Goal: Information Seeking & Learning: Learn about a topic

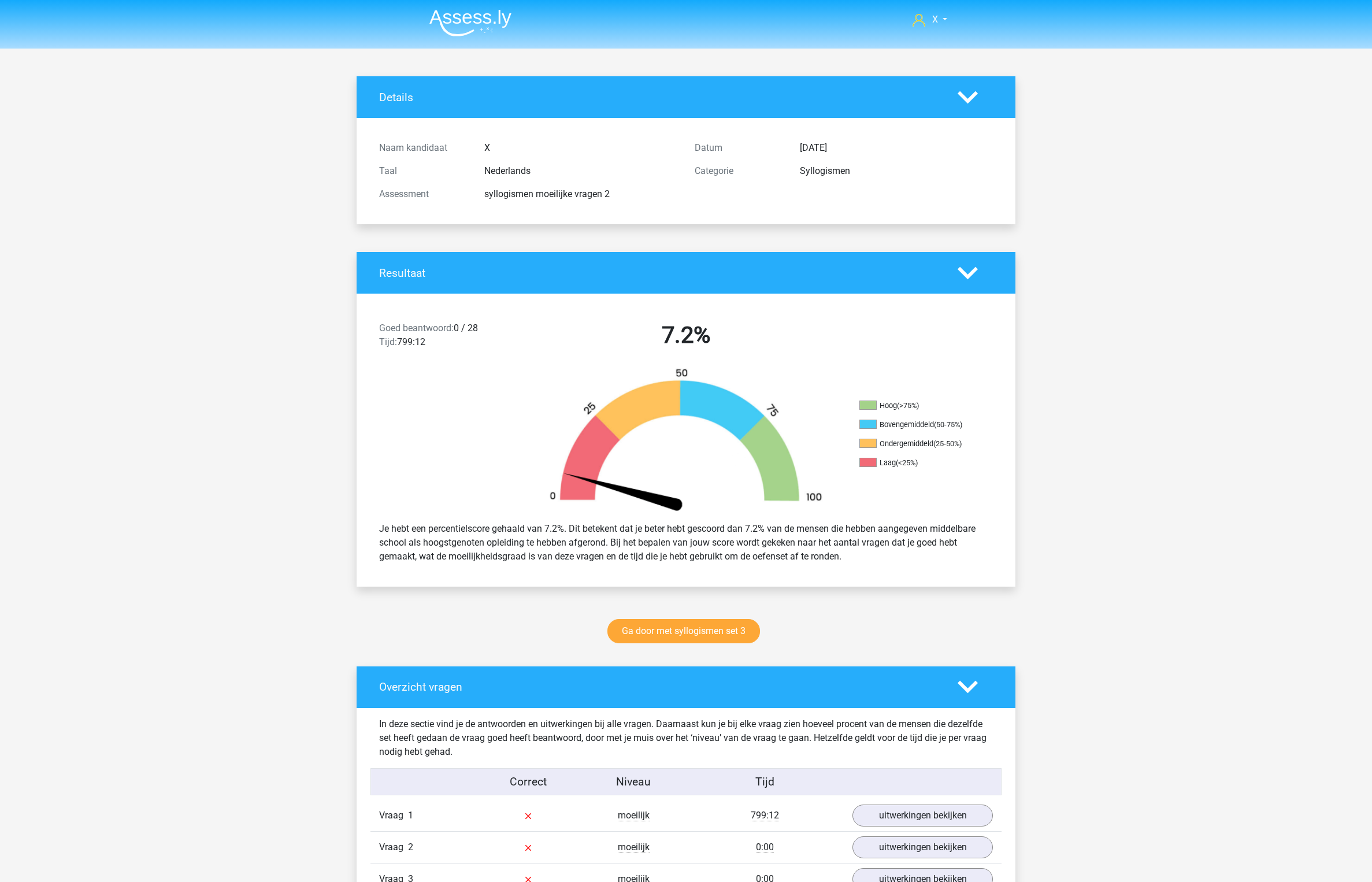
click at [465, 36] on nav "X monsieursdedeucre@proton.med" at bounding box center [686, 20] width 532 height 37
click at [476, 26] on img at bounding box center [470, 23] width 82 height 27
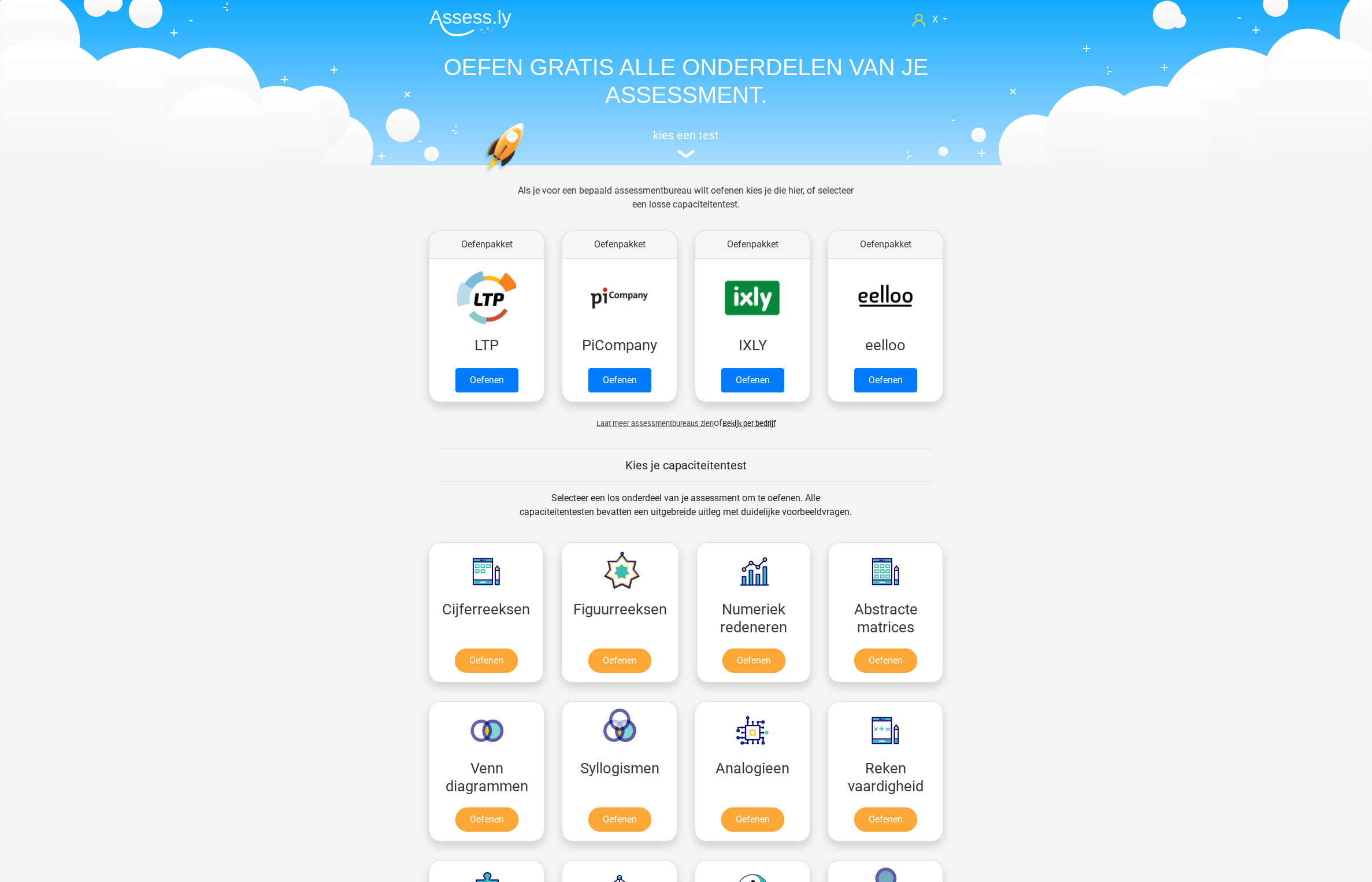
scroll to position [373, 0]
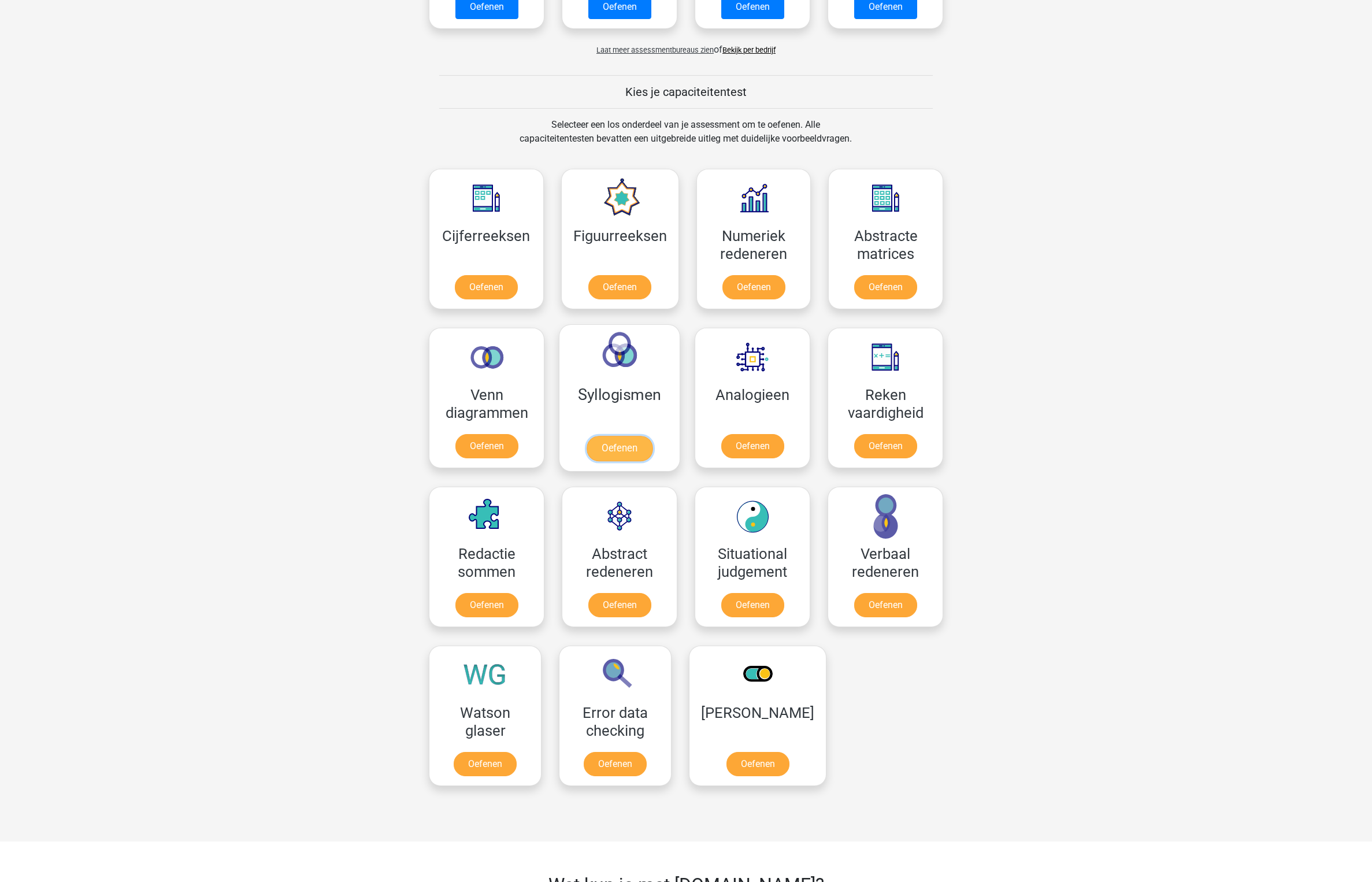
click at [613, 436] on link "Oefenen" at bounding box center [619, 448] width 66 height 25
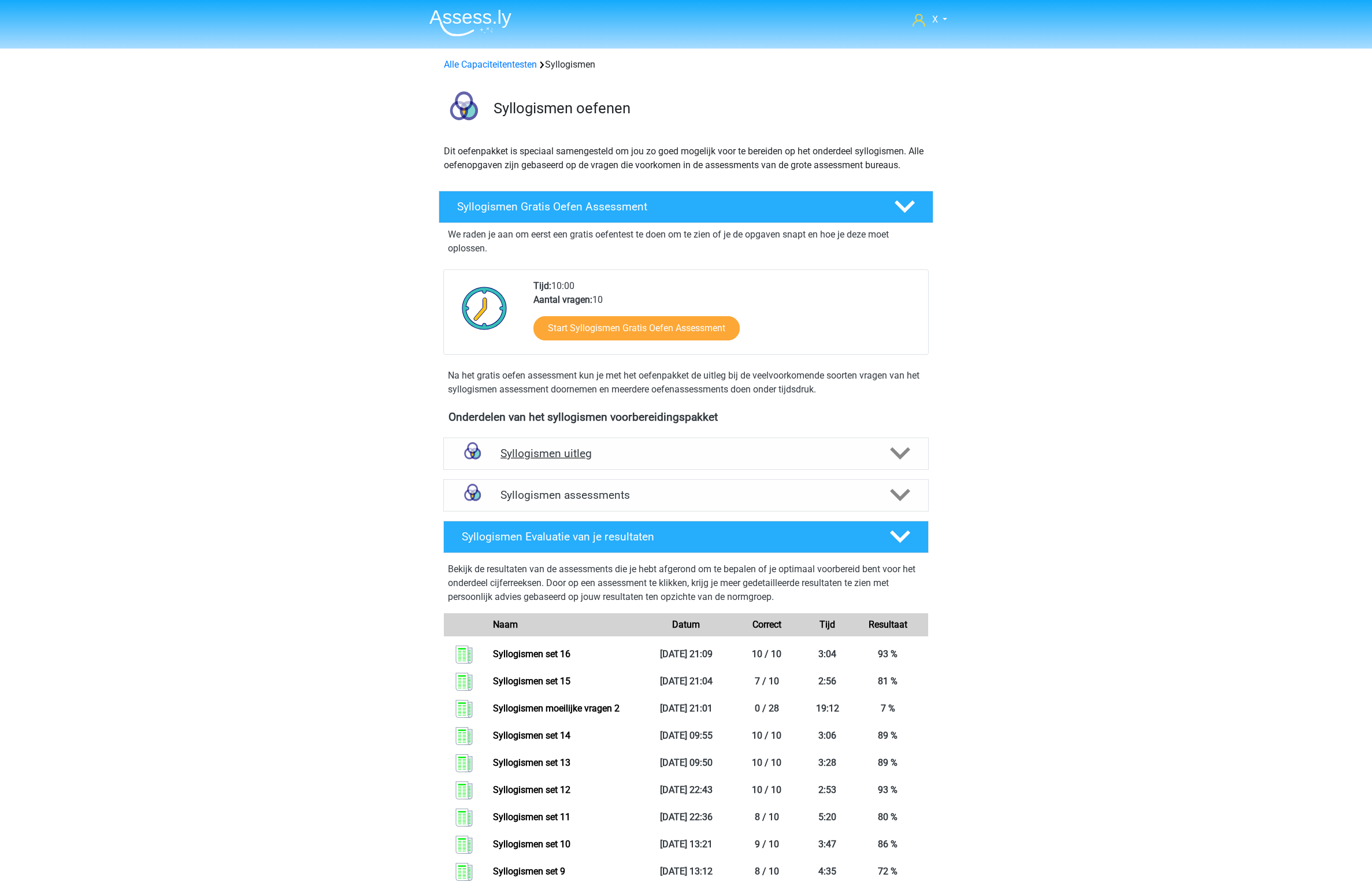
click at [754, 454] on h4 "Syllogismen uitleg" at bounding box center [686, 453] width 371 height 13
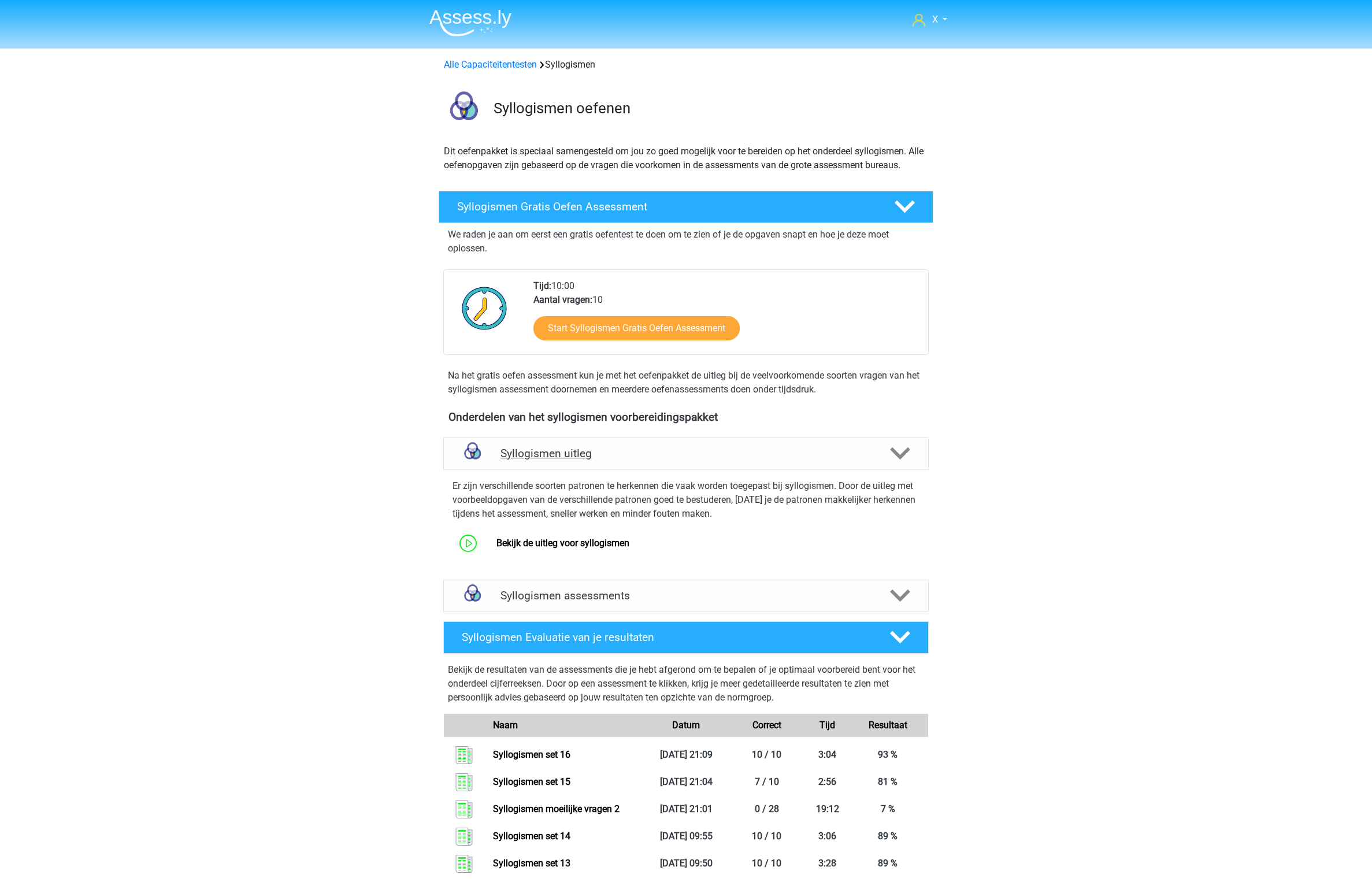
click at [754, 454] on h4 "Syllogismen uitleg" at bounding box center [686, 453] width 371 height 13
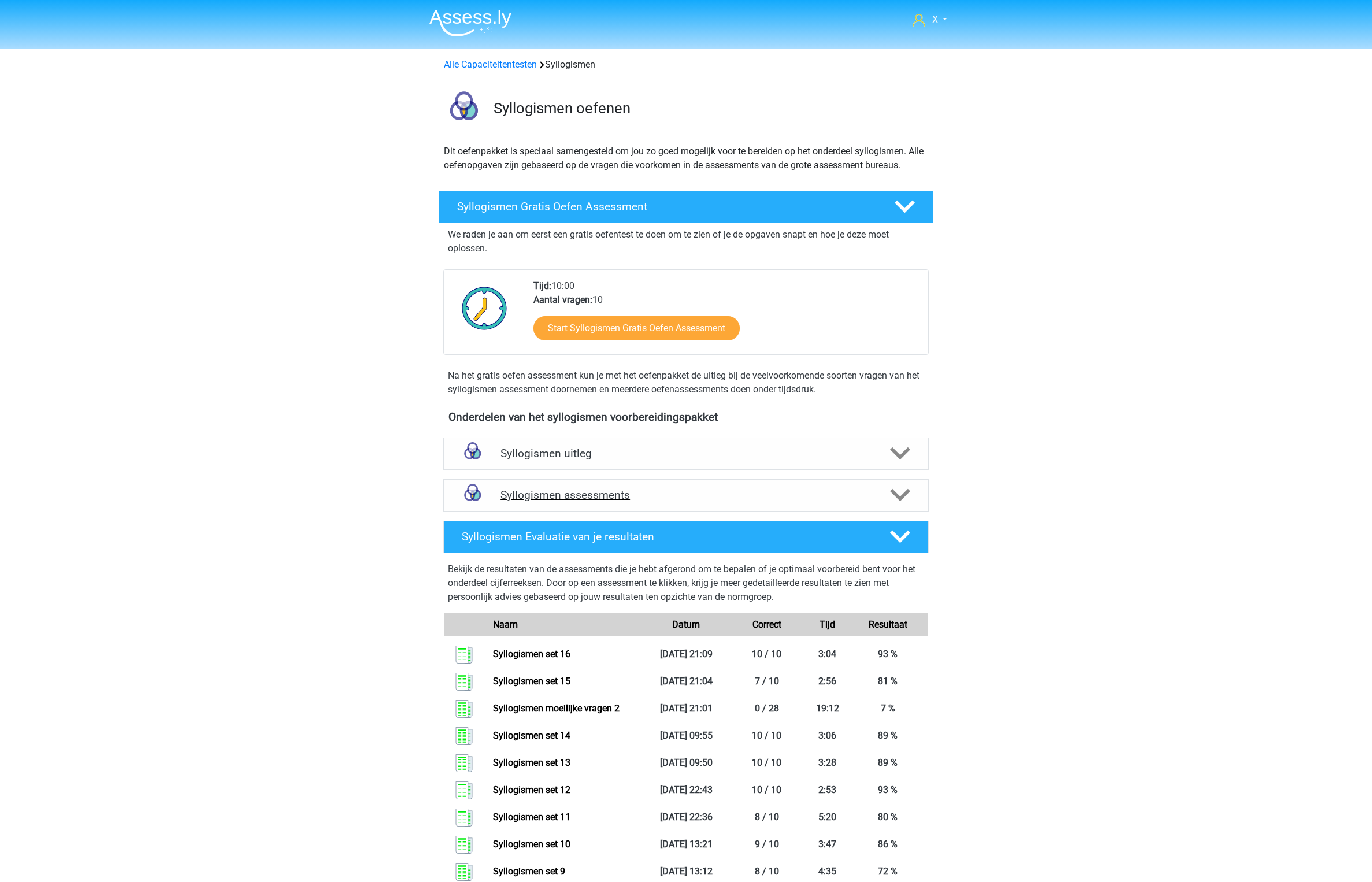
click at [705, 497] on h4 "Syllogismen assessments" at bounding box center [686, 495] width 371 height 13
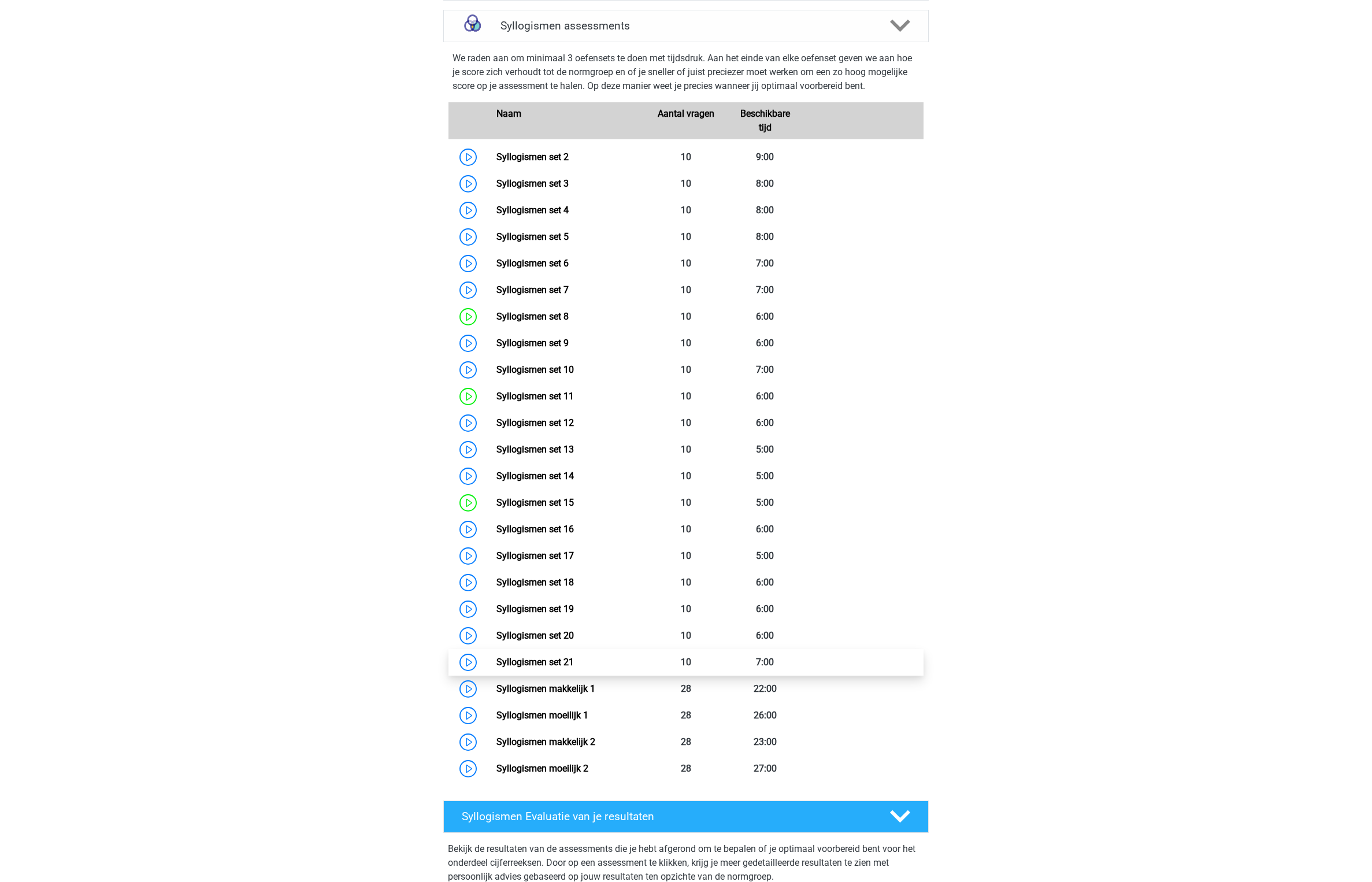
scroll to position [684, 0]
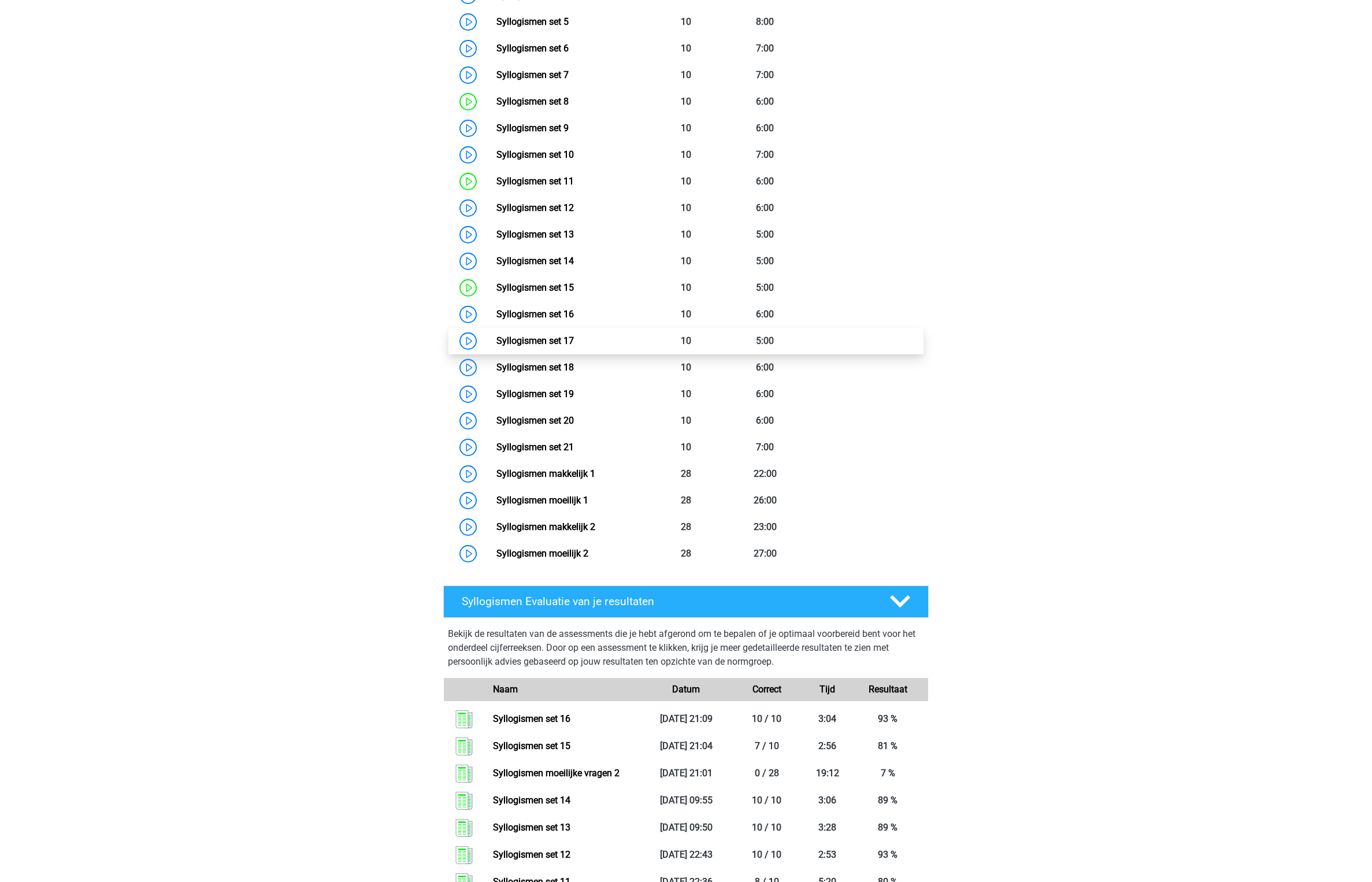
click at [573, 338] on link "Syllogismen set 17" at bounding box center [534, 340] width 77 height 11
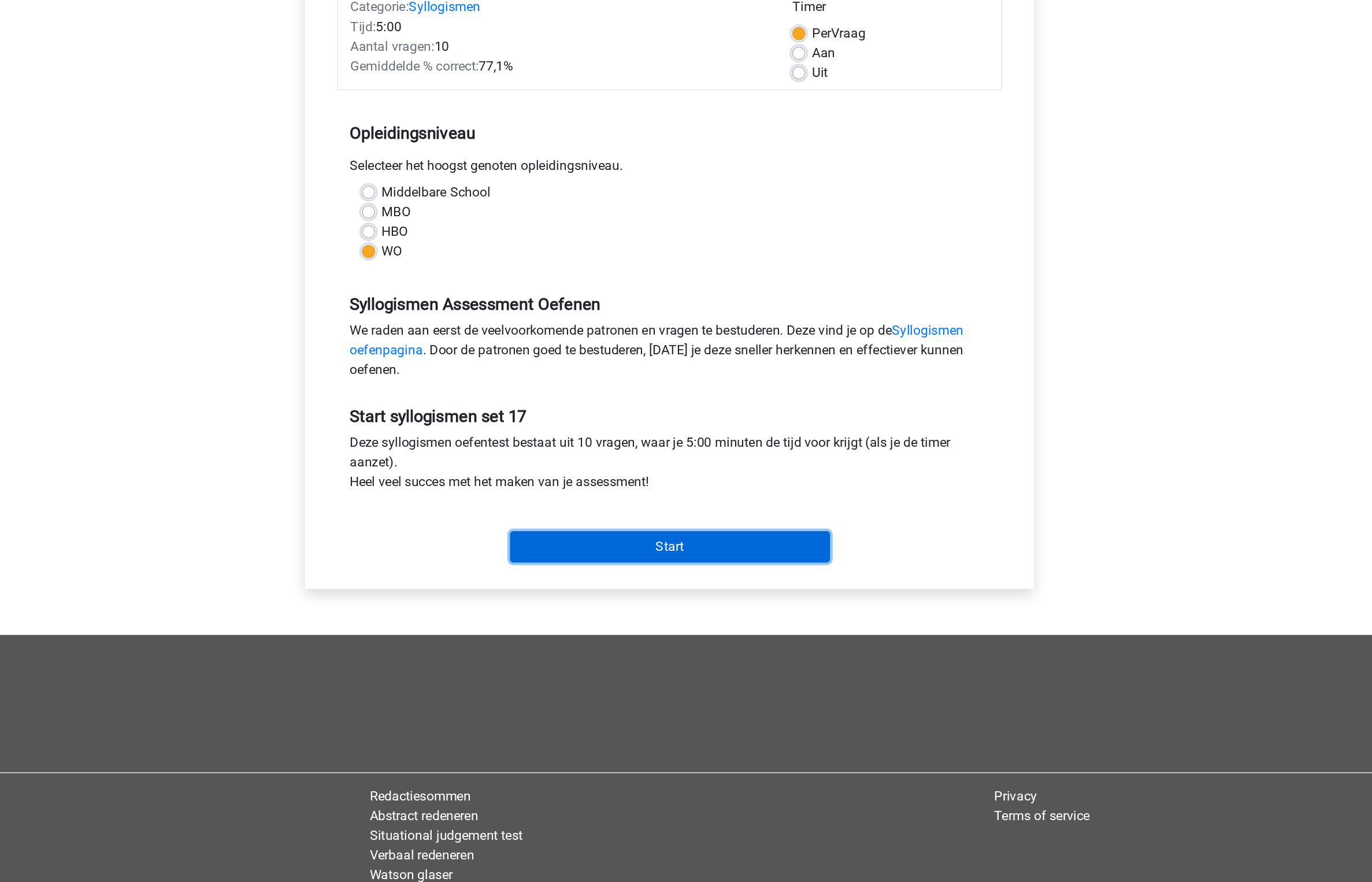
click at [689, 554] on input "Start" at bounding box center [685, 546] width 224 height 22
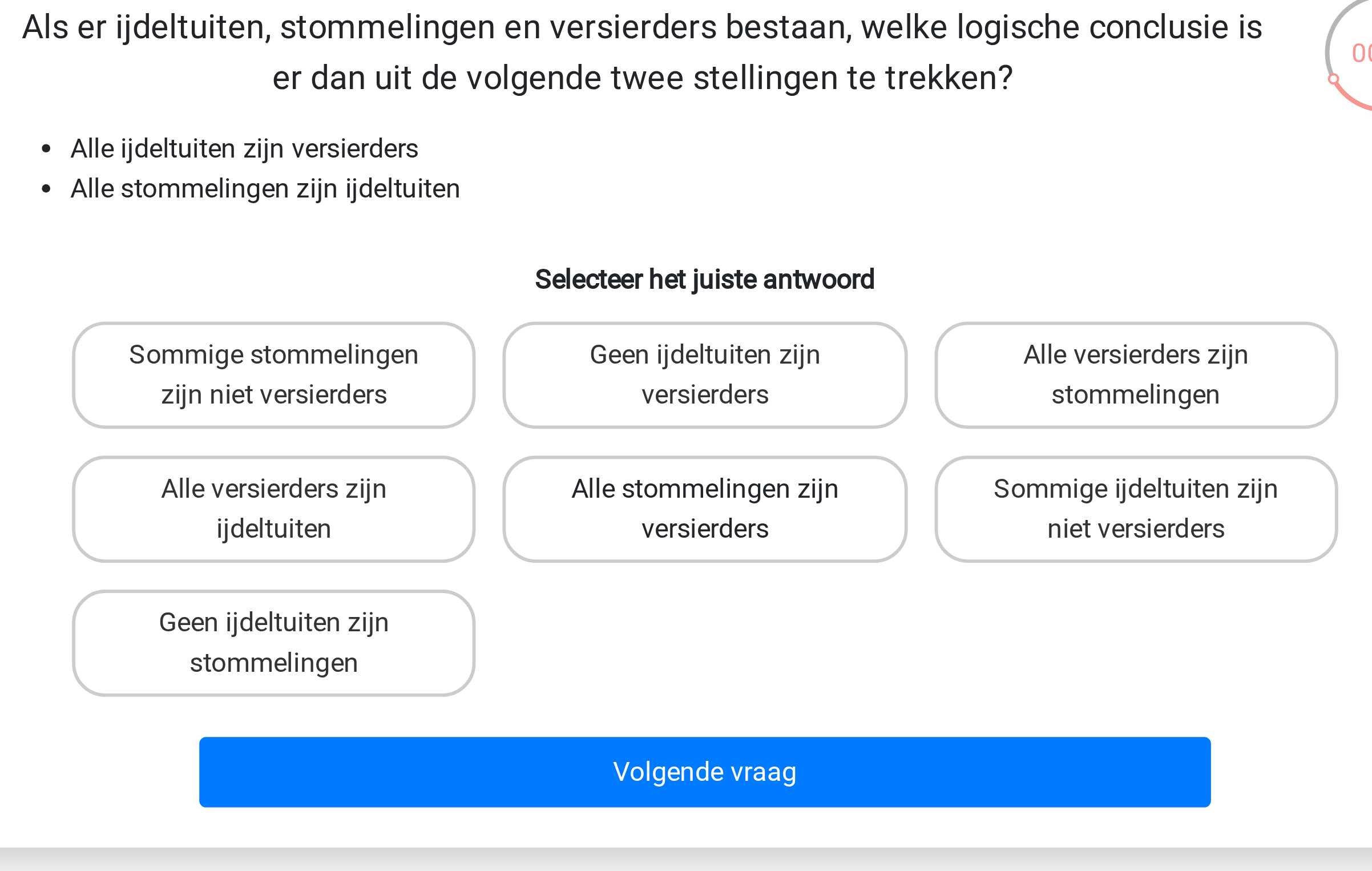
click at [683, 262] on label "Alle stommelingen zijn versierders" at bounding box center [685, 262] width 138 height 37
click at [686, 262] on input "Alle stommelingen zijn versierders" at bounding box center [689, 258] width 8 height 8
radio input "true"
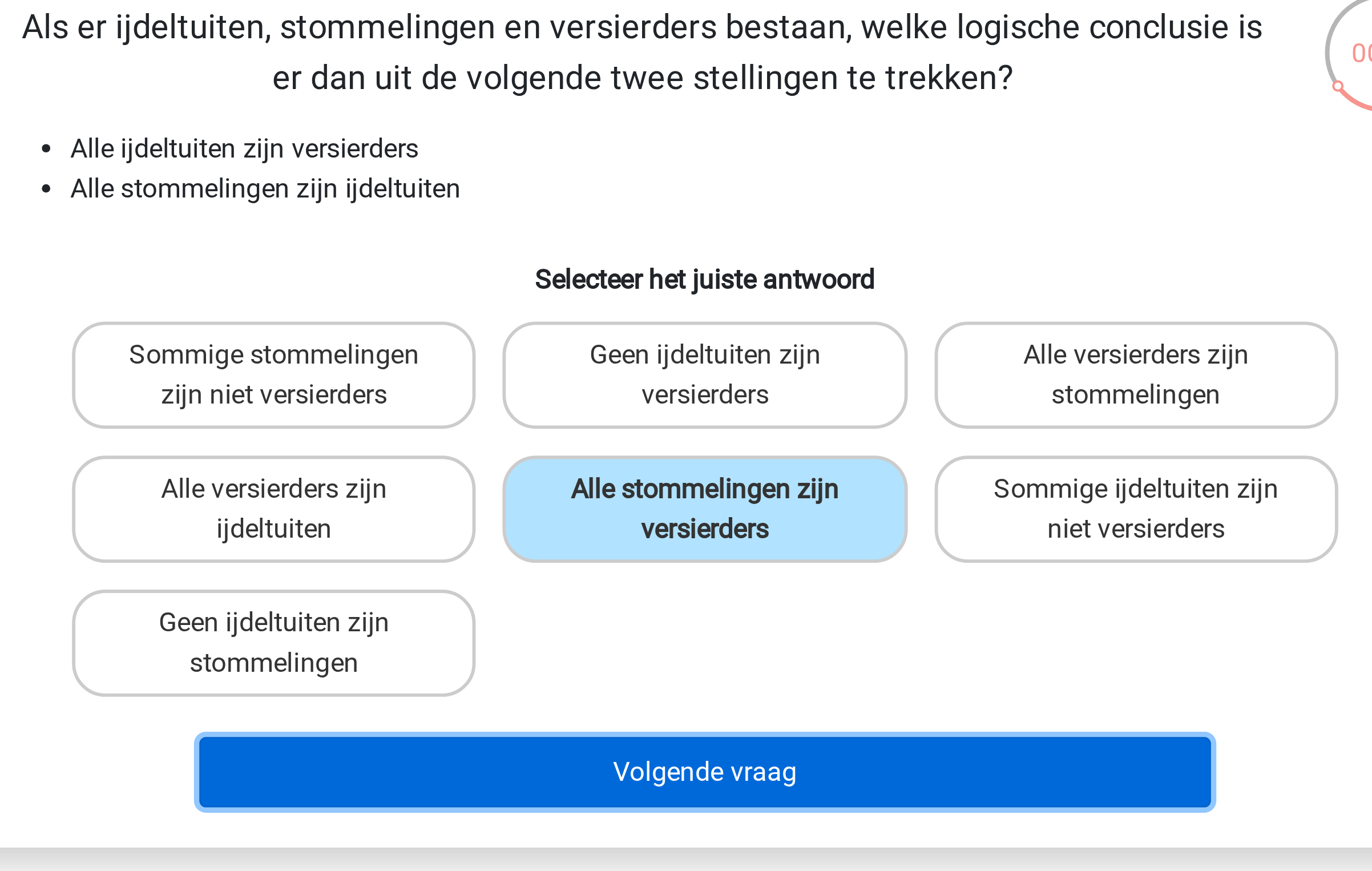
click at [665, 359] on button "Volgende vraag" at bounding box center [686, 352] width 346 height 24
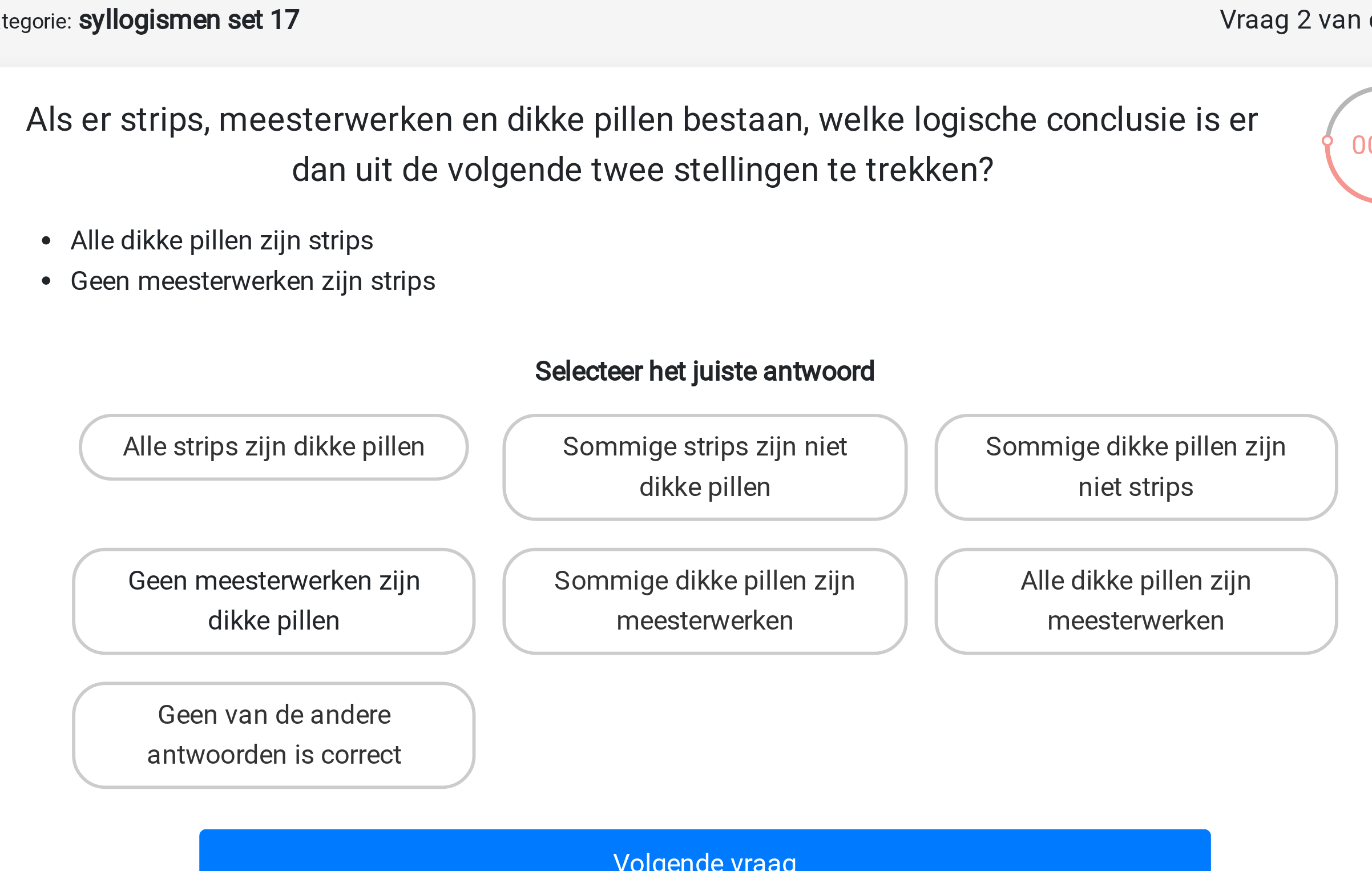
click at [544, 247] on label "Geen meesterwerken zijn dikke pillen" at bounding box center [539, 262] width 138 height 37
click at [544, 255] on input "Geen meesterwerken zijn dikke pillen" at bounding box center [542, 258] width 8 height 8
radio input "true"
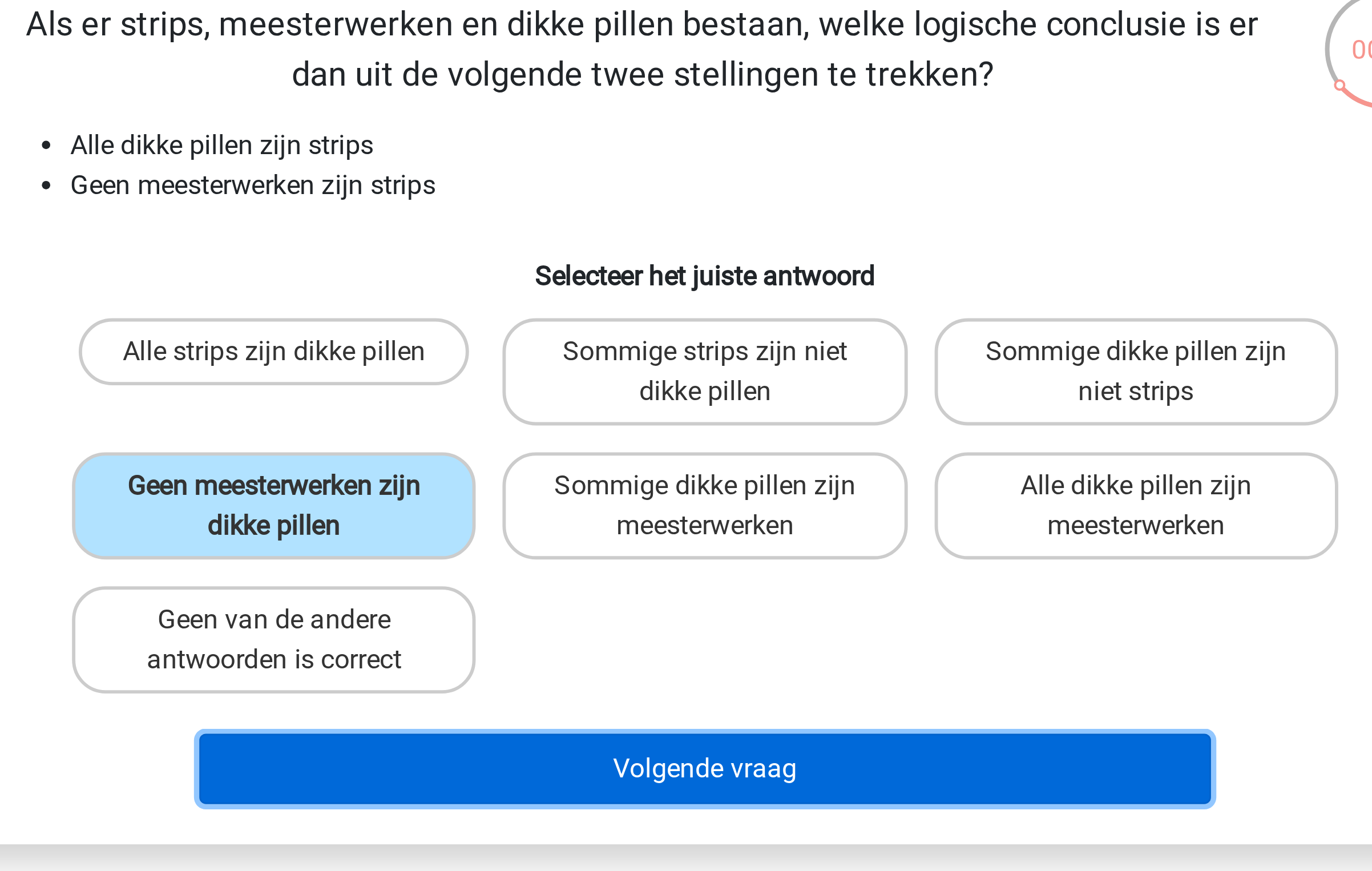
click at [675, 348] on button "Volgende vraag" at bounding box center [686, 352] width 346 height 24
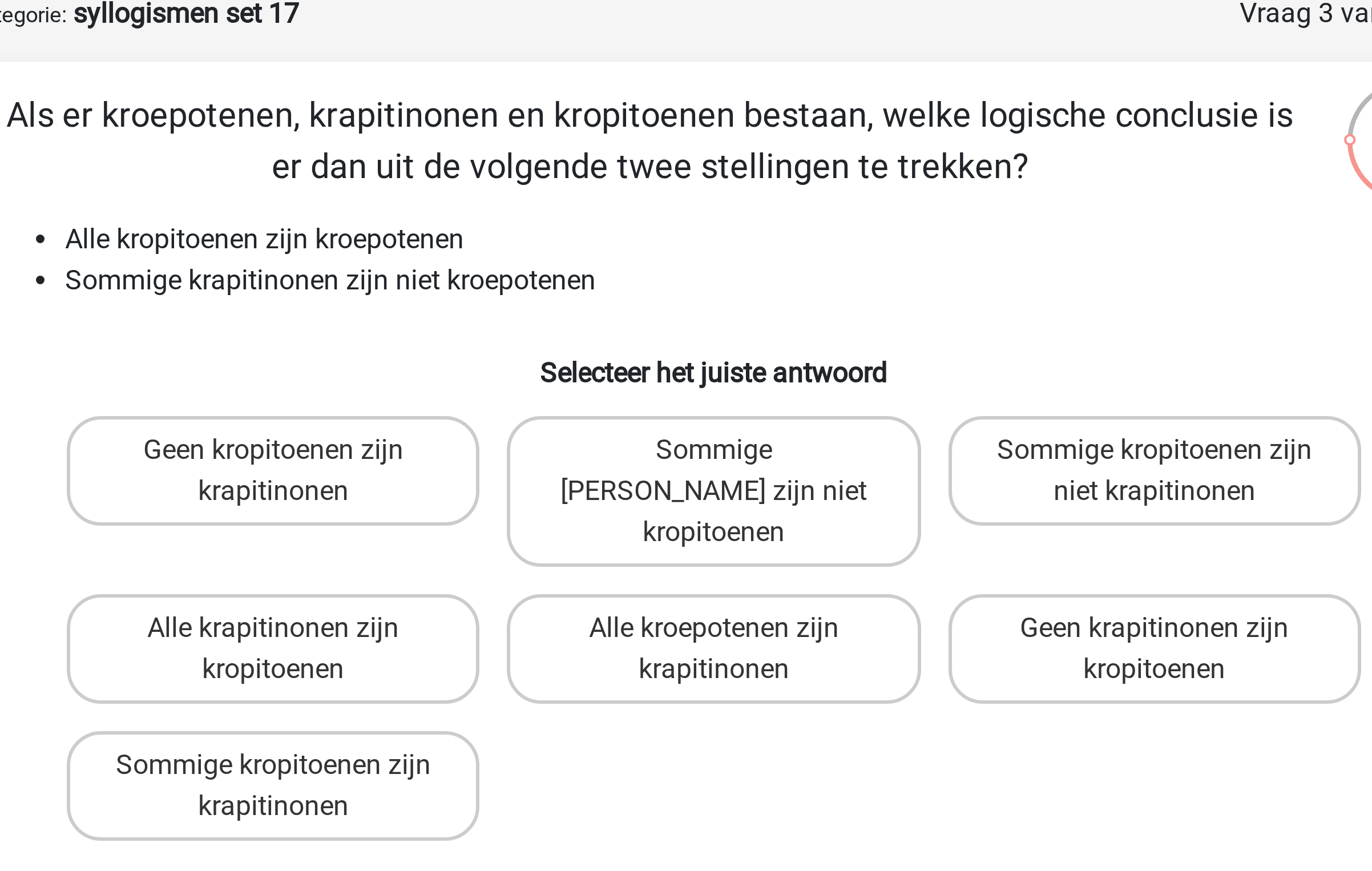
click at [539, 153] on li "Sommige krapitinonen zijn niet kroepotenen" at bounding box center [697, 153] width 455 height 14
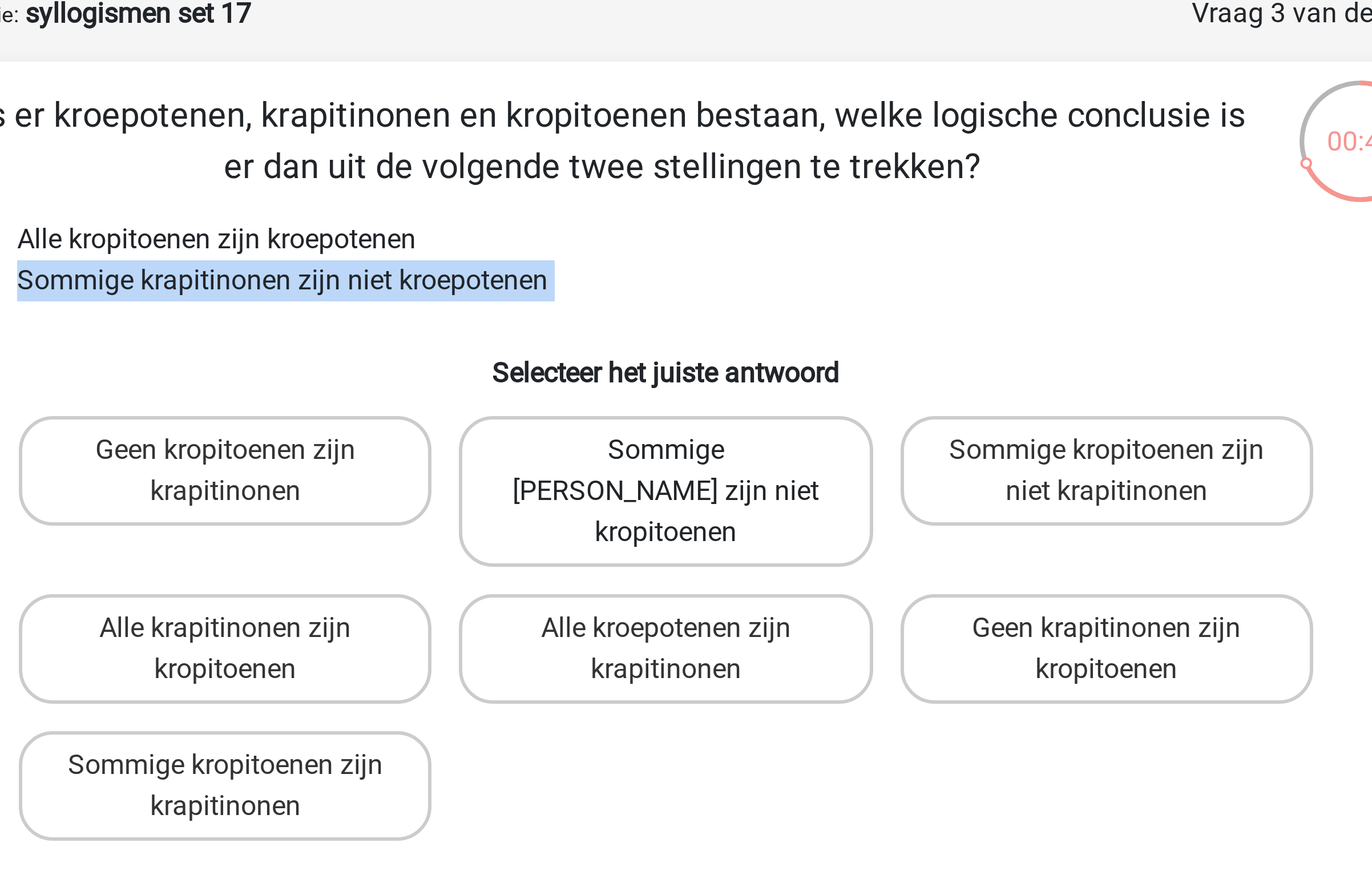
click at [712, 204] on label "Sommige krapitinonen zijn niet kropitoenen" at bounding box center [685, 222] width 138 height 50
click at [693, 210] on input "Sommige krapitinonen zijn niet kropitoenen" at bounding box center [689, 213] width 8 height 8
radio input "true"
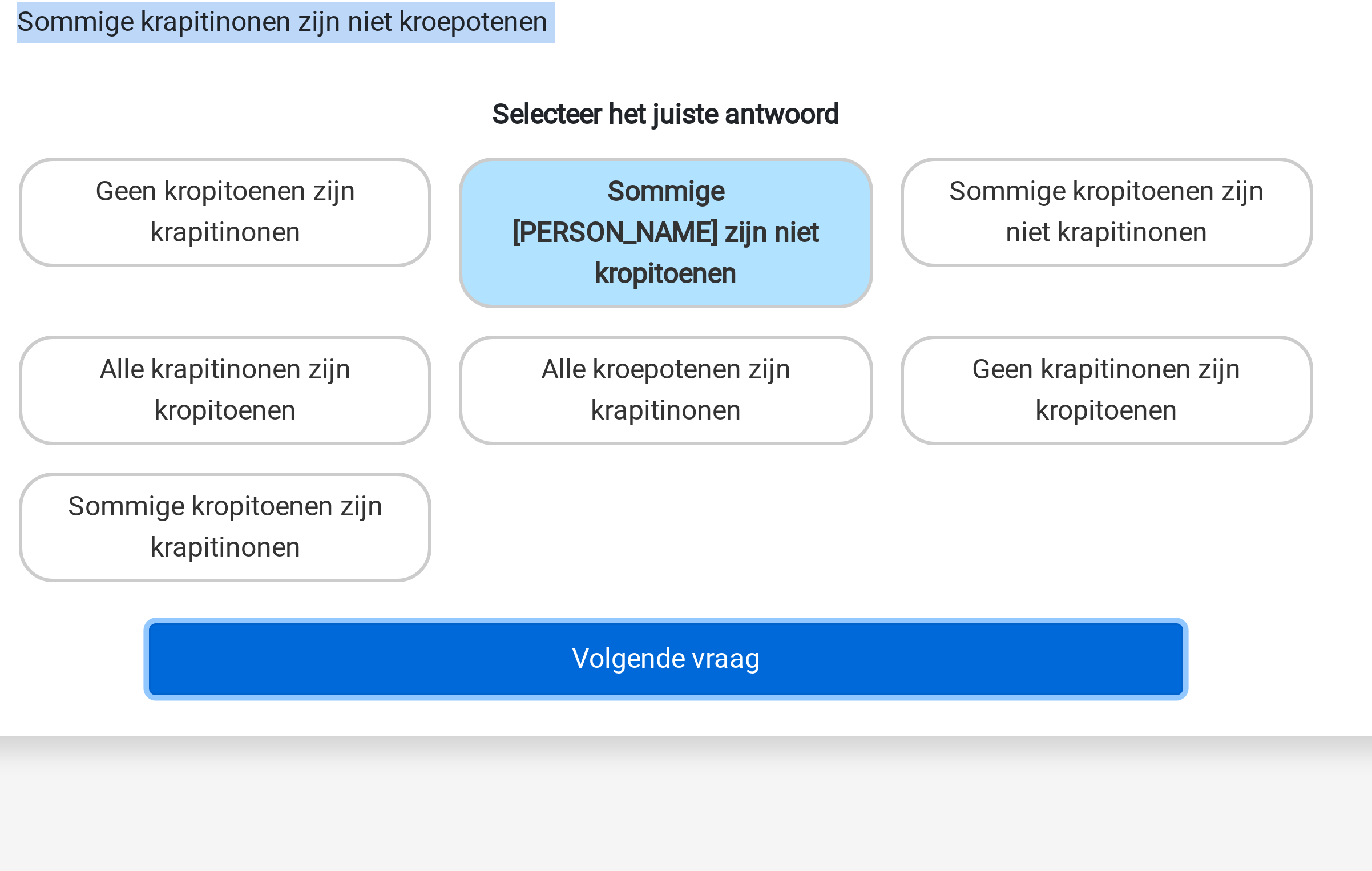
click at [671, 353] on button "Volgende vraag" at bounding box center [686, 365] width 346 height 24
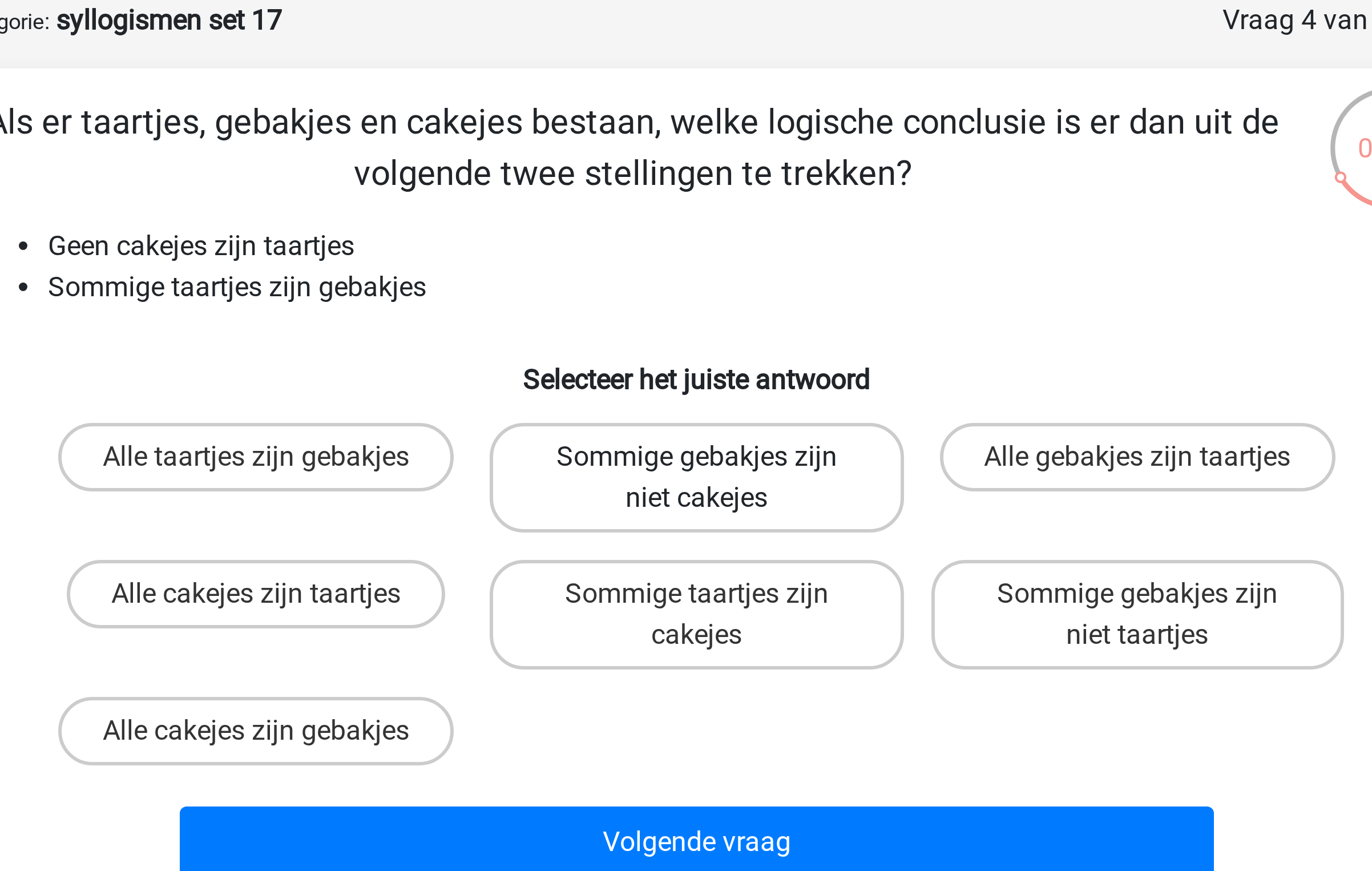
click at [677, 209] on label "Sommige gebakjes zijn niet cakejes" at bounding box center [685, 216] width 138 height 37
click at [686, 210] on input "Sommige gebakjes zijn niet cakejes" at bounding box center [689, 213] width 8 height 8
radio input "true"
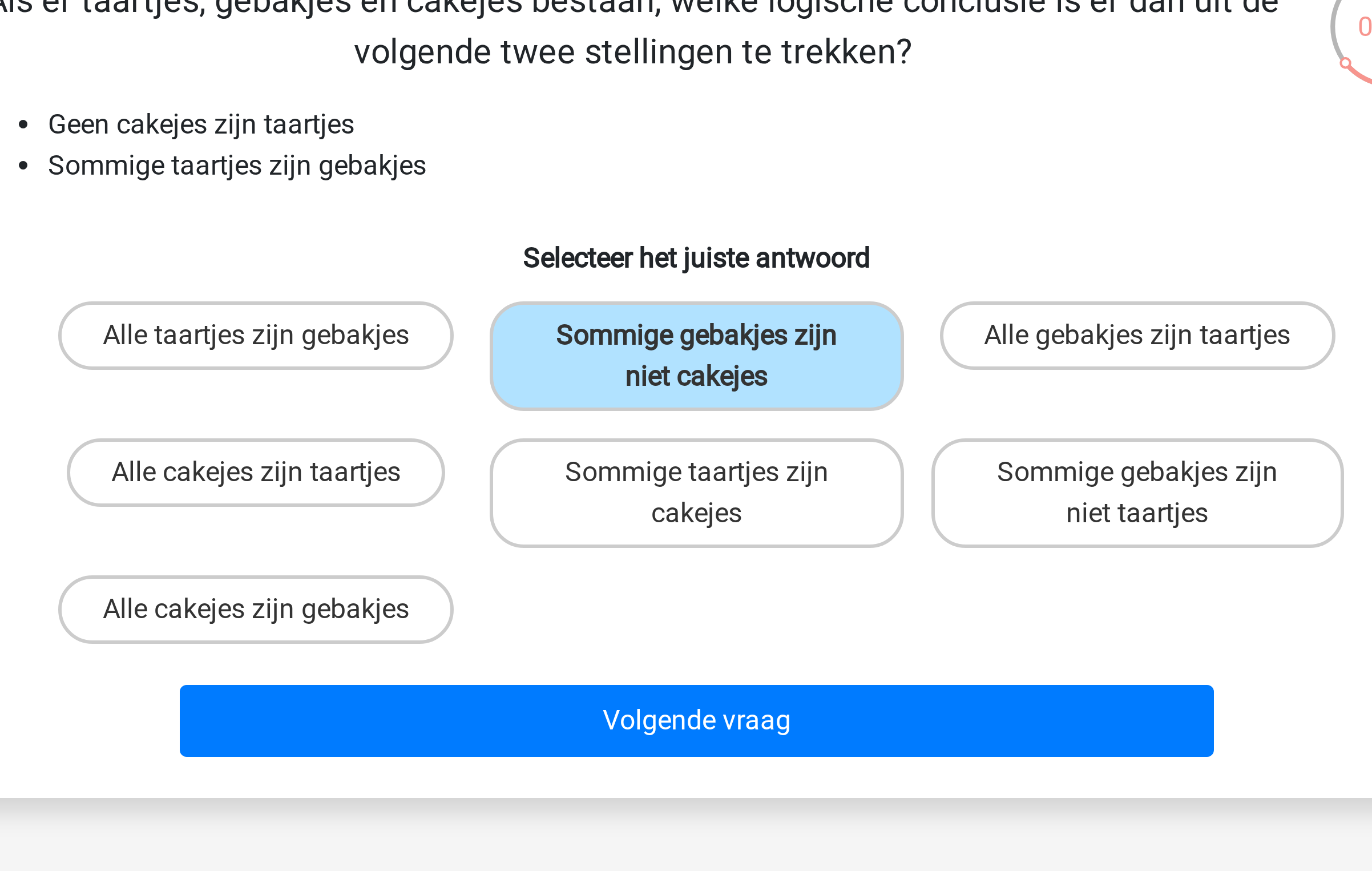
click at [657, 319] on div "Volgende vraag" at bounding box center [685, 335] width 478 height 38
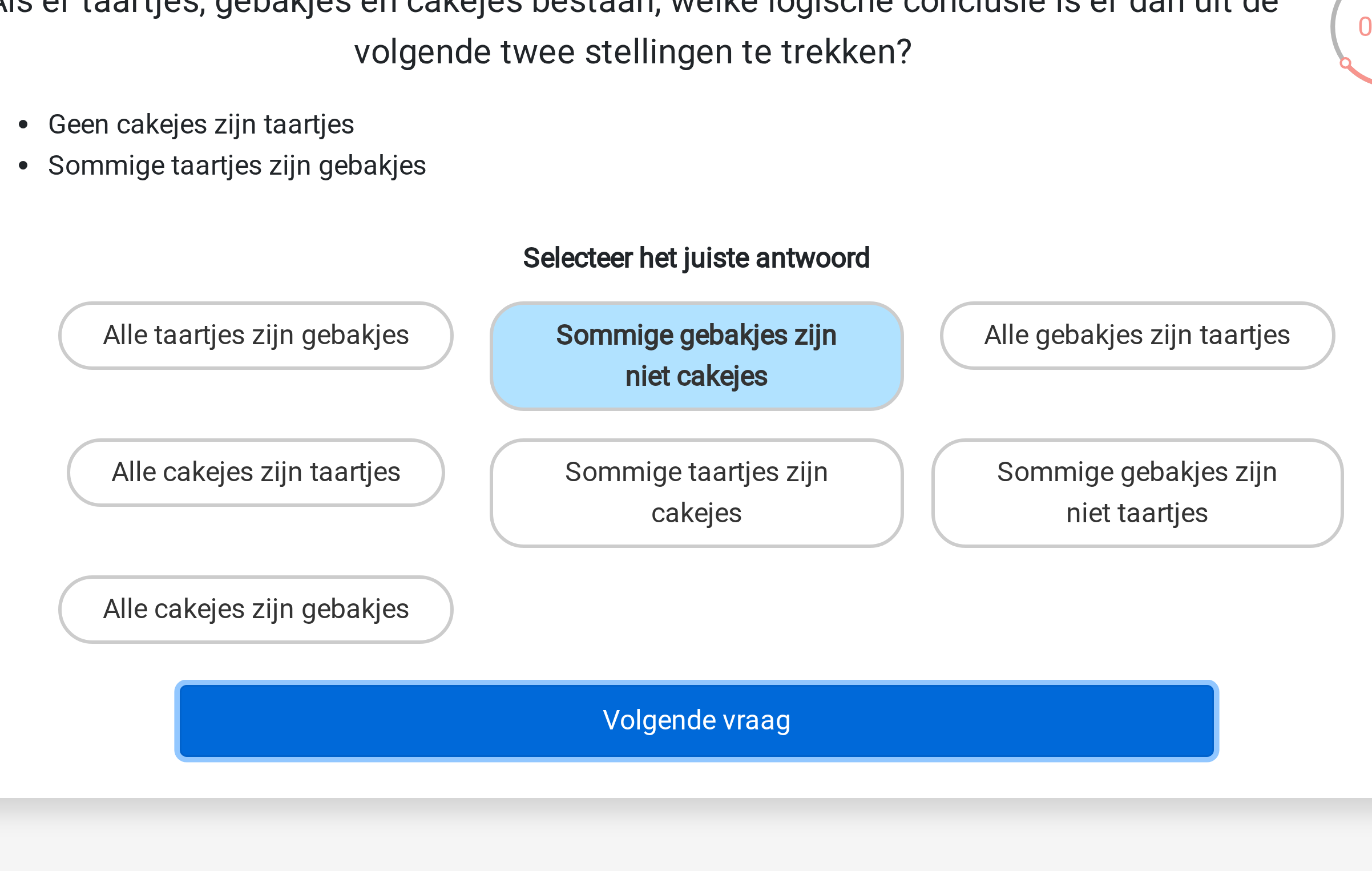
click at [647, 330] on button "Volgende vraag" at bounding box center [686, 338] width 346 height 24
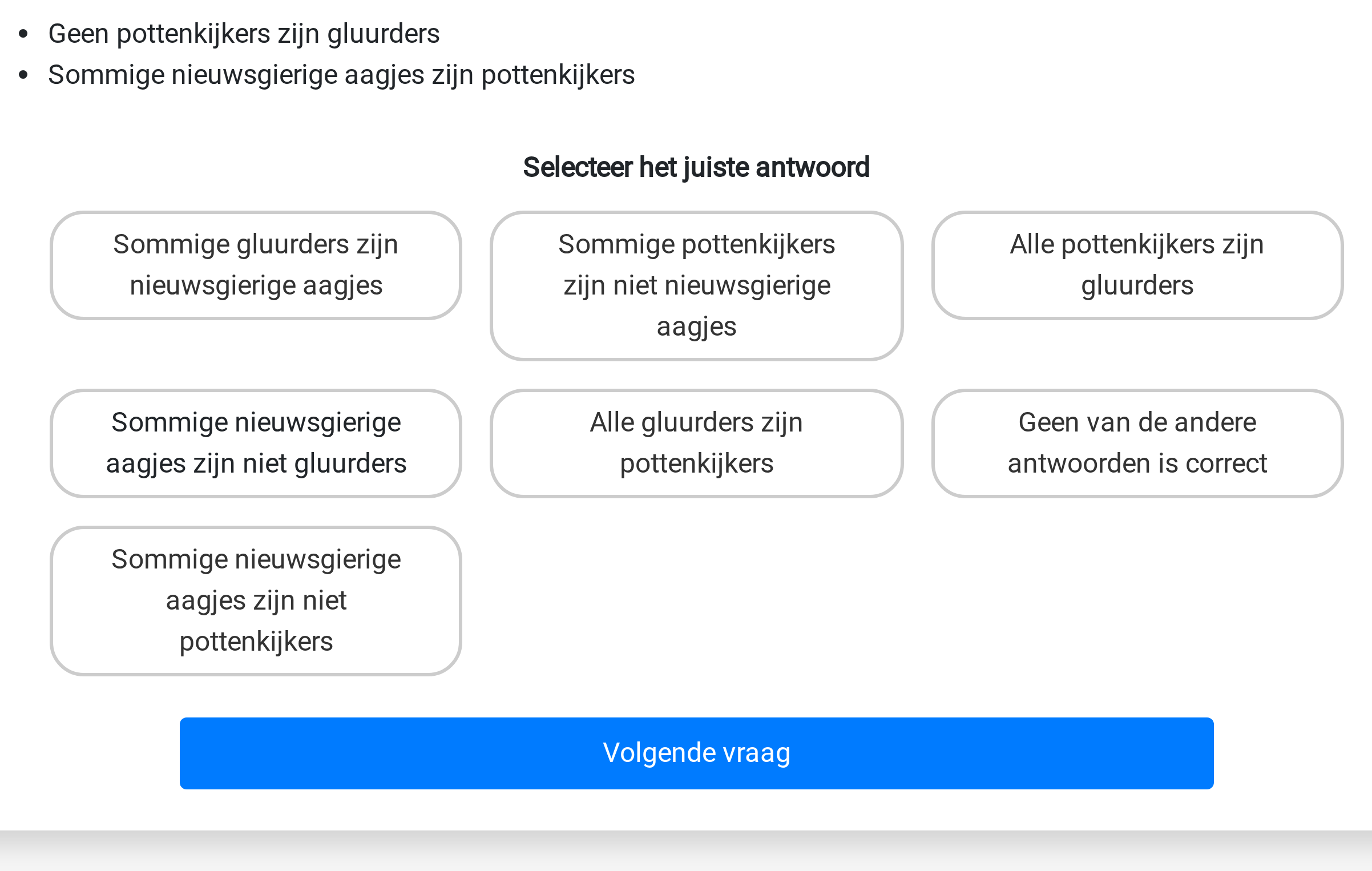
click at [532, 276] on label "Sommige nieuwsgierige aagjes zijn niet gluurders" at bounding box center [539, 276] width 138 height 37
click at [539, 276] on input "Sommige nieuwsgierige aagjes zijn niet gluurders" at bounding box center [542, 272] width 8 height 8
radio input "true"
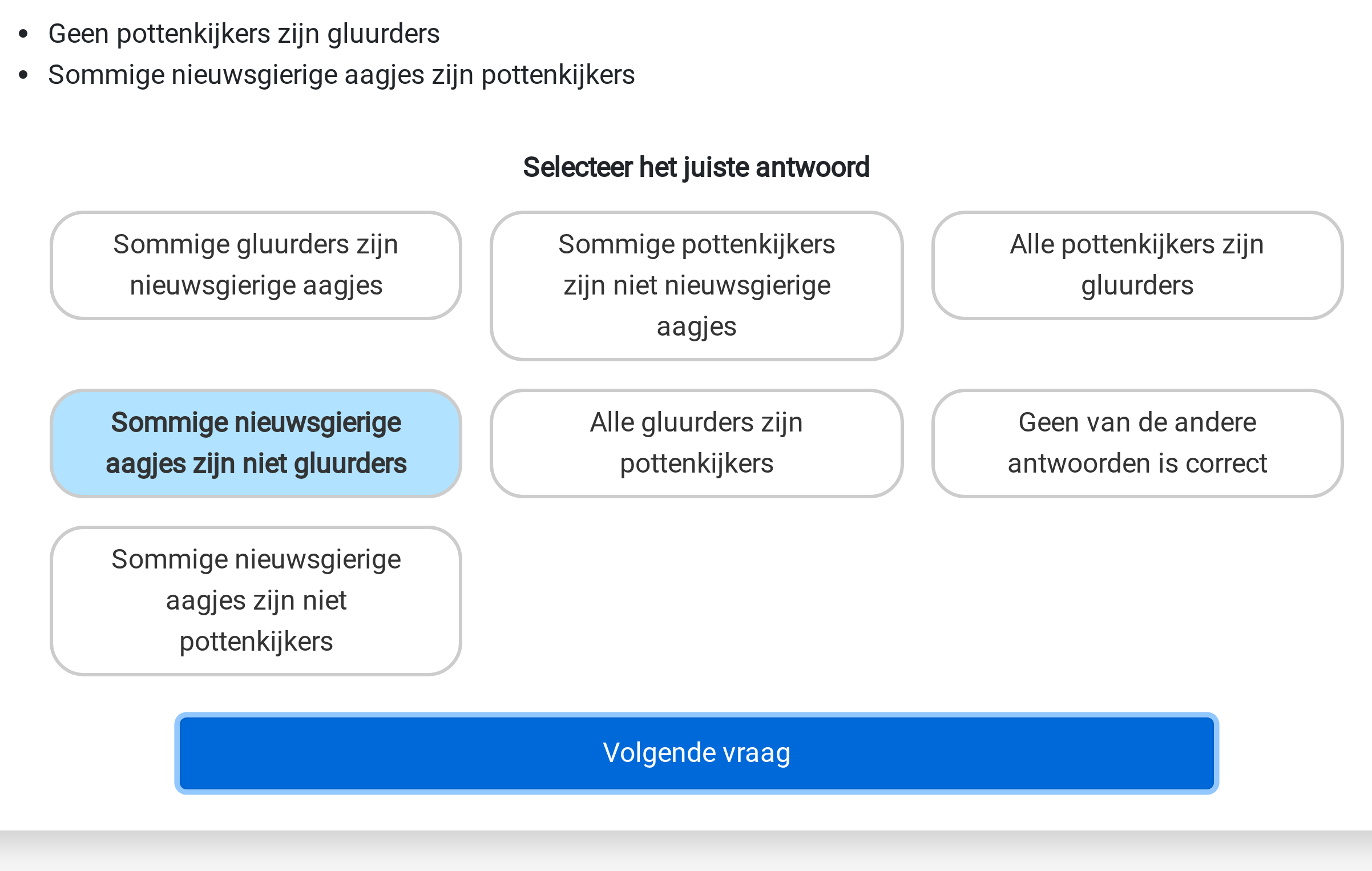
click at [609, 376] on button "Volgende vraag" at bounding box center [686, 379] width 346 height 24
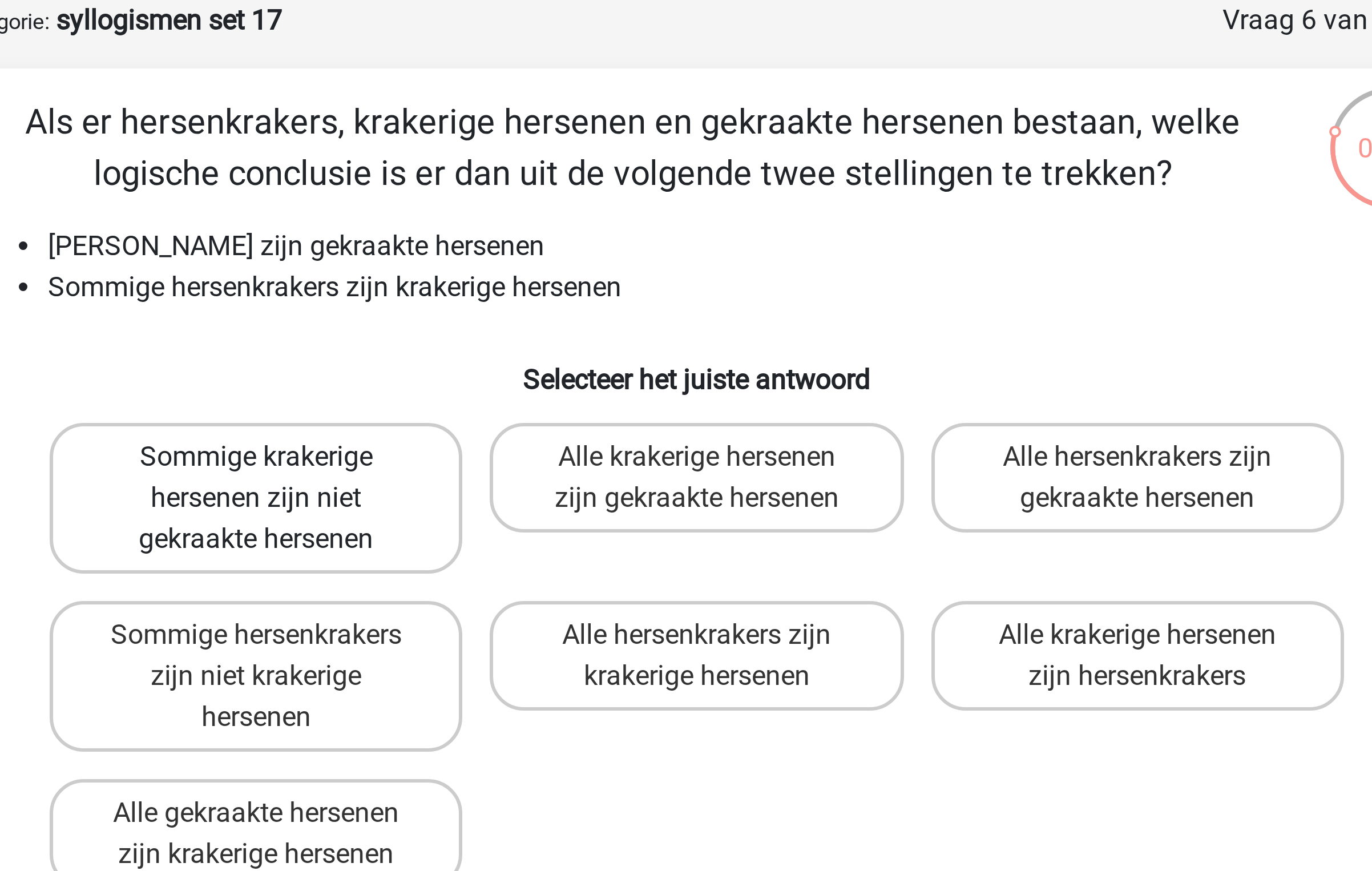
click at [580, 220] on label "Sommige krakerige hersenen zijn niet gekraakte hersenen" at bounding box center [539, 222] width 138 height 50
click at [547, 216] on input "Sommige krakerige hersenen zijn niet gekraakte hersenen" at bounding box center [542, 213] width 8 height 8
radio input "true"
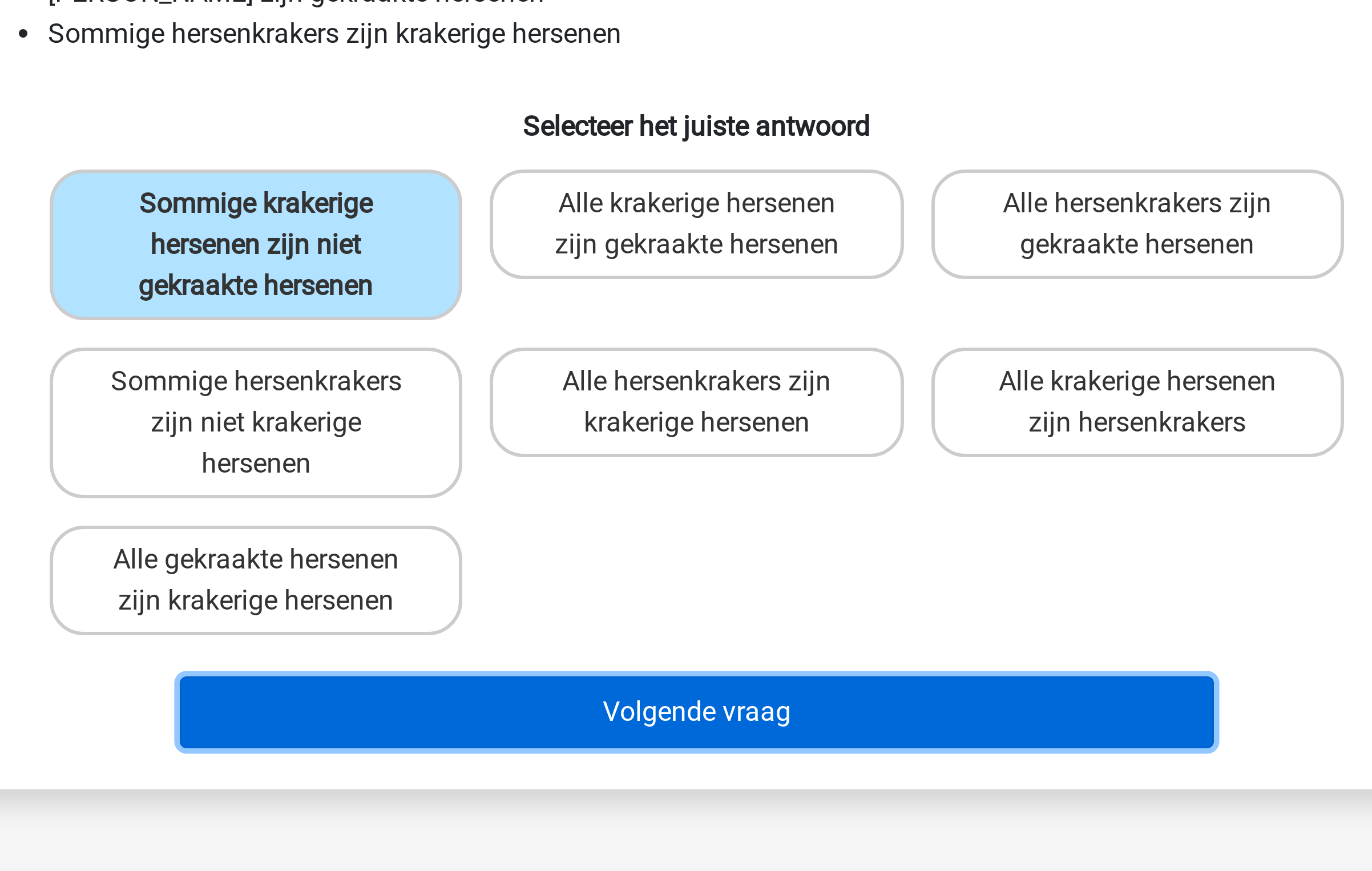
click at [625, 382] on button "Volgende vraag" at bounding box center [686, 379] width 346 height 24
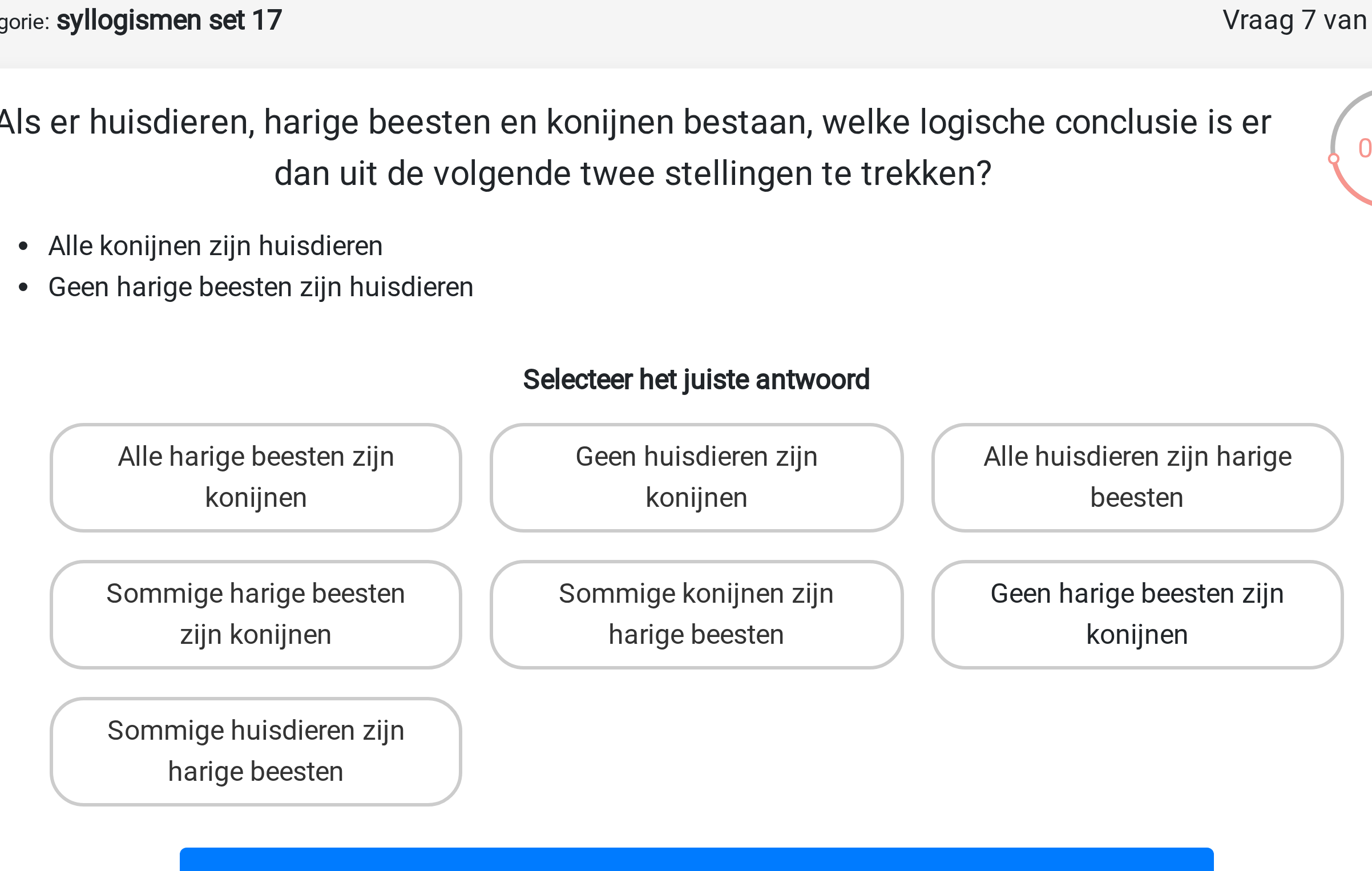
click at [831, 257] on label "Geen harige beesten zijn konijnen" at bounding box center [832, 262] width 138 height 37
click at [832, 257] on input "Geen harige beesten zijn konijnen" at bounding box center [836, 258] width 8 height 8
radio input "true"
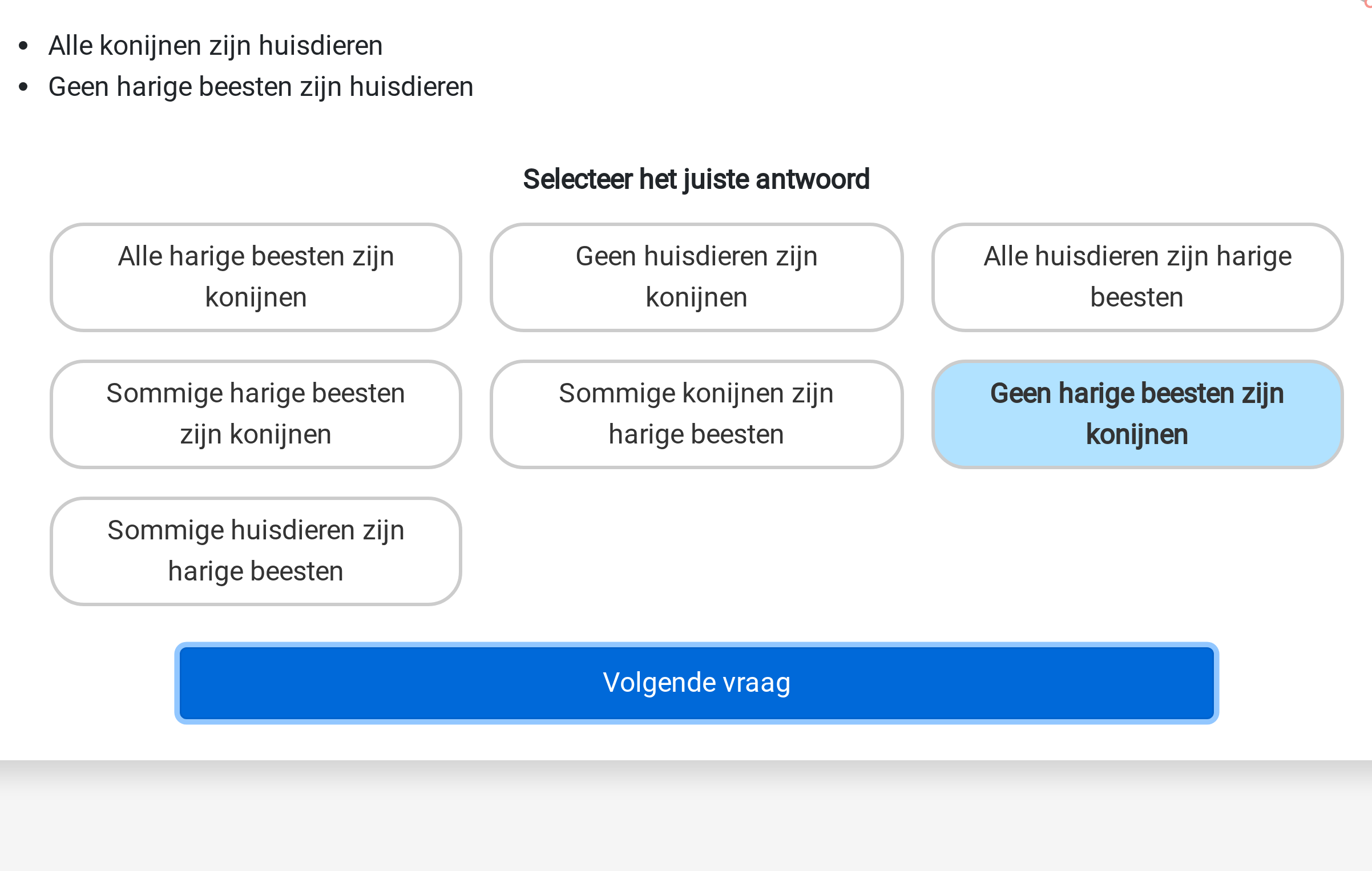
click at [697, 351] on button "Volgende vraag" at bounding box center [686, 352] width 346 height 24
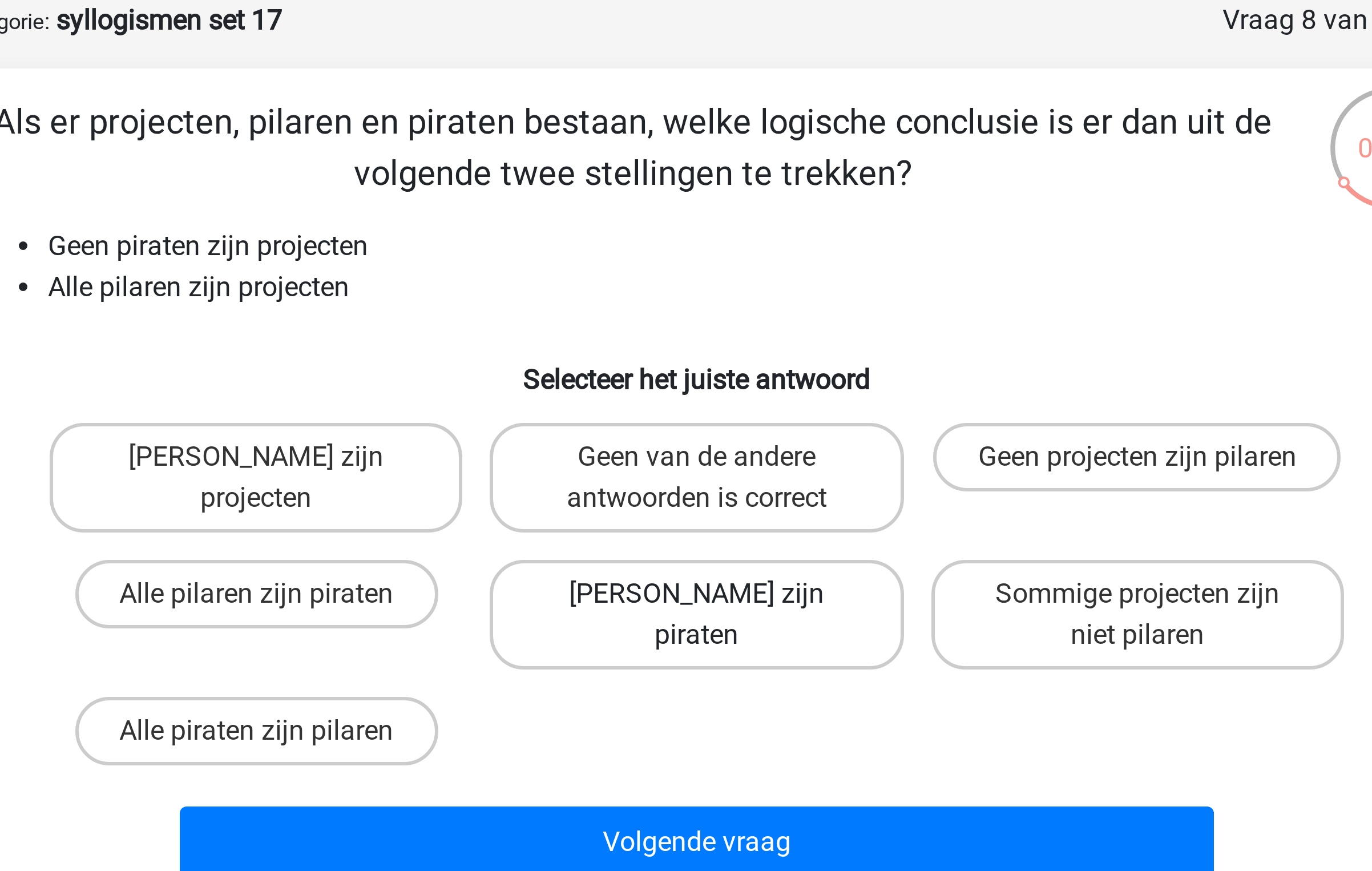
click at [653, 247] on label "Geen pilaren zijn piraten" at bounding box center [685, 262] width 138 height 37
click at [686, 255] on input "Geen pilaren zijn piraten" at bounding box center [689, 258] width 8 height 8
radio input "true"
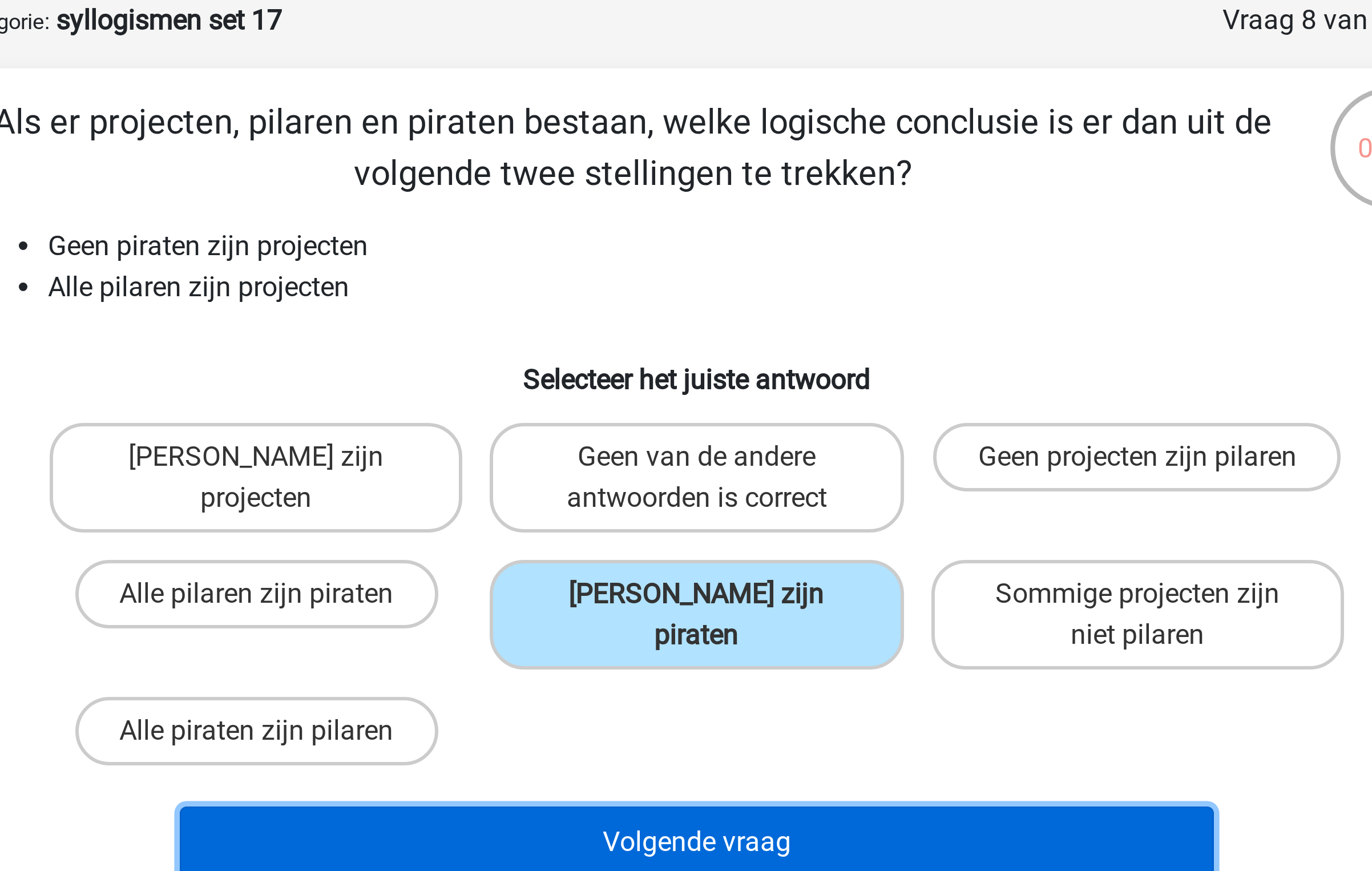
click at [626, 331] on button "Volgende vraag" at bounding box center [686, 338] width 346 height 24
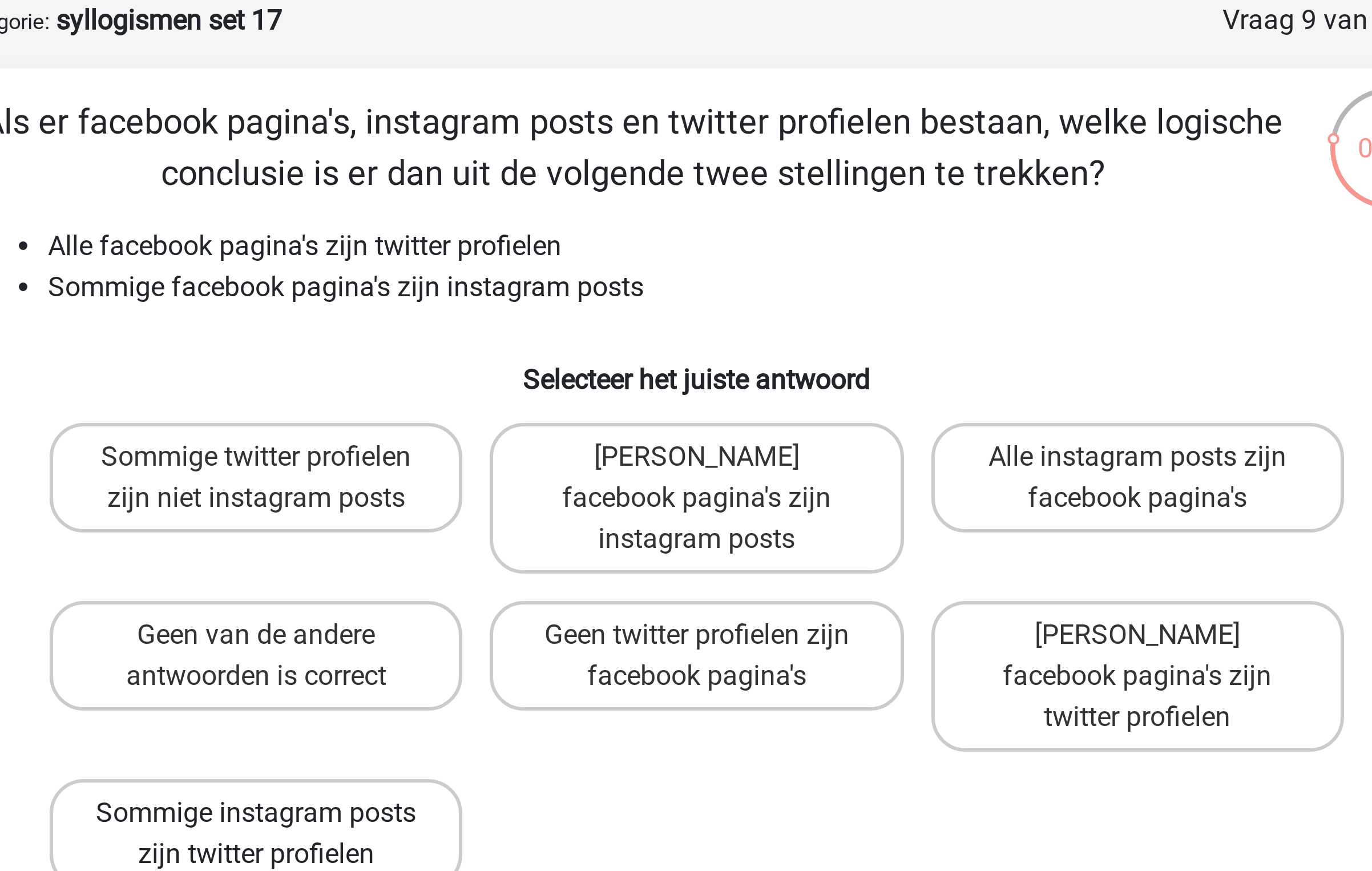
click at [569, 317] on label "Sommige instagram posts zijn twitter profielen" at bounding box center [539, 335] width 138 height 37
click at [547, 329] on input "Sommige instagram posts zijn twitter profielen" at bounding box center [542, 332] width 8 height 8
radio input "true"
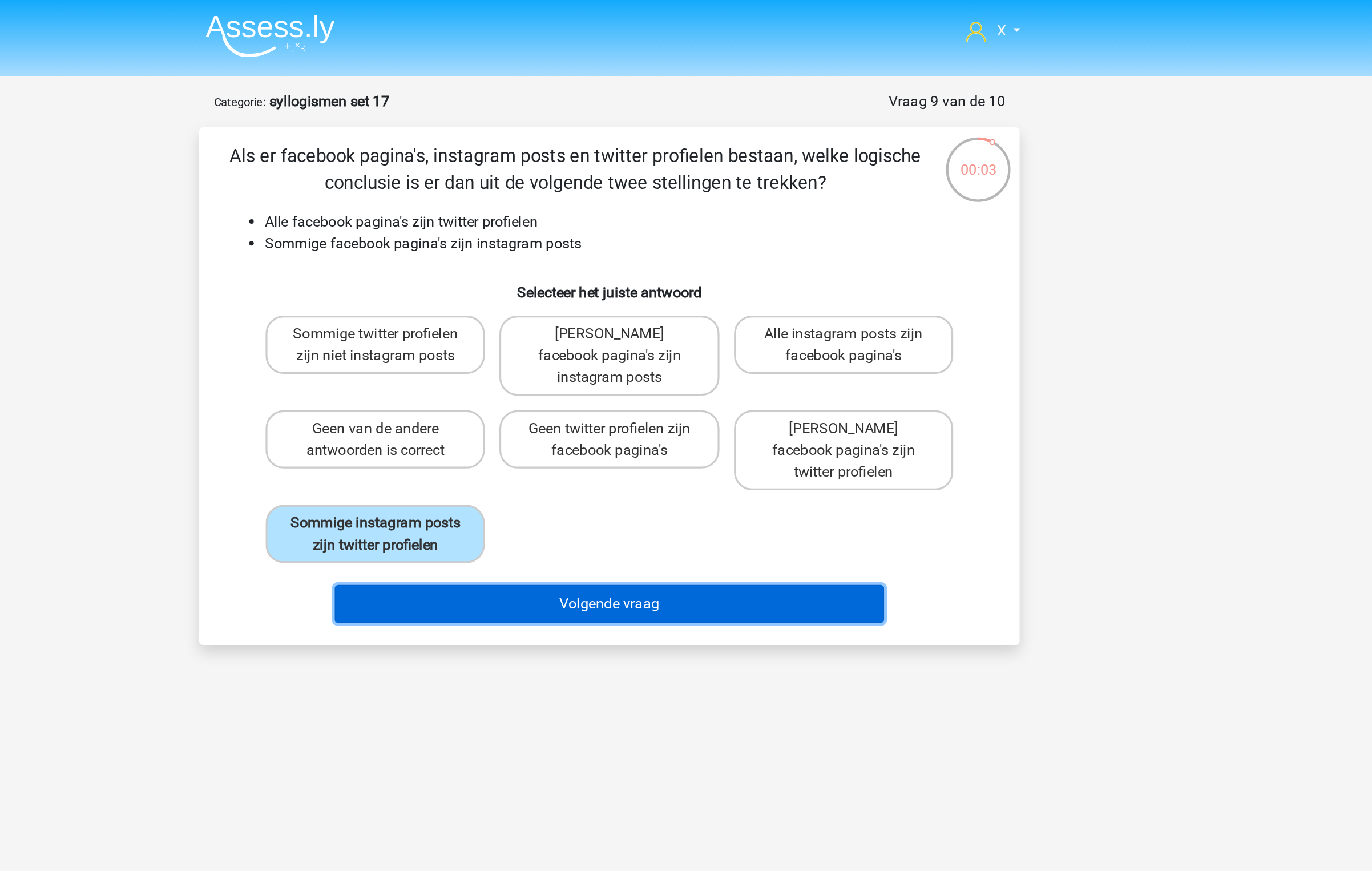
click at [681, 367] on button "Volgende vraag" at bounding box center [686, 379] width 346 height 24
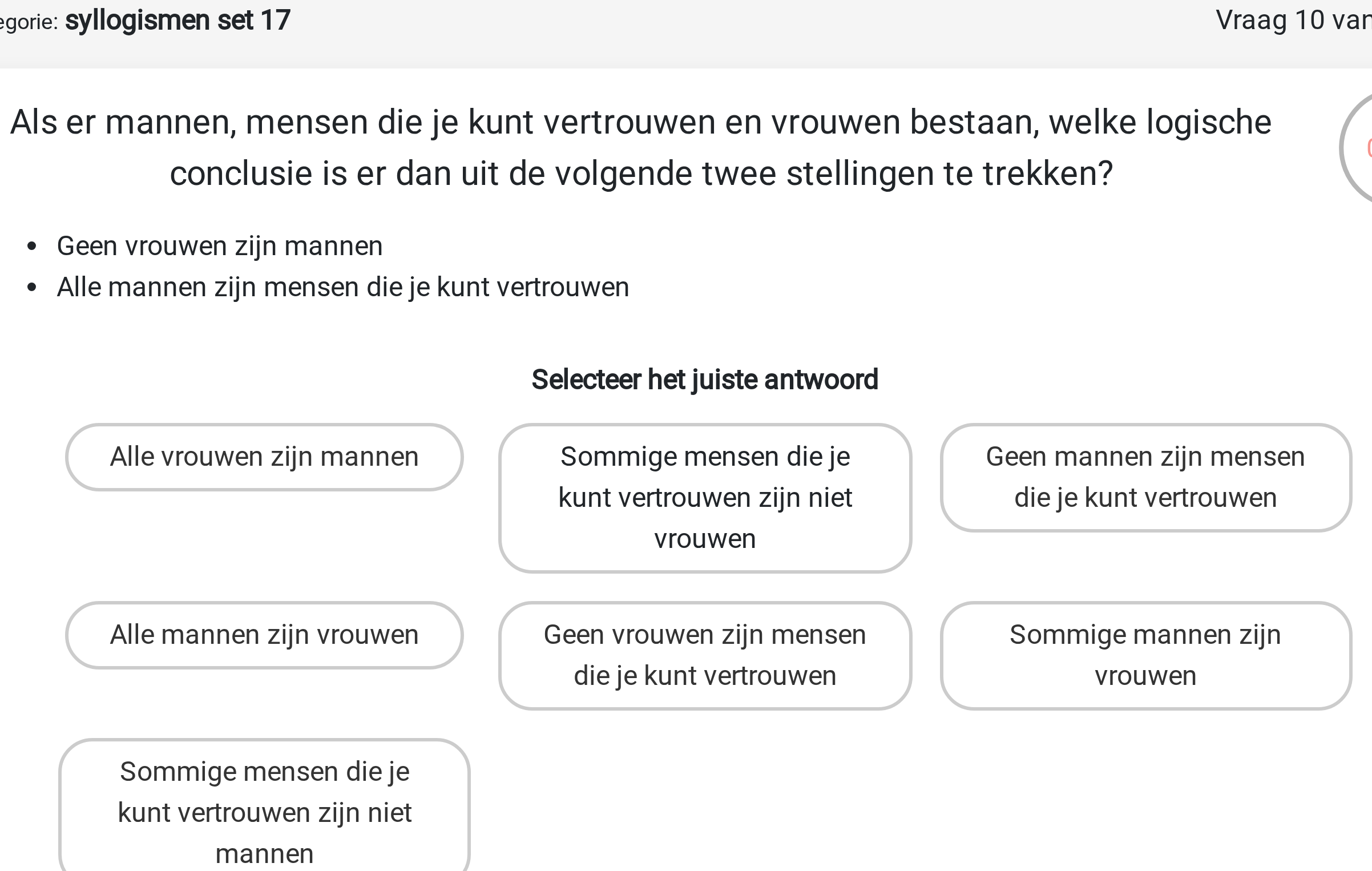
click at [703, 222] on label "Sommige mensen die je kunt vertrouwen zijn niet vrouwen" at bounding box center [685, 222] width 138 height 50
click at [693, 216] on input "Sommige mensen die je kunt vertrouwen zijn niet vrouwen" at bounding box center [689, 213] width 8 height 8
radio input "true"
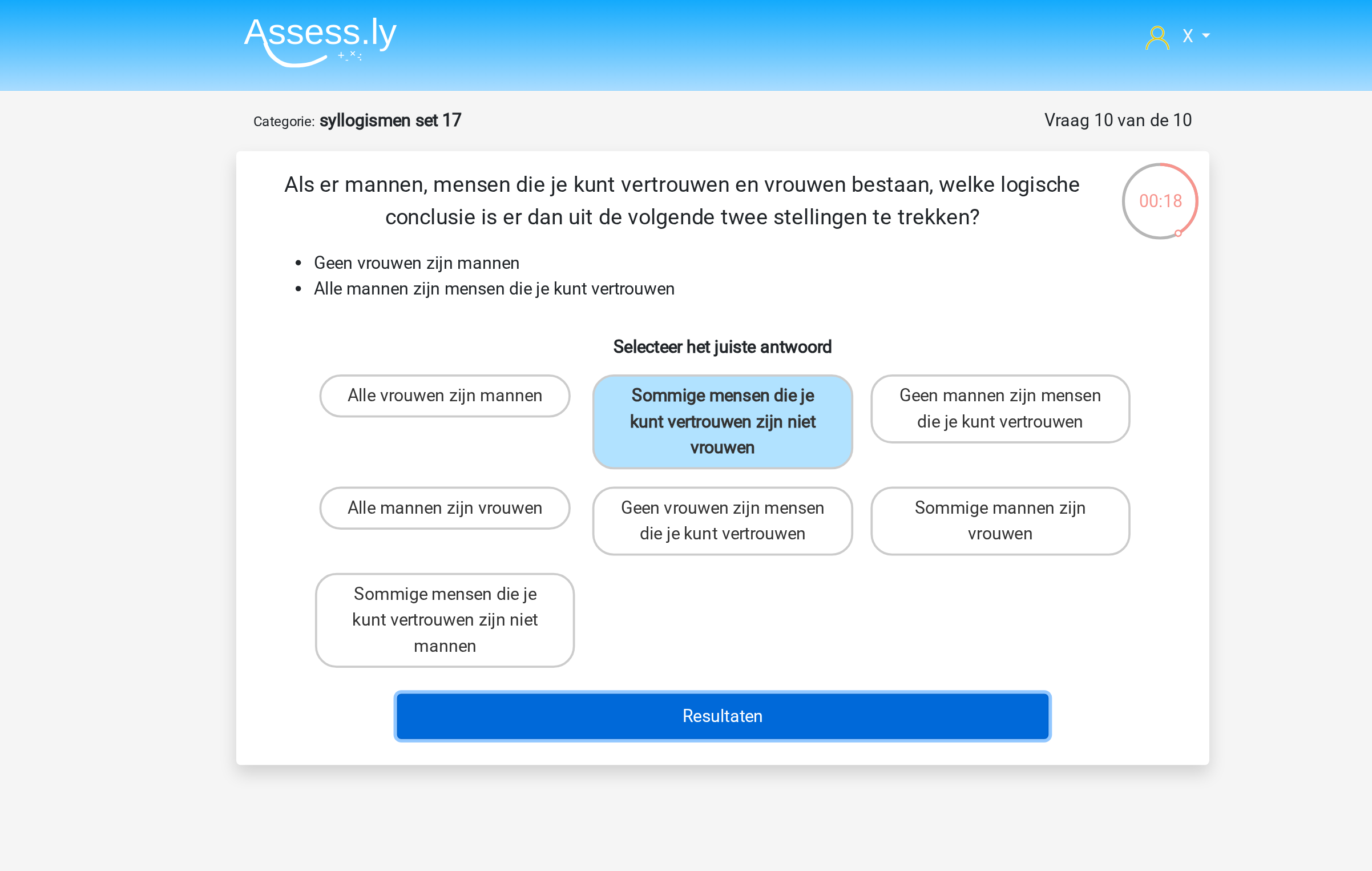
click at [671, 391] on button "Resultaten" at bounding box center [686, 379] width 346 height 24
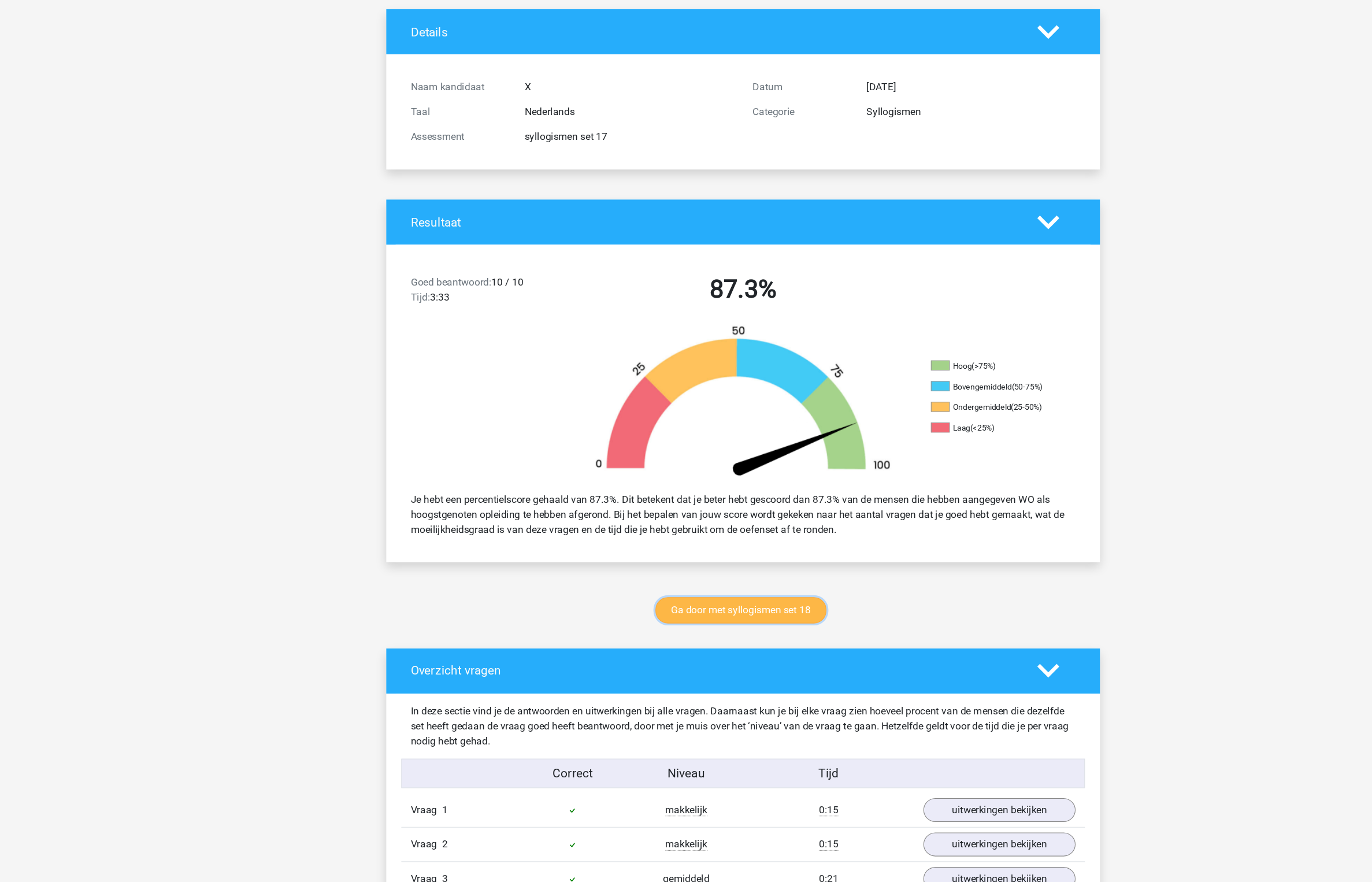
click at [698, 626] on link "Ga door met syllogismen set 18" at bounding box center [683, 631] width 158 height 24
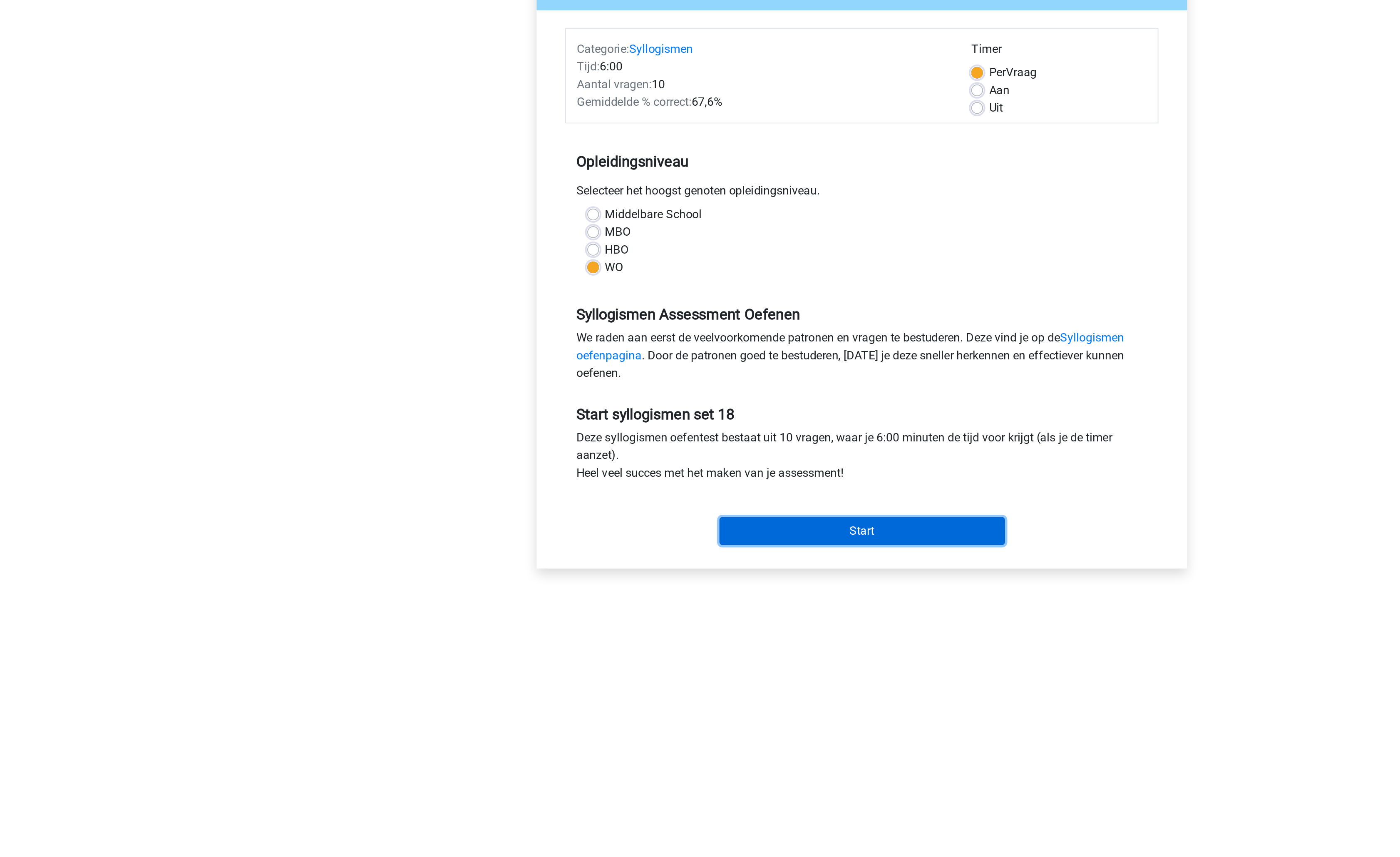
click at [700, 398] on input "Start" at bounding box center [700, 393] width 162 height 16
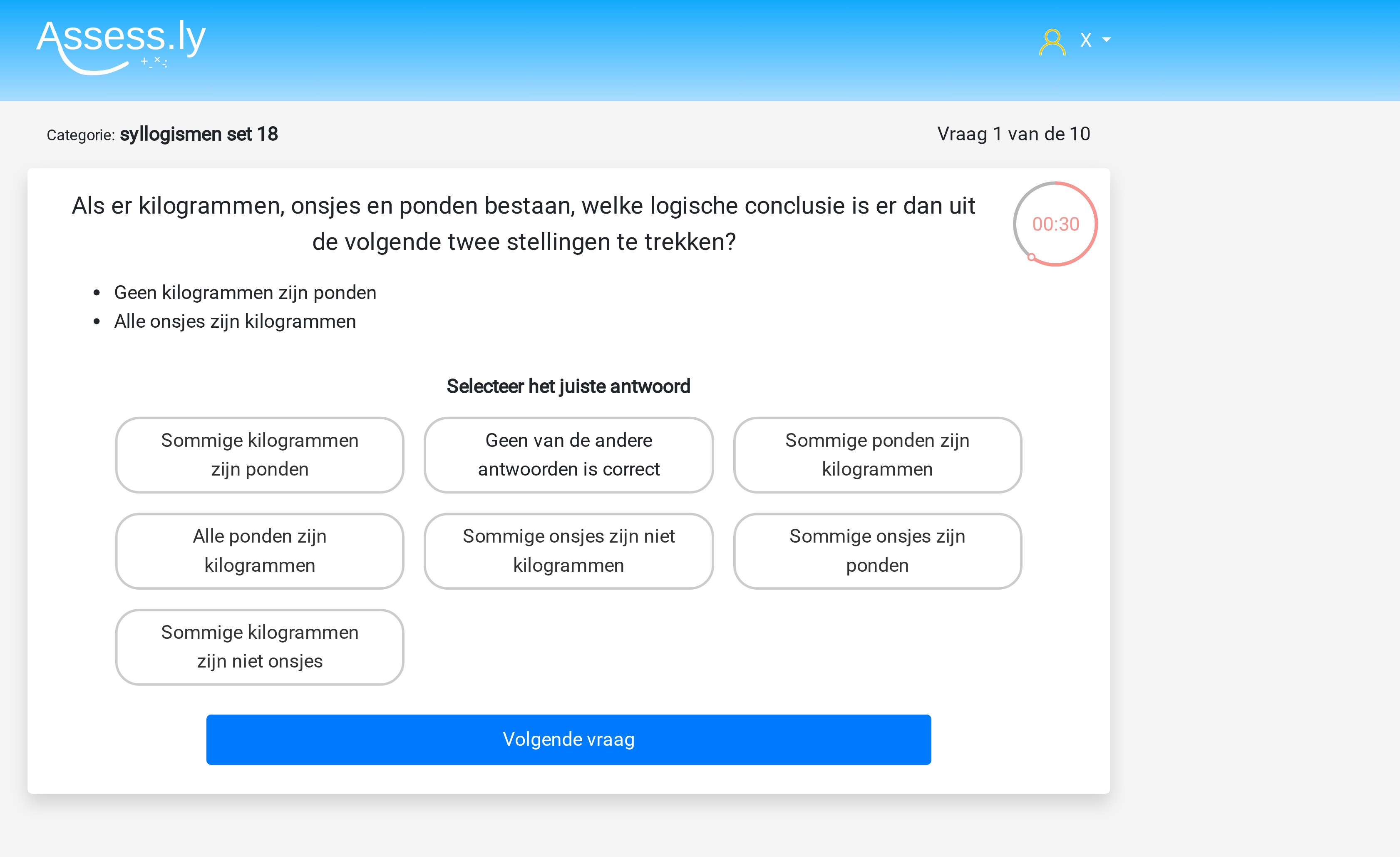
click at [678, 157] on label "Geen van de andere antwoorden is correct" at bounding box center [699, 157] width 100 height 27
click at [700, 157] on input "Geen van de andere antwoorden is correct" at bounding box center [702, 155] width 6 height 6
radio input "true"
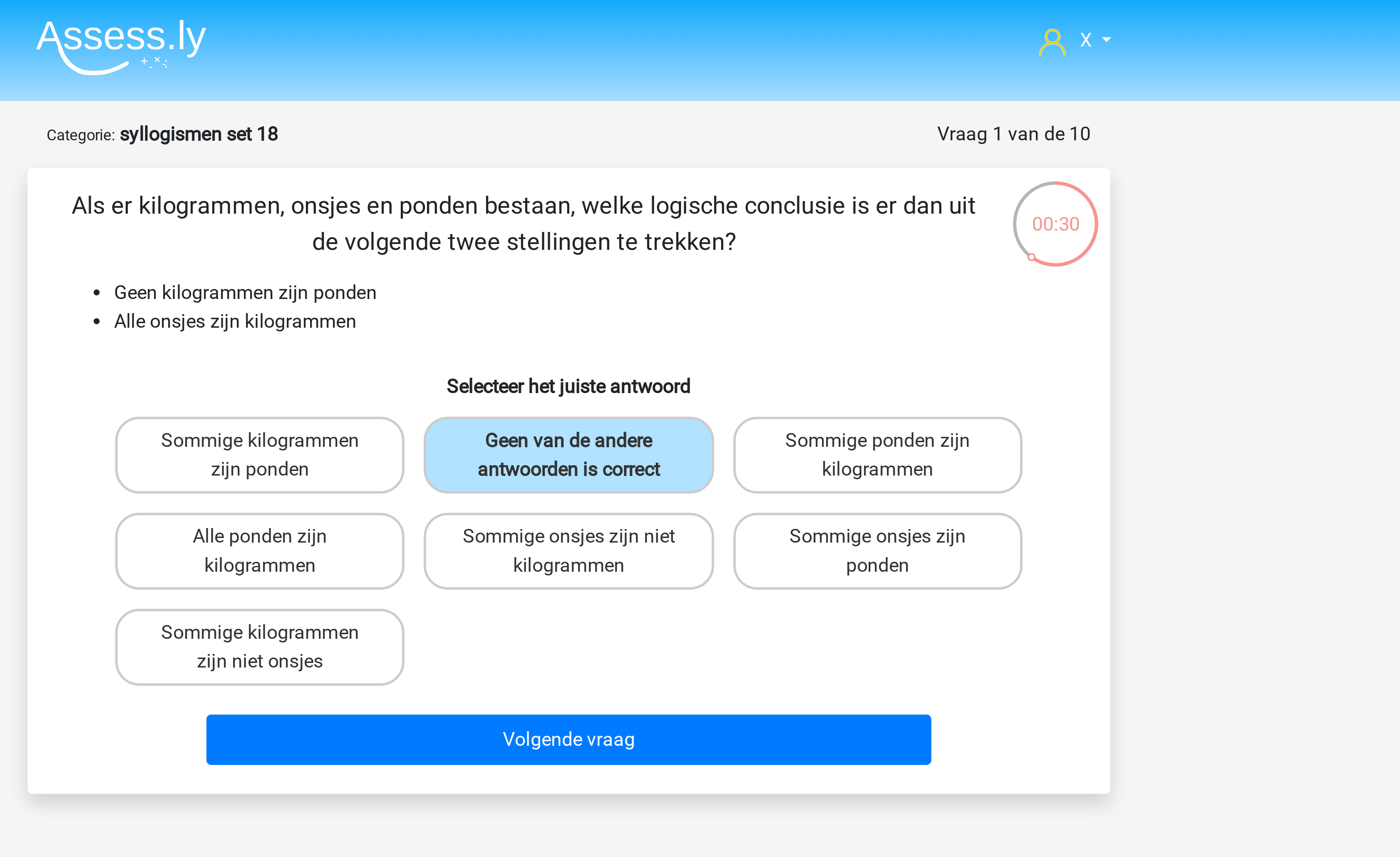
click at [681, 266] on div "Volgende vraag" at bounding box center [699, 258] width 321 height 21
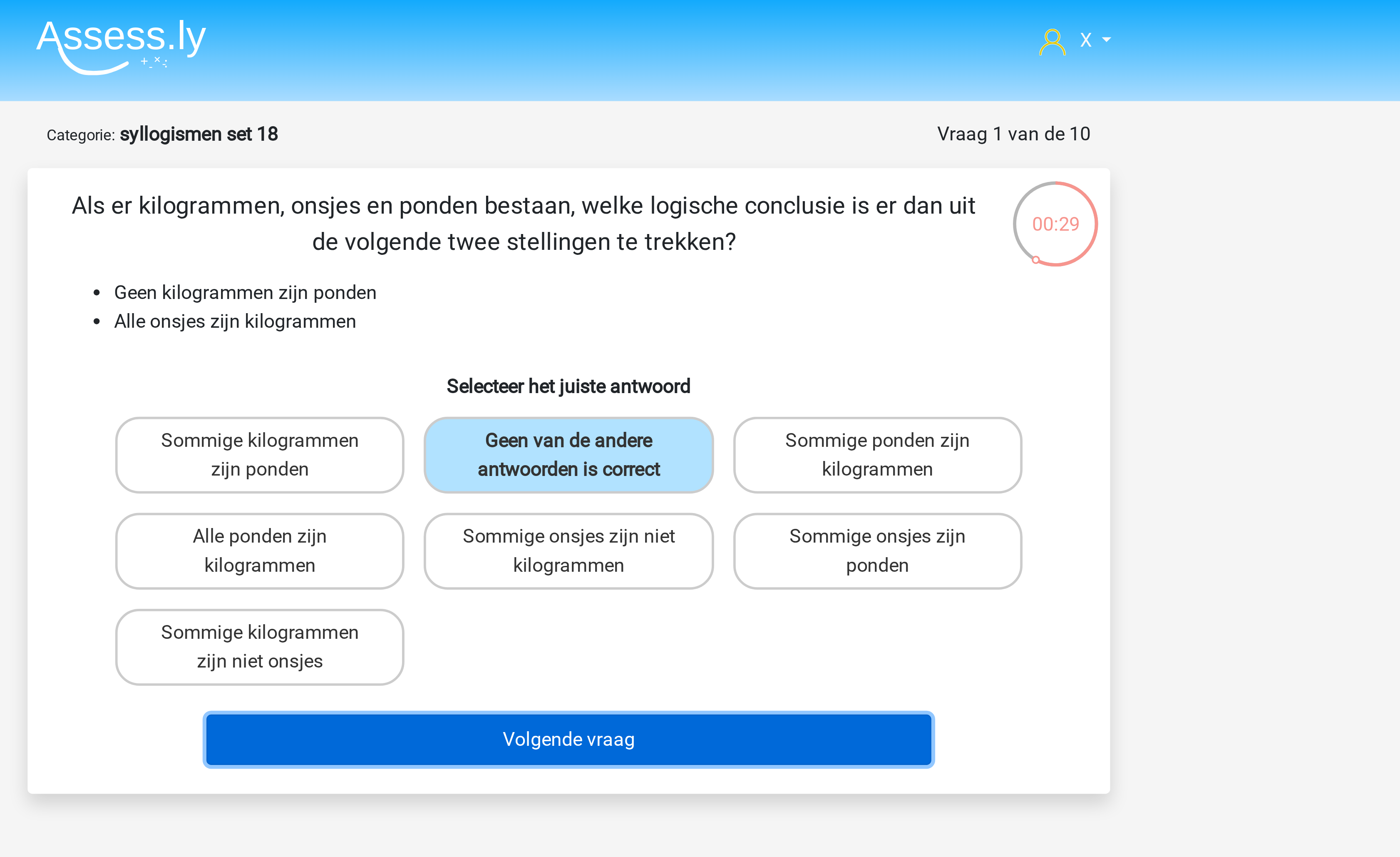
click at [681, 258] on button "Volgende vraag" at bounding box center [701, 257] width 252 height 17
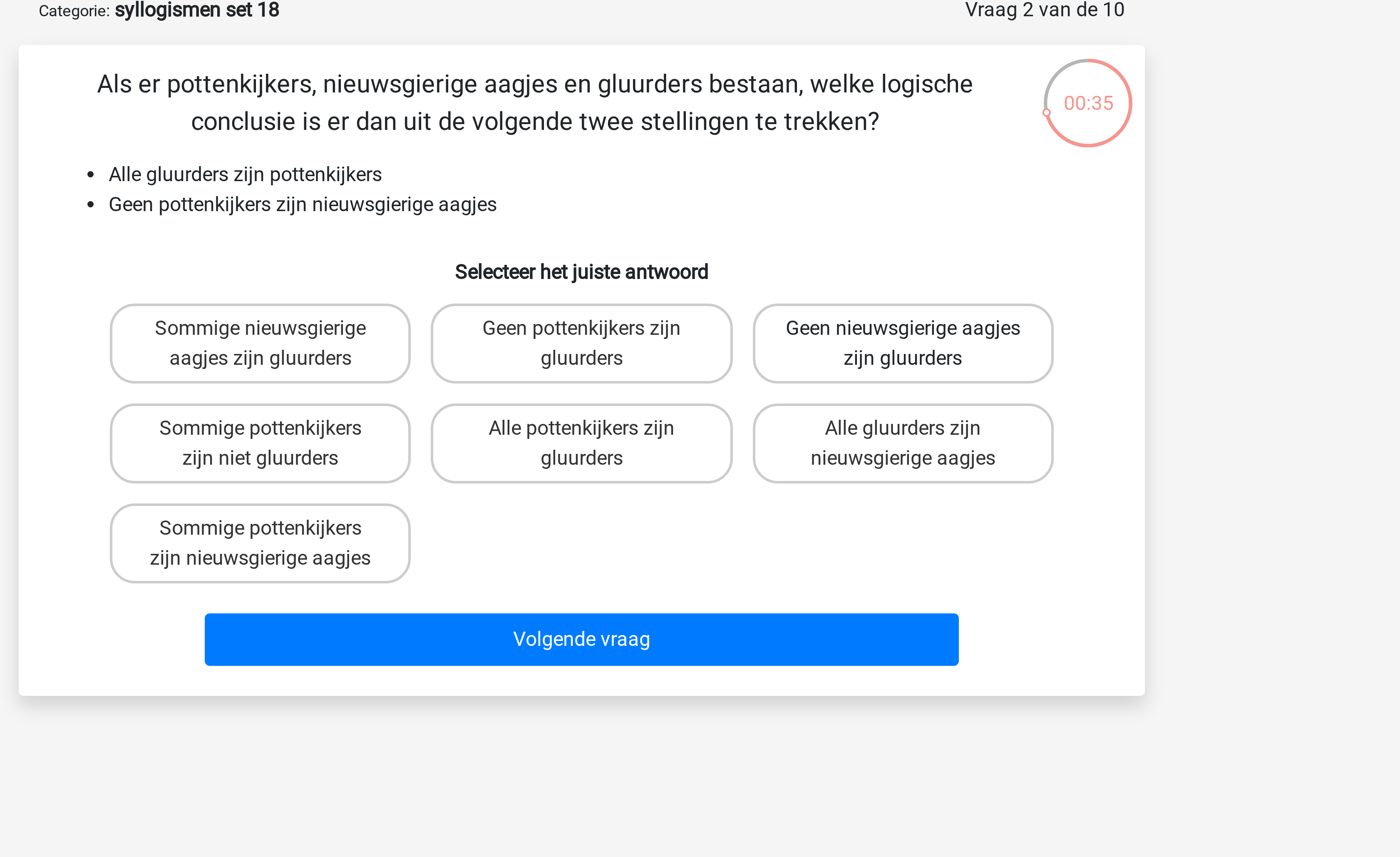
click at [810, 165] on label "Geen nieuwsgierige aagjes zijn gluurders" at bounding box center [807, 157] width 100 height 27
click at [810, 158] on input "Geen nieuwsgierige aagjes zijn gluurders" at bounding box center [809, 155] width 6 height 6
radio input "true"
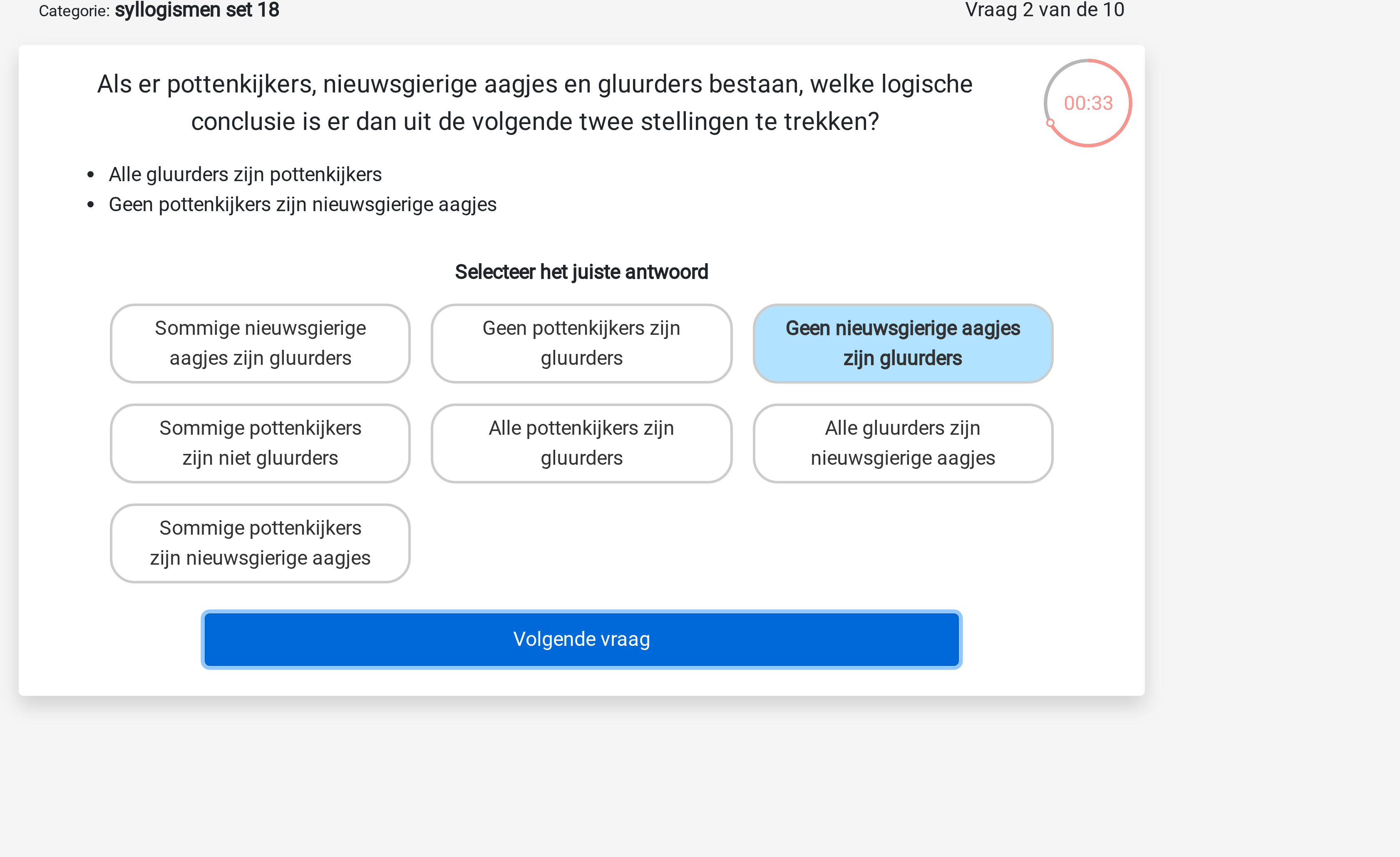
click at [734, 252] on button "Volgende vraag" at bounding box center [701, 257] width 252 height 17
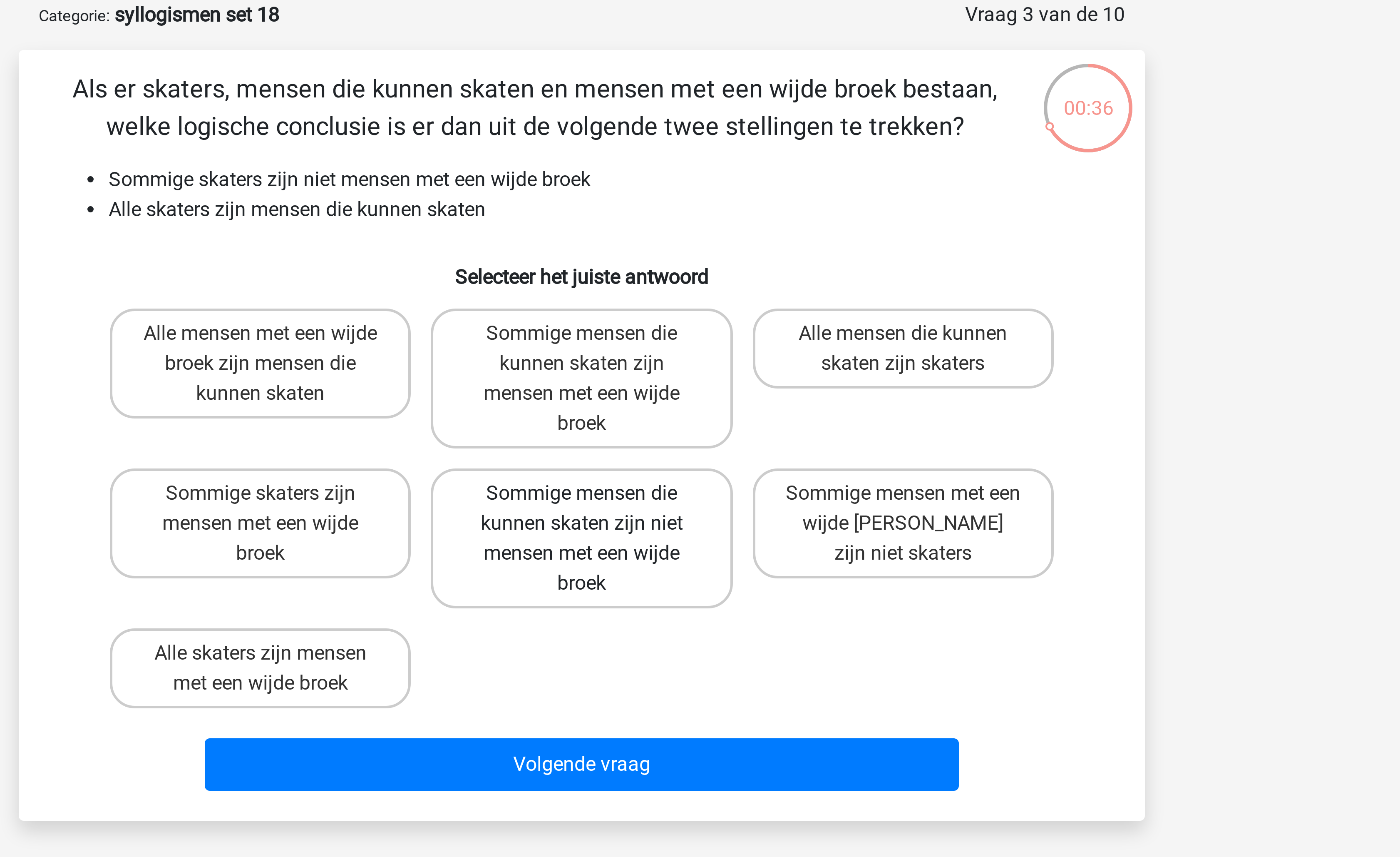
click at [719, 218] on label "Sommige mensen die kunnen skaten zijn niet mensen met een wijde broek" at bounding box center [699, 221] width 100 height 47
click at [706, 212] on input "Sommige mensen die kunnen skaten zijn niet mensen met een wijde broek" at bounding box center [702, 208] width 6 height 6
radio input "true"
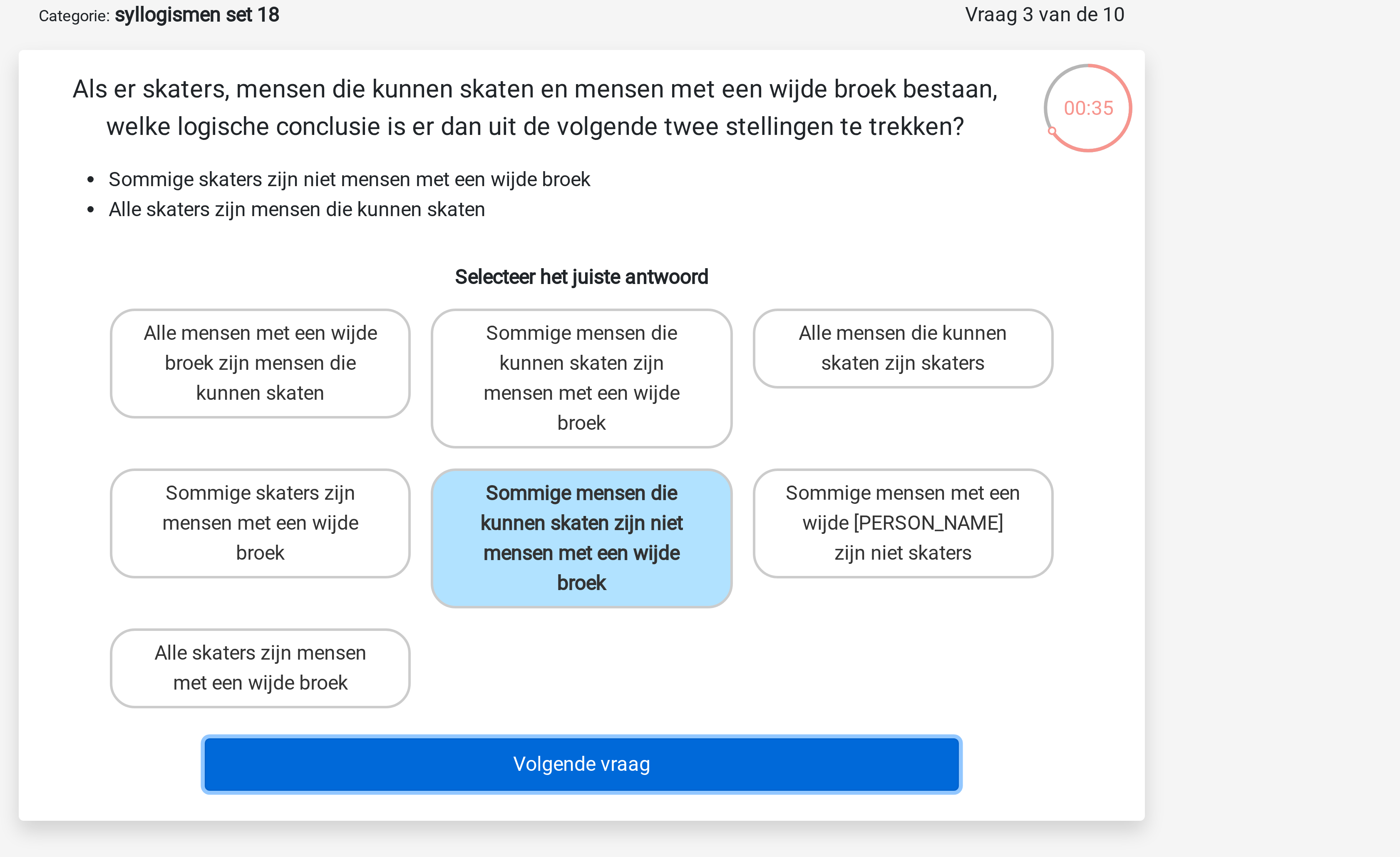
click at [716, 293] on button "Volgende vraag" at bounding box center [701, 296] width 252 height 17
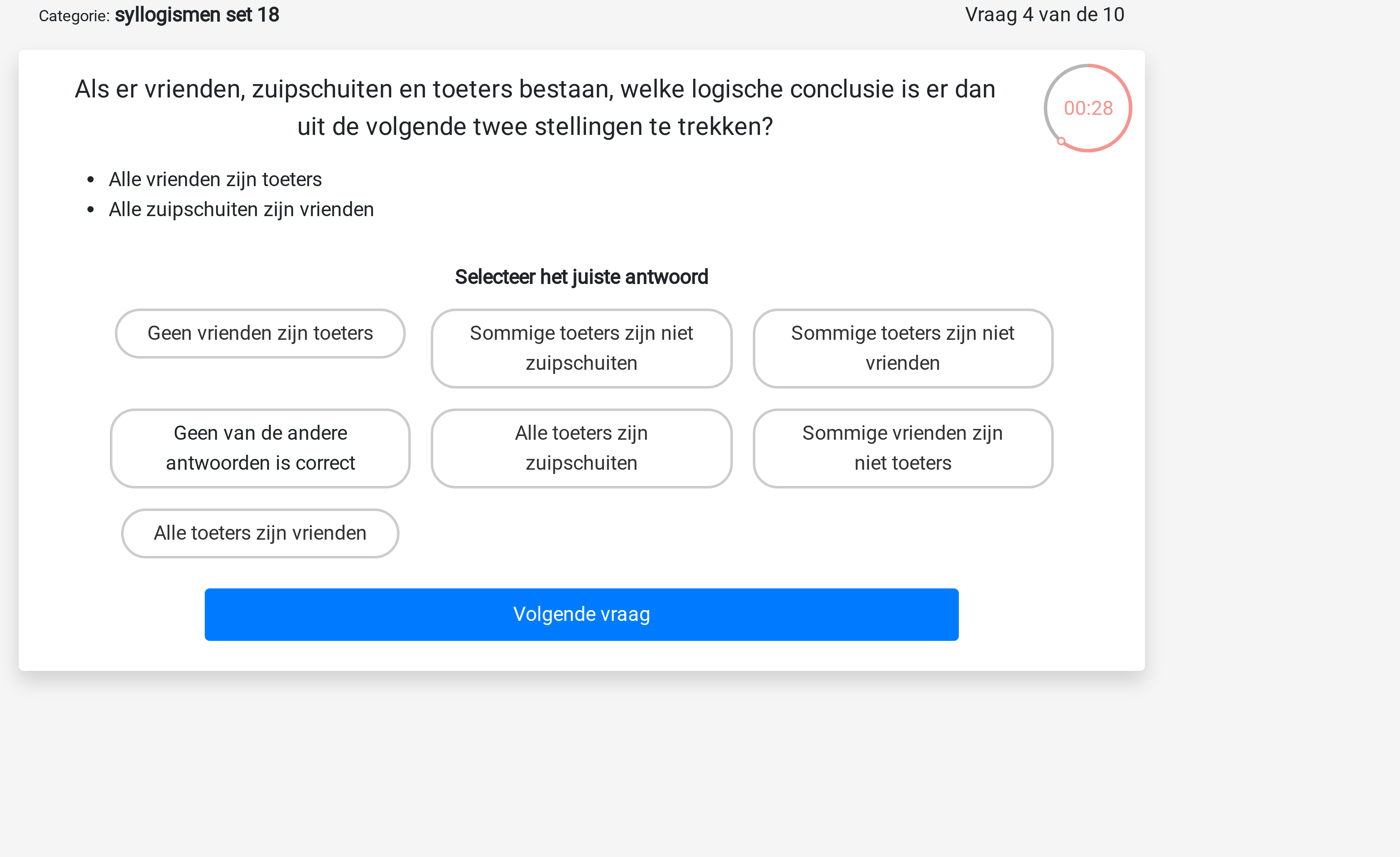
click at [587, 193] on label "Geen van de andere antwoorden is correct" at bounding box center [593, 191] width 100 height 27
click at [593, 192] on input "Geen van de andere antwoorden is correct" at bounding box center [596, 189] width 6 height 6
radio input "true"
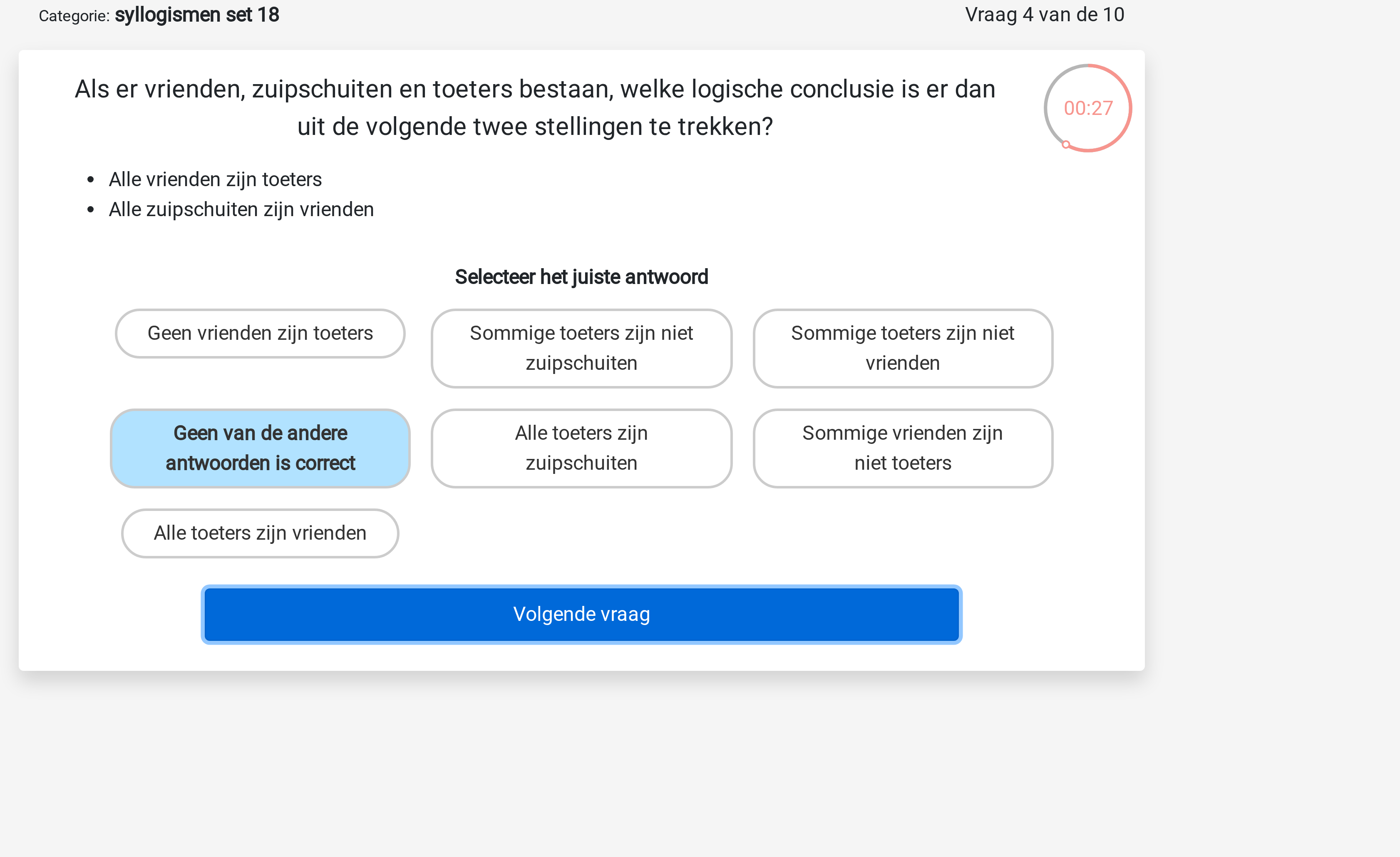
click at [634, 245] on button "Volgende vraag" at bounding box center [701, 247] width 252 height 17
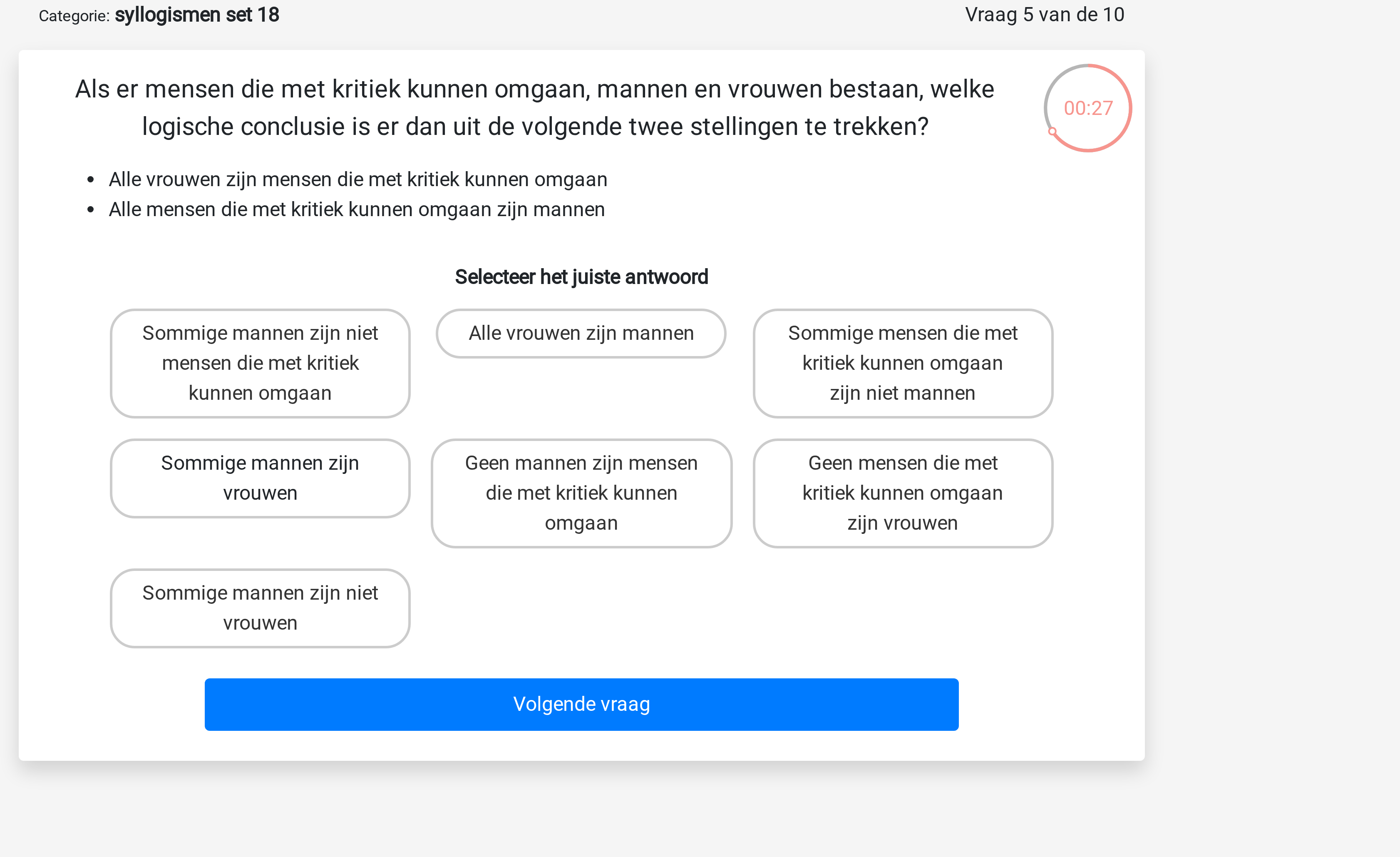
click at [627, 201] on label "Sommige mannen zijn vrouwen" at bounding box center [593, 201] width 100 height 27
click at [598, 201] on input "Sommige mannen zijn vrouwen" at bounding box center [596, 198] width 6 height 6
radio input "true"
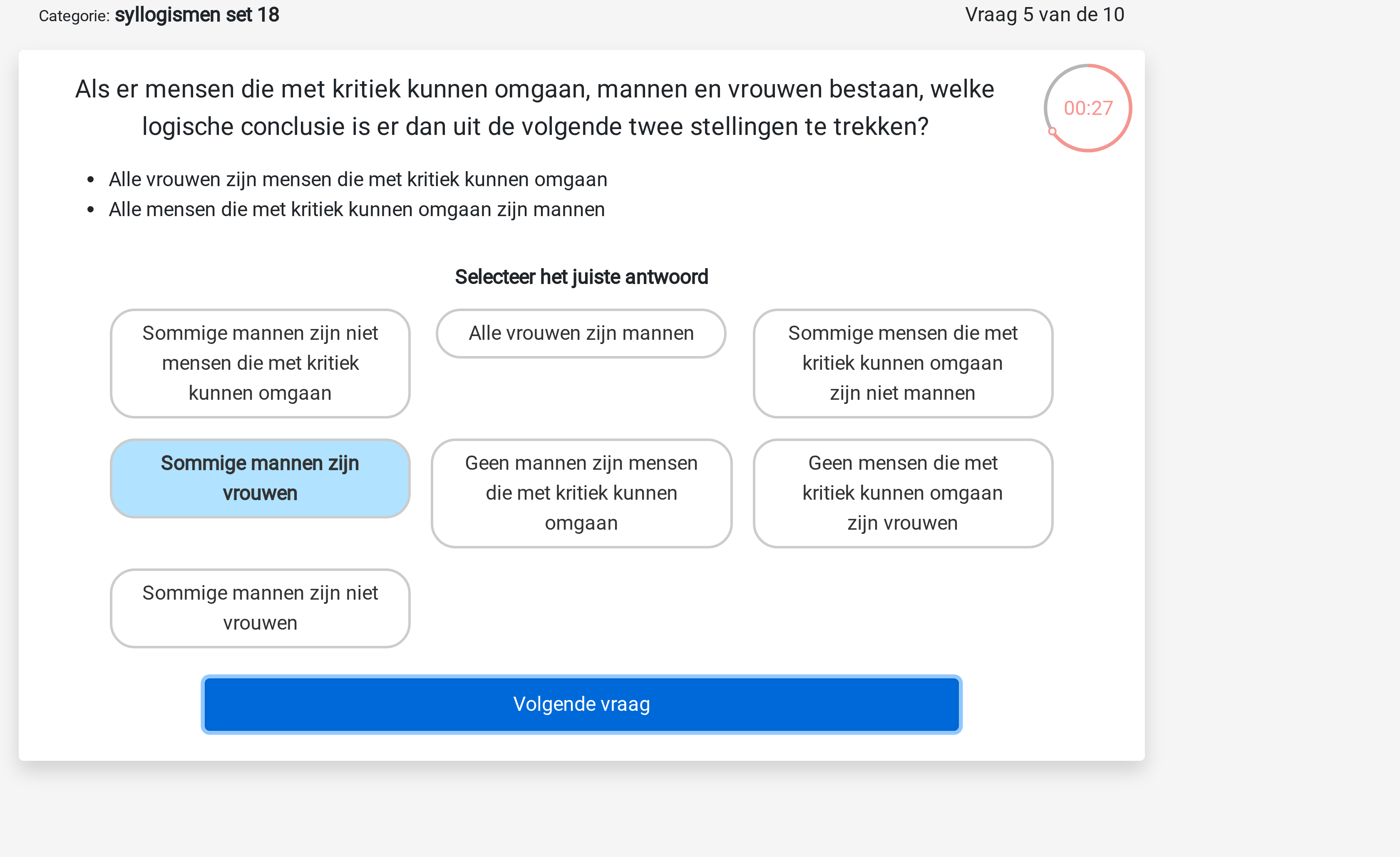
click at [649, 268] on button "Volgende vraag" at bounding box center [701, 277] width 252 height 17
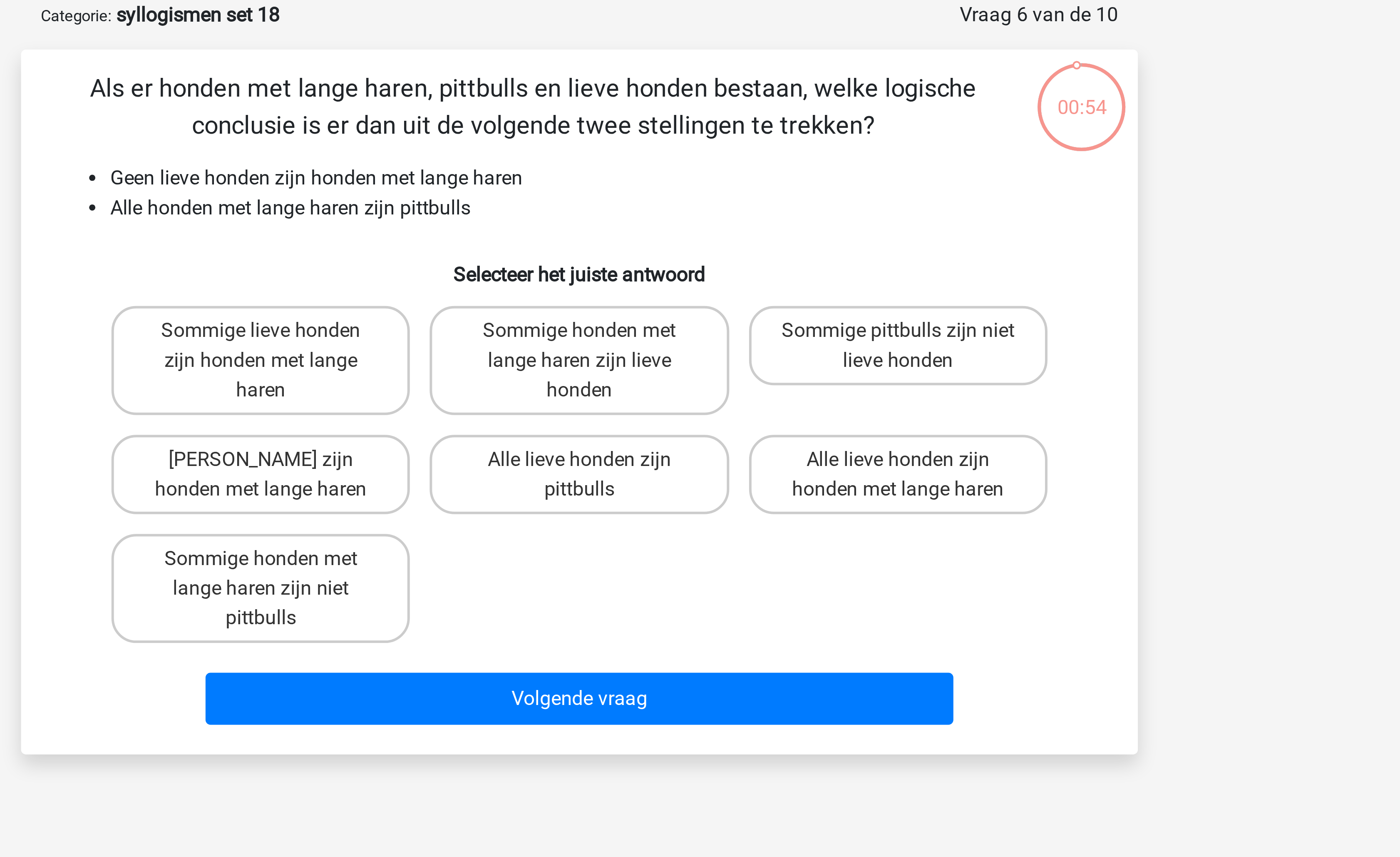
click at [588, 104] on li "Geen lieve honden zijn honden met lange haren" at bounding box center [708, 102] width 332 height 10
click at [588, 103] on li "Geen lieve honden zijn honden met lange haren" at bounding box center [708, 102] width 332 height 10
click at [587, 102] on li "Geen lieve honden zijn honden met lange haren" at bounding box center [708, 102] width 332 height 10
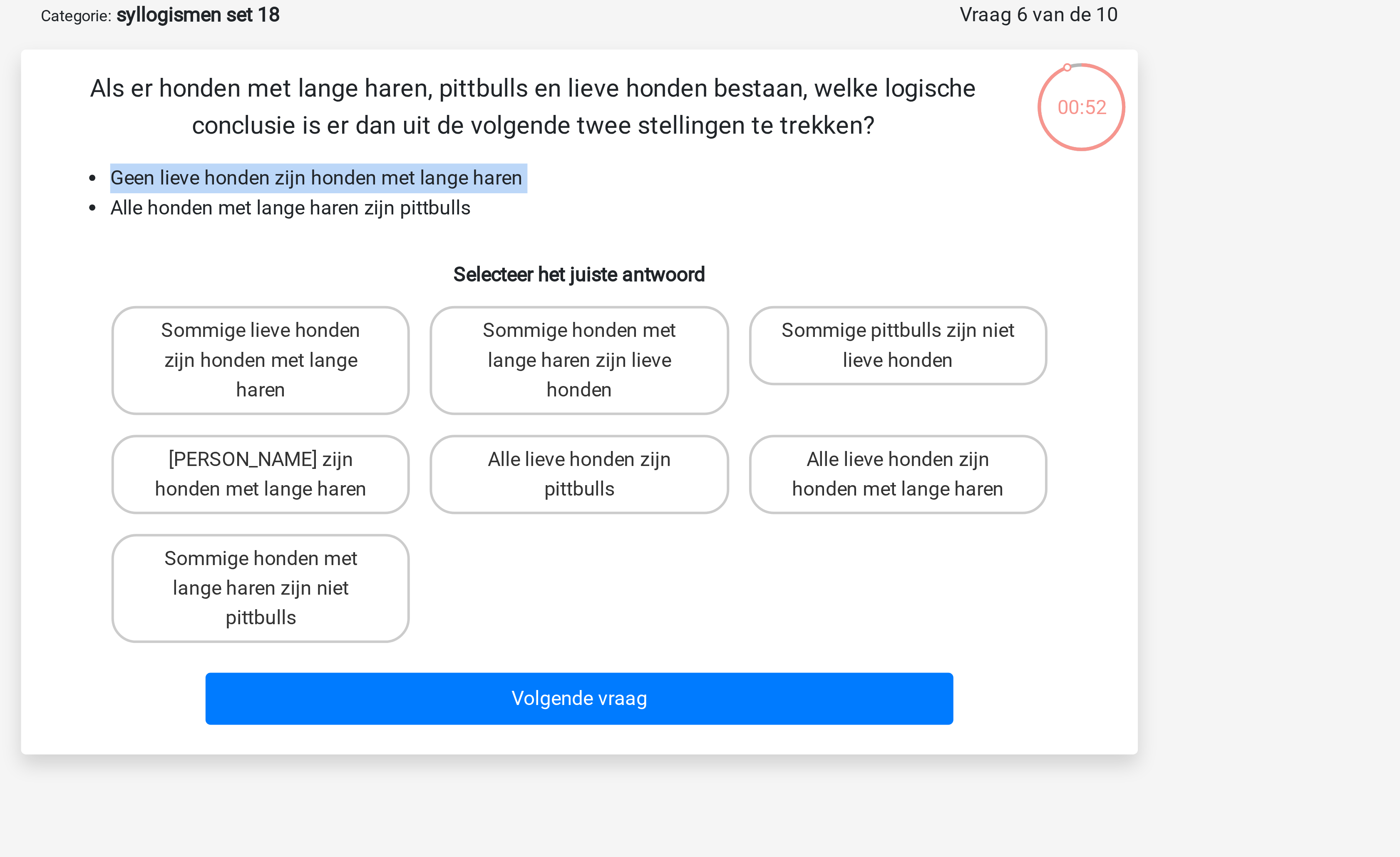
click at [587, 102] on li "Geen lieve honden zijn honden met lange haren" at bounding box center [708, 102] width 332 height 10
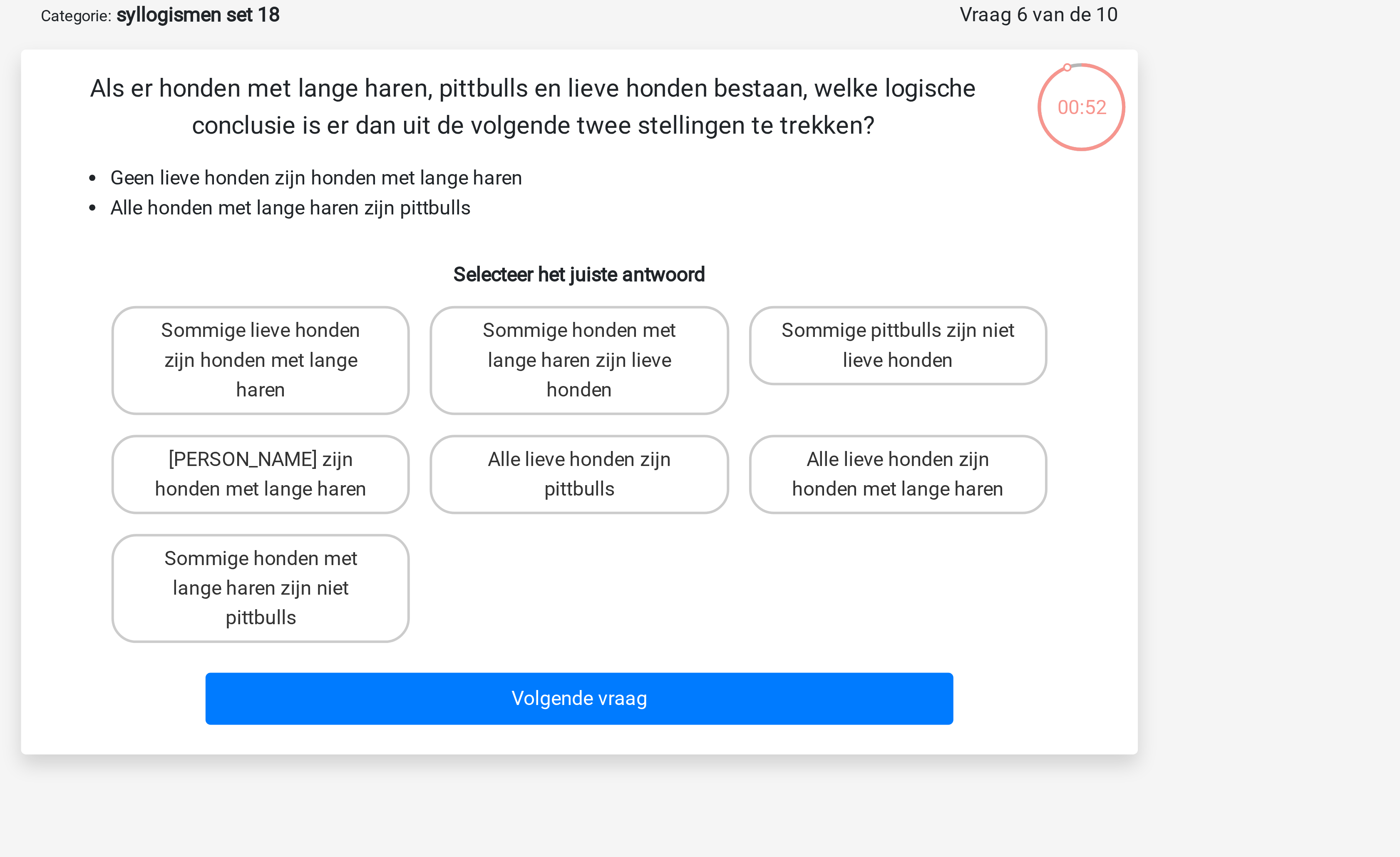
click at [581, 108] on li "Alle honden met lange haren zijn pittbulls" at bounding box center [708, 112] width 332 height 10
drag, startPoint x: 581, startPoint y: 108, endPoint x: 613, endPoint y: 111, distance: 32.1
click at [613, 111] on li "Alle honden met lange haren zijn pittbulls" at bounding box center [708, 112] width 332 height 10
click at [785, 152] on label "Sommige pittbulls zijn niet lieve honden" at bounding box center [807, 157] width 100 height 27
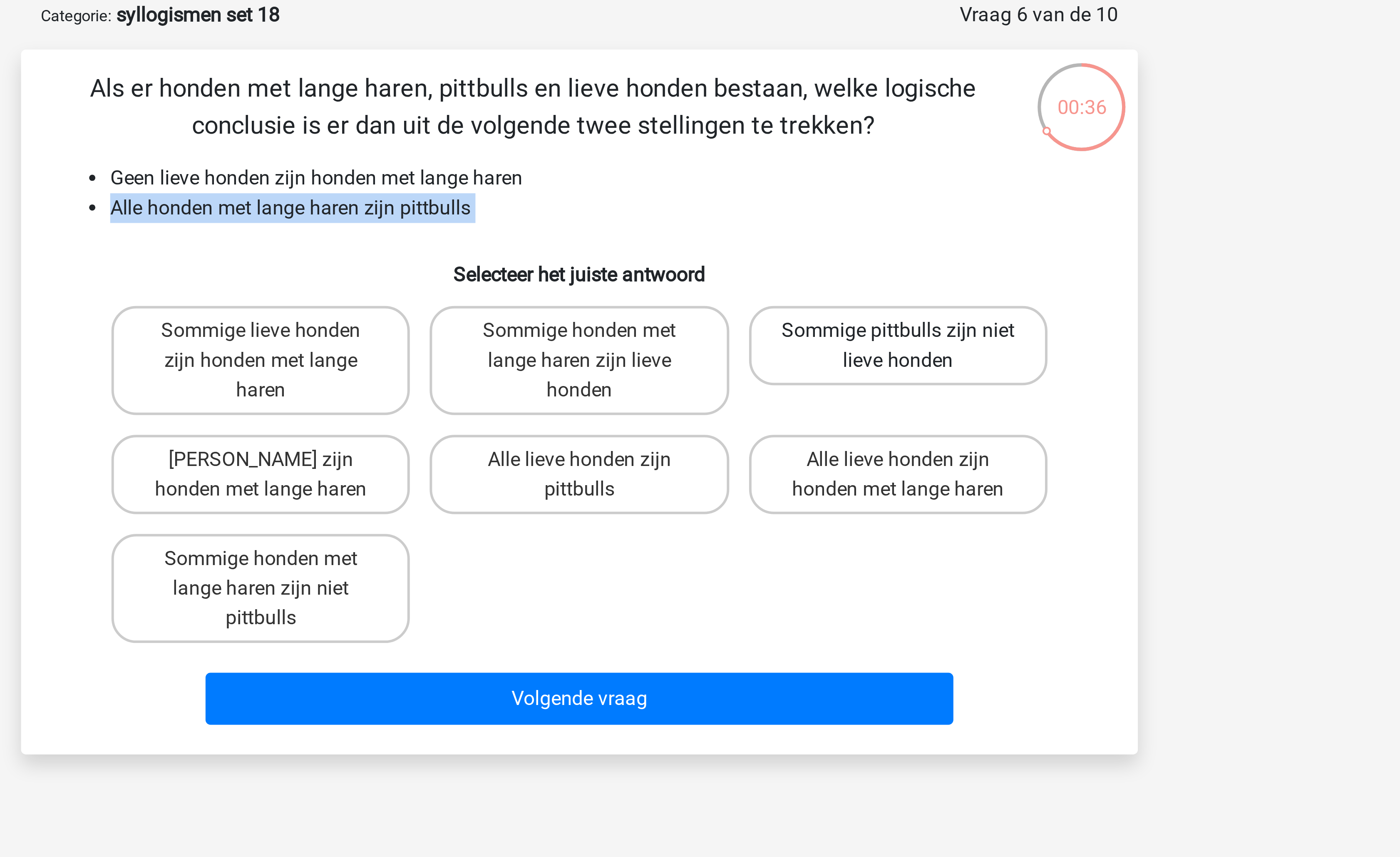
click at [807, 153] on input "Sommige pittbulls zijn niet lieve honden" at bounding box center [809, 155] width 6 height 6
radio input "true"
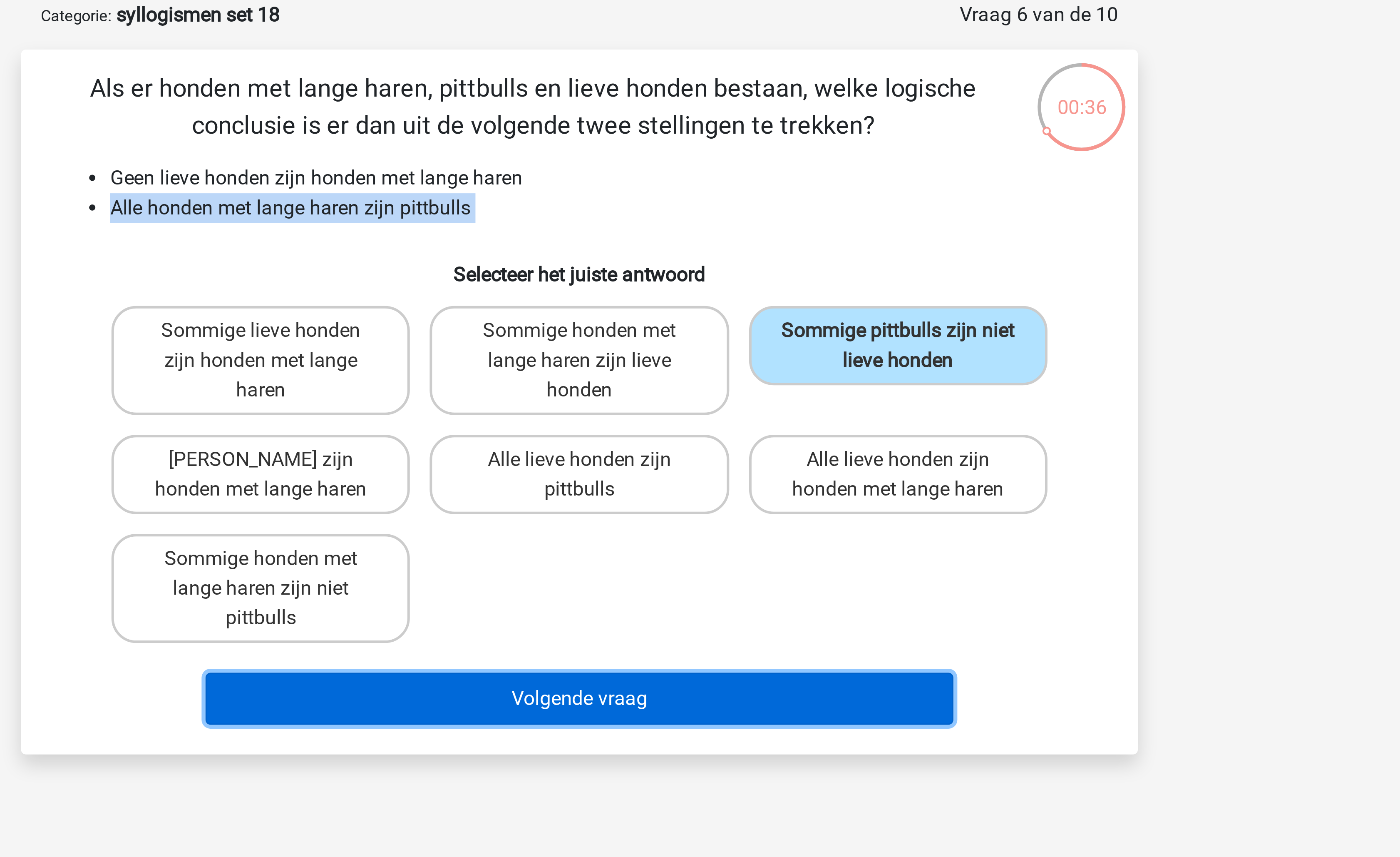
click at [674, 278] on button "Volgende vraag" at bounding box center [701, 277] width 252 height 17
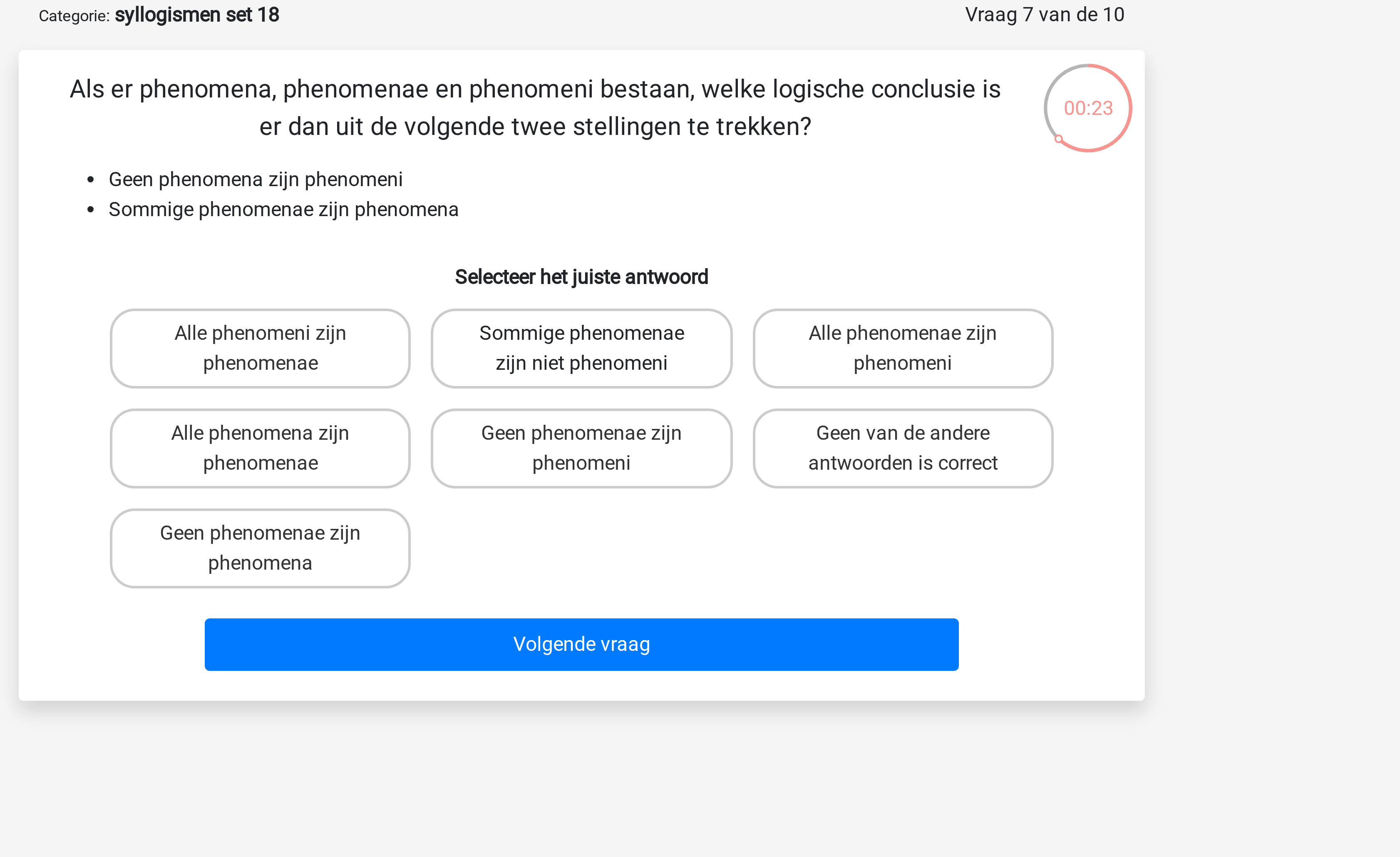
click at [693, 162] on label "Sommige phenomenae zijn niet phenomeni" at bounding box center [699, 157] width 100 height 27
click at [700, 158] on input "Sommige phenomenae zijn niet phenomeni" at bounding box center [702, 155] width 6 height 6
radio input "true"
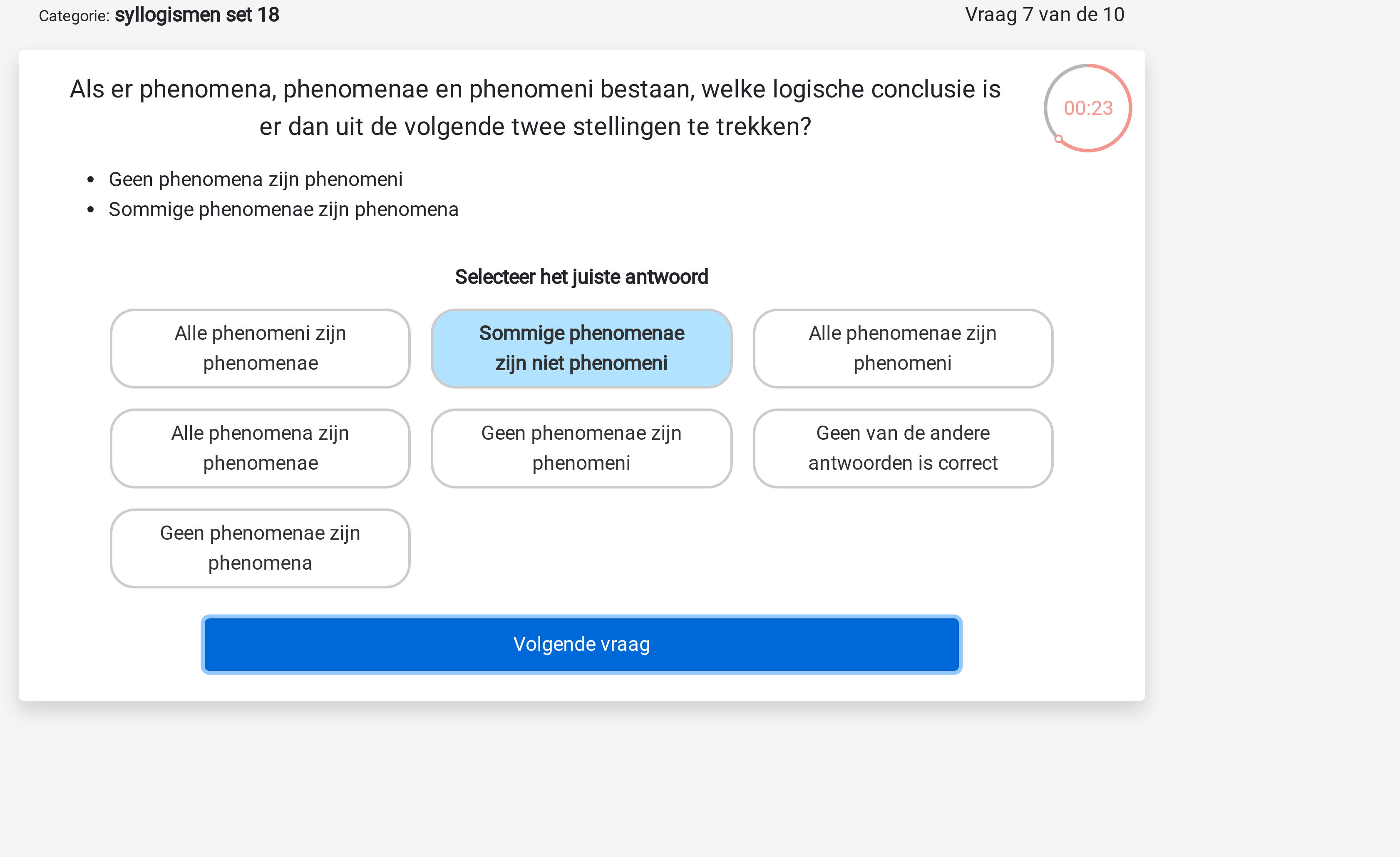
click at [673, 257] on button "Volgende vraag" at bounding box center [701, 257] width 252 height 17
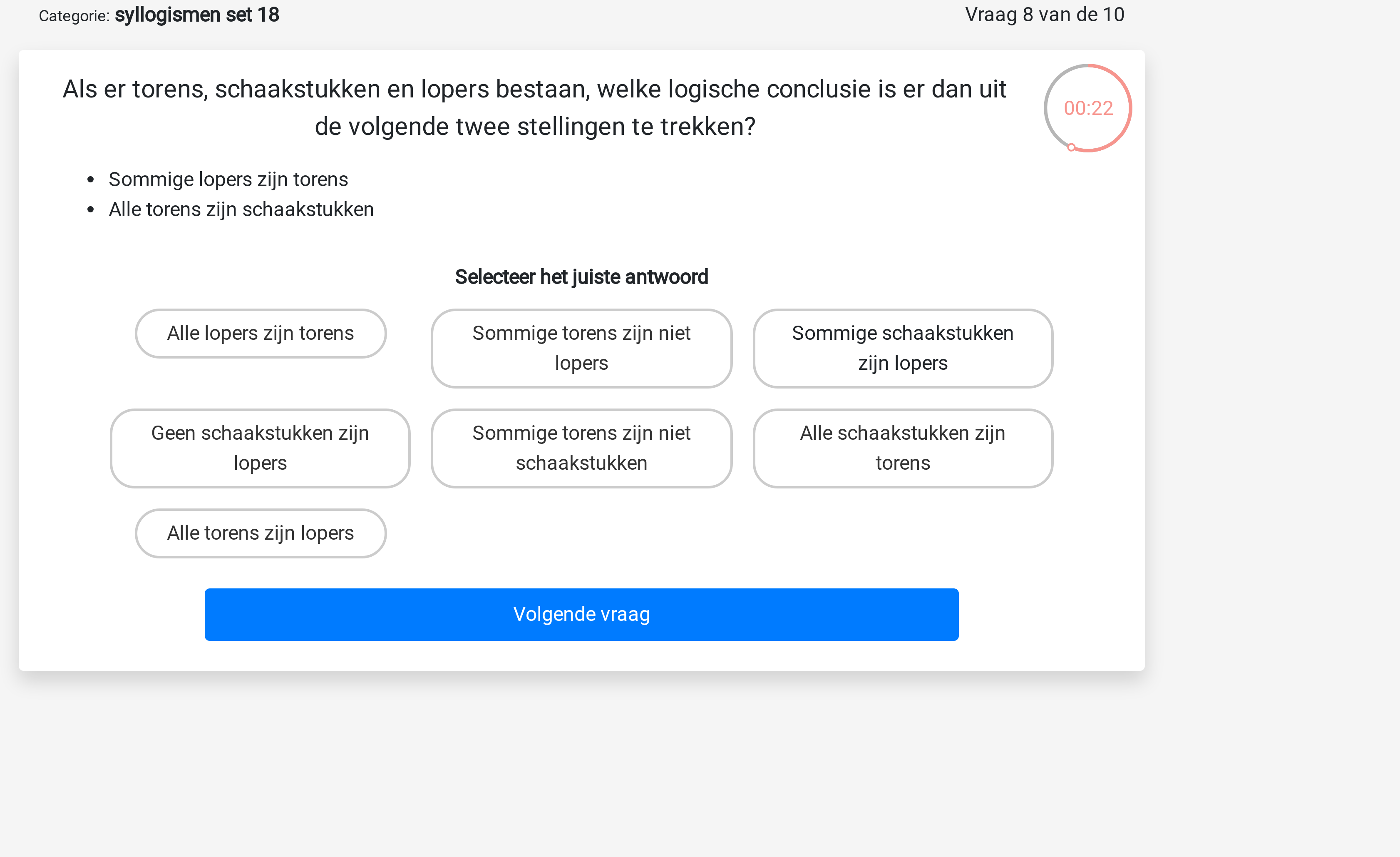
click at [802, 168] on label "Sommige schaakstukken zijn lopers" at bounding box center [807, 157] width 100 height 27
click at [807, 158] on input "Sommige schaakstukken zijn lopers" at bounding box center [809, 155] width 6 height 6
radio input "true"
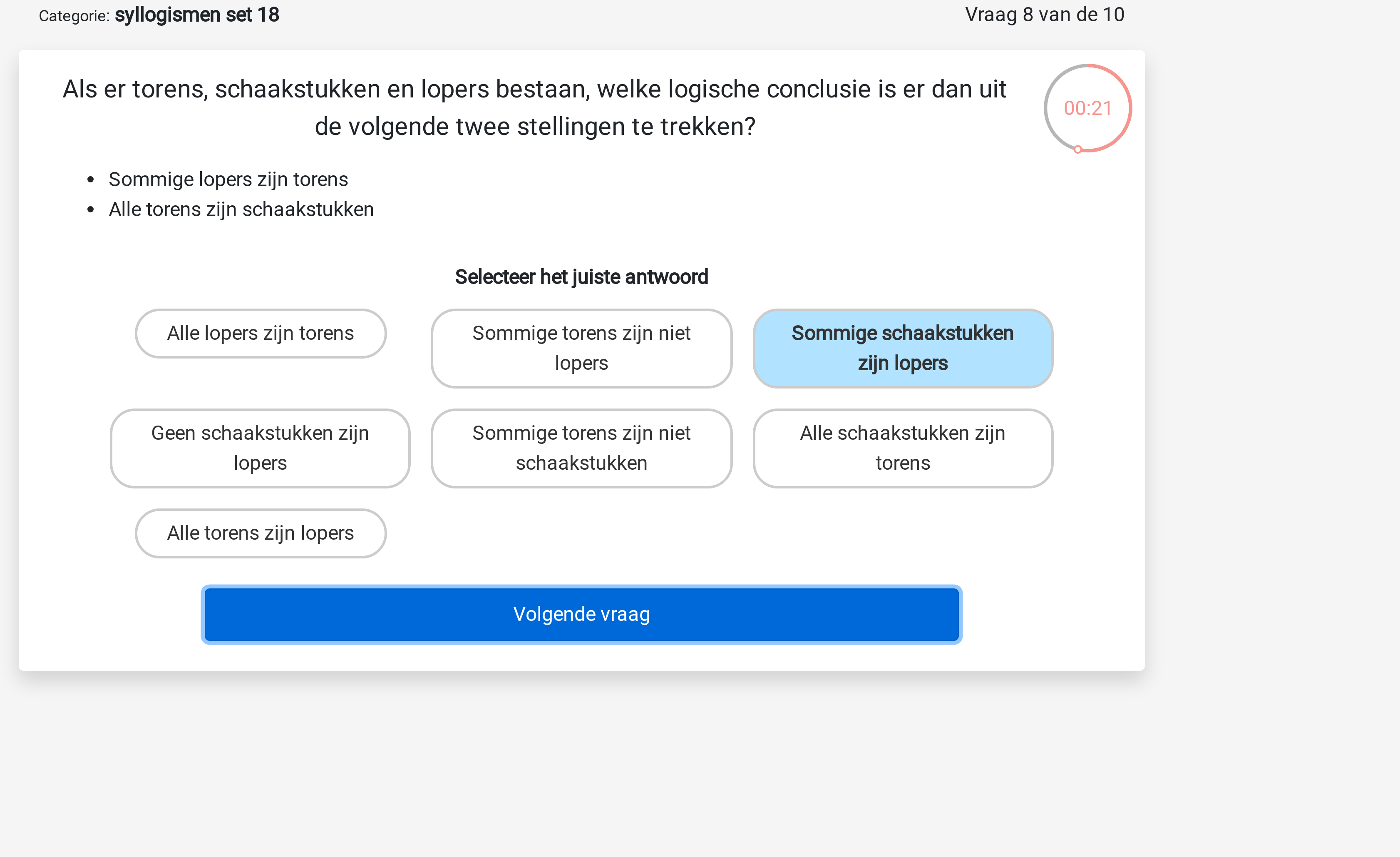
click at [707, 245] on button "Volgende vraag" at bounding box center [701, 247] width 252 height 17
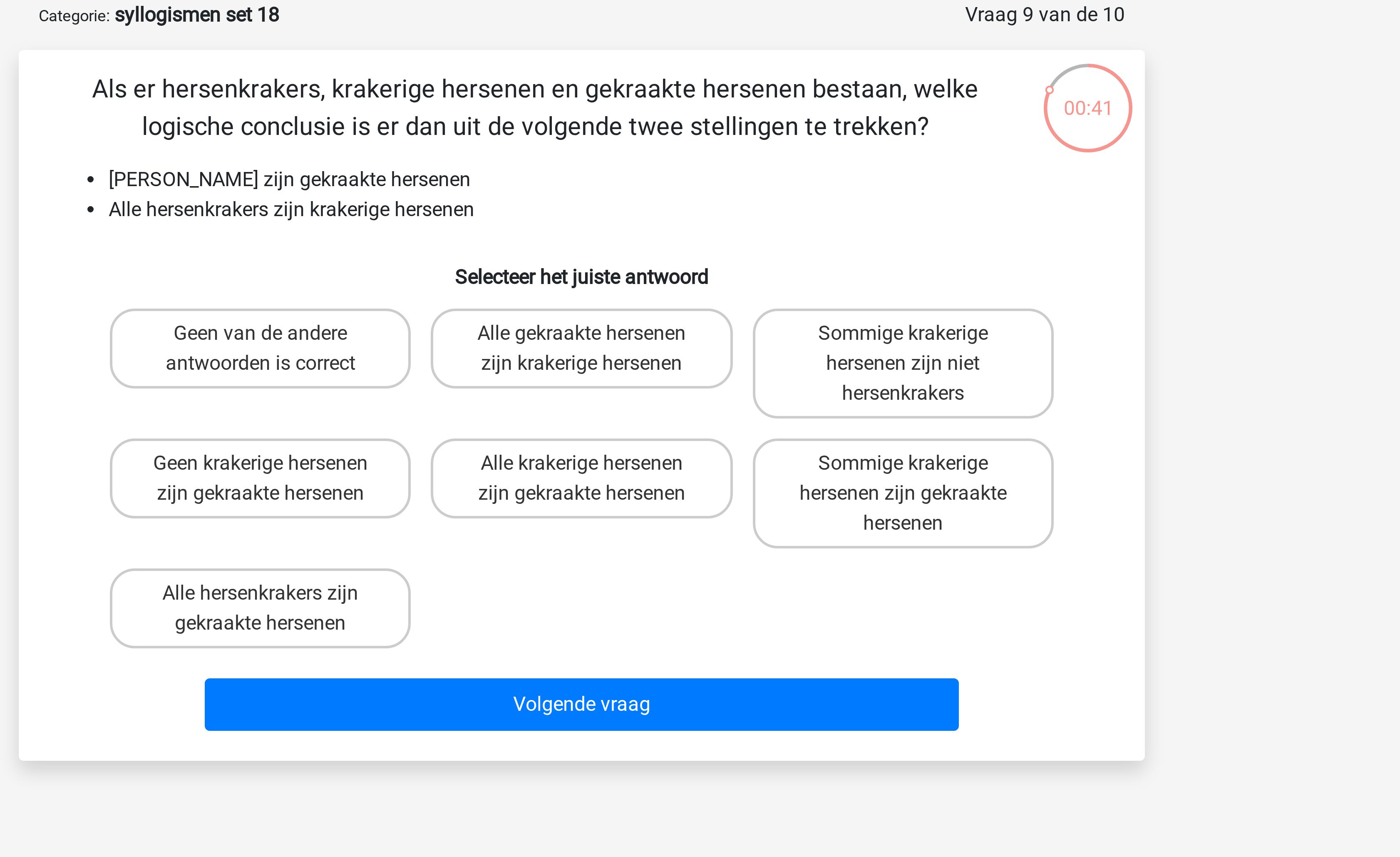
click at [576, 94] on div "Als er hersenkrakers, krakerige hersenen en gekraakte hersenen bestaan, welke l…" at bounding box center [699, 177] width 369 height 223
click at [613, 174] on div "Geen van de andere antwoorden is correct" at bounding box center [593, 162] width 100 height 37
click at [619, 165] on label "Geen van de andere antwoorden is correct" at bounding box center [593, 157] width 100 height 27
click at [598, 158] on input "Geen van de andere antwoorden is correct" at bounding box center [596, 155] width 6 height 6
radio input "true"
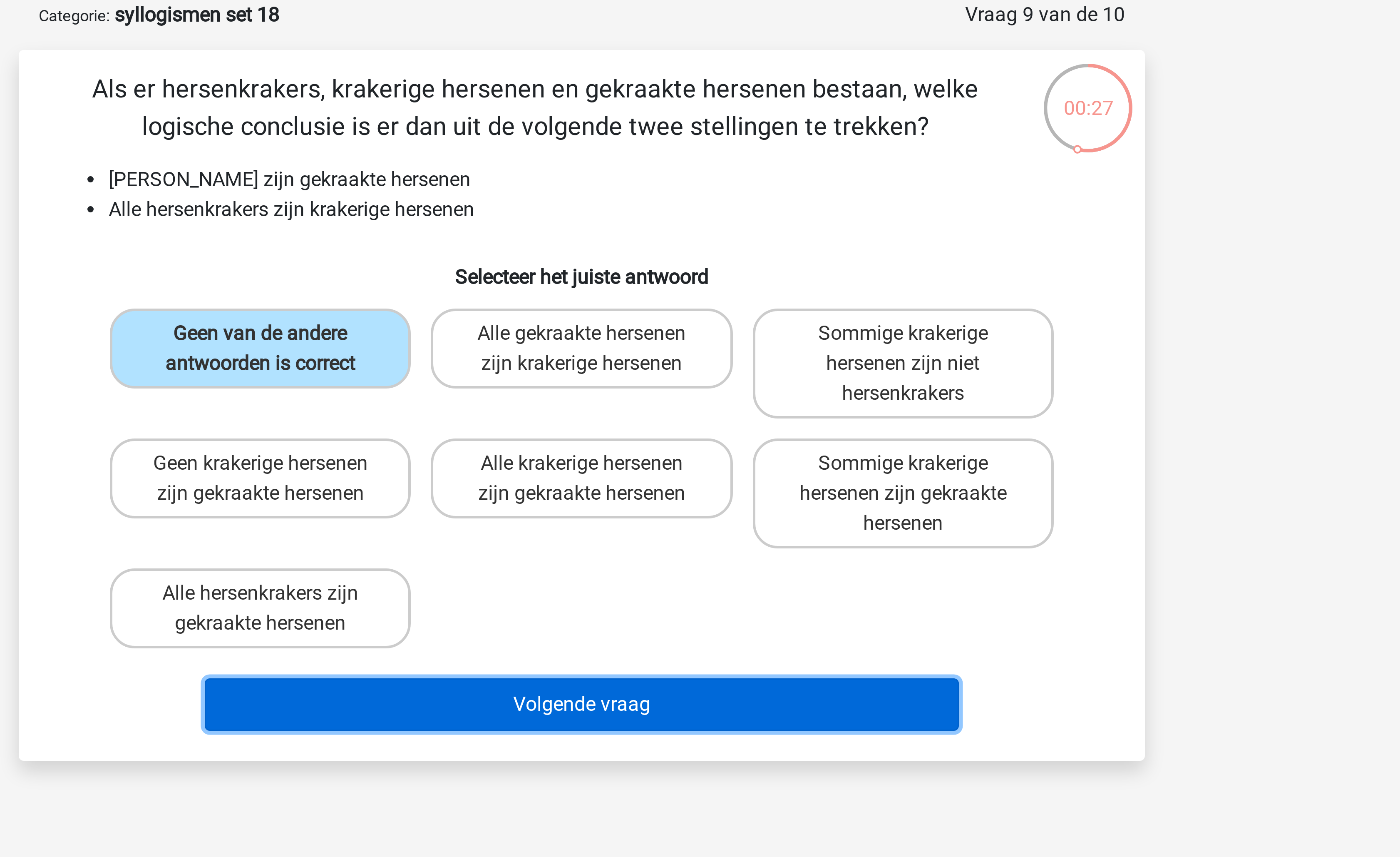
click at [674, 275] on button "Volgende vraag" at bounding box center [701, 277] width 252 height 17
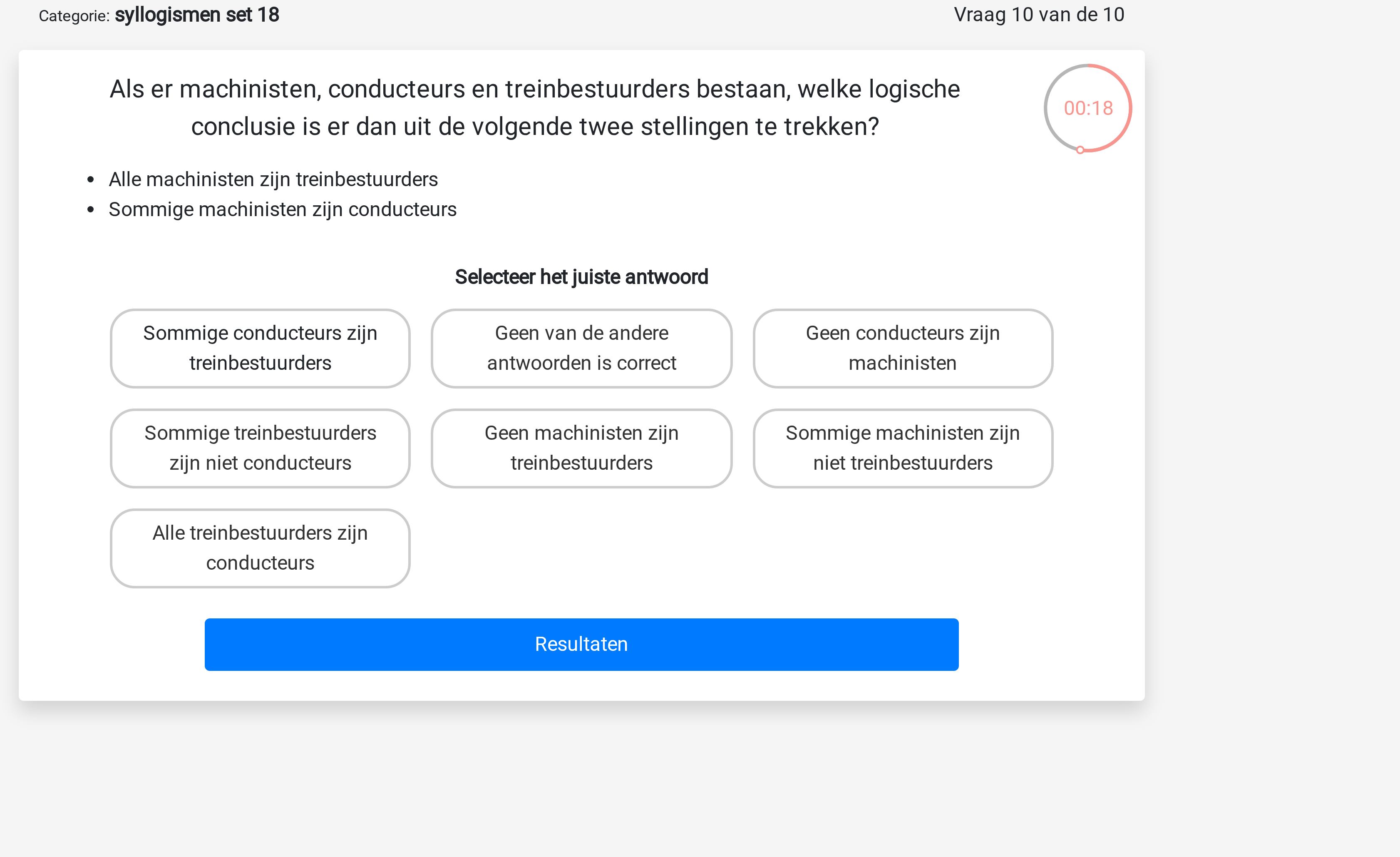
click at [618, 161] on label "Sommige conducteurs zijn treinbestuurders" at bounding box center [593, 157] width 100 height 27
click at [598, 158] on input "Sommige conducteurs zijn treinbestuurders" at bounding box center [596, 155] width 6 height 6
radio input "true"
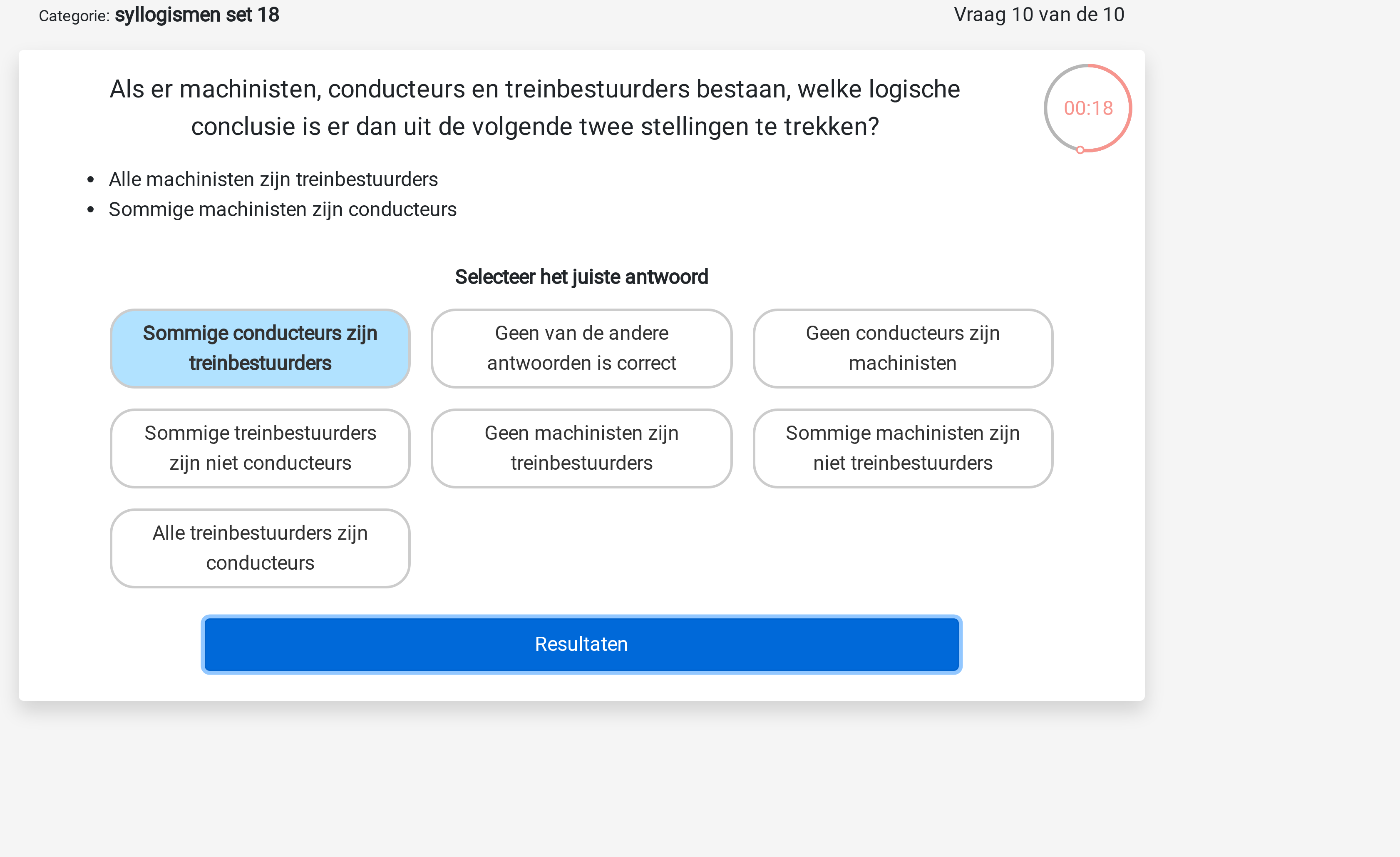
click at [686, 258] on button "Resultaten" at bounding box center [701, 257] width 252 height 17
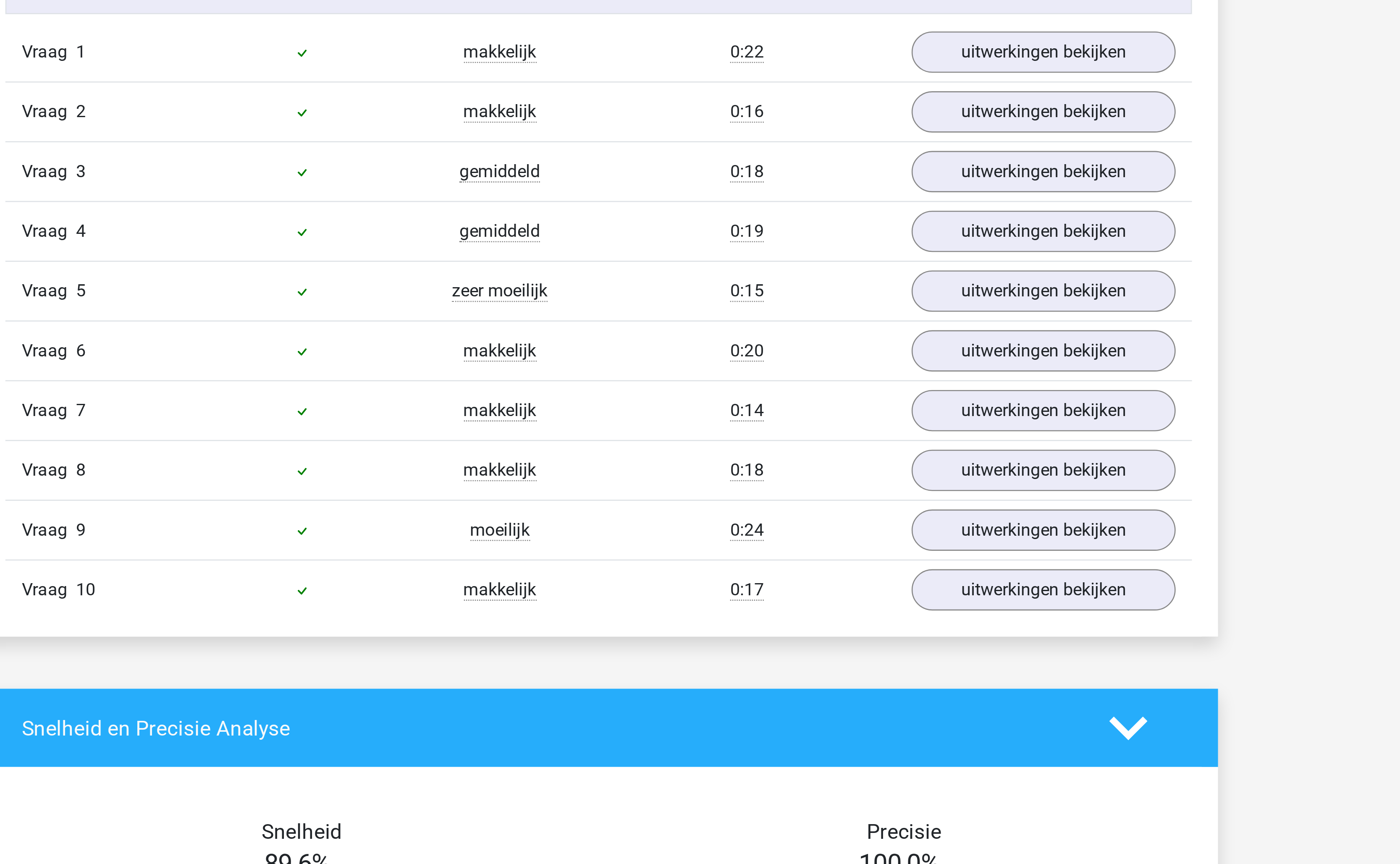
scroll to position [43, 0]
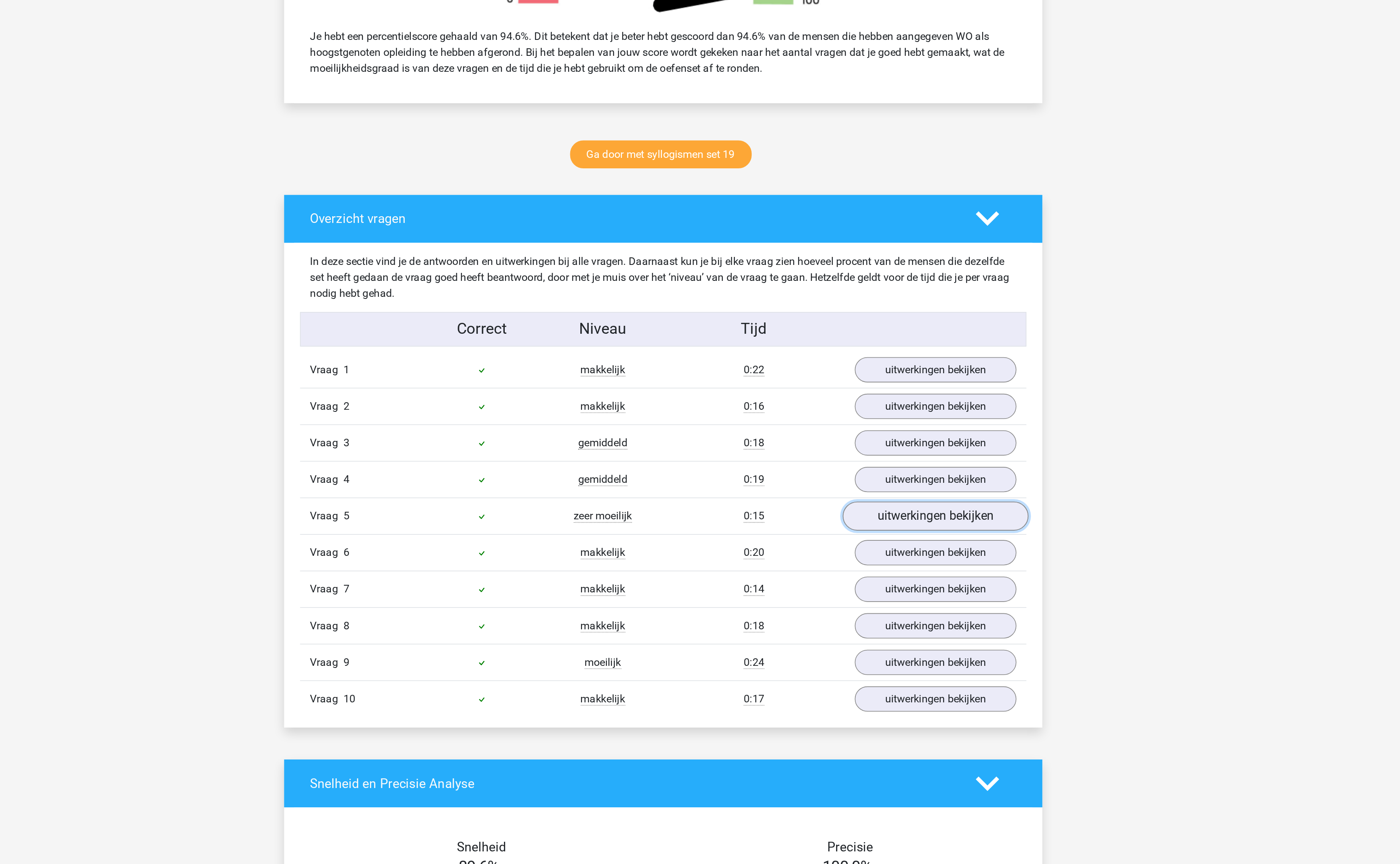
click at [876, 650] on link "uitwerkingen bekijken" at bounding box center [872, 644] width 117 height 18
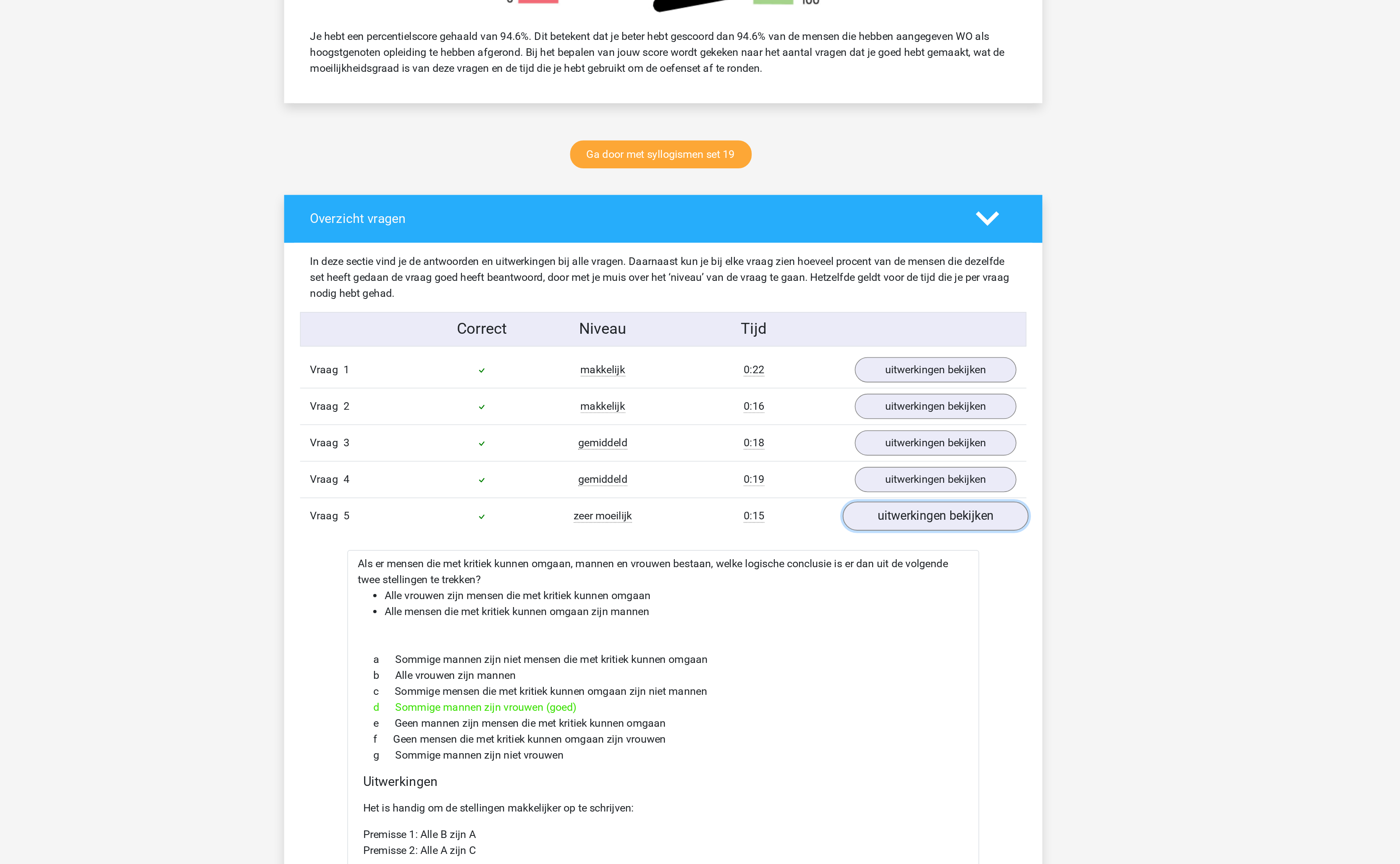
click at [876, 650] on link "uitwerkingen bekijken" at bounding box center [872, 644] width 117 height 18
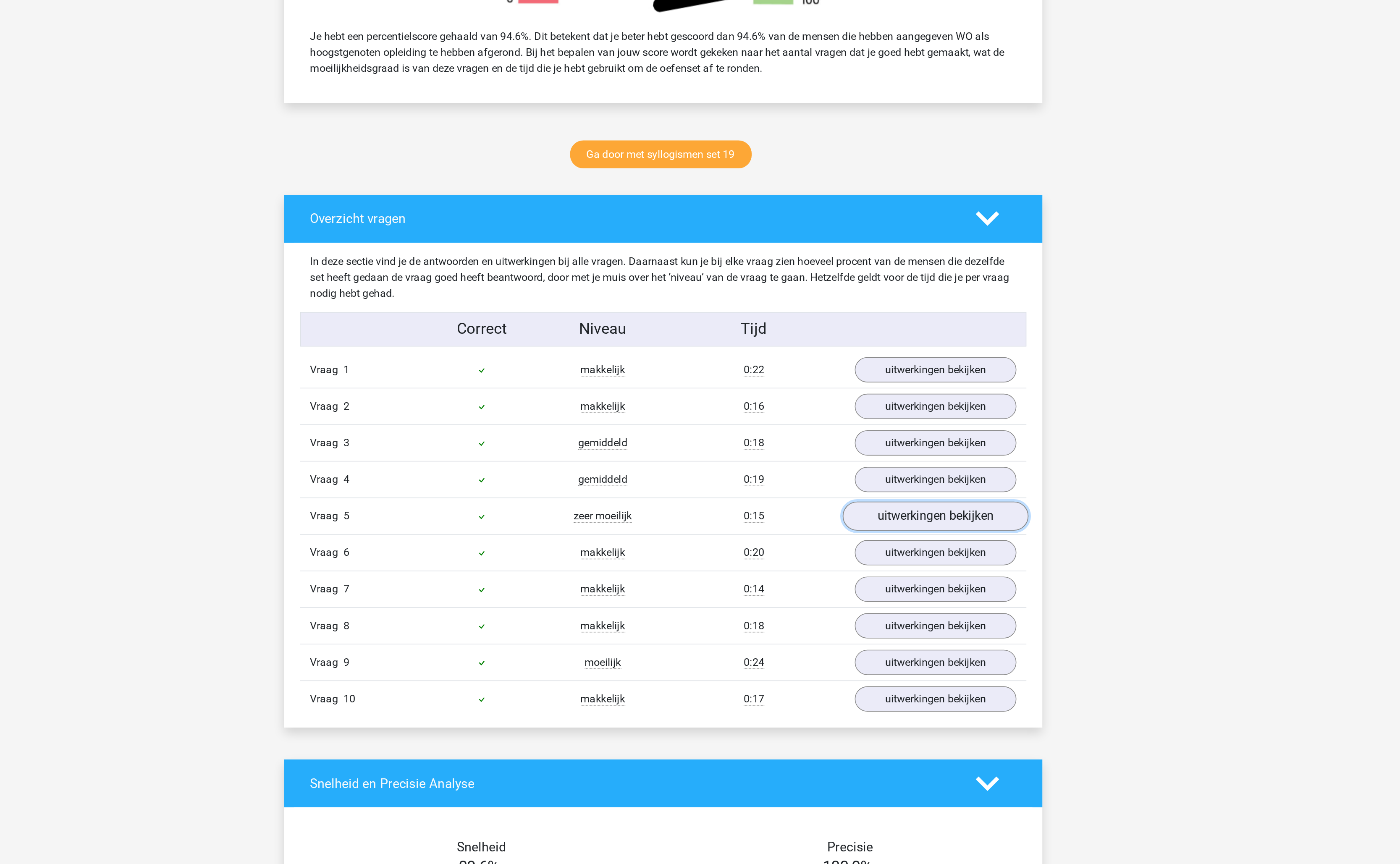
scroll to position [349, 0]
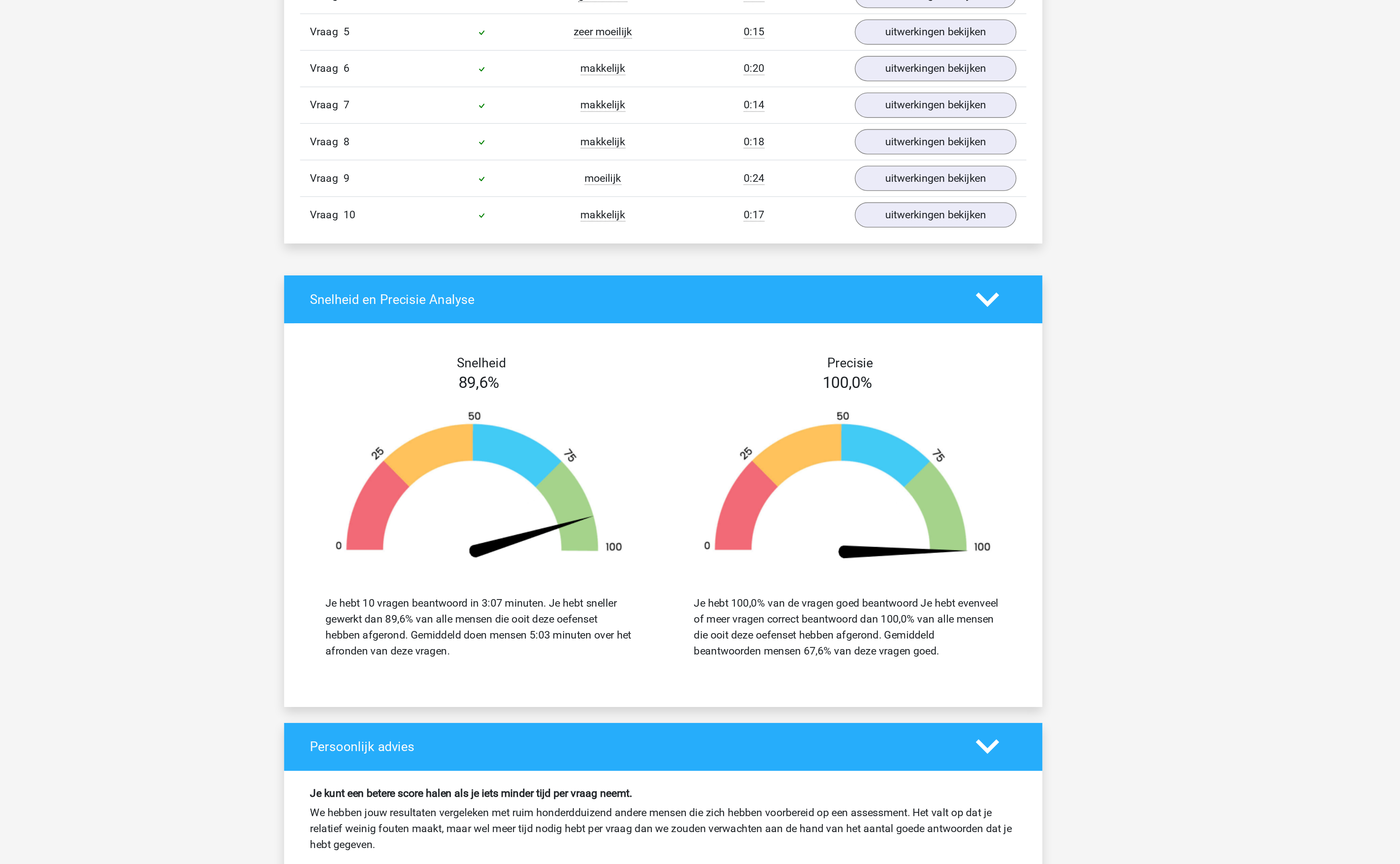
click at [881, 465] on div "Vraag 10 makkelijk 0:17 uitwerkingen bekijken" at bounding box center [700, 453] width 458 height 23
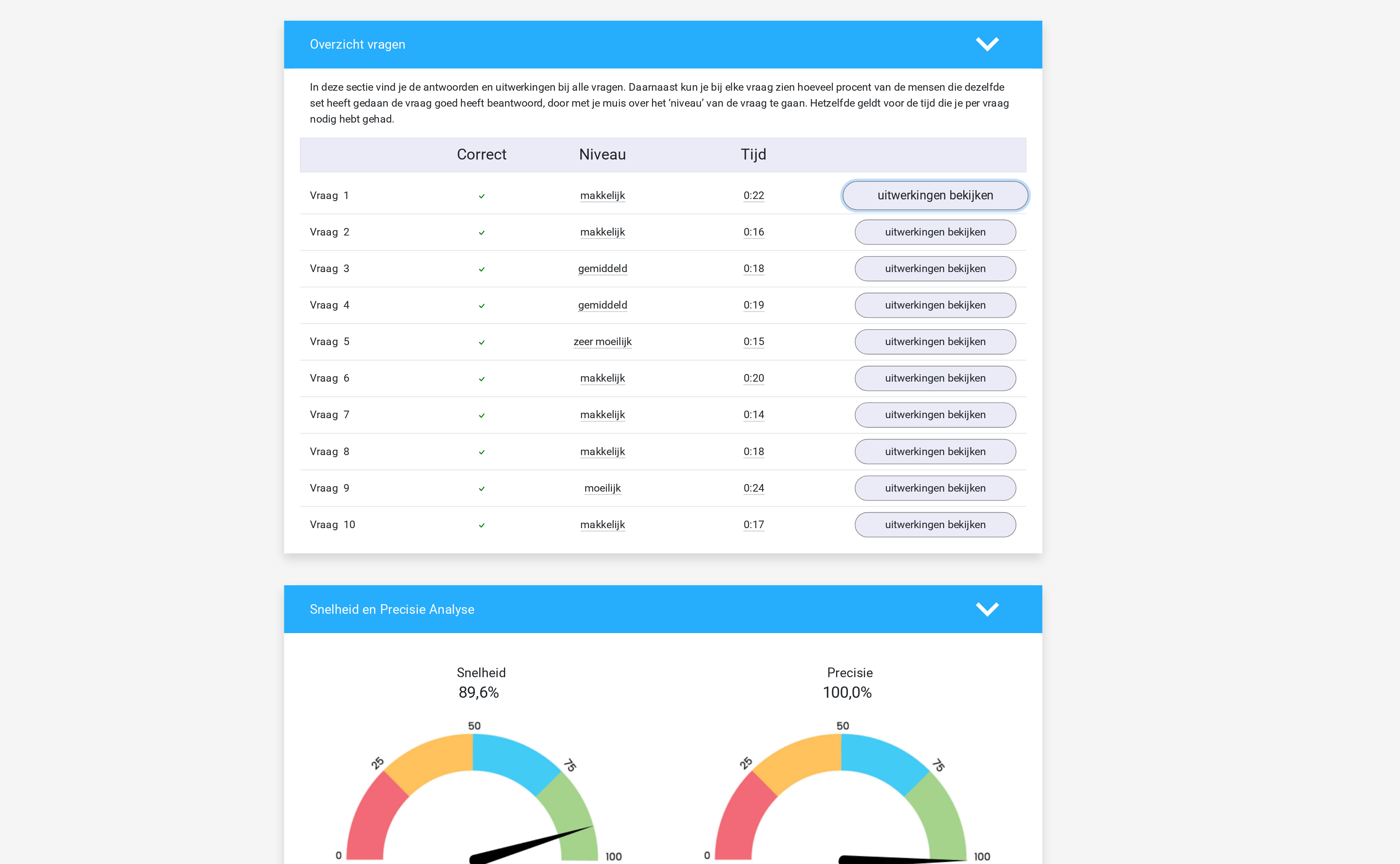
click at [874, 250] on link "uitwerkingen bekijken" at bounding box center [872, 247] width 117 height 18
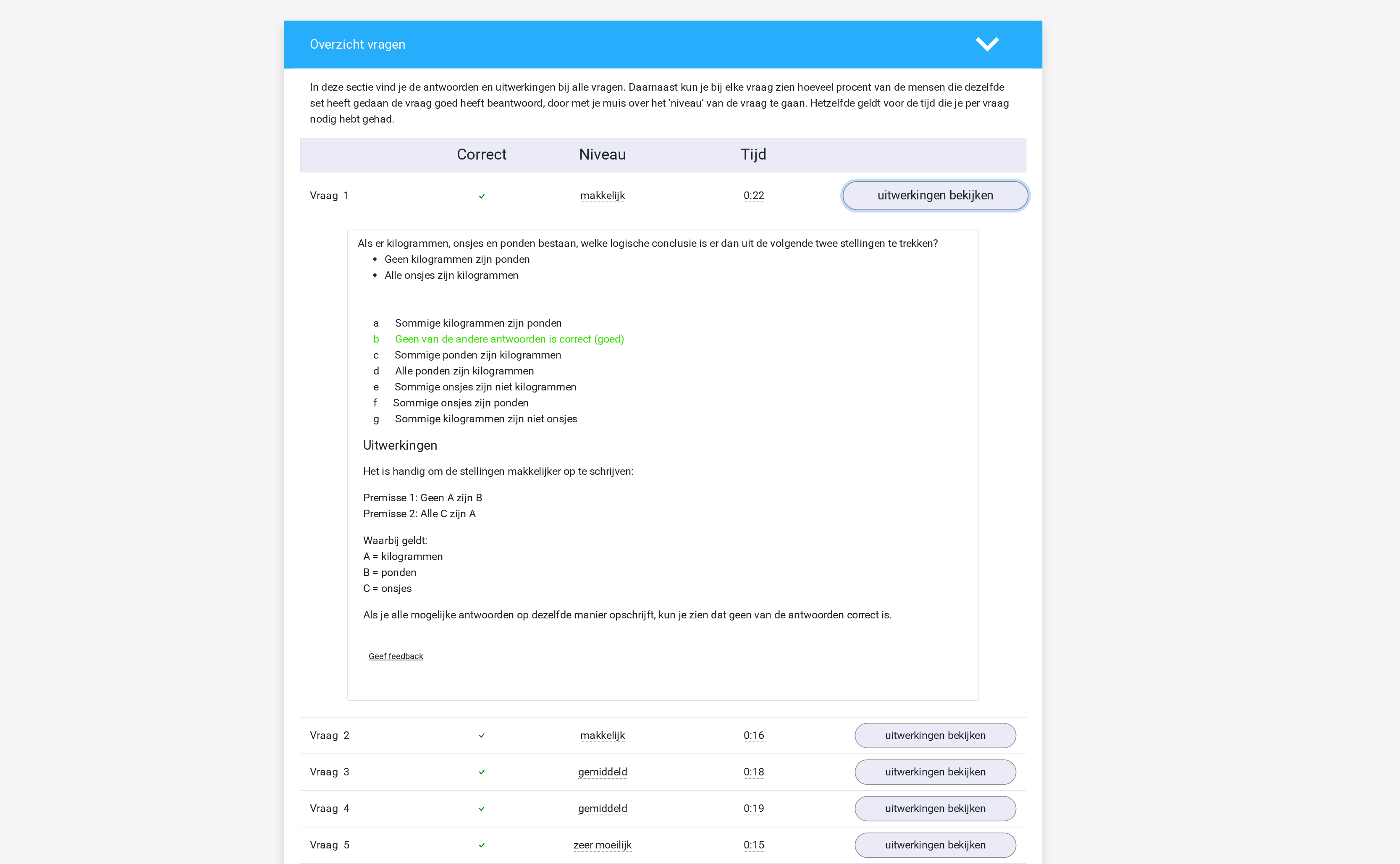
click at [874, 250] on link "uitwerkingen bekijken" at bounding box center [872, 247] width 117 height 18
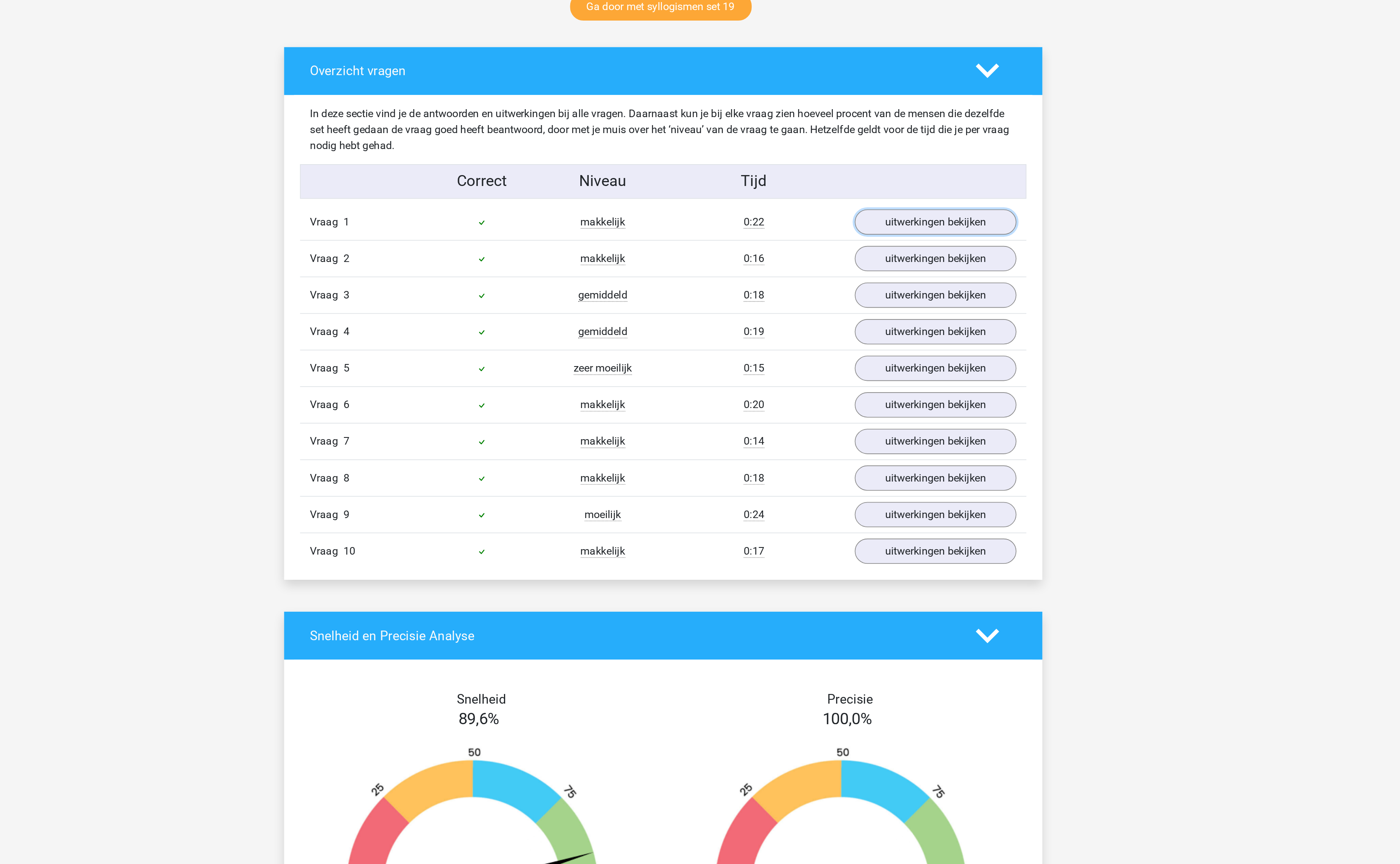
scroll to position [0, 0]
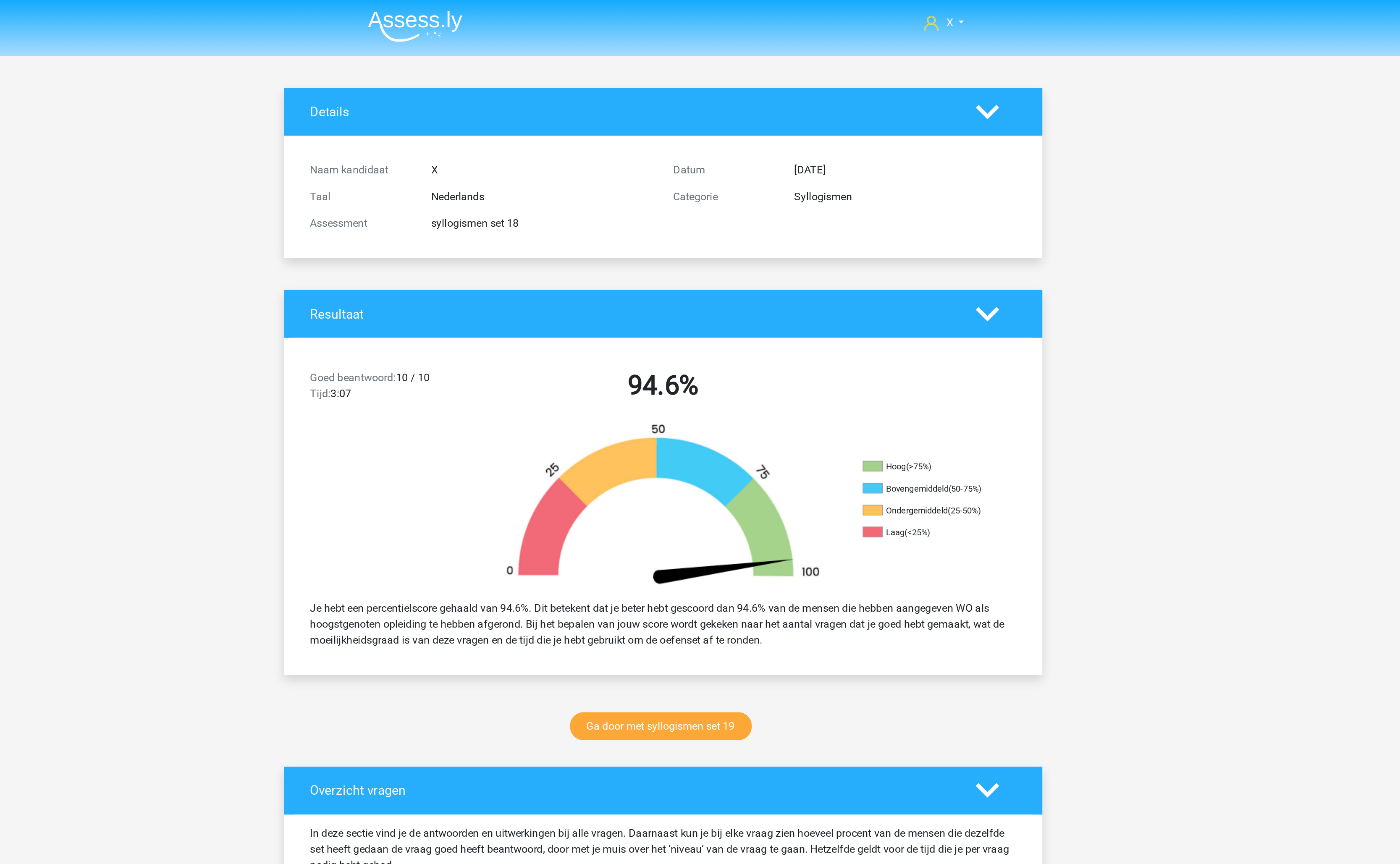
click at [573, 22] on nav "X monsieursdedeucre@proton.med" at bounding box center [700, 14] width 387 height 27
click at [555, 19] on img at bounding box center [543, 16] width 60 height 20
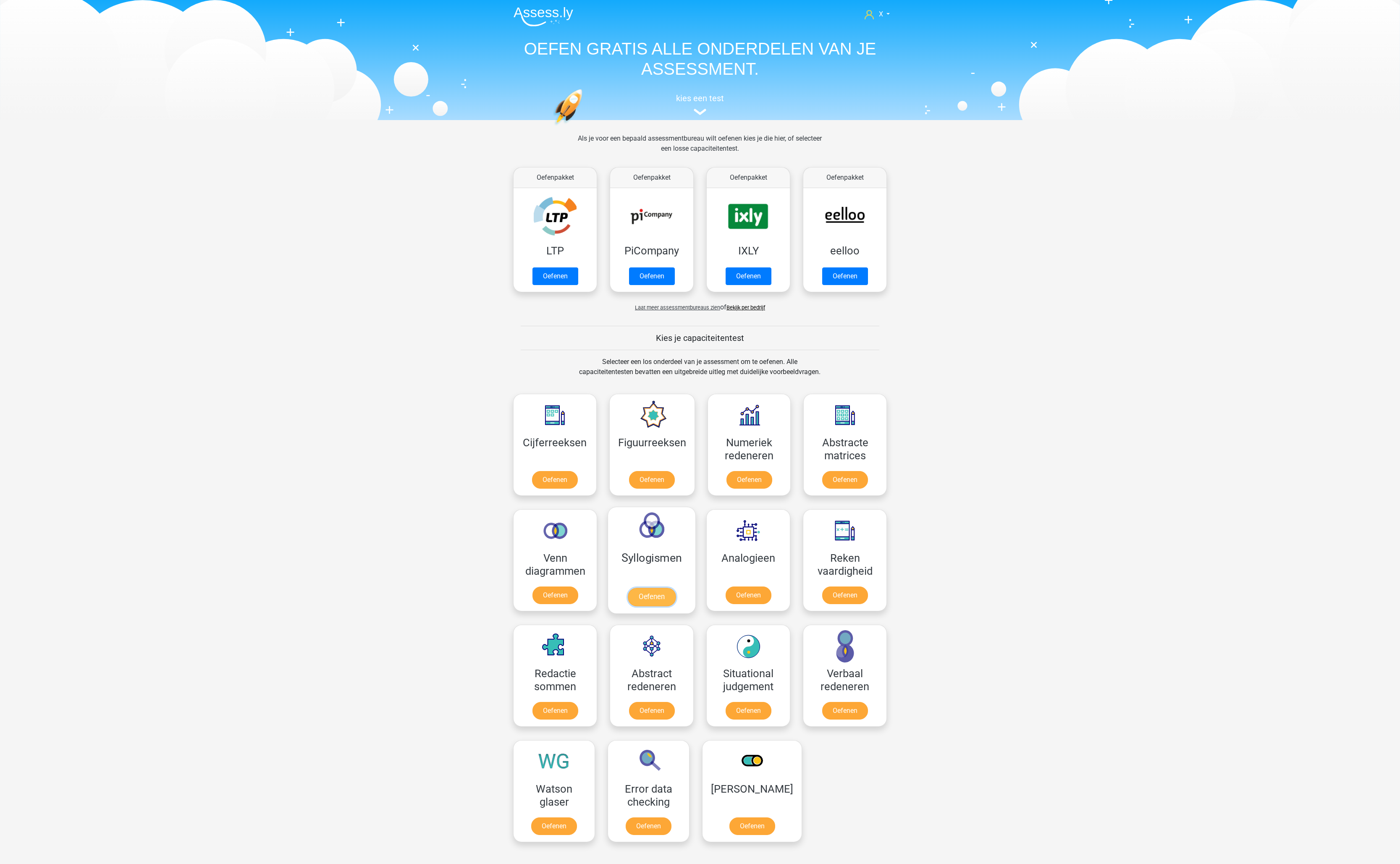
click at [656, 588] on link "Oefenen" at bounding box center [652, 597] width 48 height 18
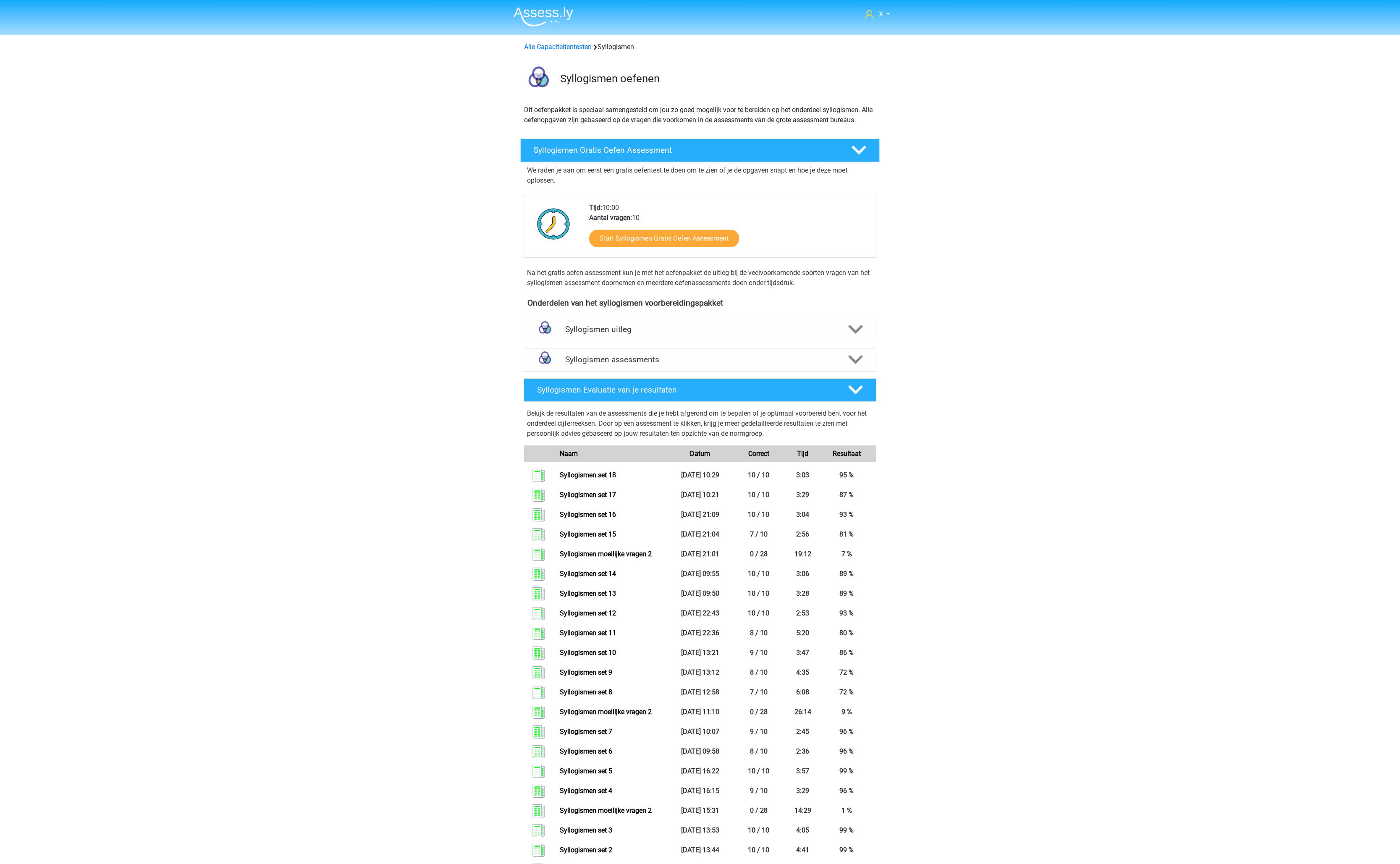
click at [741, 351] on div "Syllogismen assessments" at bounding box center [700, 359] width 353 height 23
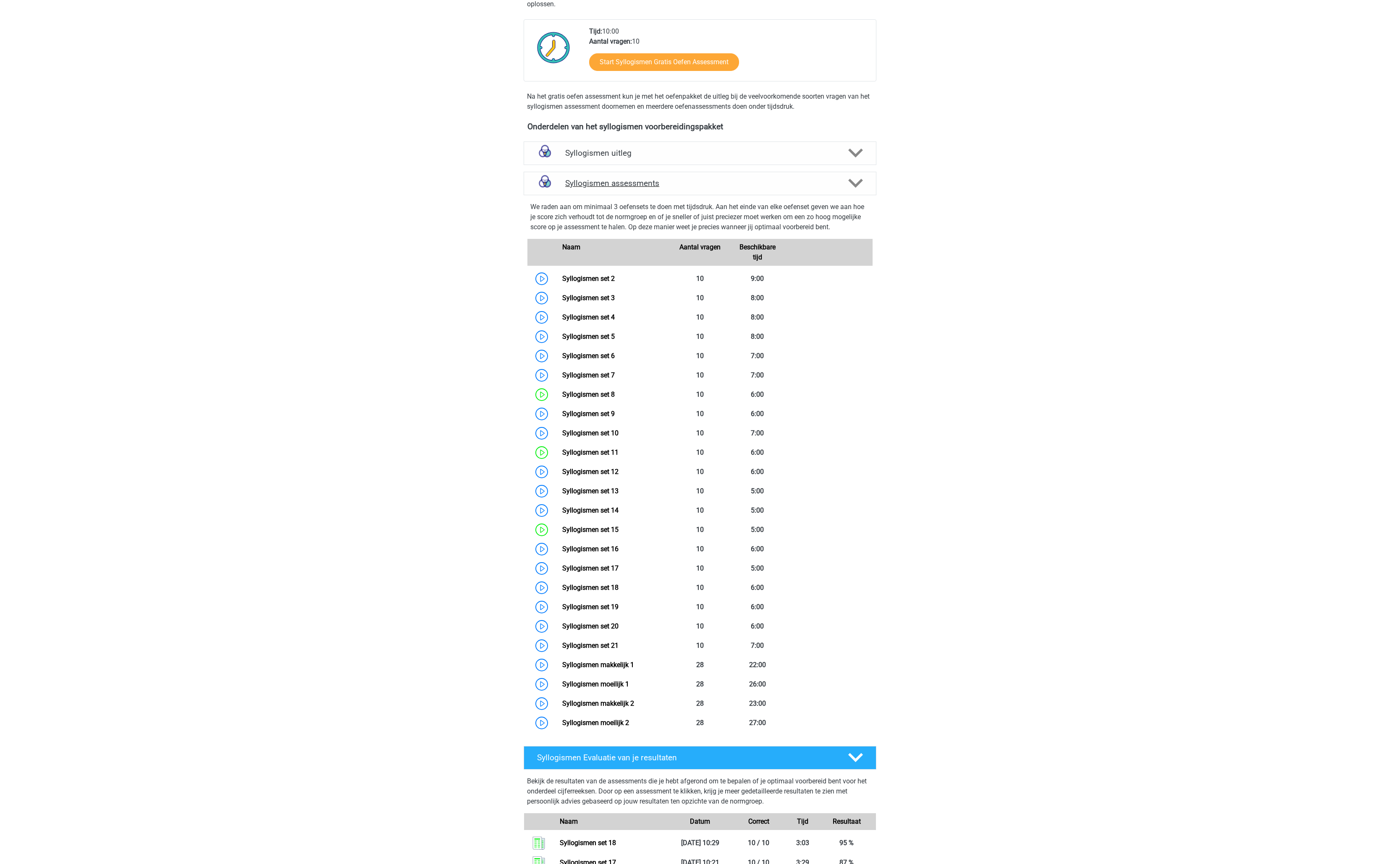
scroll to position [291, 0]
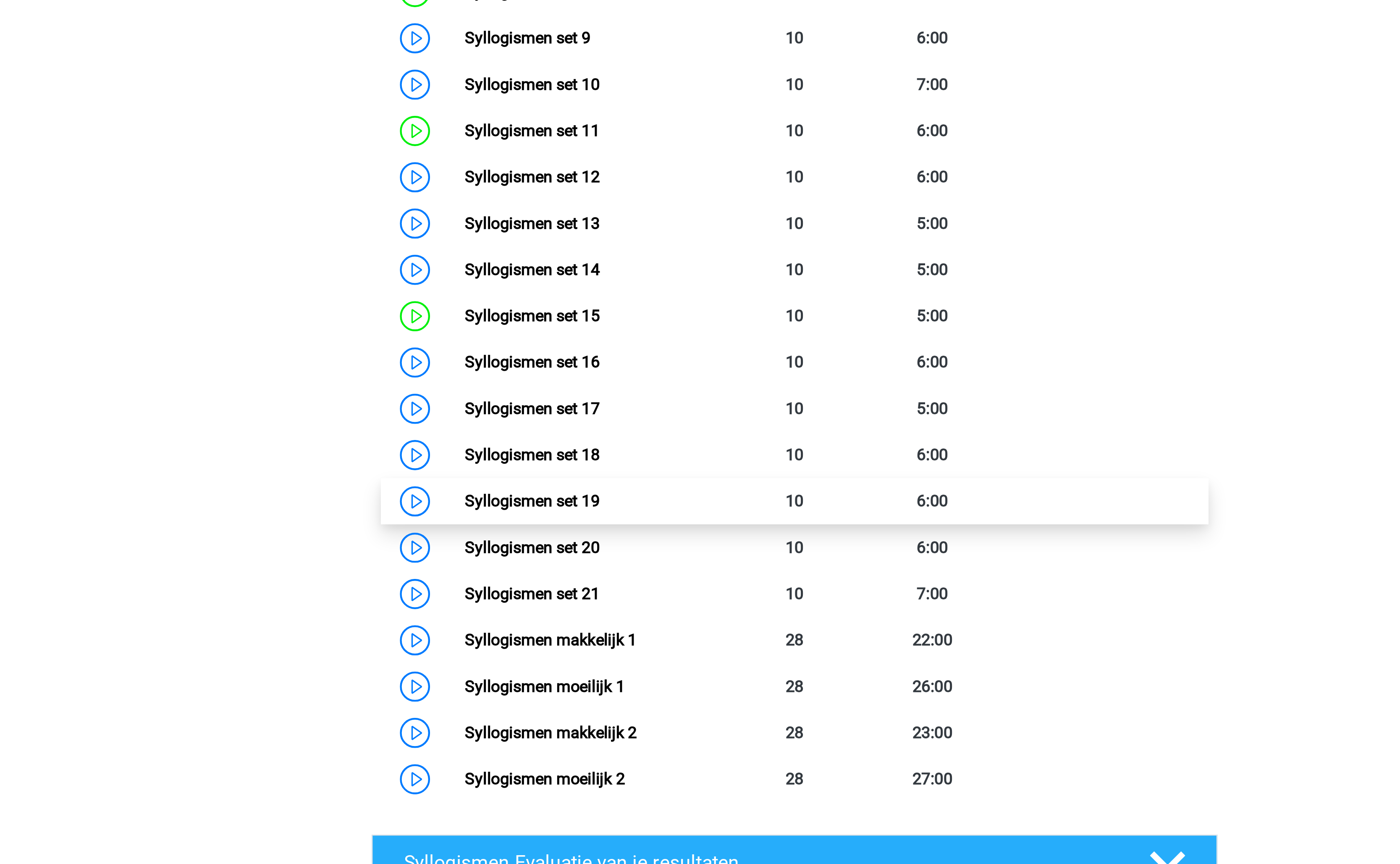
click at [619, 496] on link "Syllogismen set 19" at bounding box center [590, 491] width 56 height 8
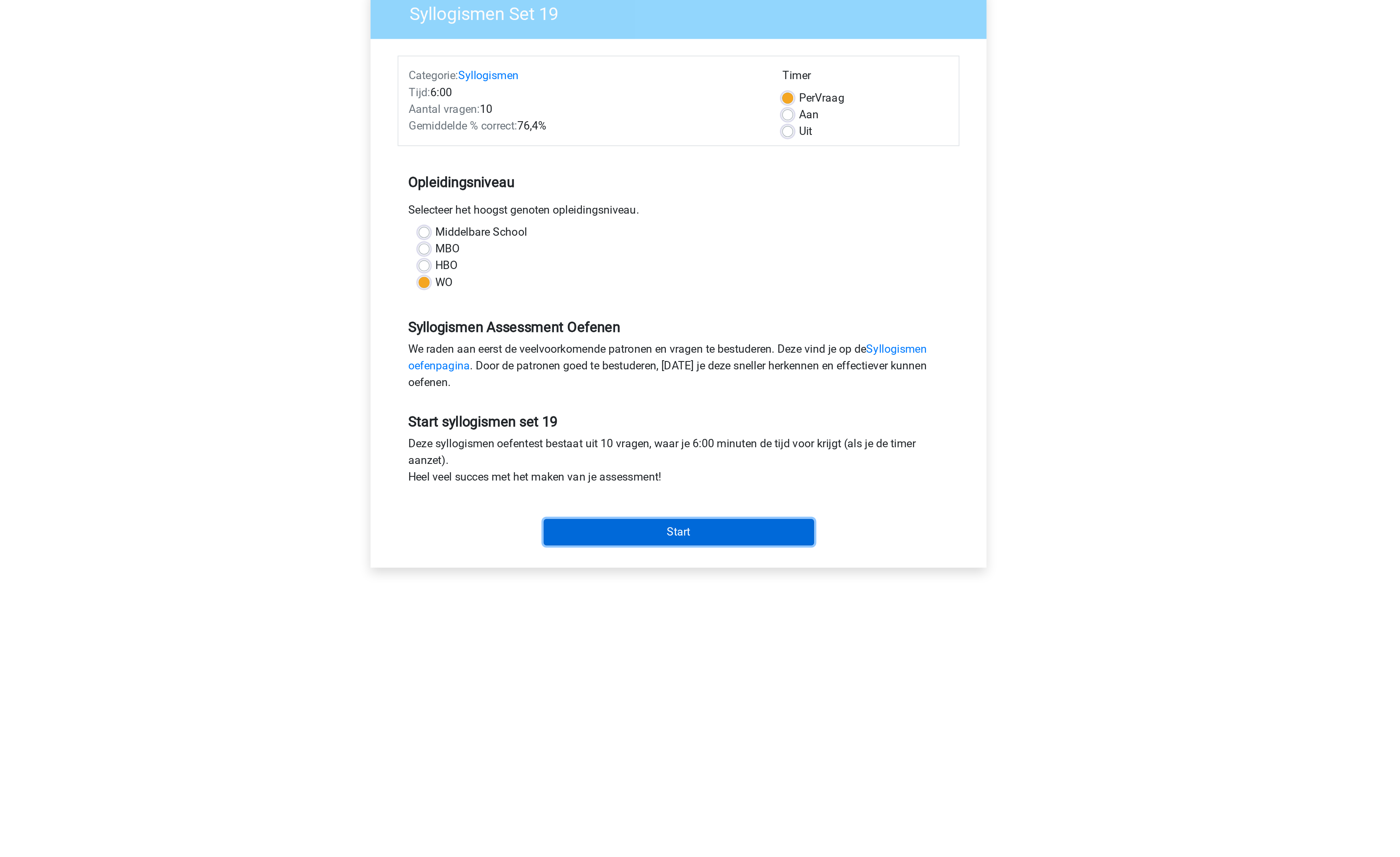
click at [724, 392] on input "Start" at bounding box center [700, 393] width 162 height 16
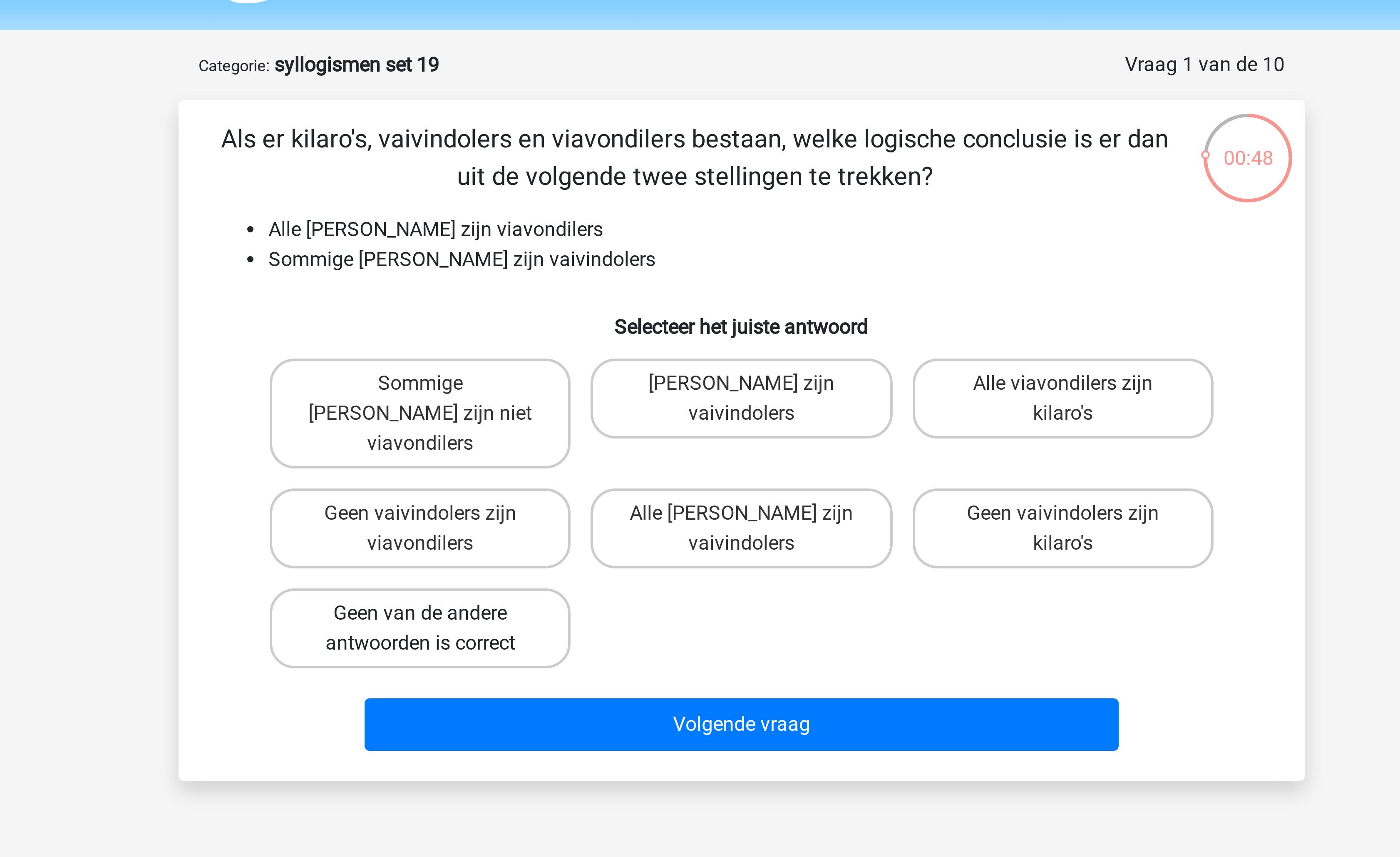
click at [602, 228] on label "Geen van de andere antwoorden is correct" at bounding box center [593, 234] width 100 height 27
click at [598, 230] on input "Geen van de andere antwoorden is correct" at bounding box center [596, 232] width 6 height 6
radio input "true"
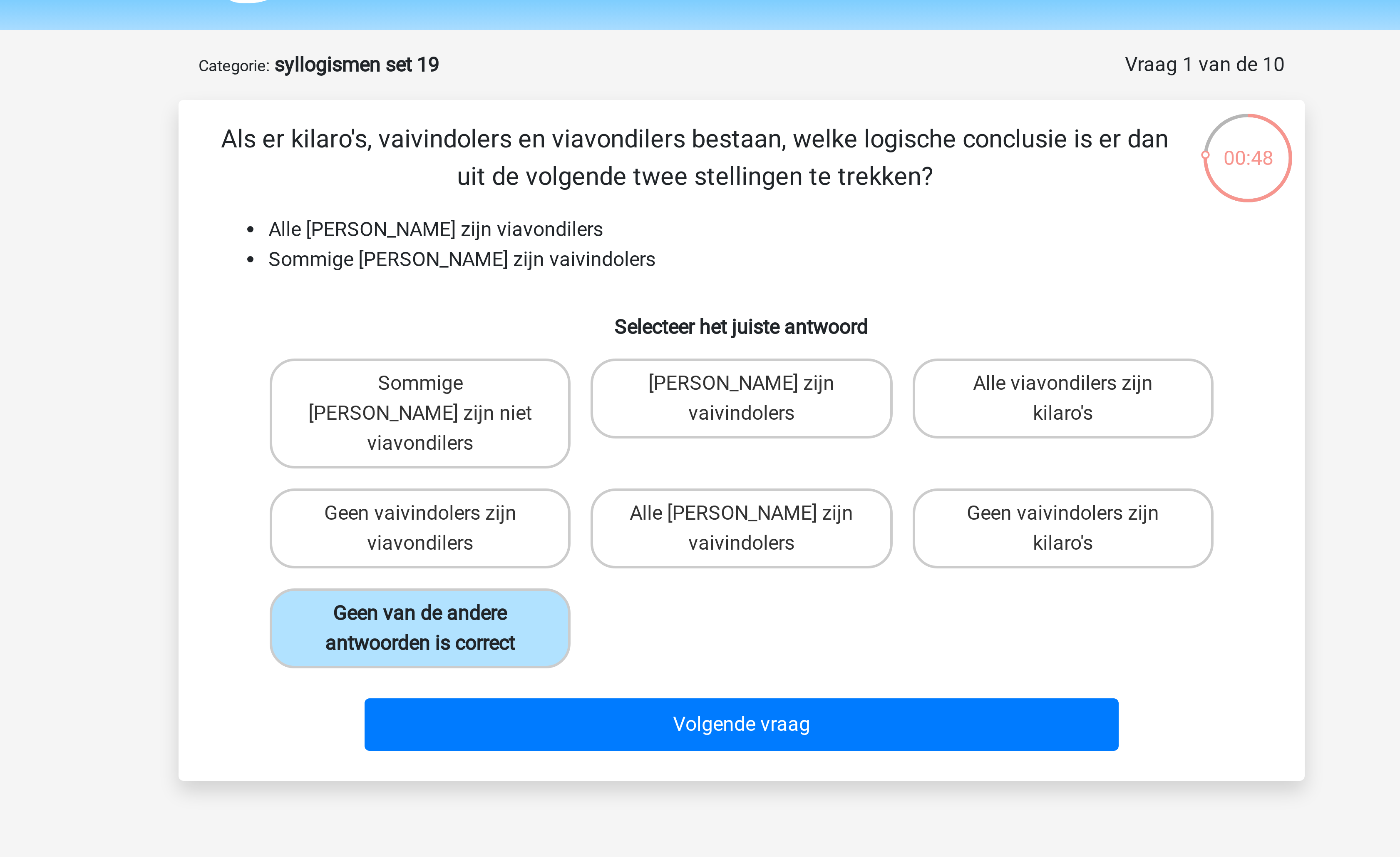
click at [608, 222] on label "Geen van de andere antwoorden is correct" at bounding box center [593, 234] width 100 height 27
click at [598, 230] on input "Geen van de andere antwoorden is correct" at bounding box center [596, 232] width 6 height 6
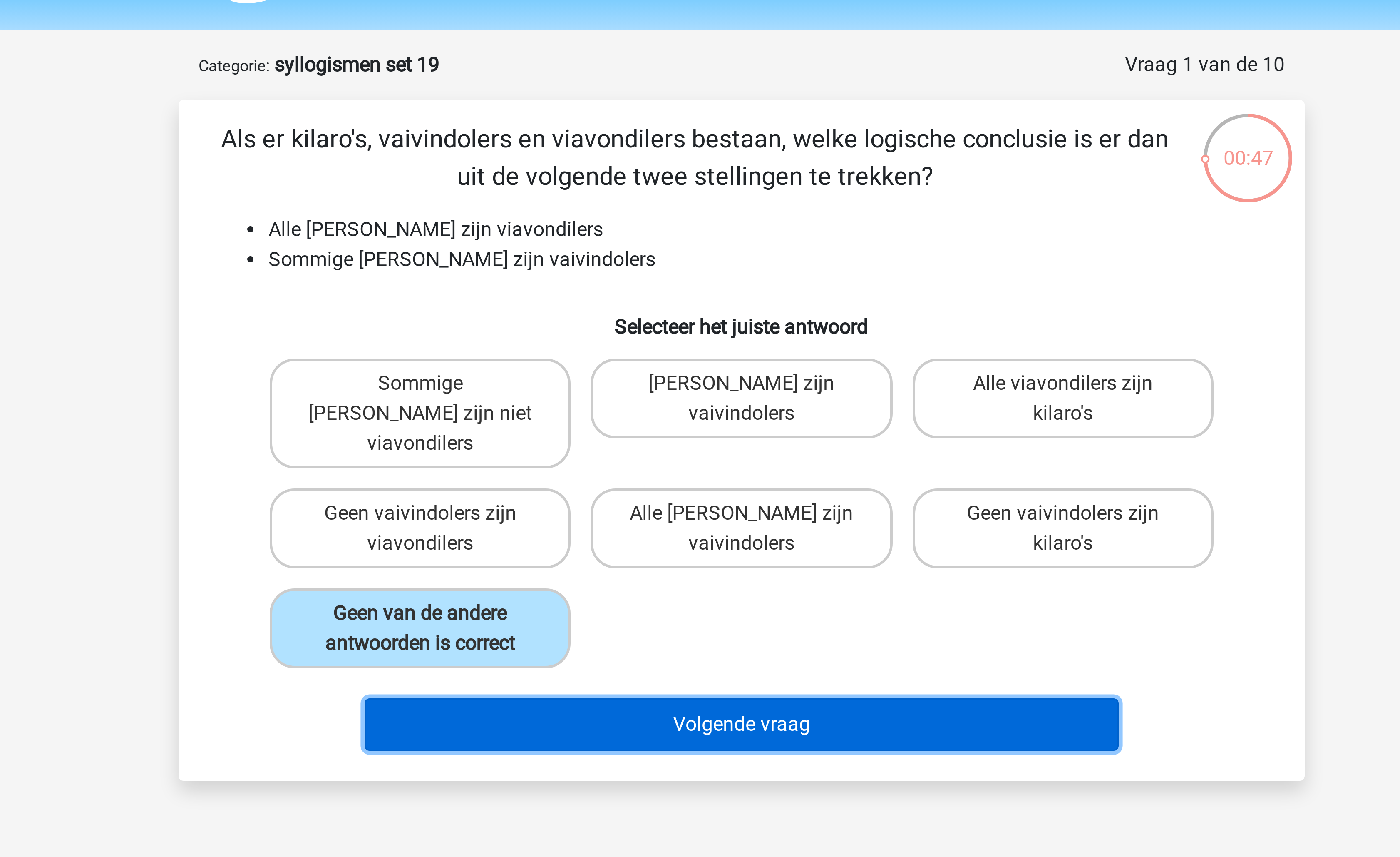
click at [658, 258] on button "Volgende vraag" at bounding box center [701, 267] width 252 height 17
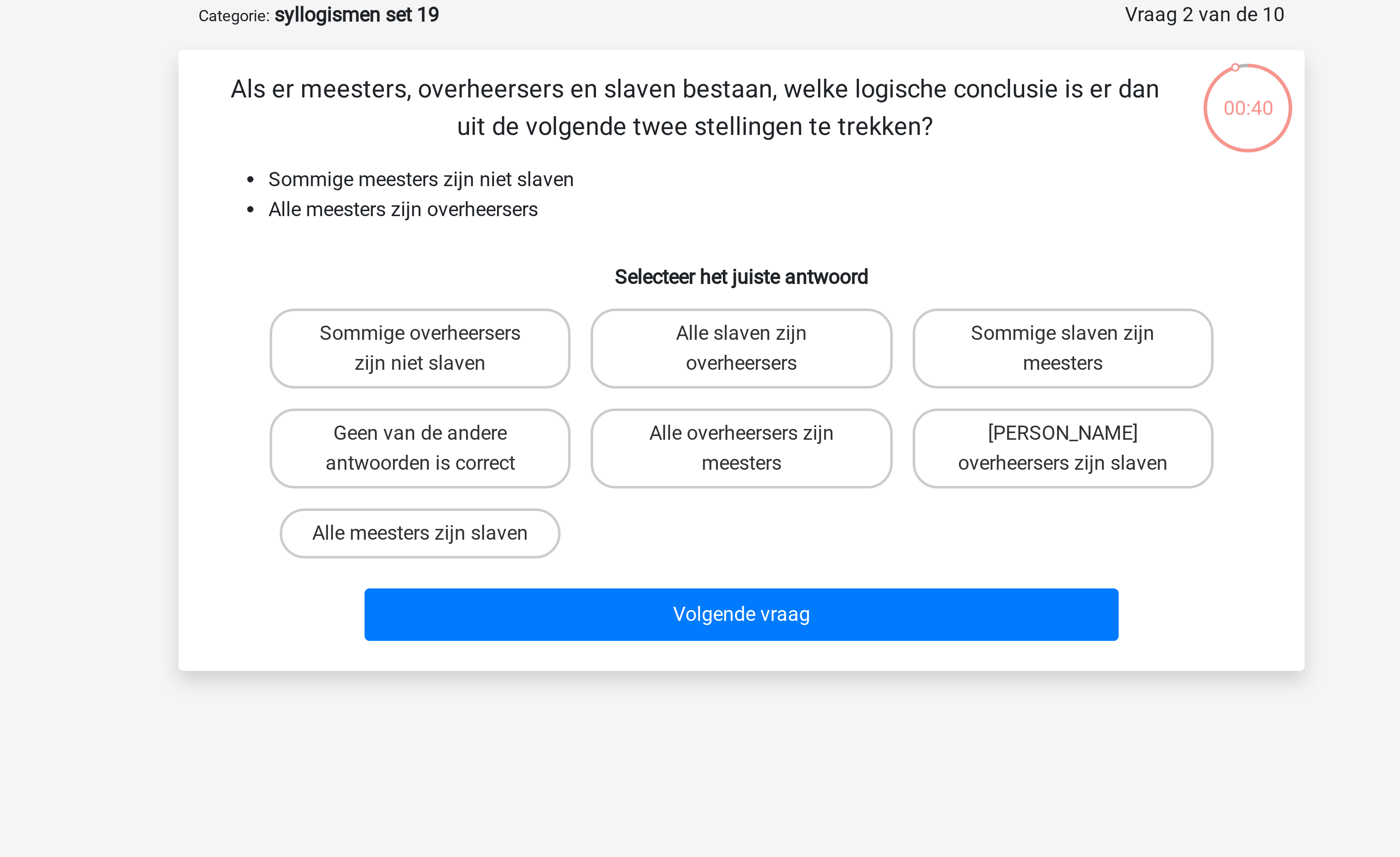
click at [588, 103] on li "Sommige meesters zijn niet slaven" at bounding box center [708, 102] width 332 height 10
click at [591, 157] on label "Sommige overheersers zijn niet slaven" at bounding box center [593, 157] width 100 height 27
click at [593, 157] on input "Sommige overheersers zijn niet slaven" at bounding box center [596, 155] width 6 height 6
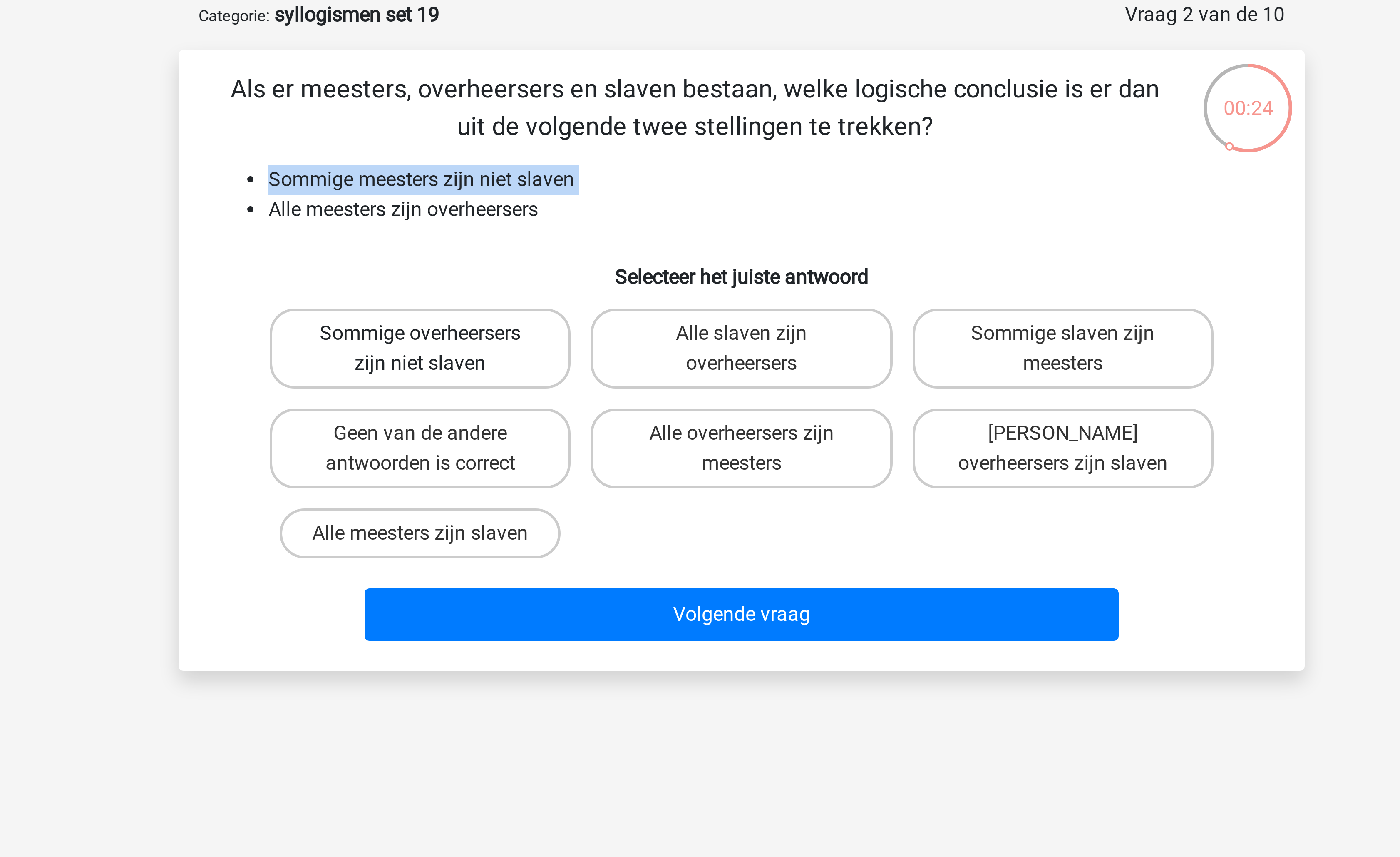
radio input "true"
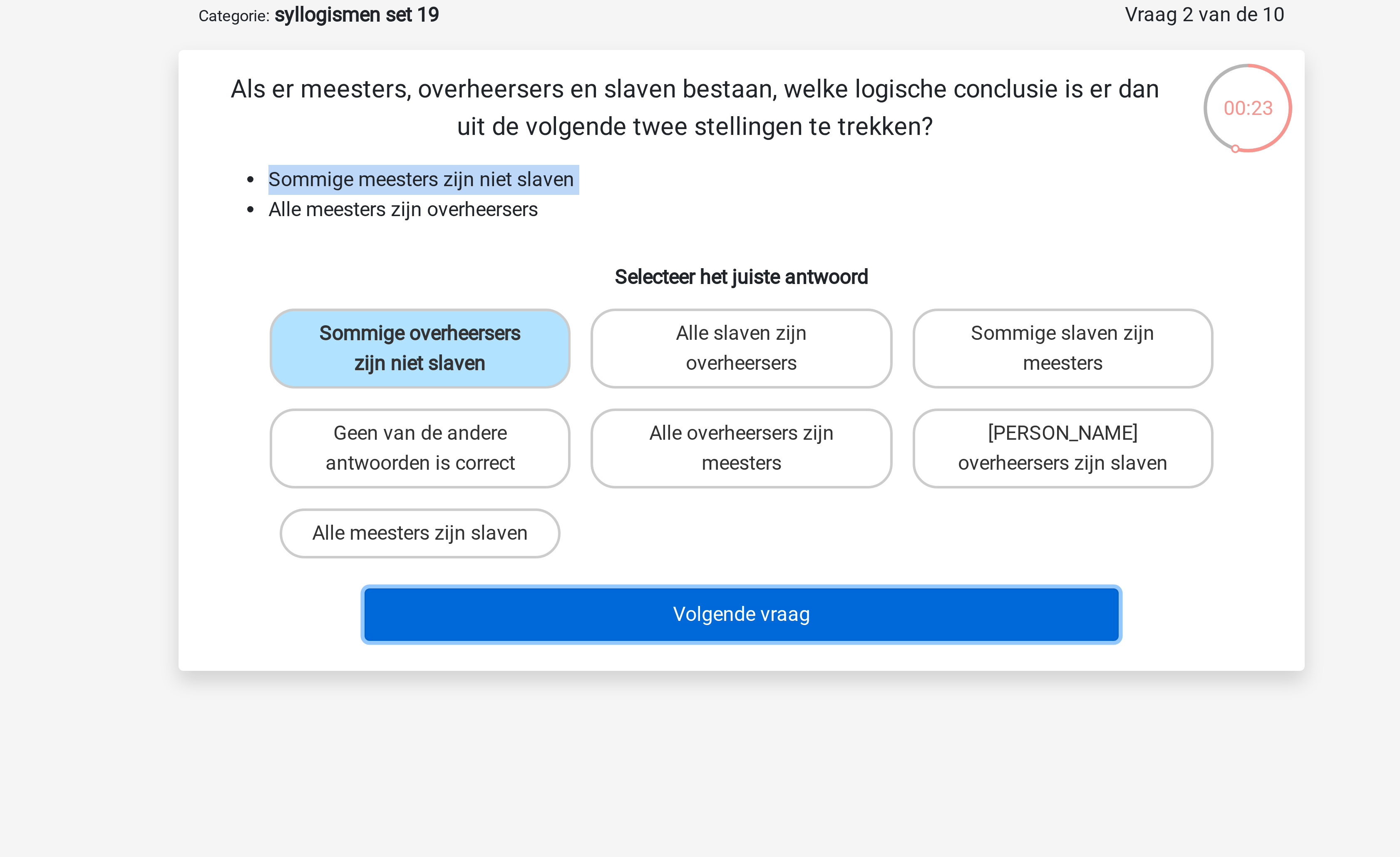
click at [657, 245] on button "Volgende vraag" at bounding box center [701, 247] width 252 height 17
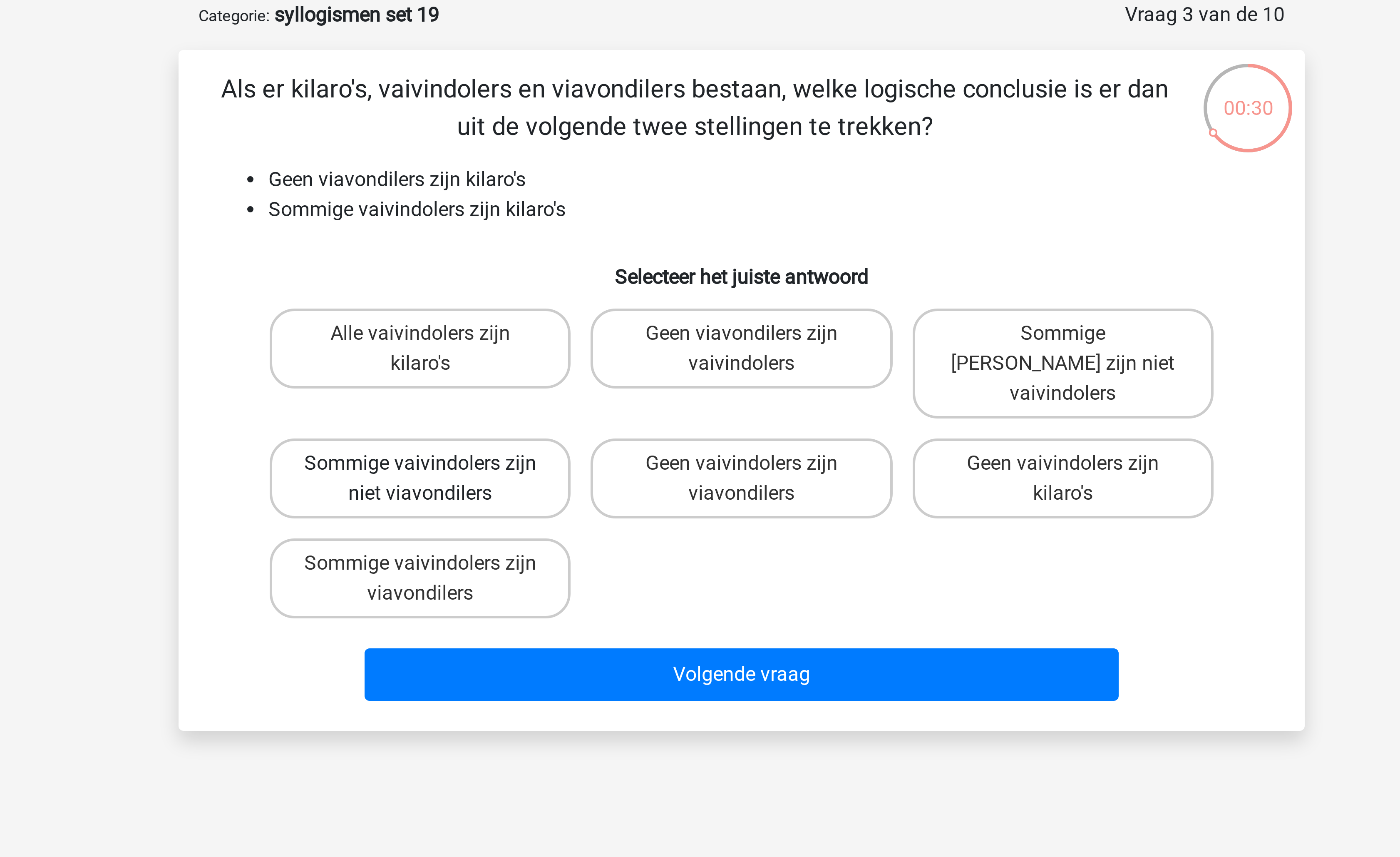
click at [618, 188] on label "Sommige vaivindolers zijn niet viavondilers" at bounding box center [593, 201] width 100 height 27
click at [598, 196] on input "Sommige vaivindolers zijn niet viavondilers" at bounding box center [596, 198] width 6 height 6
radio input "true"
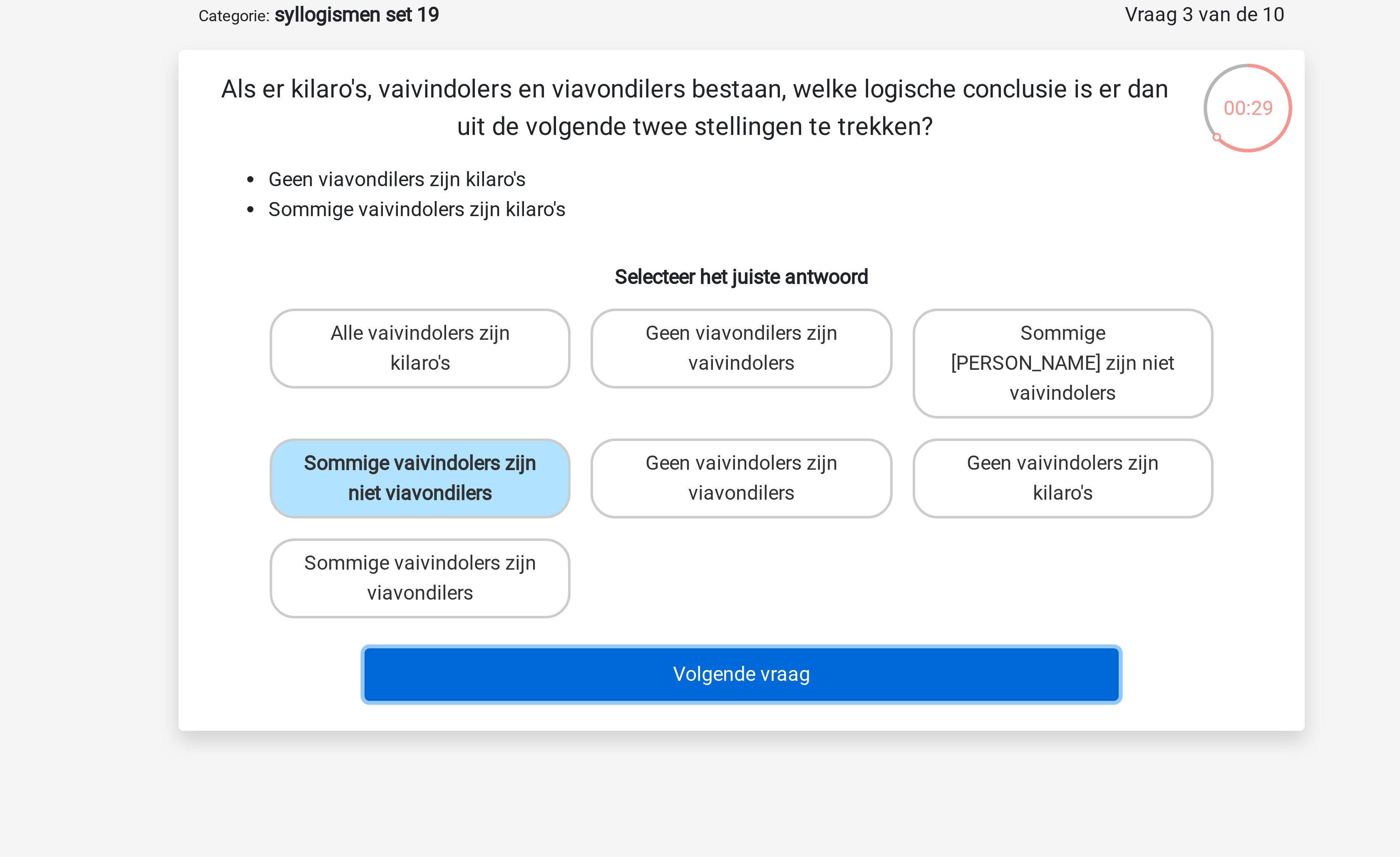
click at [660, 261] on button "Volgende vraag" at bounding box center [701, 267] width 252 height 17
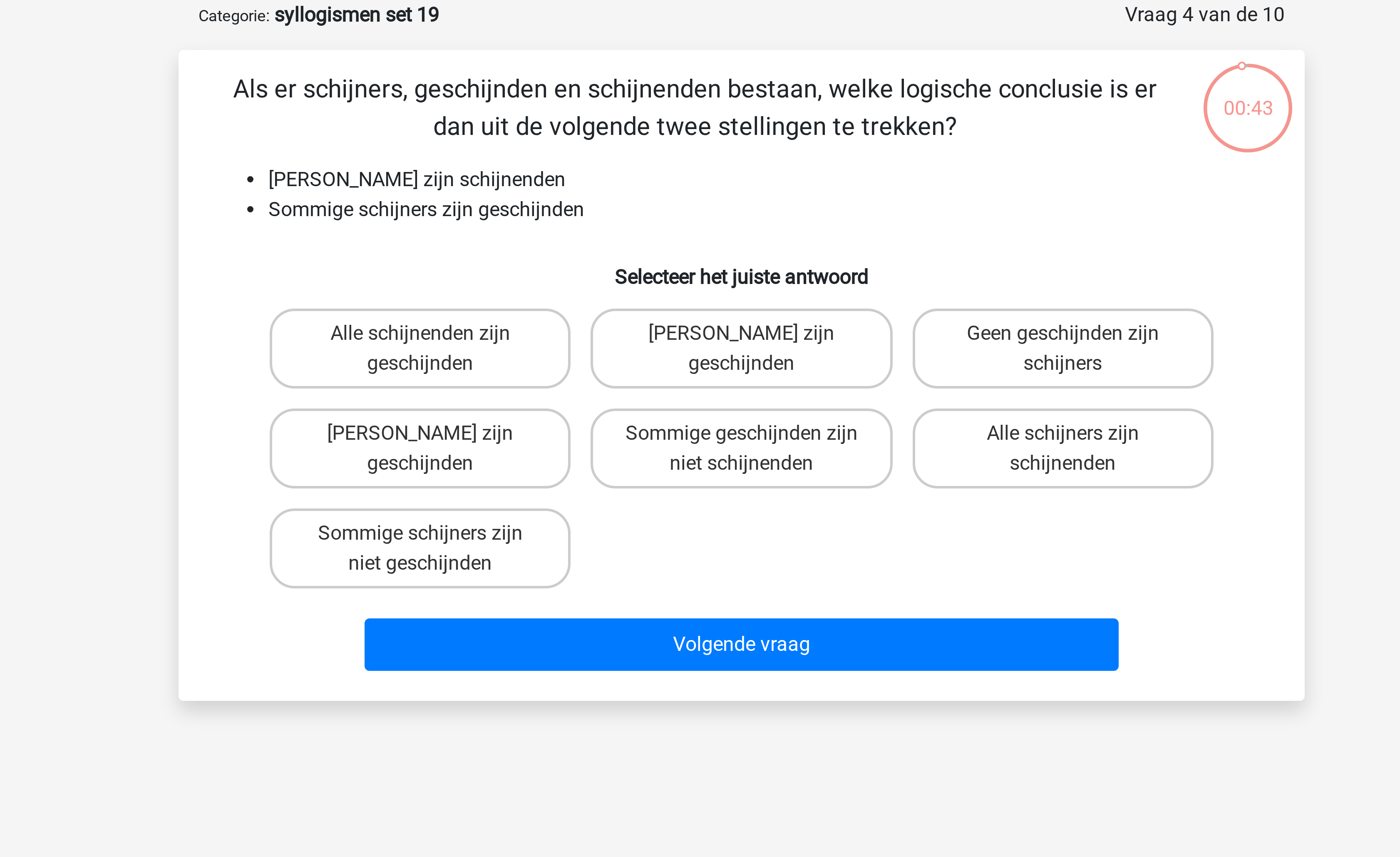
click at [574, 107] on li "Sommige schijners zijn geschijnden" at bounding box center [708, 112] width 332 height 10
click at [578, 100] on li "Geen schijners zijn schijnenden" at bounding box center [708, 102] width 332 height 10
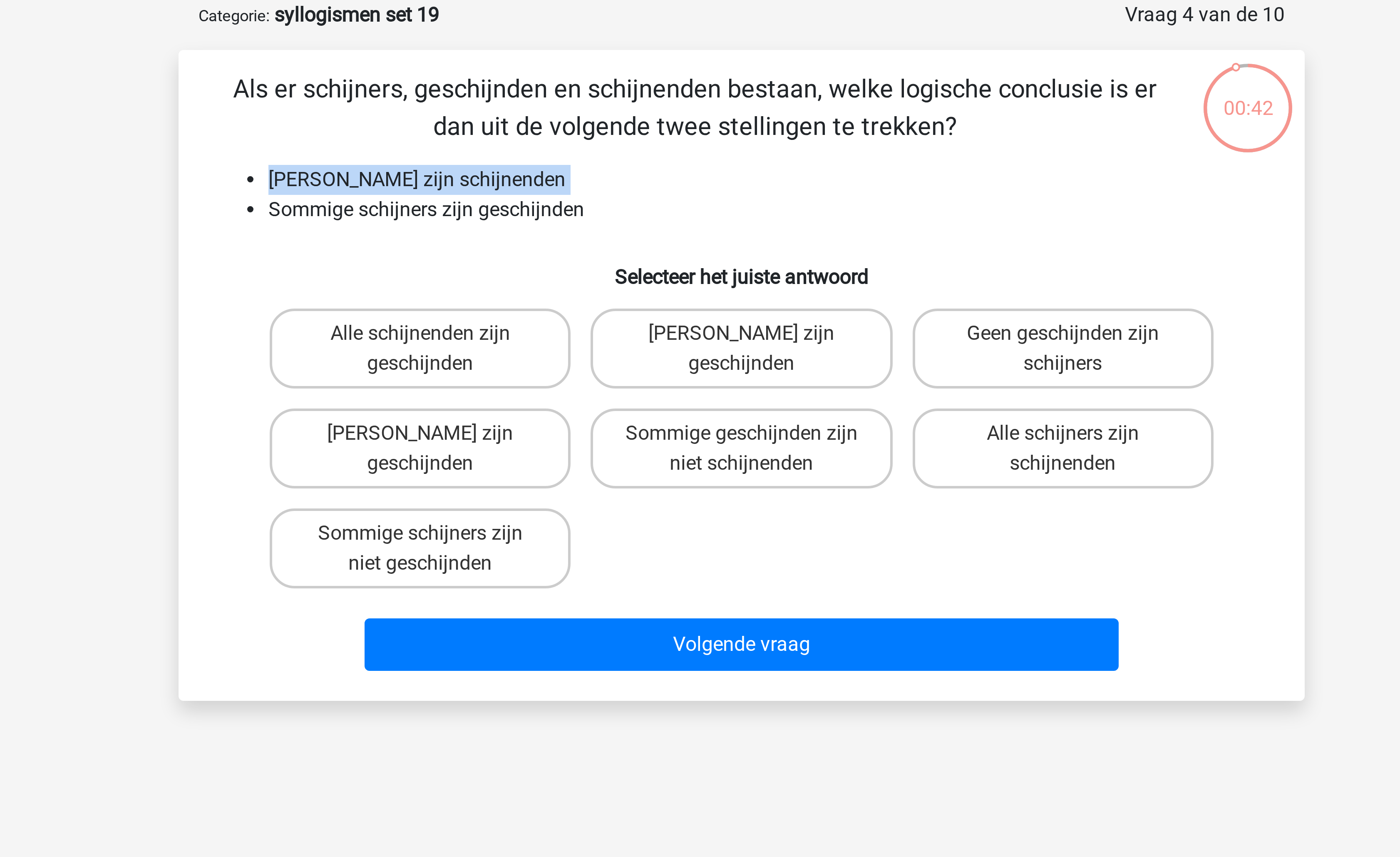
click at [578, 100] on li "Geen schijners zijn schijnenden" at bounding box center [708, 102] width 332 height 10
click at [699, 180] on label "Sommige geschijnden zijn niet schijnenden" at bounding box center [699, 191] width 100 height 27
click at [700, 186] on input "Sommige geschijnden zijn niet schijnenden" at bounding box center [702, 189] width 6 height 6
radio input "true"
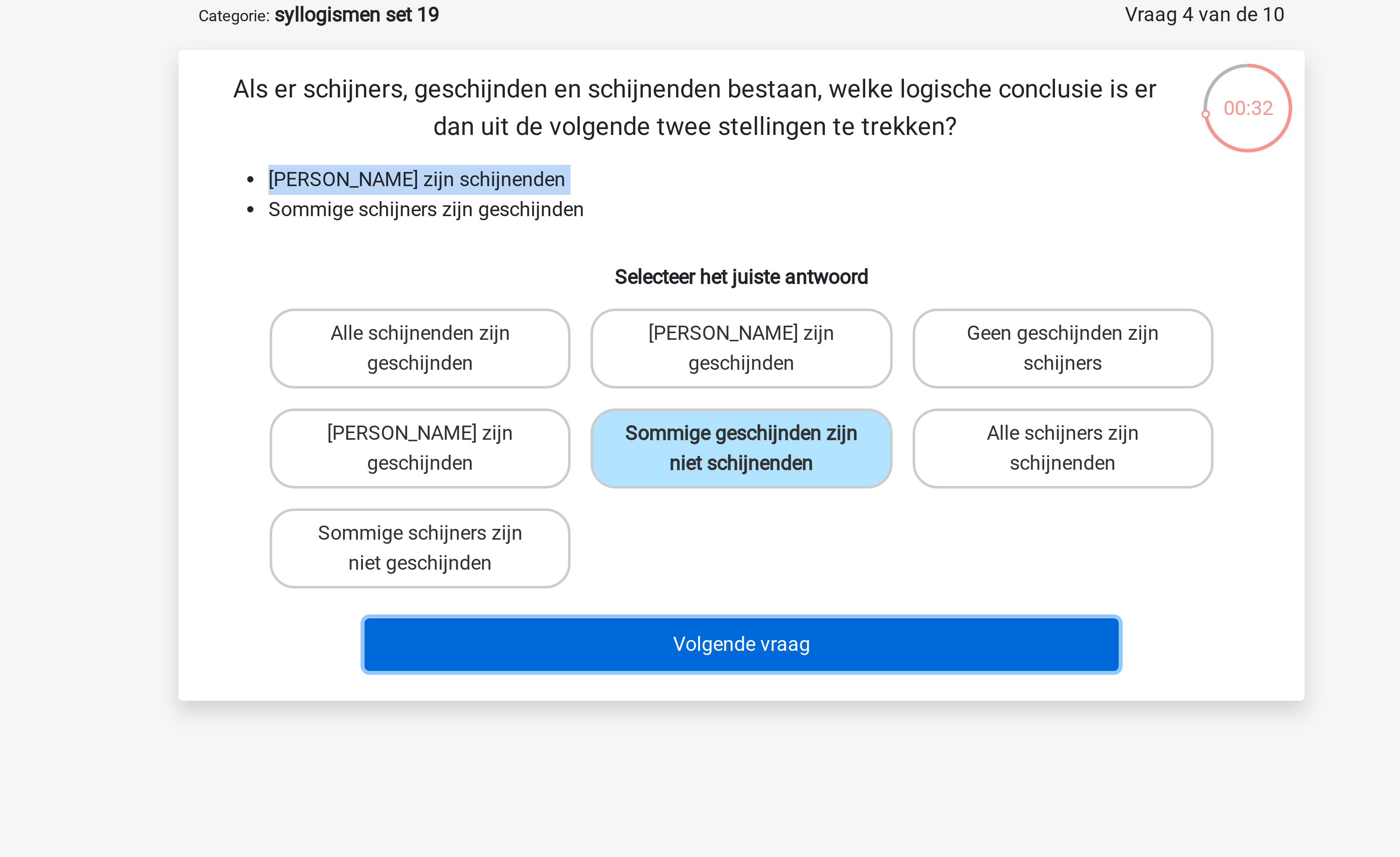
click at [684, 258] on button "Volgende vraag" at bounding box center [701, 257] width 252 height 17
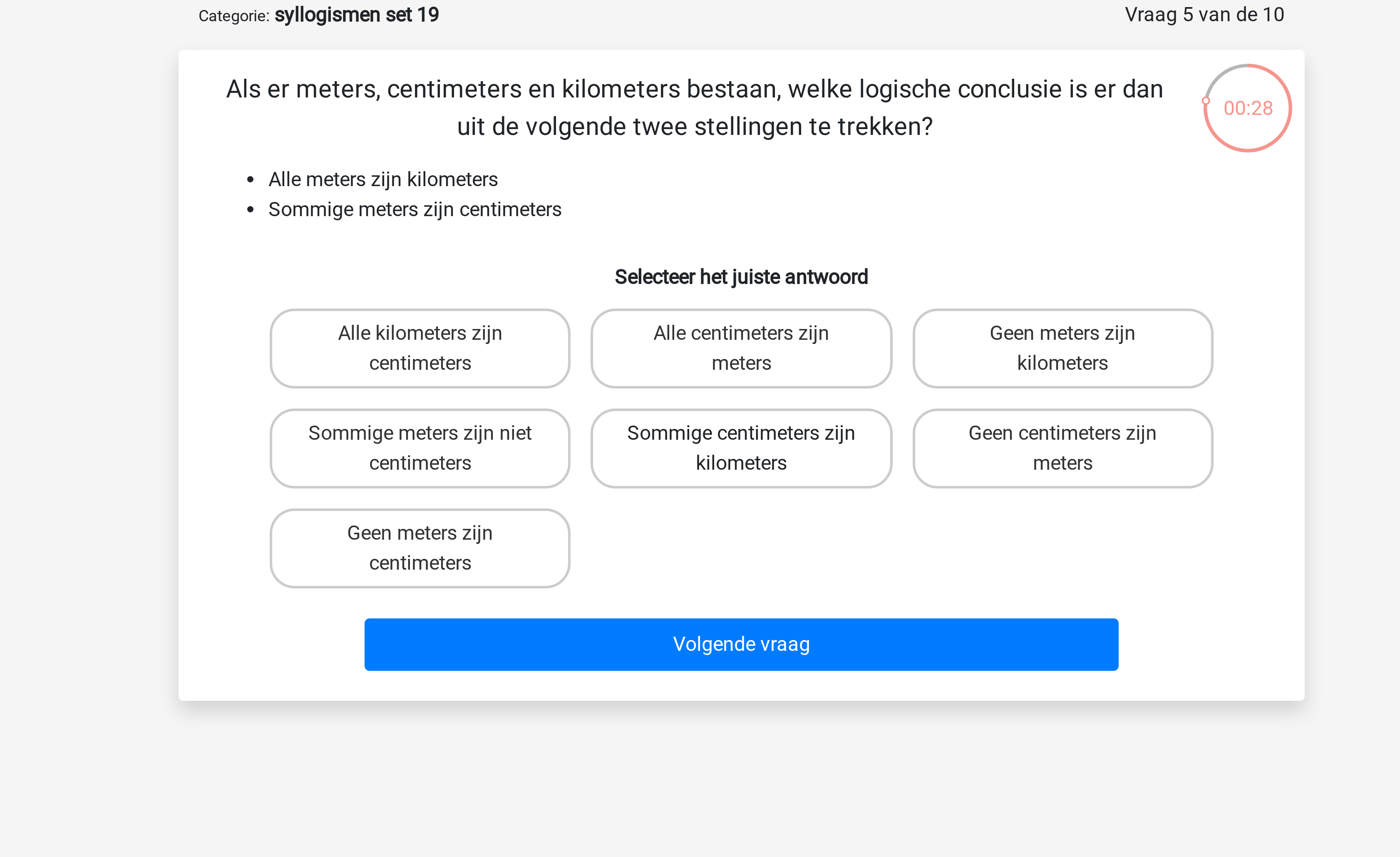
click at [718, 186] on label "Sommige centimeters zijn kilometers" at bounding box center [699, 191] width 100 height 27
click at [706, 186] on input "Sommige centimeters zijn kilometers" at bounding box center [702, 189] width 6 height 6
radio input "true"
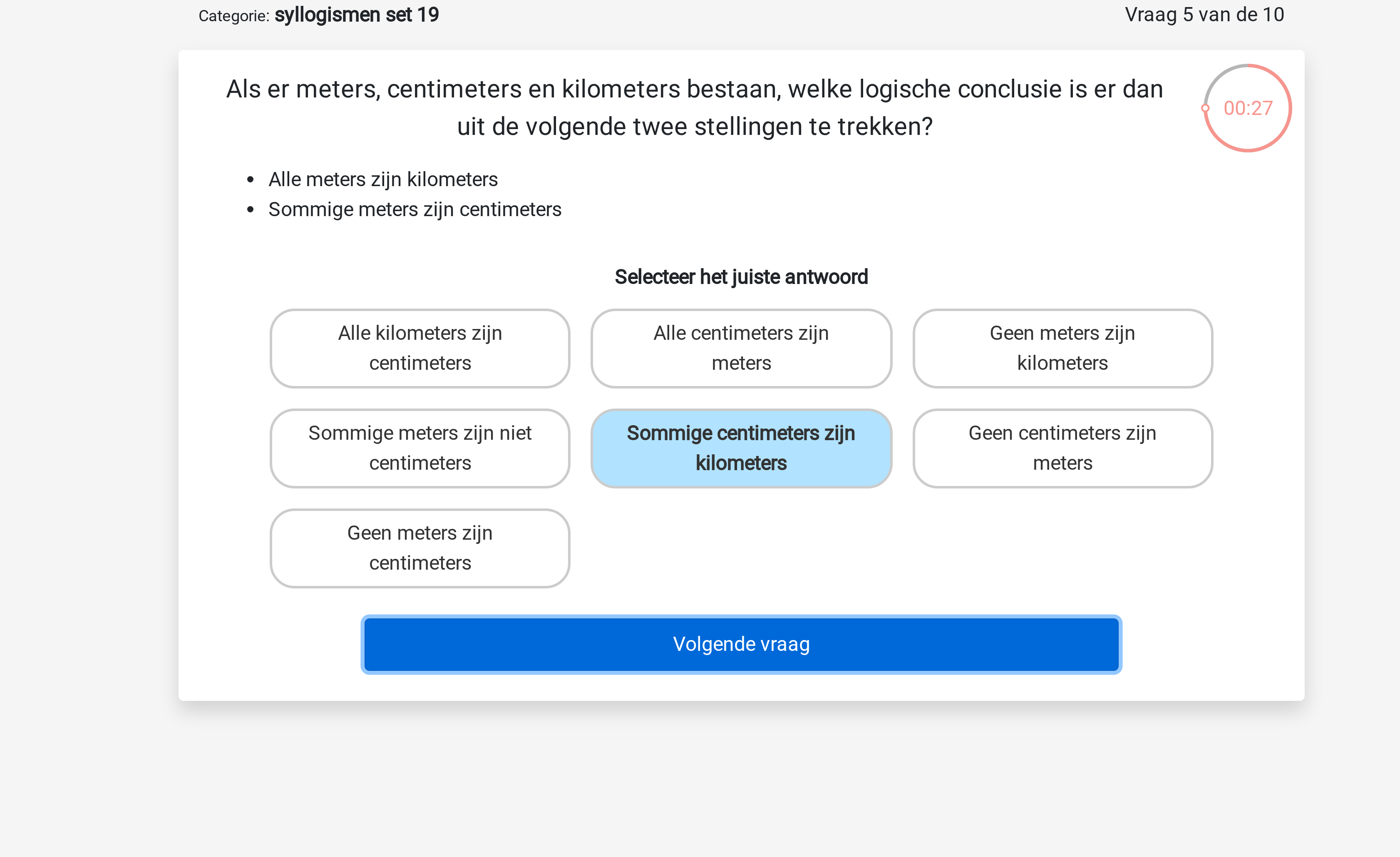
click at [699, 253] on button "Volgende vraag" at bounding box center [701, 257] width 252 height 17
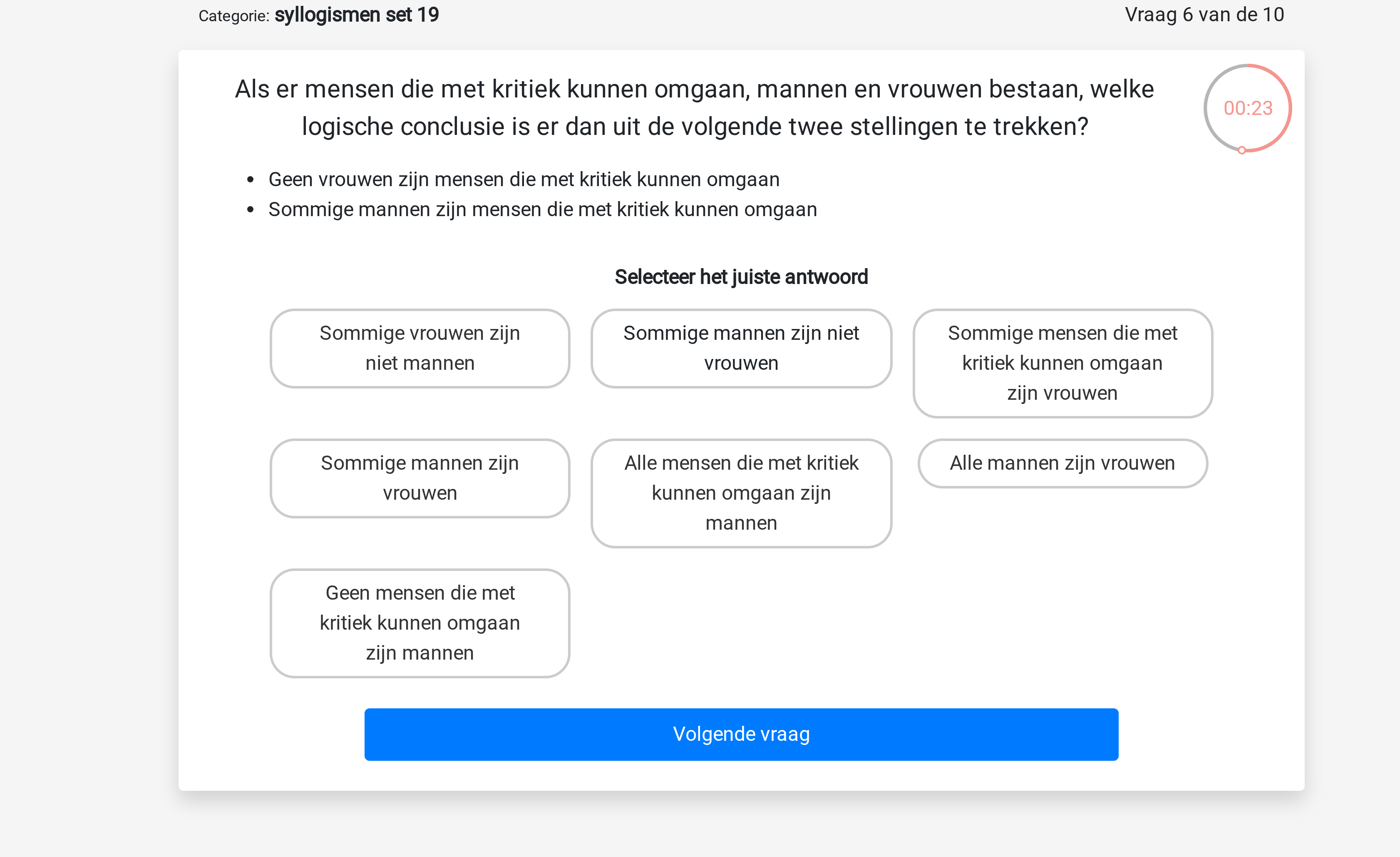
click at [736, 159] on label "Sommige mannen zijn niet vrouwen" at bounding box center [699, 157] width 100 height 27
click at [706, 158] on input "Sommige mannen zijn niet vrouwen" at bounding box center [702, 155] width 6 height 6
radio input "true"
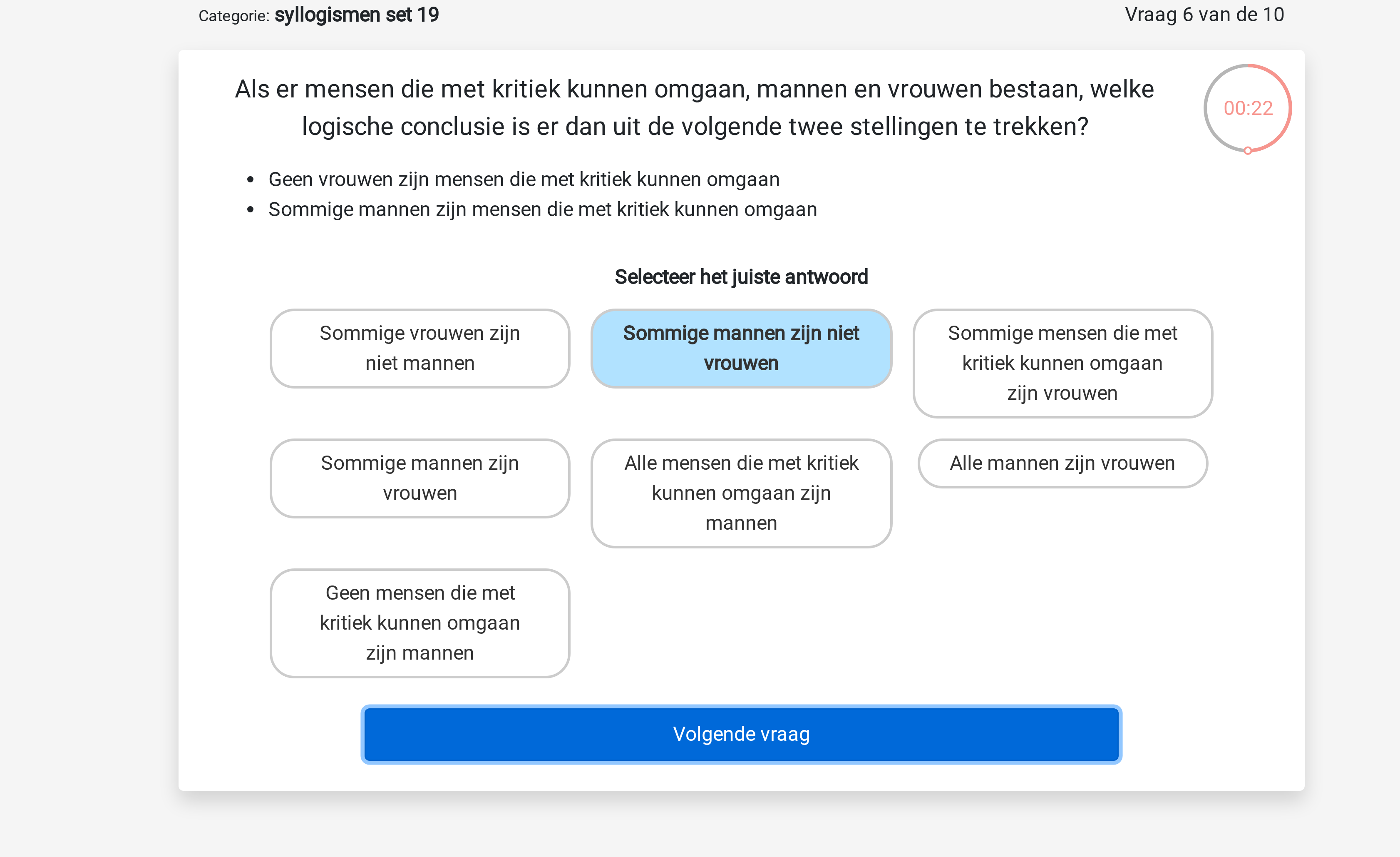
click at [681, 281] on button "Volgende vraag" at bounding box center [701, 286] width 252 height 17
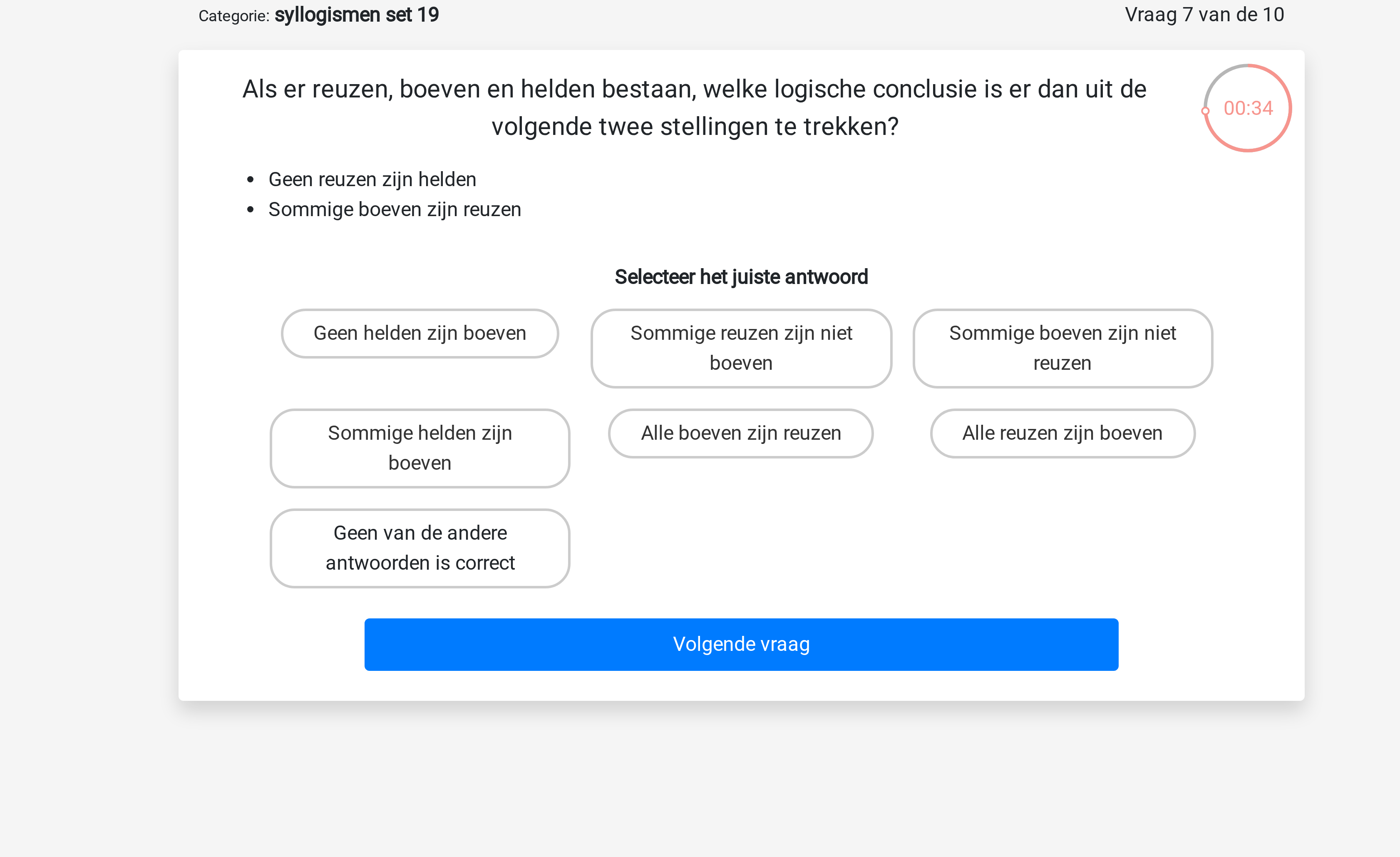
click at [623, 221] on label "Geen van de andere antwoorden is correct" at bounding box center [593, 224] width 100 height 27
click at [598, 221] on input "Geen van de andere antwoorden is correct" at bounding box center [596, 222] width 6 height 6
radio input "true"
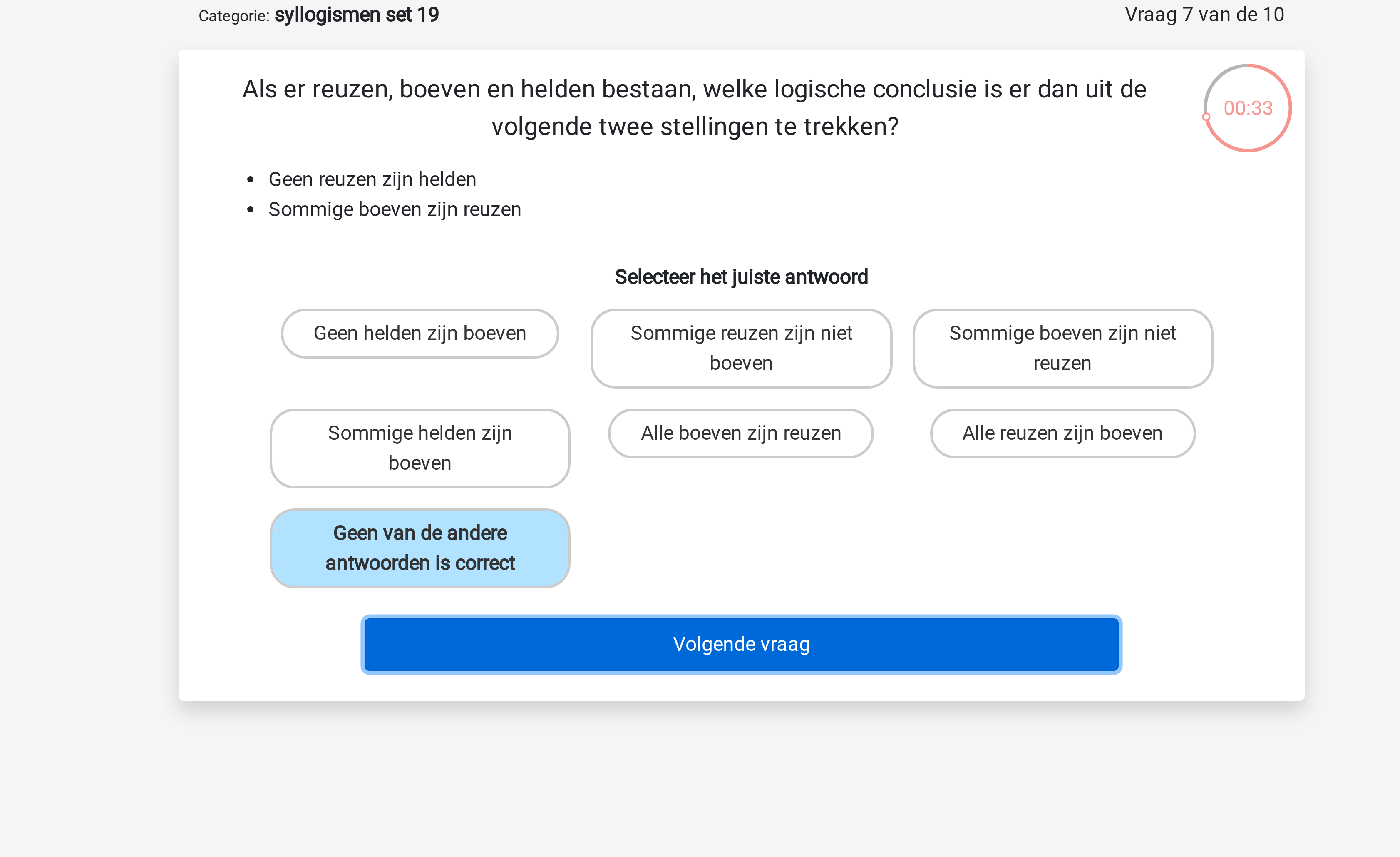
click at [659, 250] on button "Volgende vraag" at bounding box center [701, 257] width 252 height 17
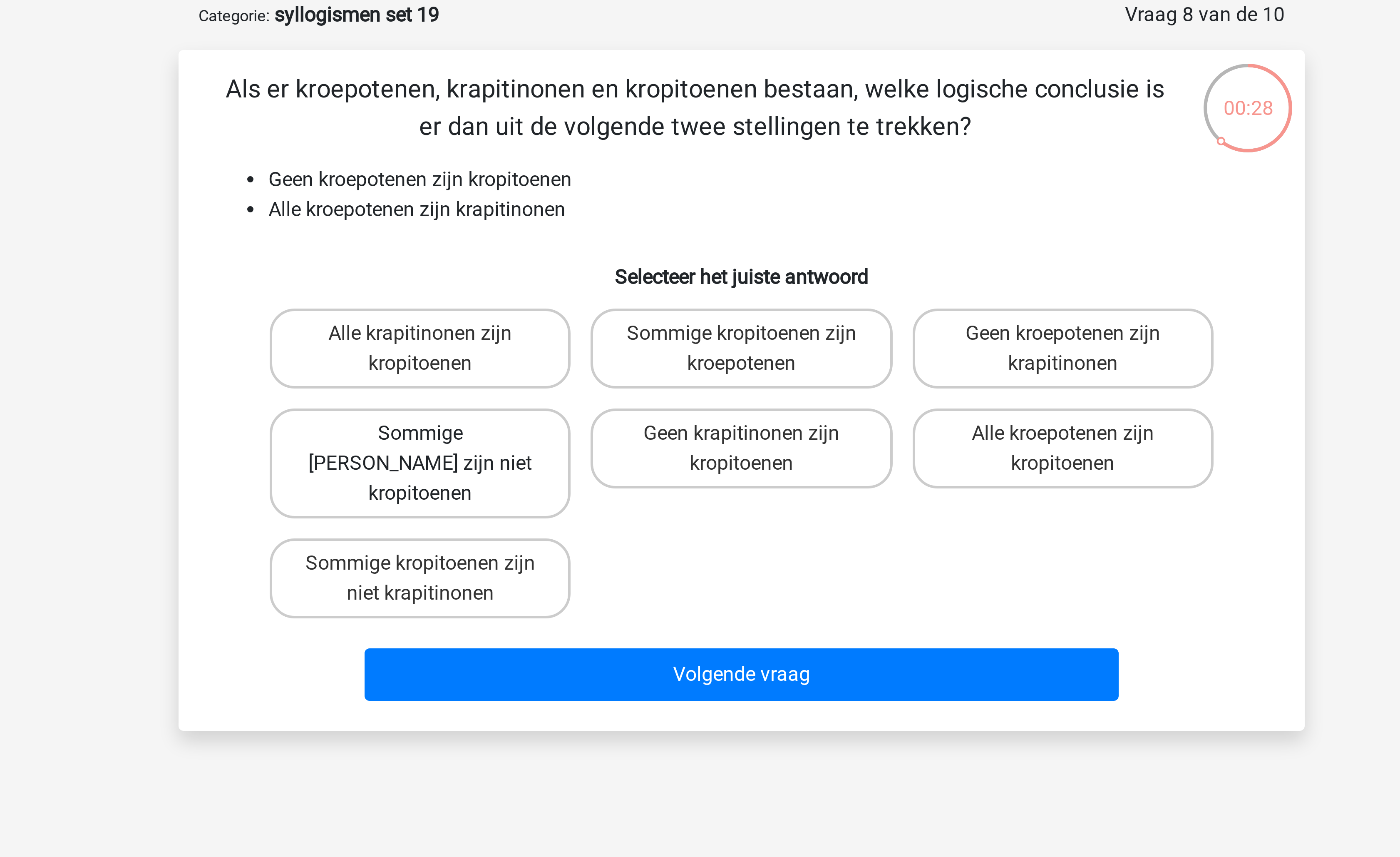
click at [601, 192] on label "Sommige krapitinonen zijn niet kropitoenen" at bounding box center [593, 196] width 100 height 37
click at [598, 192] on input "Sommige krapitinonen zijn niet kropitoenen" at bounding box center [596, 189] width 6 height 6
radio input "true"
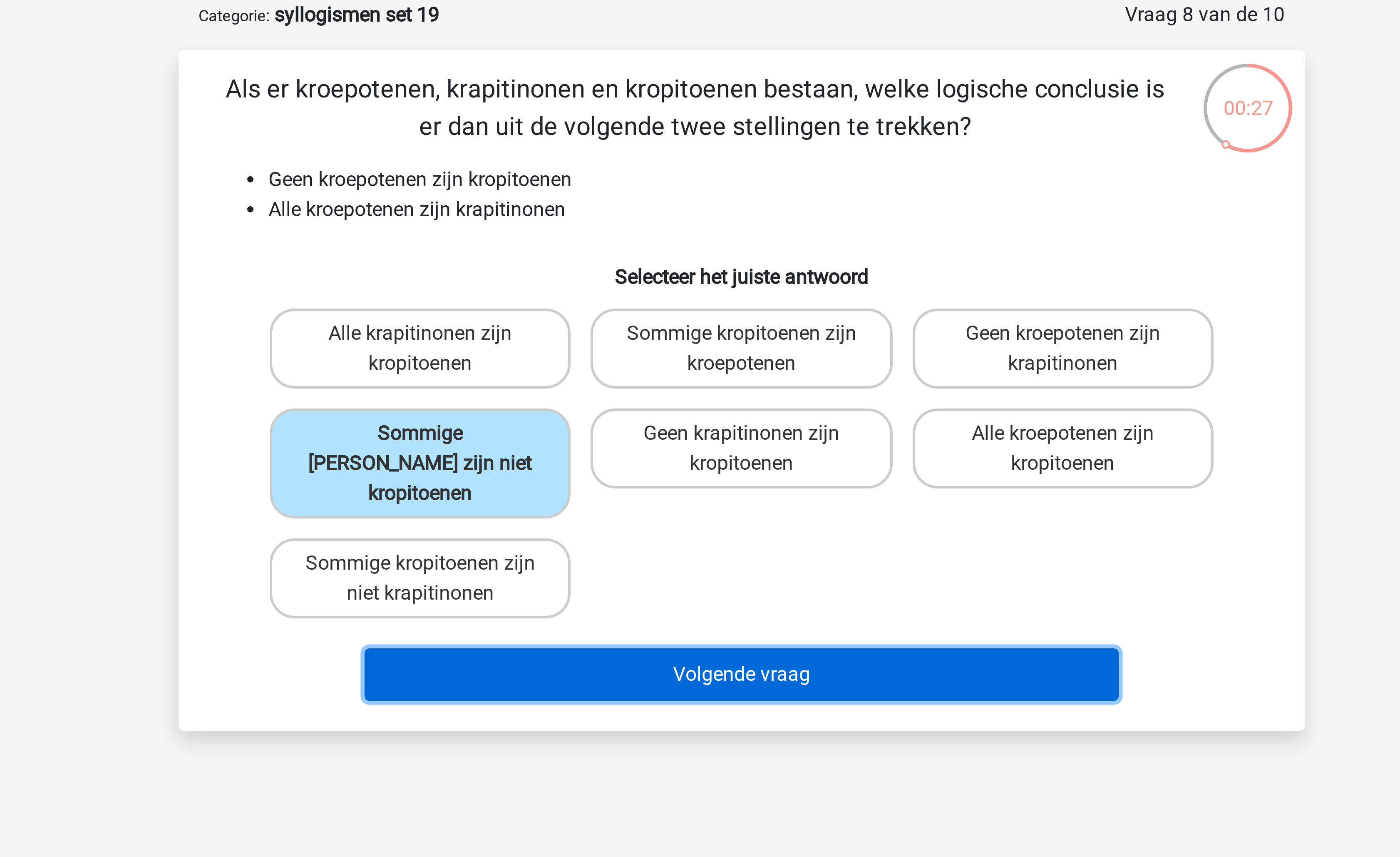
click at [653, 258] on button "Volgende vraag" at bounding box center [701, 267] width 252 height 17
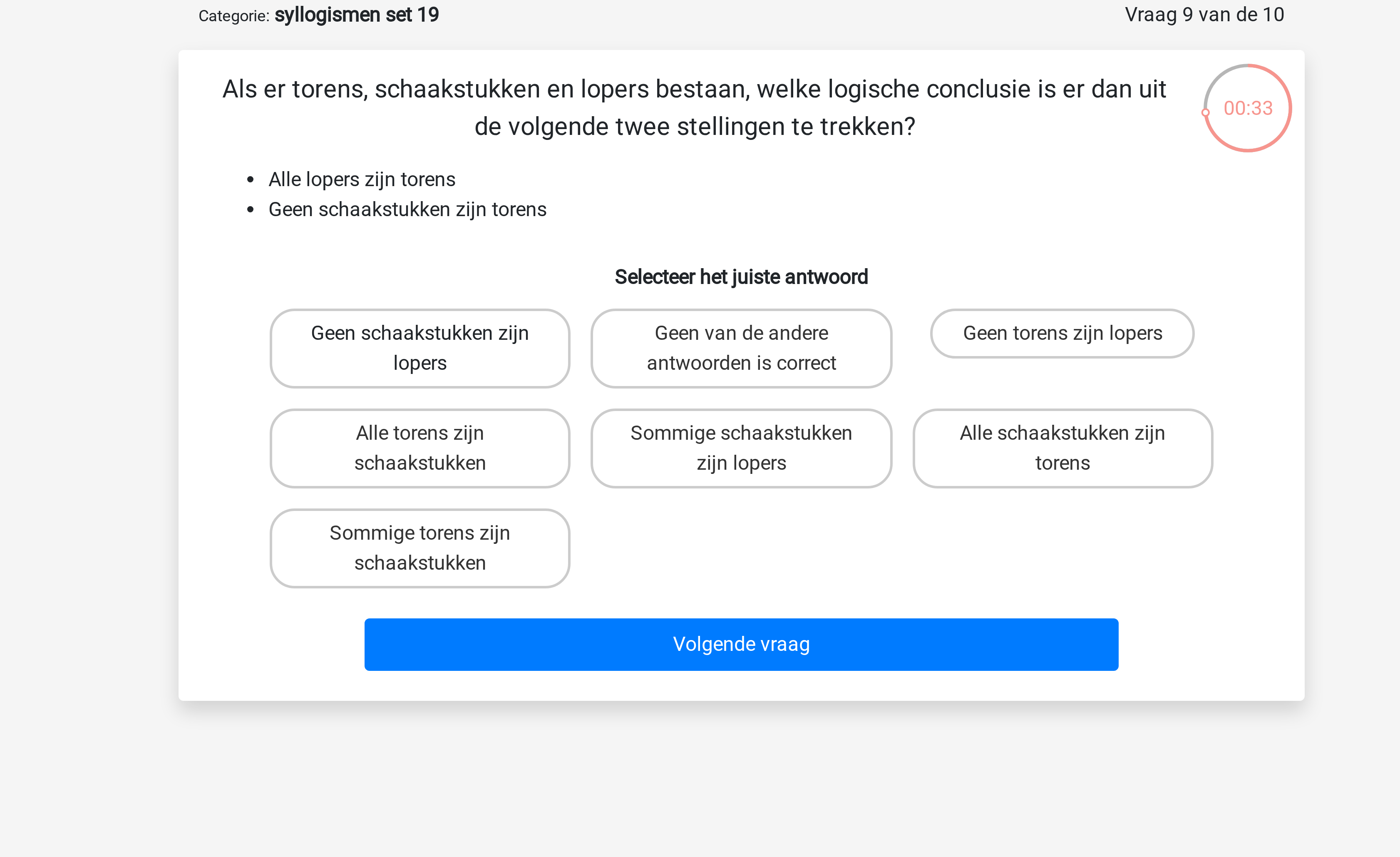
click at [617, 158] on label "Geen schaakstukken zijn lopers" at bounding box center [593, 157] width 100 height 27
click at [598, 158] on input "Geen schaakstukken zijn lopers" at bounding box center [596, 155] width 6 height 6
radio input "true"
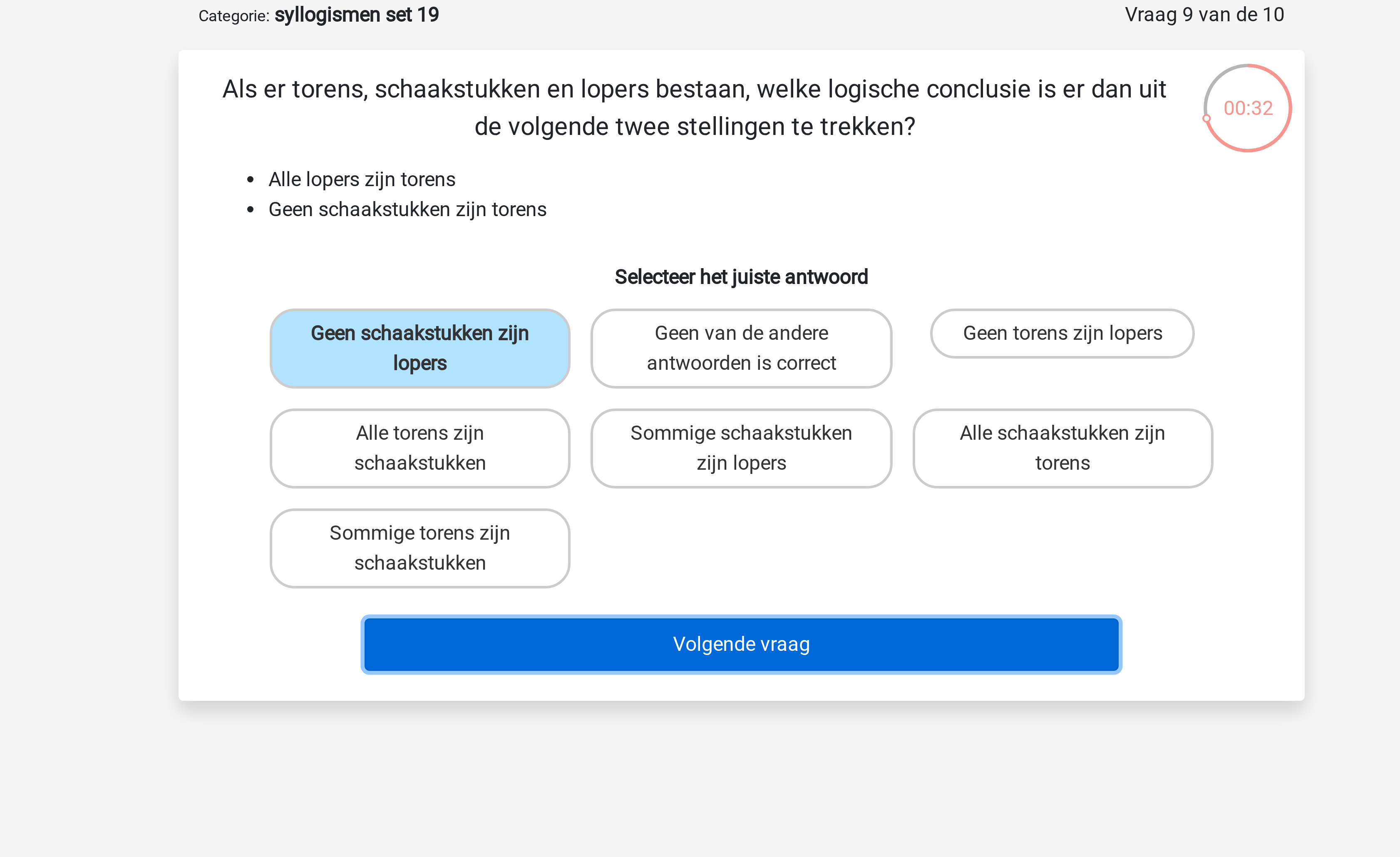
click at [650, 260] on button "Volgende vraag" at bounding box center [701, 257] width 252 height 17
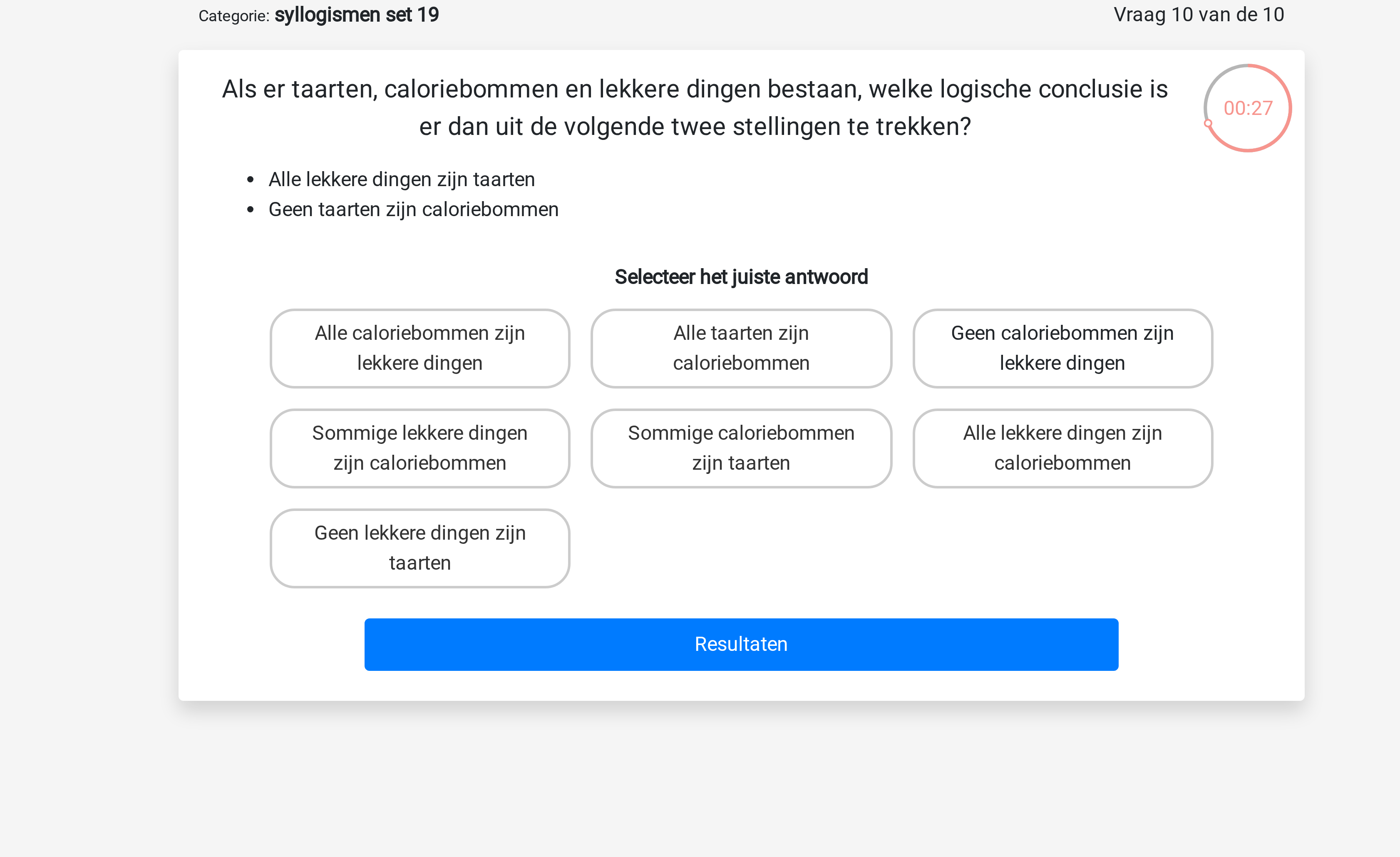
click at [806, 162] on label "Geen caloriebommen zijn lekkere dingen" at bounding box center [807, 157] width 100 height 27
click at [807, 158] on input "Geen caloriebommen zijn lekkere dingen" at bounding box center [809, 155] width 6 height 6
radio input "true"
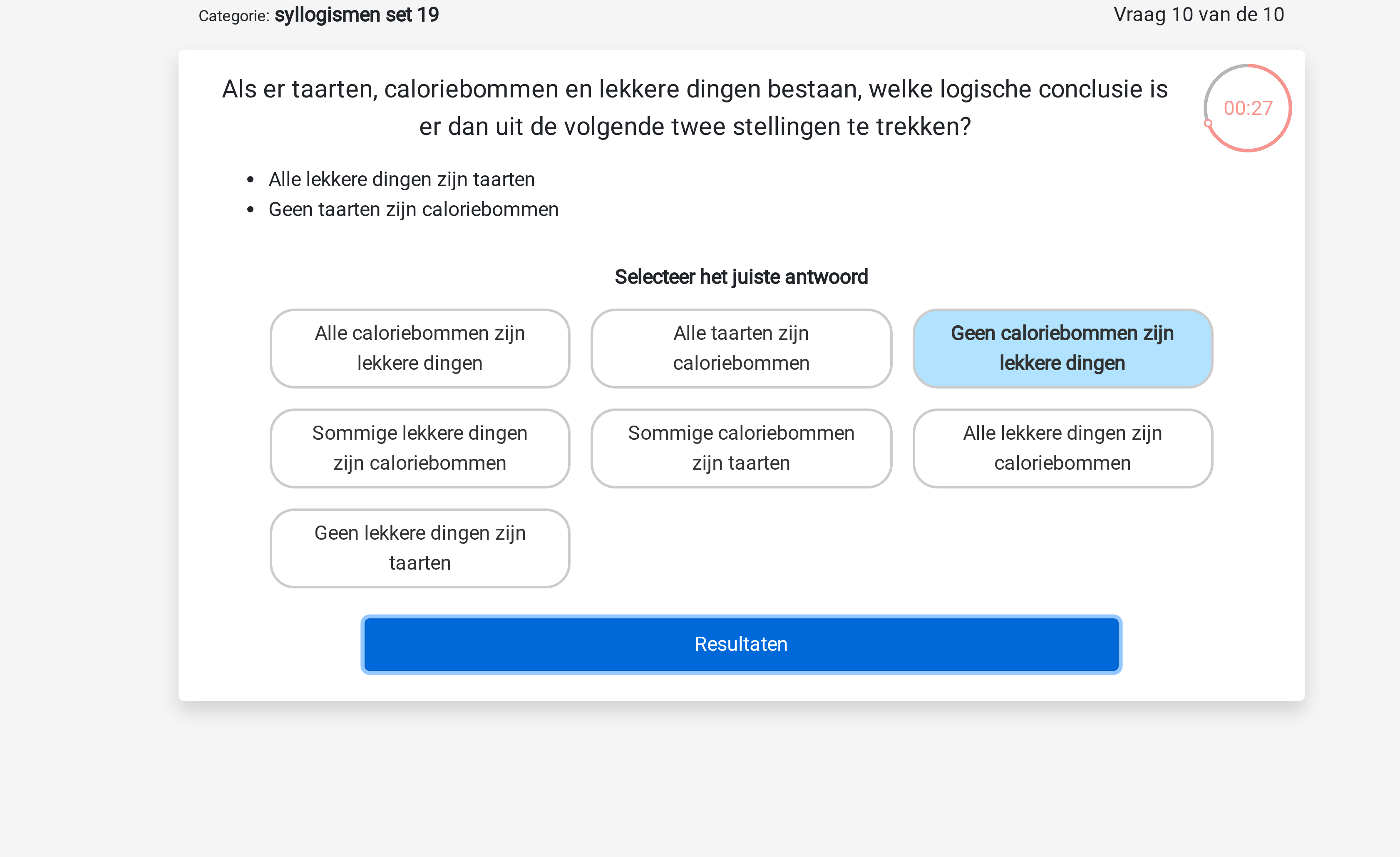
click at [698, 260] on button "Resultaten" at bounding box center [701, 257] width 252 height 17
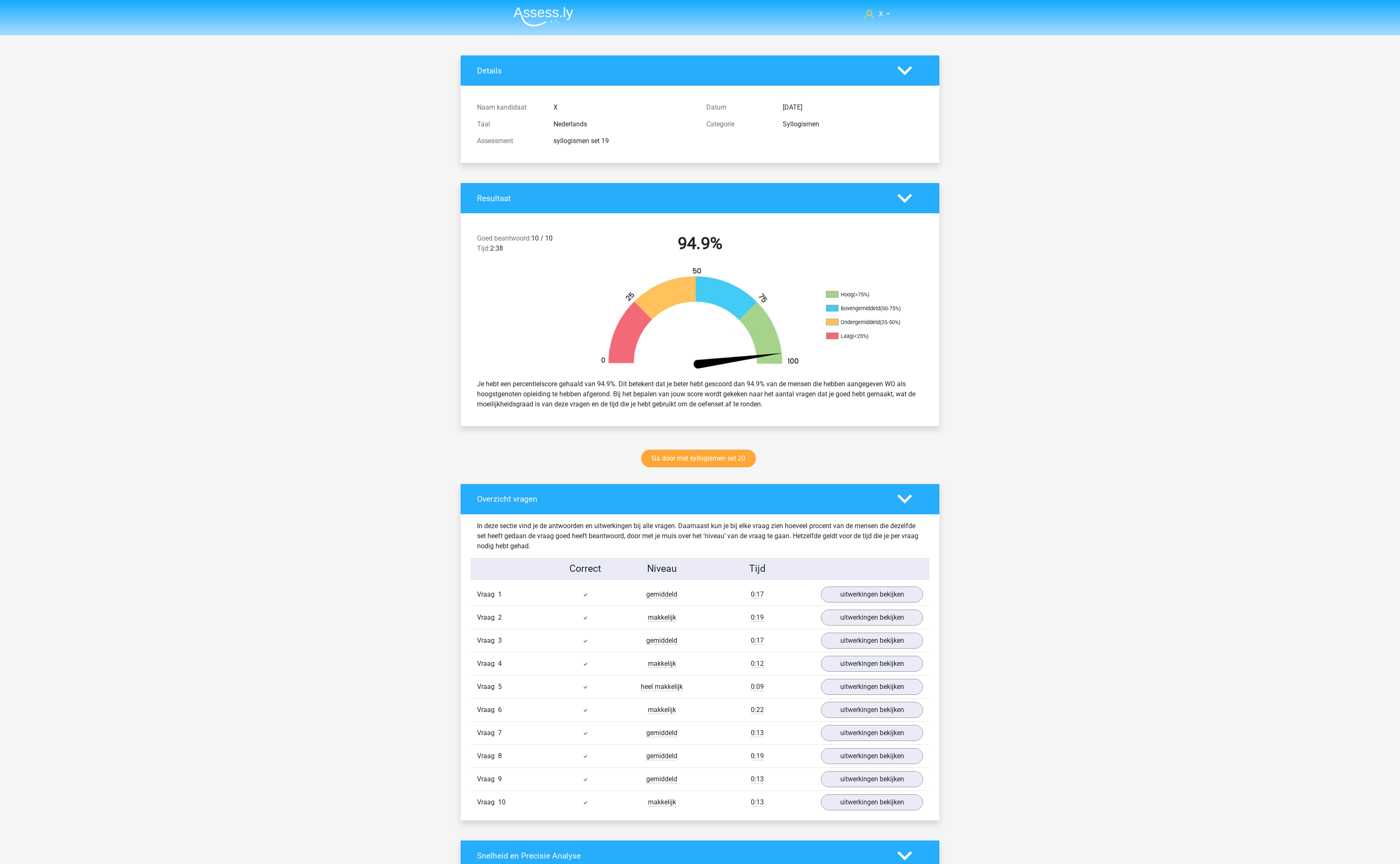
scroll to position [726, 0]
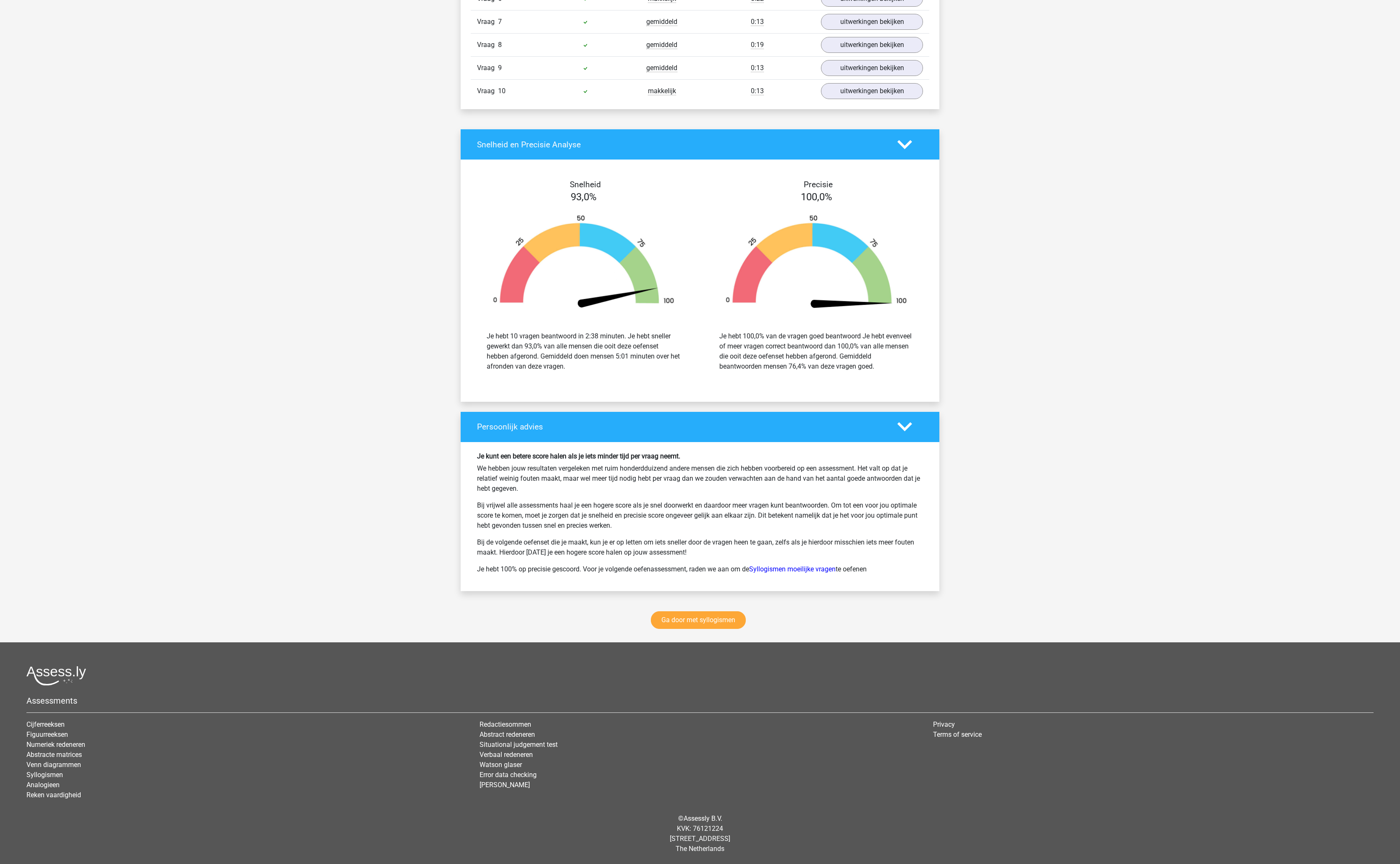
click at [184, 379] on div "X [EMAIL_ADDRESS][DOMAIN_NAME]" at bounding box center [700, 76] width 1400 height 1575
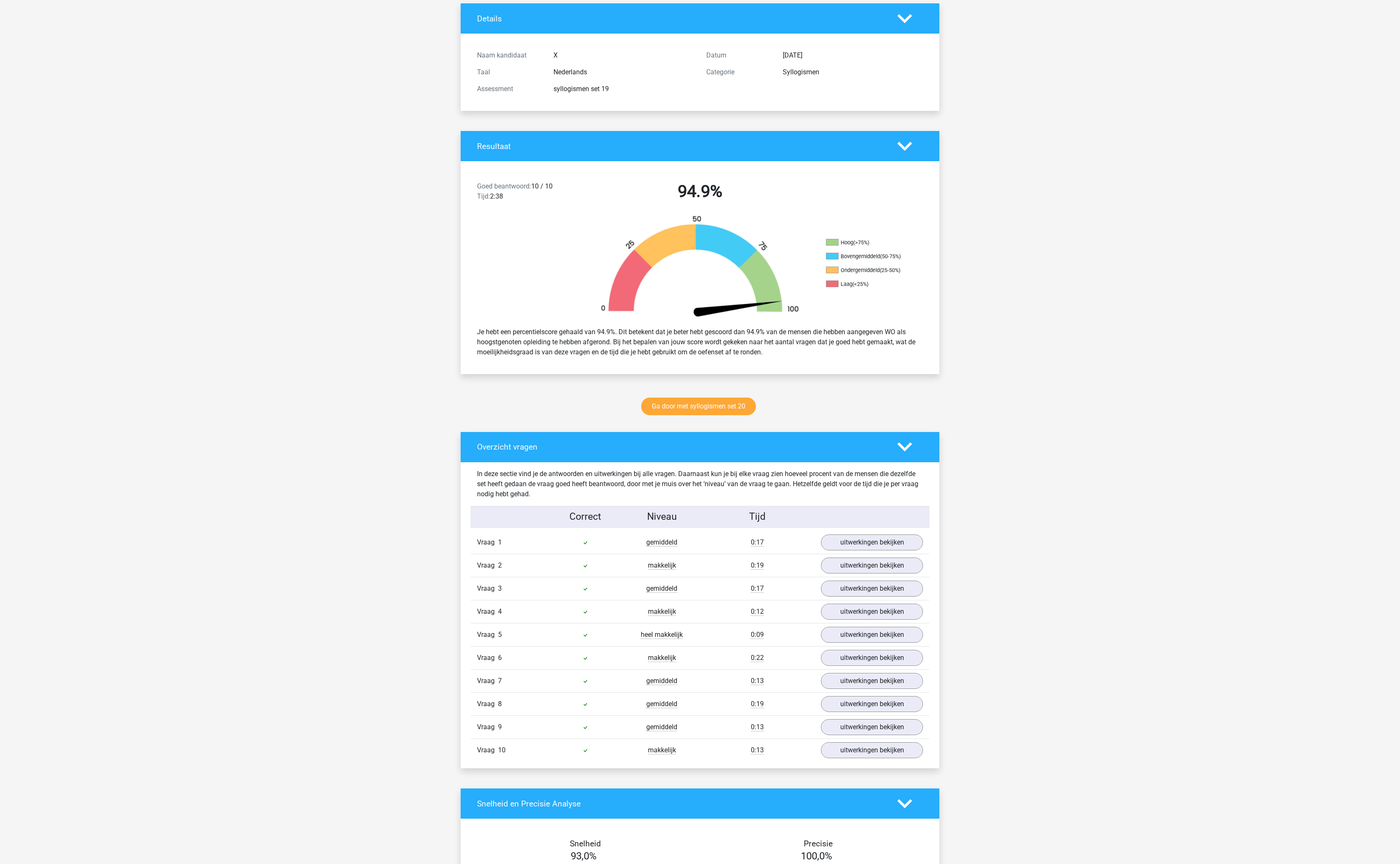
scroll to position [0, 0]
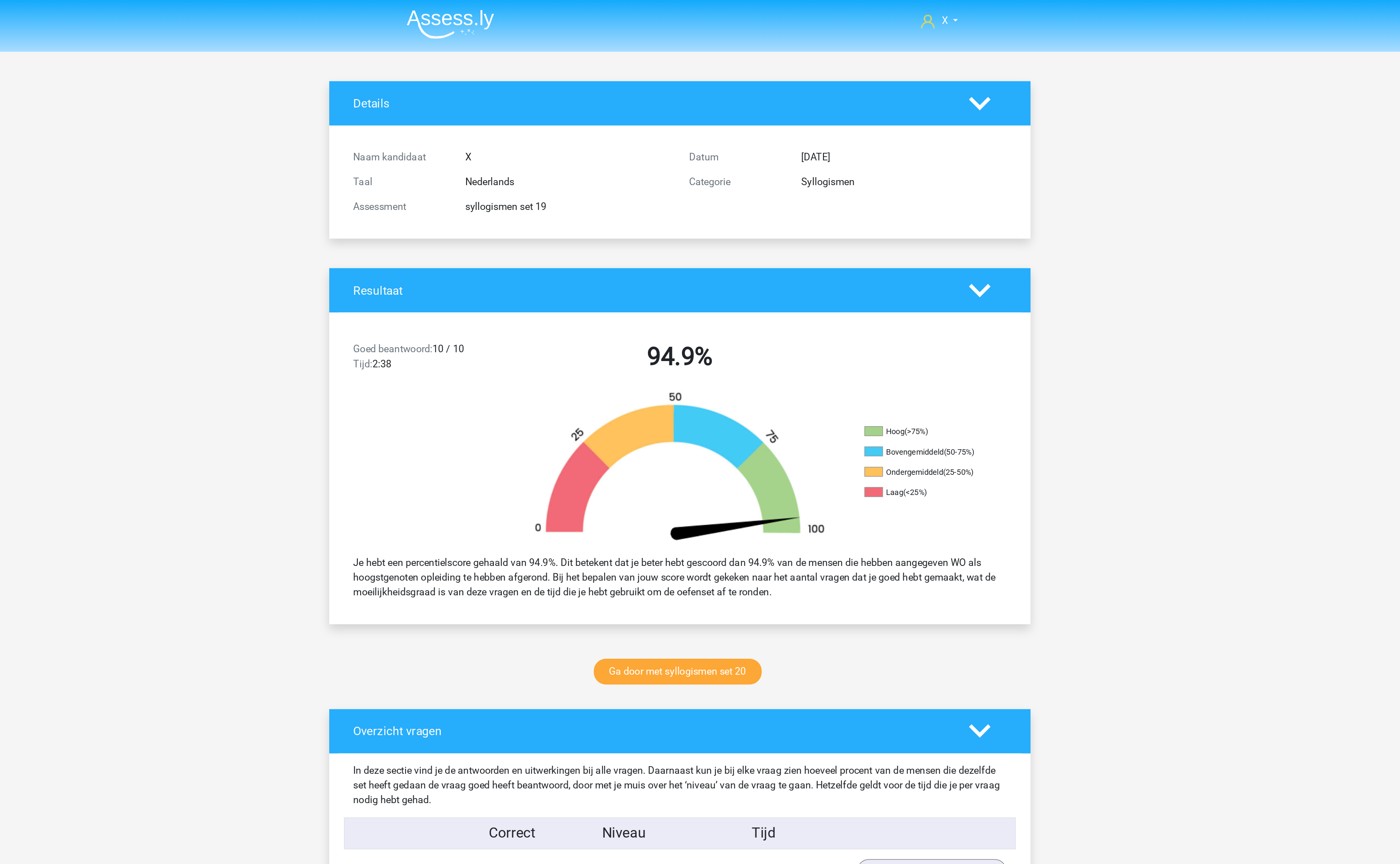
click at [543, 14] on img at bounding box center [543, 16] width 60 height 20
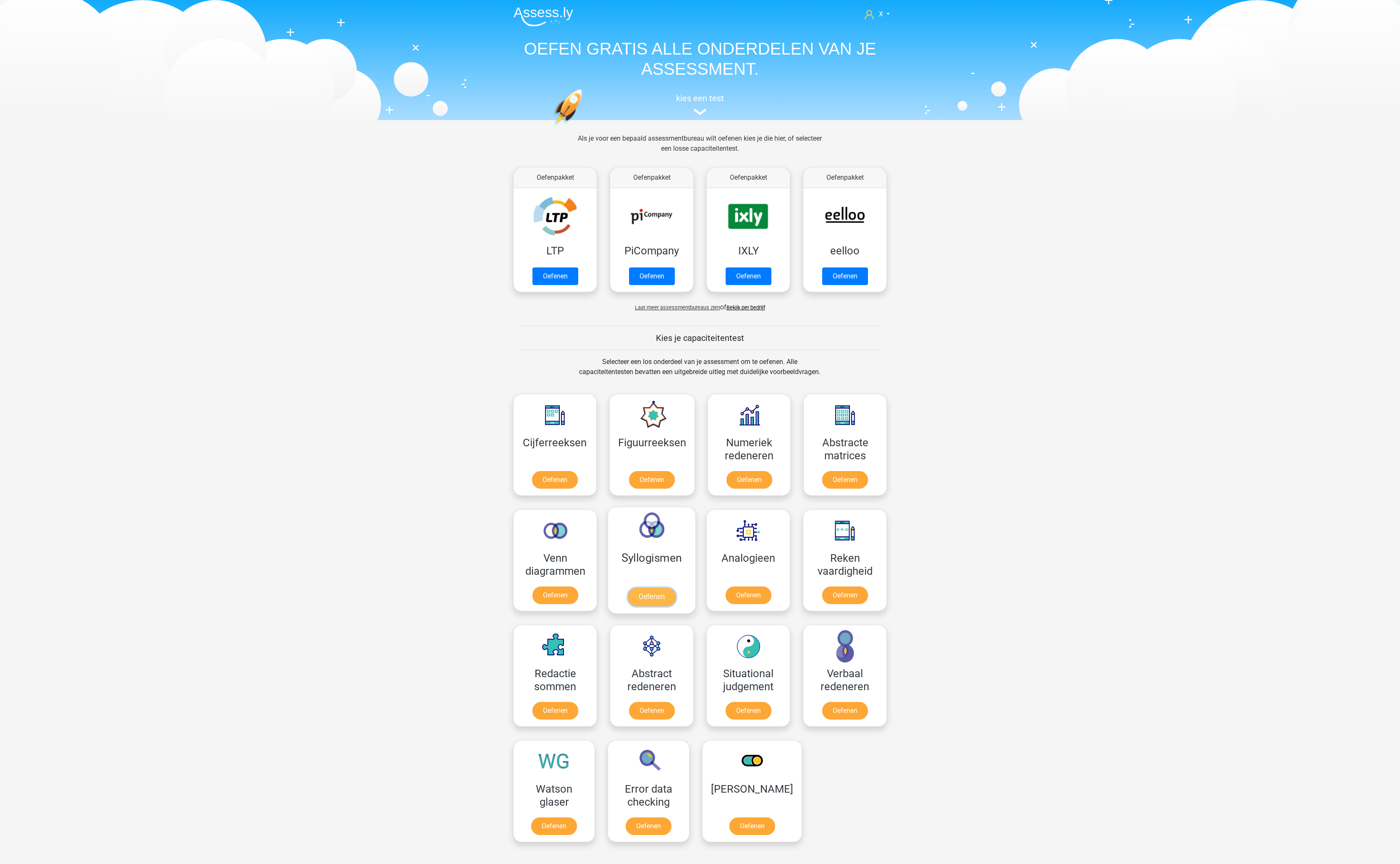
click at [650, 588] on link "Oefenen" at bounding box center [652, 597] width 48 height 18
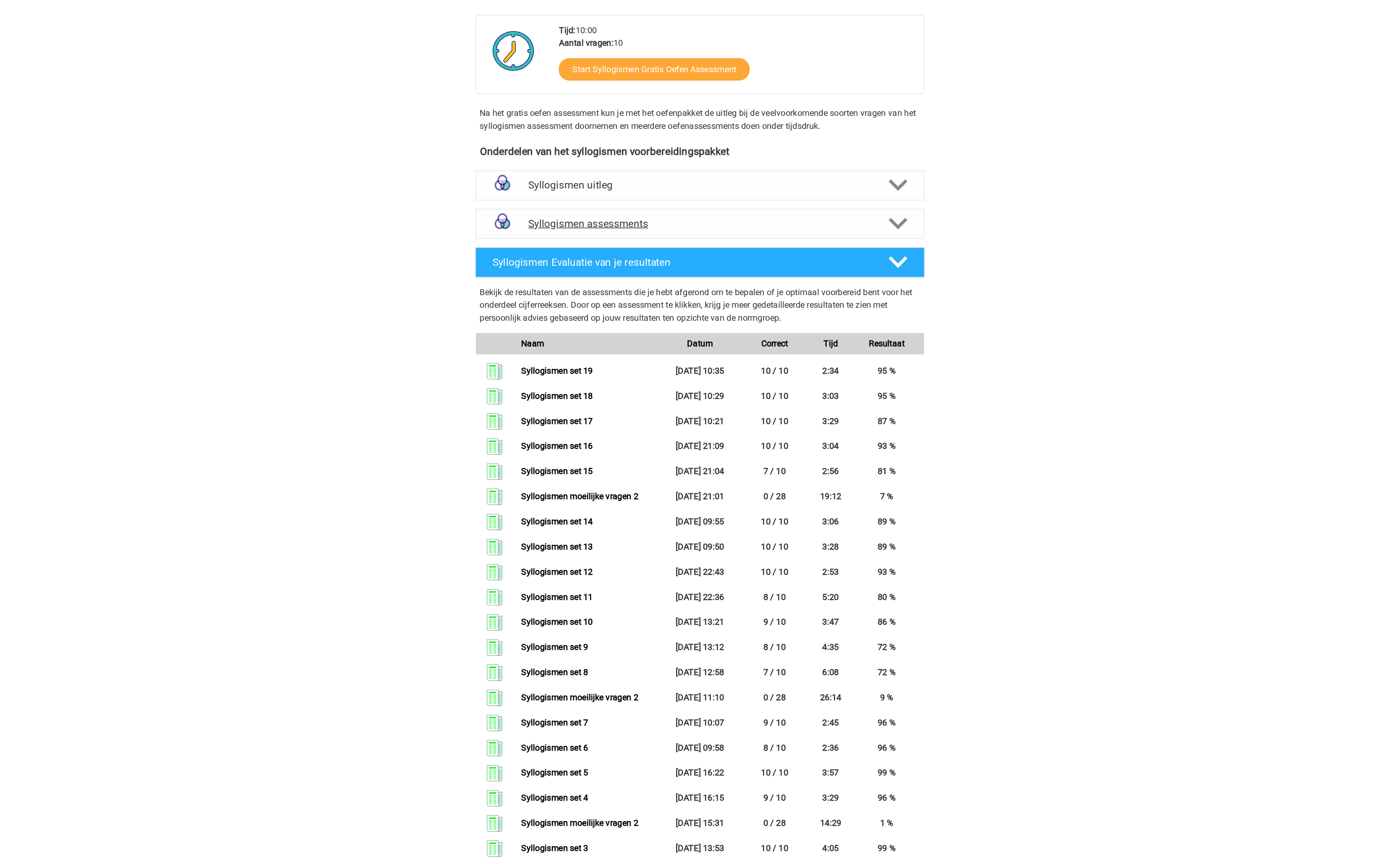
click at [698, 364] on h4 "Syllogismen assessments" at bounding box center [700, 359] width 269 height 9
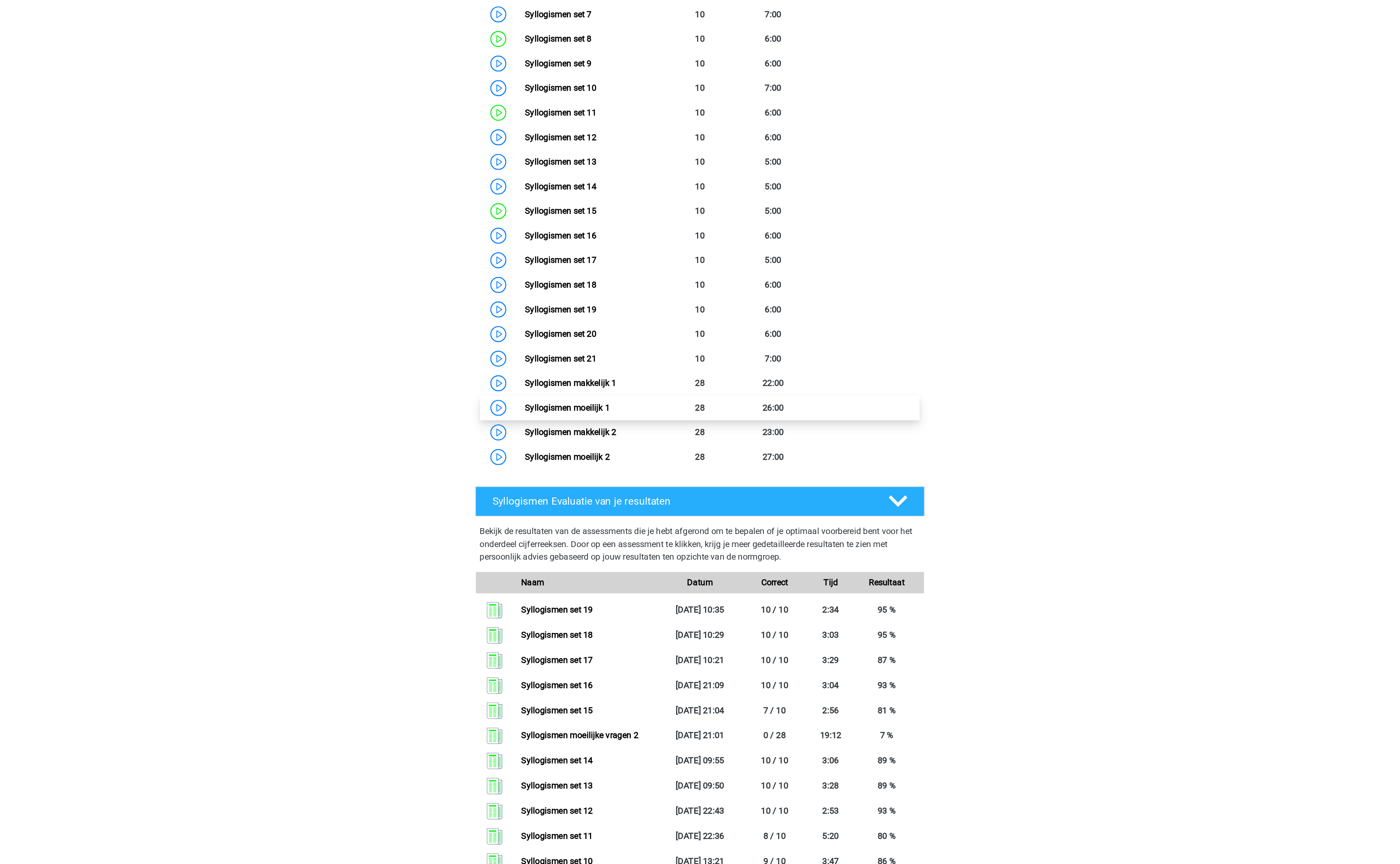
scroll to position [354, 0]
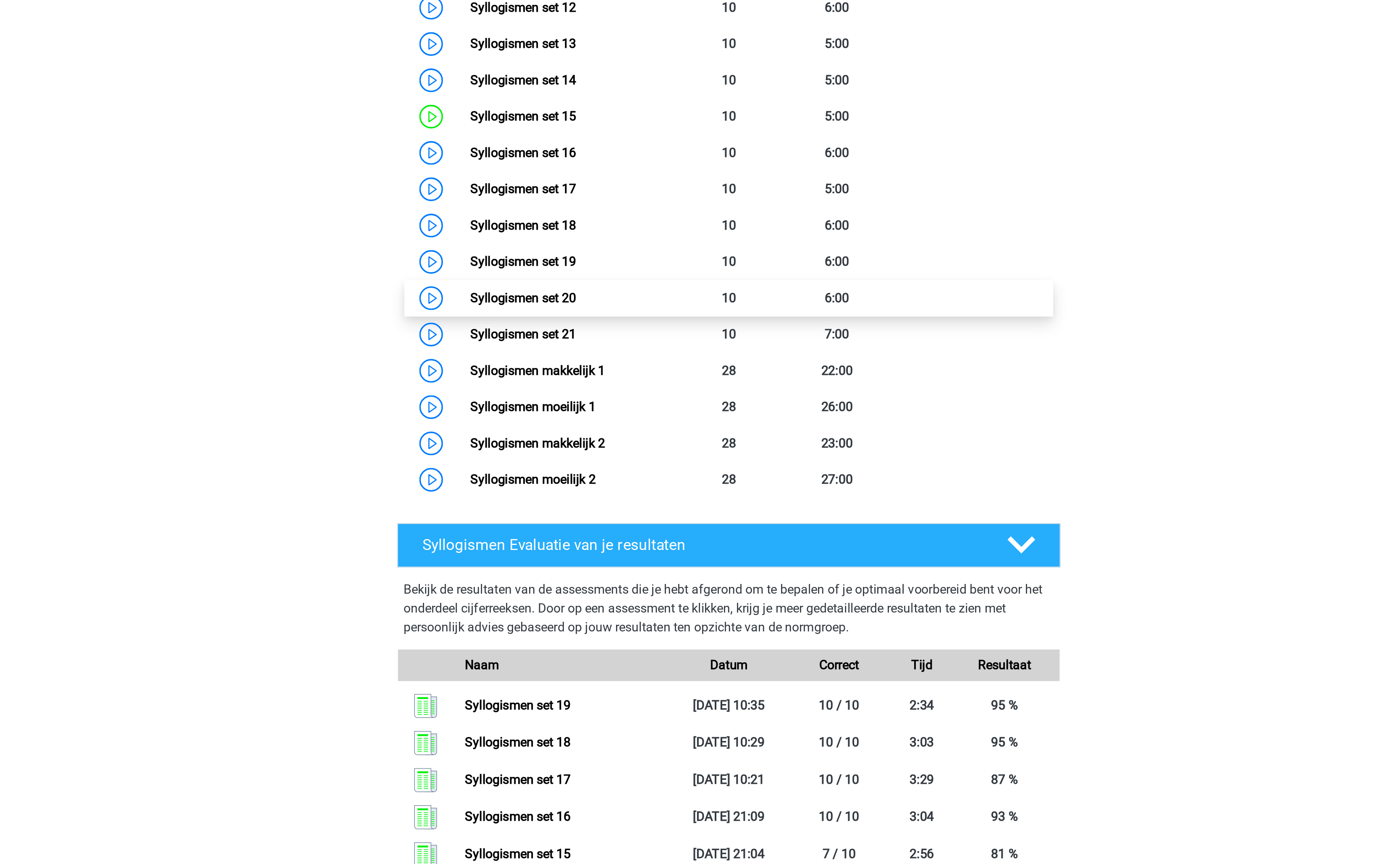
click at [619, 450] on link "Syllogismen set 20" at bounding box center [590, 448] width 56 height 8
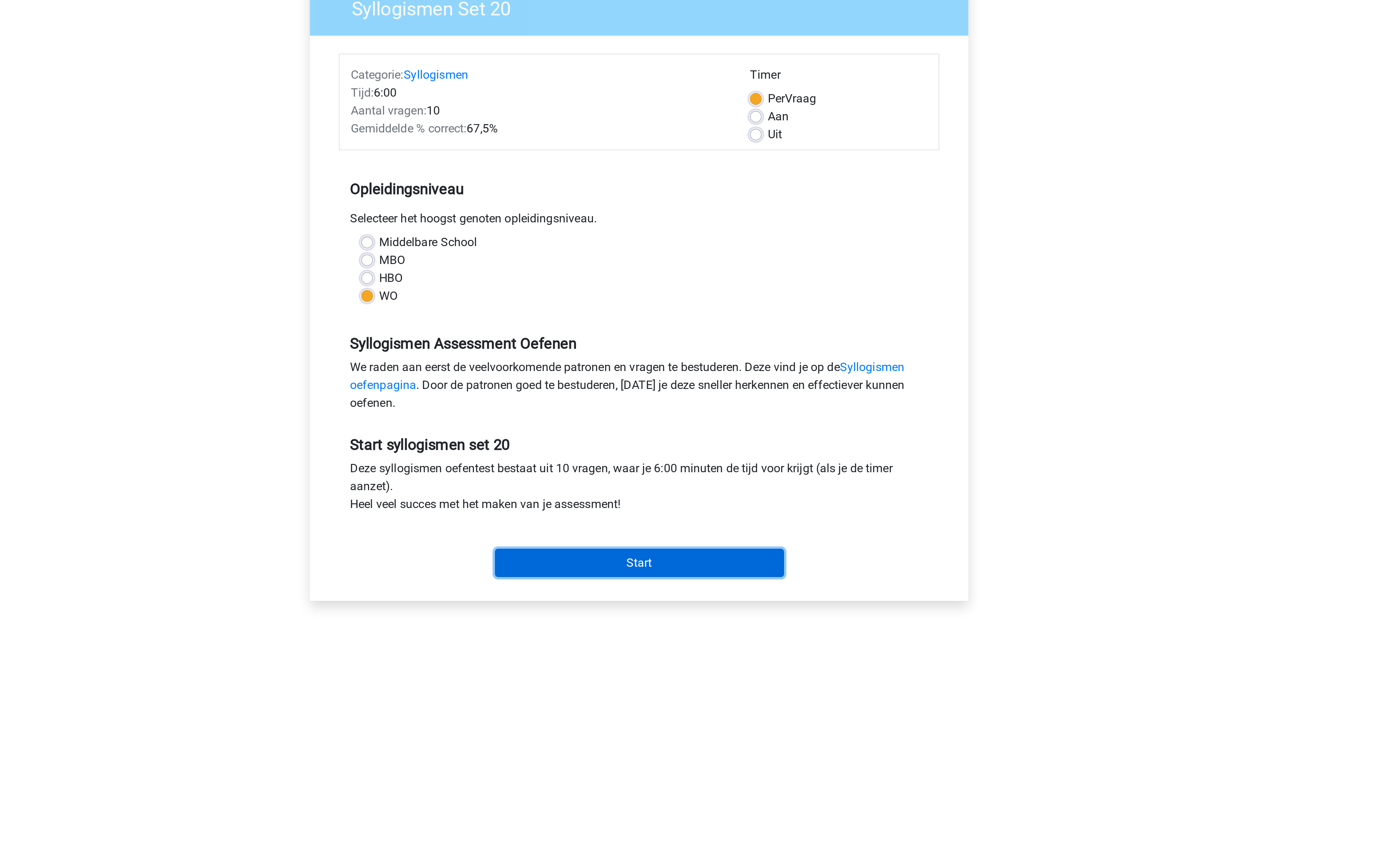
click at [649, 395] on input "Start" at bounding box center [700, 393] width 162 height 16
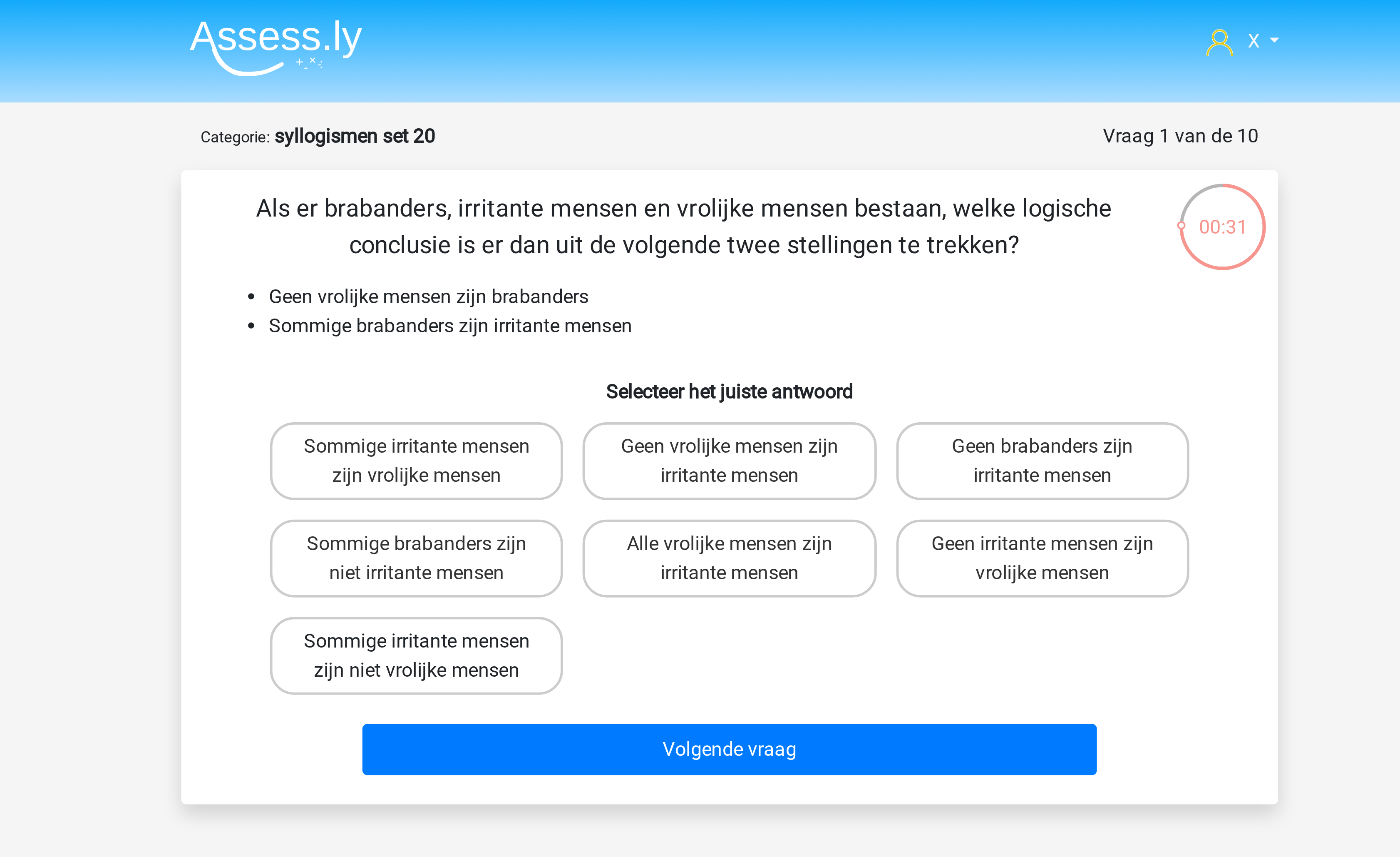
click at [631, 225] on label "Sommige irritante mensen zijn niet vrolijke mensen" at bounding box center [593, 224] width 100 height 27
click at [598, 225] on input "Sommige irritante mensen zijn niet vrolijke mensen" at bounding box center [596, 222] width 6 height 6
radio input "true"
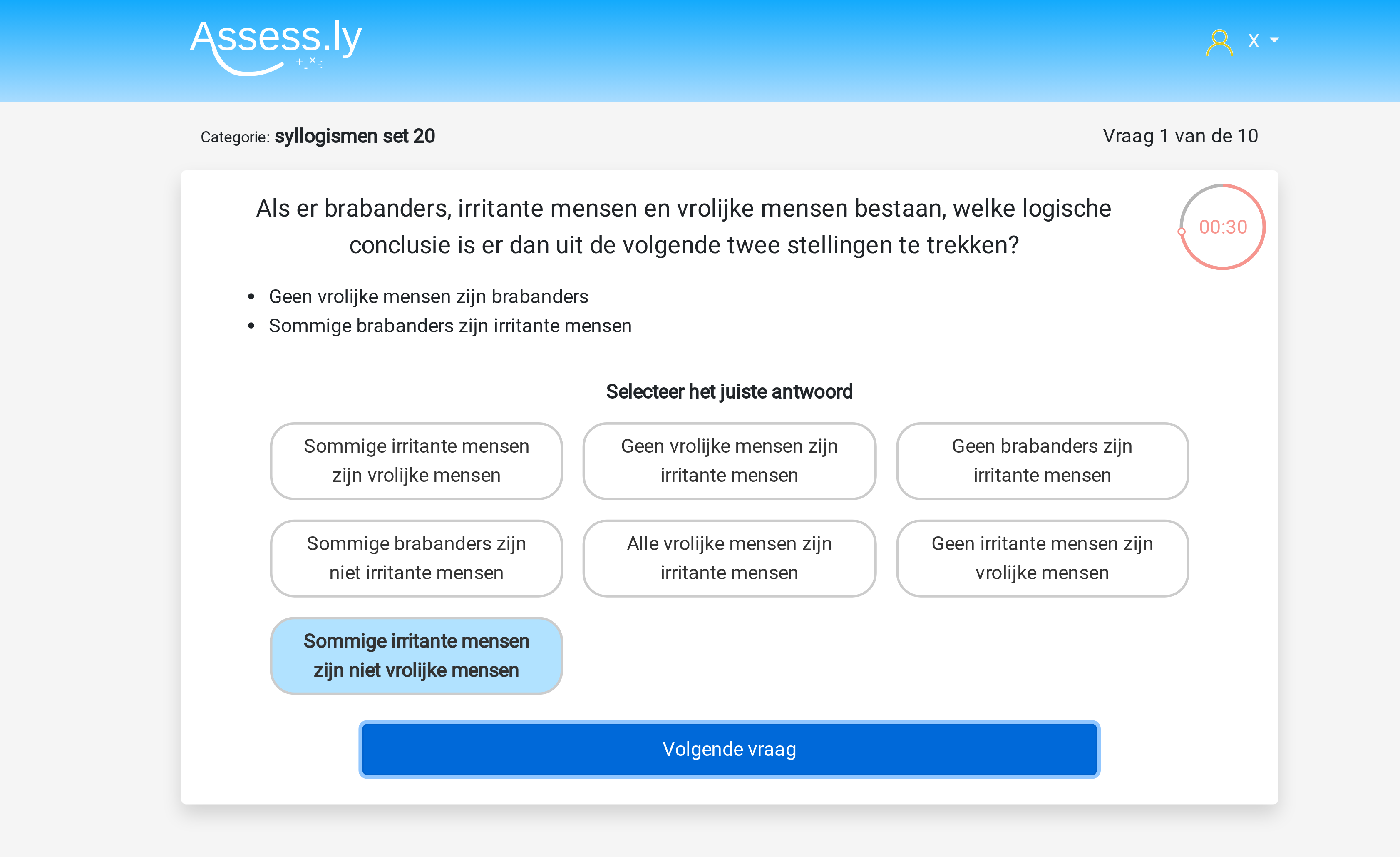
click at [661, 261] on button "Volgende vraag" at bounding box center [701, 257] width 252 height 17
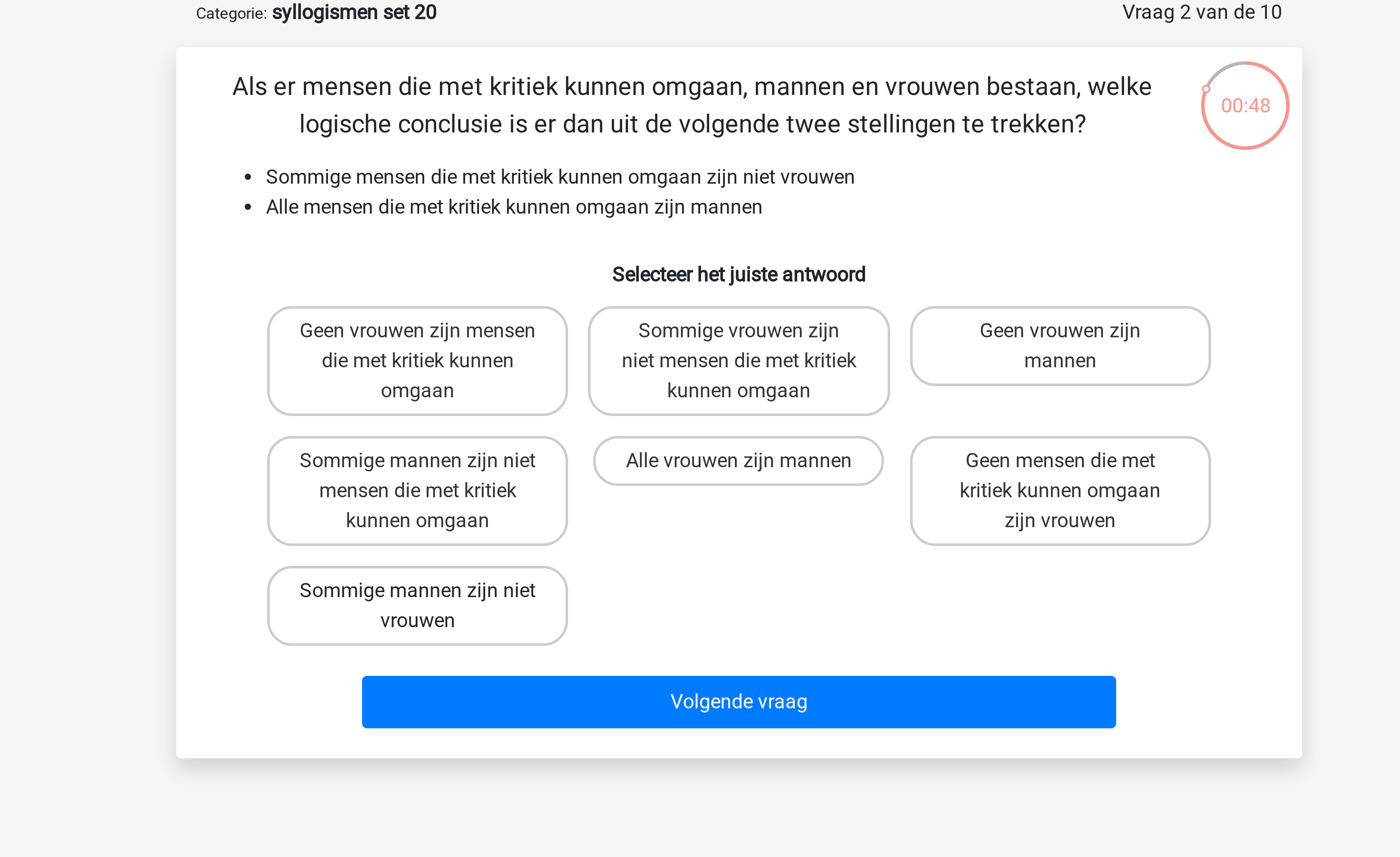
click at [631, 246] on label "Sommige mannen zijn niet vrouwen" at bounding box center [593, 244] width 100 height 27
click at [598, 245] on input "Sommige mannen zijn niet vrouwen" at bounding box center [596, 242] width 6 height 6
radio input "true"
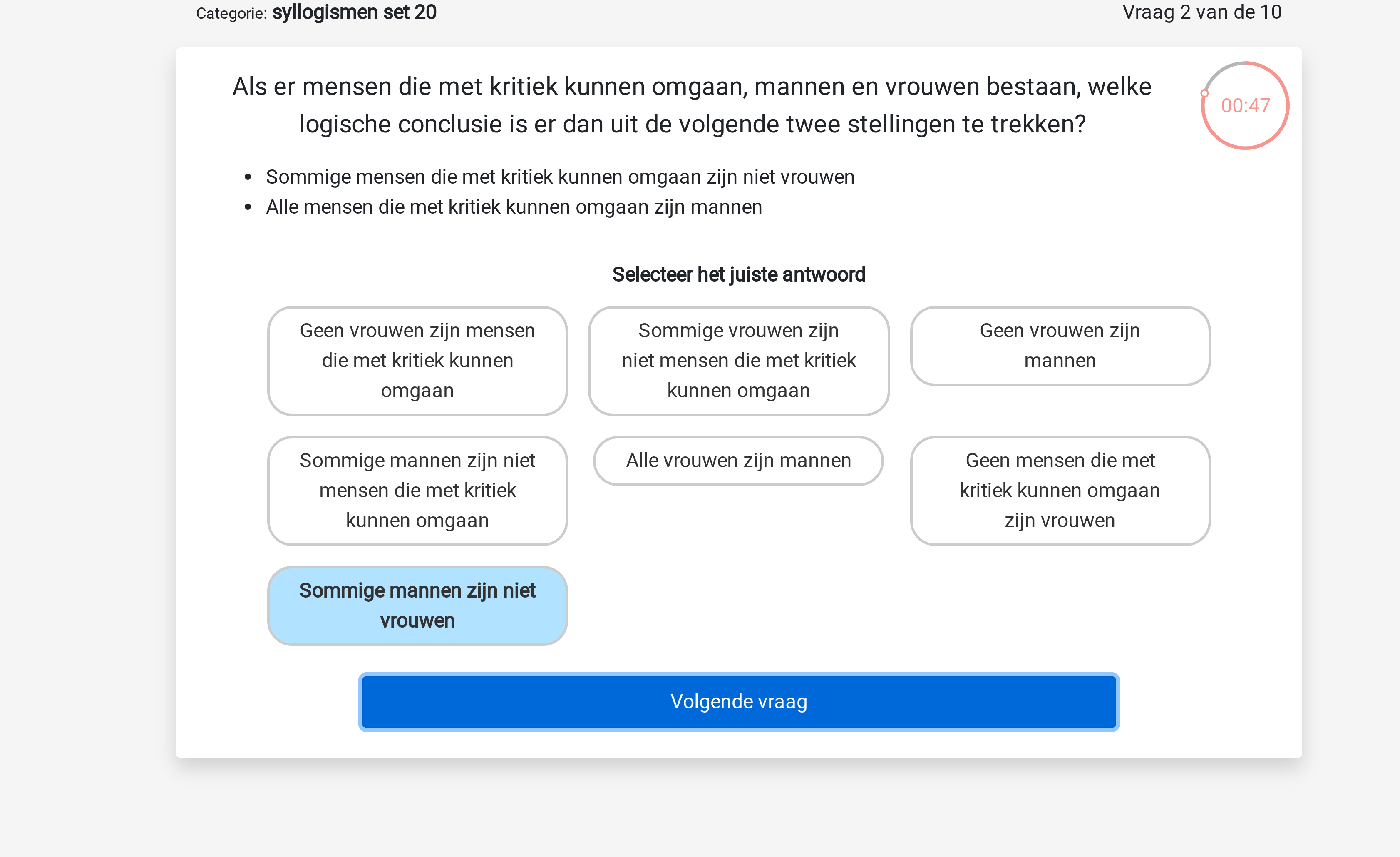
click at [642, 275] on button "Volgende vraag" at bounding box center [701, 277] width 252 height 17
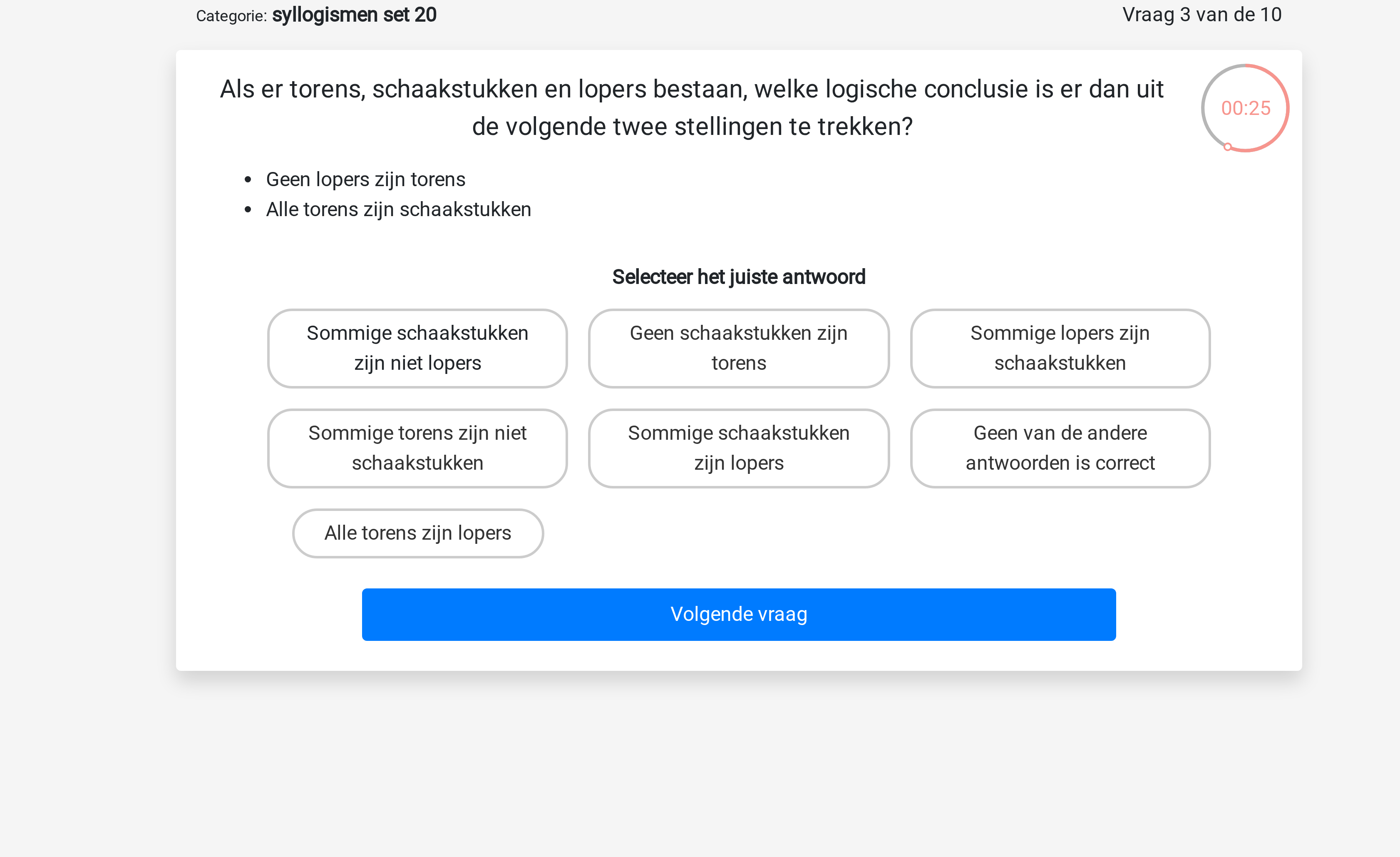
click at [612, 159] on label "Sommige schaakstukken zijn niet lopers" at bounding box center [593, 157] width 100 height 27
click at [598, 158] on input "Sommige schaakstukken zijn niet lopers" at bounding box center [596, 155] width 6 height 6
radio input "true"
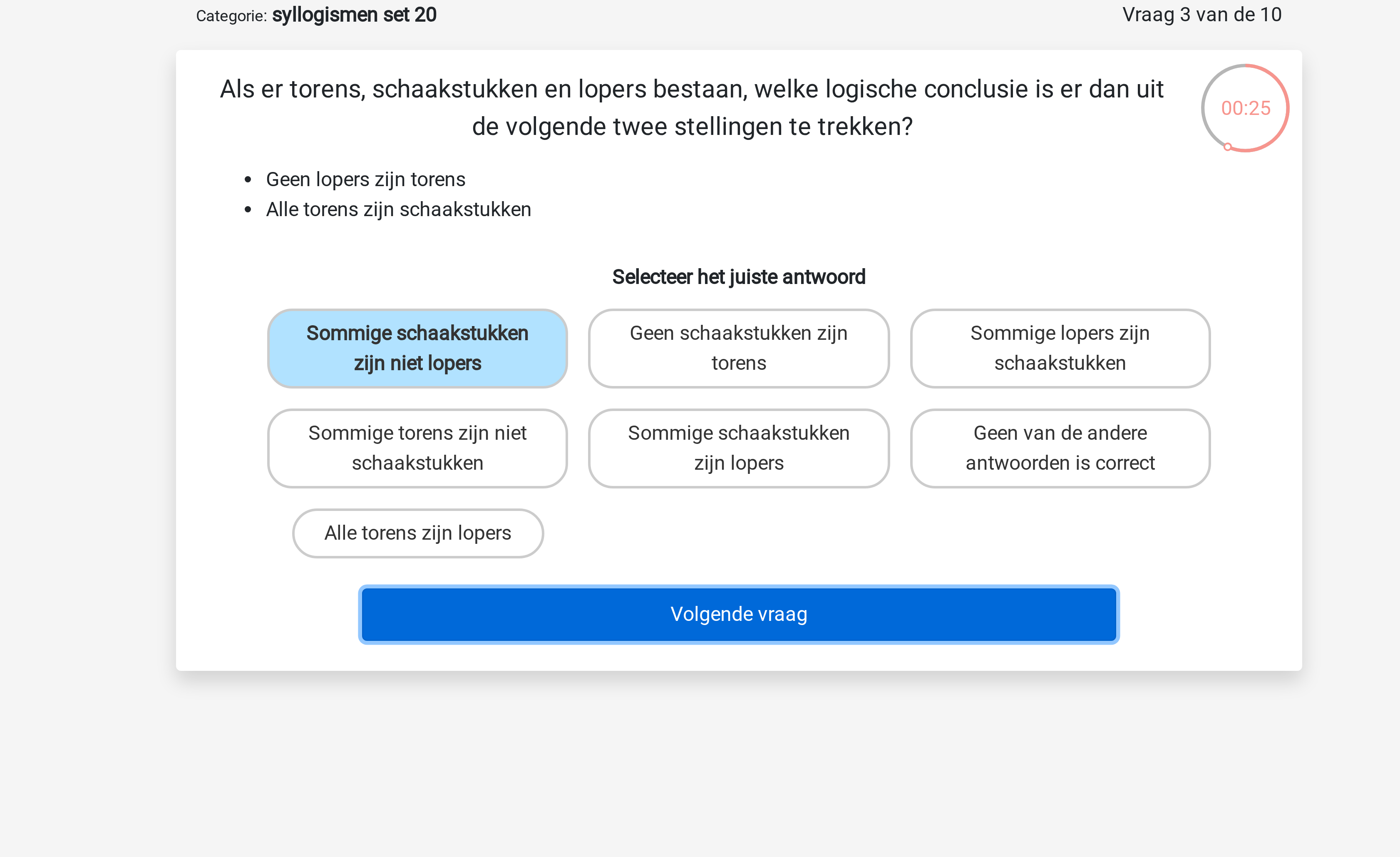
click at [654, 242] on button "Volgende vraag" at bounding box center [701, 247] width 252 height 17
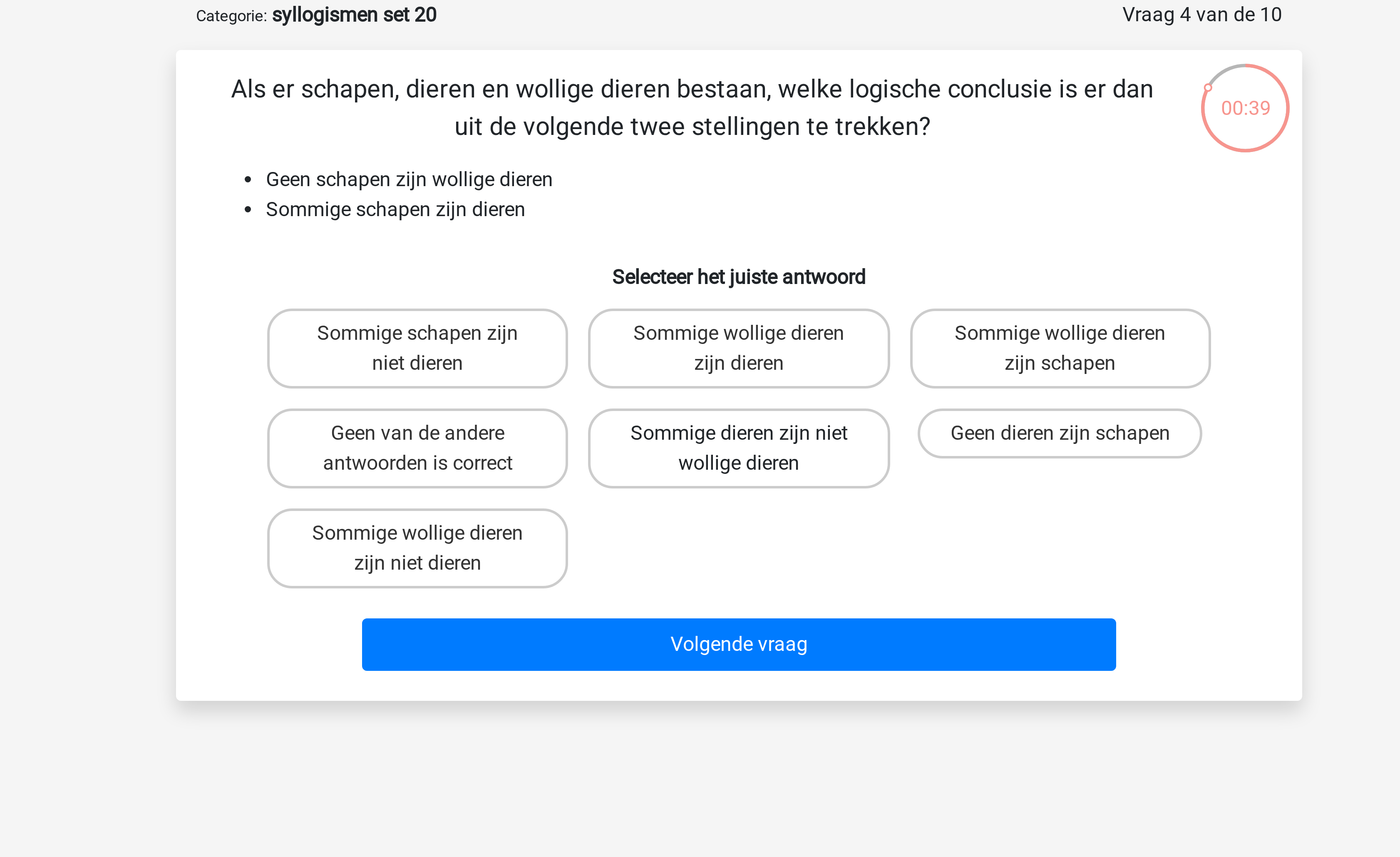
click at [719, 197] on label "Sommige dieren zijn niet wollige dieren" at bounding box center [699, 191] width 100 height 27
click at [706, 192] on input "Sommige dieren zijn niet wollige dieren" at bounding box center [702, 189] width 6 height 6
radio input "true"
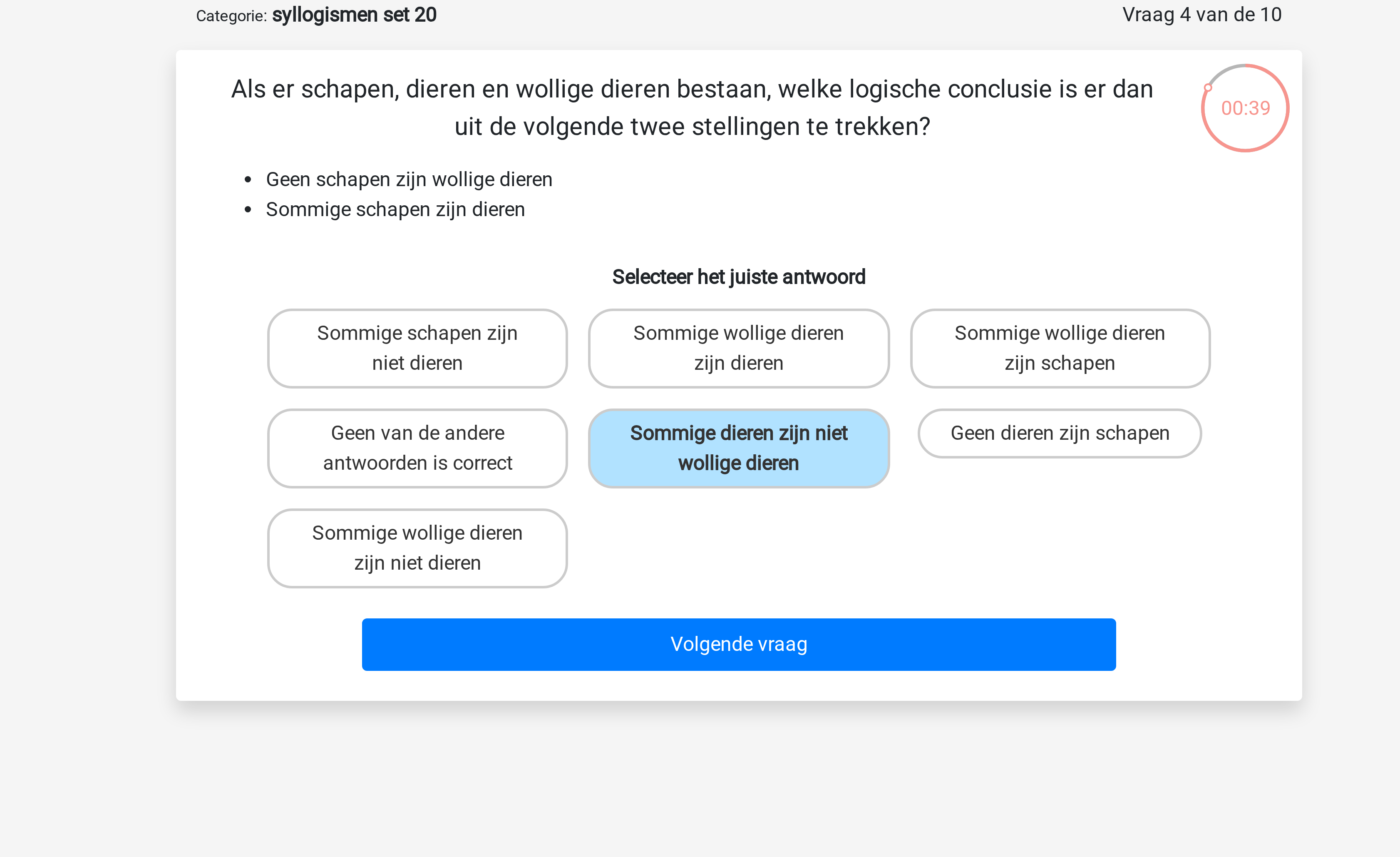
click at [688, 271] on div "Als er schapen, dieren en wollige dieren bestaan, welke logische conclusie is e…" at bounding box center [700, 167] width 376 height 217
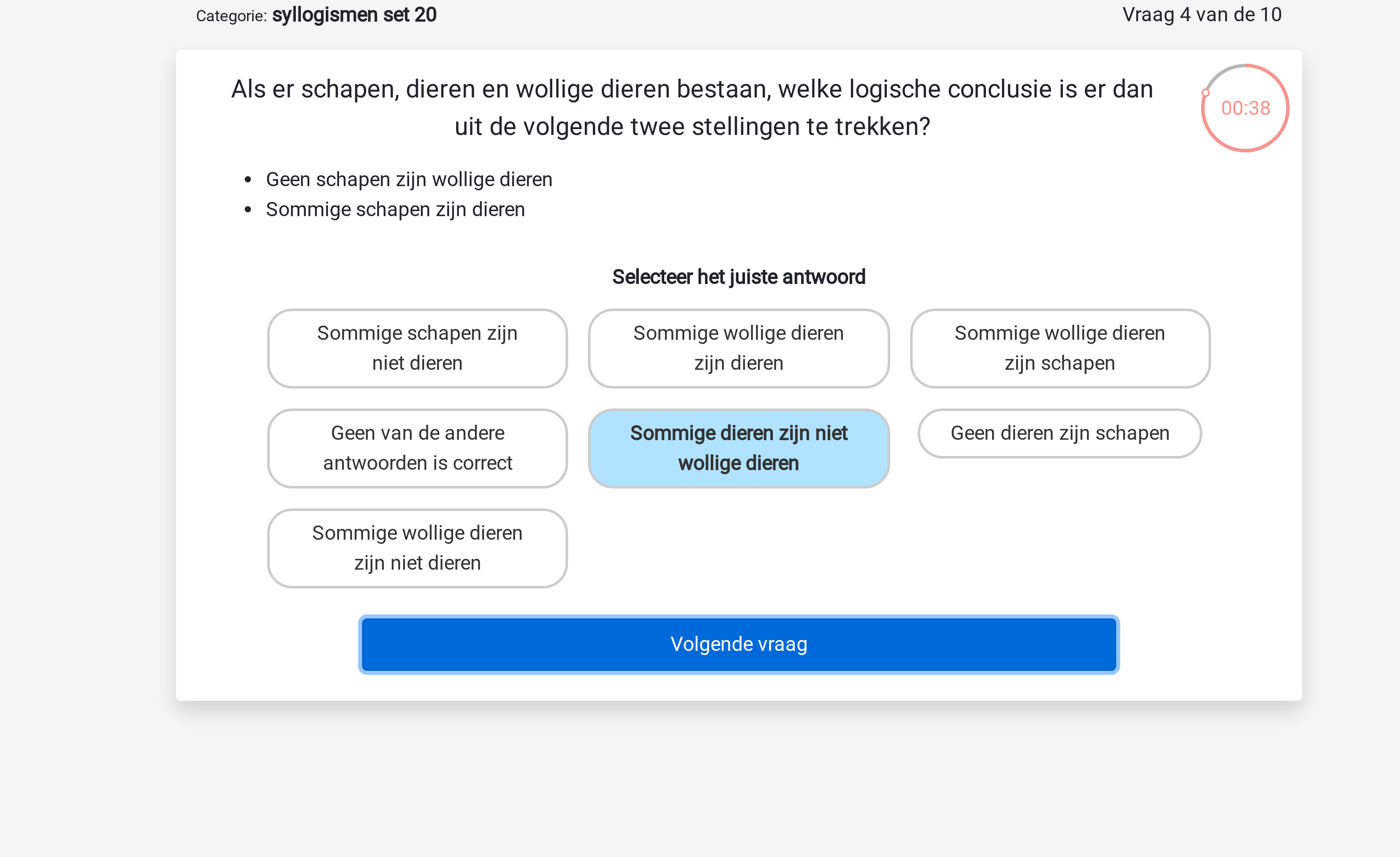
click at [699, 256] on button "Volgende vraag" at bounding box center [701, 257] width 252 height 17
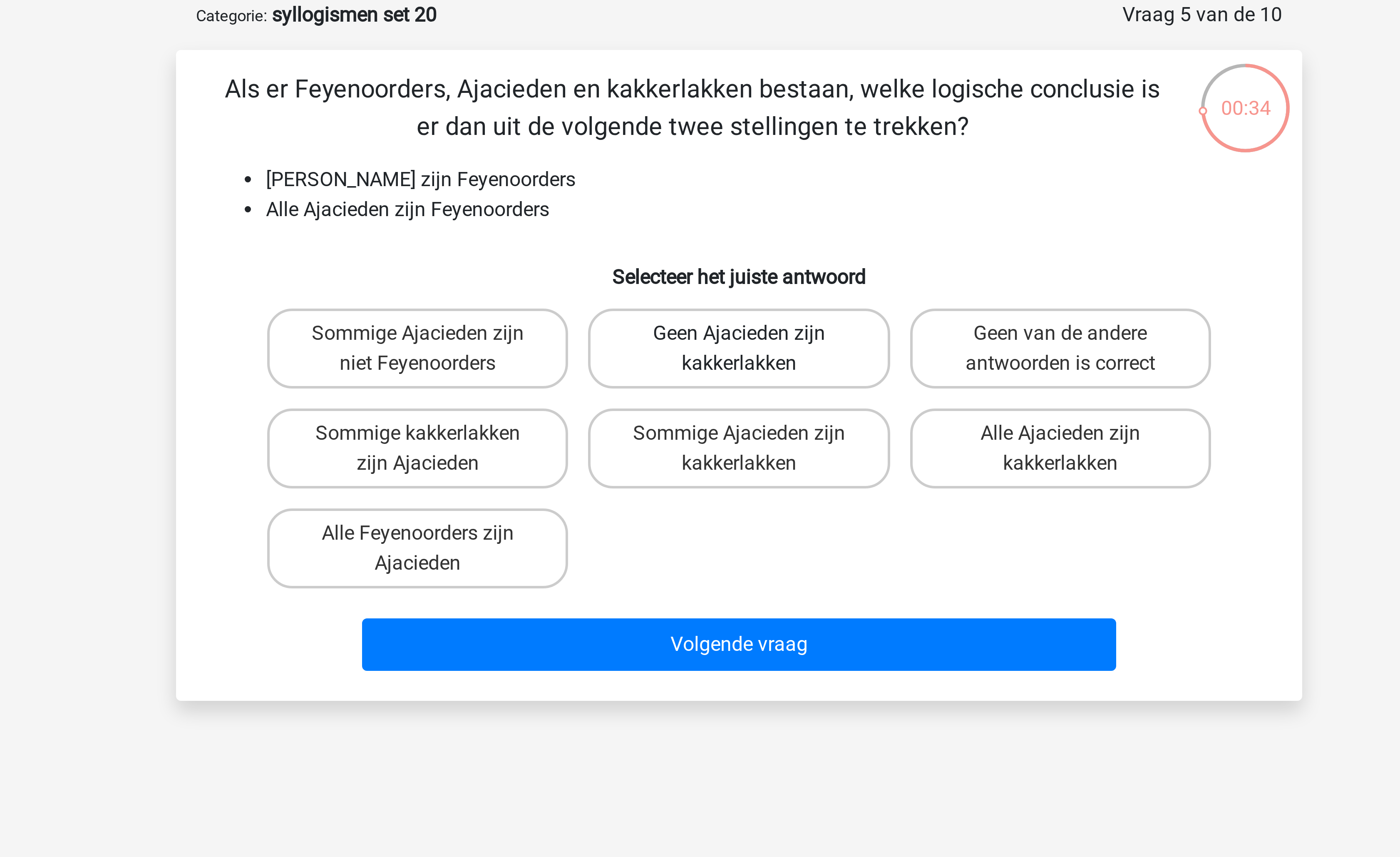
click at [691, 152] on label "Geen Ajacieden zijn kakkerlakken" at bounding box center [699, 157] width 100 height 27
click at [700, 153] on input "Geen Ajacieden zijn kakkerlakken" at bounding box center [702, 155] width 6 height 6
radio input "true"
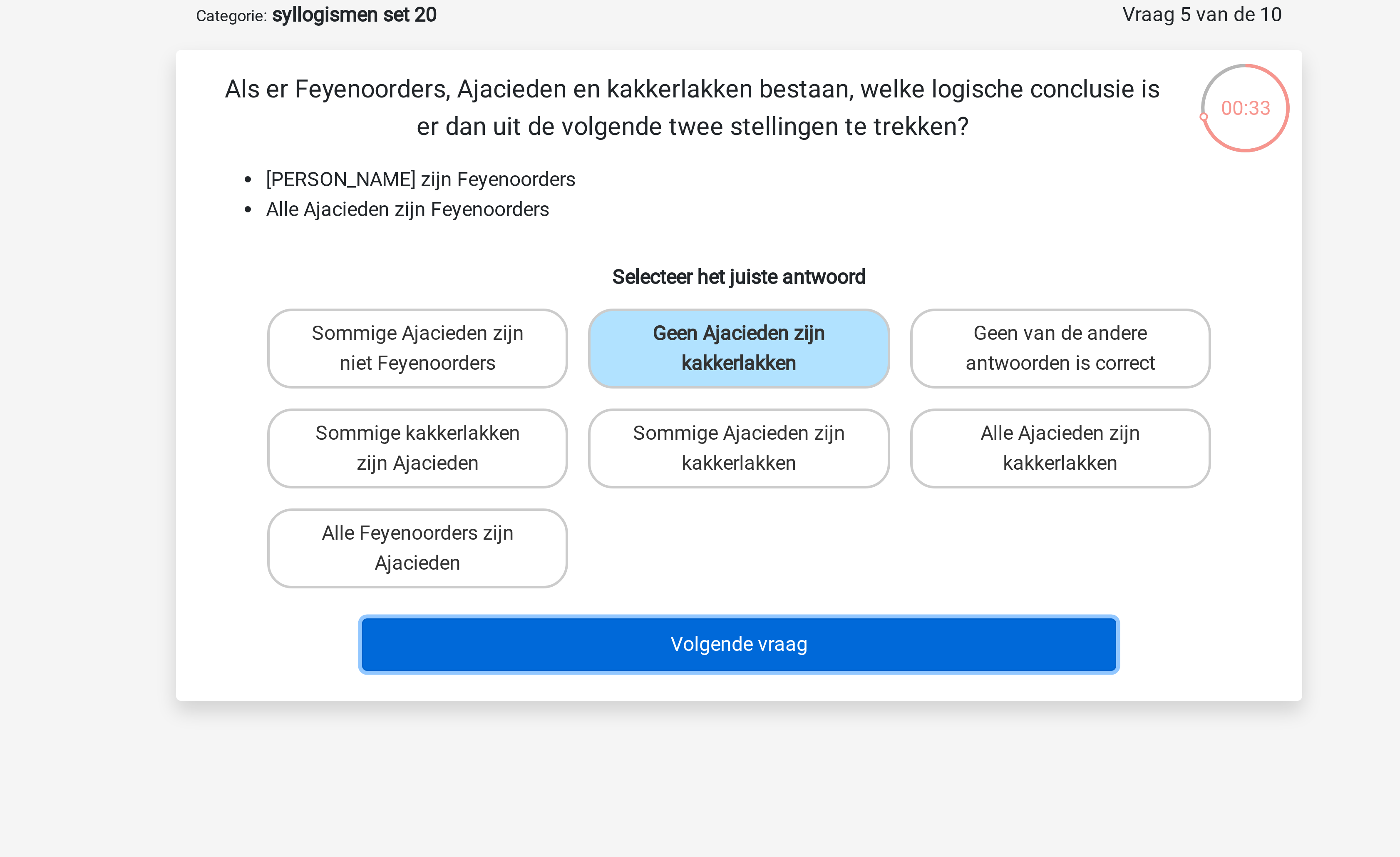
click at [651, 250] on button "Volgende vraag" at bounding box center [701, 257] width 252 height 17
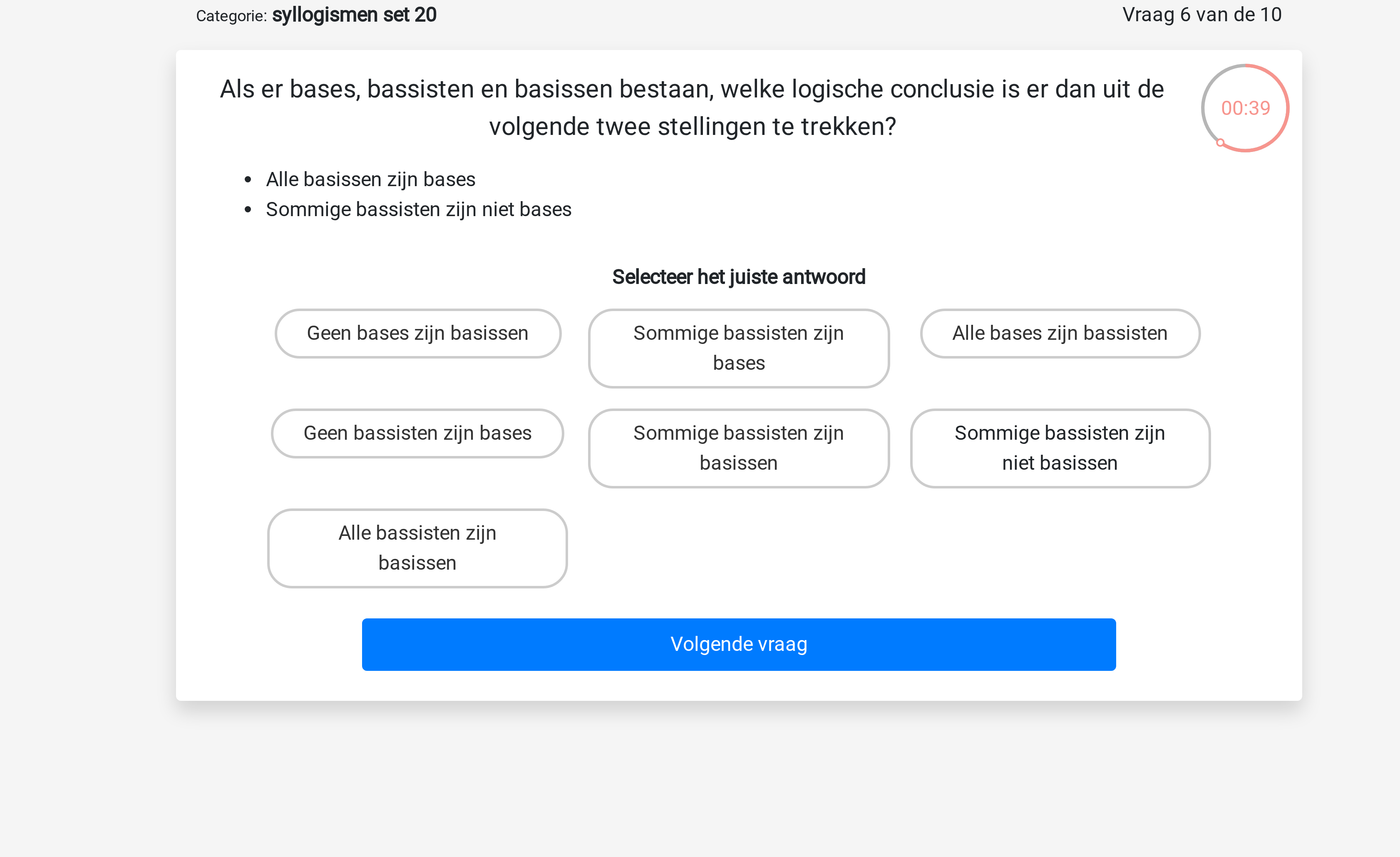
click at [775, 187] on label "Sommige bassisten zijn niet basissen" at bounding box center [807, 191] width 100 height 27
click at [807, 187] on input "Sommige bassisten zijn niet basissen" at bounding box center [809, 189] width 6 height 6
radio input "true"
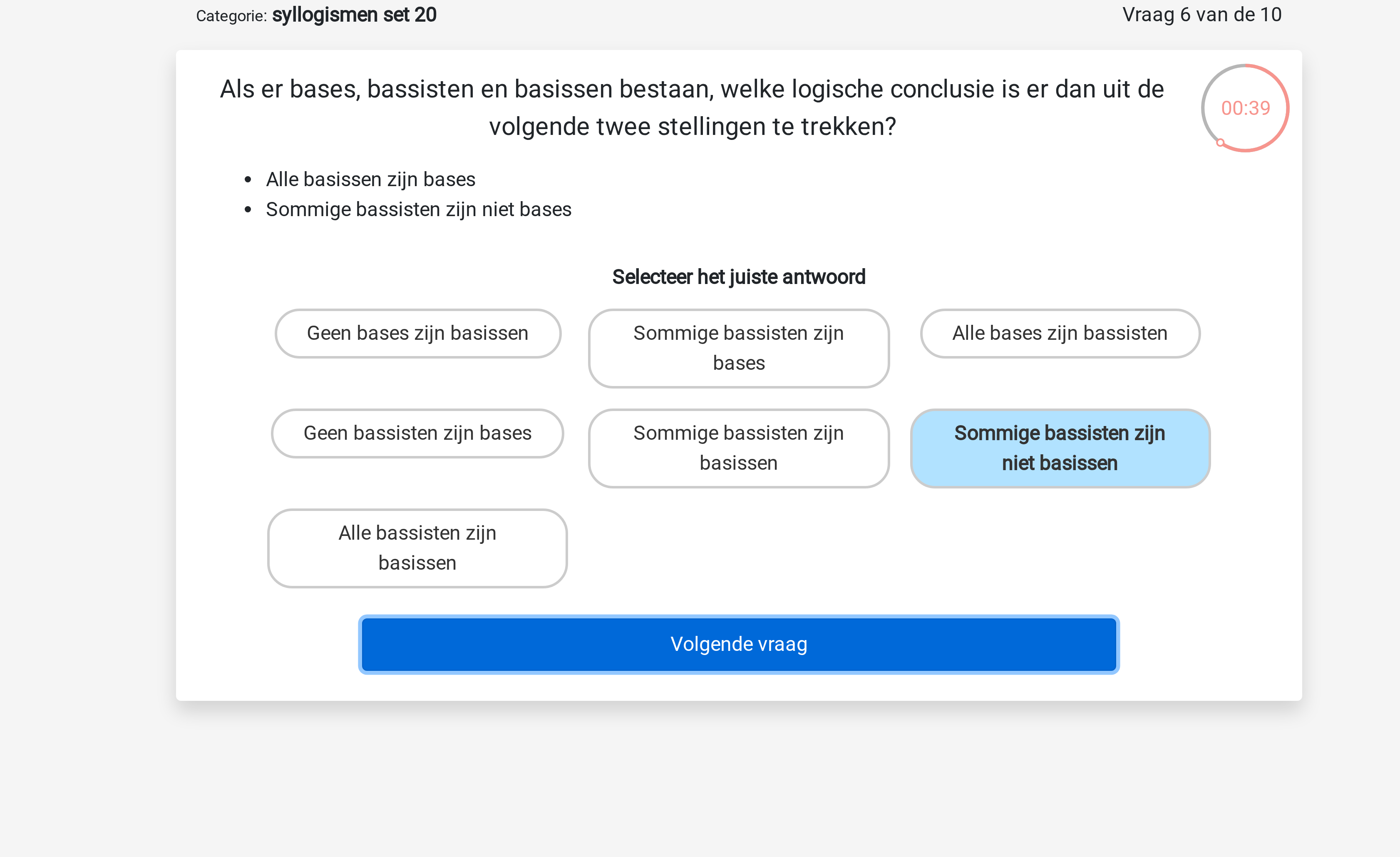
click at [743, 248] on button "Volgende vraag" at bounding box center [701, 257] width 252 height 17
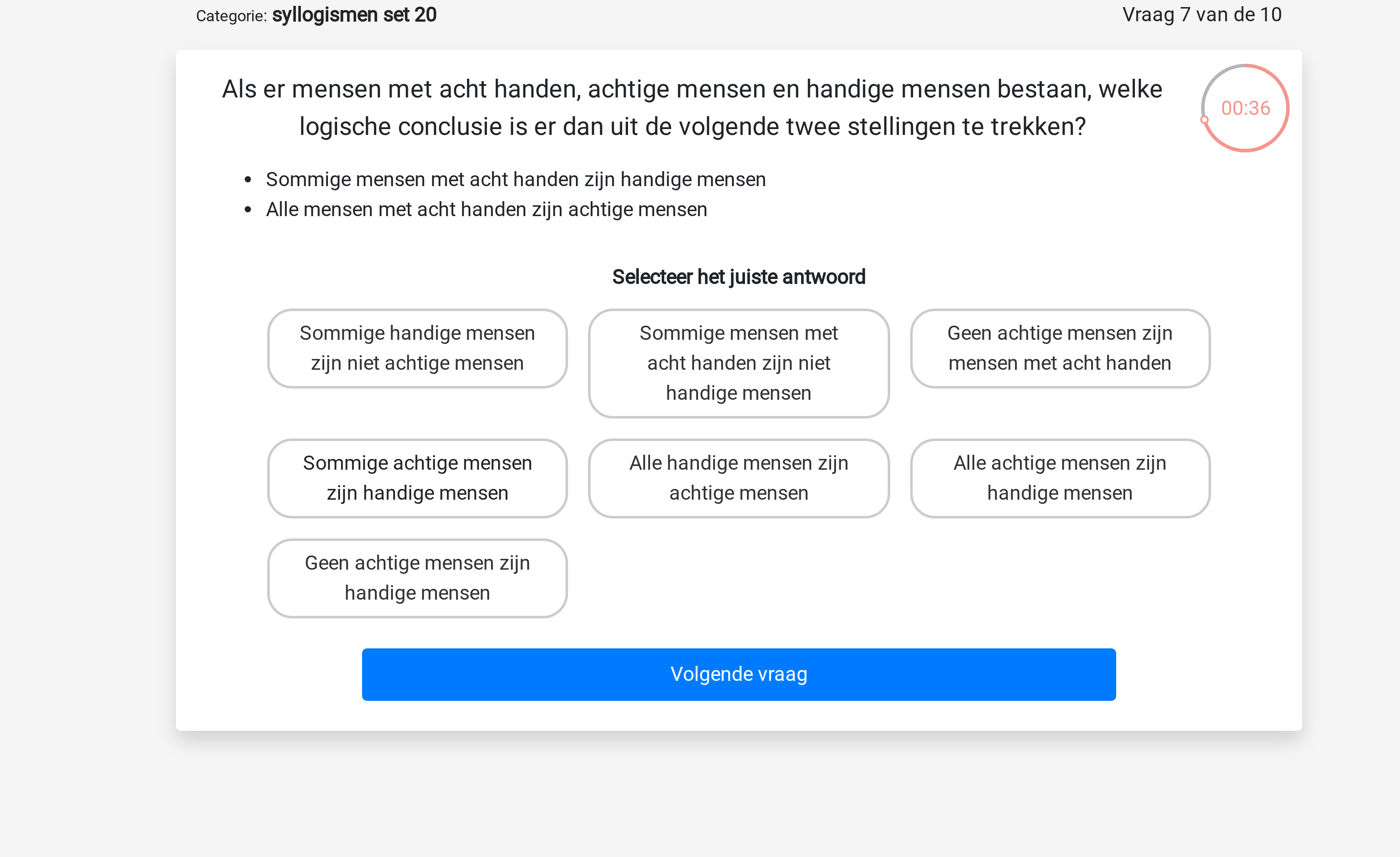
click at [623, 203] on label "Sommige achtige mensen zijn handige mensen" at bounding box center [593, 201] width 100 height 27
click at [598, 202] on input "Sommige achtige mensen zijn handige mensen" at bounding box center [596, 198] width 6 height 6
radio input "true"
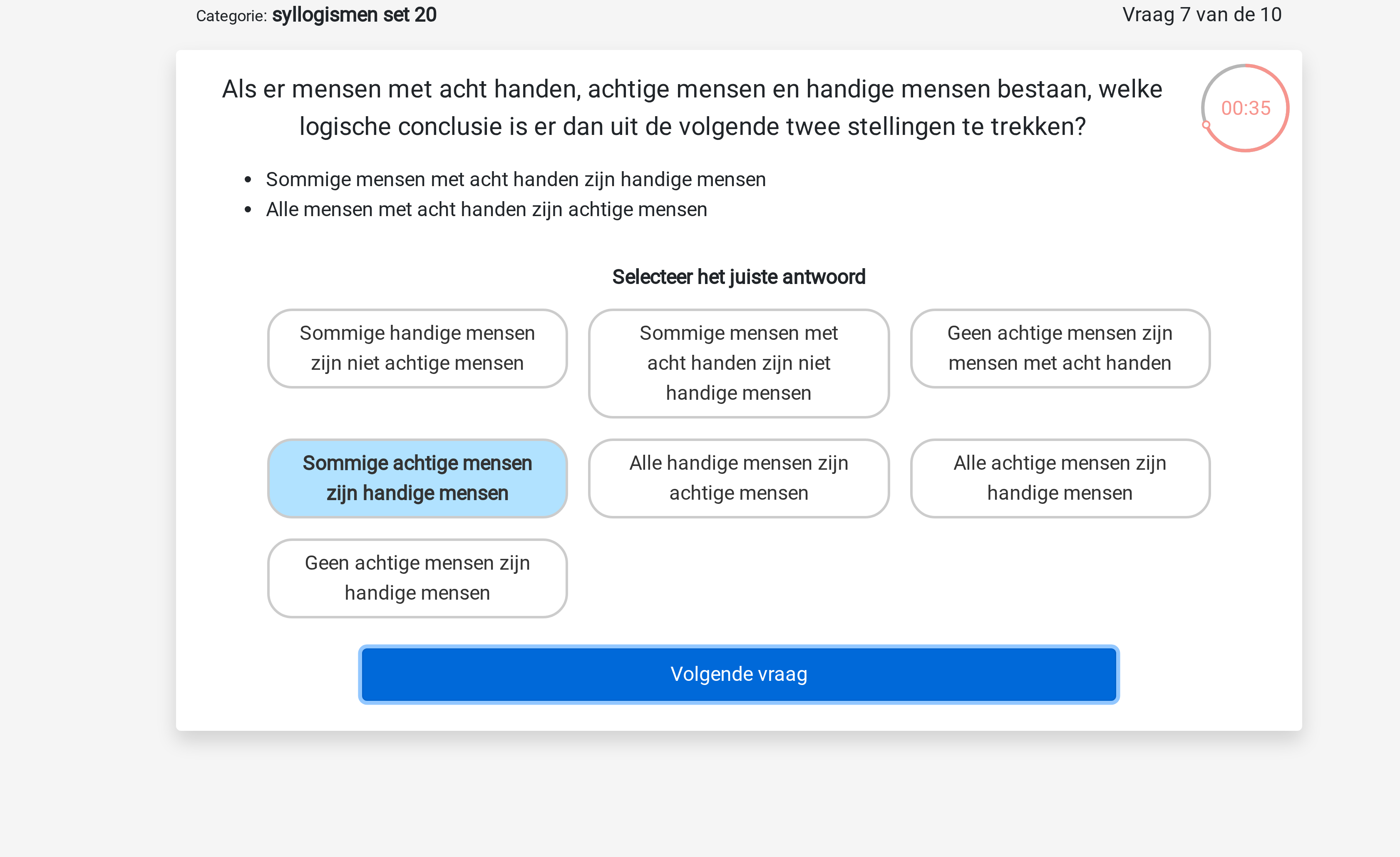
click at [679, 260] on button "Volgende vraag" at bounding box center [701, 267] width 252 height 17
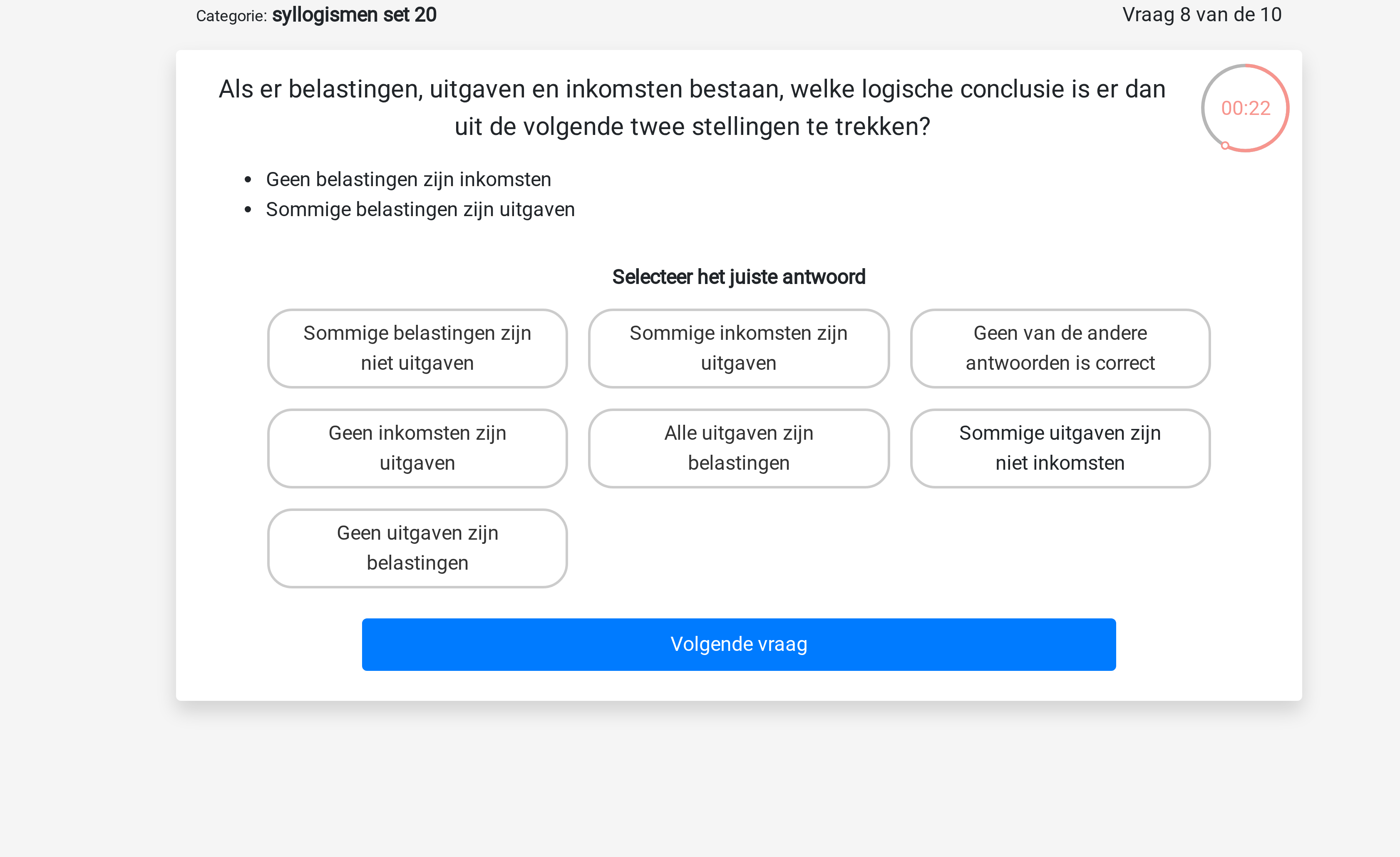
click at [778, 200] on label "Sommige uitgaven zijn niet inkomsten" at bounding box center [807, 191] width 100 height 27
click at [807, 192] on input "Sommige uitgaven zijn niet inkomsten" at bounding box center [809, 189] width 6 height 6
radio input "true"
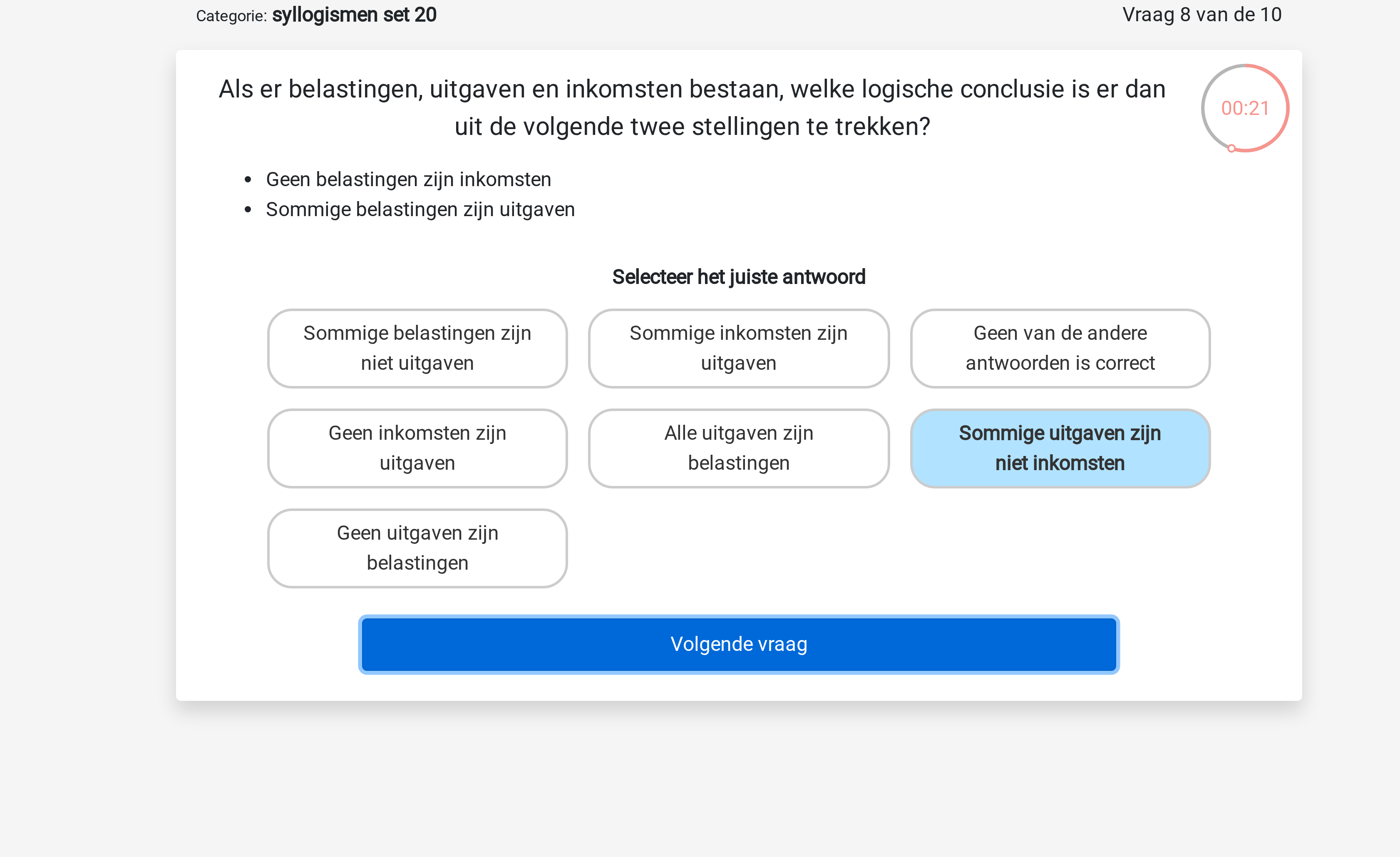
click at [722, 253] on button "Volgende vraag" at bounding box center [701, 257] width 252 height 17
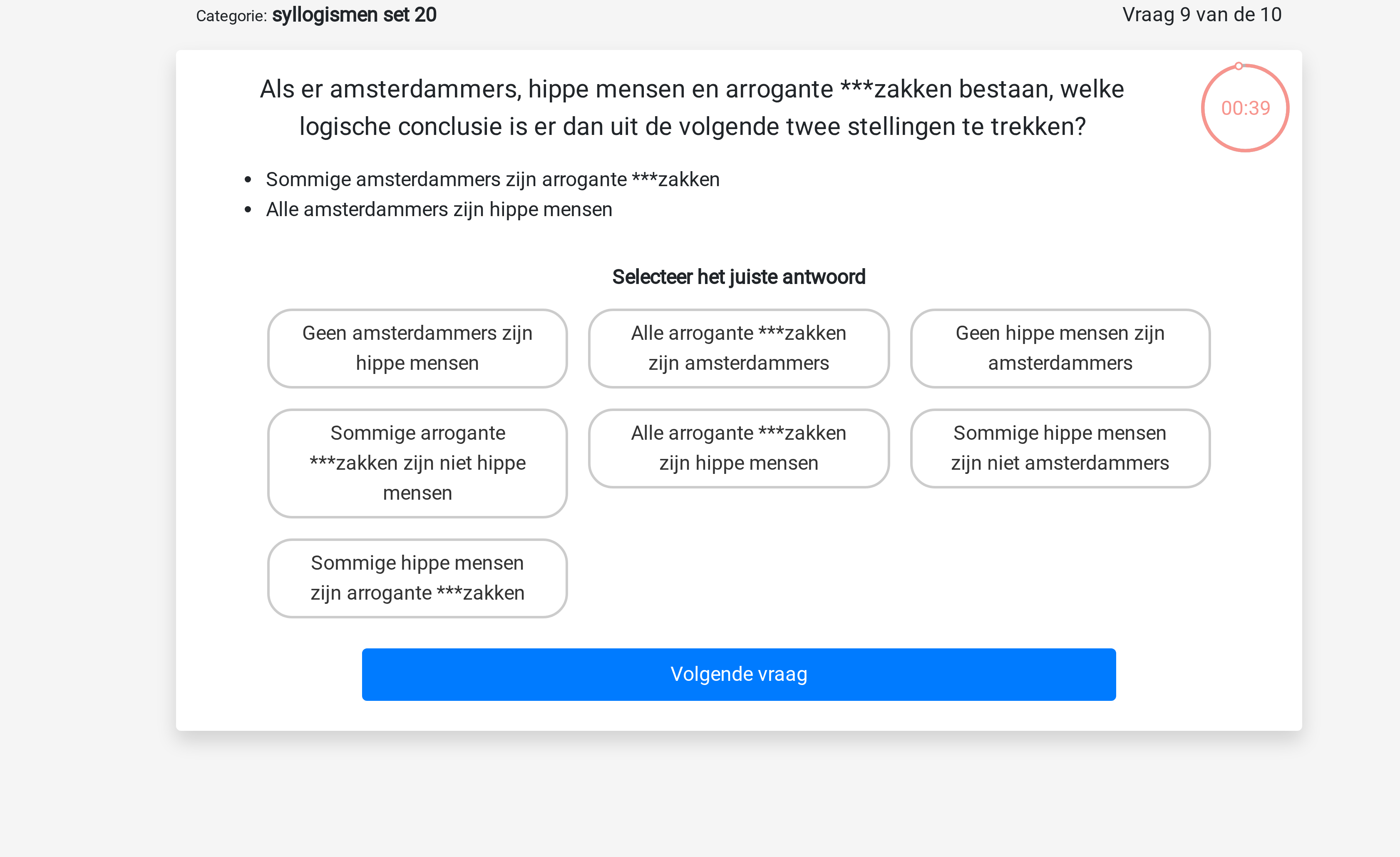
click at [580, 104] on li "Sommige amsterdammers zijn arrogante ***zakken" at bounding box center [708, 102] width 332 height 10
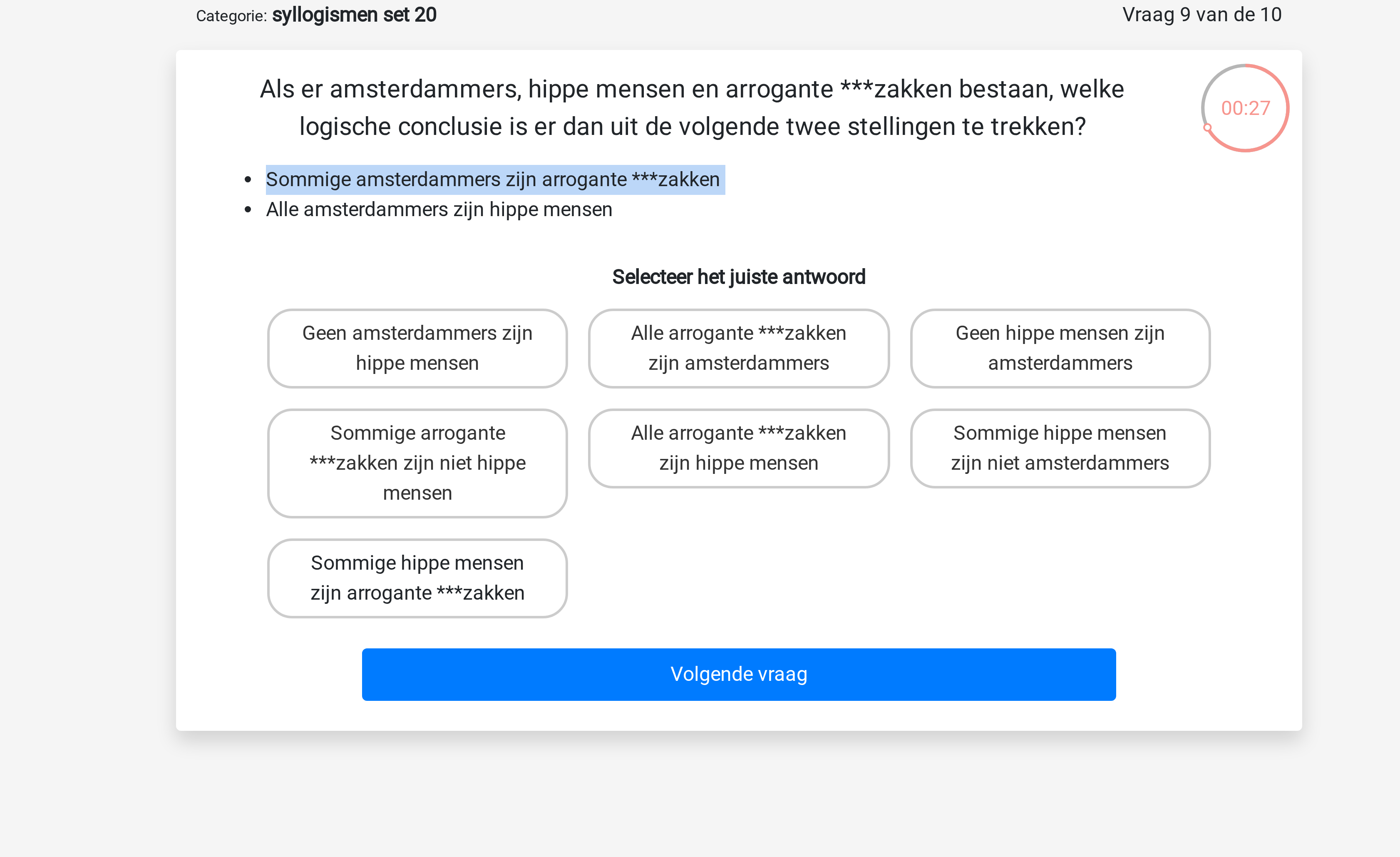
drag, startPoint x: 628, startPoint y: 240, endPoint x: 634, endPoint y: 245, distance: 7.8
click at [628, 240] on label "Sommige hippe mensen zijn arrogante ***zakken" at bounding box center [593, 234] width 100 height 27
click at [598, 235] on input "Sommige hippe mensen zijn arrogante ***zakken" at bounding box center [596, 232] width 6 height 6
radio input "true"
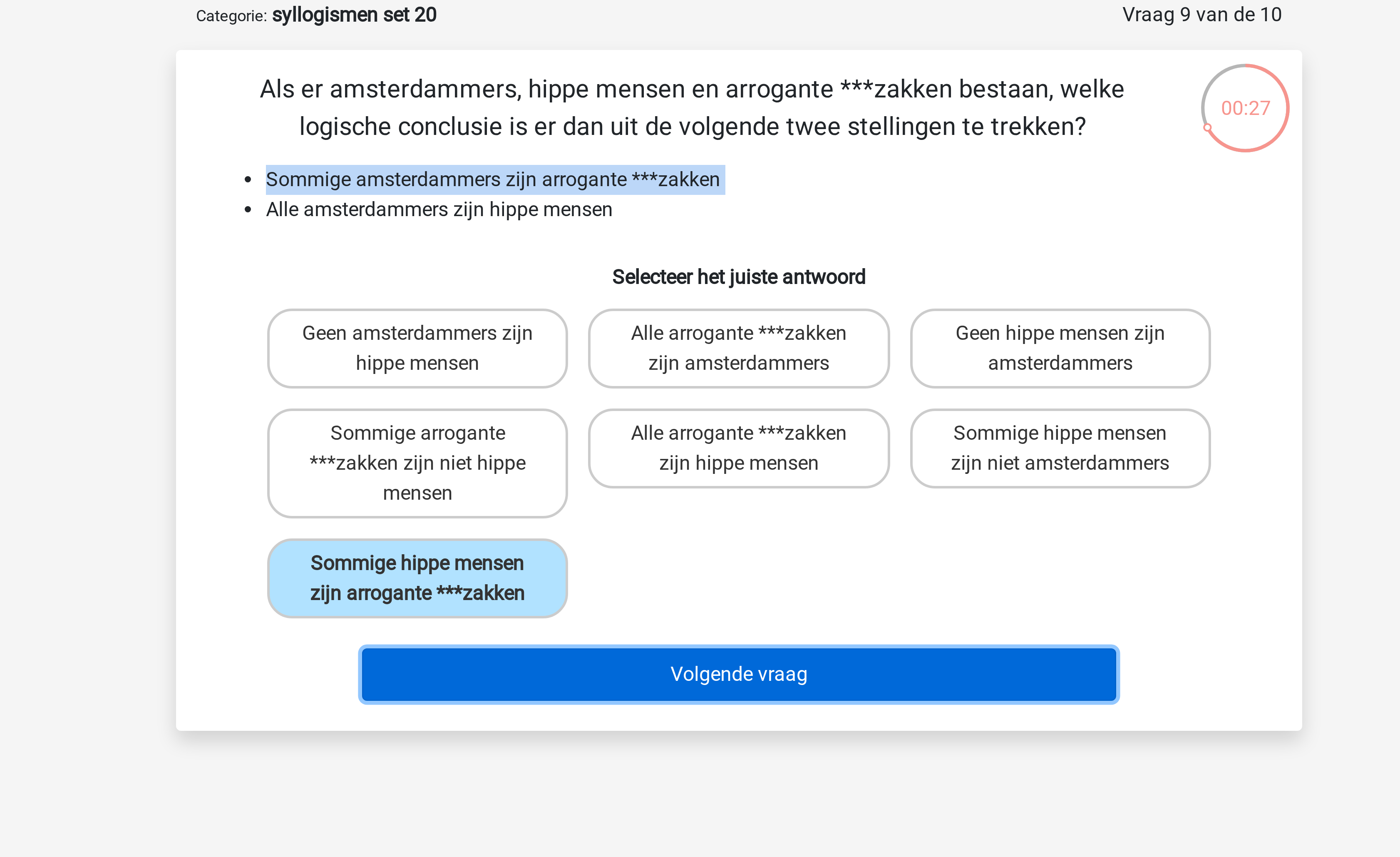
click at [660, 269] on button "Volgende vraag" at bounding box center [701, 267] width 252 height 17
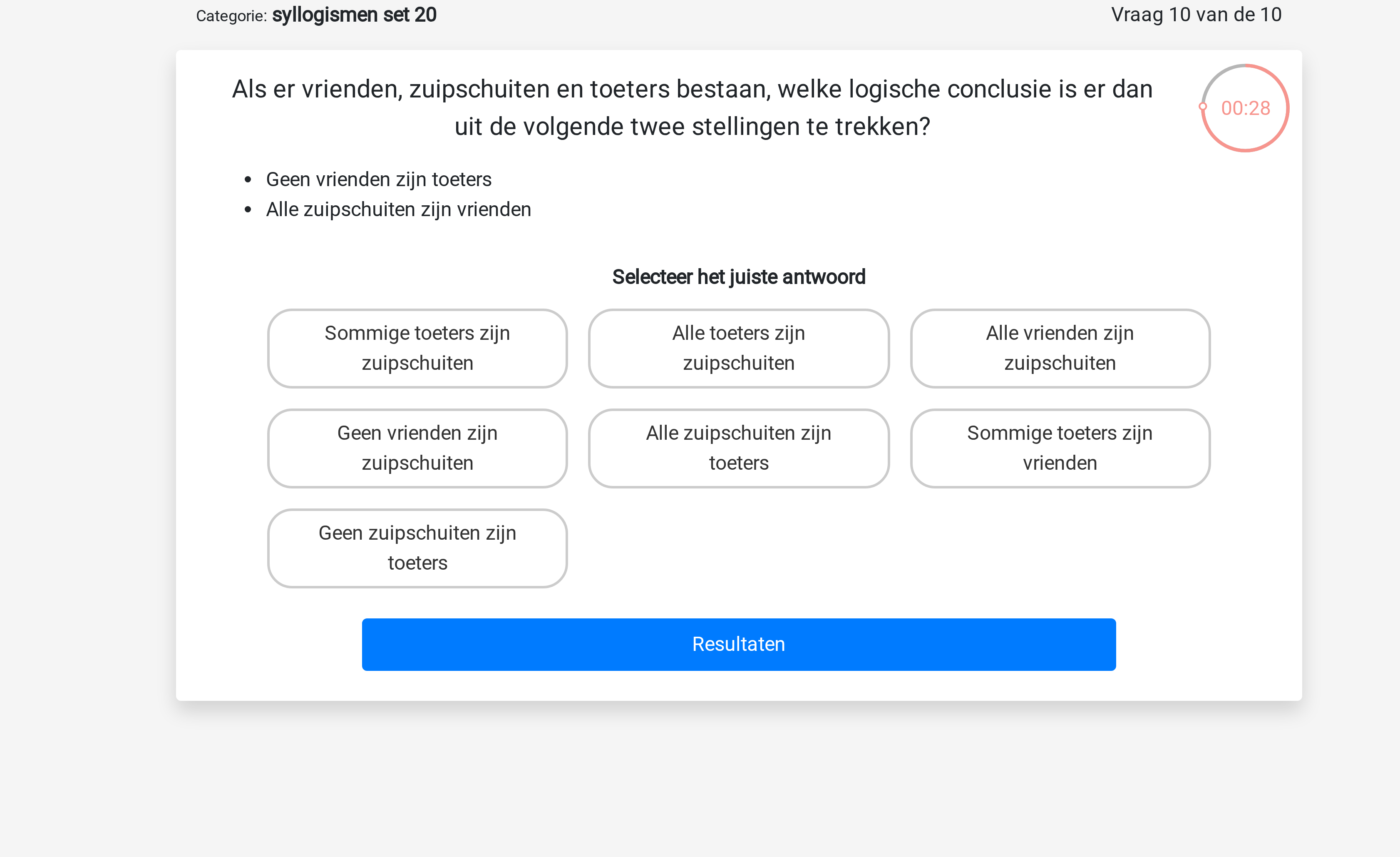
click at [565, 107] on li "Alle zuipschuiten zijn vrienden" at bounding box center [708, 112] width 332 height 10
click at [607, 217] on label "Geen zuipschuiten zijn toeters" at bounding box center [593, 224] width 100 height 27
click at [598, 220] on input "Geen zuipschuiten zijn toeters" at bounding box center [596, 222] width 6 height 6
radio input "true"
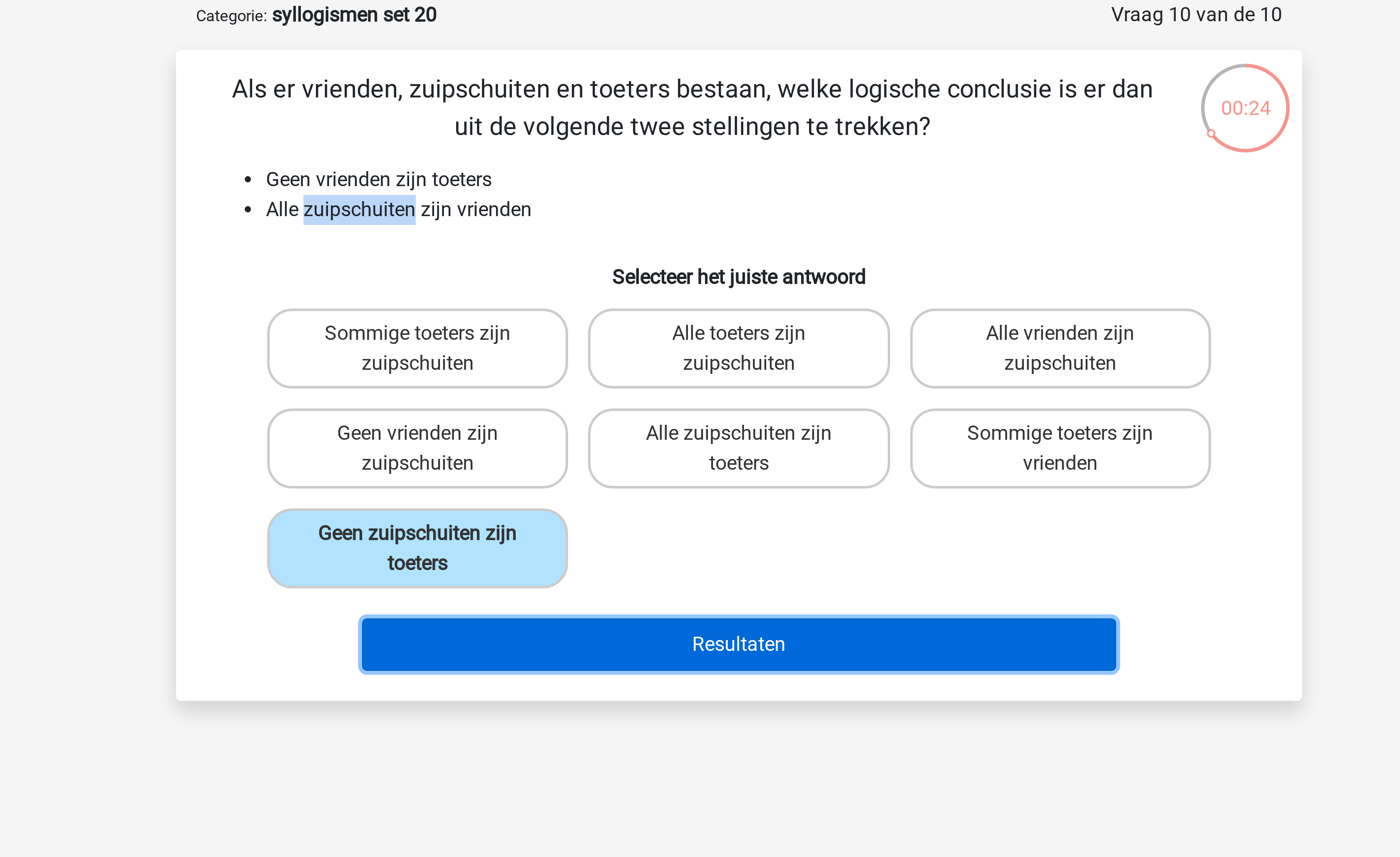
click at [657, 252] on button "Resultaten" at bounding box center [701, 257] width 252 height 17
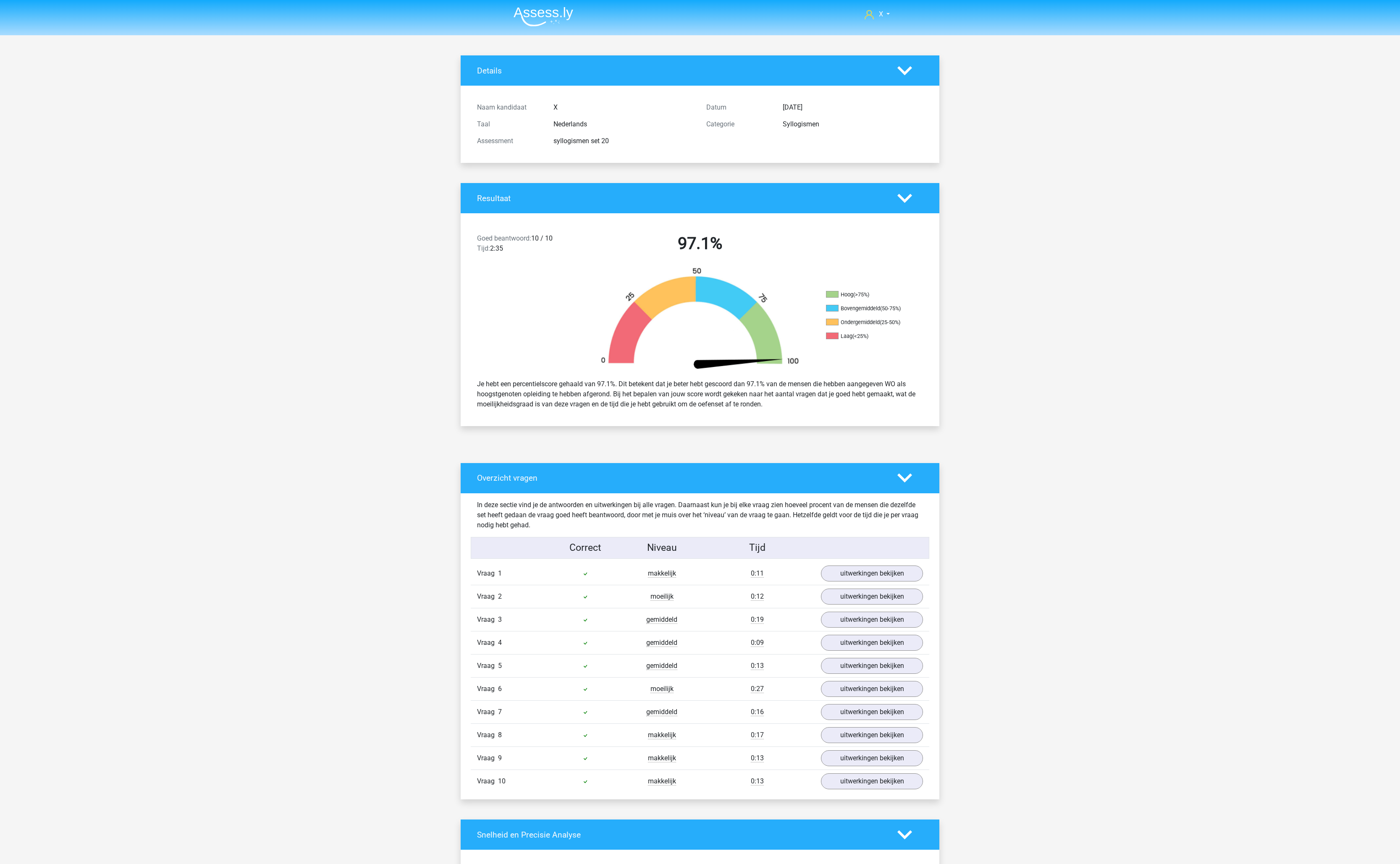
click at [567, 9] on img at bounding box center [543, 16] width 60 height 20
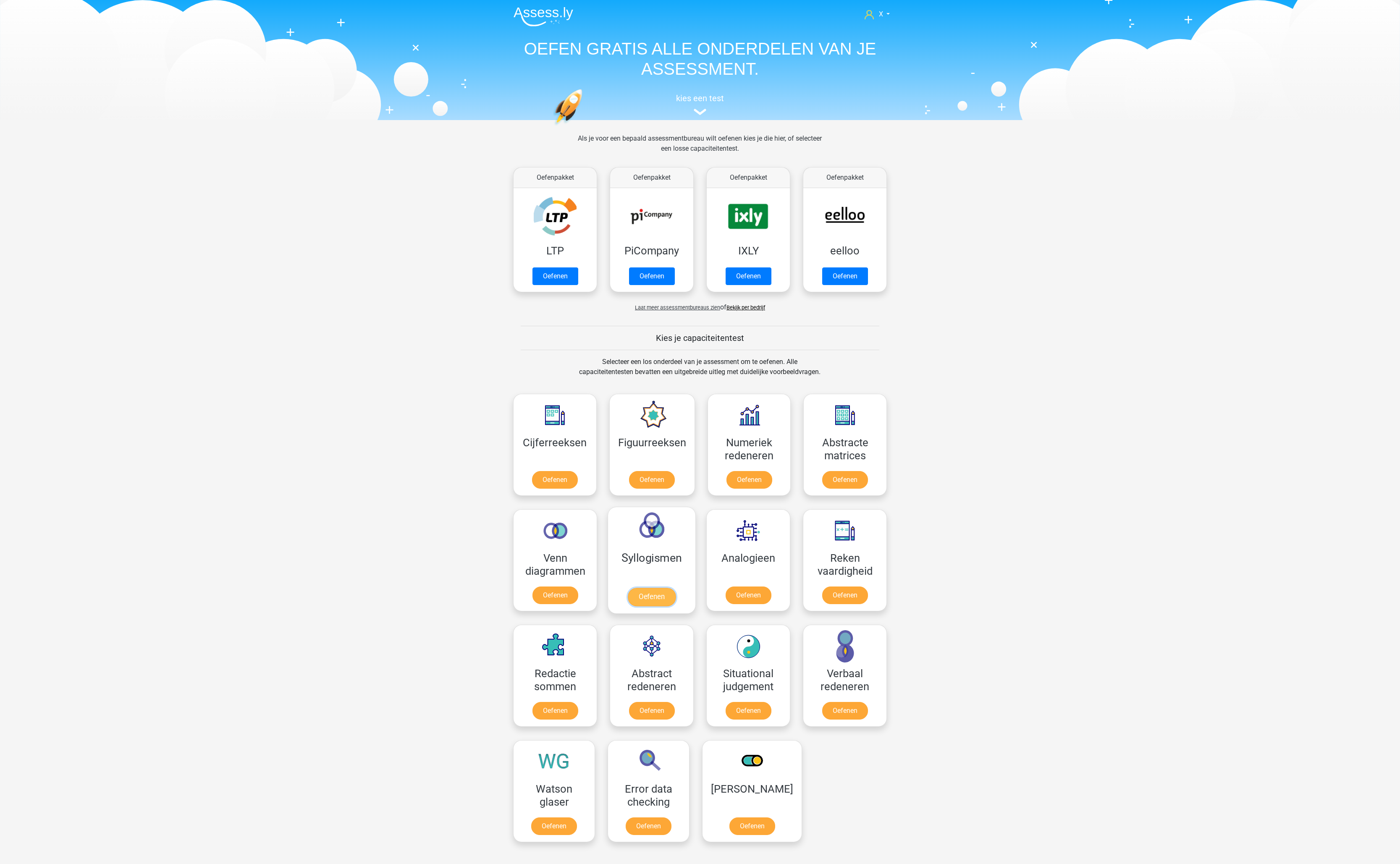
click at [660, 588] on link "Oefenen" at bounding box center [652, 597] width 48 height 18
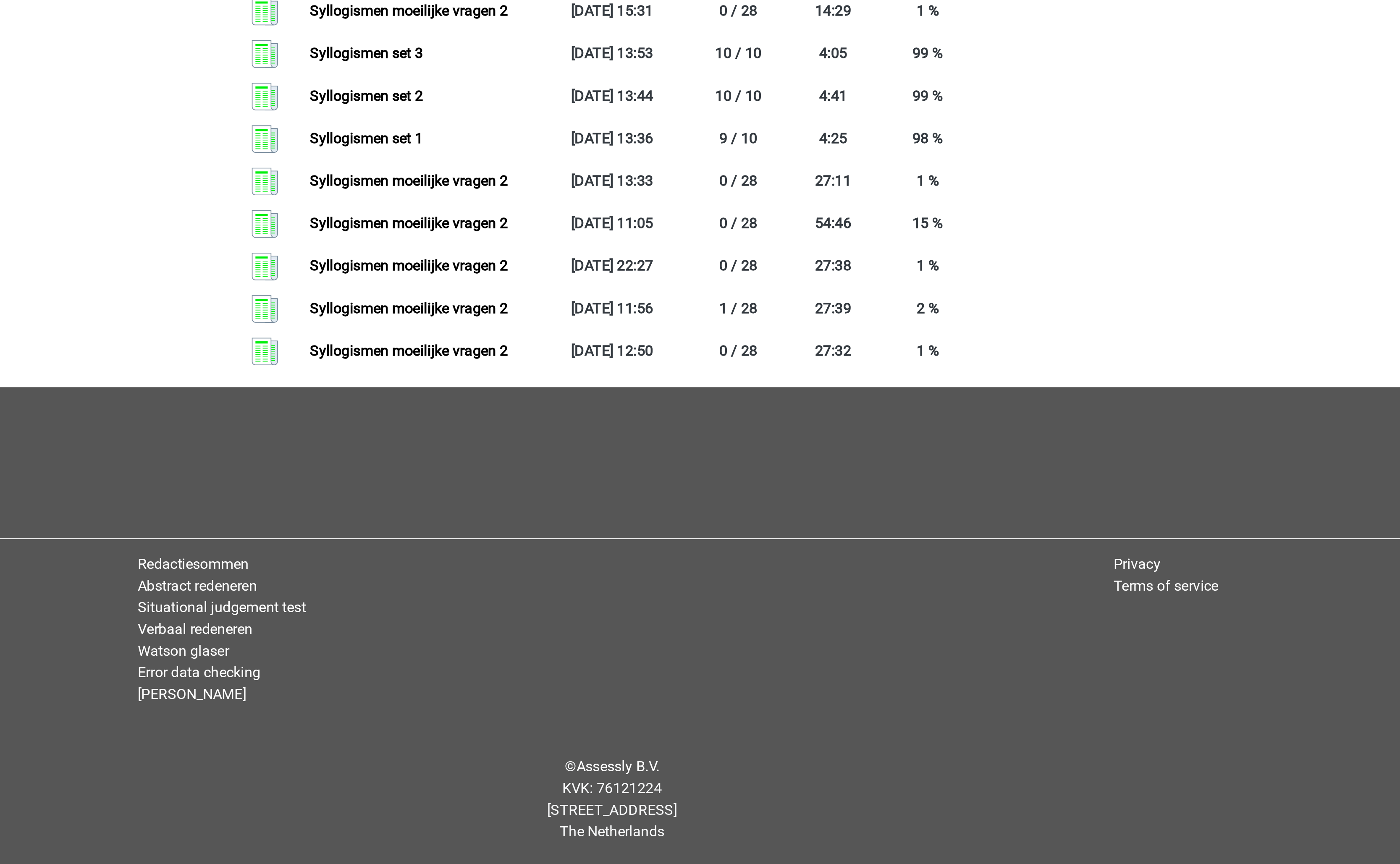
scroll to position [244, 0]
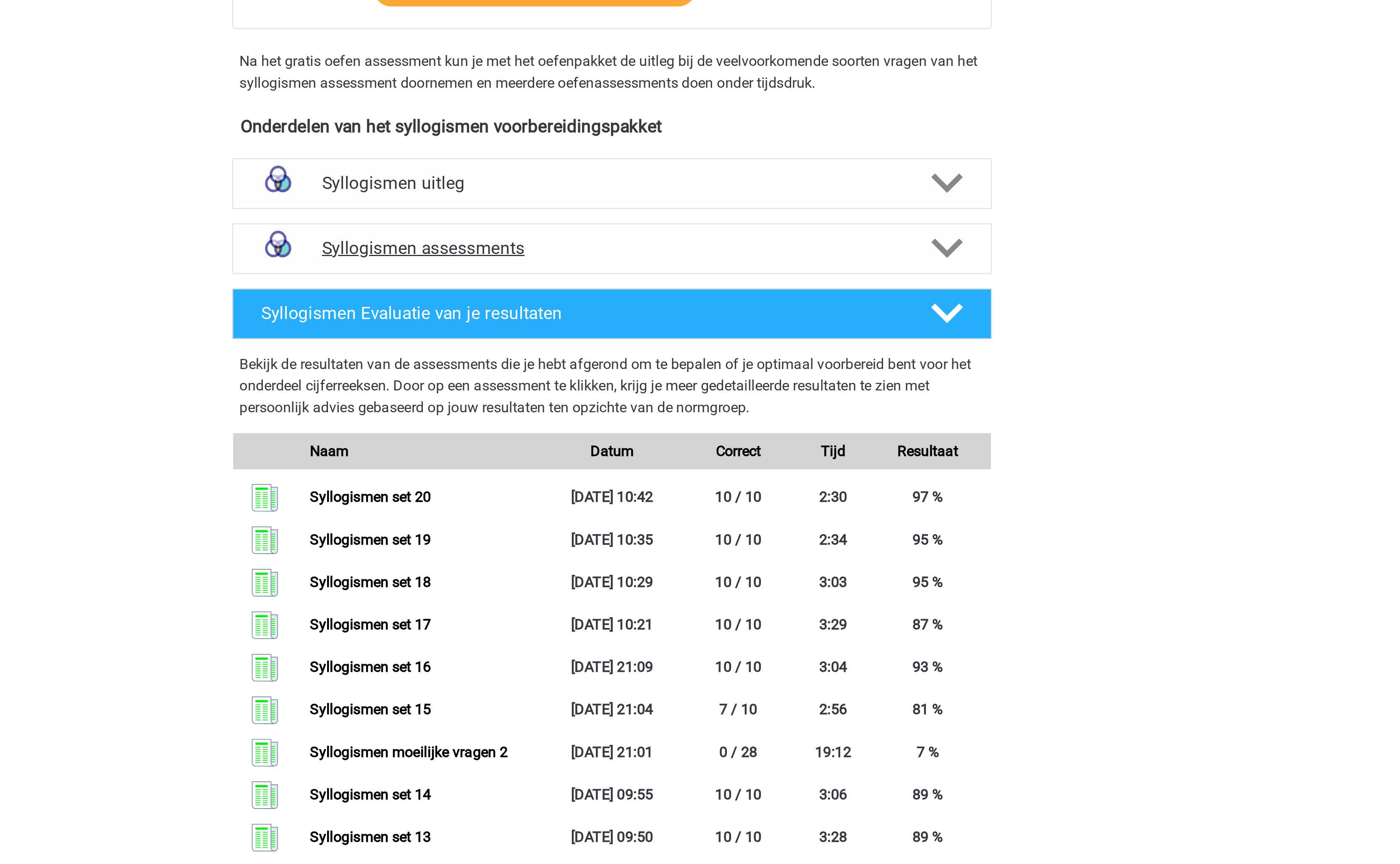
click at [739, 124] on div "Syllogismen assessments" at bounding box center [700, 115] width 353 height 23
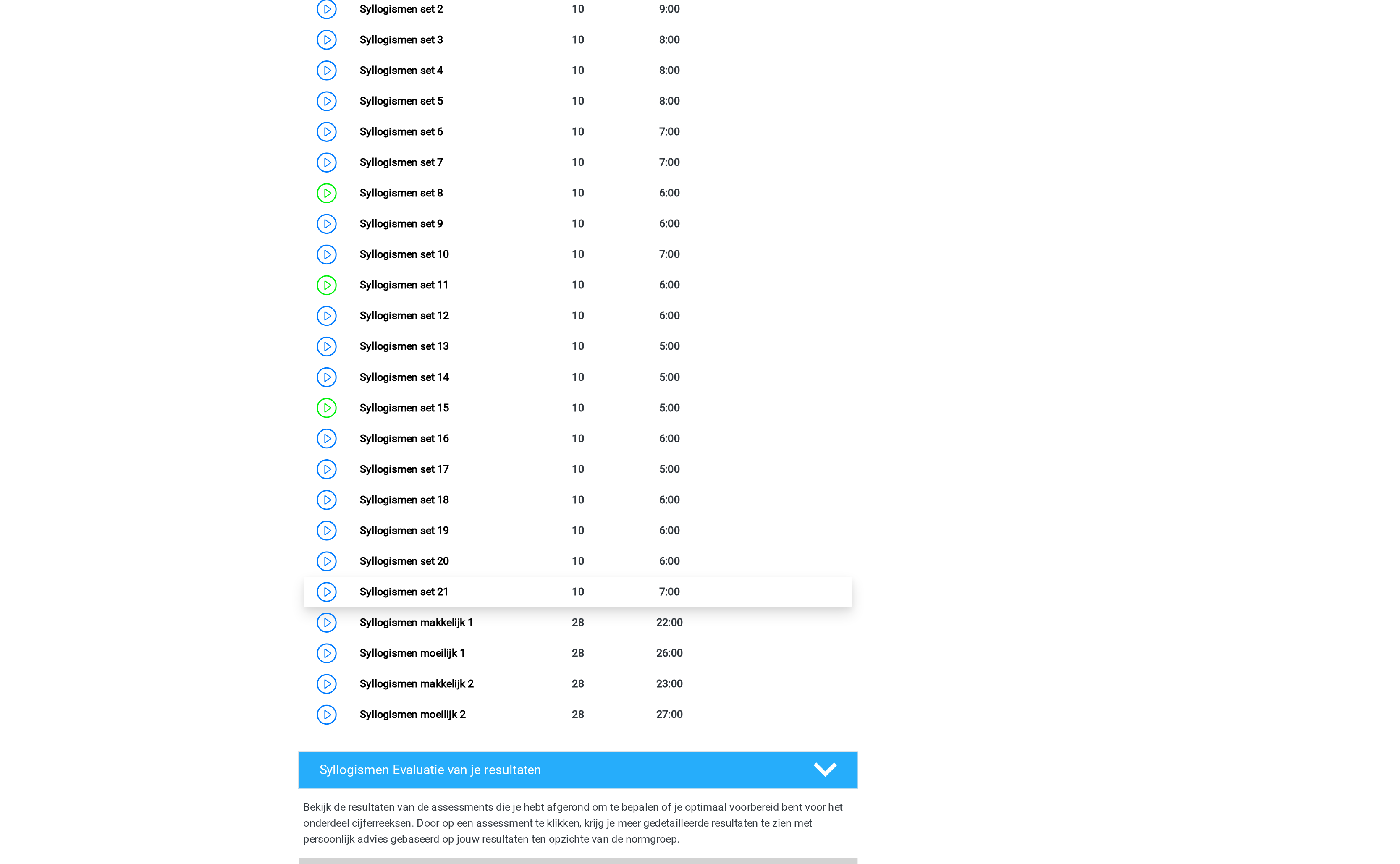
click at [619, 578] on link "Syllogismen set 21" at bounding box center [590, 577] width 56 height 8
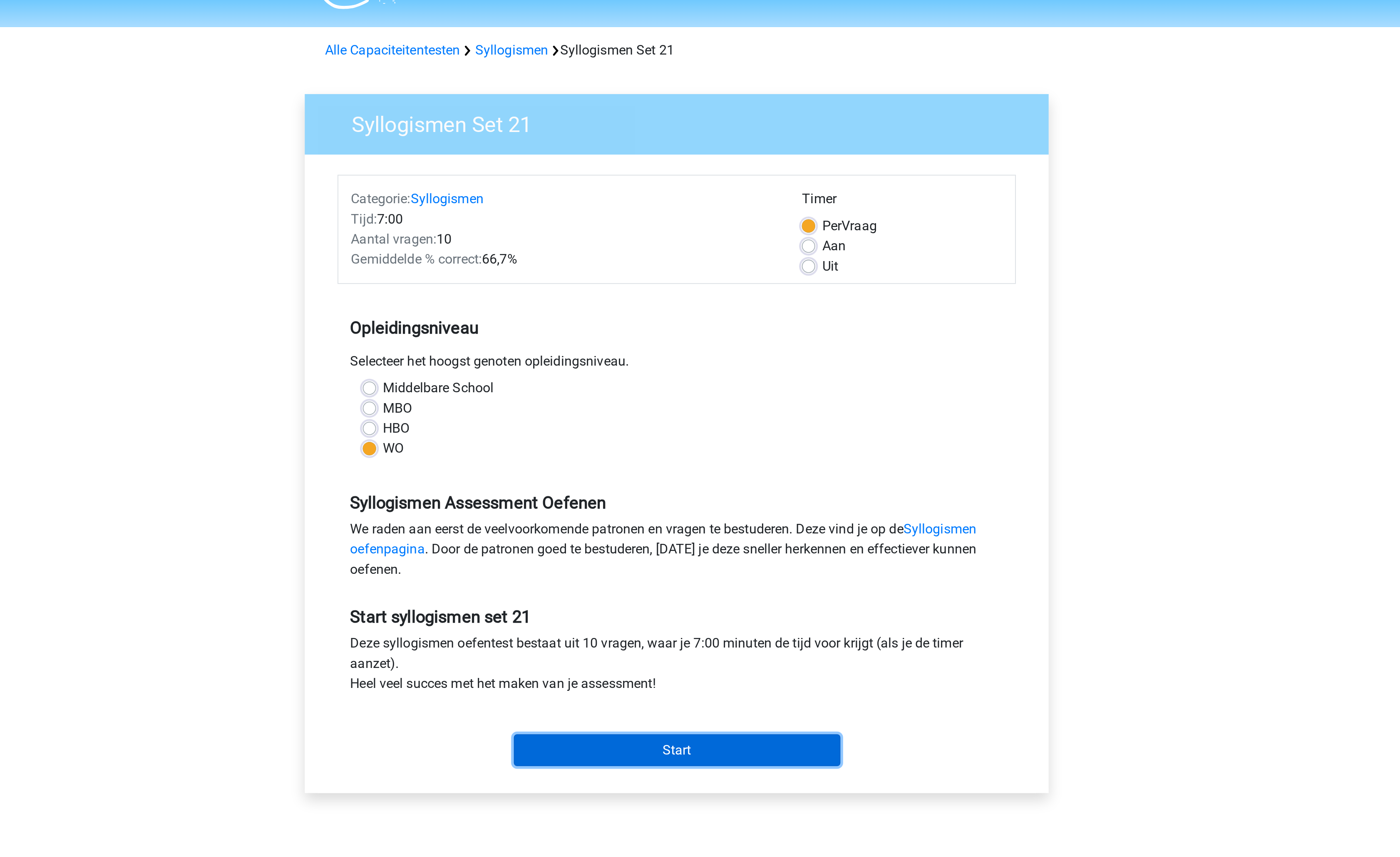
click at [707, 396] on input "Start" at bounding box center [700, 393] width 162 height 16
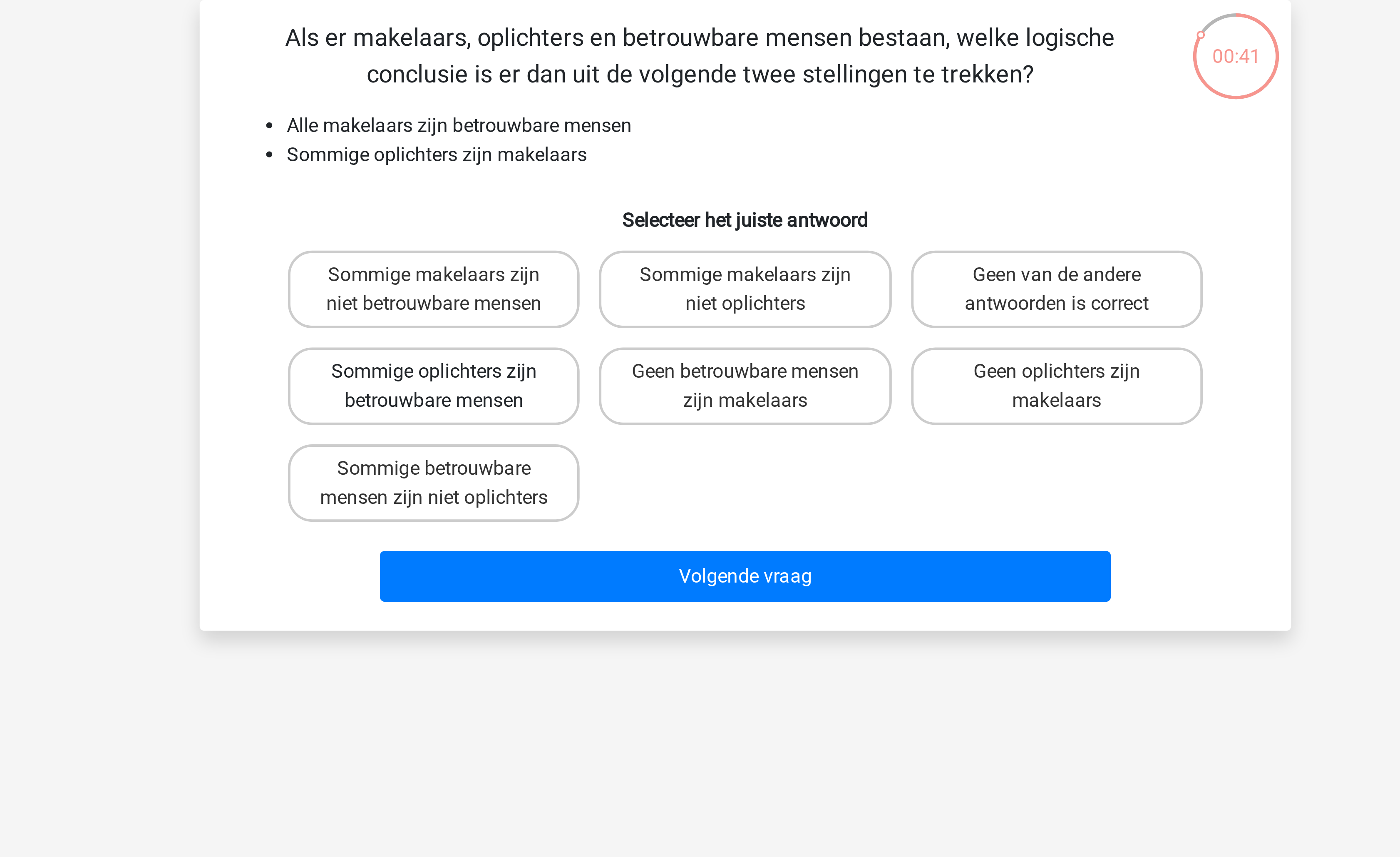
click at [608, 188] on label "Sommige oplichters zijn betrouwbare mensen" at bounding box center [593, 191] width 100 height 27
click at [598, 188] on input "Sommige oplichters zijn betrouwbare mensen" at bounding box center [596, 189] width 6 height 6
radio input "true"
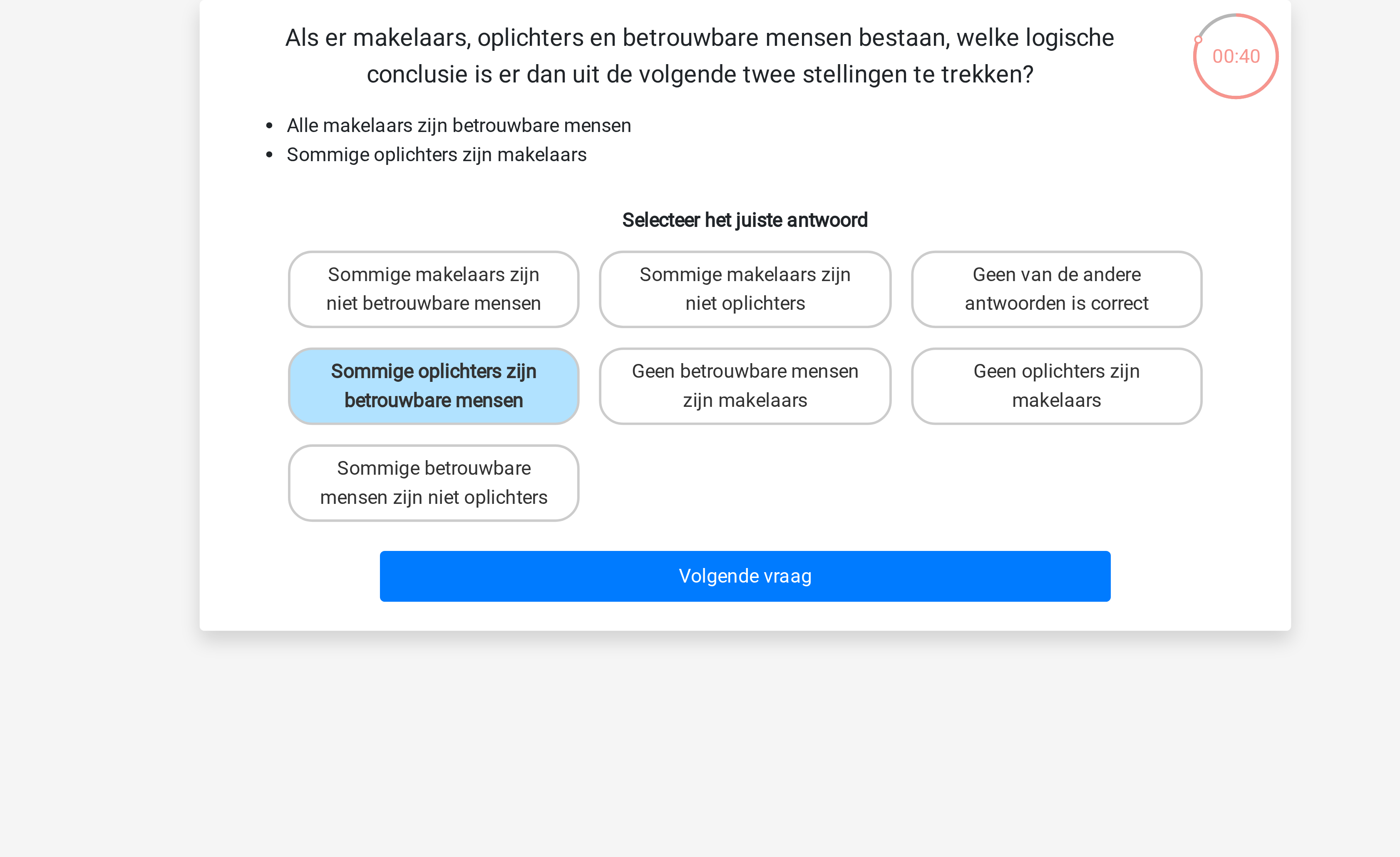
click at [654, 268] on div "Volgende vraag" at bounding box center [699, 258] width 321 height 21
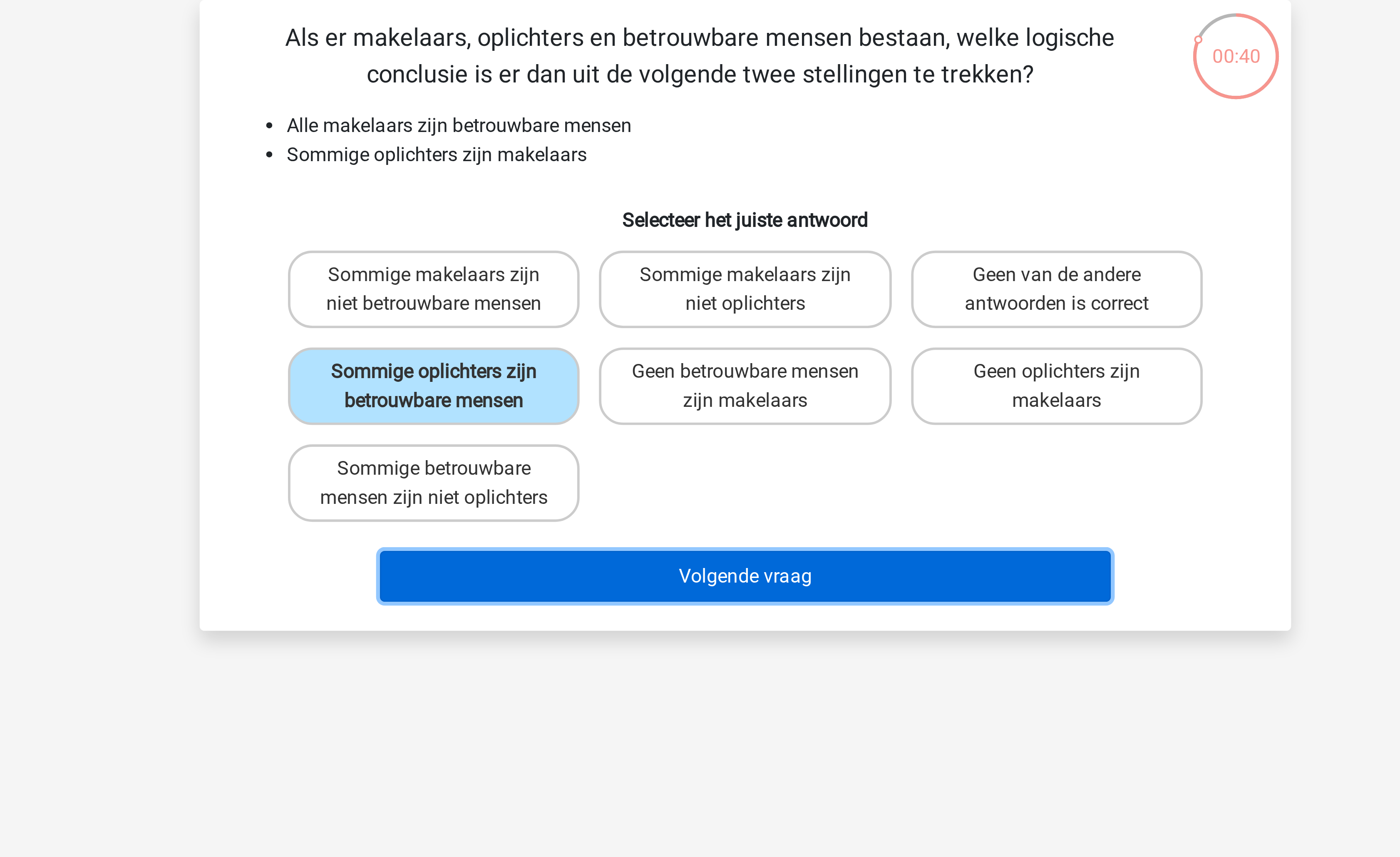
click at [661, 265] on button "Volgende vraag" at bounding box center [701, 257] width 252 height 17
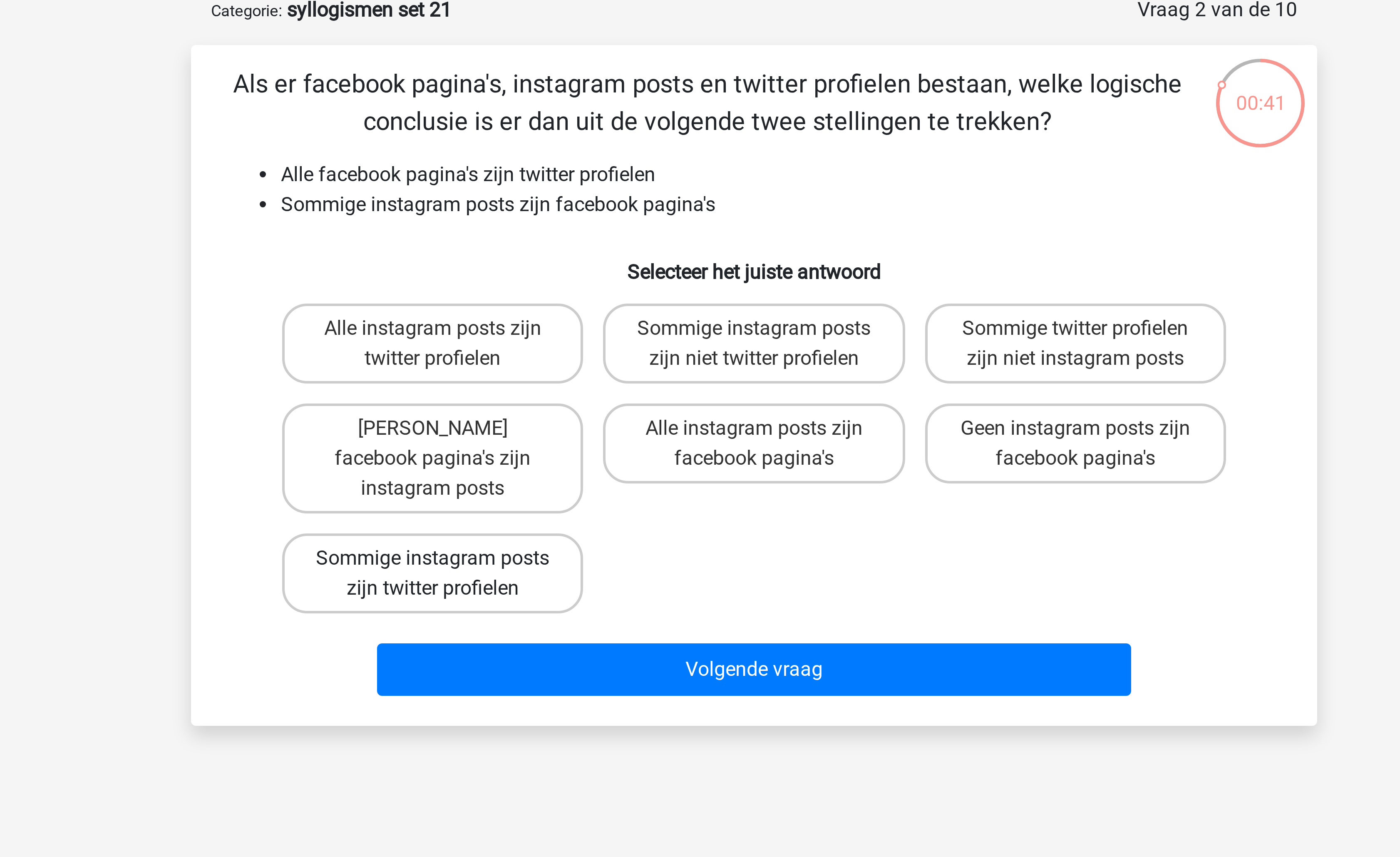
click at [596, 235] on label "Sommige instagram posts zijn twitter profielen" at bounding box center [593, 234] width 100 height 27
click at [596, 235] on input "Sommige instagram posts zijn twitter profielen" at bounding box center [596, 232] width 6 height 6
radio input "true"
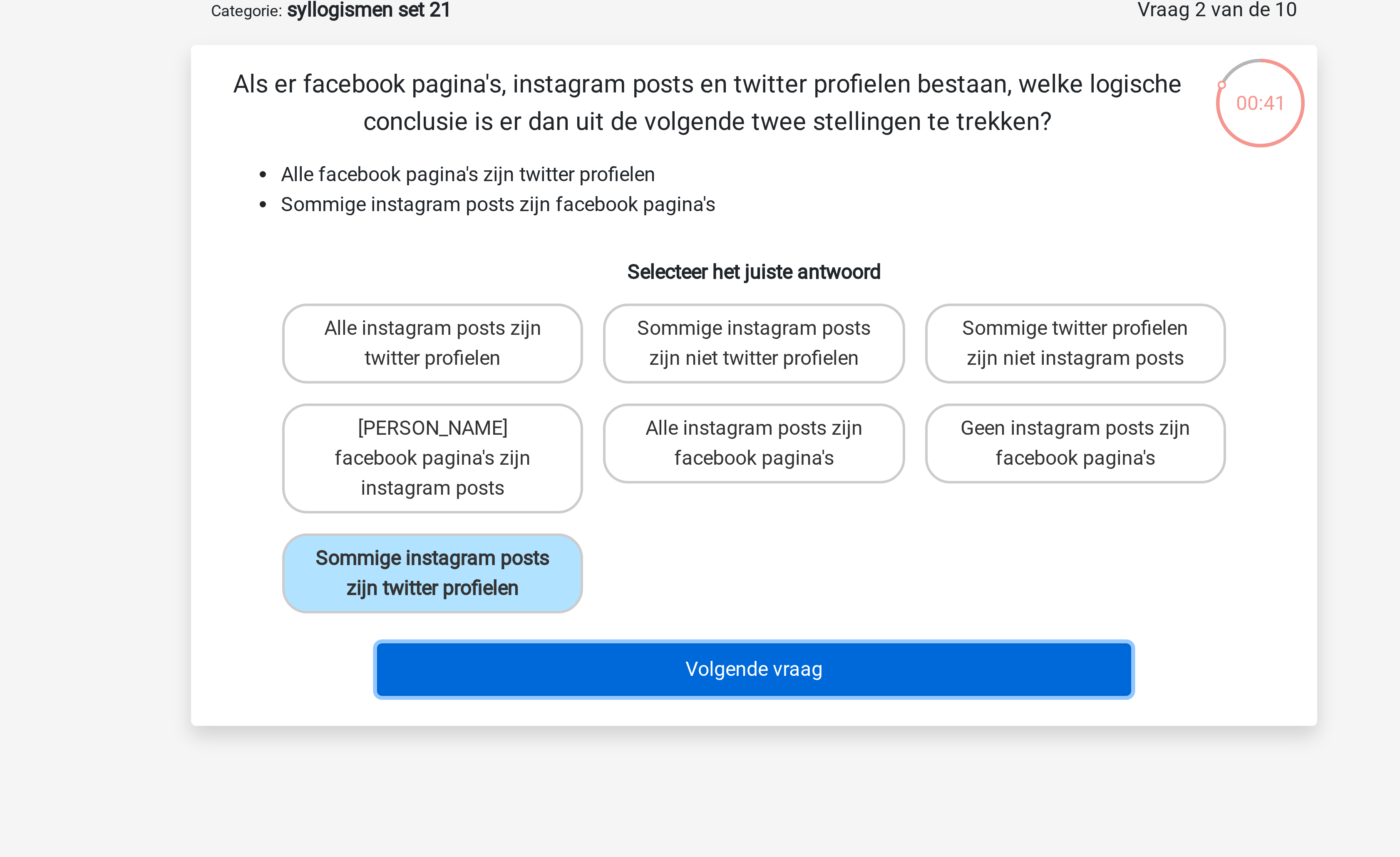
click at [636, 260] on button "Volgende vraag" at bounding box center [701, 267] width 252 height 17
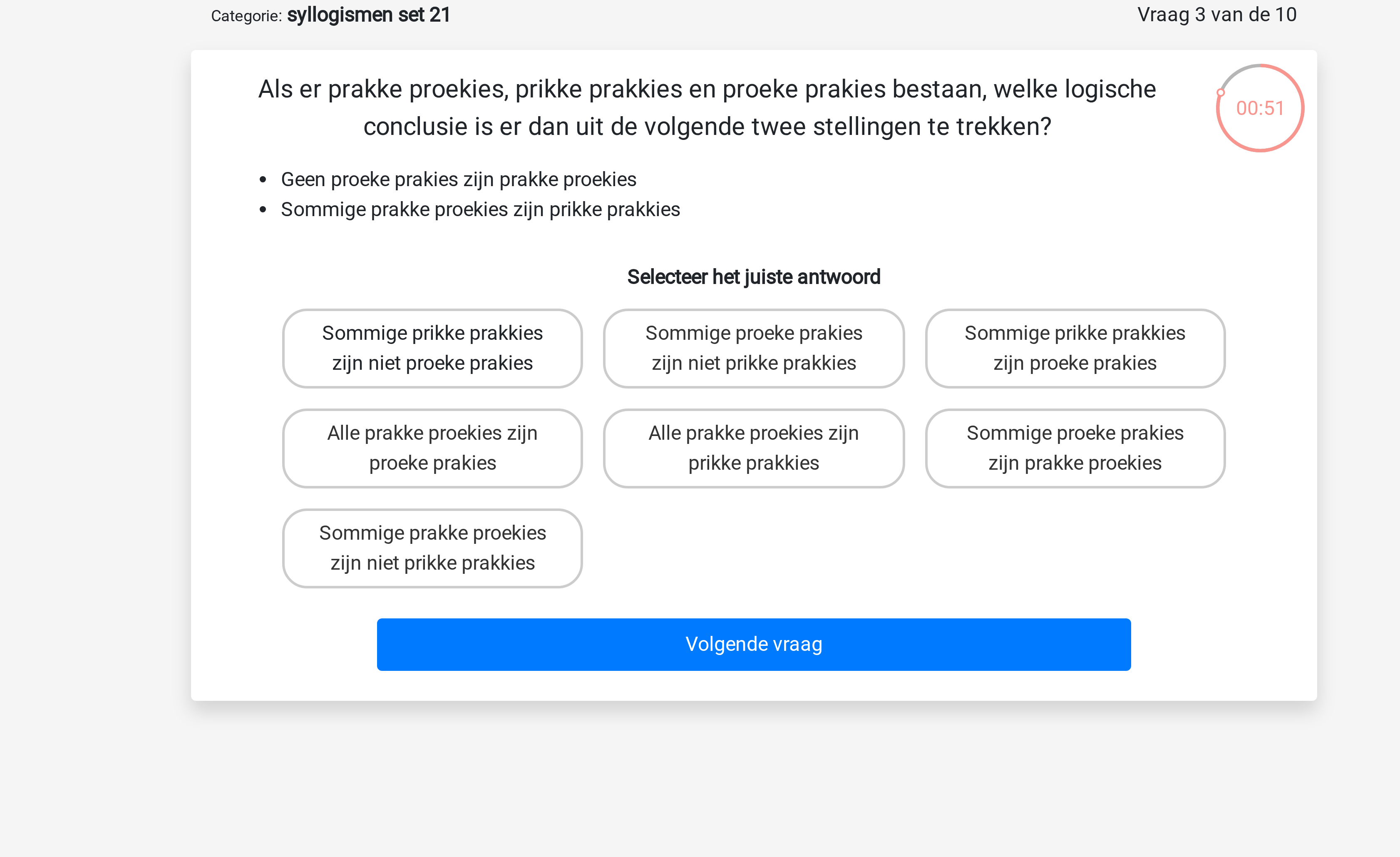
click at [603, 151] on label "Sommige prikke prakkies zijn niet proeke prakies" at bounding box center [593, 157] width 100 height 27
click at [598, 153] on input "Sommige prikke prakkies zijn niet proeke prakies" at bounding box center [596, 155] width 6 height 6
radio input "true"
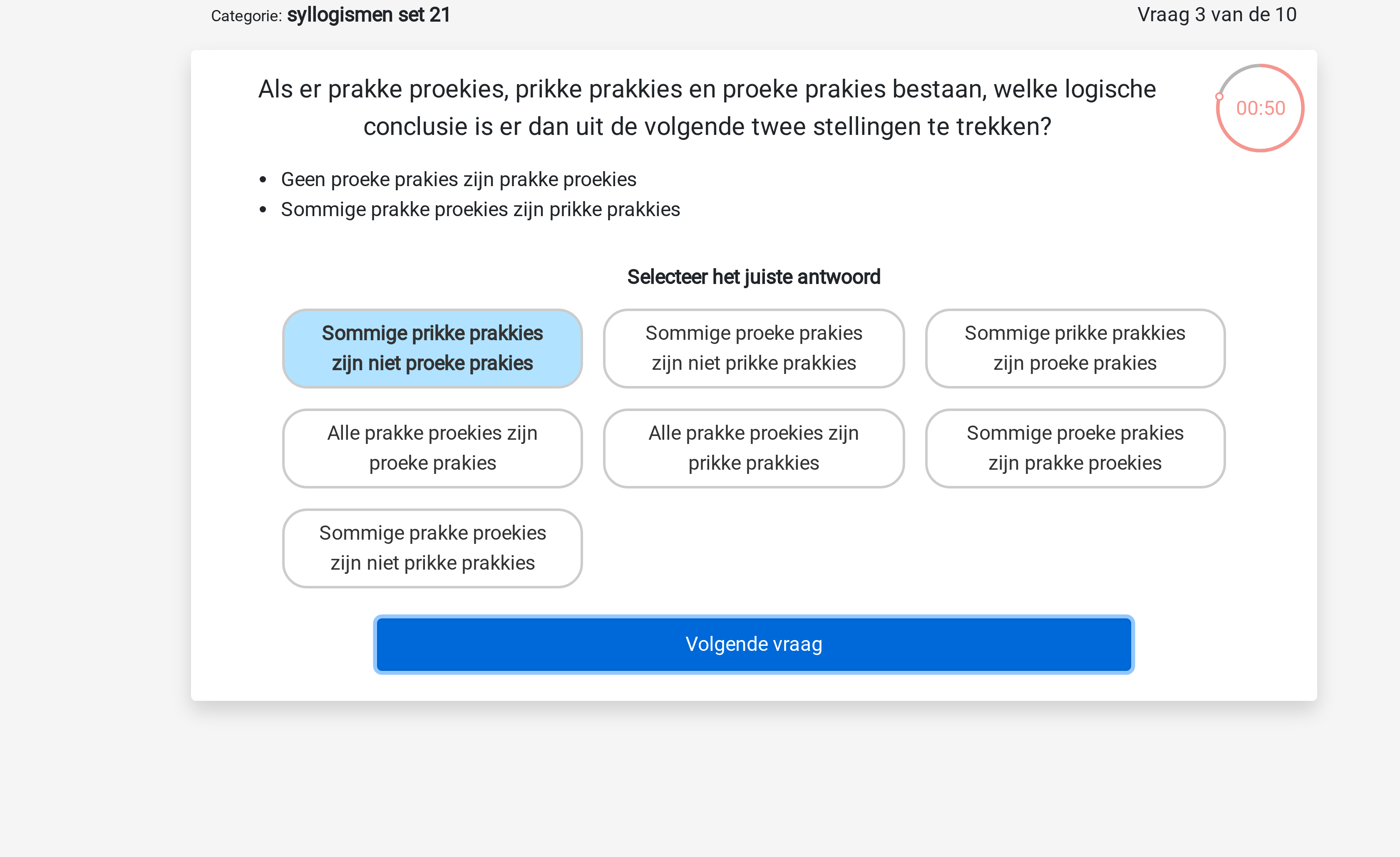
click at [636, 261] on button "Volgende vraag" at bounding box center [701, 257] width 252 height 17
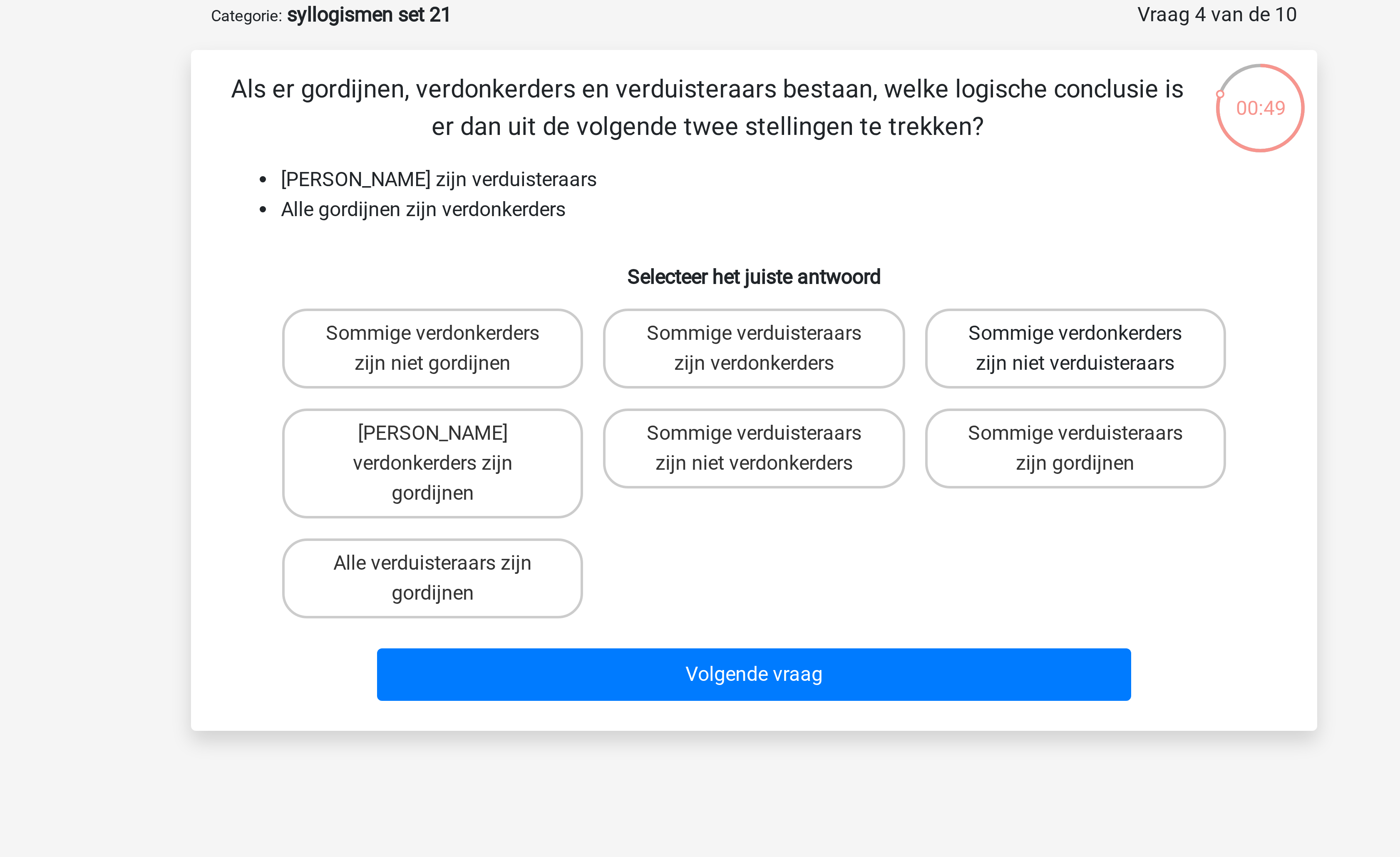
click at [805, 155] on label "Sommige verdonkerders zijn niet verduisteraars" at bounding box center [807, 157] width 100 height 27
click at [807, 155] on input "Sommige verdonkerders zijn niet verduisteraars" at bounding box center [809, 155] width 6 height 6
radio input "true"
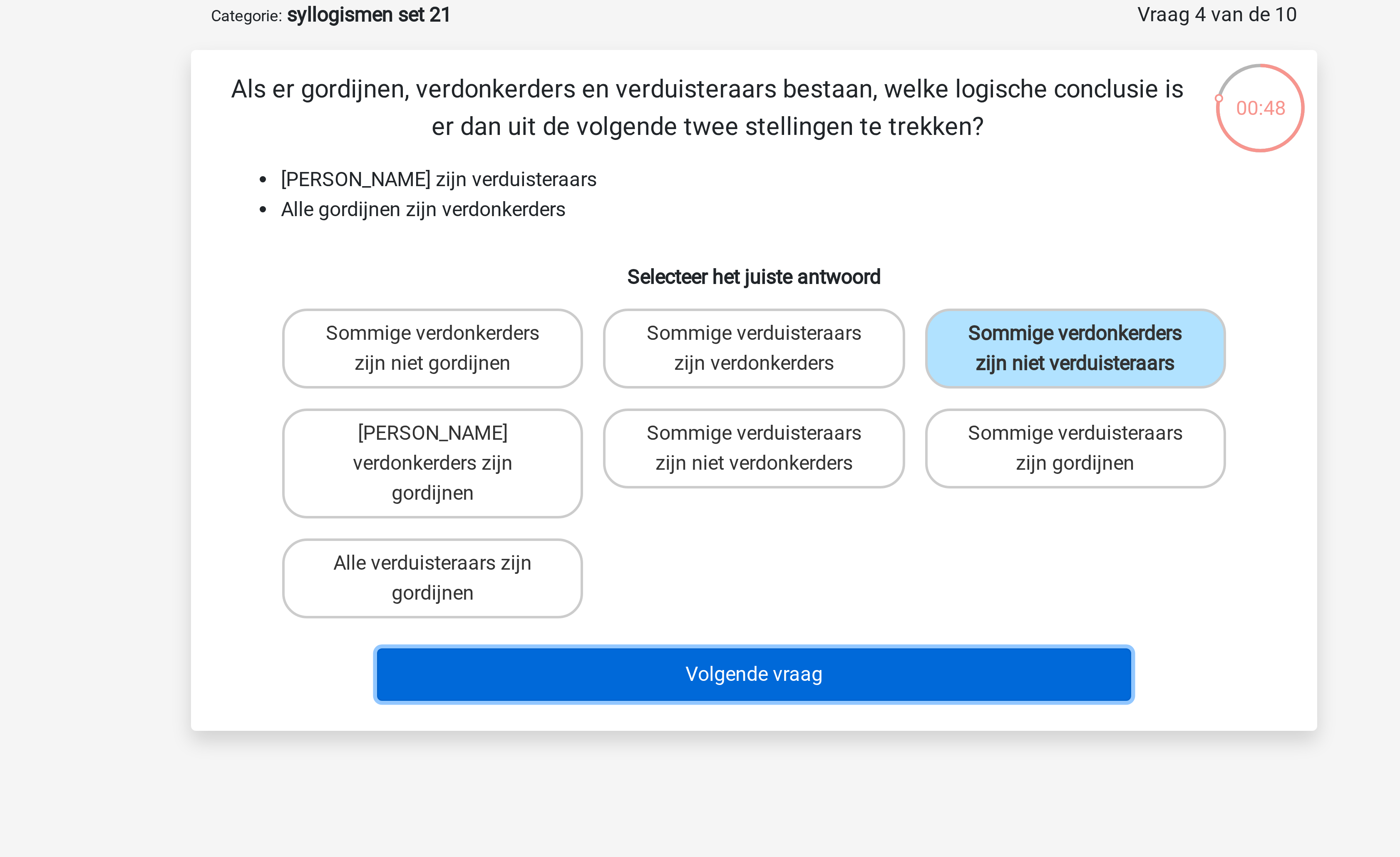
click at [716, 258] on button "Volgende vraag" at bounding box center [701, 267] width 252 height 17
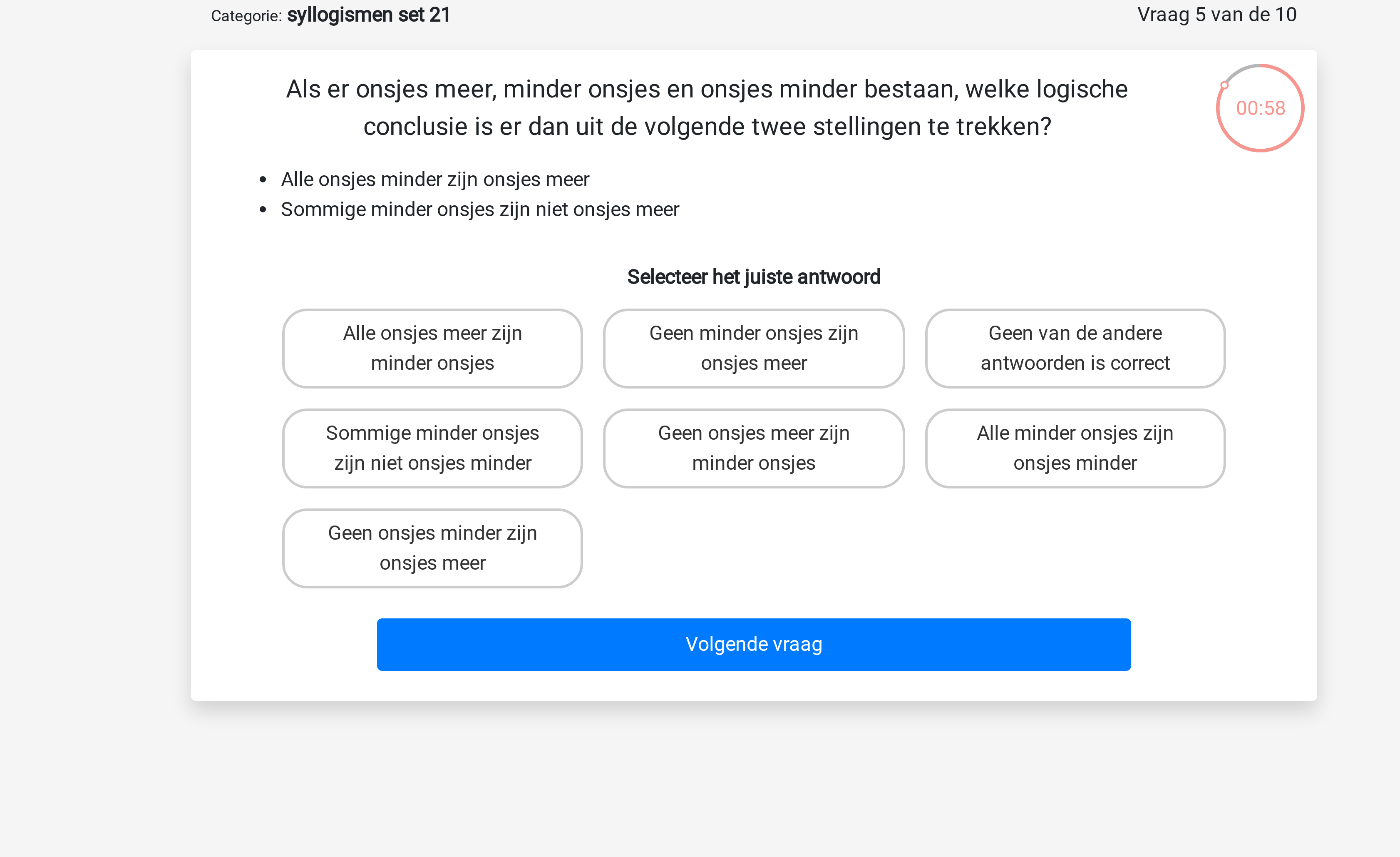
click at [595, 112] on li "Sommige minder onsjes zijn niet onsjes meer" at bounding box center [708, 112] width 332 height 10
drag, startPoint x: 595, startPoint y: 112, endPoint x: 615, endPoint y: 112, distance: 20.0
click at [615, 112] on li "Sommige minder onsjes zijn niet onsjes meer" at bounding box center [708, 112] width 332 height 10
drag, startPoint x: 615, startPoint y: 112, endPoint x: 588, endPoint y: 112, distance: 27.0
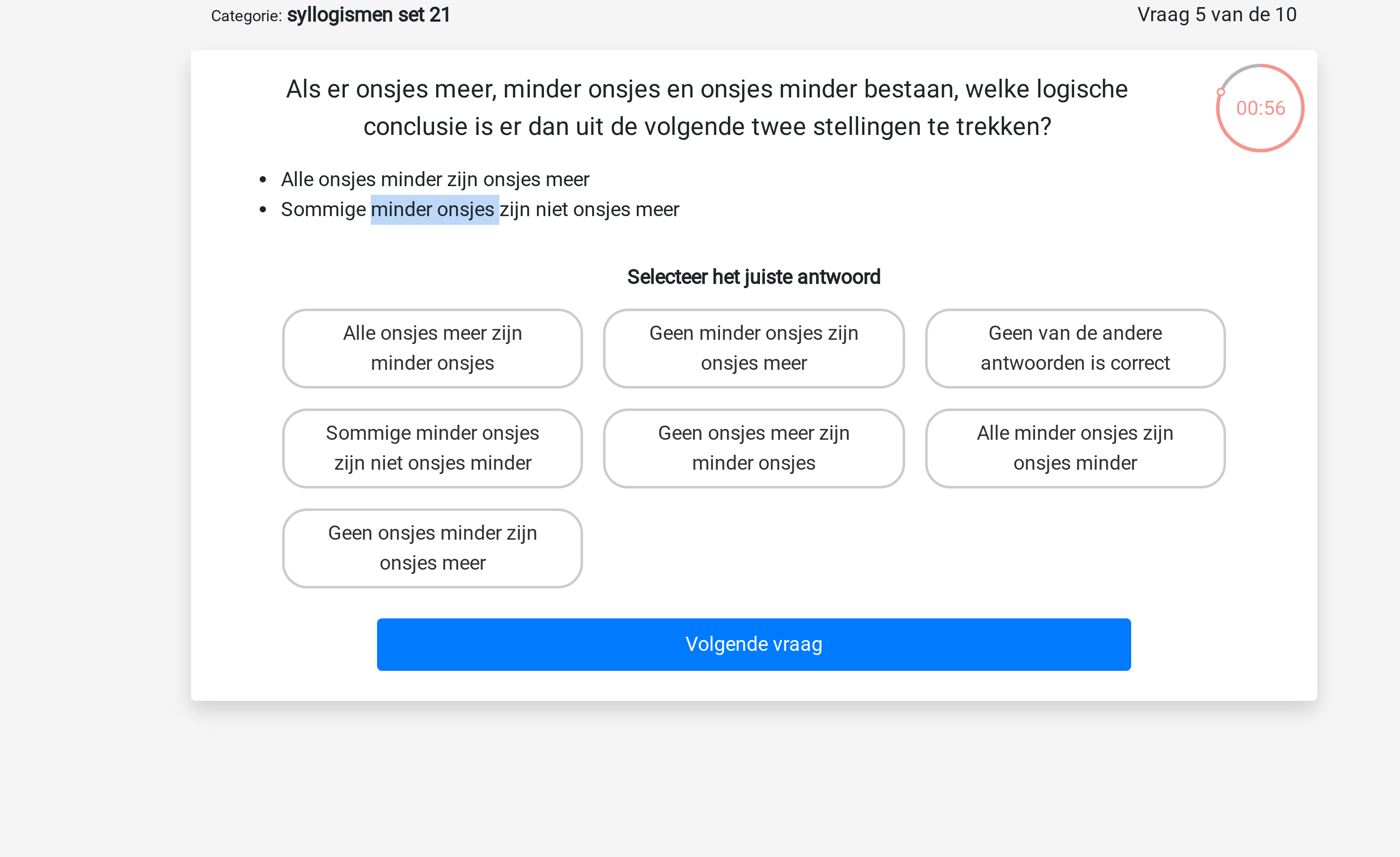
click at [588, 112] on li "Sommige minder onsjes zijn niet onsjes meer" at bounding box center [708, 112] width 332 height 10
click at [611, 192] on label "Sommige minder onsjes zijn niet onsjes minder" at bounding box center [593, 191] width 100 height 27
click at [598, 192] on input "Sommige minder onsjes zijn niet onsjes minder" at bounding box center [596, 189] width 6 height 6
radio input "true"
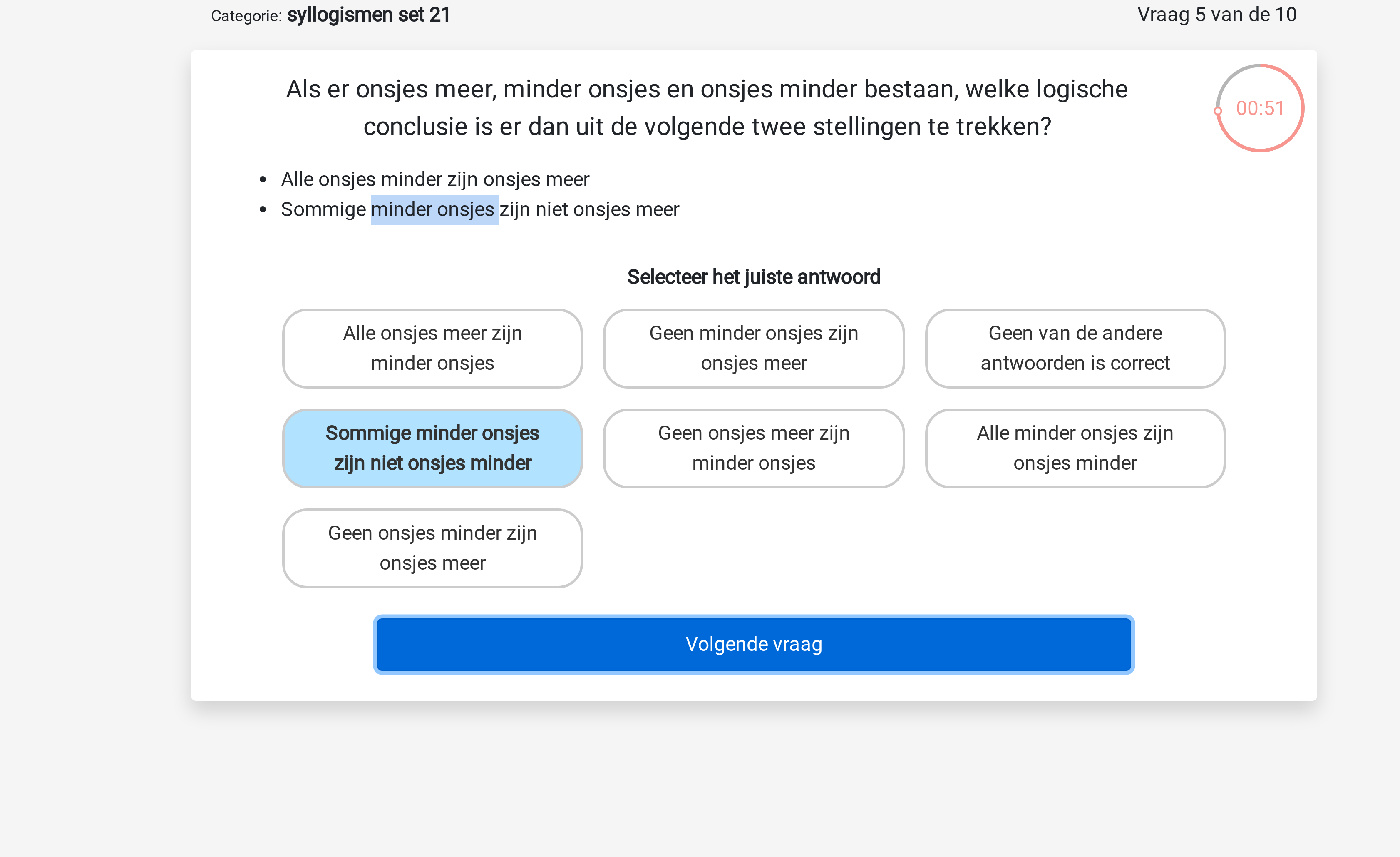
click at [654, 258] on button "Volgende vraag" at bounding box center [701, 257] width 252 height 17
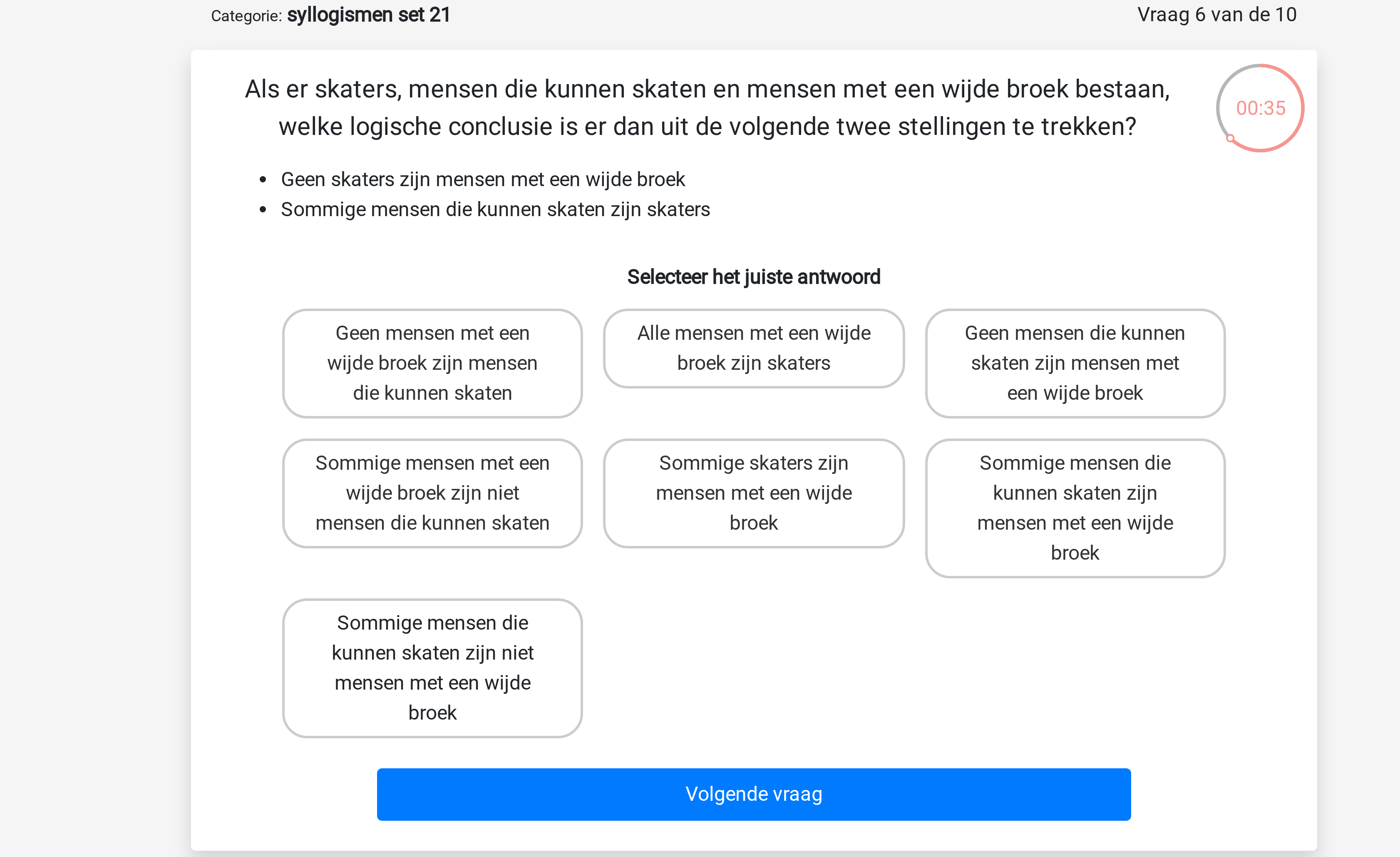
click at [615, 262] on label "Sommige mensen die kunnen skaten zijn niet mensen met een wijde broek" at bounding box center [593, 264] width 100 height 47
click at [598, 255] on input "Sommige mensen die kunnen skaten zijn niet mensen met een wijde broek" at bounding box center [596, 252] width 6 height 6
radio input "true"
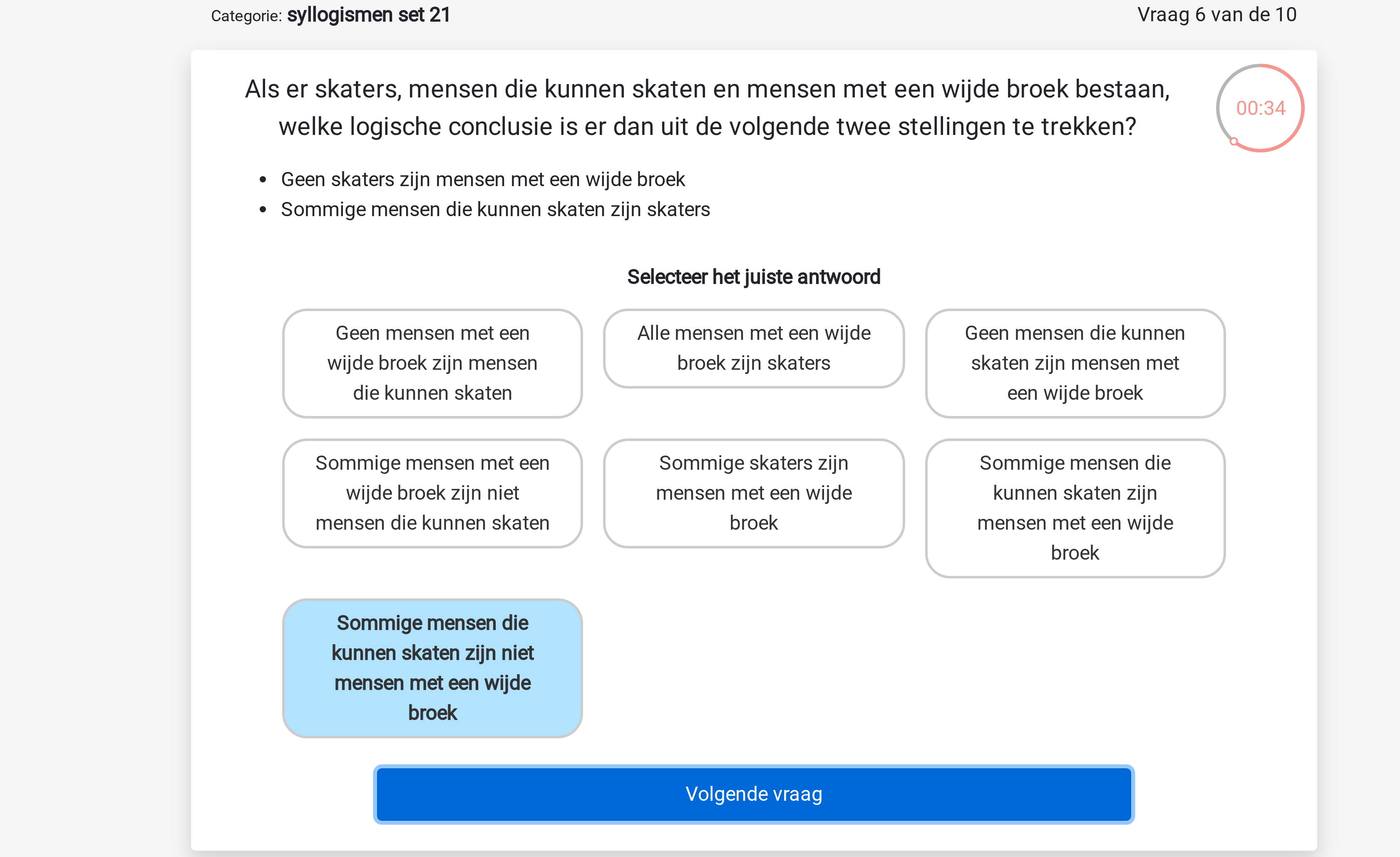
click at [651, 310] on button "Volgende vraag" at bounding box center [701, 306] width 252 height 17
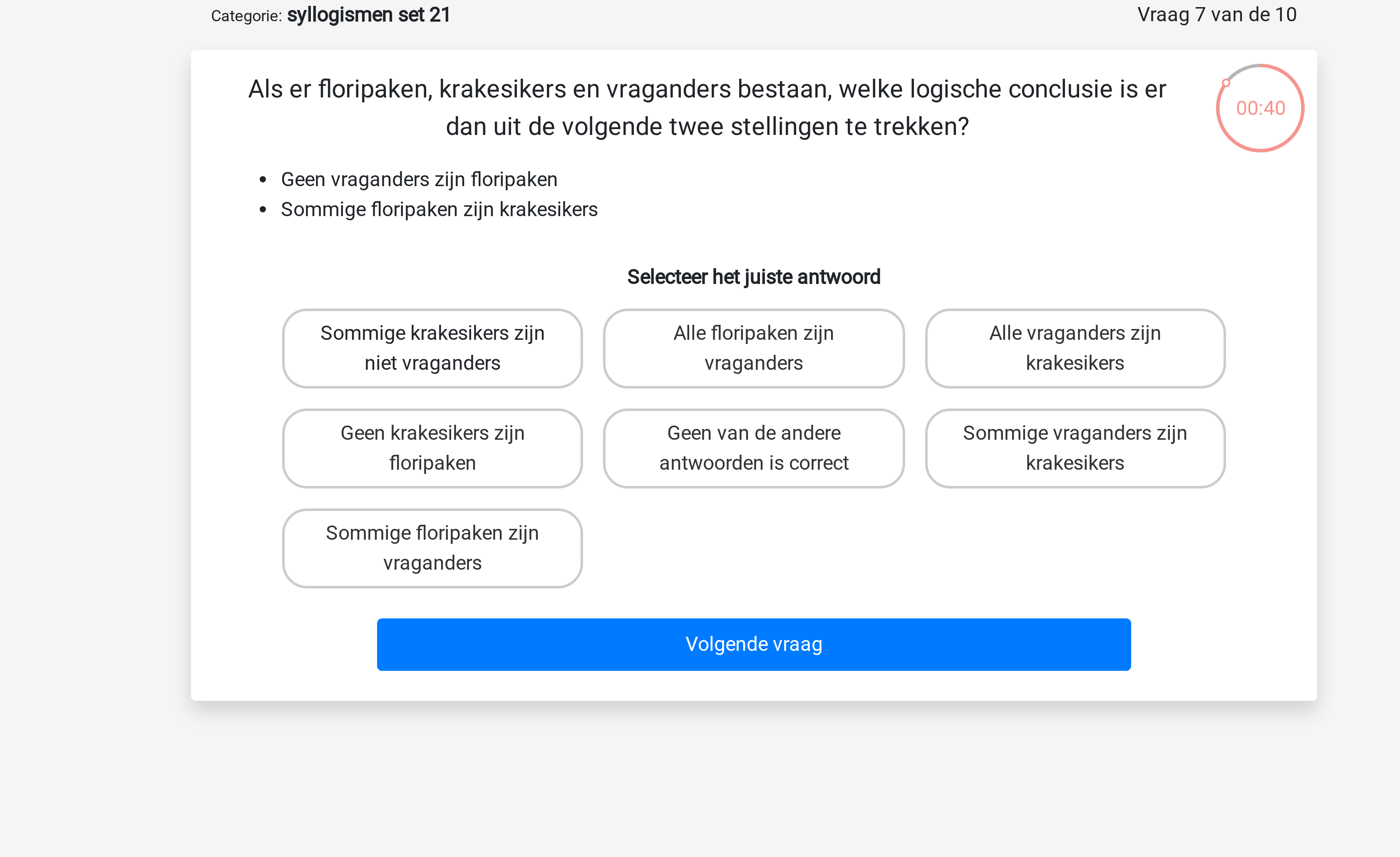
click at [603, 155] on label "Sommige krakesikers zijn niet vraganders" at bounding box center [593, 157] width 100 height 27
click at [598, 155] on input "Sommige krakesikers zijn niet vraganders" at bounding box center [596, 155] width 6 height 6
radio input "true"
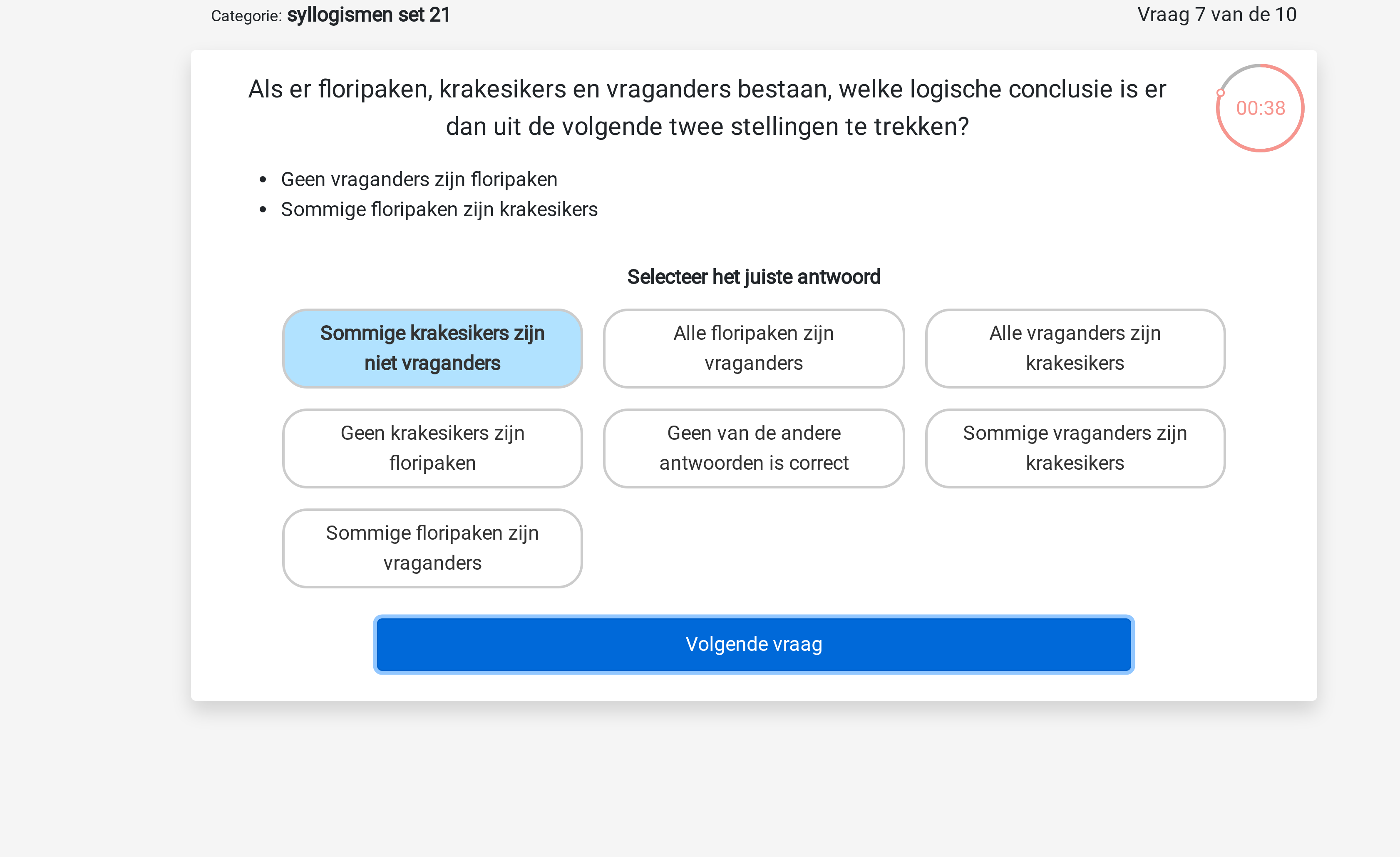
click at [661, 260] on button "Volgende vraag" at bounding box center [701, 257] width 252 height 17
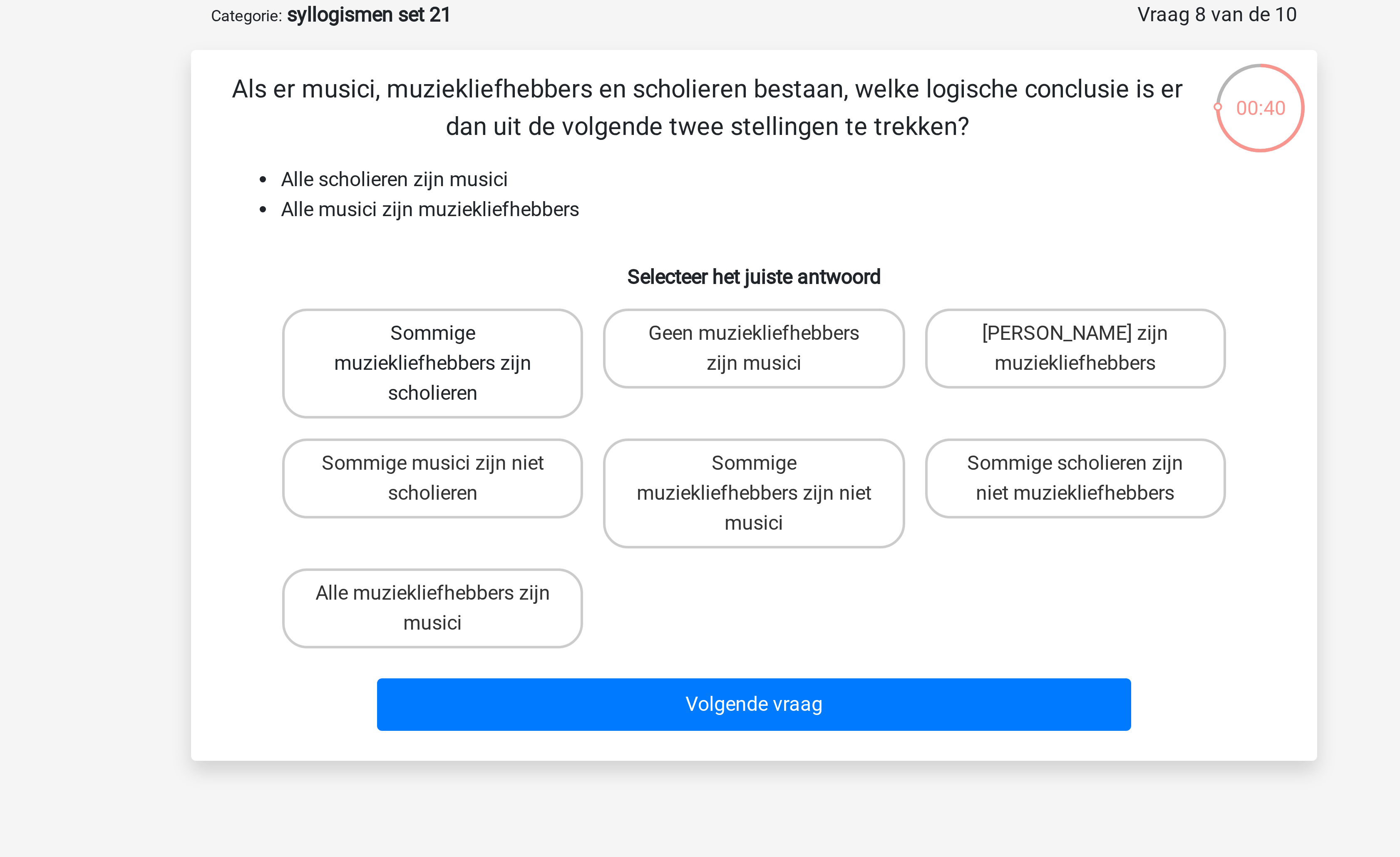
click at [601, 161] on label "Sommige muziekliefhebbers zijn scholieren" at bounding box center [593, 162] width 100 height 37
click at [598, 158] on input "Sommige muziekliefhebbers zijn scholieren" at bounding box center [596, 155] width 6 height 6
radio input "true"
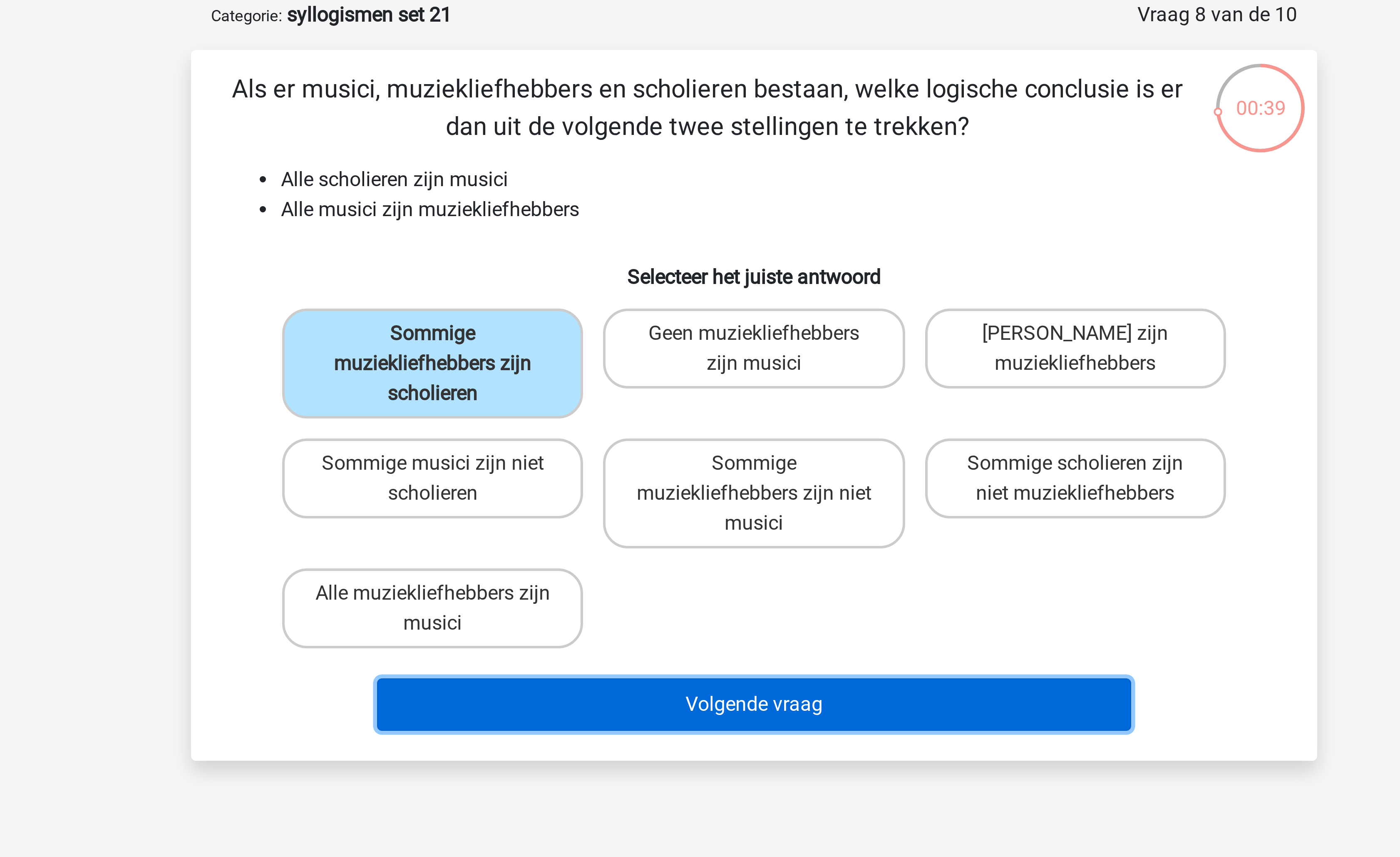
click at [657, 278] on button "Volgende vraag" at bounding box center [701, 277] width 252 height 17
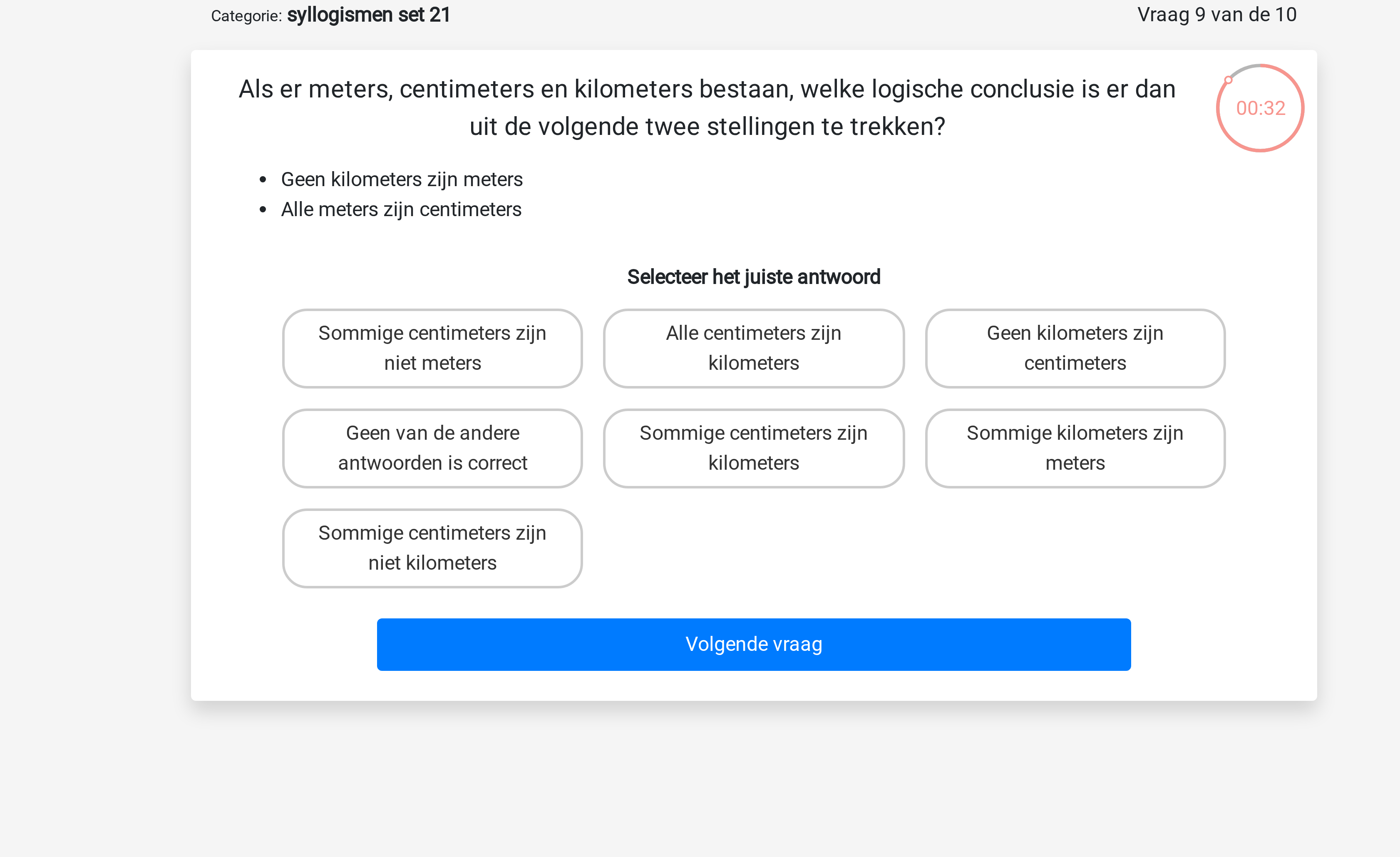
click at [595, 110] on li "Alle meters zijn centimeters" at bounding box center [708, 112] width 332 height 10
click at [634, 227] on label "Sommige centimeters zijn niet kilometers" at bounding box center [593, 224] width 100 height 27
click at [598, 225] on input "Sommige centimeters zijn niet kilometers" at bounding box center [596, 222] width 6 height 6
radio input "true"
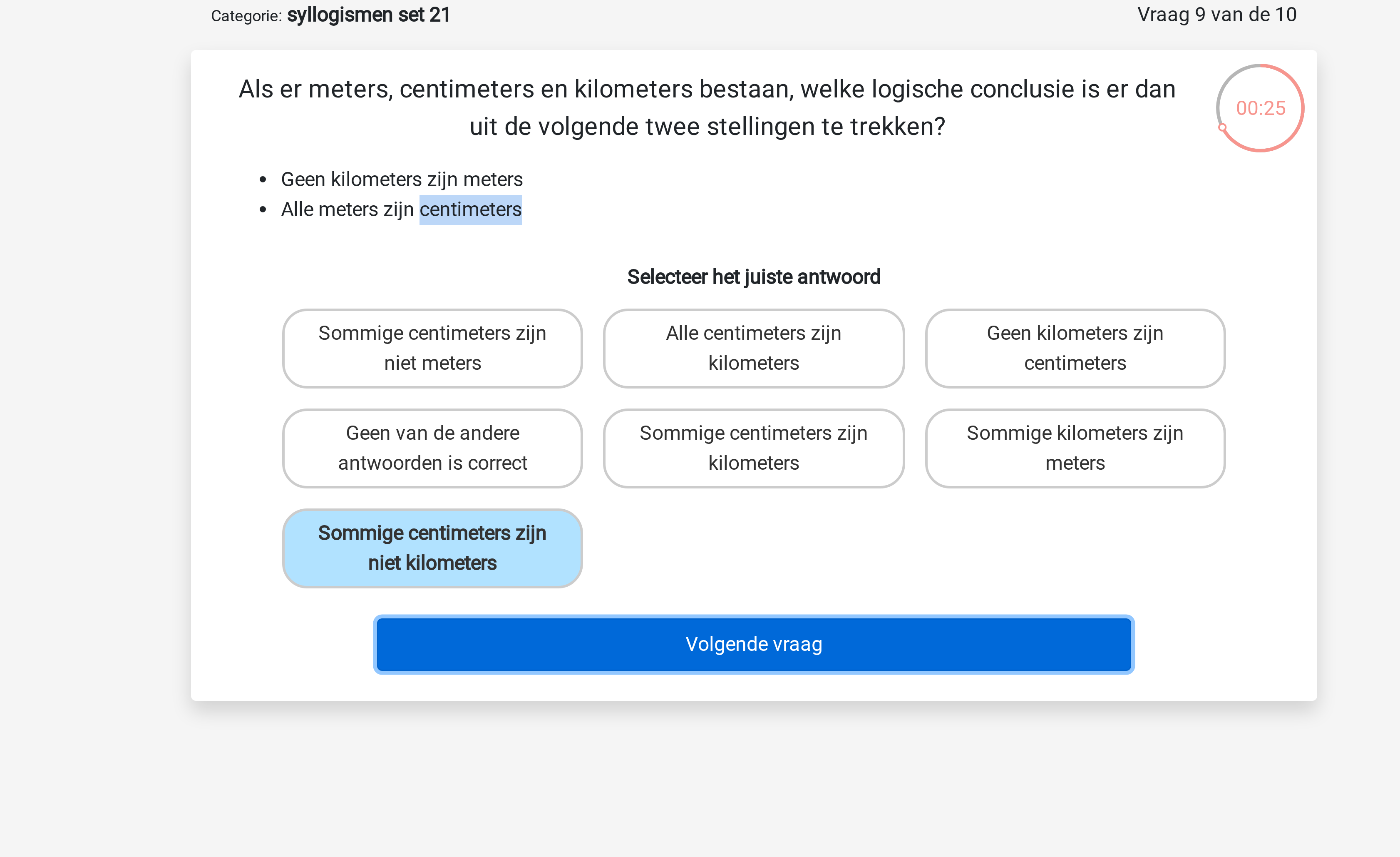
click at [641, 259] on button "Volgende vraag" at bounding box center [701, 257] width 252 height 17
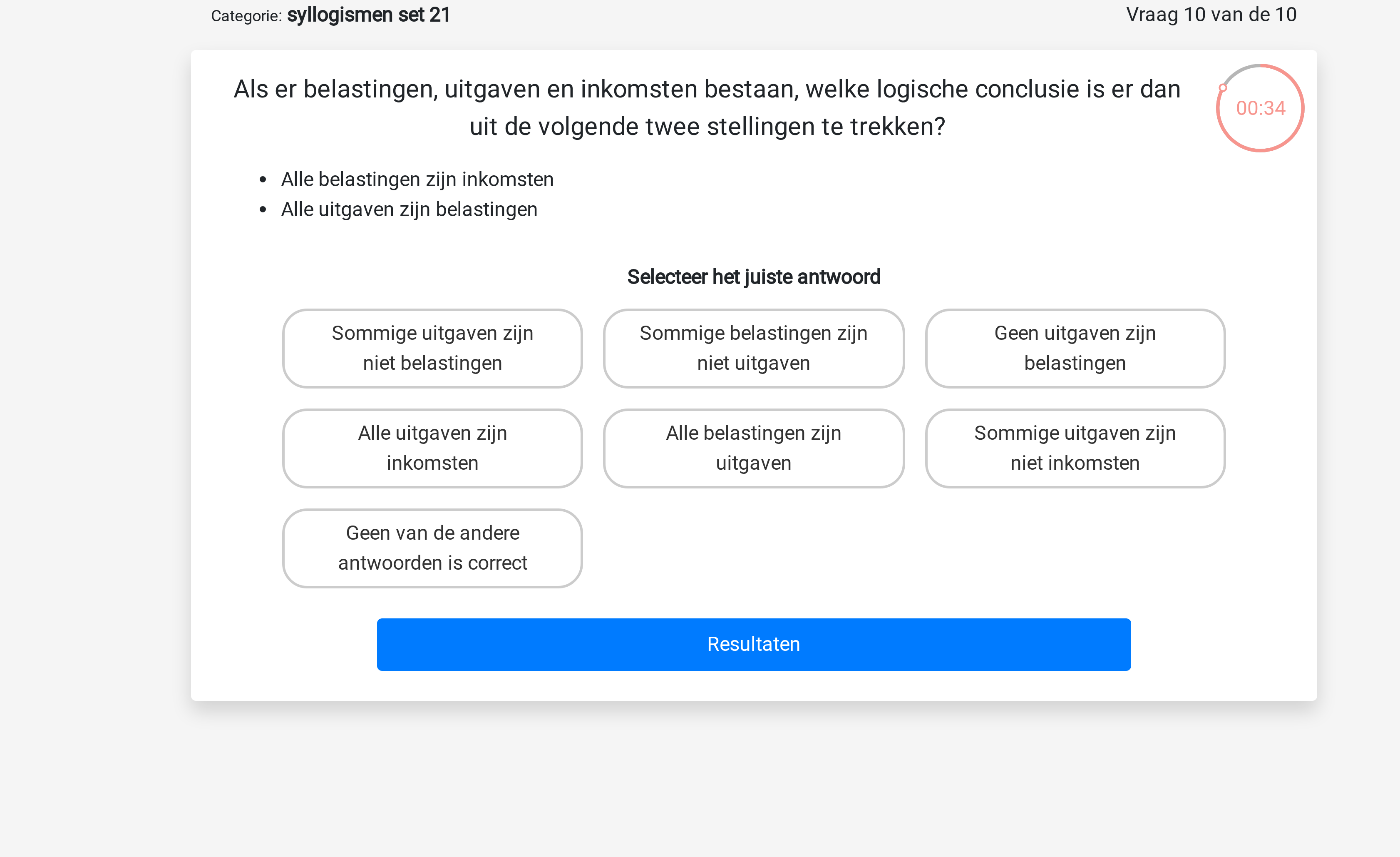
click at [596, 206] on div "Alle uitgaven zijn inkomsten" at bounding box center [592, 190] width 107 height 33
click at [599, 202] on label "Alle uitgaven zijn inkomsten" at bounding box center [593, 191] width 100 height 27
click at [598, 192] on input "Alle uitgaven zijn inkomsten" at bounding box center [596, 189] width 6 height 6
radio input "true"
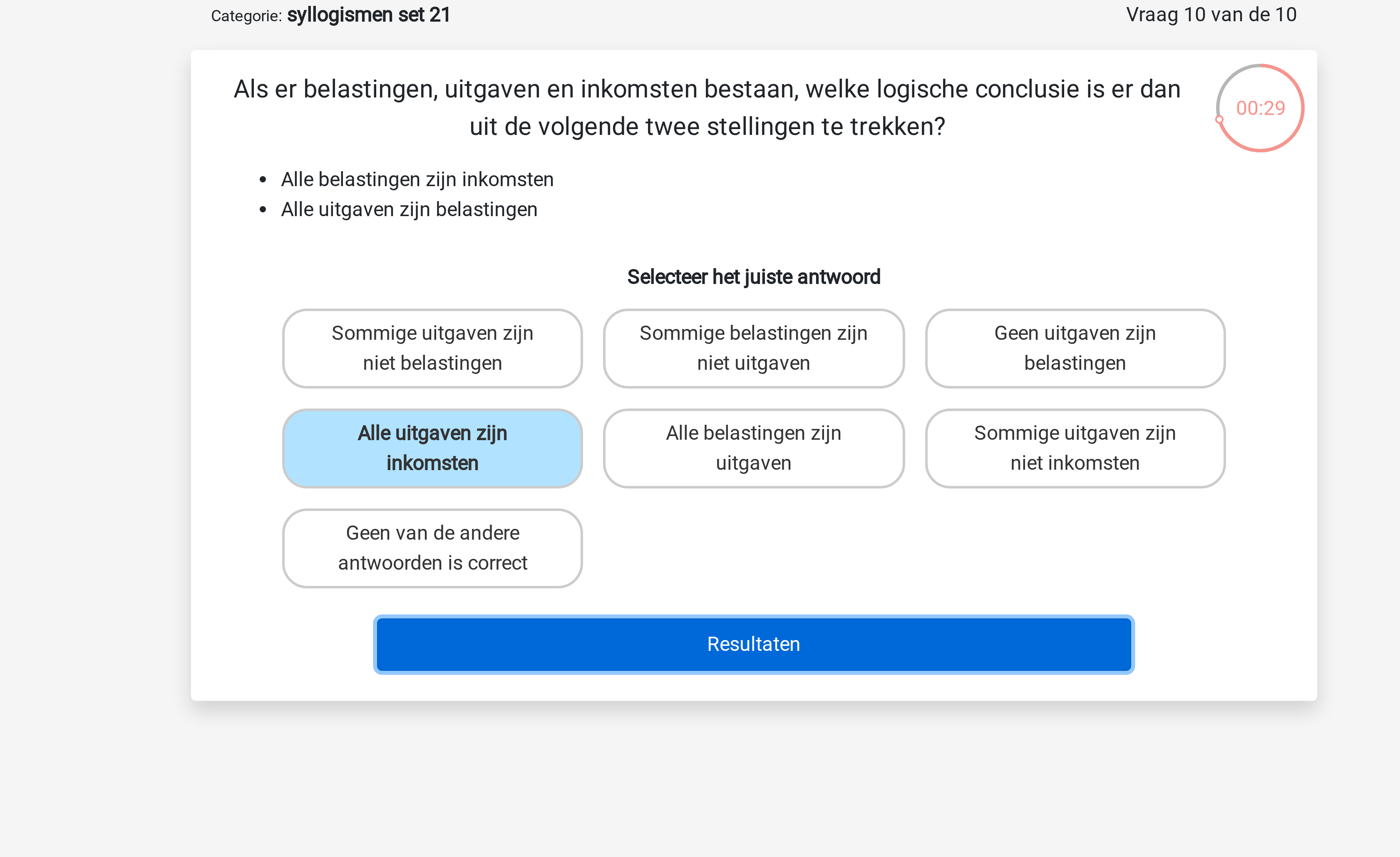
click at [634, 253] on button "Resultaten" at bounding box center [701, 257] width 252 height 17
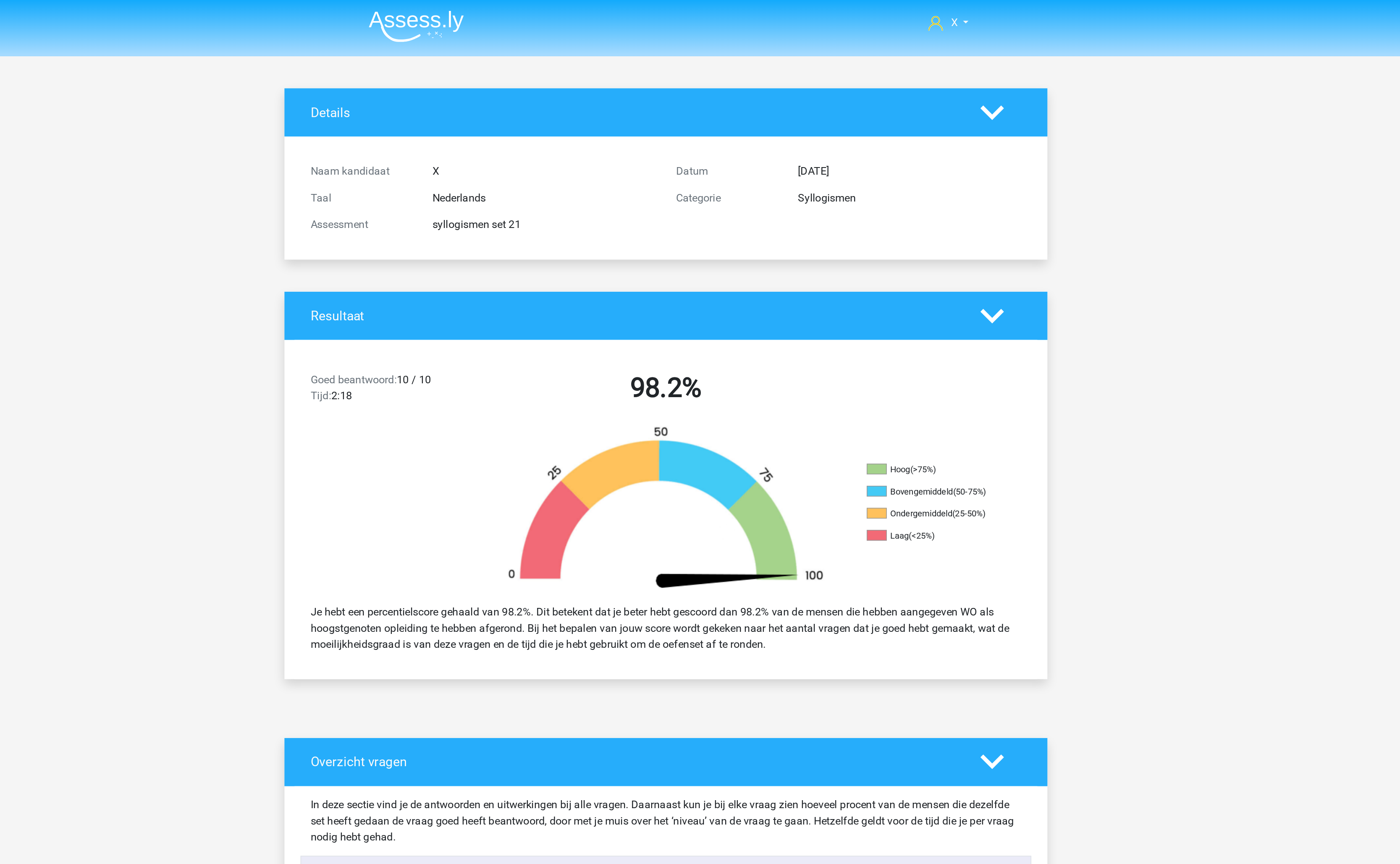
click at [543, 20] on img at bounding box center [543, 16] width 60 height 20
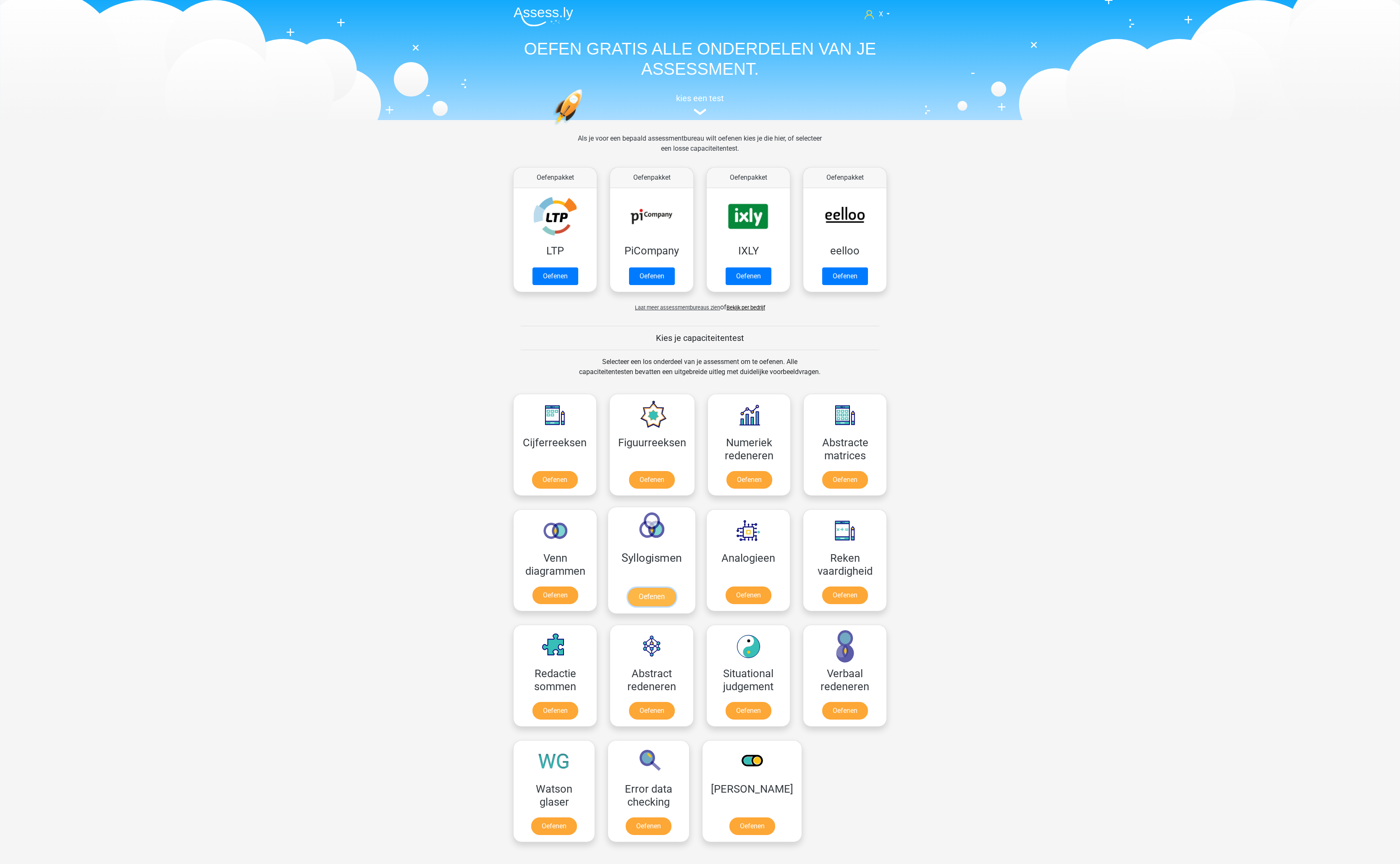
click at [656, 588] on link "Oefenen" at bounding box center [652, 597] width 48 height 18
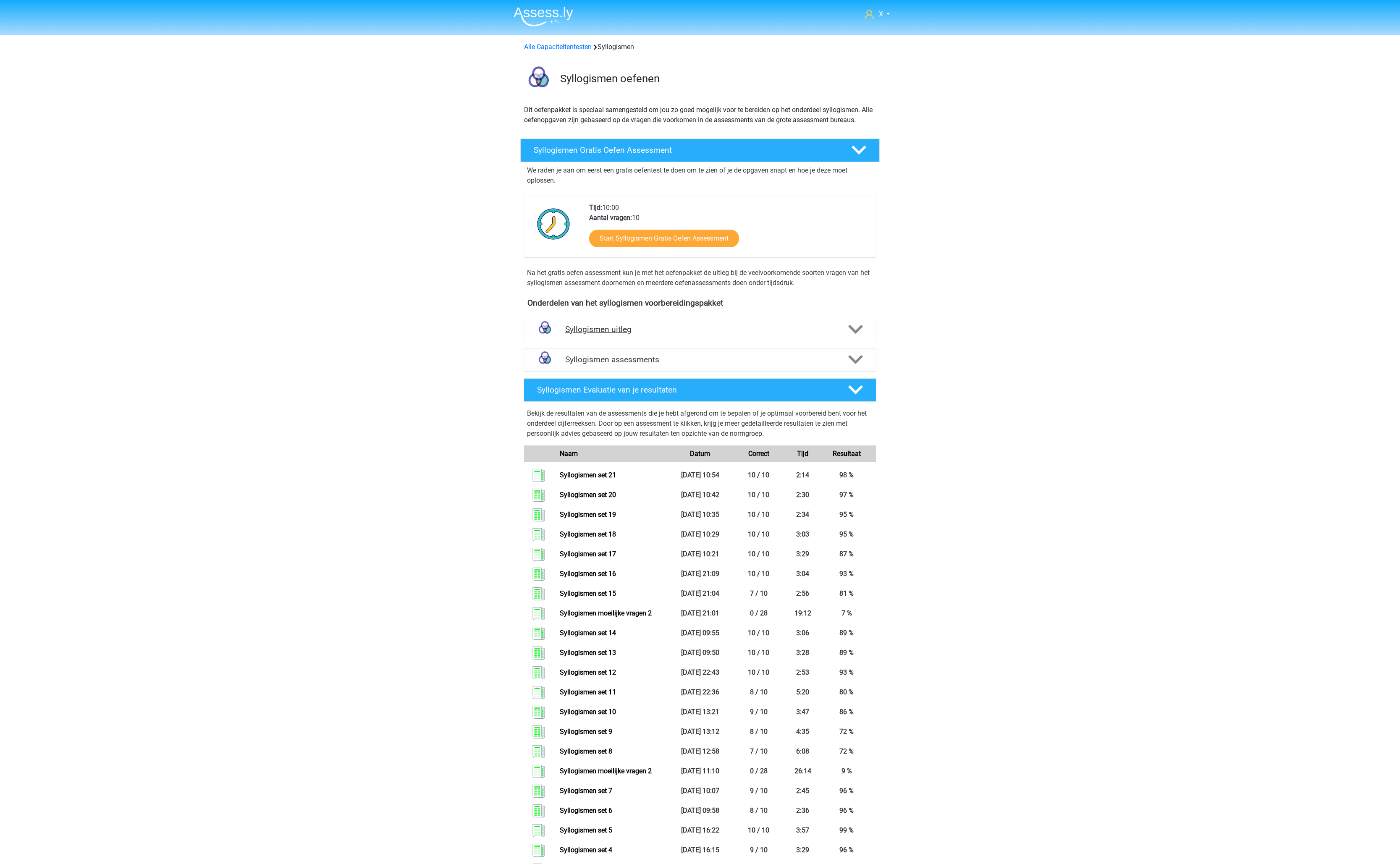
click at [782, 334] on h4 "Syllogismen uitleg" at bounding box center [700, 329] width 269 height 9
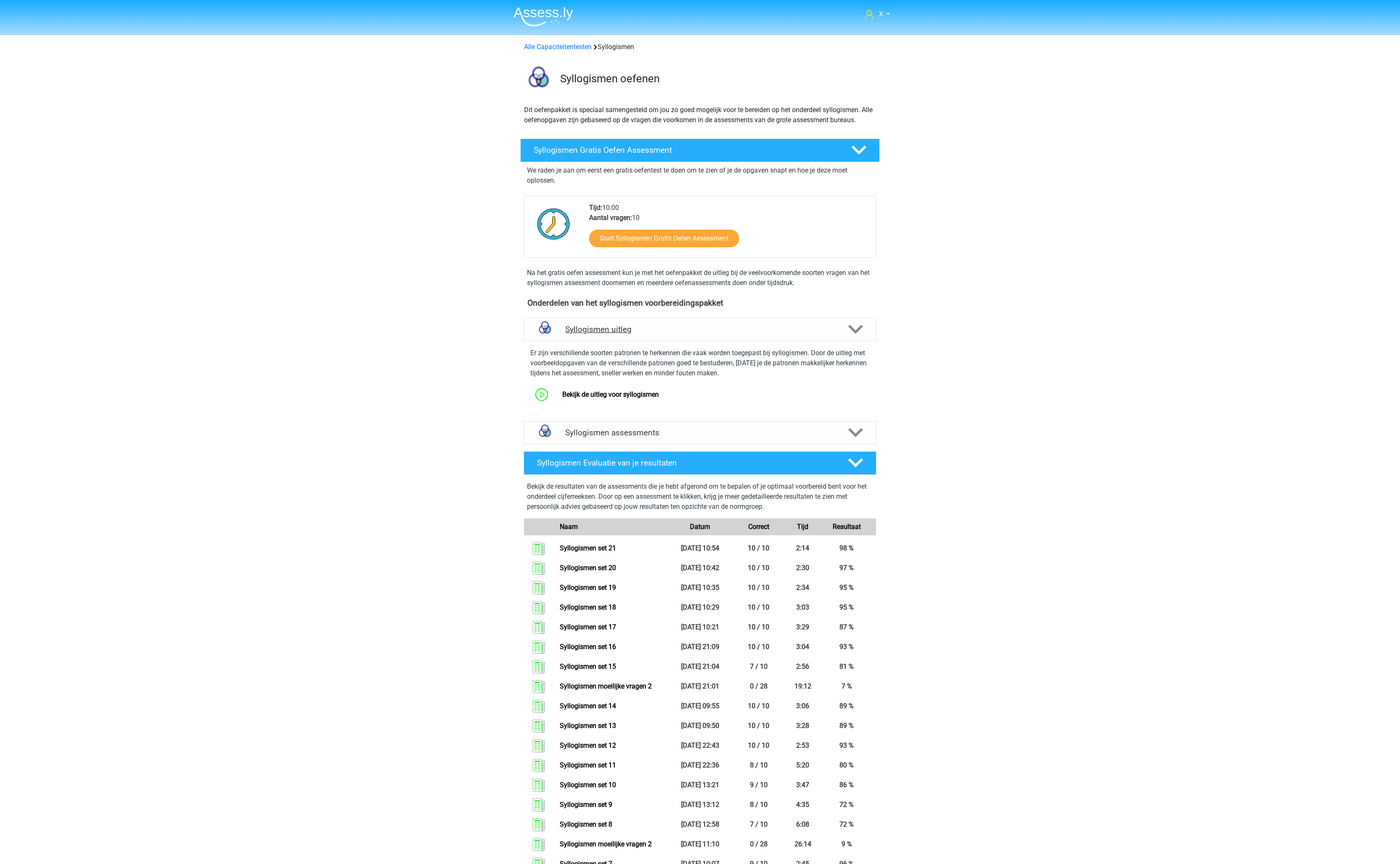
click at [782, 334] on h4 "Syllogismen uitleg" at bounding box center [700, 329] width 269 height 9
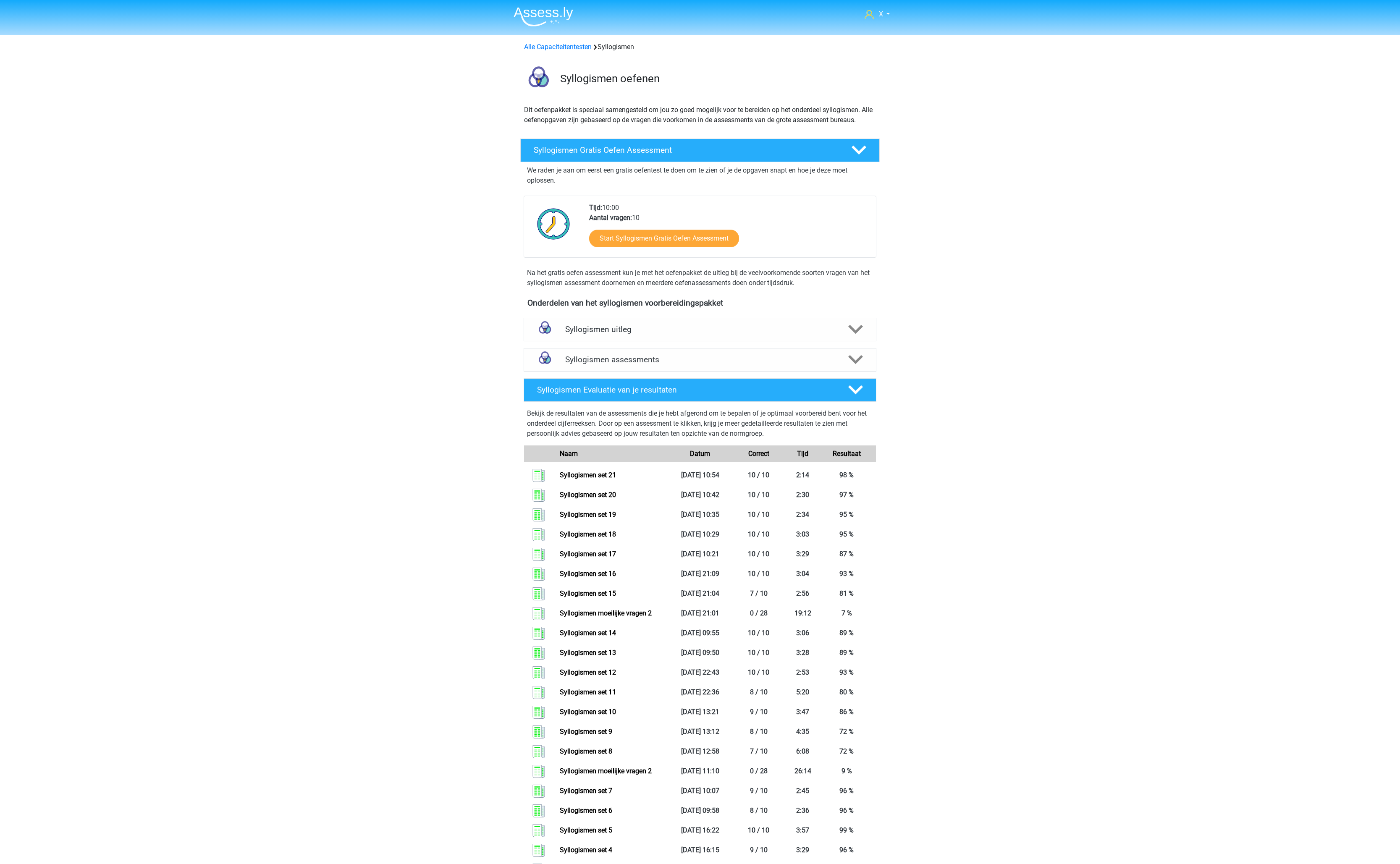
click at [765, 363] on h4 "Syllogismen assessments" at bounding box center [700, 359] width 269 height 9
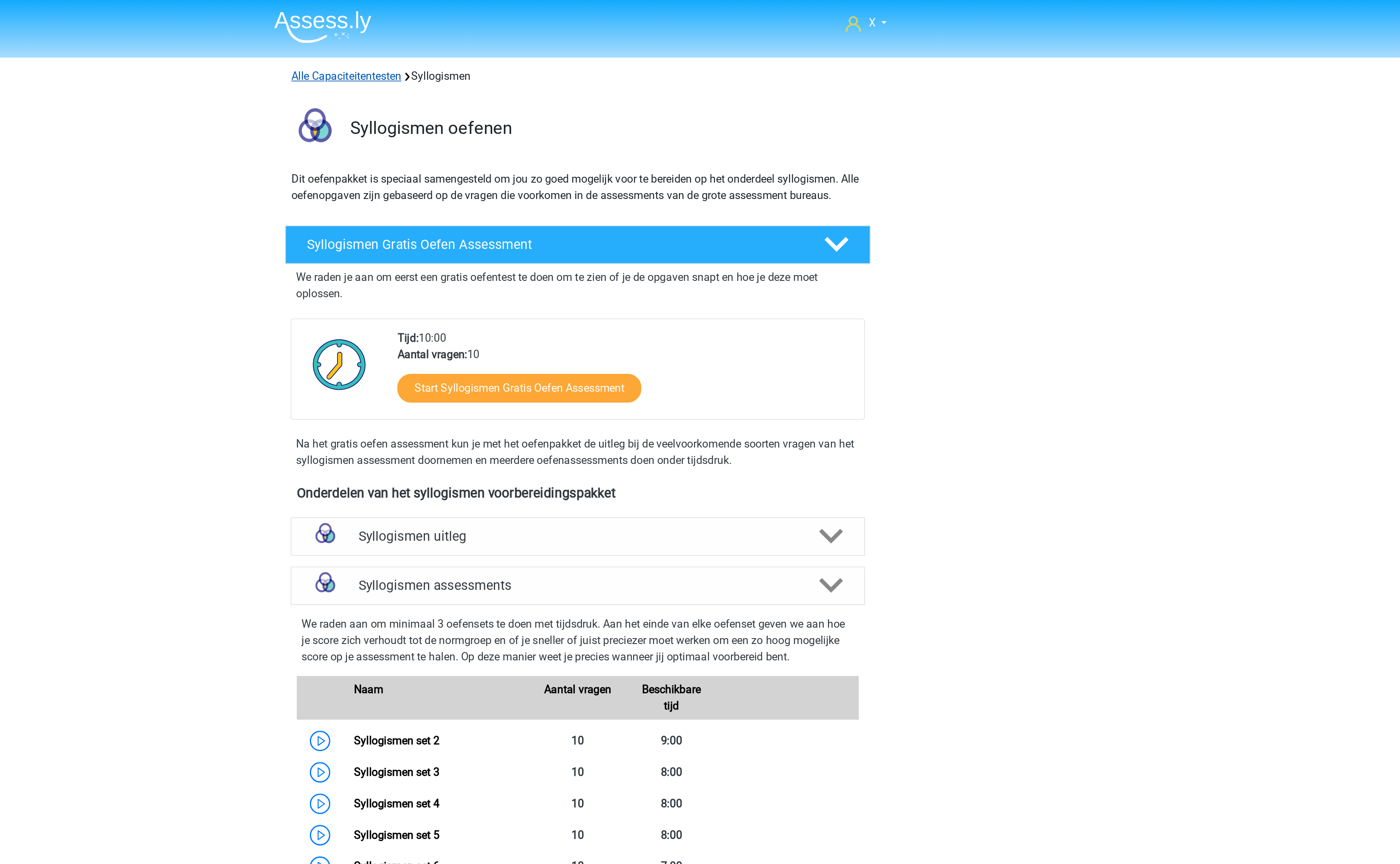
click at [581, 43] on link "Alle Capaciteitentesten" at bounding box center [557, 47] width 67 height 8
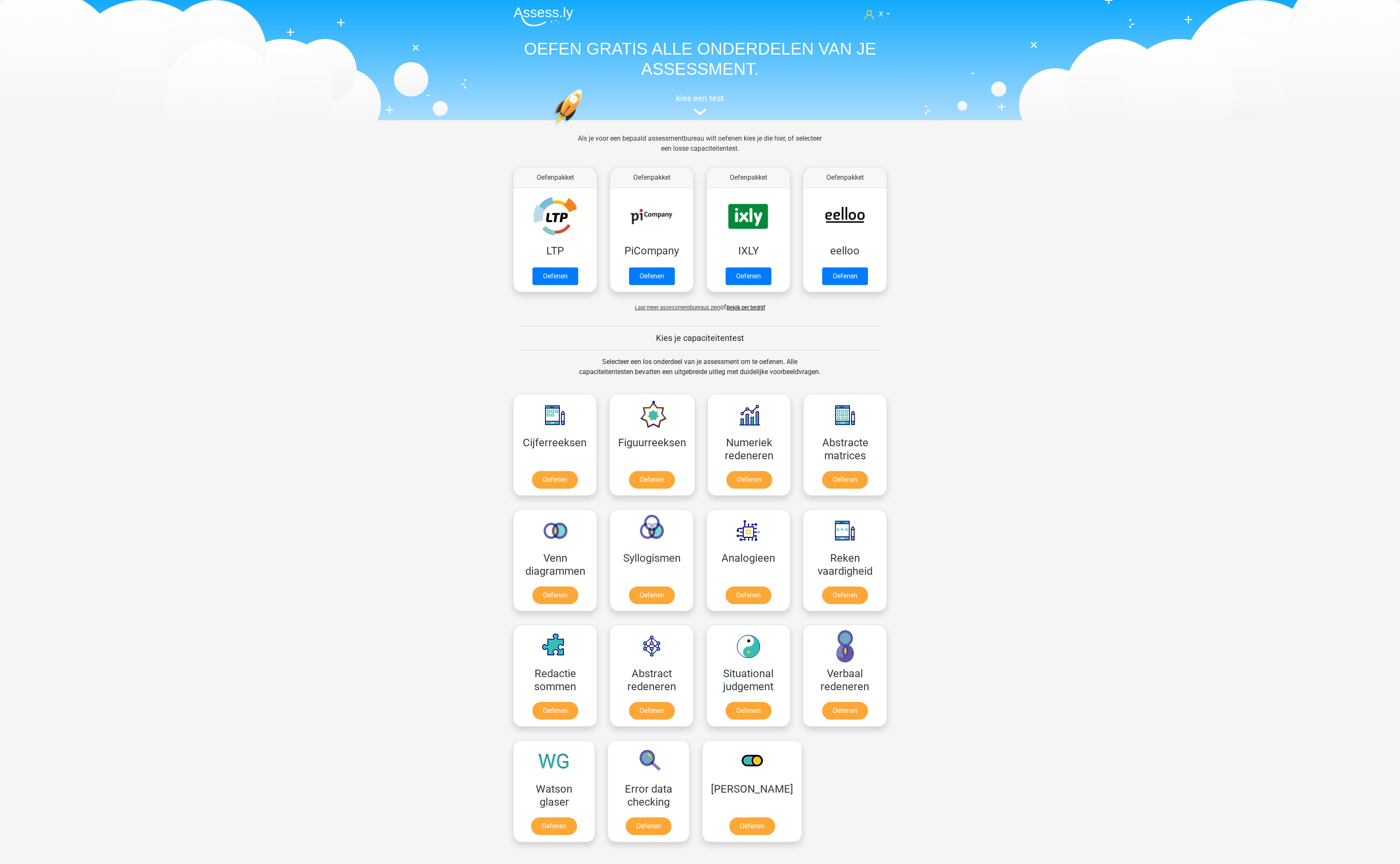
scroll to position [359, 0]
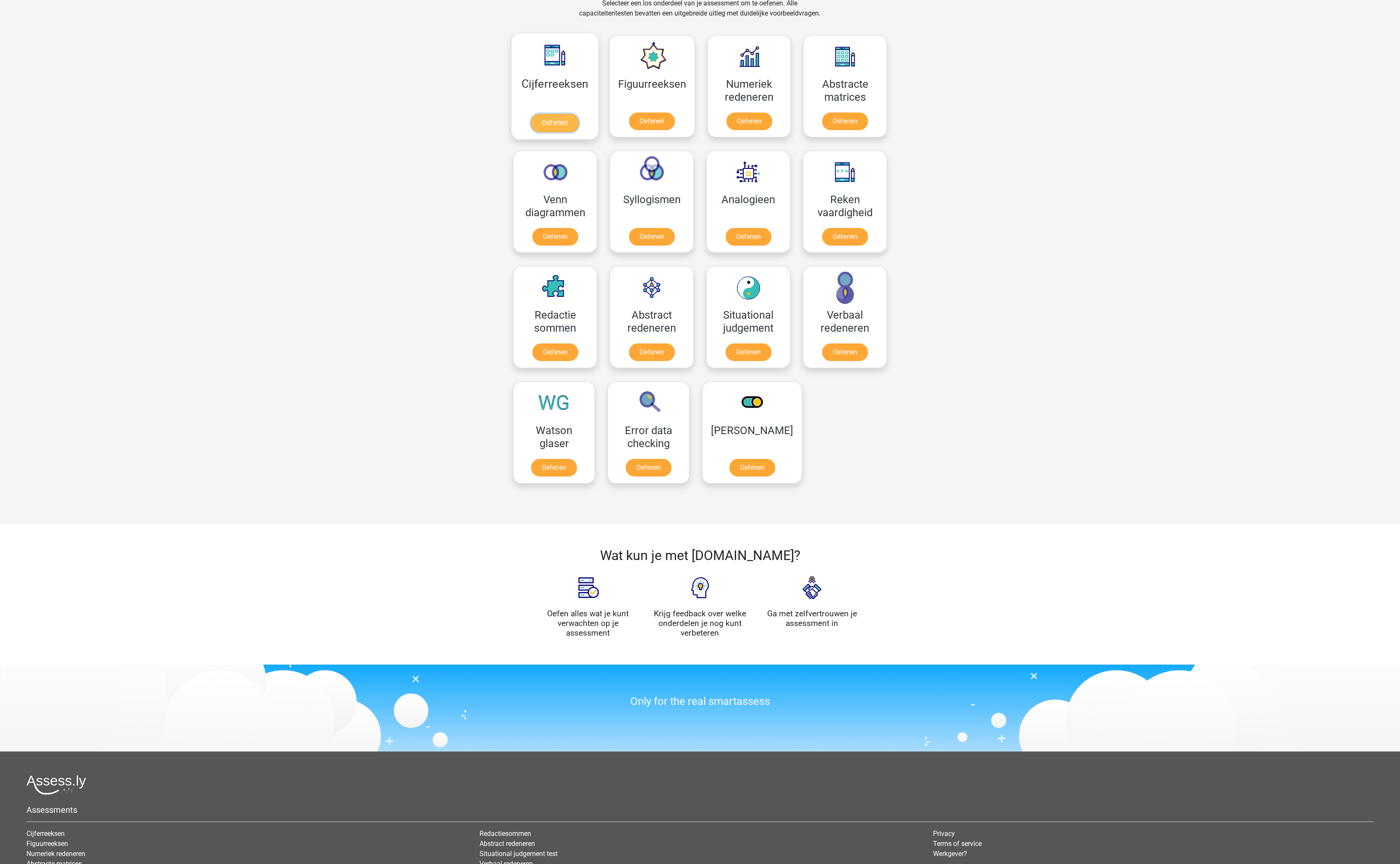
click at [572, 114] on link "Oefenen" at bounding box center [555, 123] width 48 height 18
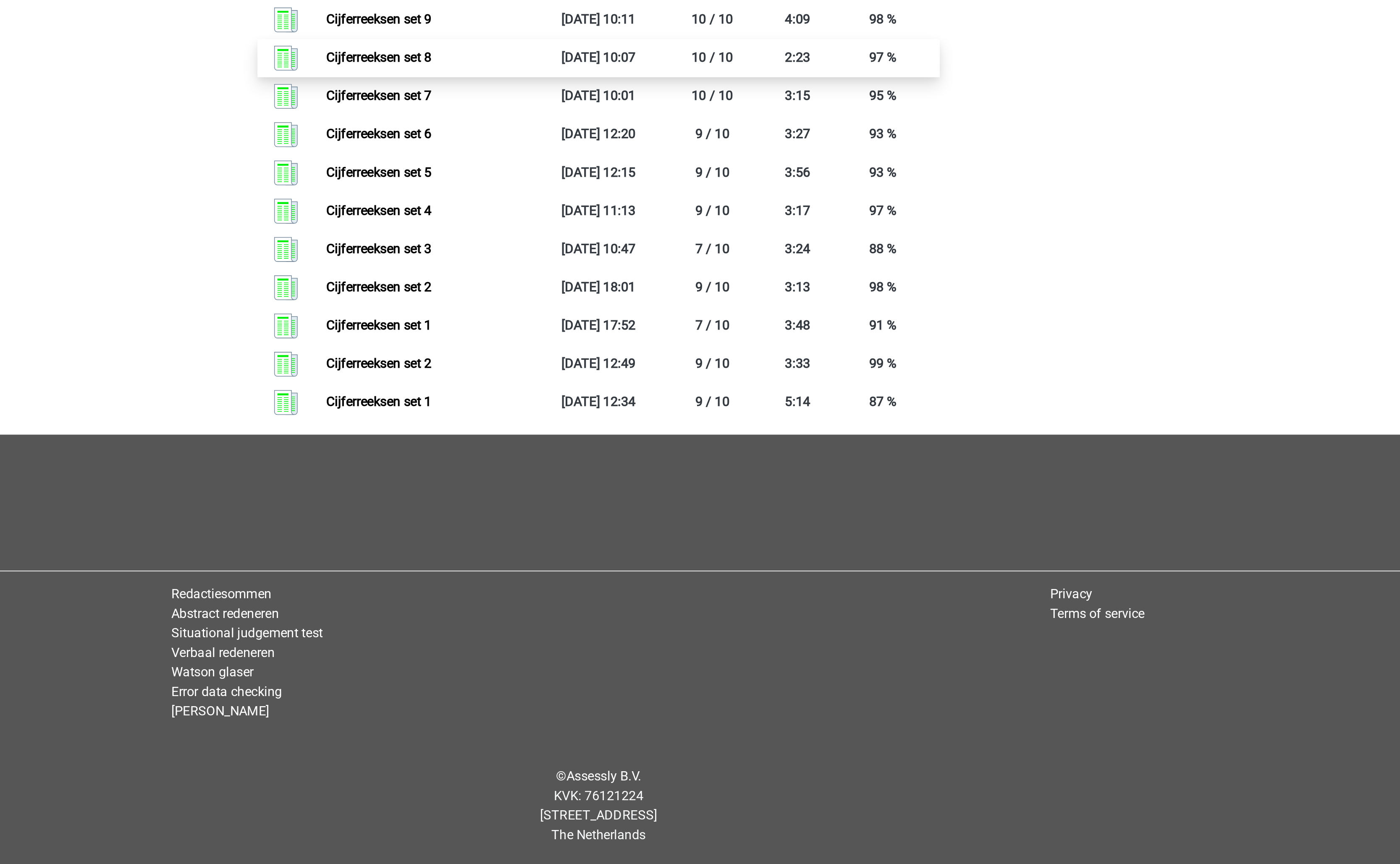
scroll to position [118, 0]
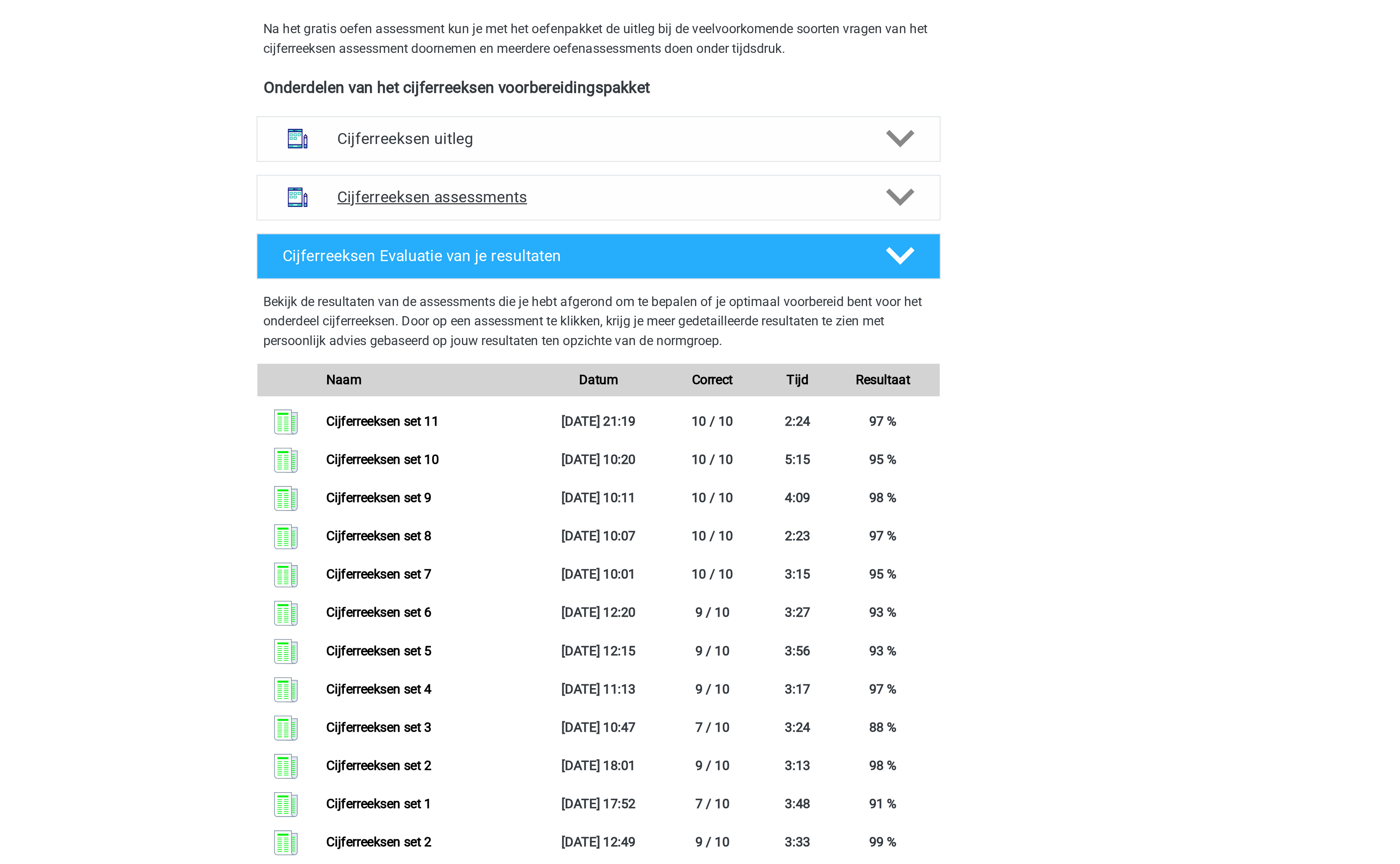
click at [693, 271] on h4 "Cijferreeksen assessments" at bounding box center [700, 272] width 269 height 9
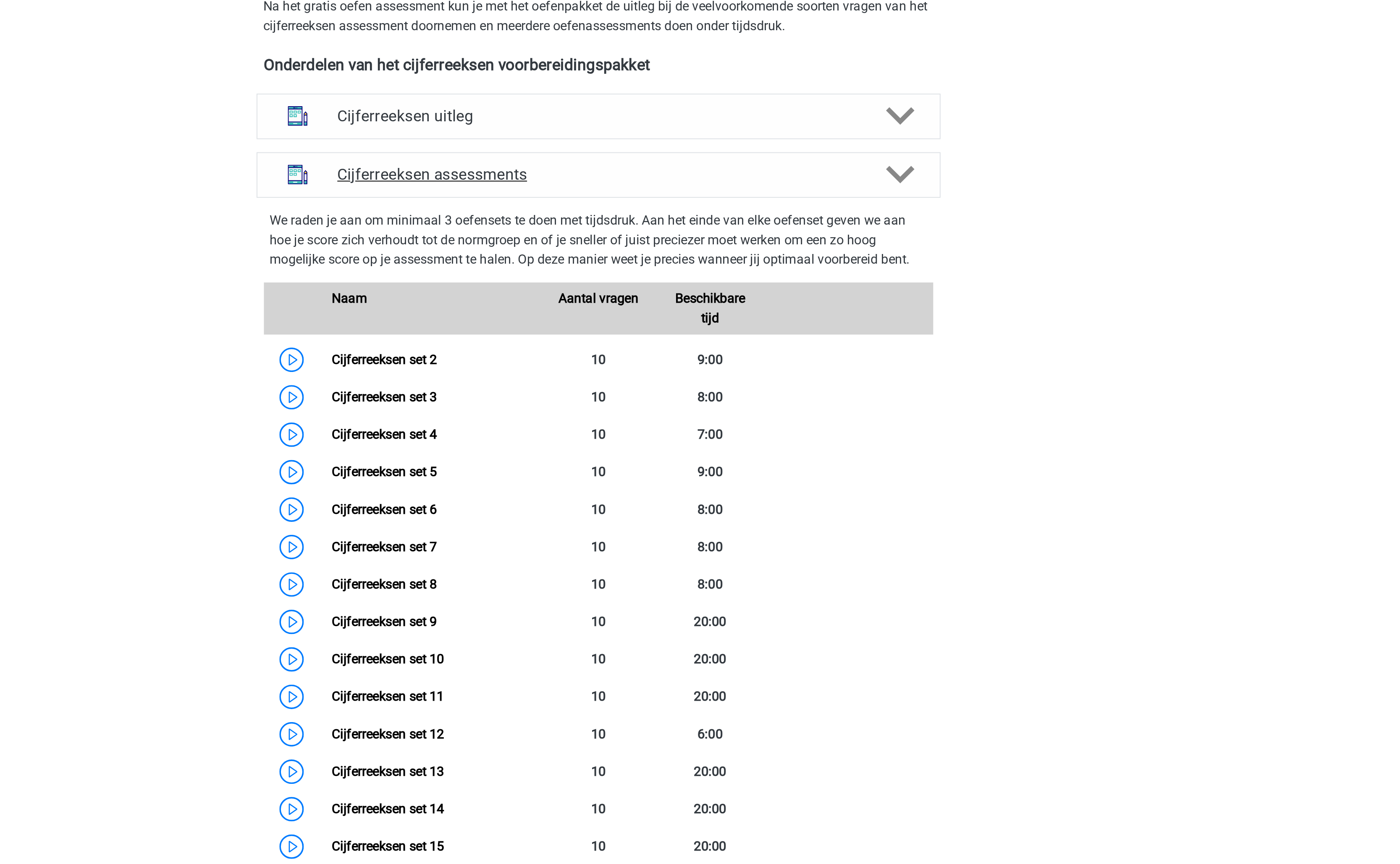
click at [693, 266] on h4 "Cijferreeksen assessments" at bounding box center [700, 261] width 269 height 9
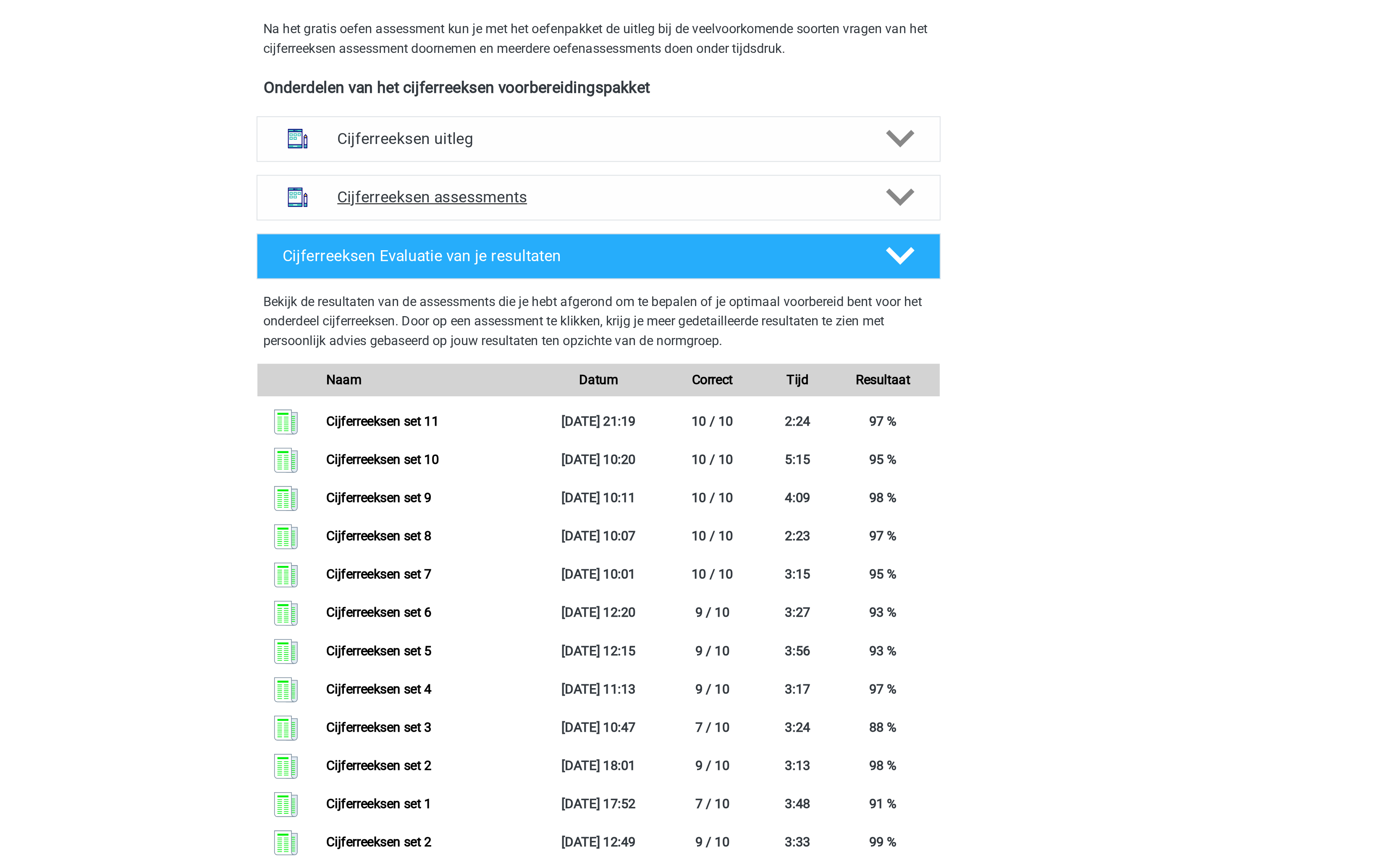
click at [693, 271] on h4 "Cijferreeksen assessments" at bounding box center [700, 272] width 269 height 9
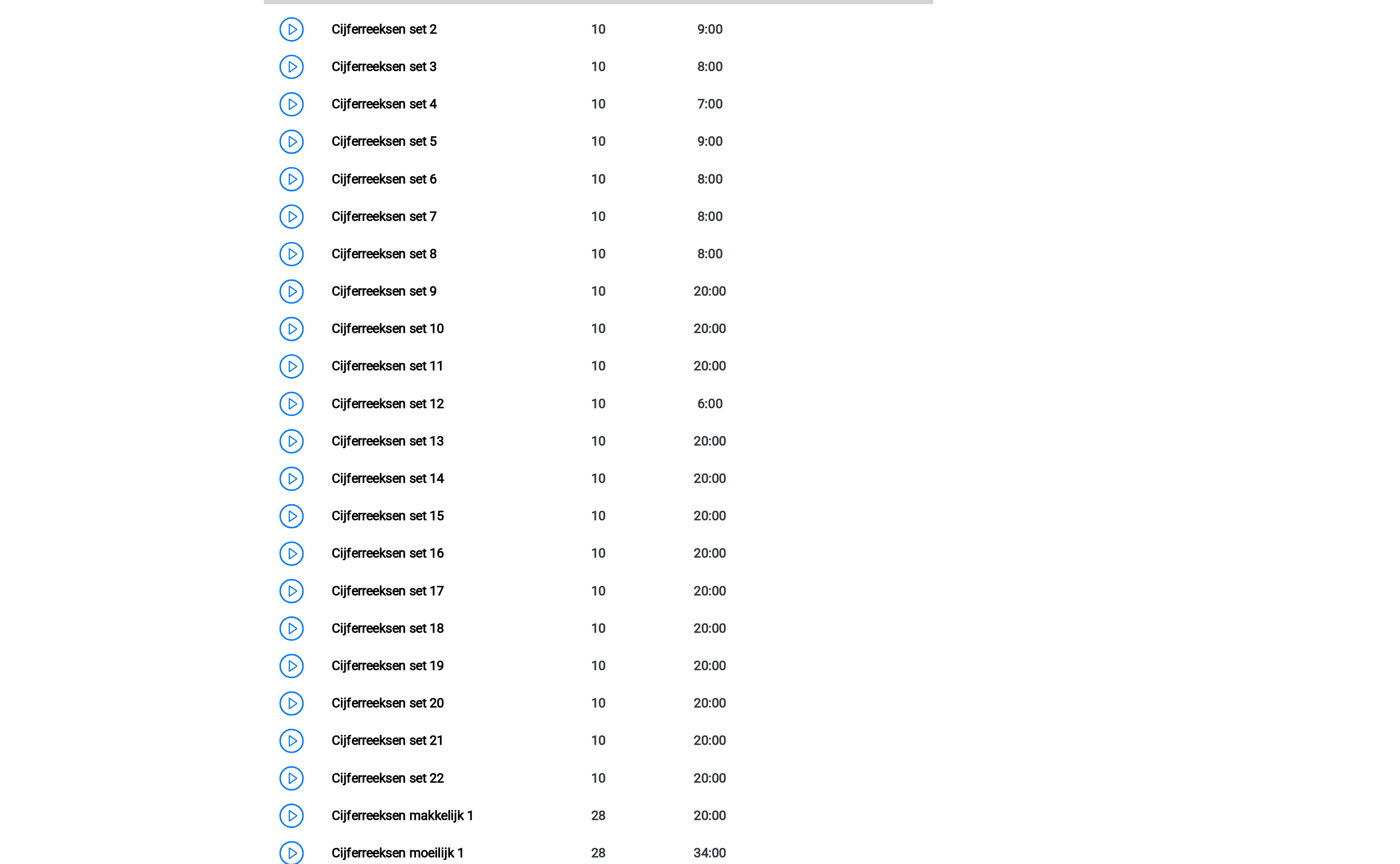
scroll to position [236, 0]
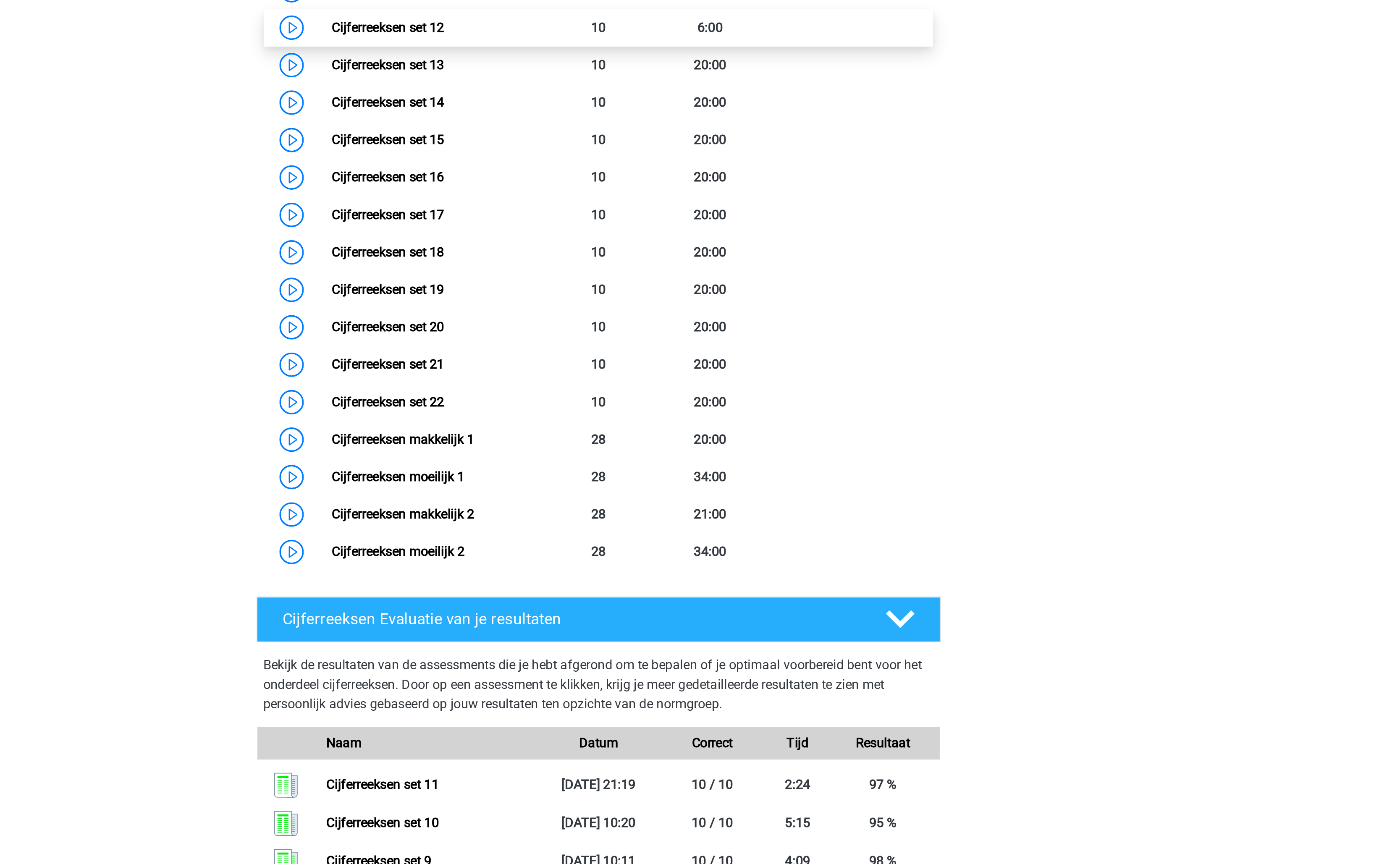
click at [618, 436] on link "Cijferreeksen set 12" at bounding box center [591, 432] width 58 height 8
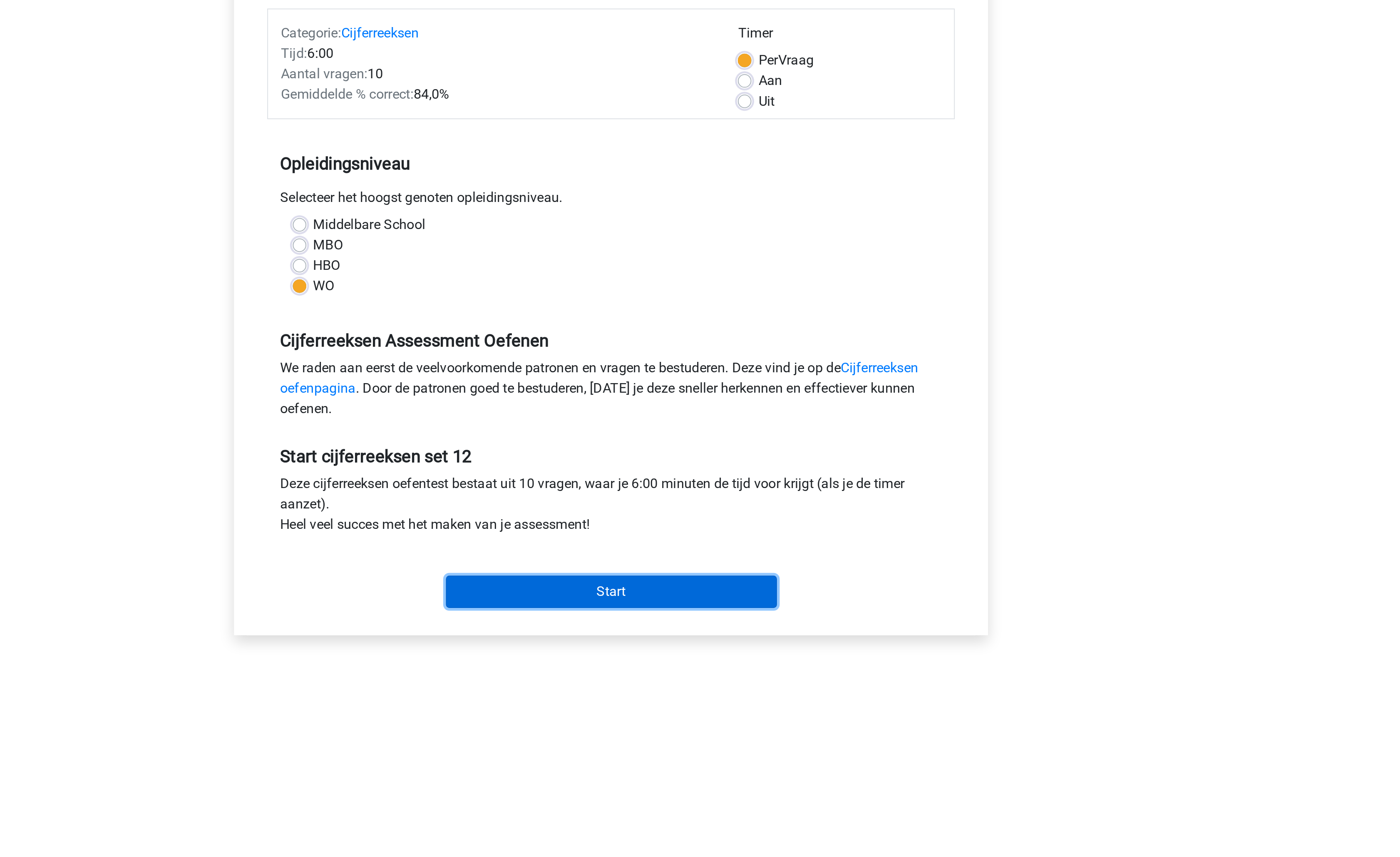
click at [688, 392] on input "Start" at bounding box center [700, 393] width 162 height 16
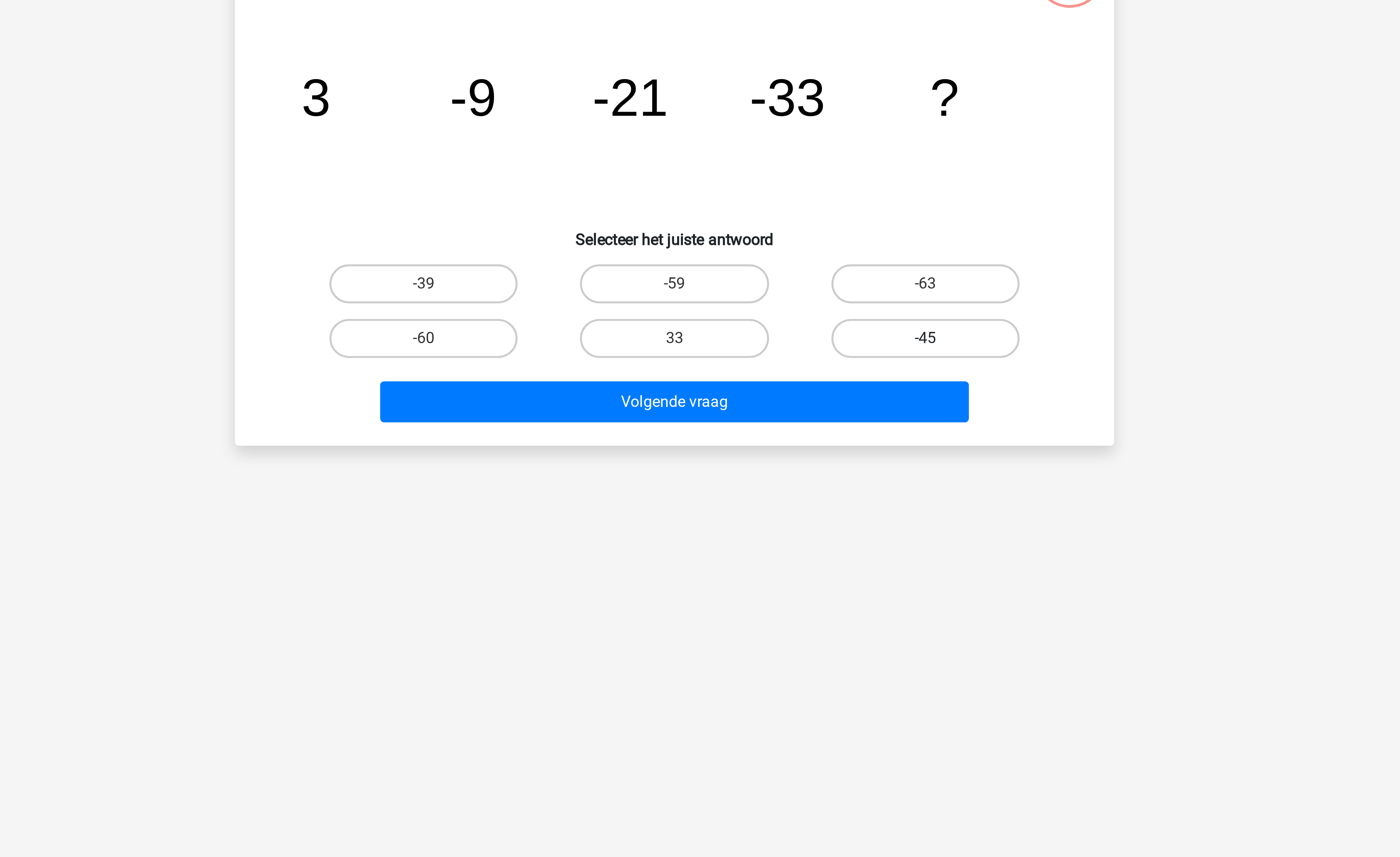
click at [819, 237] on label "-45" at bounding box center [807, 233] width 80 height 17
click at [812, 237] on input "-45" at bounding box center [809, 236] width 6 height 6
radio input "true"
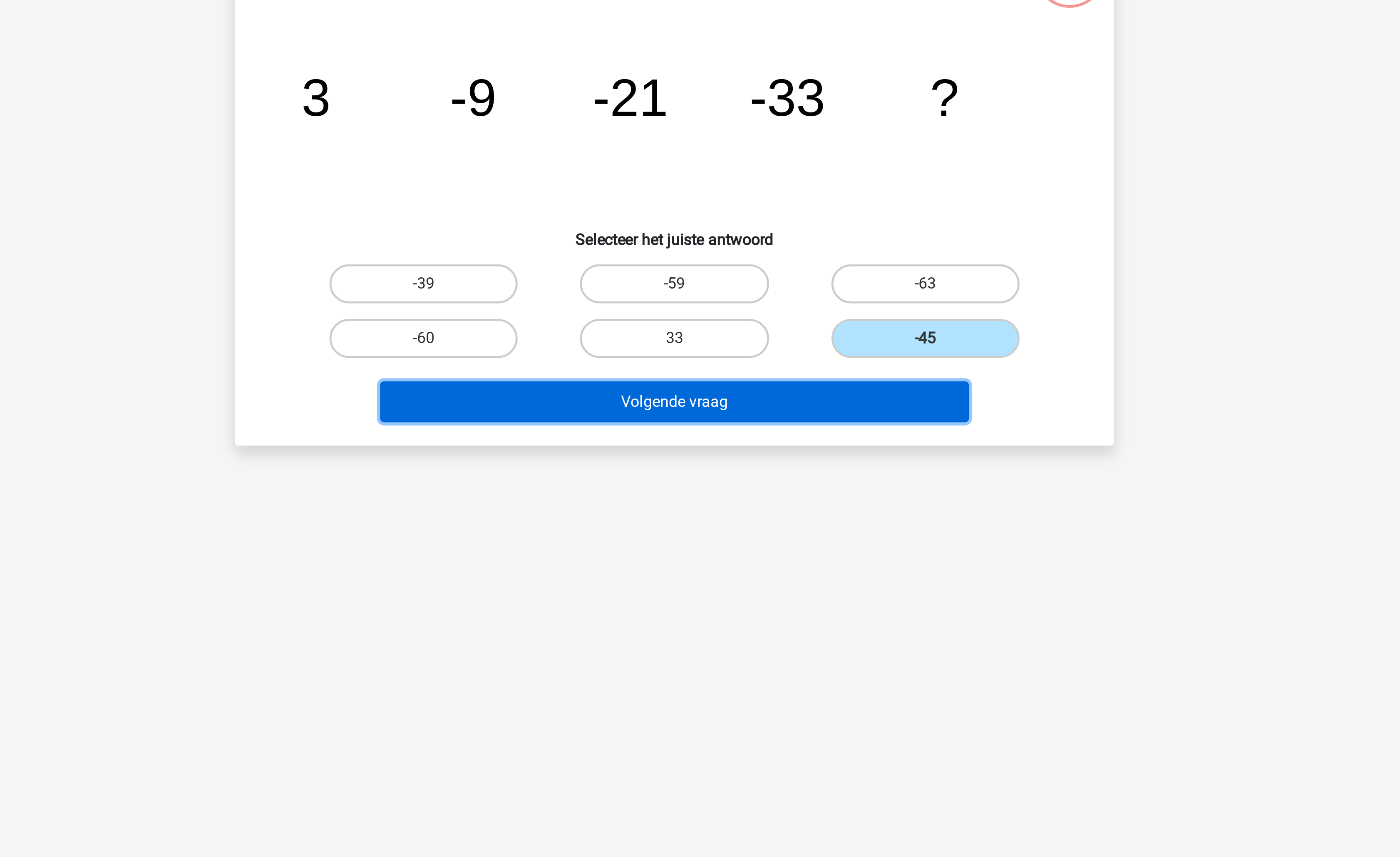
click at [744, 267] on button "Volgende vraag" at bounding box center [701, 261] width 252 height 17
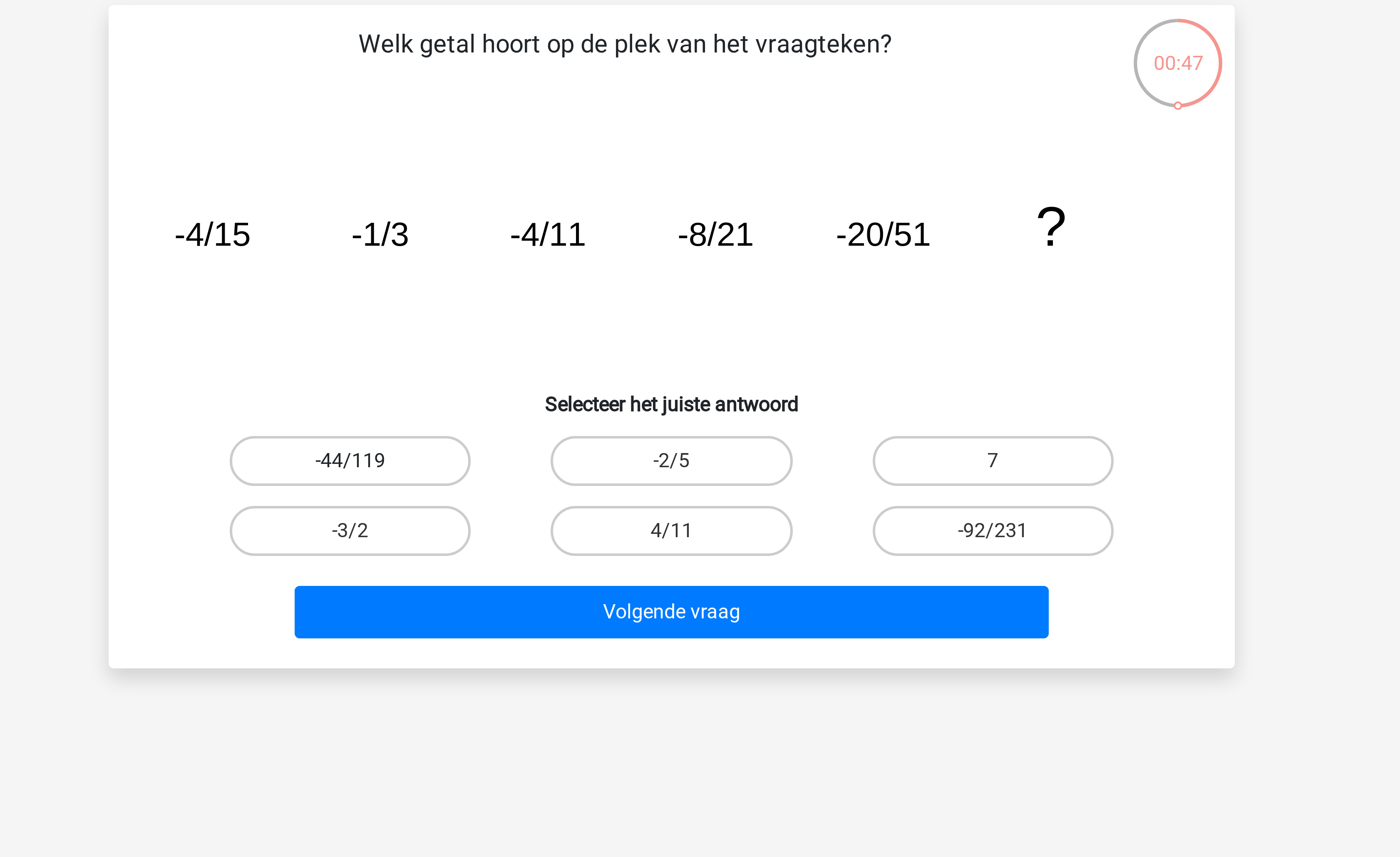
click at [626, 207] on label "-44/119" at bounding box center [593, 210] width 80 height 17
click at [598, 210] on input "-44/119" at bounding box center [596, 213] width 6 height 6
radio input "true"
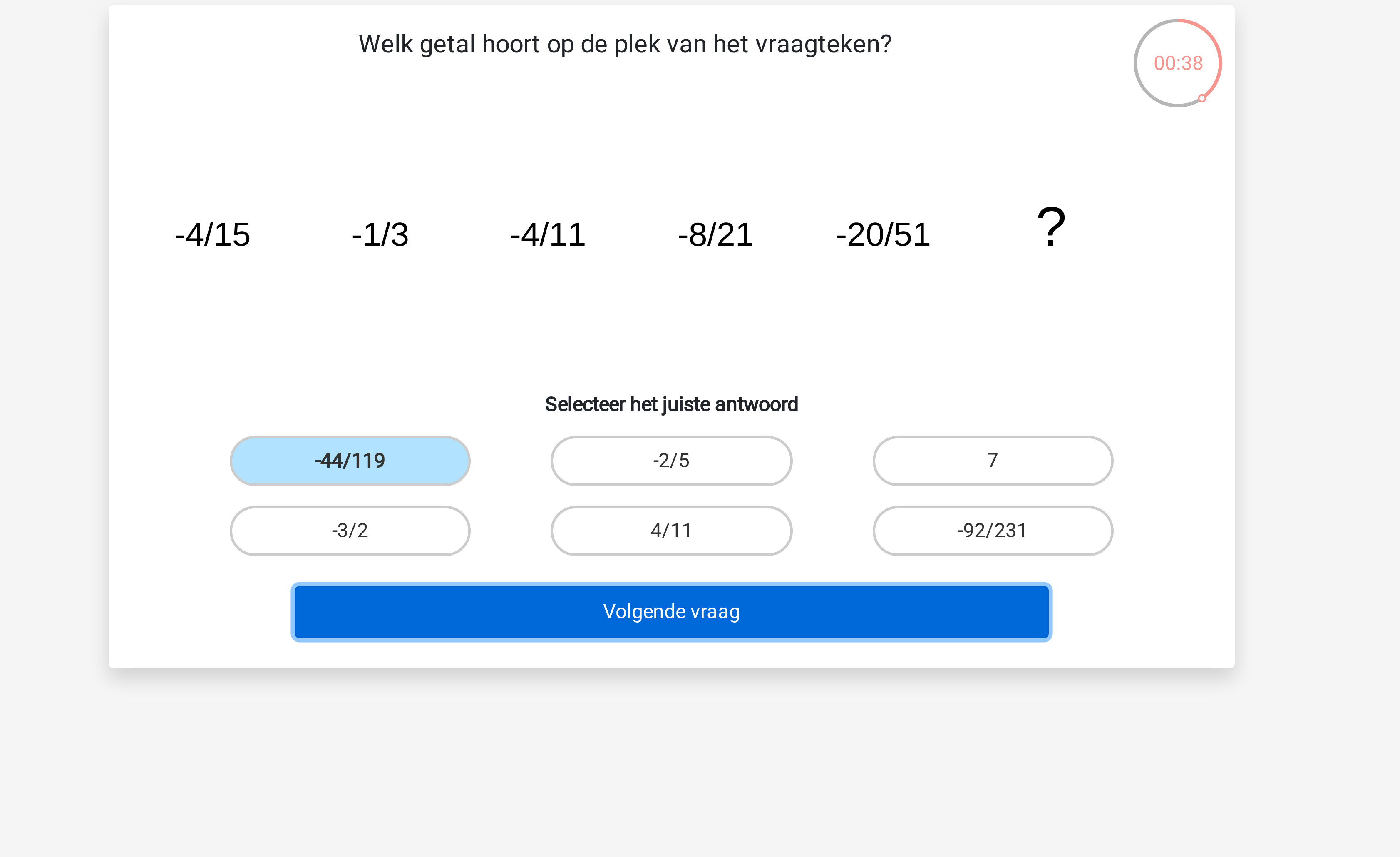
click at [709, 253] on button "Volgende vraag" at bounding box center [701, 261] width 252 height 17
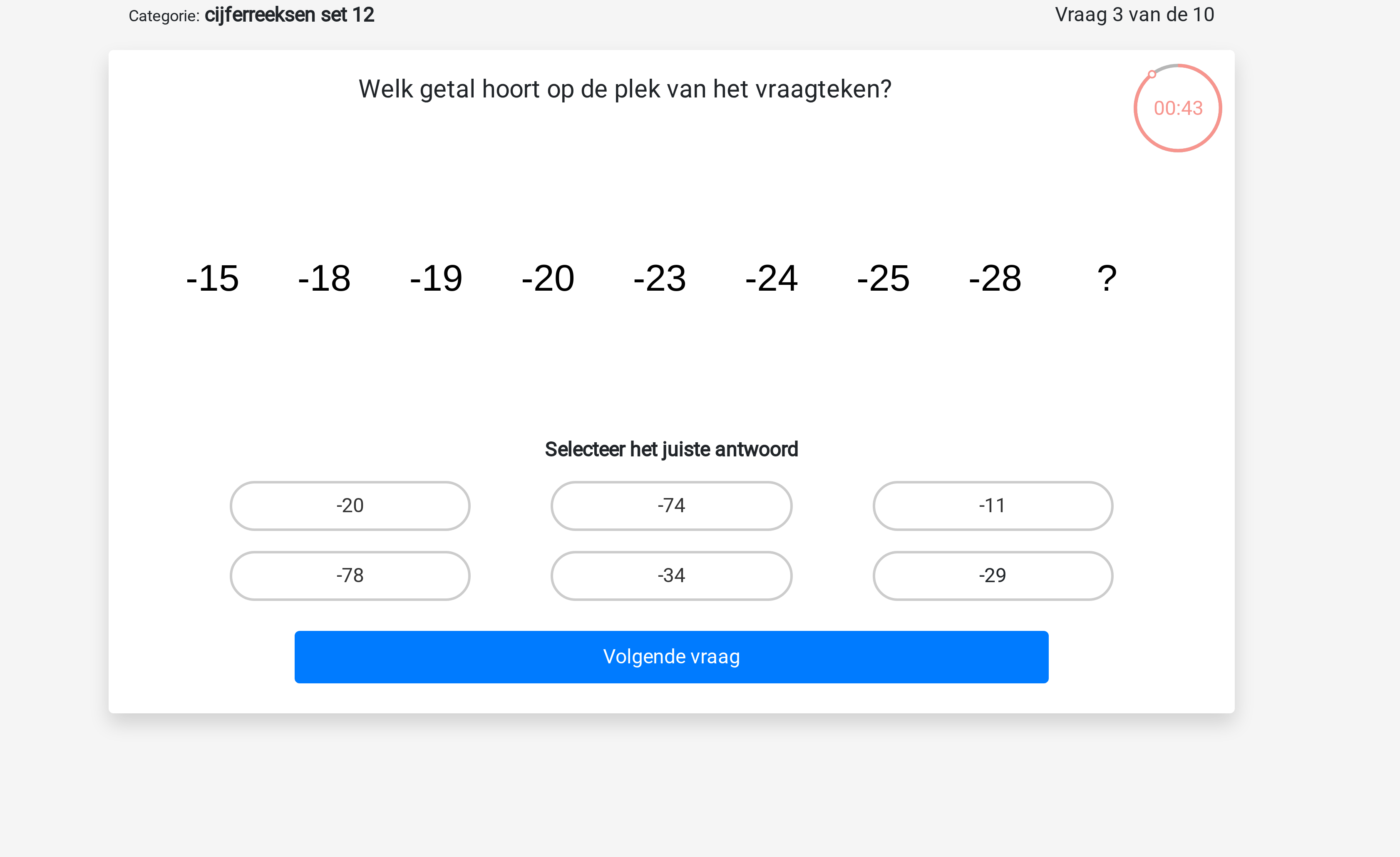
click at [802, 235] on label "-29" at bounding box center [807, 233] width 80 height 17
click at [807, 235] on input "-29" at bounding box center [809, 236] width 6 height 6
radio input "true"
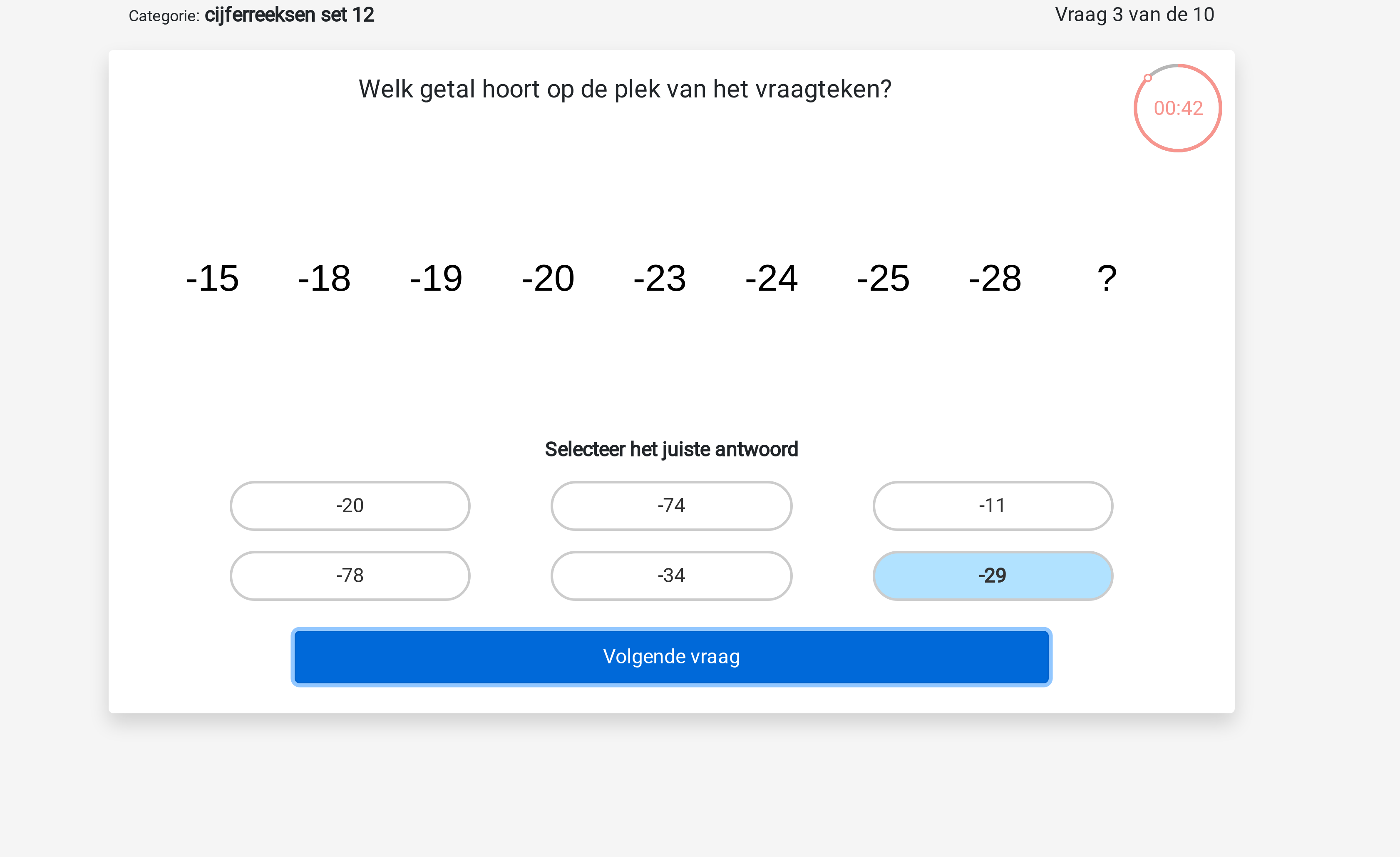
click at [767, 257] on button "Volgende vraag" at bounding box center [701, 261] width 252 height 17
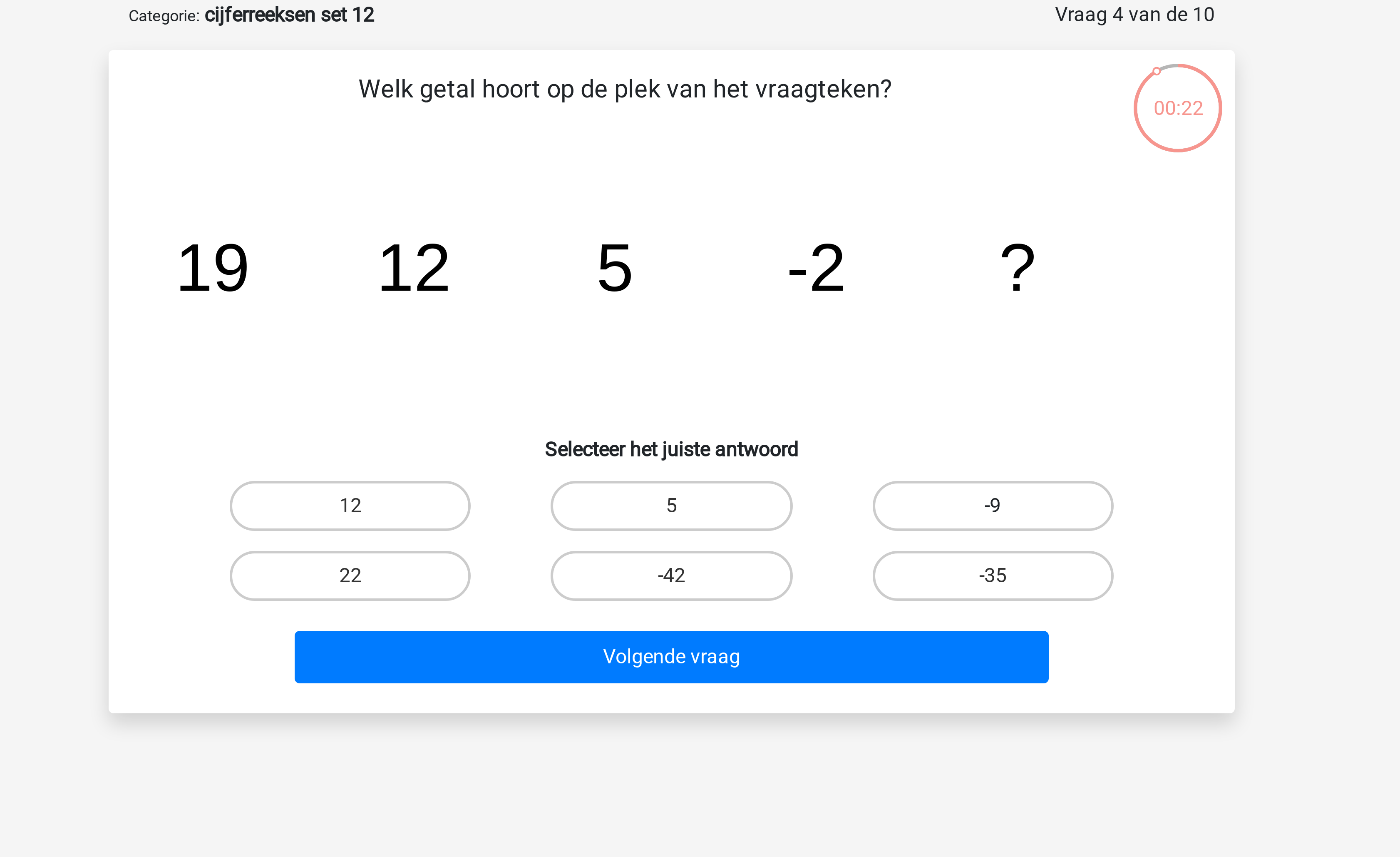
click at [802, 202] on label "-9" at bounding box center [807, 210] width 80 height 17
click at [807, 210] on input "-9" at bounding box center [809, 213] width 6 height 6
radio input "true"
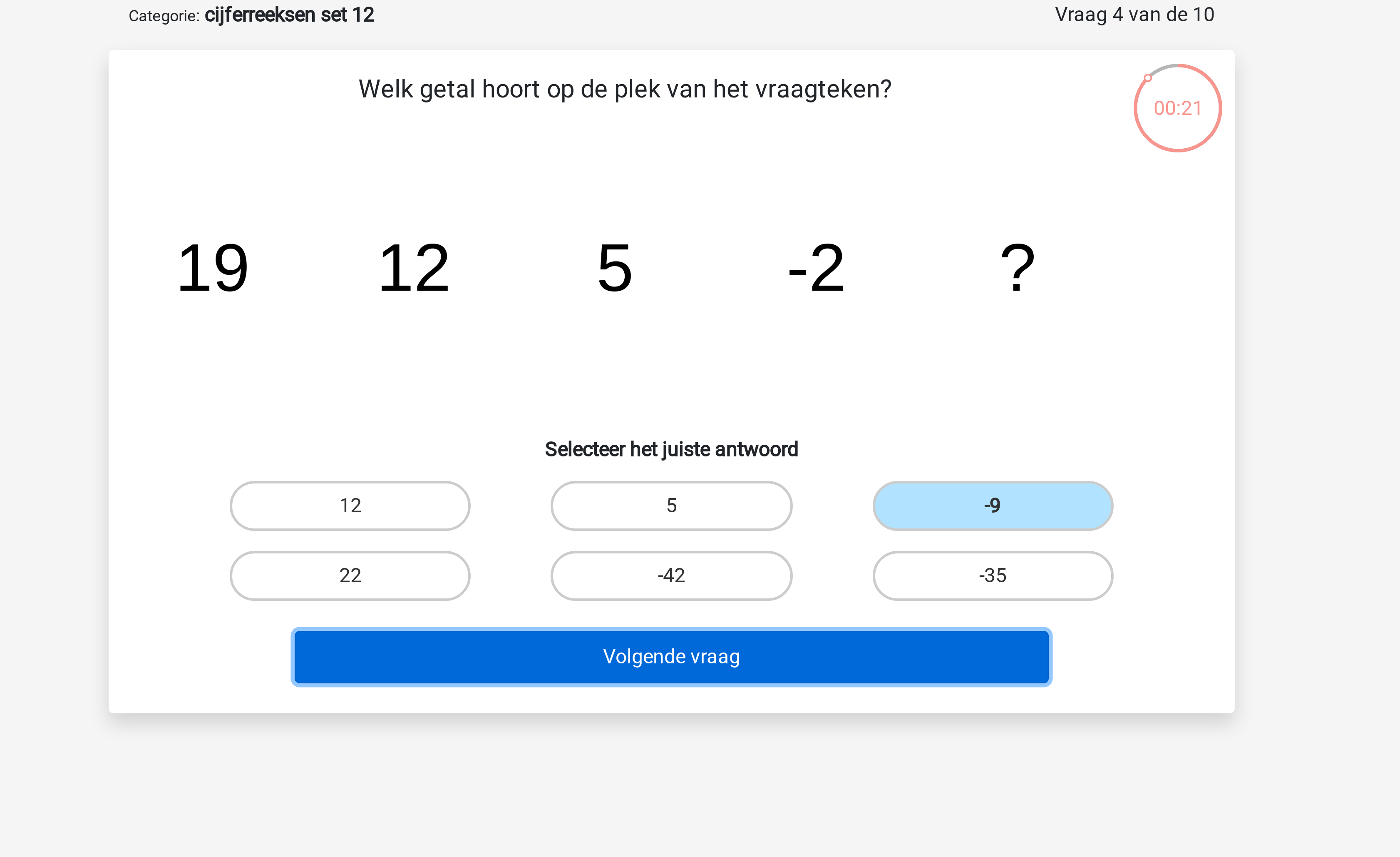
click at [769, 258] on button "Volgende vraag" at bounding box center [701, 261] width 252 height 17
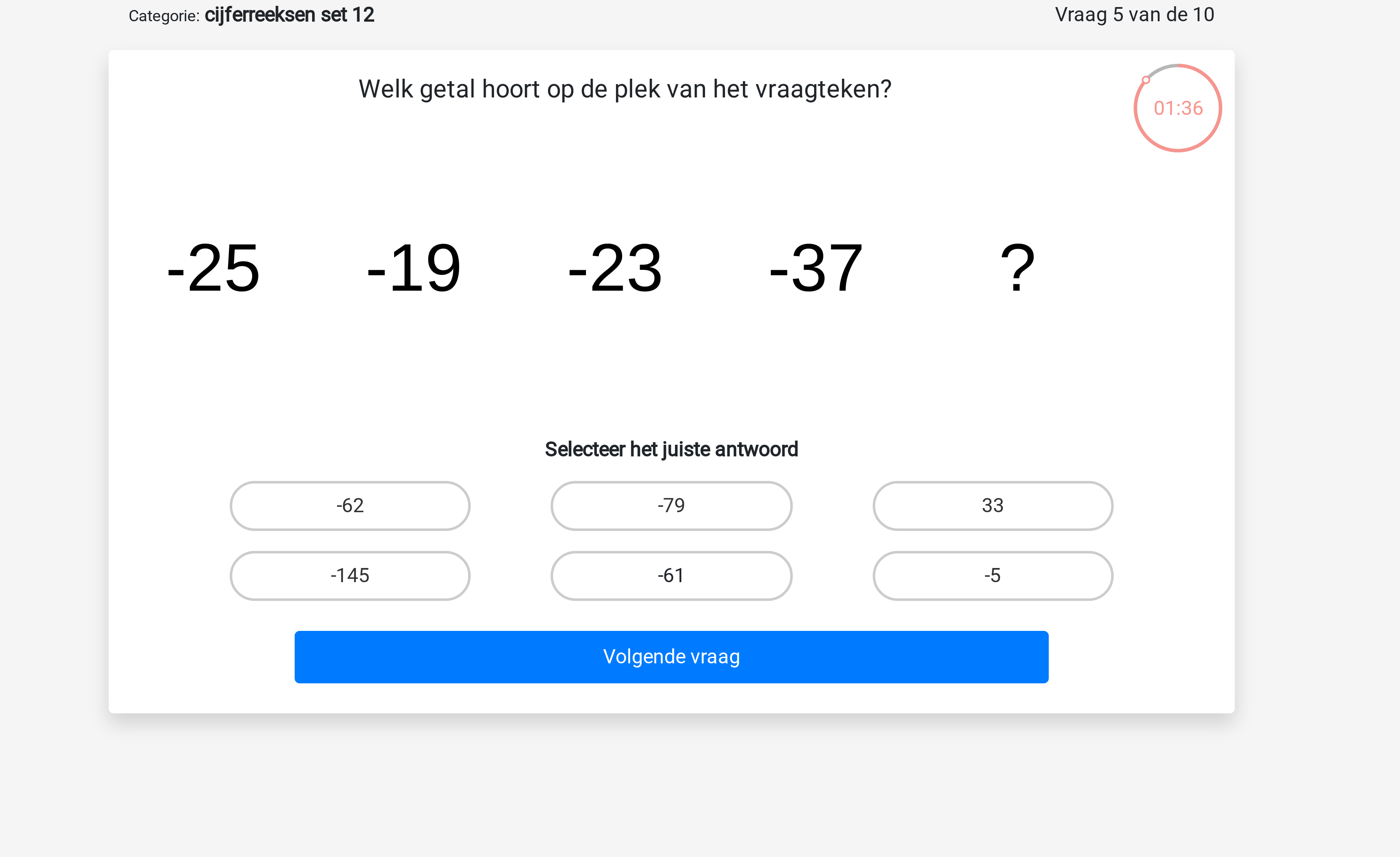
click at [724, 237] on label "-61" at bounding box center [699, 233] width 80 height 17
click at [706, 237] on input "-61" at bounding box center [702, 236] width 6 height 6
radio input "true"
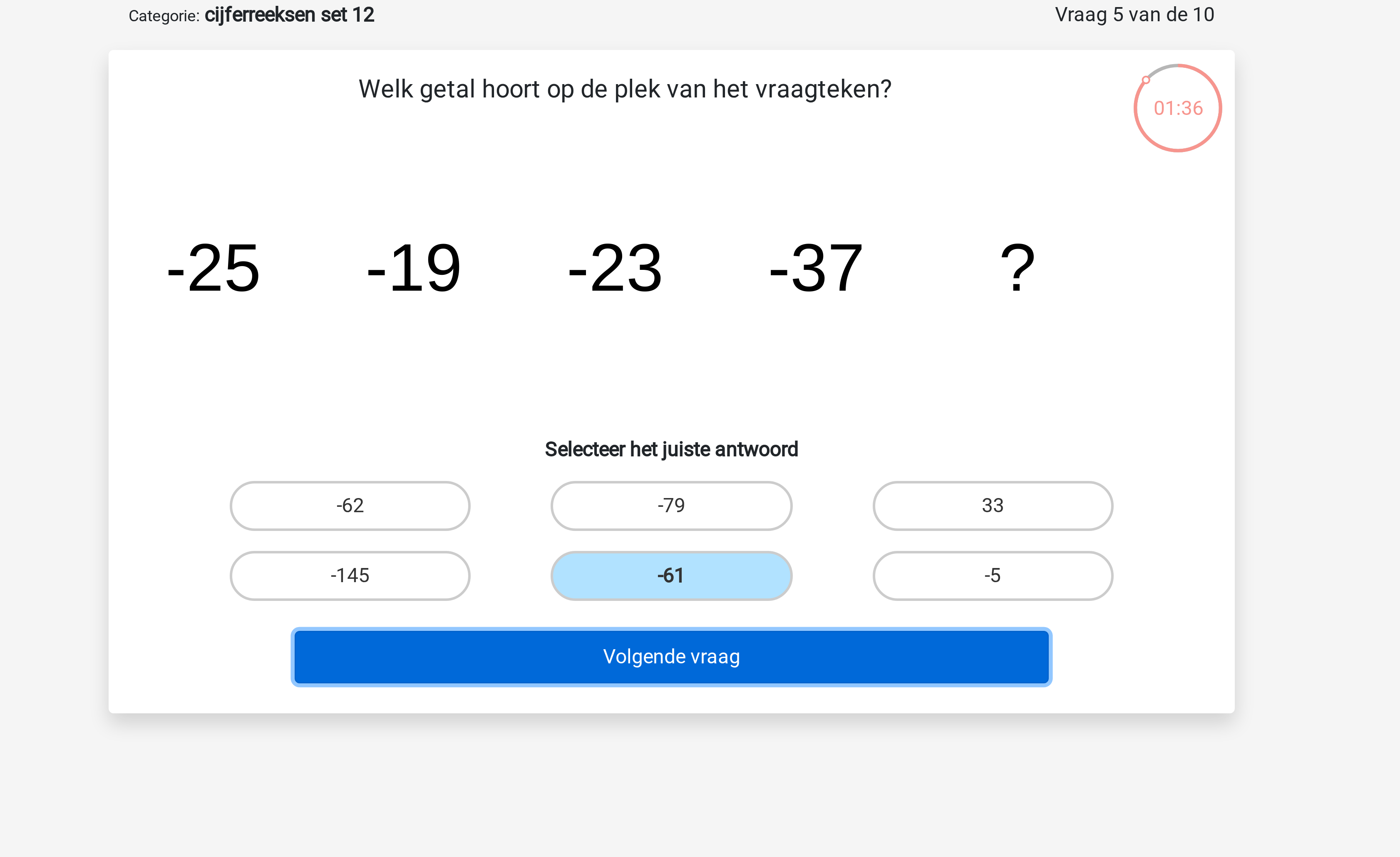
click at [713, 261] on button "Volgende vraag" at bounding box center [701, 261] width 252 height 17
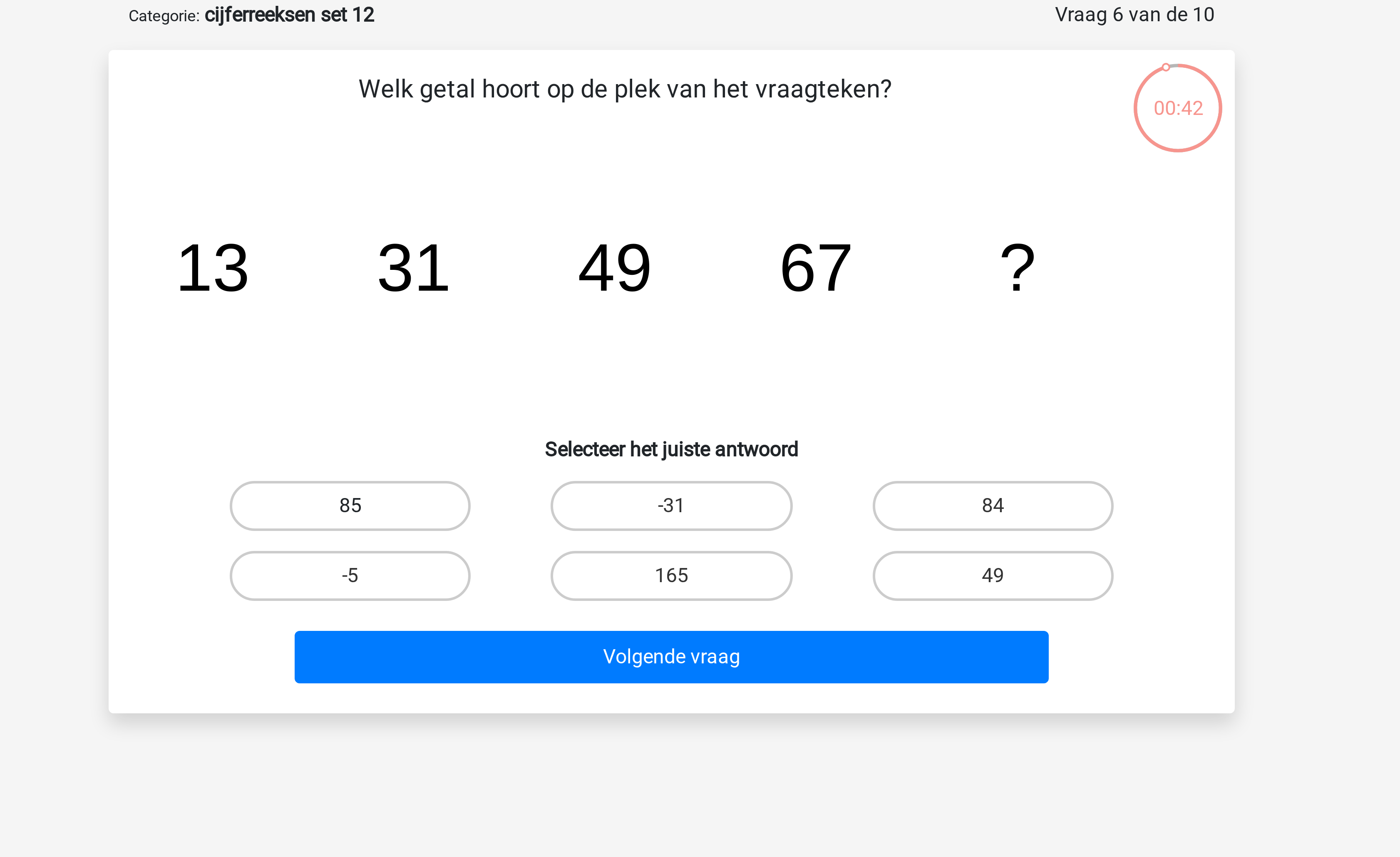
click at [623, 214] on label "85" at bounding box center [593, 210] width 80 height 17
click at [598, 214] on input "85" at bounding box center [596, 213] width 6 height 6
radio input "true"
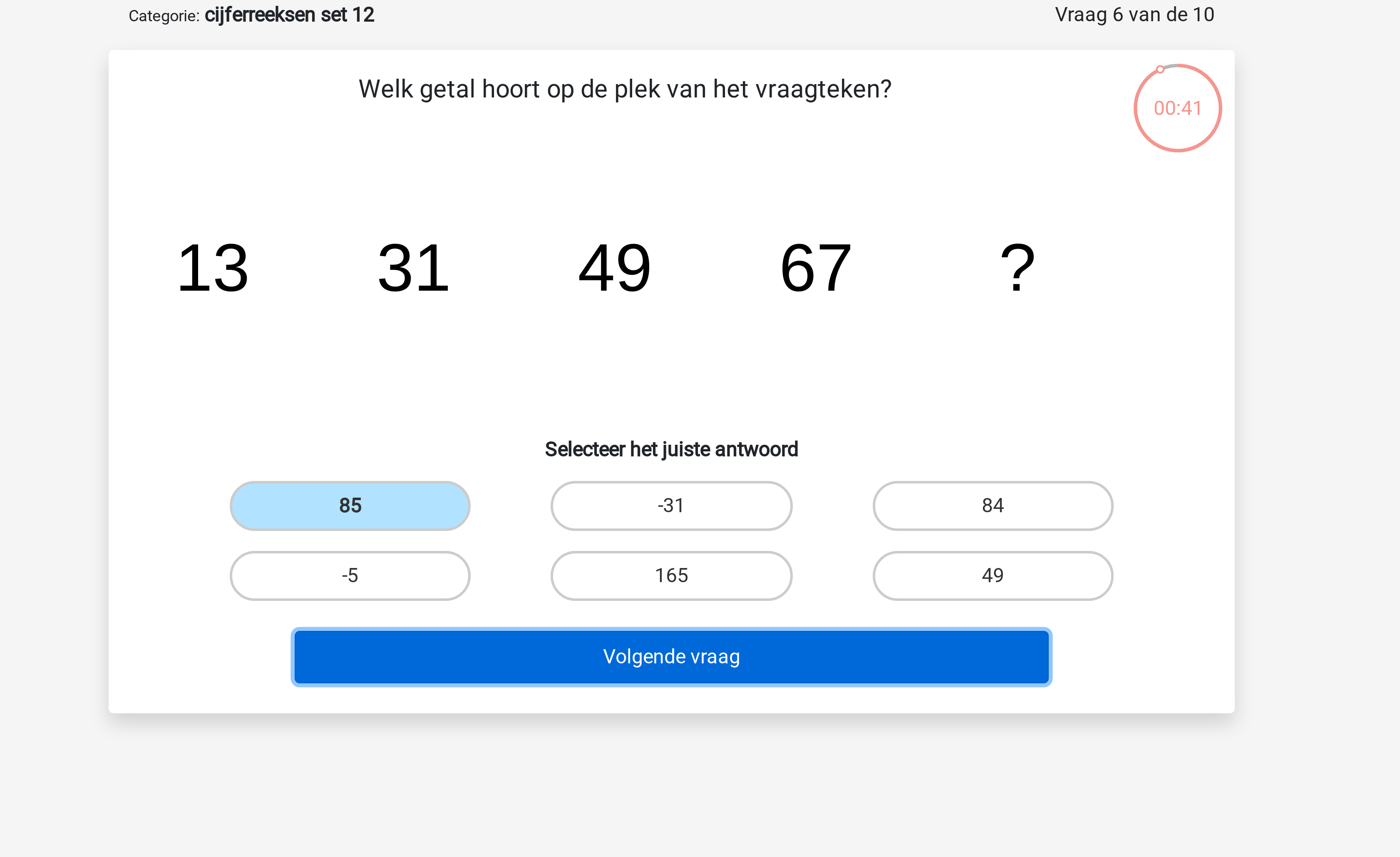
click at [657, 258] on button "Volgende vraag" at bounding box center [701, 261] width 252 height 17
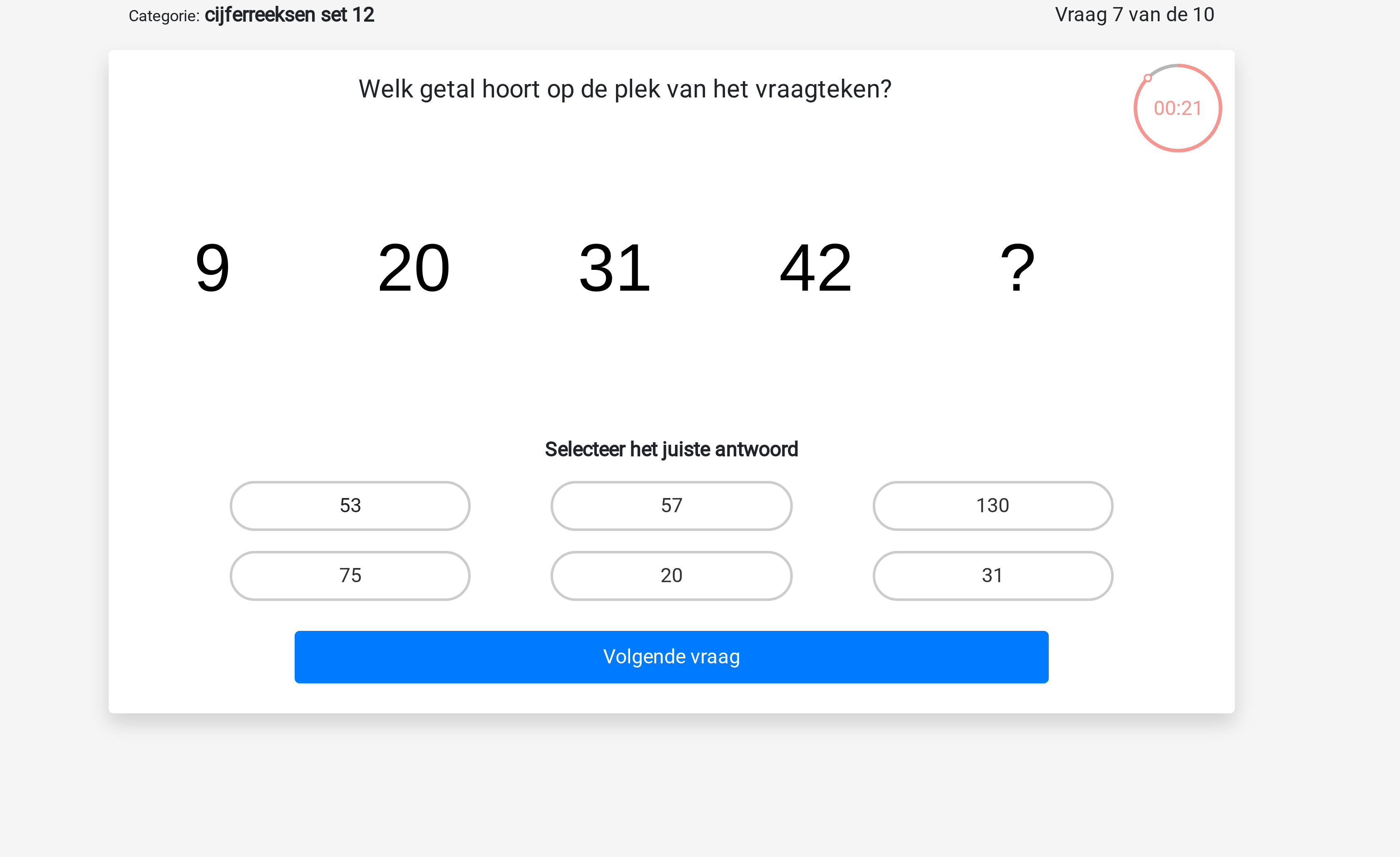
drag, startPoint x: 626, startPoint y: 204, endPoint x: 626, endPoint y: 216, distance: 12.0
click at [626, 204] on label "53" at bounding box center [593, 210] width 80 height 17
click at [598, 210] on input "53" at bounding box center [596, 213] width 6 height 6
radio input "true"
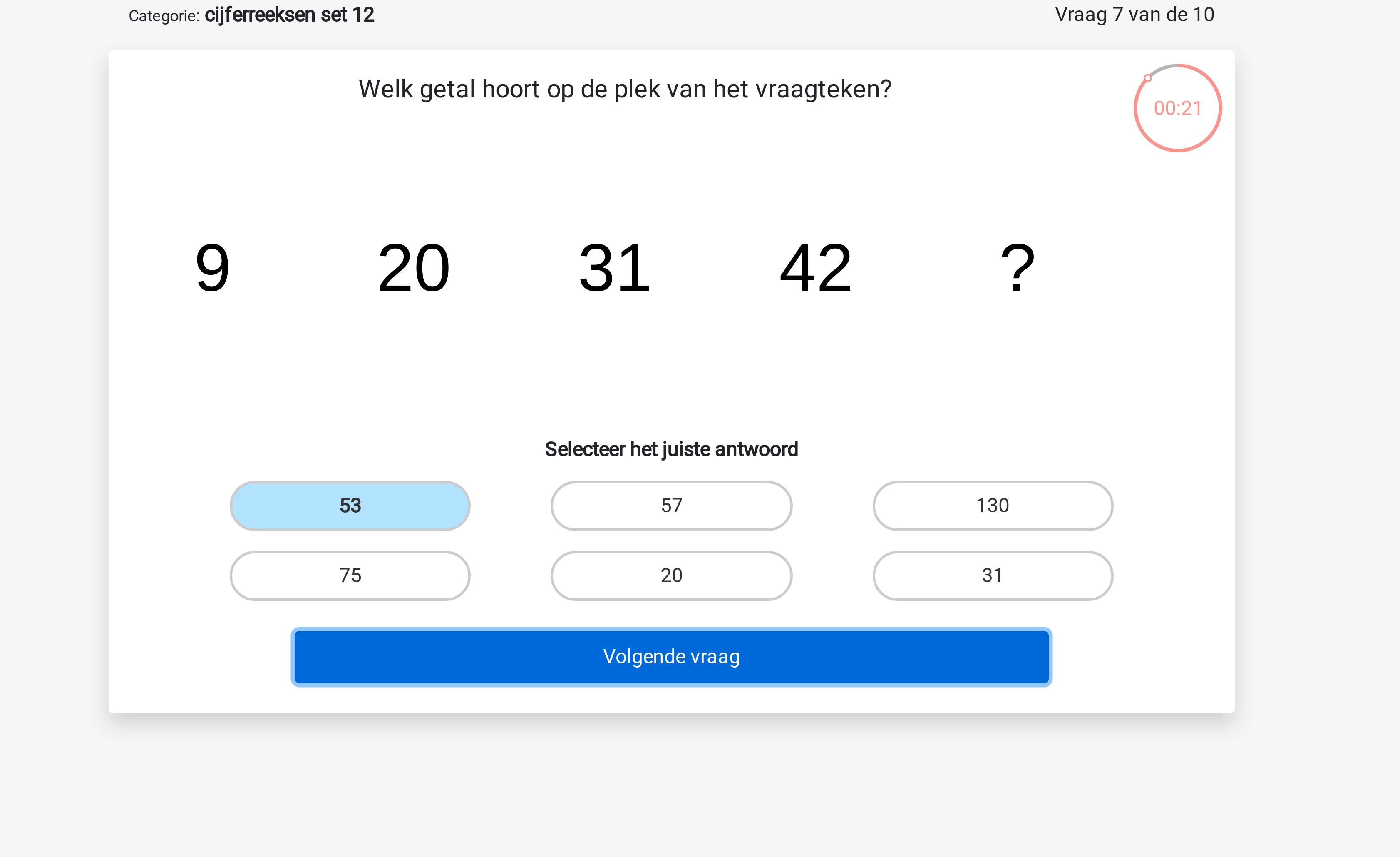
click at [634, 254] on button "Volgende vraag" at bounding box center [701, 261] width 252 height 17
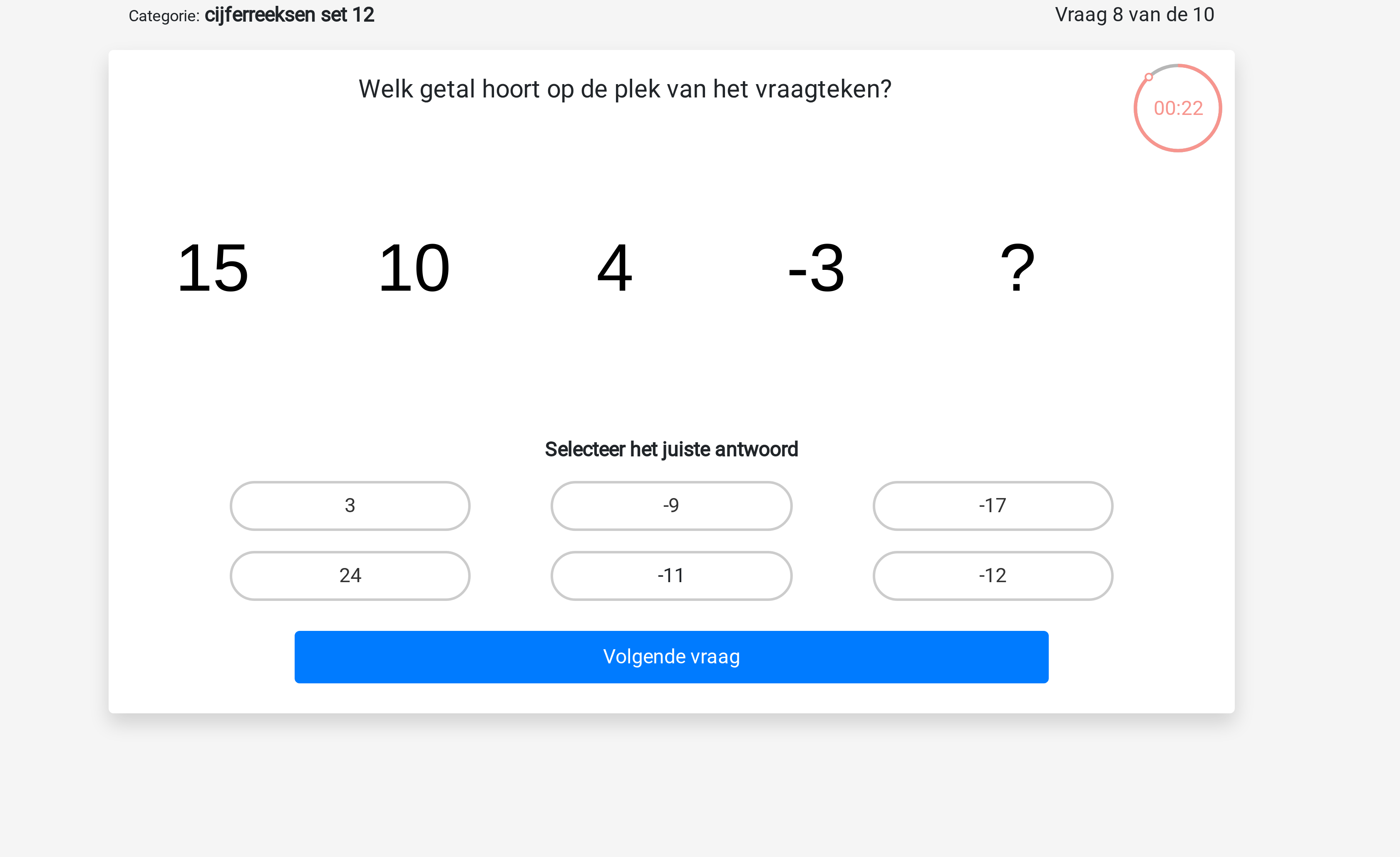
click at [694, 232] on label "-11" at bounding box center [699, 233] width 80 height 17
click at [700, 233] on input "-11" at bounding box center [702, 236] width 6 height 6
radio input "true"
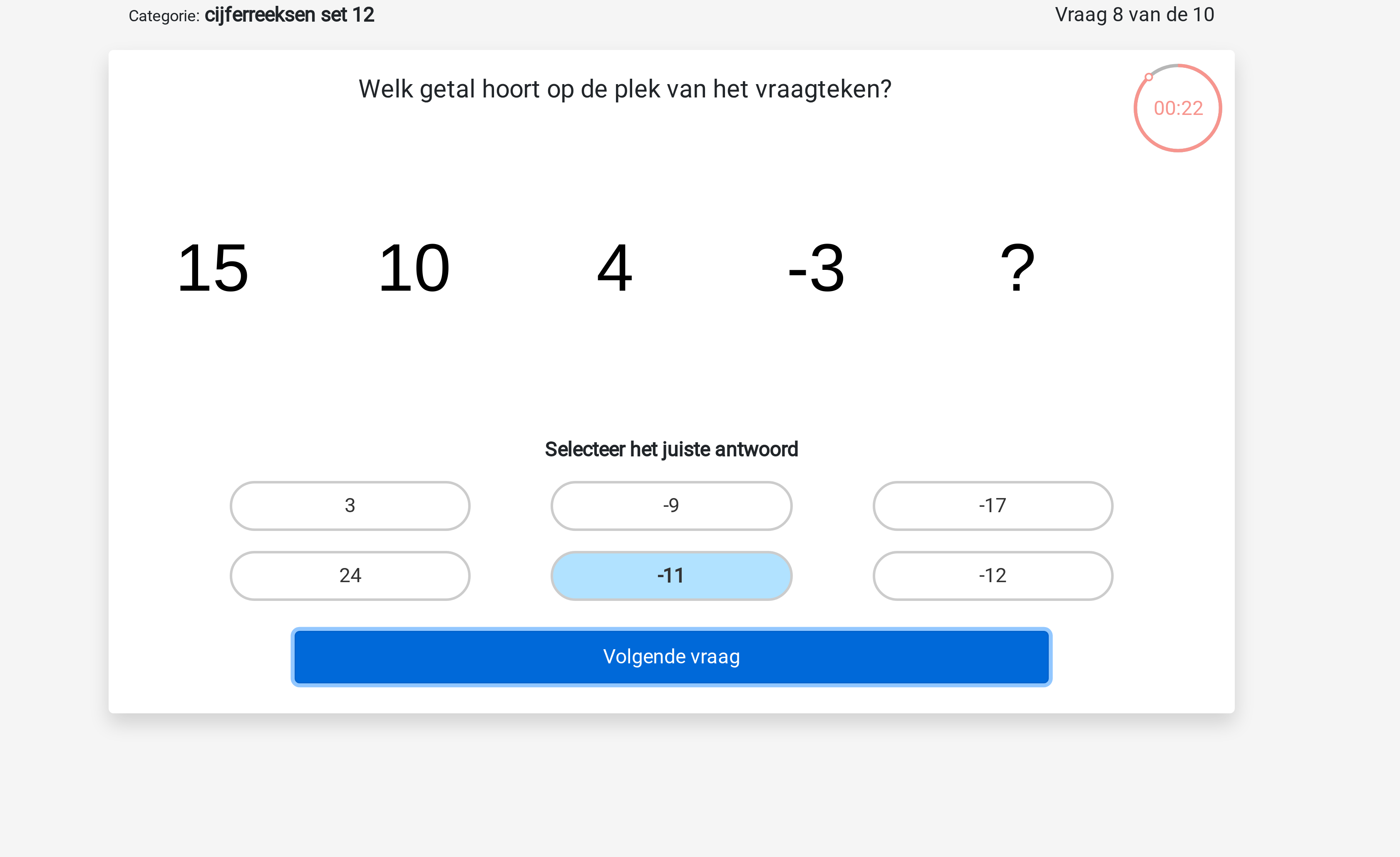
click at [694, 261] on button "Volgende vraag" at bounding box center [701, 261] width 252 height 17
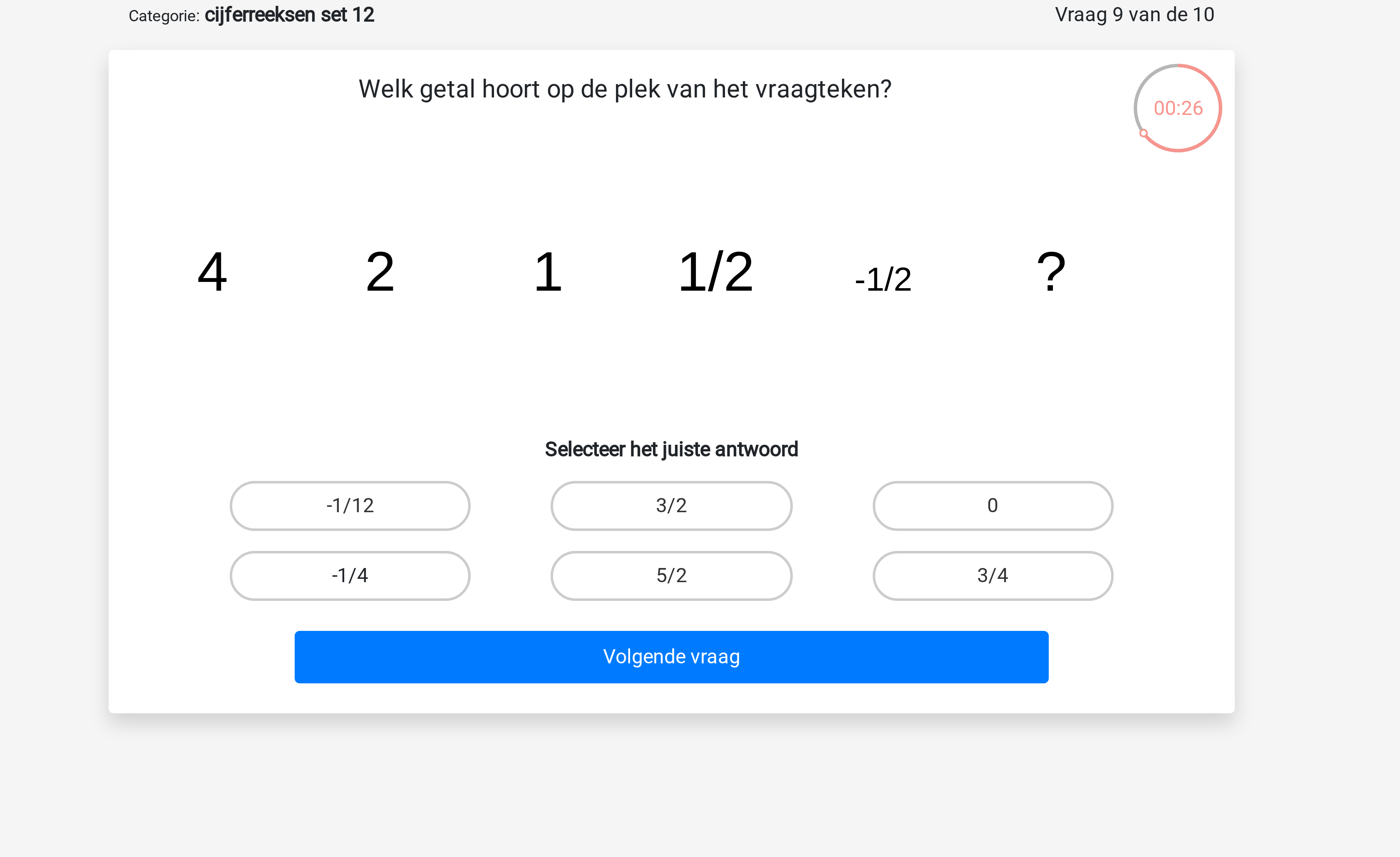
click at [601, 238] on label "-1/4" at bounding box center [593, 233] width 80 height 17
click at [598, 238] on input "-1/4" at bounding box center [596, 236] width 6 height 6
radio input "true"
click at [649, 272] on div "Volgende vraag" at bounding box center [699, 262] width 321 height 21
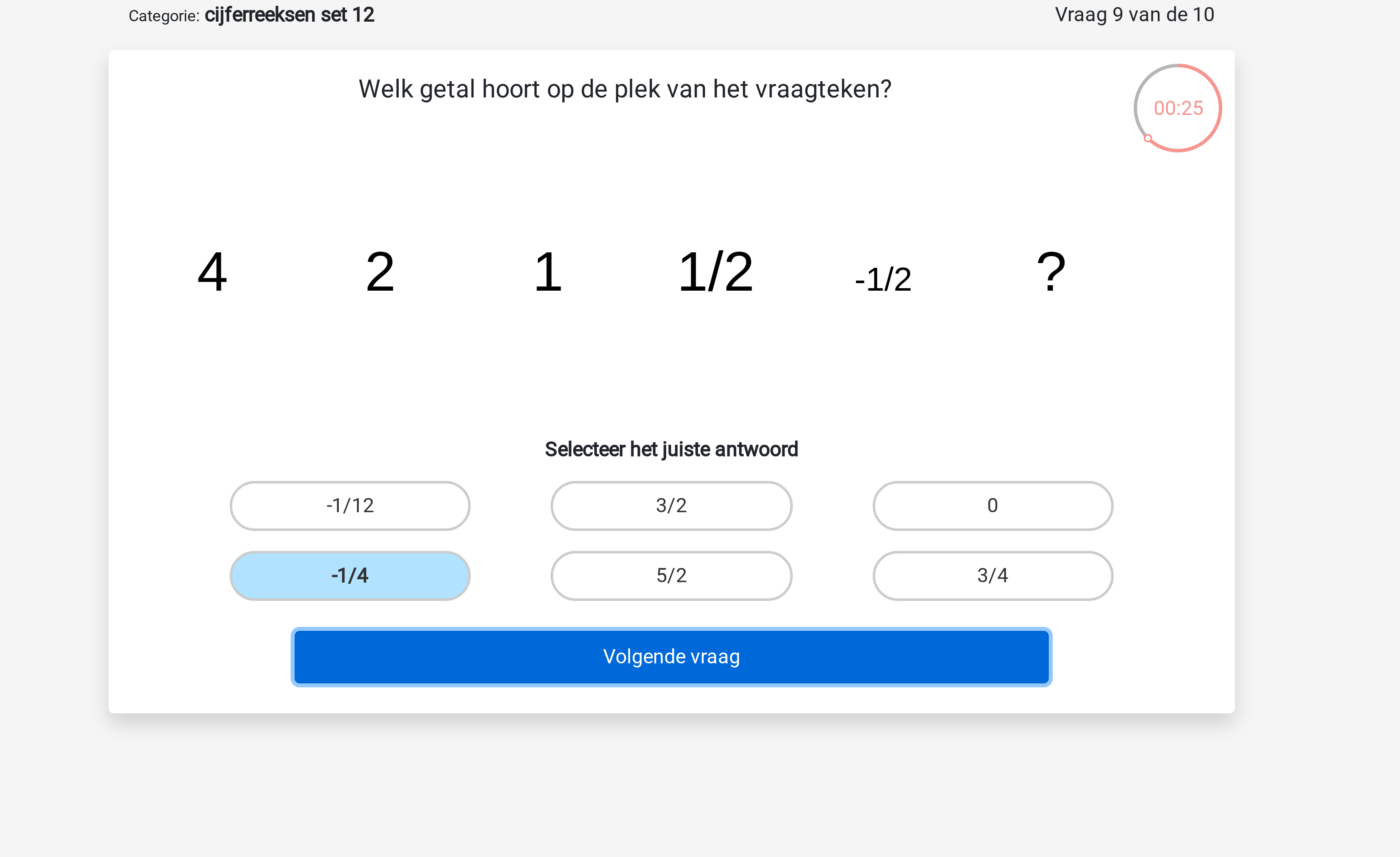
click at [658, 262] on button "Volgende vraag" at bounding box center [701, 261] width 252 height 17
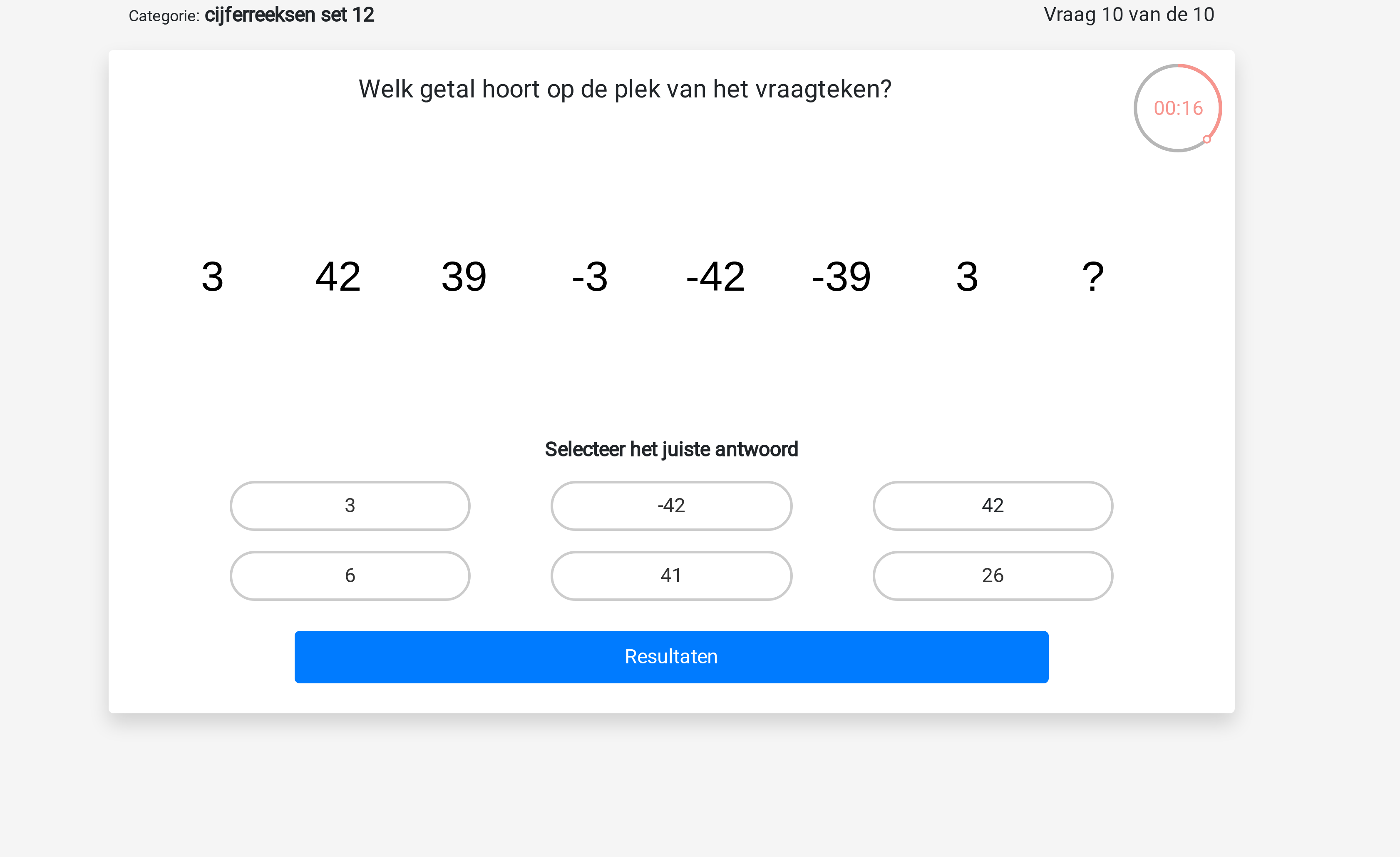
click at [795, 208] on label "42" at bounding box center [807, 210] width 80 height 17
click at [807, 210] on input "42" at bounding box center [809, 213] width 6 height 6
radio input "true"
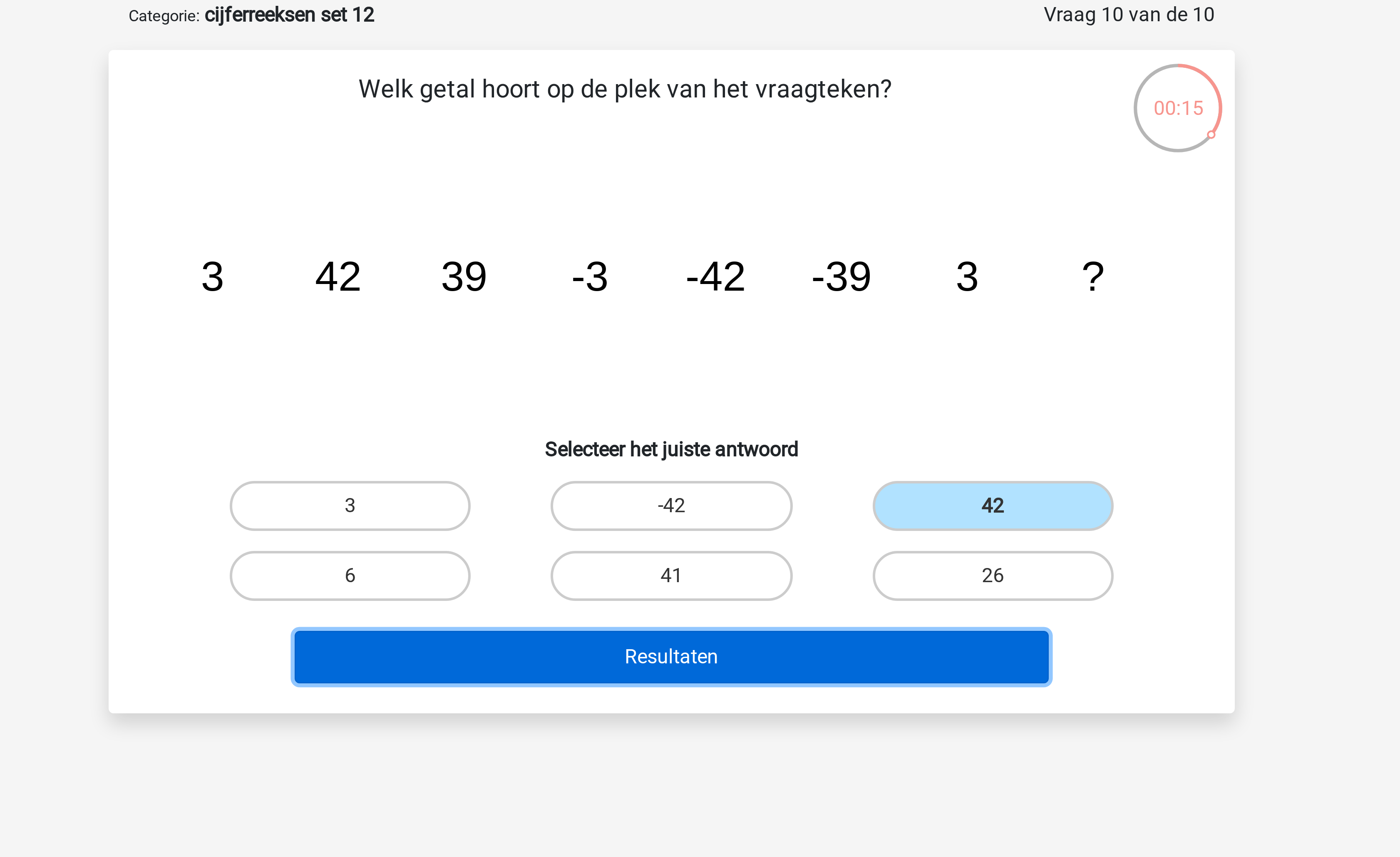
click at [732, 257] on button "Resultaten" at bounding box center [701, 261] width 252 height 17
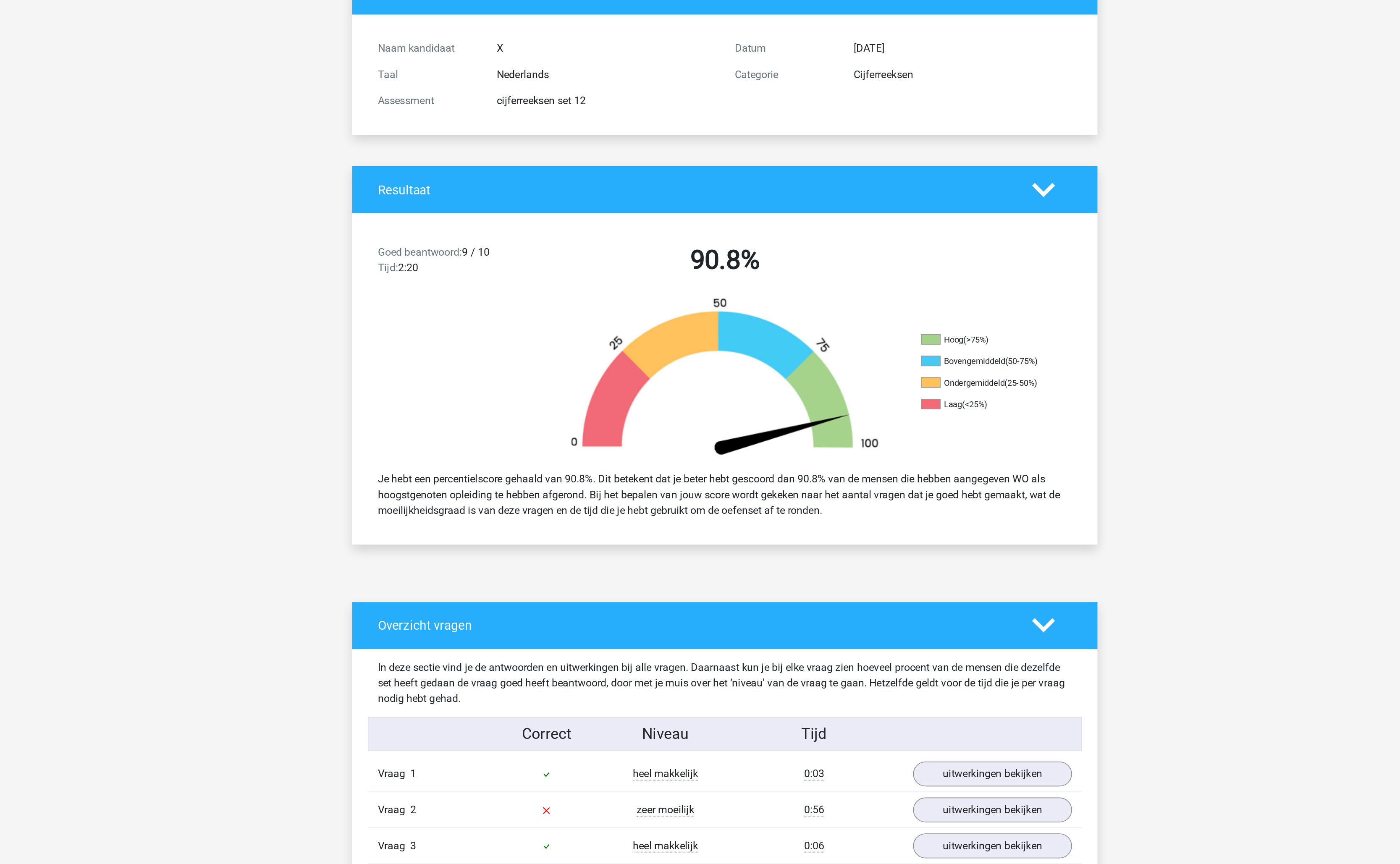
scroll to position [81, 0]
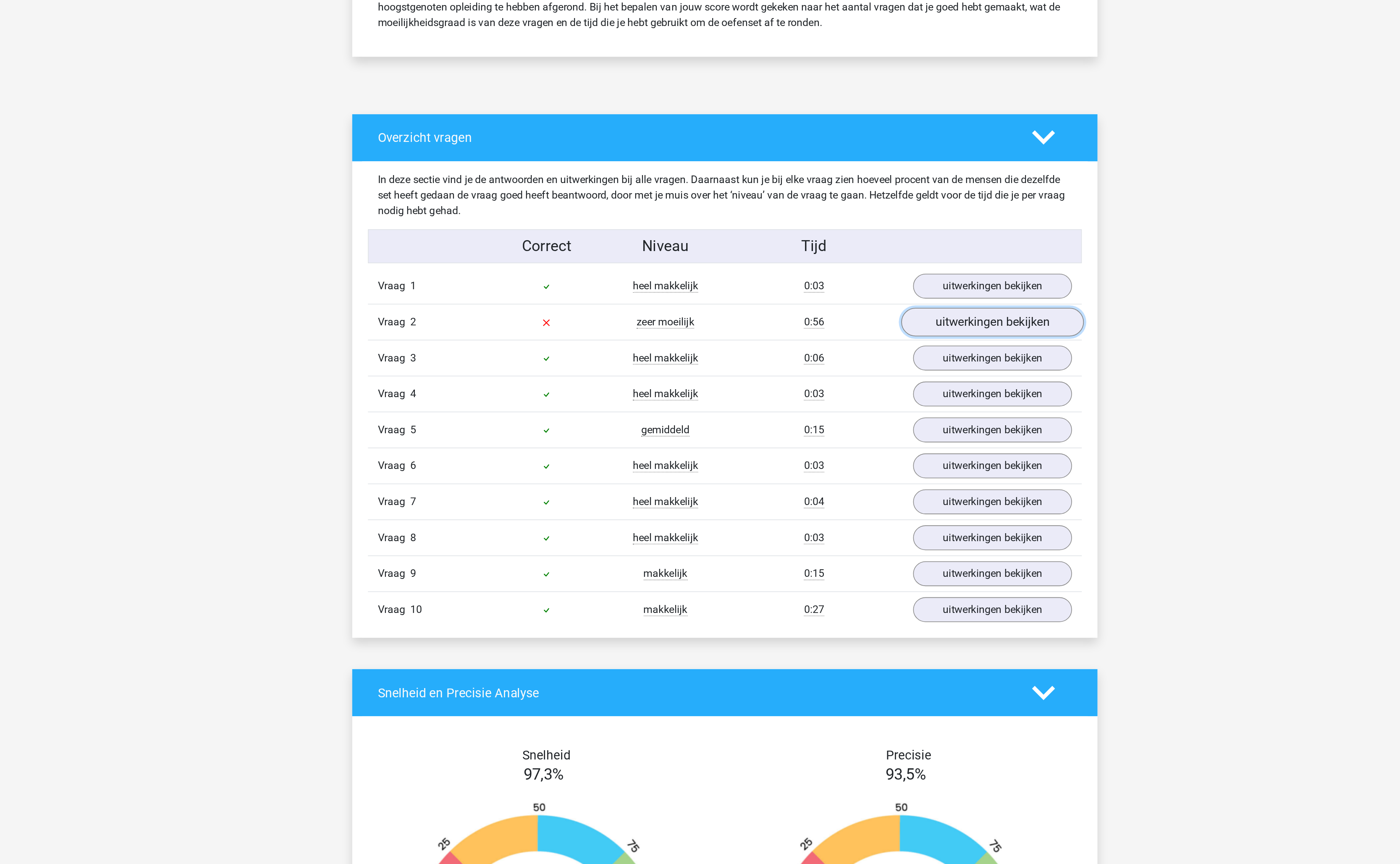
click at [868, 518] on link "uitwerkingen bekijken" at bounding box center [872, 515] width 117 height 18
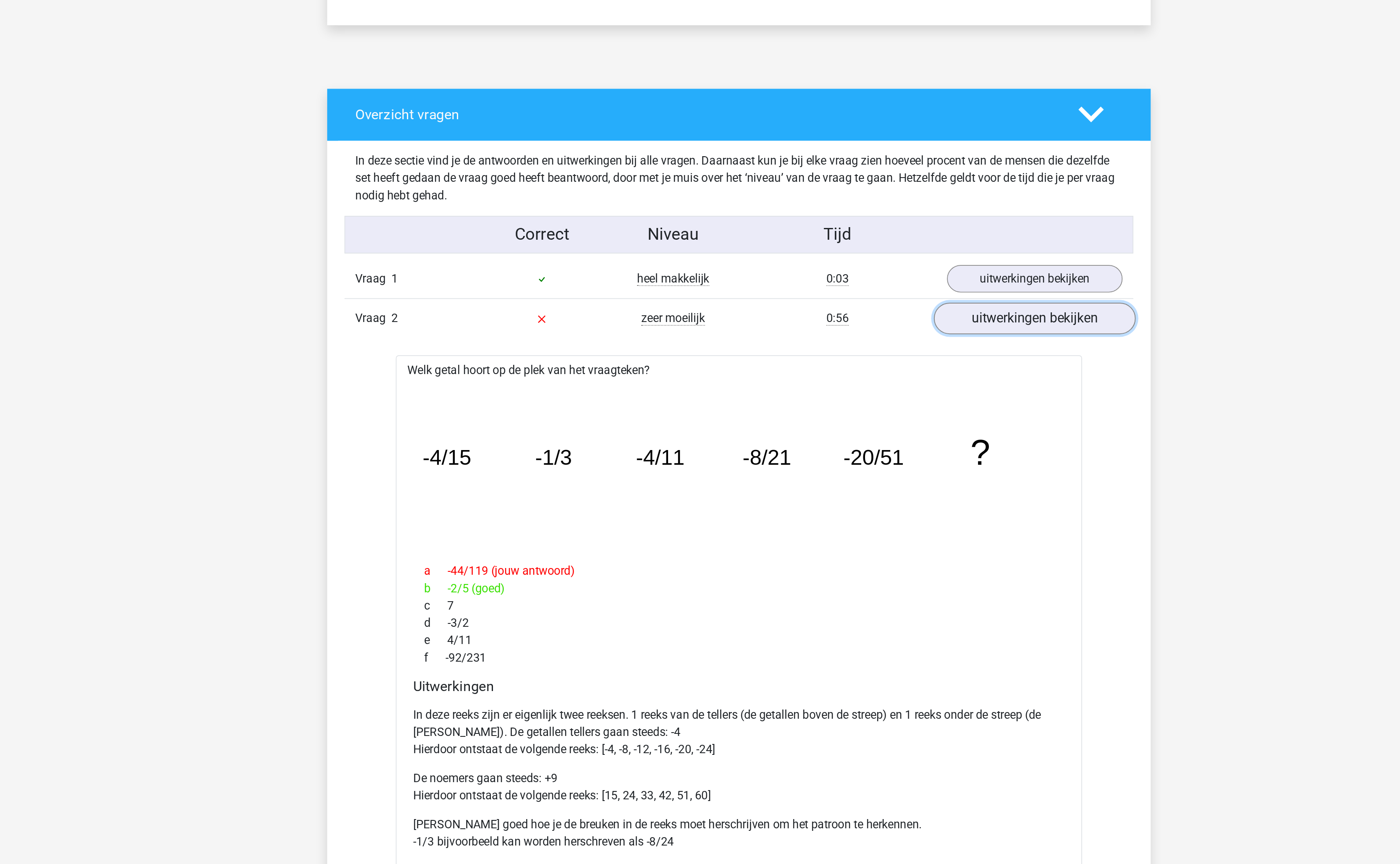
click at [884, 520] on link "uitwerkingen bekijken" at bounding box center [872, 515] width 117 height 18
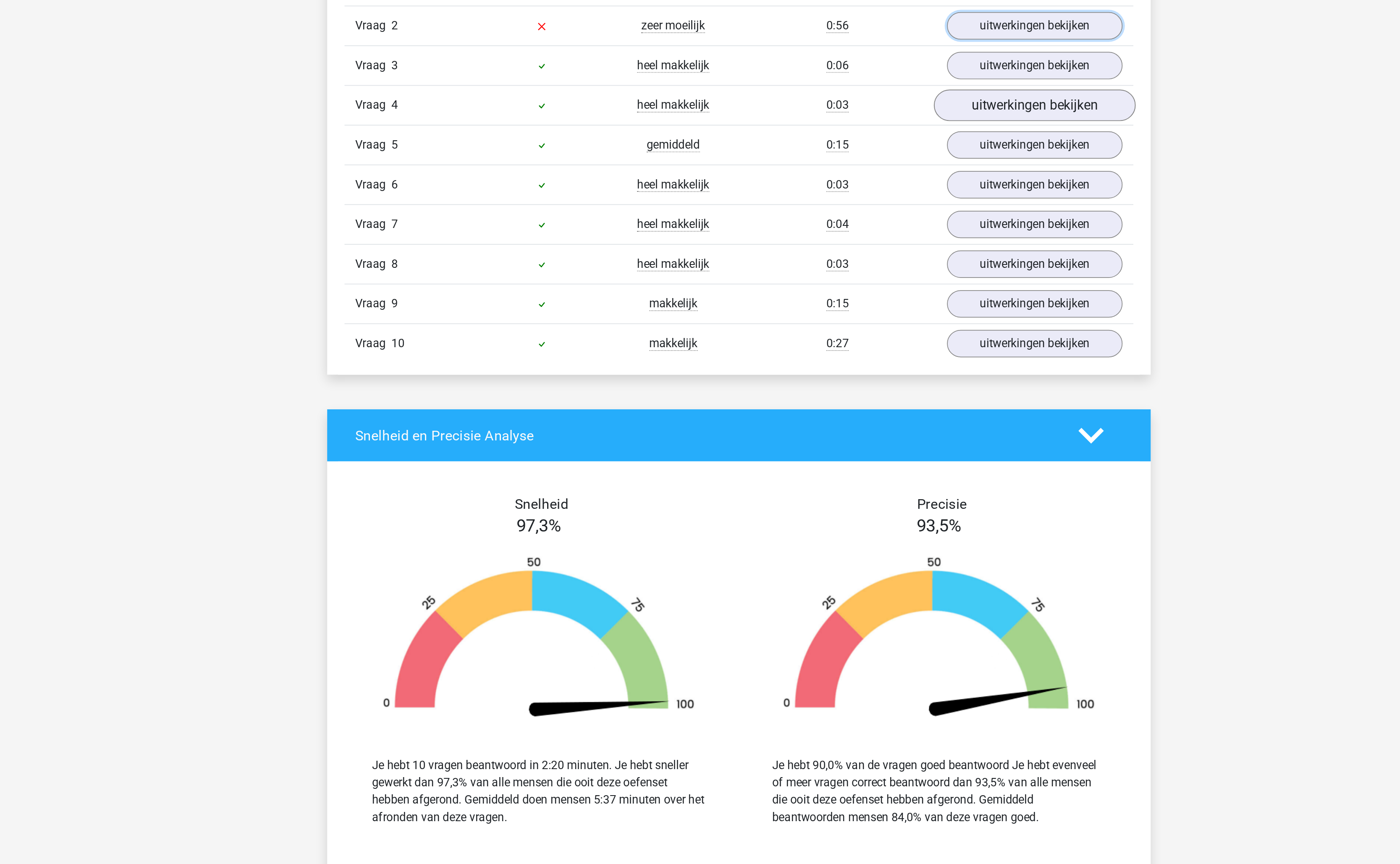
scroll to position [219, 0]
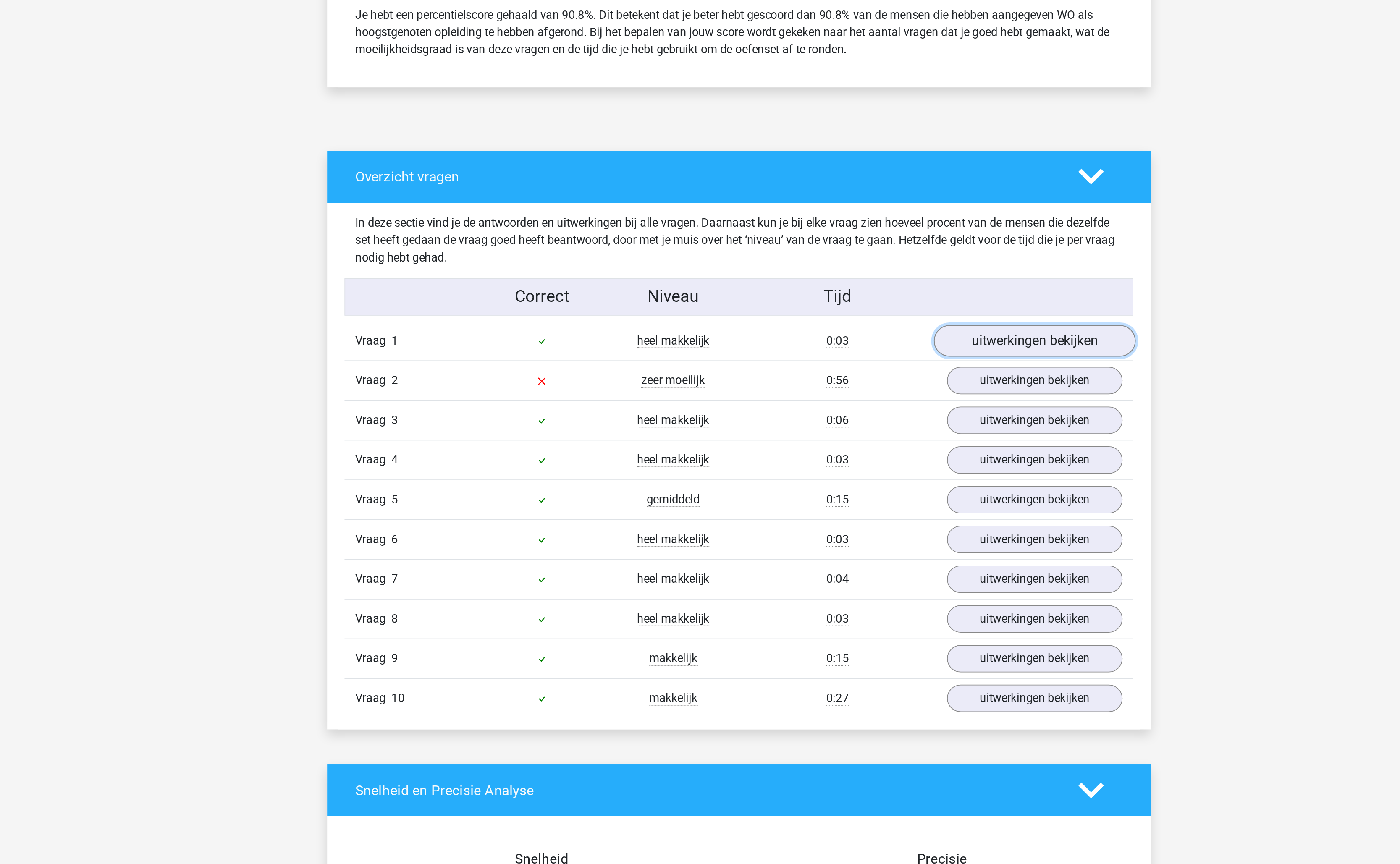
click at [883, 362] on link "uitwerkingen bekijken" at bounding box center [872, 354] width 117 height 18
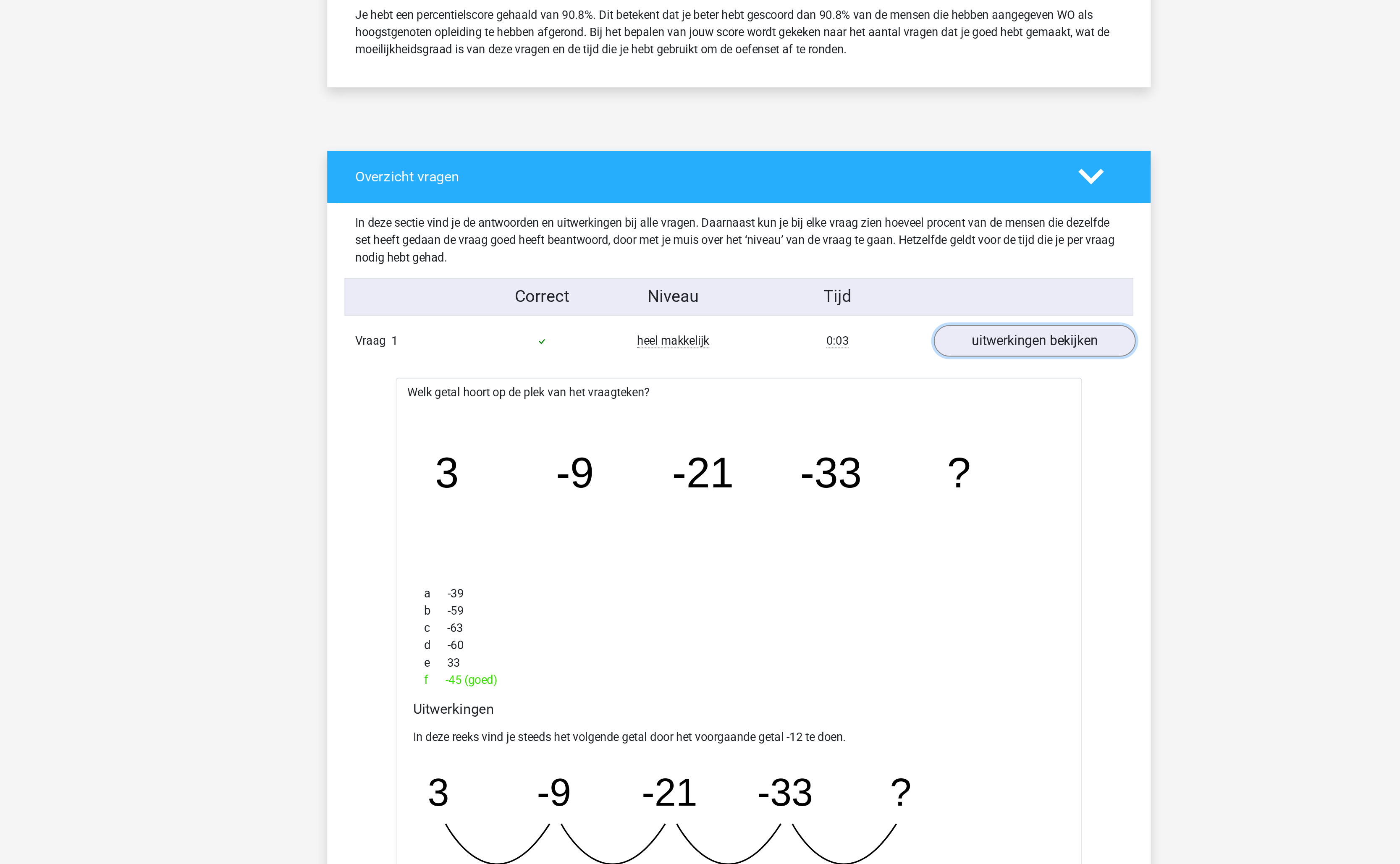
click at [878, 357] on link "uitwerkingen bekijken" at bounding box center [872, 354] width 117 height 18
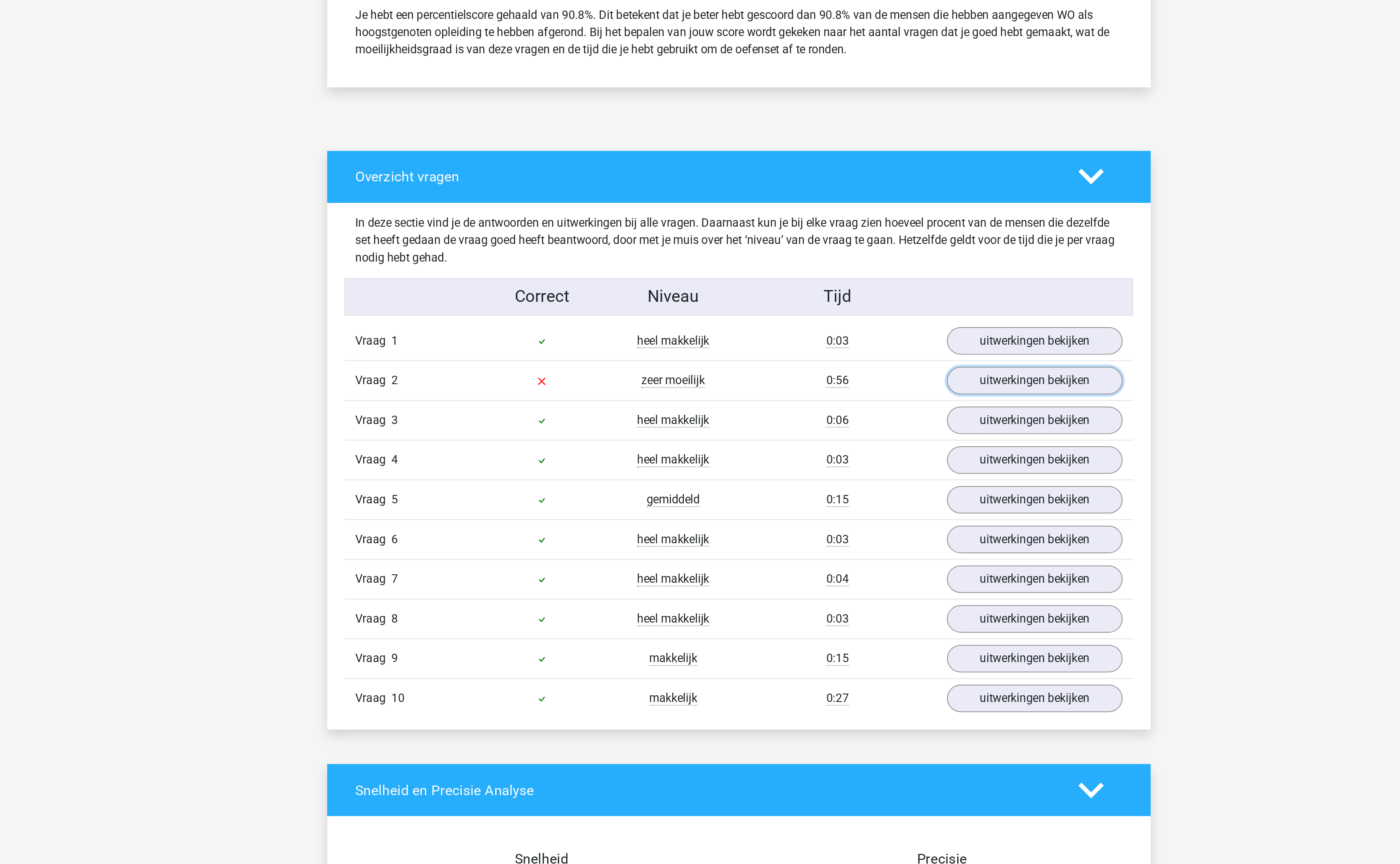
click at [870, 379] on link "uitwerkingen bekijken" at bounding box center [872, 377] width 102 height 16
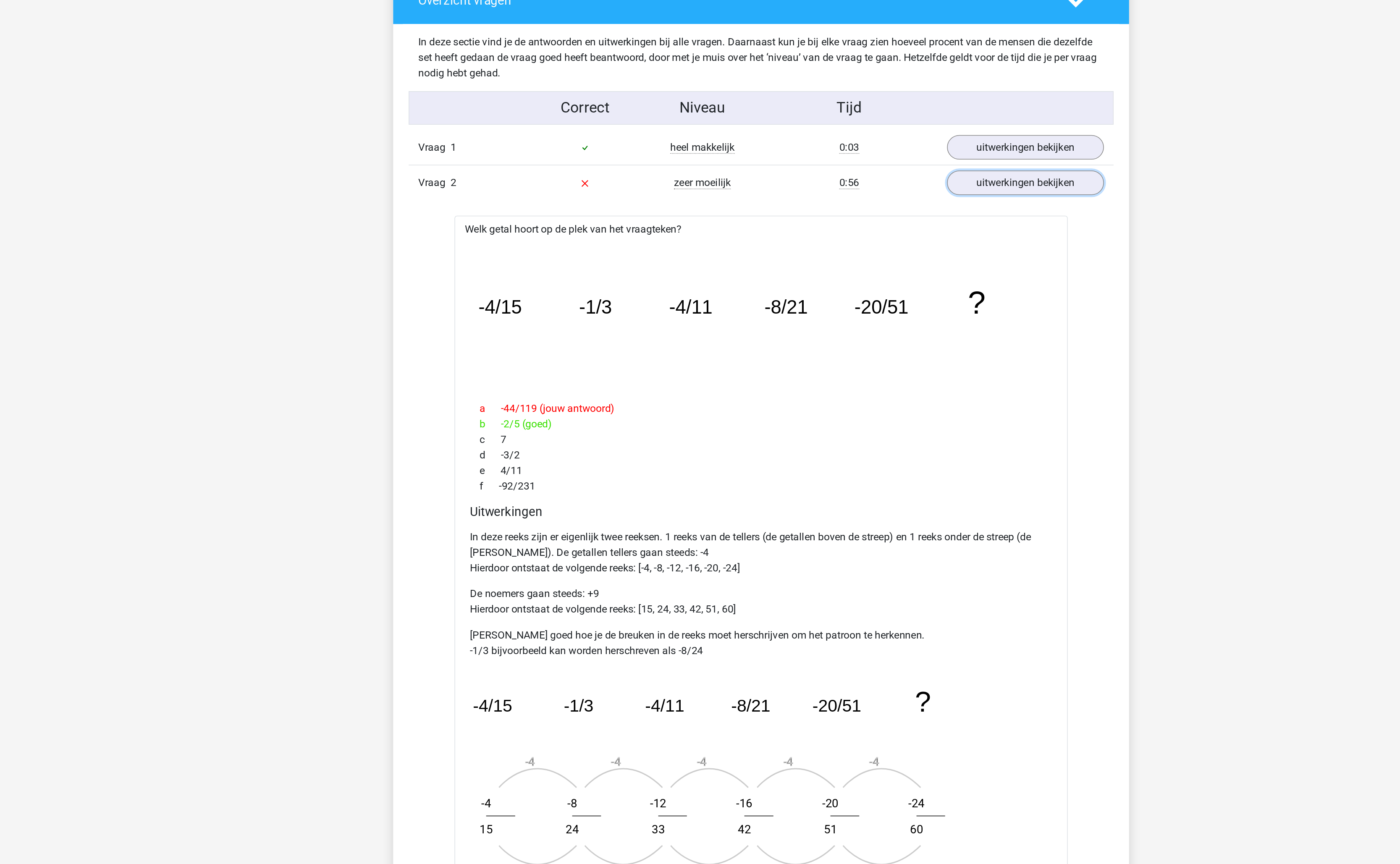
scroll to position [0, 0]
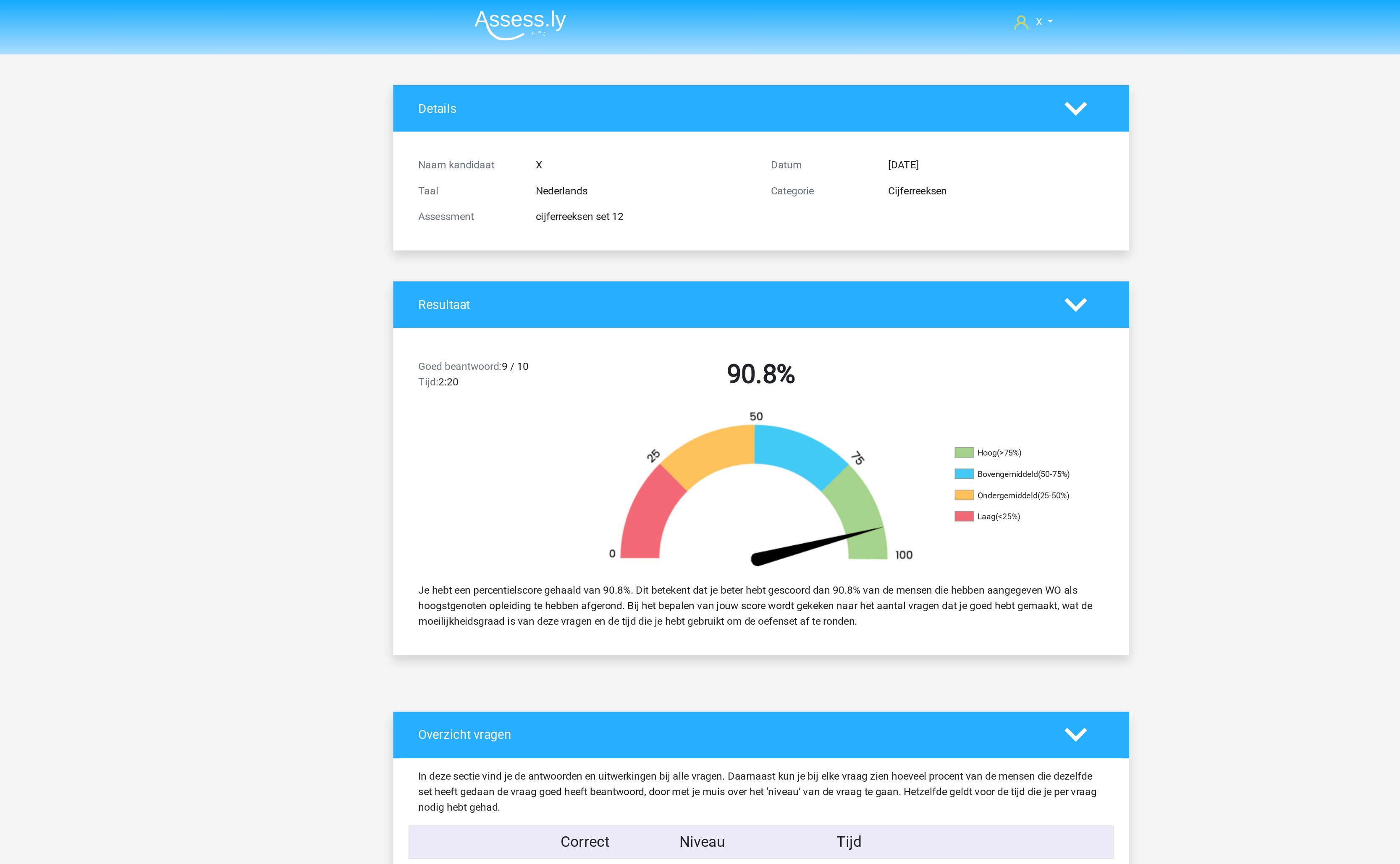
click at [542, 14] on img at bounding box center [543, 16] width 60 height 20
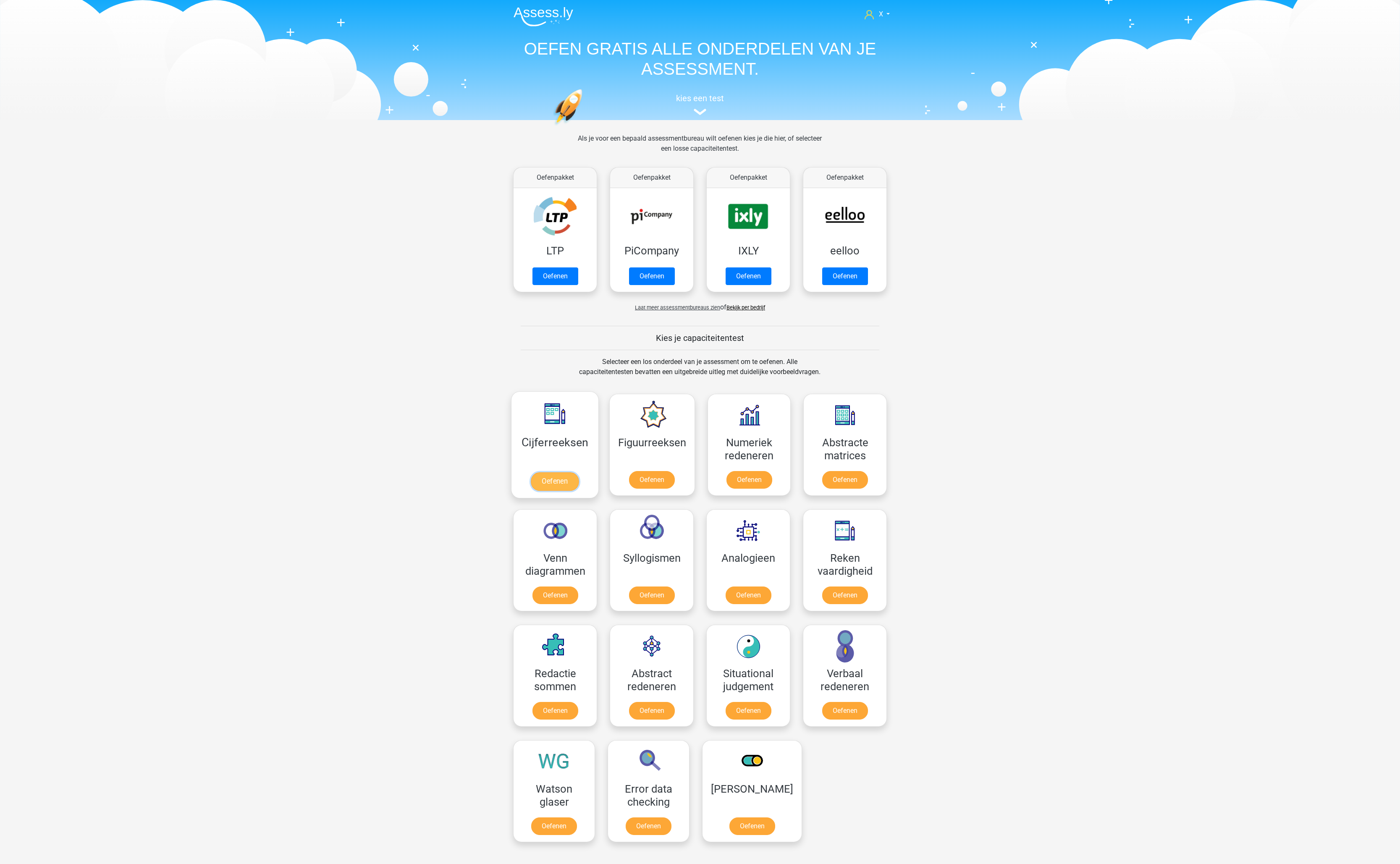
click at [545, 472] on link "Oefenen" at bounding box center [555, 481] width 48 height 18
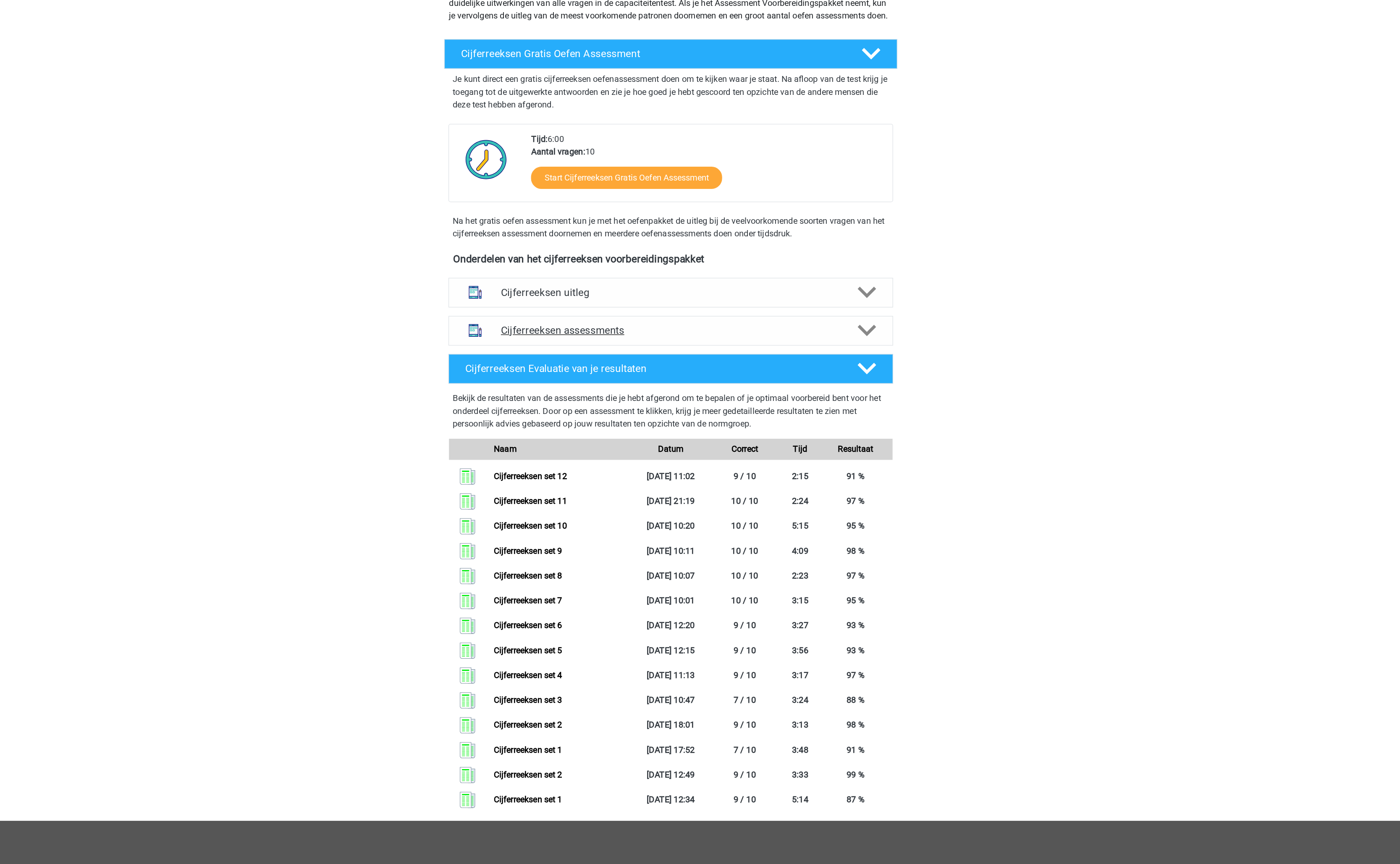
click at [701, 385] on div "Cijferreeksen assessments" at bounding box center [700, 379] width 353 height 23
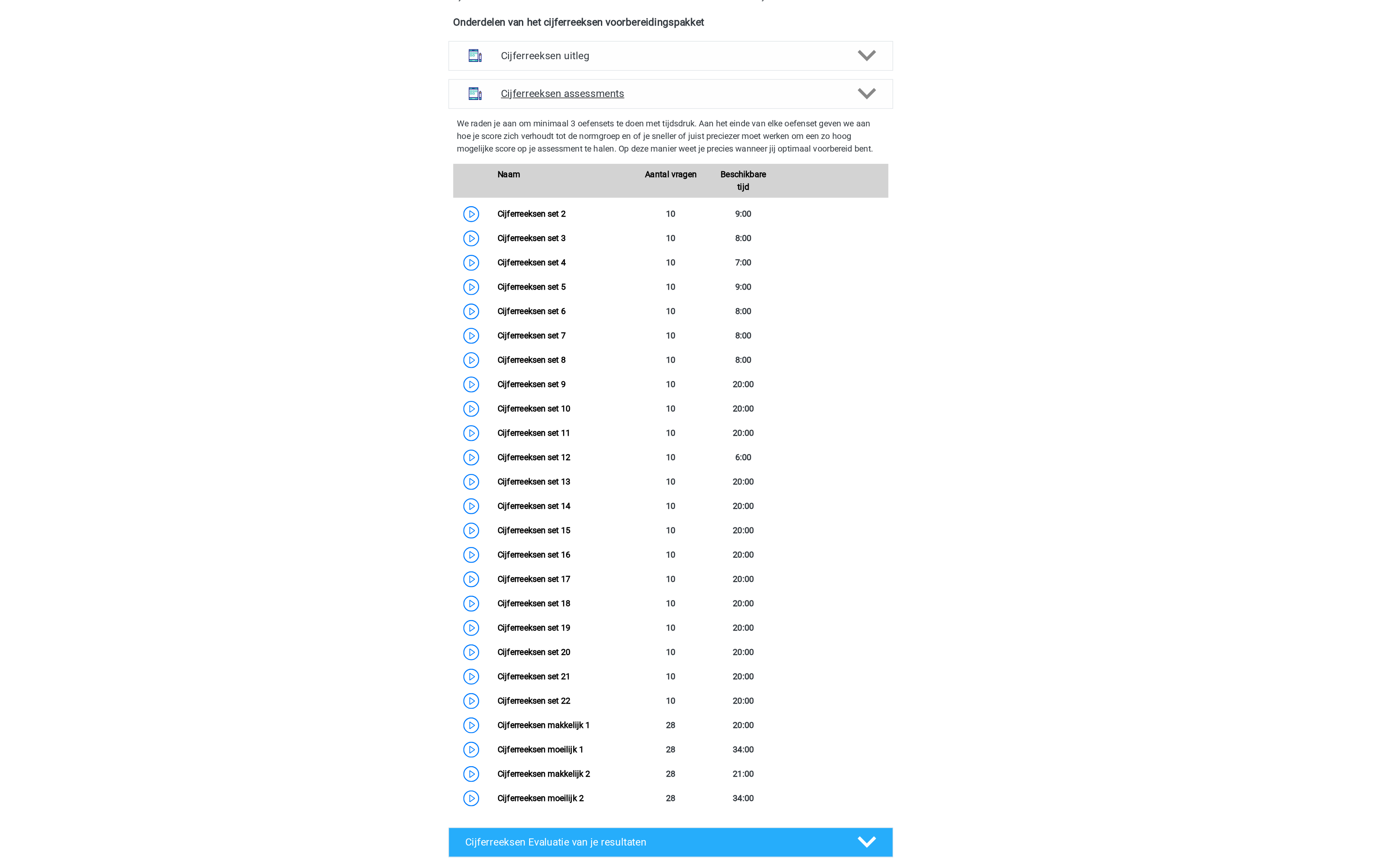
scroll to position [294, 0]
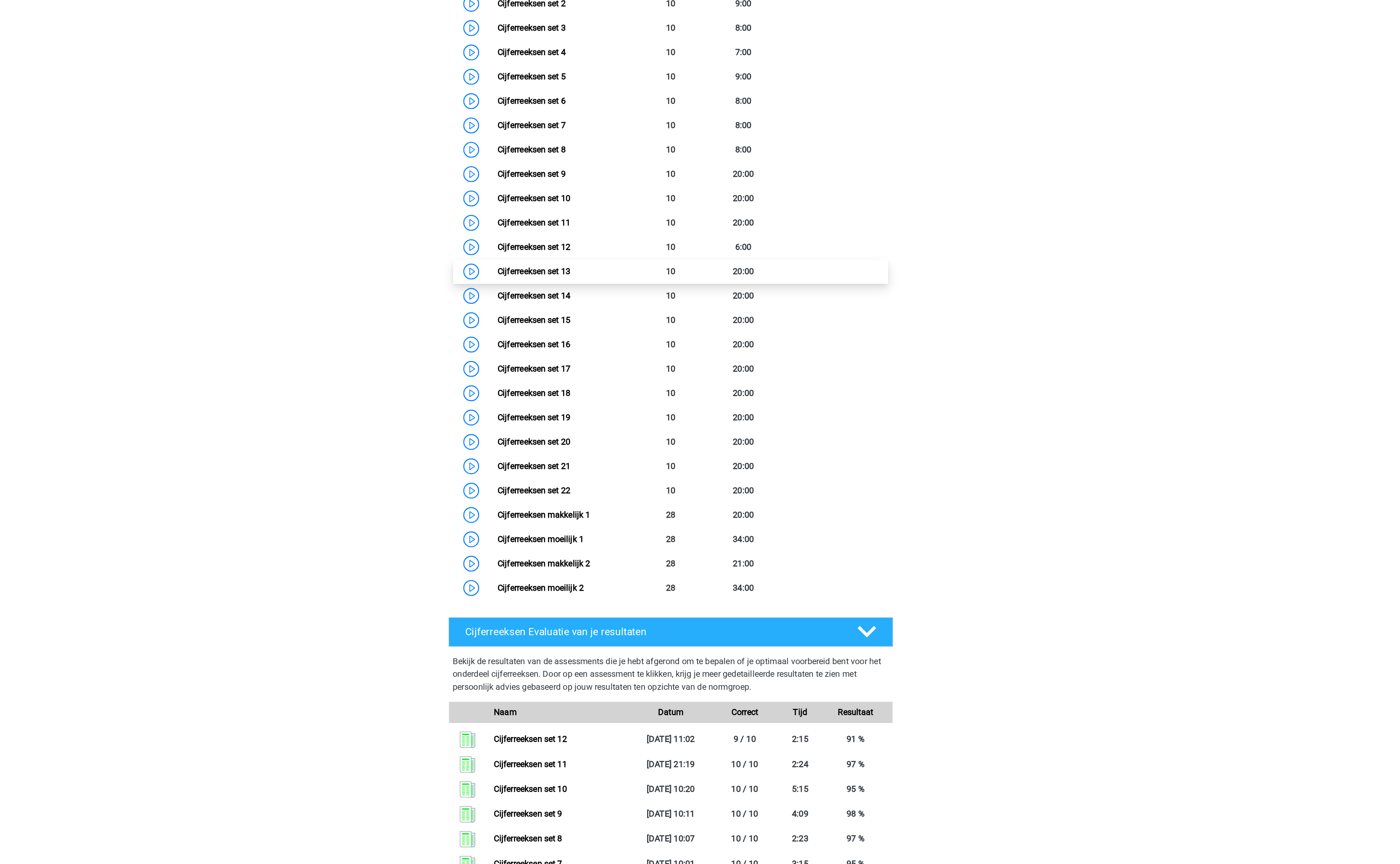
click at [620, 398] on link "Cijferreeksen set 13" at bounding box center [591, 393] width 58 height 8
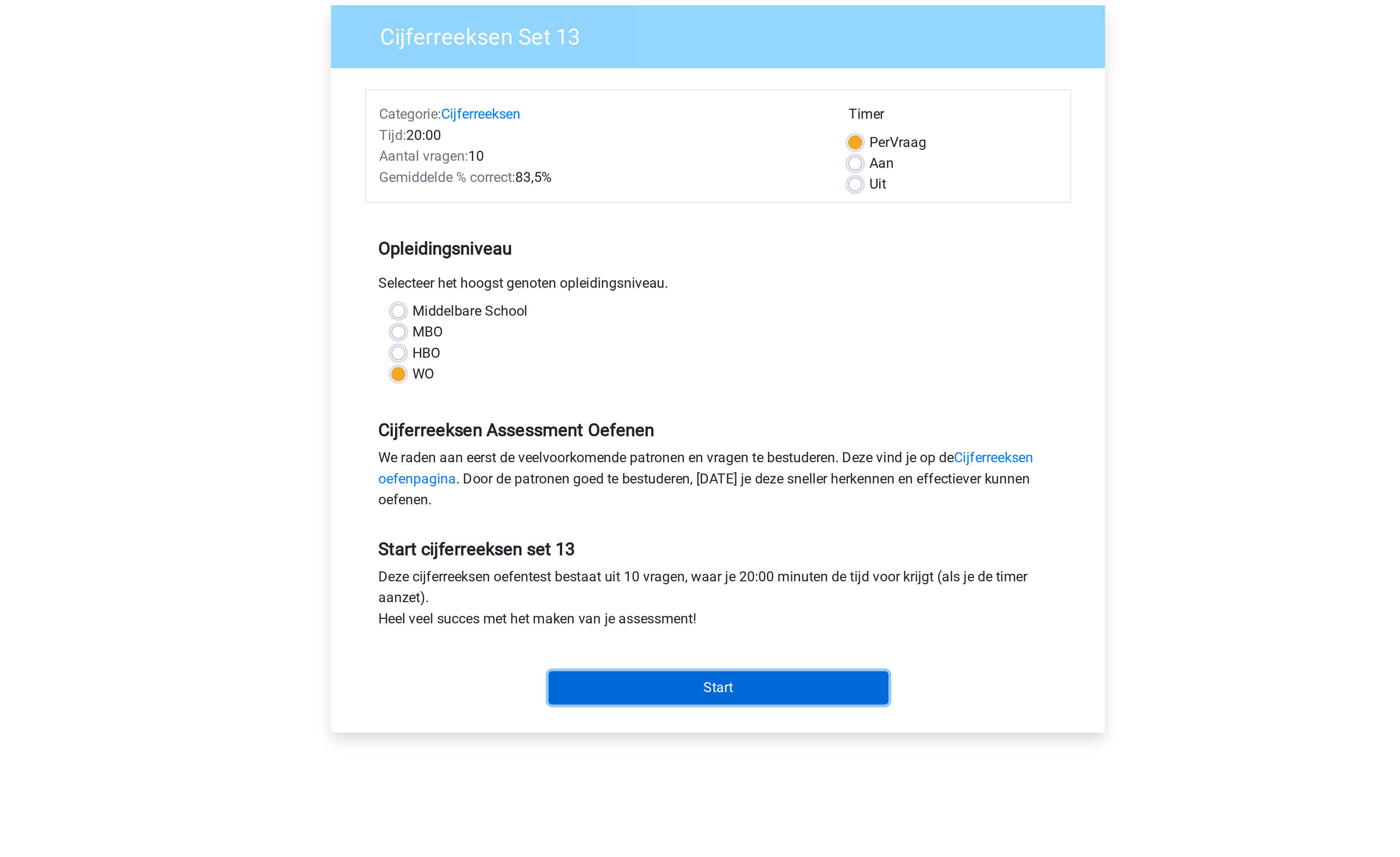
click at [704, 396] on input "Start" at bounding box center [700, 393] width 162 height 16
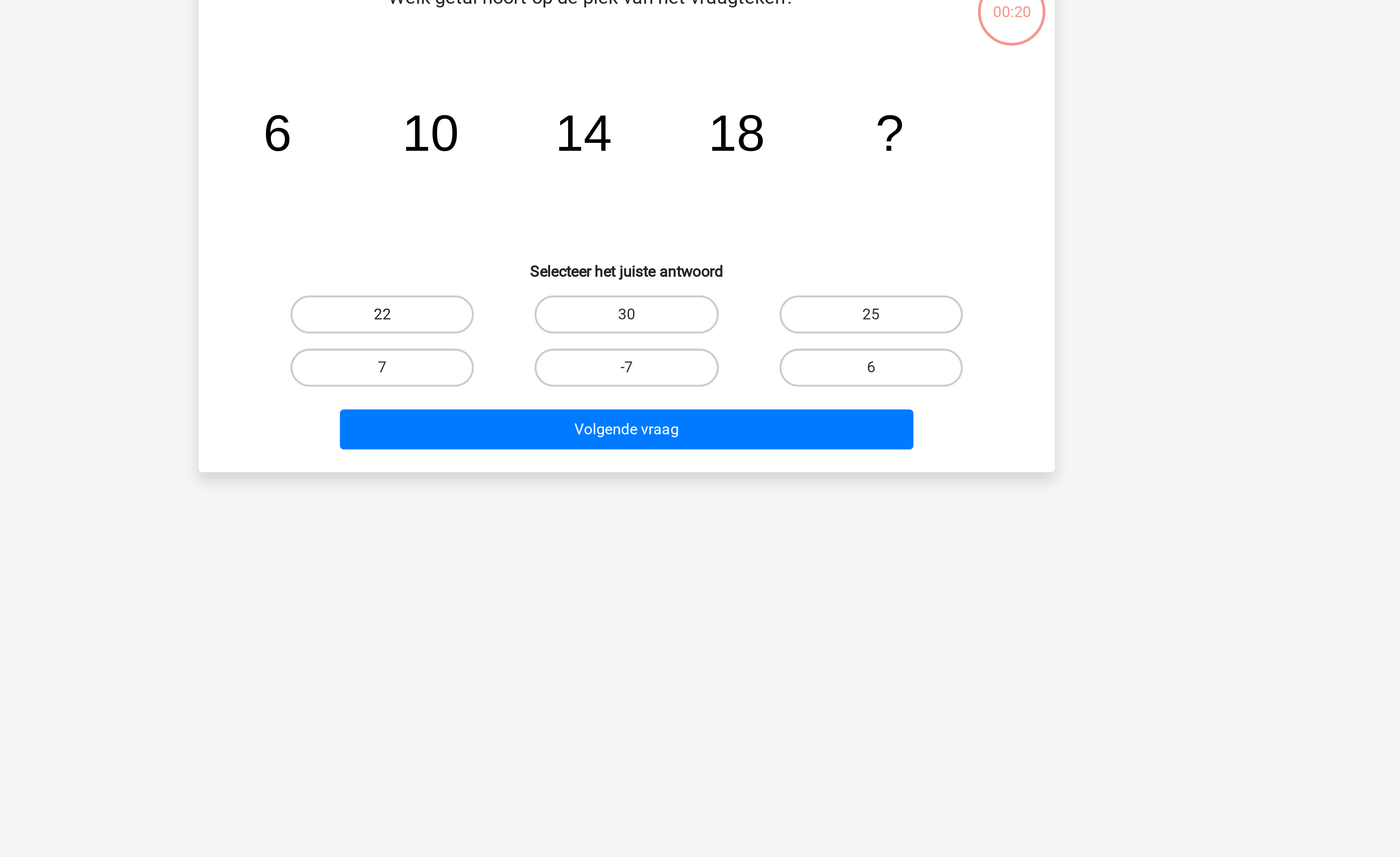
click at [623, 211] on label "22" at bounding box center [593, 210] width 80 height 17
click at [598, 211] on input "22" at bounding box center [596, 213] width 6 height 6
radio input "true"
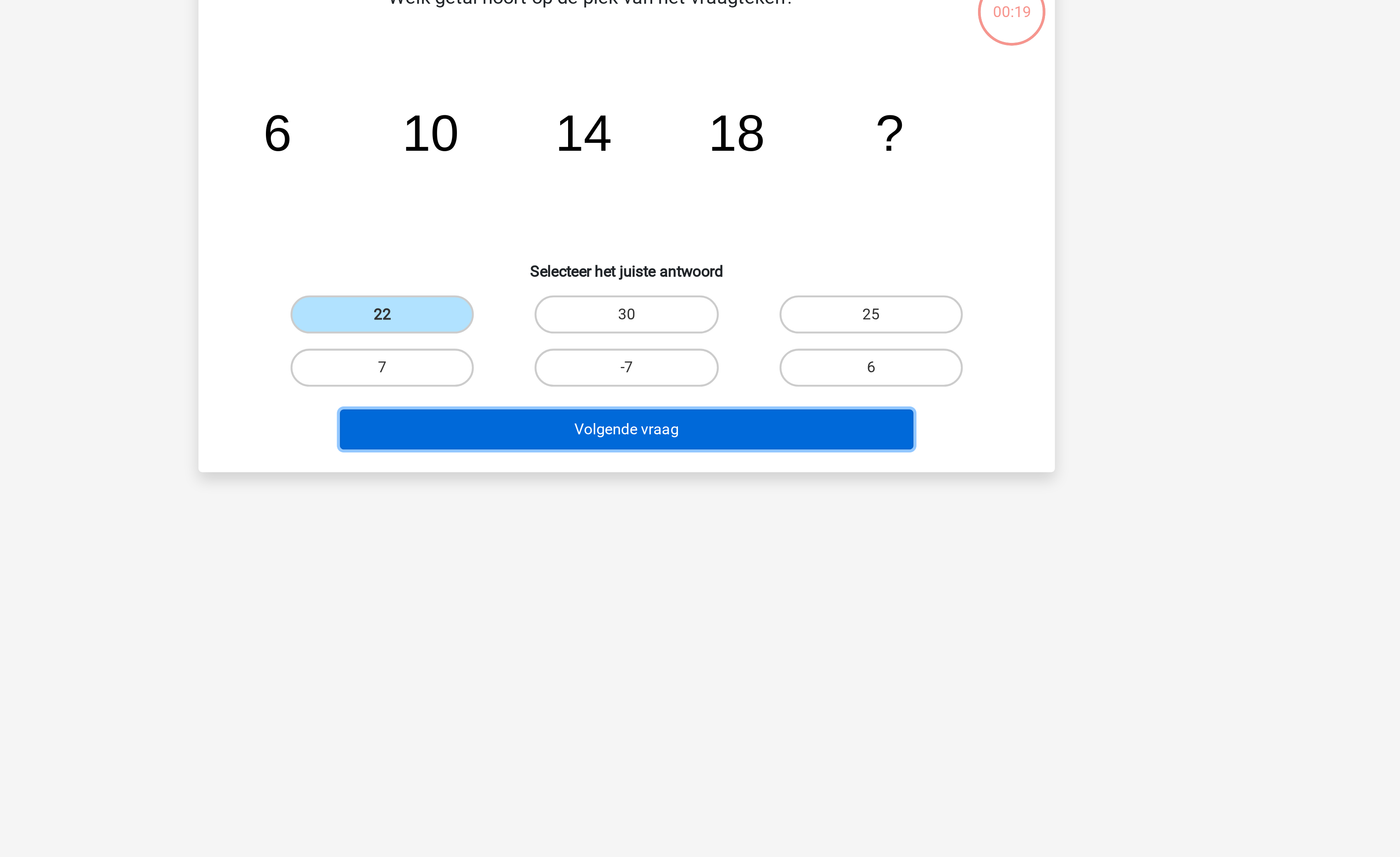
click at [701, 263] on button "Volgende vraag" at bounding box center [701, 261] width 252 height 17
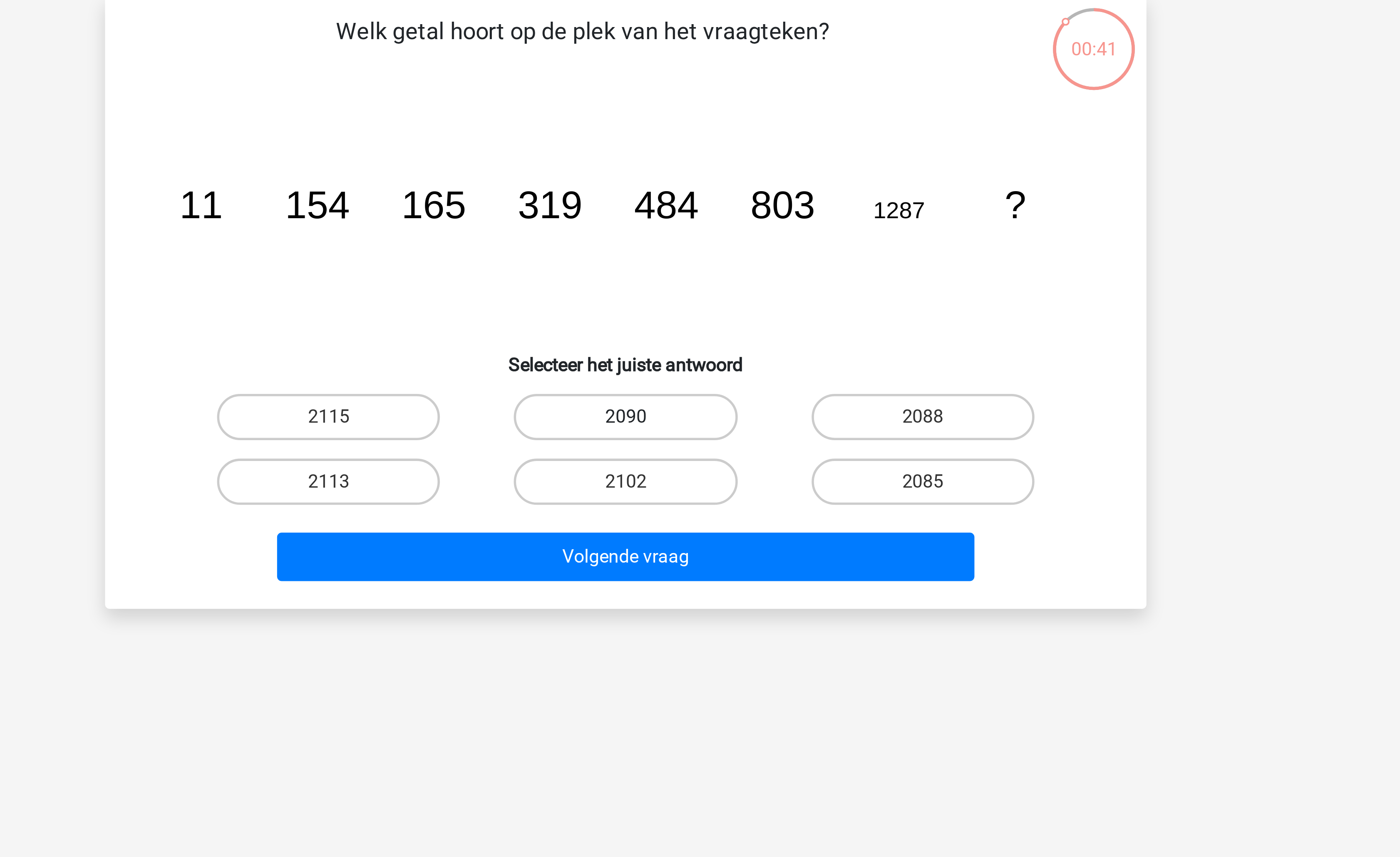
click at [683, 205] on label "2090" at bounding box center [699, 210] width 80 height 17
click at [700, 210] on input "2090" at bounding box center [702, 213] width 6 height 6
radio input "true"
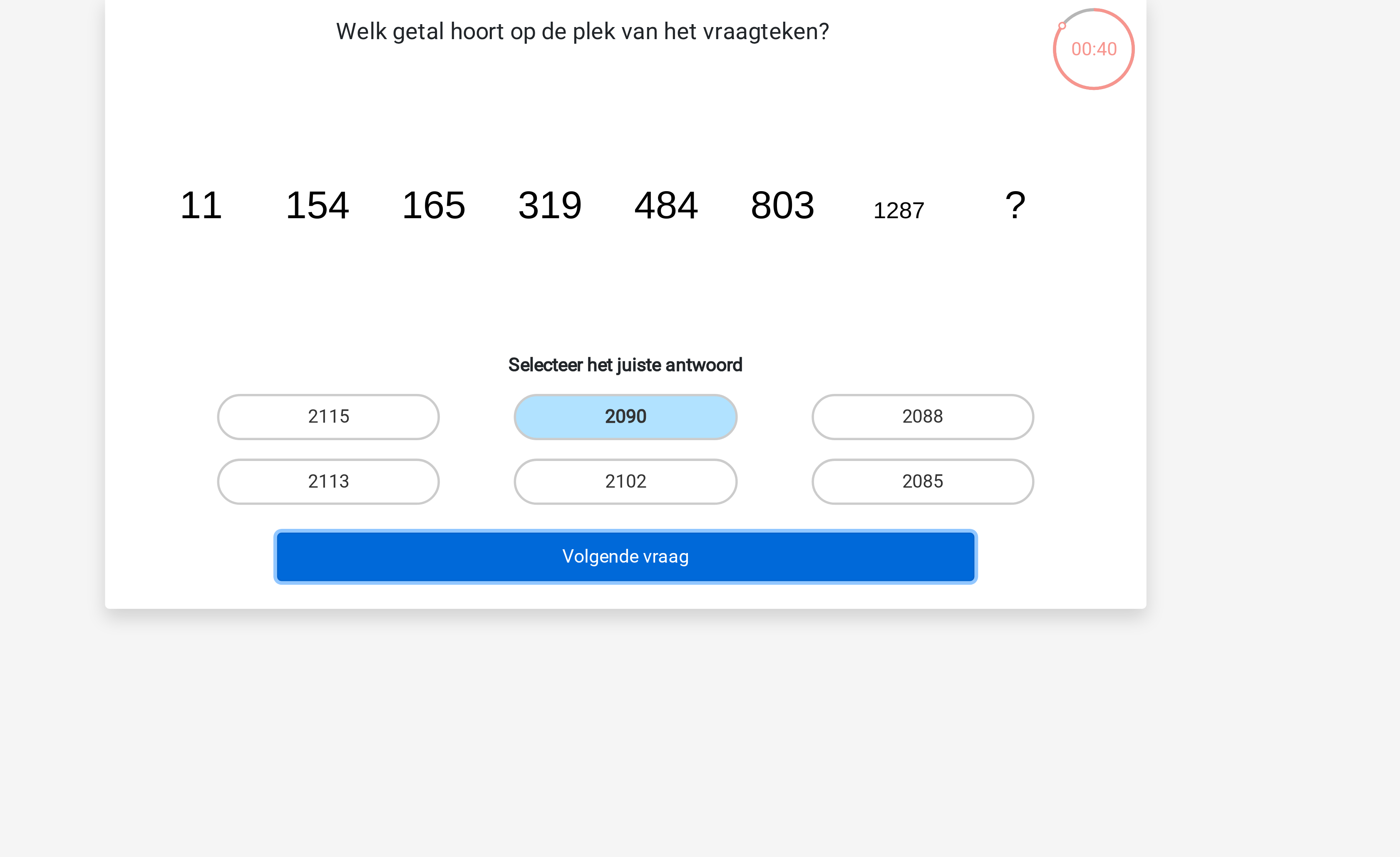
click at [685, 265] on button "Volgende vraag" at bounding box center [701, 261] width 252 height 17
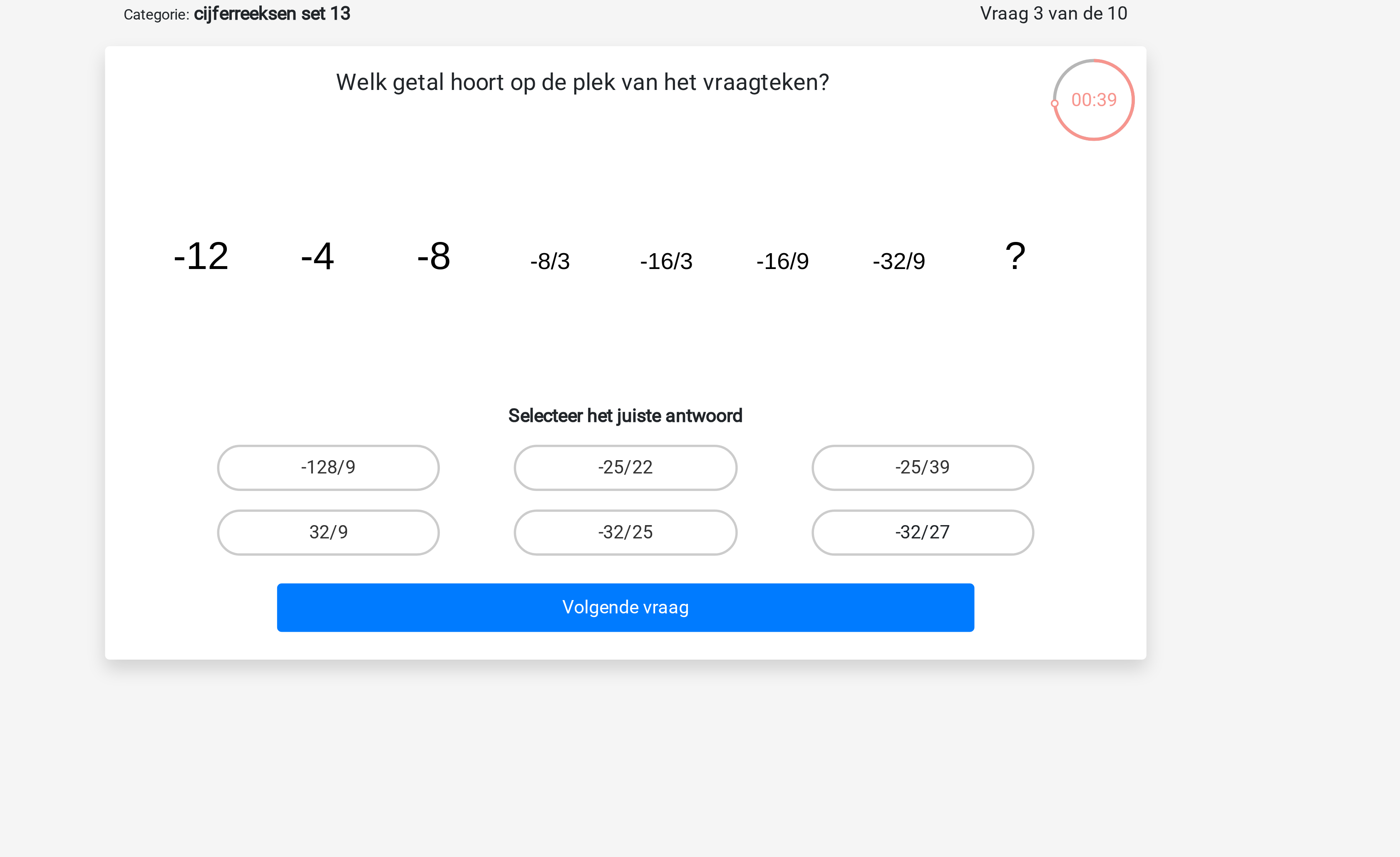
click at [802, 234] on label "-32/27" at bounding box center [807, 233] width 80 height 17
click at [807, 234] on input "-32/27" at bounding box center [809, 236] width 6 height 6
radio input "true"
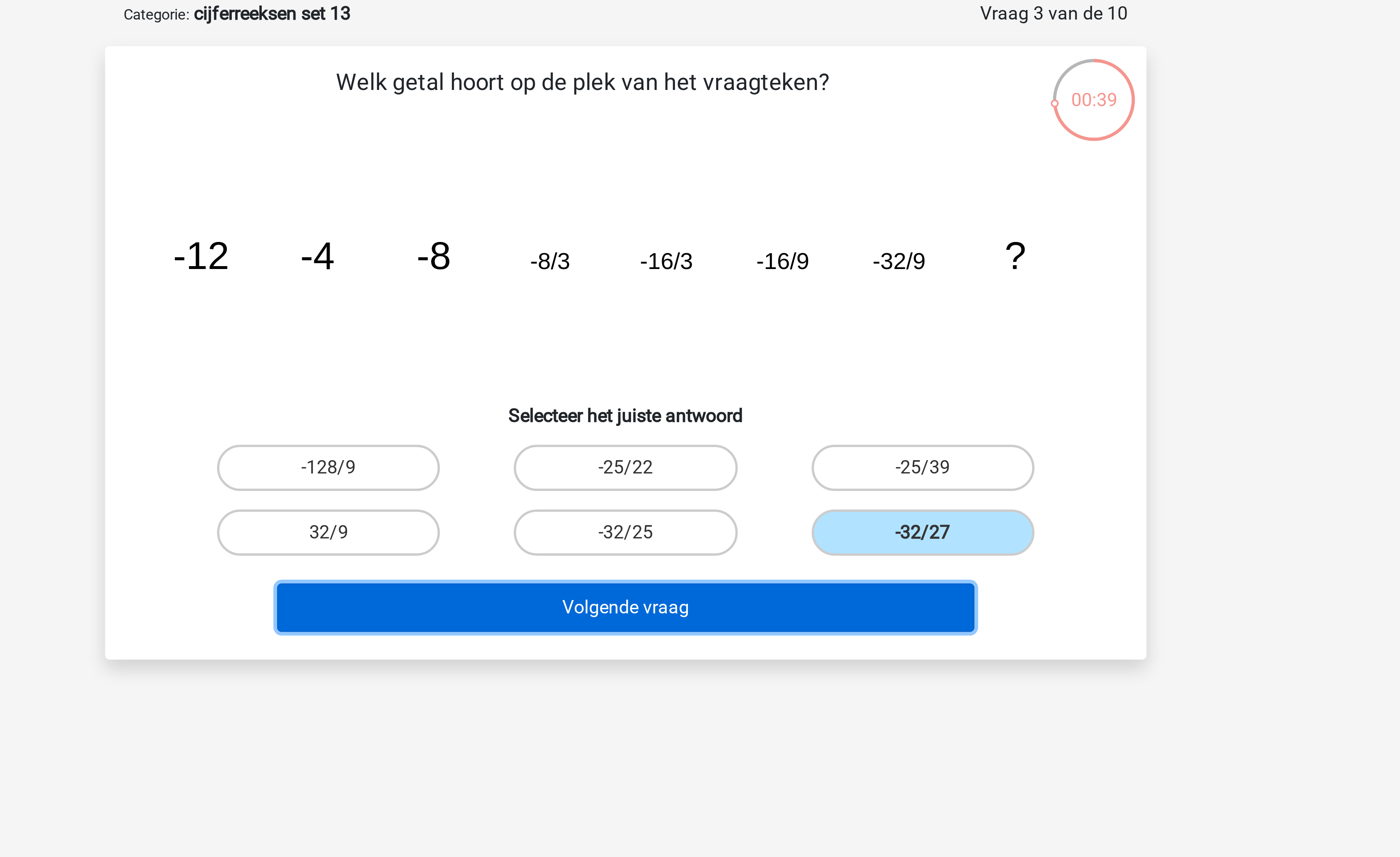
click at [744, 258] on button "Volgende vraag" at bounding box center [701, 261] width 252 height 17
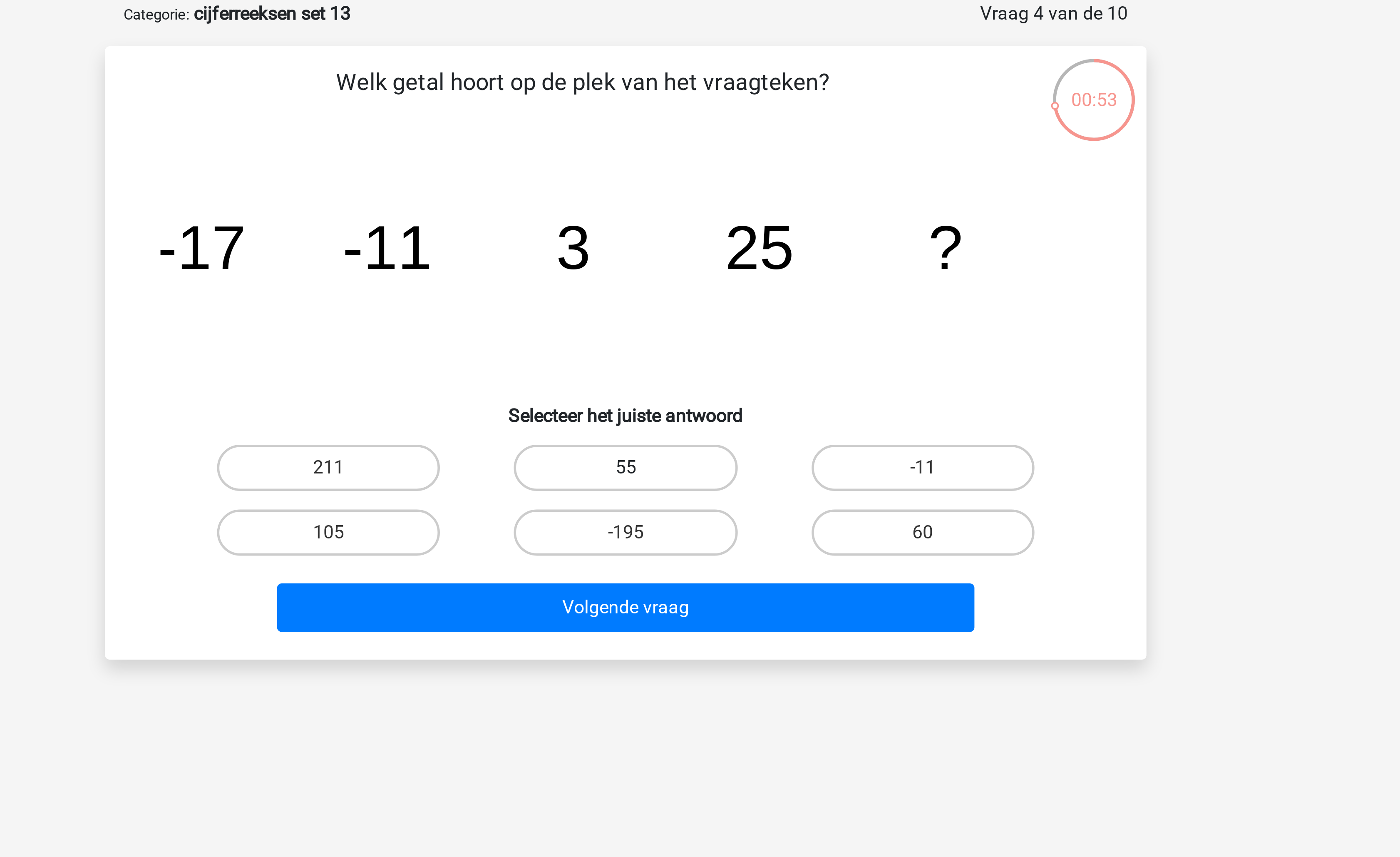
click at [733, 207] on label "55" at bounding box center [699, 210] width 80 height 17
click at [706, 210] on input "55" at bounding box center [702, 213] width 6 height 6
radio input "true"
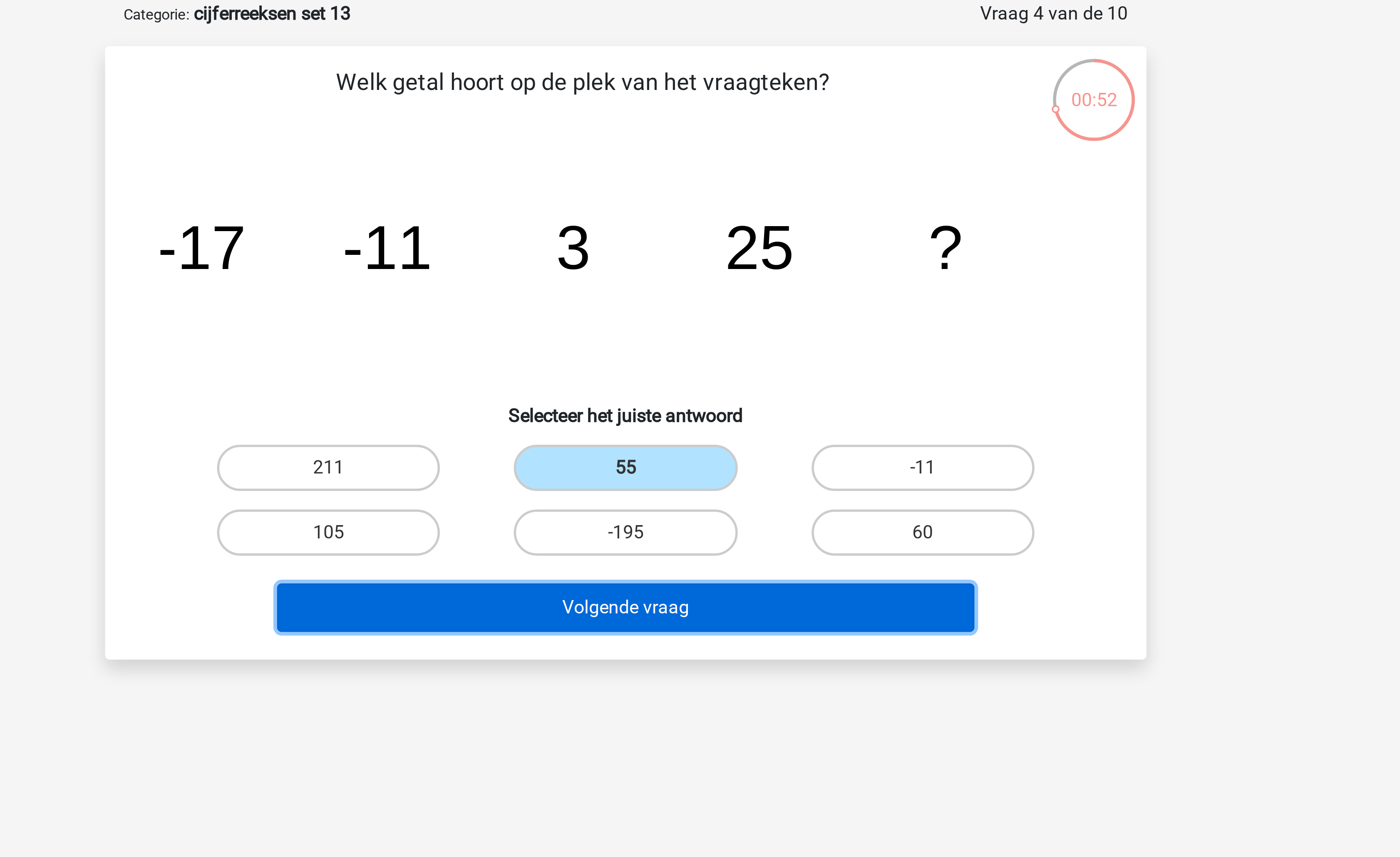
click at [718, 254] on button "Volgende vraag" at bounding box center [701, 261] width 252 height 17
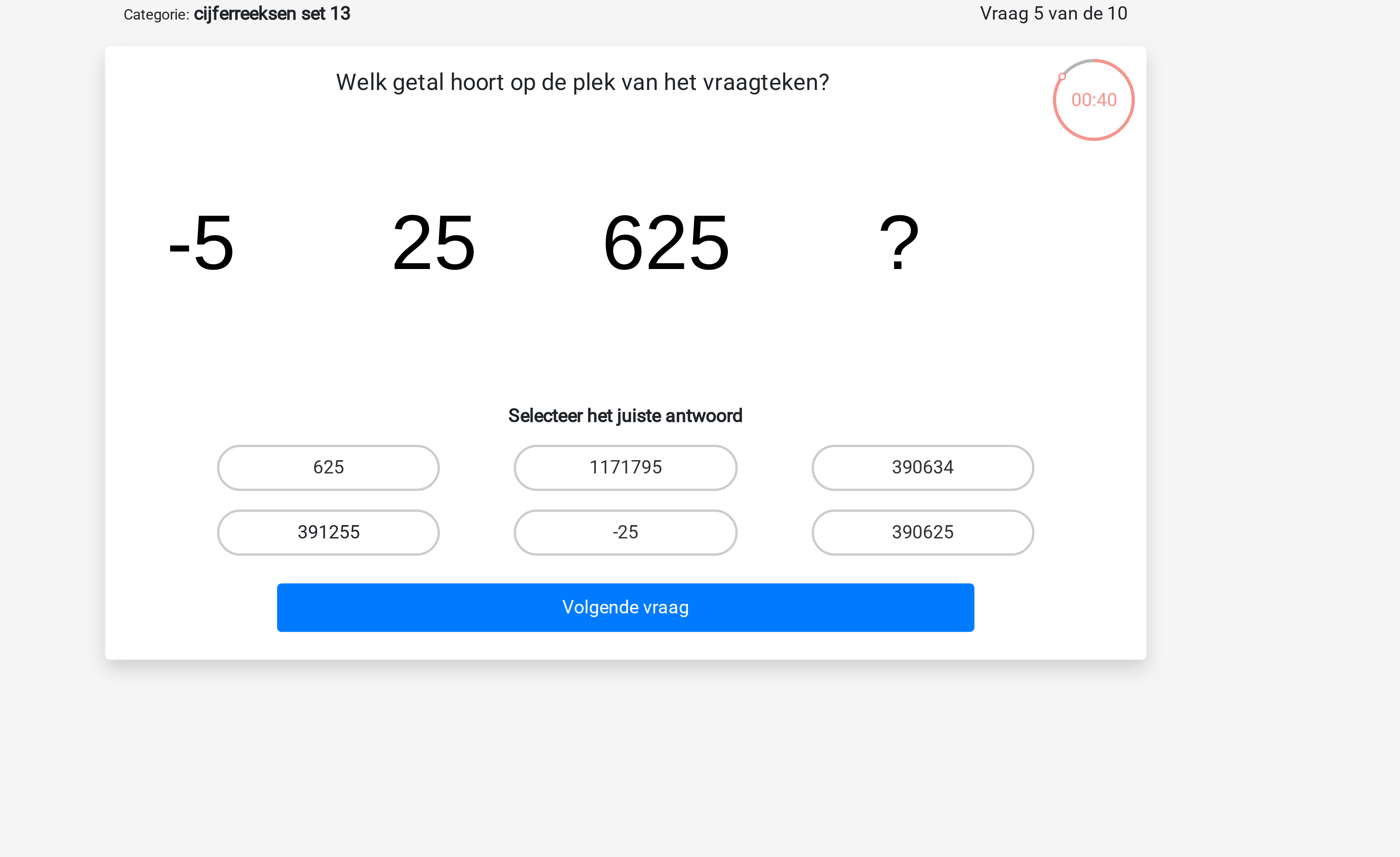
click at [621, 225] on label "391255" at bounding box center [593, 233] width 80 height 17
click at [598, 233] on input "391255" at bounding box center [596, 236] width 6 height 6
radio input "true"
click at [781, 149] on icon "image/svg+xml -5 25 625 ?" at bounding box center [700, 139] width 336 height 84
click at [798, 230] on label "390625" at bounding box center [807, 233] width 80 height 17
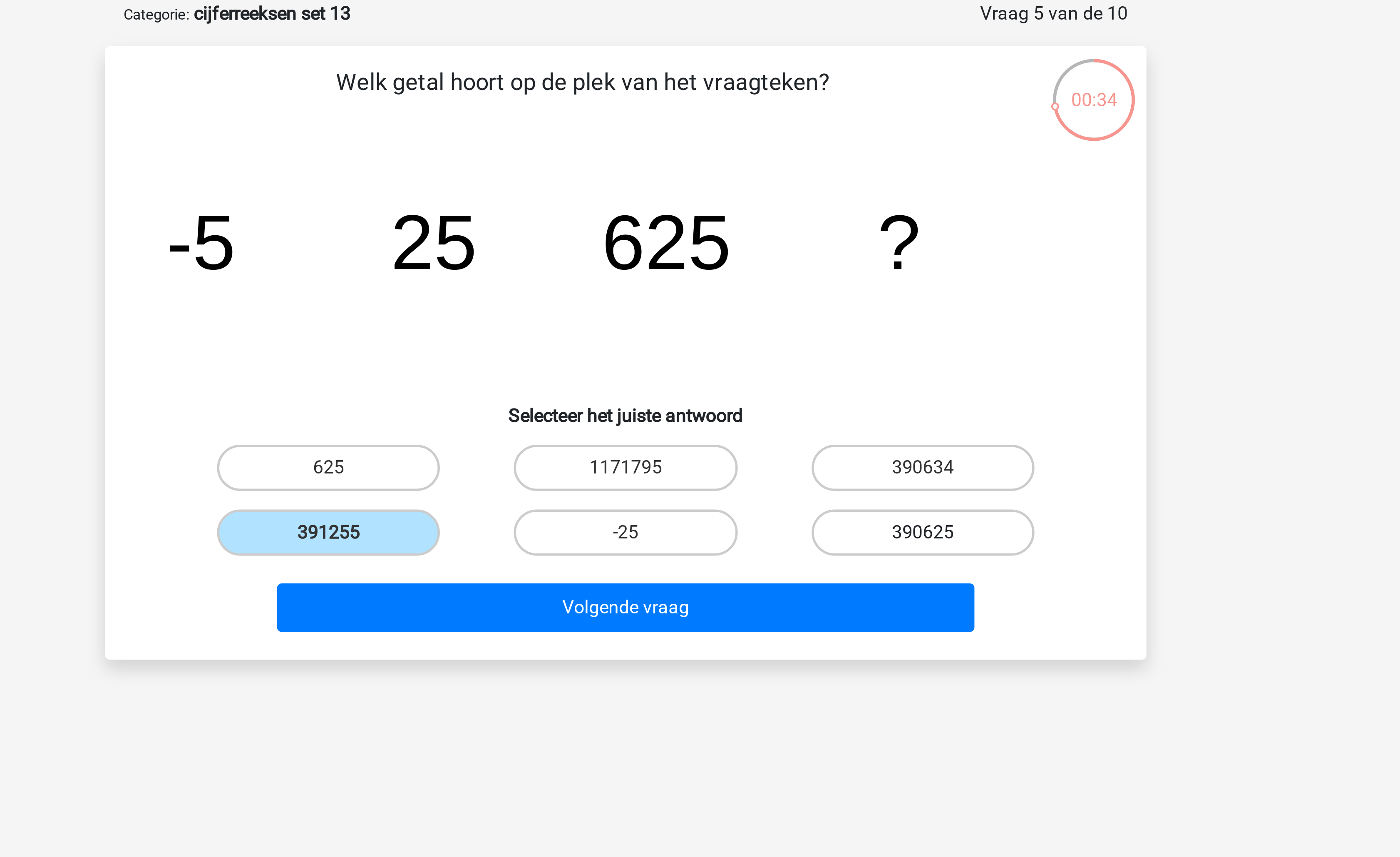
click at [807, 233] on input "390625" at bounding box center [809, 236] width 6 height 6
radio input "true"
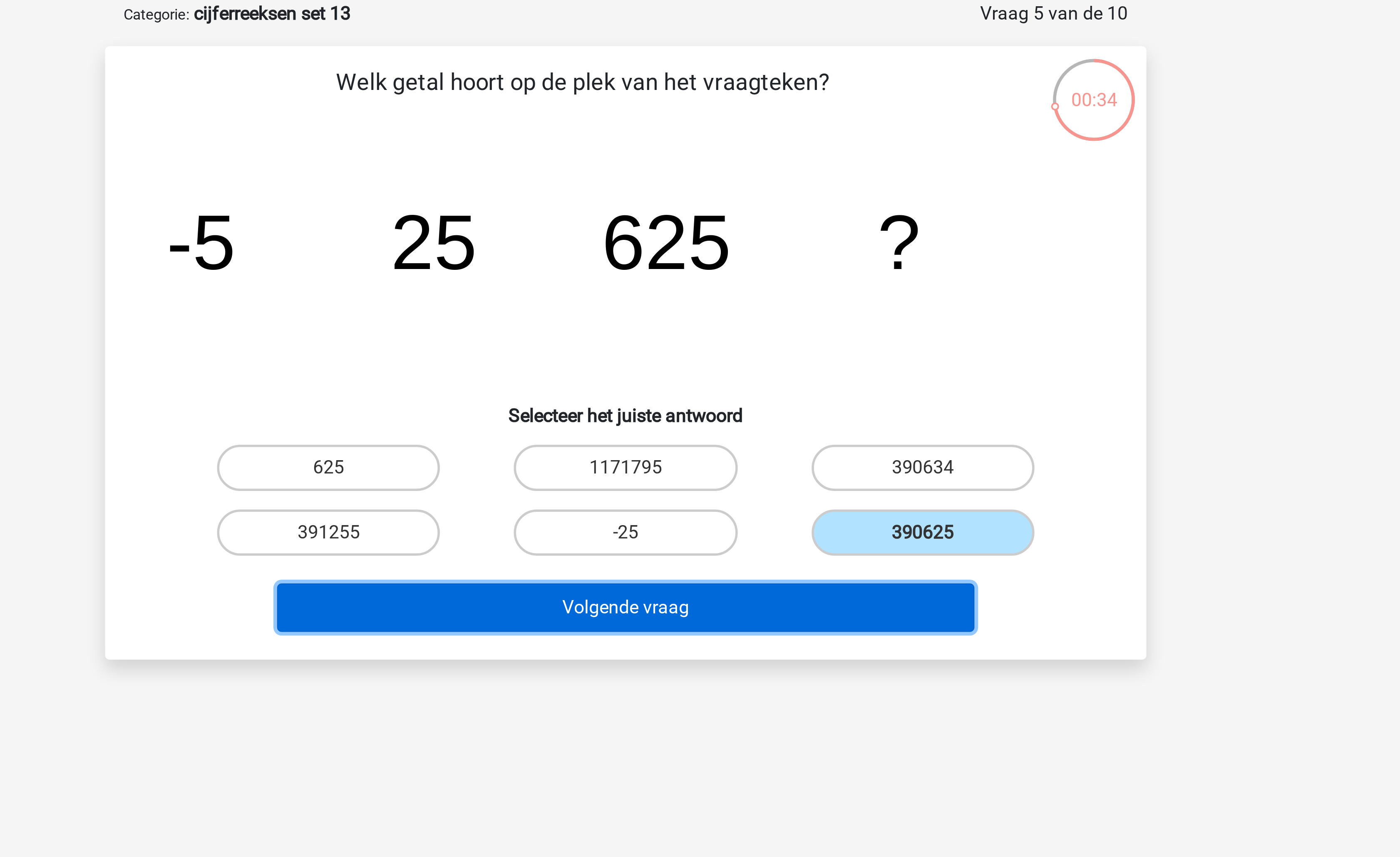
click at [757, 258] on button "Volgende vraag" at bounding box center [701, 261] width 252 height 17
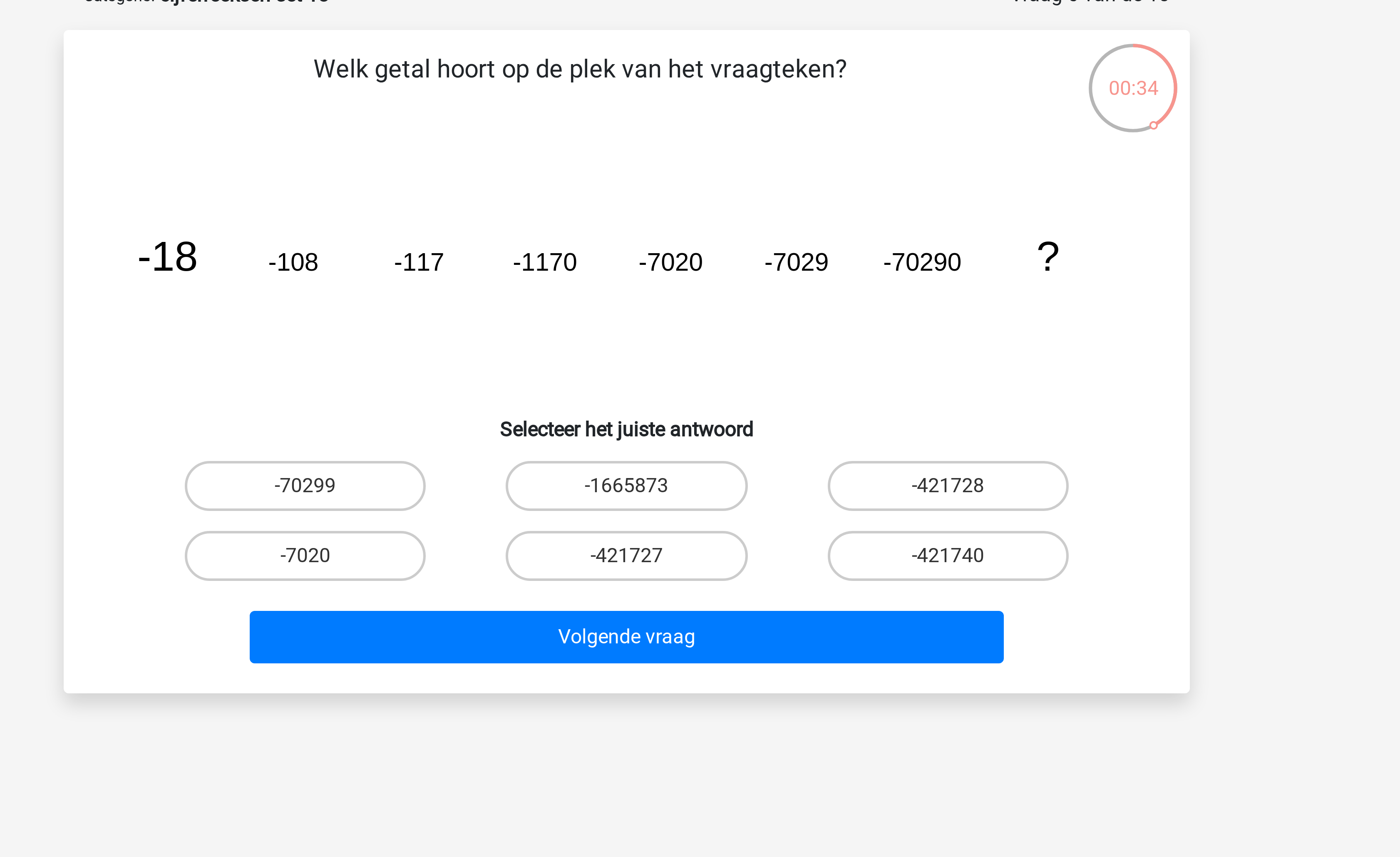
click at [732, 152] on icon "image/svg+xml -18 -108 -117 -1170 -7020 -7029 -70290 ?" at bounding box center [700, 139] width 336 height 84
click at [795, 232] on label "-421740" at bounding box center [807, 233] width 80 height 17
click at [807, 233] on input "-421740" at bounding box center [809, 236] width 6 height 6
radio input "true"
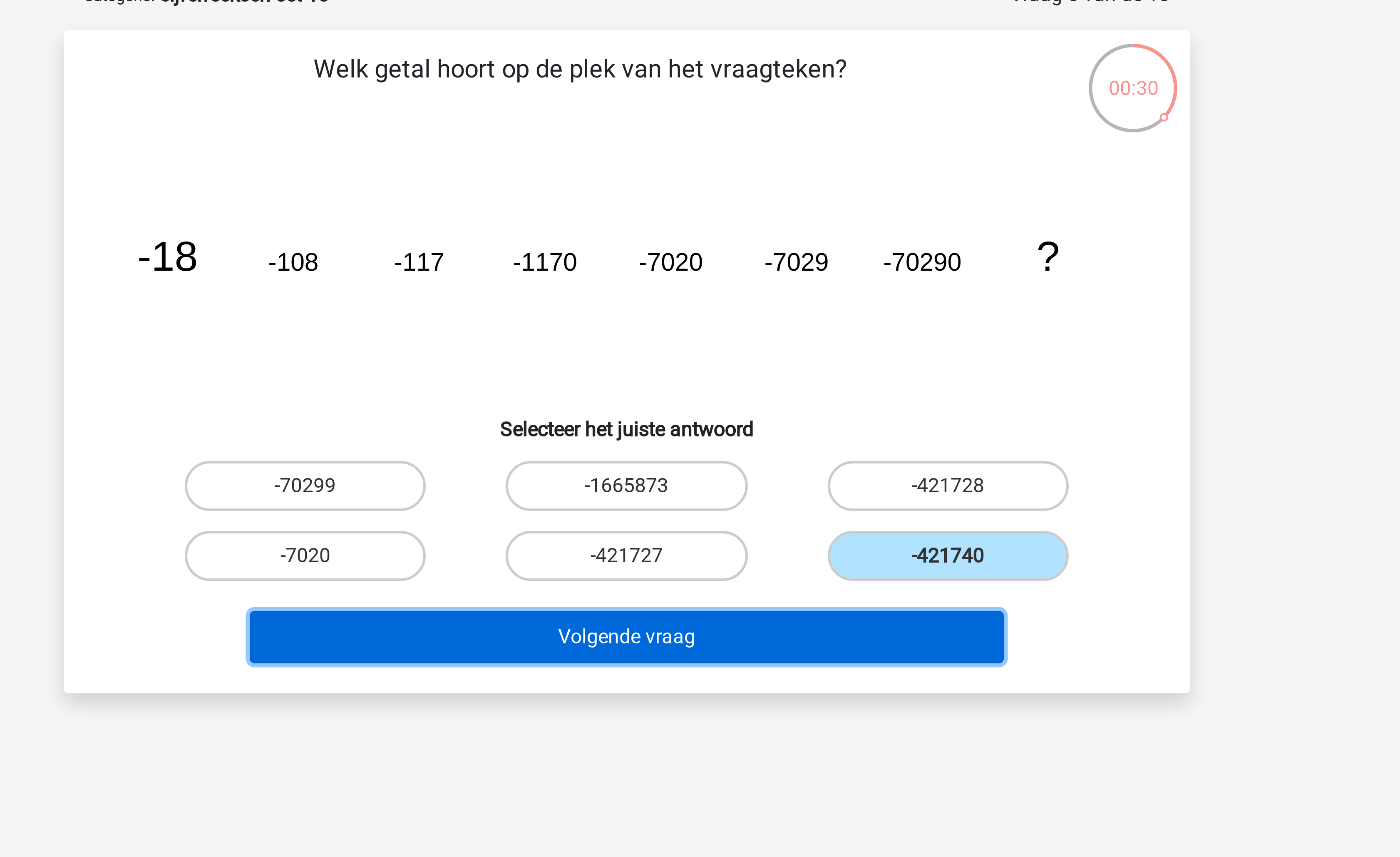
click at [746, 257] on button "Volgende vraag" at bounding box center [701, 261] width 252 height 17
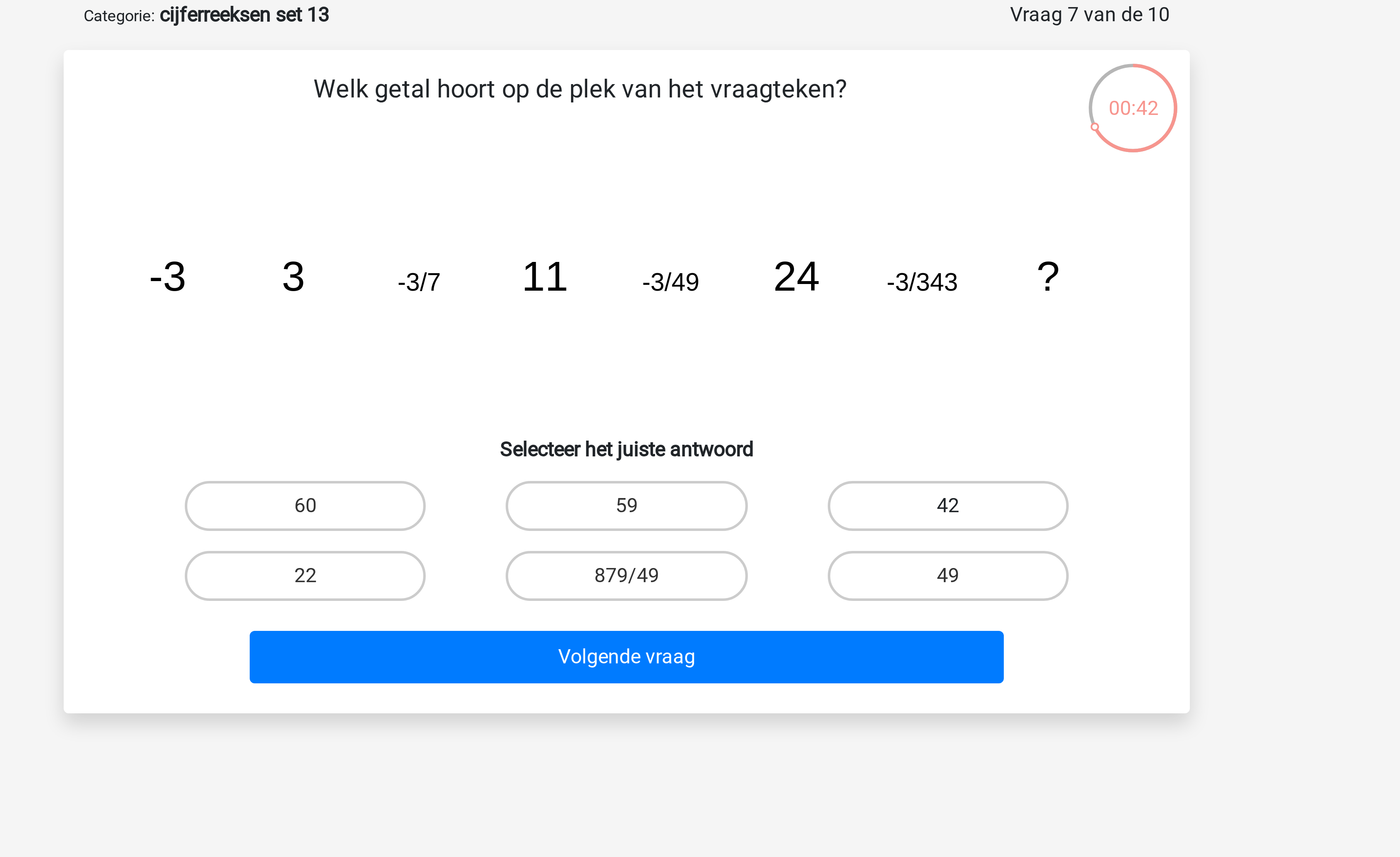
click at [803, 210] on label "42" at bounding box center [807, 210] width 80 height 17
click at [807, 210] on input "42" at bounding box center [809, 213] width 6 height 6
radio input "true"
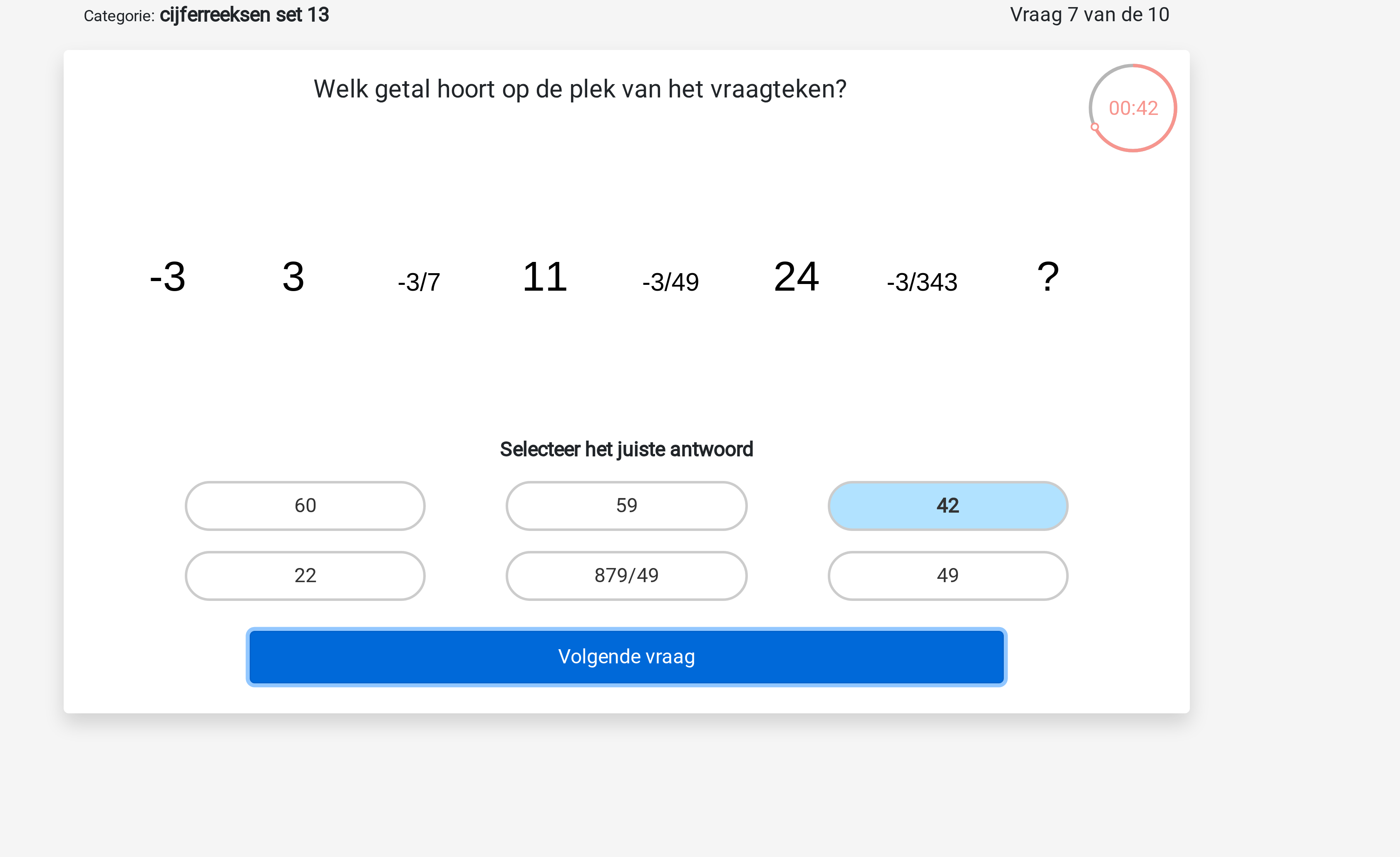
click at [738, 252] on button "Volgende vraag" at bounding box center [701, 261] width 252 height 17
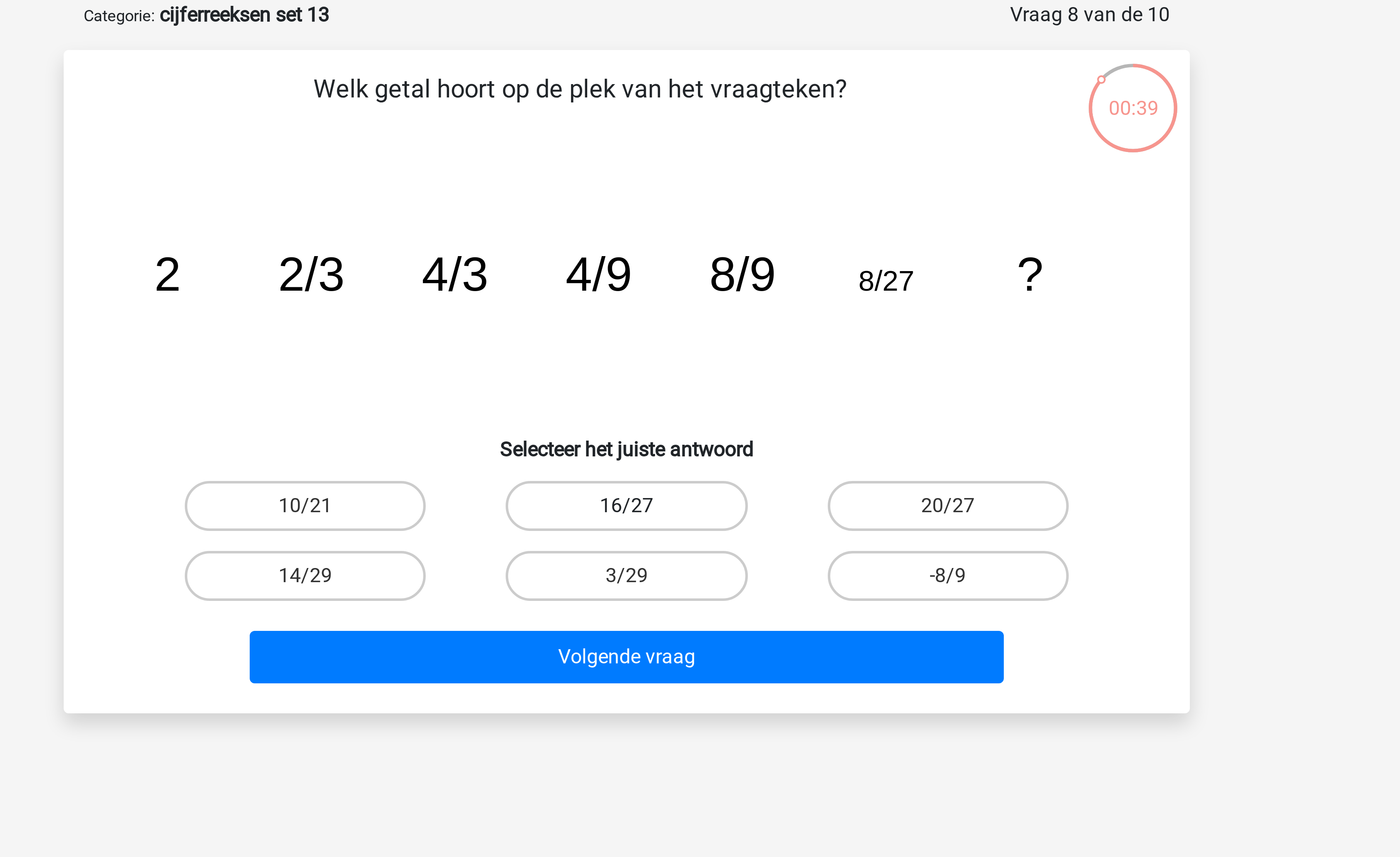
click at [707, 206] on label "16/27" at bounding box center [699, 210] width 80 height 17
click at [706, 210] on input "16/27" at bounding box center [702, 213] width 6 height 6
radio input "true"
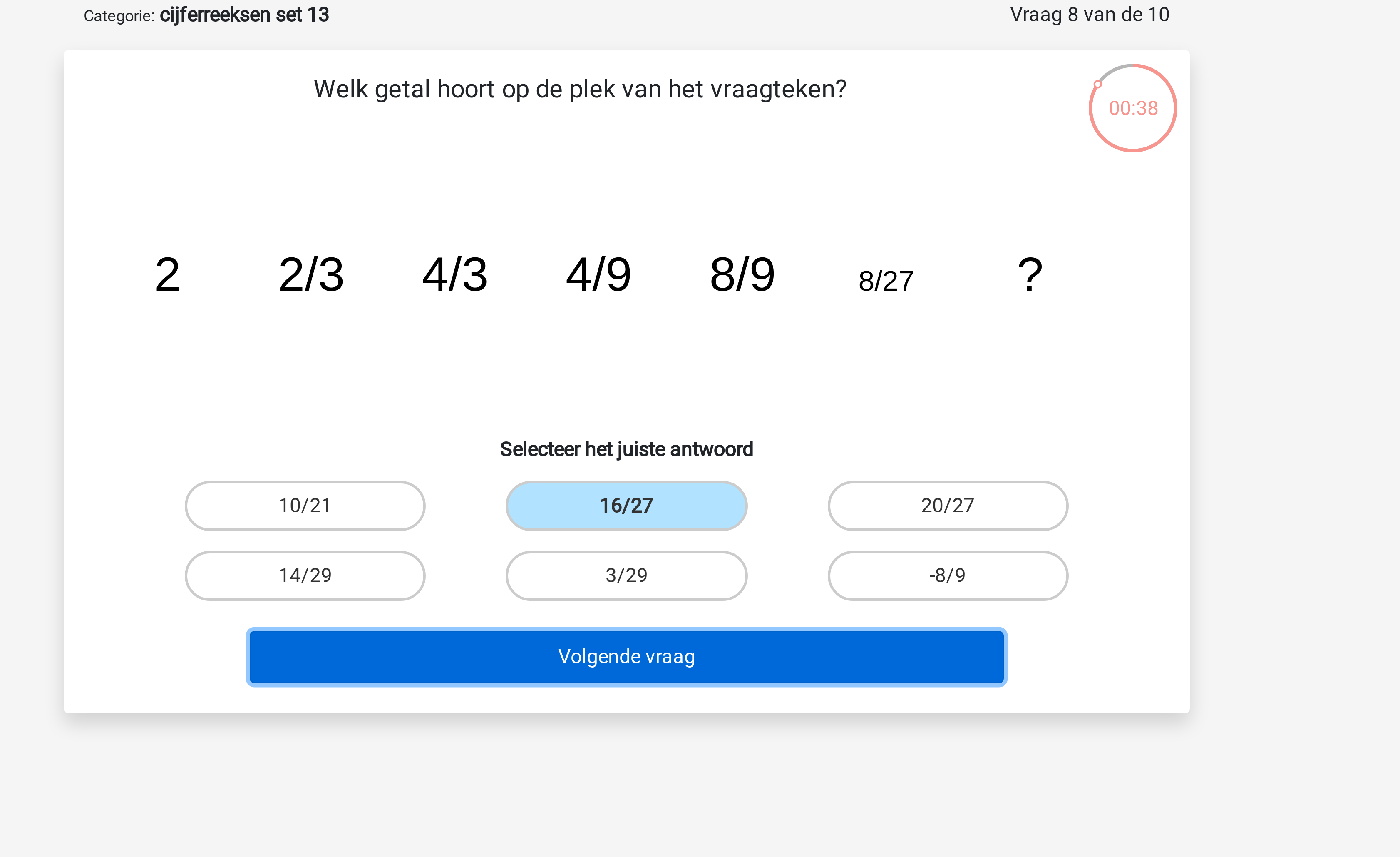
click at [698, 258] on button "Volgende vraag" at bounding box center [701, 261] width 252 height 17
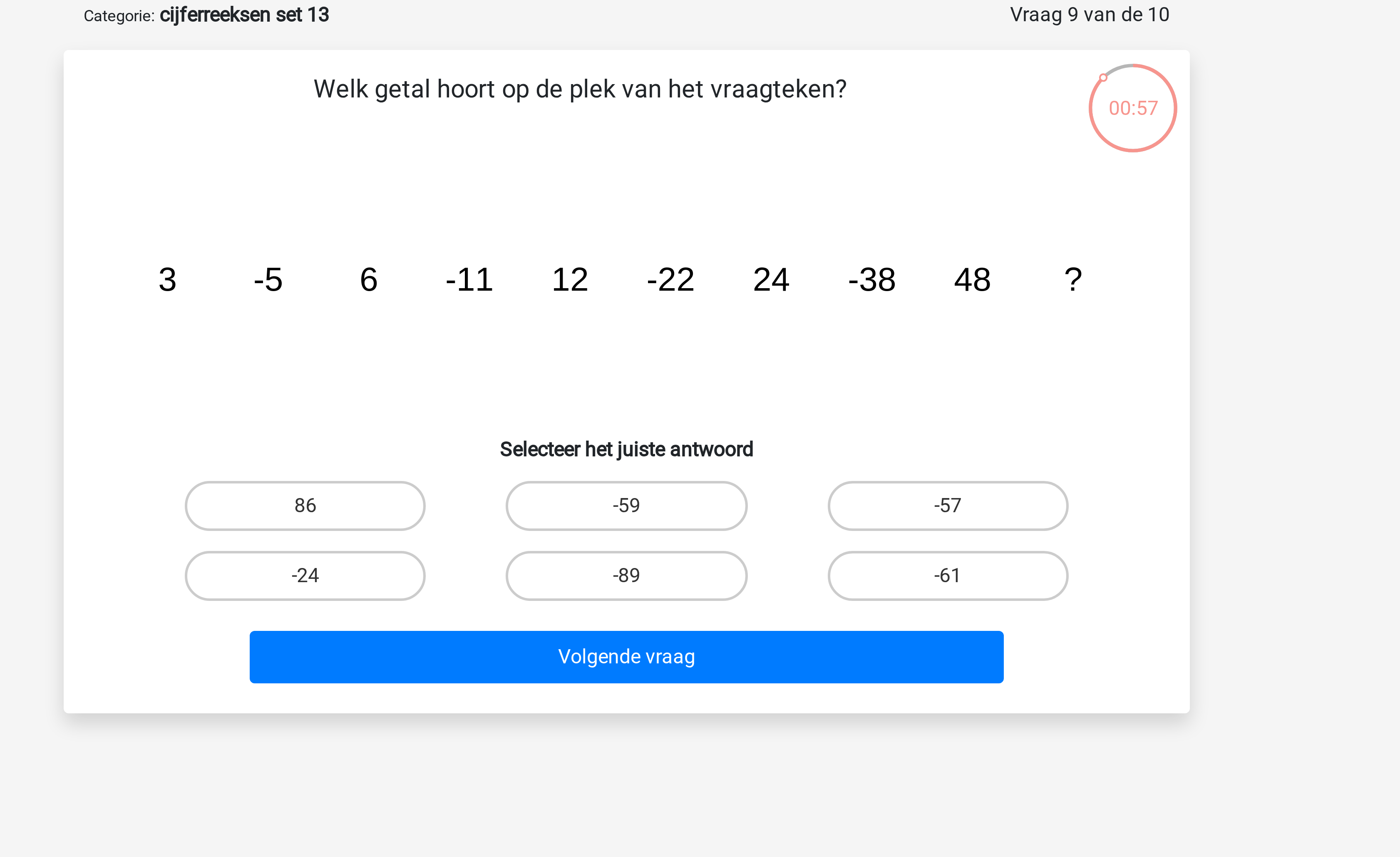
click at [701, 211] on input "-59" at bounding box center [702, 213] width 6 height 6
radio input "true"
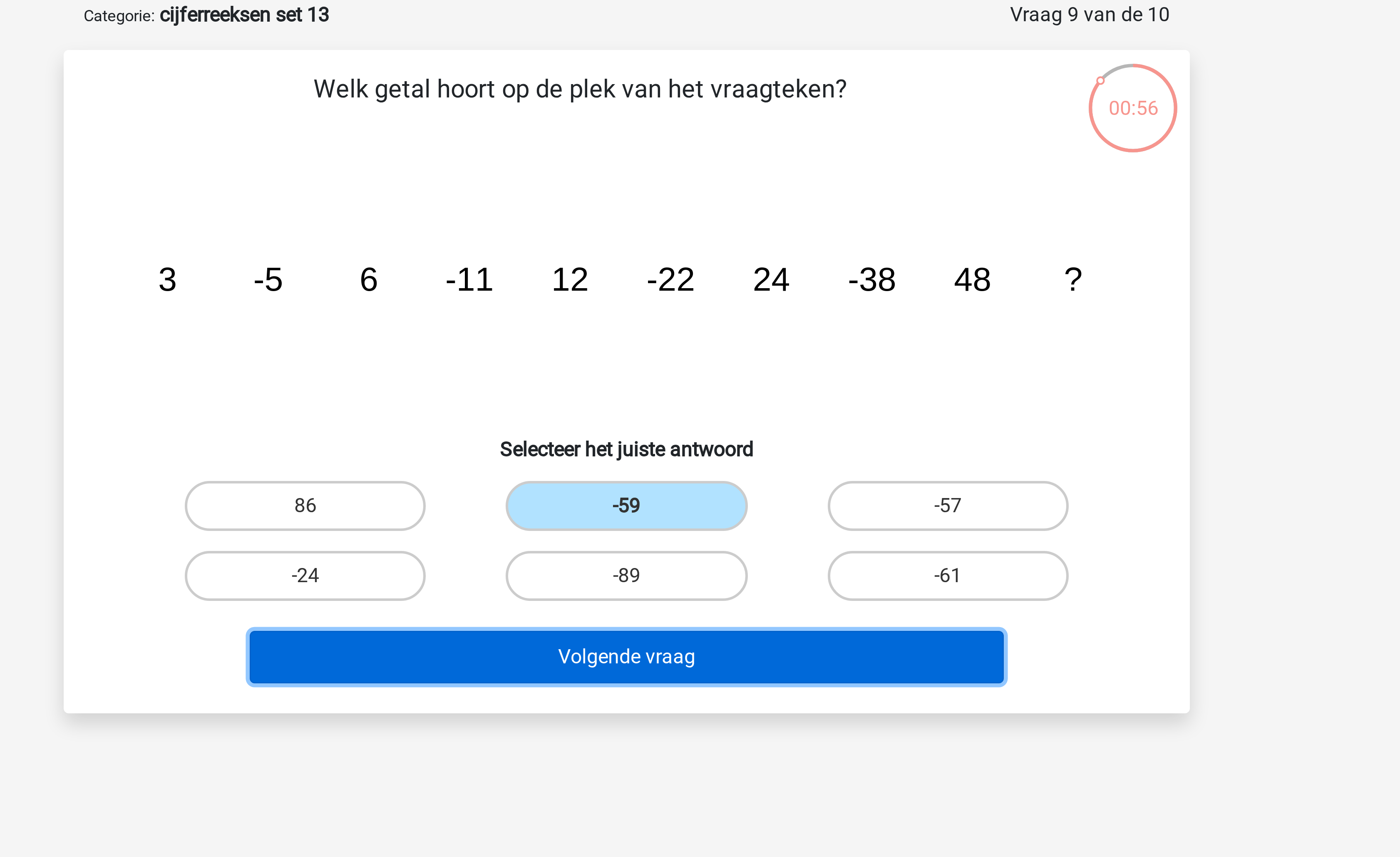
click at [689, 258] on button "Volgende vraag" at bounding box center [701, 261] width 252 height 17
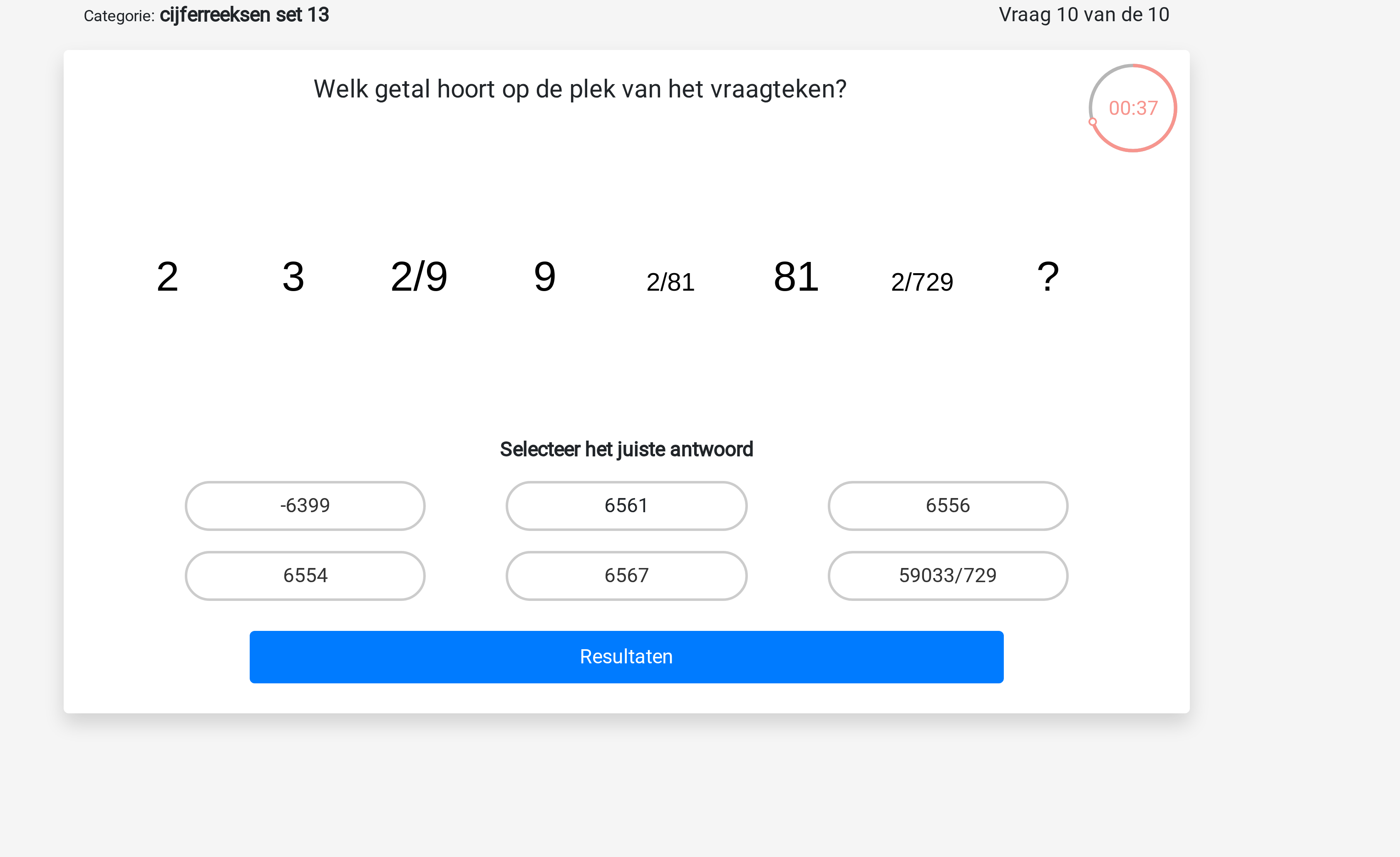
click at [721, 208] on label "6561" at bounding box center [699, 210] width 80 height 17
click at [706, 210] on input "6561" at bounding box center [702, 213] width 6 height 6
radio input "true"
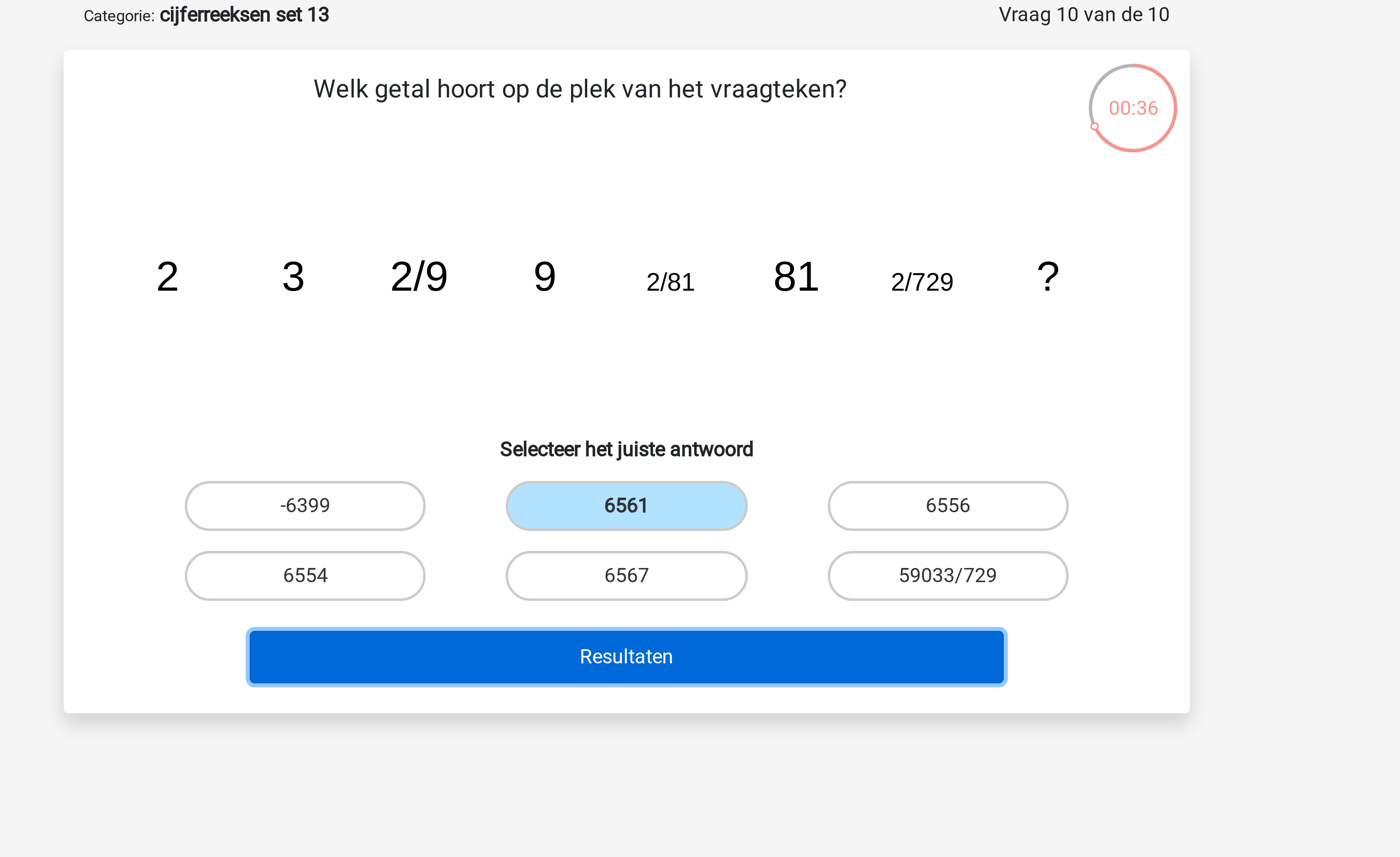
click at [712, 258] on button "Resultaten" at bounding box center [701, 261] width 252 height 17
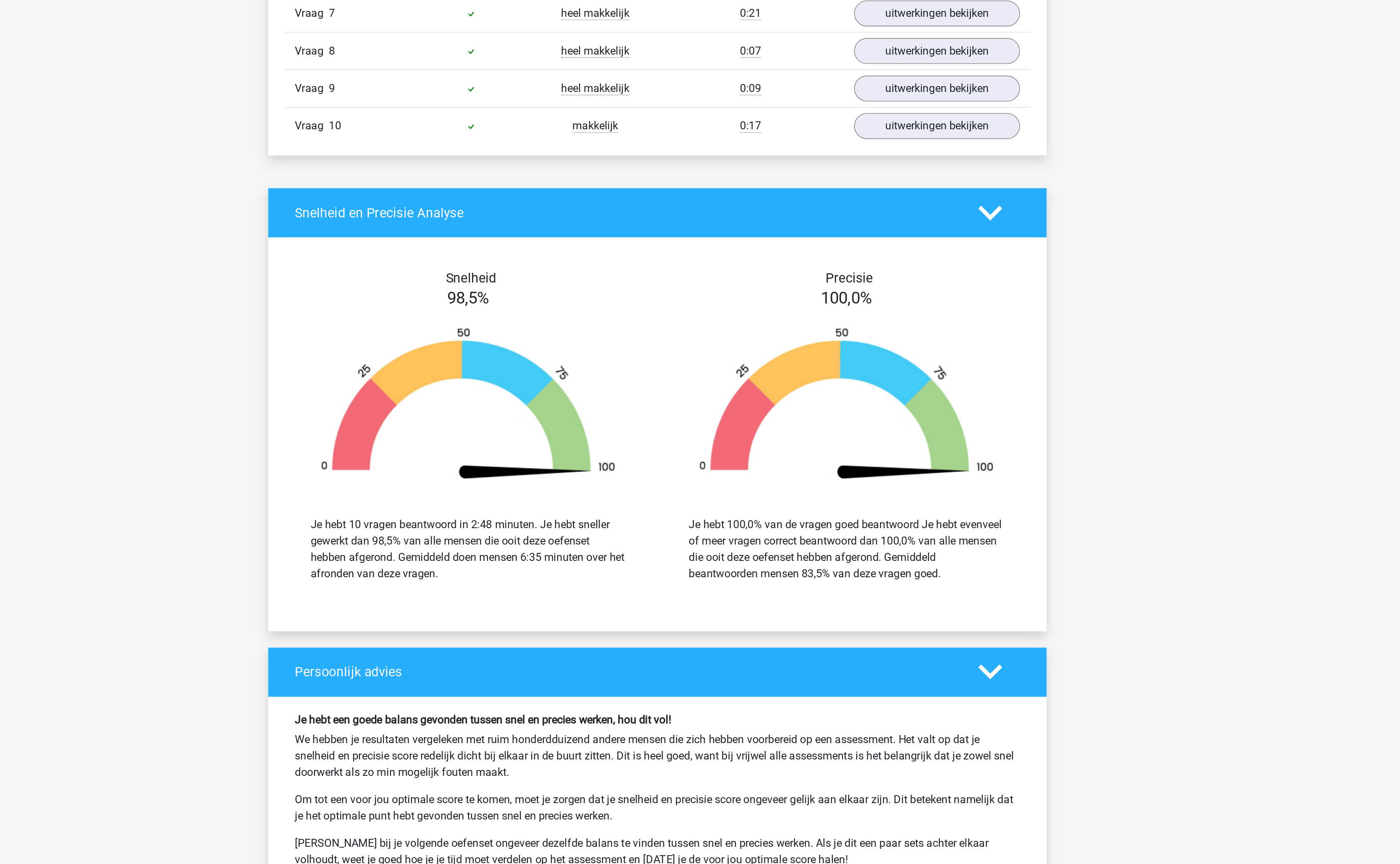
scroll to position [480, 0]
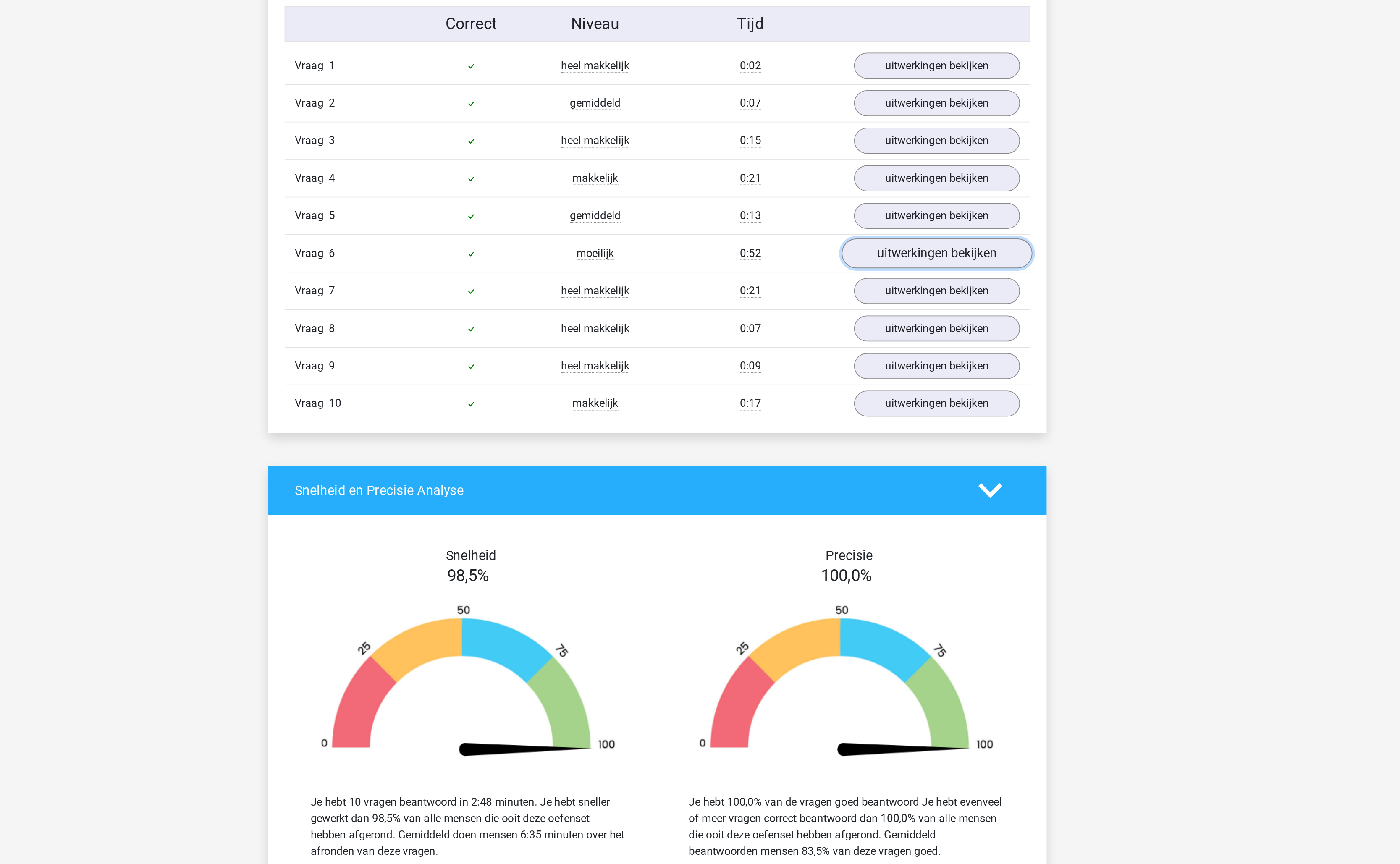
click at [866, 234] on link "uitwerkingen bekijken" at bounding box center [872, 229] width 117 height 18
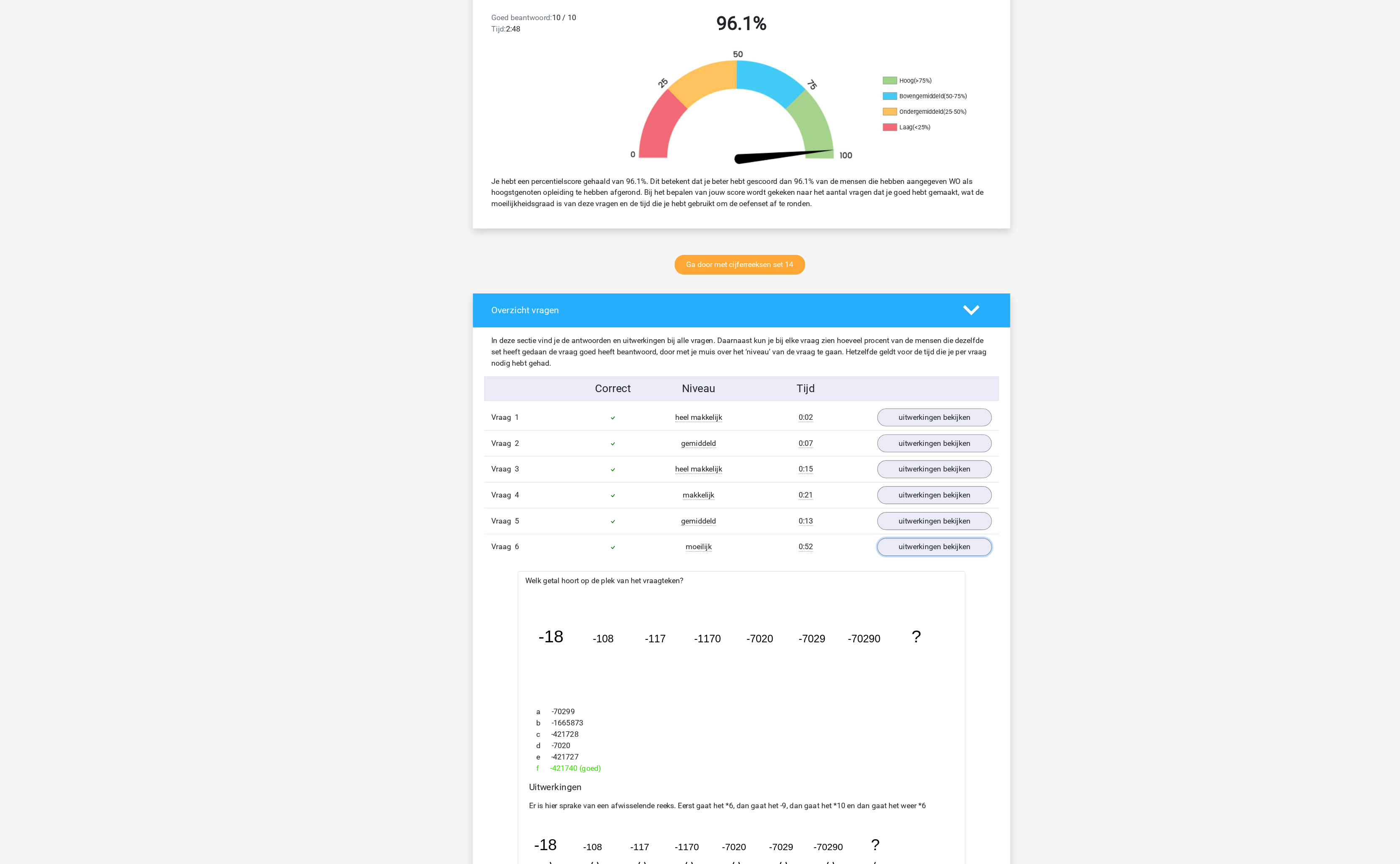
scroll to position [0, 0]
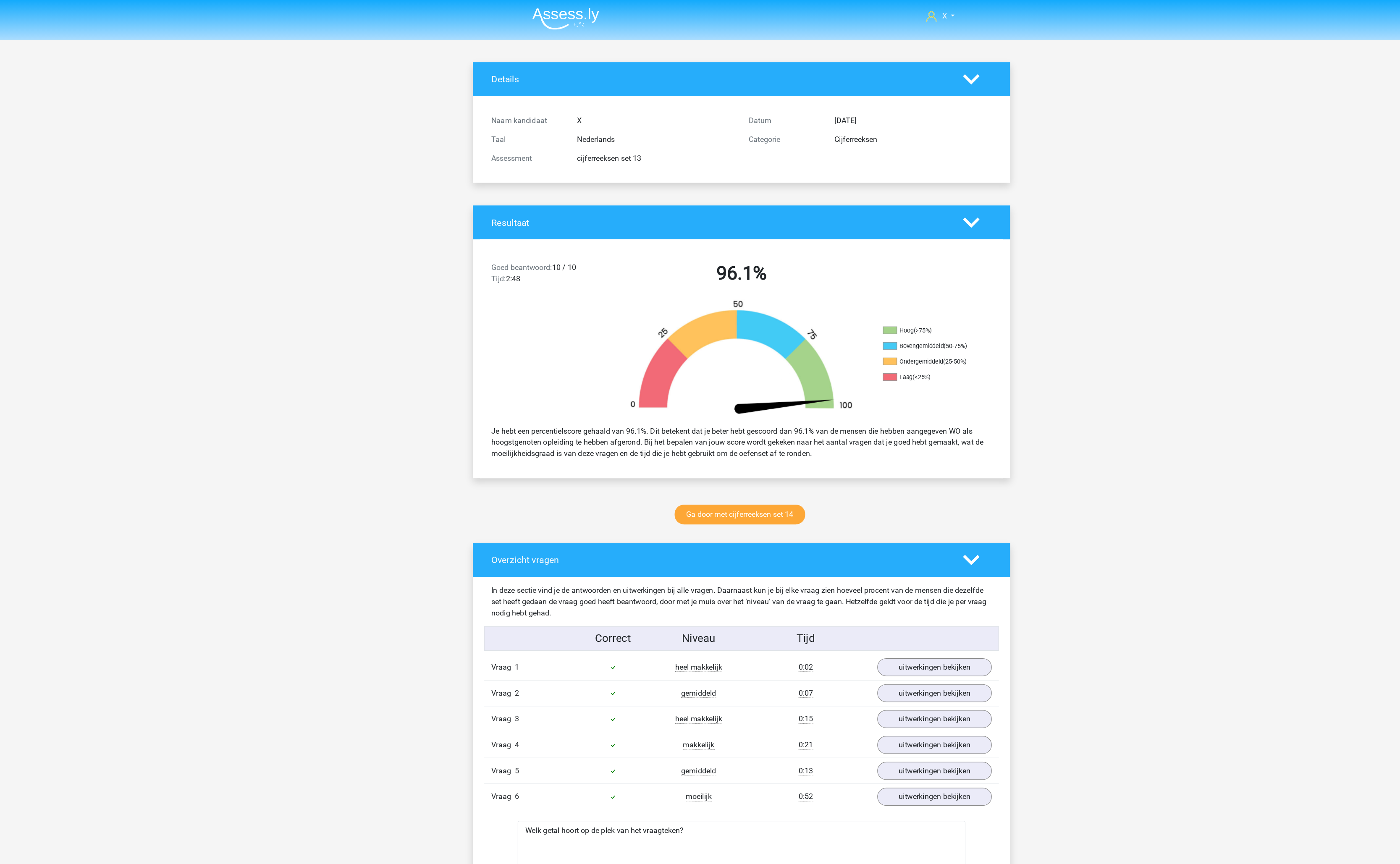
click at [569, 8] on img at bounding box center [543, 16] width 60 height 20
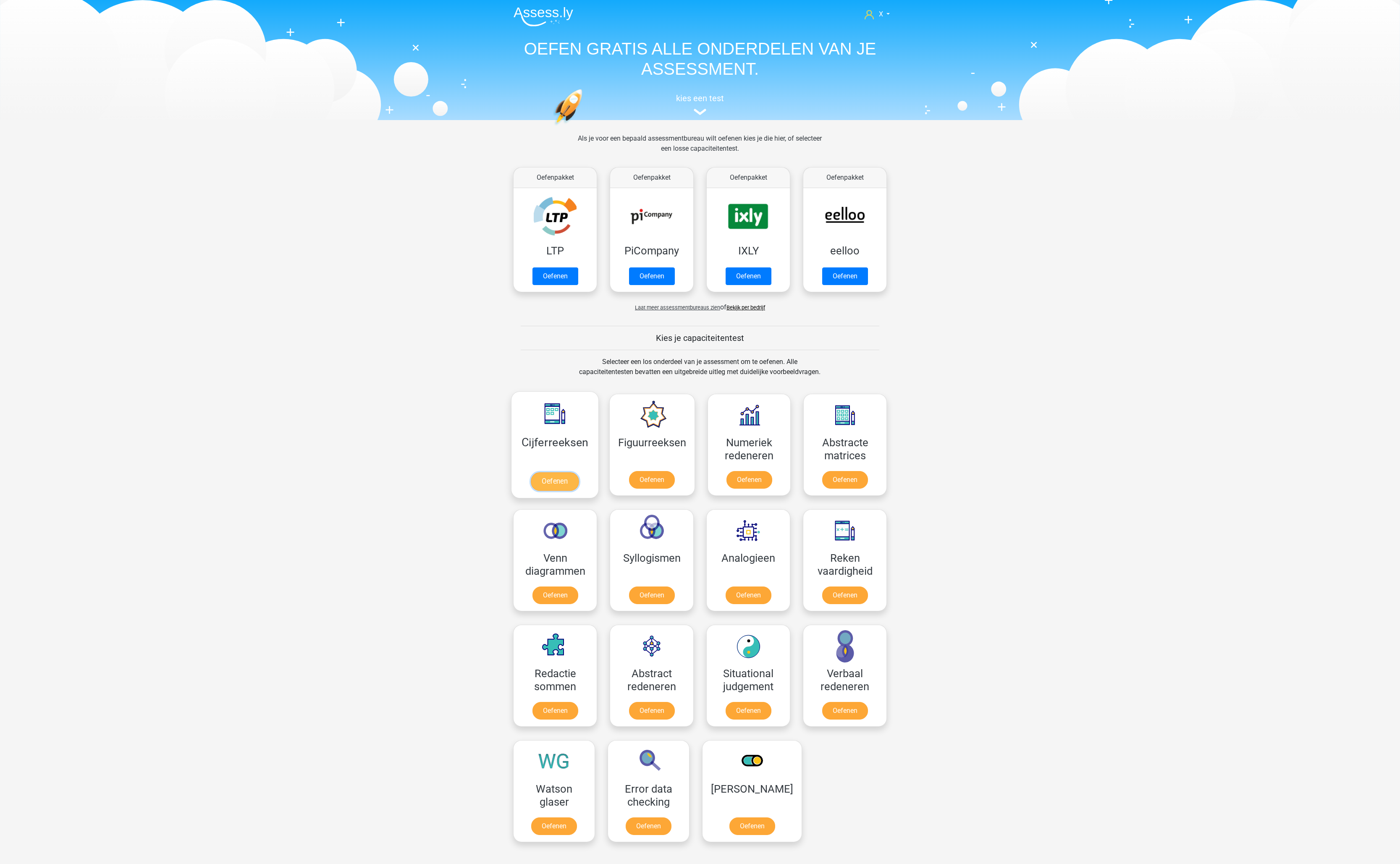
click at [551, 472] on link "Oefenen" at bounding box center [555, 481] width 48 height 18
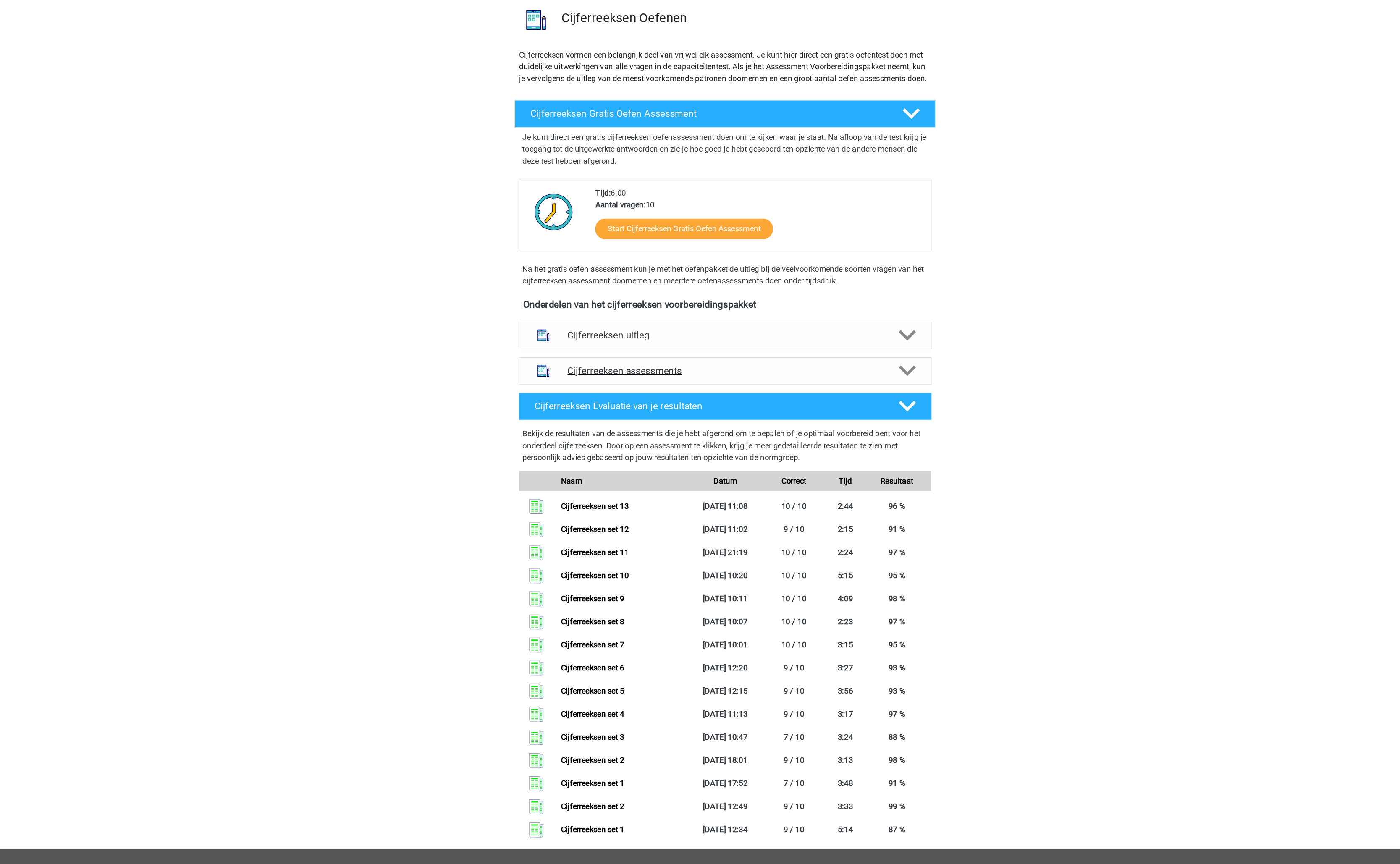
click at [742, 384] on h4 "Cijferreeksen assessments" at bounding box center [700, 379] width 269 height 9
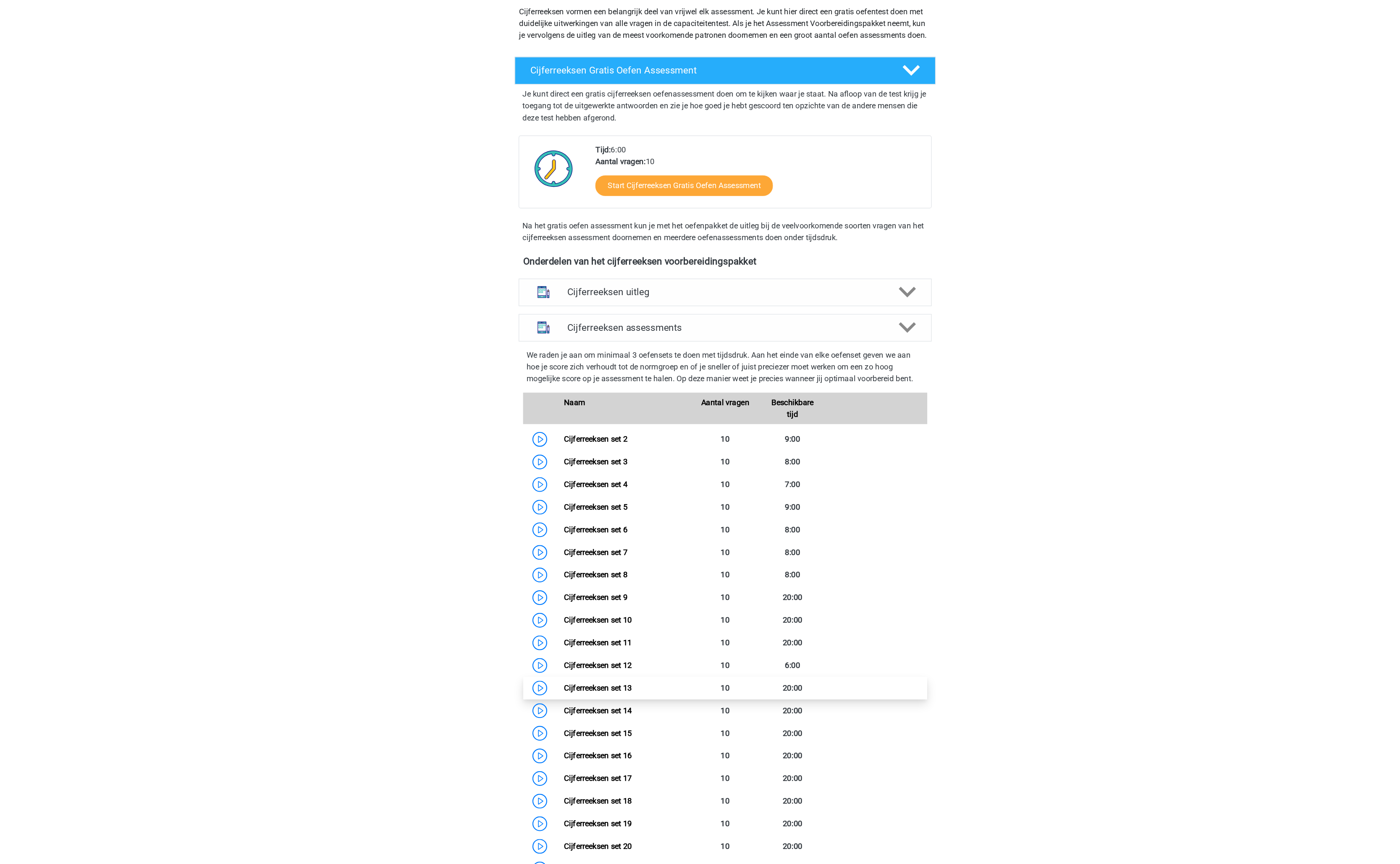
scroll to position [471, 0]
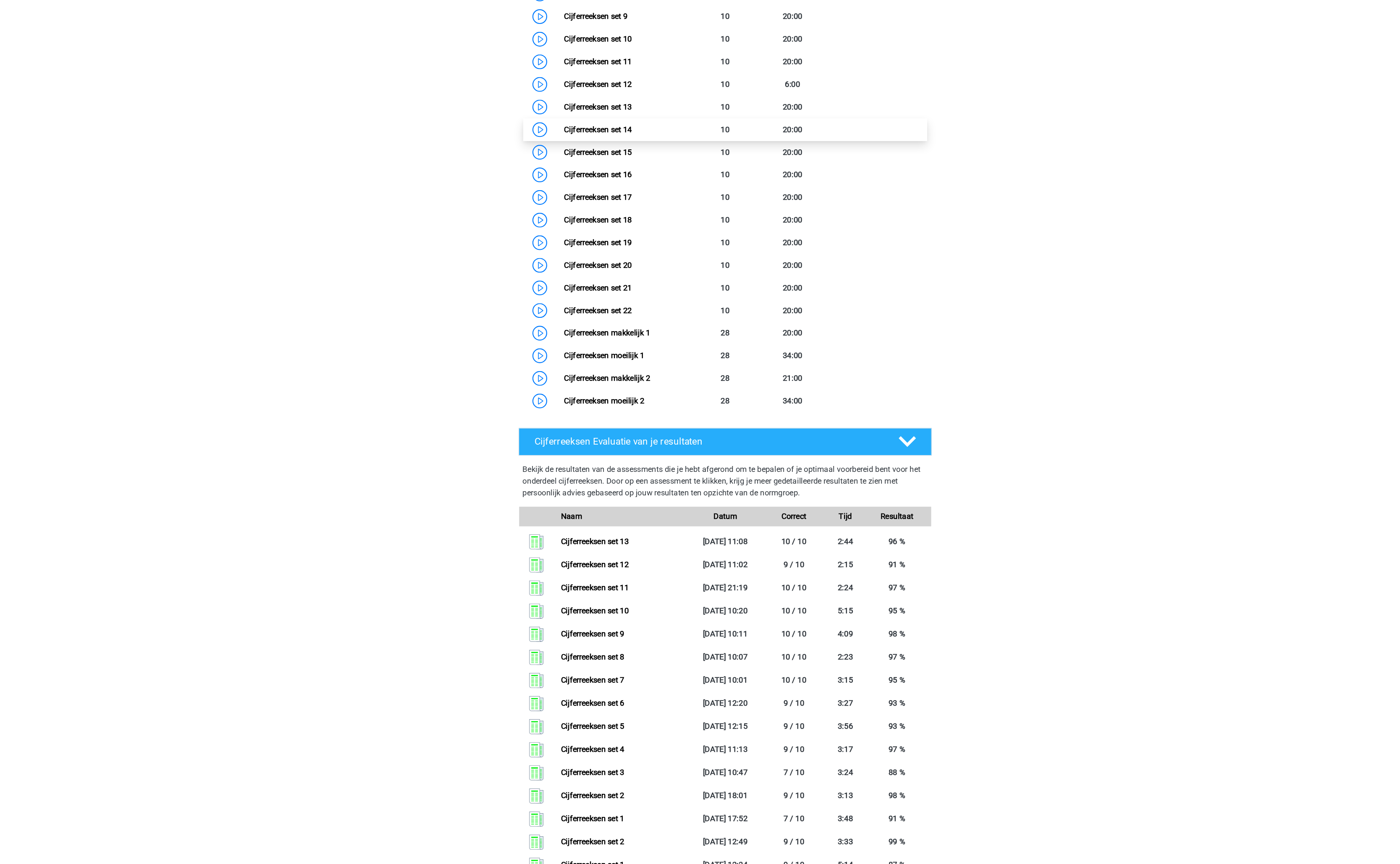
click at [620, 240] on link "Cijferreeksen set 14" at bounding box center [591, 235] width 58 height 8
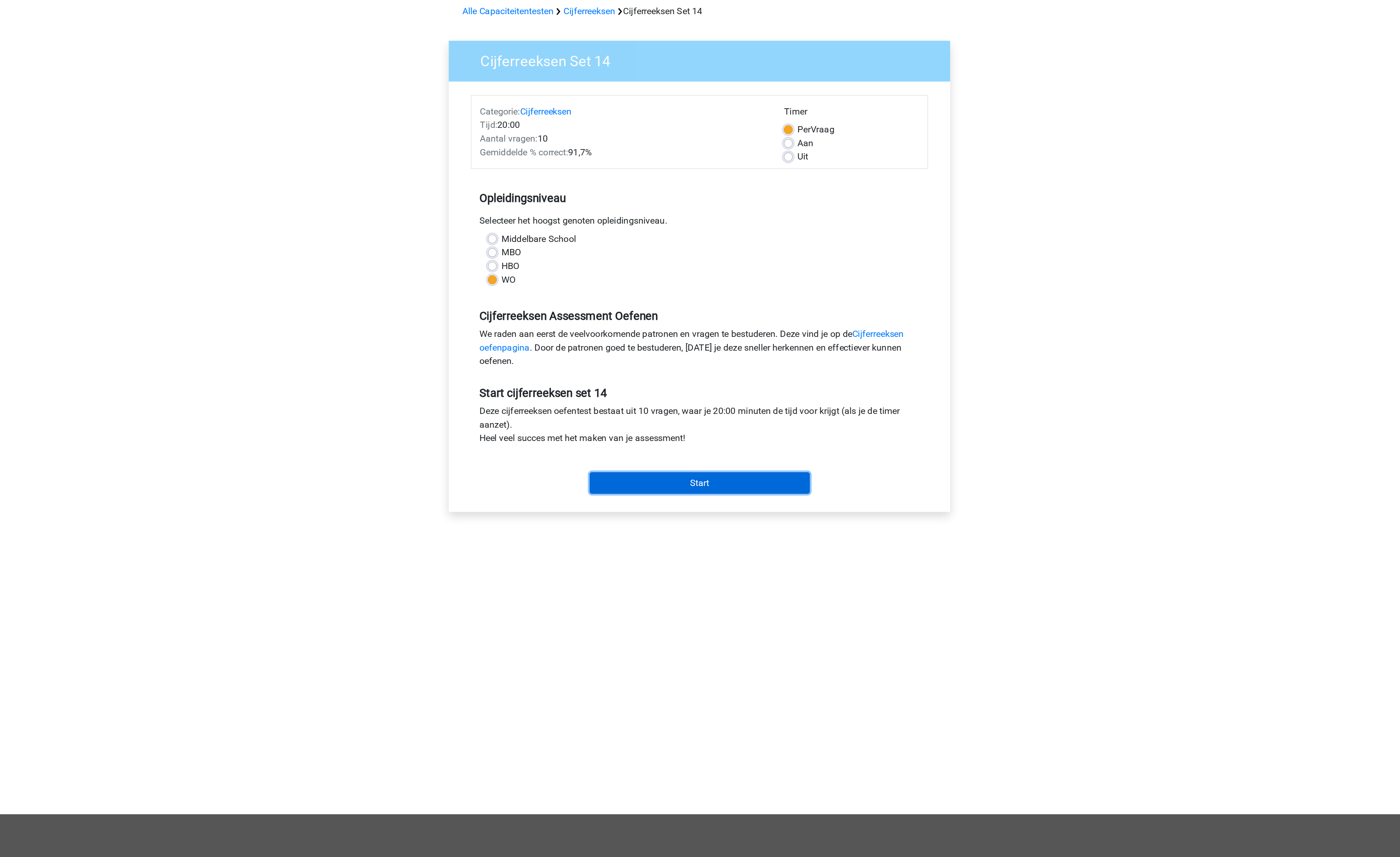
click at [712, 398] on input "Start" at bounding box center [700, 393] width 162 height 16
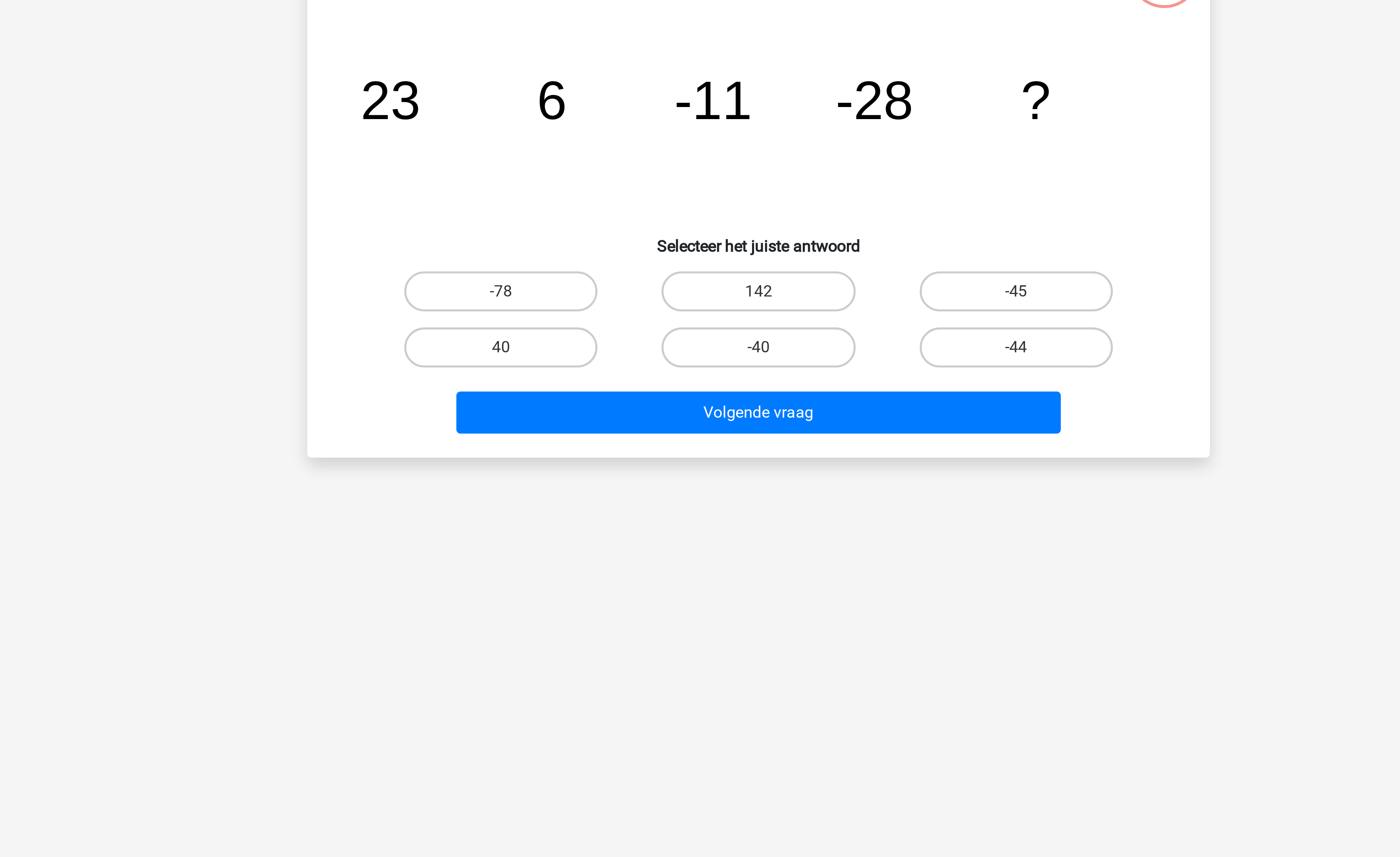
click at [808, 213] on input "-45" at bounding box center [809, 213] width 6 height 6
radio input "true"
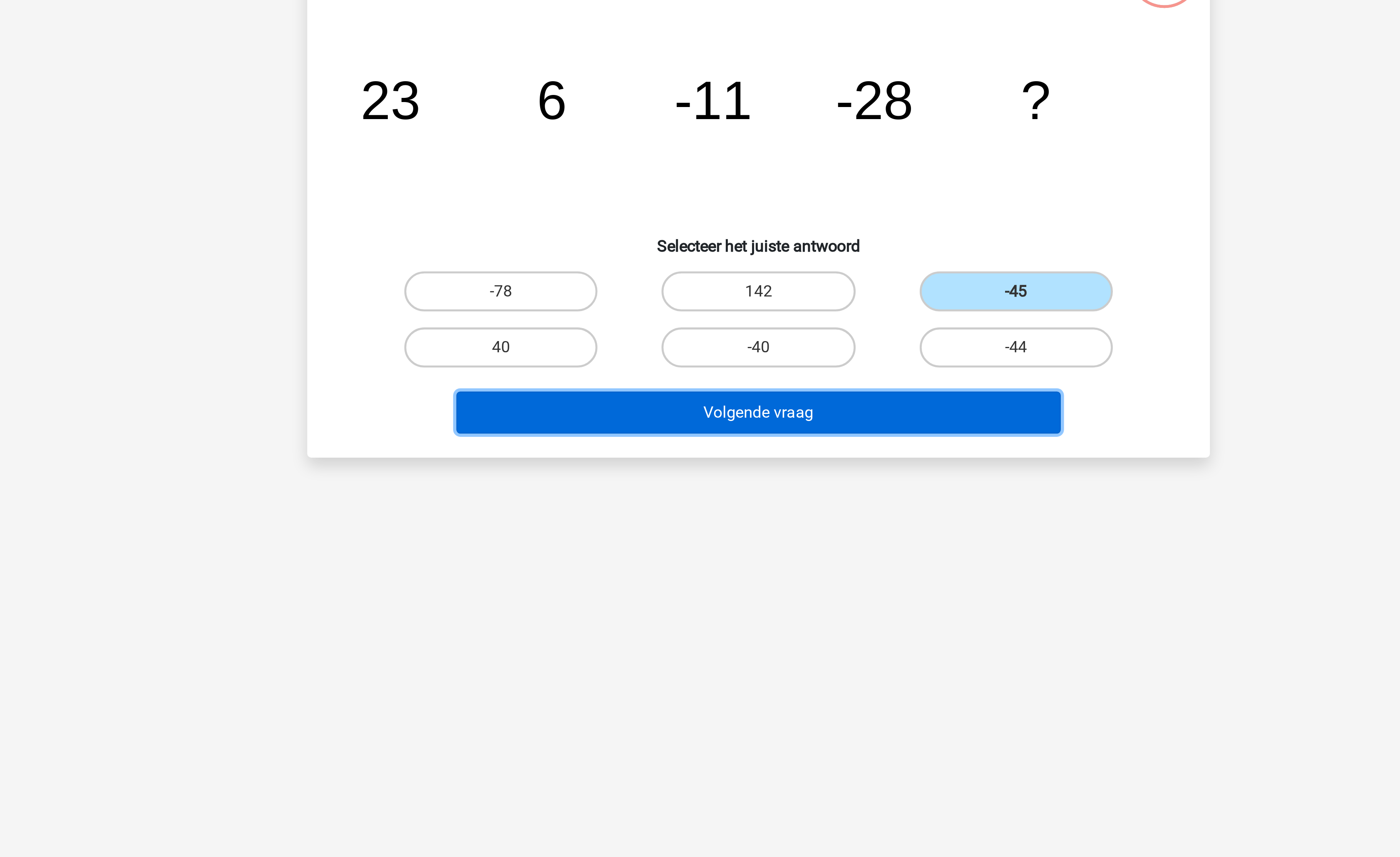
click at [761, 258] on button "Volgende vraag" at bounding box center [701, 261] width 252 height 17
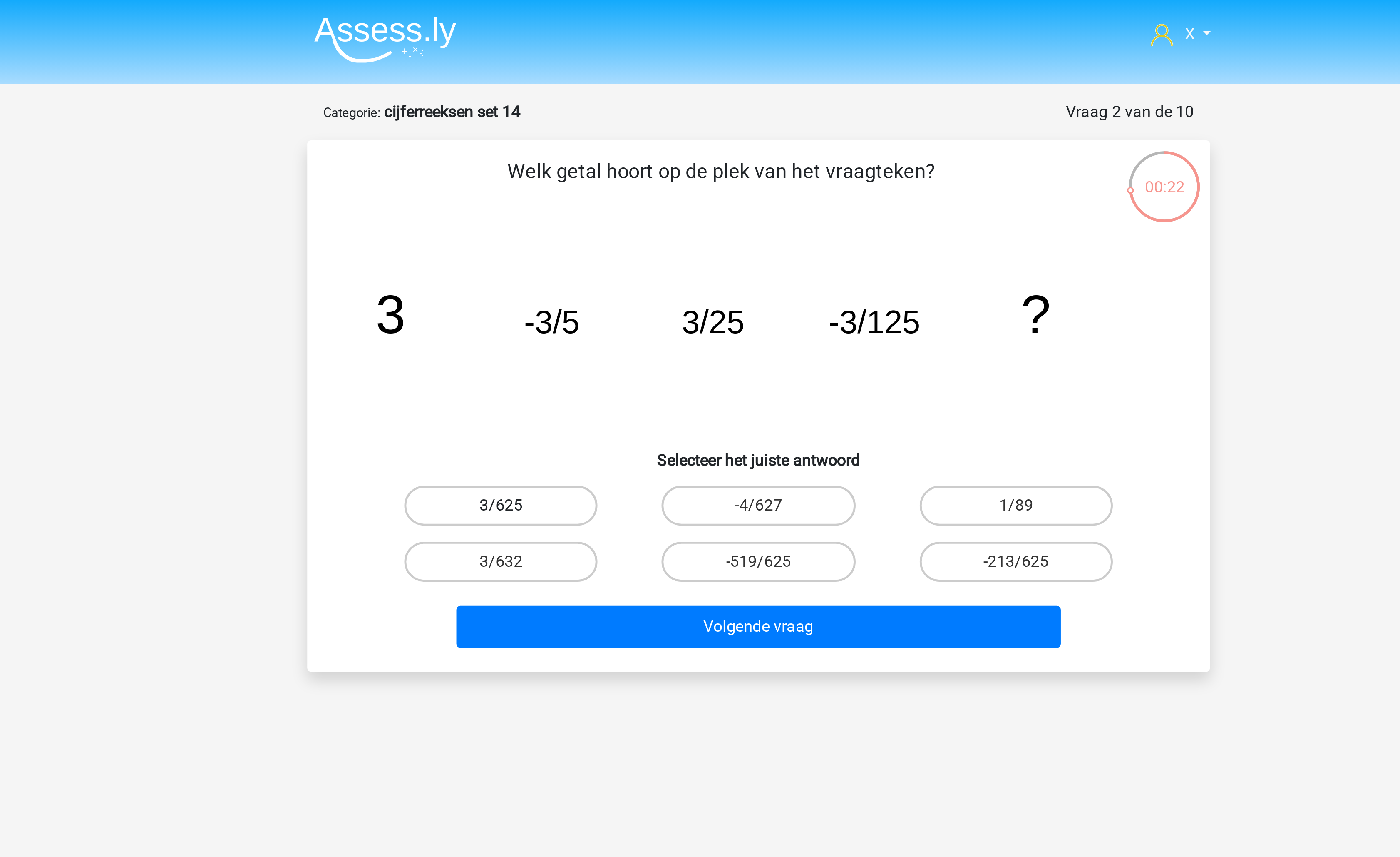
click at [615, 207] on label "3/625" at bounding box center [593, 210] width 80 height 17
click at [598, 210] on input "3/625" at bounding box center [596, 213] width 6 height 6
radio input "true"
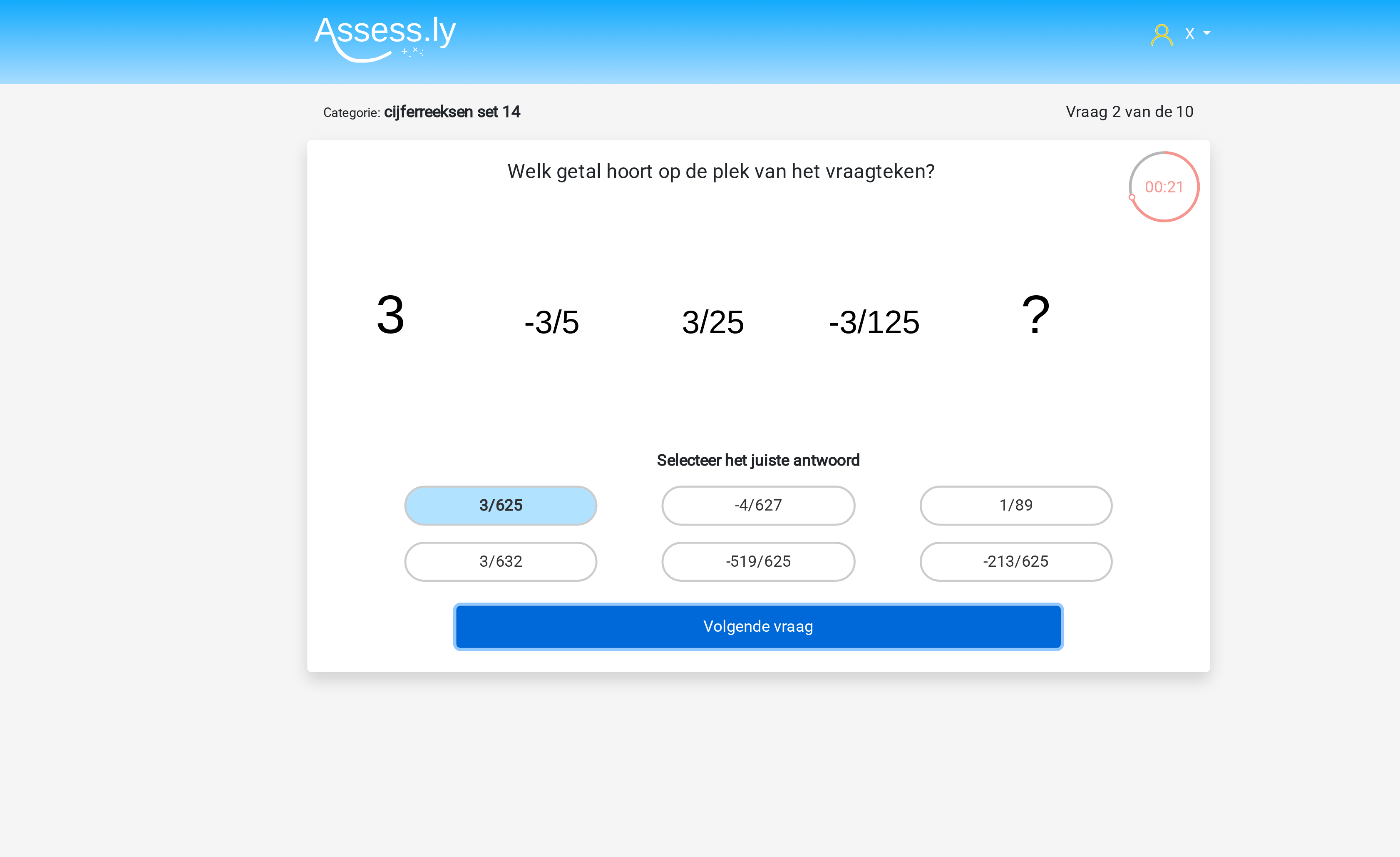
click at [721, 267] on button "Volgende vraag" at bounding box center [701, 261] width 252 height 17
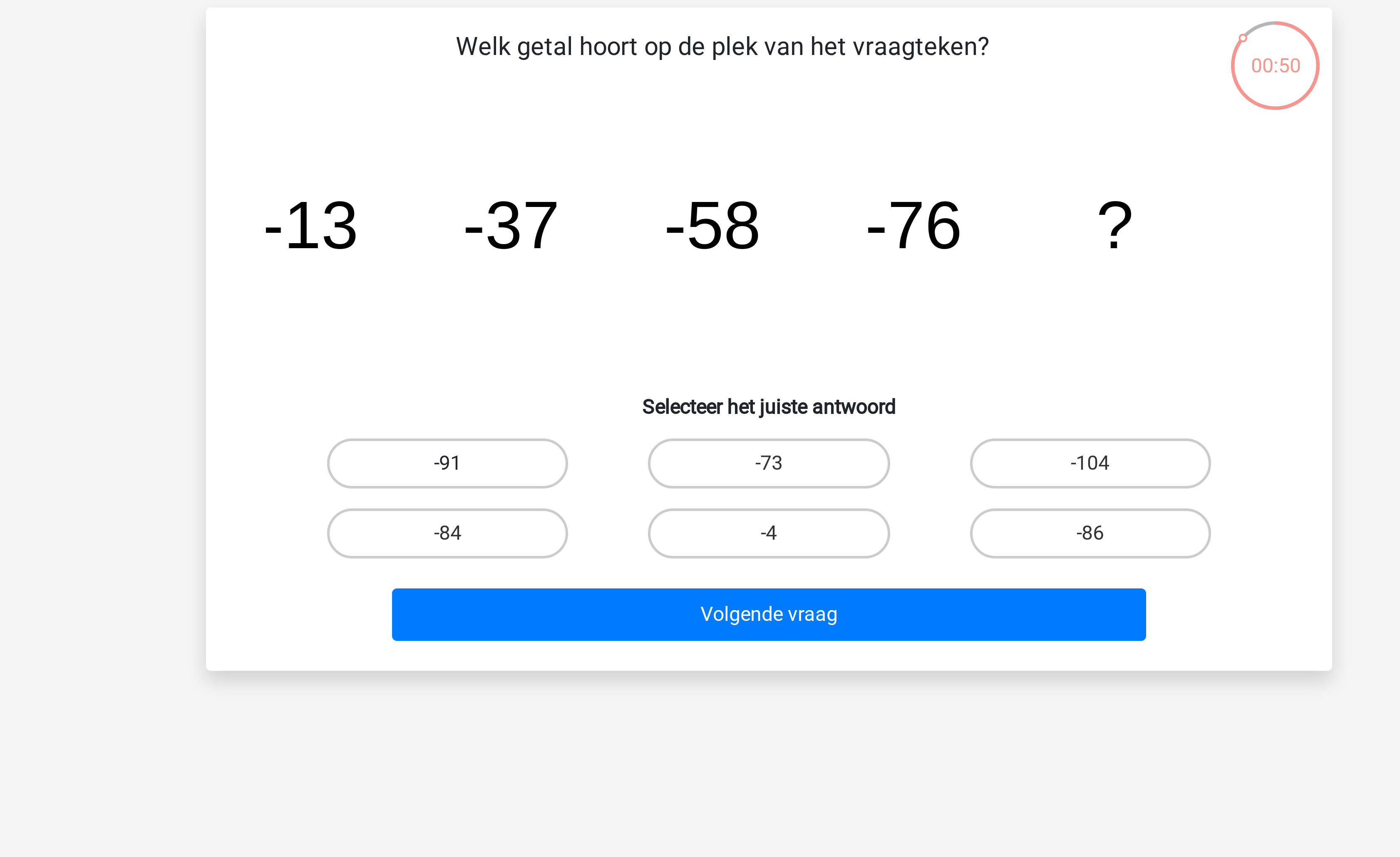
click at [613, 210] on label "-91" at bounding box center [593, 210] width 80 height 17
click at [598, 210] on input "-91" at bounding box center [596, 213] width 6 height 6
radio input "true"
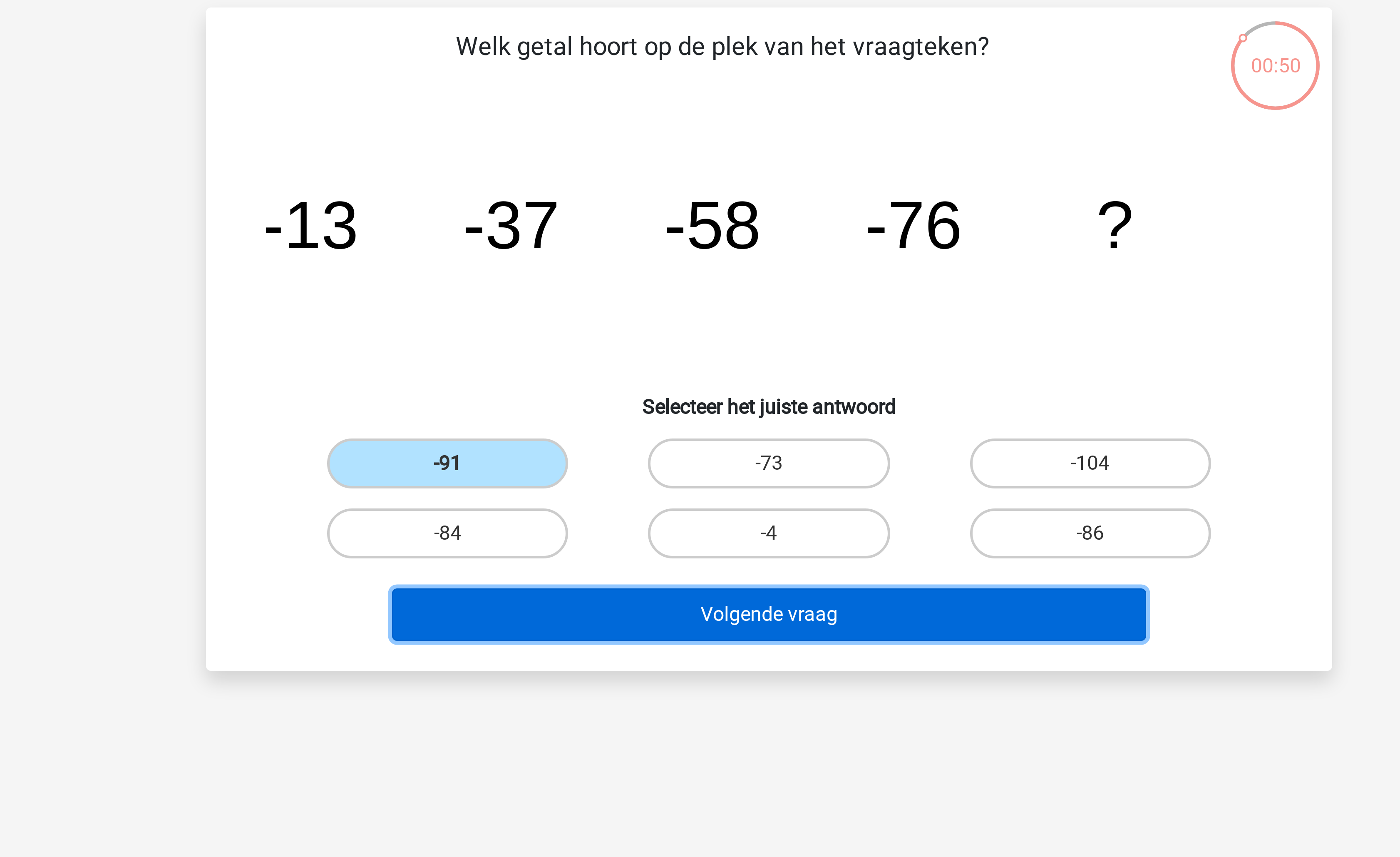
click at [656, 255] on button "Volgende vraag" at bounding box center [701, 261] width 252 height 17
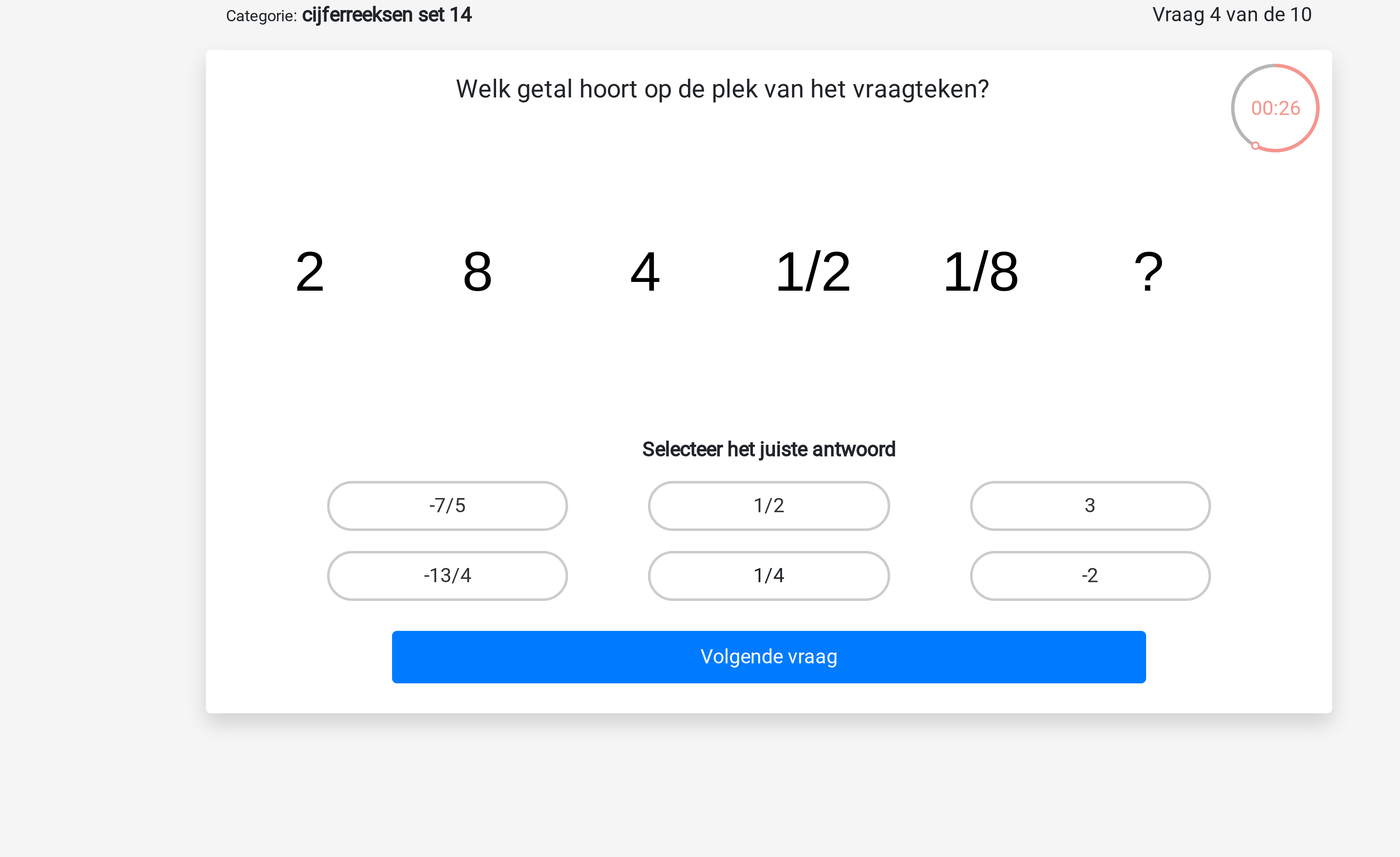
click at [728, 231] on label "1/4" at bounding box center [699, 233] width 80 height 17
click at [706, 233] on input "1/4" at bounding box center [702, 236] width 6 height 6
radio input "true"
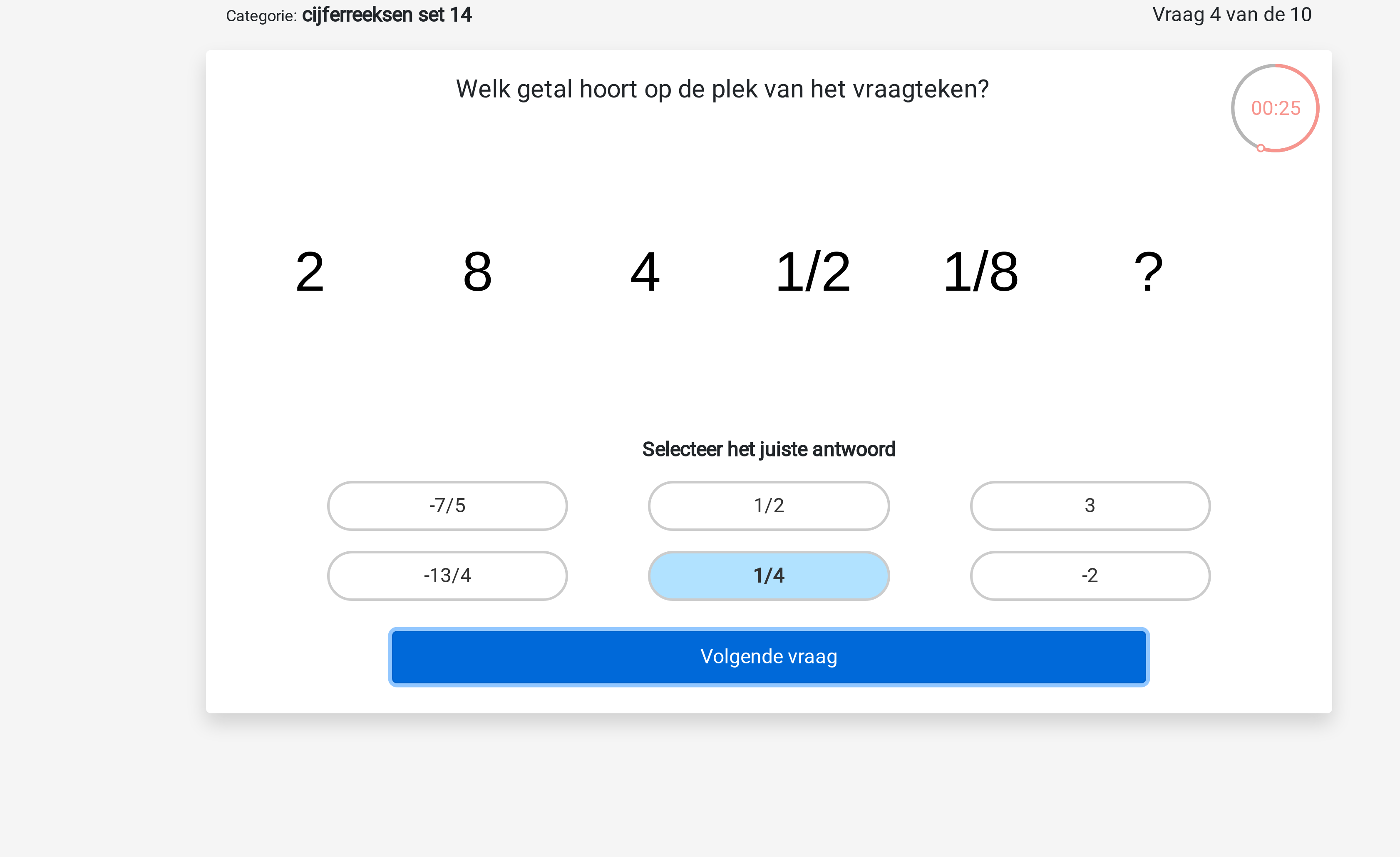
click at [727, 260] on button "Volgende vraag" at bounding box center [701, 261] width 252 height 17
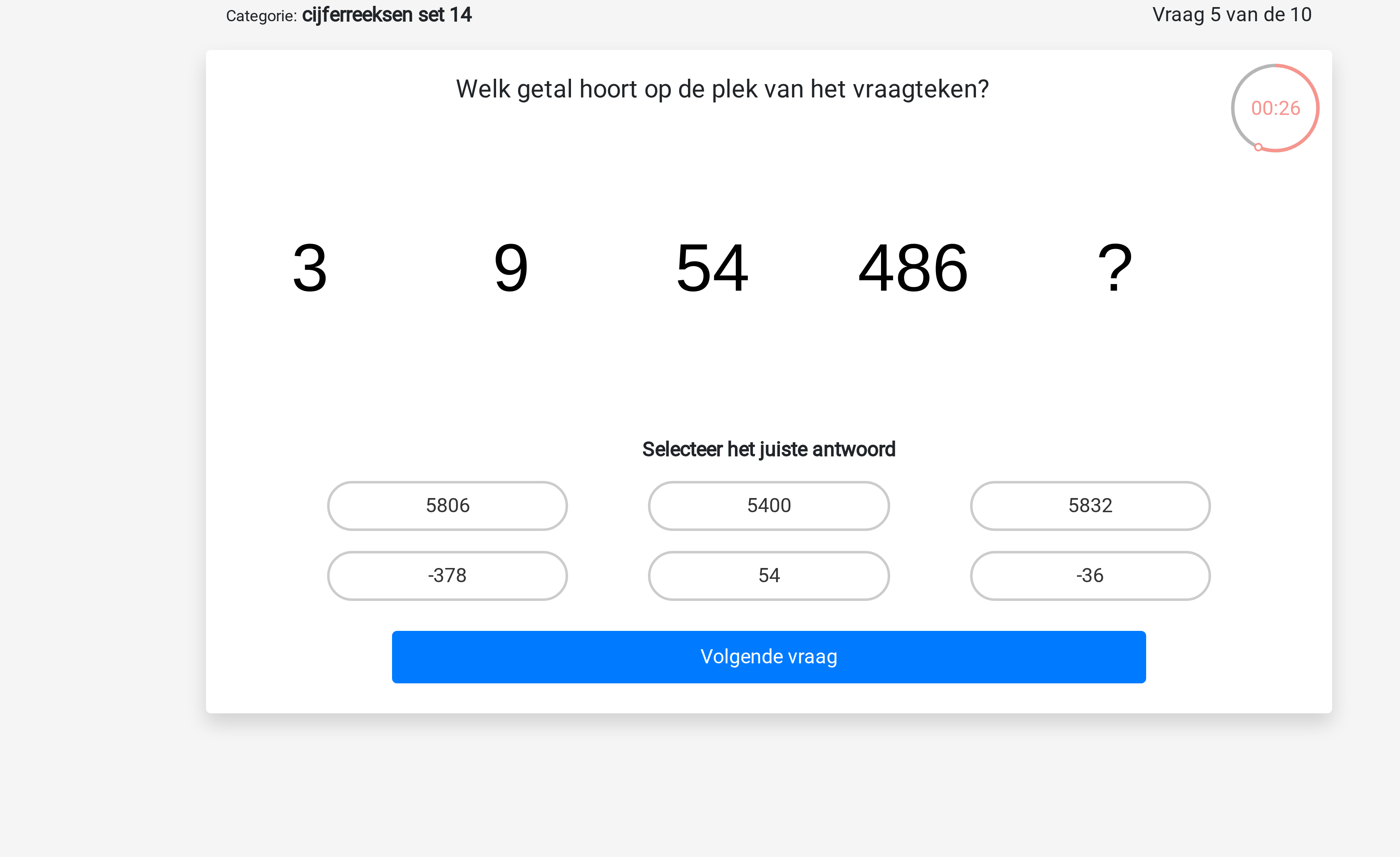
click at [754, 166] on icon "image/svg+xml 3 9 54 486 ?" at bounding box center [700, 139] width 336 height 84
click at [788, 210] on label "5832" at bounding box center [807, 210] width 80 height 17
click at [807, 210] on input "5832" at bounding box center [809, 213] width 6 height 6
radio input "true"
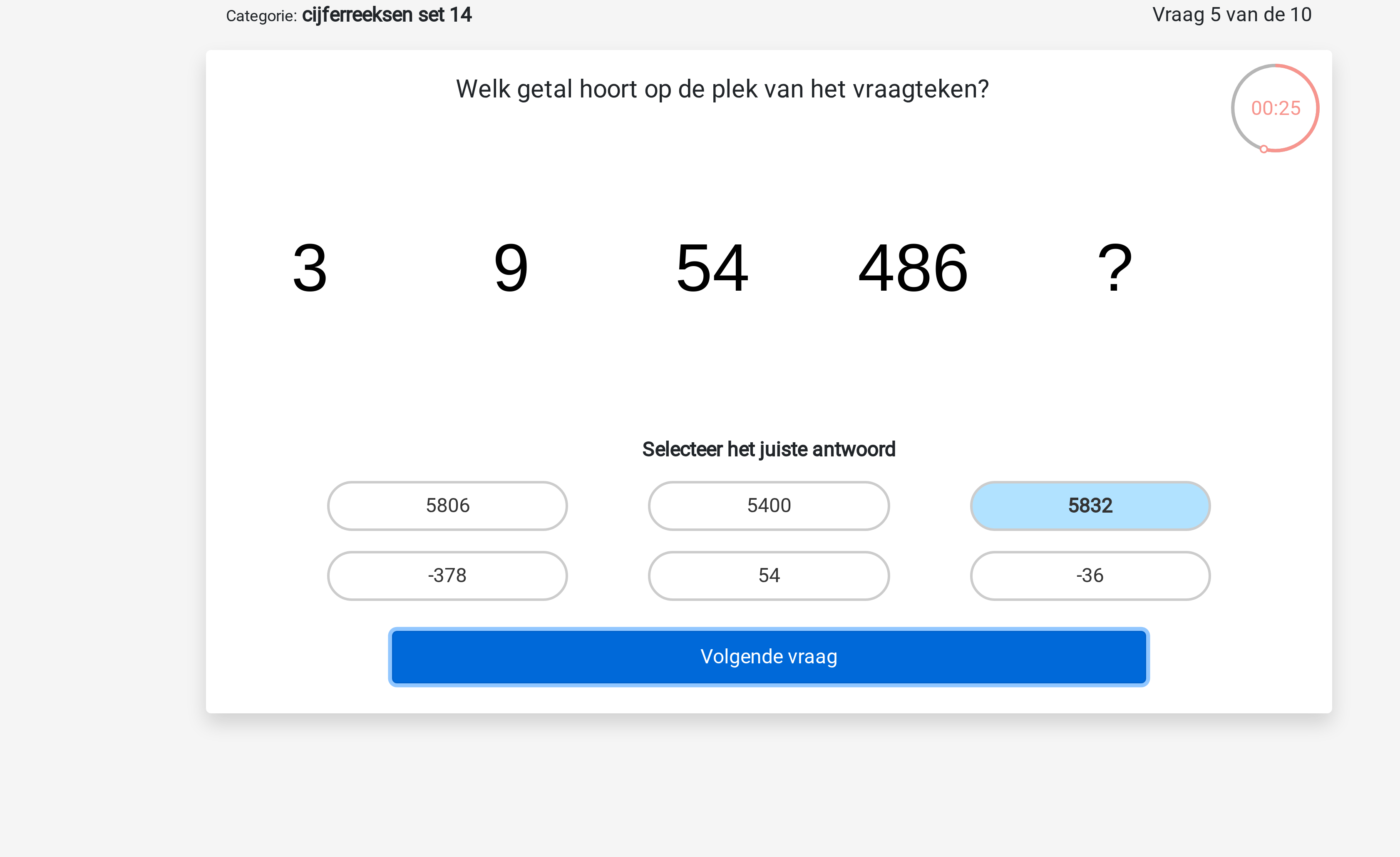
click at [732, 260] on button "Volgende vraag" at bounding box center [701, 261] width 252 height 17
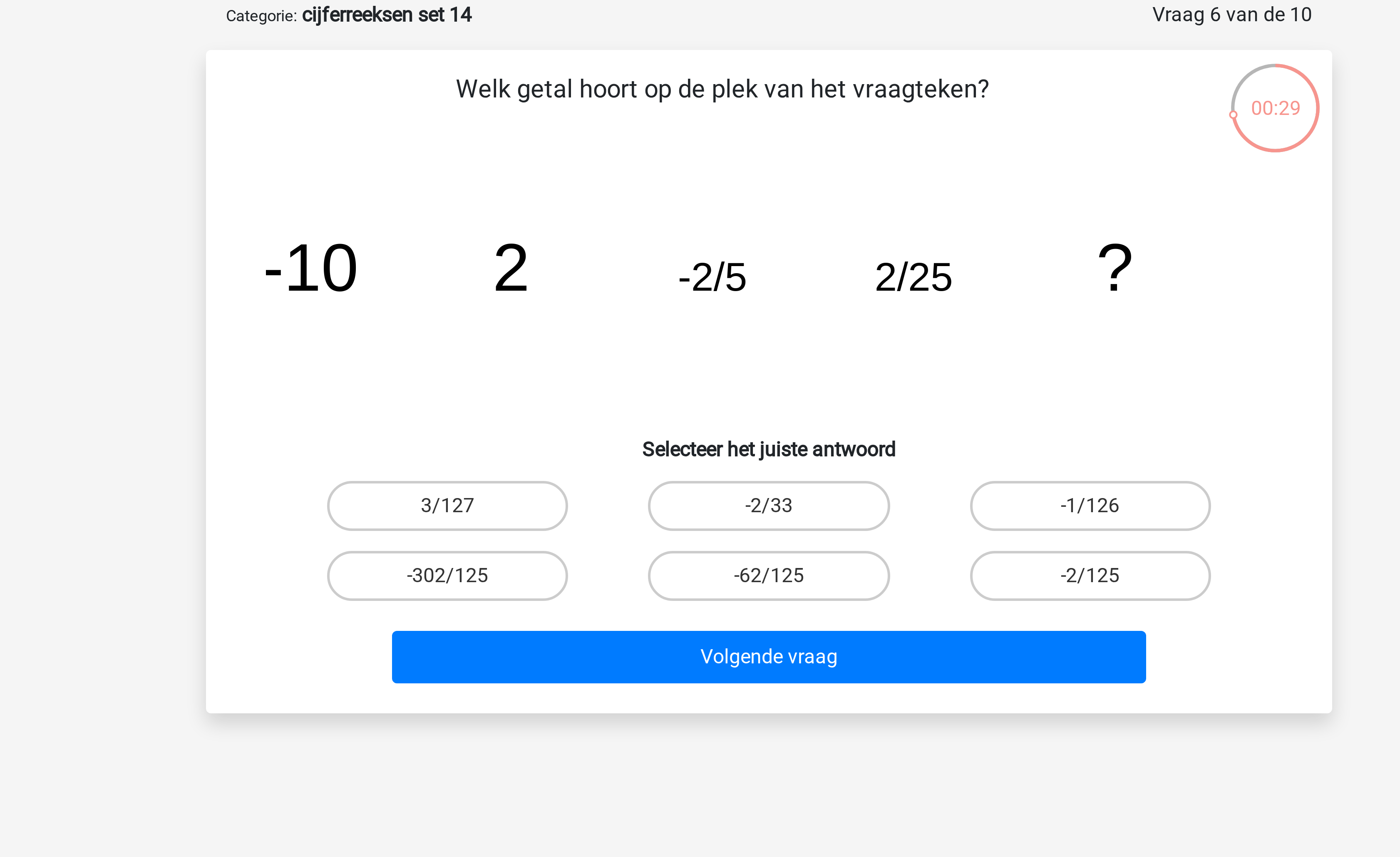
click at [803, 247] on div "Volgende vraag" at bounding box center [699, 259] width 349 height 27
click at [814, 230] on label "-2/125" at bounding box center [807, 233] width 80 height 17
click at [812, 233] on input "-2/125" at bounding box center [809, 236] width 6 height 6
radio input "true"
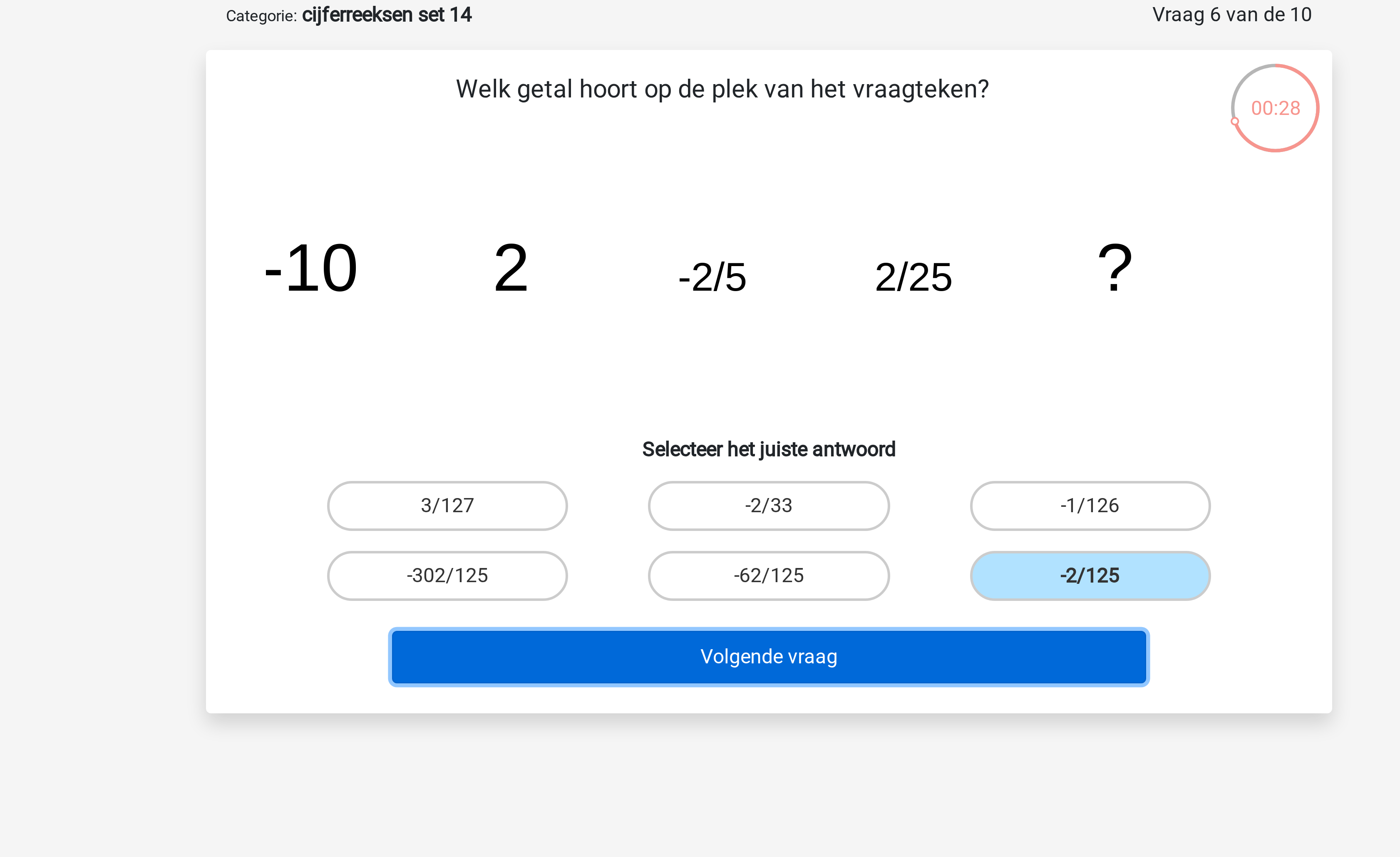
click at [759, 258] on button "Volgende vraag" at bounding box center [701, 261] width 252 height 17
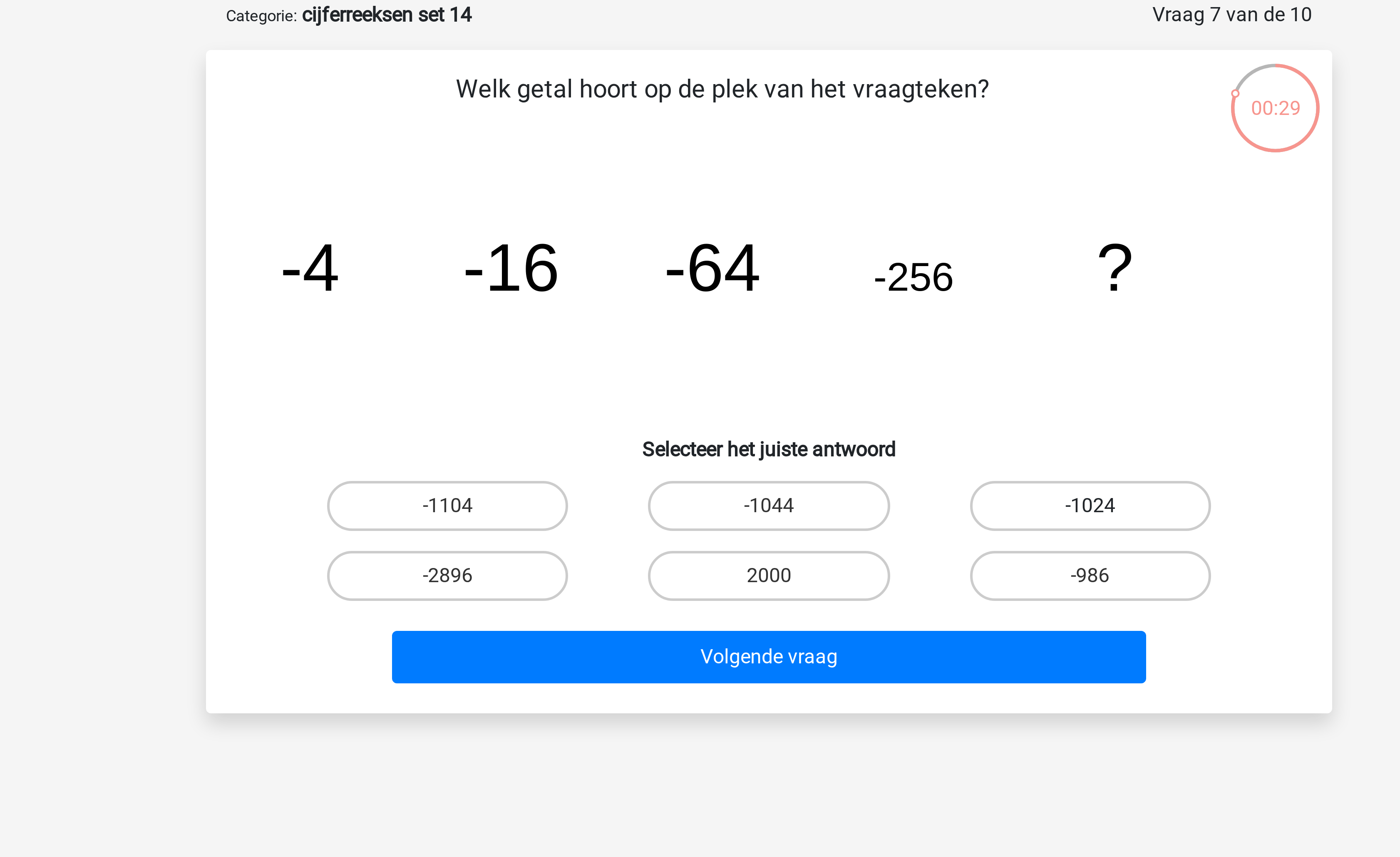
click at [804, 208] on label "-1024" at bounding box center [807, 210] width 80 height 17
click at [807, 210] on input "-1024" at bounding box center [809, 213] width 6 height 6
radio input "true"
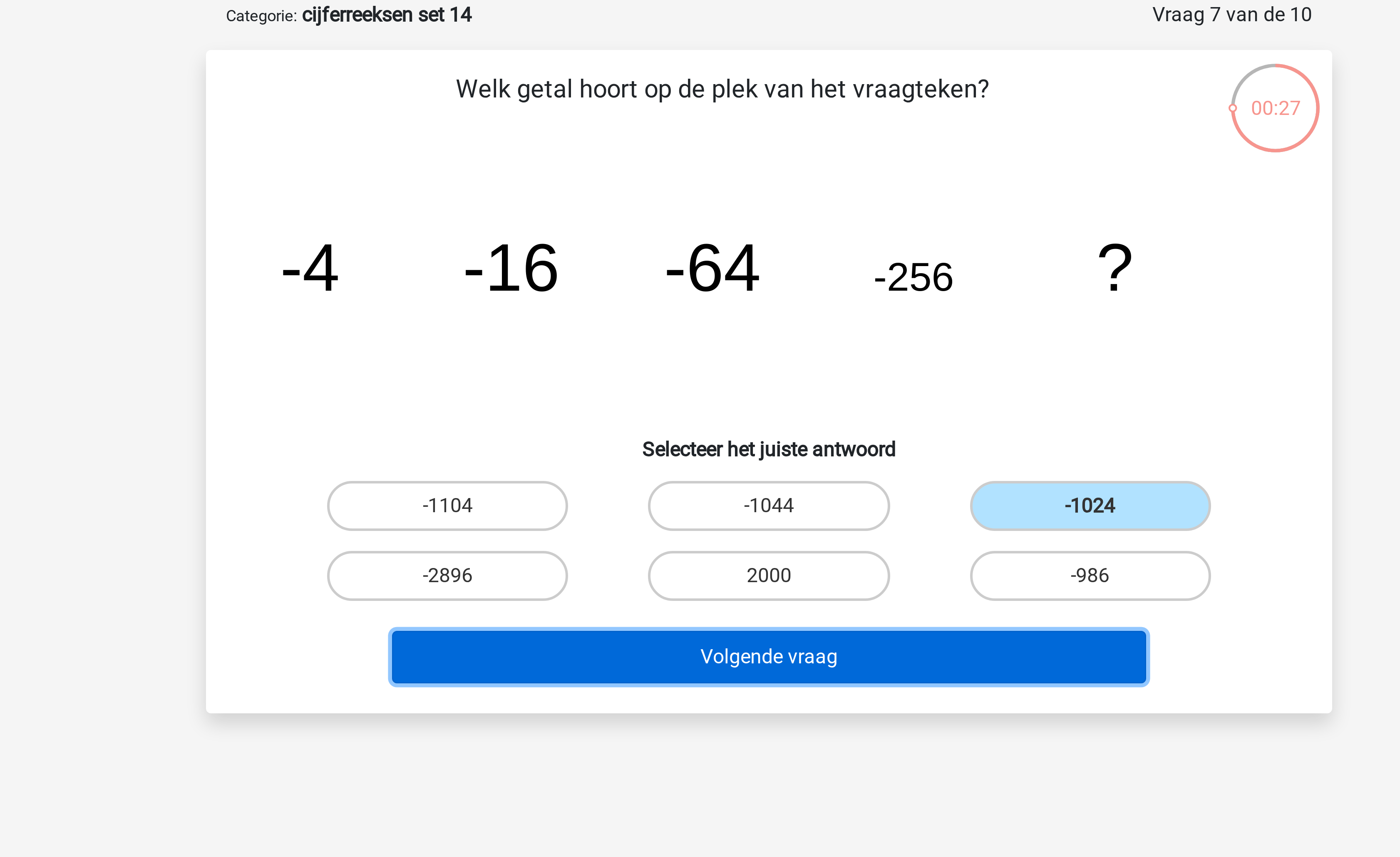
click at [741, 258] on button "Volgende vraag" at bounding box center [701, 261] width 252 height 17
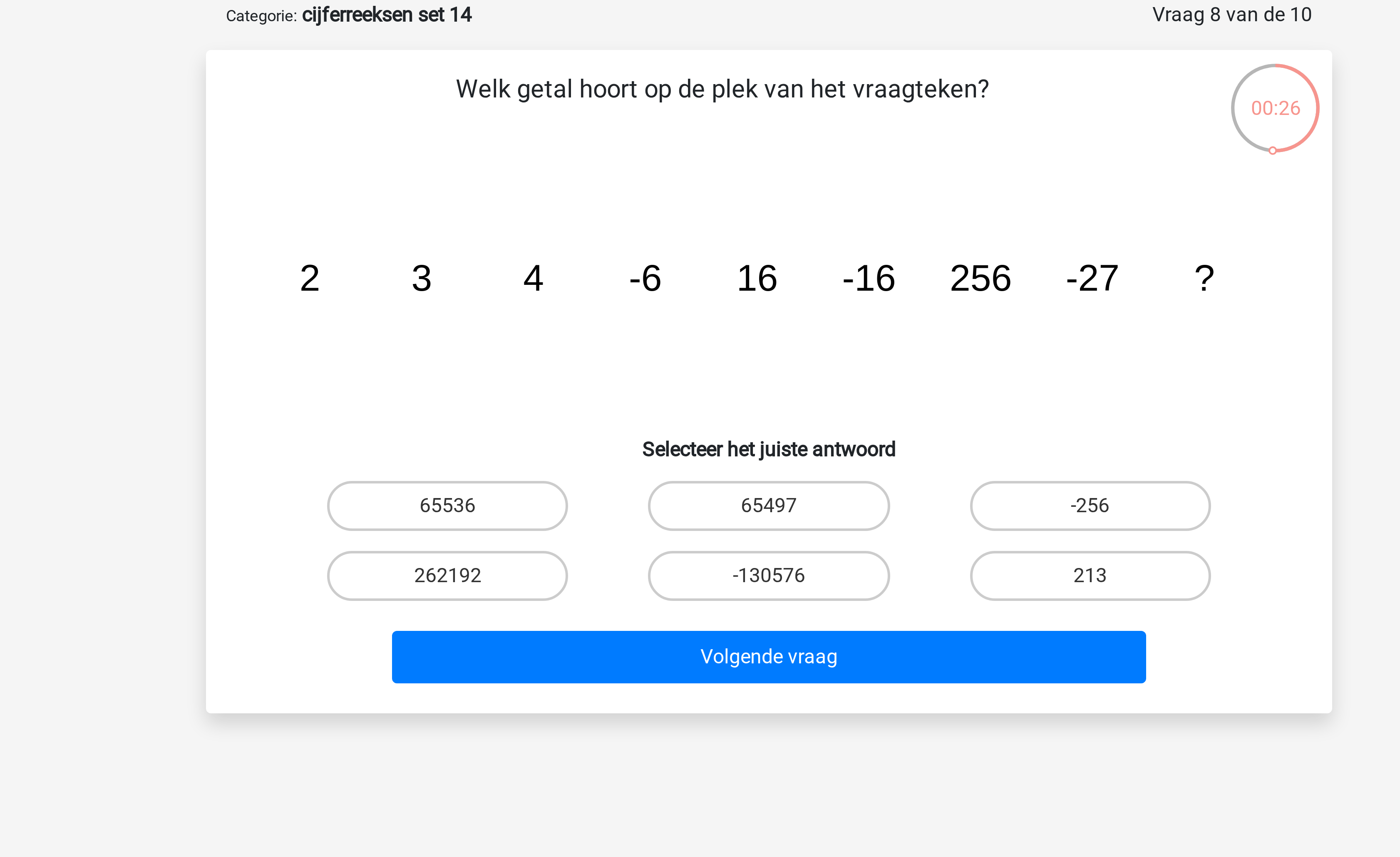
click at [748, 127] on icon "image/svg+xml 2 3 4 -6 16 -16 256 -27 ?" at bounding box center [700, 139] width 336 height 84
click at [607, 206] on label "65536" at bounding box center [593, 210] width 80 height 17
click at [598, 210] on input "65536" at bounding box center [596, 213] width 6 height 6
radio input "true"
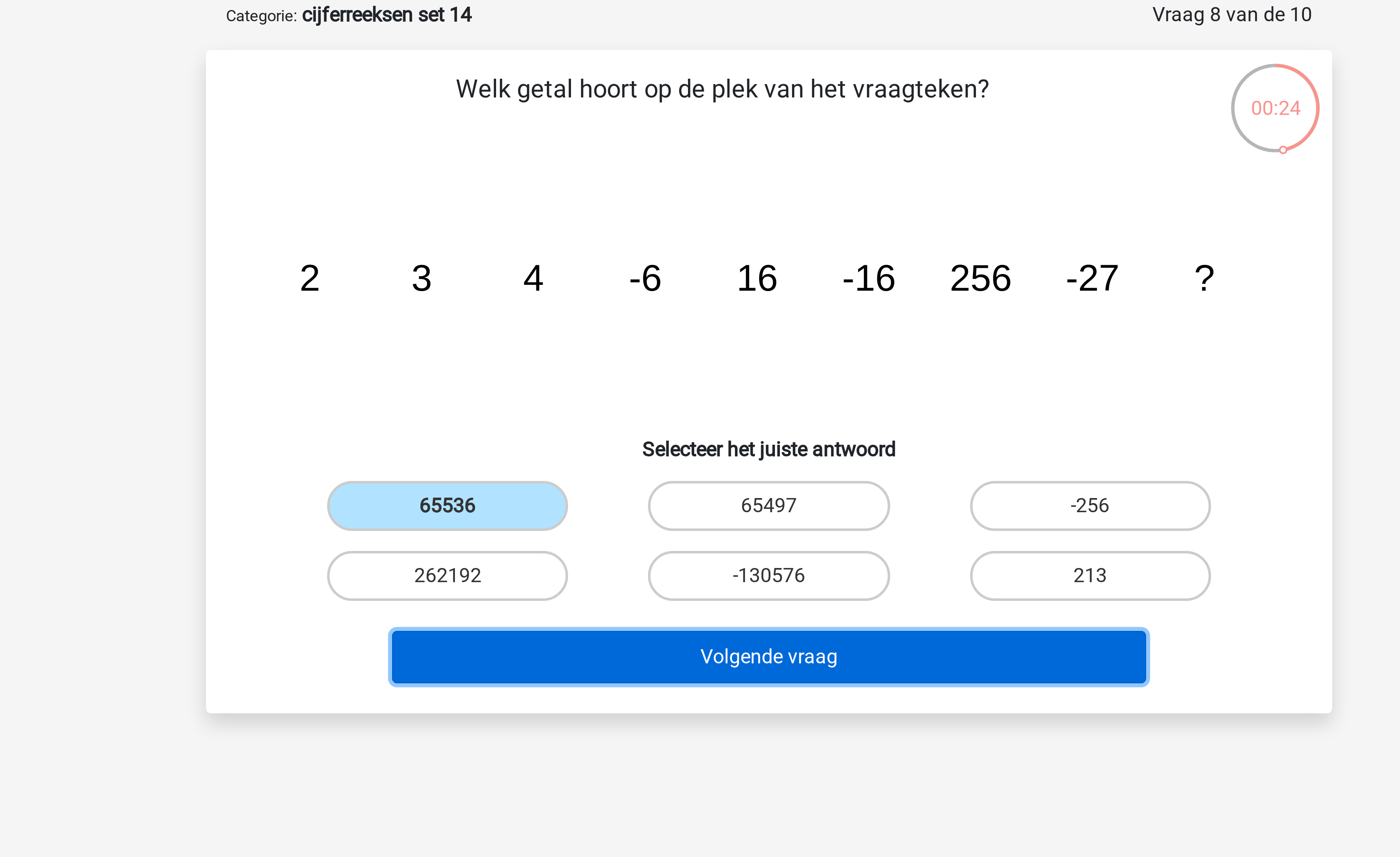
click at [654, 258] on button "Volgende vraag" at bounding box center [701, 261] width 252 height 17
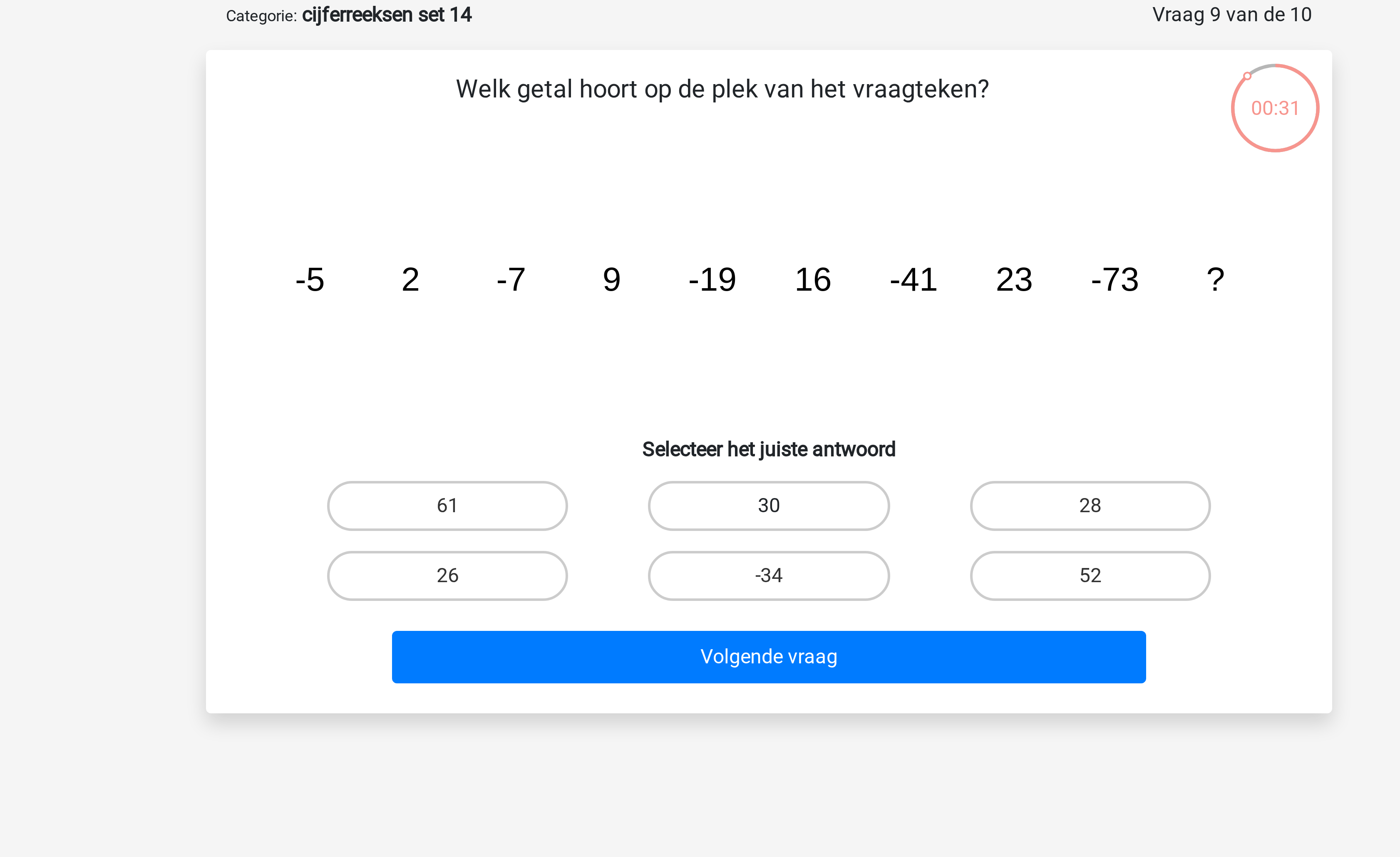
click at [722, 210] on label "30" at bounding box center [699, 210] width 80 height 17
click at [706, 210] on input "30" at bounding box center [702, 213] width 6 height 6
radio input "true"
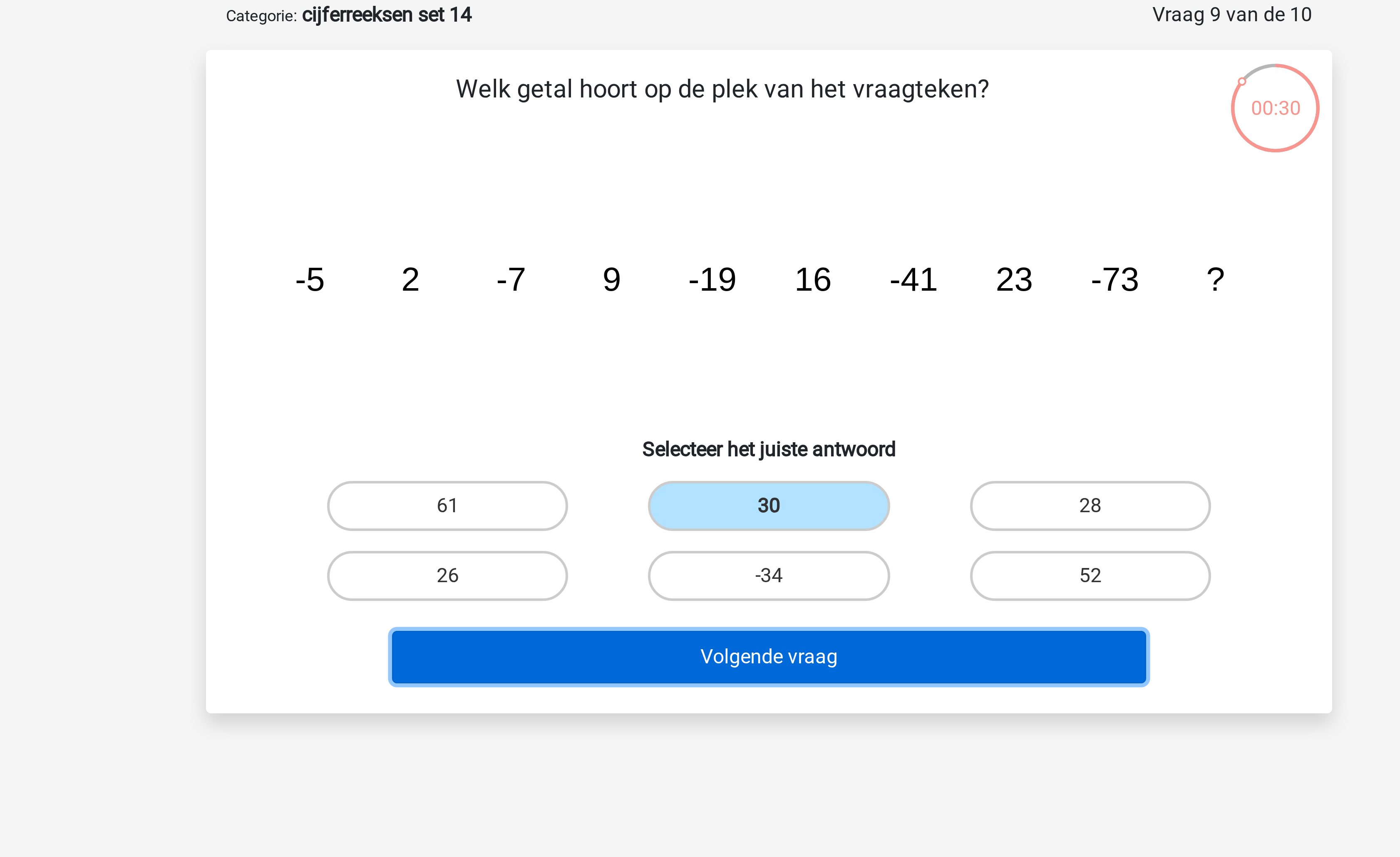
click at [711, 258] on button "Volgende vraag" at bounding box center [701, 261] width 252 height 17
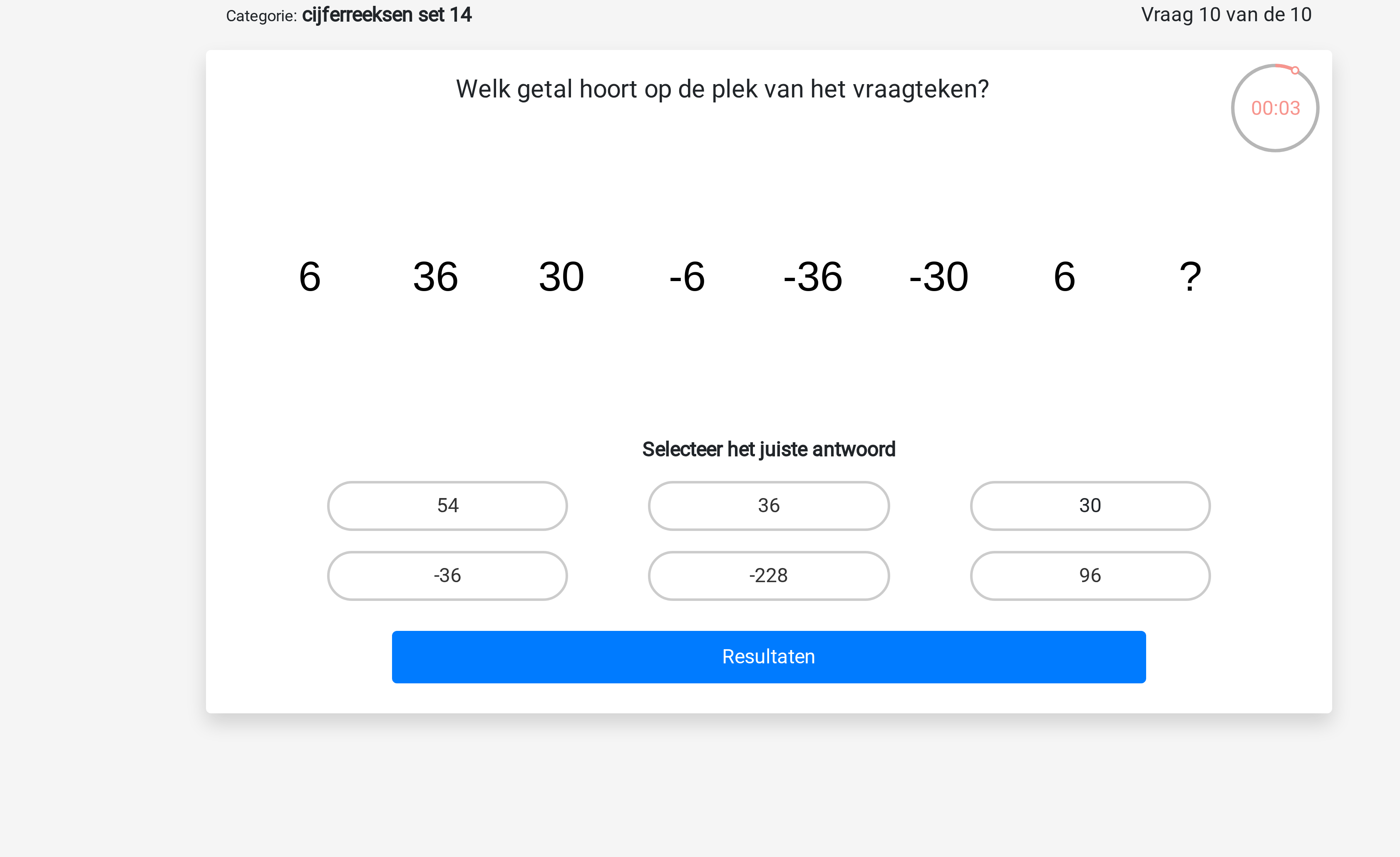
click at [802, 217] on label "30" at bounding box center [807, 210] width 80 height 17
click at [807, 216] on input "30" at bounding box center [809, 213] width 6 height 6
radio input "true"
click at [779, 246] on div "Resultaten" at bounding box center [699, 259] width 349 height 27
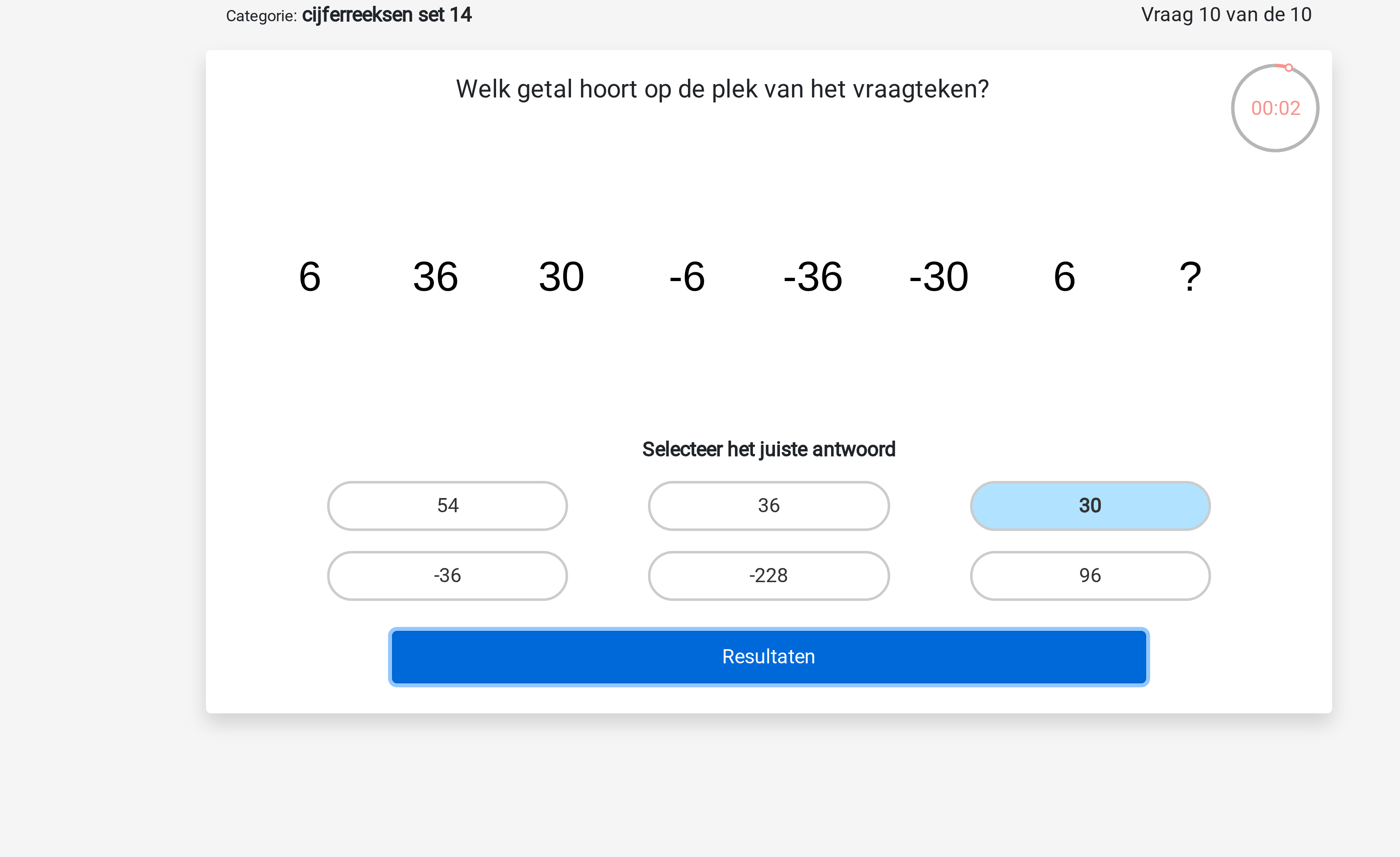
click at [764, 257] on button "Resultaten" at bounding box center [701, 261] width 252 height 17
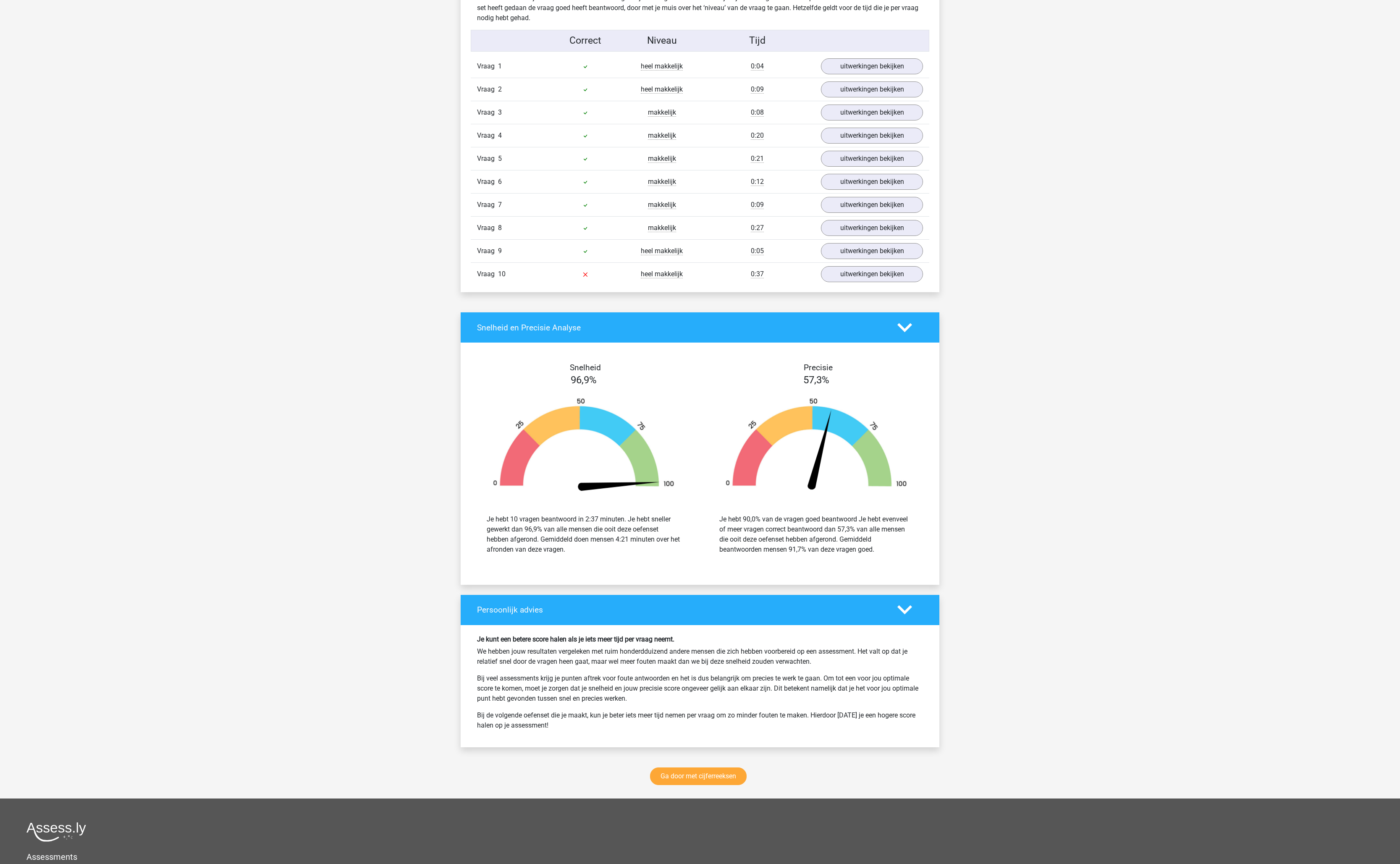
scroll to position [404, 0]
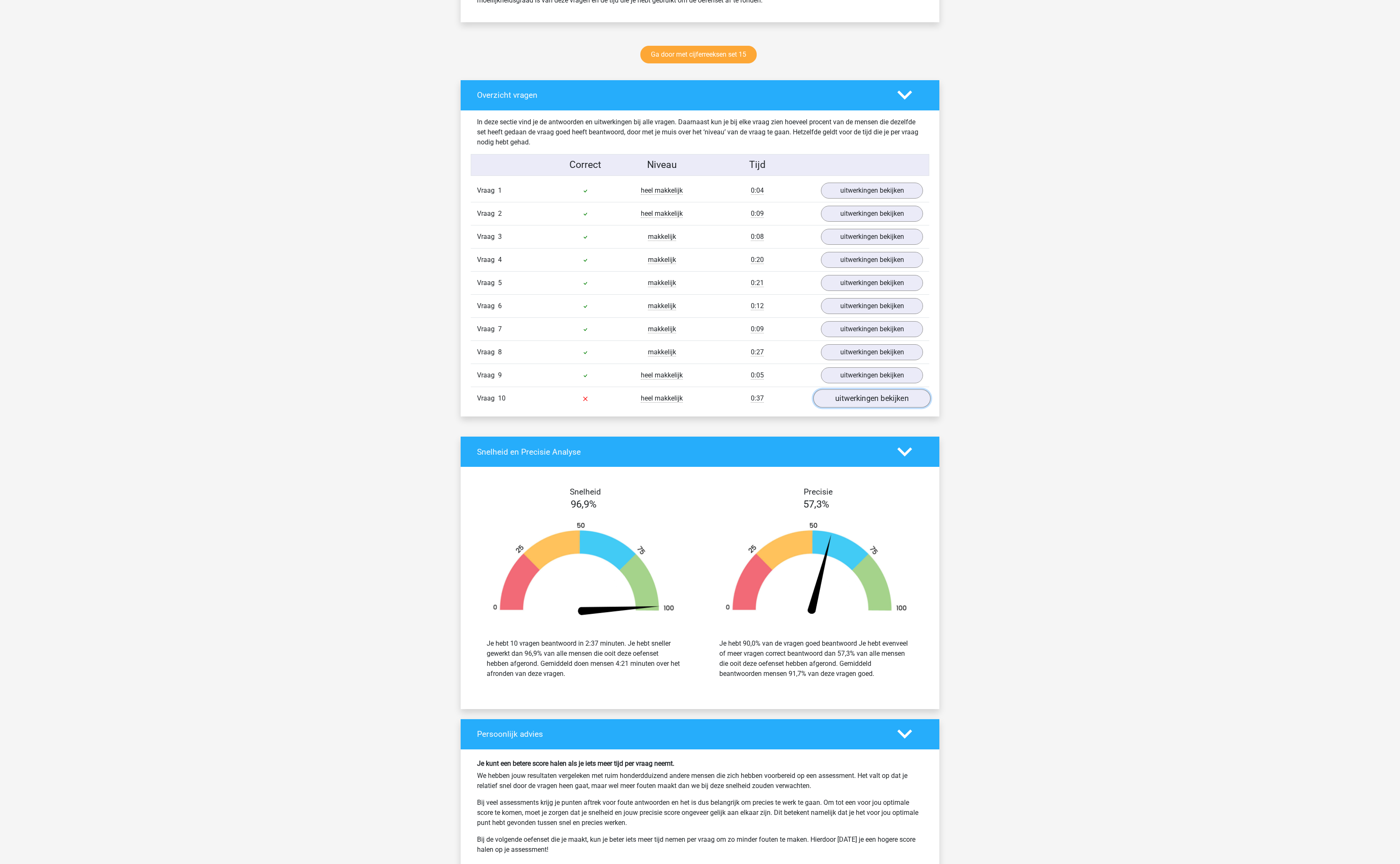
click at [848, 408] on link "uitwerkingen bekijken" at bounding box center [872, 398] width 117 height 18
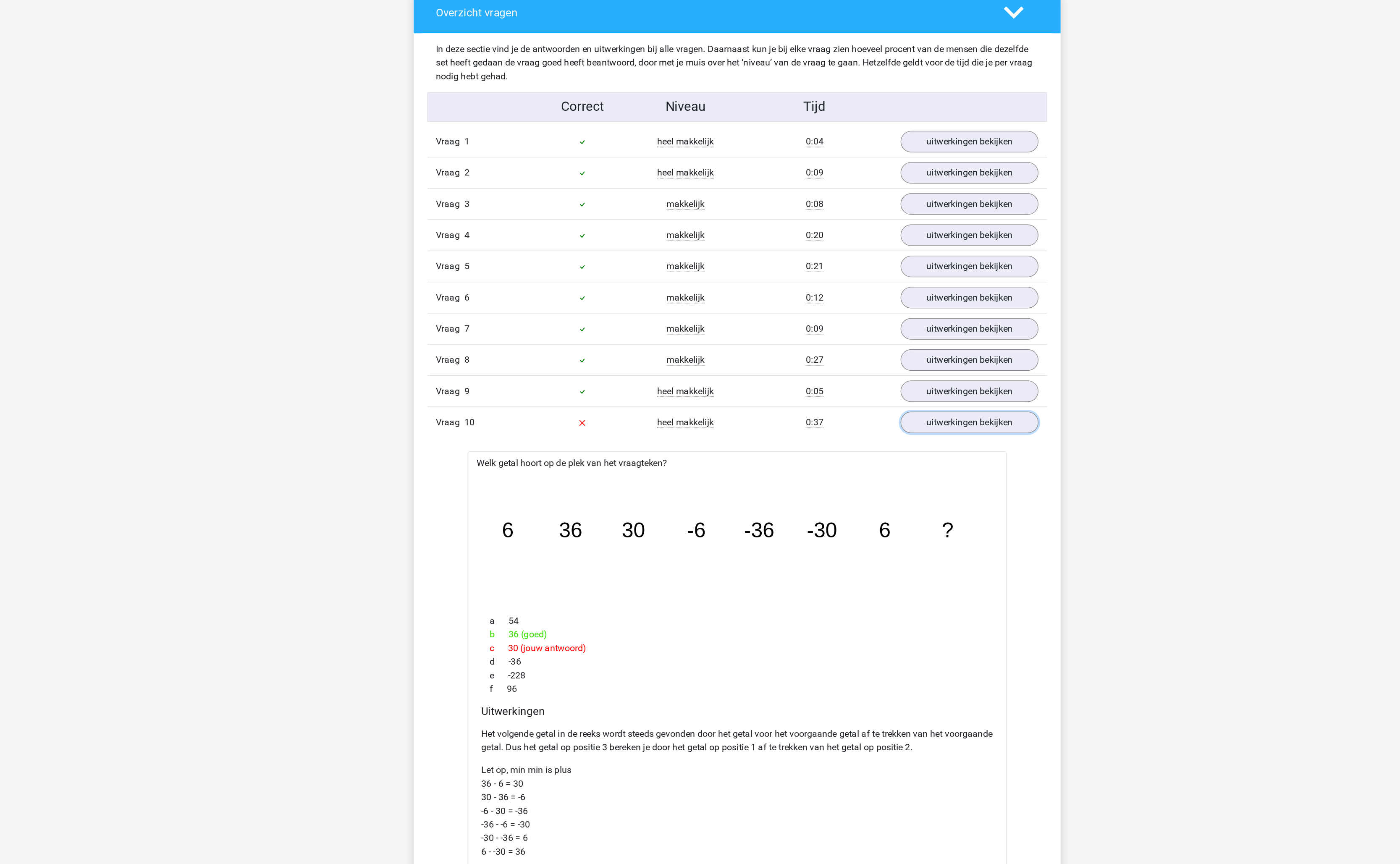
scroll to position [0, 0]
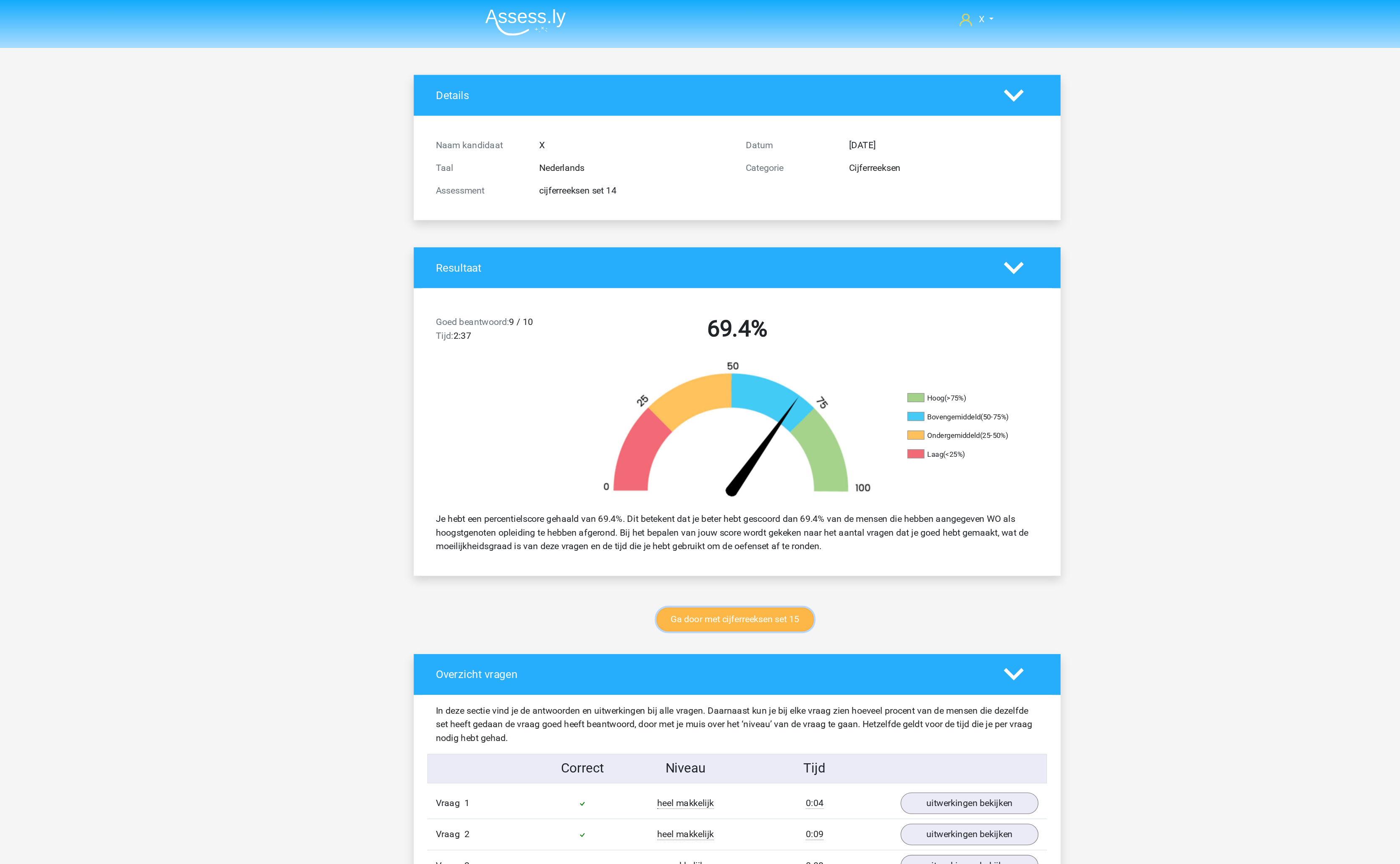
click at [708, 453] on link "Ga door met cijferreeksen set 15" at bounding box center [698, 458] width 116 height 18
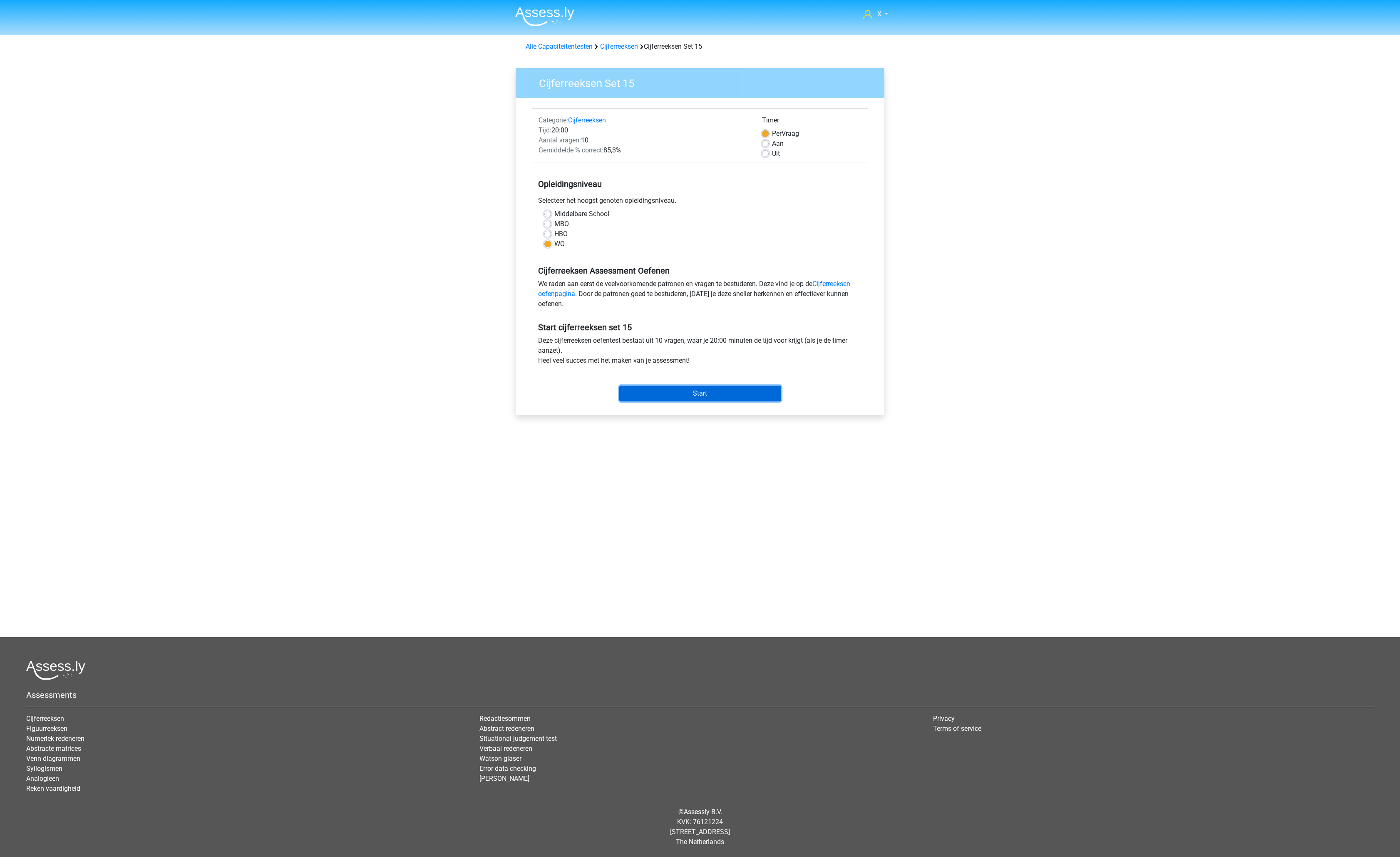
click at [739, 393] on input "Start" at bounding box center [700, 393] width 162 height 16
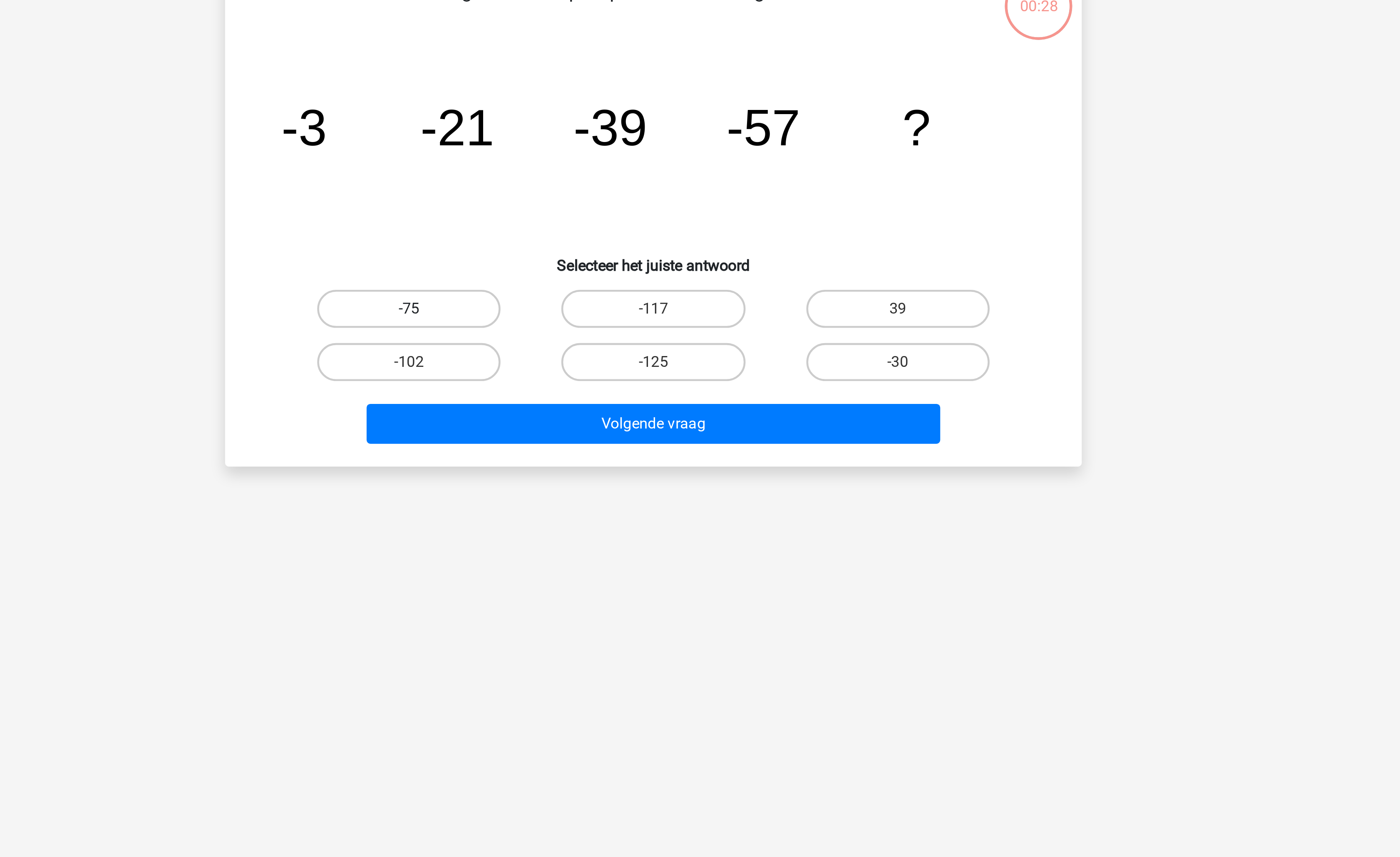
click at [616, 208] on label "-75" at bounding box center [593, 210] width 80 height 17
click at [598, 210] on input "-75" at bounding box center [596, 213] width 6 height 6
radio input "true"
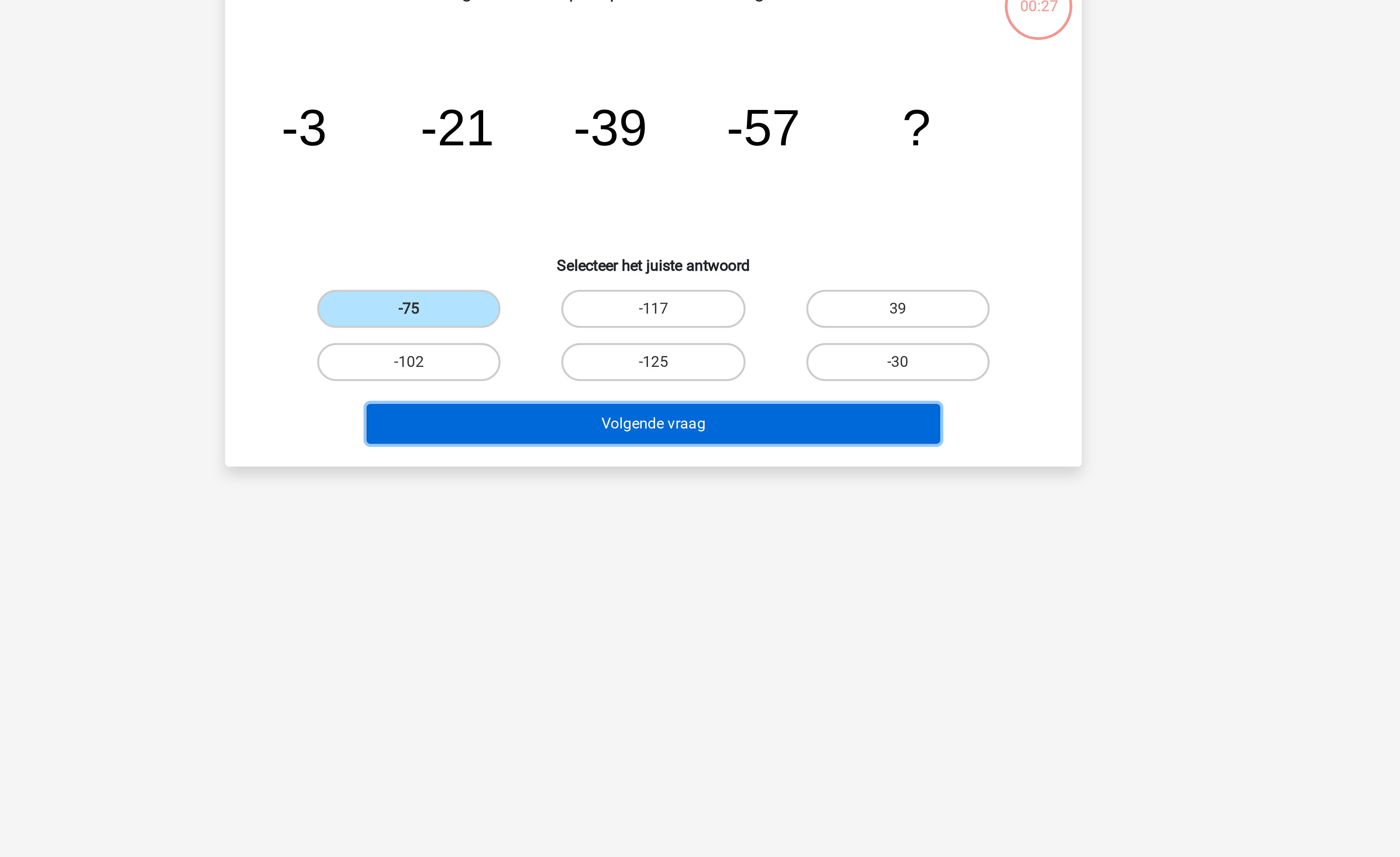
click at [682, 266] on button "Volgende vraag" at bounding box center [701, 261] width 252 height 17
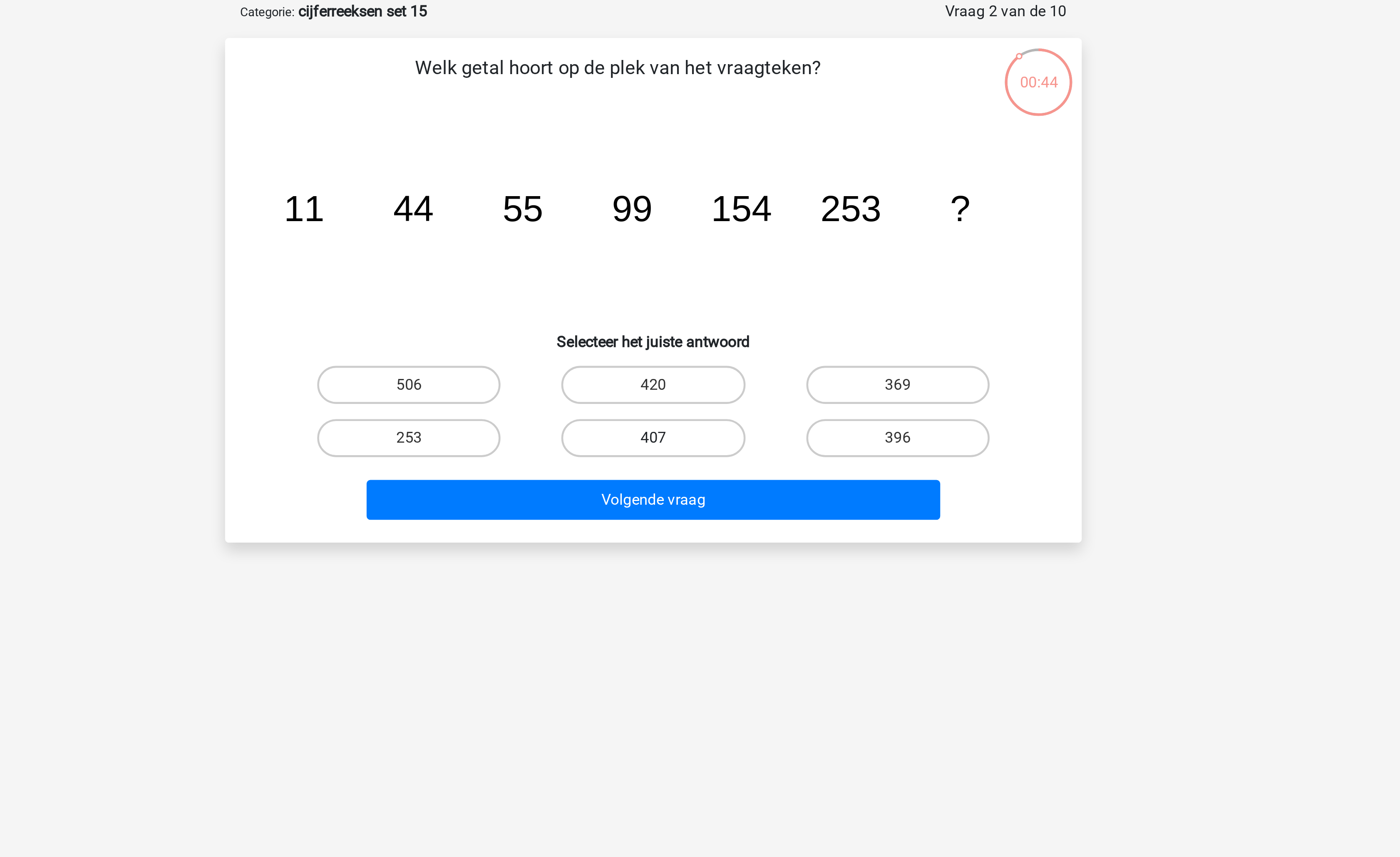
click at [688, 228] on label "407" at bounding box center [699, 233] width 80 height 17
click at [700, 233] on input "407" at bounding box center [702, 236] width 6 height 6
radio input "true"
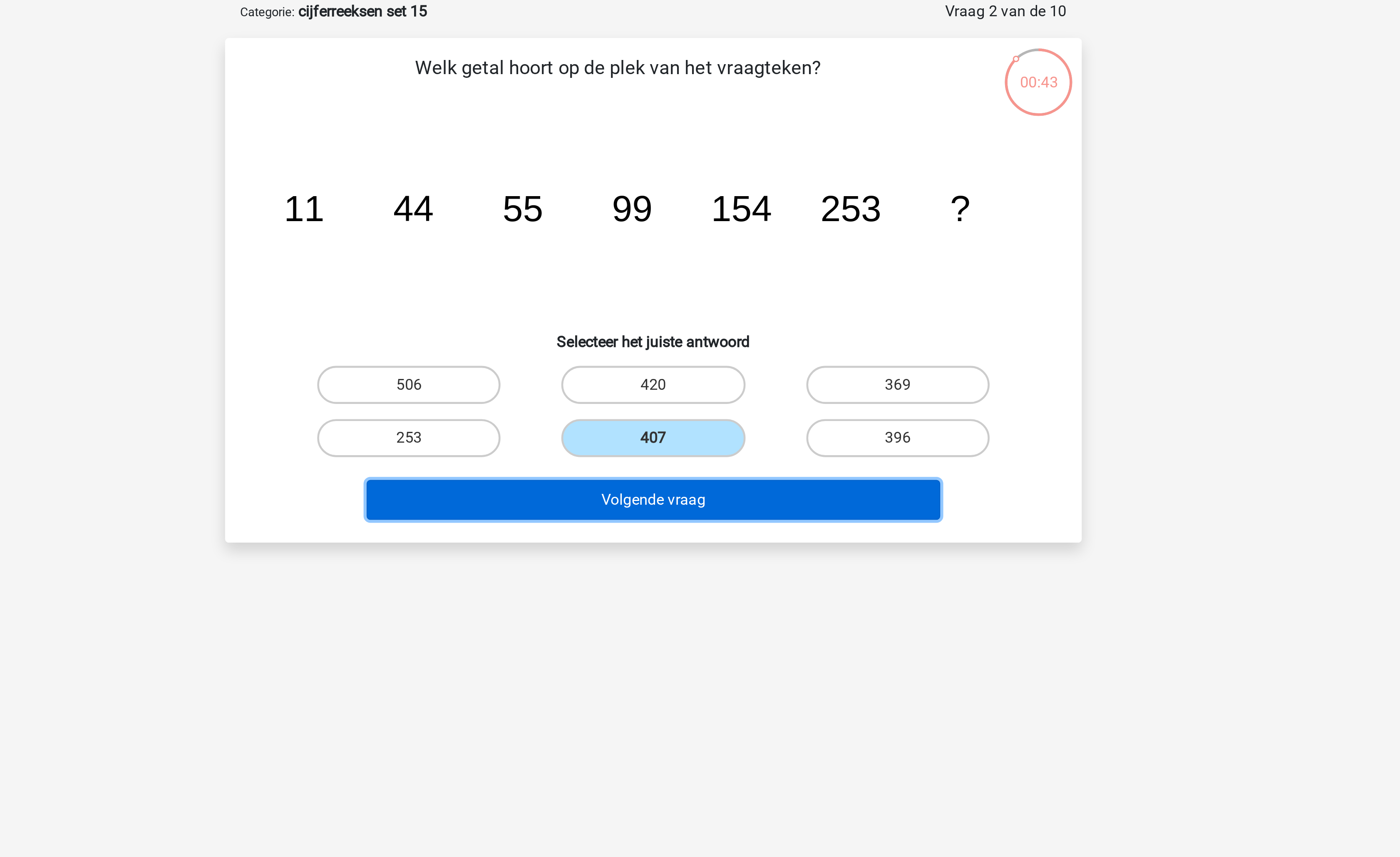
click at [681, 267] on button "Volgende vraag" at bounding box center [701, 261] width 252 height 17
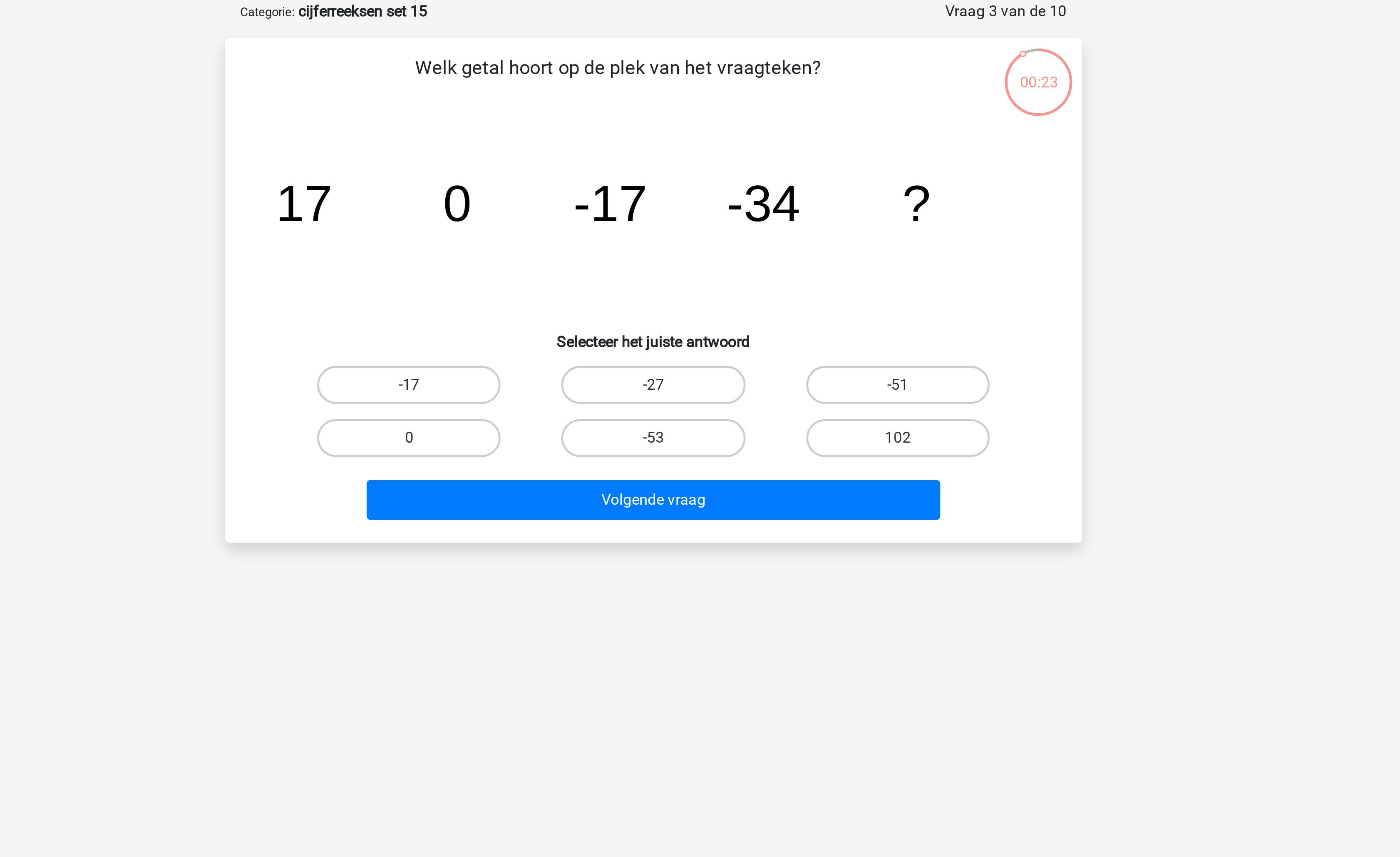
click at [809, 211] on input "-51" at bounding box center [809, 213] width 6 height 6
radio input "true"
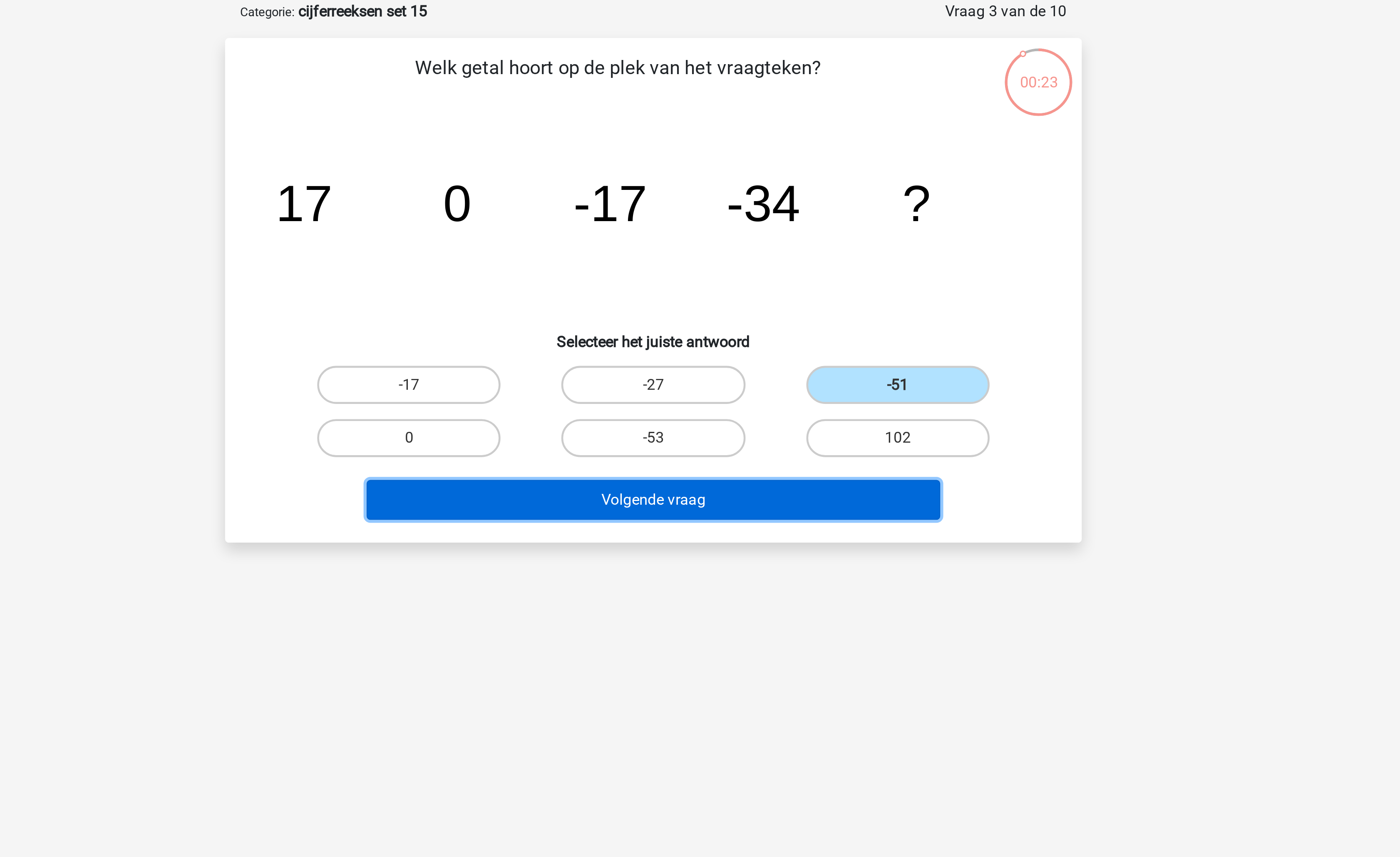
click at [734, 260] on button "Volgende vraag" at bounding box center [701, 261] width 252 height 17
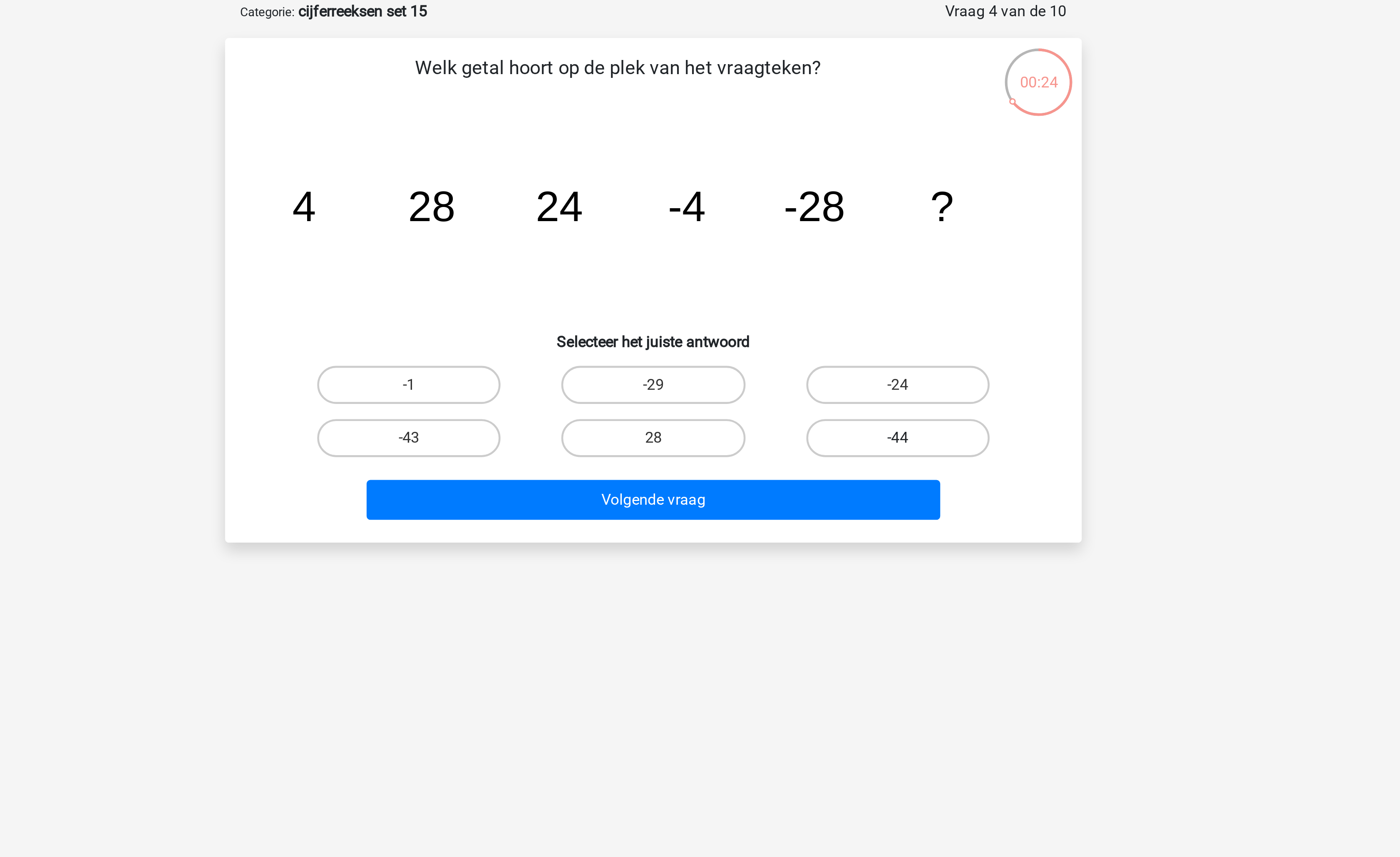
click at [801, 228] on label "-44" at bounding box center [807, 233] width 80 height 17
click at [807, 233] on input "-44" at bounding box center [809, 236] width 6 height 6
radio input "true"
click at [808, 205] on label "-24" at bounding box center [807, 210] width 80 height 17
click at [808, 210] on input "-24" at bounding box center [809, 213] width 6 height 6
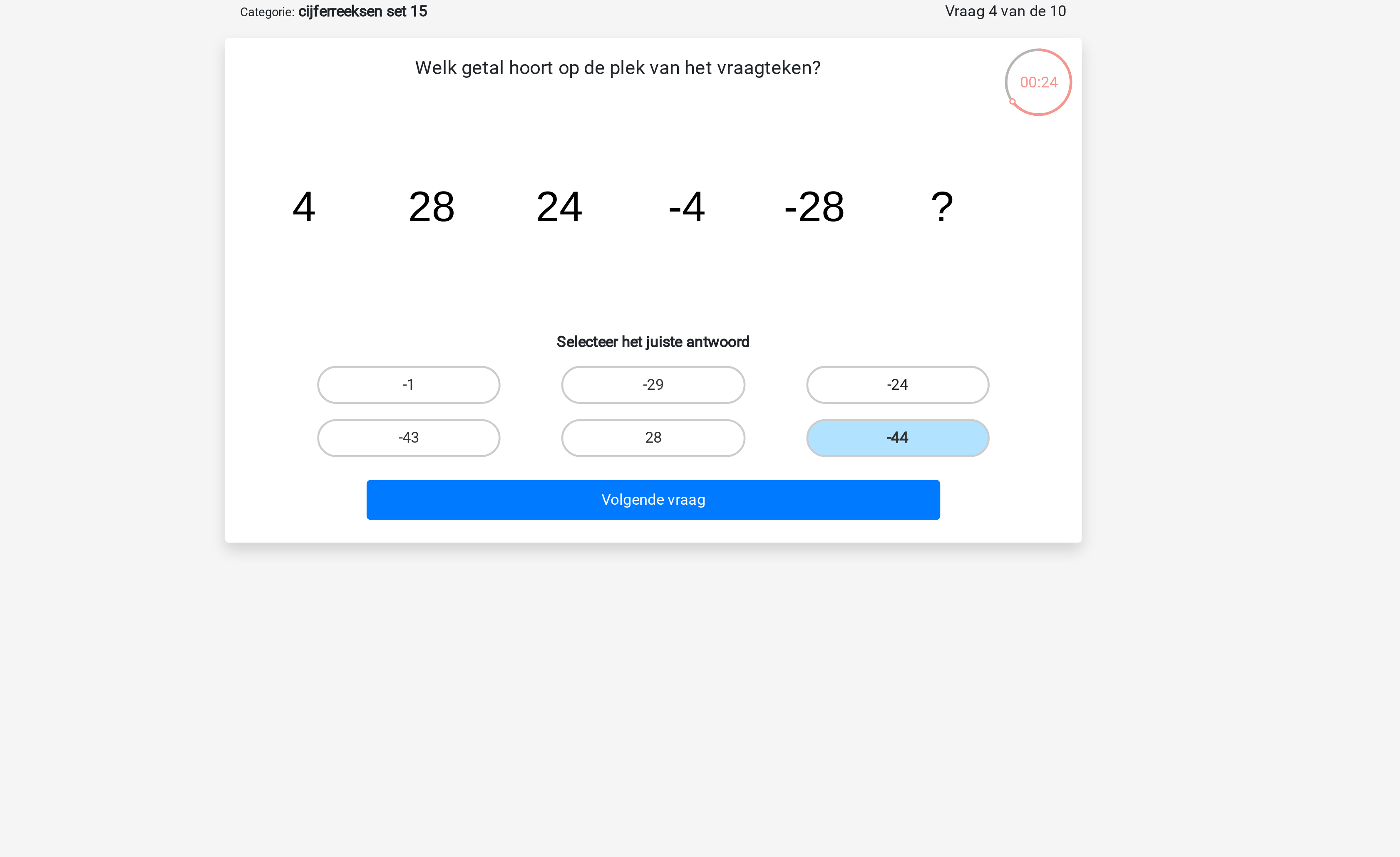
radio input "true"
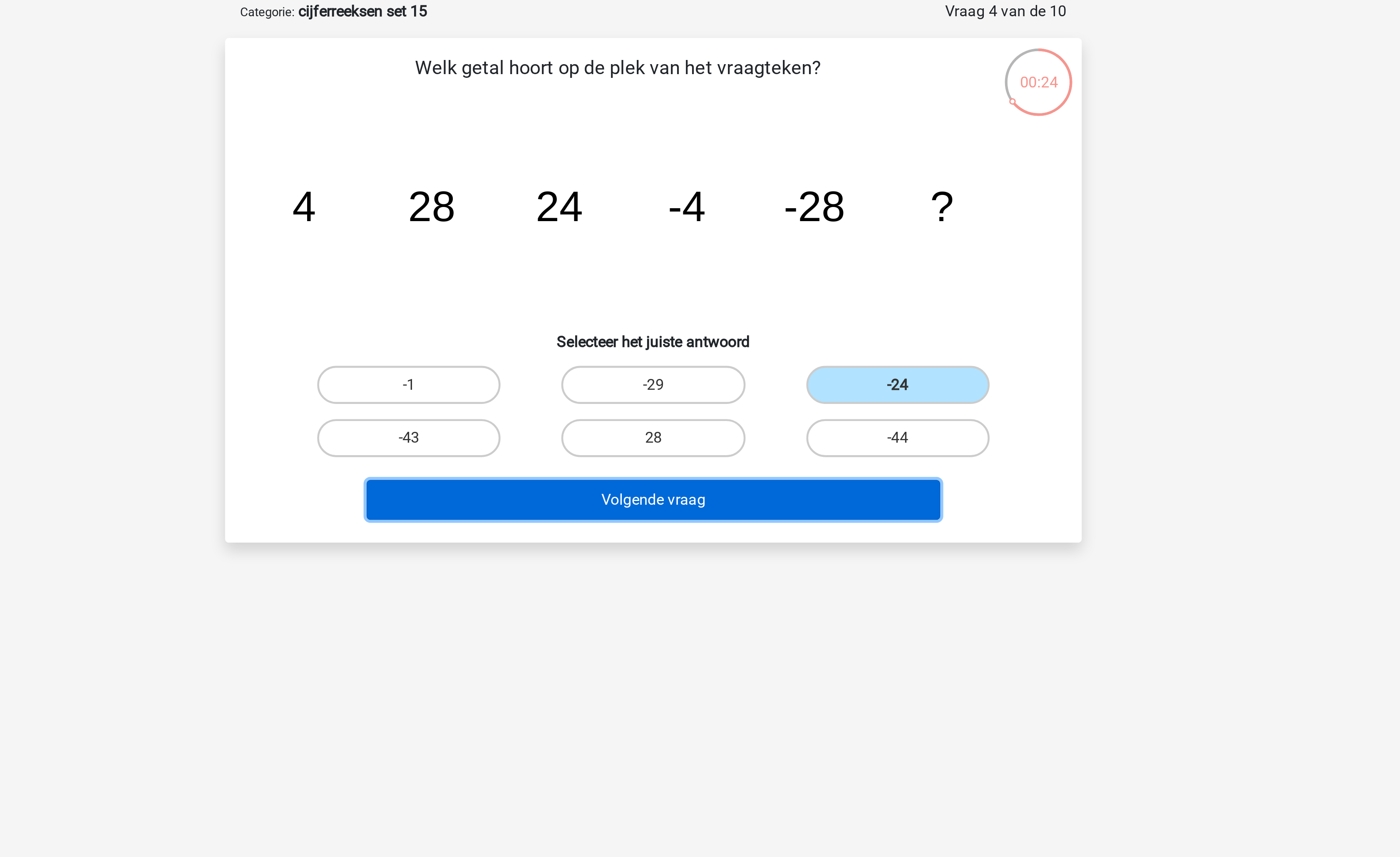
click at [746, 260] on button "Volgende vraag" at bounding box center [701, 261] width 252 height 17
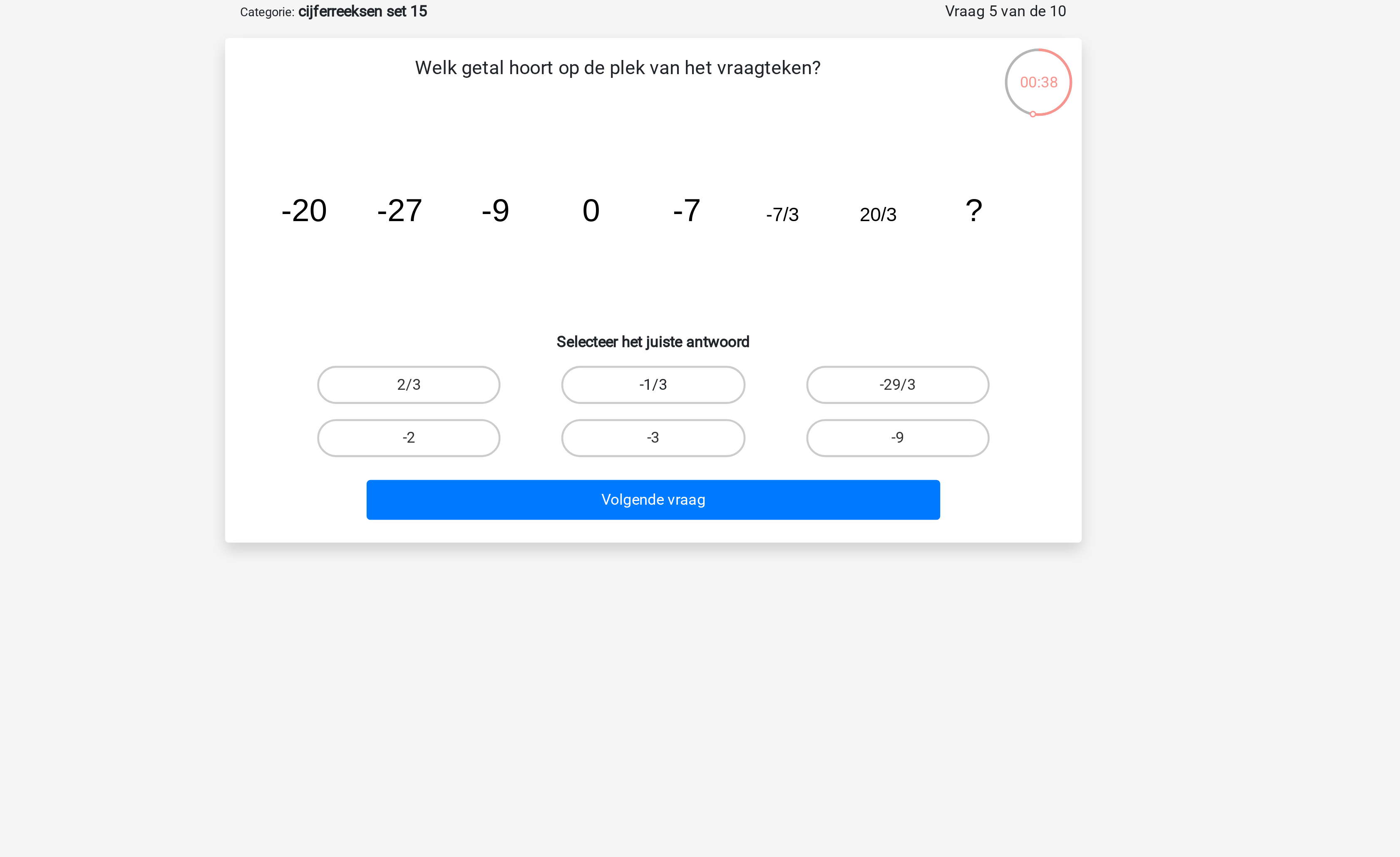
click at [721, 207] on label "-1/3" at bounding box center [699, 210] width 80 height 17
click at [706, 210] on input "-1/3" at bounding box center [702, 213] width 6 height 6
radio input "true"
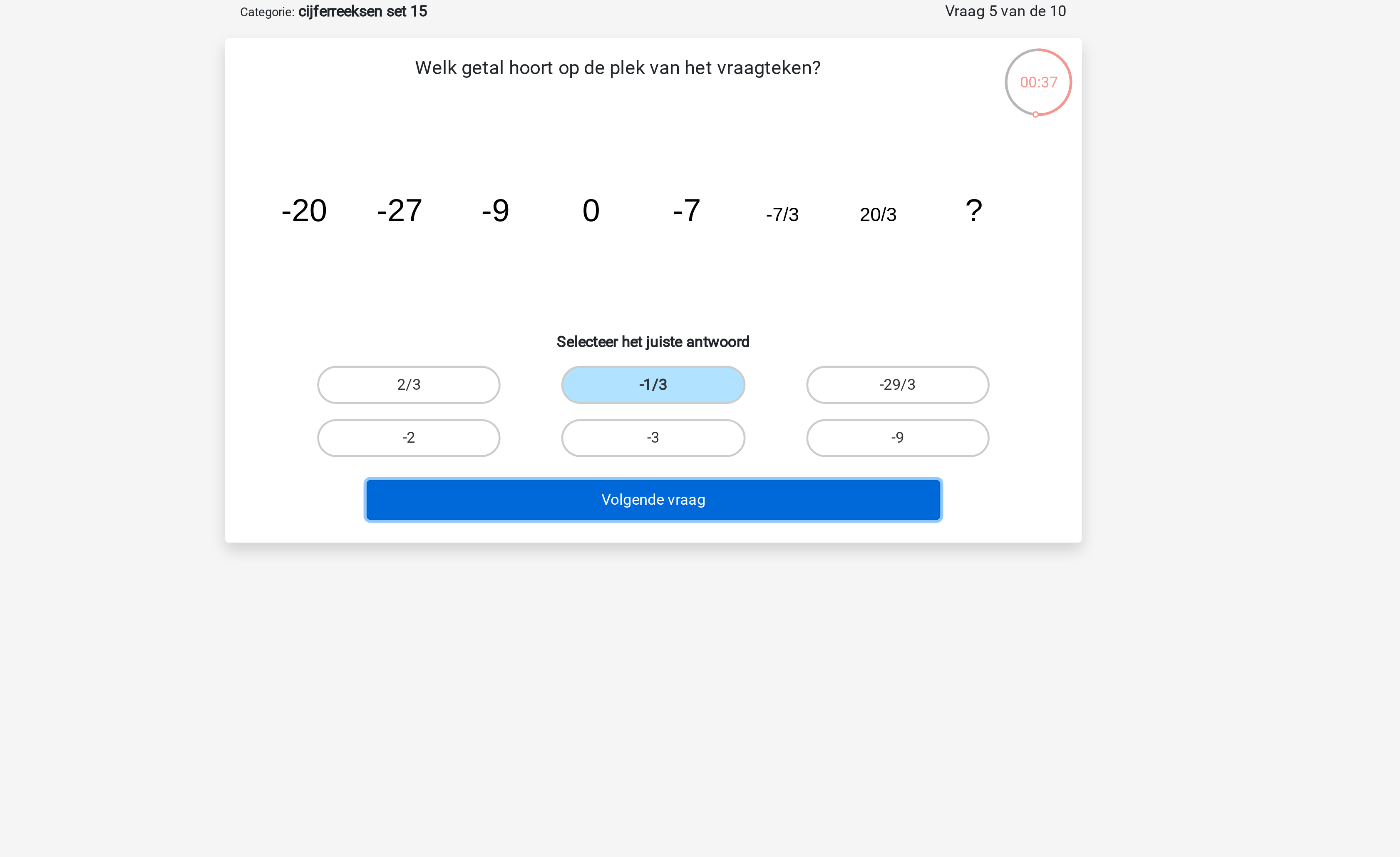
click at [707, 265] on button "Volgende vraag" at bounding box center [701, 261] width 252 height 17
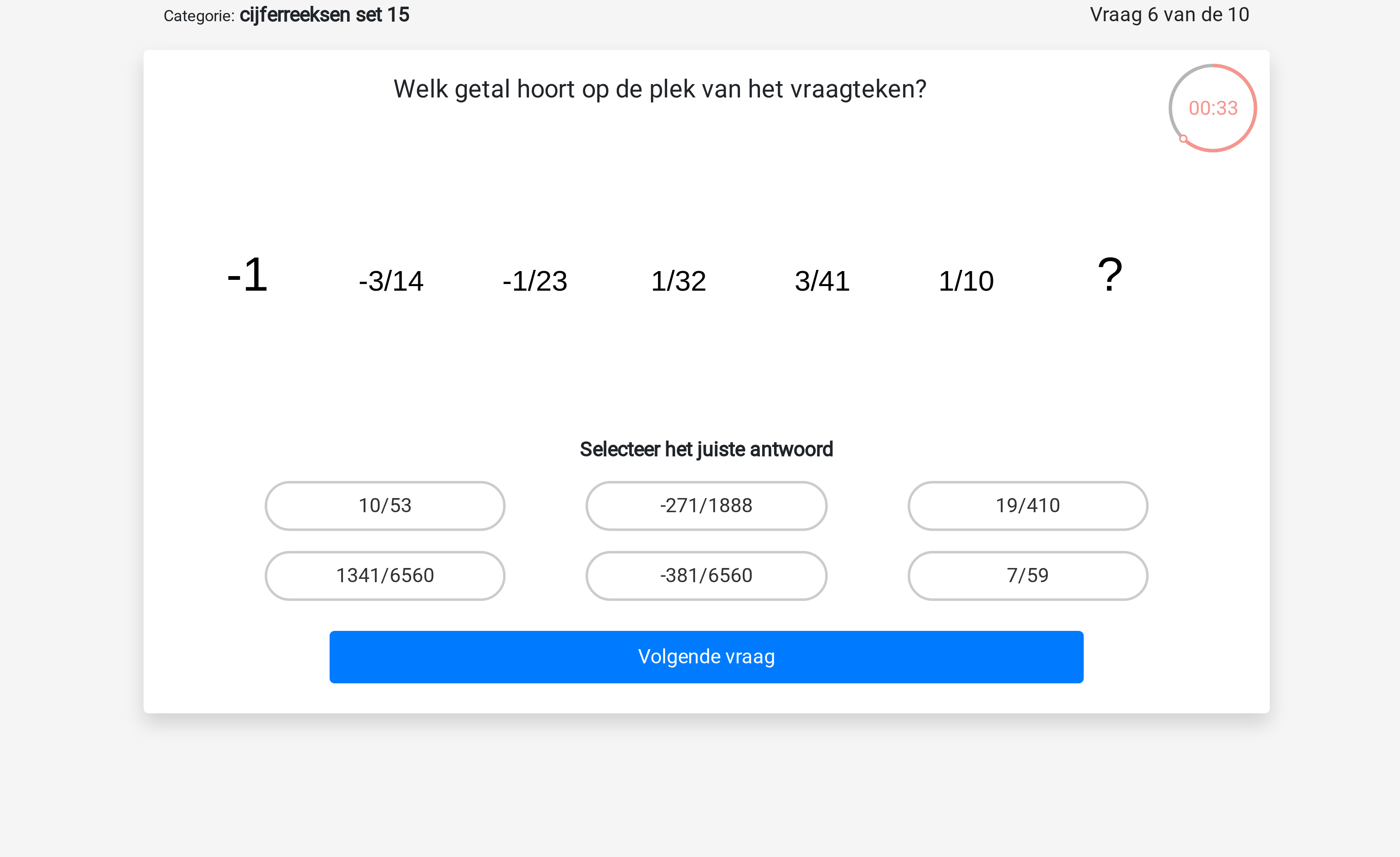
click at [807, 238] on input "7/59" at bounding box center [809, 236] width 6 height 6
radio input "true"
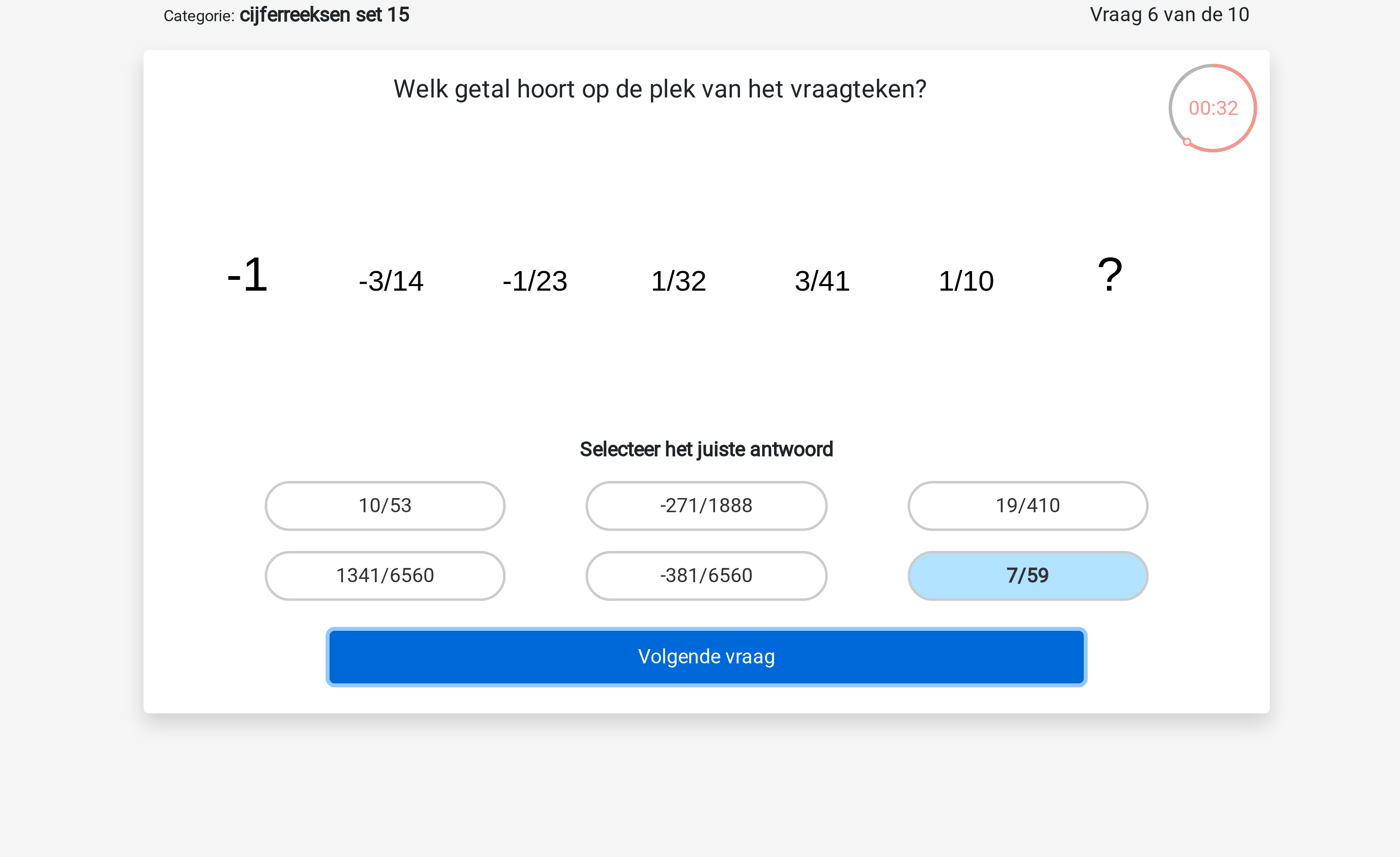
click at [766, 258] on button "Volgende vraag" at bounding box center [701, 261] width 252 height 17
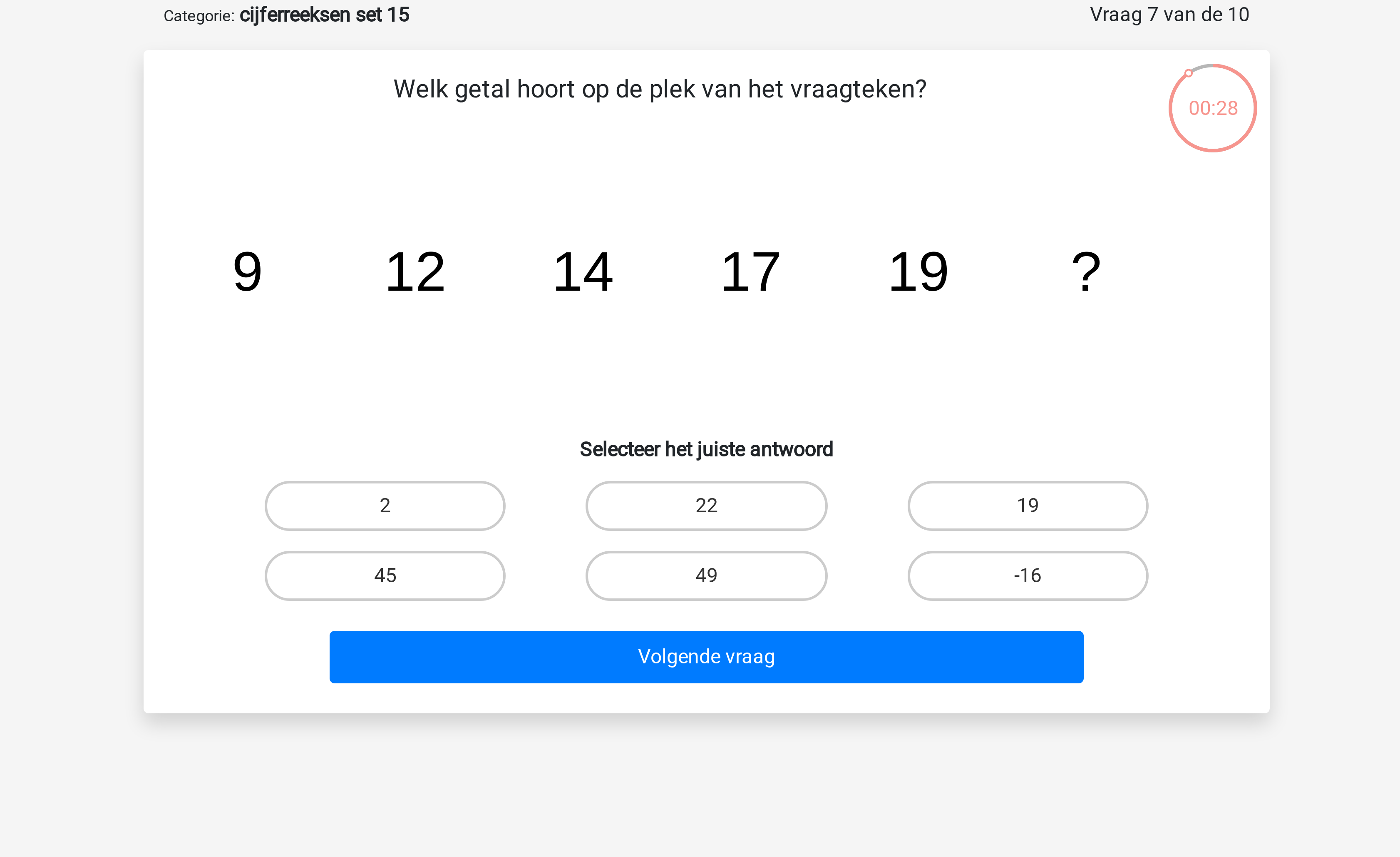
click at [709, 200] on div "22" at bounding box center [699, 210] width 107 height 23
click at [702, 213] on input "22" at bounding box center [702, 213] width 6 height 6
radio input "true"
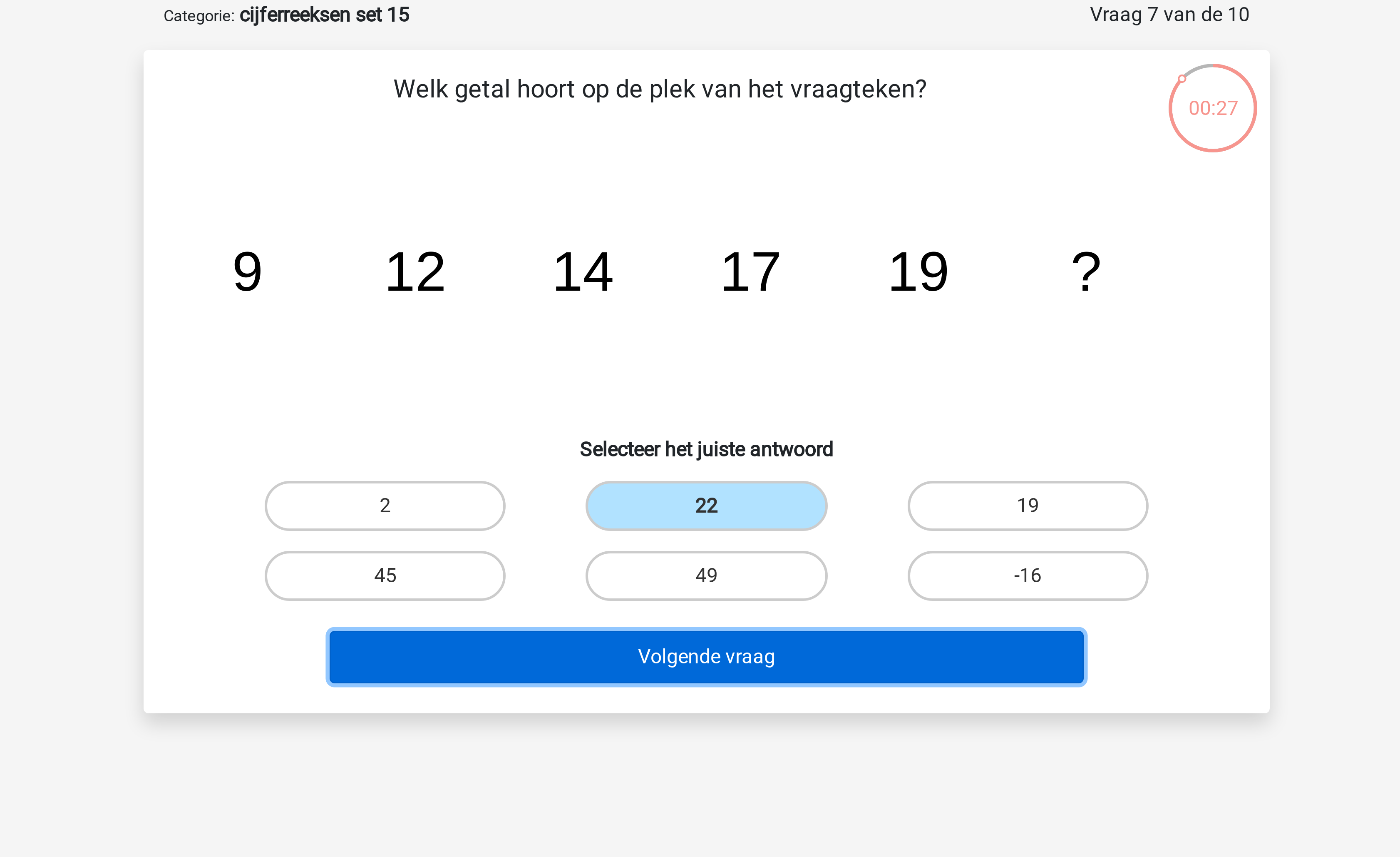
click at [701, 269] on button "Volgende vraag" at bounding box center [701, 261] width 252 height 17
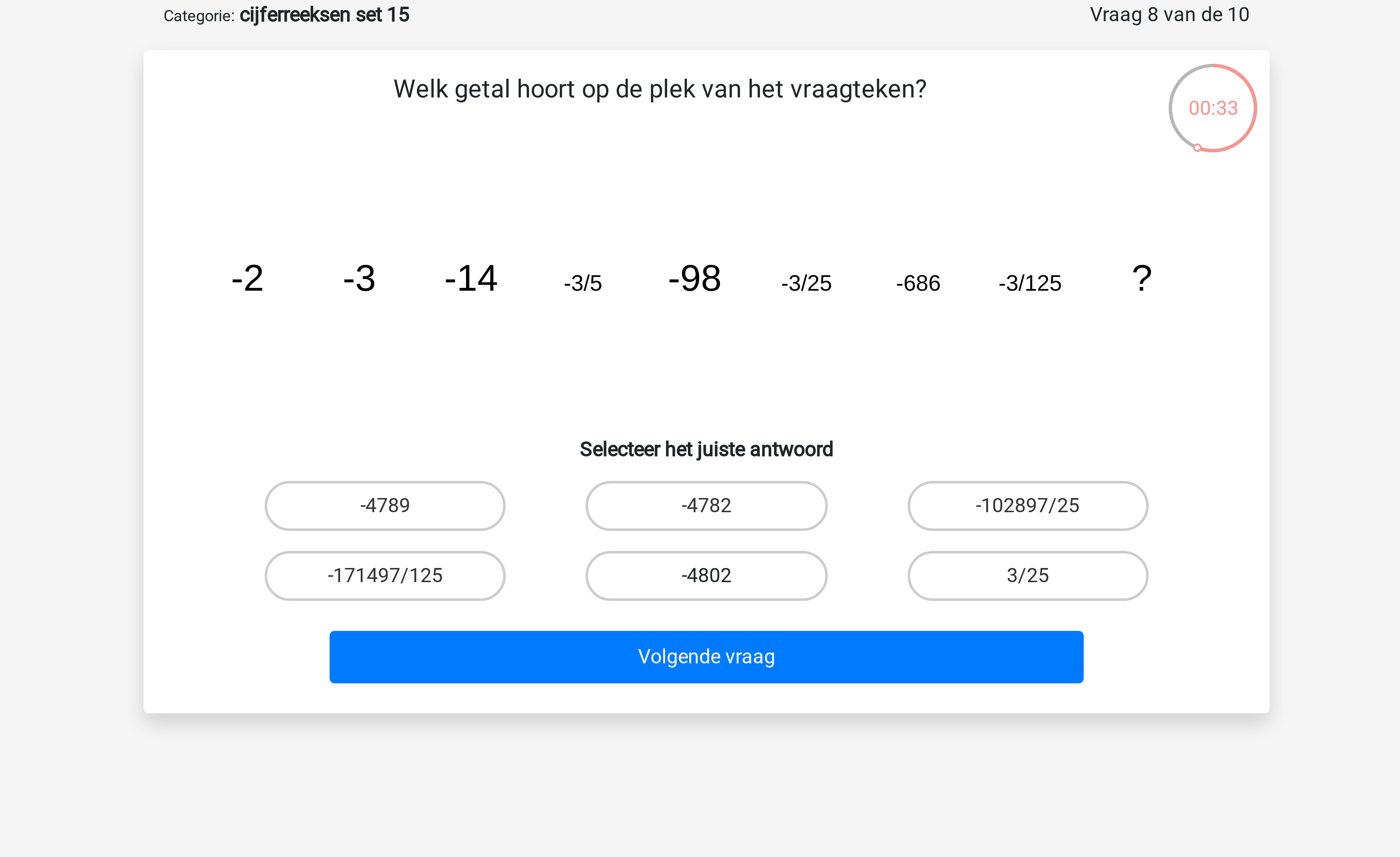
click at [727, 235] on label "-4802" at bounding box center [699, 233] width 80 height 17
click at [706, 235] on input "-4802" at bounding box center [702, 236] width 6 height 6
radio input "true"
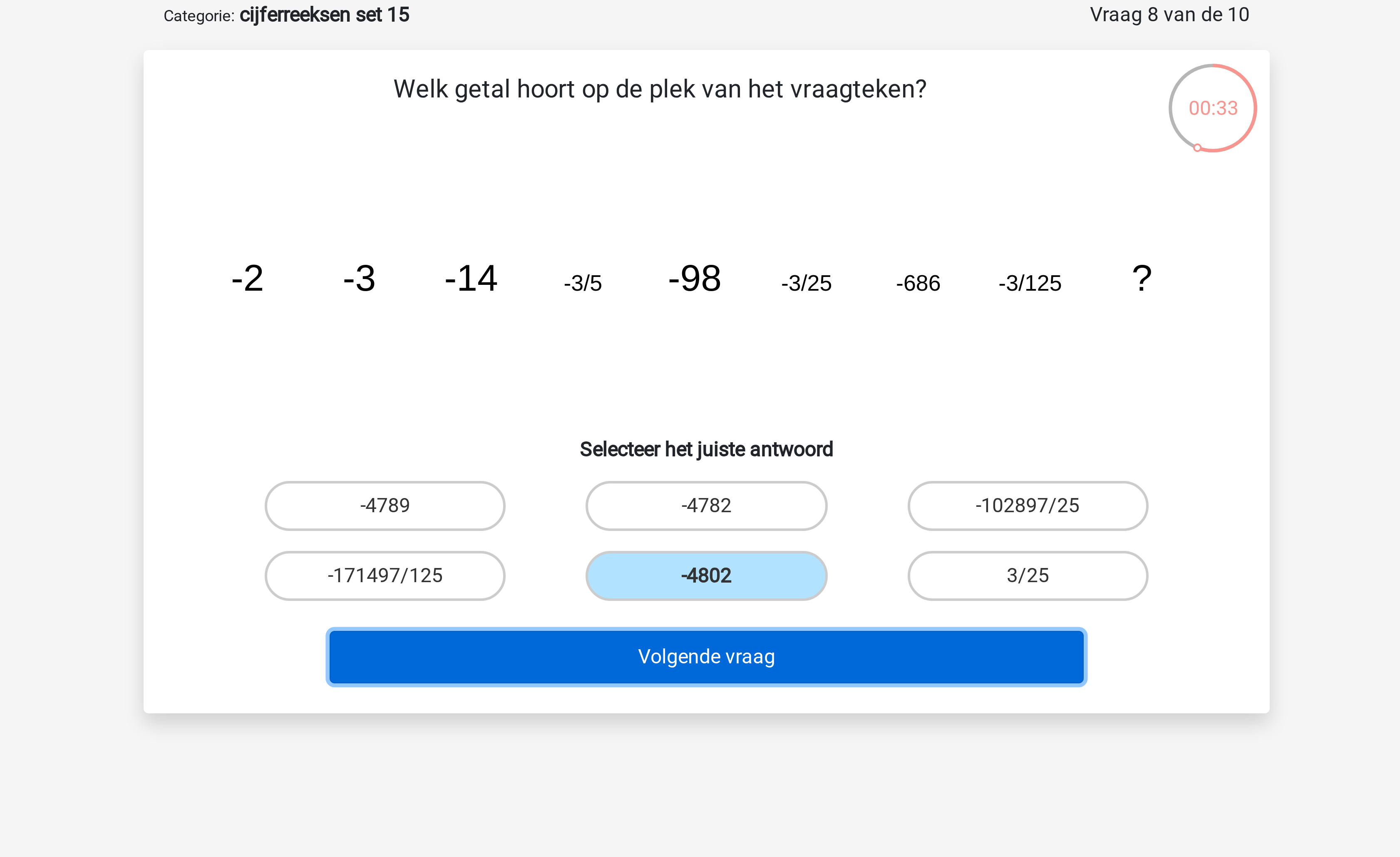
click at [717, 261] on button "Volgende vraag" at bounding box center [701, 261] width 252 height 17
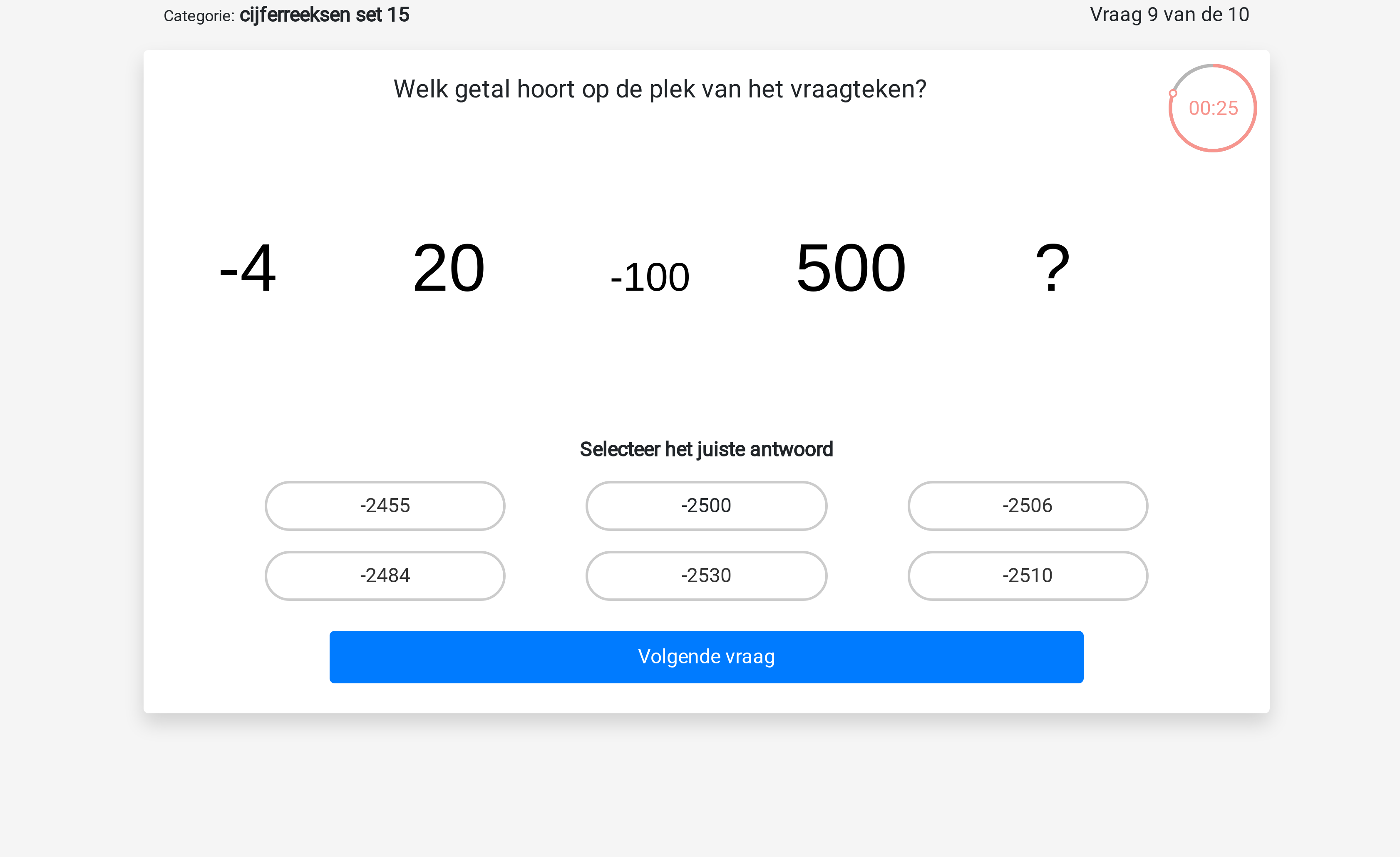
click at [703, 207] on label "-2500" at bounding box center [699, 210] width 80 height 17
click at [703, 210] on input "-2500" at bounding box center [702, 213] width 6 height 6
radio input "true"
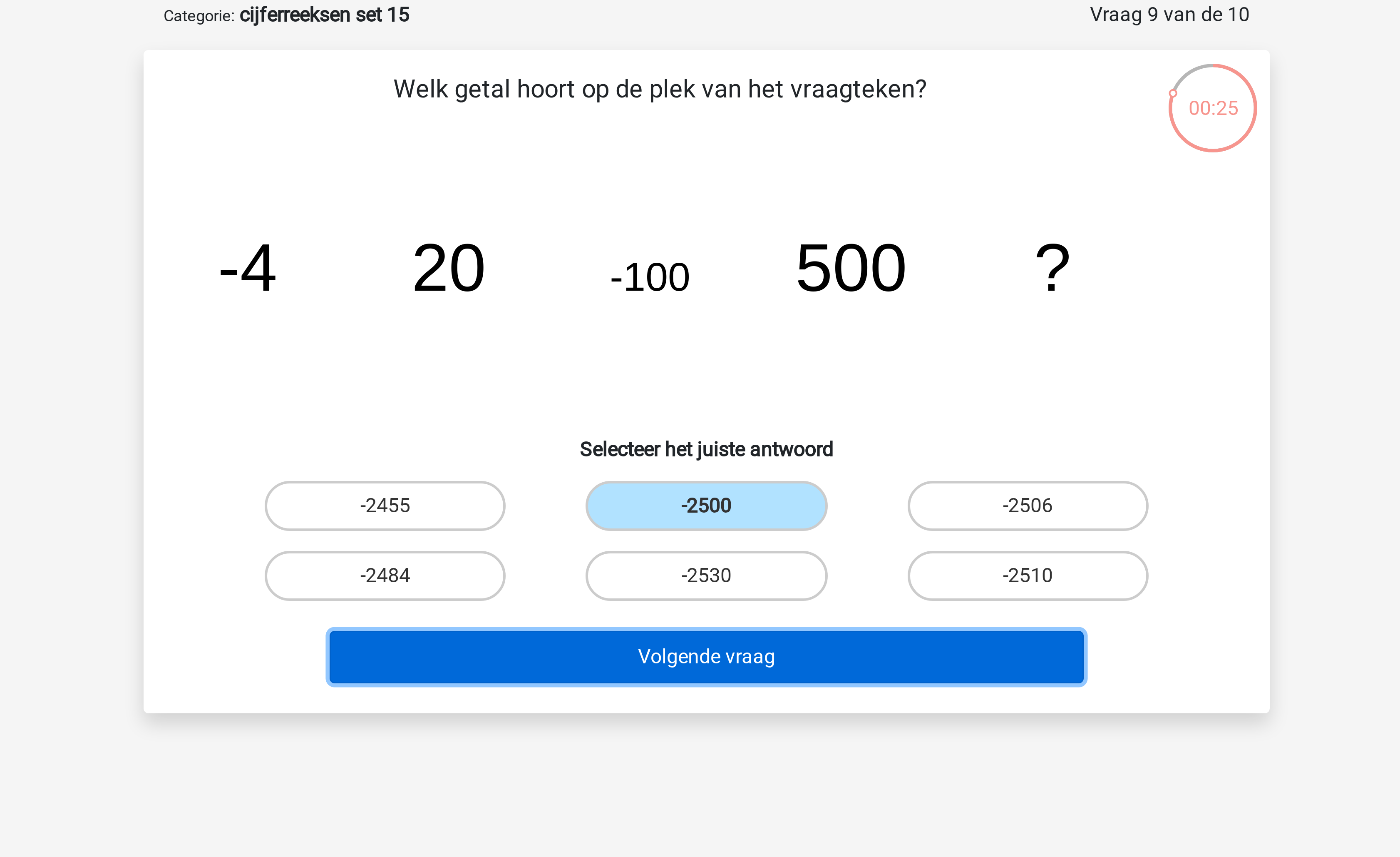
click at [692, 258] on button "Volgende vraag" at bounding box center [701, 261] width 252 height 17
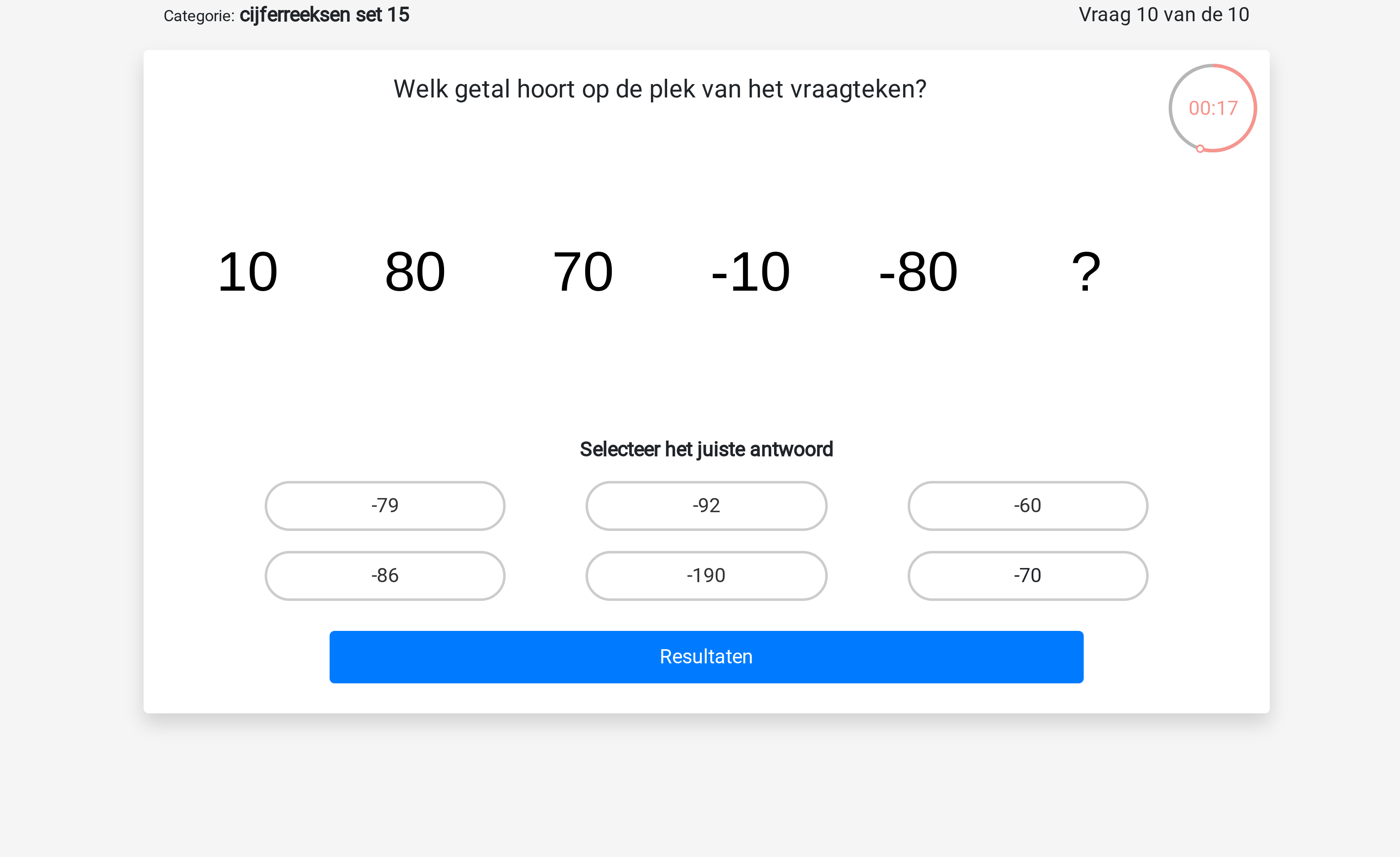
click at [788, 238] on label "-70" at bounding box center [807, 233] width 80 height 17
click at [807, 238] on input "-70" at bounding box center [809, 236] width 6 height 6
radio input "true"
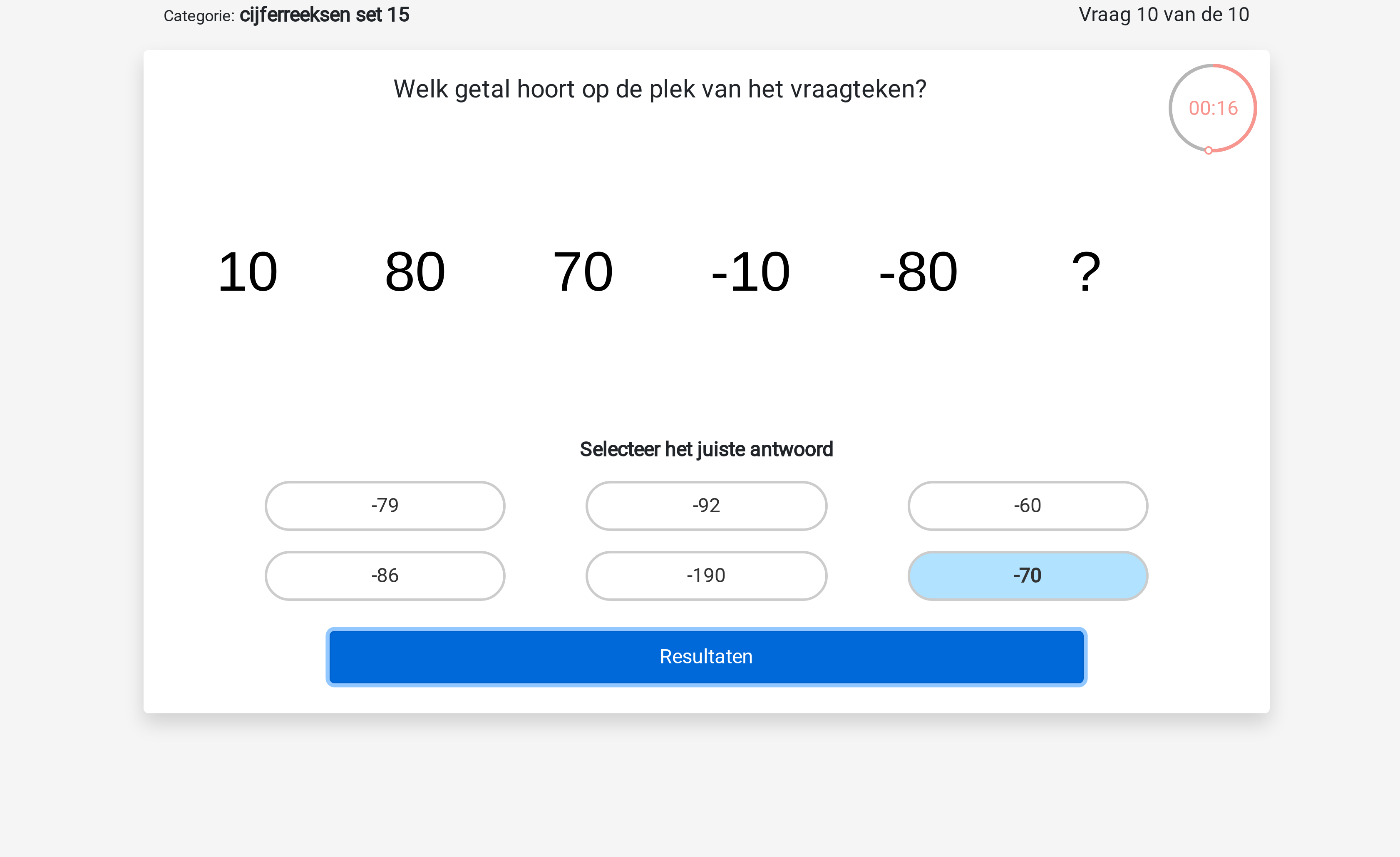
click at [742, 263] on button "Resultaten" at bounding box center [701, 261] width 252 height 17
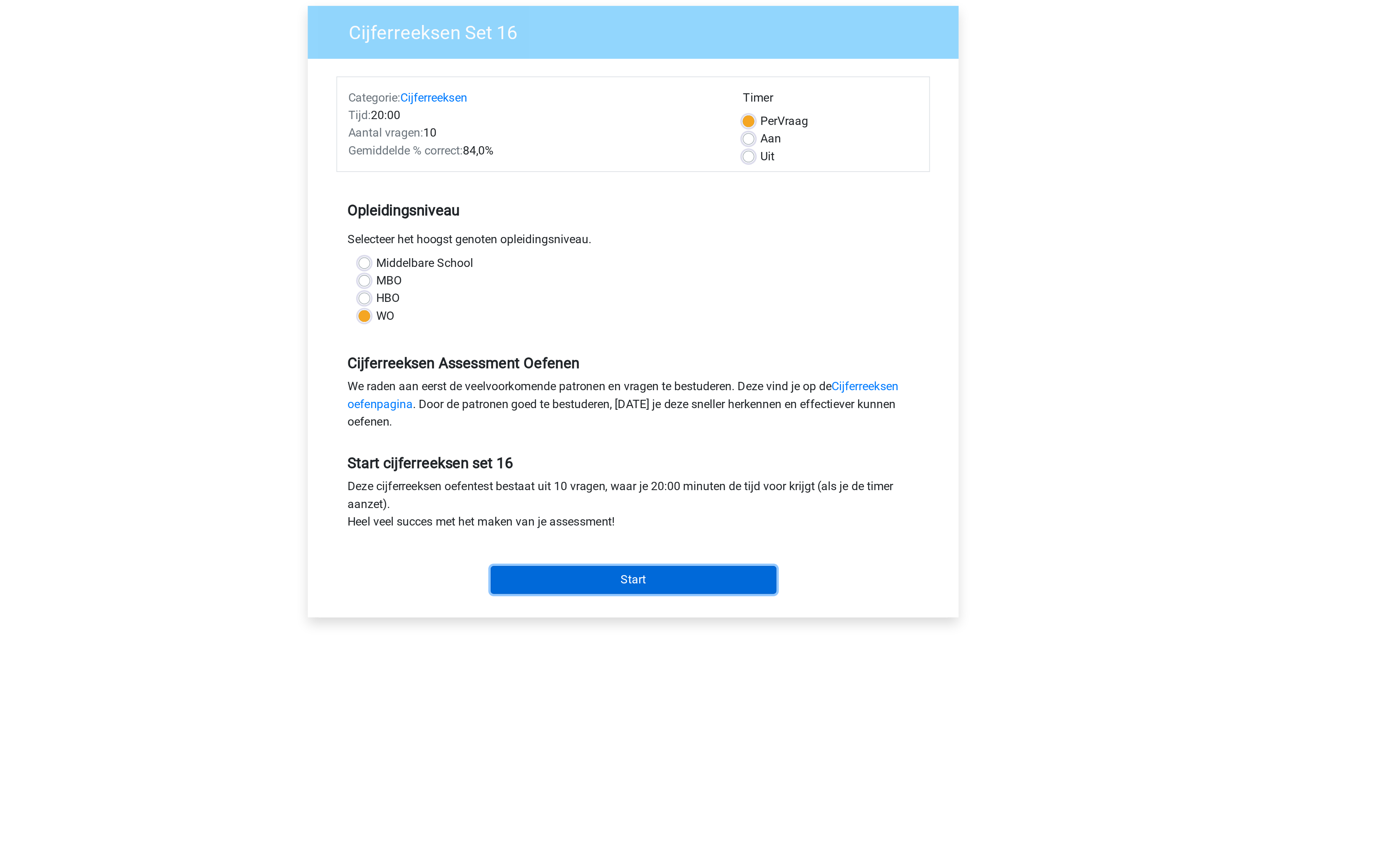
click at [721, 392] on input "Start" at bounding box center [700, 393] width 162 height 16
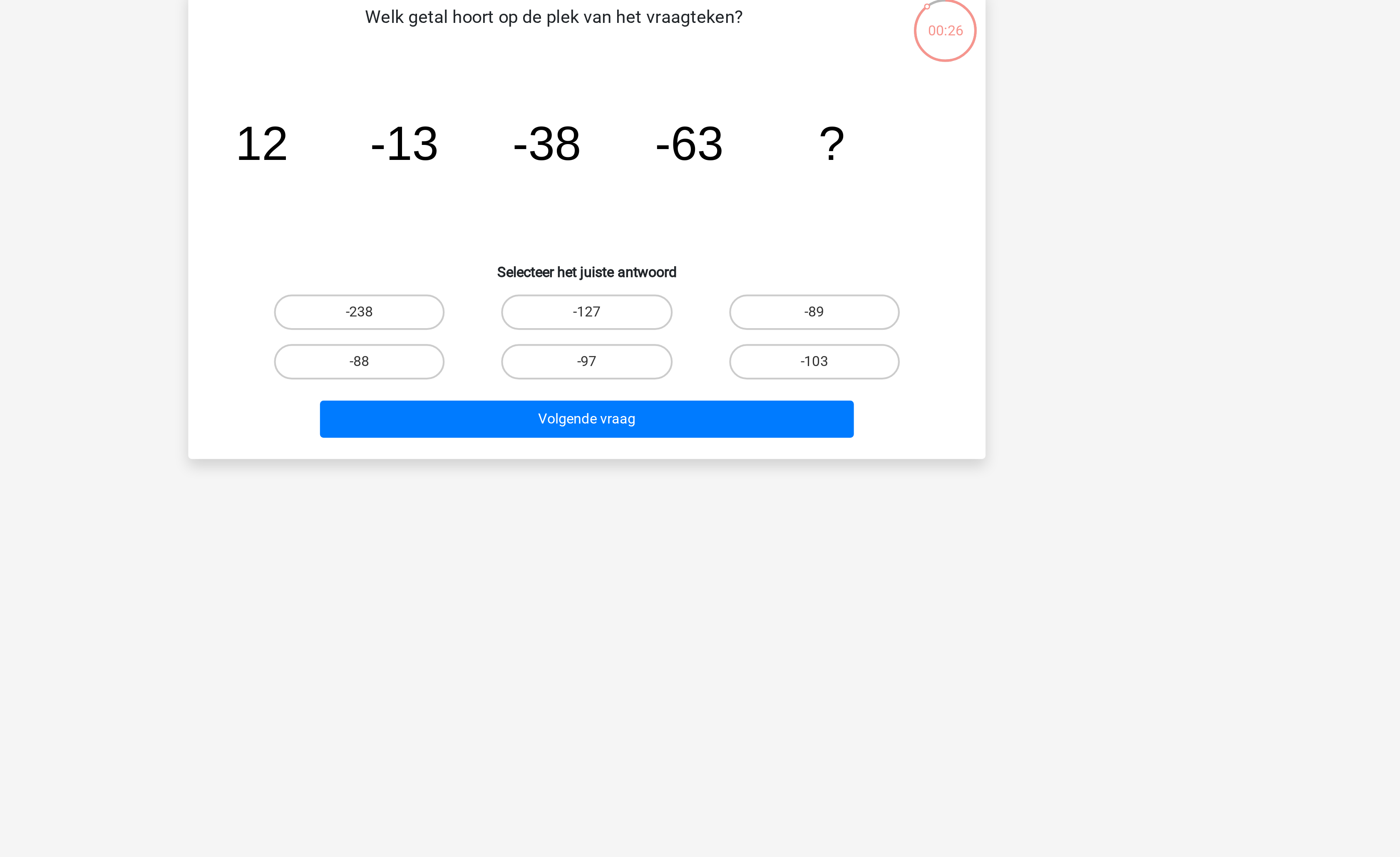
click at [615, 243] on div "-88" at bounding box center [592, 233] width 107 height 23
click at [628, 233] on label "-88" at bounding box center [593, 233] width 80 height 17
click at [598, 233] on input "-88" at bounding box center [596, 236] width 6 height 6
radio input "true"
click at [656, 249] on div "Volgende vraag" at bounding box center [699, 259] width 349 height 27
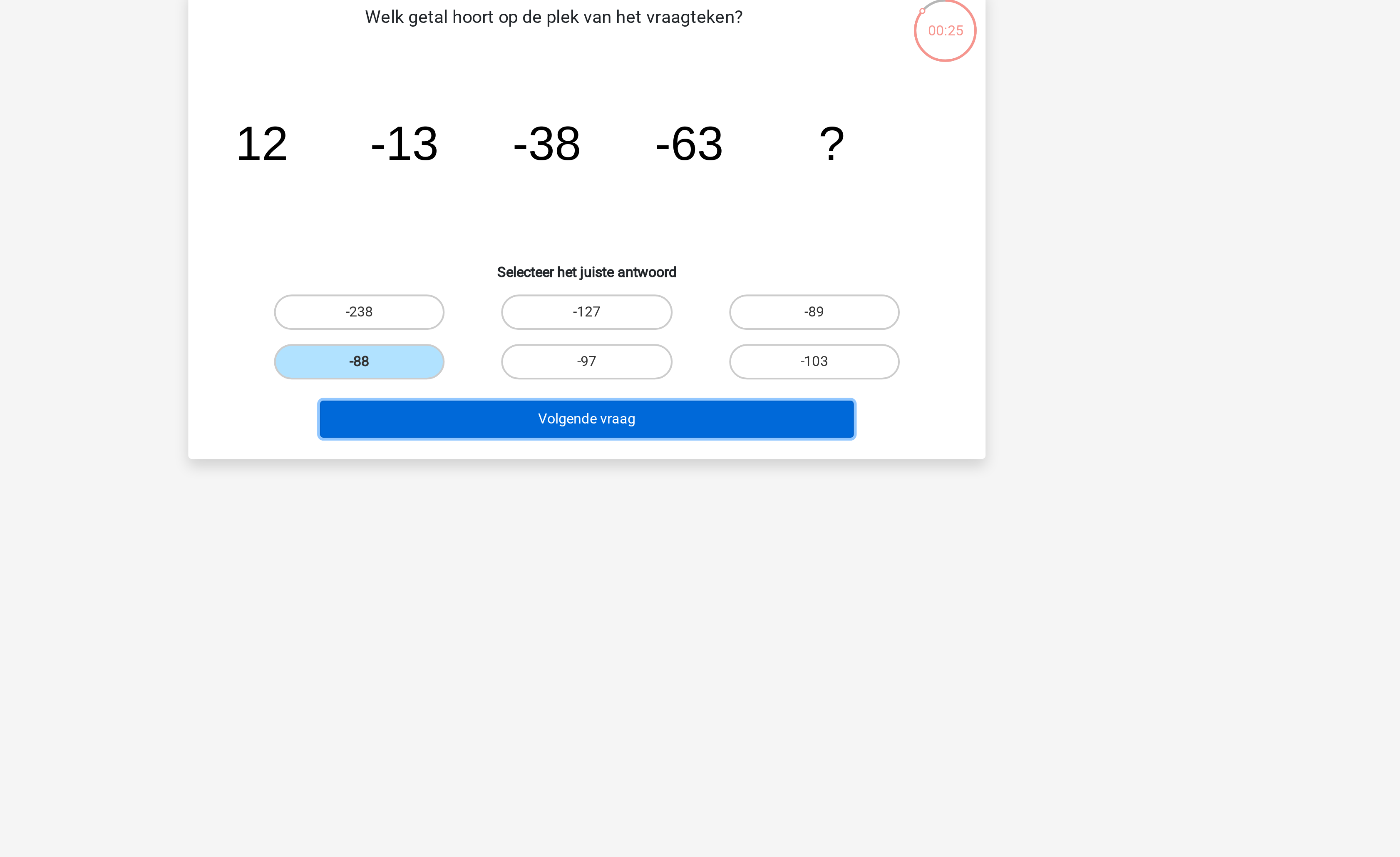
click at [651, 260] on button "Volgende vraag" at bounding box center [701, 261] width 252 height 17
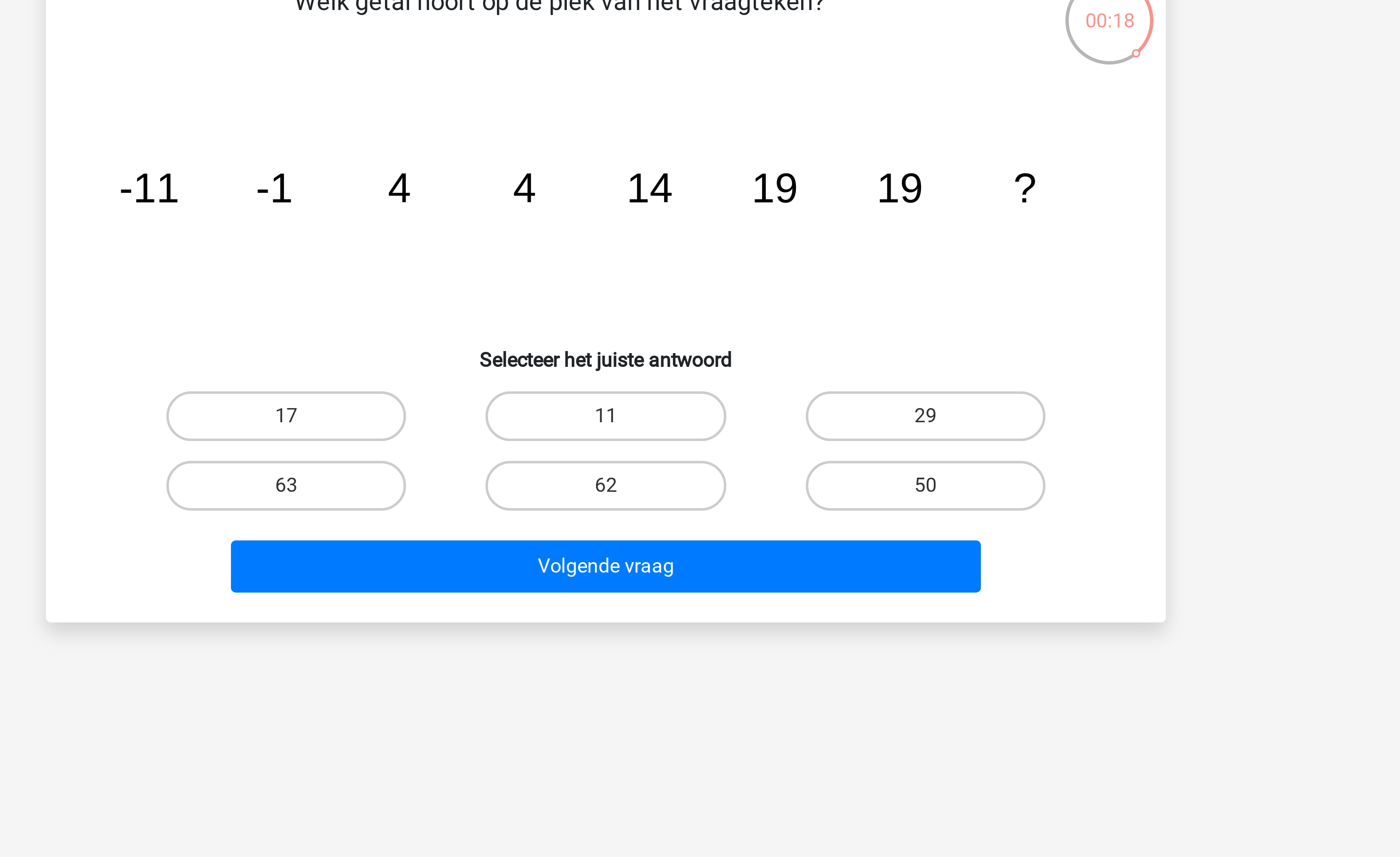
click at [751, 134] on tspan "19" at bounding box center [756, 134] width 16 height 16
click at [668, 235] on label "62" at bounding box center [699, 233] width 80 height 17
click at [700, 235] on input "62" at bounding box center [702, 236] width 6 height 6
radio input "true"
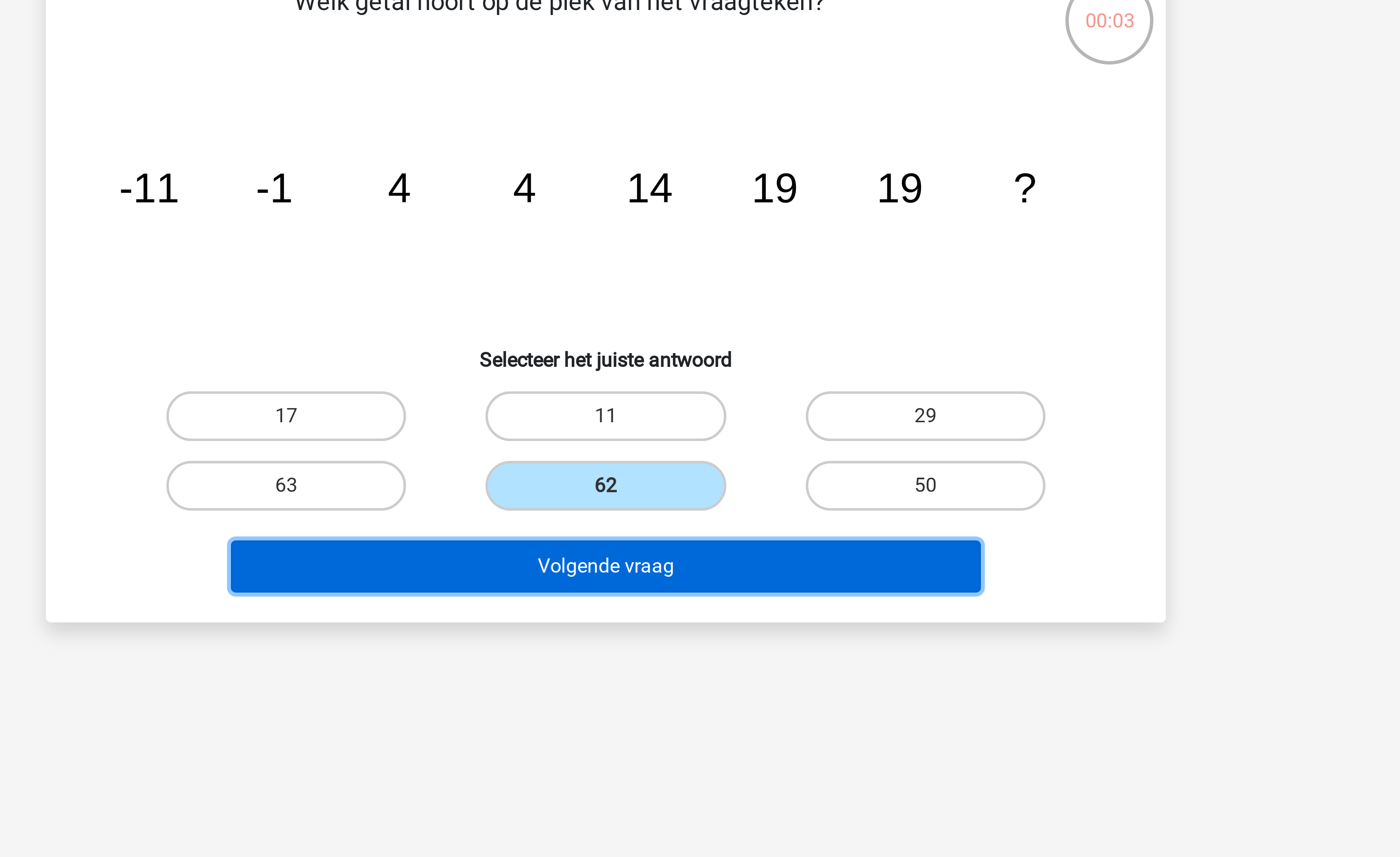
click at [686, 257] on button "Volgende vraag" at bounding box center [701, 261] width 252 height 17
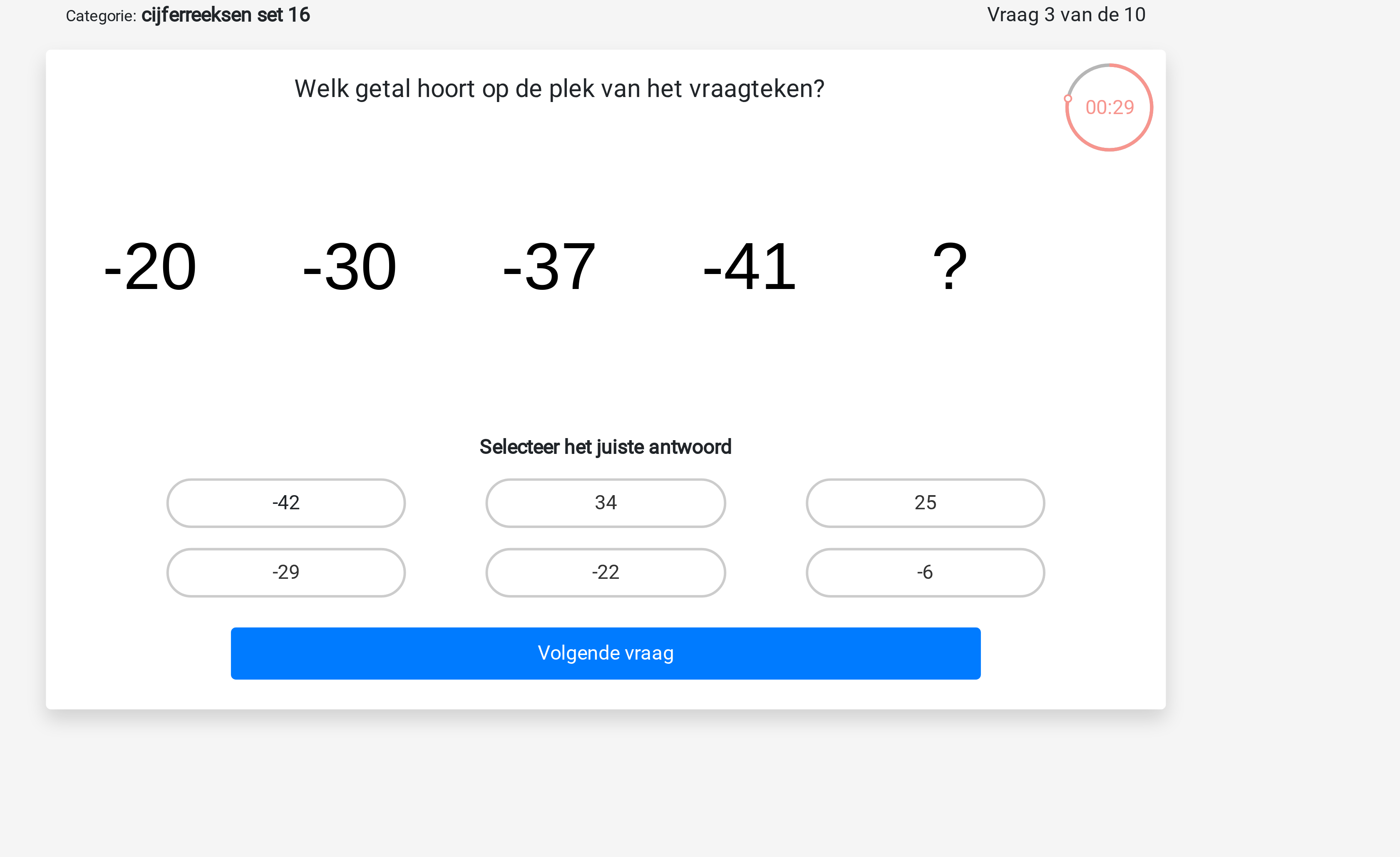
click at [618, 207] on label "-42" at bounding box center [593, 210] width 80 height 17
click at [598, 210] on input "-42" at bounding box center [596, 213] width 6 height 6
radio input "true"
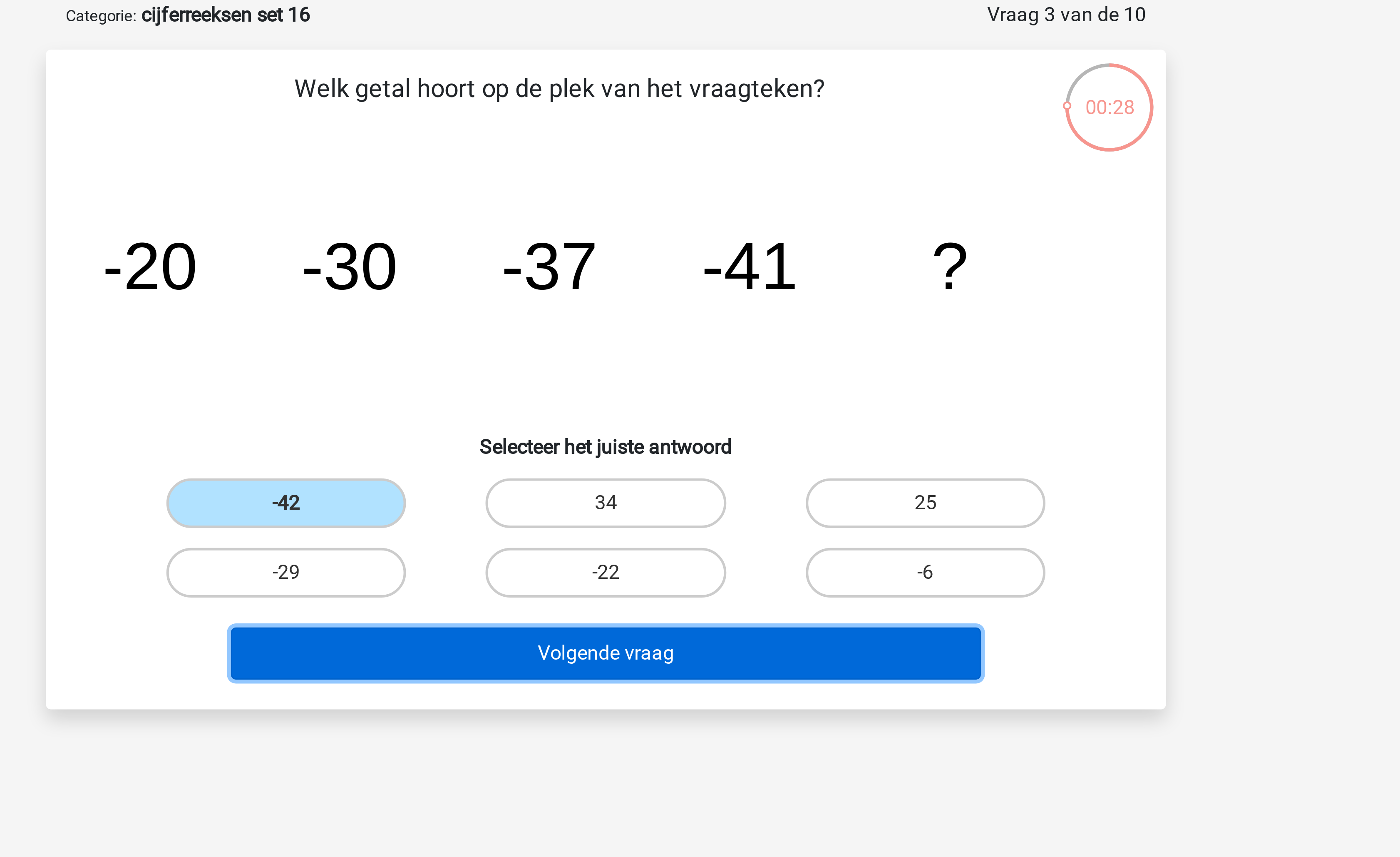
click at [654, 255] on button "Volgende vraag" at bounding box center [701, 261] width 252 height 17
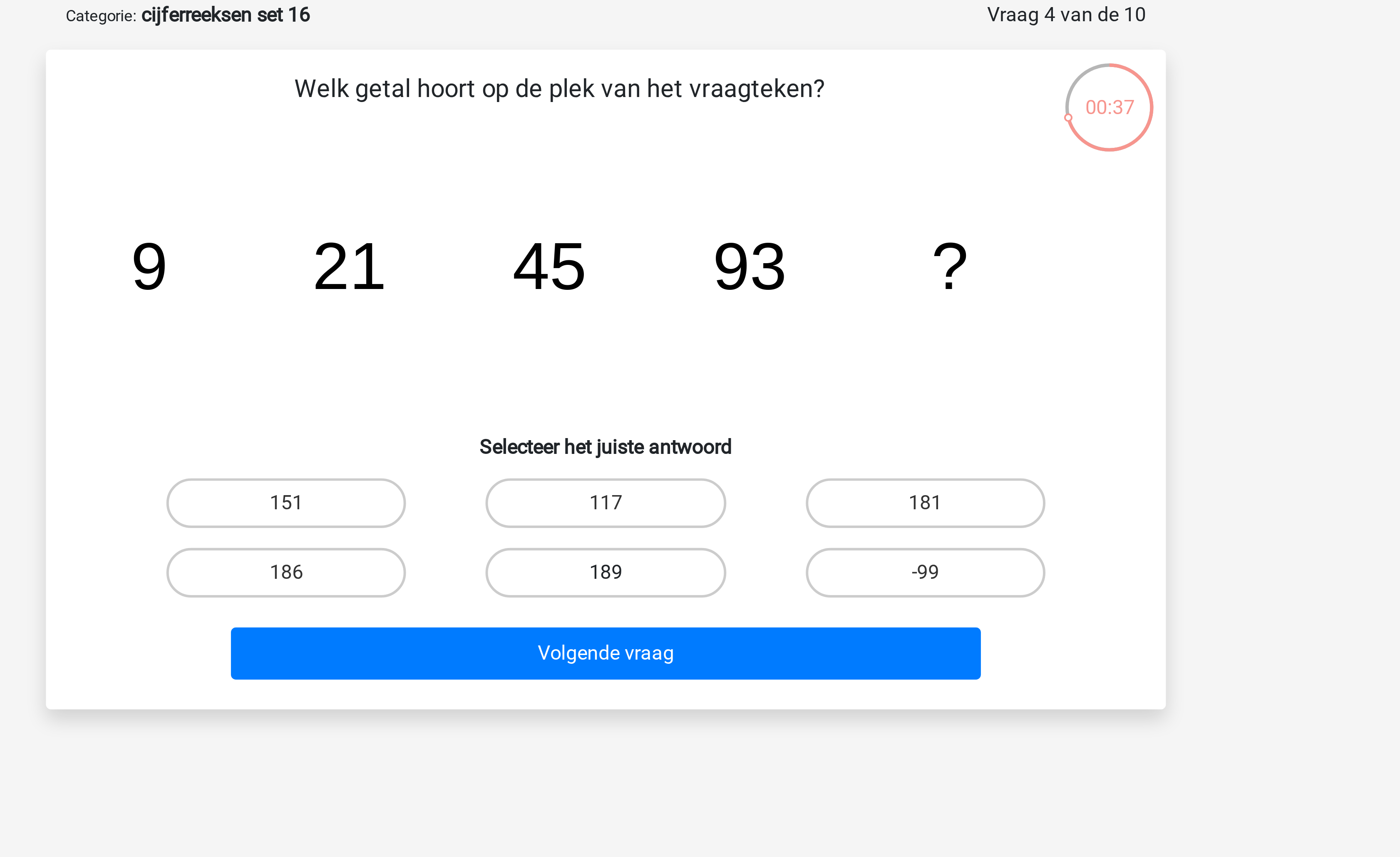
drag, startPoint x: 683, startPoint y: 234, endPoint x: 686, endPoint y: 239, distance: 5.8
click at [683, 234] on label "189" at bounding box center [699, 233] width 80 height 17
click at [700, 234] on input "189" at bounding box center [702, 236] width 6 height 6
radio input "true"
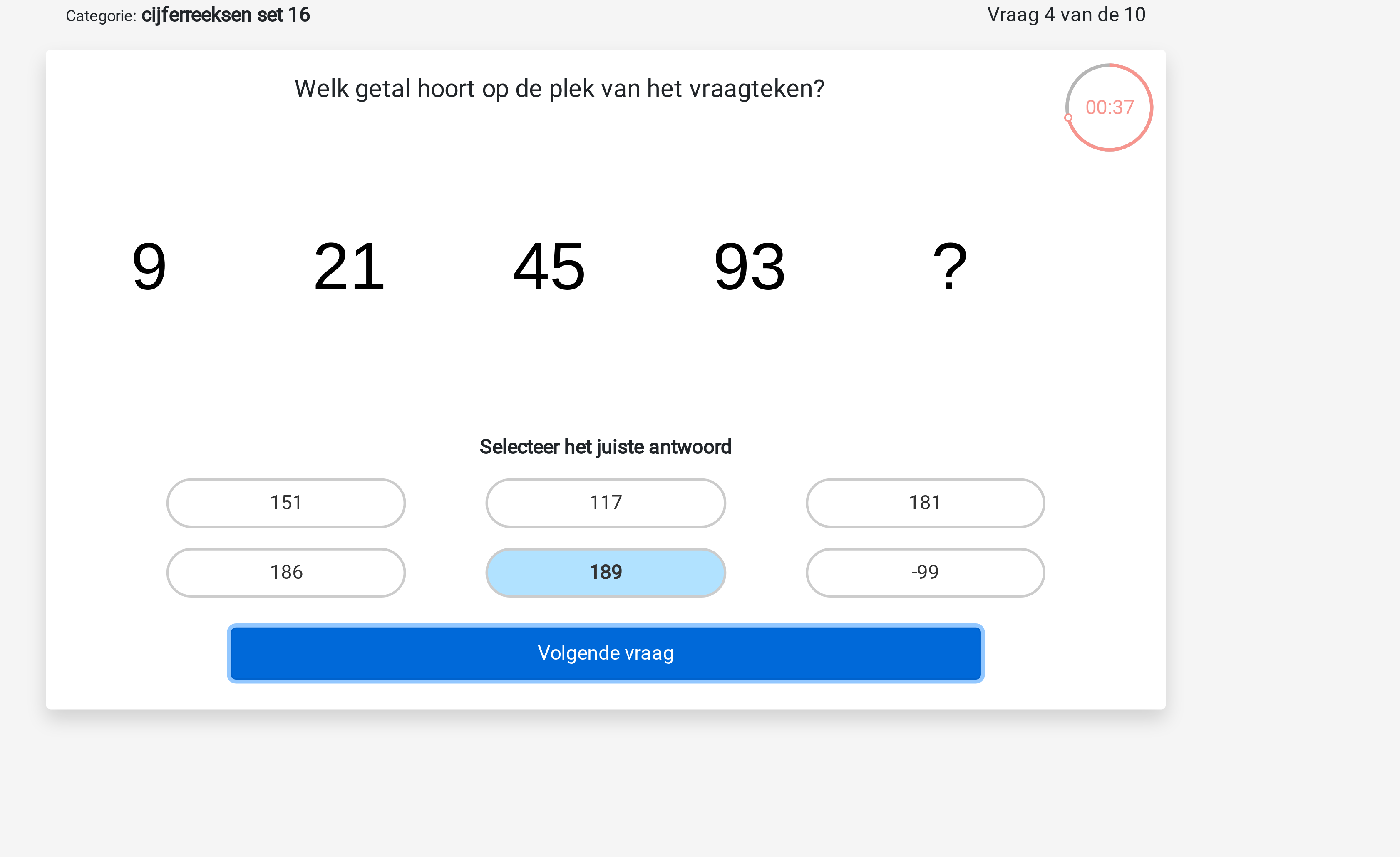
click at [693, 258] on button "Volgende vraag" at bounding box center [701, 261] width 252 height 17
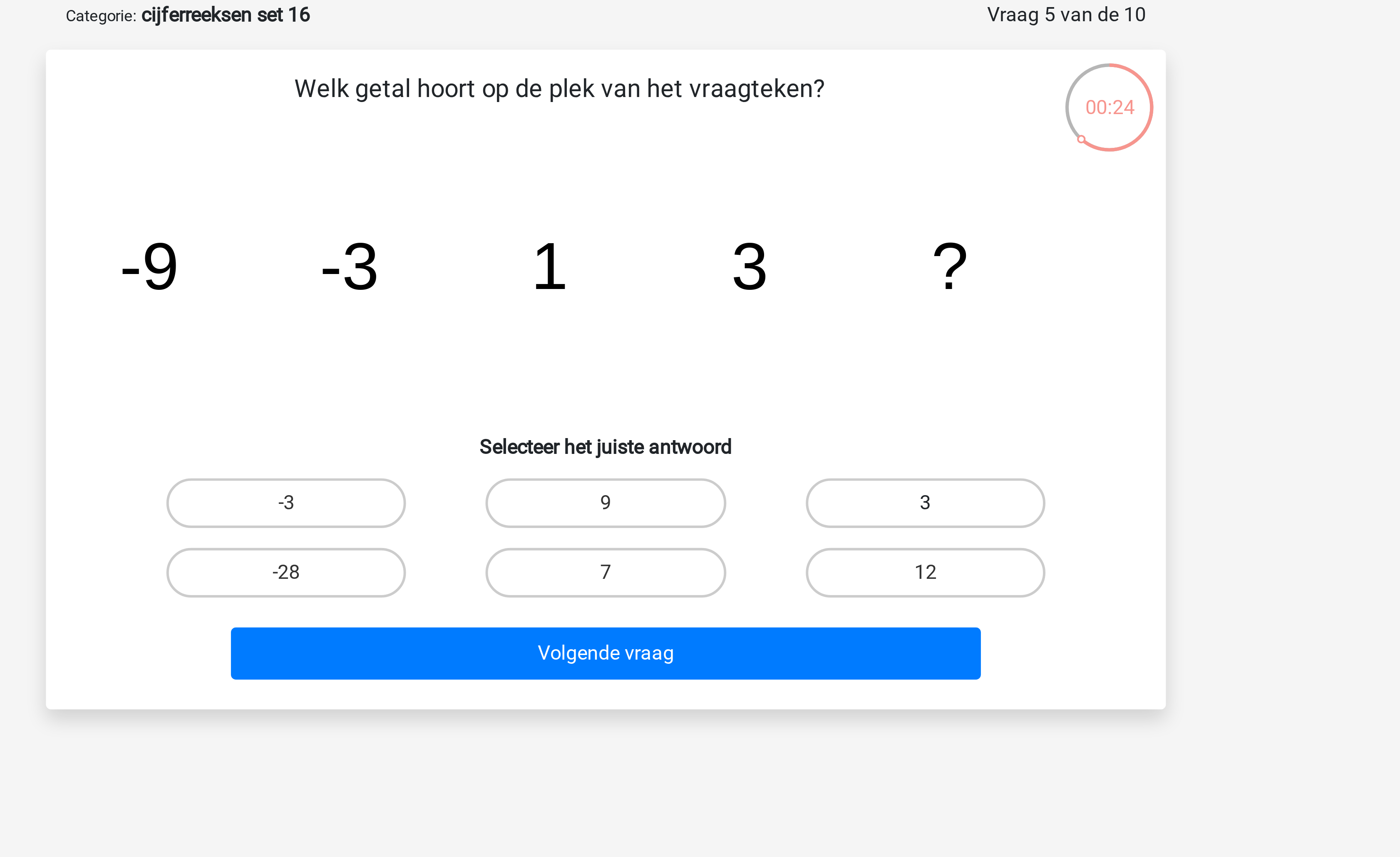
click at [795, 210] on label "3" at bounding box center [807, 210] width 80 height 17
click at [807, 210] on input "3" at bounding box center [809, 213] width 6 height 6
radio input "true"
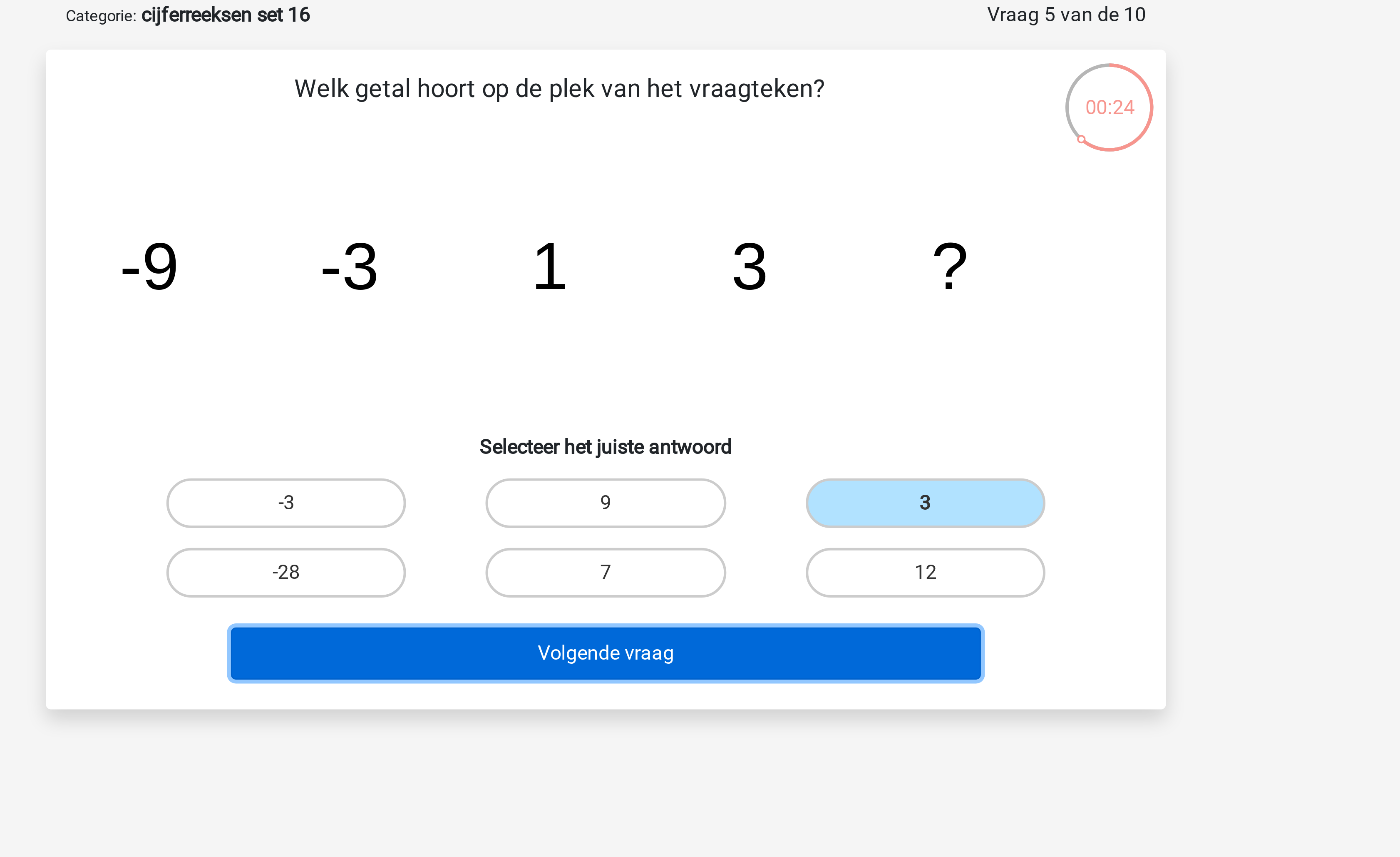
click at [742, 253] on button "Volgende vraag" at bounding box center [701, 261] width 252 height 17
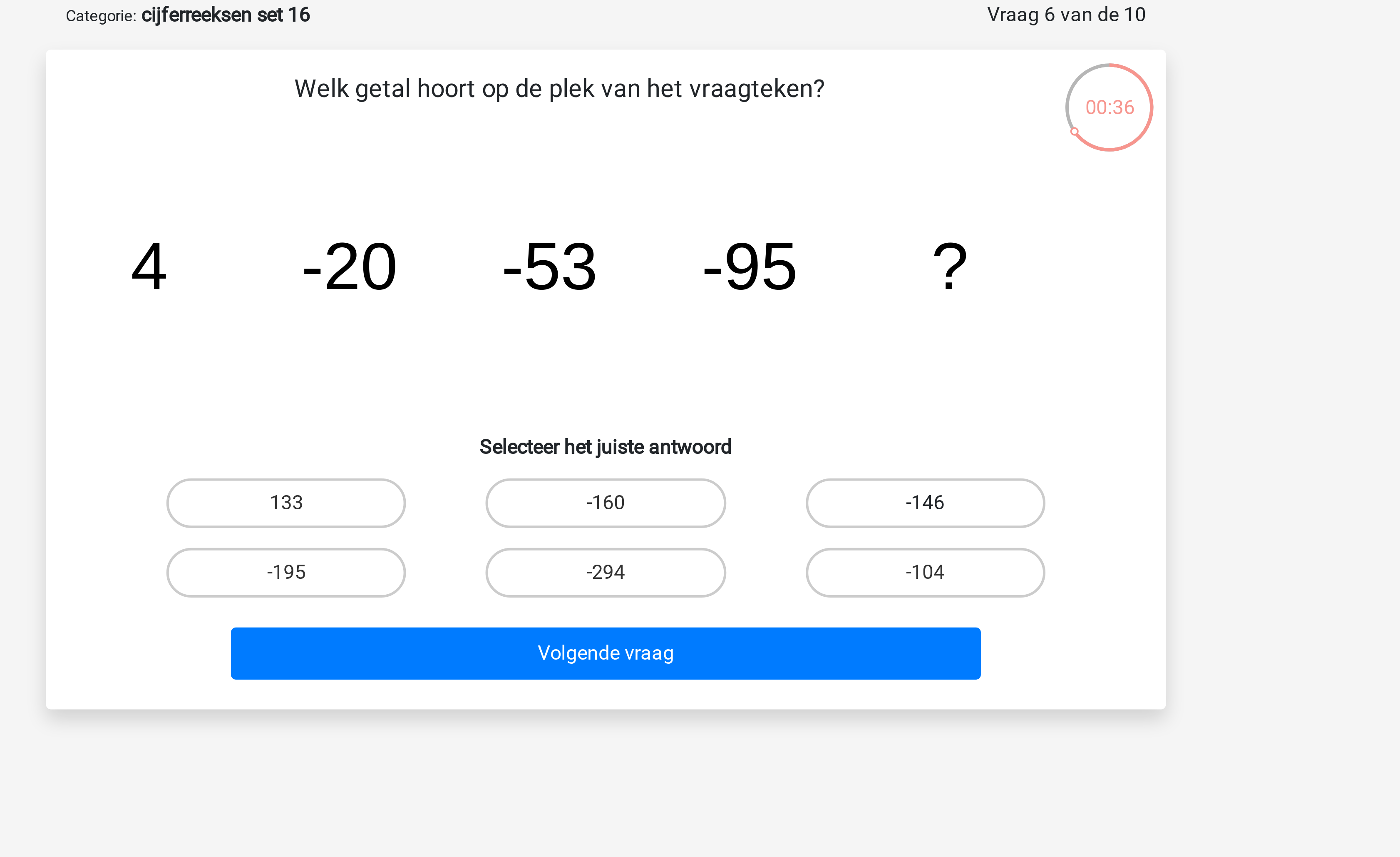
click at [790, 204] on label "-146" at bounding box center [807, 210] width 80 height 17
click at [807, 210] on input "-146" at bounding box center [809, 213] width 6 height 6
radio input "true"
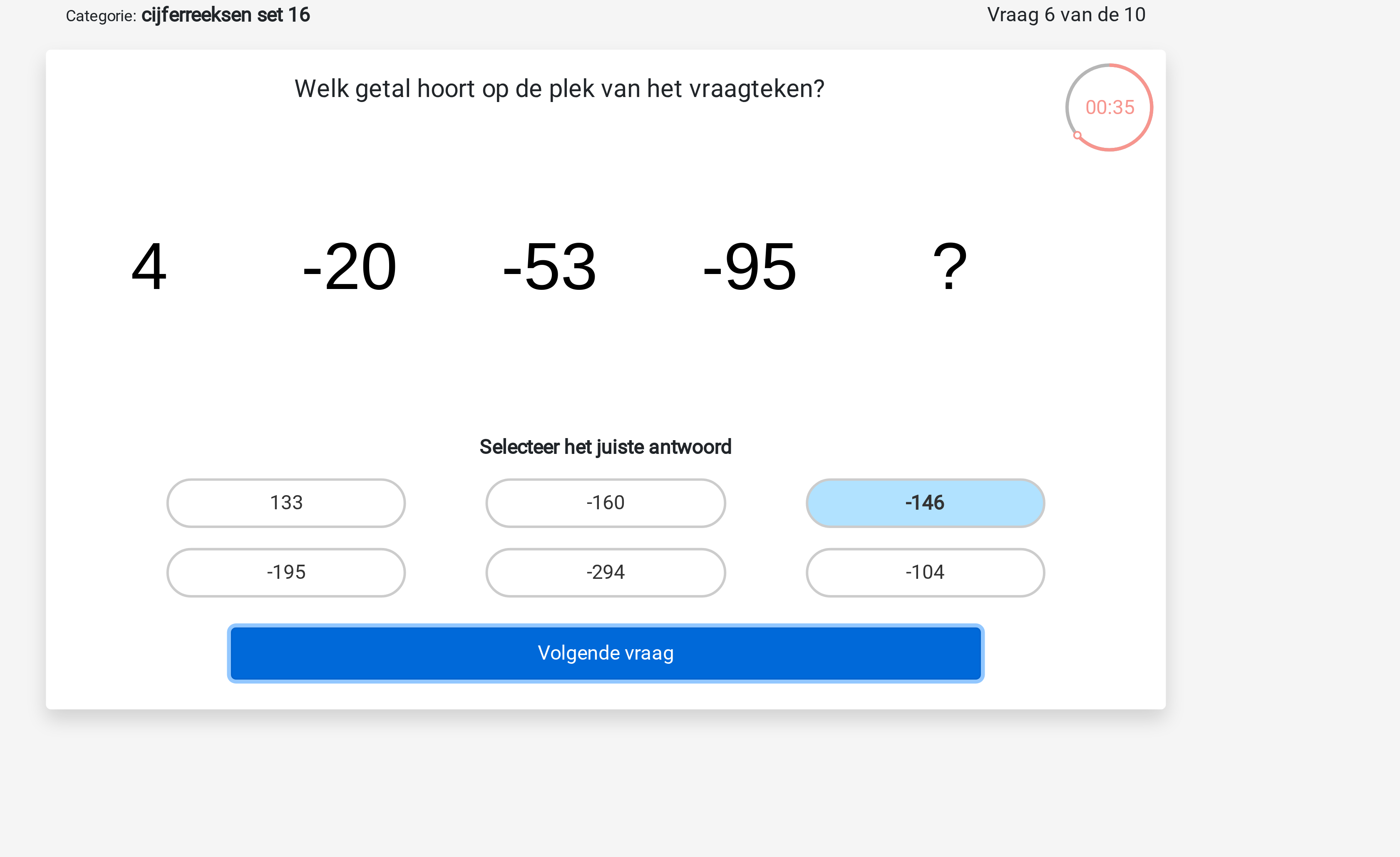
click at [739, 263] on button "Volgende vraag" at bounding box center [701, 261] width 252 height 17
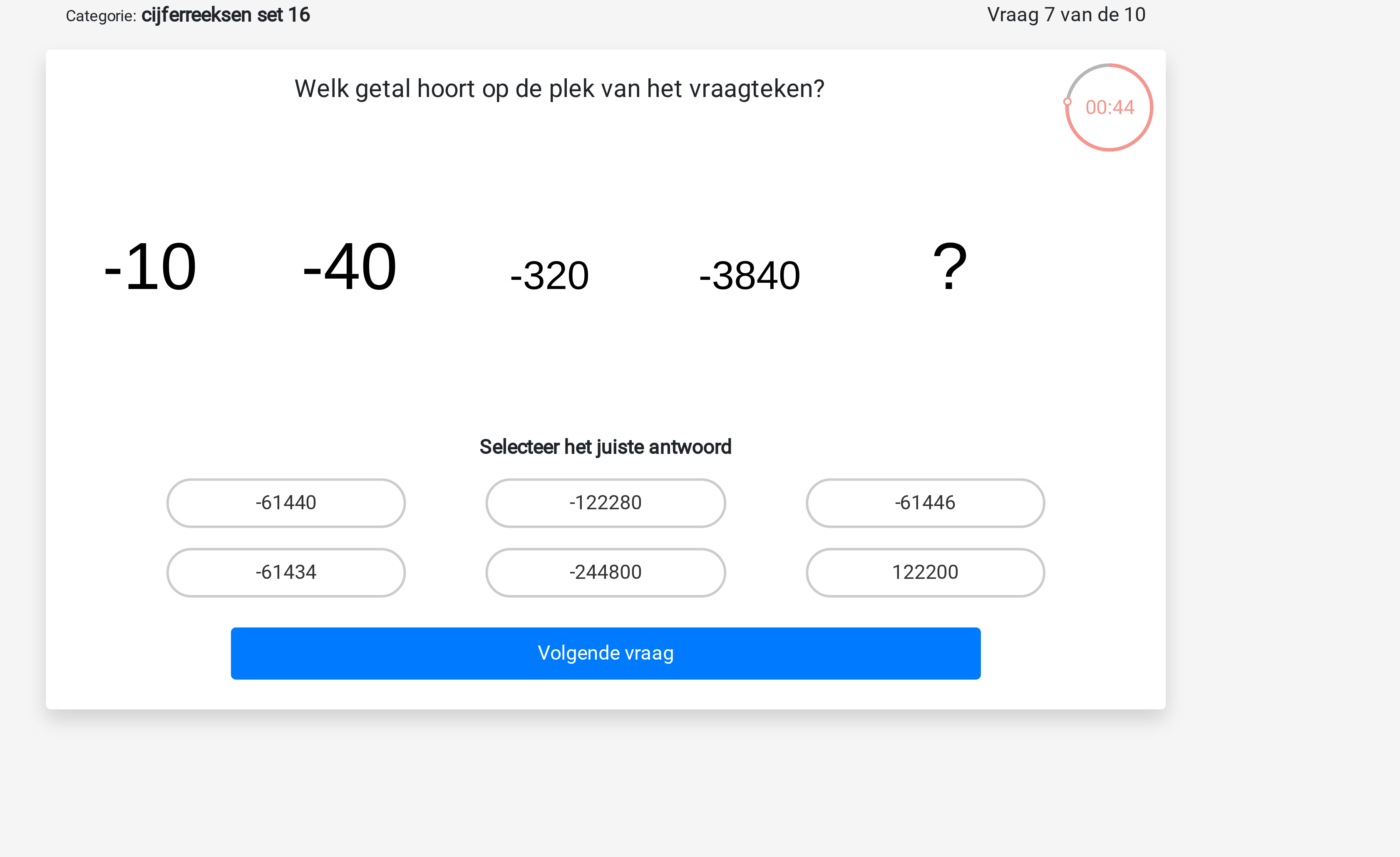
click at [856, 102] on icon "image/svg+xml -10 -40 -320 -3840 ?" at bounding box center [700, 139] width 336 height 84
click at [838, 178] on icon "image/svg+xml -10 -40 -320 -3840 ?" at bounding box center [700, 139] width 336 height 84
click at [608, 219] on div "-61440" at bounding box center [592, 210] width 107 height 23
click at [618, 215] on label "-61440" at bounding box center [593, 210] width 80 height 17
click at [598, 215] on input "-61440" at bounding box center [596, 213] width 6 height 6
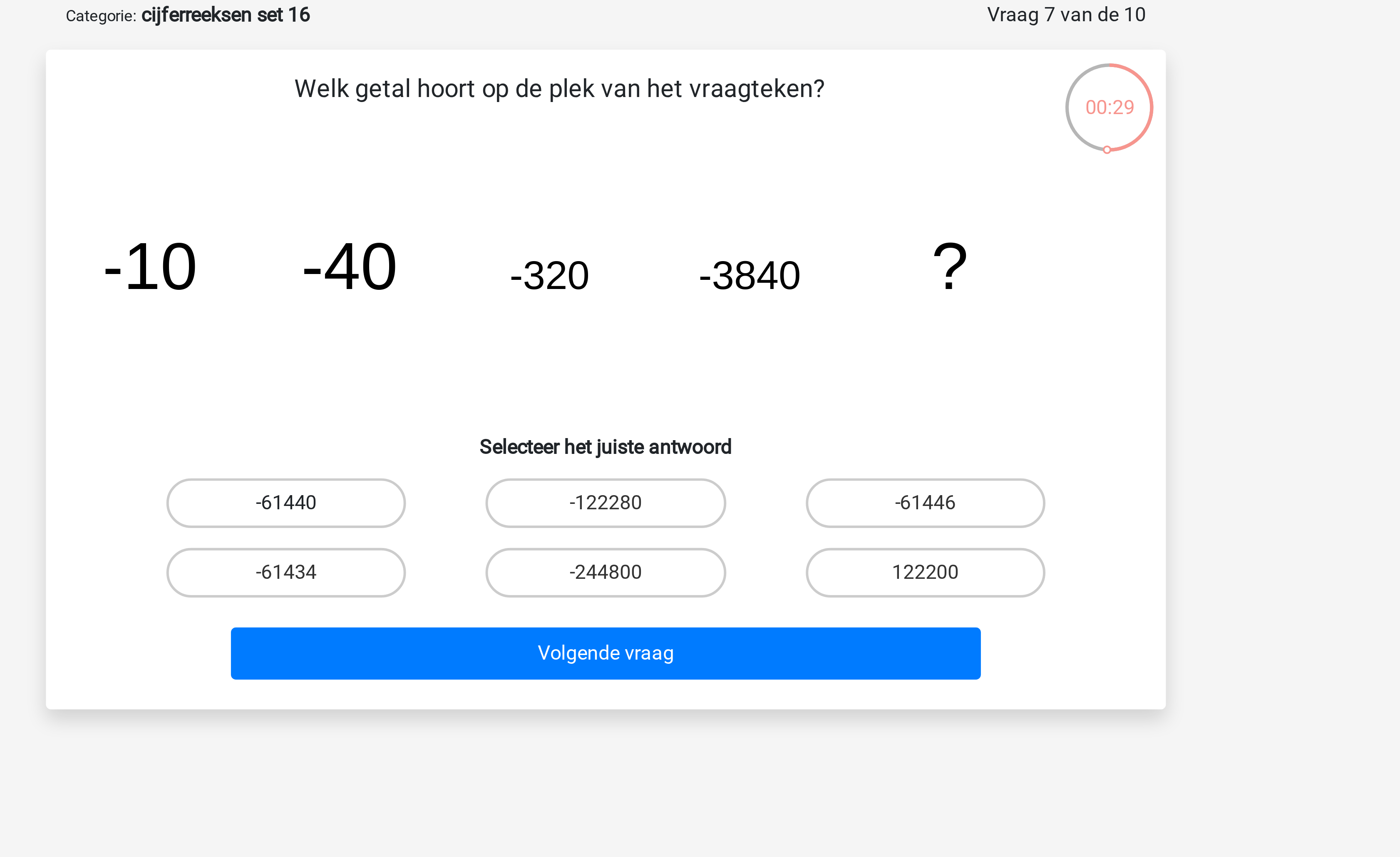
radio input "true"
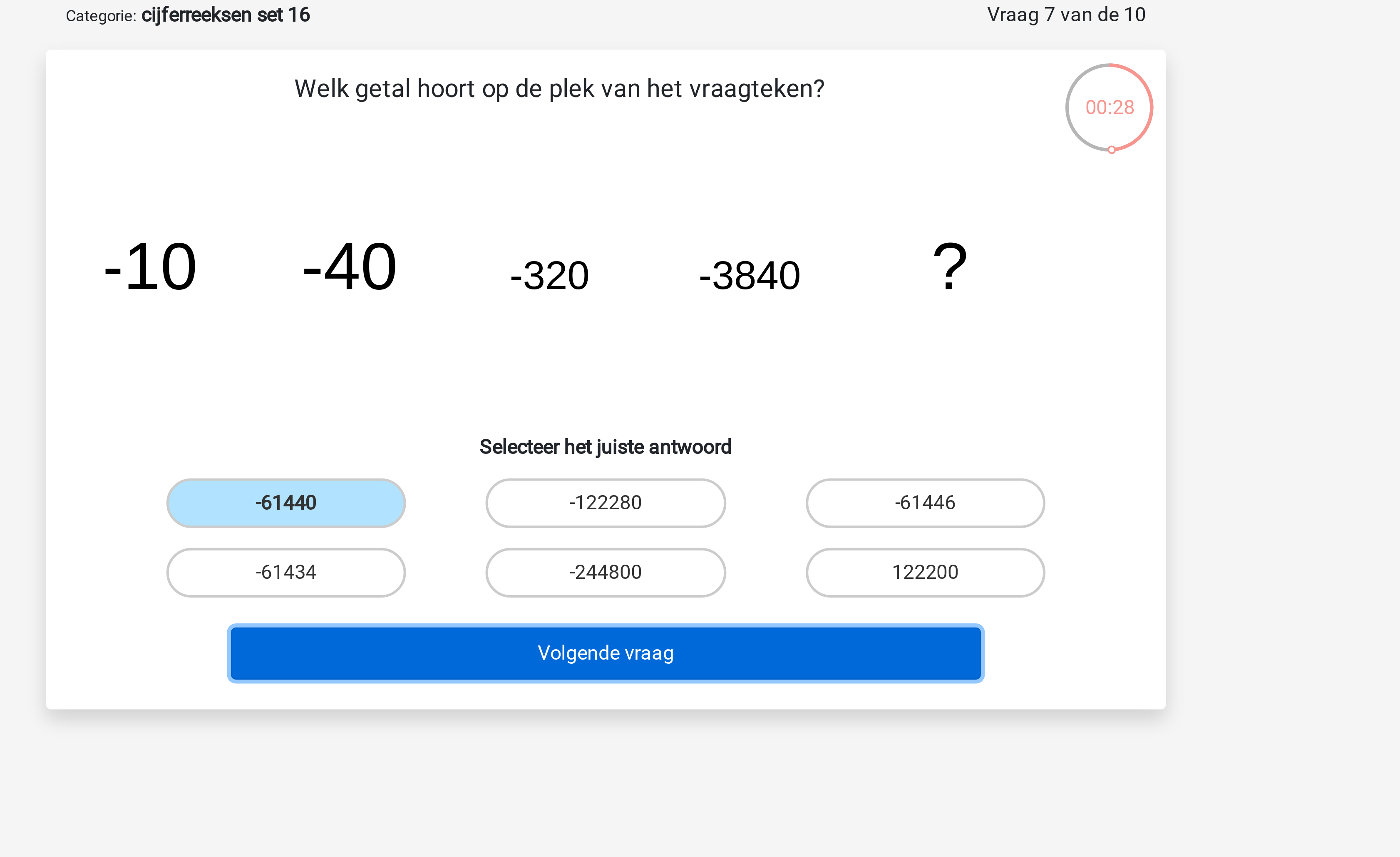
click at [657, 255] on button "Volgende vraag" at bounding box center [701, 261] width 252 height 17
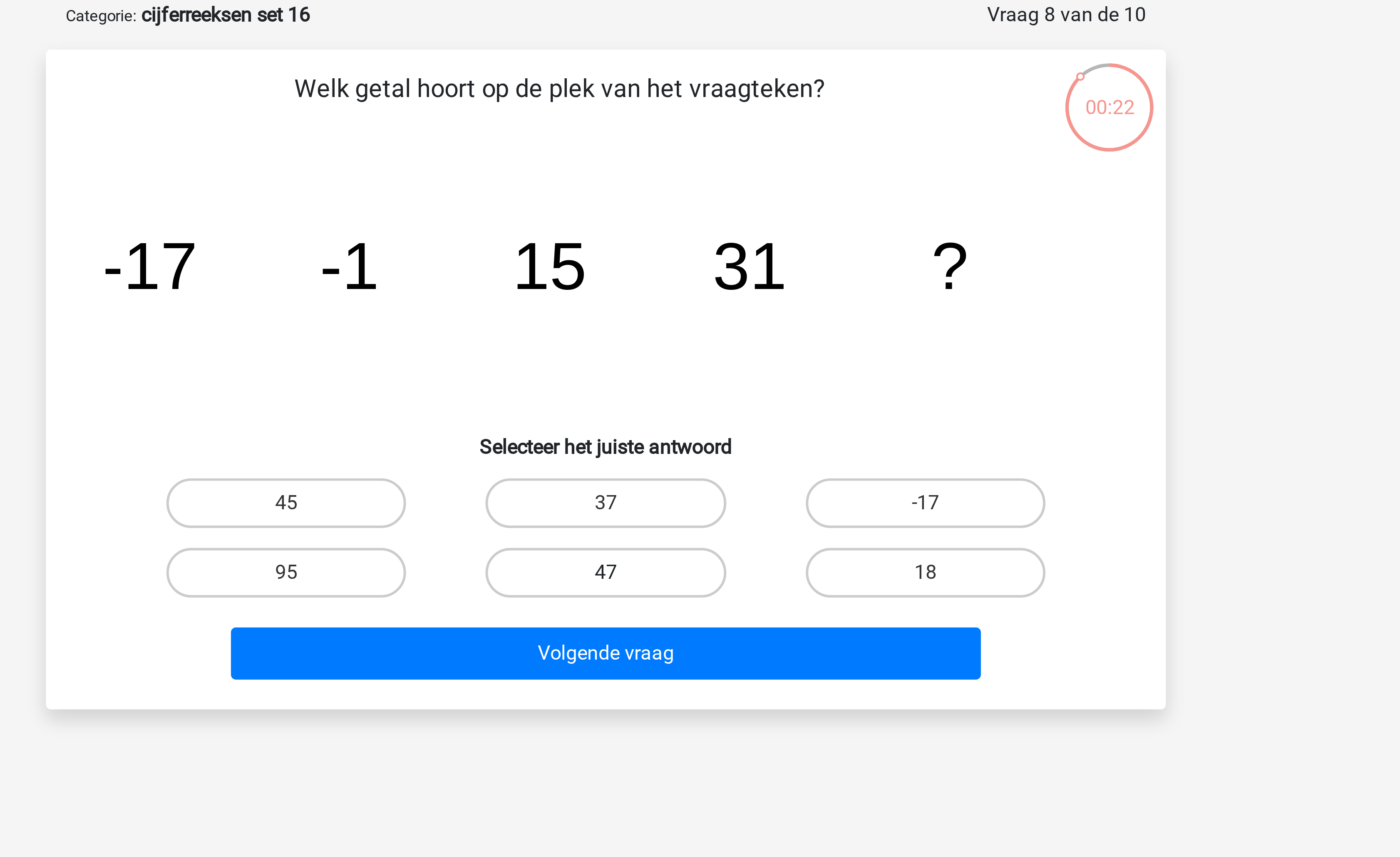
click at [722, 232] on label "47" at bounding box center [699, 233] width 80 height 17
click at [706, 233] on input "47" at bounding box center [702, 236] width 6 height 6
radio input "true"
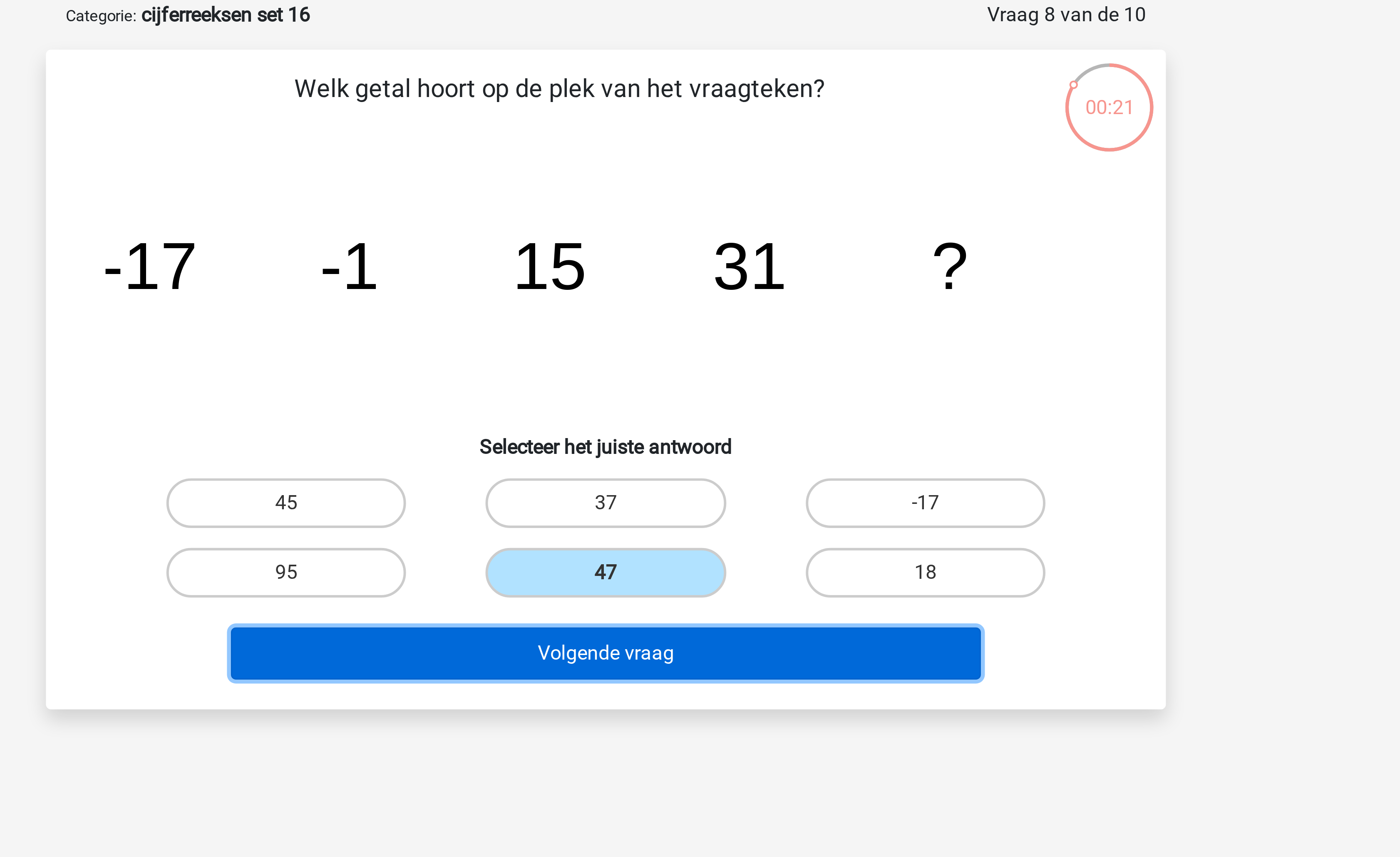
click at [706, 260] on button "Volgende vraag" at bounding box center [701, 261] width 252 height 17
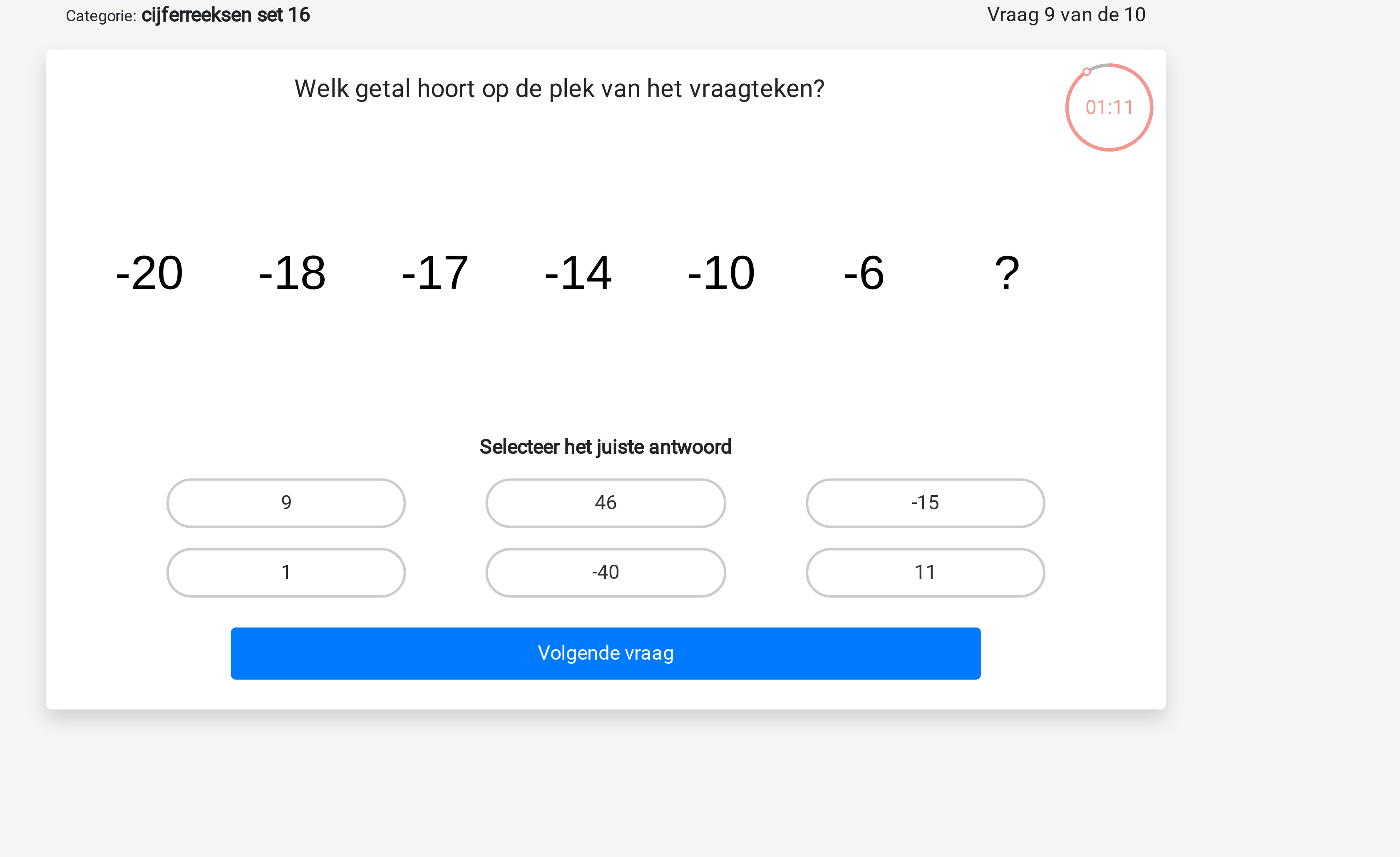
click at [603, 236] on label "1" at bounding box center [593, 233] width 80 height 17
click at [598, 236] on input "1" at bounding box center [596, 236] width 6 height 6
radio input "true"
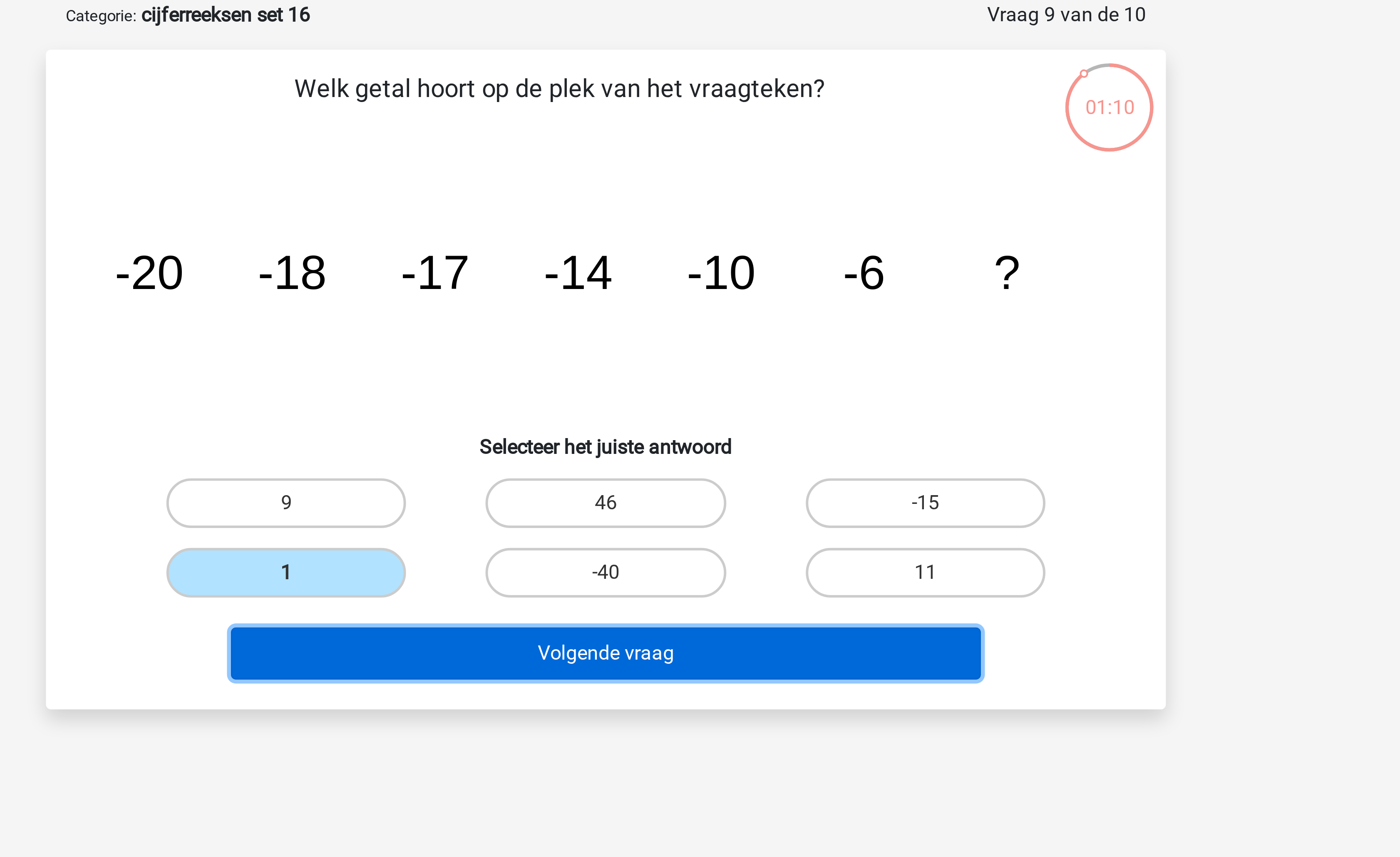
click at [664, 267] on button "Volgende vraag" at bounding box center [701, 261] width 252 height 17
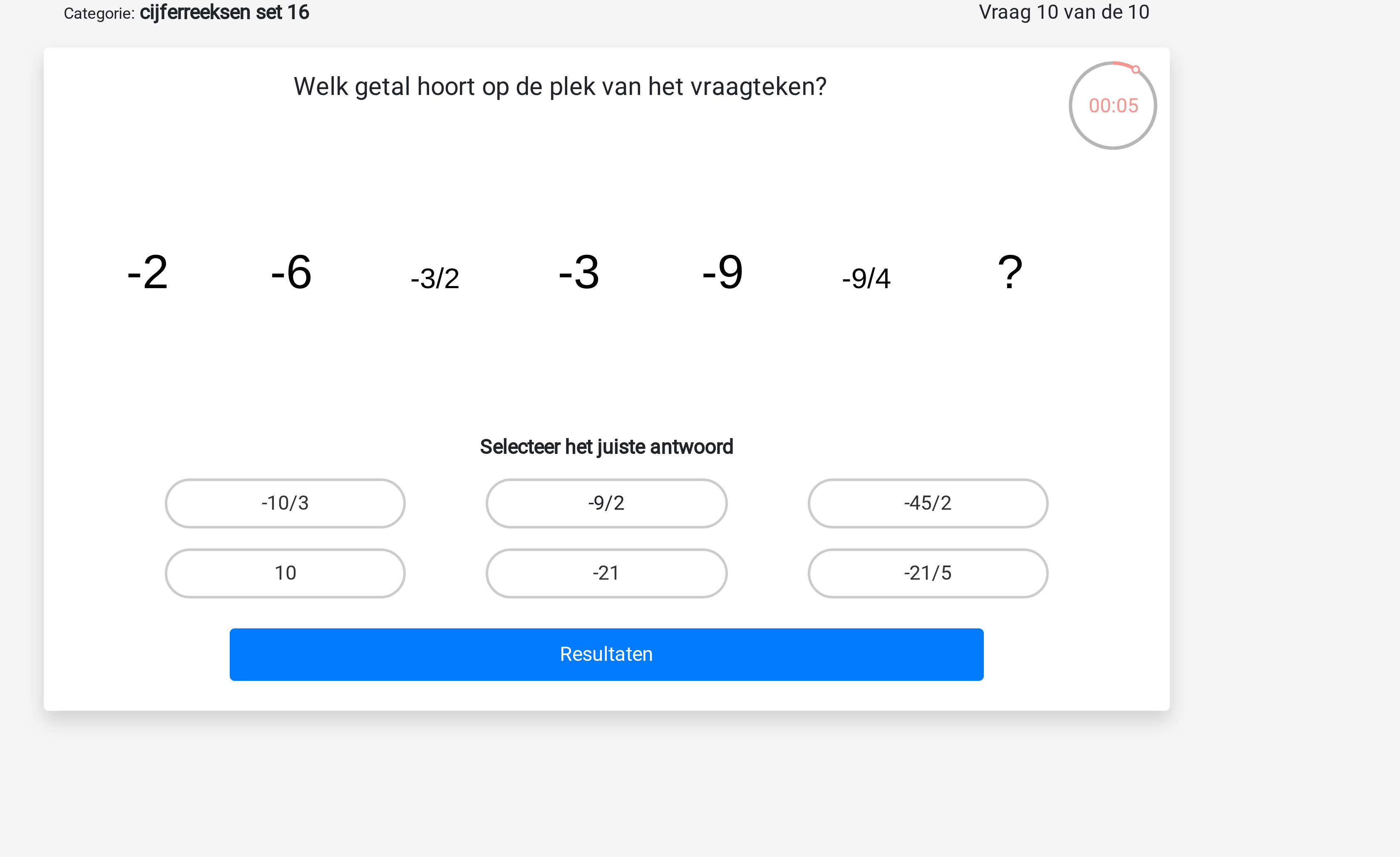
click at [694, 204] on label "-9/2" at bounding box center [699, 210] width 80 height 17
click at [700, 210] on input "-9/2" at bounding box center [702, 213] width 6 height 6
radio input "true"
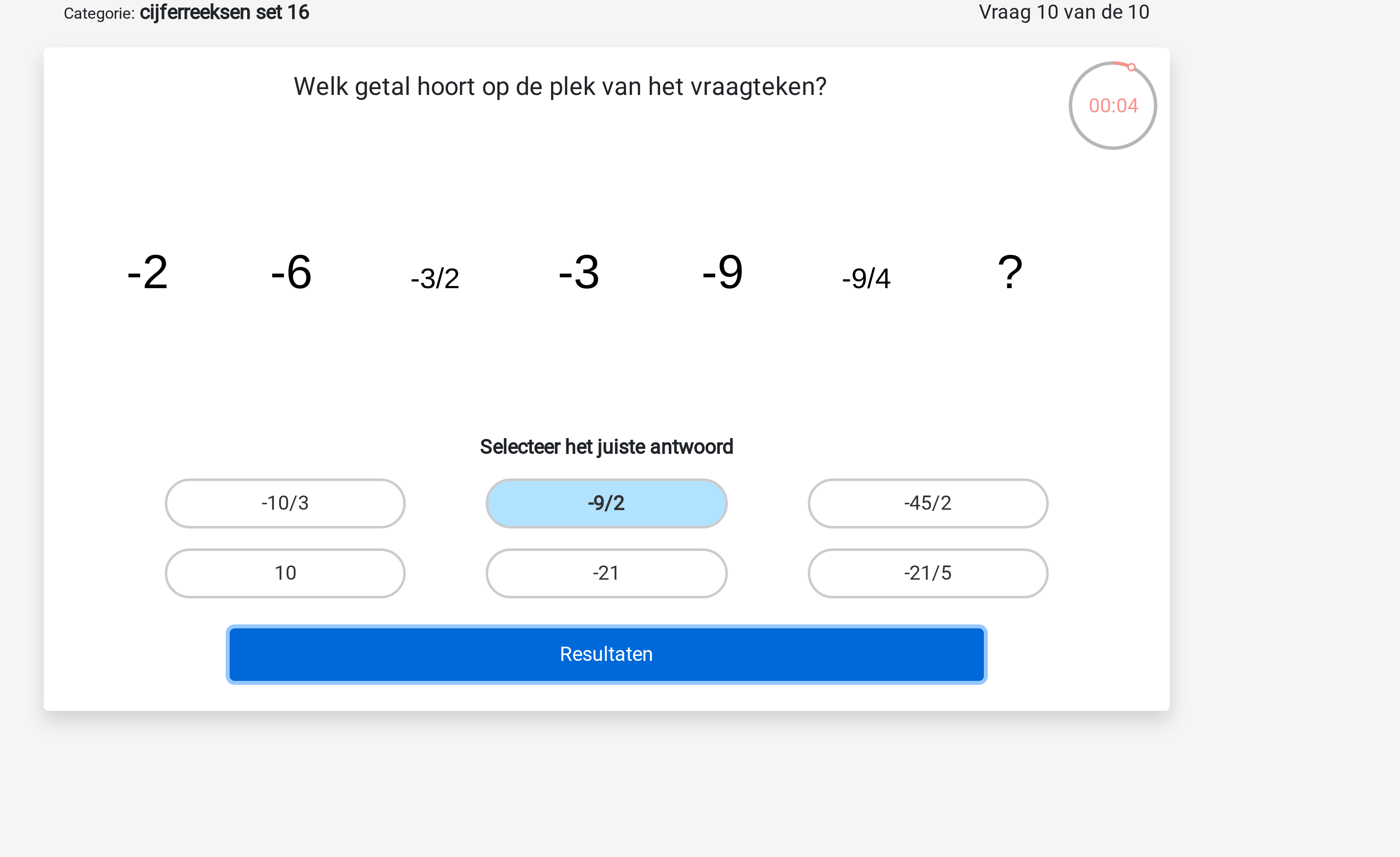
click at [696, 266] on button "Resultaten" at bounding box center [701, 261] width 252 height 17
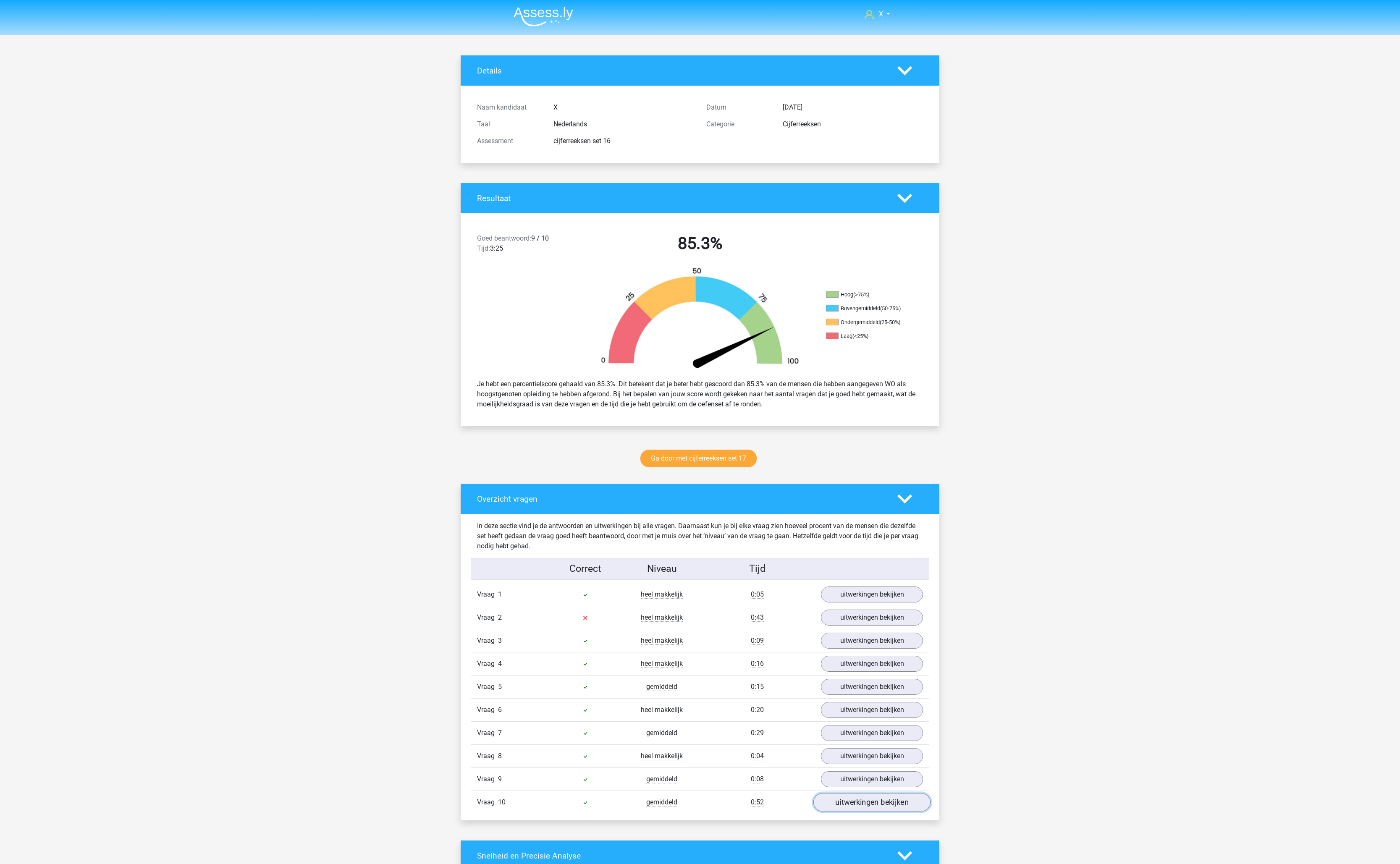
click at [840, 811] on link "uitwerkingen bekijken" at bounding box center [872, 802] width 117 height 18
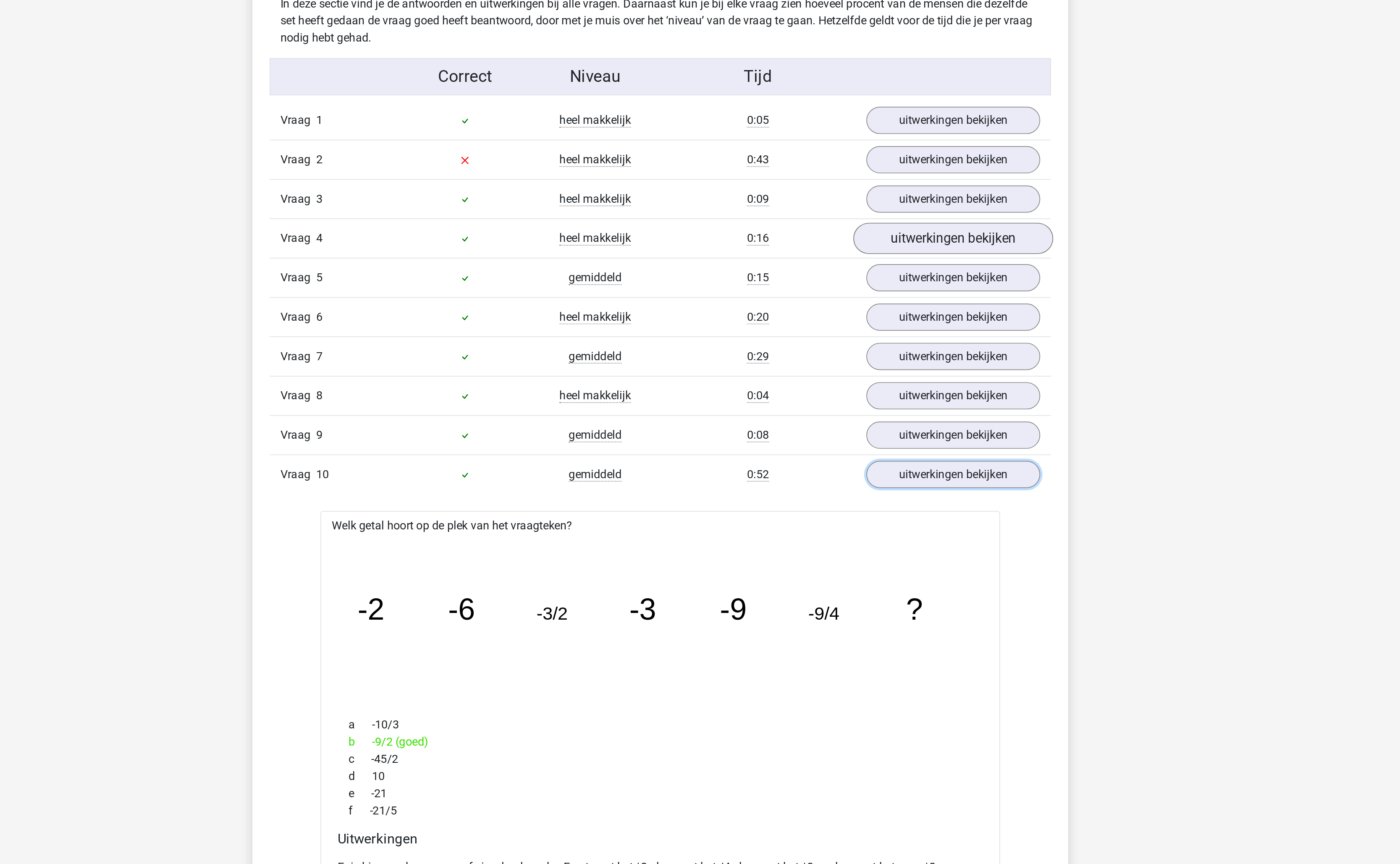
scroll to position [501, 0]
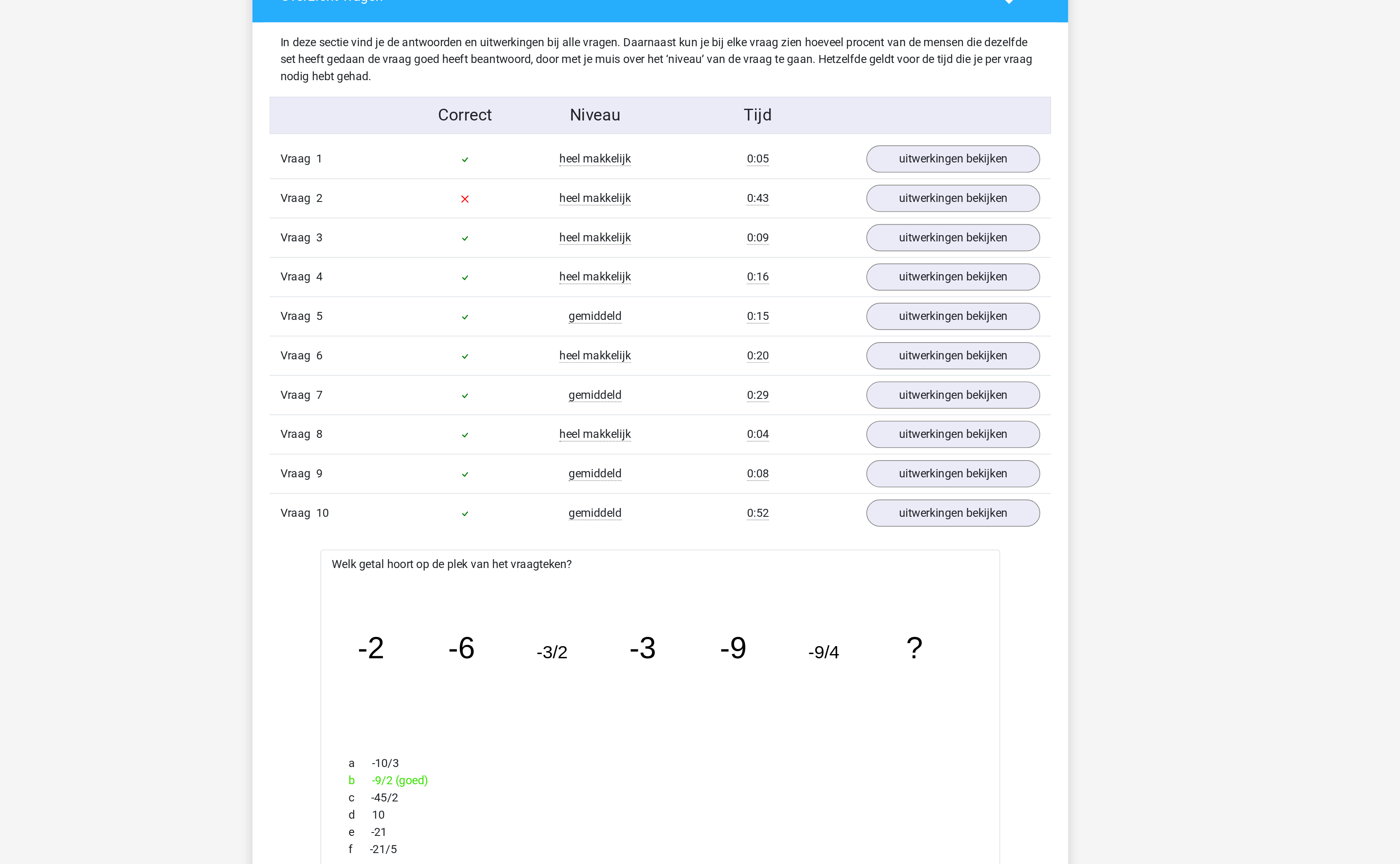
click at [876, 128] on div "Vraag 2 heel makkelijk 0:43 uitwerkingen bekijken" at bounding box center [700, 116] width 458 height 23
click at [881, 125] on link "uitwerkingen bekijken" at bounding box center [872, 116] width 117 height 18
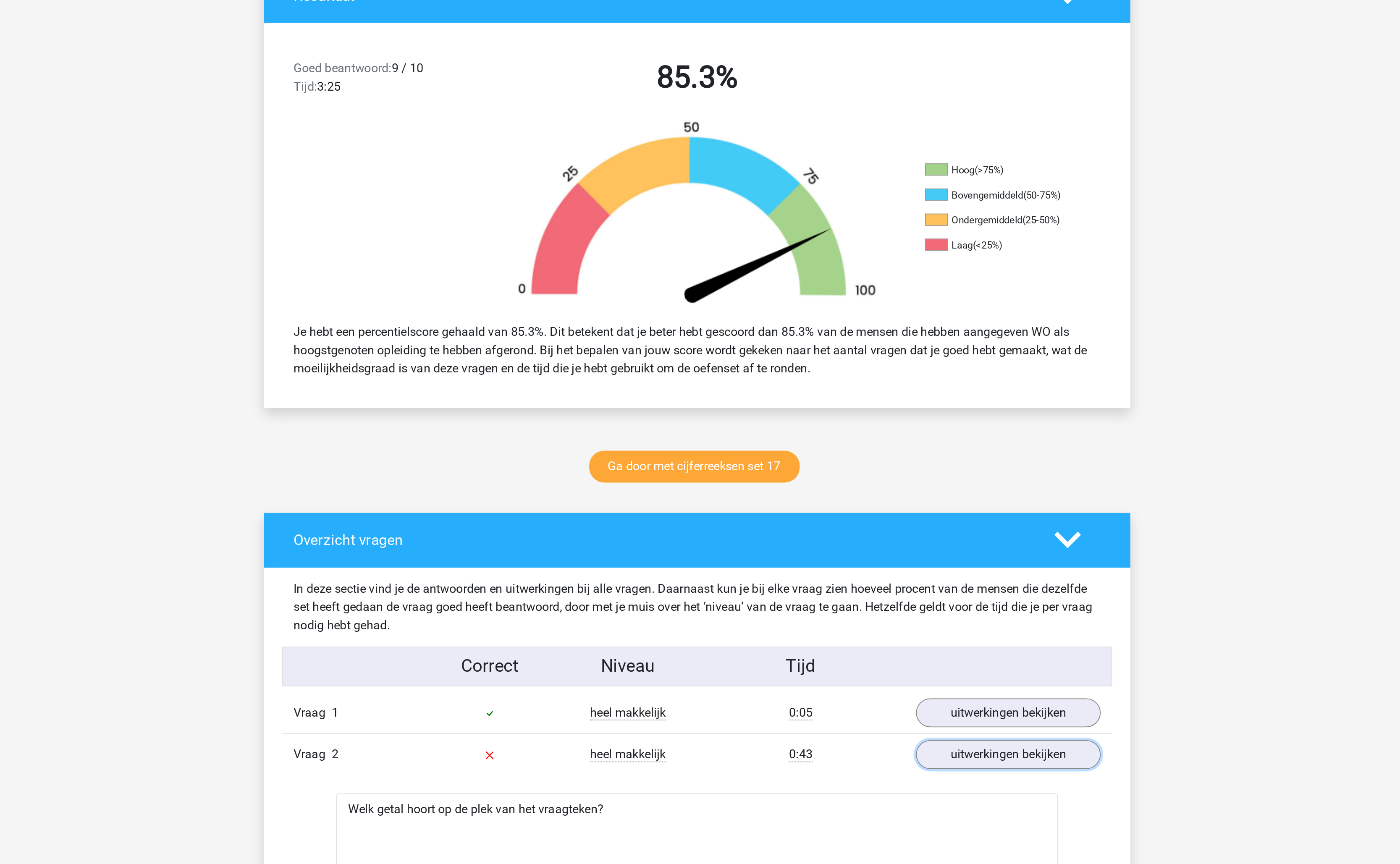
scroll to position [0, 0]
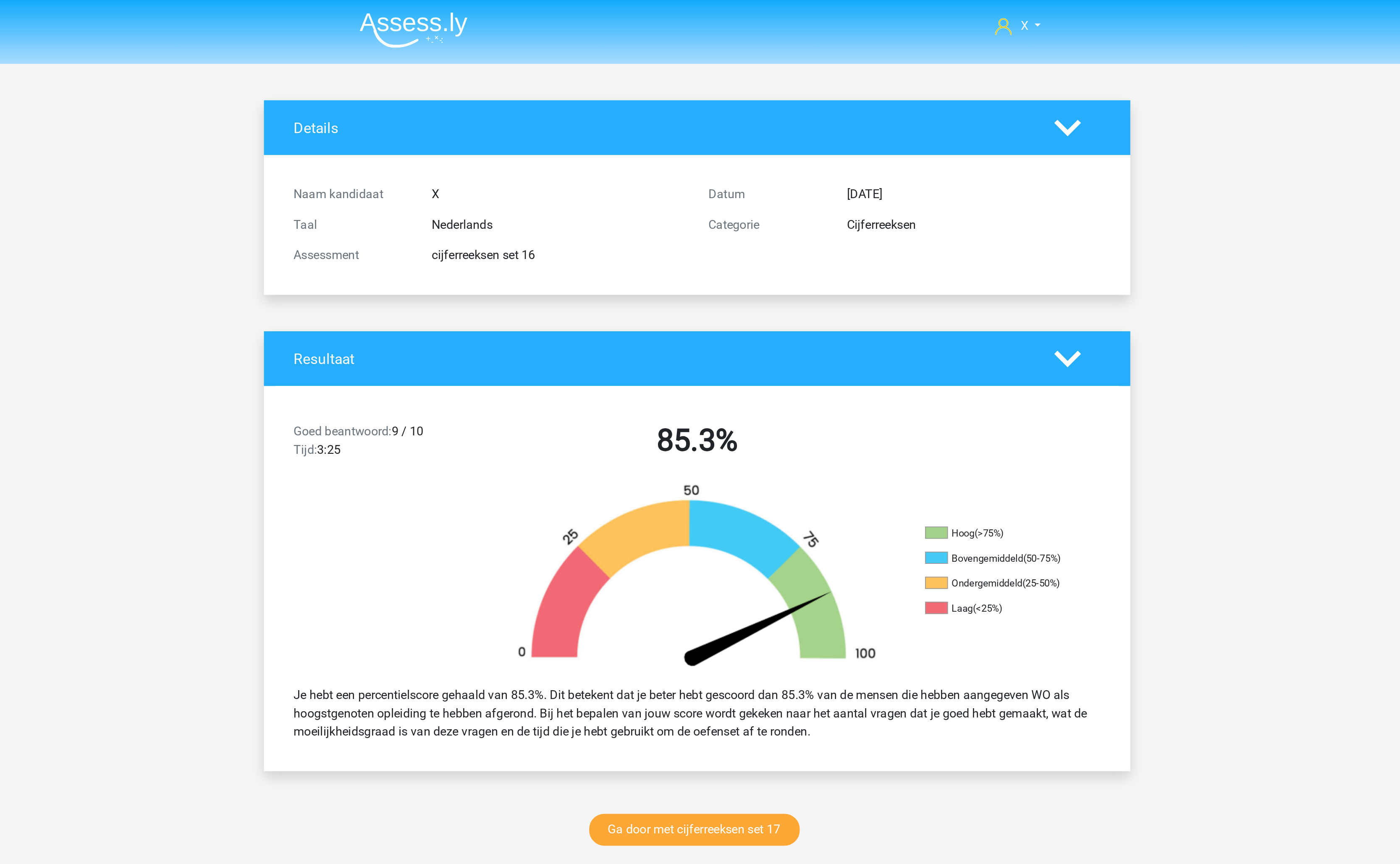
click at [551, 87] on div "Naam kandidaat X Taal Nederlands Assessment cijferreeksen set 16 Datum 19 septe…" at bounding box center [700, 124] width 466 height 77
click at [565, 14] on img at bounding box center [543, 16] width 60 height 20
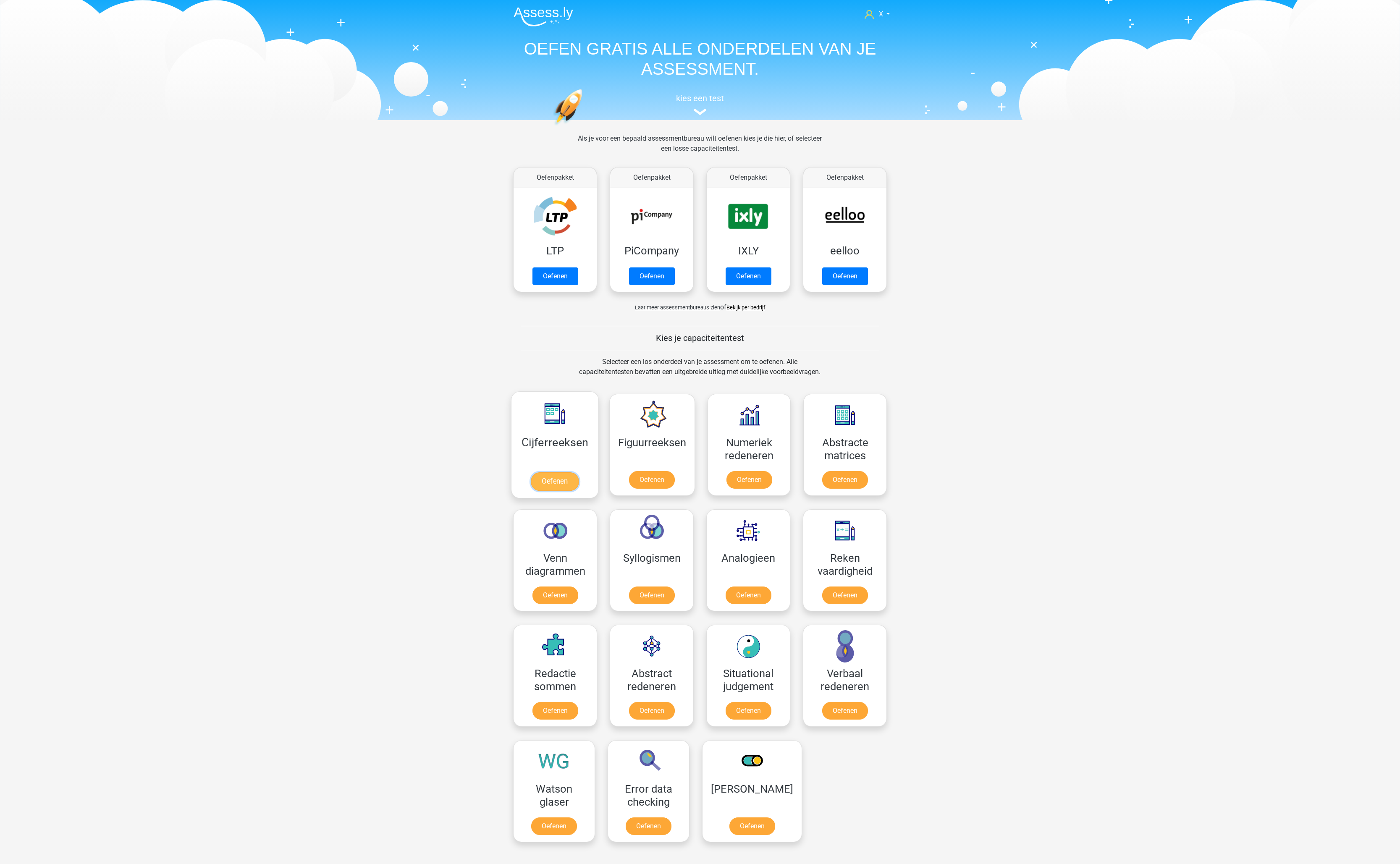
click at [558, 472] on link "Oefenen" at bounding box center [555, 481] width 48 height 18
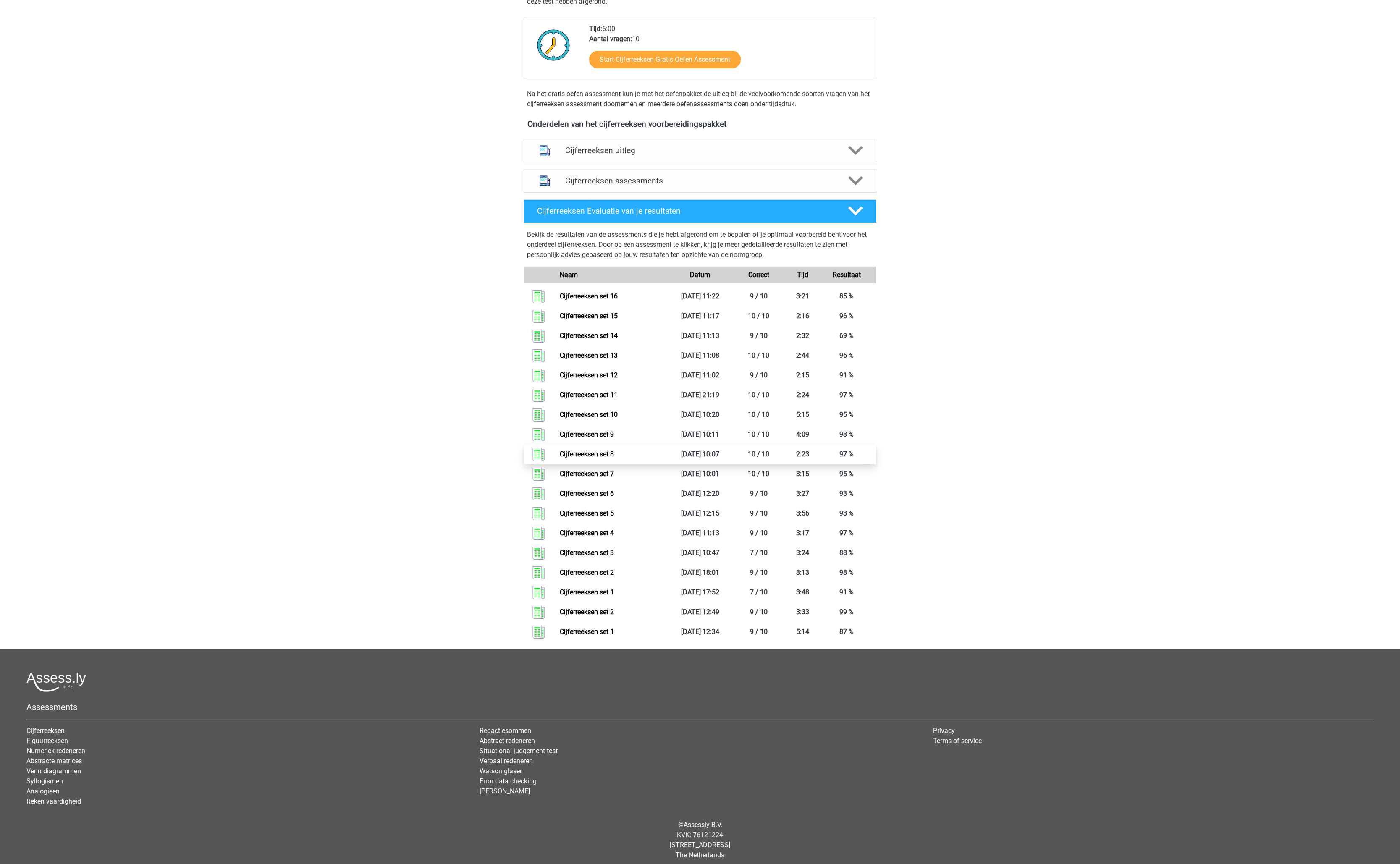
scroll to position [216, 0]
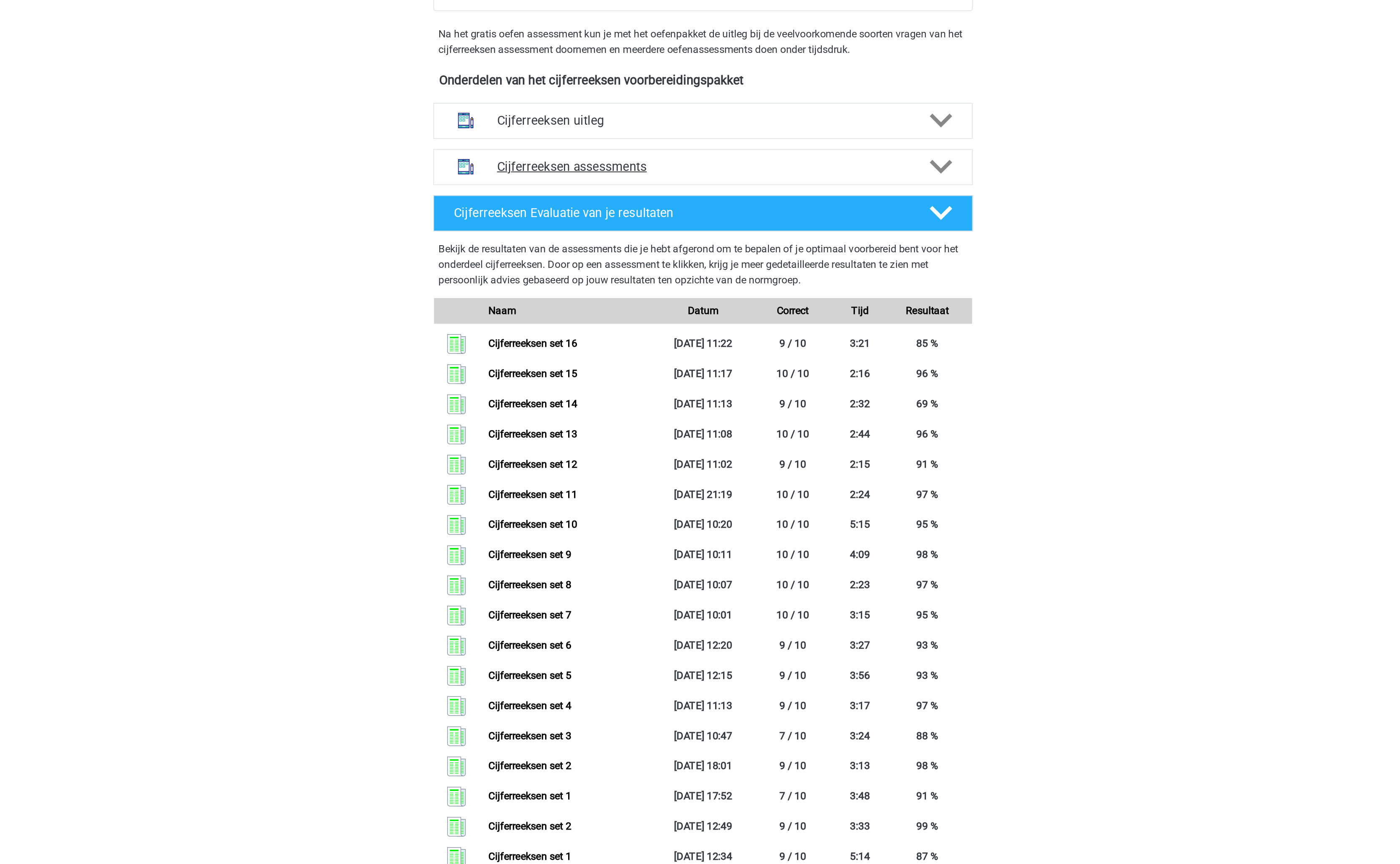
click at [769, 163] on div "Cijferreeksen assessments" at bounding box center [700, 174] width 353 height 23
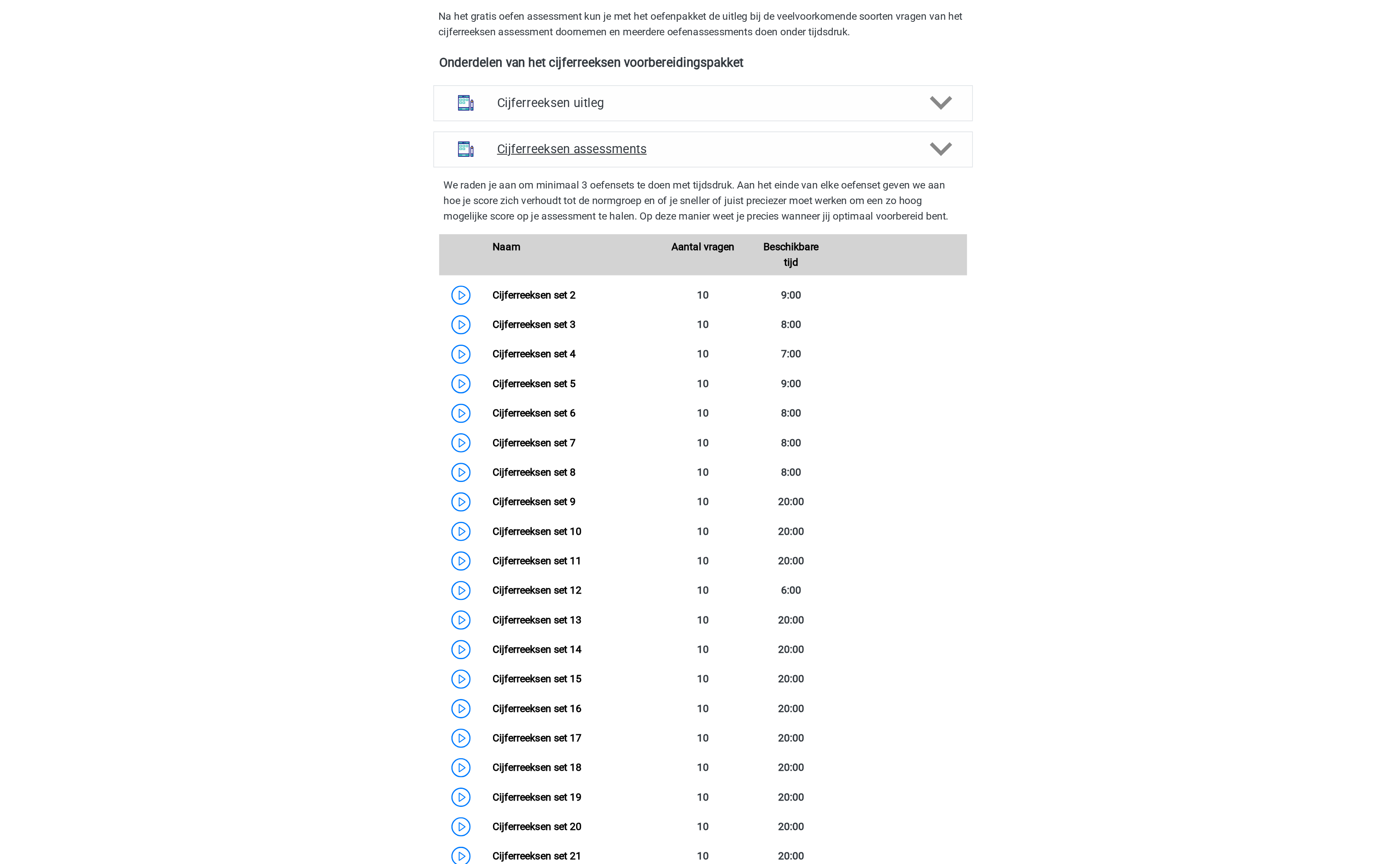
click at [769, 163] on div "Cijferreeksen assessments" at bounding box center [700, 163] width 353 height 23
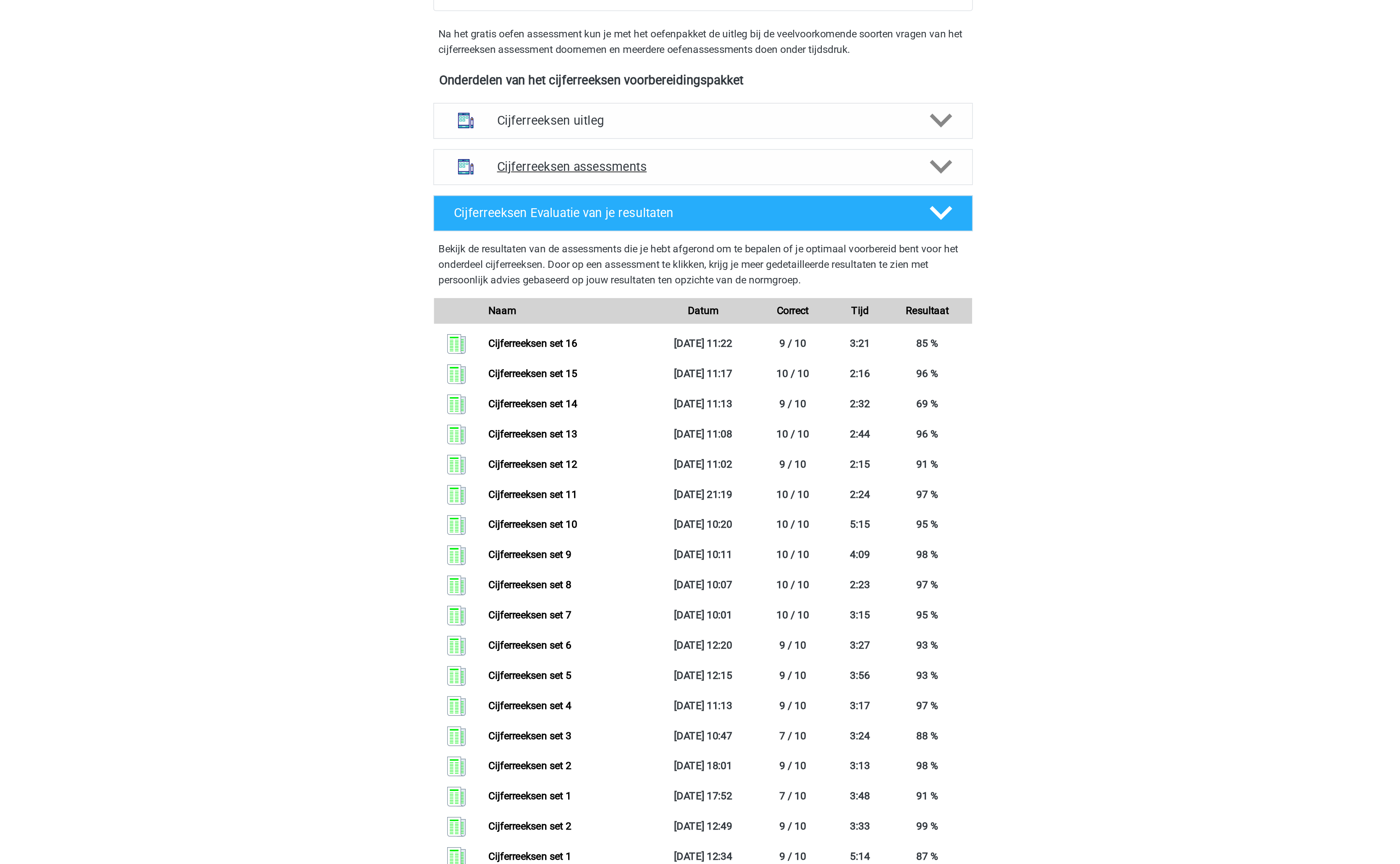
click at [769, 163] on div "Cijferreeksen assessments" at bounding box center [700, 174] width 353 height 23
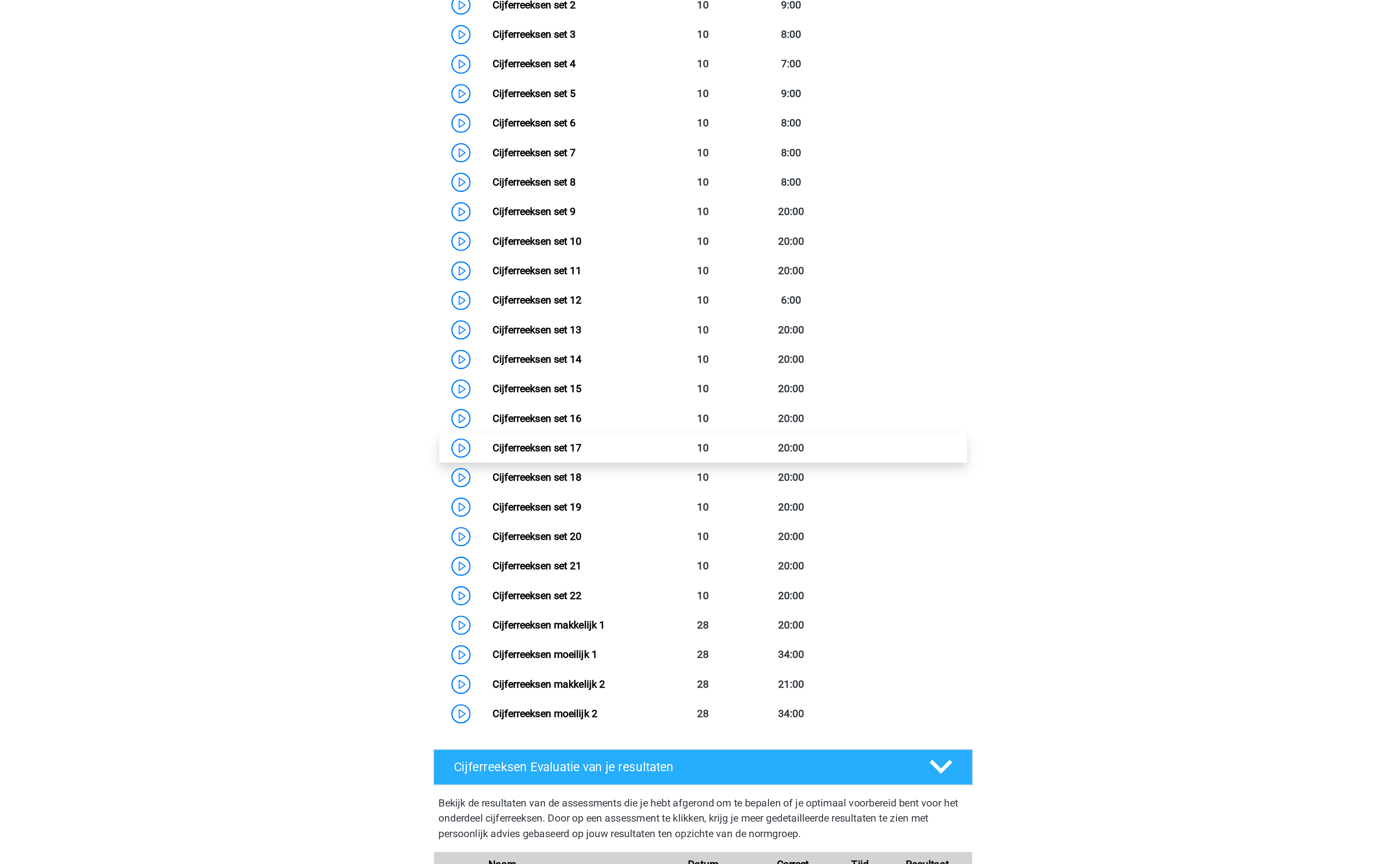
click at [620, 552] on link "Cijferreeksen set 17" at bounding box center [591, 547] width 58 height 8
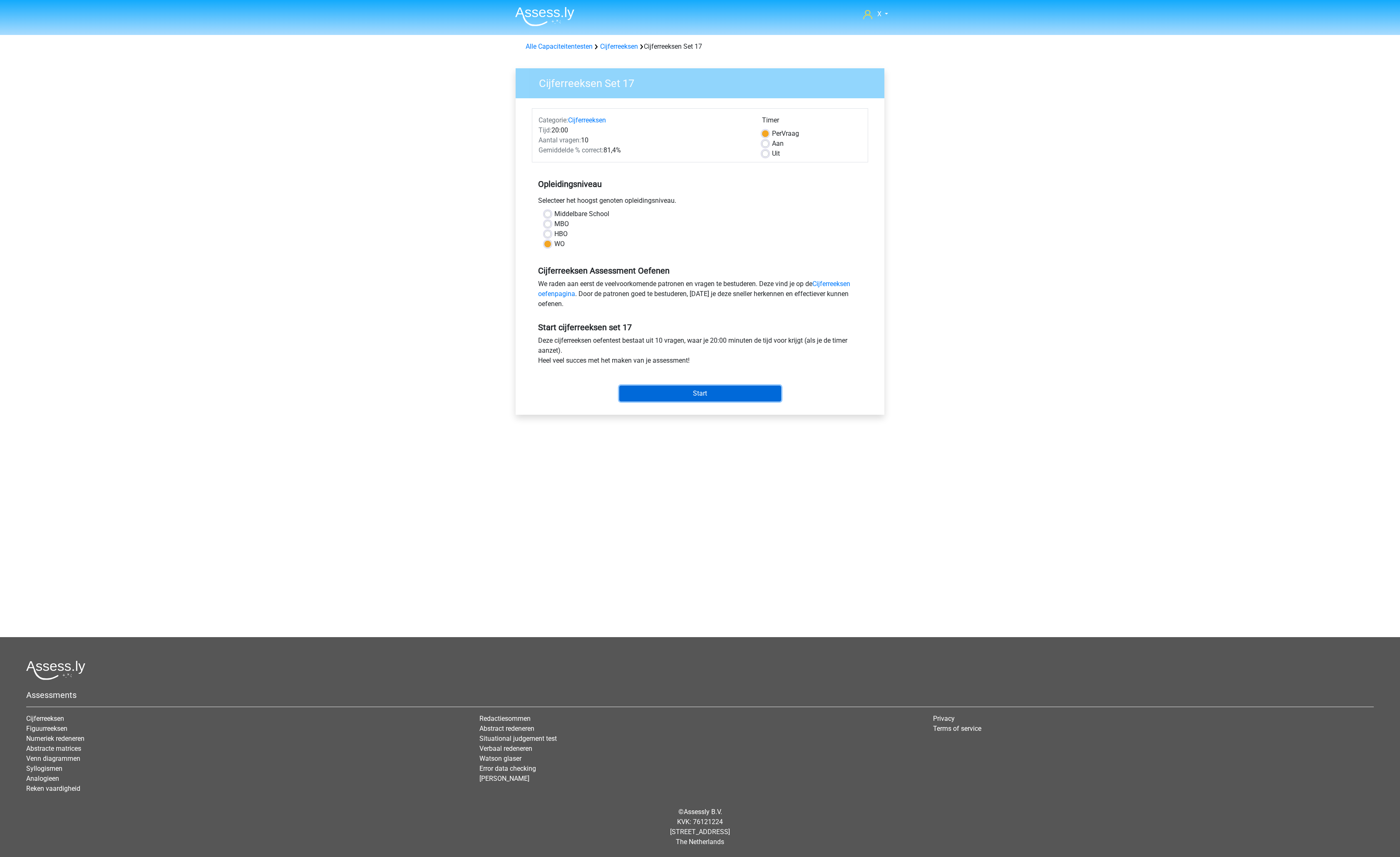
click at [696, 394] on input "Start" at bounding box center [700, 393] width 162 height 16
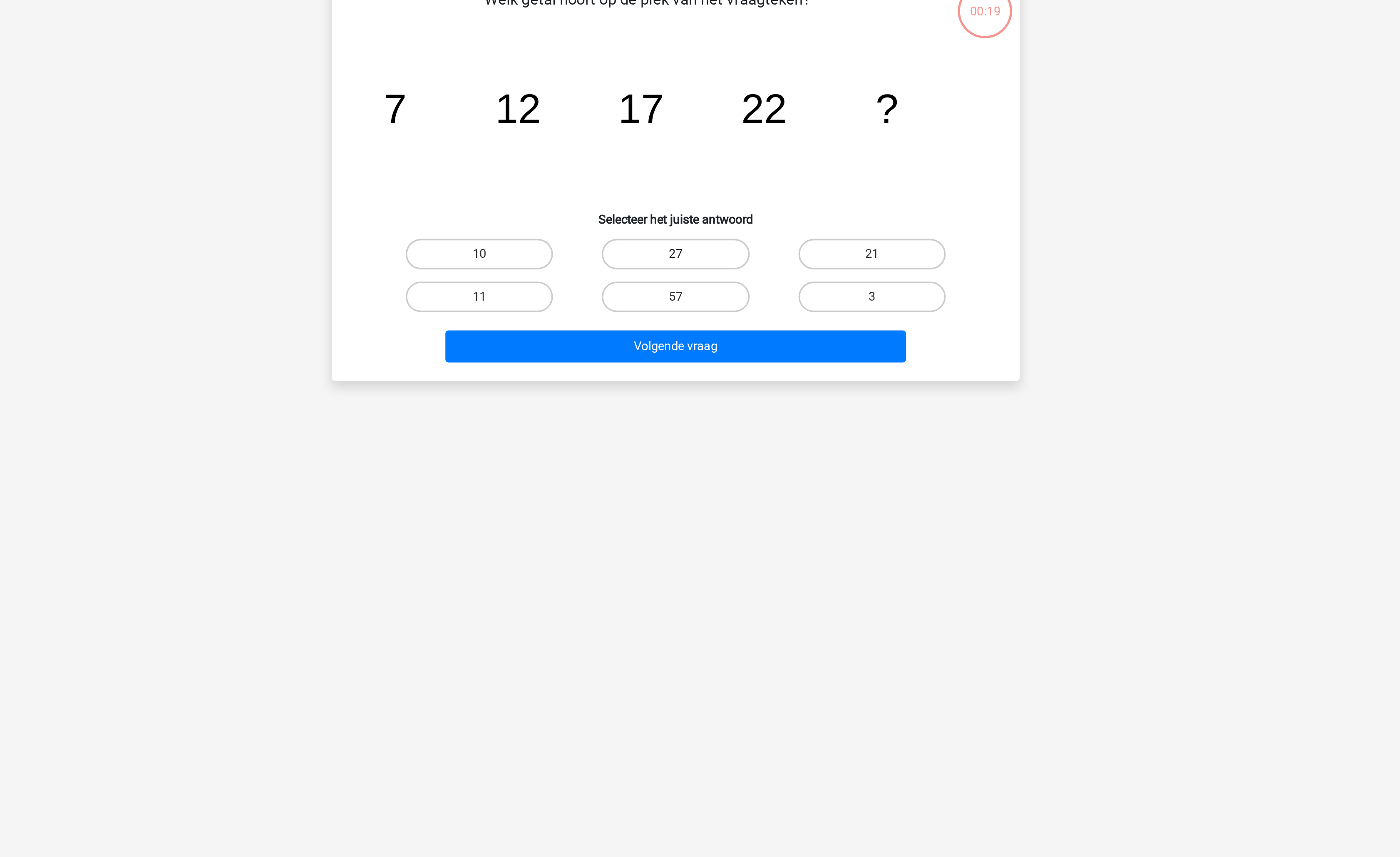
click at [731, 210] on label "27" at bounding box center [699, 210] width 80 height 17
click at [706, 210] on input "27" at bounding box center [702, 213] width 6 height 6
radio input "true"
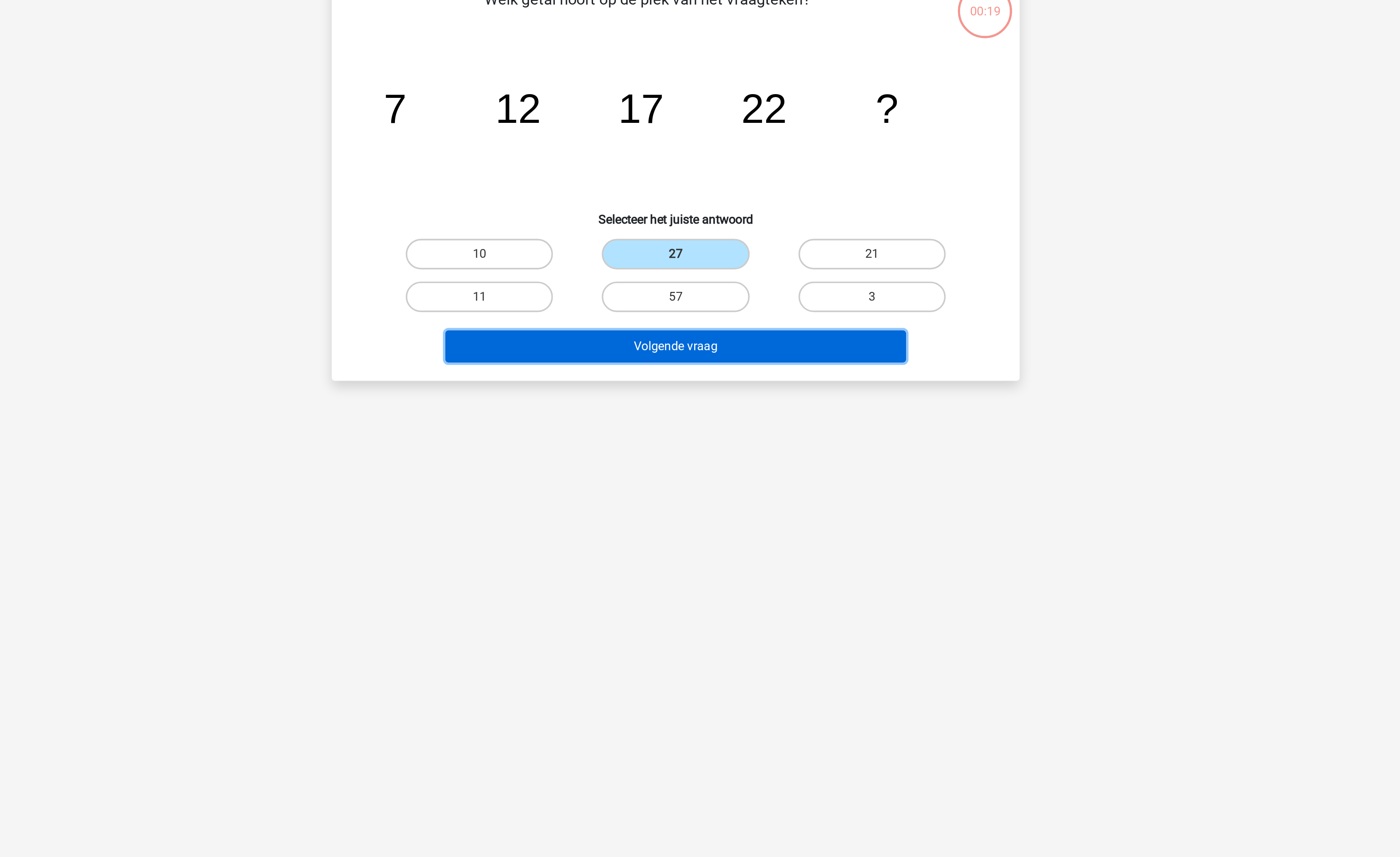
click at [743, 260] on button "Volgende vraag" at bounding box center [701, 261] width 252 height 17
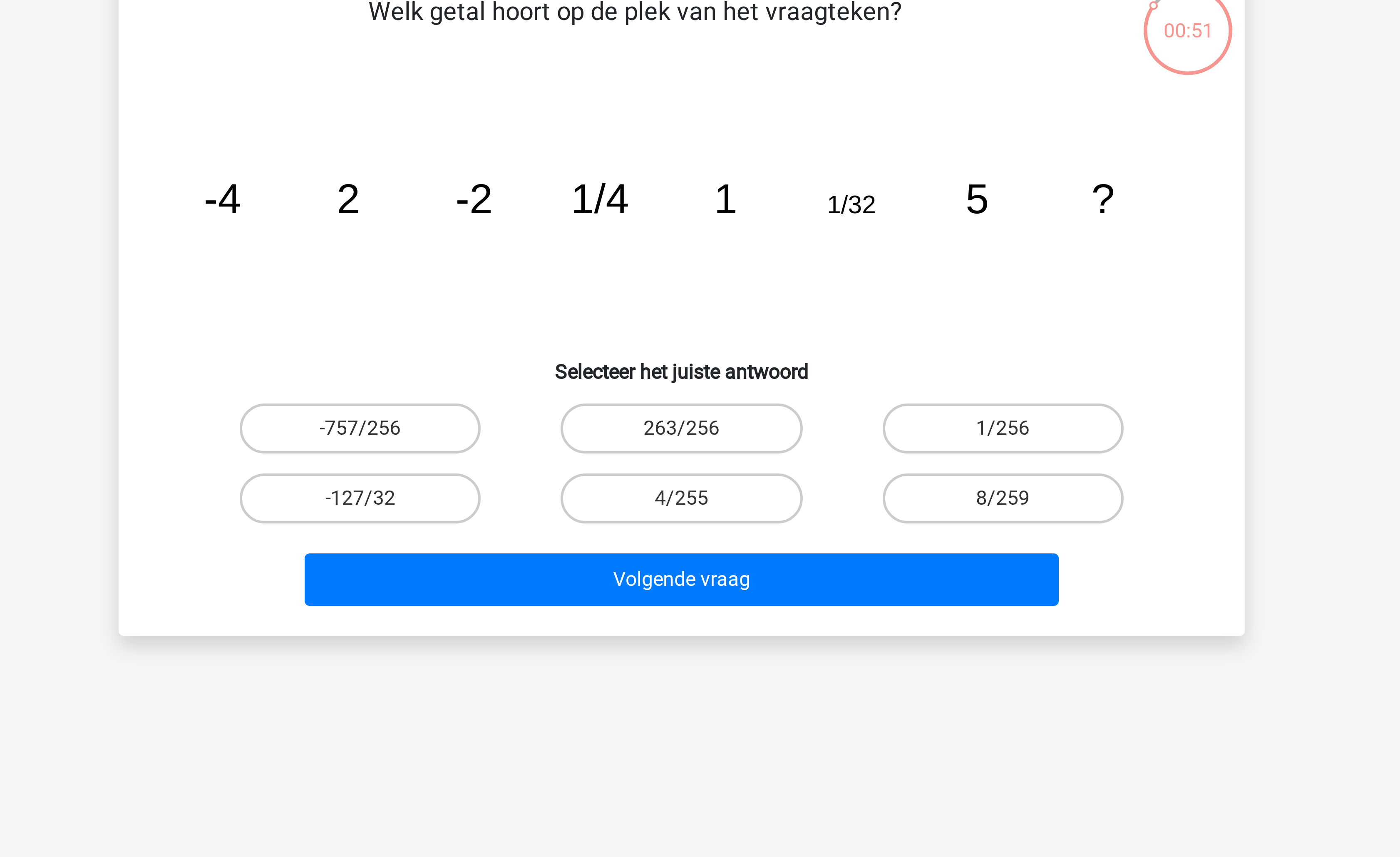
click at [807, 212] on input "1/256" at bounding box center [809, 213] width 6 height 6
radio input "true"
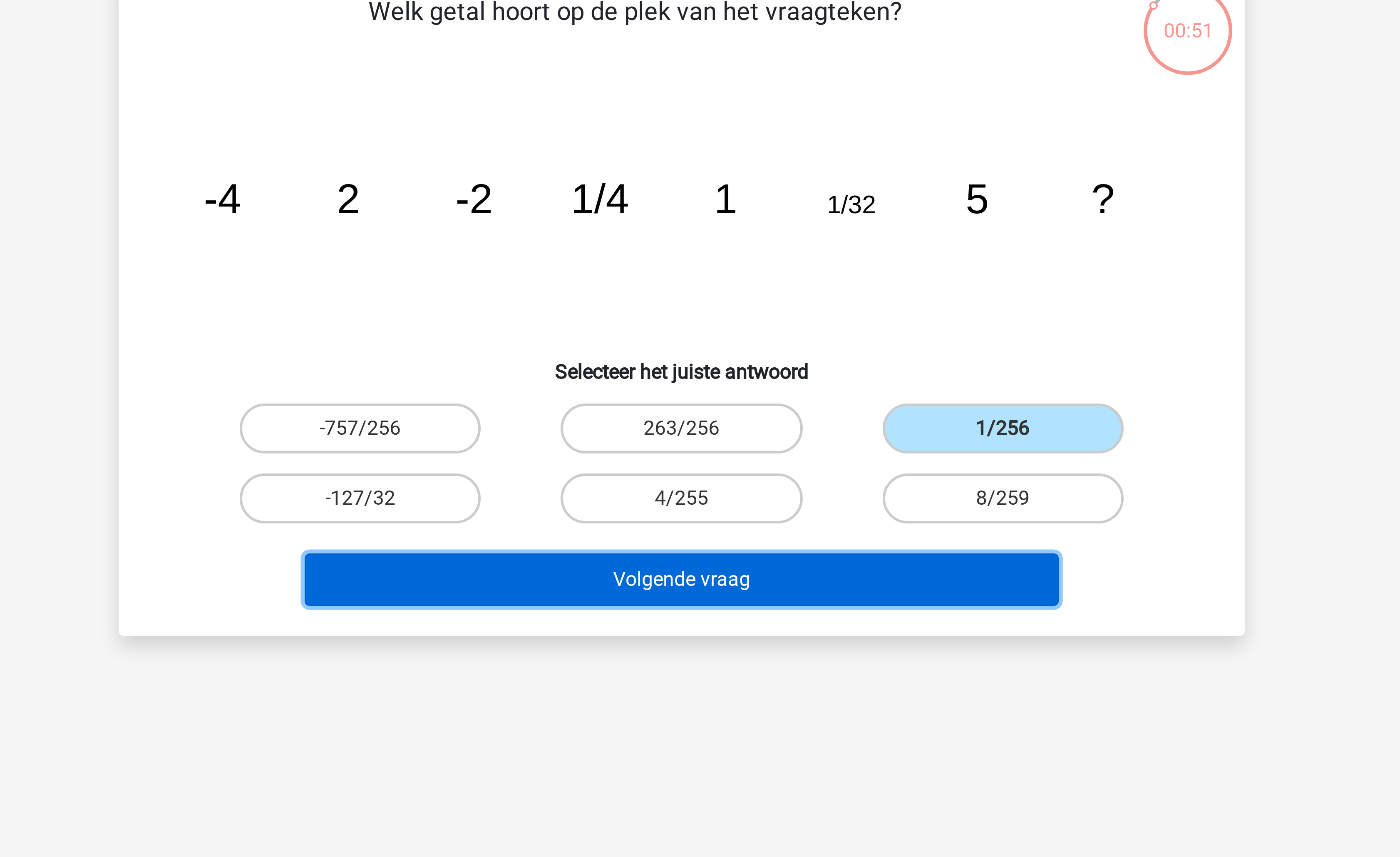
click at [747, 252] on button "Volgende vraag" at bounding box center [701, 261] width 252 height 17
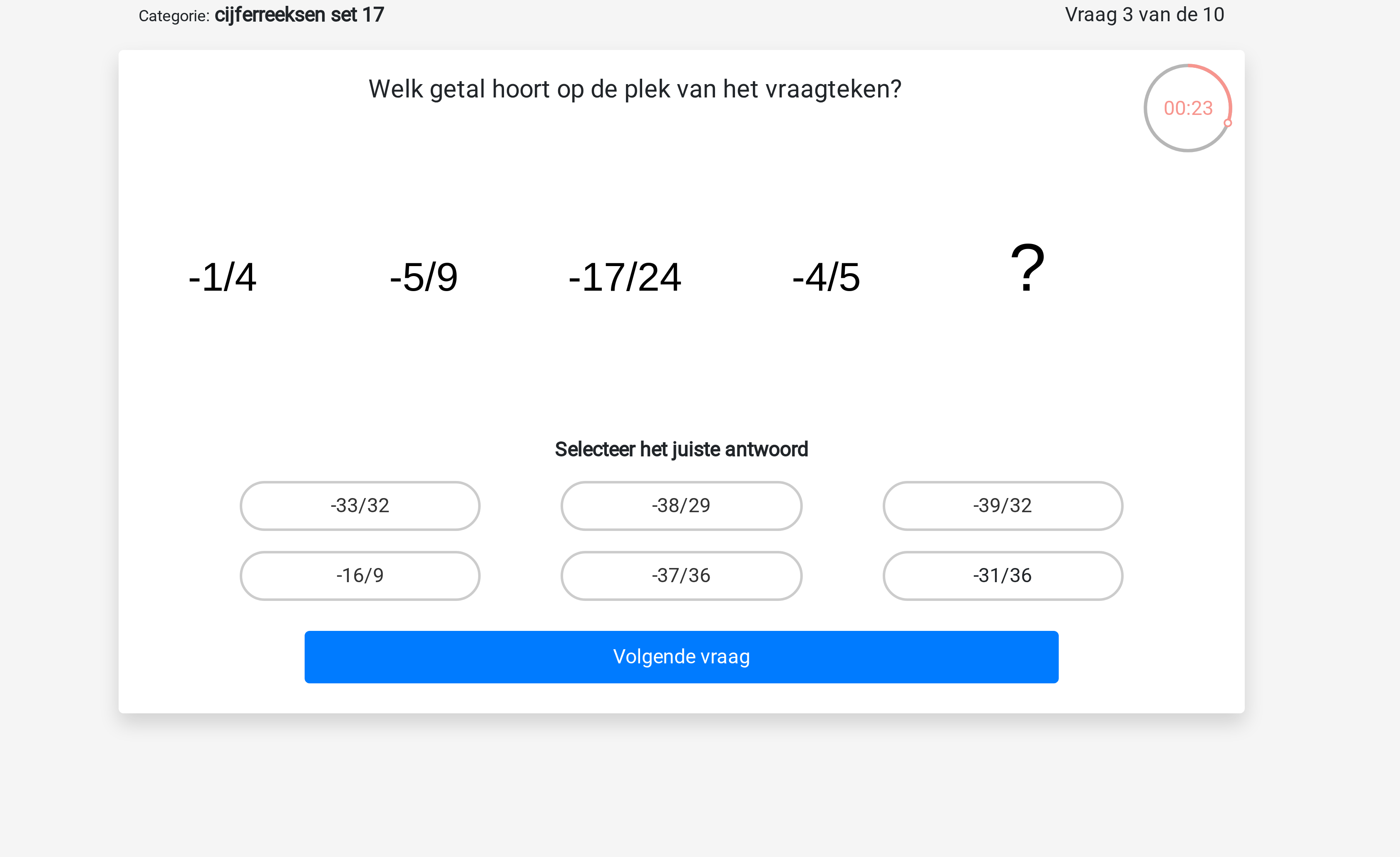
click at [789, 233] on label "-31/36" at bounding box center [807, 233] width 80 height 17
click at [807, 233] on input "-31/36" at bounding box center [809, 236] width 6 height 6
radio input "true"
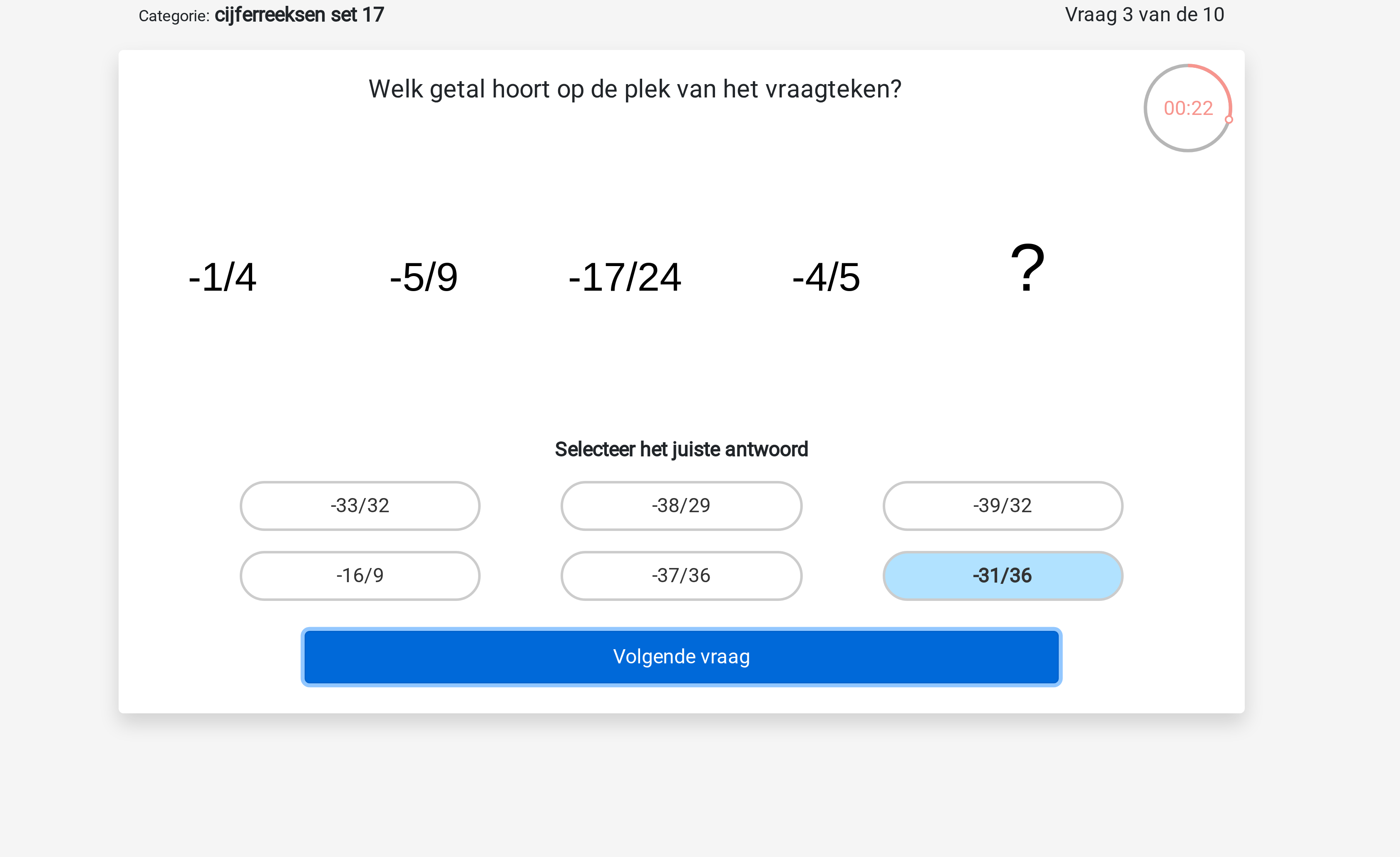
click at [757, 260] on button "Volgende vraag" at bounding box center [701, 261] width 252 height 17
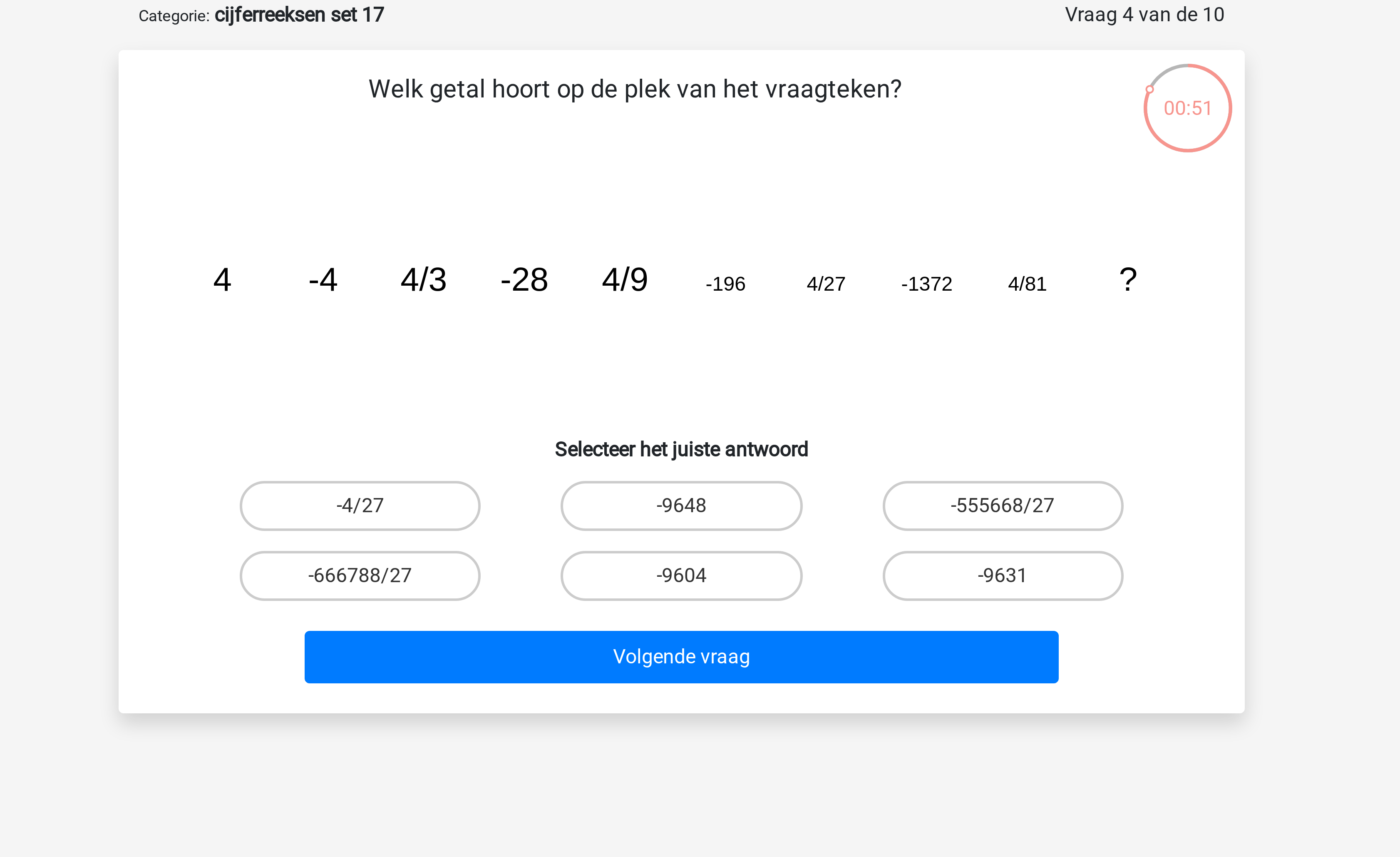
click at [828, 160] on icon "image/svg+xml 4 -4 4/3 -28 4/9 -196 4/27 -1372 4/81 ?" at bounding box center [700, 139] width 336 height 84
click at [722, 228] on label "-9604" at bounding box center [699, 233] width 80 height 17
click at [706, 233] on input "-9604" at bounding box center [702, 236] width 6 height 6
radio input "true"
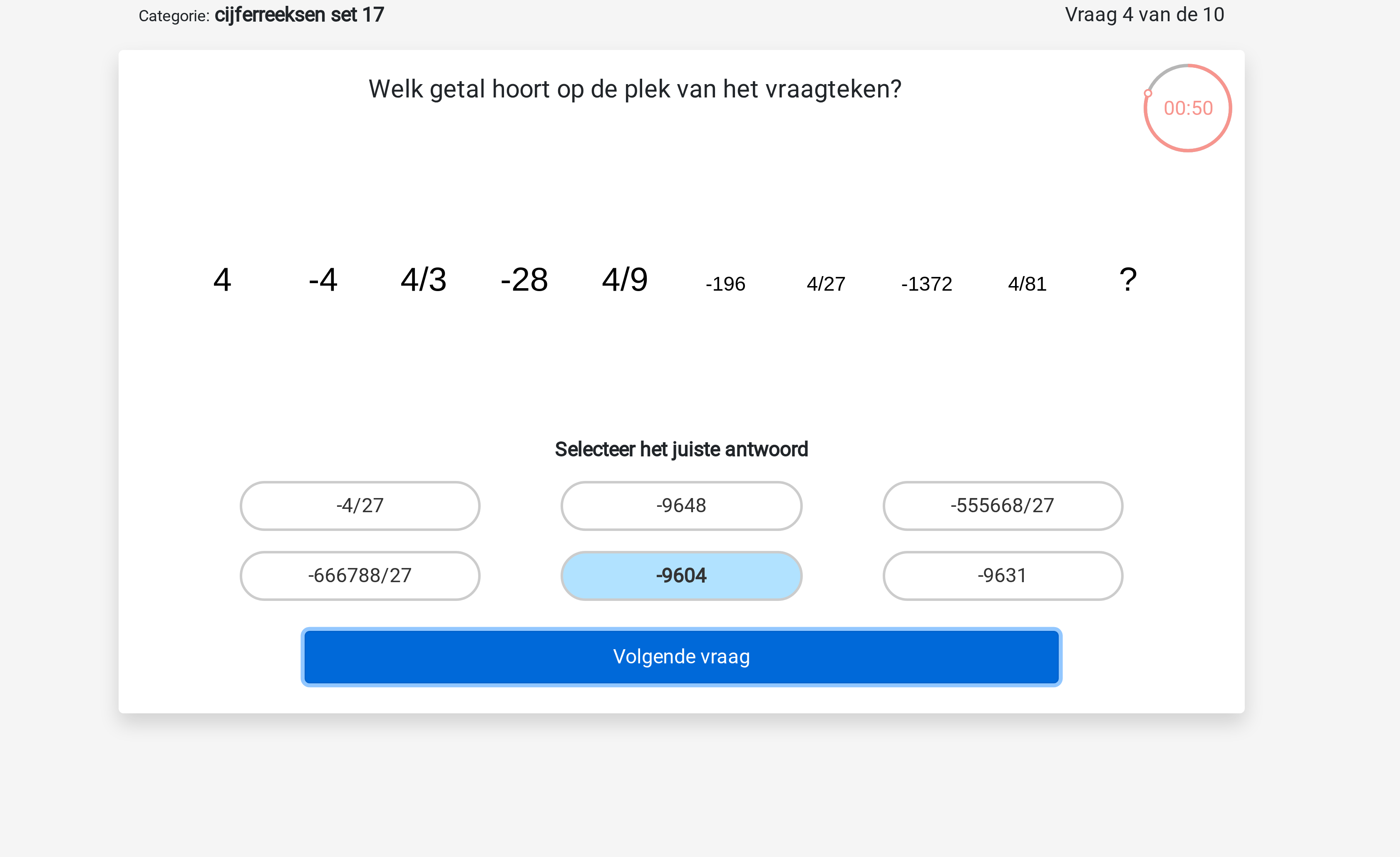
click at [714, 256] on button "Volgende vraag" at bounding box center [701, 261] width 252 height 17
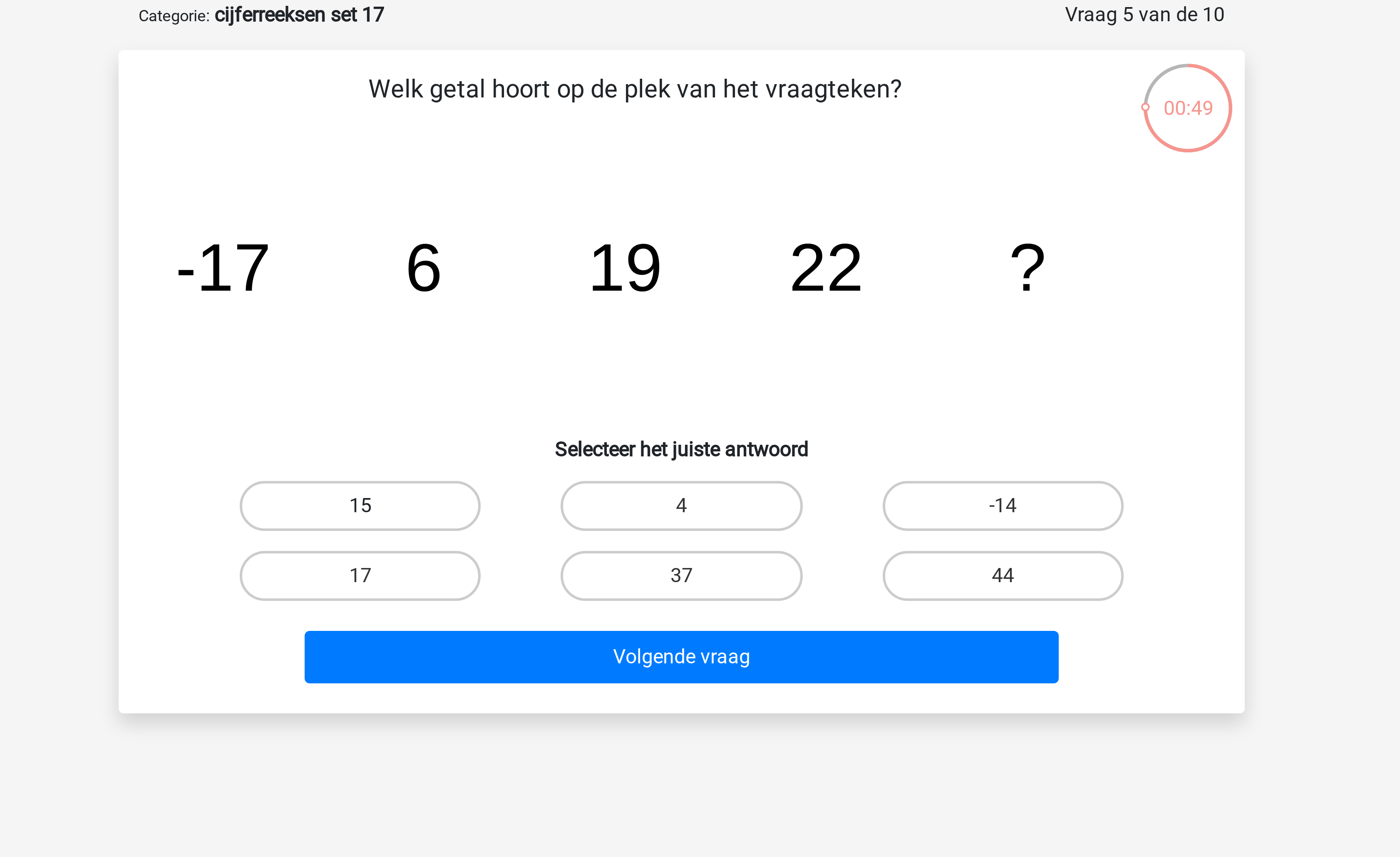
click at [631, 213] on label "15" at bounding box center [593, 210] width 80 height 17
click at [598, 213] on input "15" at bounding box center [596, 213] width 6 height 6
radio input "true"
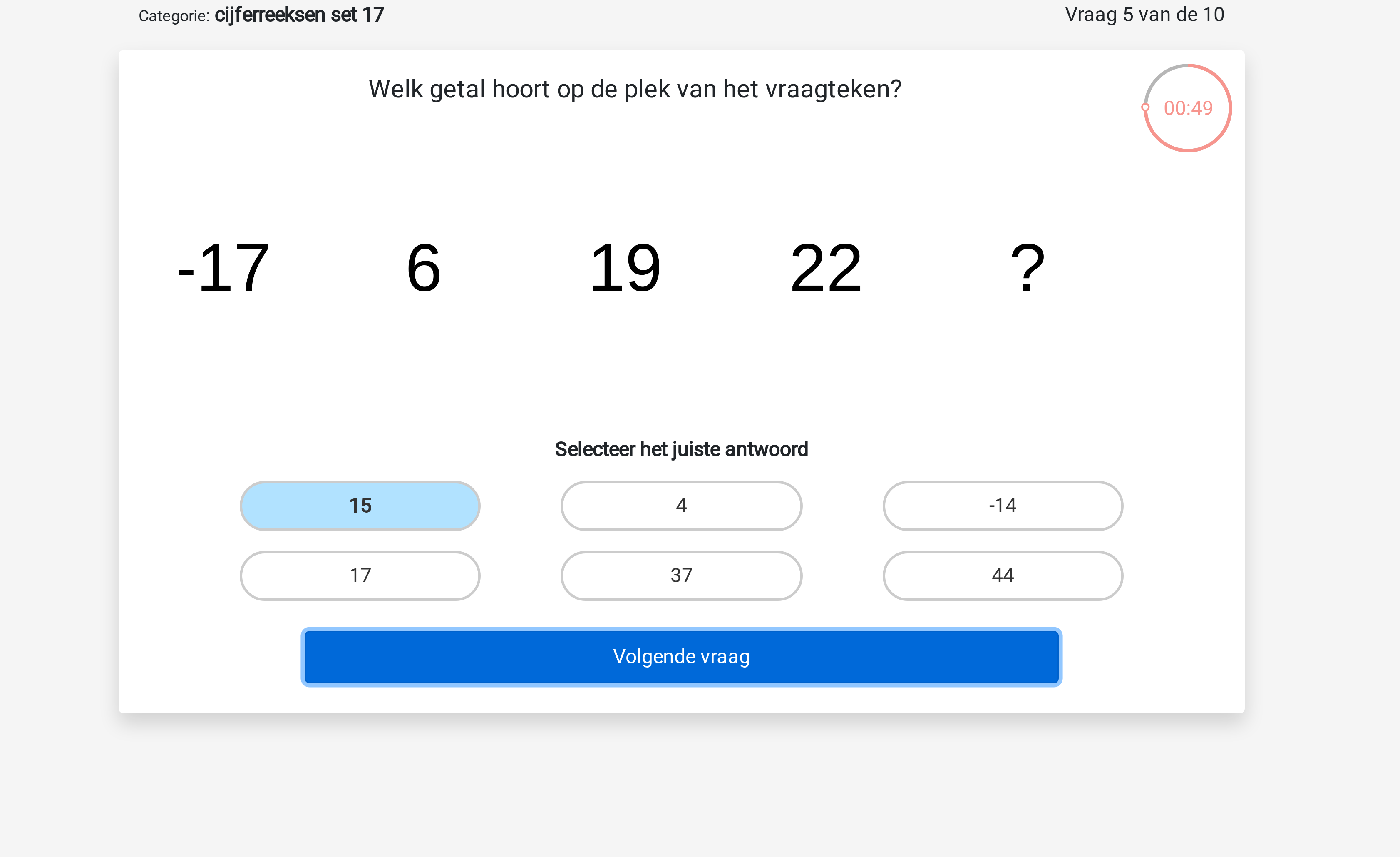
click at [669, 261] on button "Volgende vraag" at bounding box center [701, 261] width 252 height 17
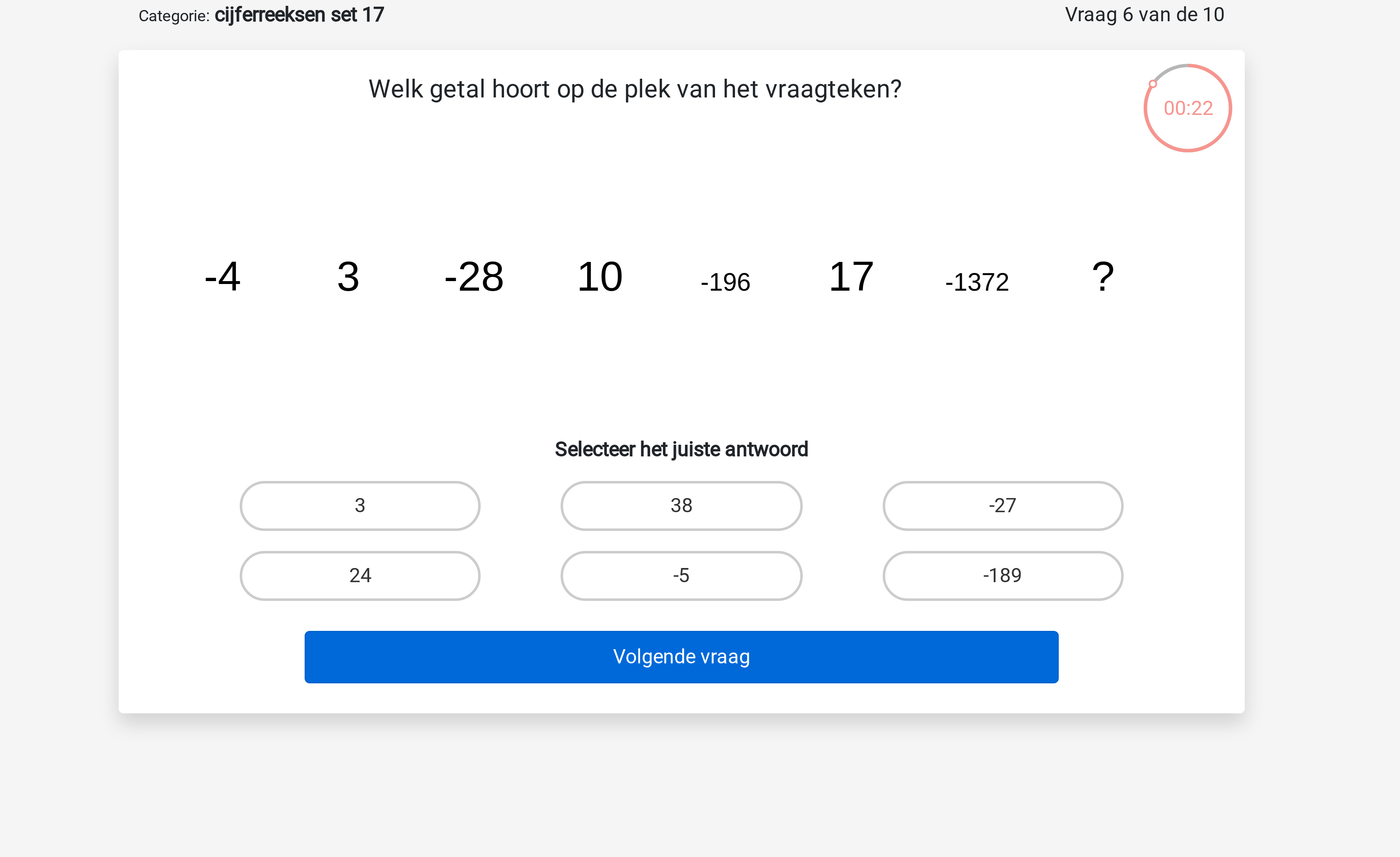
drag, startPoint x: 616, startPoint y: 233, endPoint x: 640, endPoint y: 256, distance: 33.2
click at [616, 233] on label "24" at bounding box center [593, 233] width 80 height 17
click at [598, 233] on input "24" at bounding box center [596, 236] width 6 height 6
radio input "true"
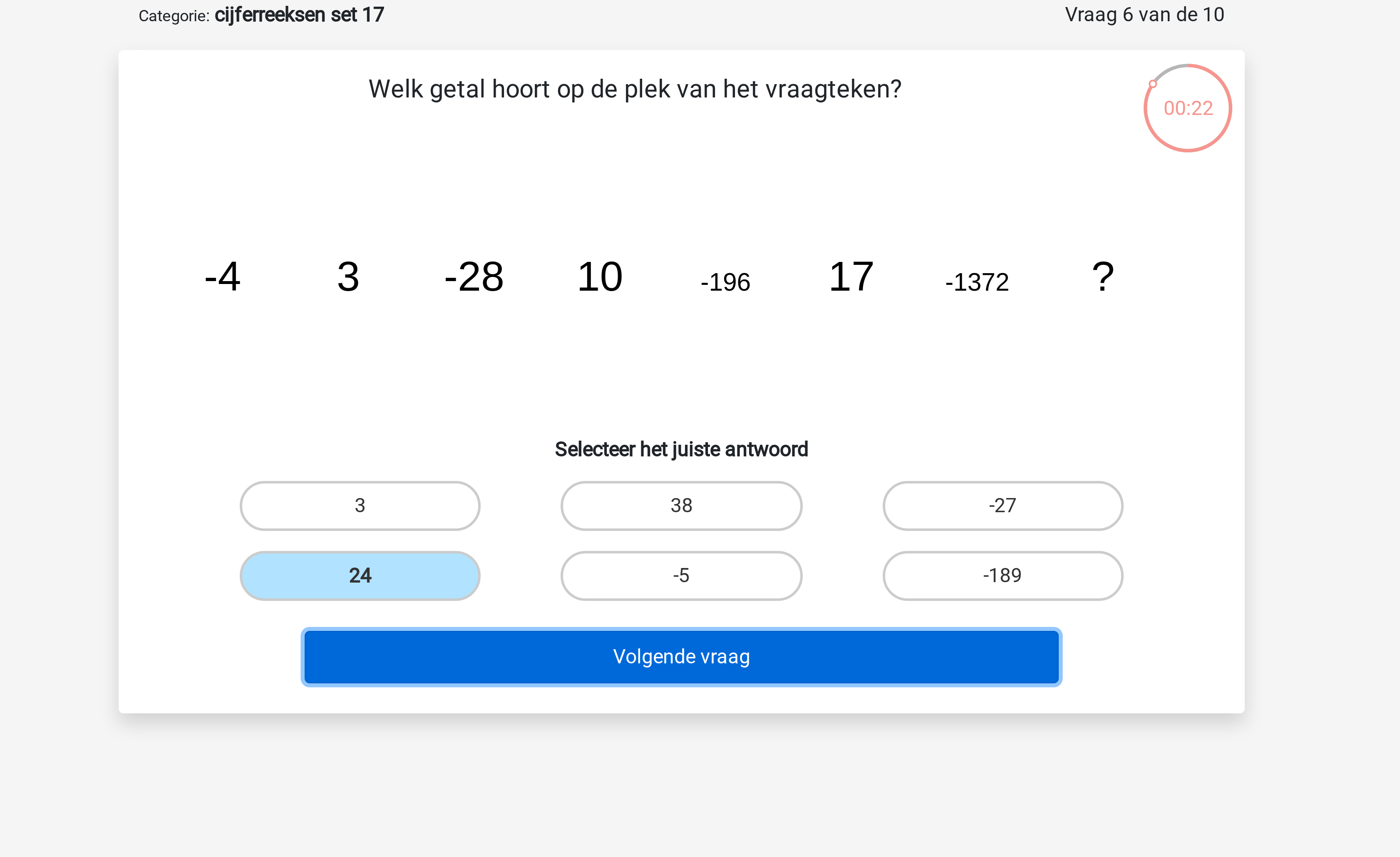
click at [644, 260] on button "Volgende vraag" at bounding box center [701, 261] width 252 height 17
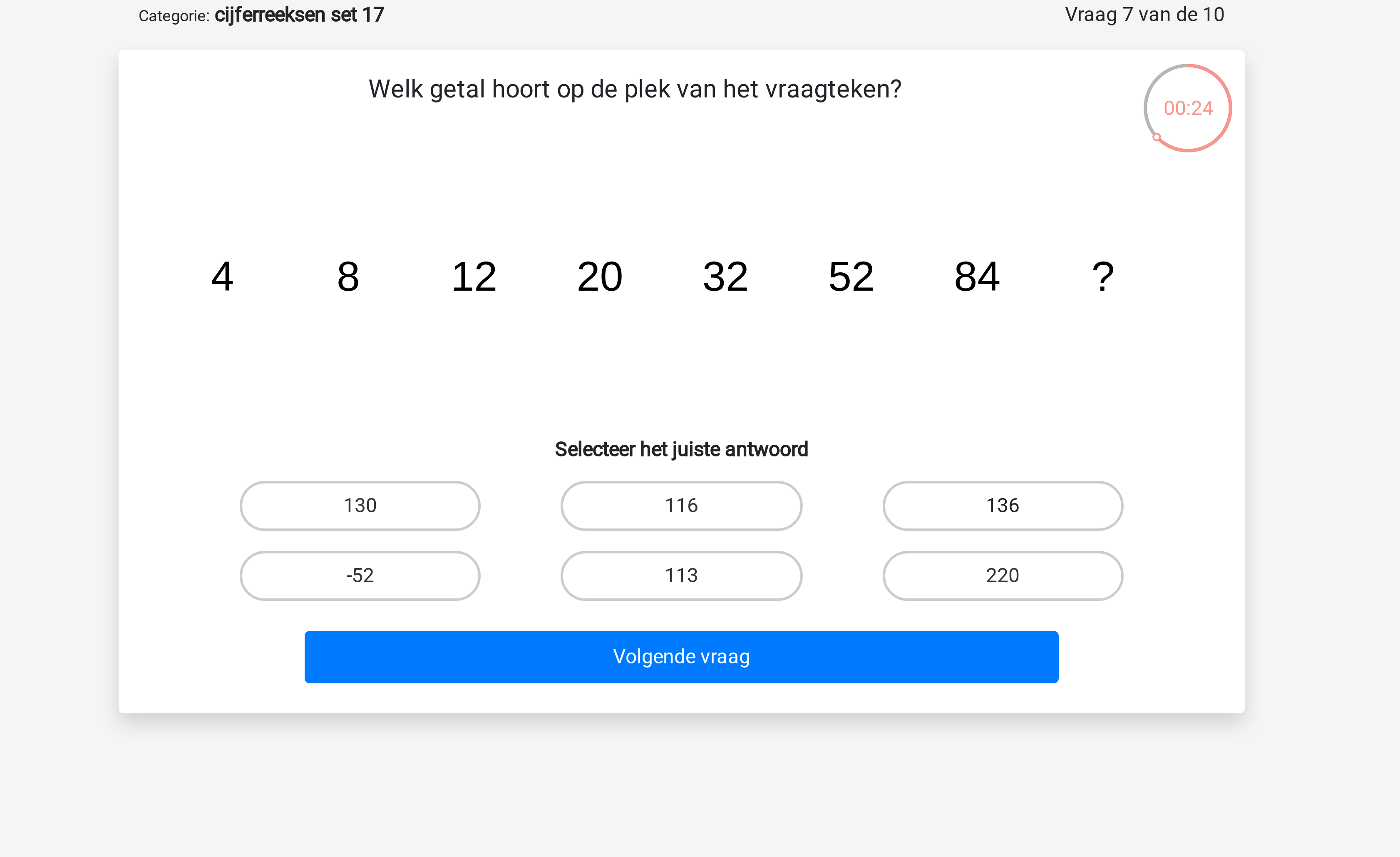
click at [799, 205] on label "136" at bounding box center [807, 210] width 80 height 17
click at [807, 210] on input "136" at bounding box center [809, 213] width 6 height 6
radio input "true"
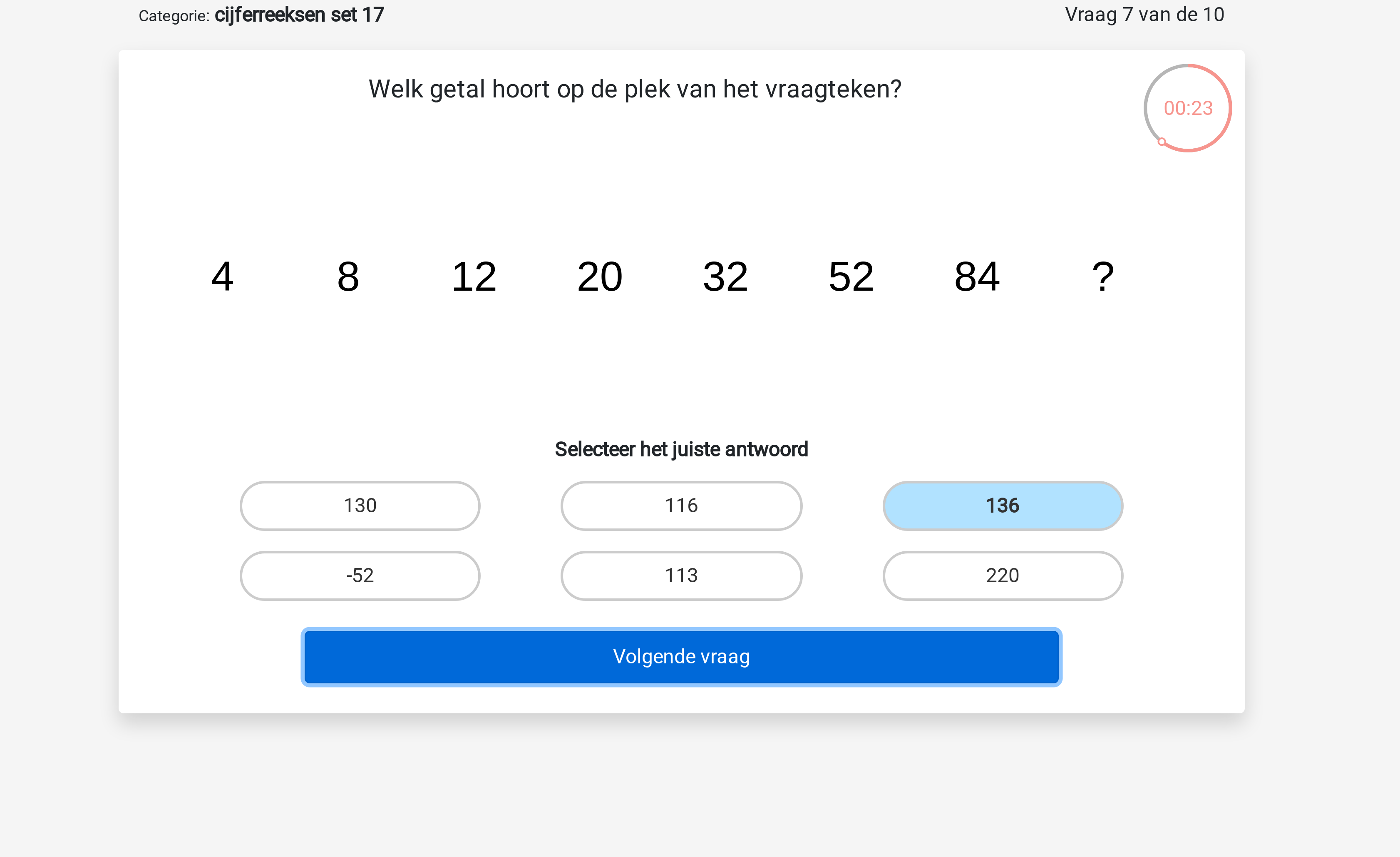
click at [751, 261] on button "Volgende vraag" at bounding box center [701, 261] width 252 height 17
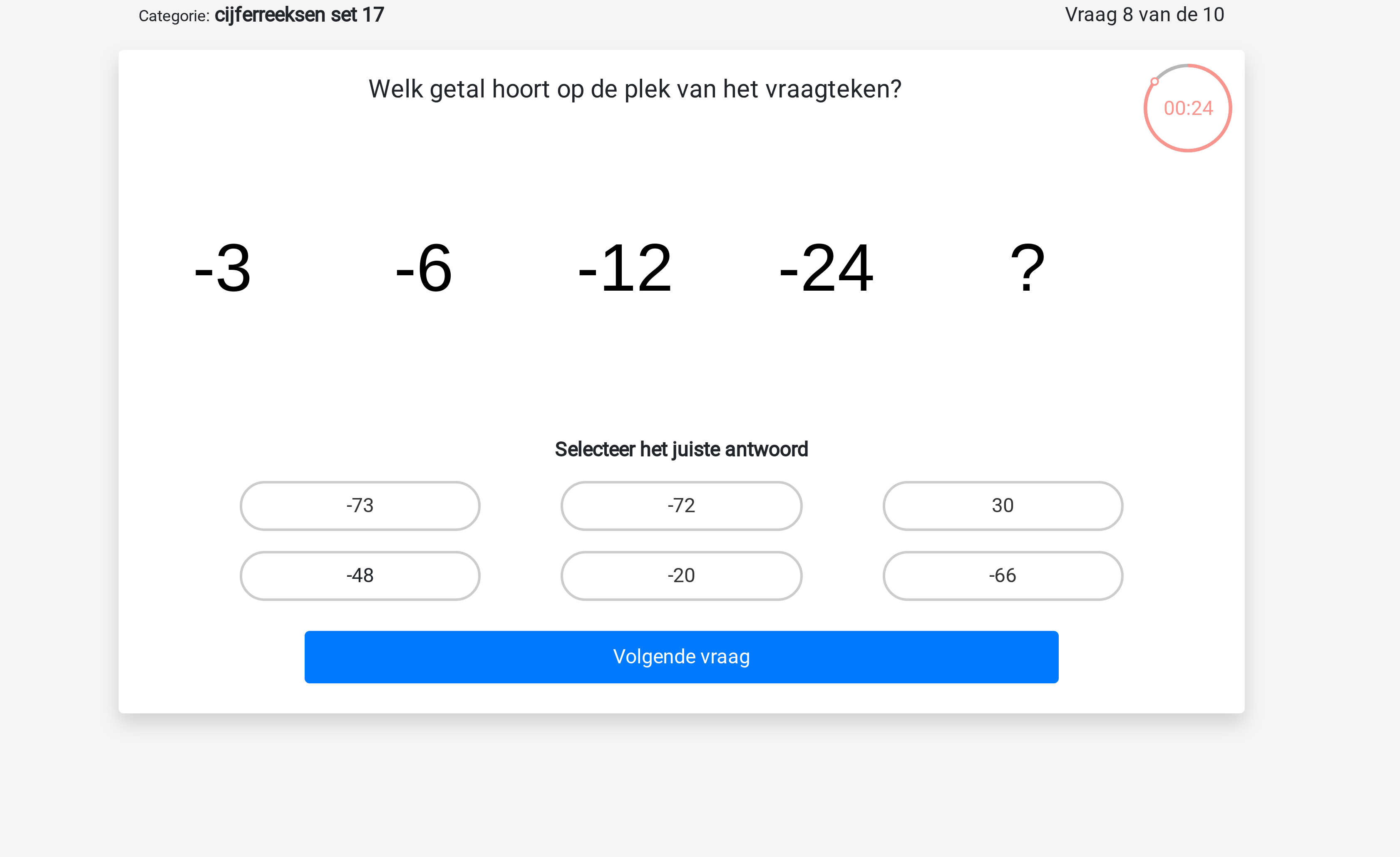
click at [626, 231] on label "-48" at bounding box center [593, 233] width 80 height 17
click at [598, 233] on input "-48" at bounding box center [596, 236] width 6 height 6
radio input "true"
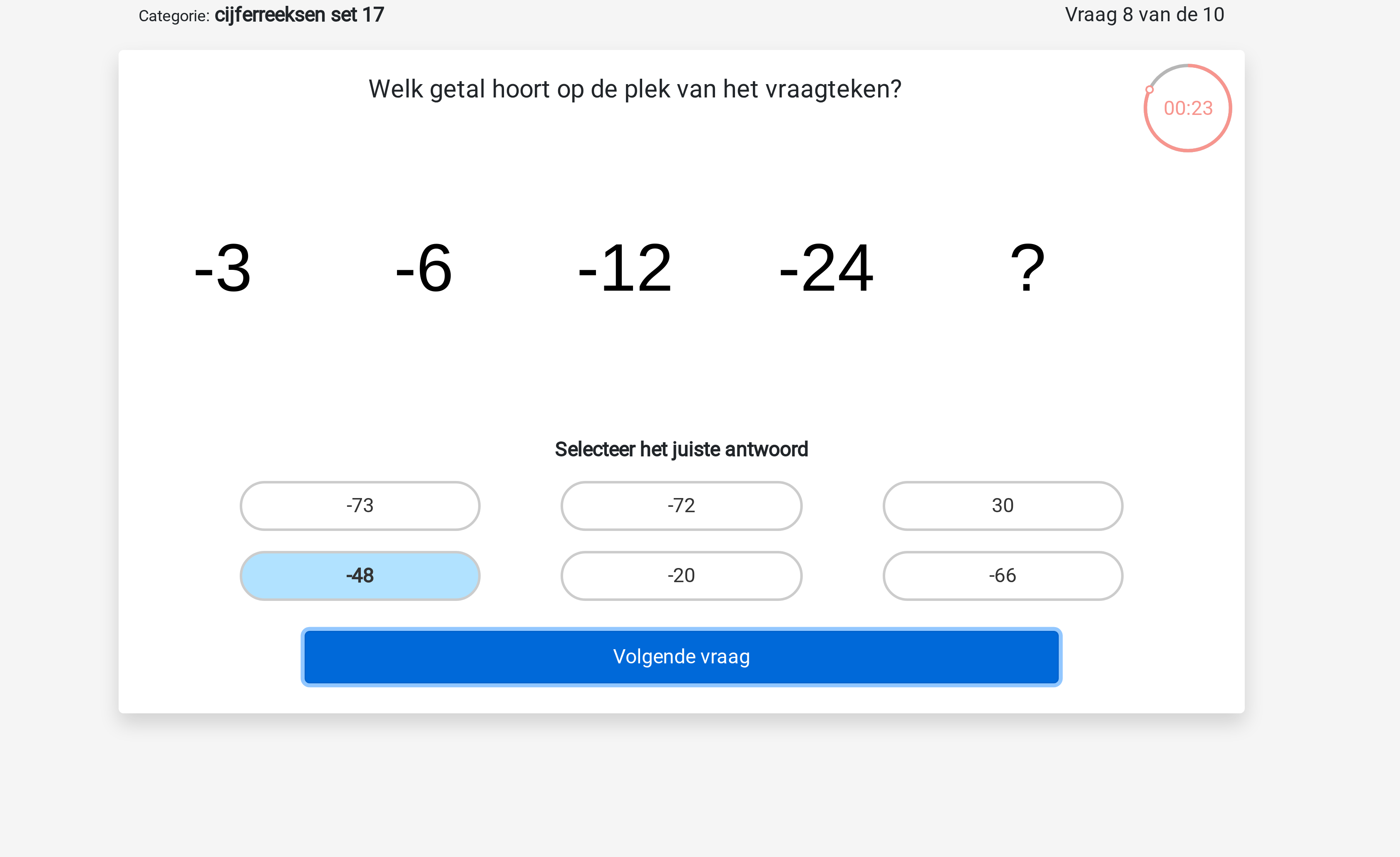
click at [667, 259] on button "Volgende vraag" at bounding box center [701, 261] width 252 height 17
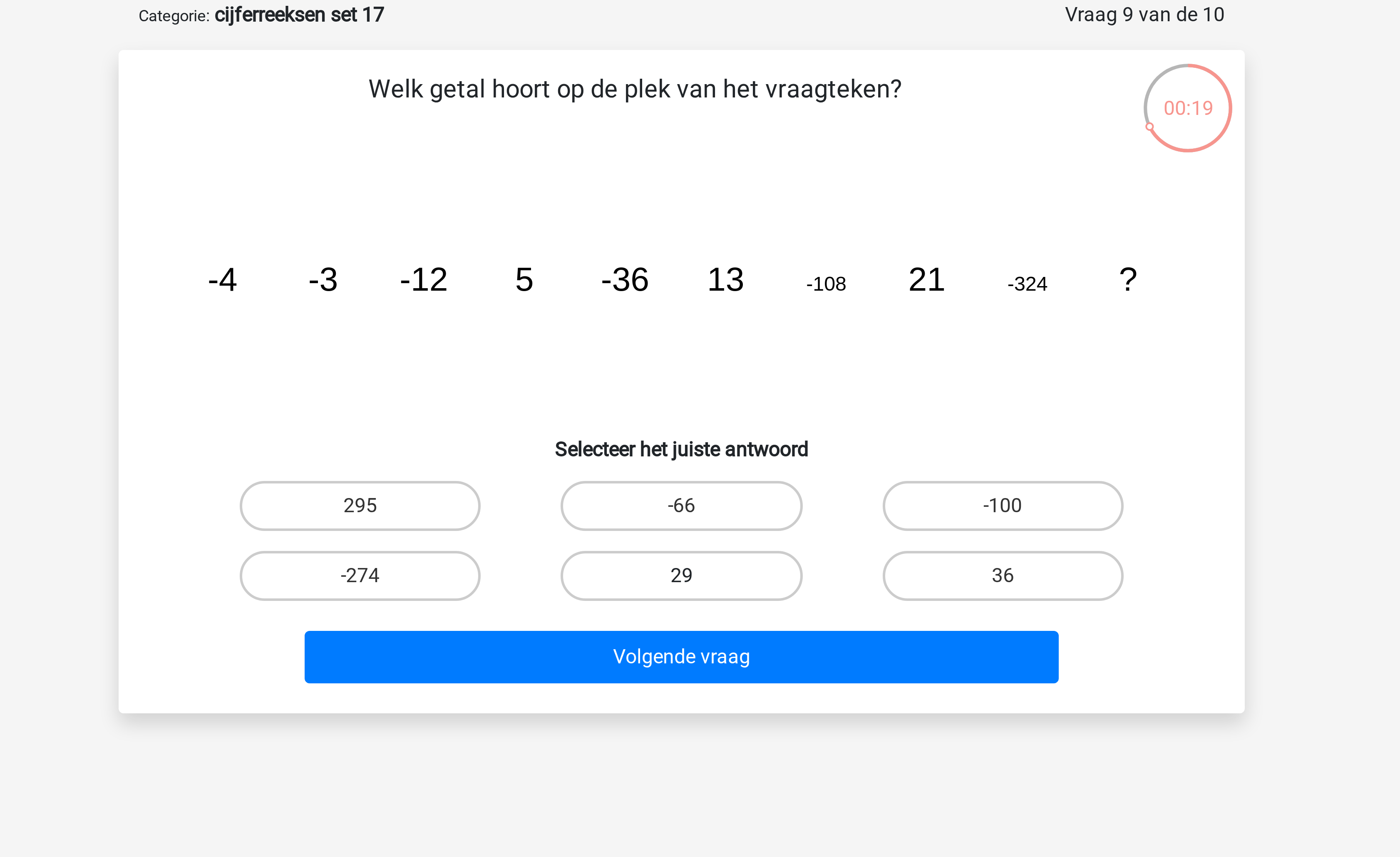
click at [726, 227] on label "29" at bounding box center [699, 233] width 80 height 17
click at [706, 233] on input "29" at bounding box center [702, 236] width 6 height 6
radio input "true"
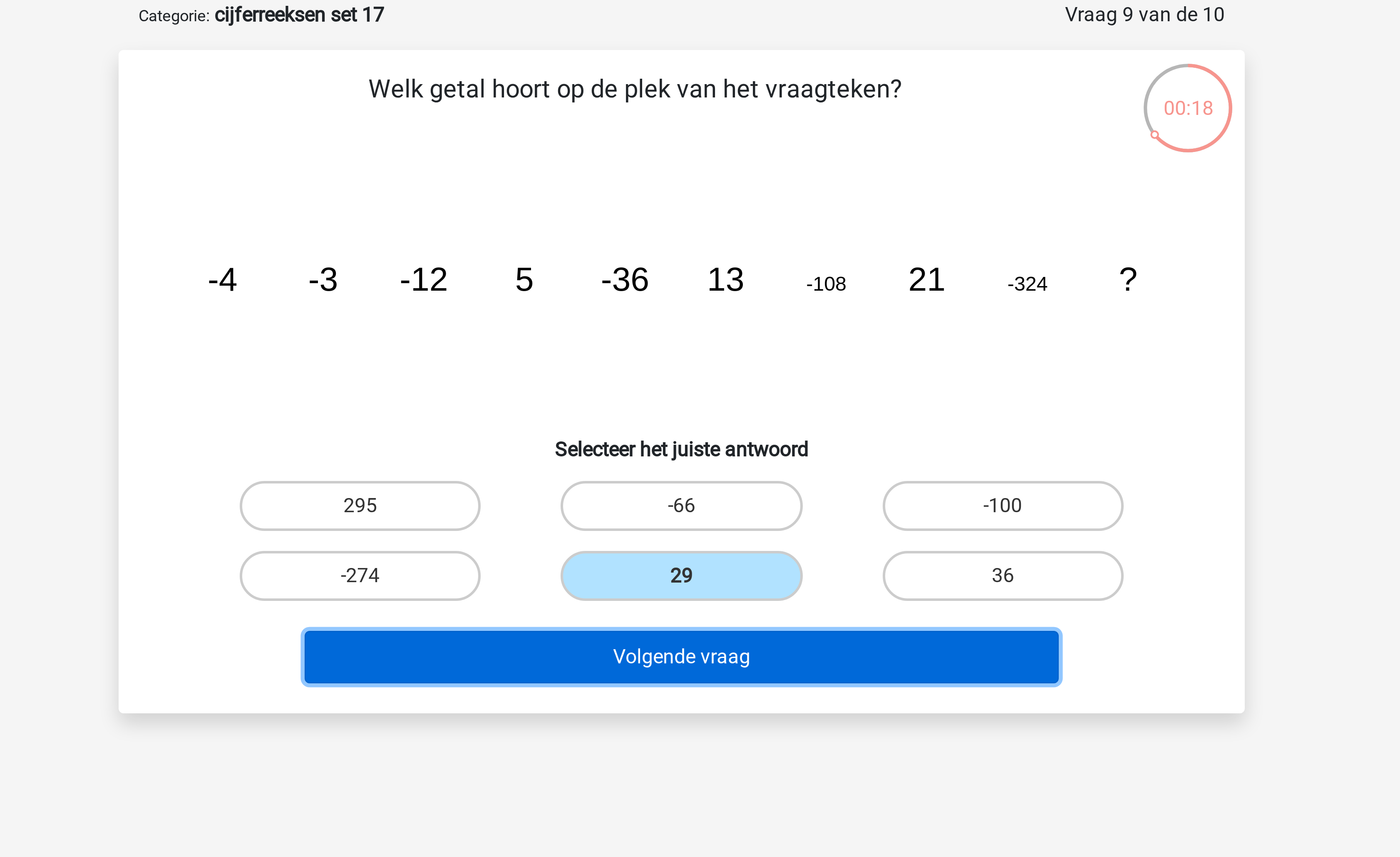
click at [722, 261] on button "Volgende vraag" at bounding box center [701, 261] width 252 height 17
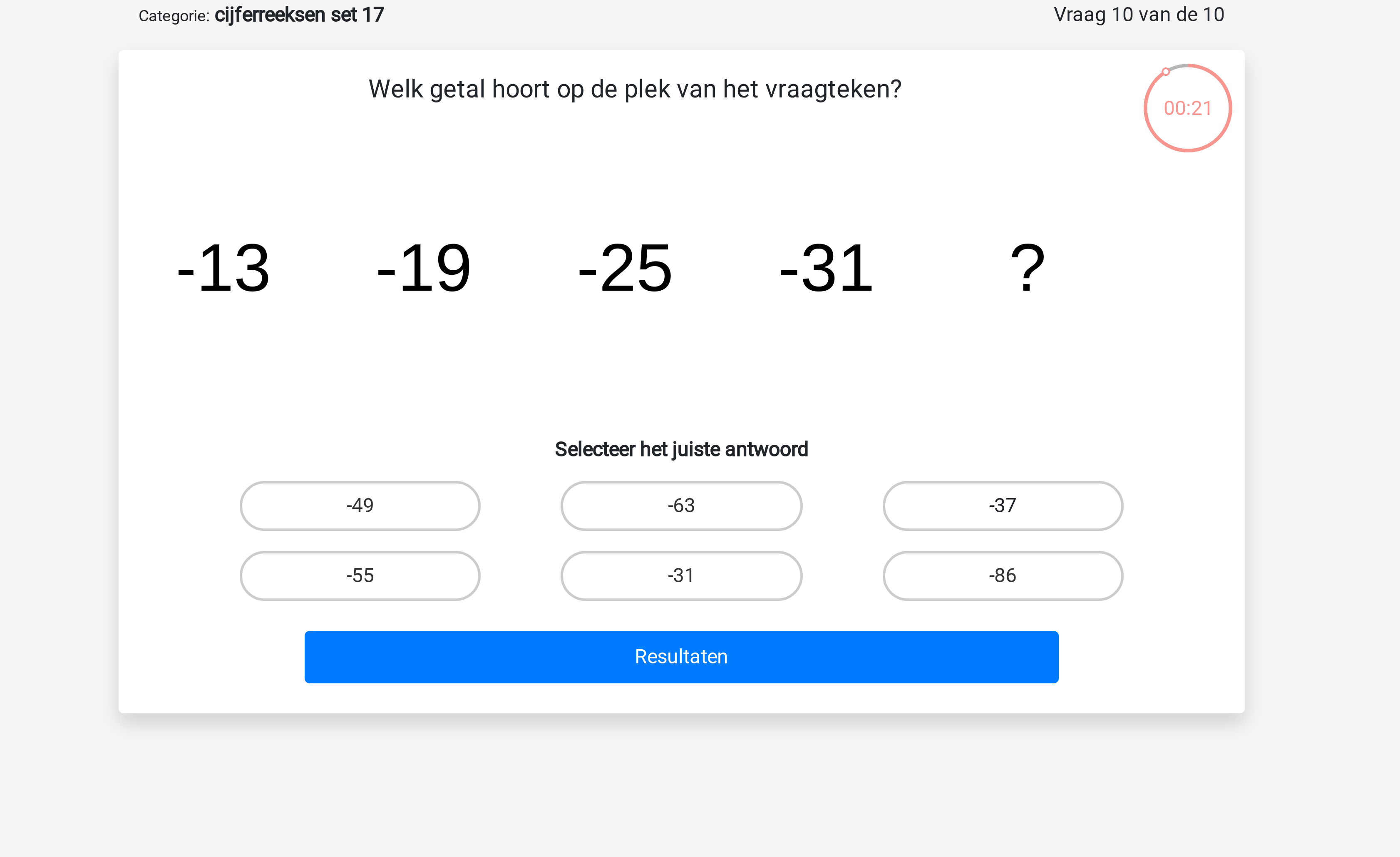
click at [794, 212] on label "-37" at bounding box center [807, 210] width 80 height 17
click at [807, 212] on input "-37" at bounding box center [809, 213] width 6 height 6
radio input "true"
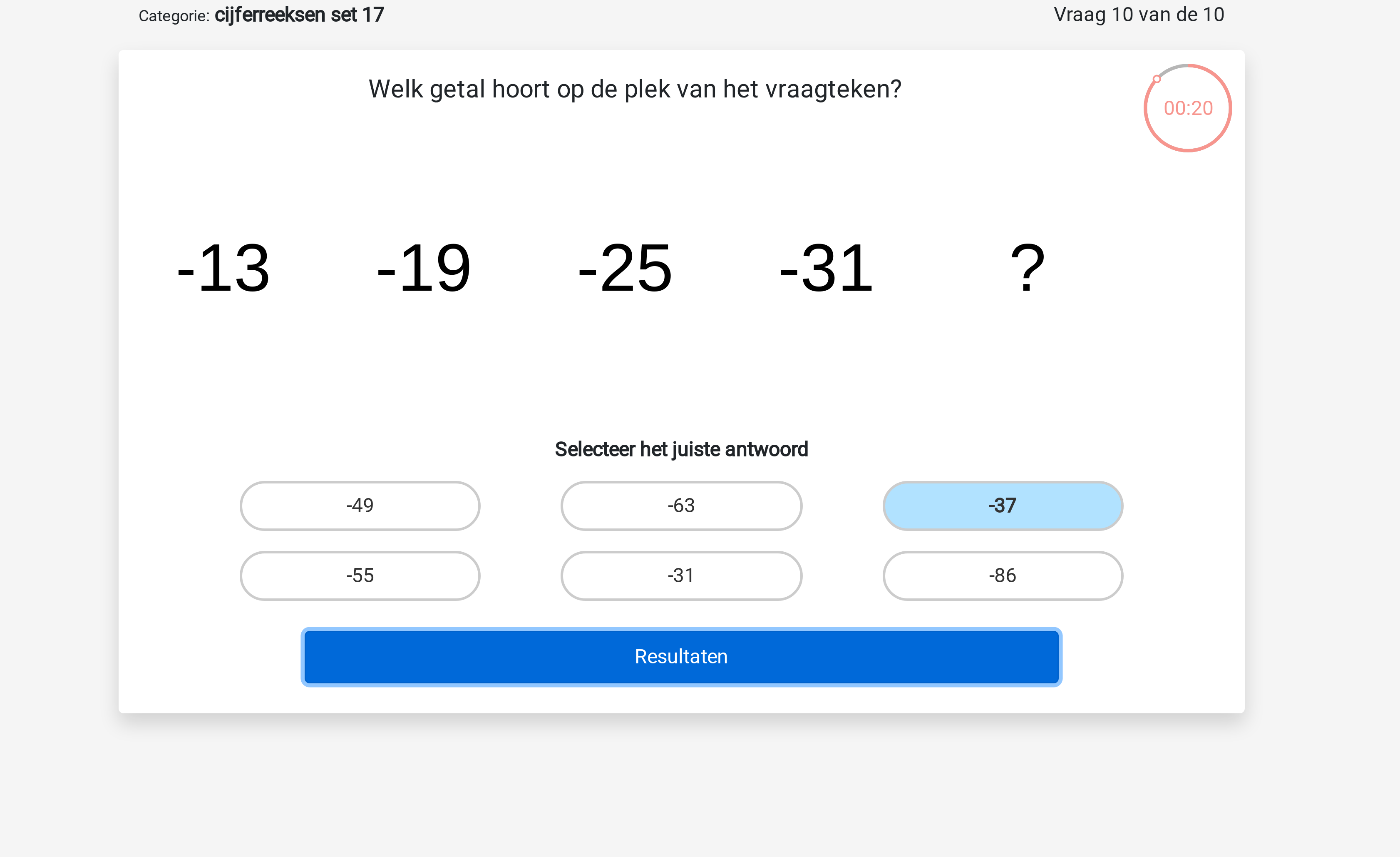
click at [739, 262] on button "Resultaten" at bounding box center [701, 261] width 252 height 17
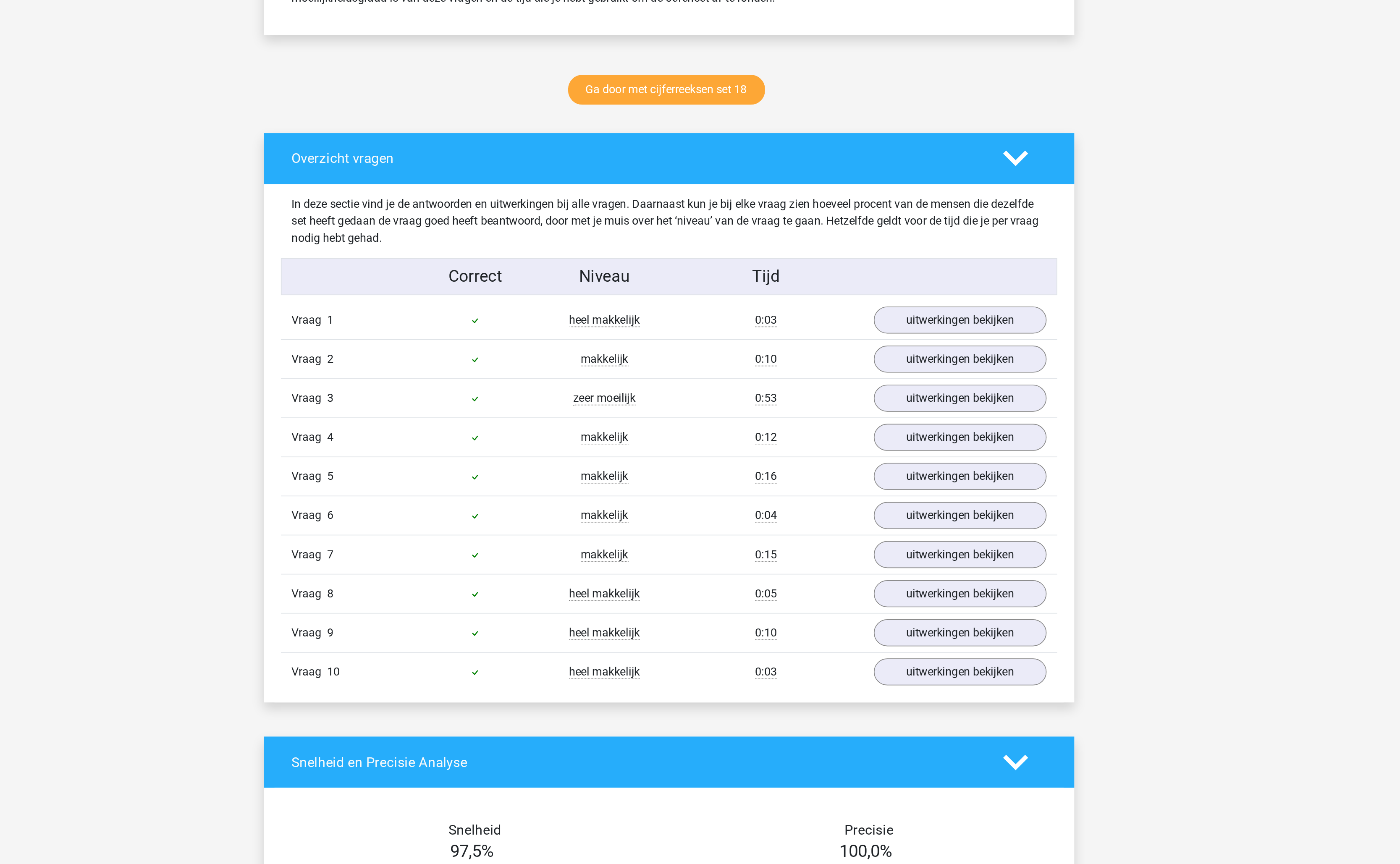
scroll to position [191, 0]
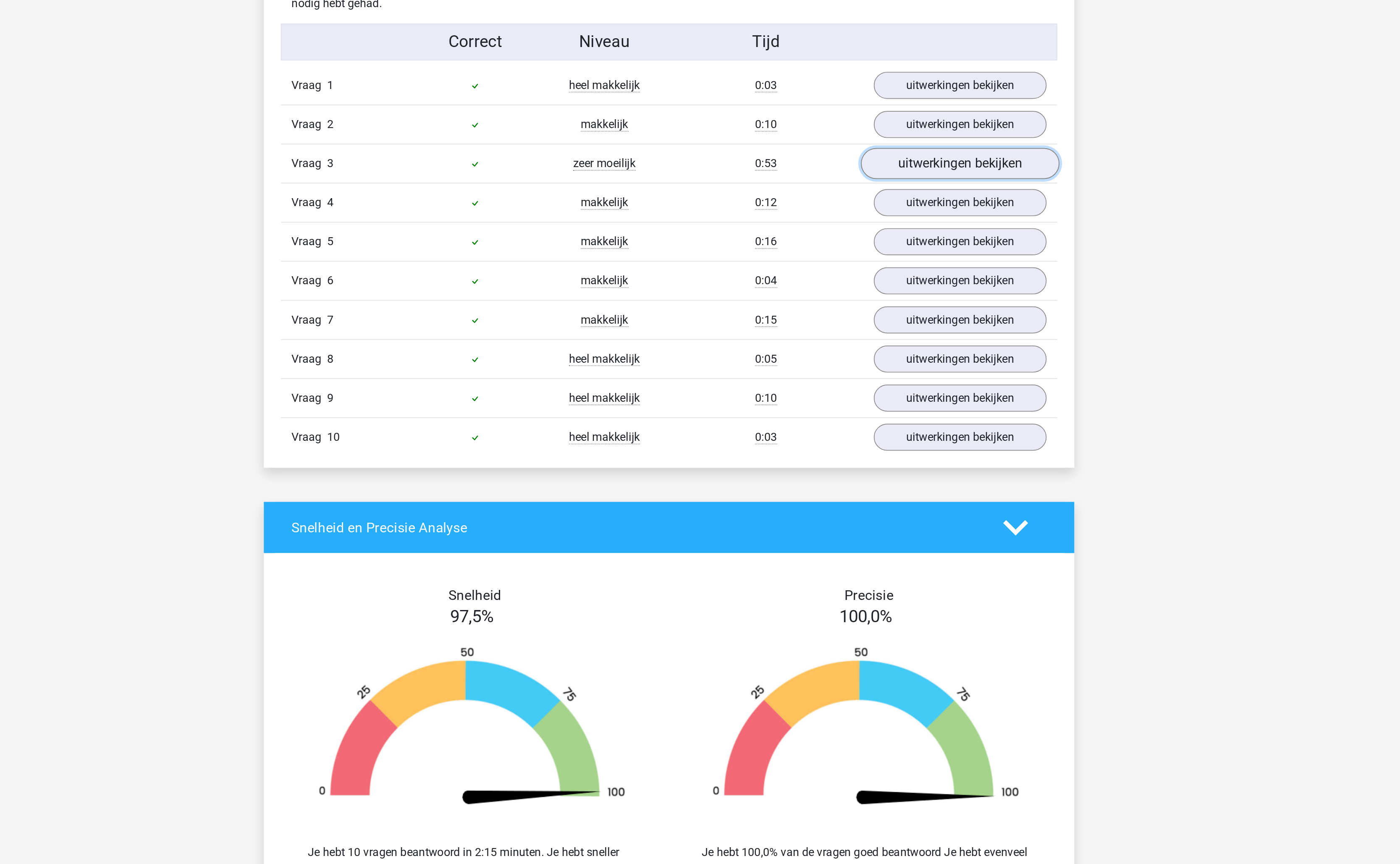
click at [849, 451] on link "uitwerkingen bekijken" at bounding box center [872, 449] width 117 height 18
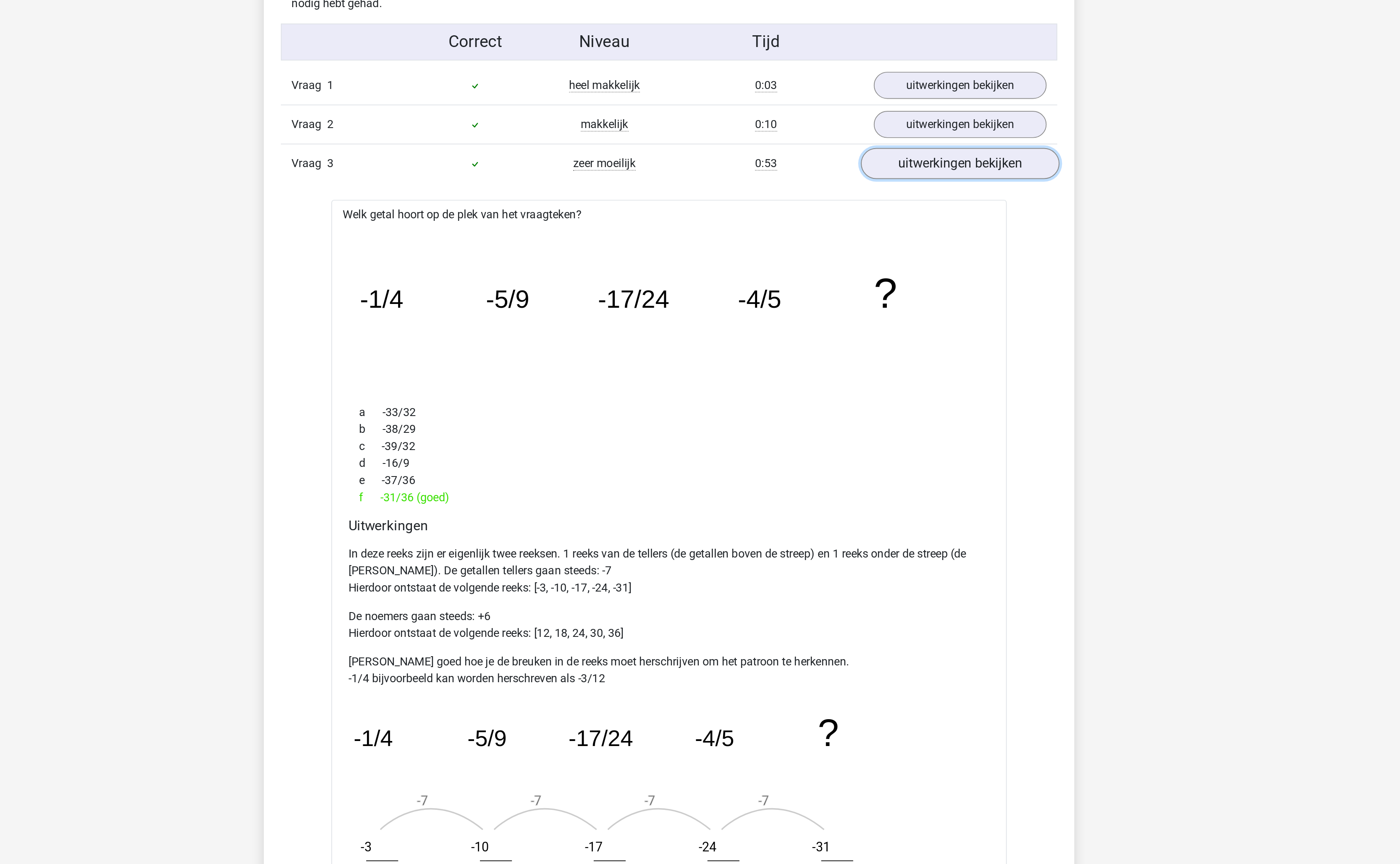
click at [849, 451] on link "uitwerkingen bekijken" at bounding box center [872, 449] width 117 height 18
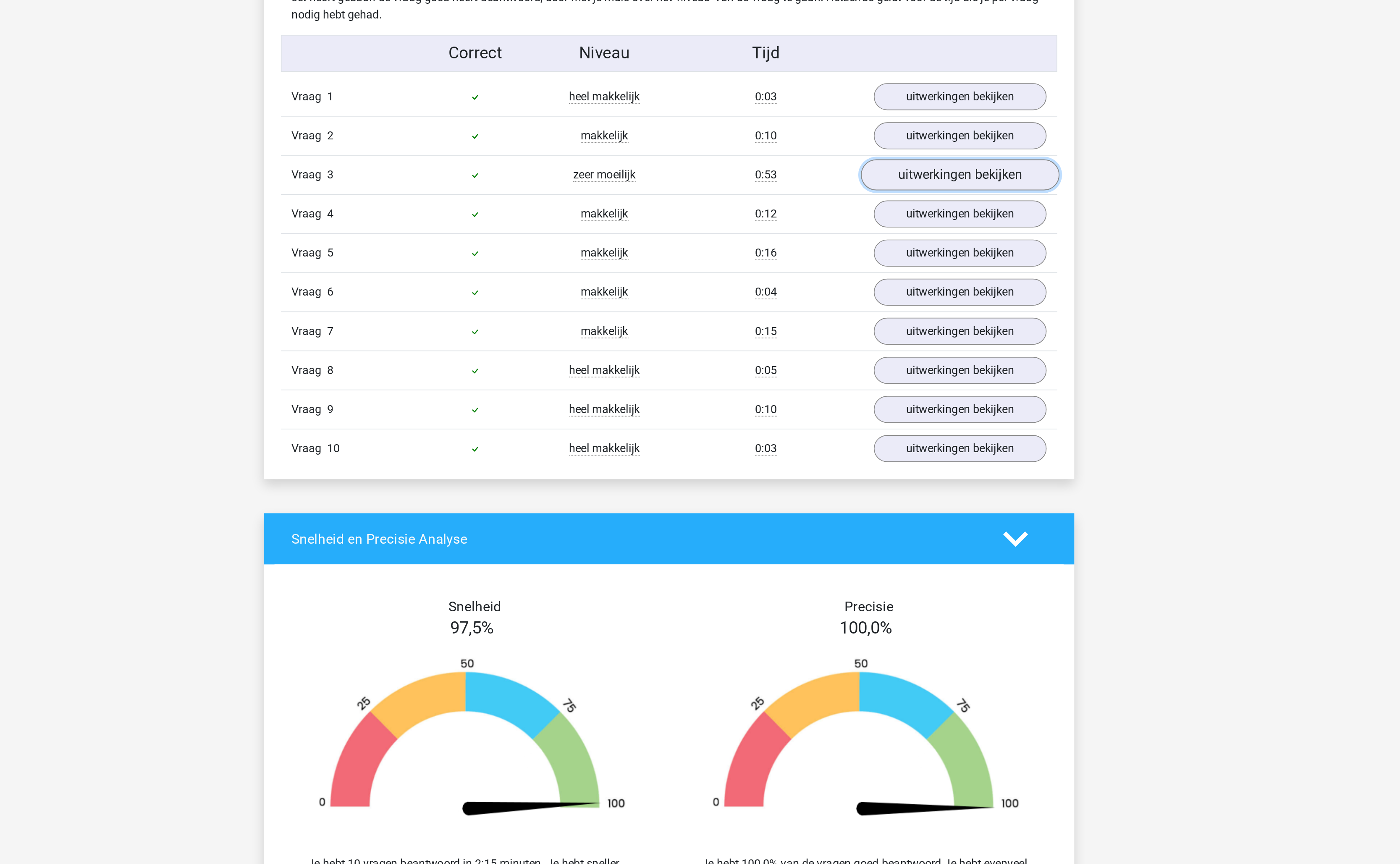
scroll to position [454, 0]
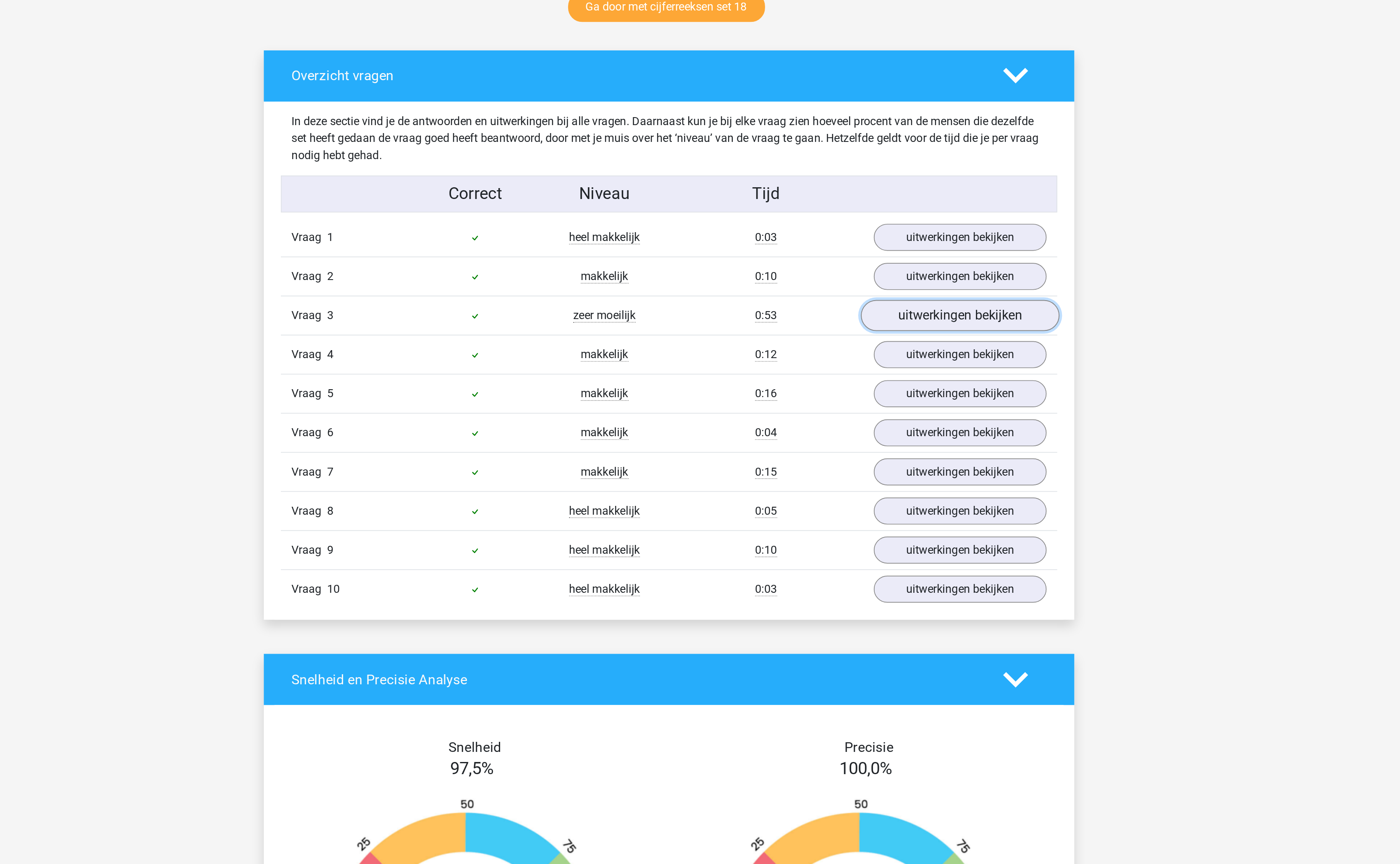
click at [864, 194] on link "uitwerkingen bekijken" at bounding box center [872, 186] width 117 height 18
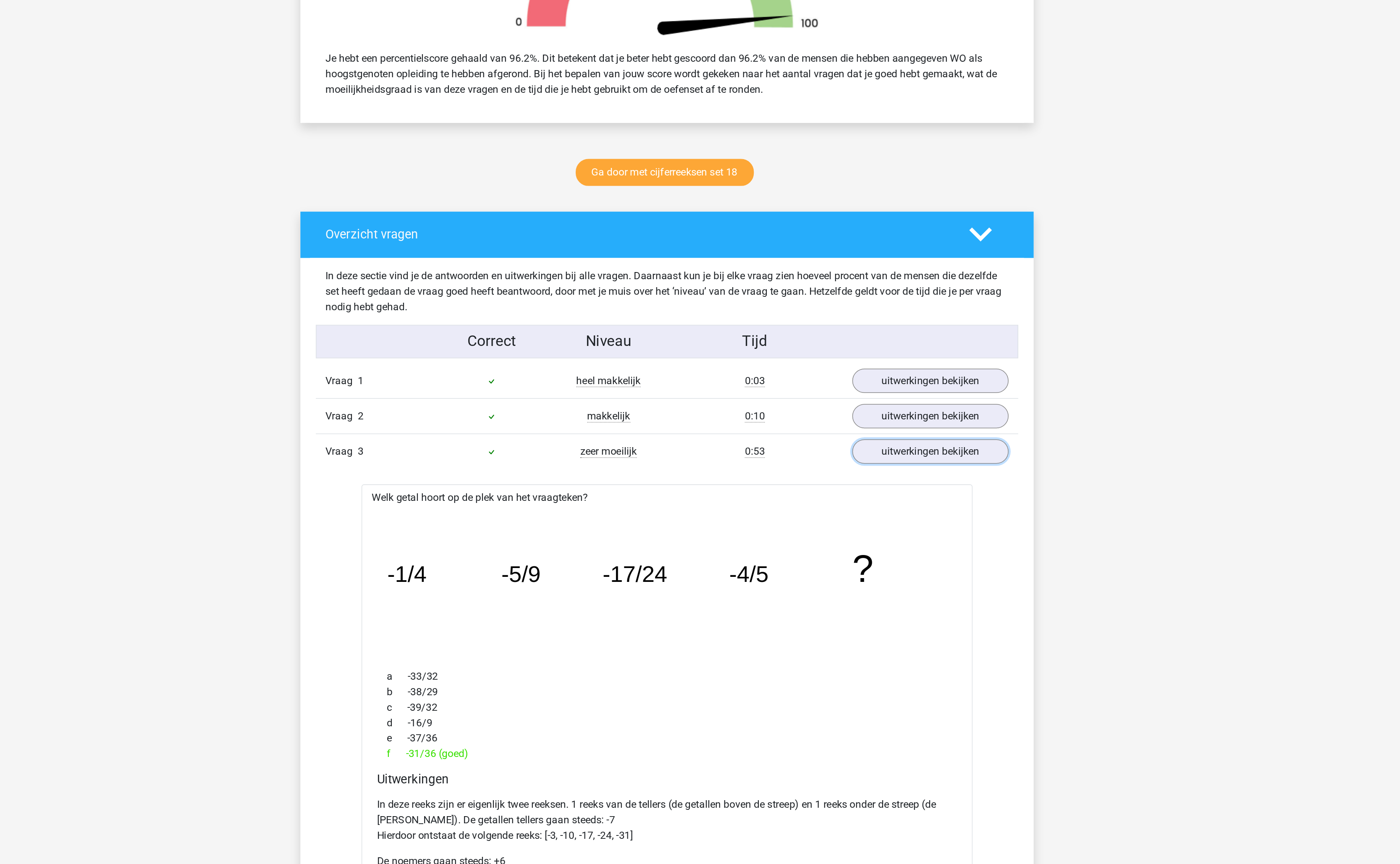
scroll to position [0, 0]
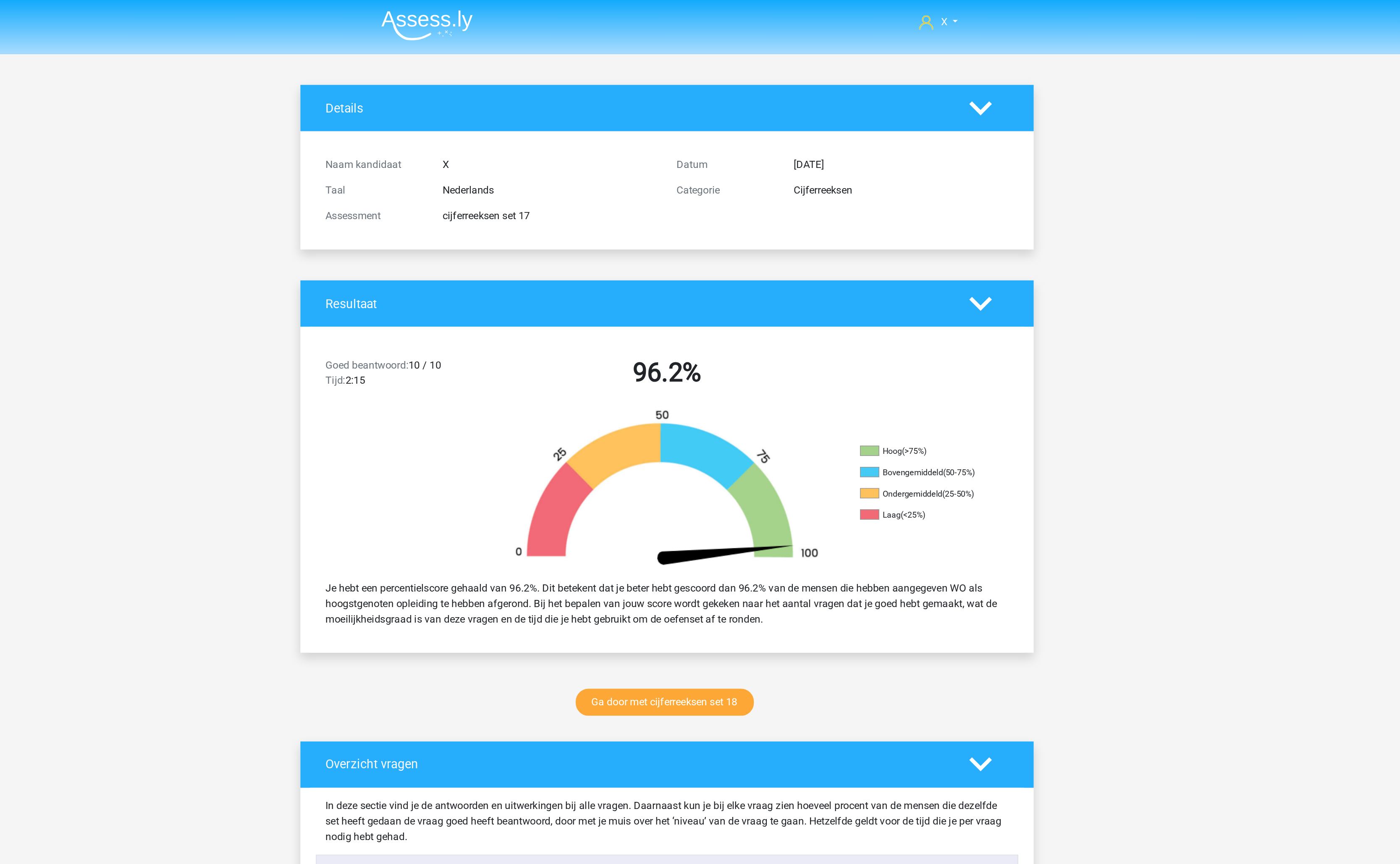
click at [550, 25] on img at bounding box center [543, 16] width 60 height 20
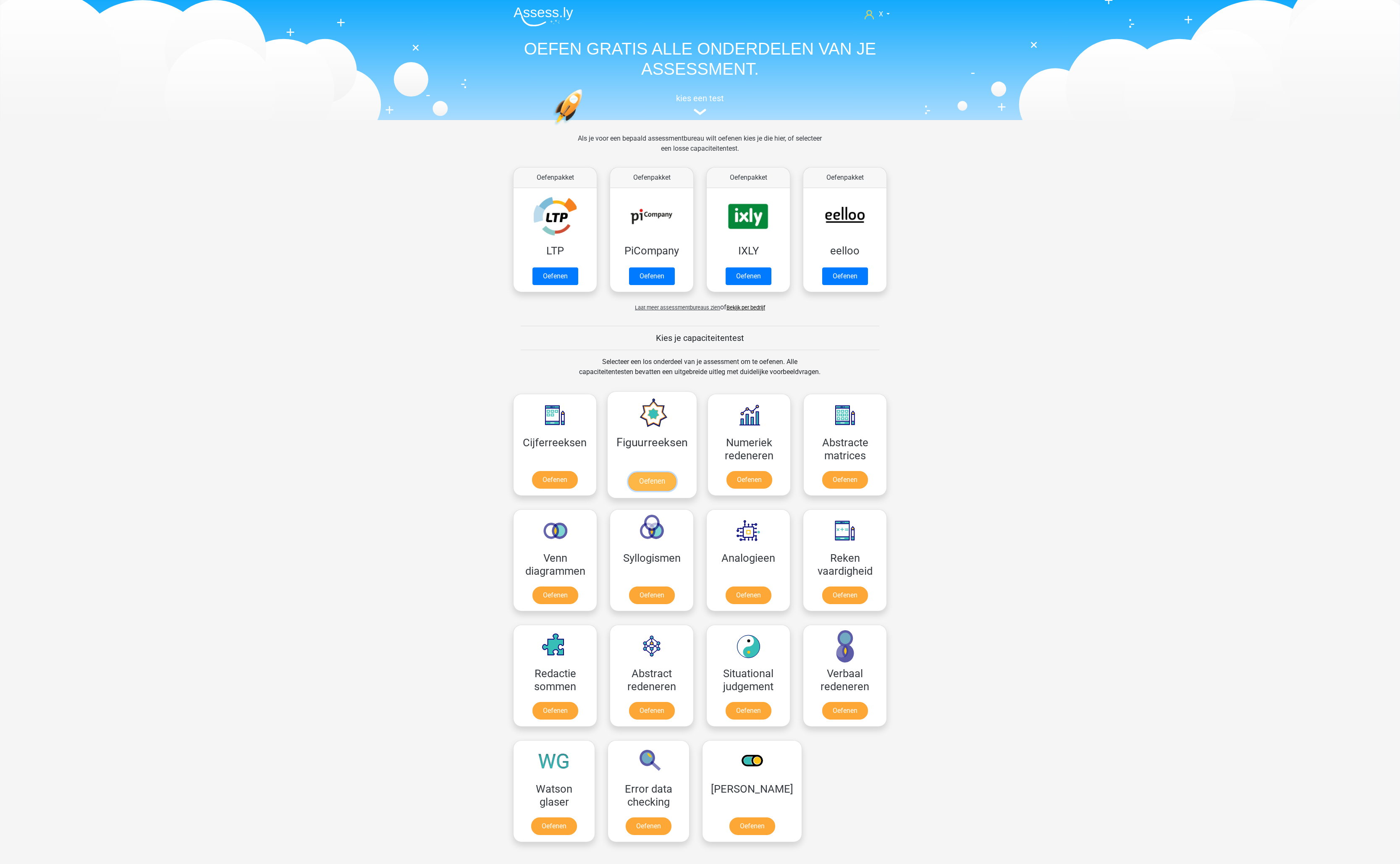
click at [657, 472] on link "Oefenen" at bounding box center [652, 481] width 48 height 18
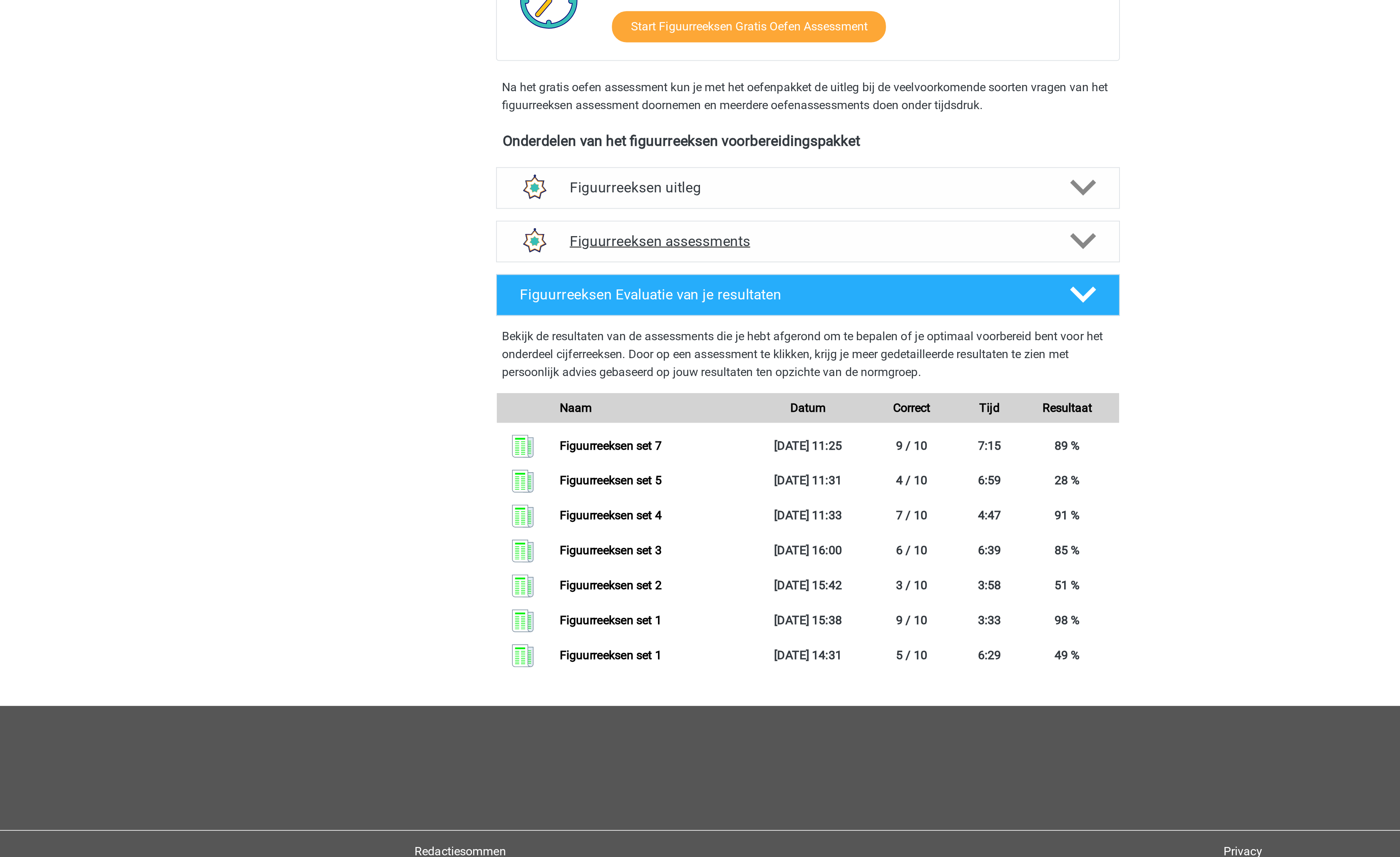
click at [741, 368] on div "Figuurreeksen assessments" at bounding box center [700, 376] width 349 height 23
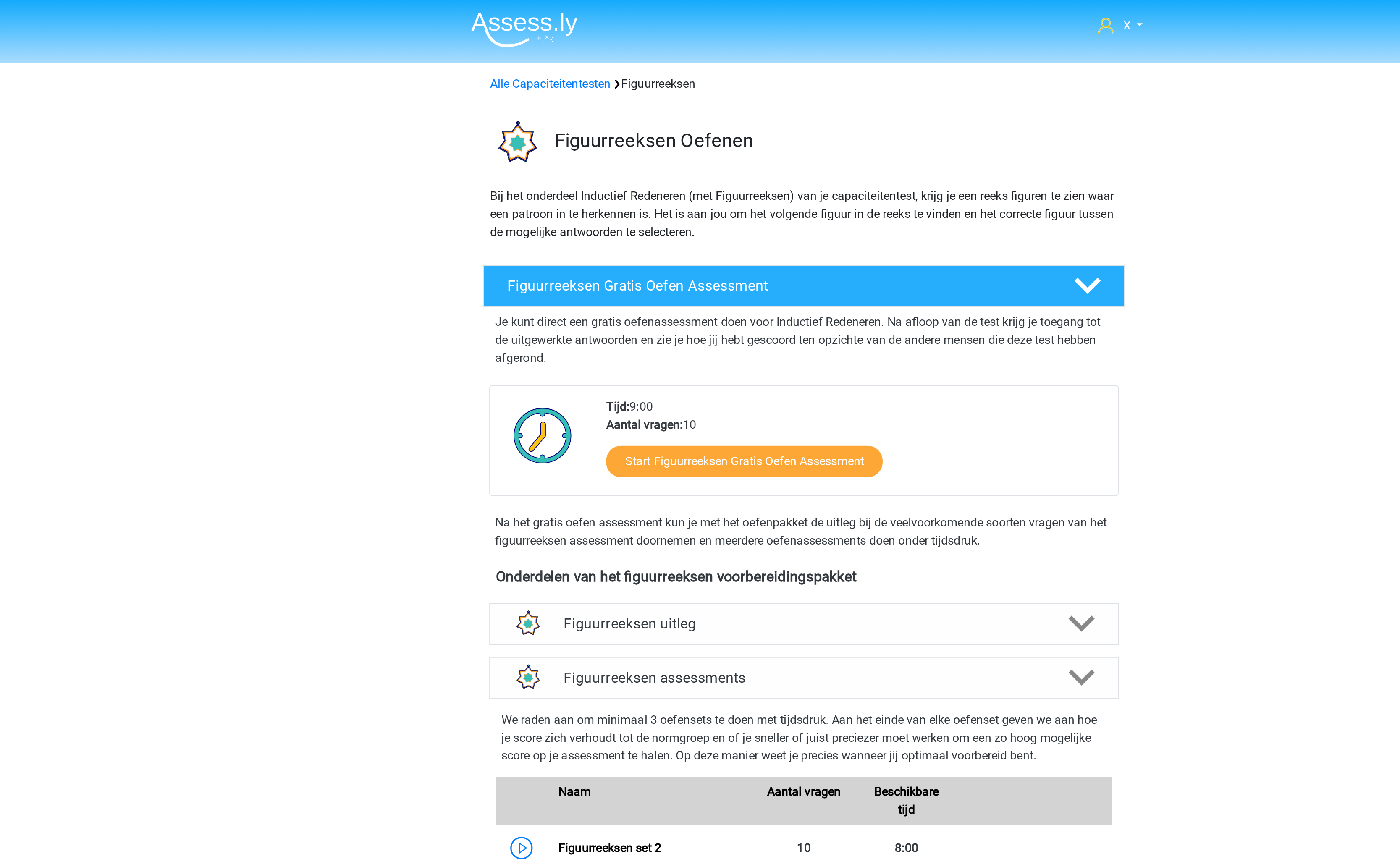
click at [561, 27] on nav "X monsieursdedeucre@proton.med Nederlands English" at bounding box center [700, 14] width 387 height 27
click at [553, 12] on img at bounding box center [543, 16] width 60 height 20
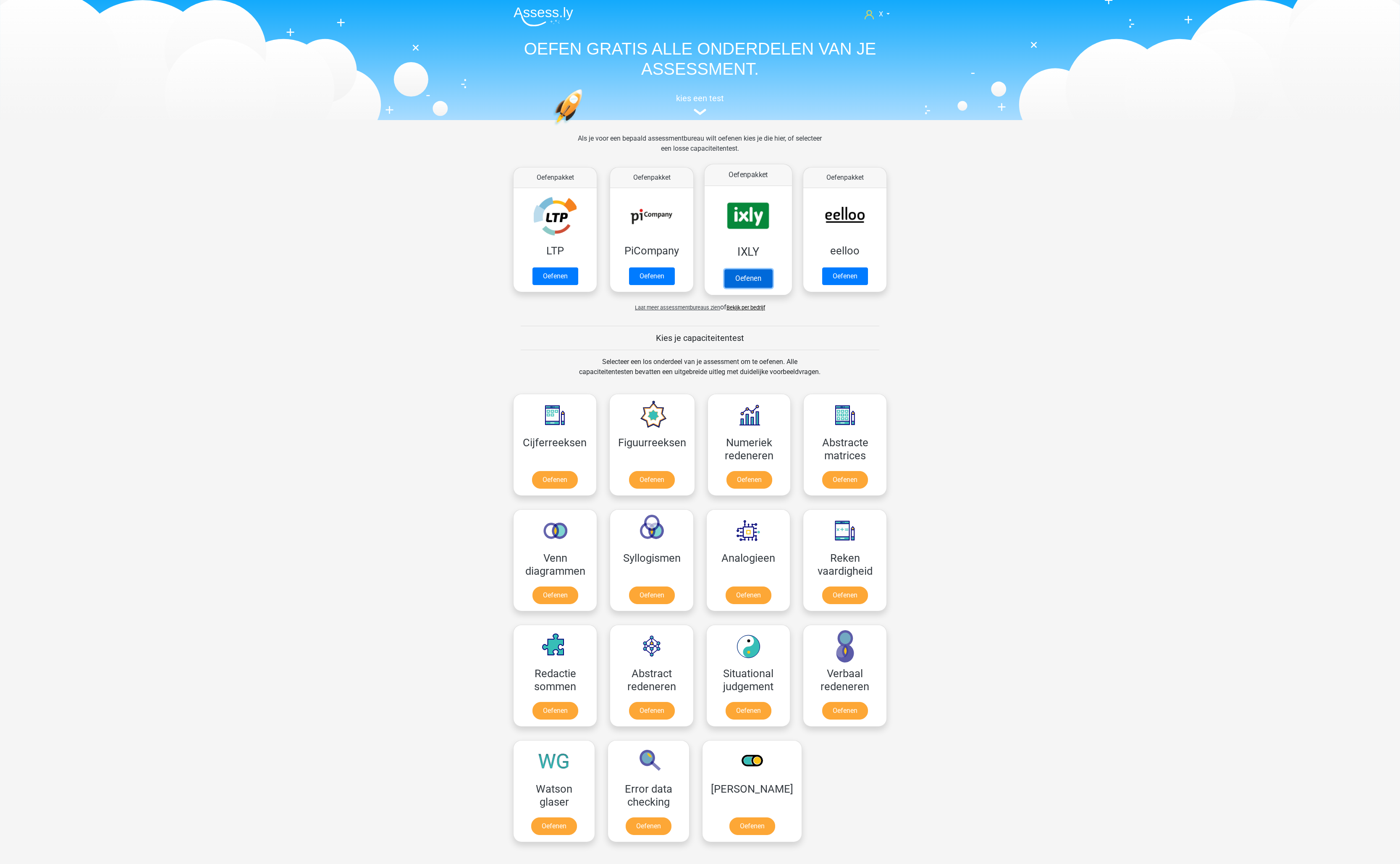
click at [769, 269] on link "Oefenen" at bounding box center [748, 278] width 48 height 18
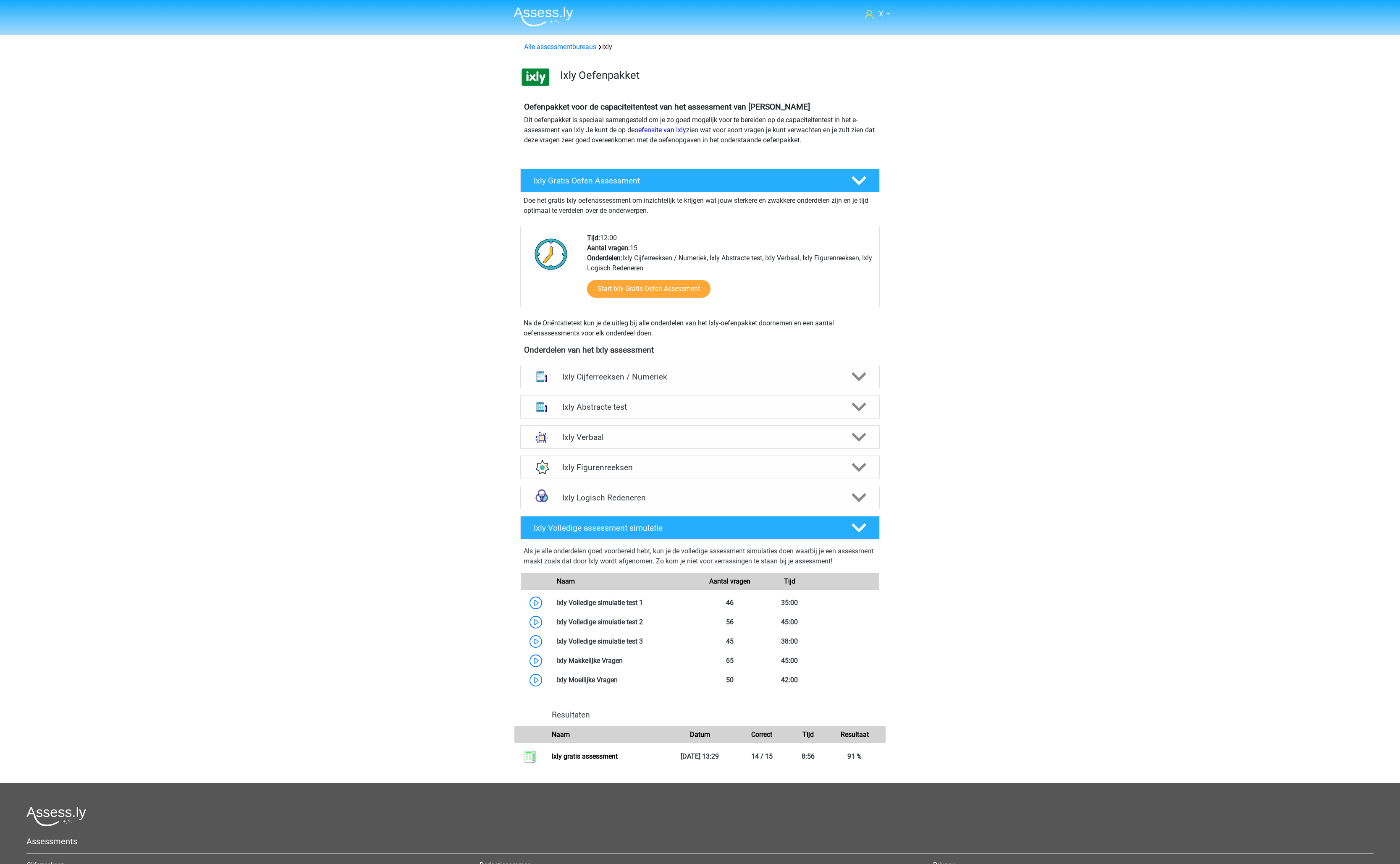
scroll to position [143, 0]
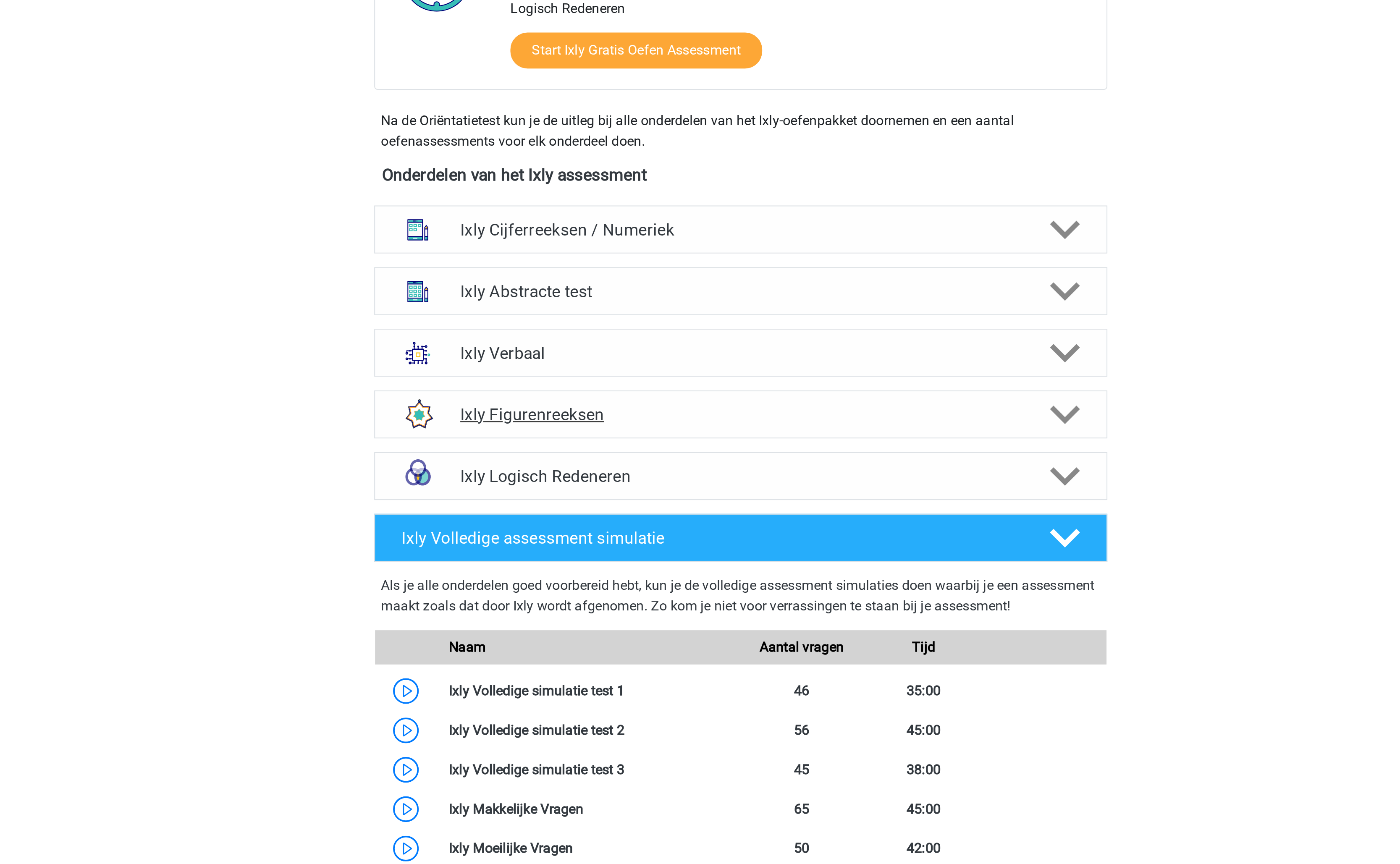
click at [654, 324] on h4 "Ixly Figurenreeksen" at bounding box center [699, 327] width 275 height 9
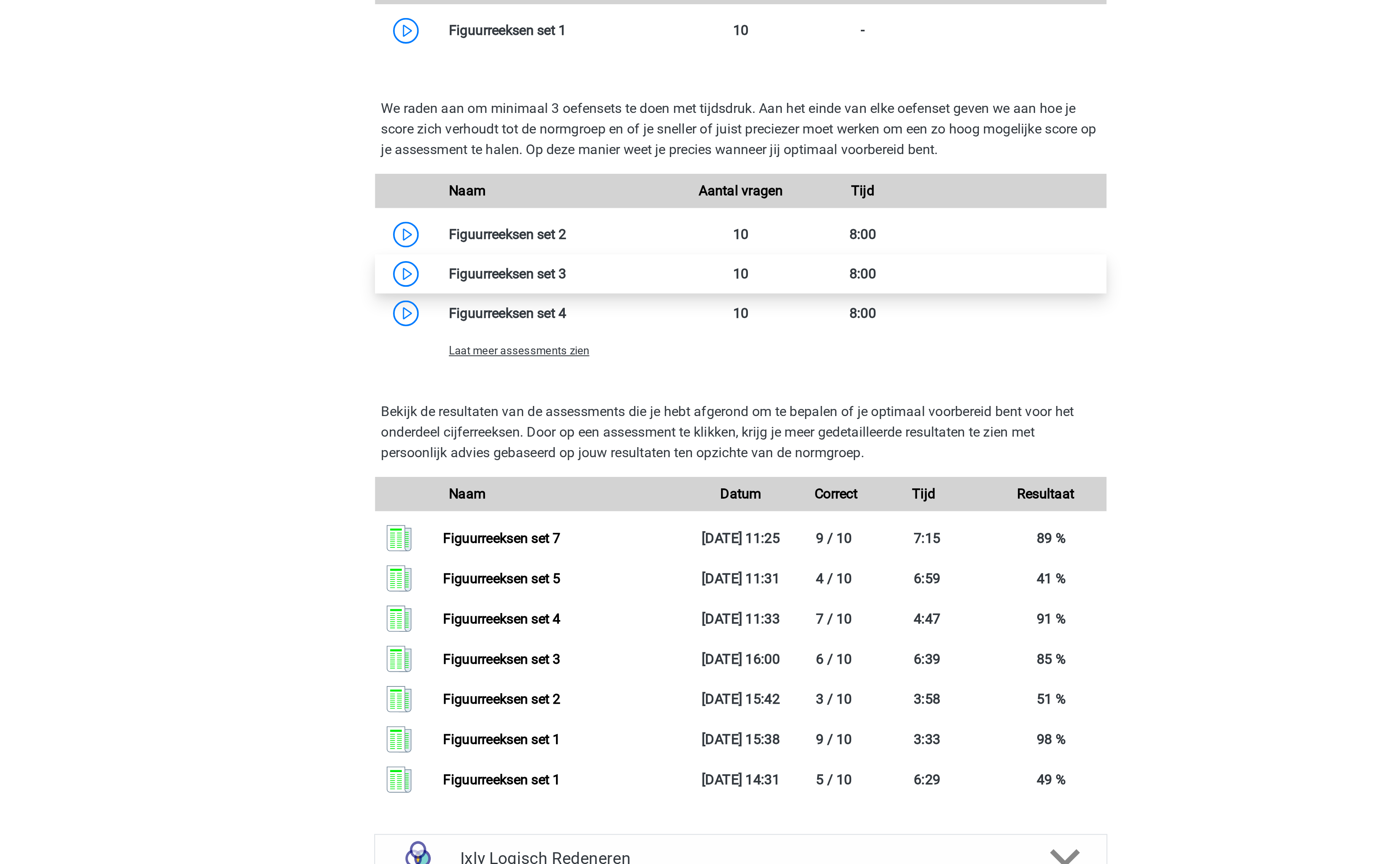
scroll to position [294, 0]
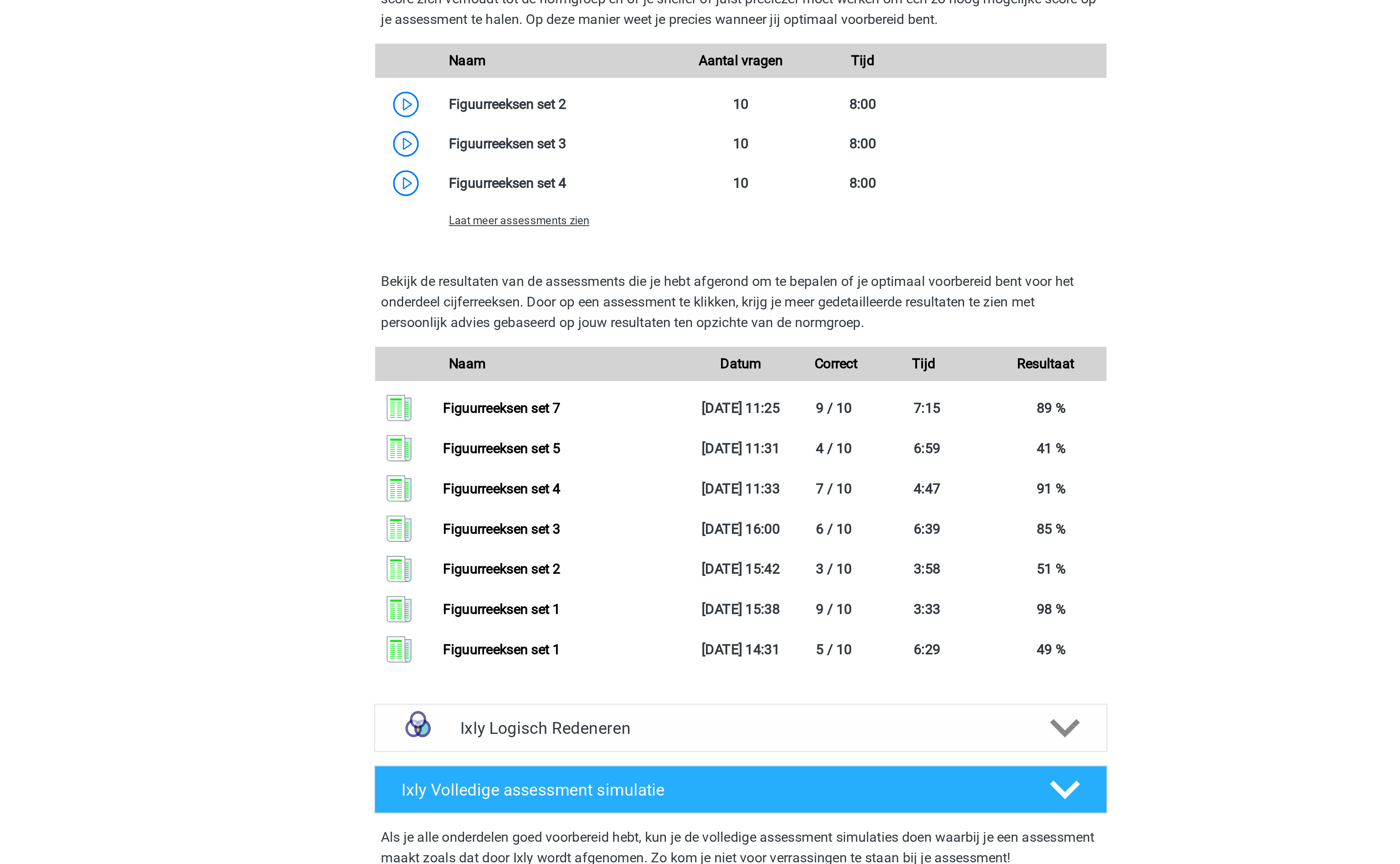
click at [616, 472] on span "Laat meer assessments zien" at bounding box center [590, 469] width 69 height 6
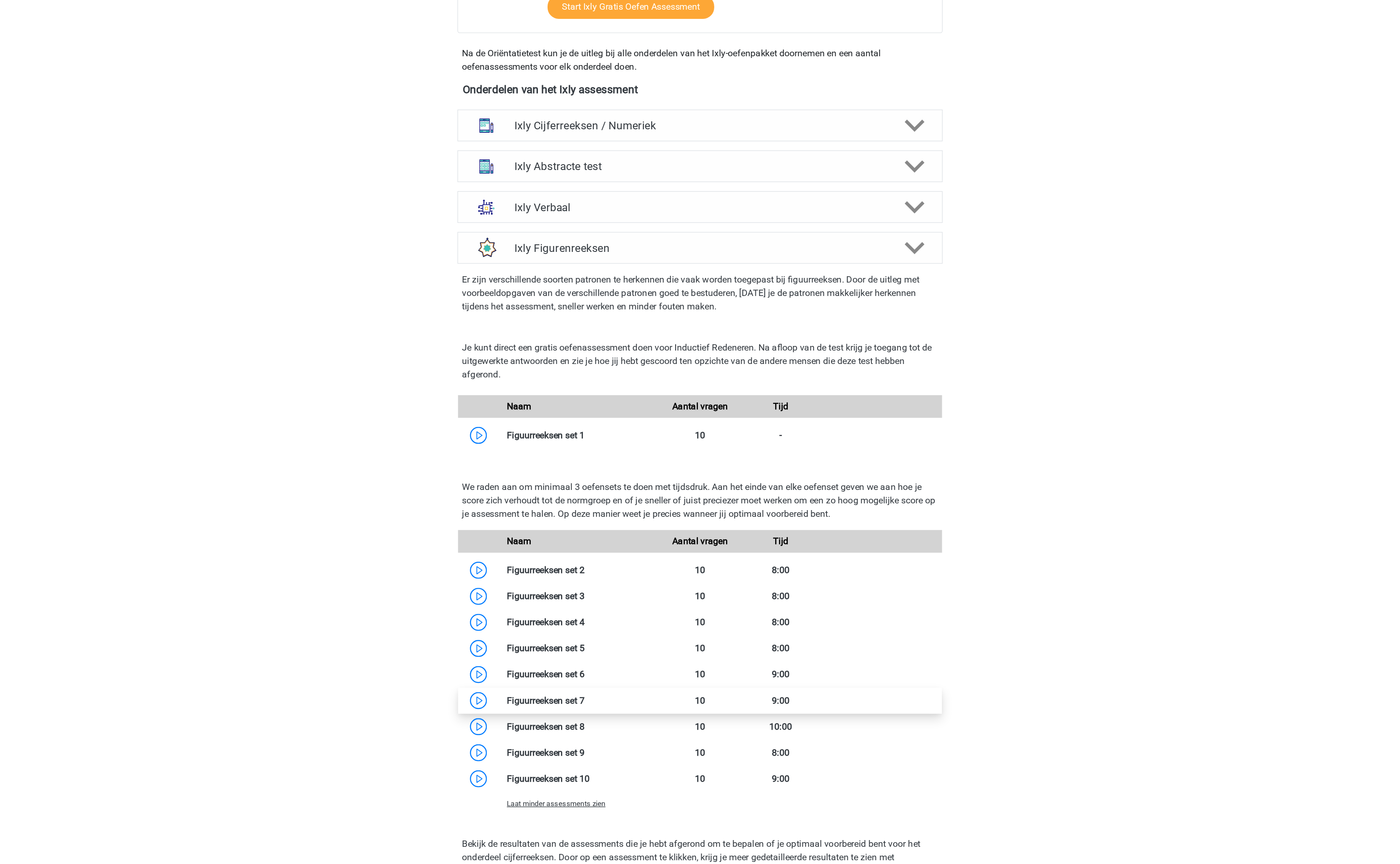
scroll to position [0, 0]
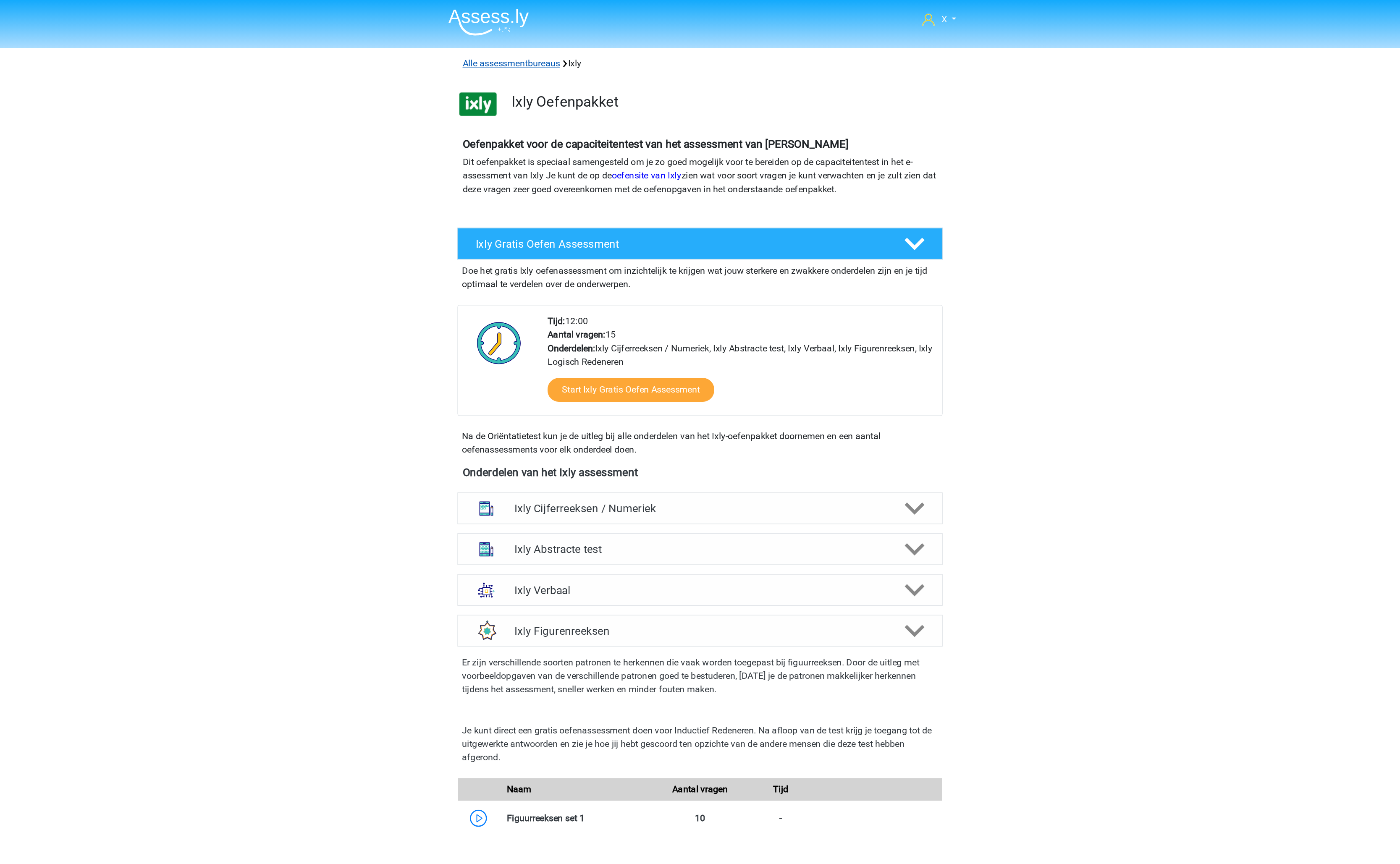
click at [580, 48] on link "Alle assessmentbureaus" at bounding box center [560, 47] width 72 height 8
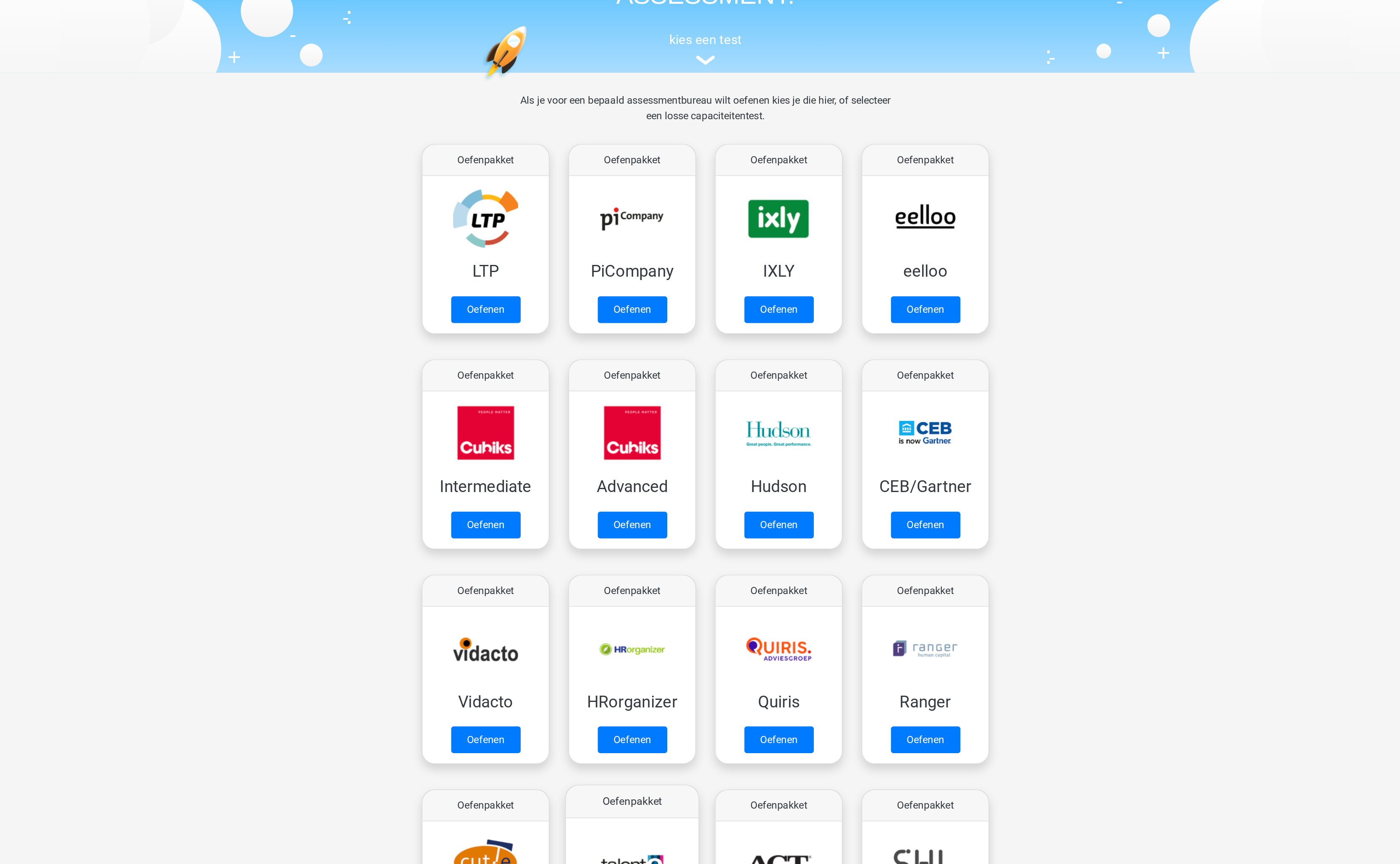
scroll to position [67, 0]
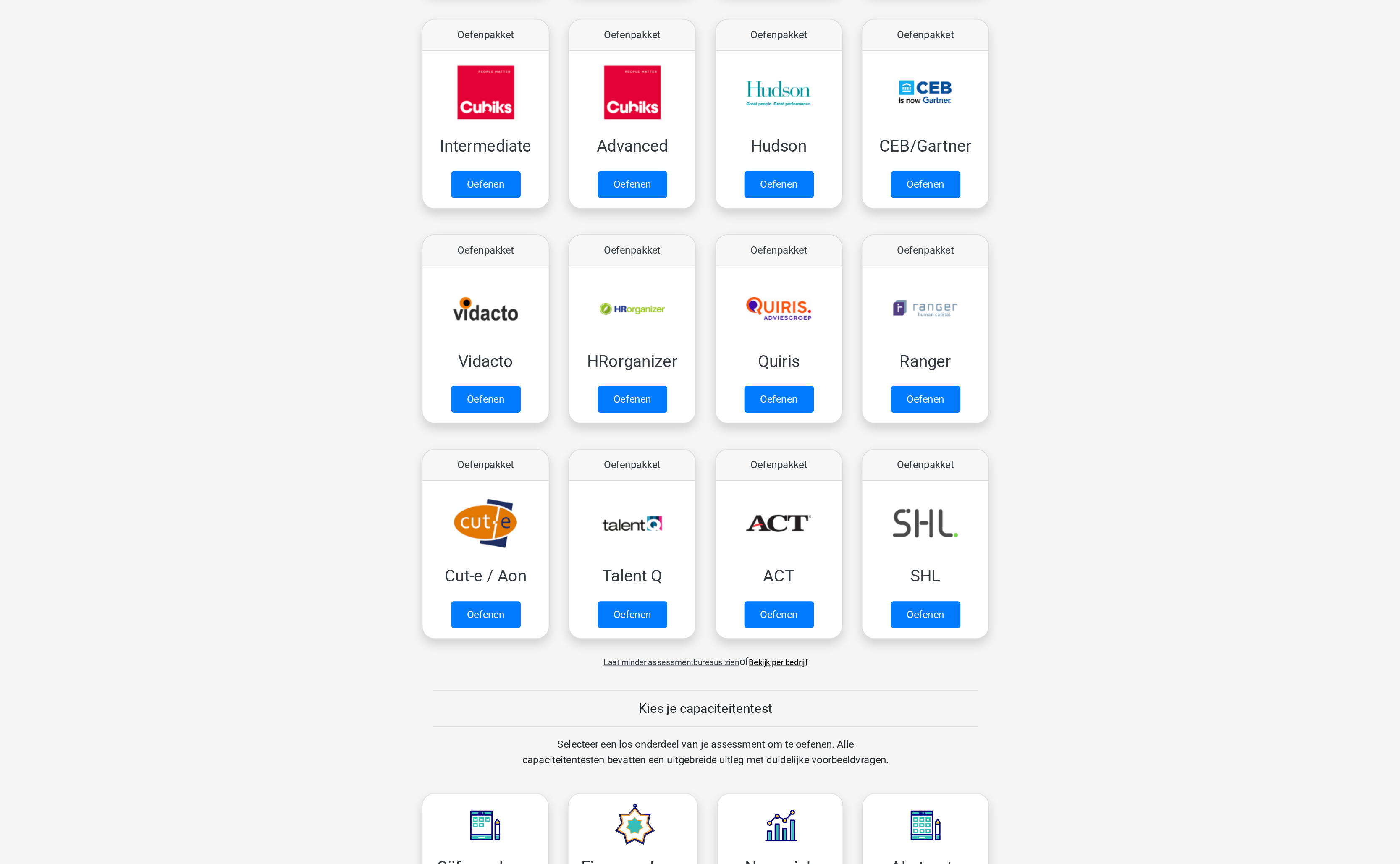
click at [752, 669] on link "Bekijk per bedrijf" at bounding box center [747, 666] width 38 height 6
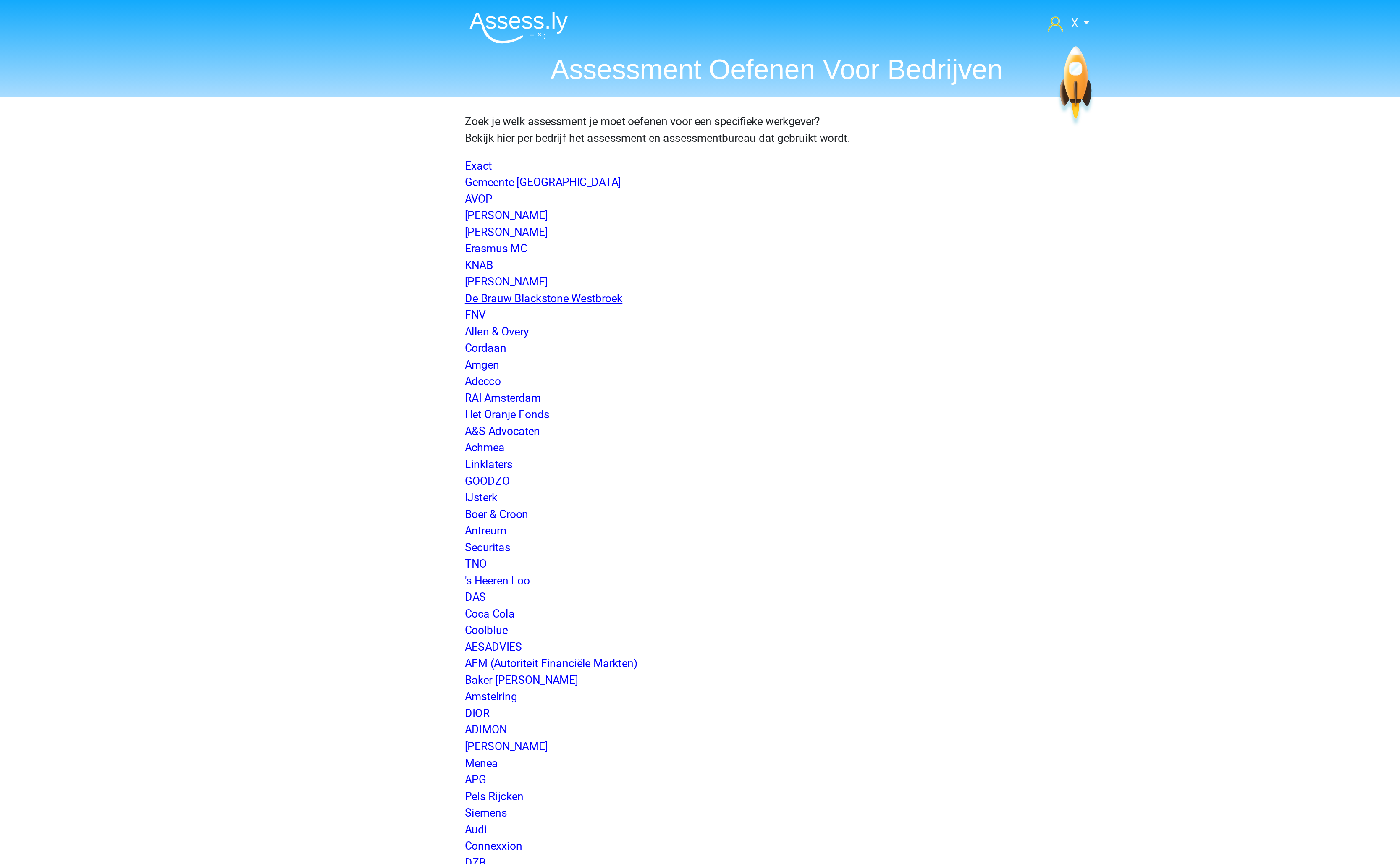
click at [532, 182] on link "De Brauw Blackstone Westbroek" at bounding box center [558, 181] width 96 height 8
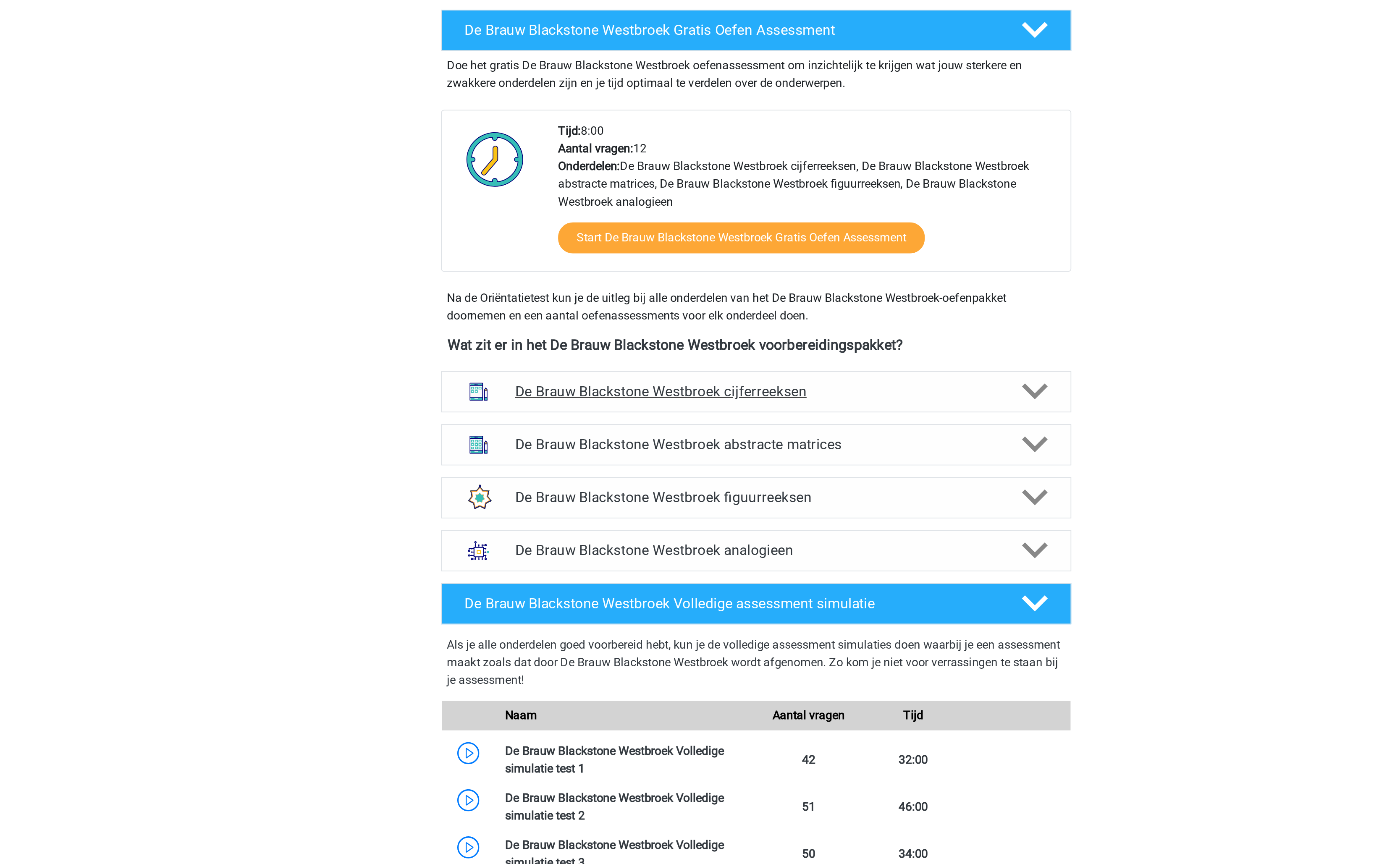
scroll to position [12, 0]
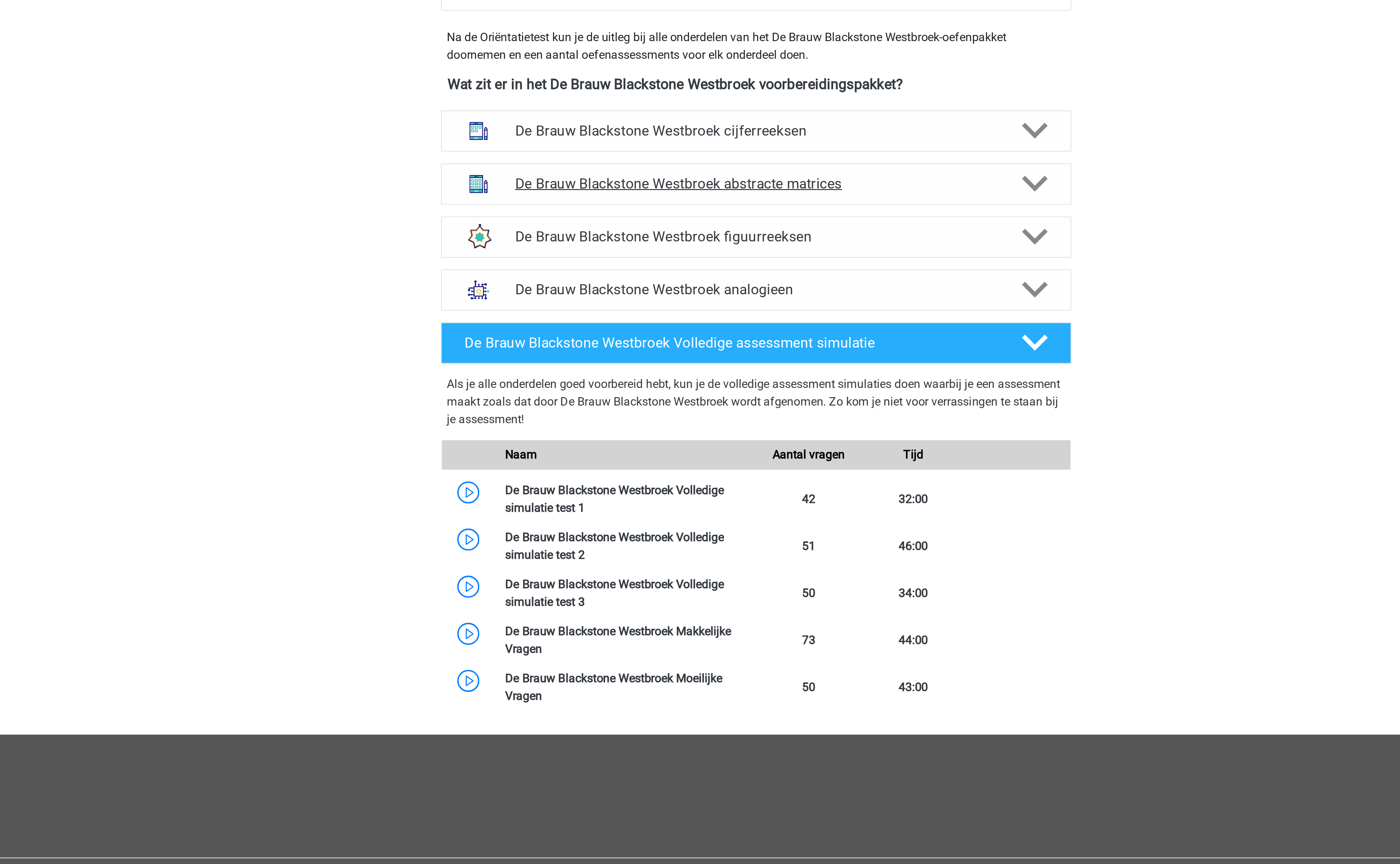
click at [832, 488] on div "De Brauw Blackstone Westbroek abstracte matrices" at bounding box center [699, 476] width 359 height 23
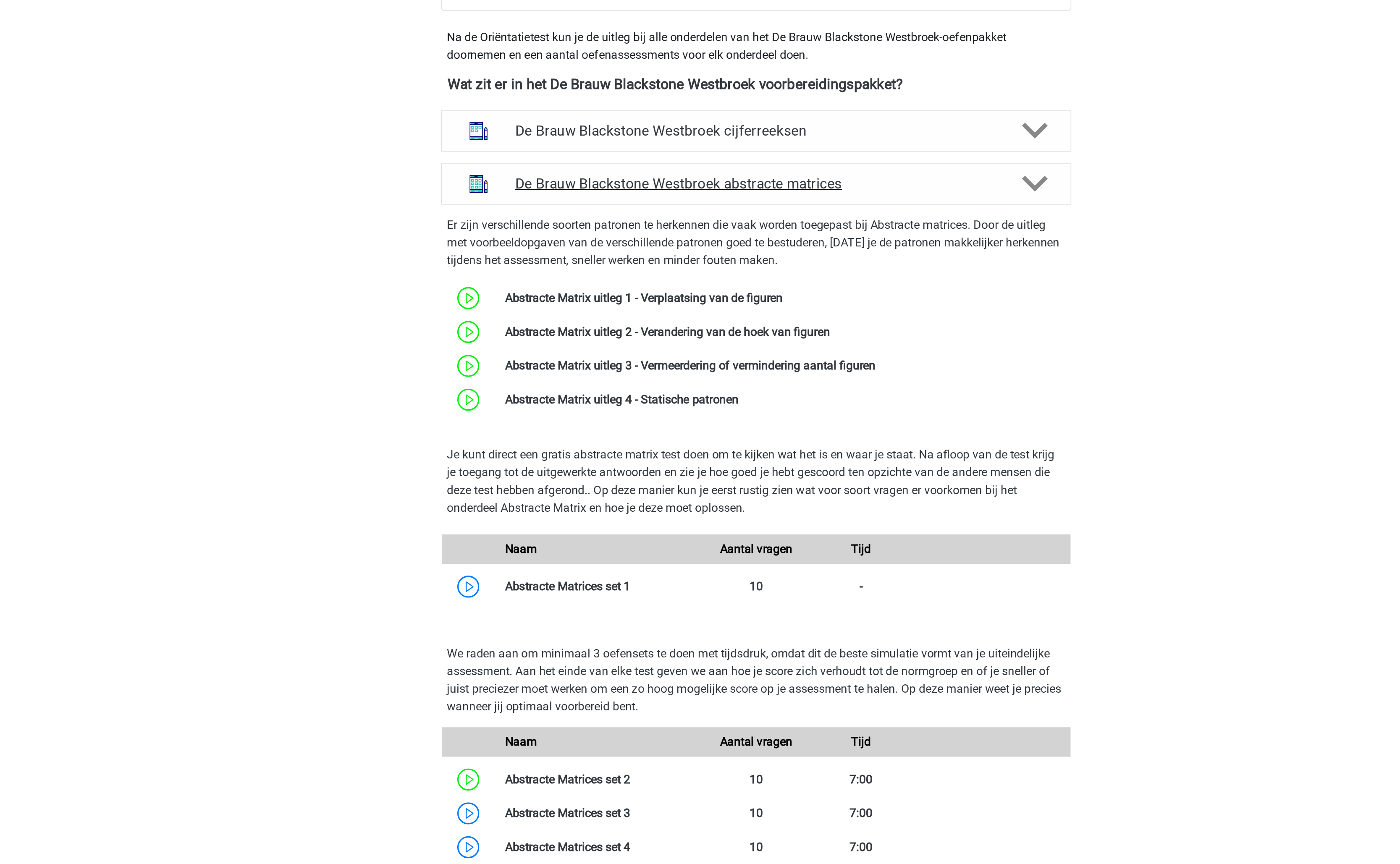
click at [832, 488] on div "De Brauw Blackstone Westbroek abstracte matrices" at bounding box center [699, 476] width 359 height 23
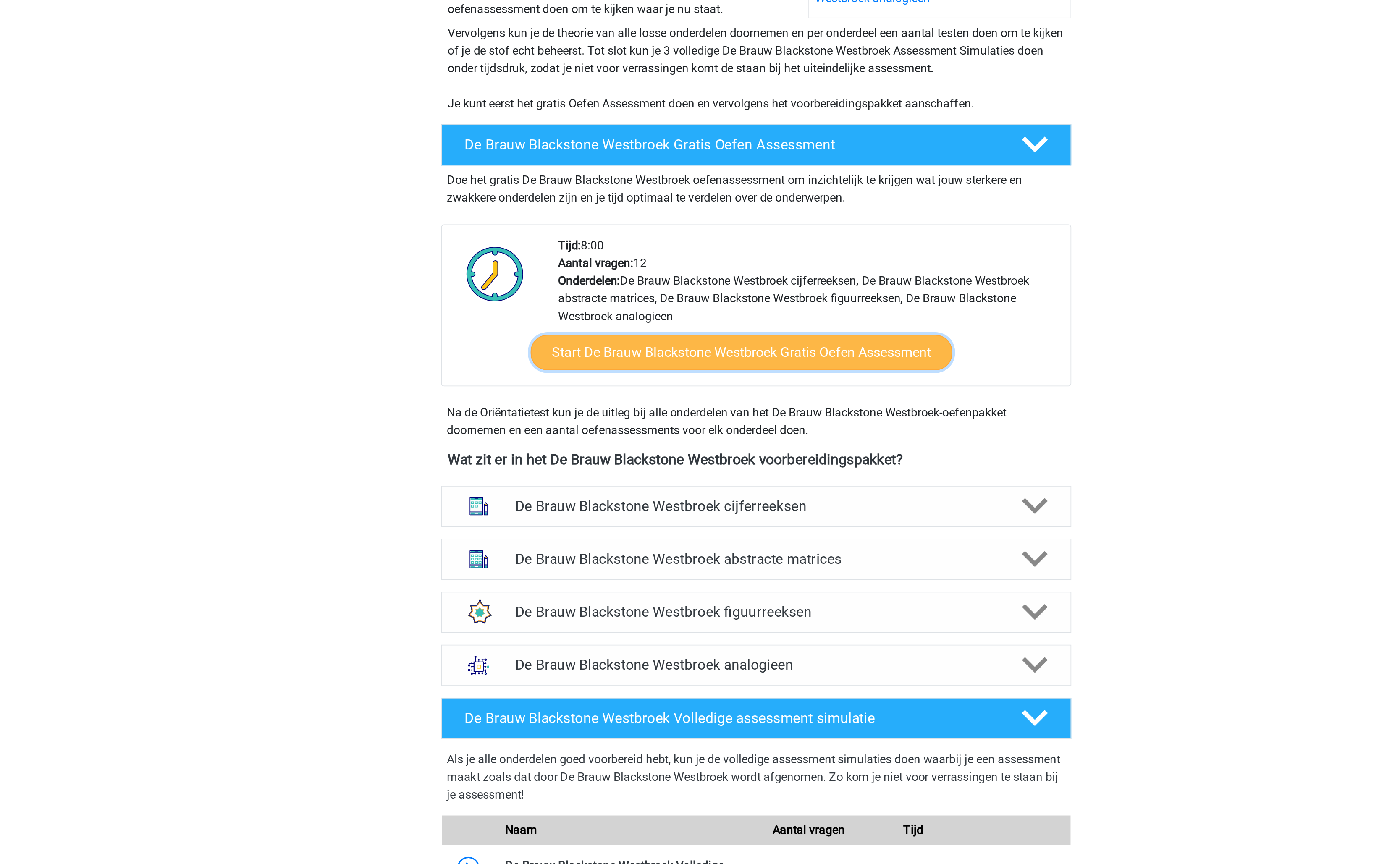
click at [728, 368] on link "Start De Brauw Blackstone Westbroek Gratis Oefen Assessment" at bounding box center [692, 358] width 240 height 20
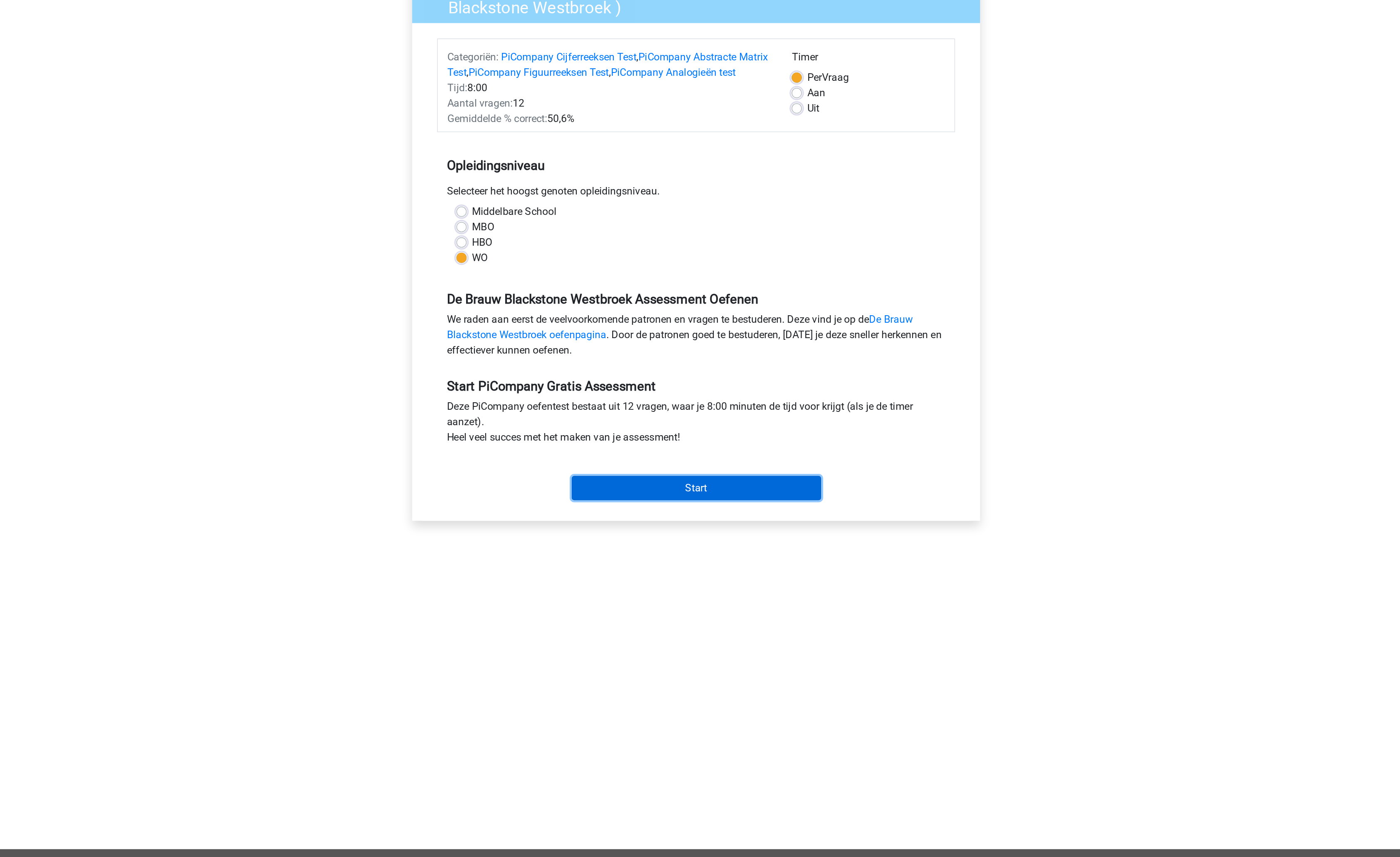
click at [699, 411] on input "Start" at bounding box center [700, 402] width 162 height 16
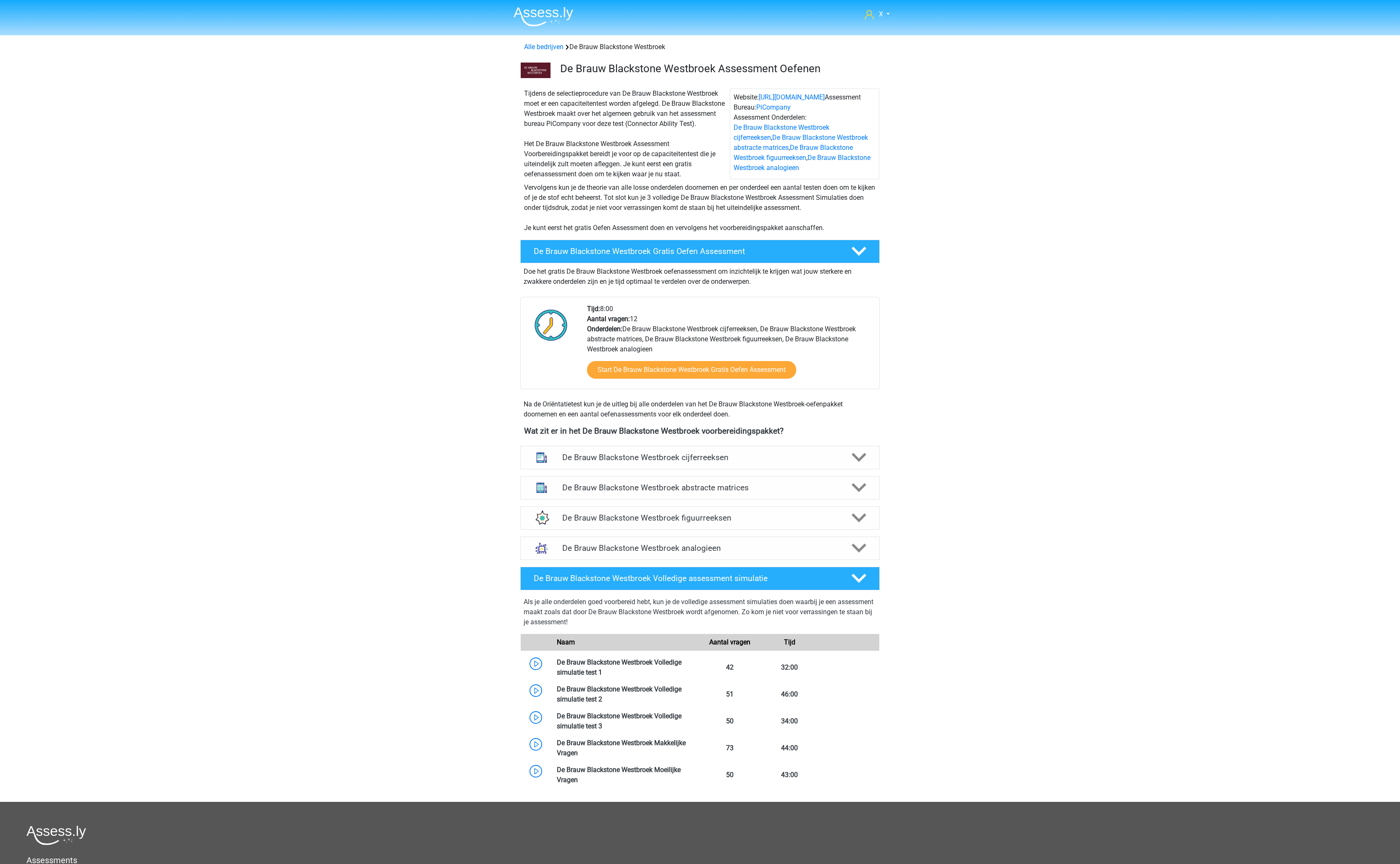
scroll to position [108, 0]
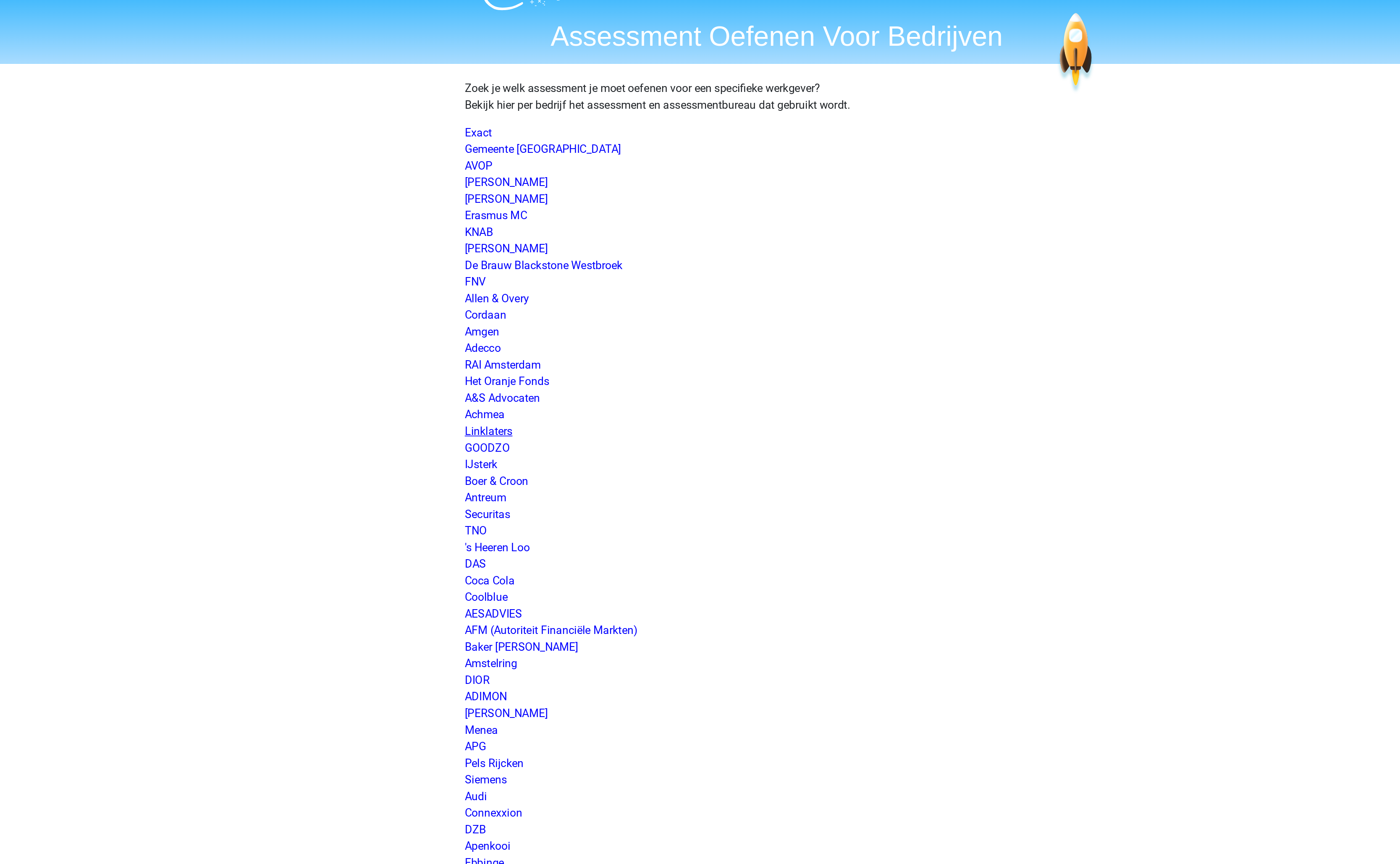
click at [530, 279] on link "Linklaters" at bounding box center [525, 282] width 29 height 8
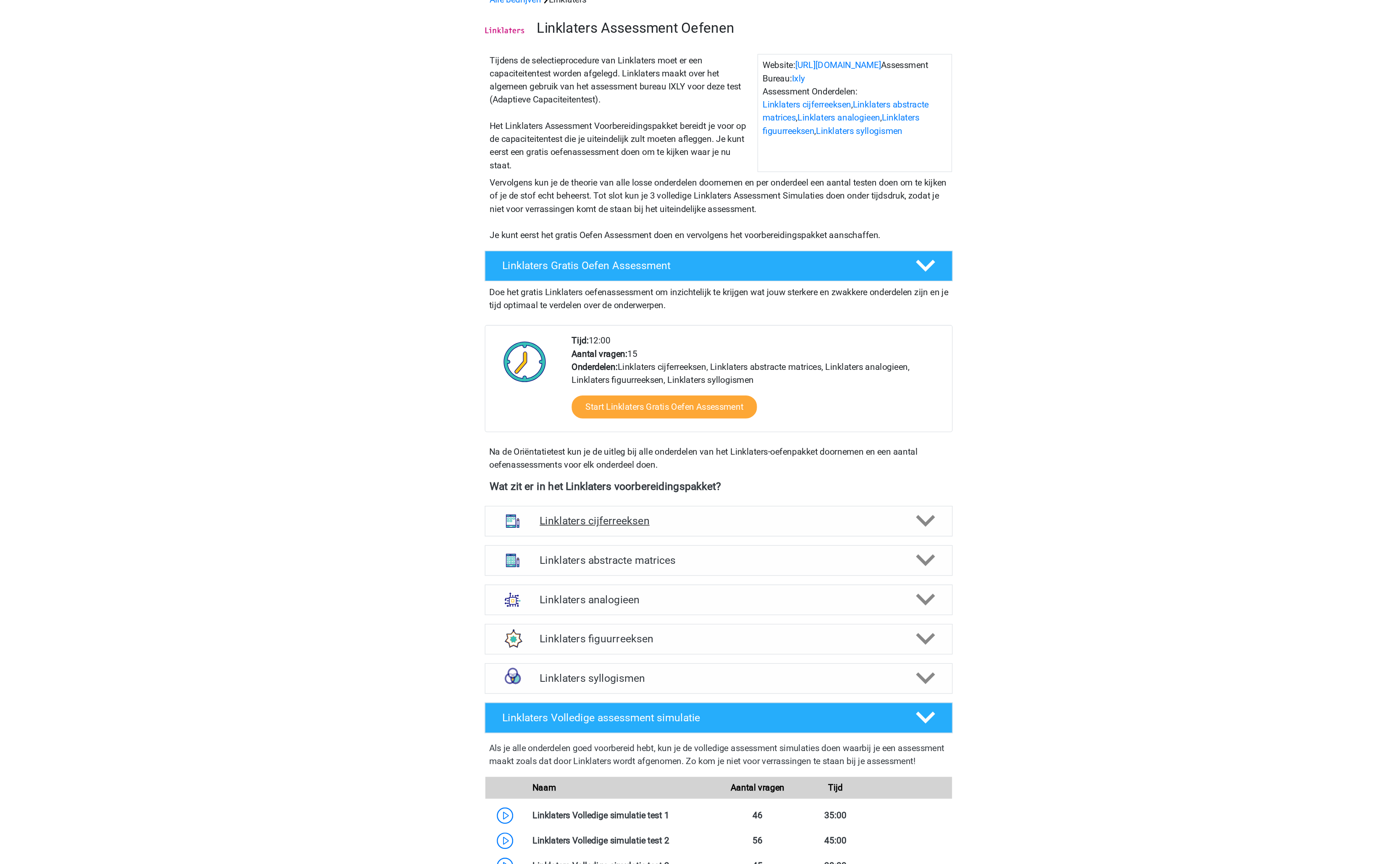
click at [770, 440] on div "Linklaters cijferreeksen" at bounding box center [699, 447] width 359 height 23
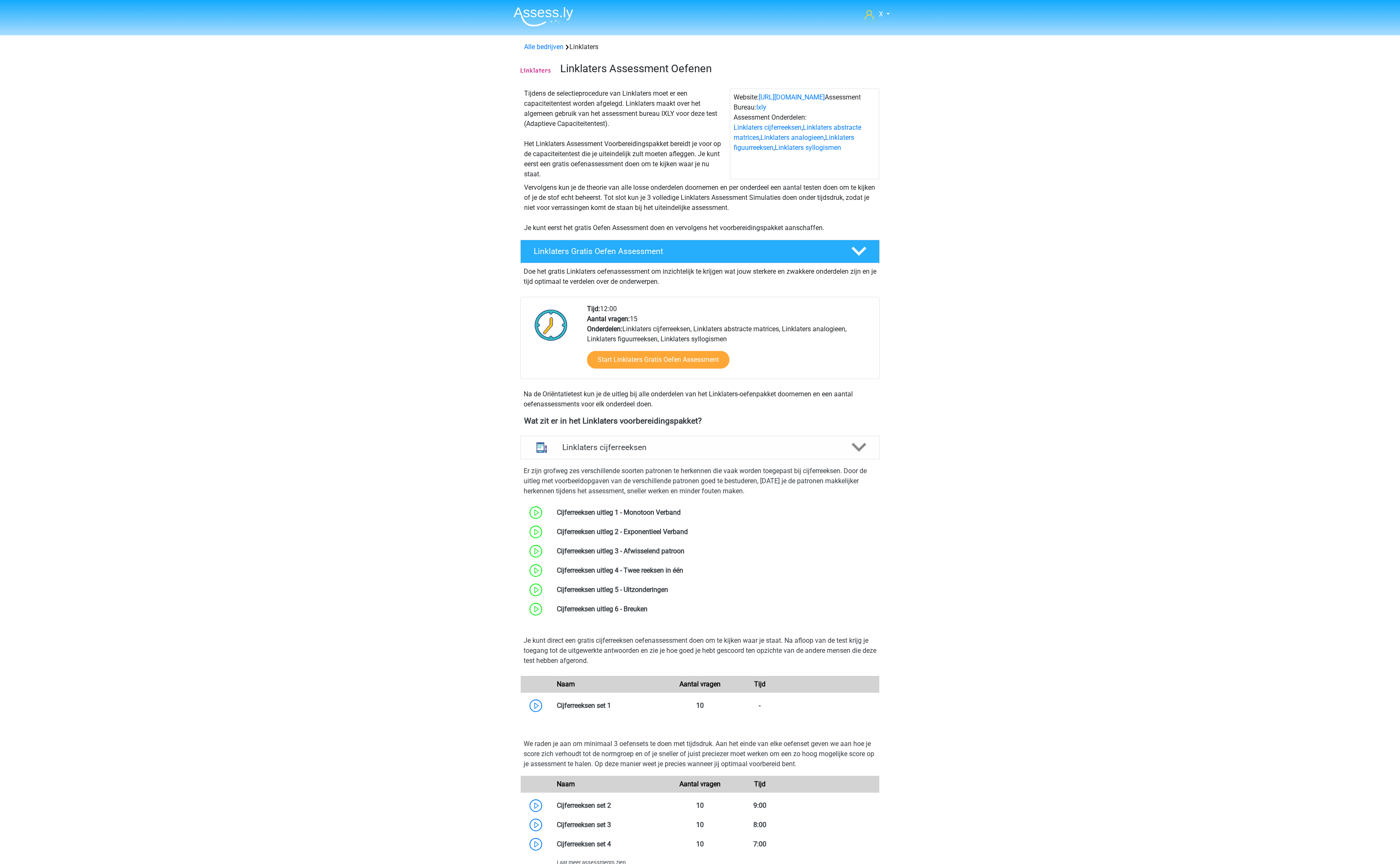
click at [553, 19] on img at bounding box center [543, 16] width 60 height 20
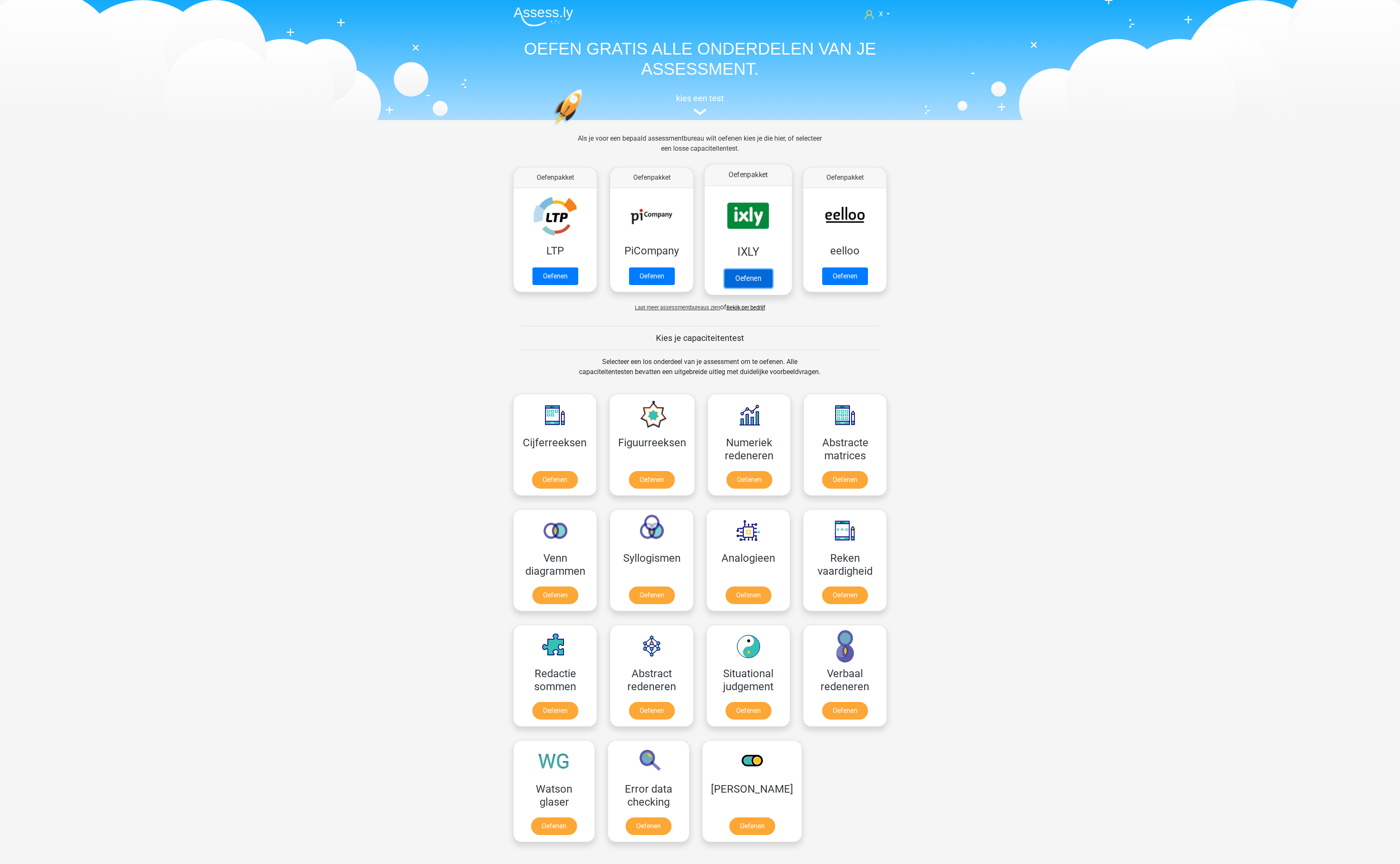
click at [736, 269] on link "Oefenen" at bounding box center [748, 278] width 48 height 18
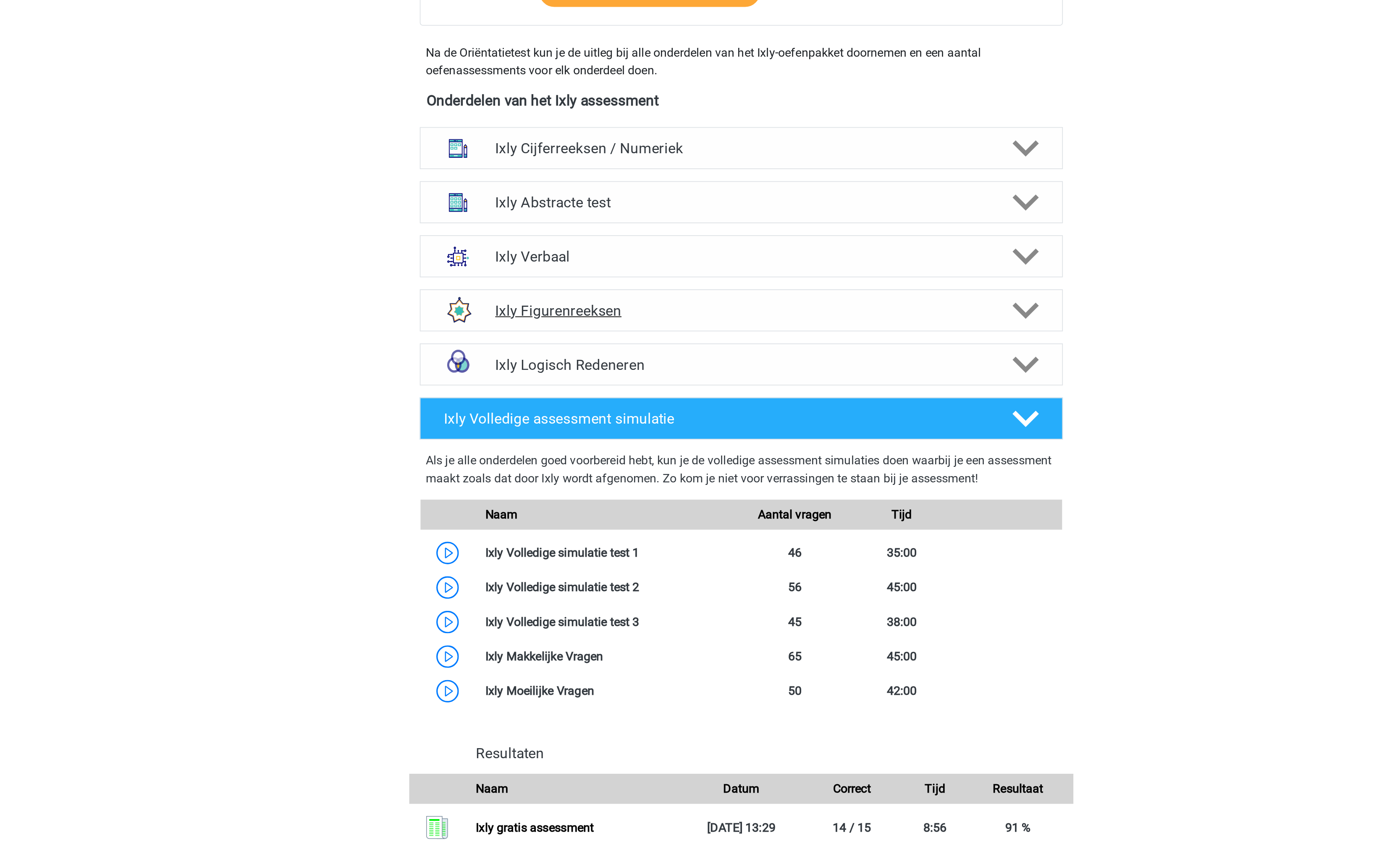
click at [664, 478] on div "Ixly Figurenreeksen" at bounding box center [699, 467] width 359 height 23
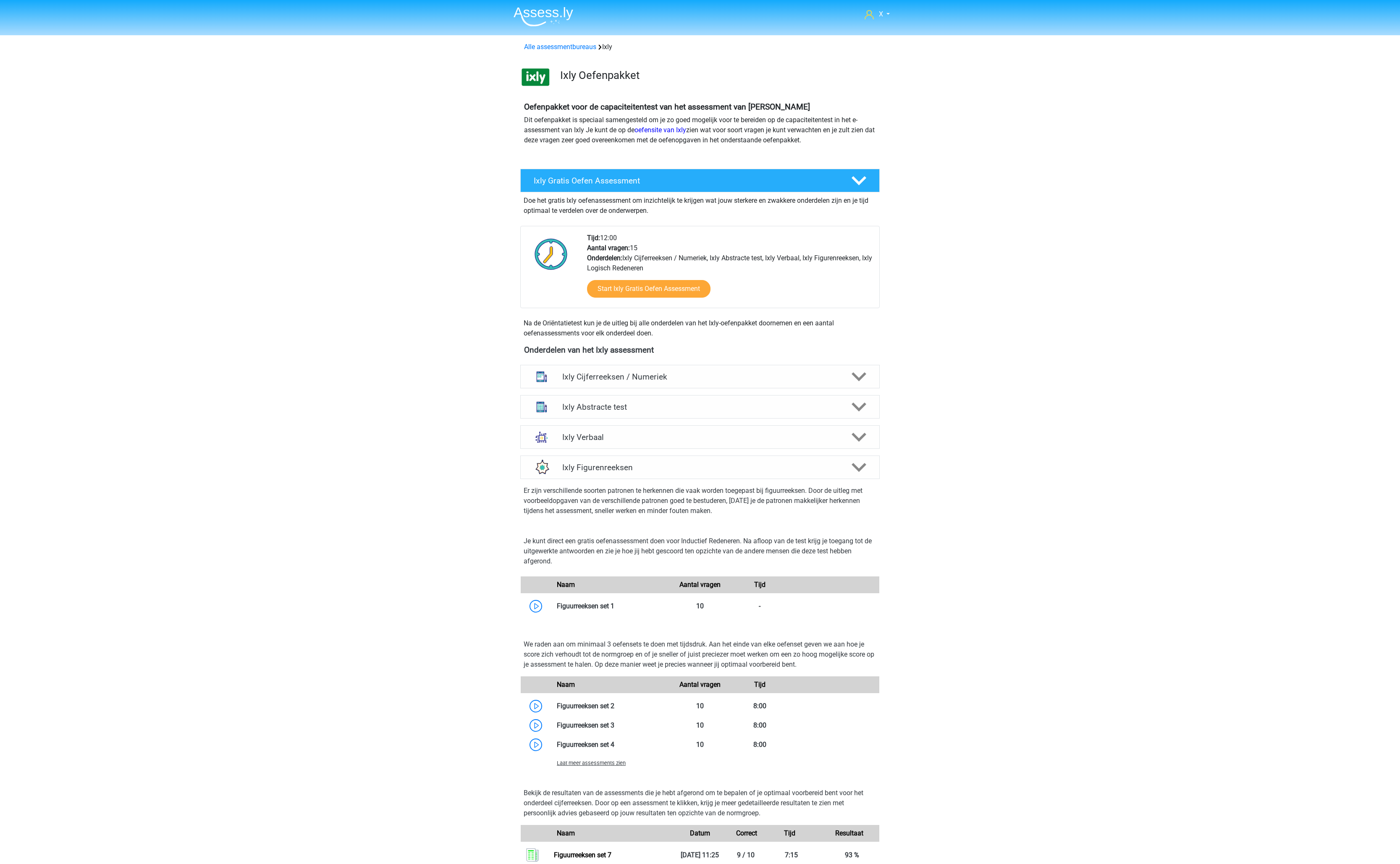
click at [548, 17] on img at bounding box center [543, 16] width 60 height 20
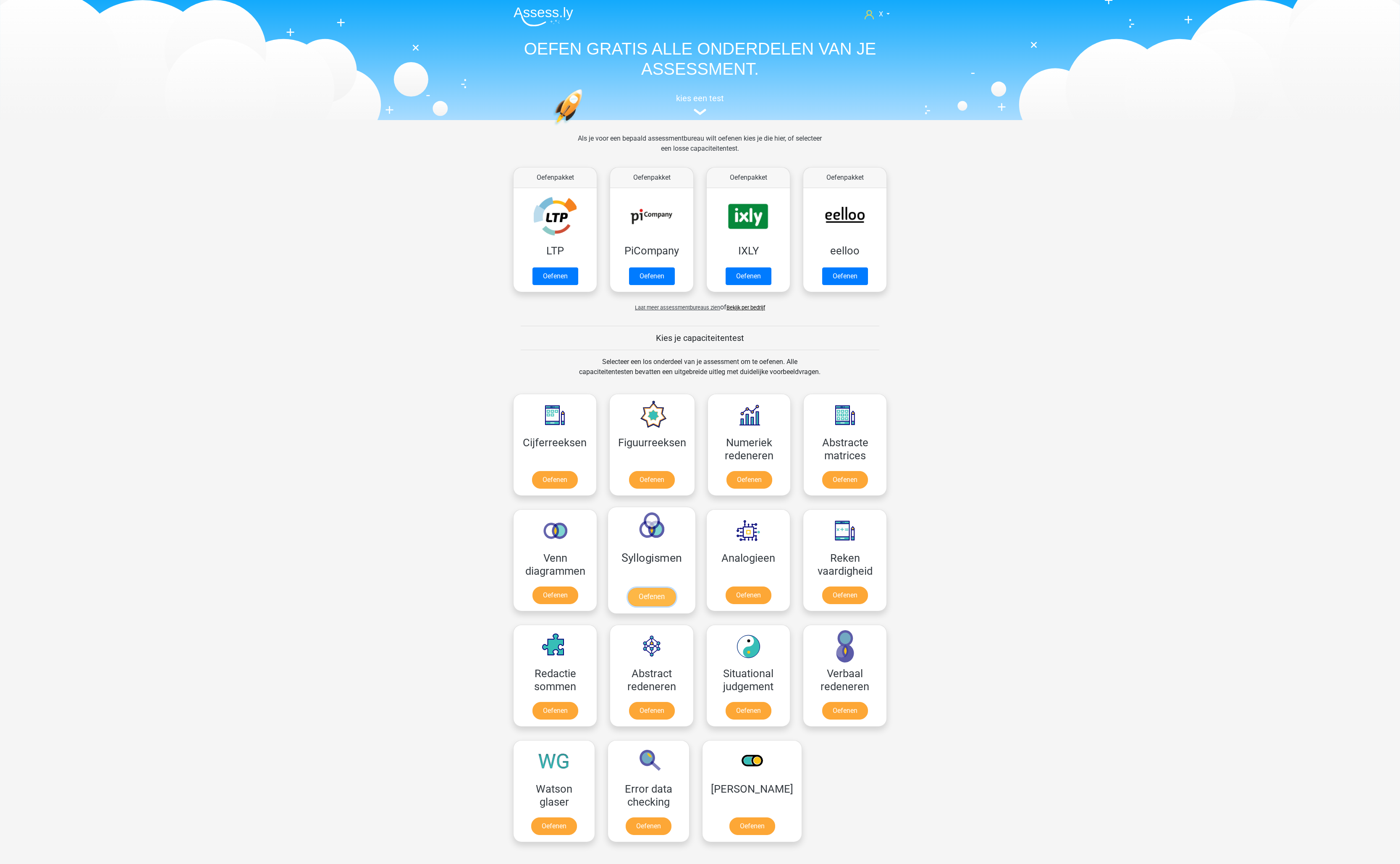
click at [652, 588] on link "Oefenen" at bounding box center [652, 597] width 48 height 18
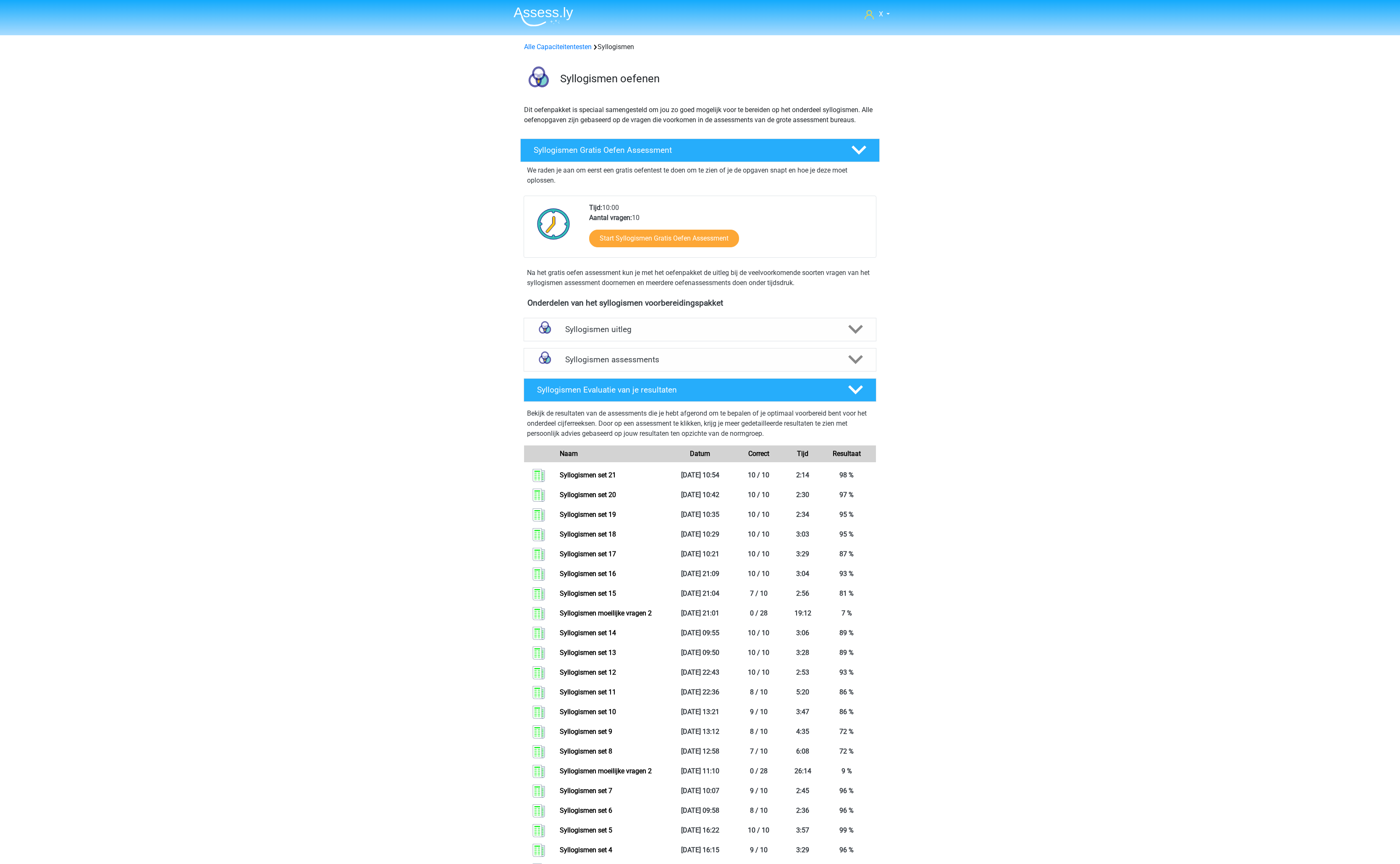
click at [546, 18] on img at bounding box center [543, 16] width 60 height 20
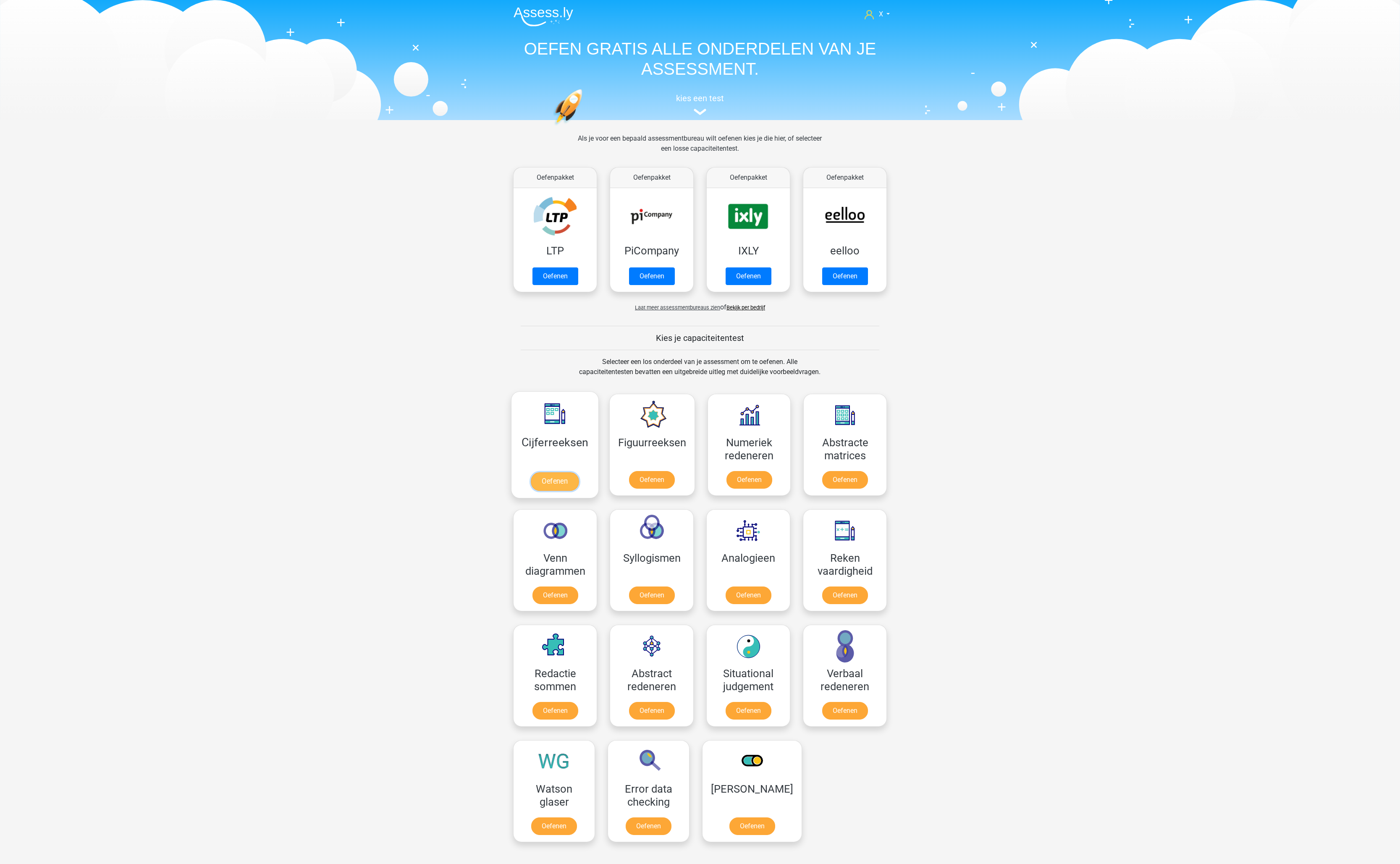
click at [572, 472] on link "Oefenen" at bounding box center [555, 481] width 48 height 18
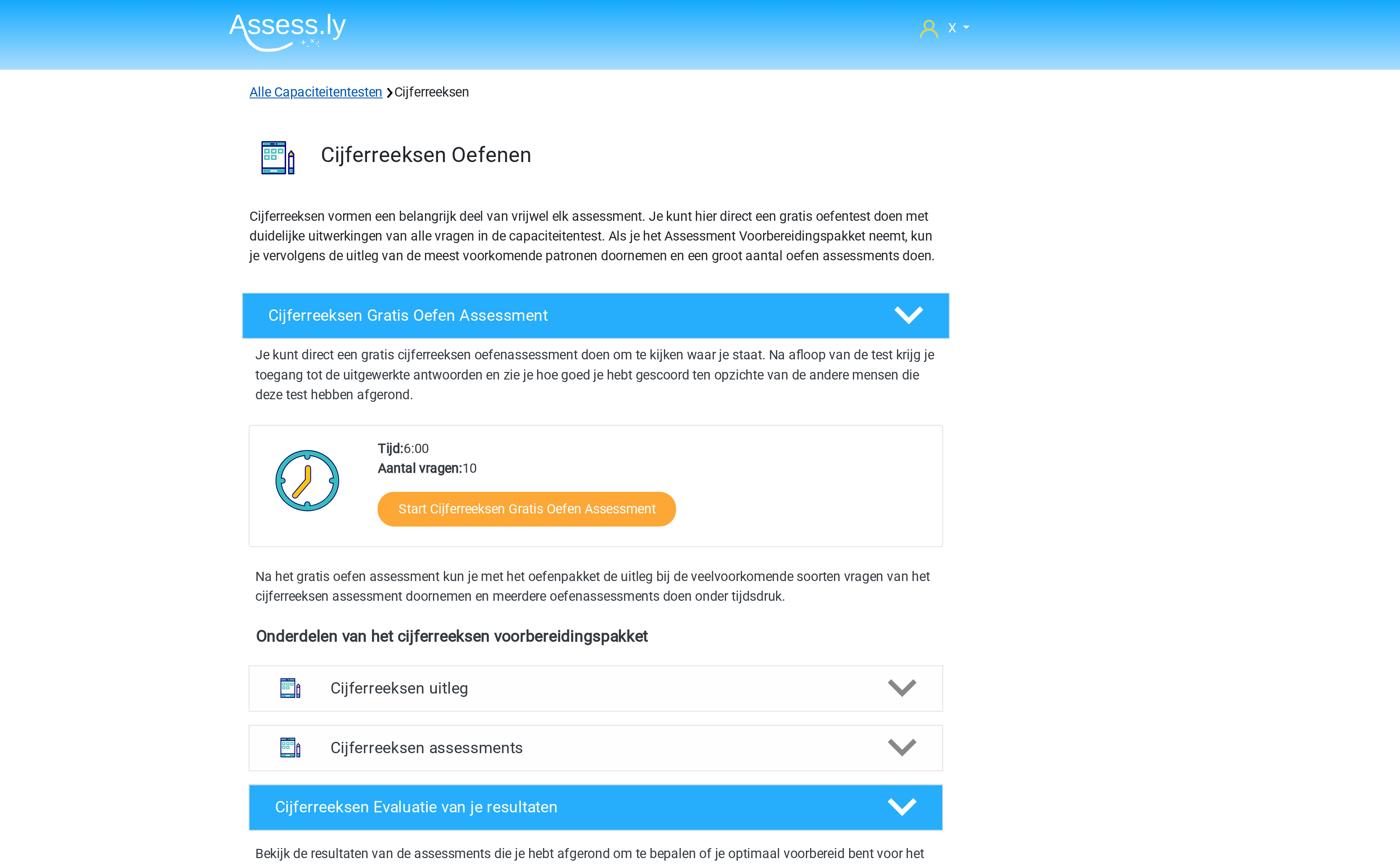
click at [572, 45] on link "Alle Capaciteitentesten" at bounding box center [557, 47] width 67 height 8
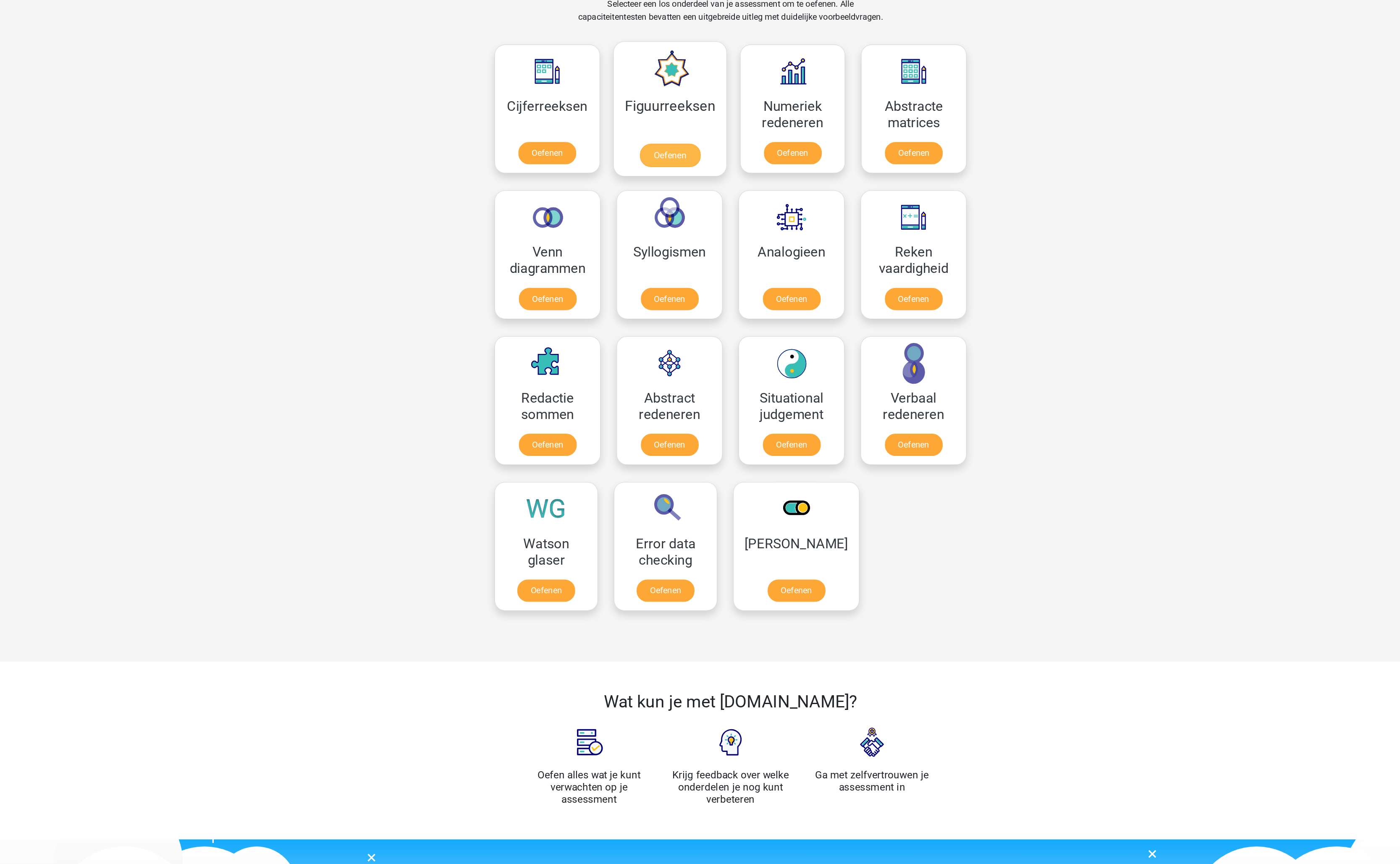
scroll to position [211, 0]
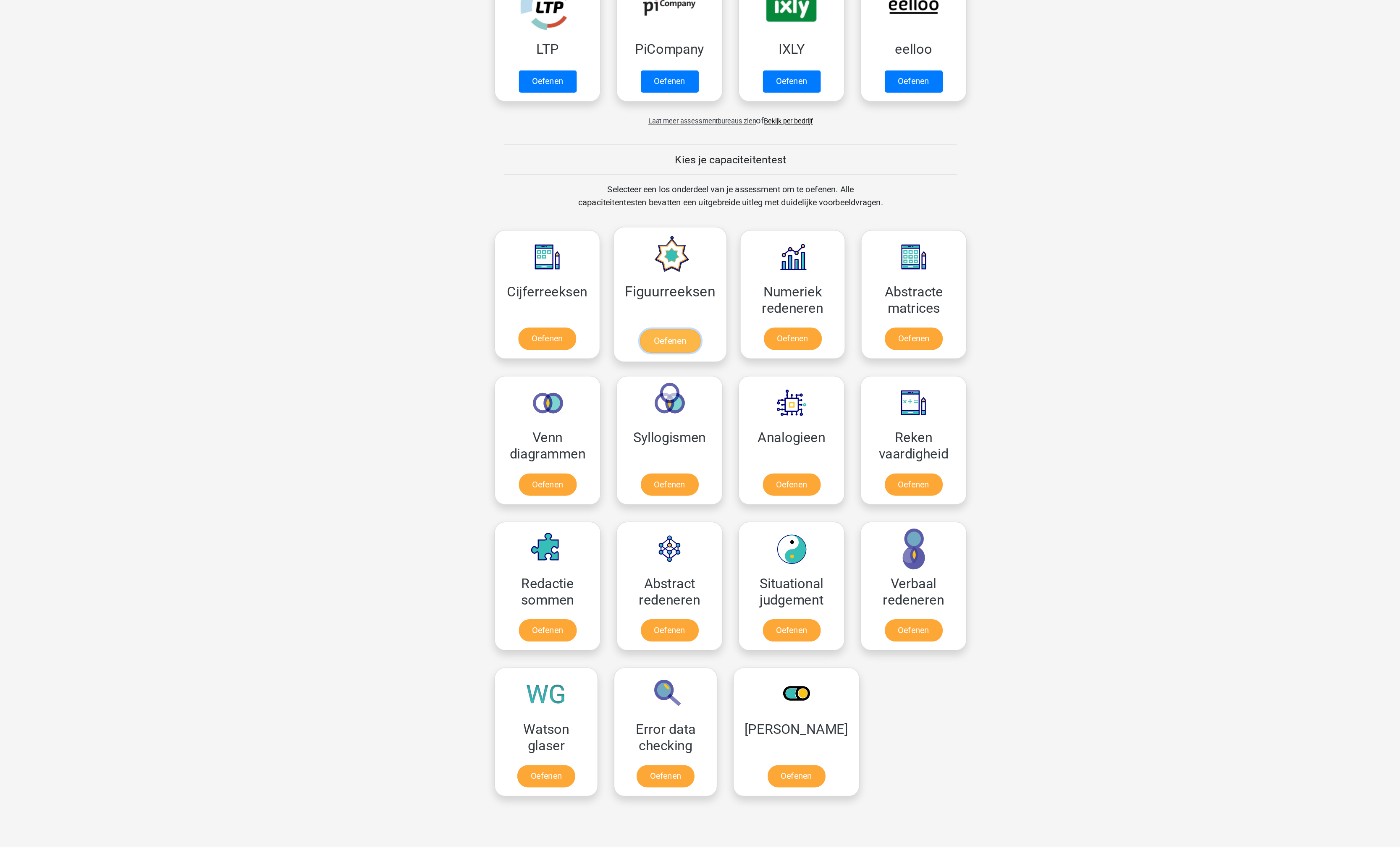
click at [667, 261] on link "Oefenen" at bounding box center [652, 269] width 48 height 18
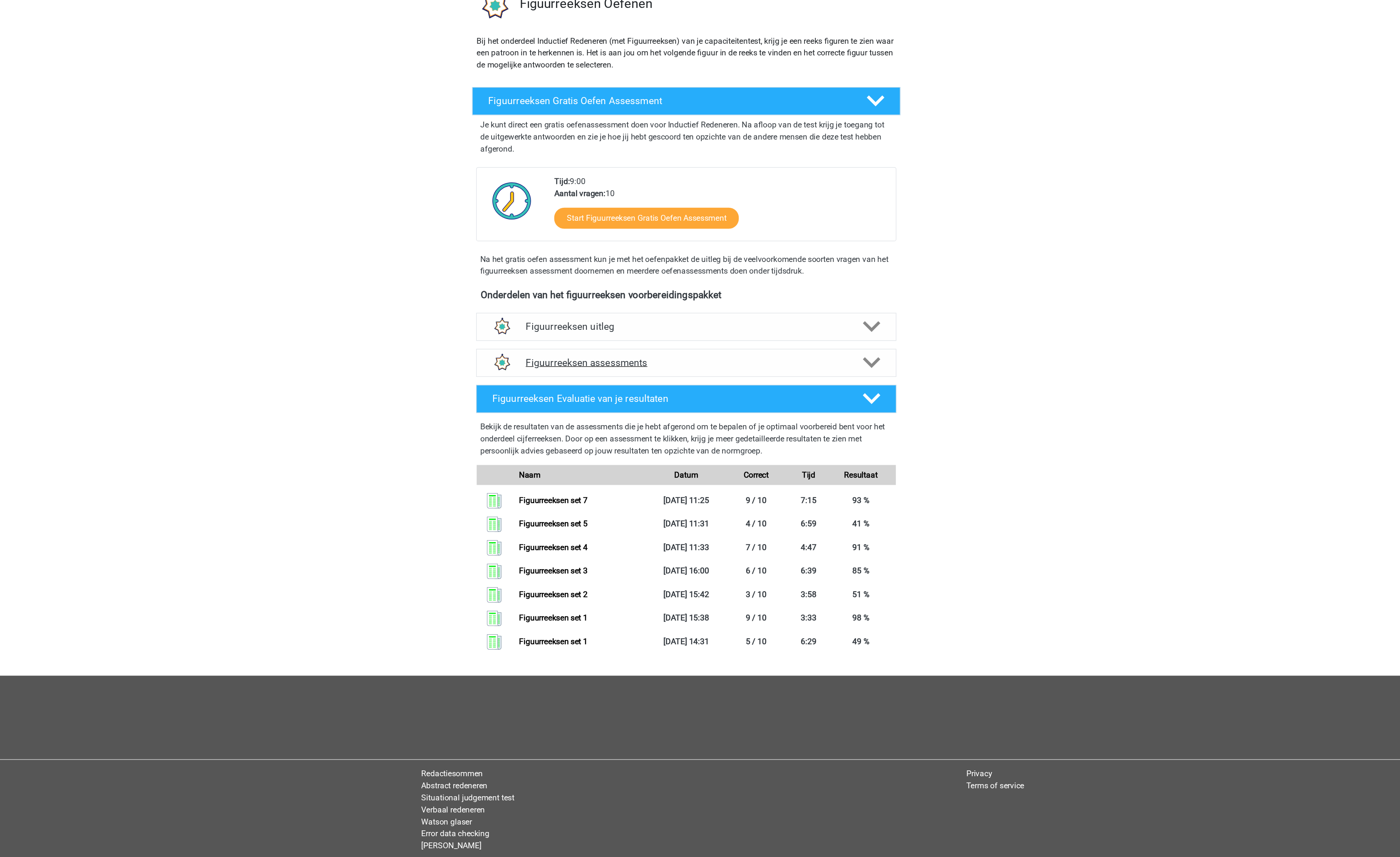
click at [704, 374] on h4 "Figuurreeksen assessments" at bounding box center [700, 376] width 267 height 9
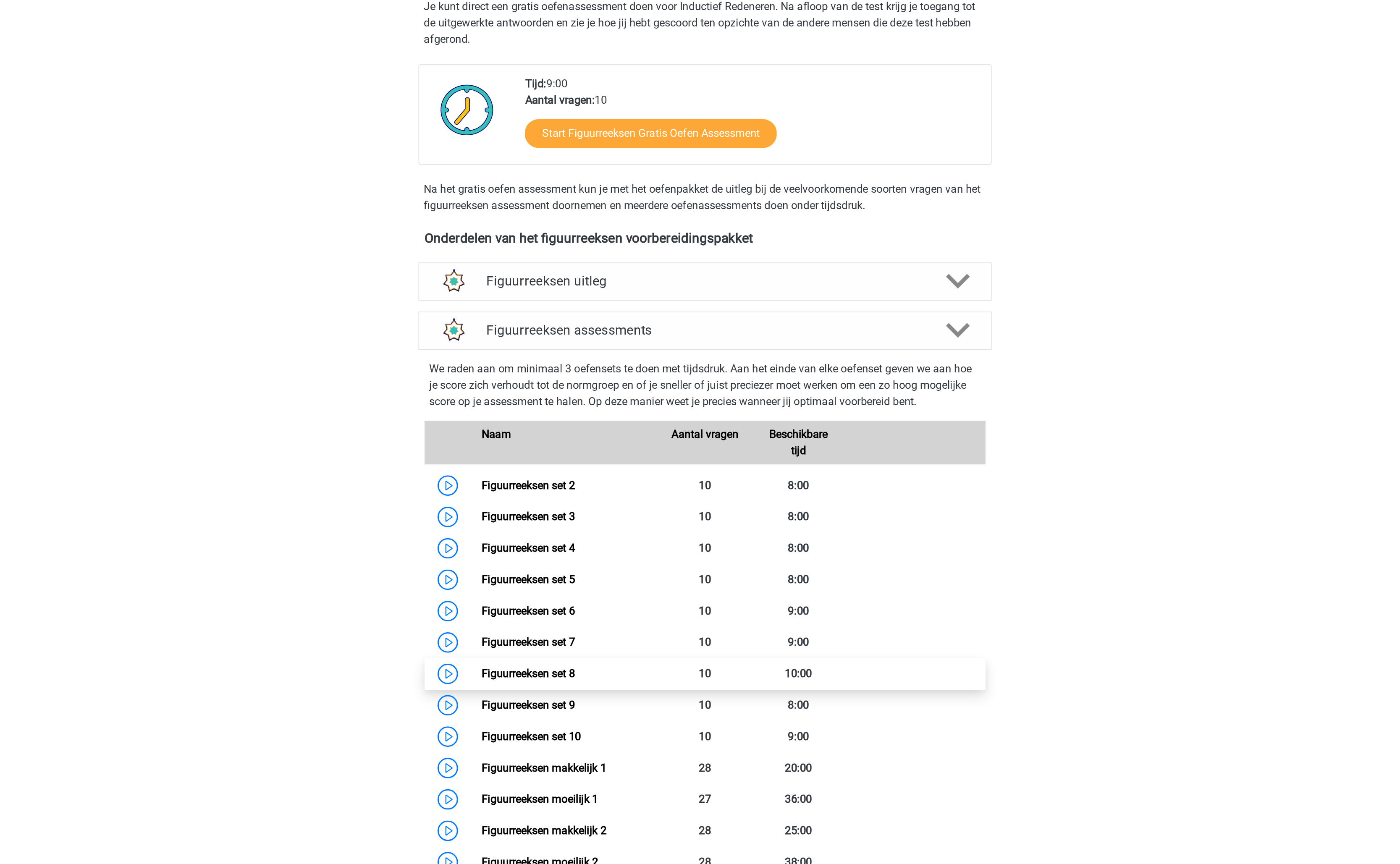
click at [619, 587] on link "Figuurreeksen set 8" at bounding box center [590, 591] width 57 height 8
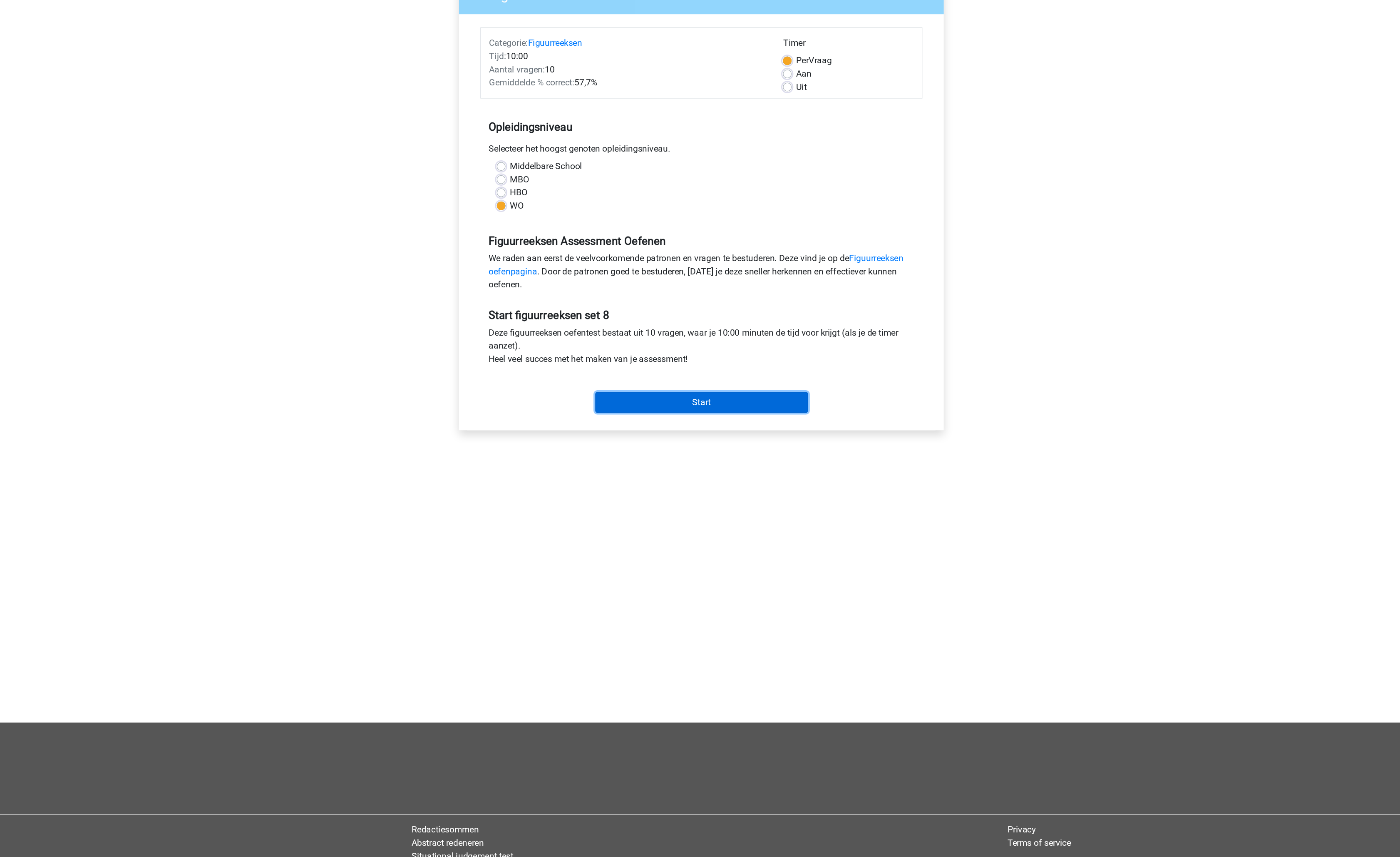
click at [699, 389] on input "Start" at bounding box center [700, 393] width 162 height 16
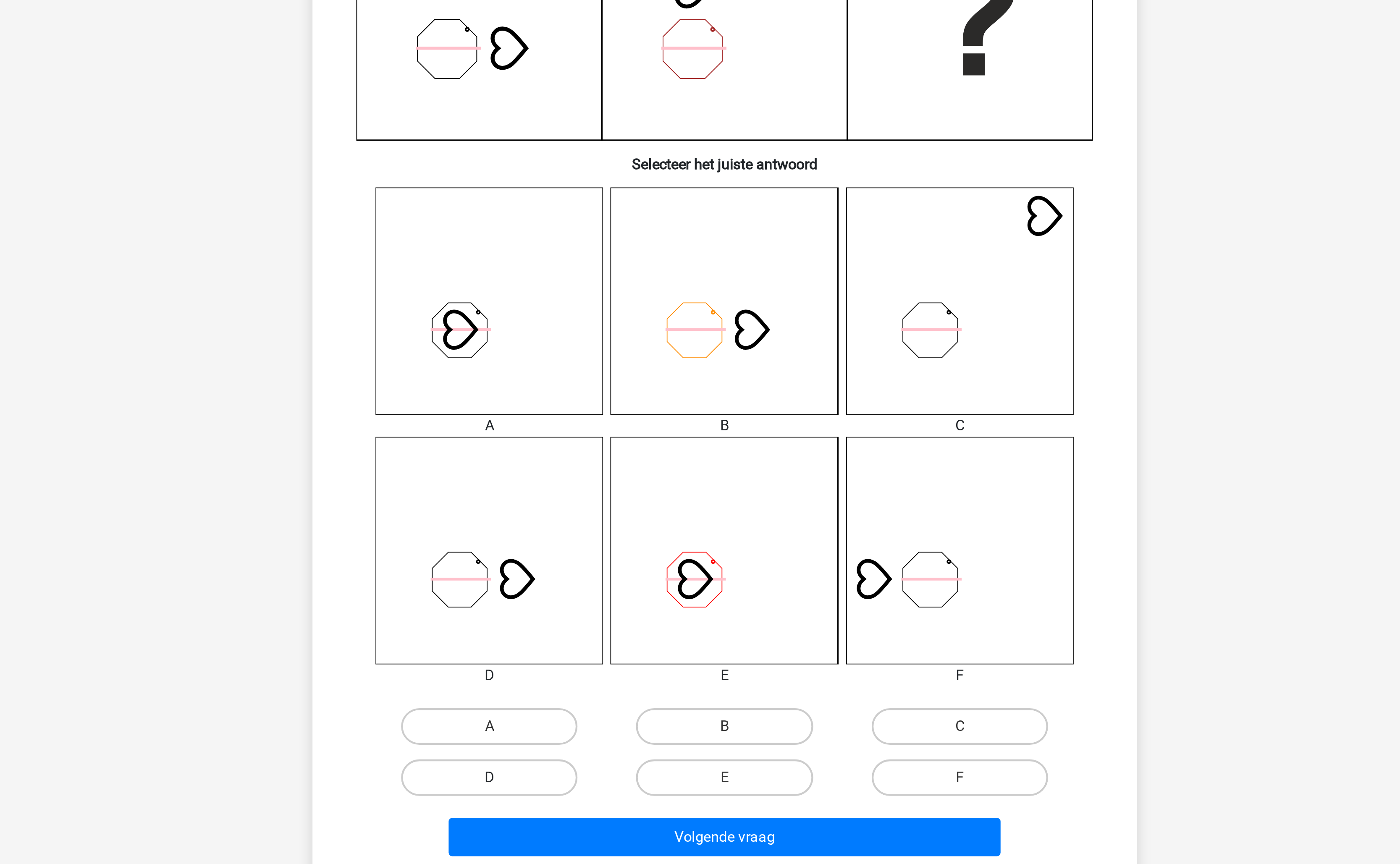
click at [622, 614] on label "D" at bounding box center [592, 615] width 81 height 17
click at [597, 616] on input "D" at bounding box center [595, 619] width 6 height 6
radio input "true"
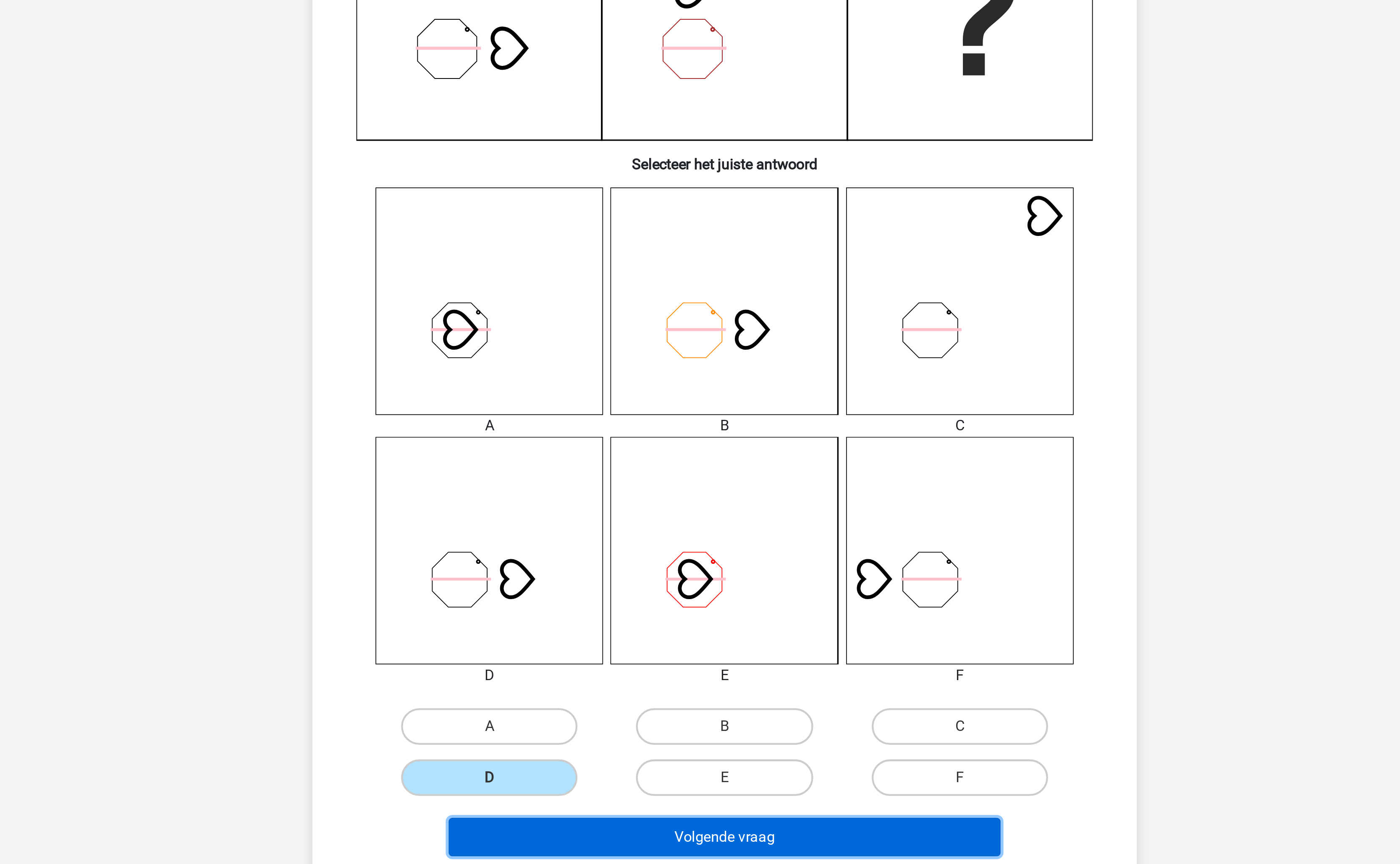
click at [714, 640] on button "Volgende vraag" at bounding box center [700, 643] width 254 height 18
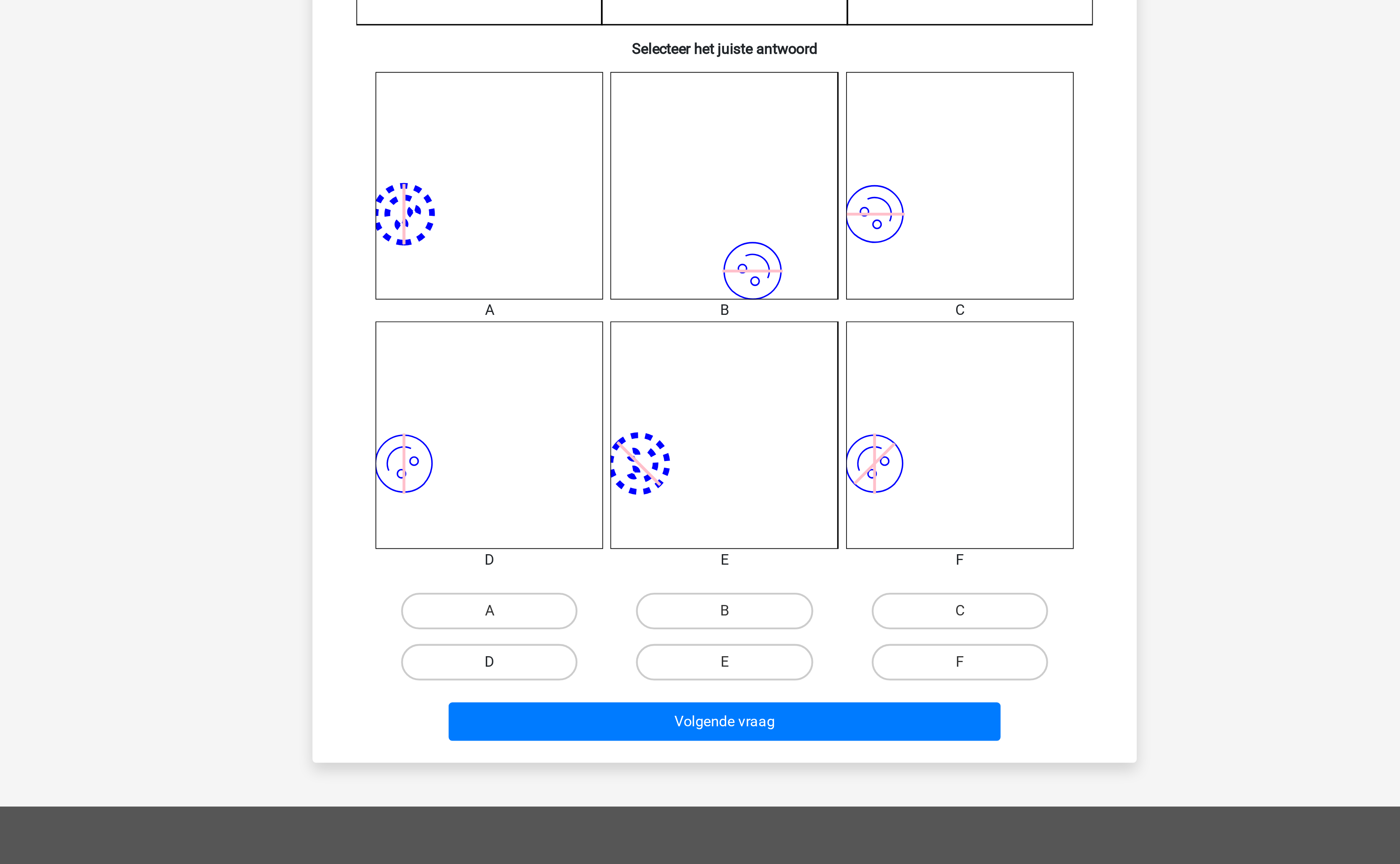
click at [614, 615] on label "D" at bounding box center [592, 615] width 81 height 17
click at [597, 616] on input "D" at bounding box center [595, 619] width 6 height 6
radio input "true"
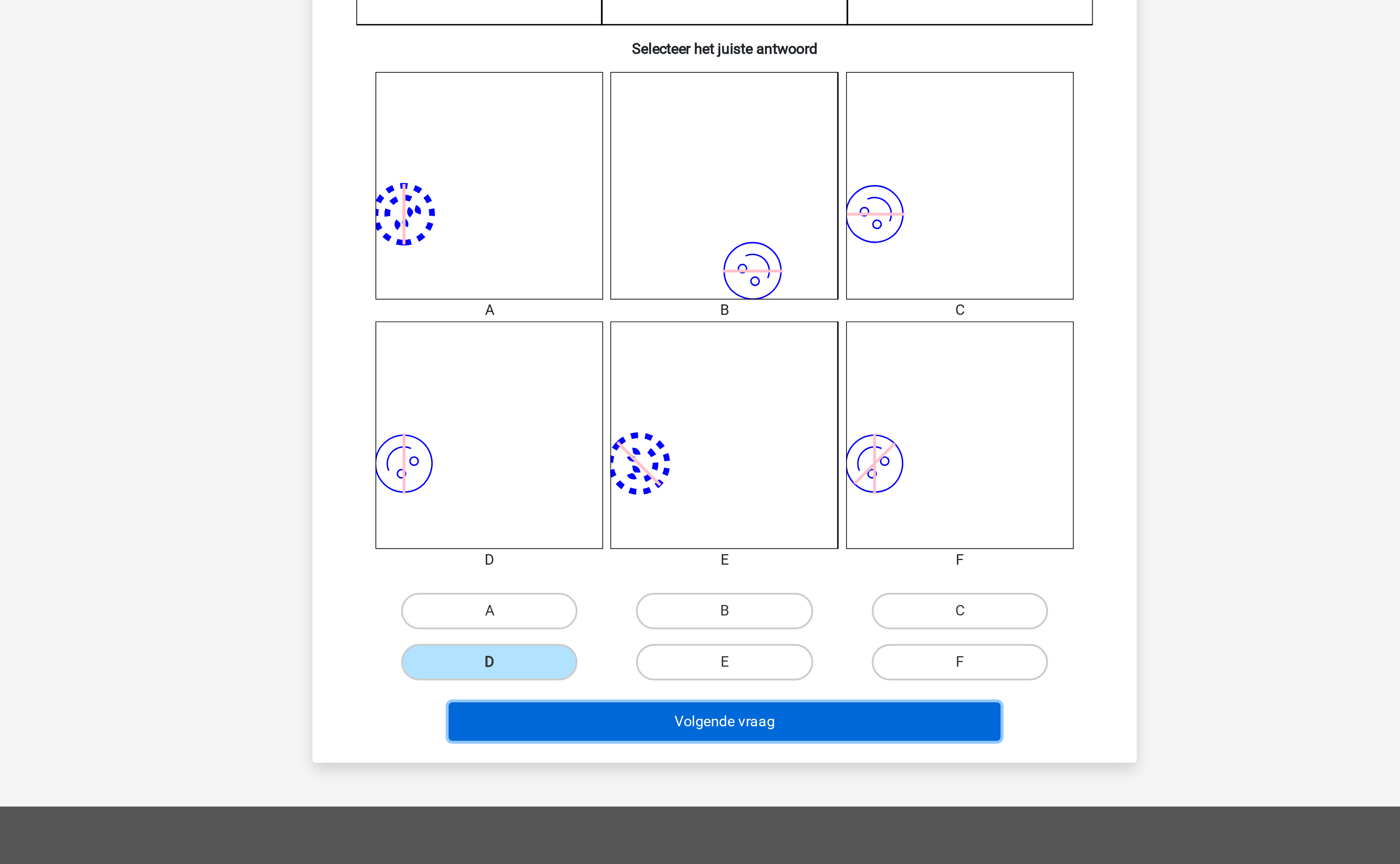
click at [662, 648] on button "Volgende vraag" at bounding box center [700, 643] width 254 height 18
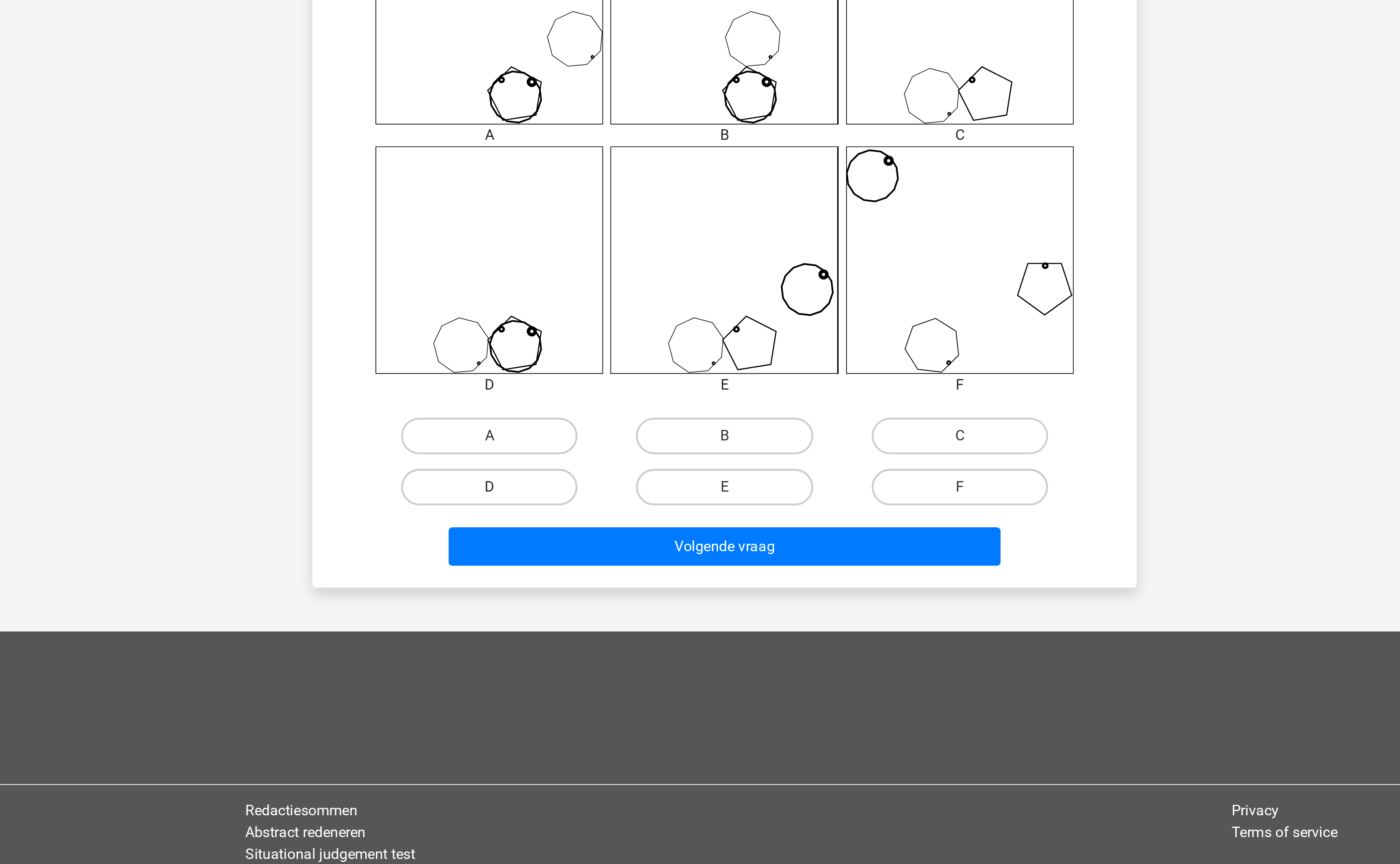
click at [621, 621] on label "D" at bounding box center [592, 615] width 81 height 17
click at [597, 621] on input "D" at bounding box center [595, 619] width 6 height 6
radio input "true"
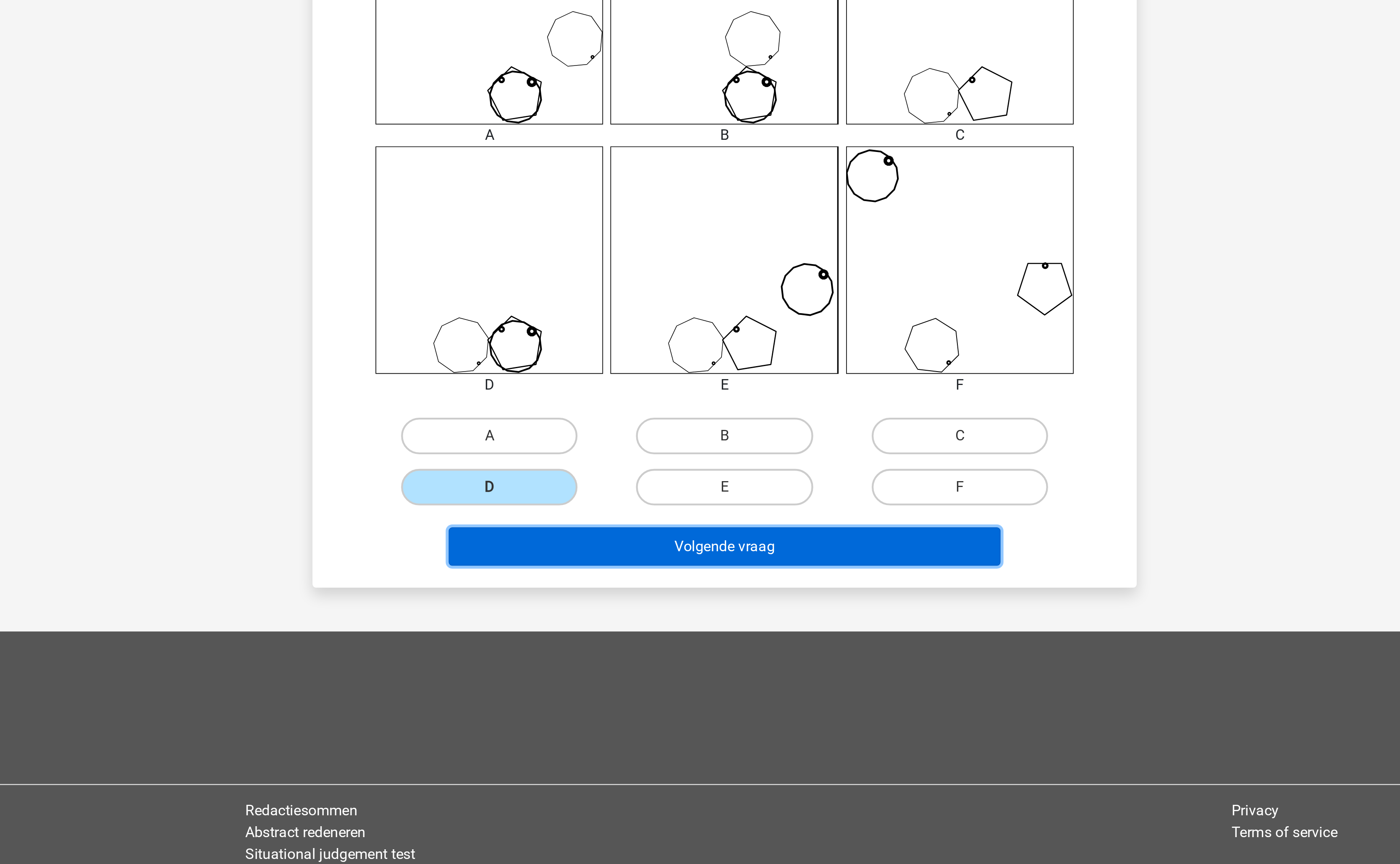
click at [670, 648] on button "Volgende vraag" at bounding box center [700, 643] width 254 height 18
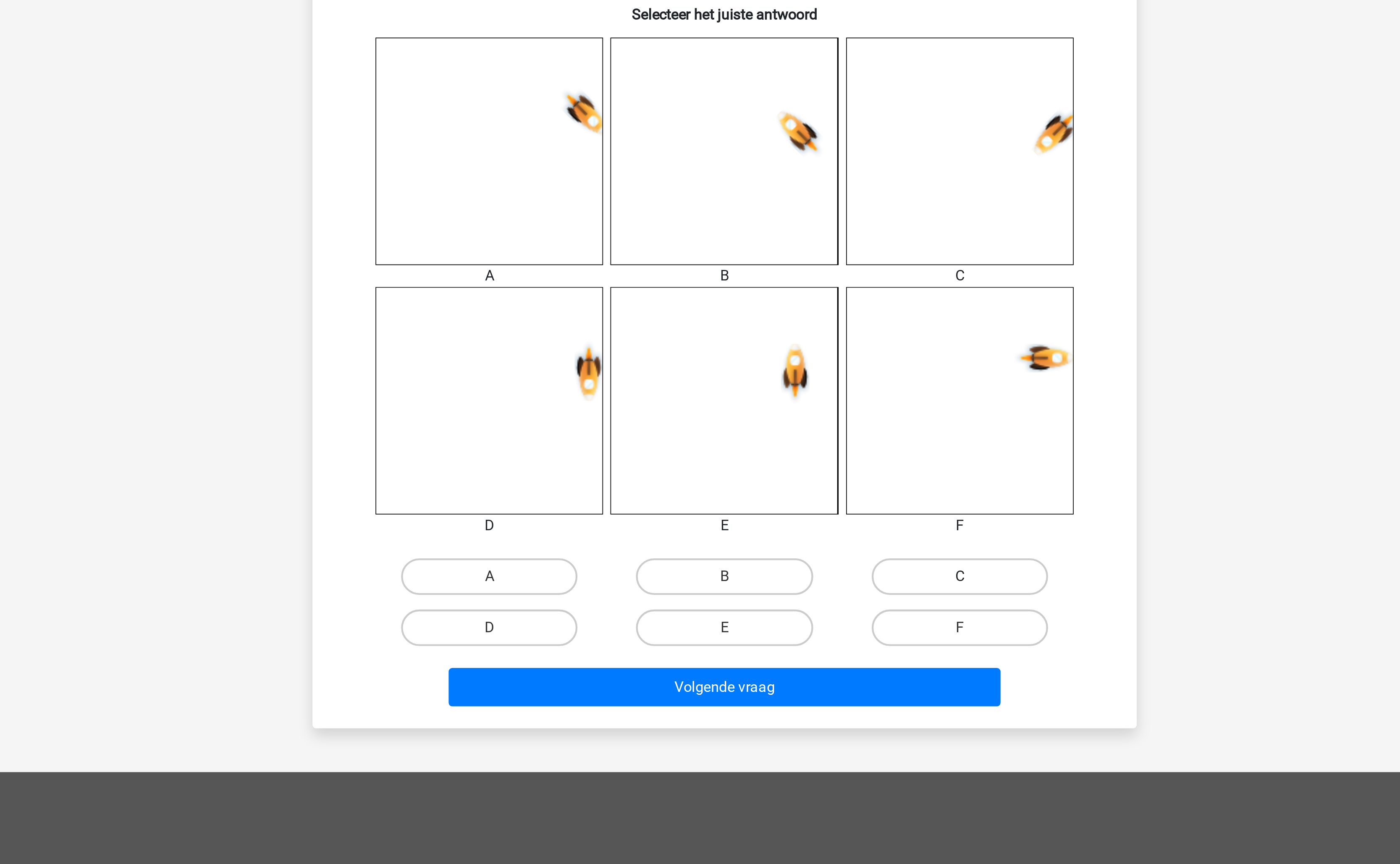
click at [782, 588] on label "C" at bounding box center [808, 592] width 81 height 17
click at [808, 592] on input "C" at bounding box center [810, 595] width 6 height 6
radio input "true"
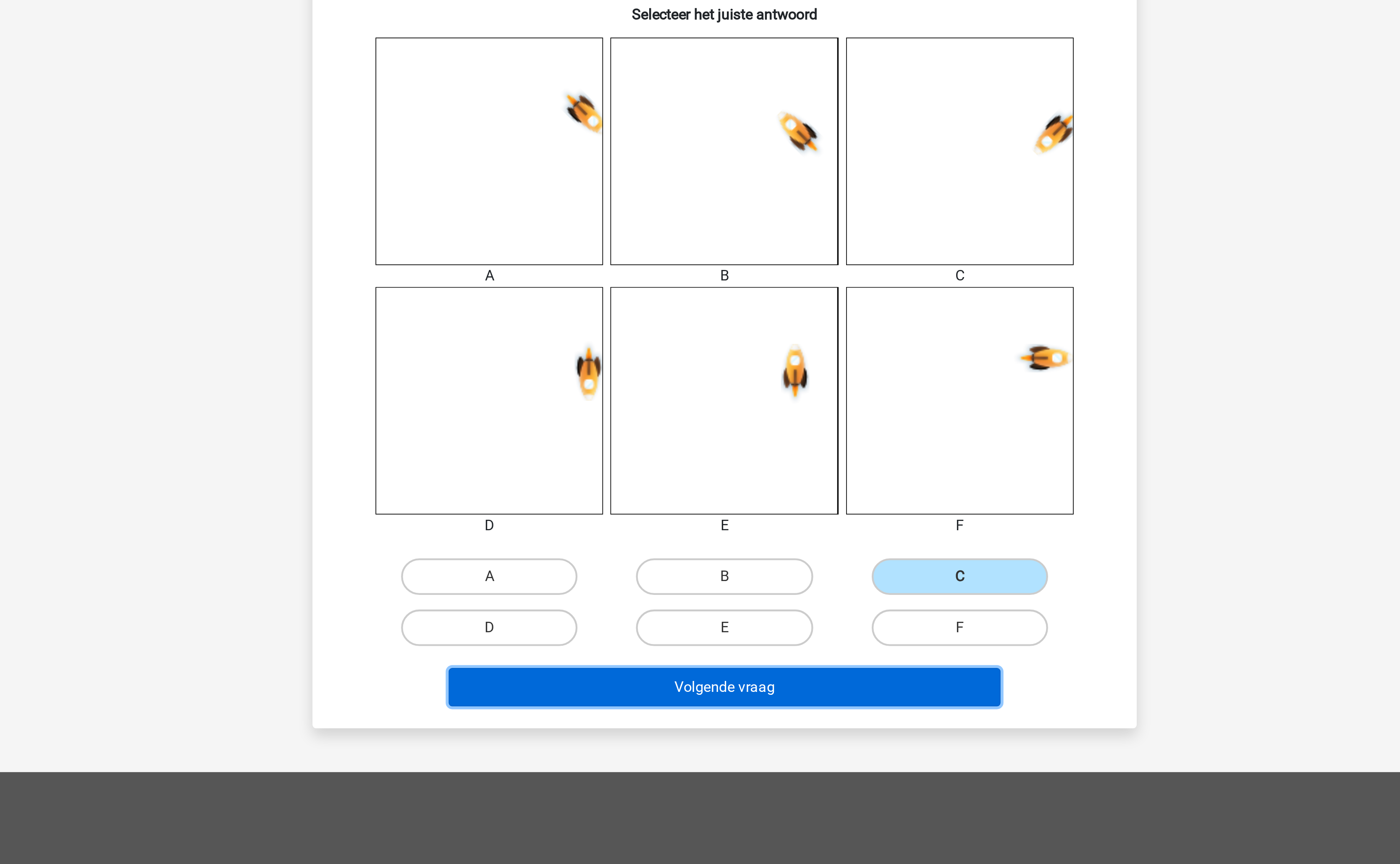
click at [712, 646] on button "Volgende vraag" at bounding box center [700, 643] width 254 height 18
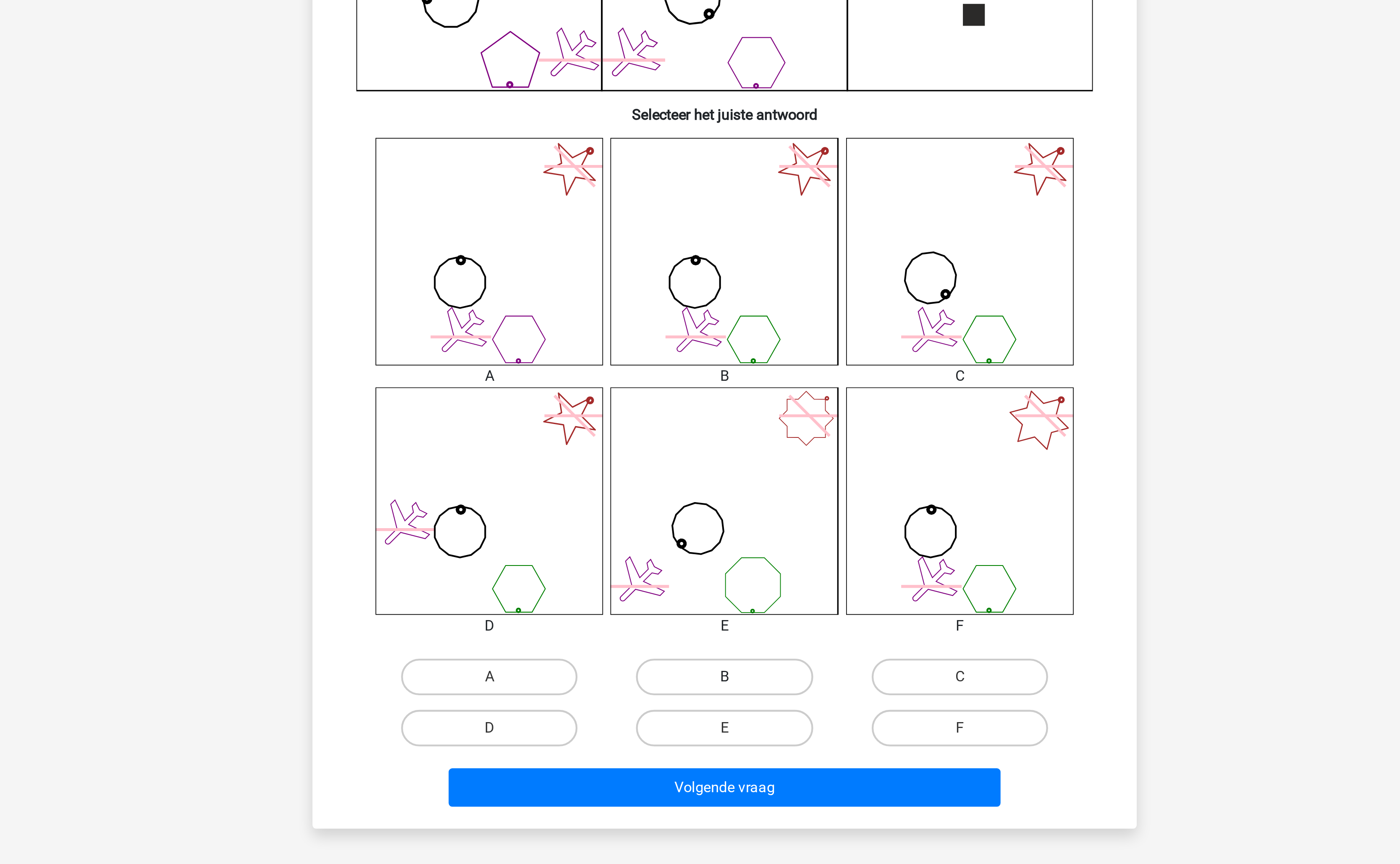
click at [697, 600] on label "B" at bounding box center [699, 592] width 81 height 17
click at [700, 598] on input "B" at bounding box center [703, 595] width 6 height 6
radio input "true"
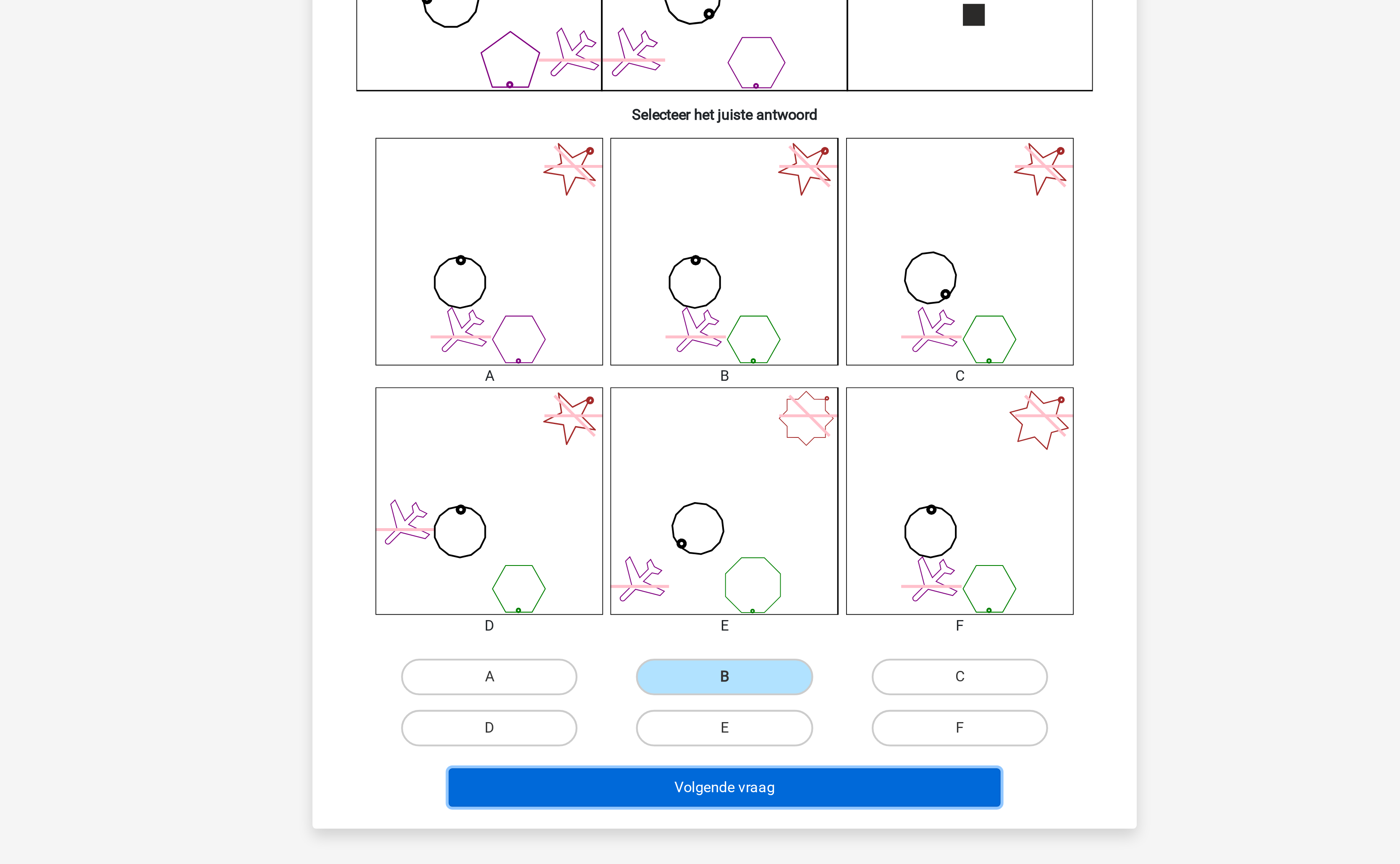
click at [696, 641] on button "Volgende vraag" at bounding box center [700, 643] width 254 height 18
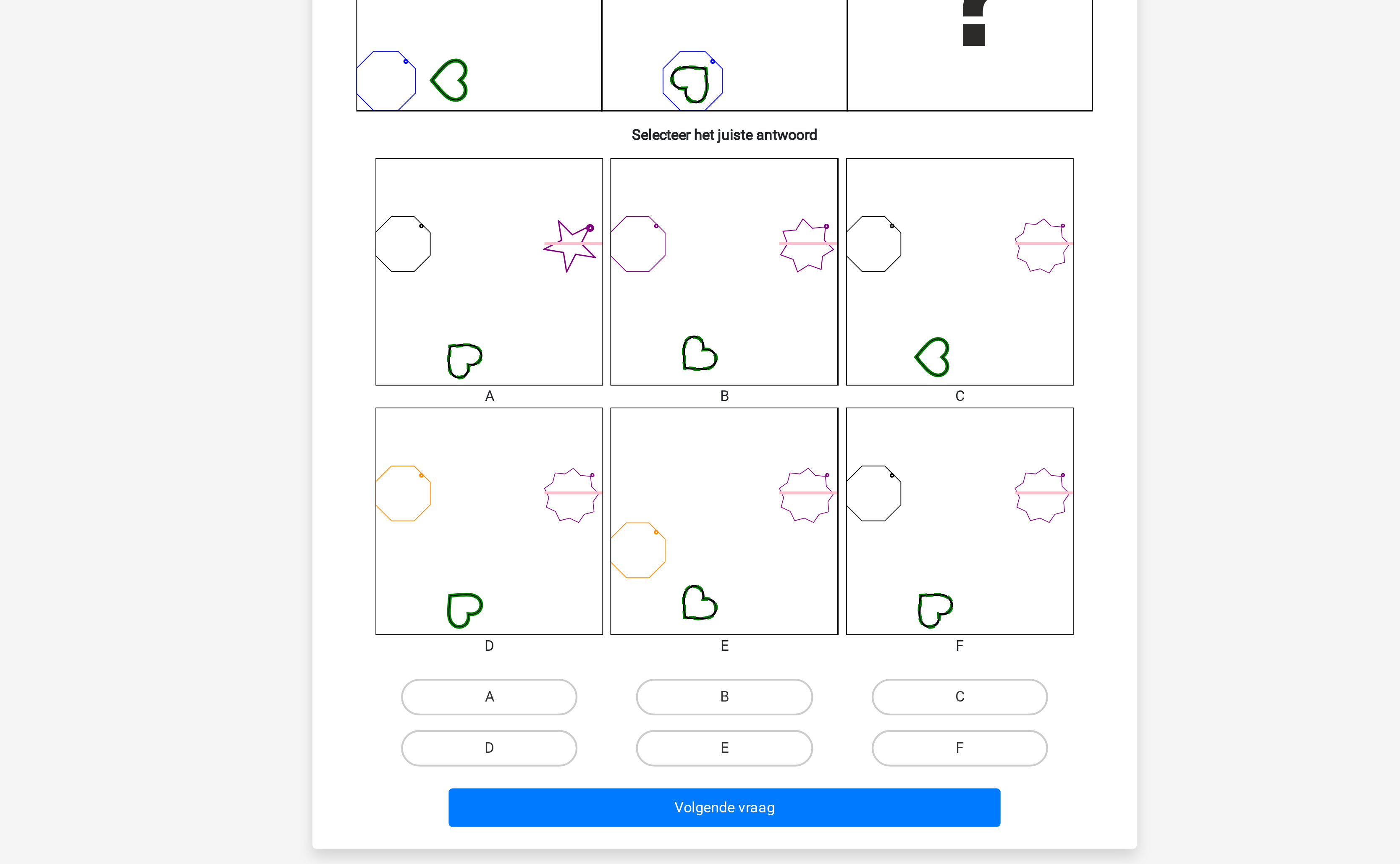
click at [808, 619] on input "F" at bounding box center [810, 619] width 6 height 6
radio input "true"
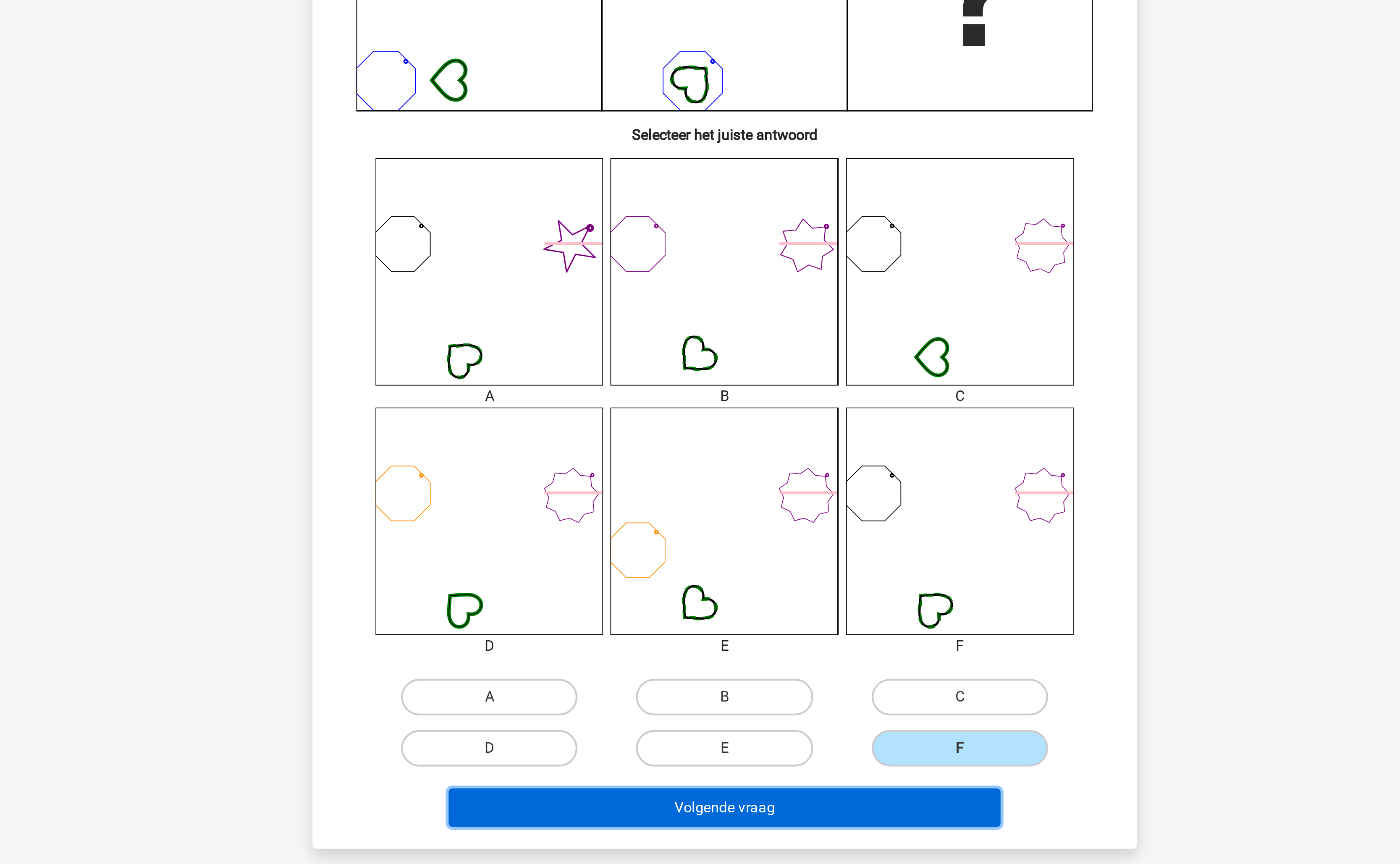
click at [773, 637] on button "Volgende vraag" at bounding box center [700, 643] width 254 height 18
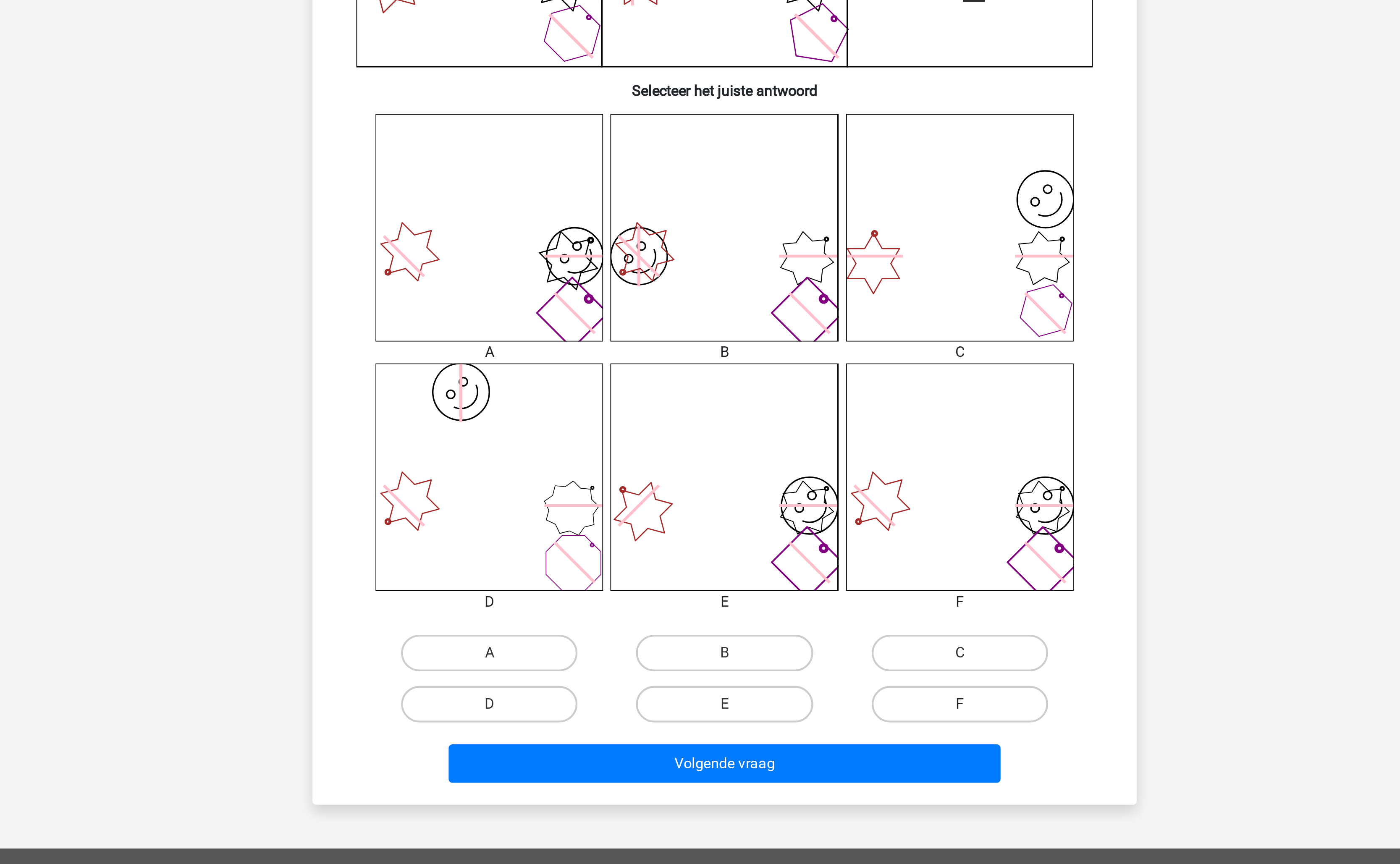
click at [793, 617] on label "F" at bounding box center [808, 615] width 81 height 17
click at [808, 617] on input "F" at bounding box center [810, 619] width 6 height 6
radio input "true"
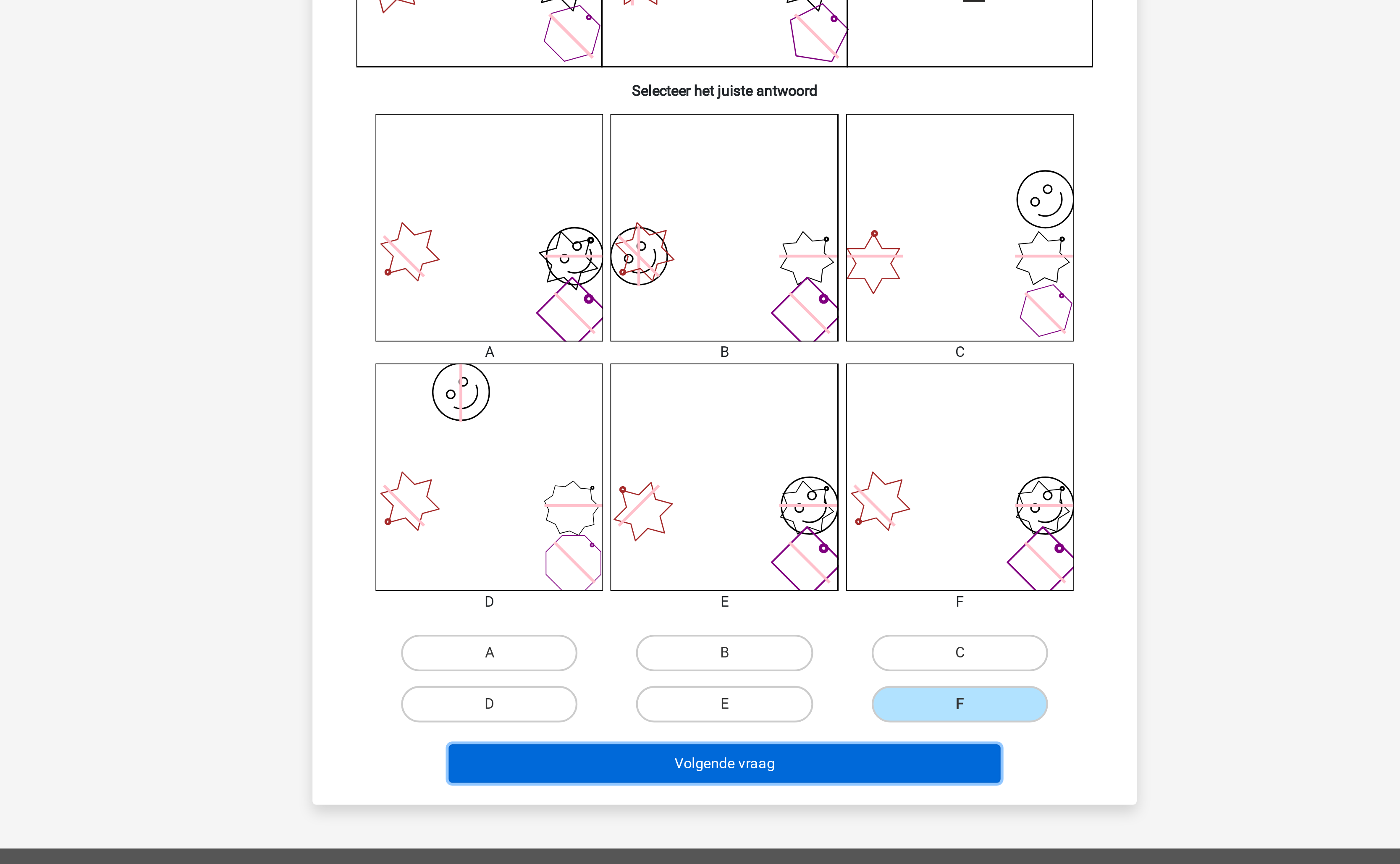
click at [762, 644] on button "Volgende vraag" at bounding box center [700, 643] width 254 height 18
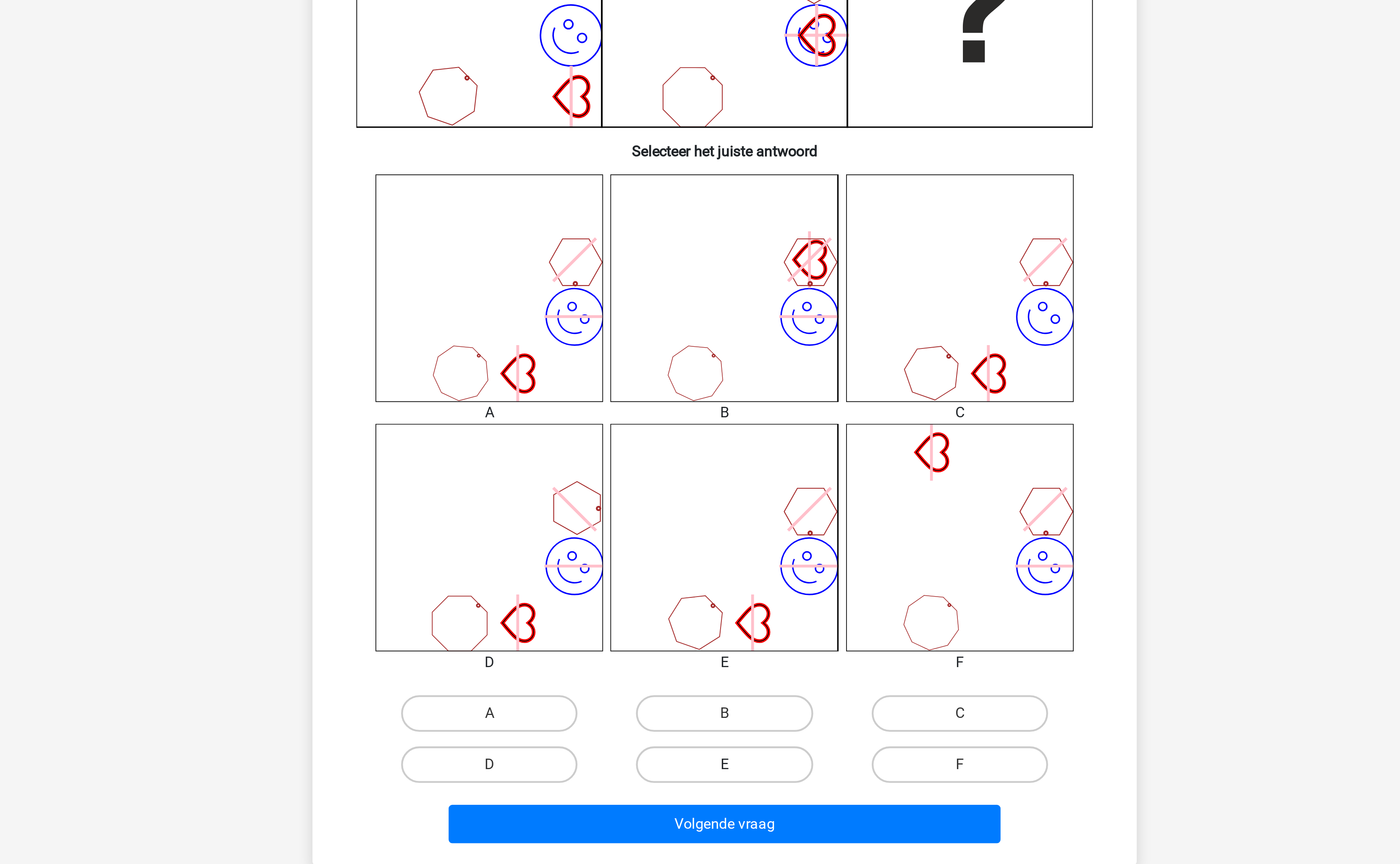
click at [714, 612] on label "E" at bounding box center [699, 615] width 81 height 17
click at [706, 616] on input "E" at bounding box center [703, 619] width 6 height 6
radio input "true"
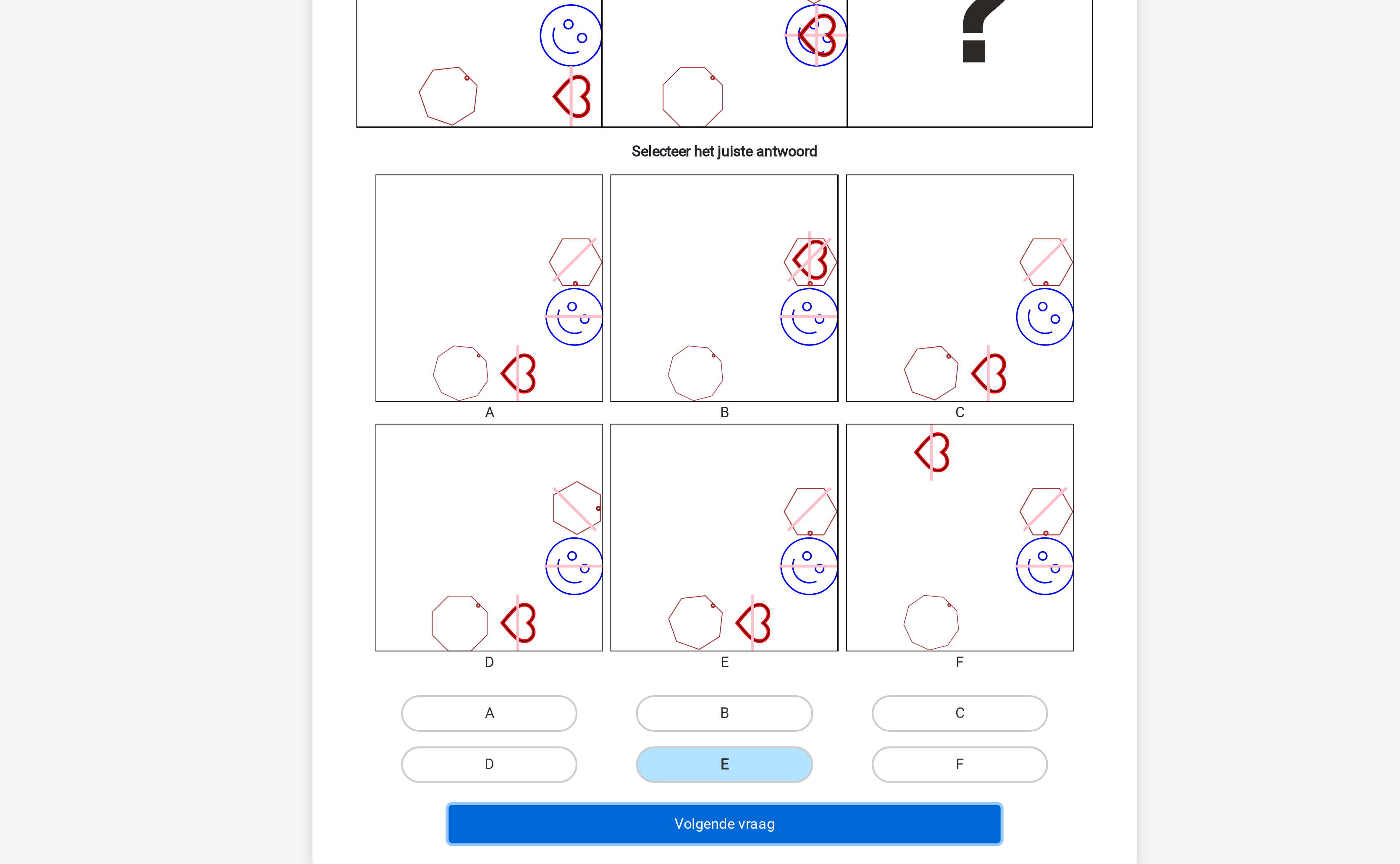
click at [709, 641] on button "Volgende vraag" at bounding box center [700, 643] width 254 height 18
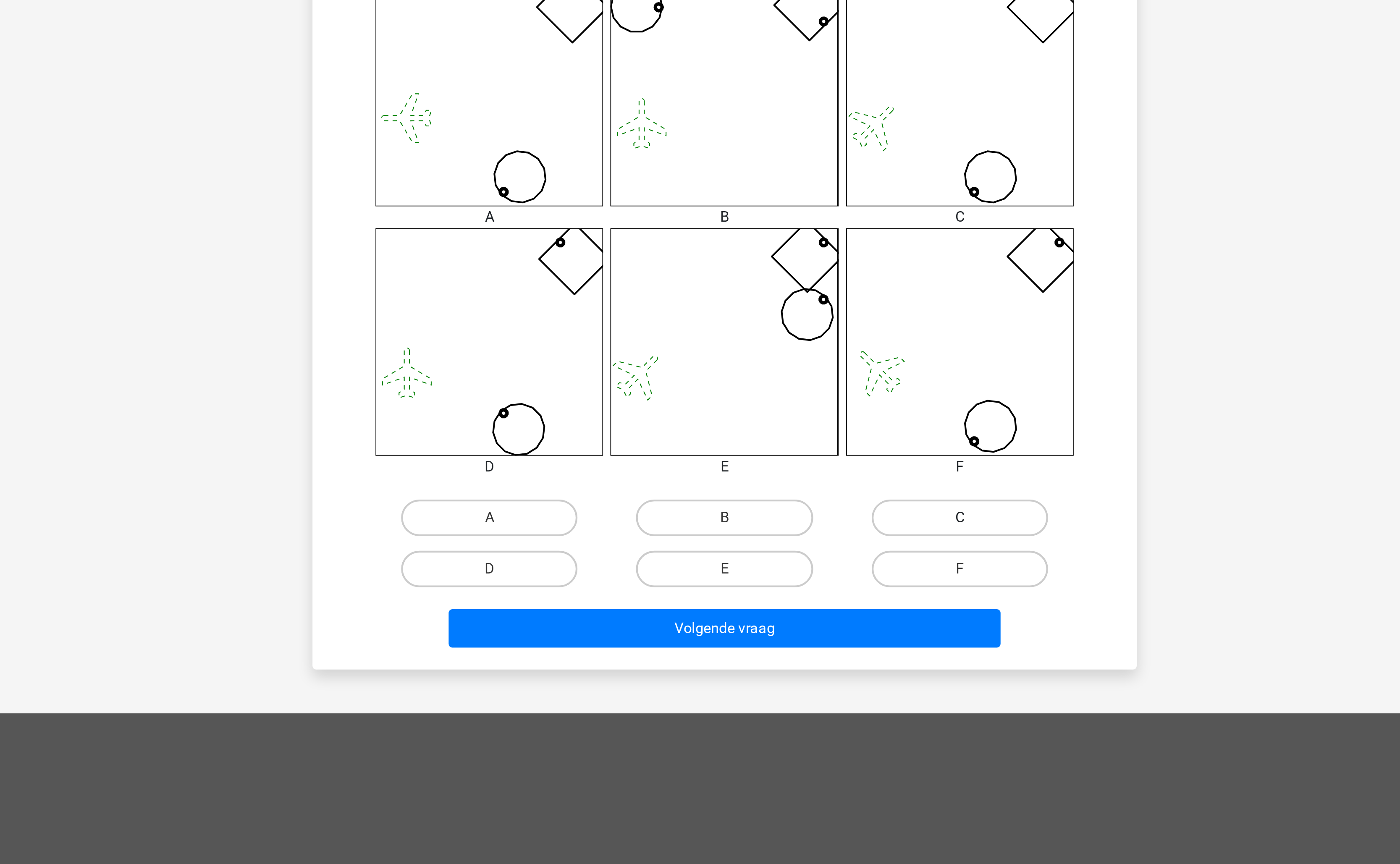
click at [778, 591] on label "C" at bounding box center [808, 592] width 81 height 17
click at [808, 592] on input "C" at bounding box center [810, 595] width 6 height 6
radio input "true"
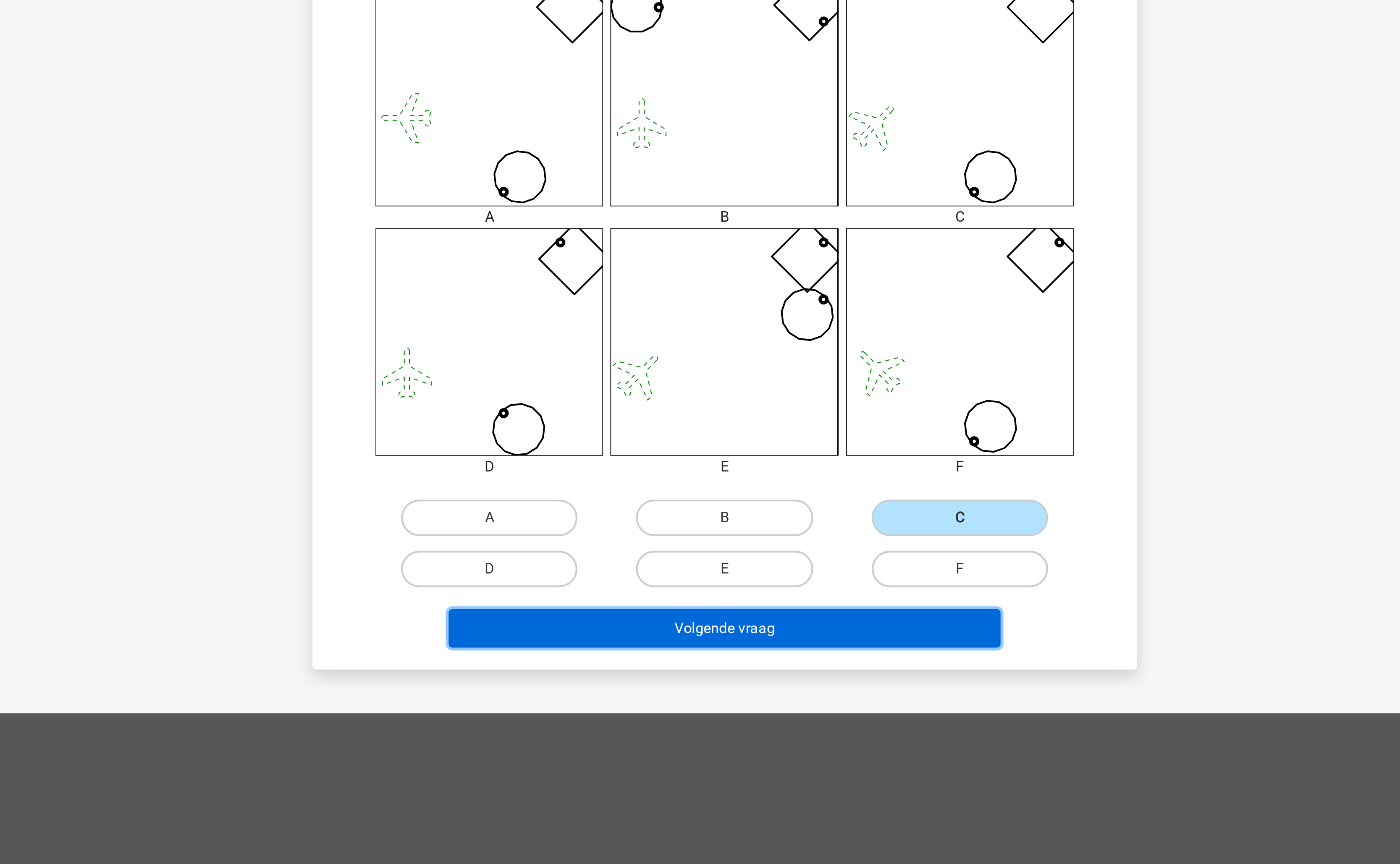
click at [729, 644] on button "Volgende vraag" at bounding box center [700, 643] width 254 height 18
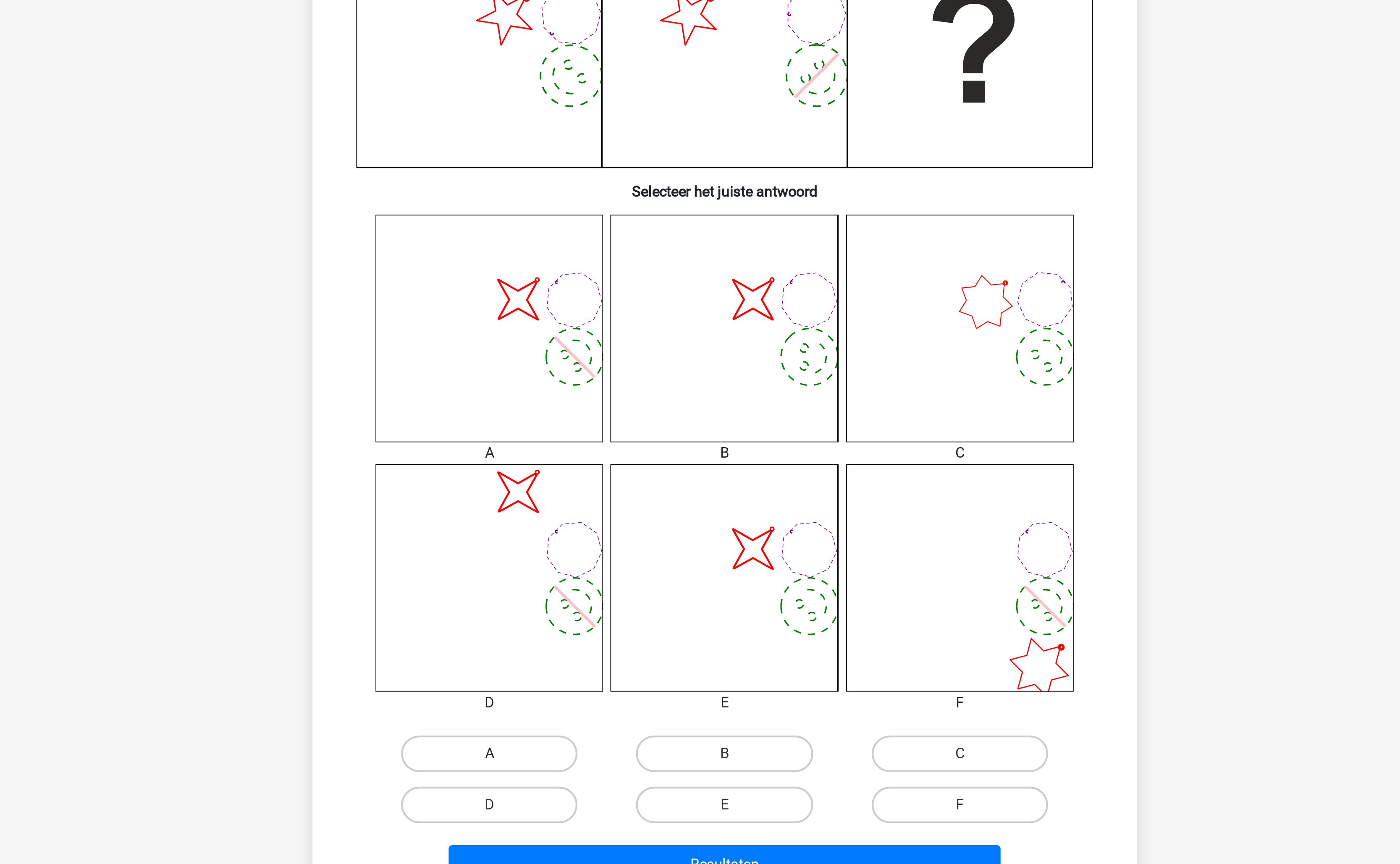
click at [615, 587] on label "A" at bounding box center [592, 592] width 81 height 17
click at [597, 592] on input "A" at bounding box center [595, 595] width 6 height 6
radio input "true"
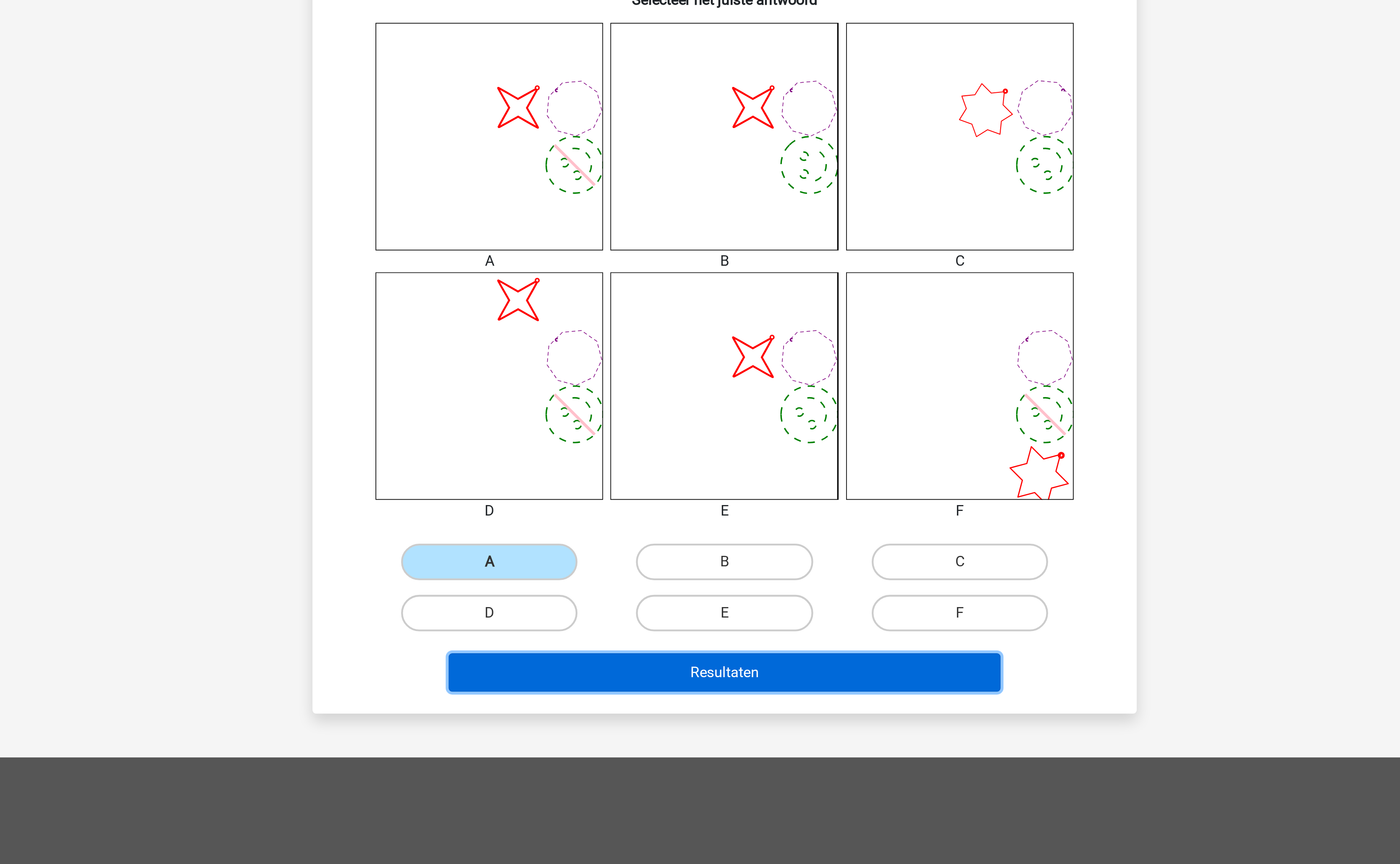
click at [675, 641] on button "Resultaten" at bounding box center [700, 643] width 254 height 18
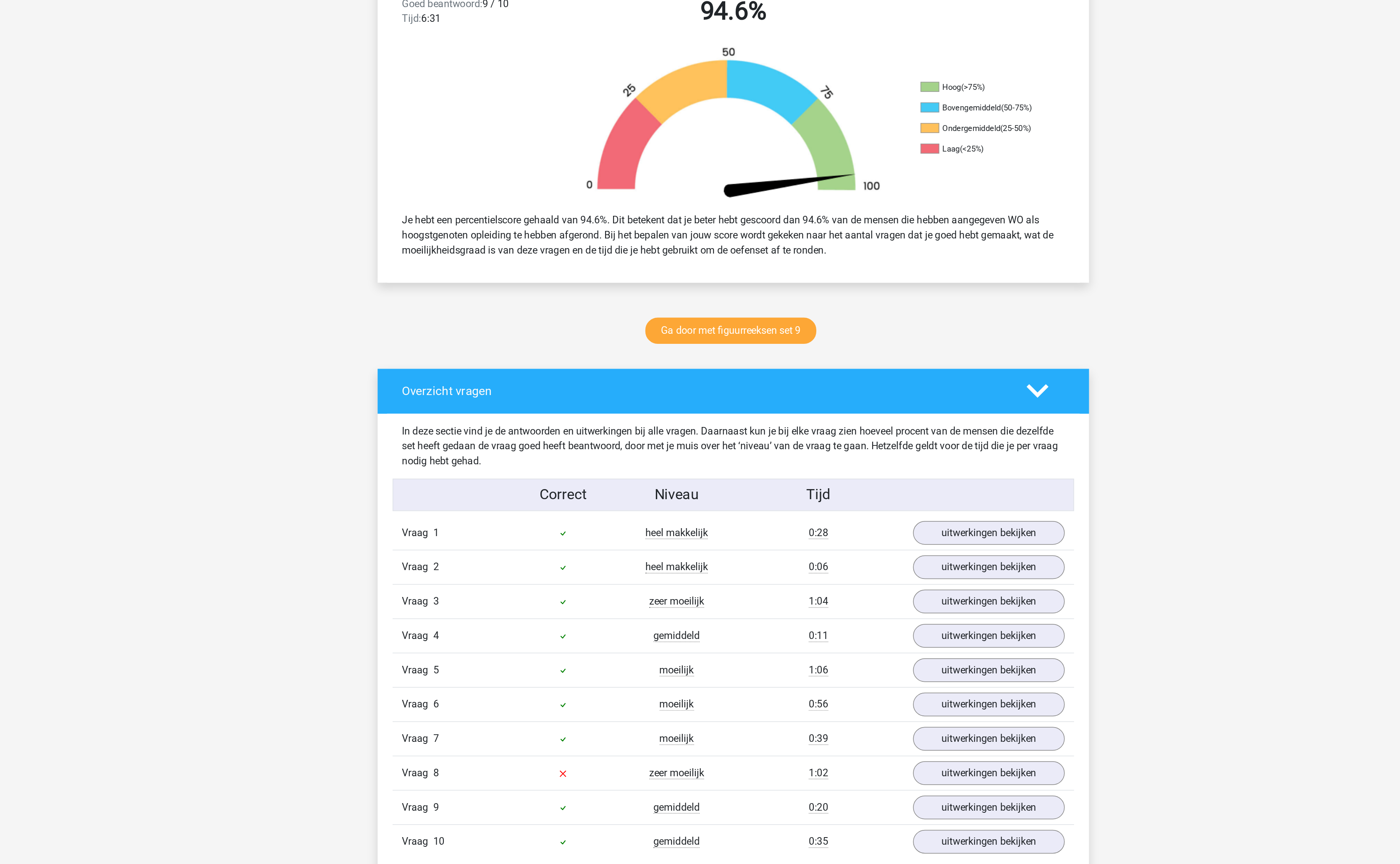
scroll to position [84, 0]
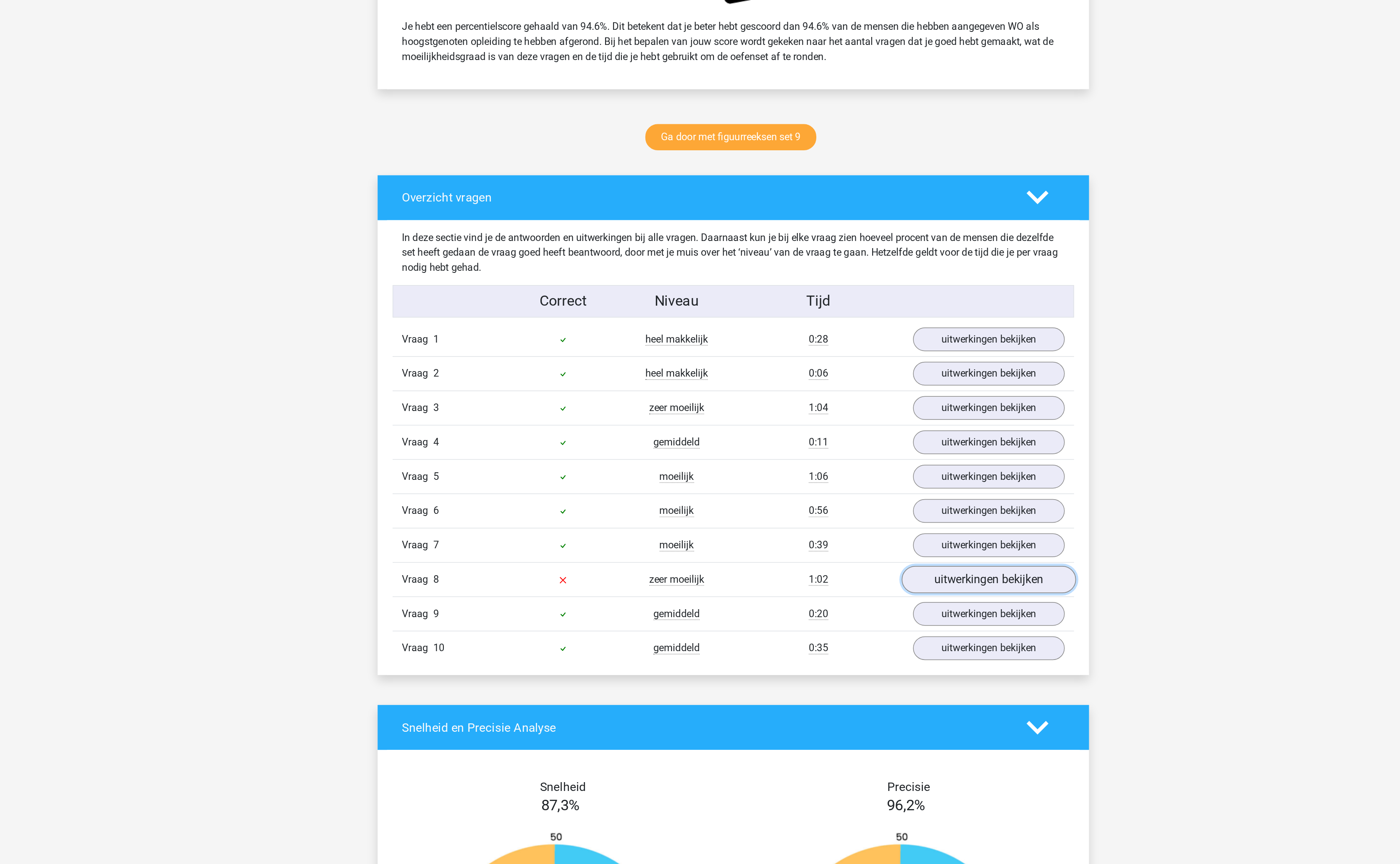
click at [853, 682] on link "uitwerkingen bekijken" at bounding box center [872, 671] width 117 height 18
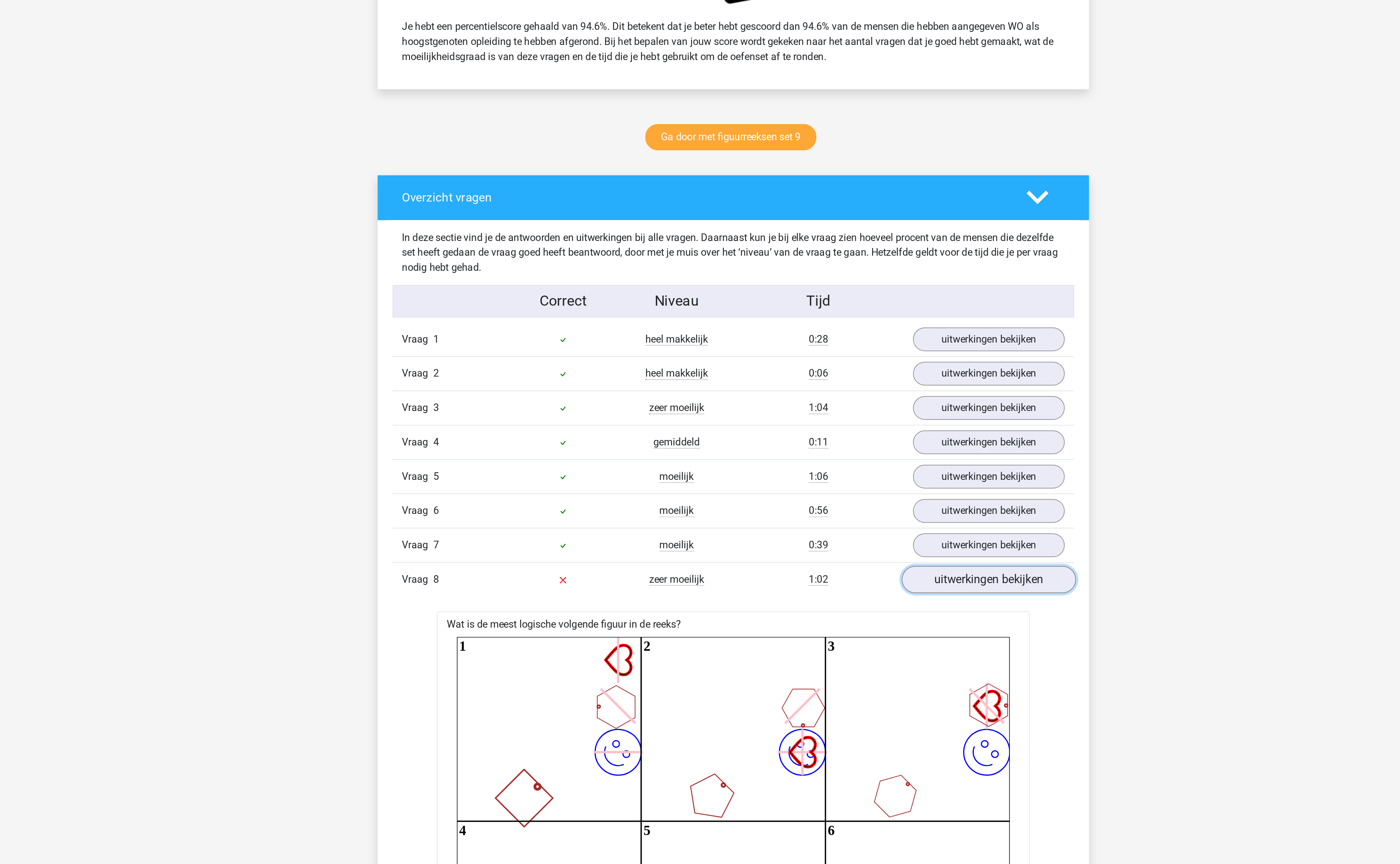
click at [853, 682] on link "uitwerkingen bekijken" at bounding box center [872, 671] width 117 height 18
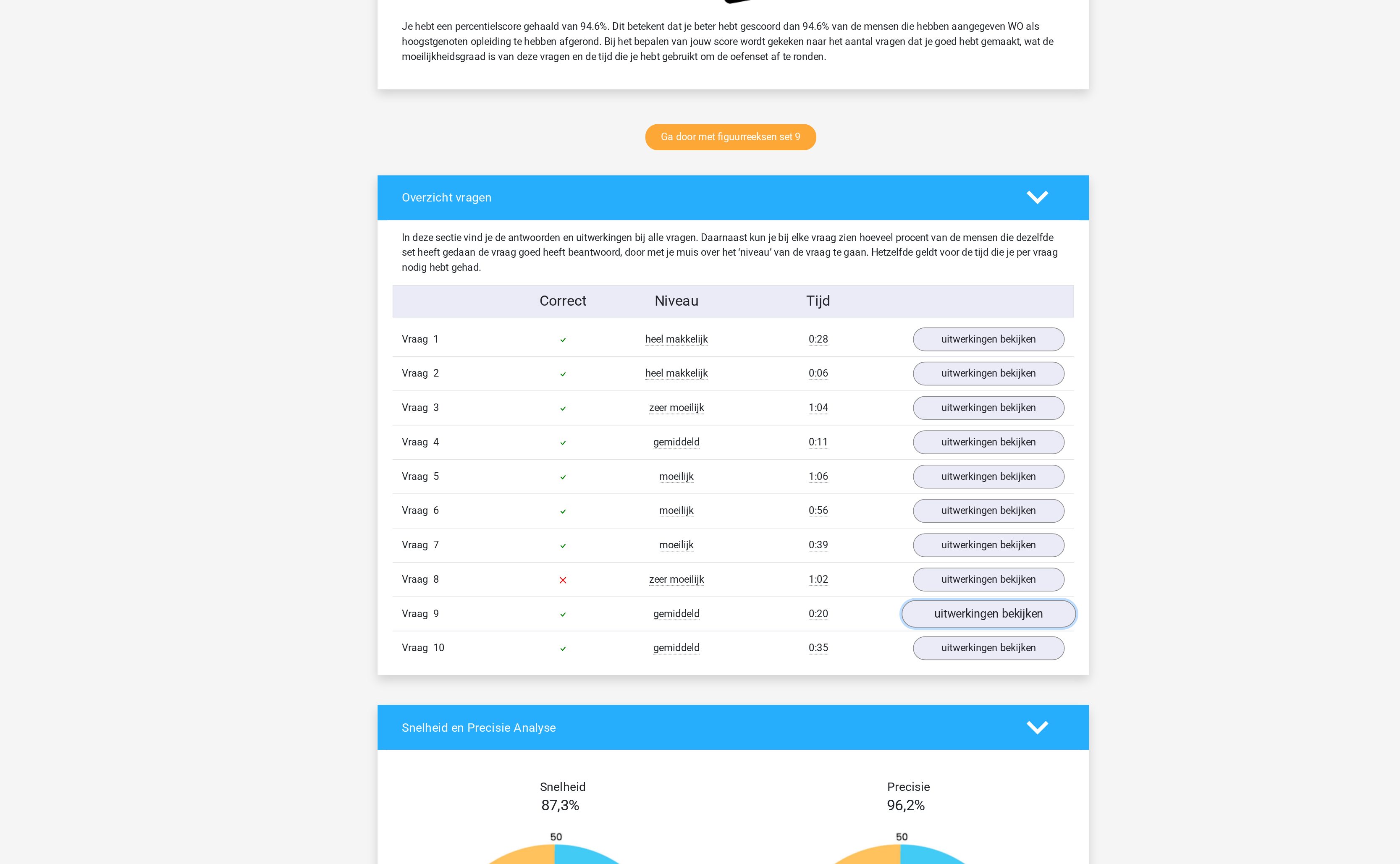
click at [850, 704] on link "uitwerkingen bekijken" at bounding box center [872, 695] width 117 height 18
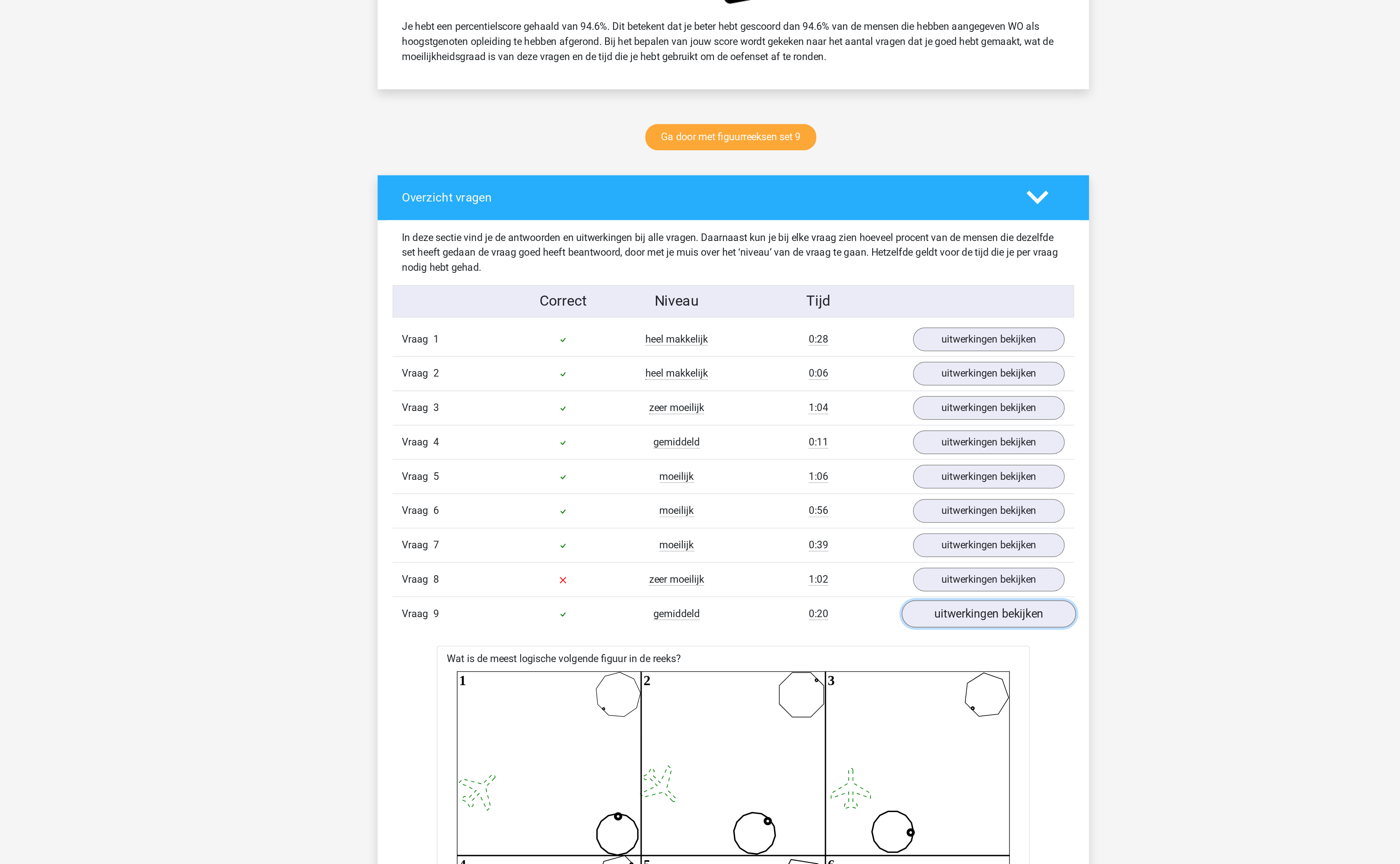
click at [850, 704] on link "uitwerkingen bekijken" at bounding box center [872, 695] width 117 height 18
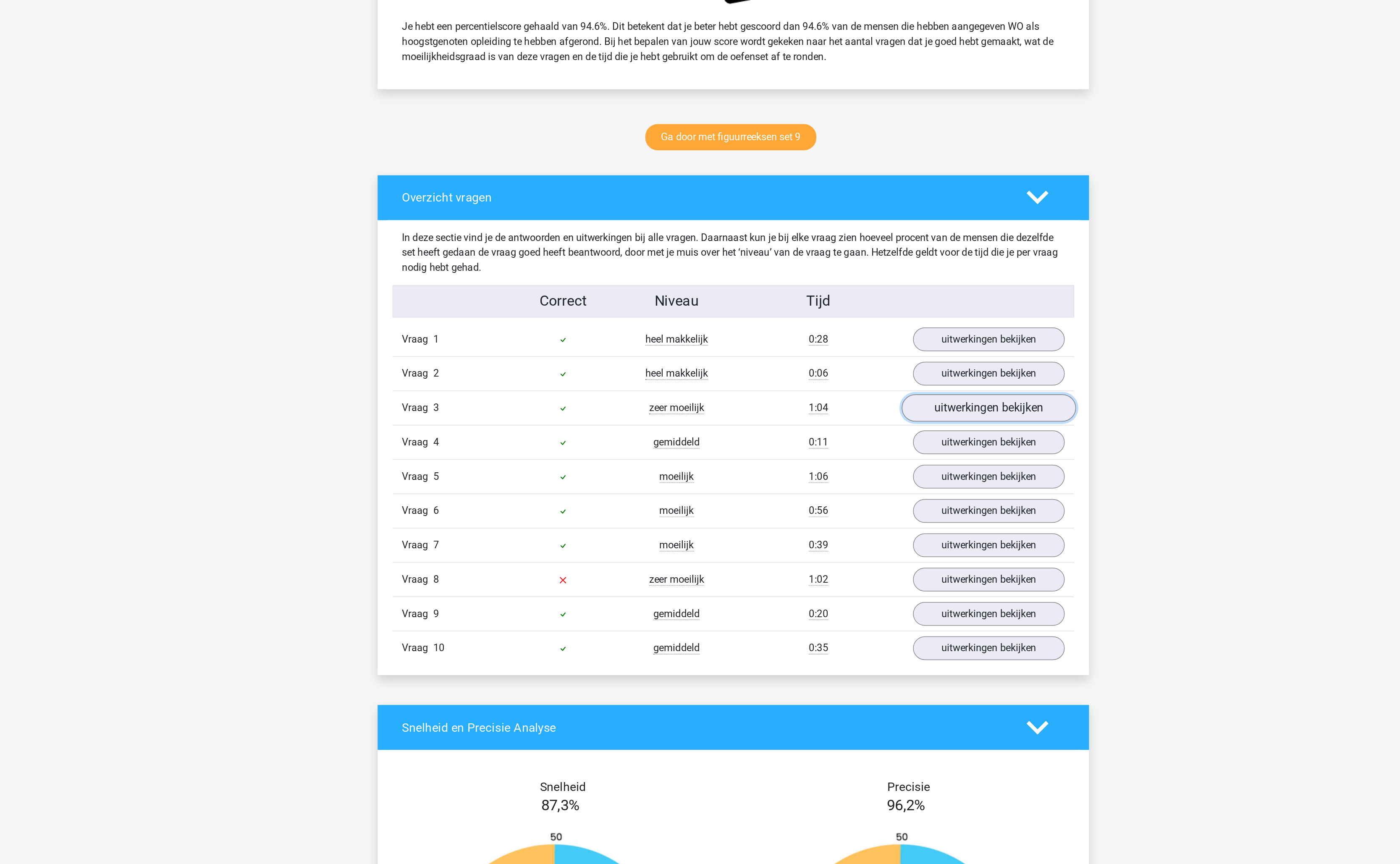
click at [847, 564] on link "uitwerkingen bekijken" at bounding box center [872, 556] width 117 height 18
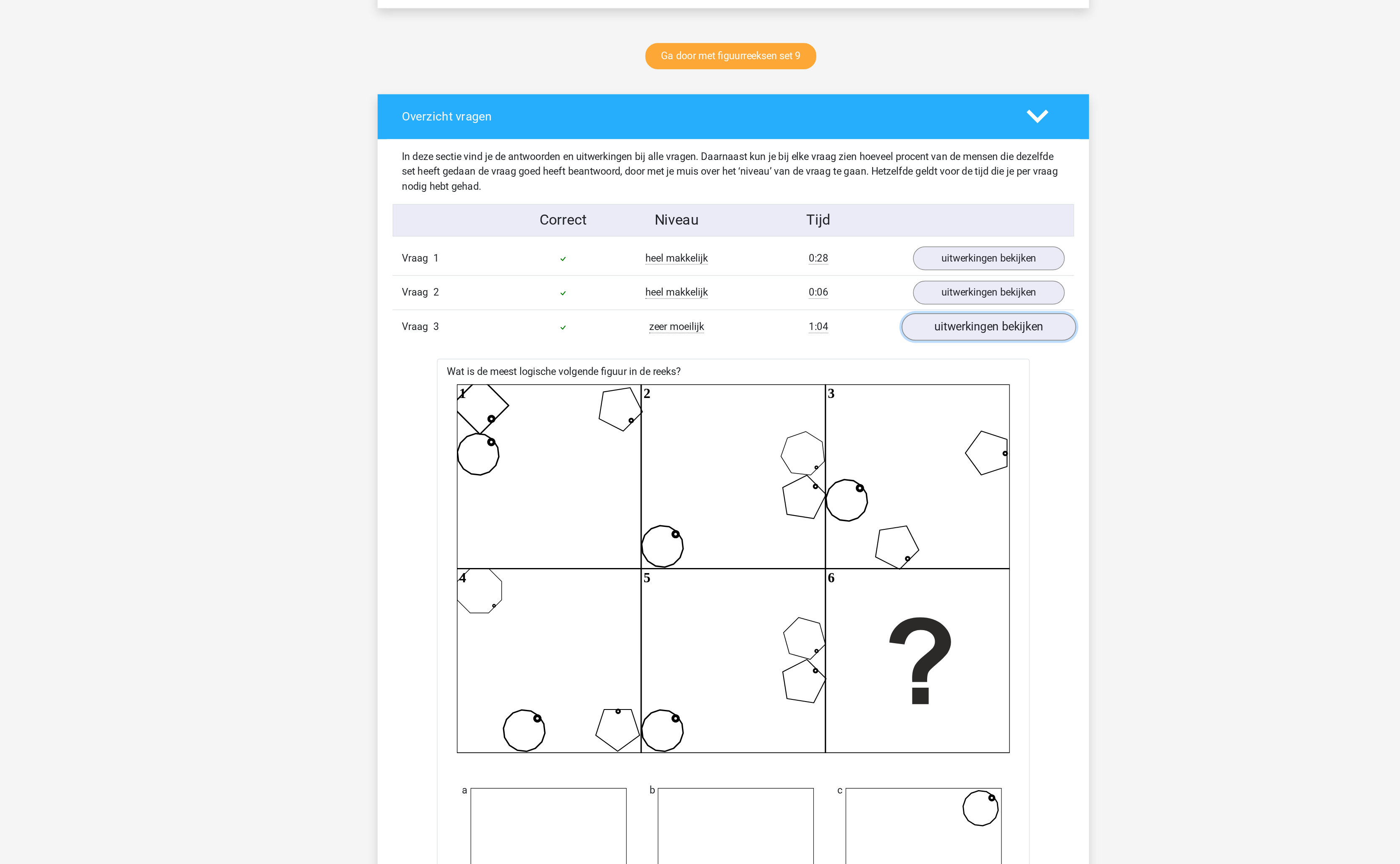
scroll to position [384, 0]
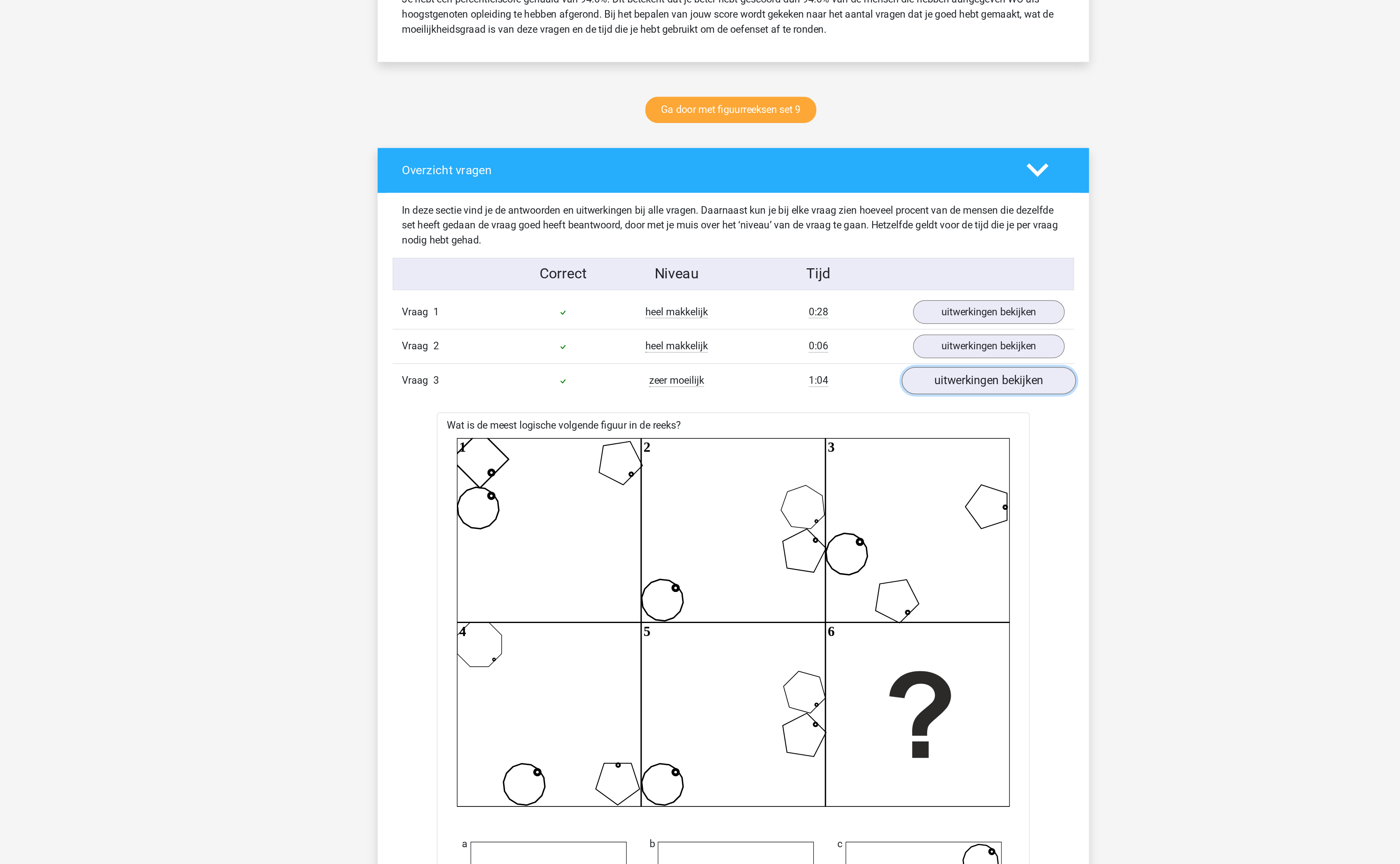
click at [872, 255] on link "uitwerkingen bekijken" at bounding box center [872, 255] width 117 height 18
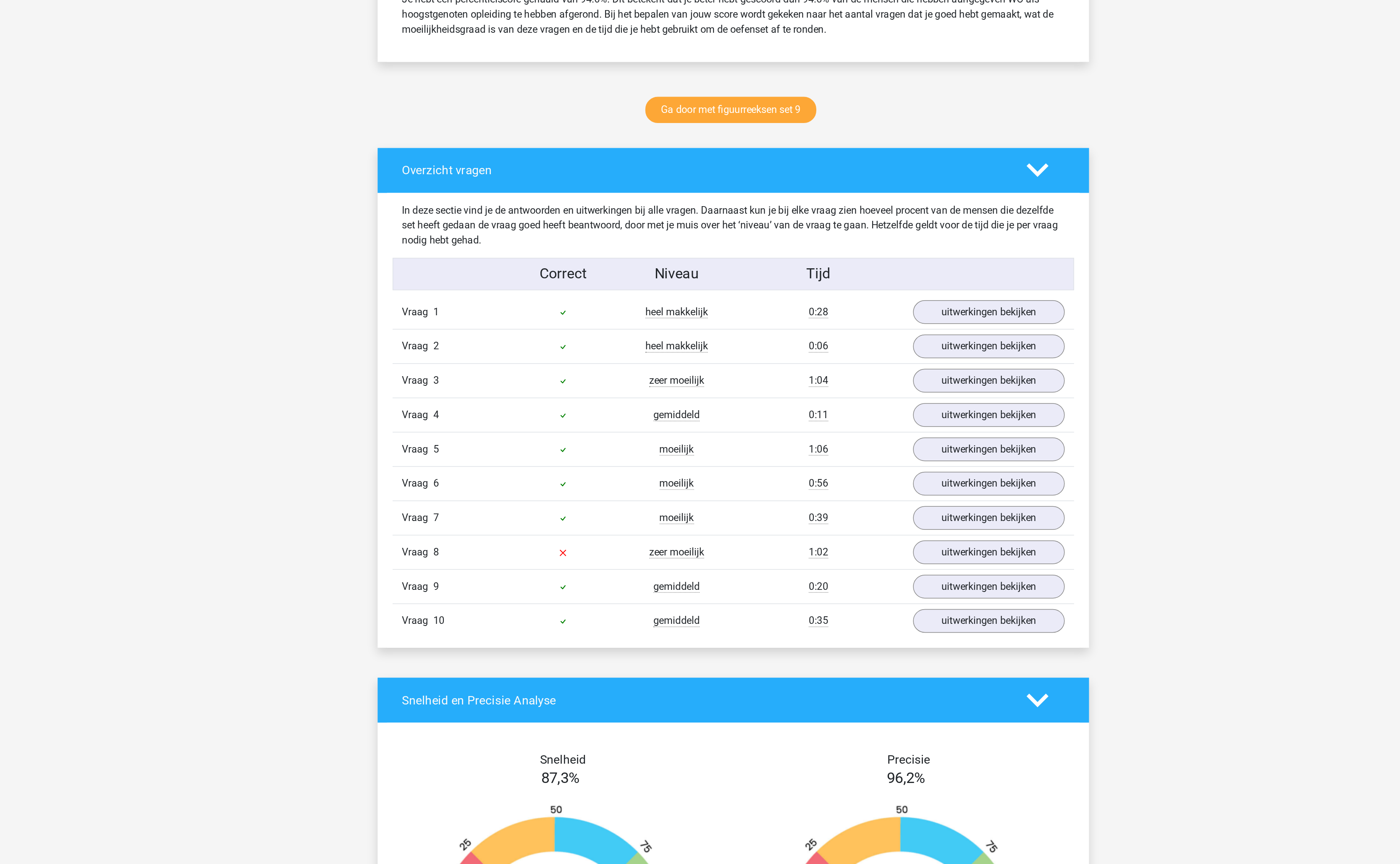
click at [838, 372] on div "Vraag 8 zeer moeilijk 1:02 uitwerkingen bekijken" at bounding box center [700, 371] width 458 height 23
click at [838, 381] on link "uitwerkingen bekijken" at bounding box center [872, 371] width 117 height 18
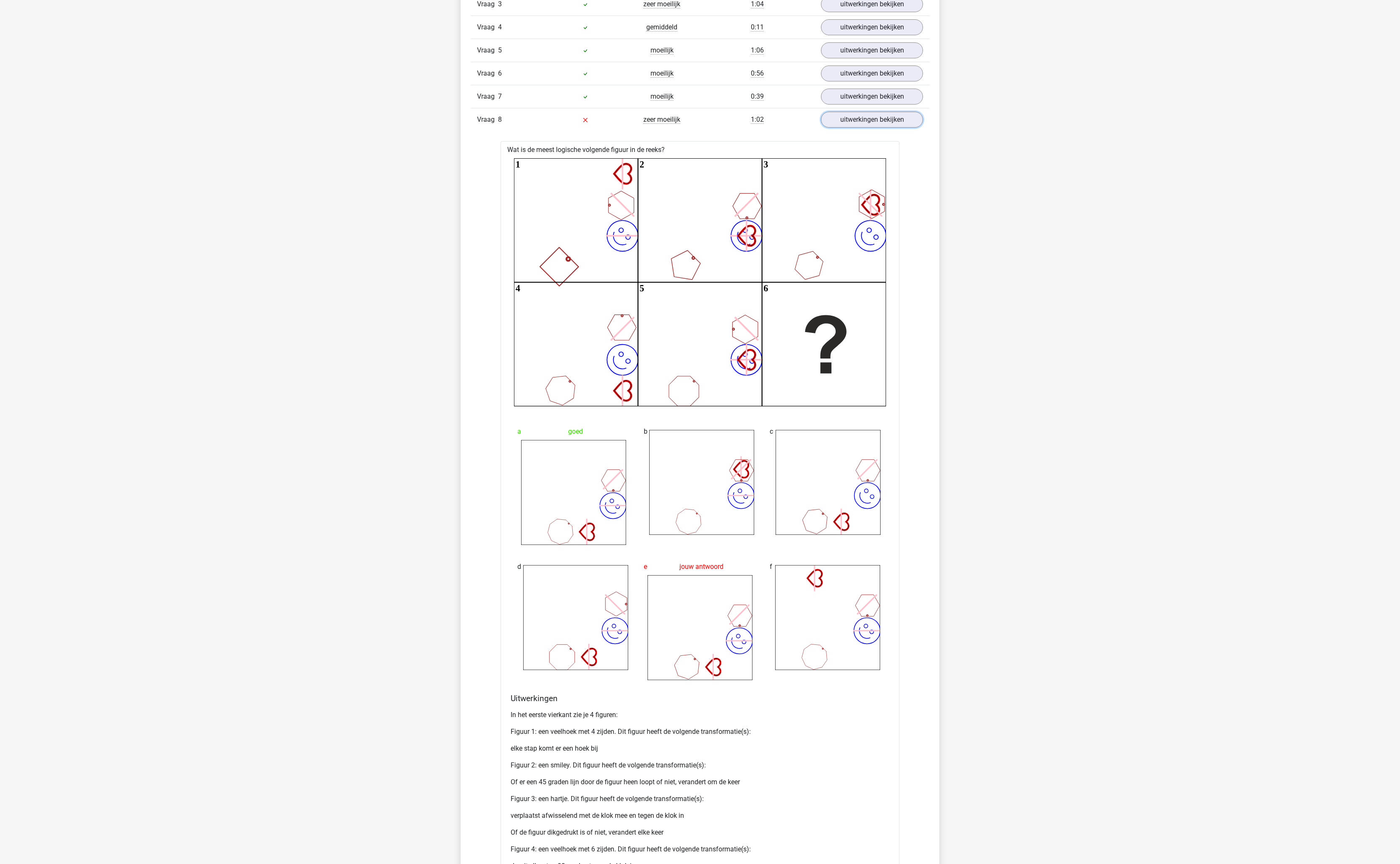
scroll to position [0, 0]
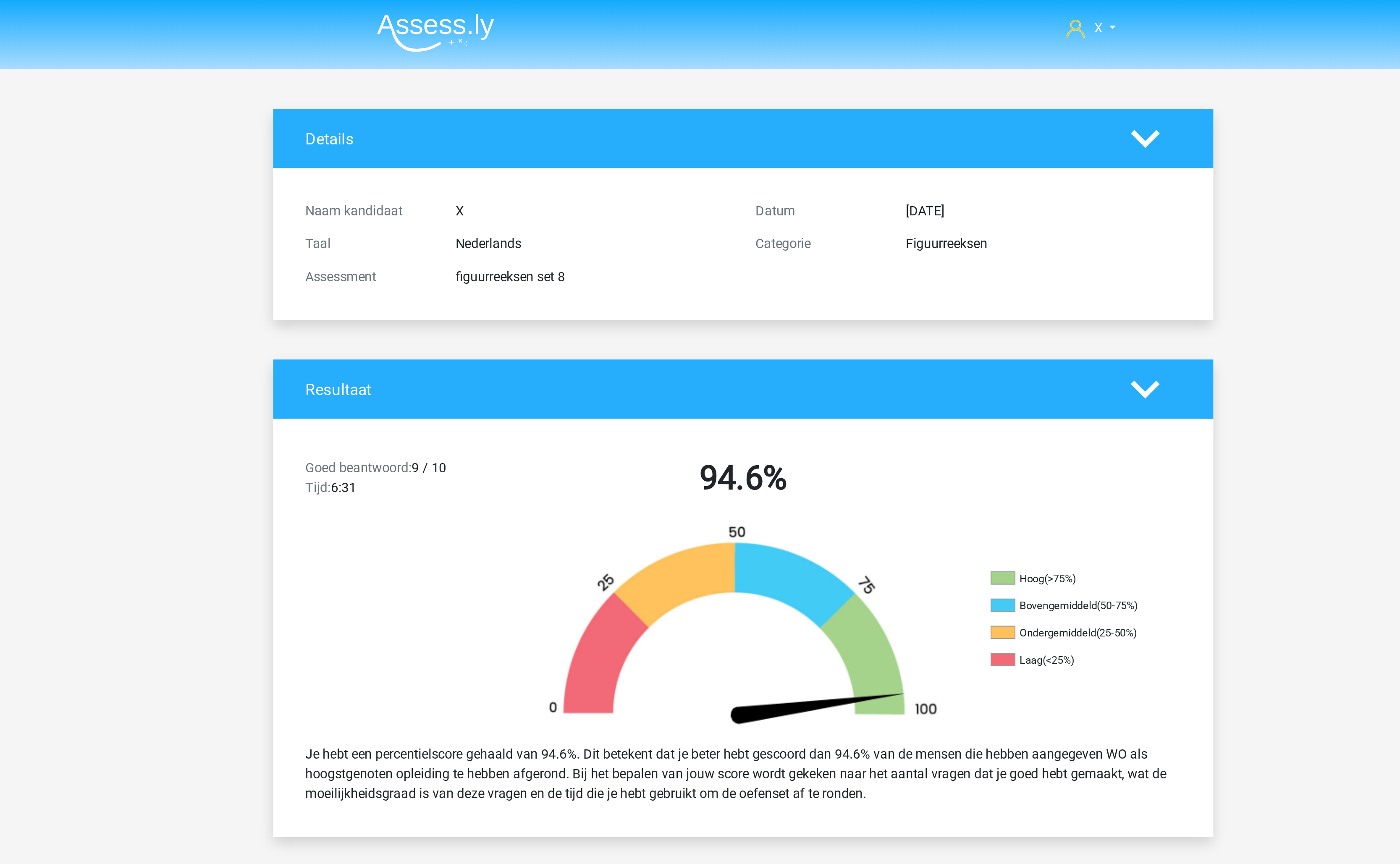
click at [559, 17] on img at bounding box center [543, 16] width 60 height 20
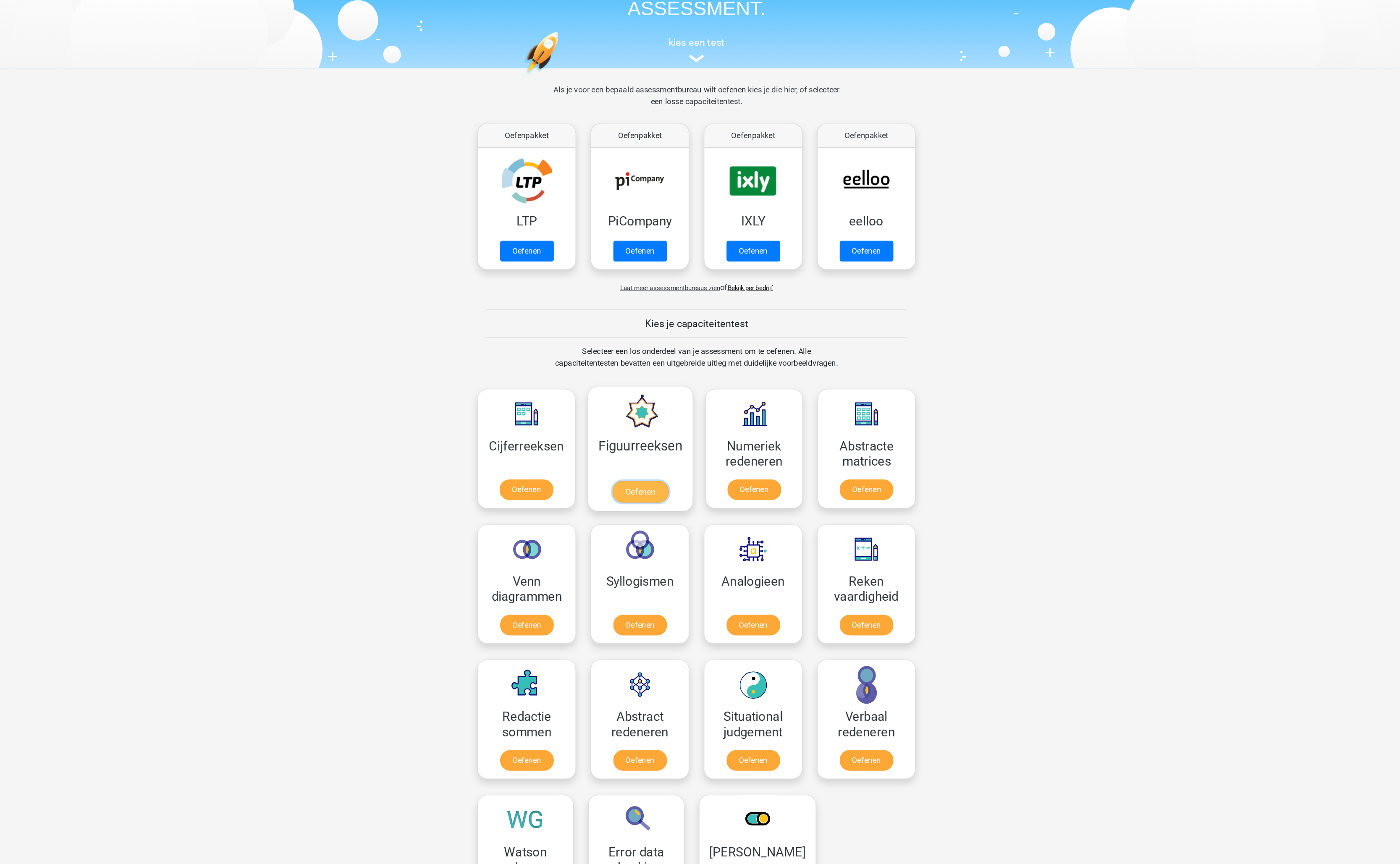
click at [645, 472] on link "Oefenen" at bounding box center [652, 481] width 48 height 18
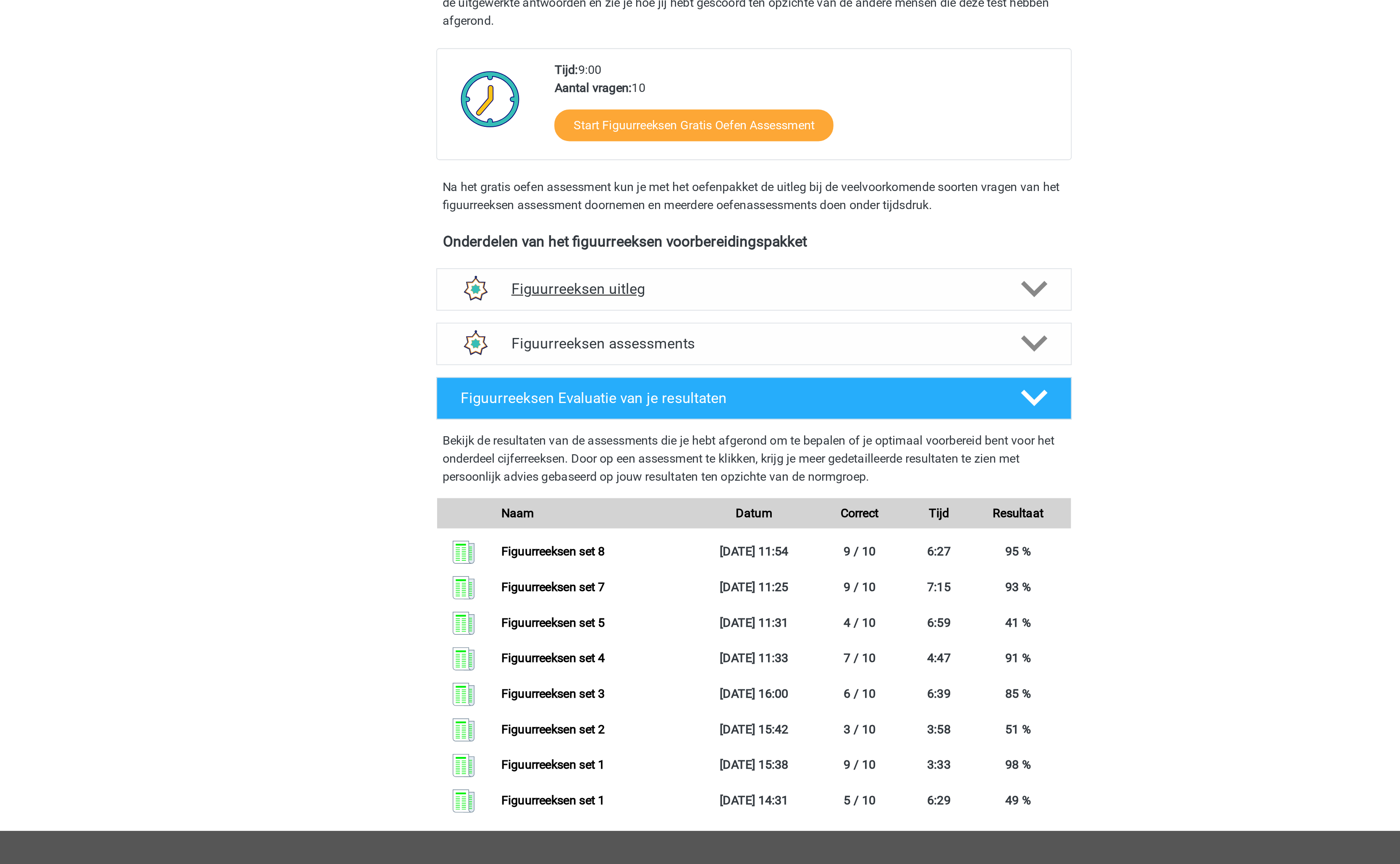
click at [683, 352] on h4 "Figuurreeksen uitleg" at bounding box center [700, 349] width 269 height 9
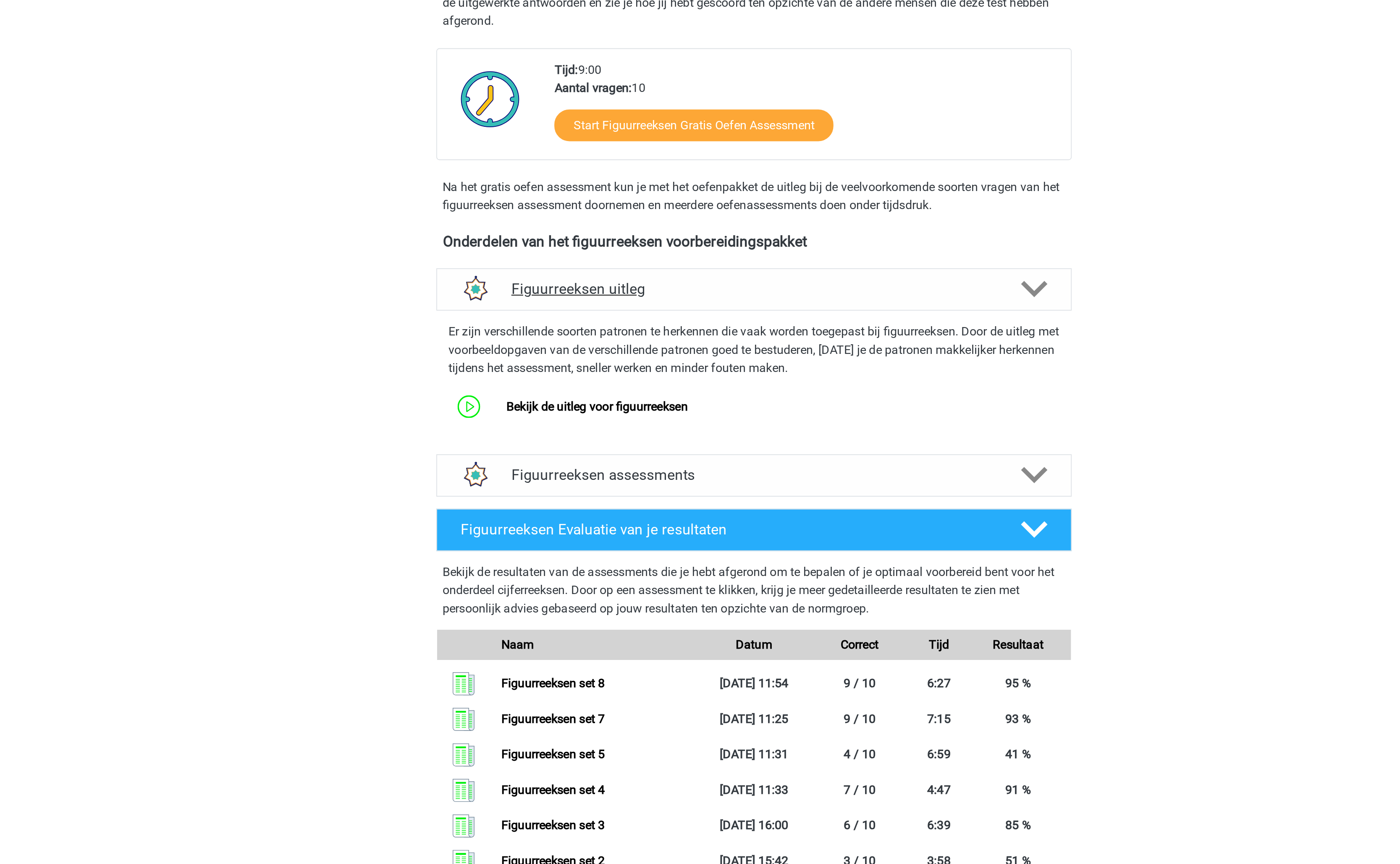
click at [683, 352] on h4 "Figuurreeksen uitleg" at bounding box center [700, 349] width 269 height 9
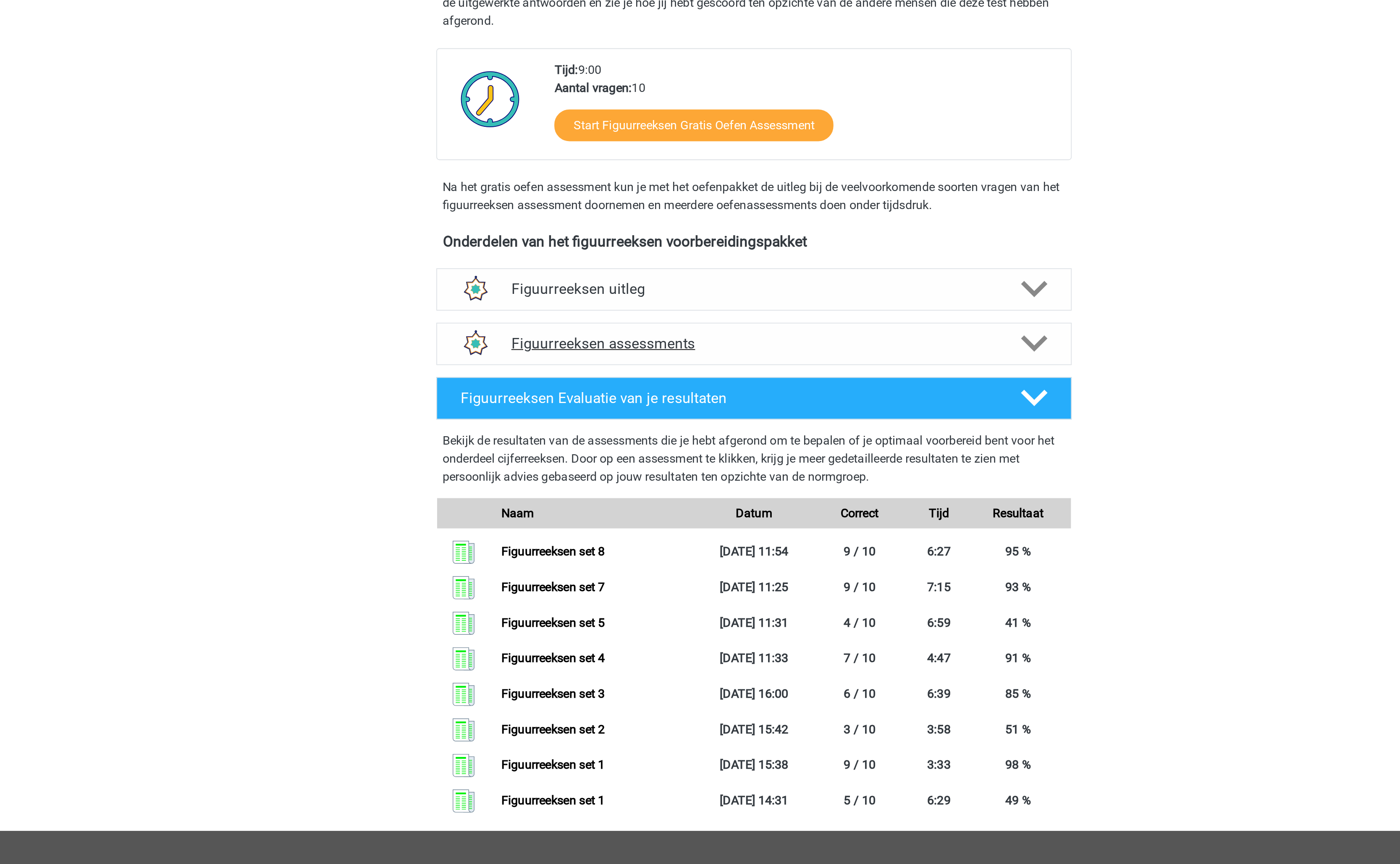
click at [696, 381] on h4 "Figuurreeksen assessments" at bounding box center [700, 379] width 269 height 9
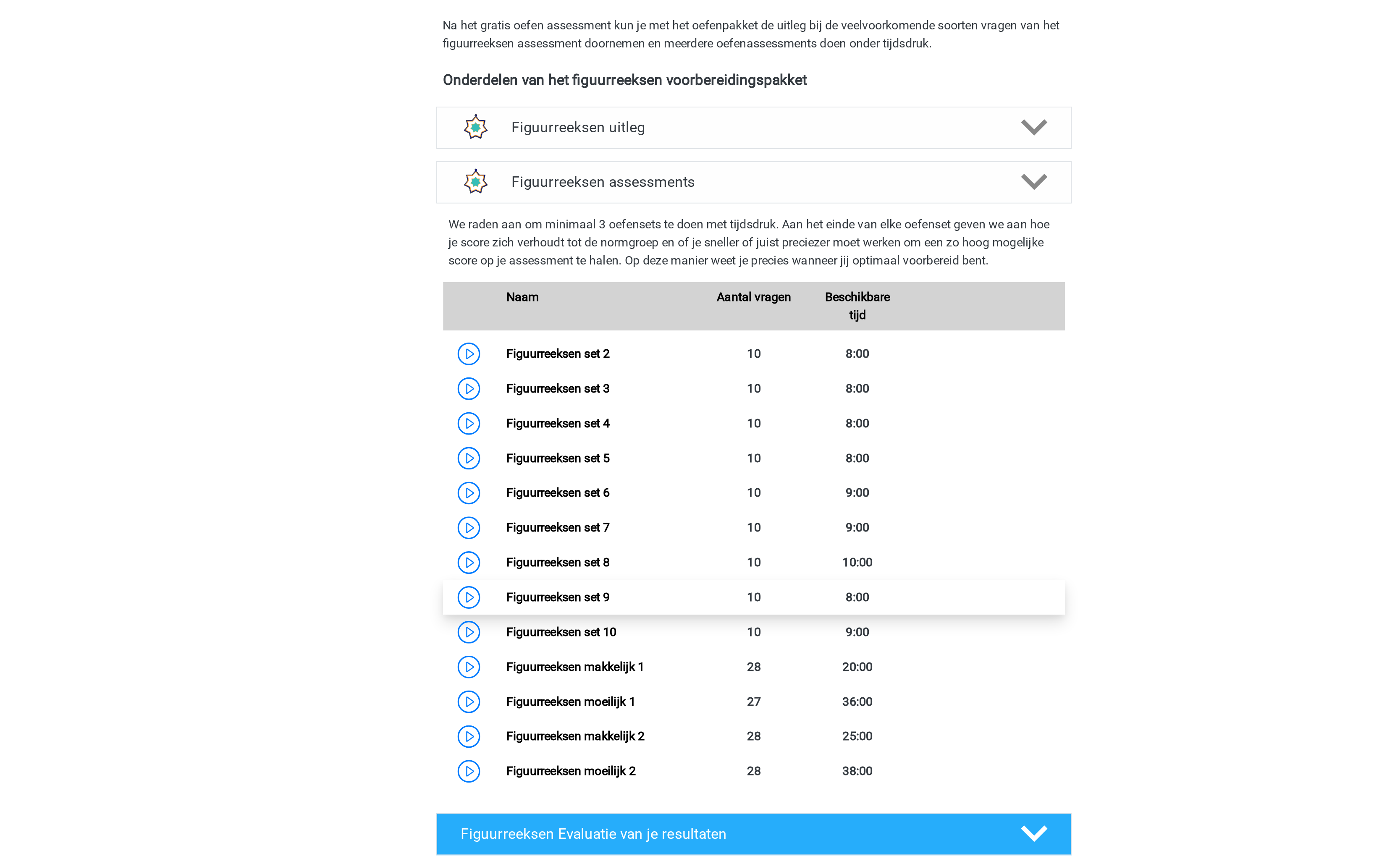
click at [620, 613] on link "Figuurreeksen set 9" at bounding box center [590, 610] width 57 height 8
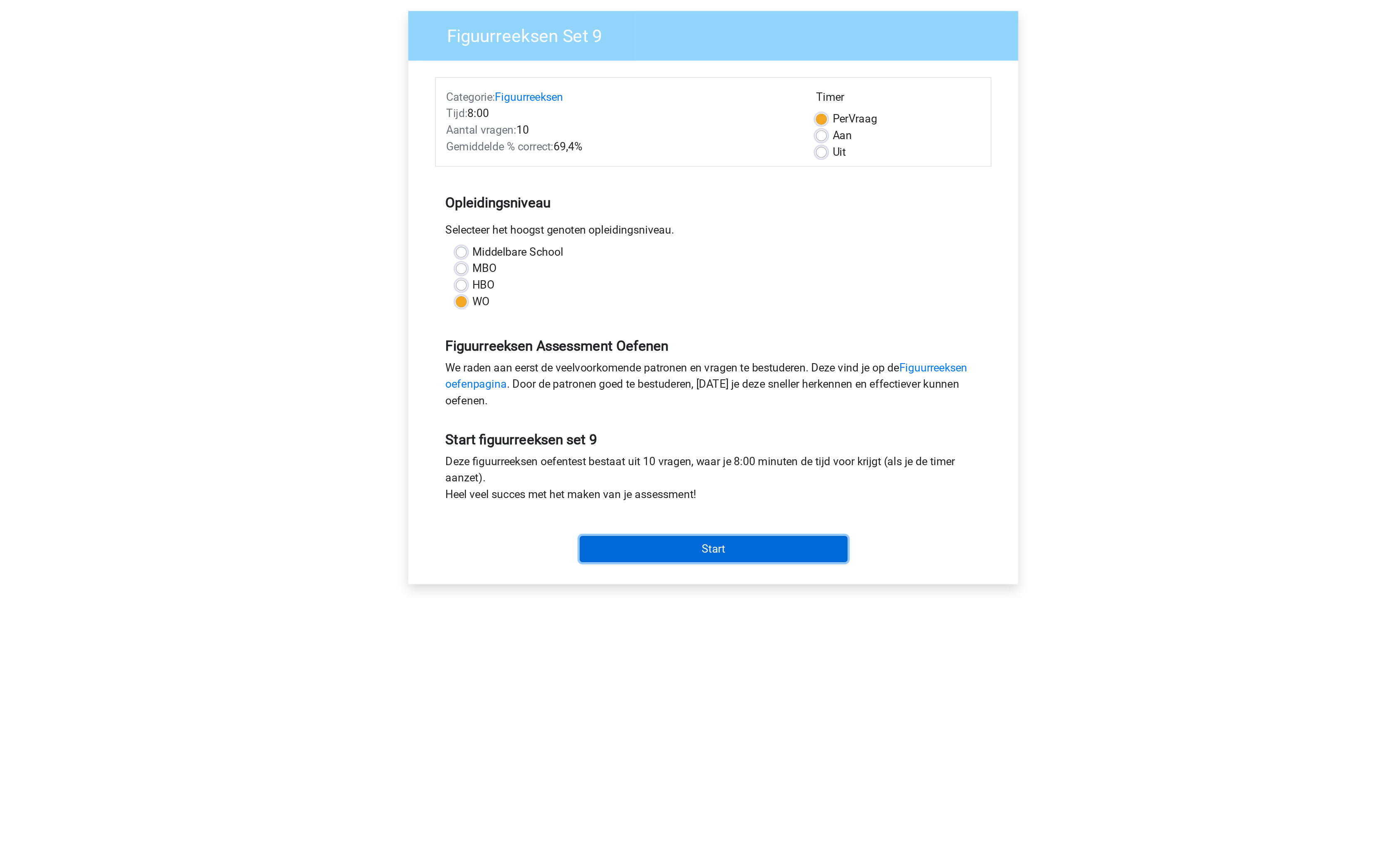
click at [757, 396] on input "Start" at bounding box center [700, 393] width 162 height 16
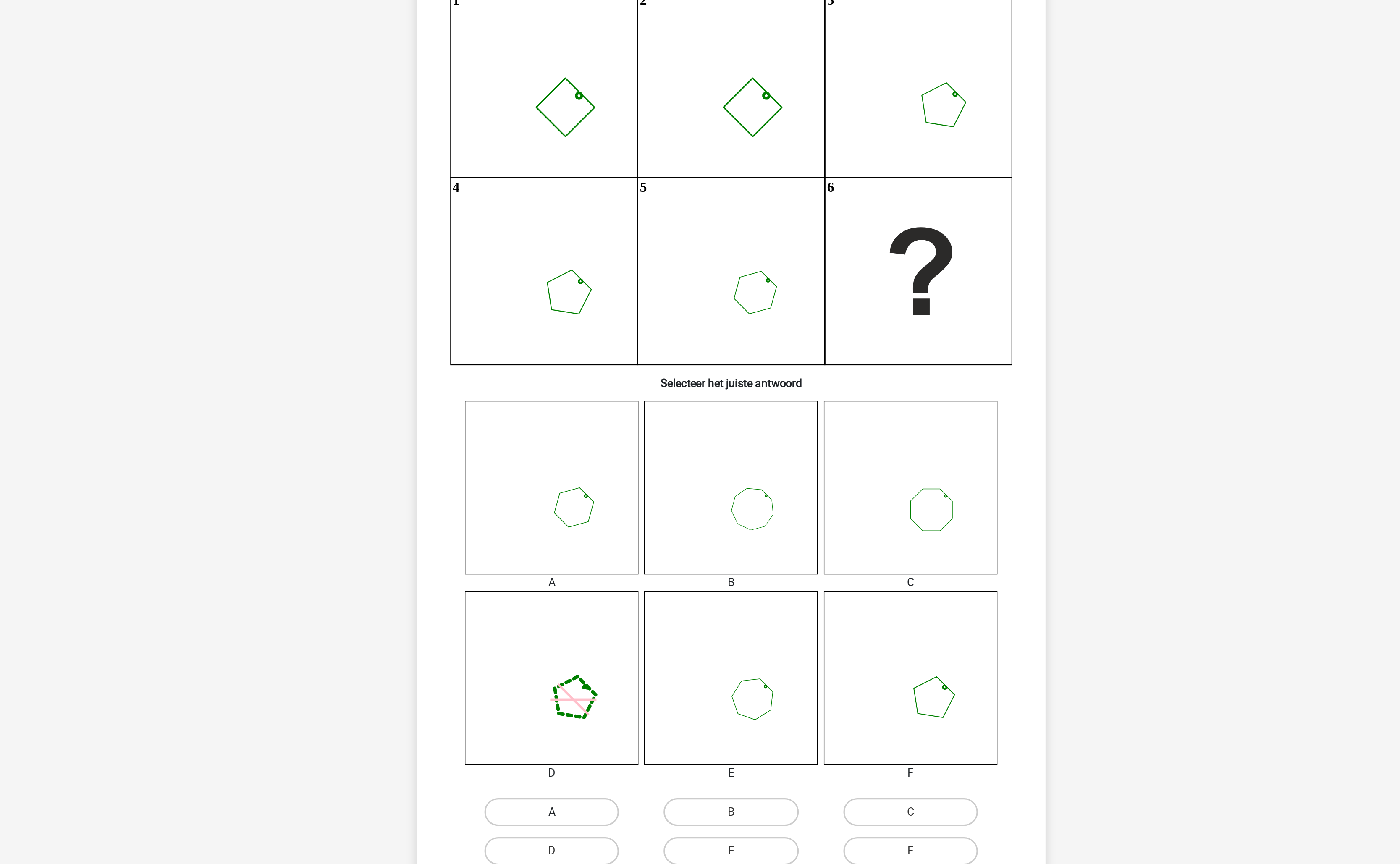
click at [604, 596] on label "A" at bounding box center [592, 592] width 81 height 17
click at [597, 596] on input "A" at bounding box center [595, 595] width 6 height 6
radio input "true"
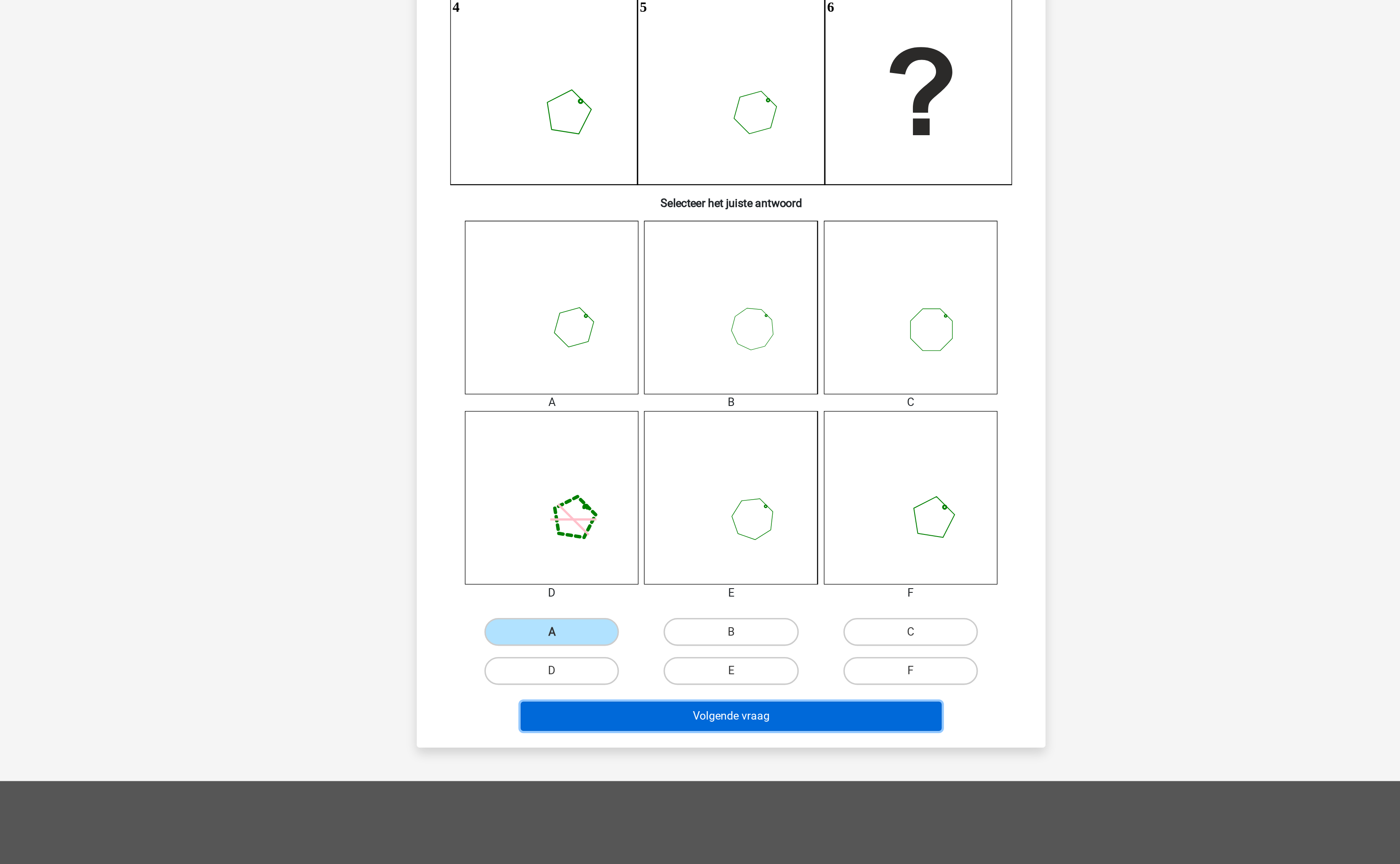
click at [698, 646] on button "Volgende vraag" at bounding box center [700, 643] width 254 height 18
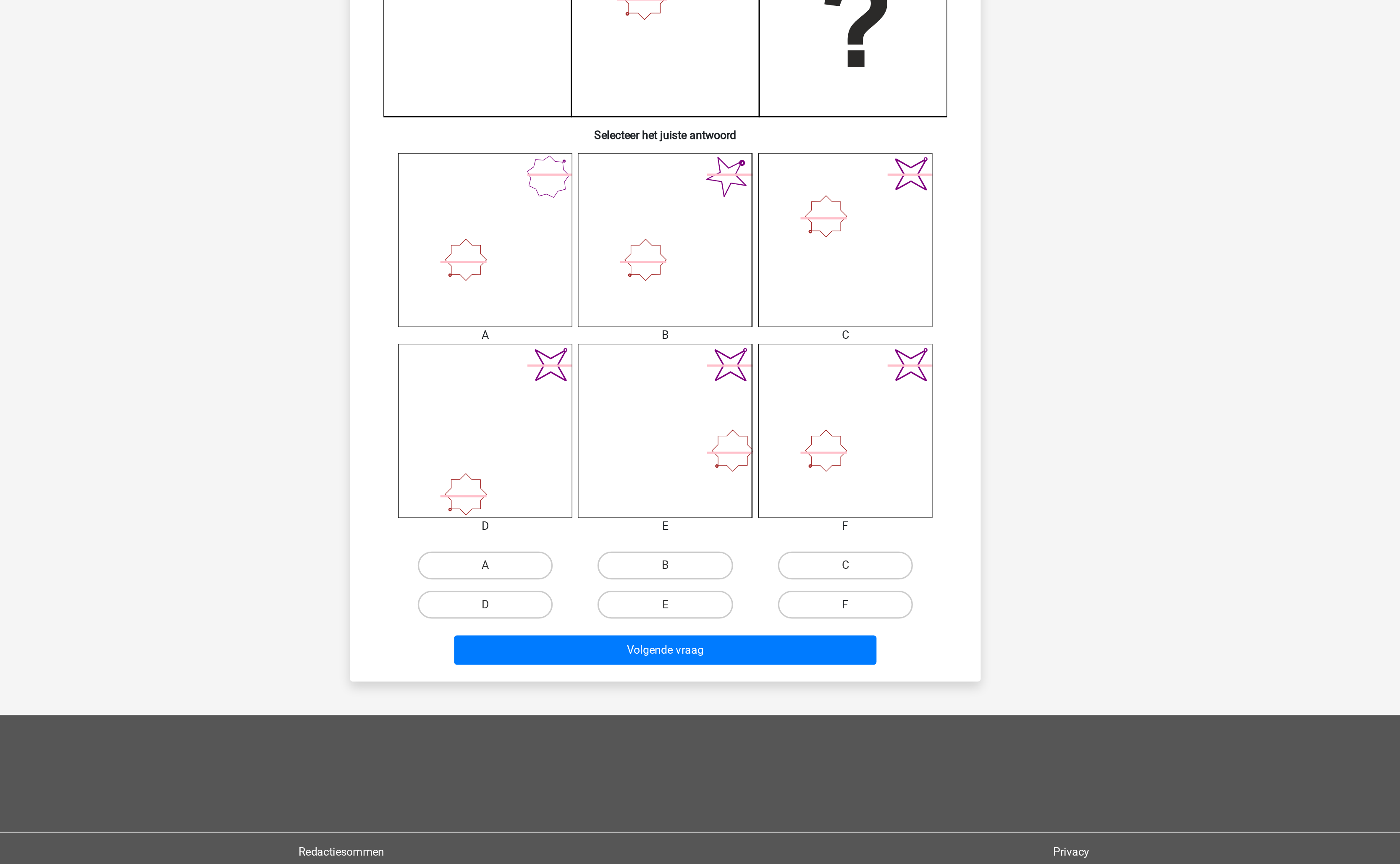
click at [784, 615] on label "F" at bounding box center [808, 615] width 81 height 17
click at [808, 616] on input "F" at bounding box center [810, 619] width 6 height 6
radio input "true"
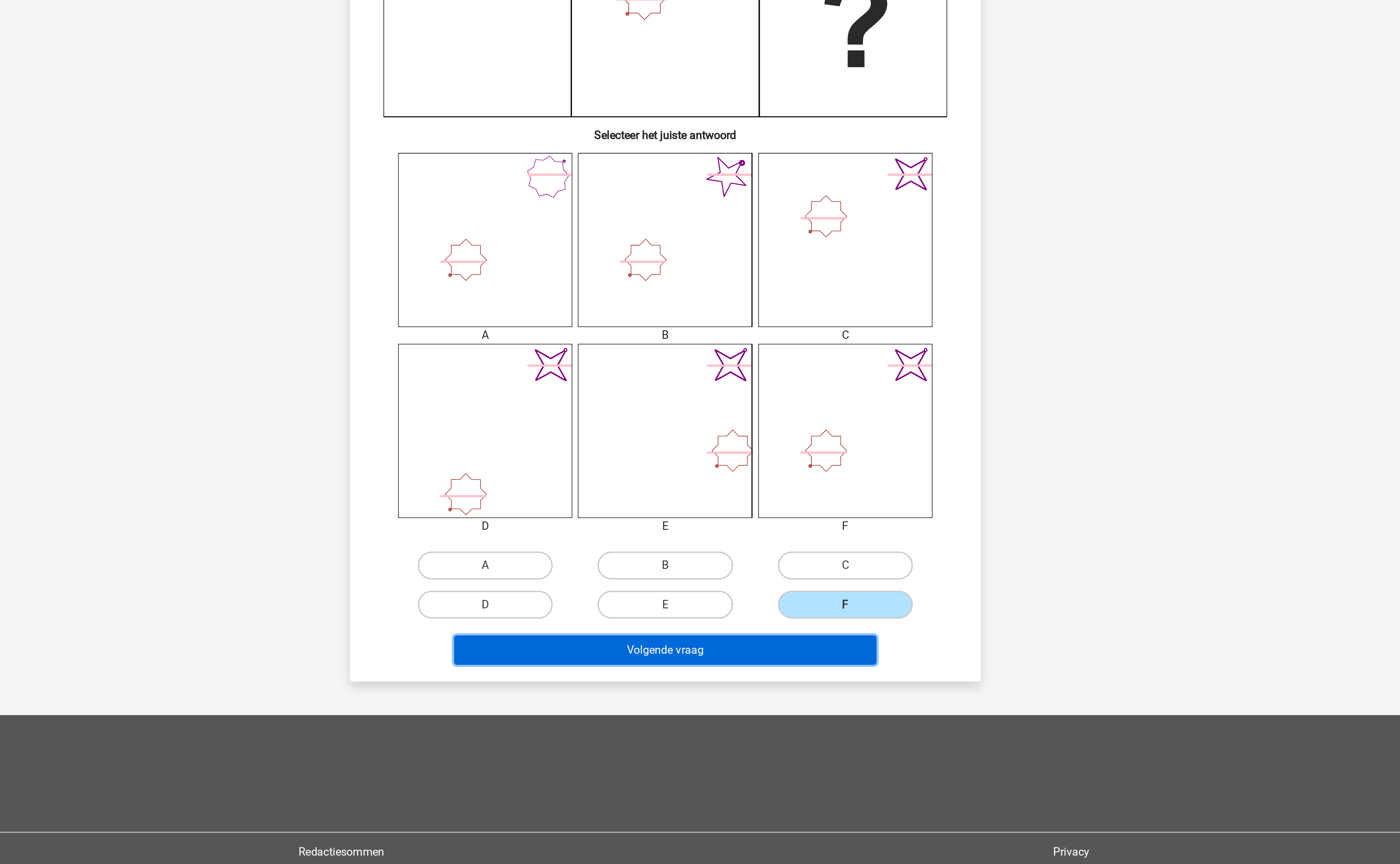
click at [760, 649] on button "Volgende vraag" at bounding box center [700, 643] width 254 height 18
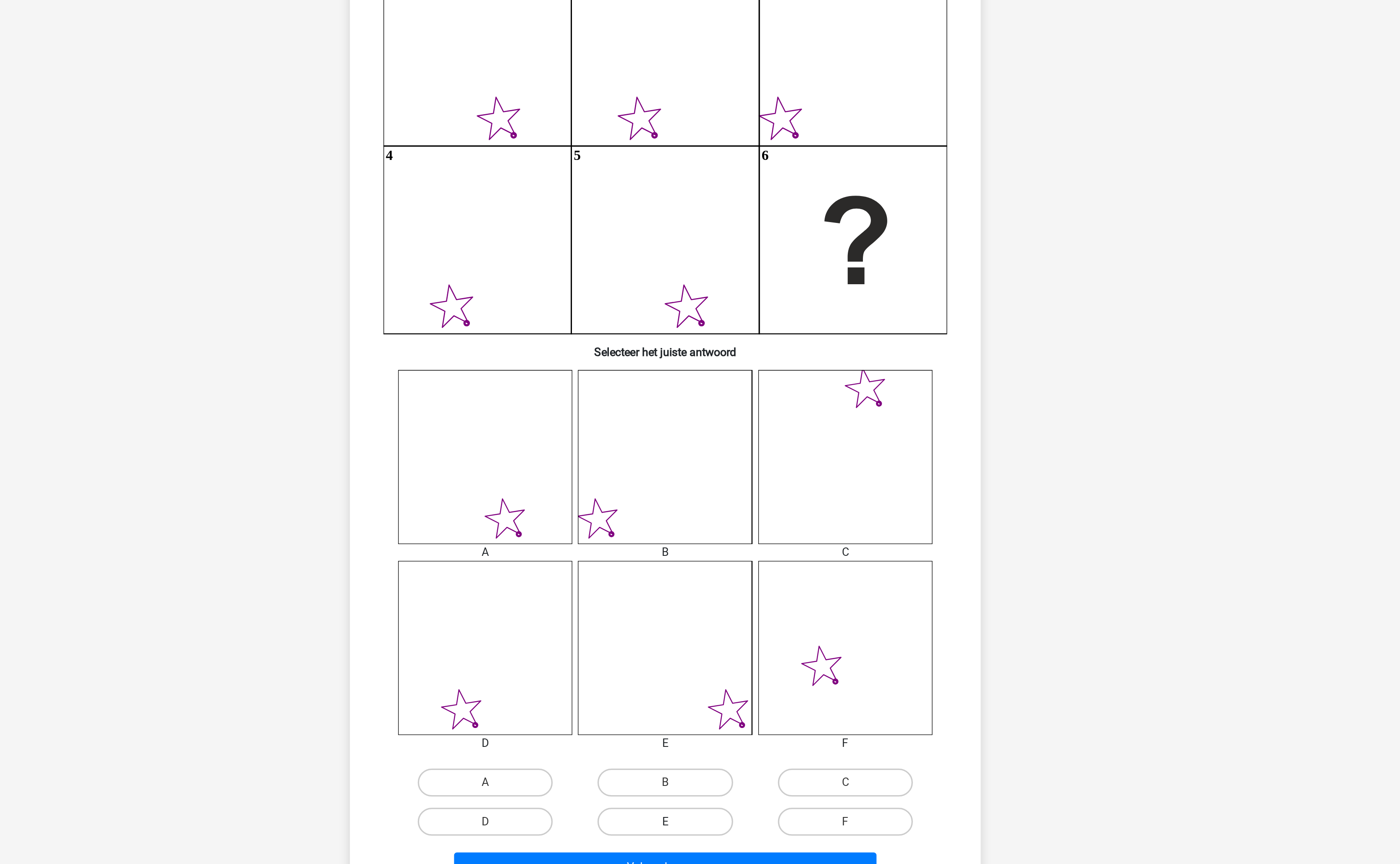
click at [713, 617] on label "E" at bounding box center [699, 615] width 81 height 17
click at [706, 617] on input "E" at bounding box center [703, 619] width 6 height 6
radio input "true"
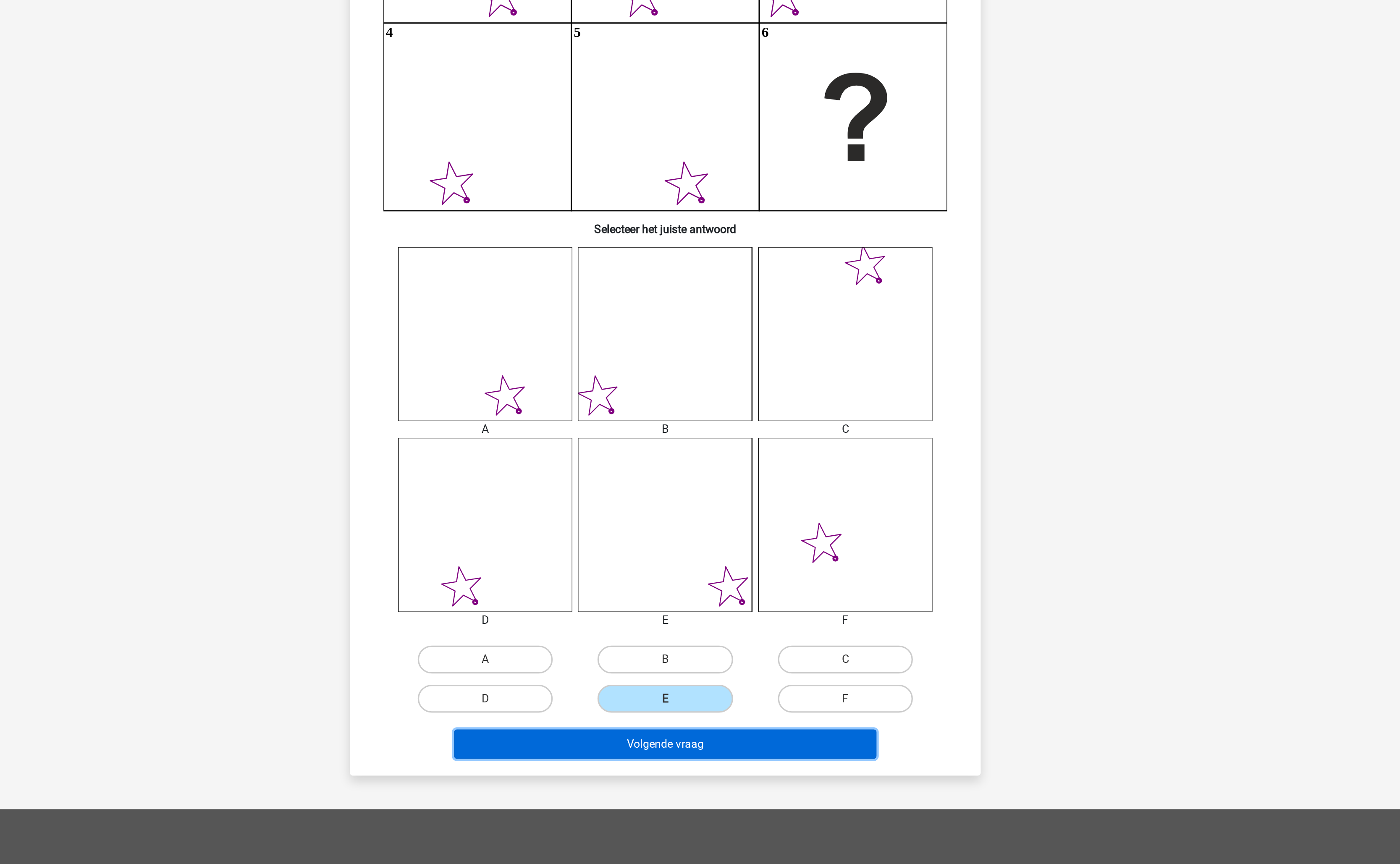
click at [736, 644] on button "Volgende vraag" at bounding box center [700, 643] width 254 height 18
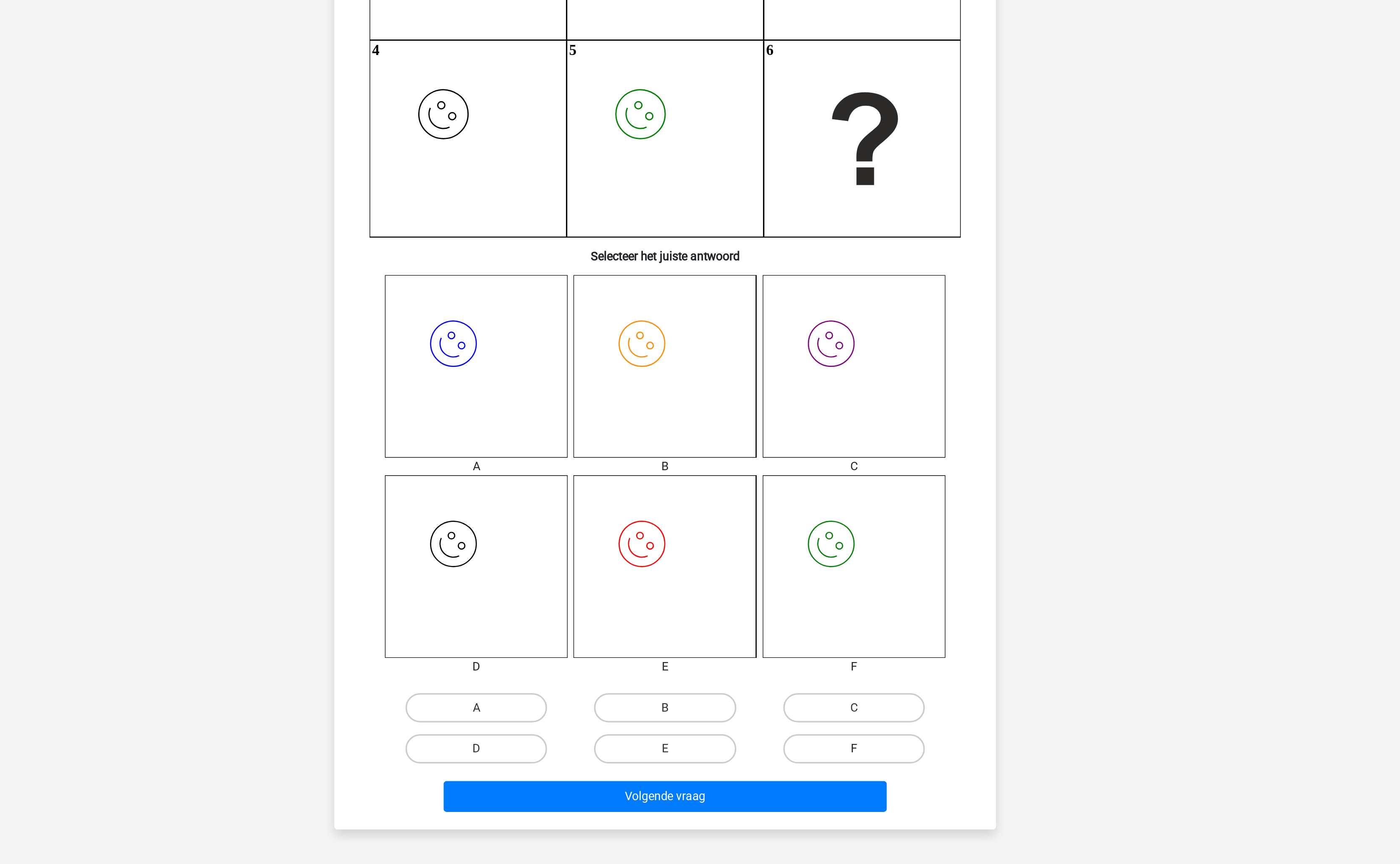
click at [790, 610] on label "F" at bounding box center [808, 615] width 81 height 17
click at [808, 616] on input "F" at bounding box center [810, 619] width 6 height 6
radio input "true"
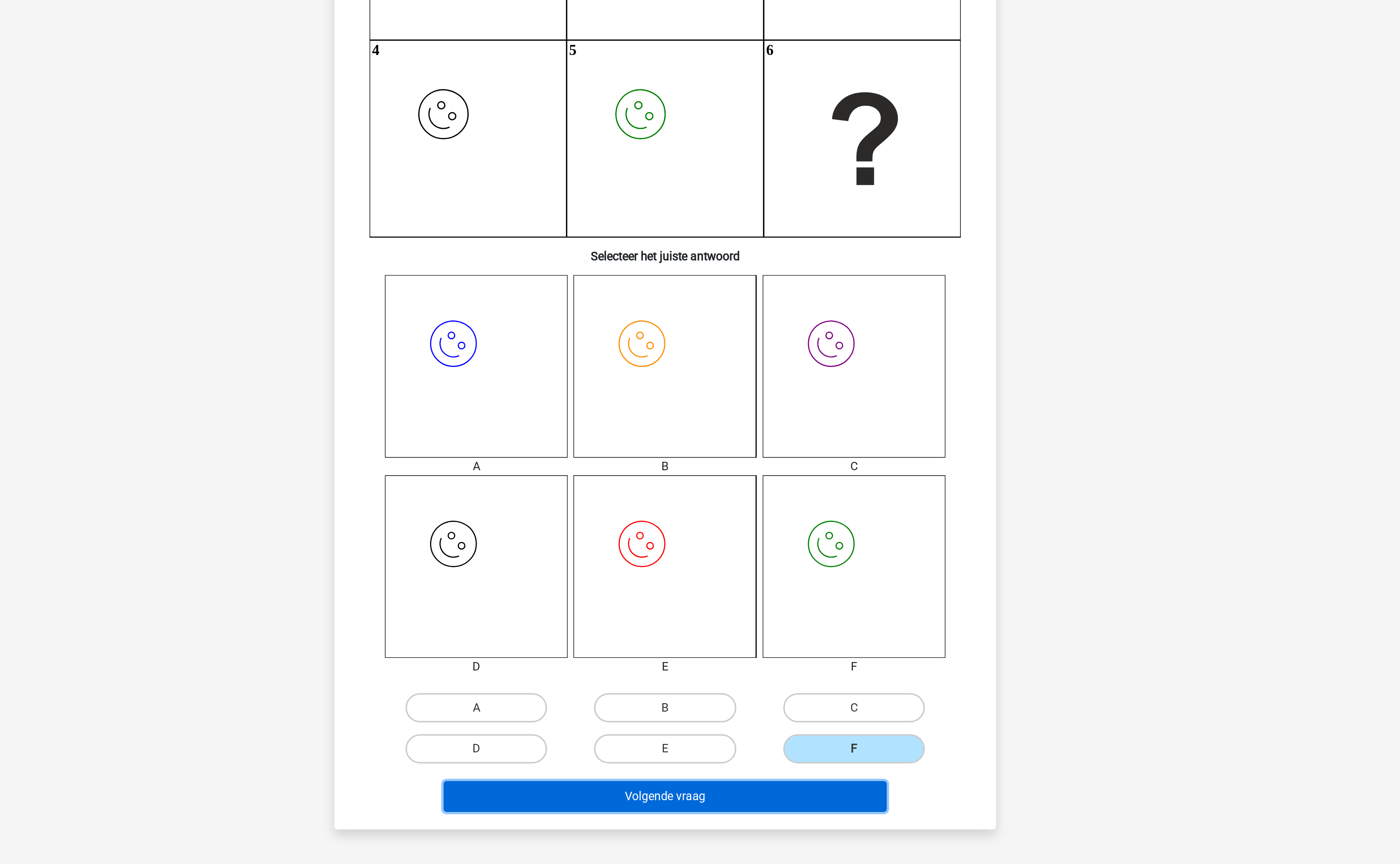
click at [759, 637] on button "Volgende vraag" at bounding box center [700, 643] width 254 height 18
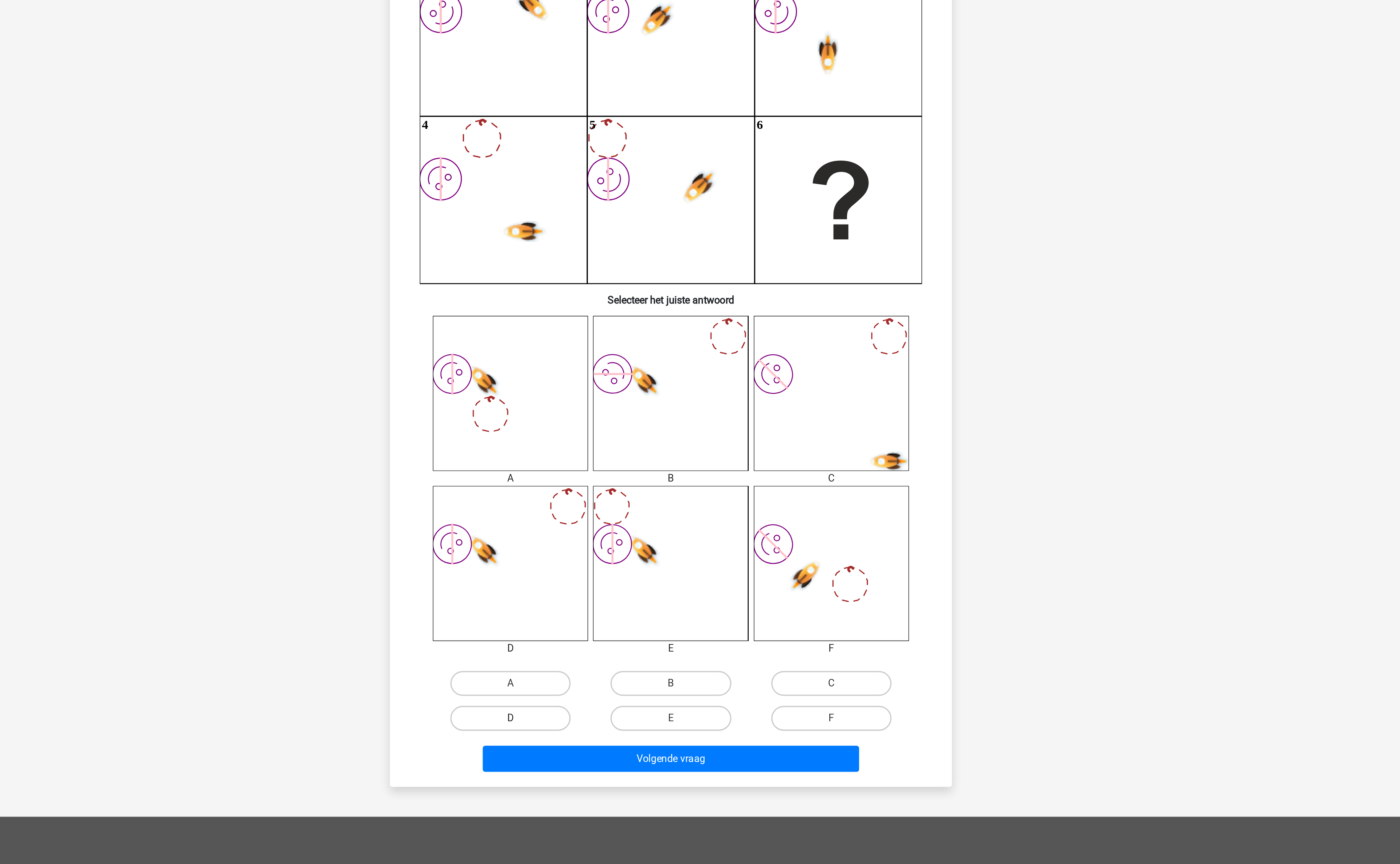
click at [617, 622] on label "D" at bounding box center [592, 615] width 81 height 17
click at [597, 621] on input "D" at bounding box center [595, 619] width 6 height 6
radio input "true"
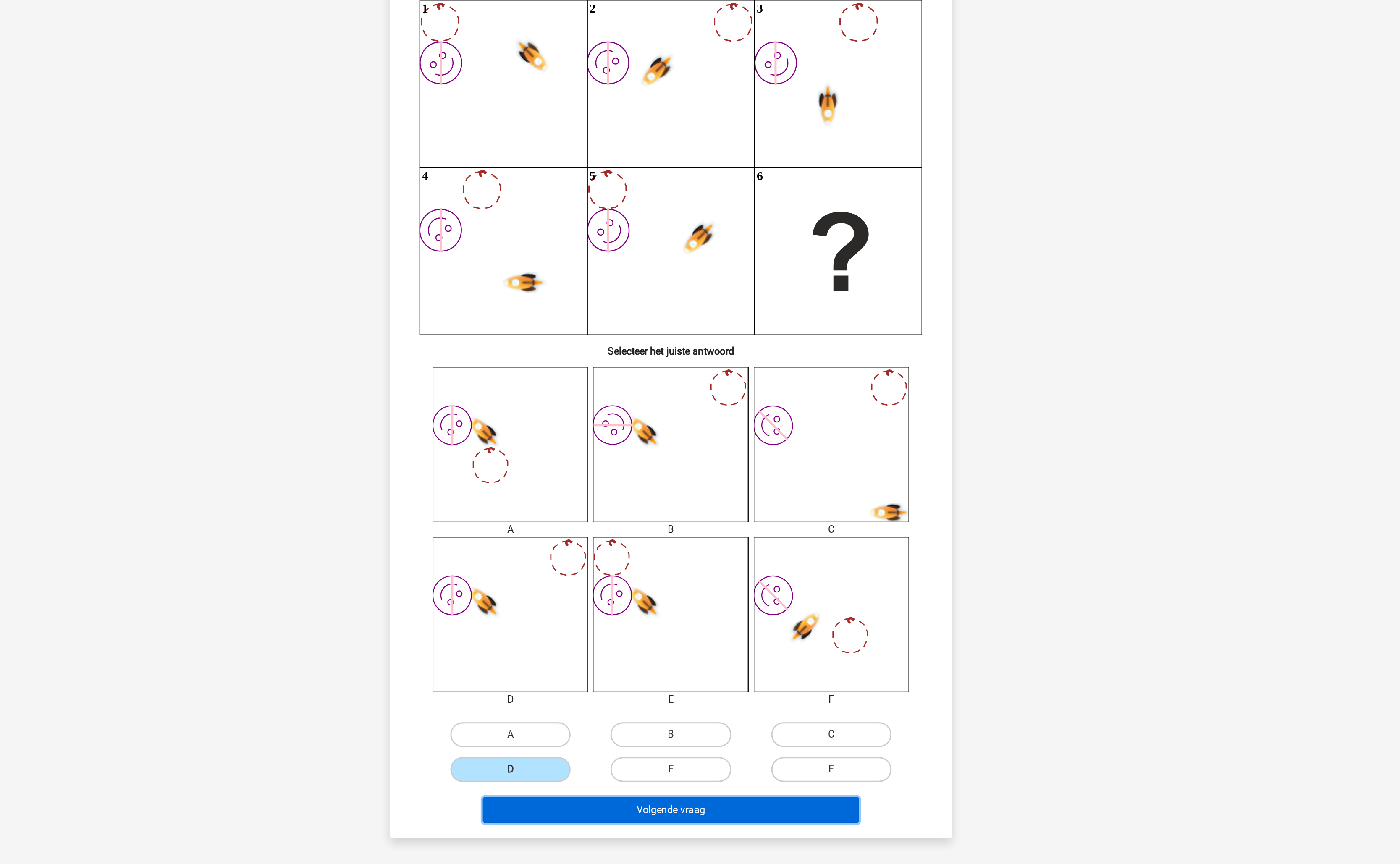
click at [692, 642] on button "Volgende vraag" at bounding box center [700, 643] width 254 height 18
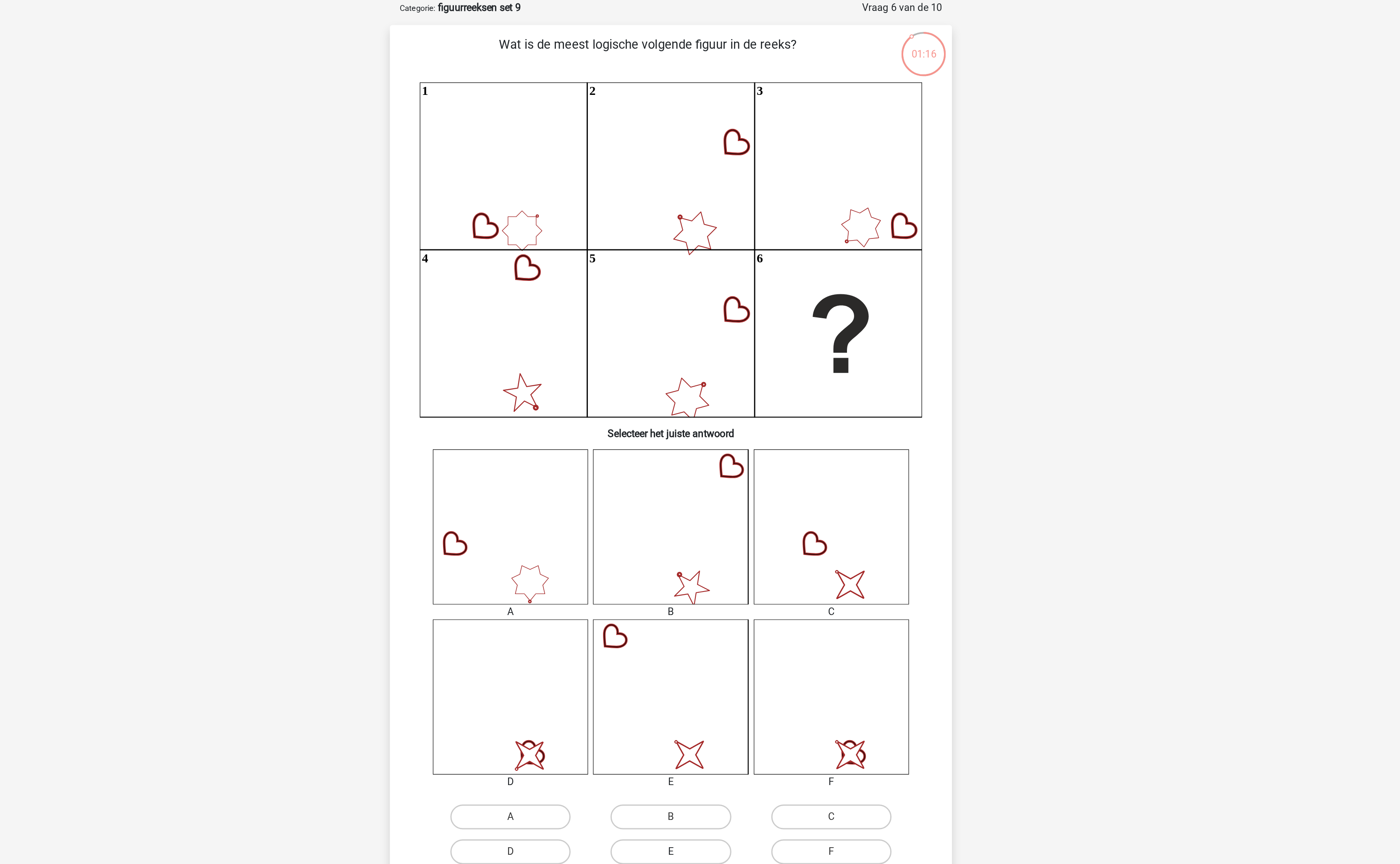
click at [713, 613] on label "E" at bounding box center [699, 615] width 81 height 17
click at [706, 616] on input "E" at bounding box center [703, 619] width 6 height 6
radio input "true"
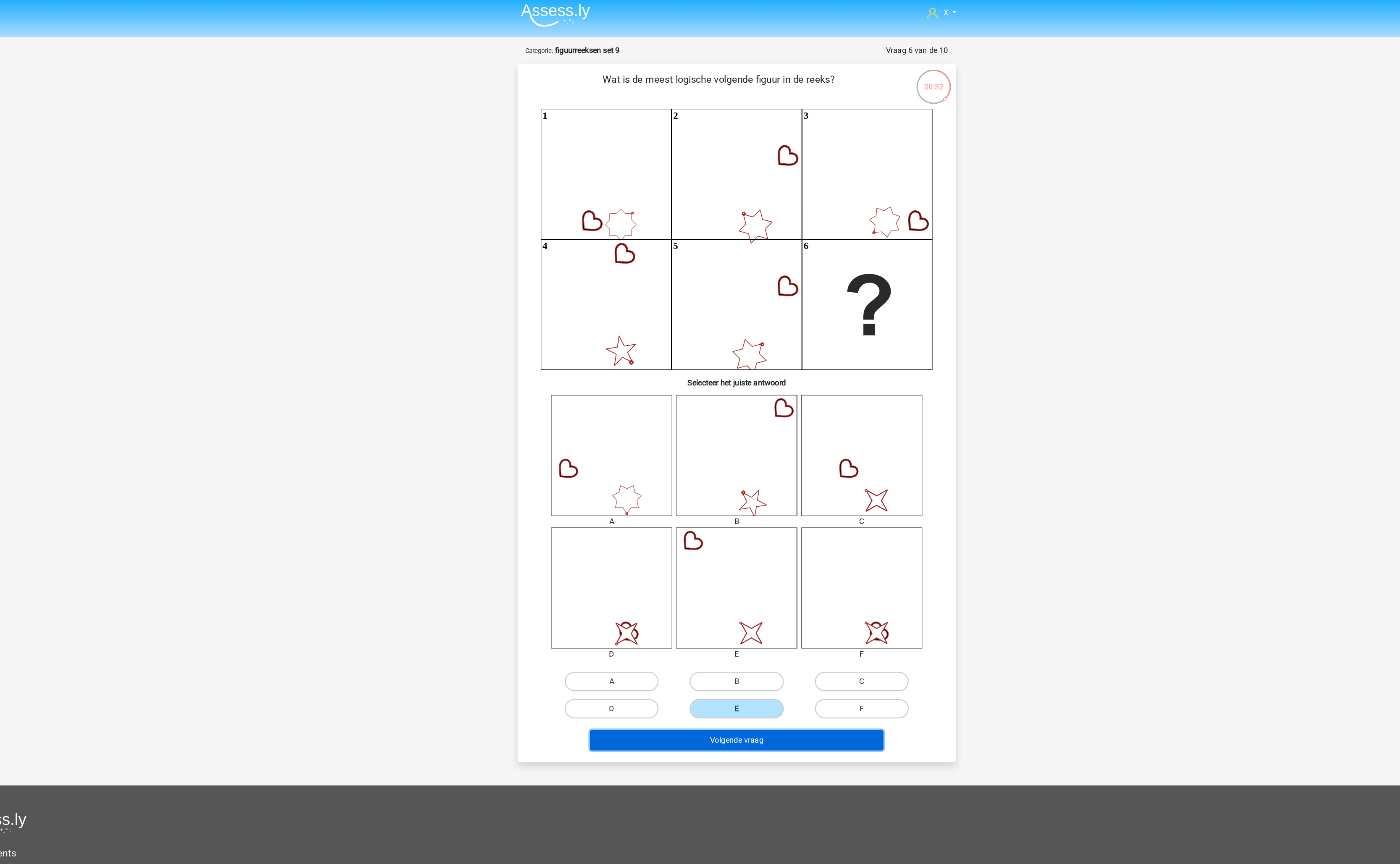
click at [736, 650] on button "Volgende vraag" at bounding box center [700, 643] width 254 height 18
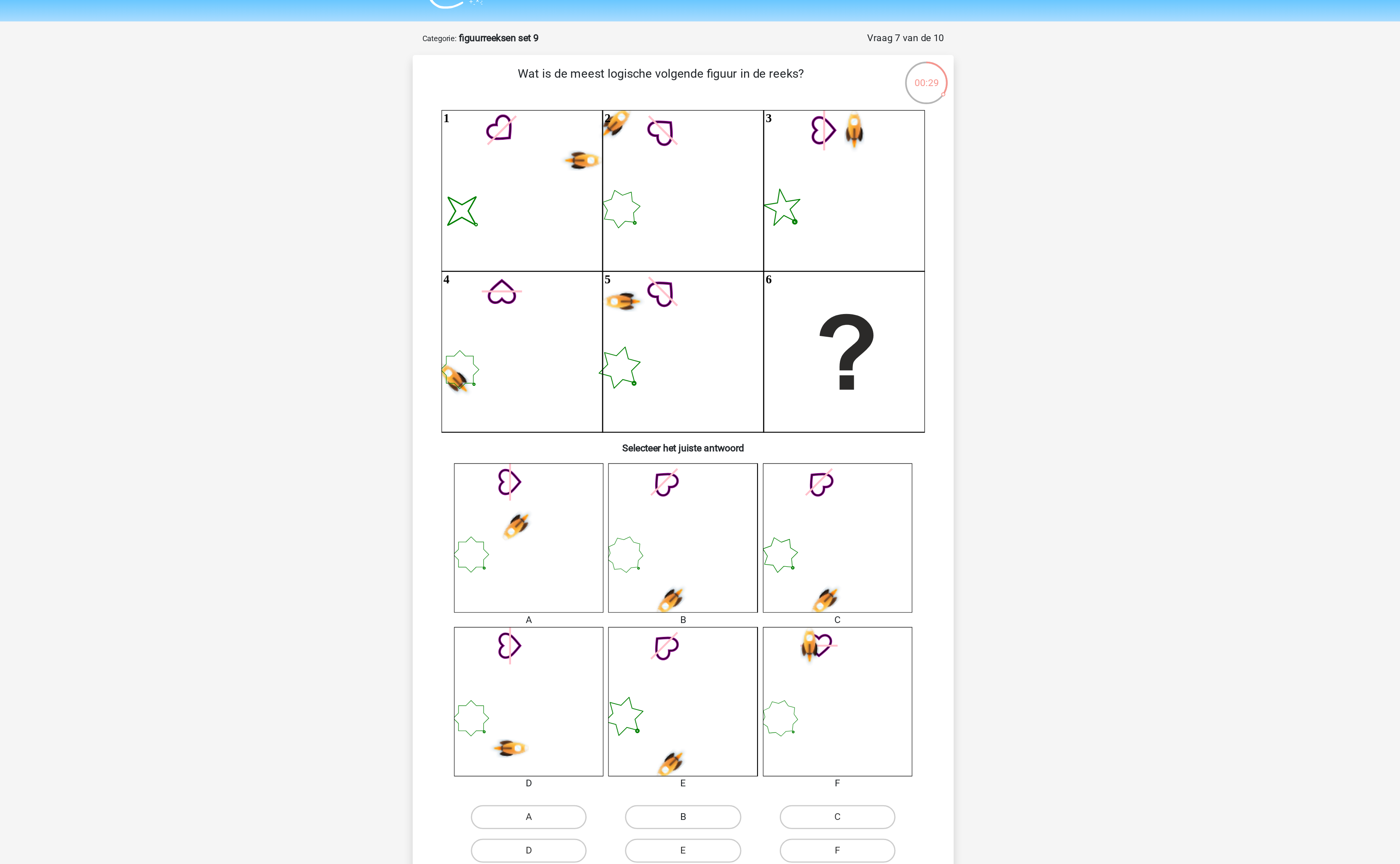
click at [698, 589] on label "B" at bounding box center [699, 592] width 81 height 17
click at [700, 592] on input "B" at bounding box center [703, 595] width 6 height 6
radio input "true"
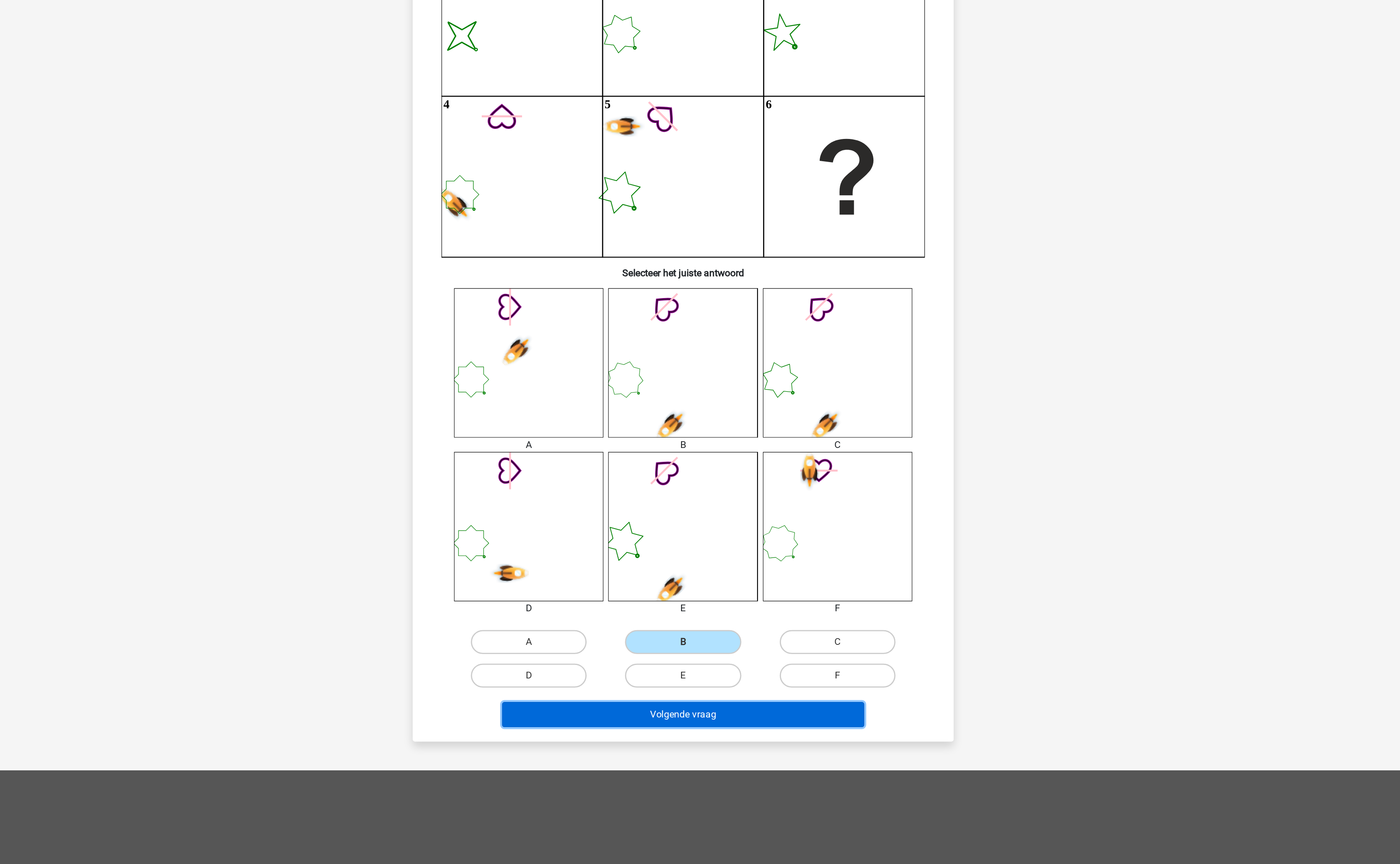
click at [754, 651] on button "Volgende vraag" at bounding box center [700, 643] width 254 height 18
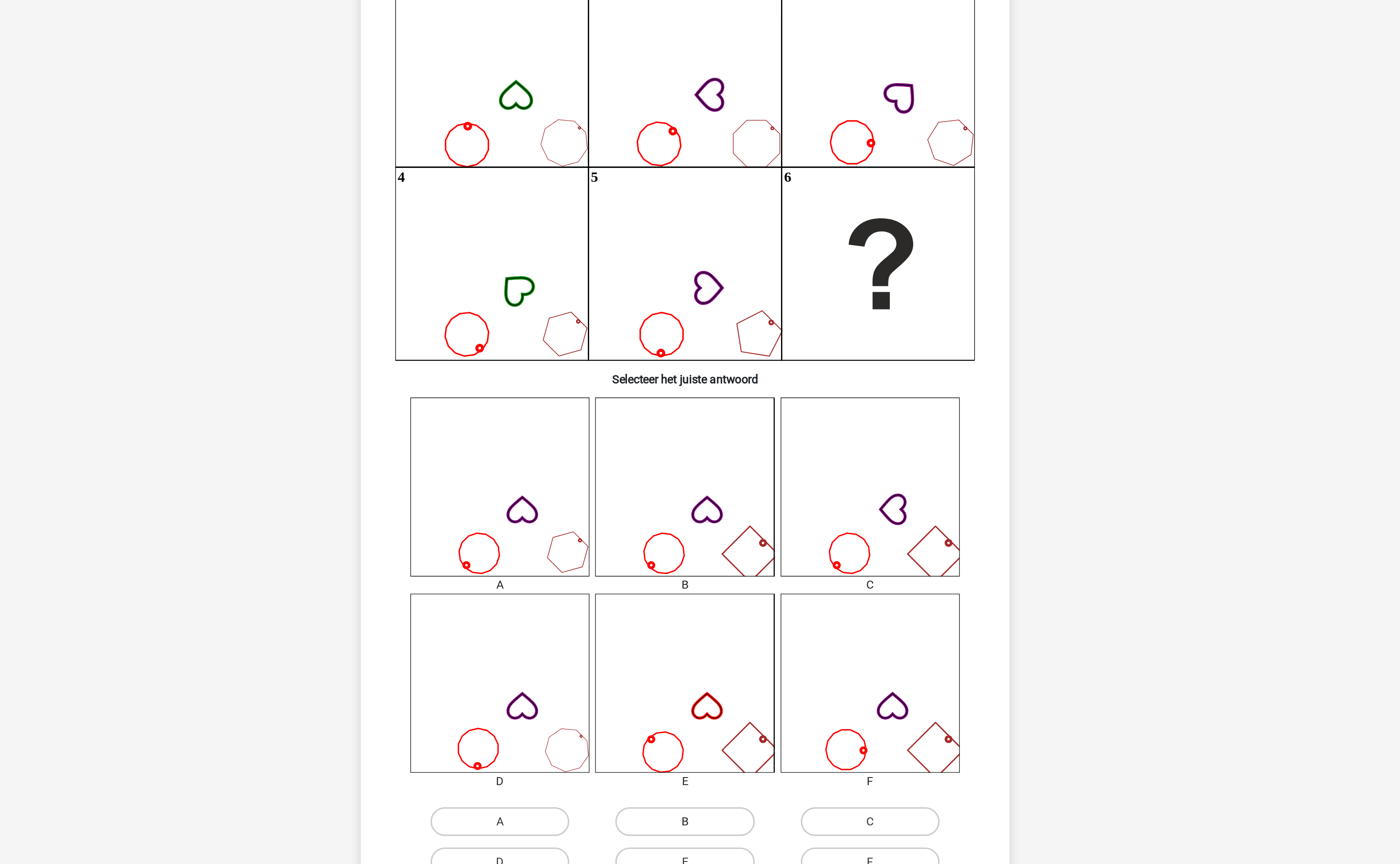
click at [711, 586] on label "B" at bounding box center [699, 592] width 81 height 17
click at [706, 592] on input "B" at bounding box center [703, 595] width 6 height 6
radio input "true"
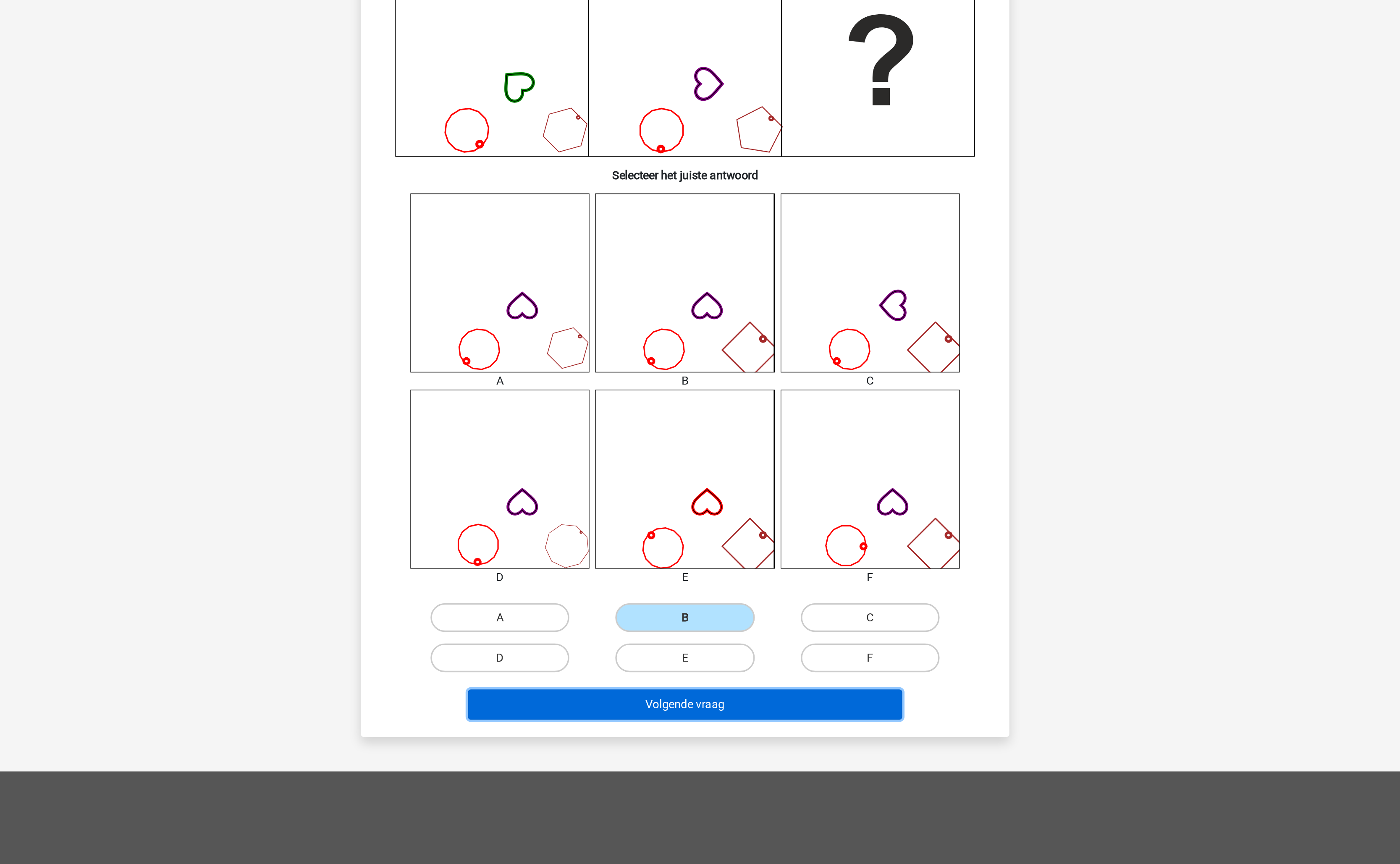
click at [743, 646] on button "Volgende vraag" at bounding box center [700, 643] width 254 height 18
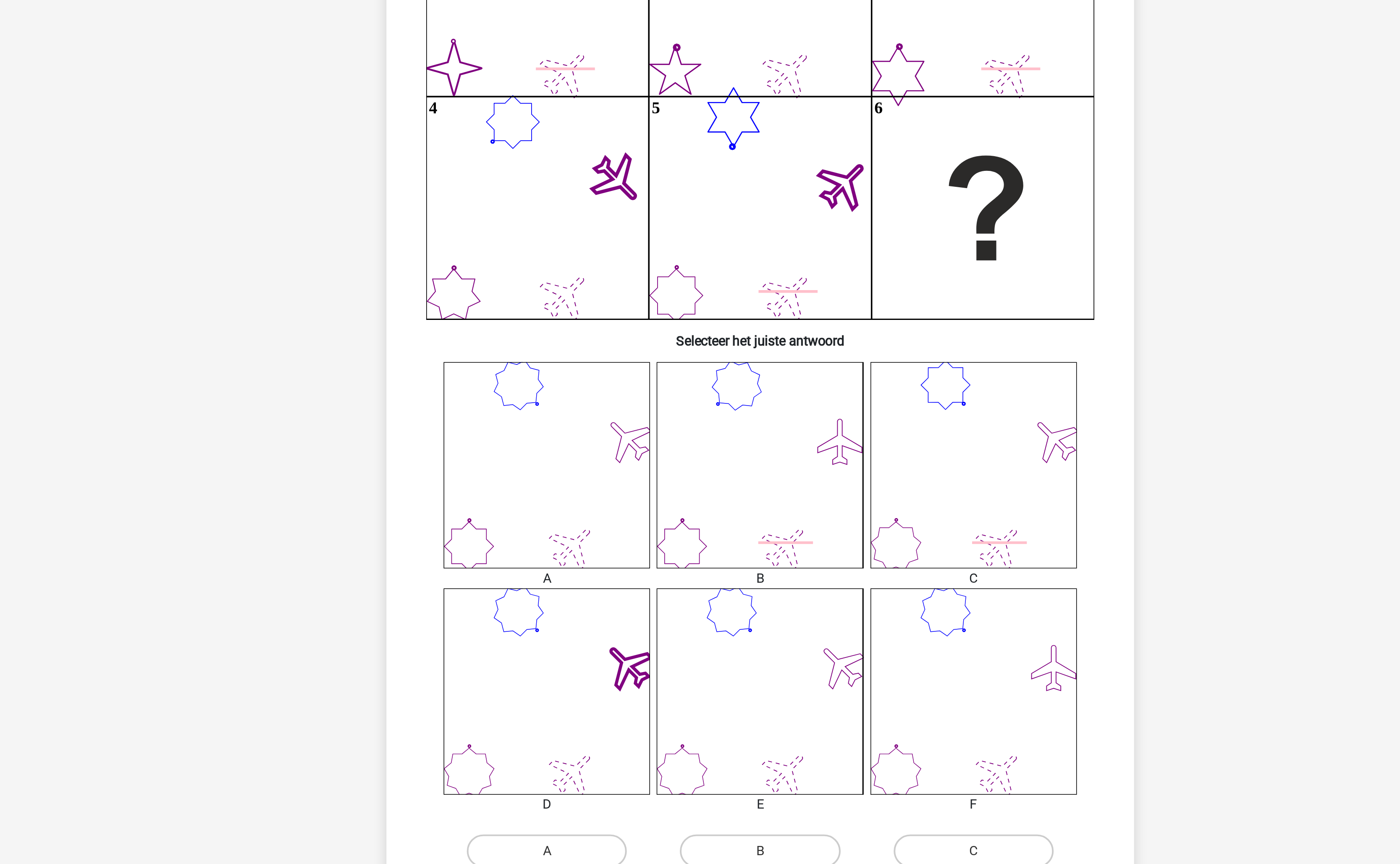
click at [756, 429] on icon at bounding box center [808, 397] width 104 height 104
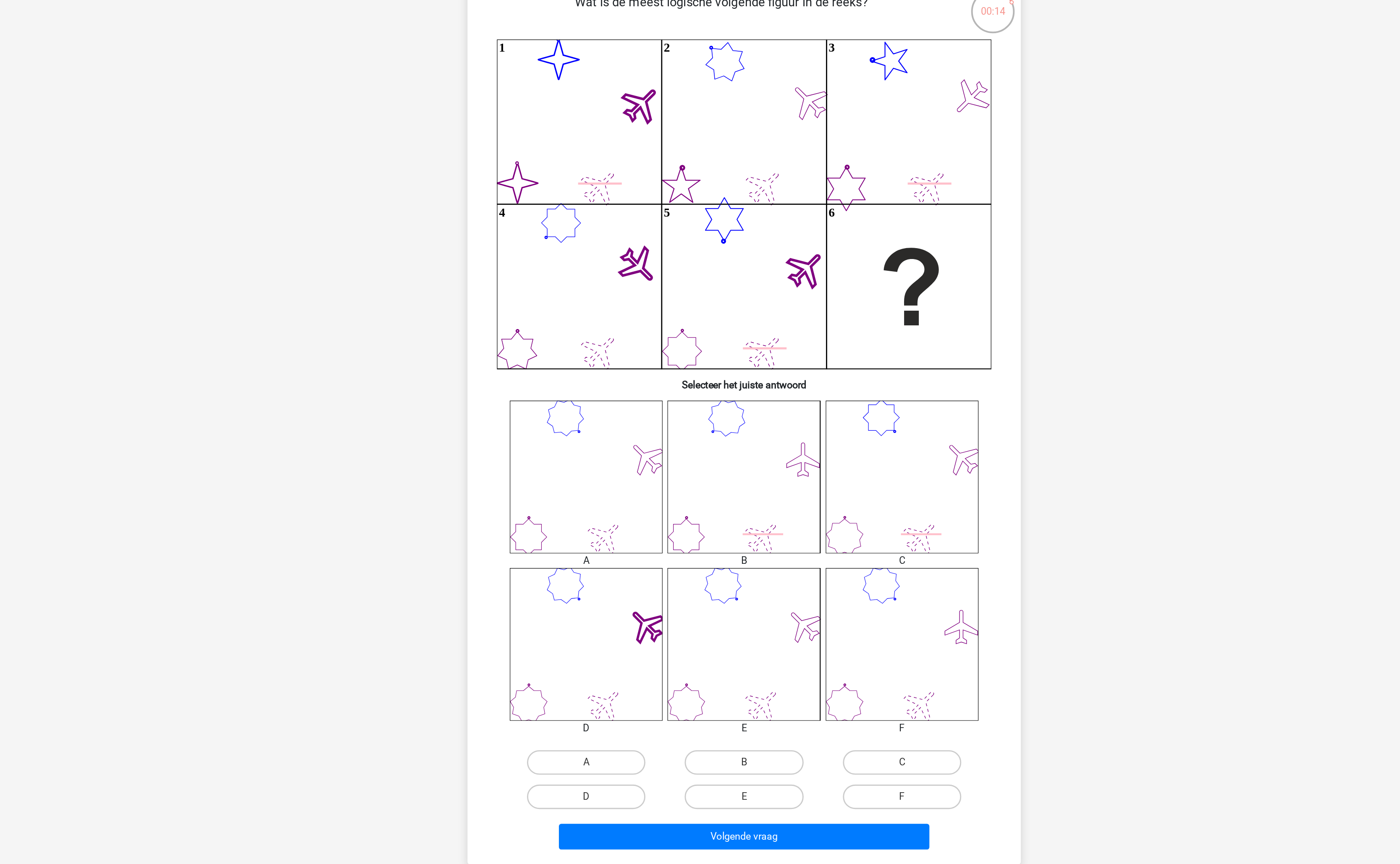
click at [703, 619] on input "E" at bounding box center [703, 619] width 6 height 6
radio input "true"
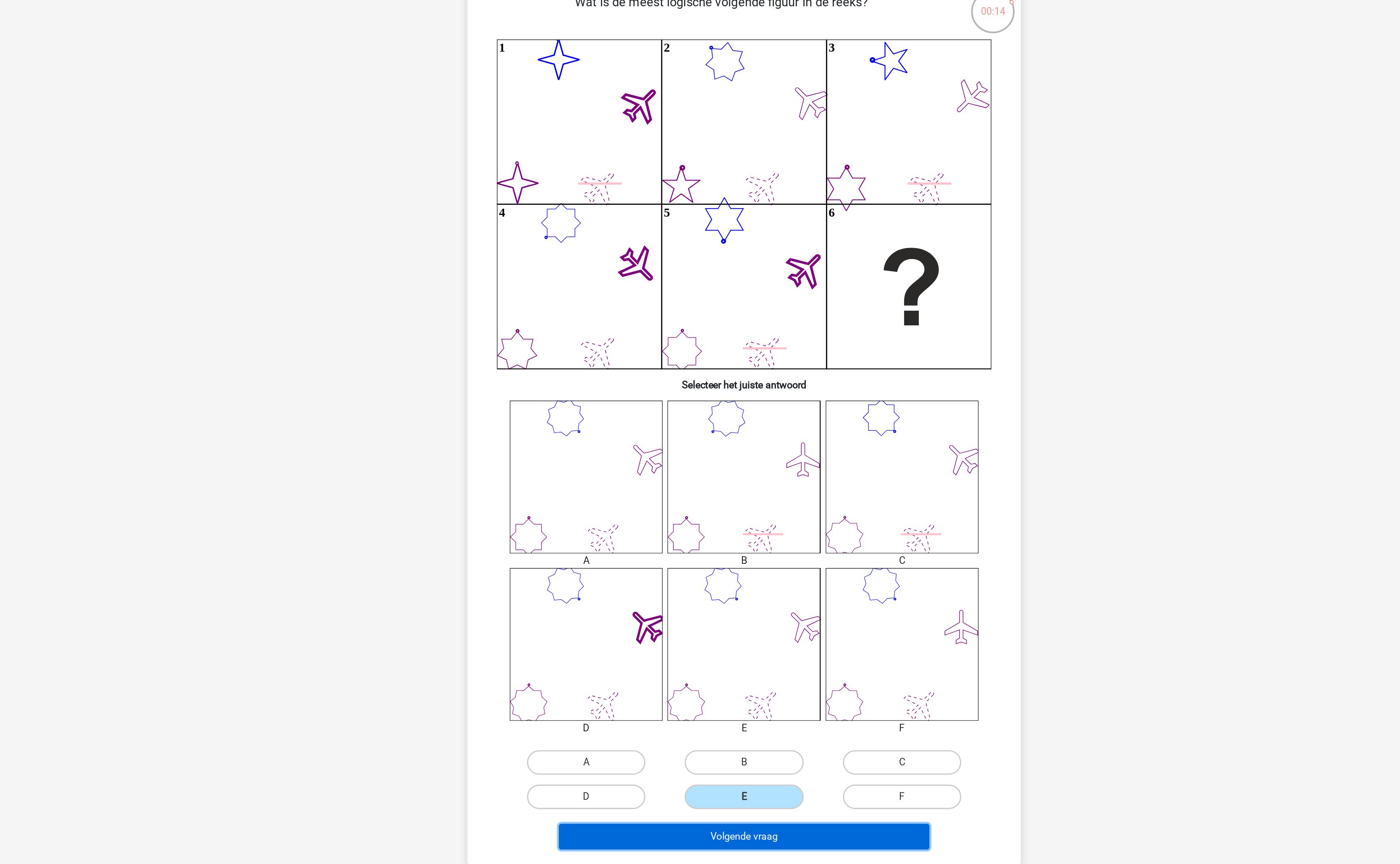
click at [707, 643] on button "Volgende vraag" at bounding box center [700, 643] width 254 height 18
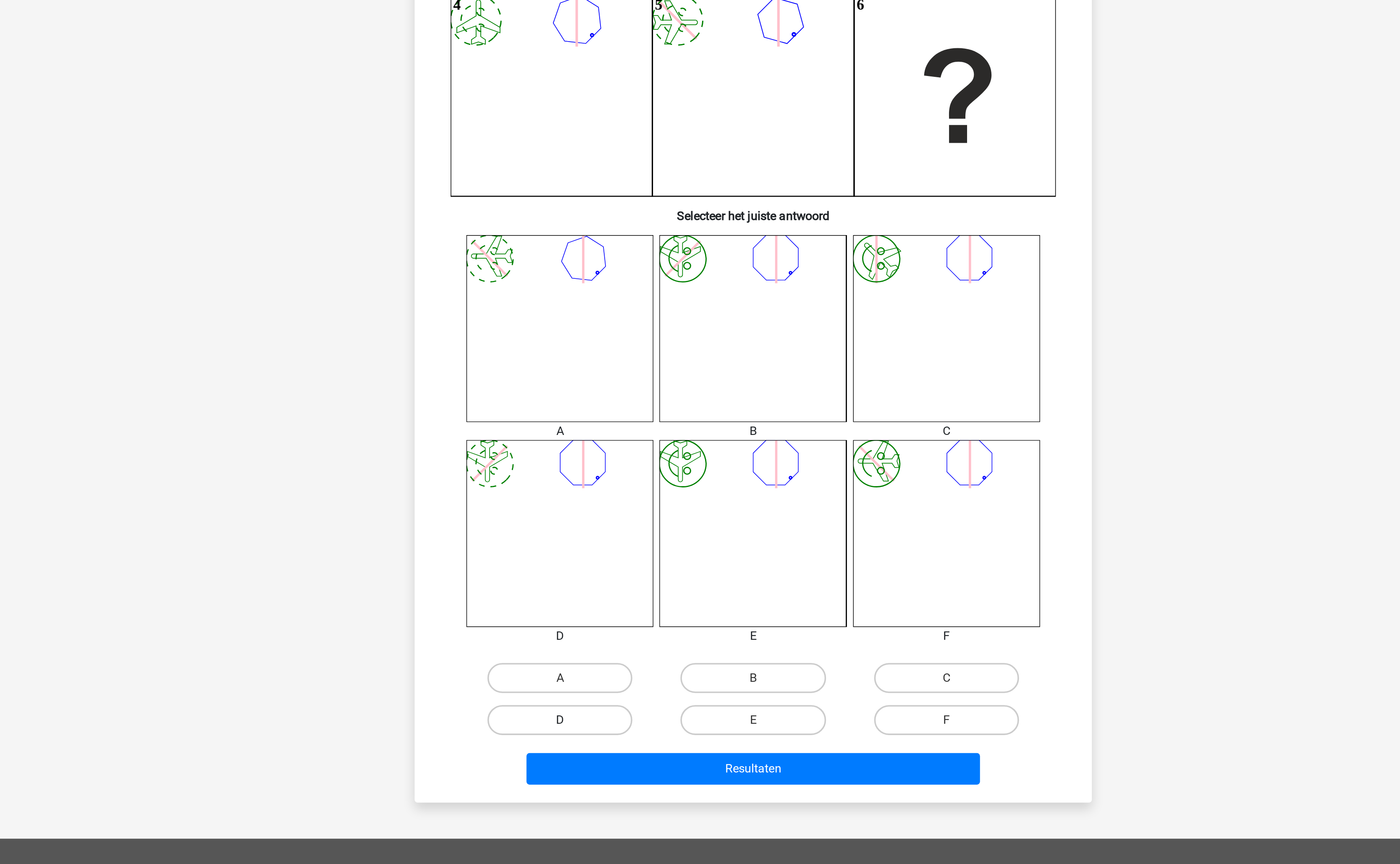
click at [618, 621] on label "D" at bounding box center [592, 615] width 81 height 17
click at [597, 621] on input "D" at bounding box center [595, 619] width 6 height 6
radio input "true"
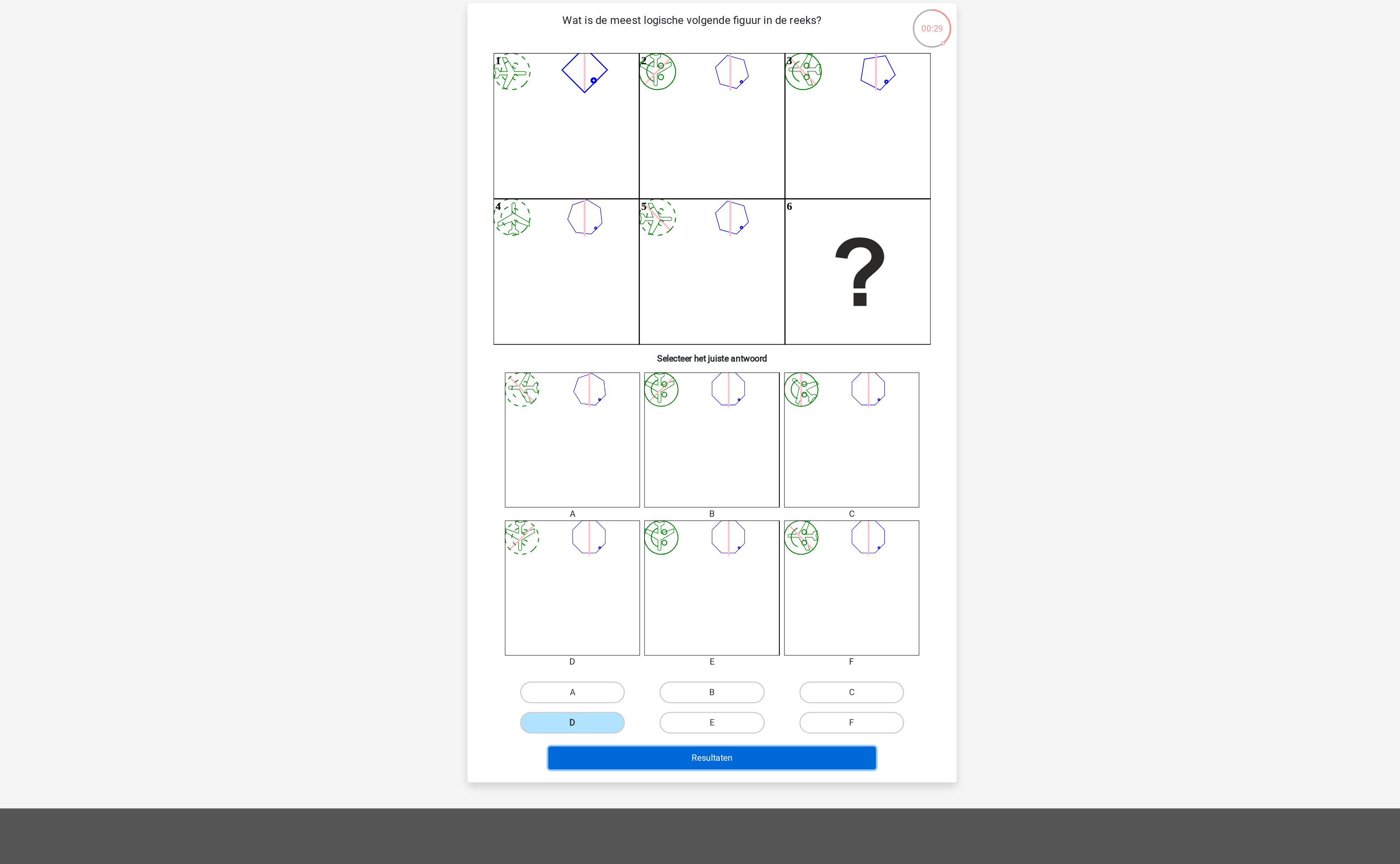
click at [714, 648] on button "Resultaten" at bounding box center [700, 643] width 254 height 18
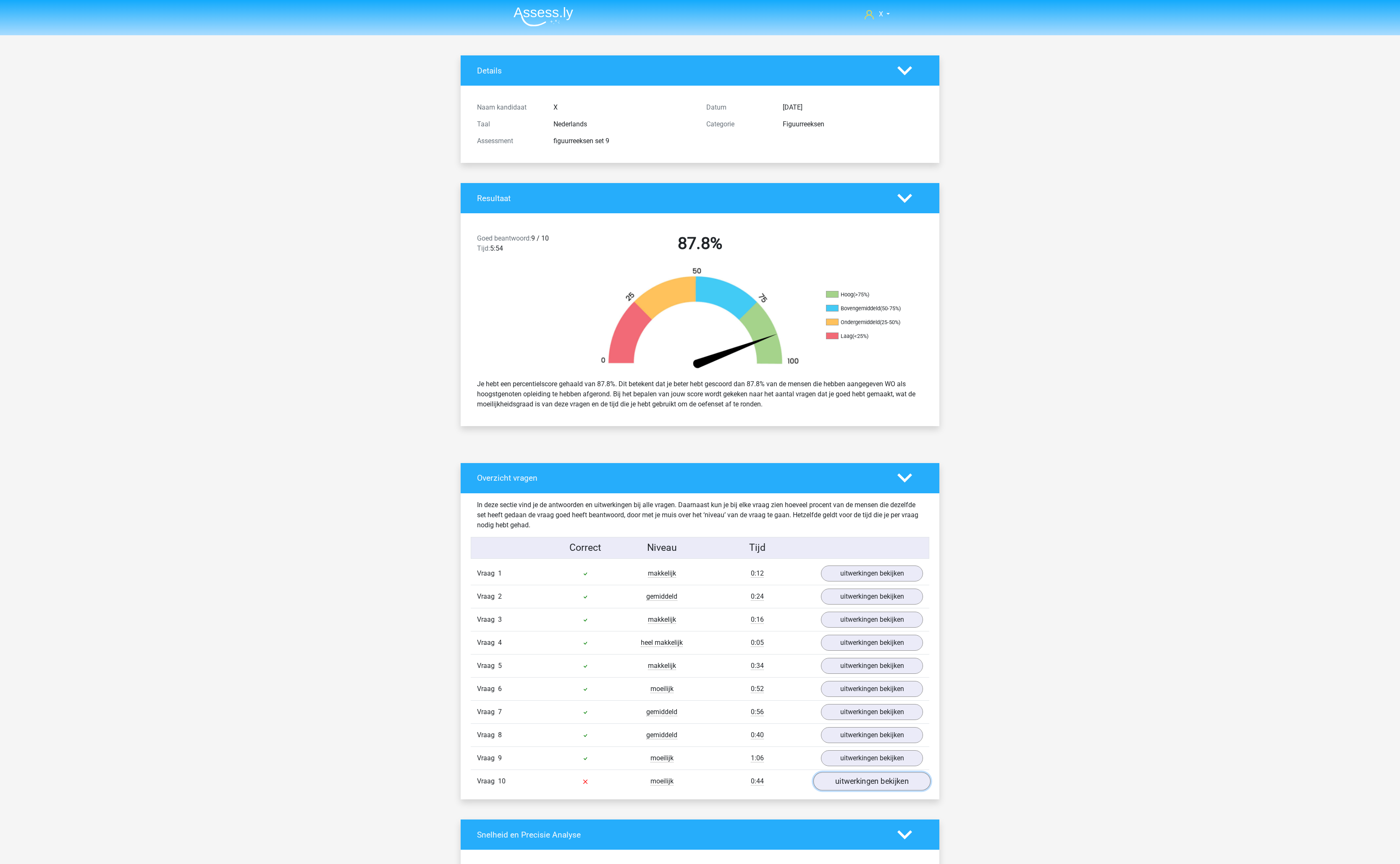
click at [854, 788] on link "uitwerkingen bekijken" at bounding box center [872, 781] width 117 height 18
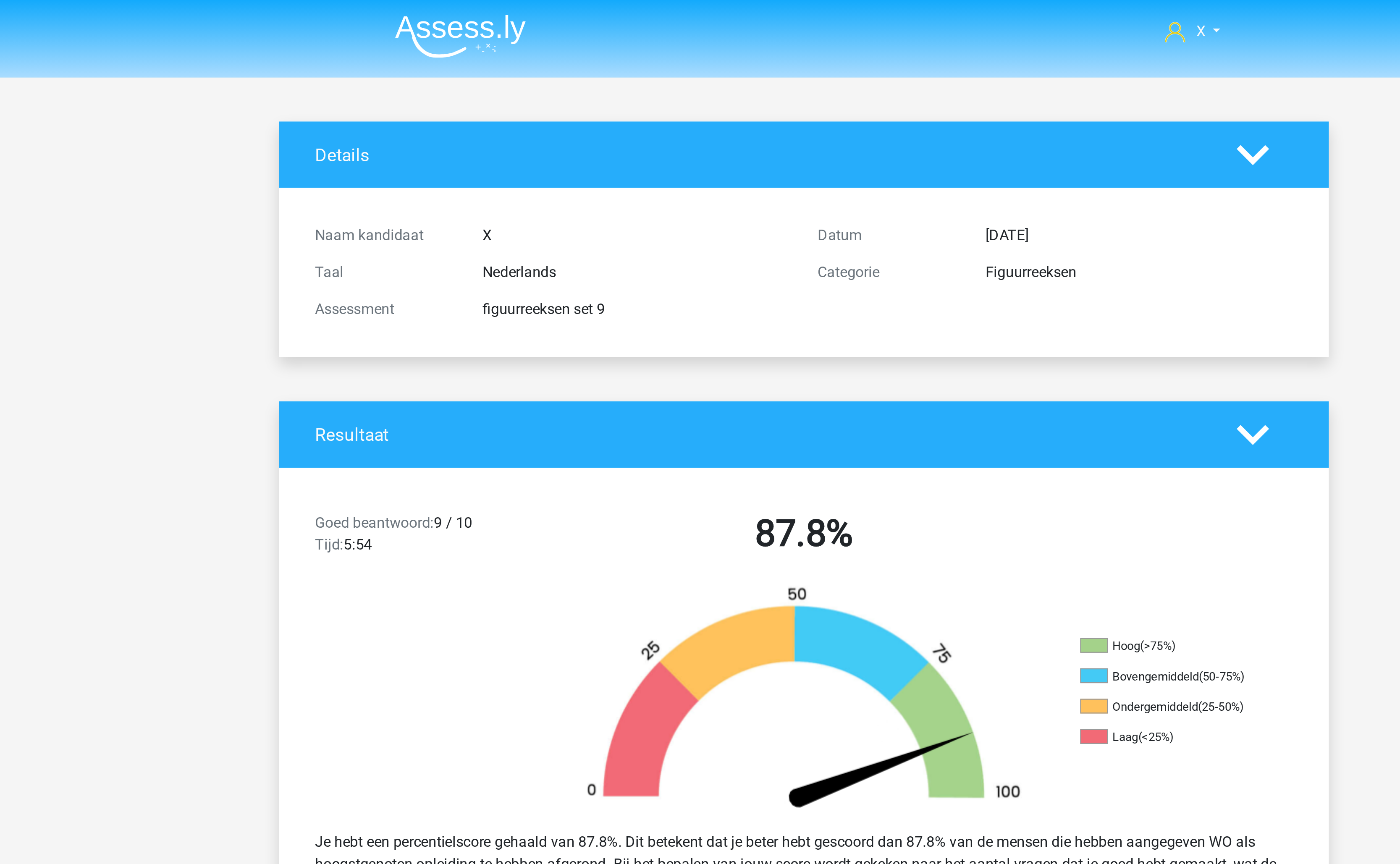
click at [558, 12] on img at bounding box center [543, 16] width 60 height 20
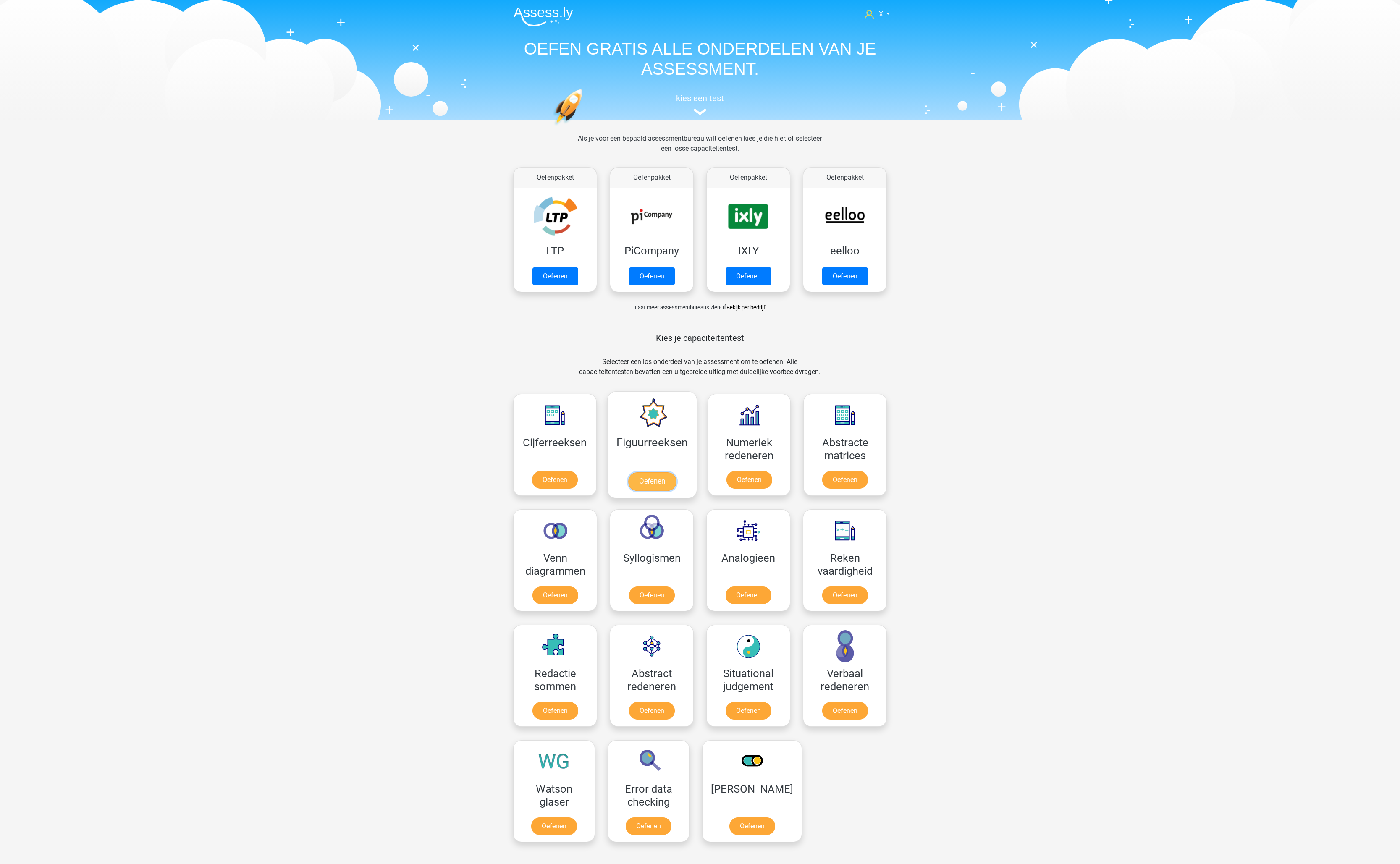
click at [660, 472] on link "Oefenen" at bounding box center [652, 481] width 48 height 18
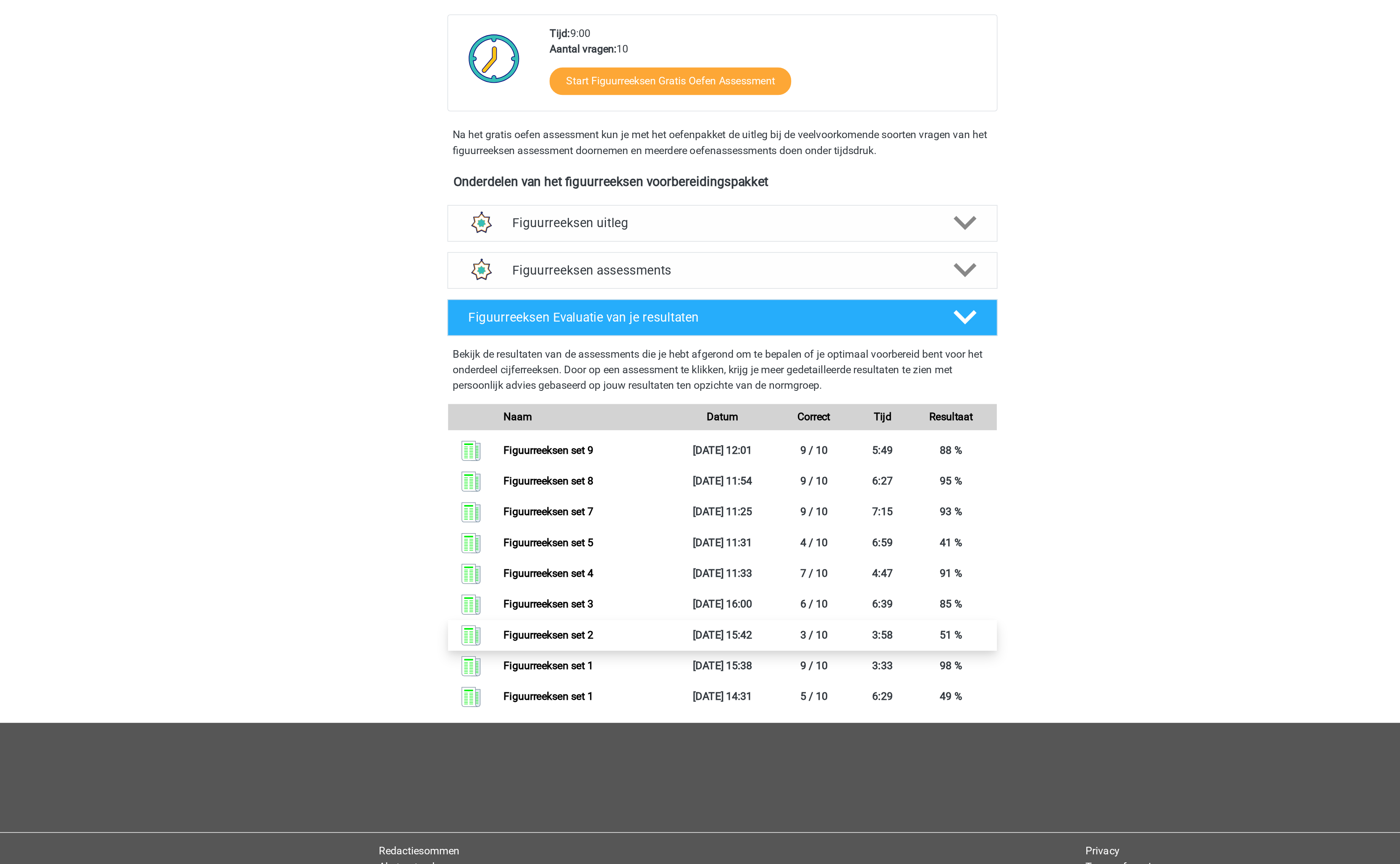
click at [618, 610] on link "Figuurreeksen set 2" at bounding box center [588, 614] width 57 height 8
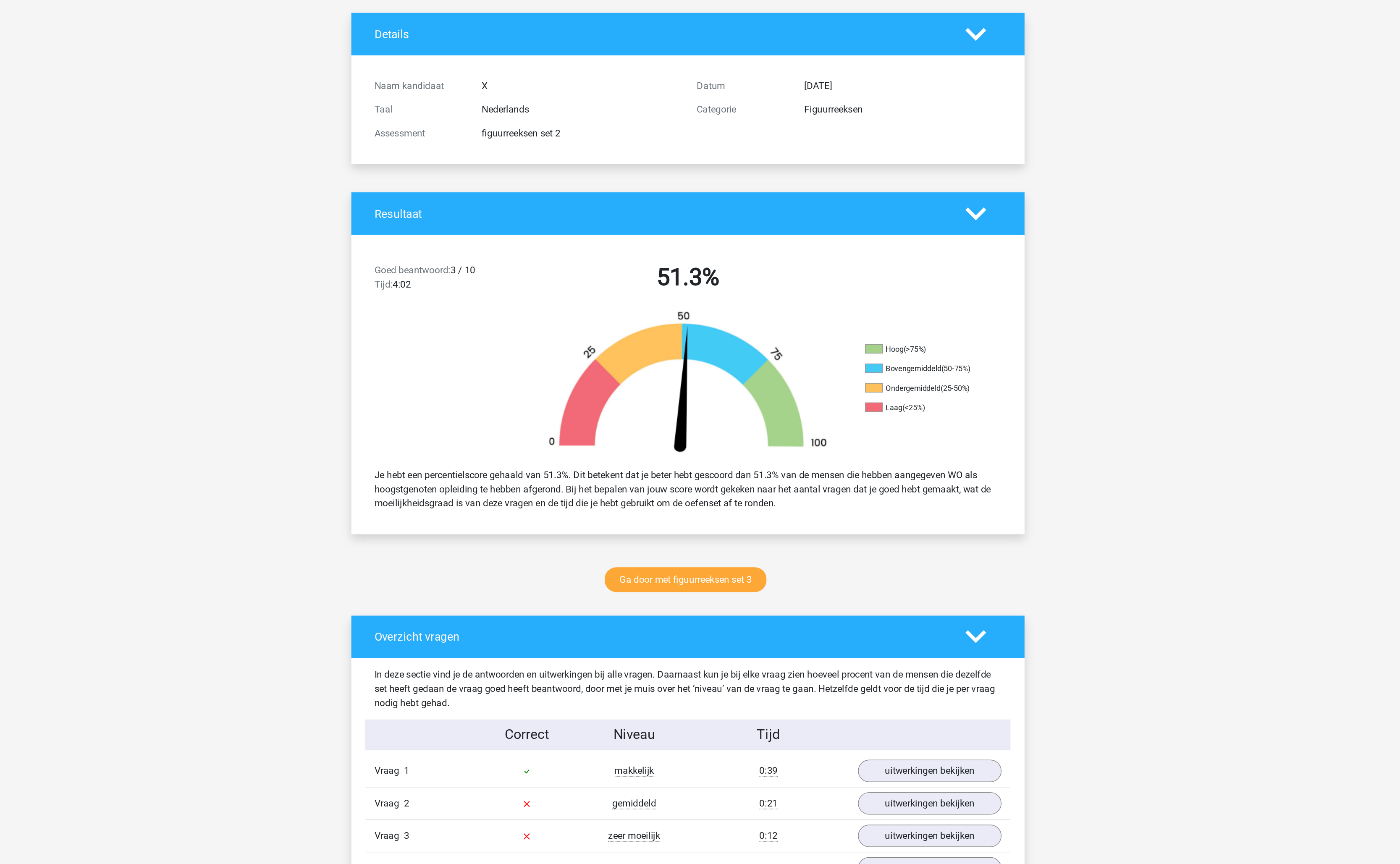
click at [857, 499] on h4 "Overzicht vragen" at bounding box center [681, 498] width 408 height 9
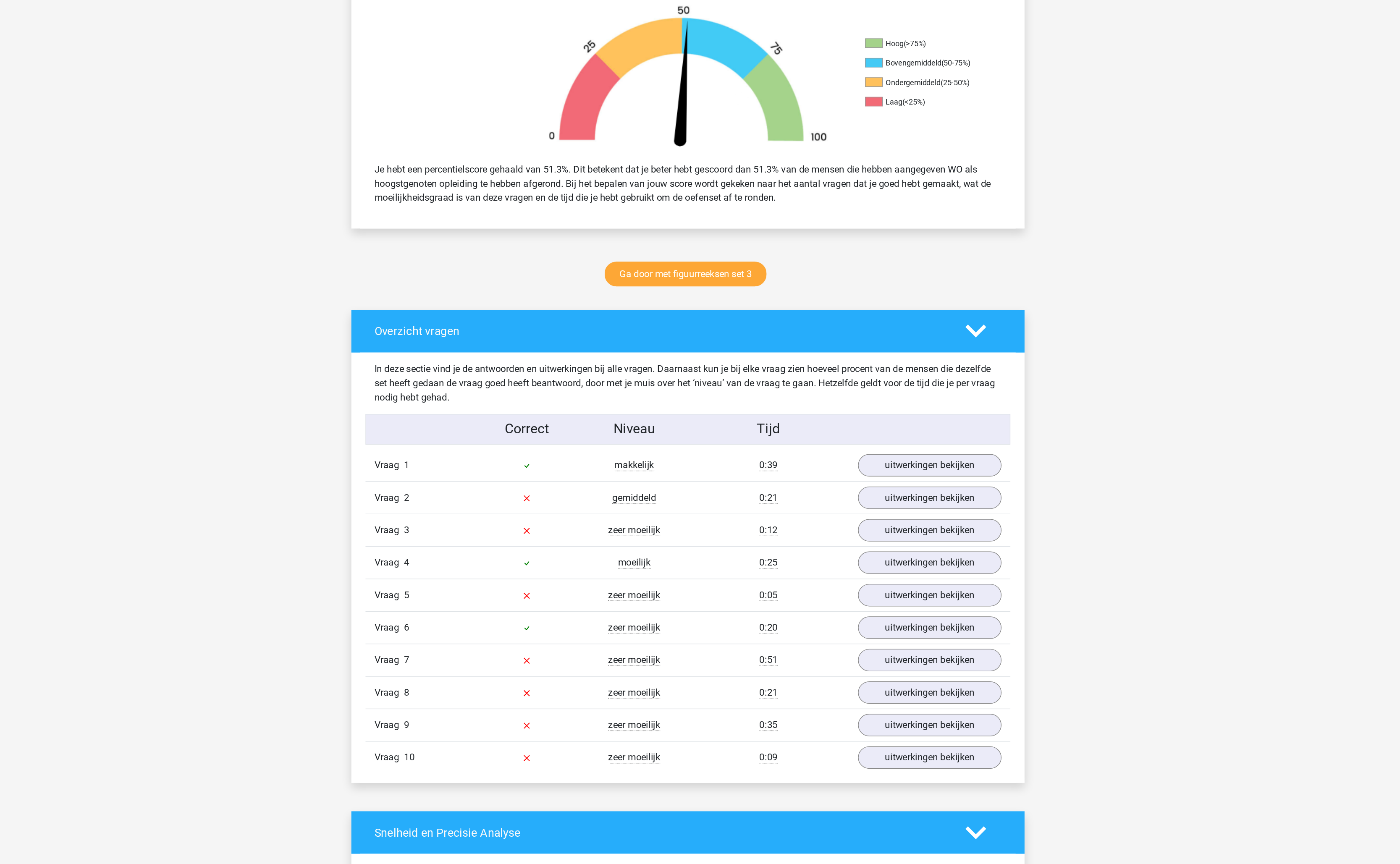
scroll to position [154, 0]
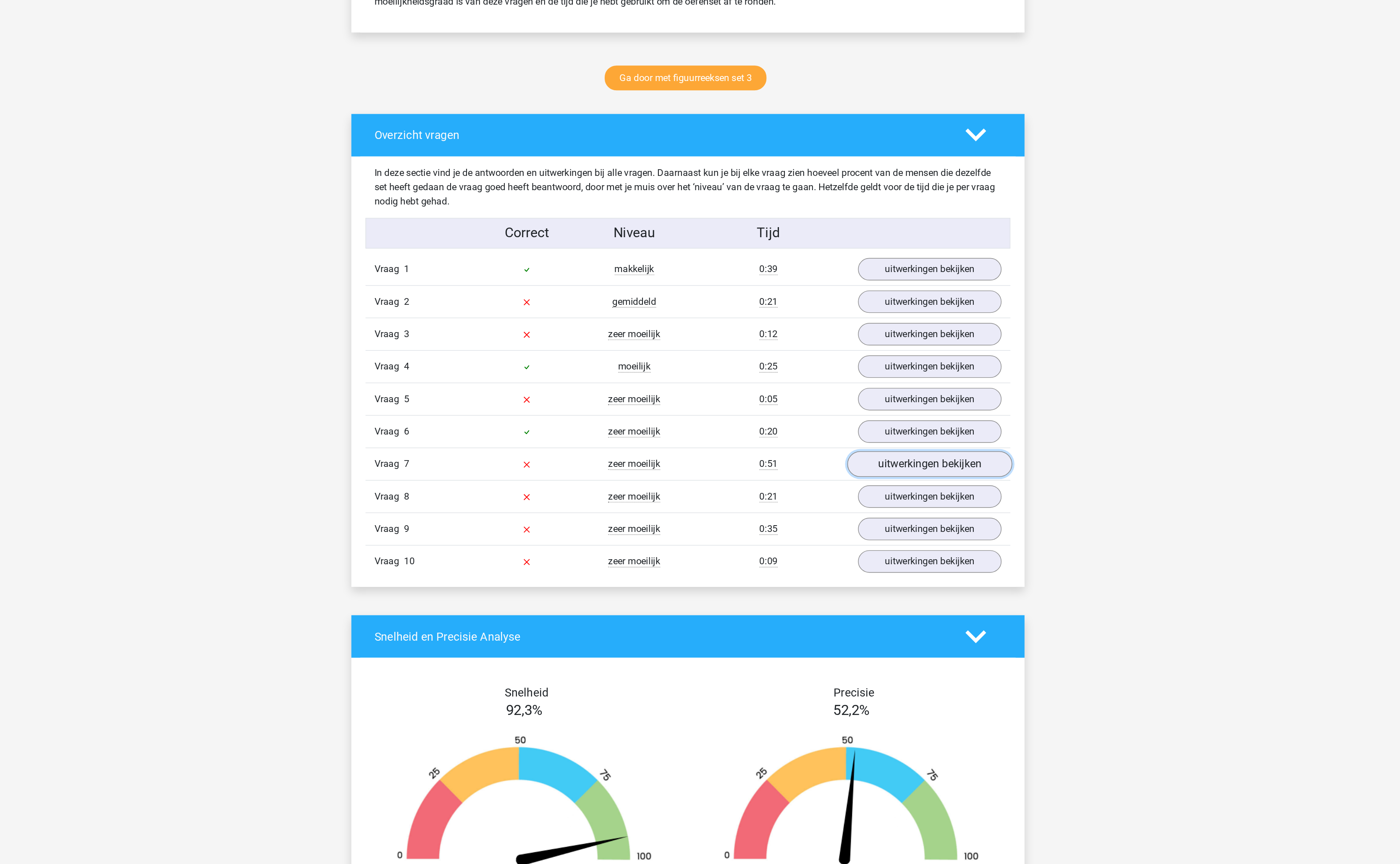
click at [828, 588] on link "uitwerkingen bekijken" at bounding box center [872, 579] width 117 height 18
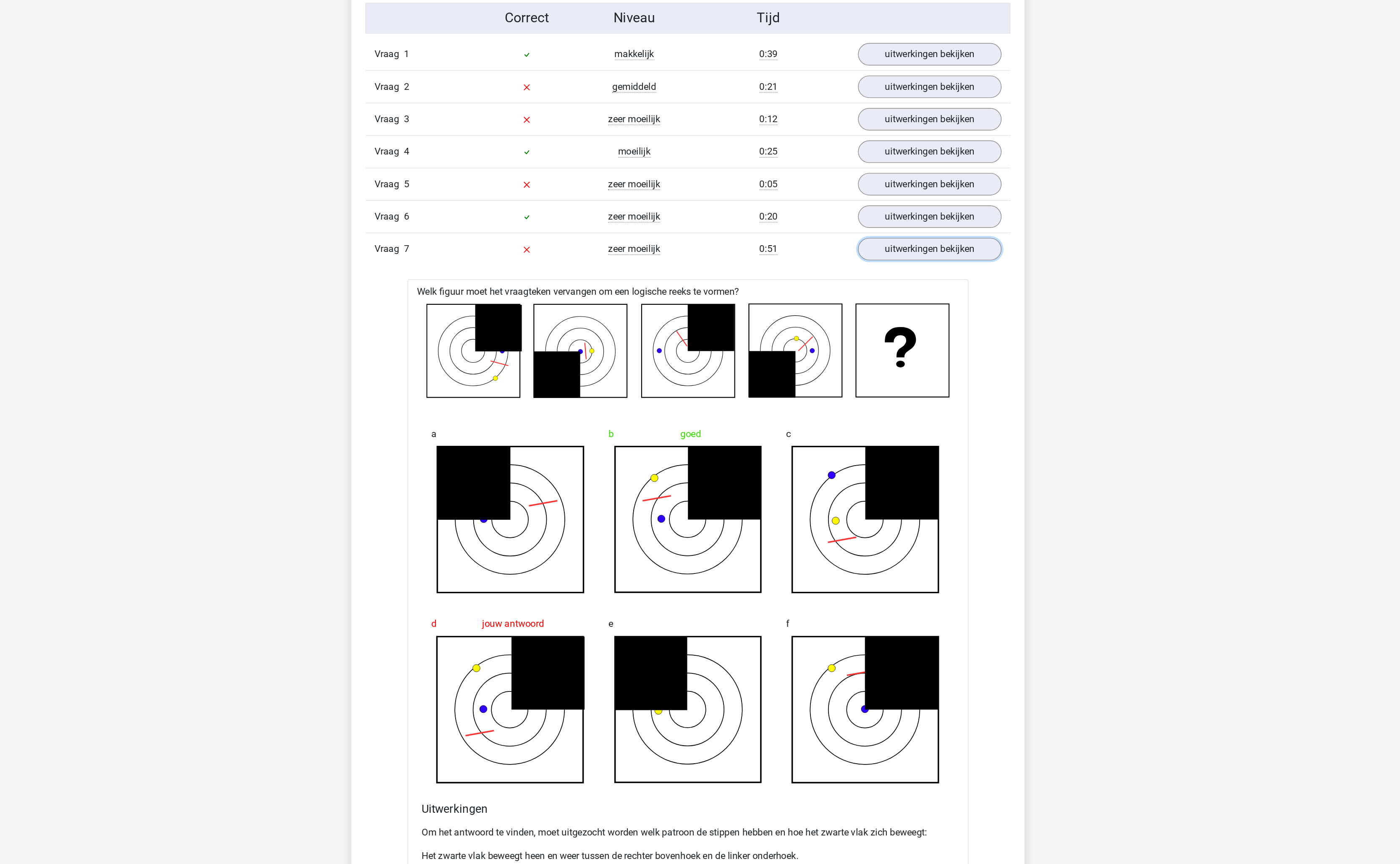
scroll to position [305, 0]
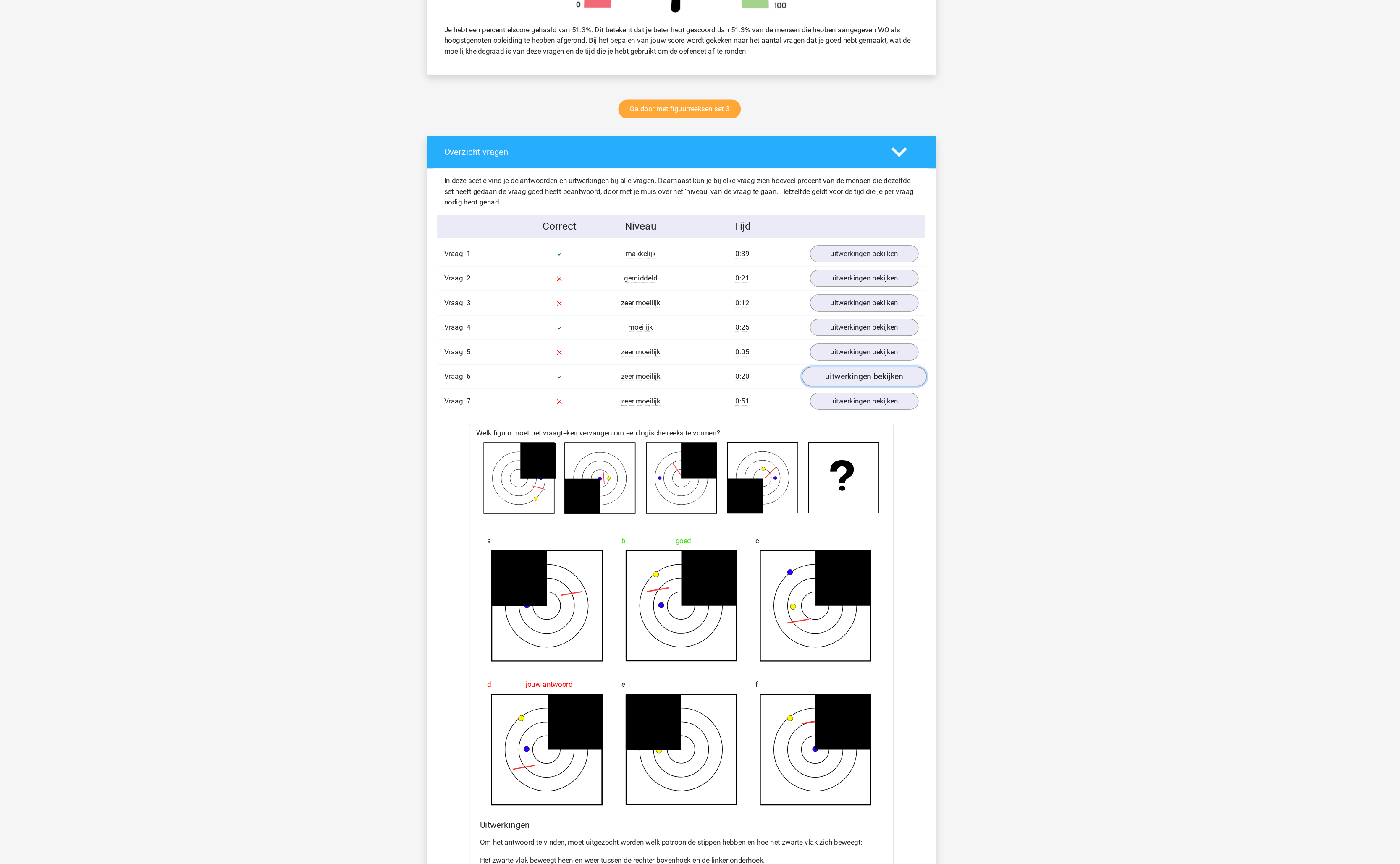
click at [833, 413] on link "uitwerkingen bekijken" at bounding box center [872, 405] width 117 height 18
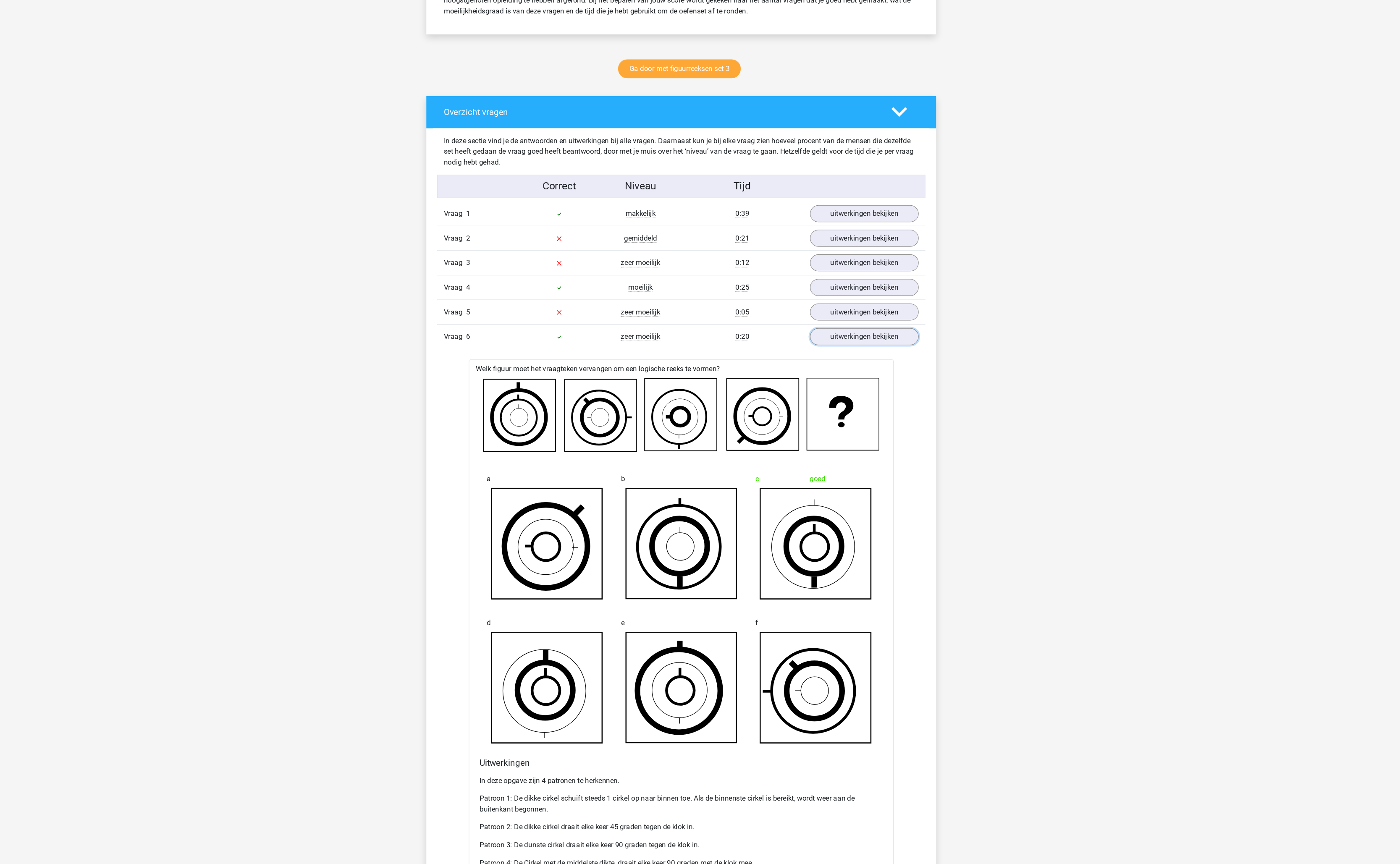
scroll to position [342, 0]
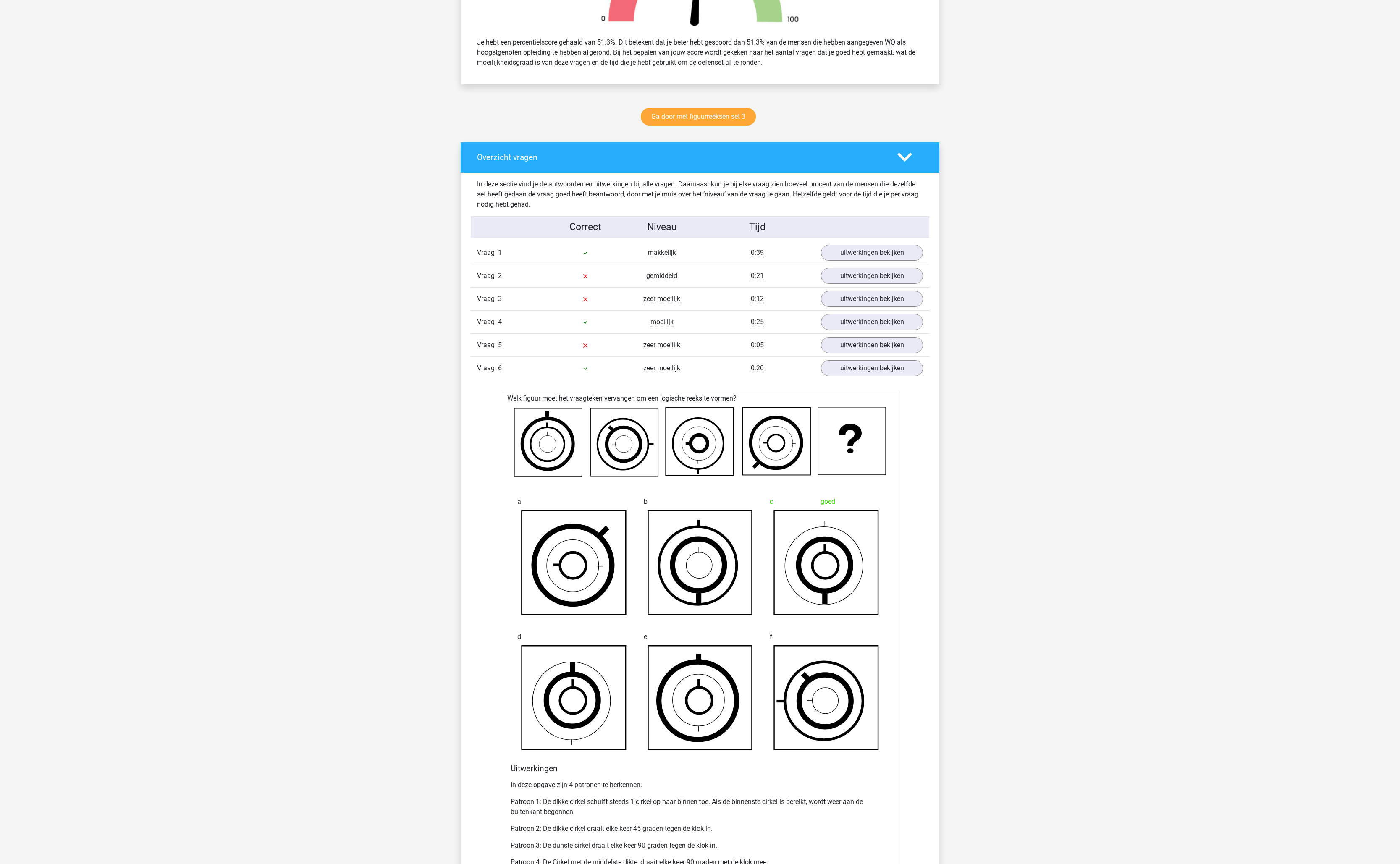
click at [827, 356] on div "Vraag 5 zeer moeilijk 0:05 uitwerkingen bekijken" at bounding box center [700, 345] width 458 height 23
click at [832, 354] on link "uitwerkingen bekijken" at bounding box center [872, 345] width 117 height 18
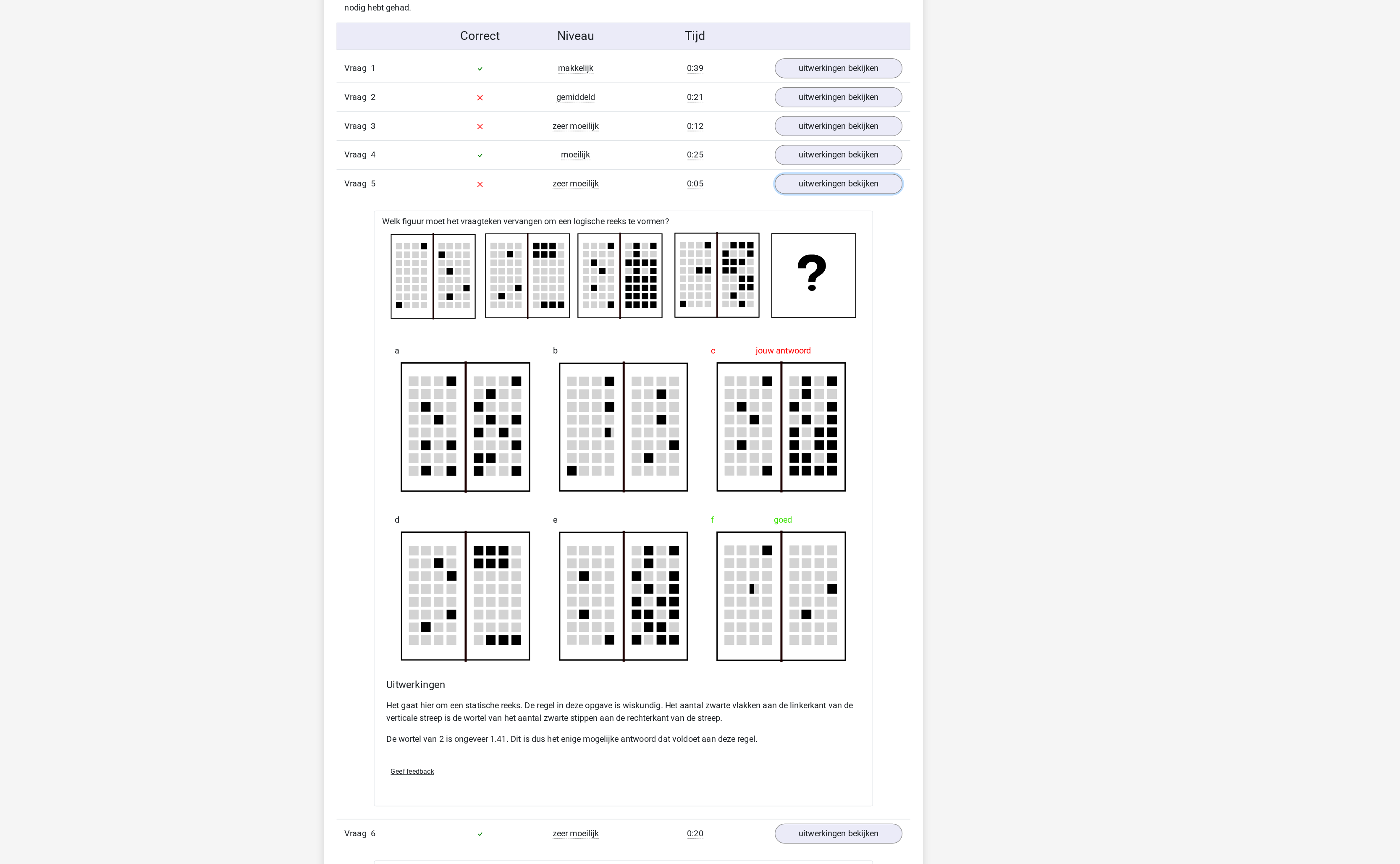
scroll to position [420, 0]
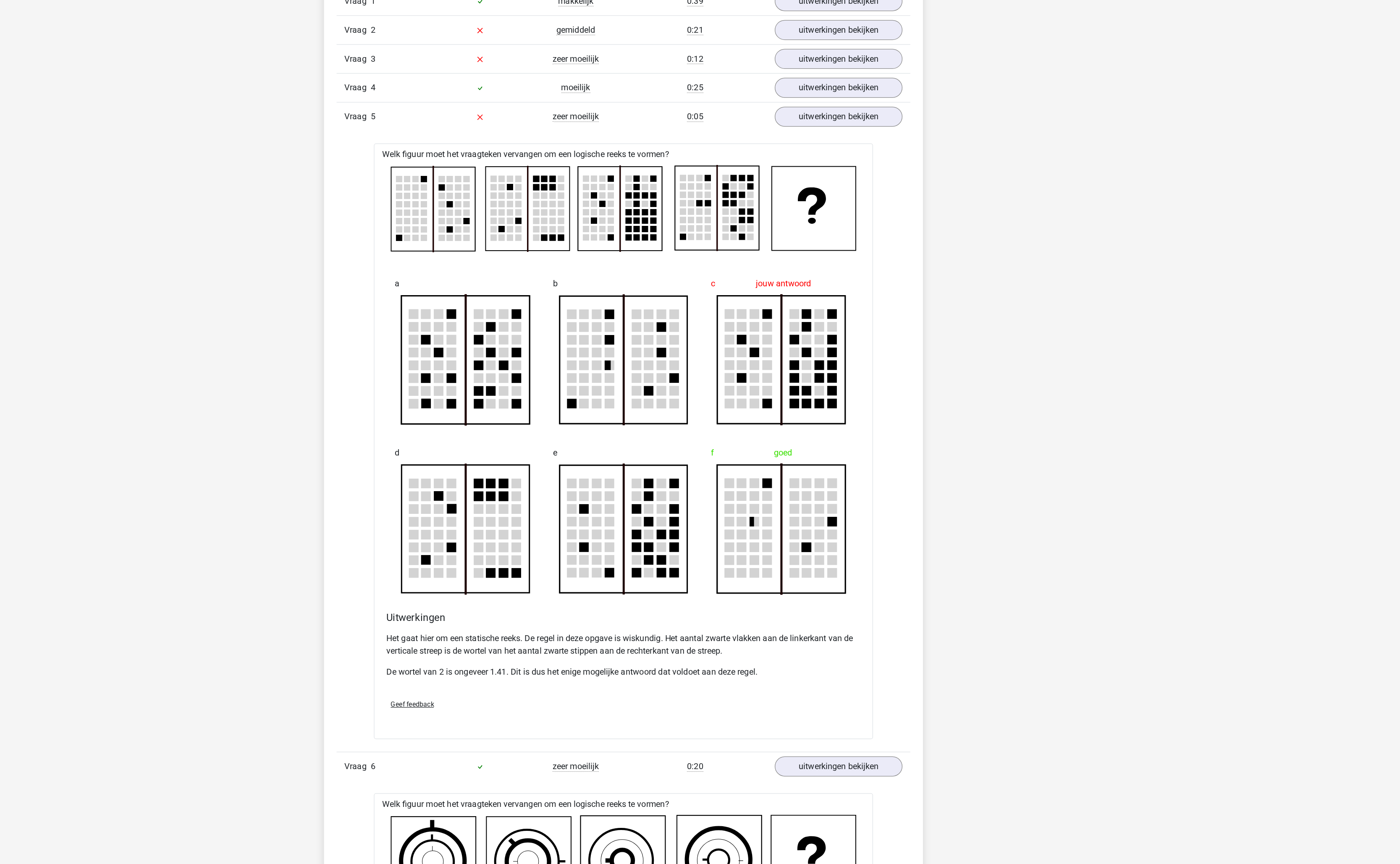
click at [713, 698] on p "Het gaat hier om een statische reeks. De regel in deze opgave is wiskundig. Het…" at bounding box center [700, 688] width 379 height 20
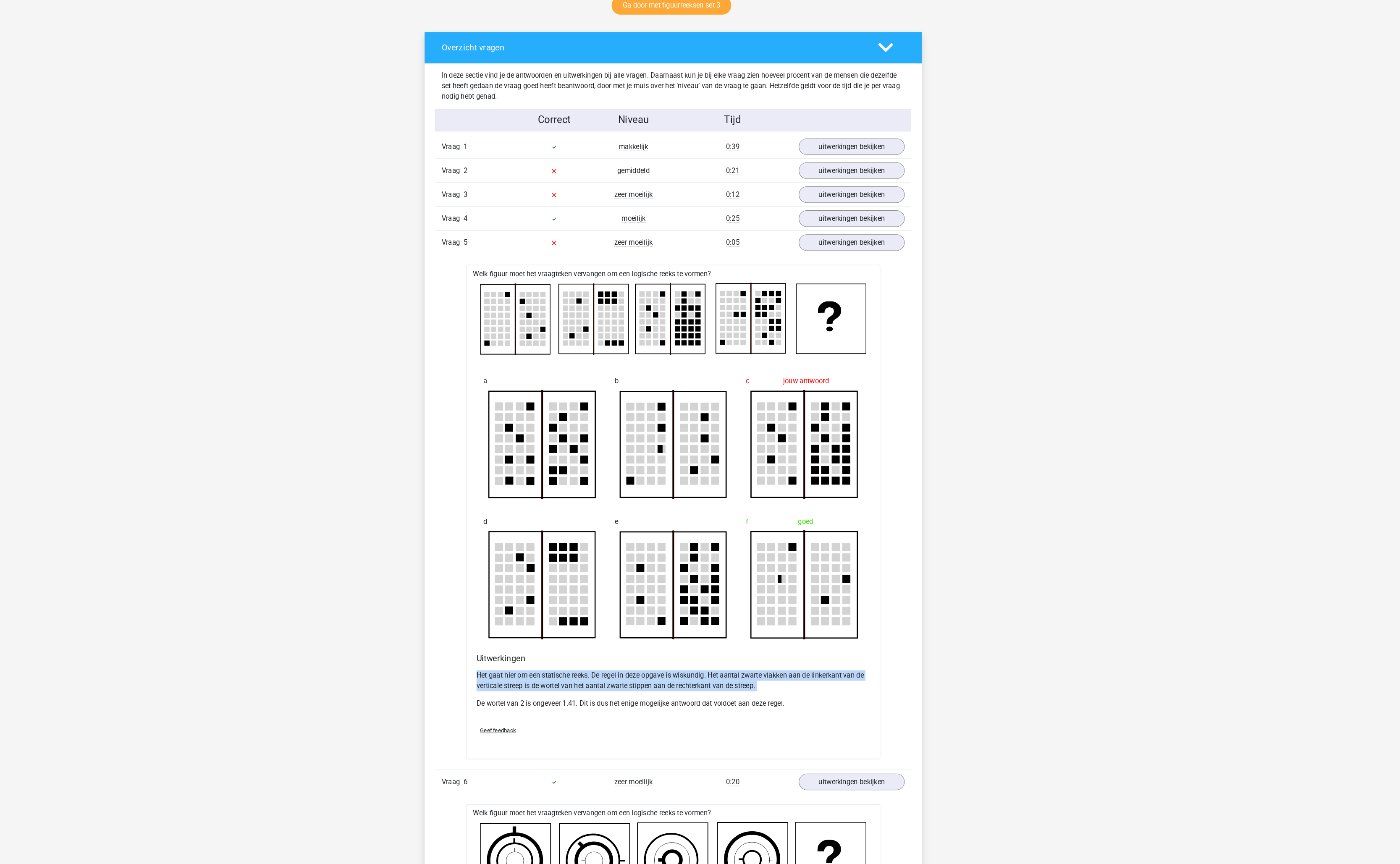
scroll to position [442, 0]
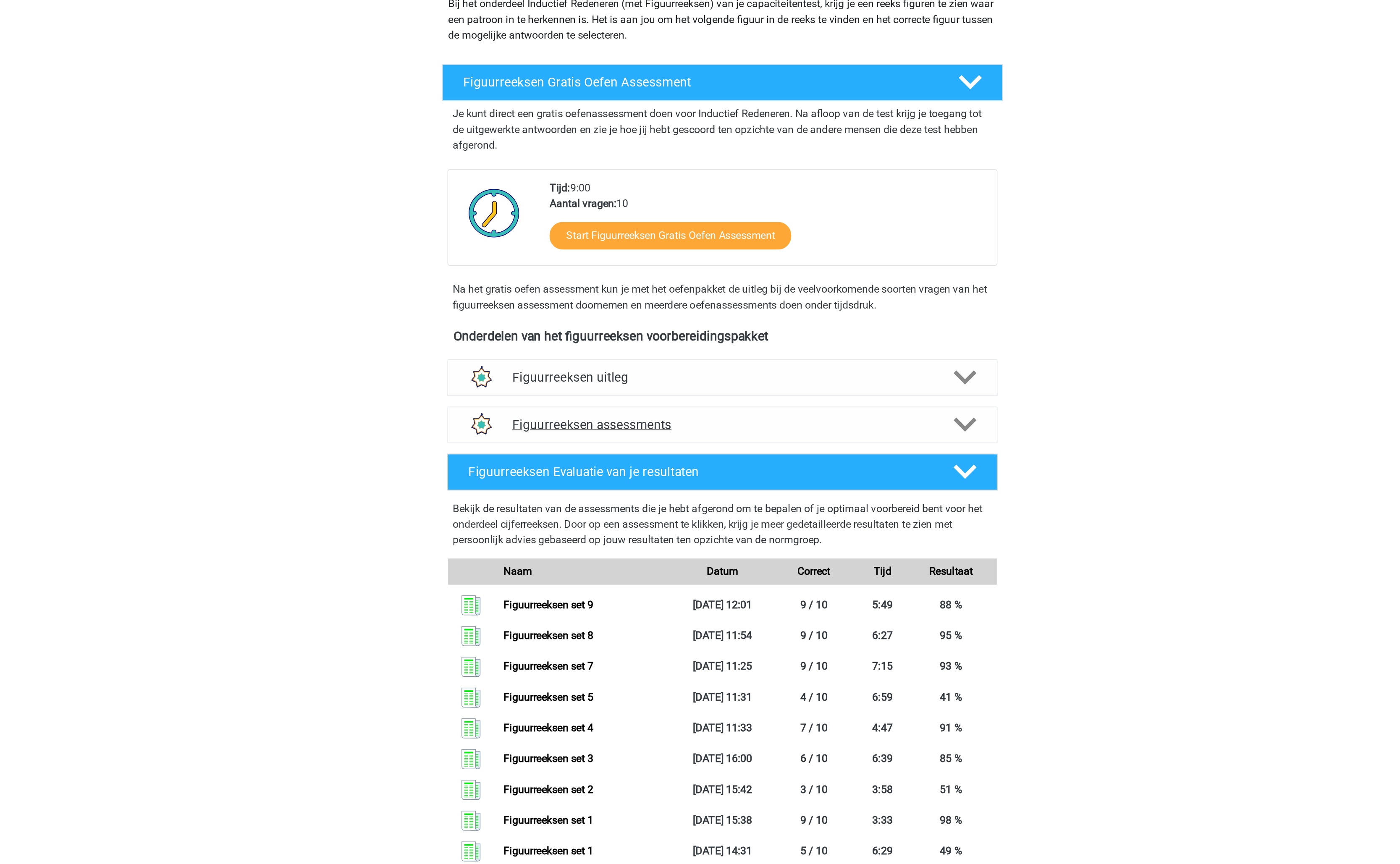
click at [663, 378] on h4 "Figuurreeksen assessments" at bounding box center [700, 379] width 269 height 9
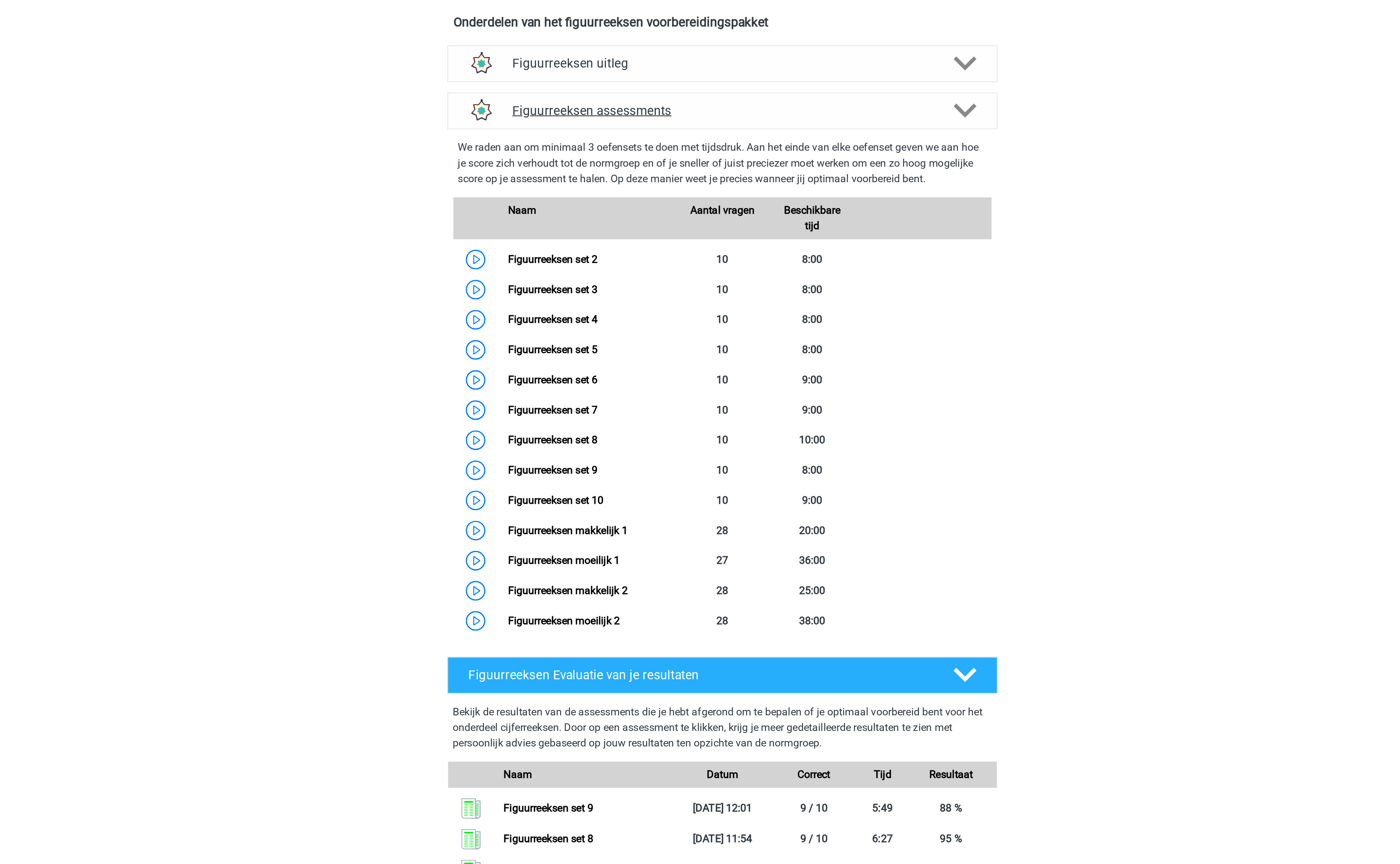
scroll to position [71, 0]
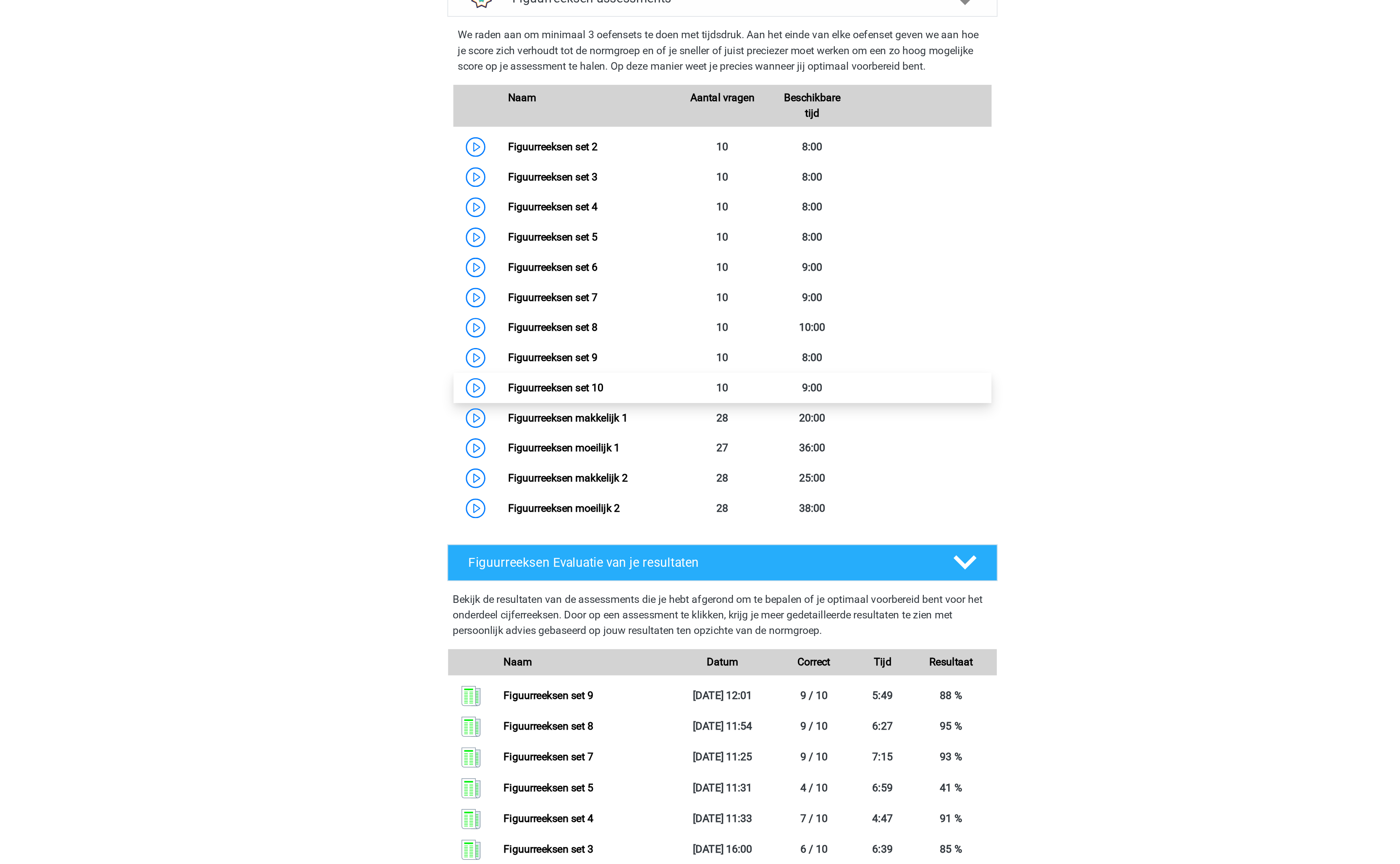
click at [624, 554] on link "Figuurreeksen set 10" at bounding box center [592, 558] width 61 height 8
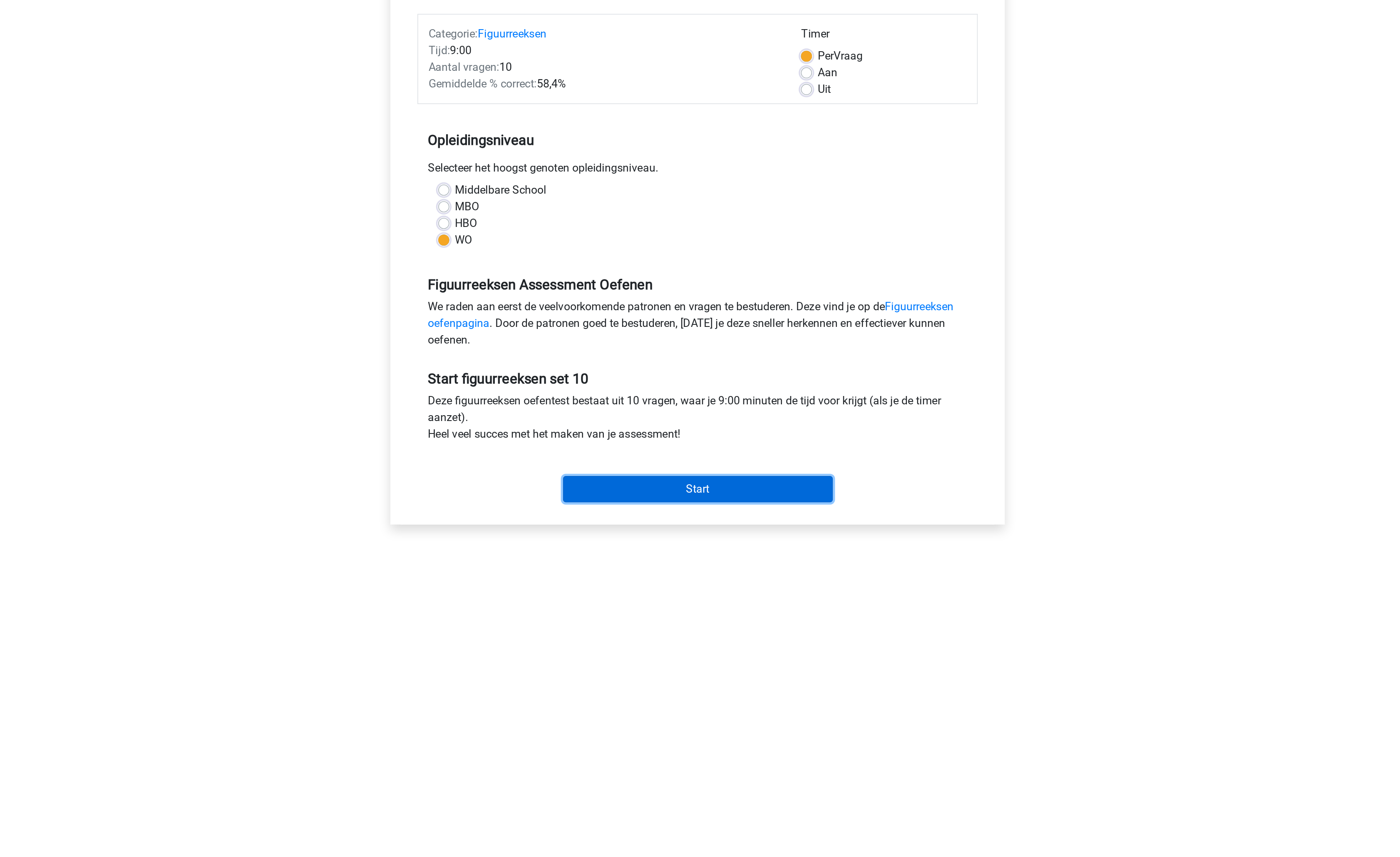
click at [689, 392] on input "Start" at bounding box center [700, 393] width 162 height 16
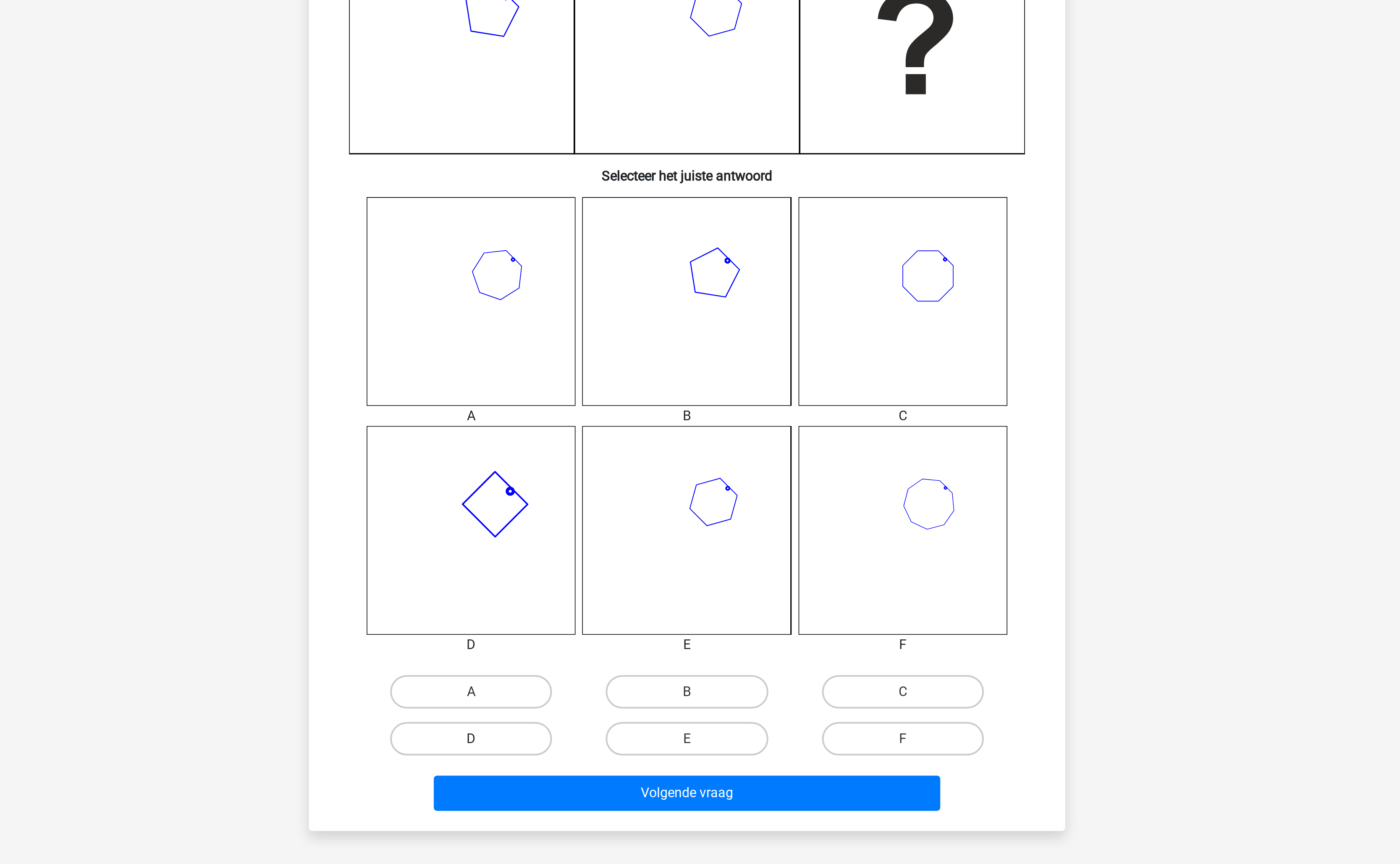
click at [617, 617] on label "D" at bounding box center [592, 615] width 81 height 17
click at [597, 617] on input "D" at bounding box center [595, 619] width 6 height 6
radio input "true"
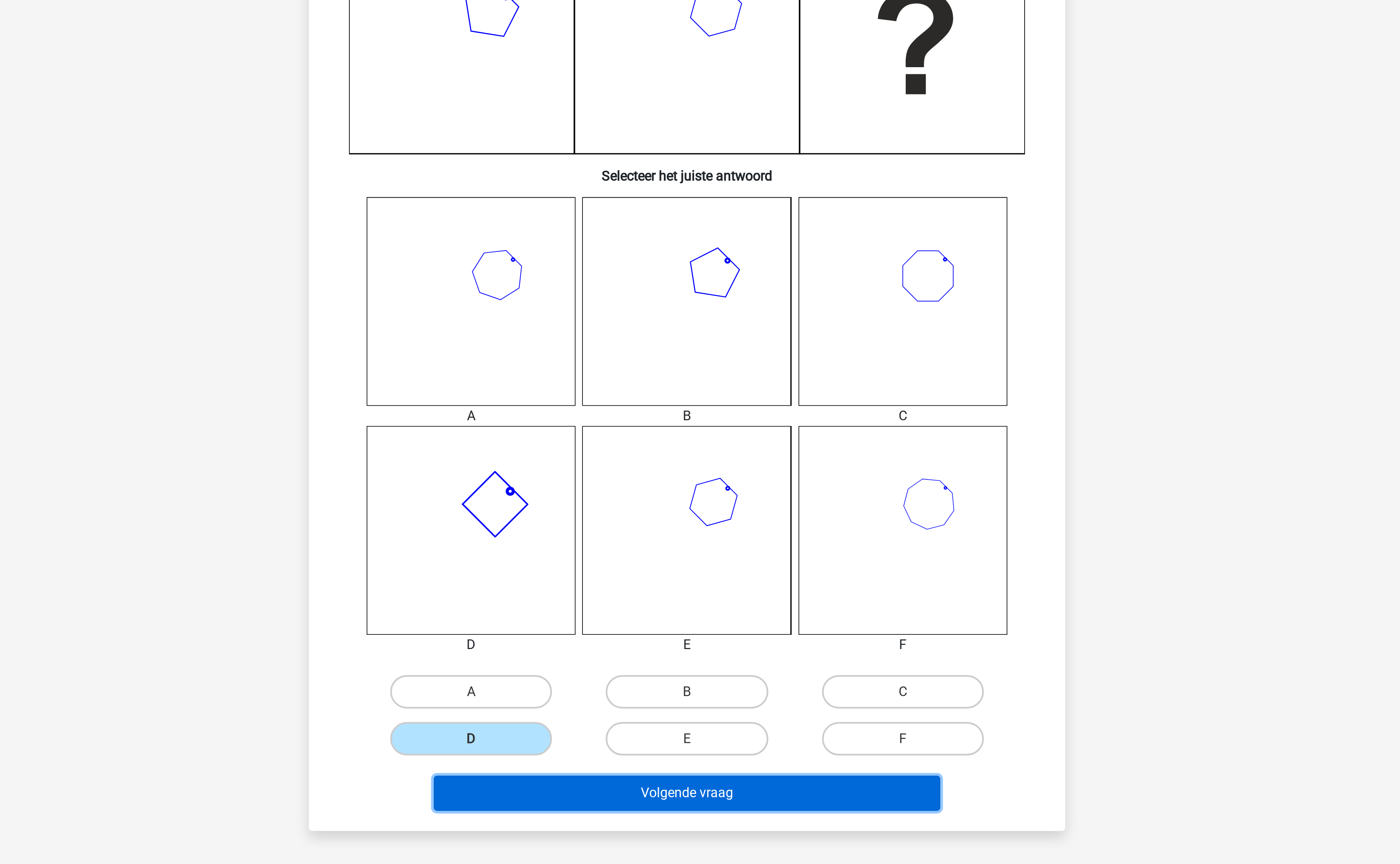
click at [648, 635] on button "Volgende vraag" at bounding box center [700, 643] width 254 height 18
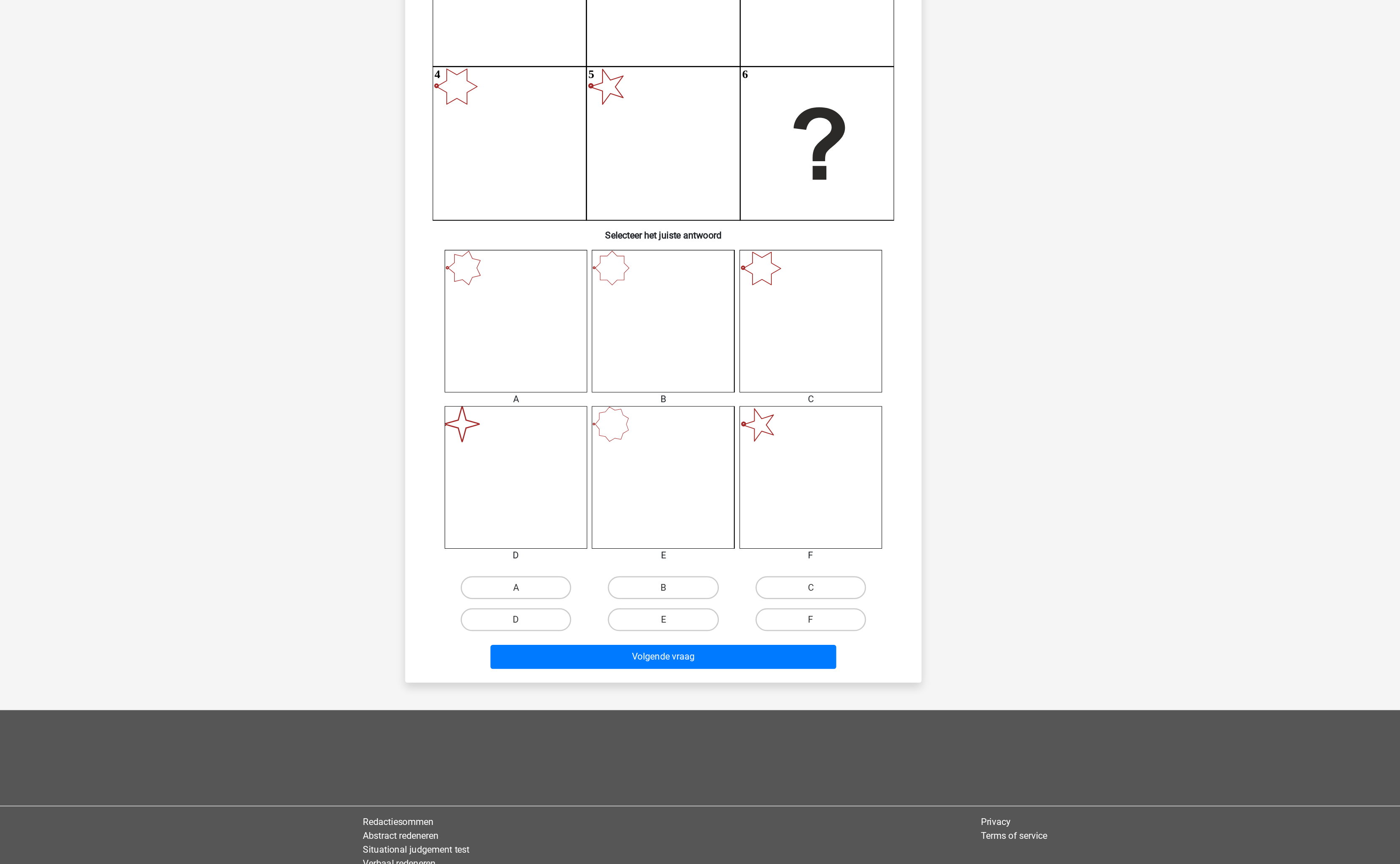
click at [597, 617] on input "D" at bounding box center [595, 619] width 6 height 6
radio input "true"
click at [643, 646] on button "Volgende vraag" at bounding box center [700, 643] width 254 height 18
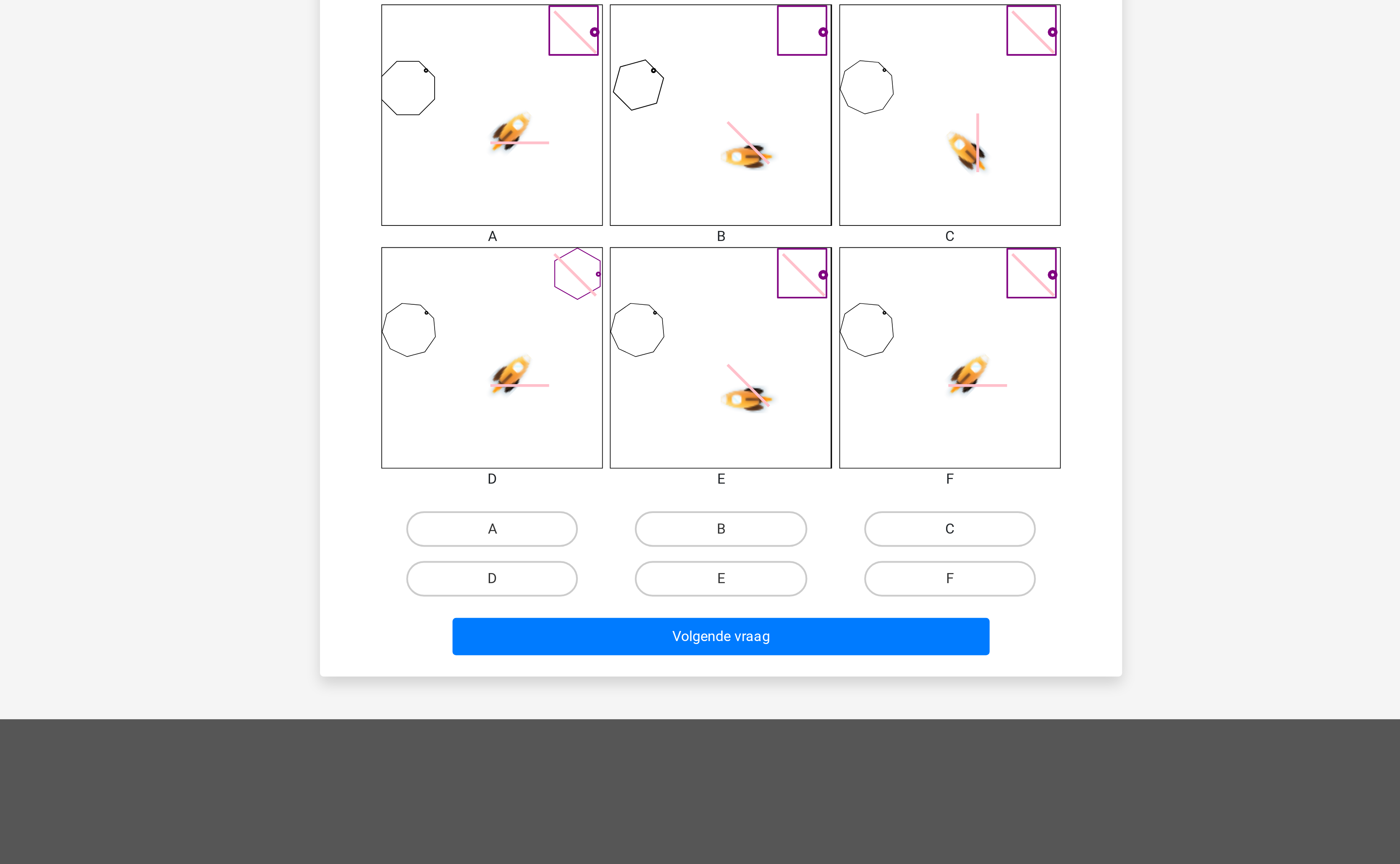
click at [789, 592] on label "C" at bounding box center [808, 592] width 81 height 17
click at [808, 592] on input "C" at bounding box center [810, 595] width 6 height 6
radio input "true"
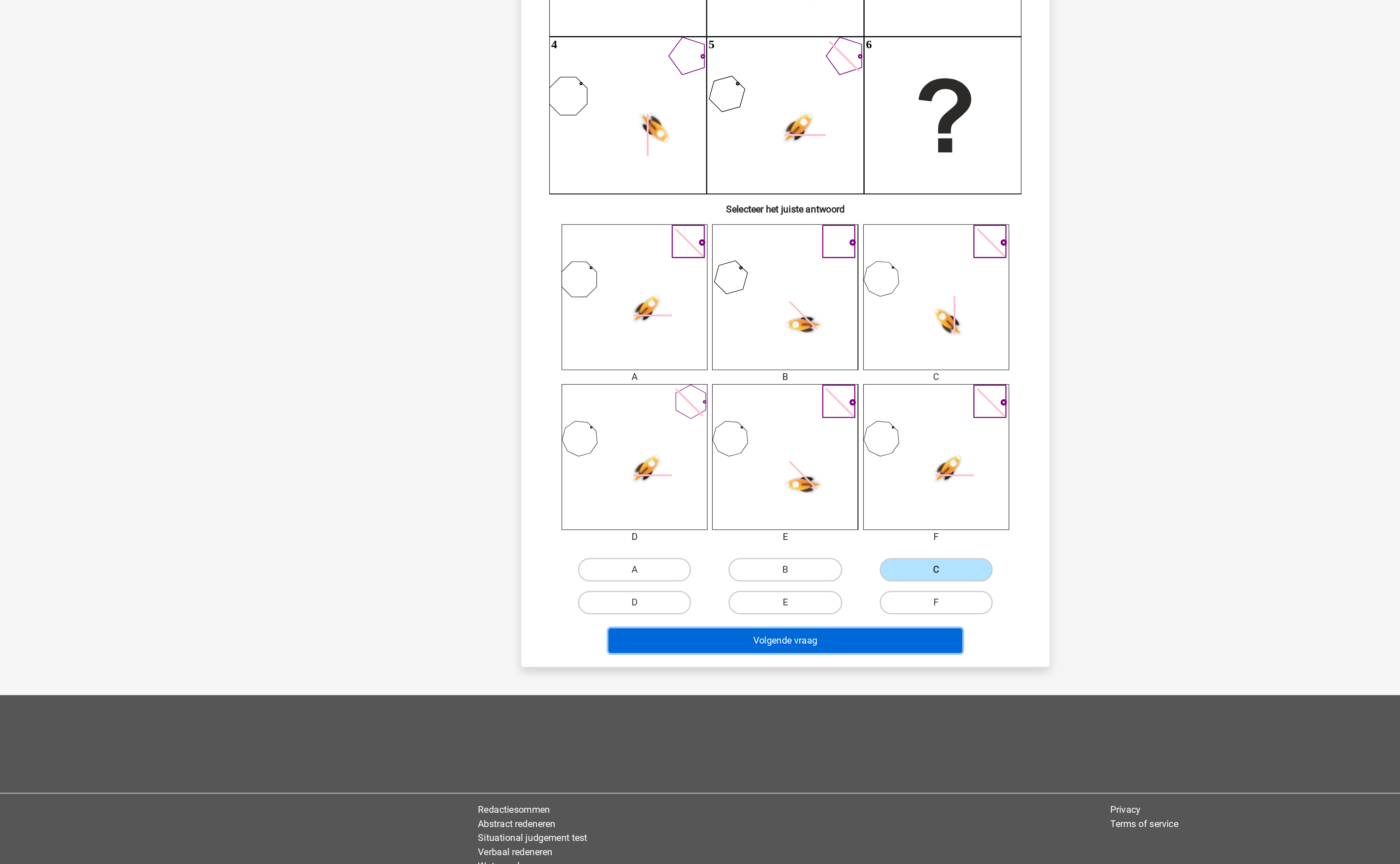
click at [718, 641] on button "Volgende vraag" at bounding box center [700, 643] width 254 height 18
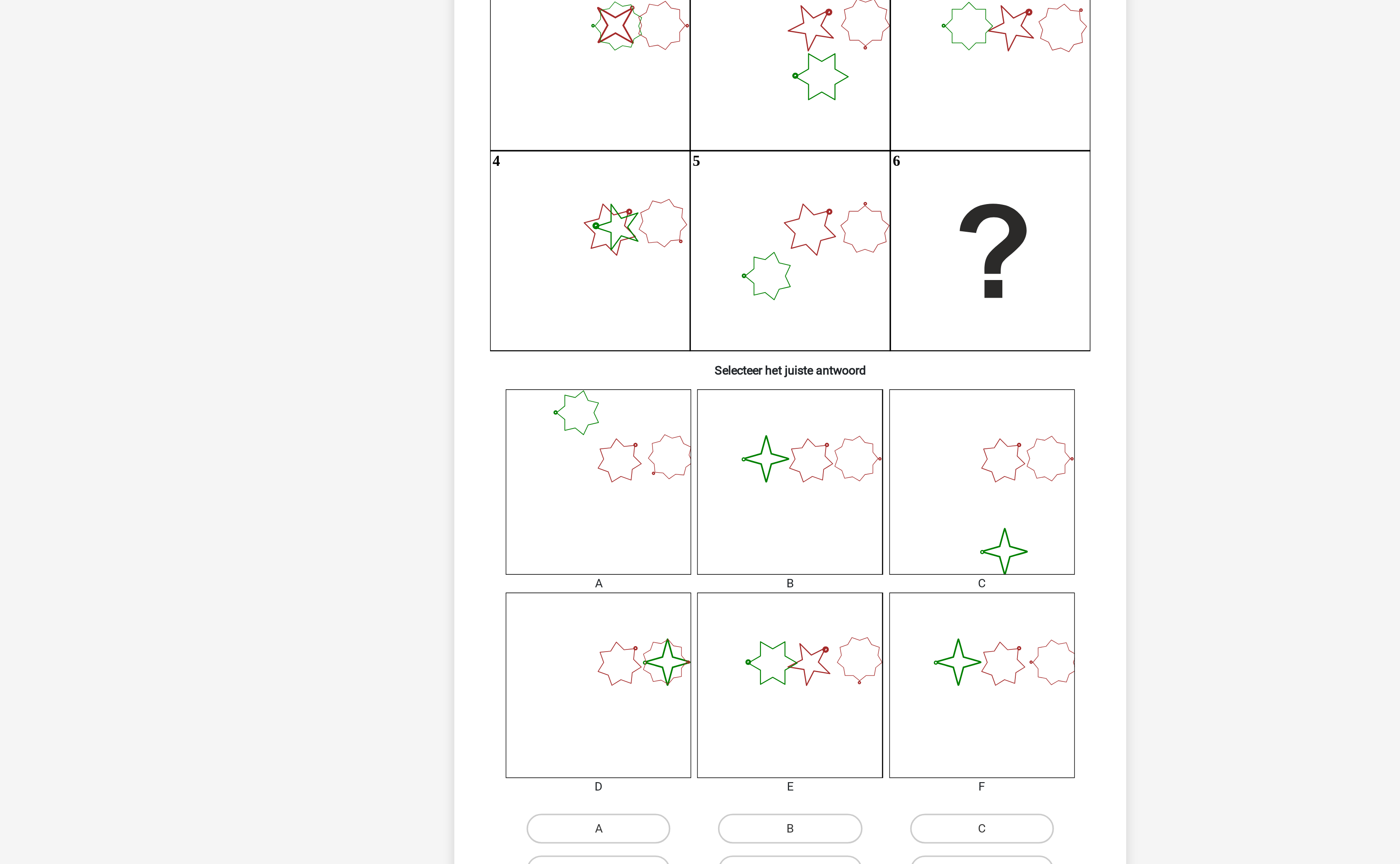
click at [740, 337] on div "Wat is de meest logische volgende figuur in de reeks? image/svg+xml 1 2 3 4 5 6…" at bounding box center [699, 360] width 372 height 590
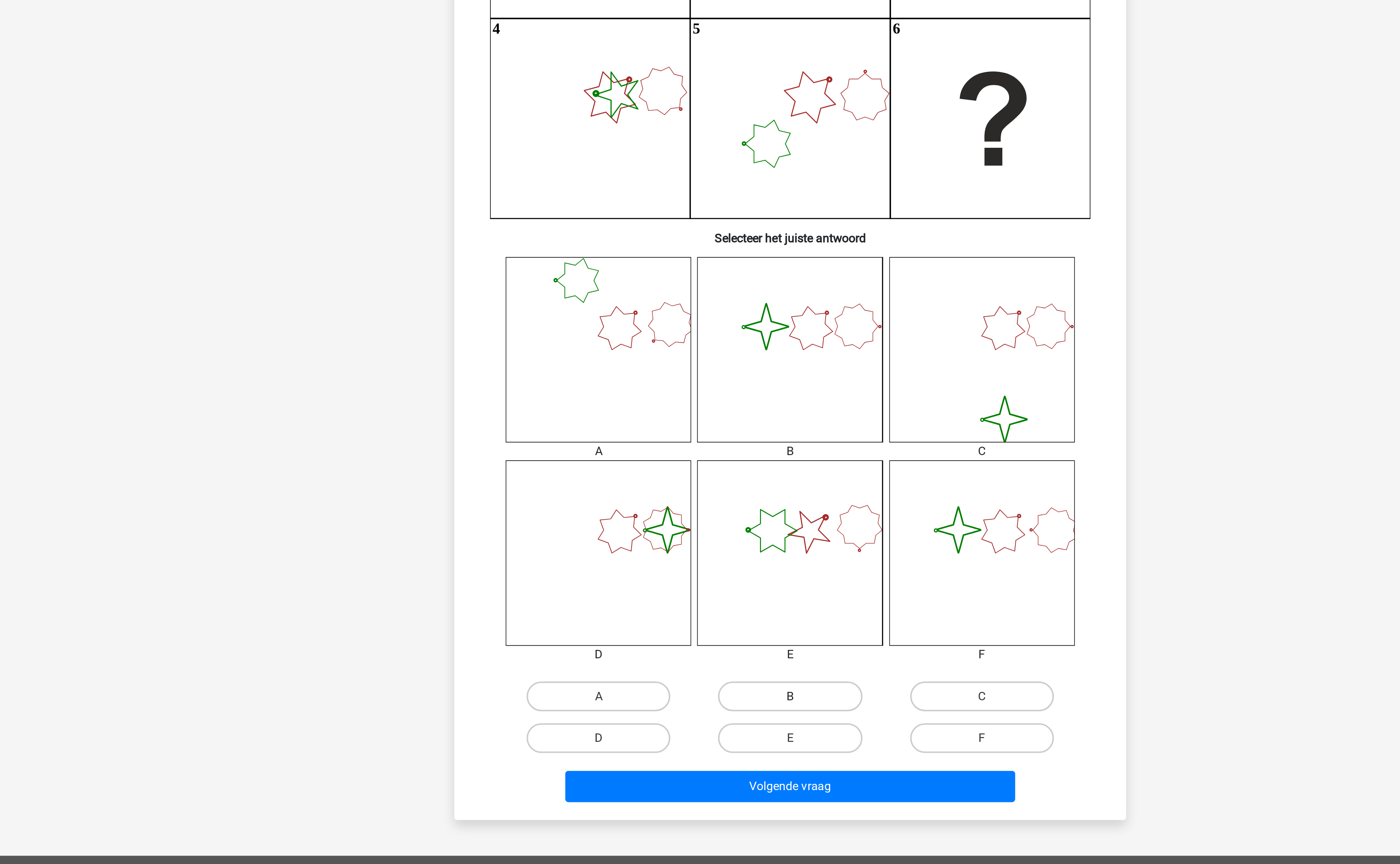
click at [716, 600] on label "B" at bounding box center [699, 592] width 81 height 17
click at [706, 598] on input "B" at bounding box center [703, 595] width 6 height 6
radio input "true"
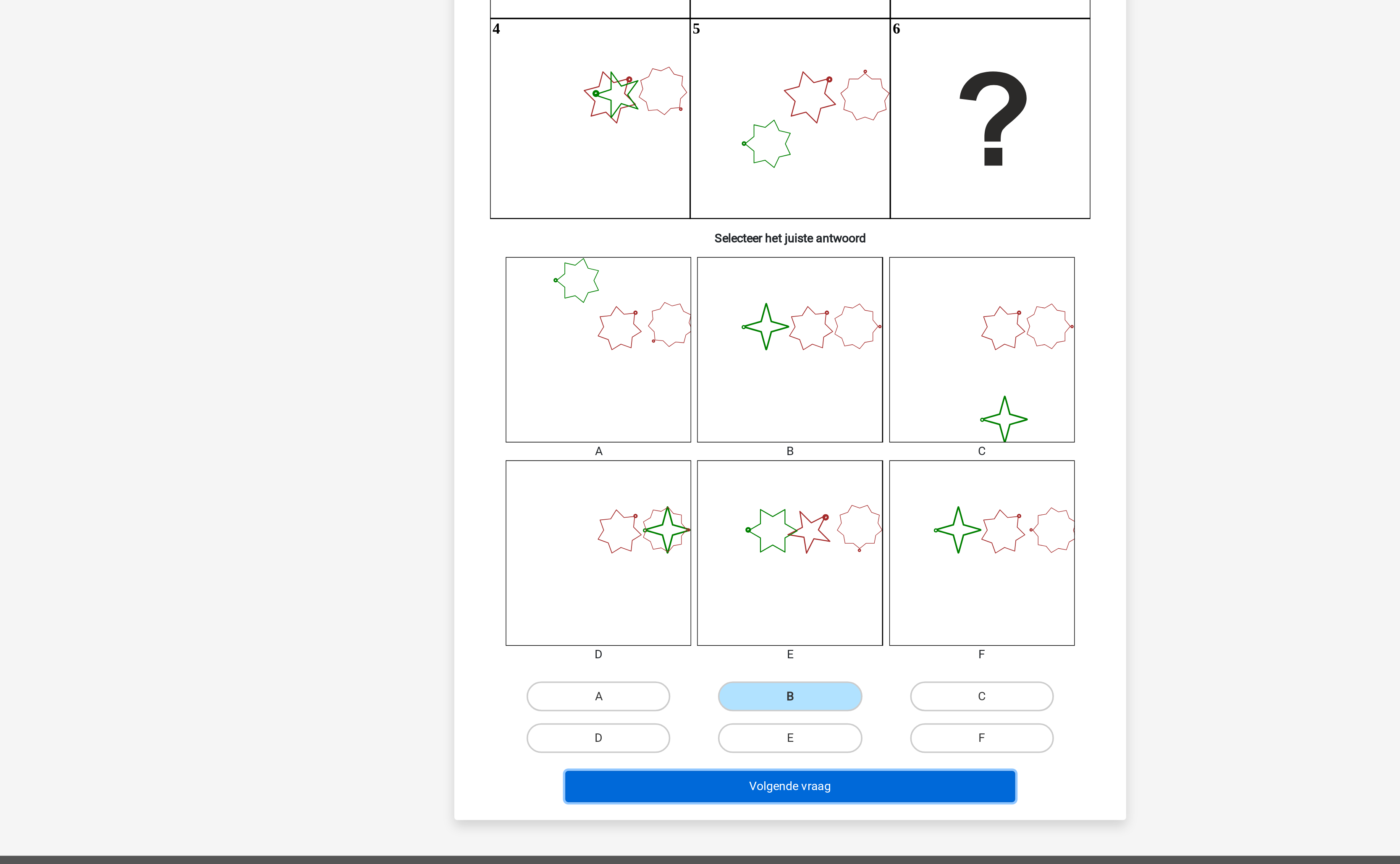
click at [714, 640] on button "Volgende vraag" at bounding box center [700, 643] width 254 height 18
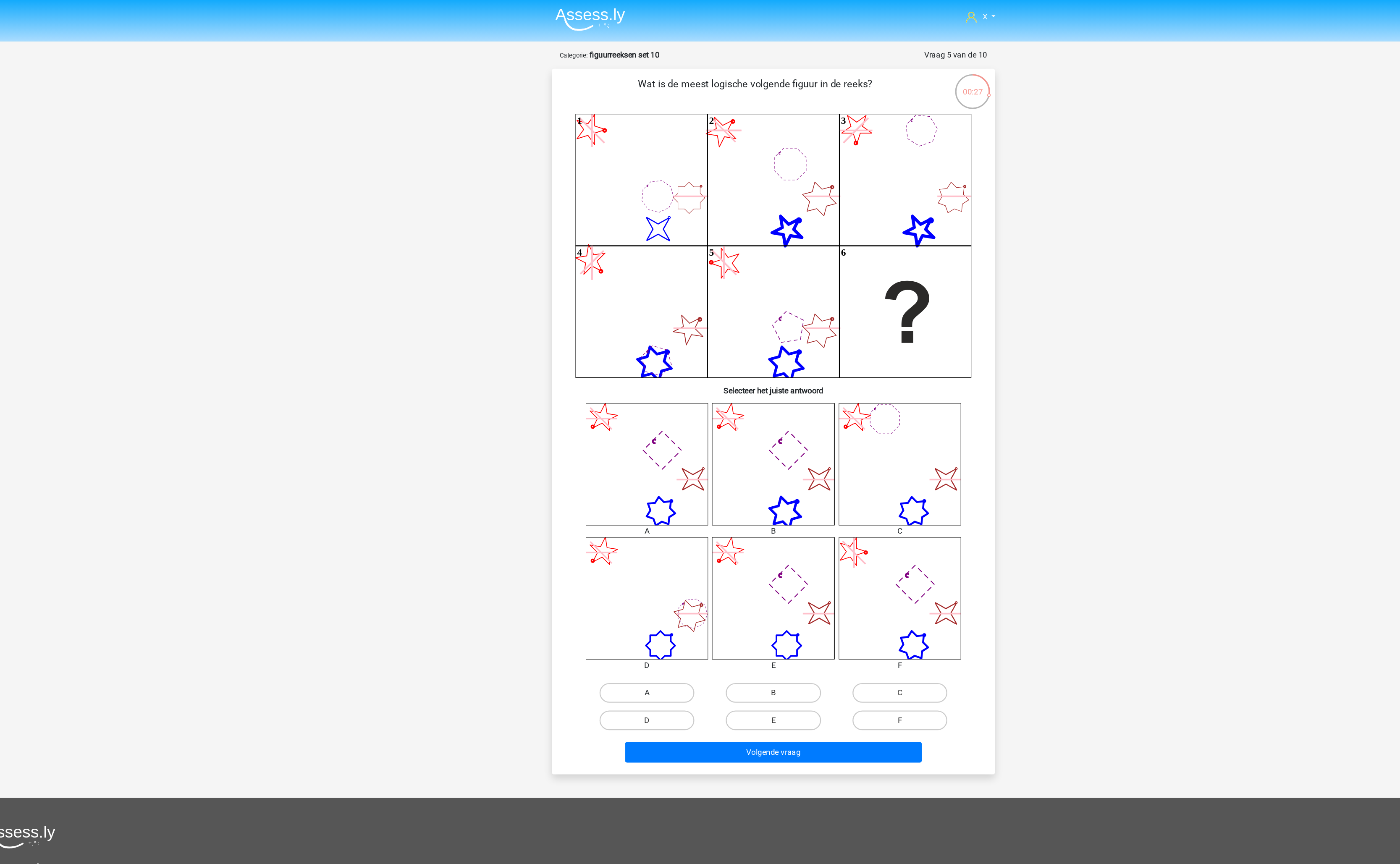
click at [625, 595] on label "A" at bounding box center [592, 592] width 81 height 17
click at [597, 595] on input "A" at bounding box center [595, 595] width 6 height 6
radio input "true"
click at [657, 642] on button "Volgende vraag" at bounding box center [700, 643] width 254 height 18
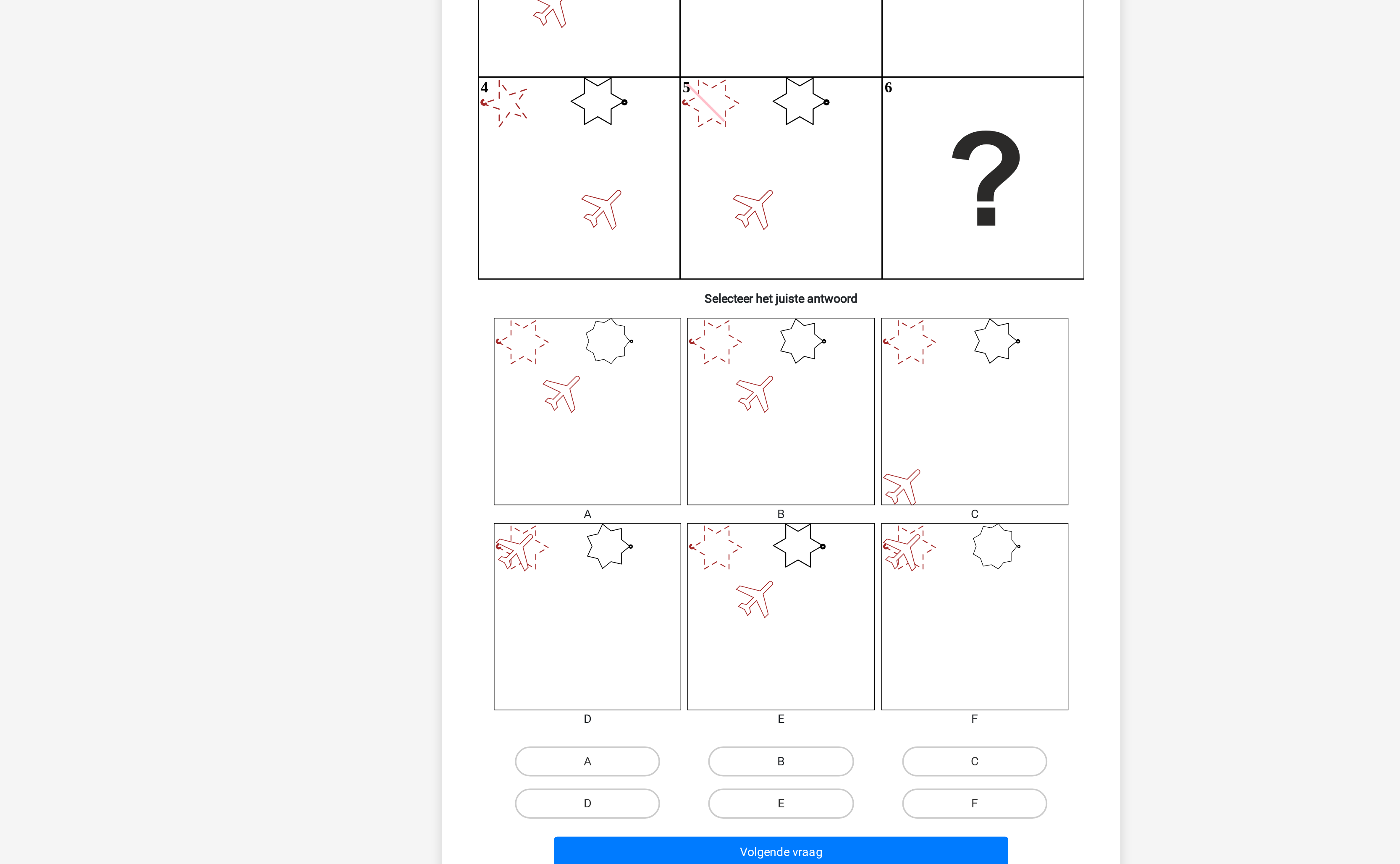
click at [708, 590] on label "B" at bounding box center [699, 592] width 81 height 17
click at [706, 592] on input "B" at bounding box center [703, 595] width 6 height 6
radio input "true"
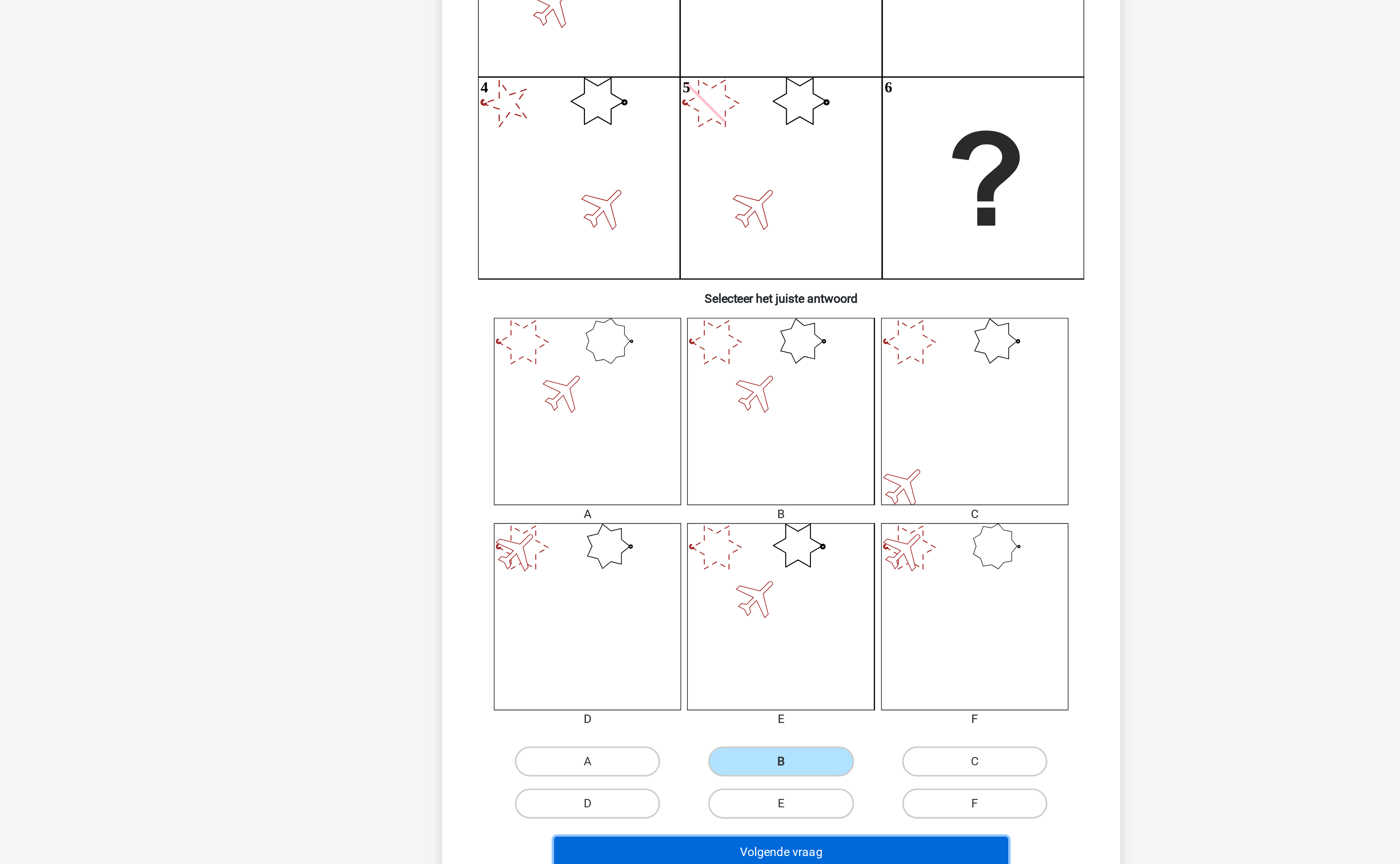
click at [698, 641] on button "Volgende vraag" at bounding box center [700, 643] width 254 height 18
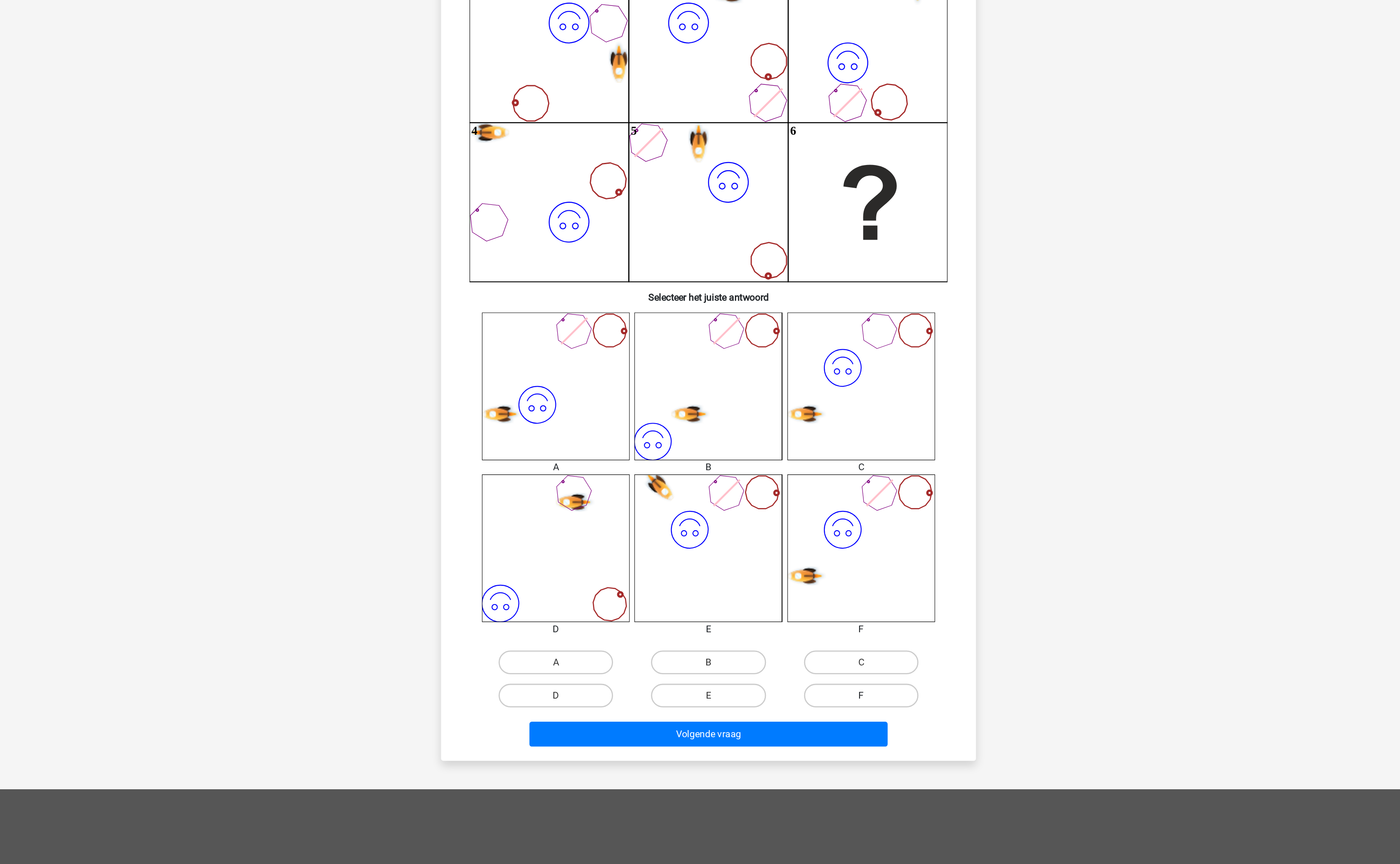
click at [829, 613] on label "F" at bounding box center [808, 615] width 81 height 17
click at [813, 616] on input "F" at bounding box center [810, 619] width 6 height 6
radio input "true"
click at [674, 641] on button "Volgende vraag" at bounding box center [700, 643] width 254 height 18
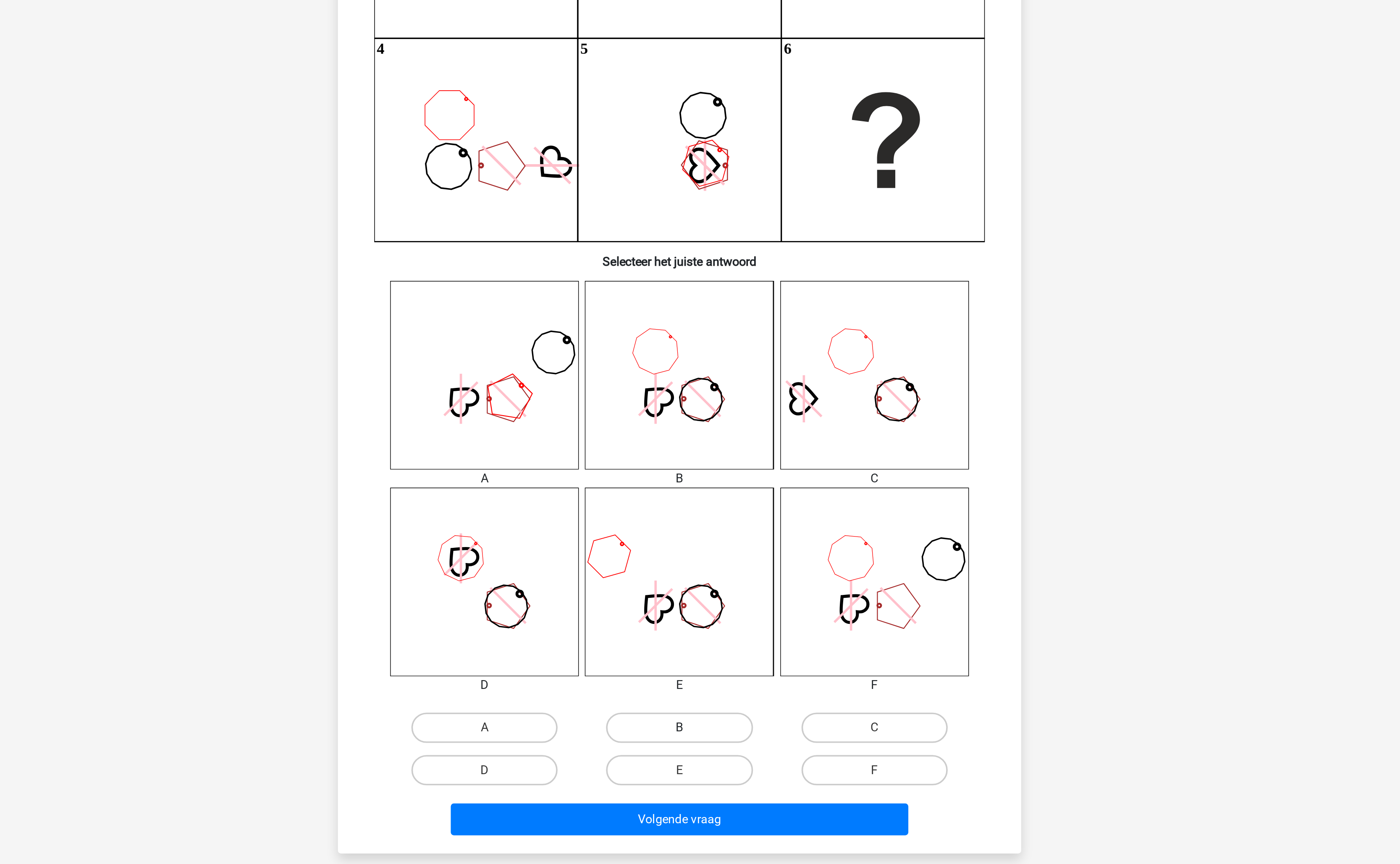
click at [703, 590] on label "B" at bounding box center [699, 592] width 81 height 17
click at [703, 592] on input "B" at bounding box center [703, 595] width 6 height 6
radio input "true"
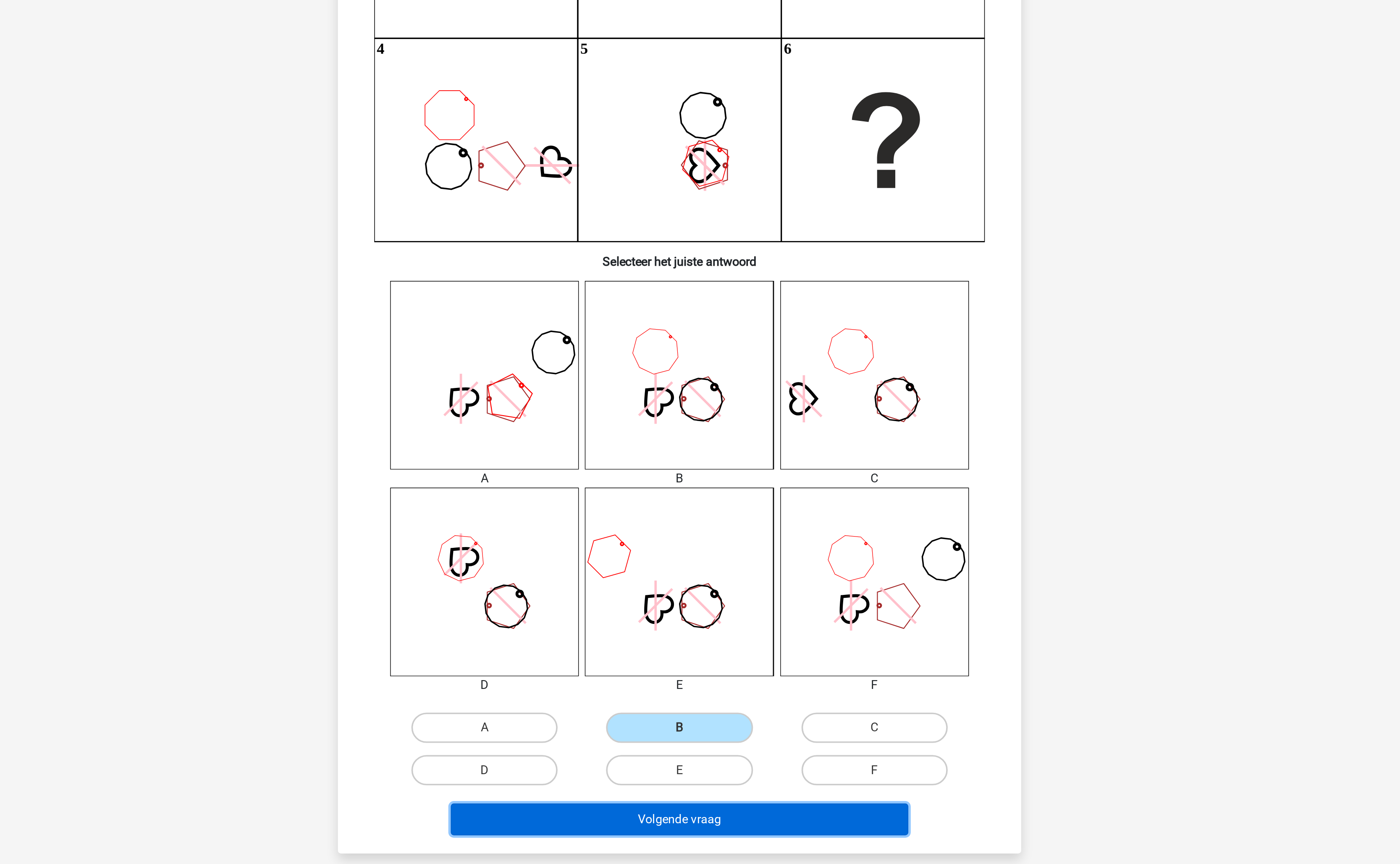
click at [712, 651] on button "Volgende vraag" at bounding box center [700, 643] width 254 height 18
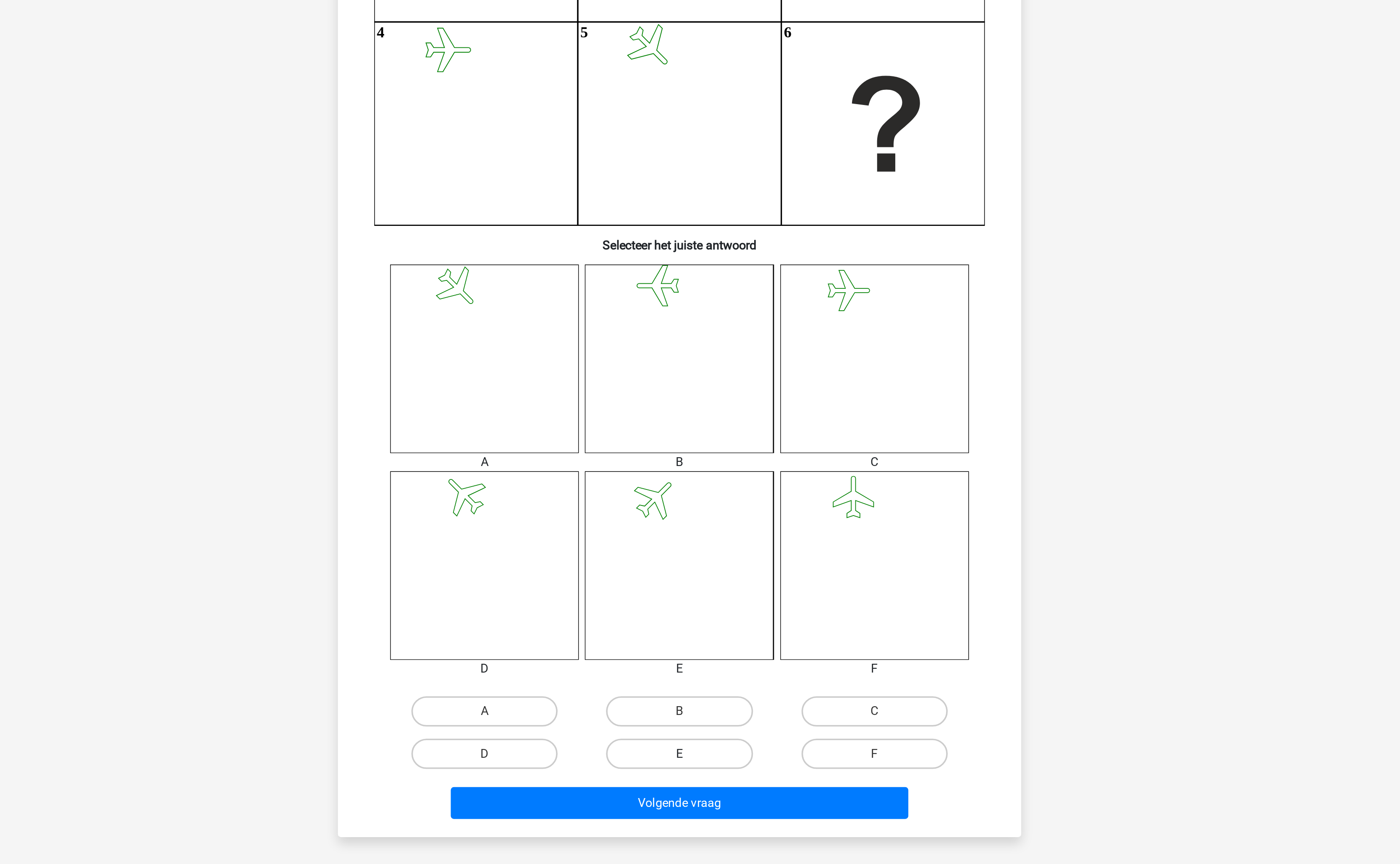
click at [701, 614] on label "E" at bounding box center [699, 615] width 81 height 17
click at [701, 616] on input "E" at bounding box center [703, 619] width 6 height 6
radio input "true"
click at [701, 633] on div "Volgende vraag" at bounding box center [699, 641] width 352 height 28
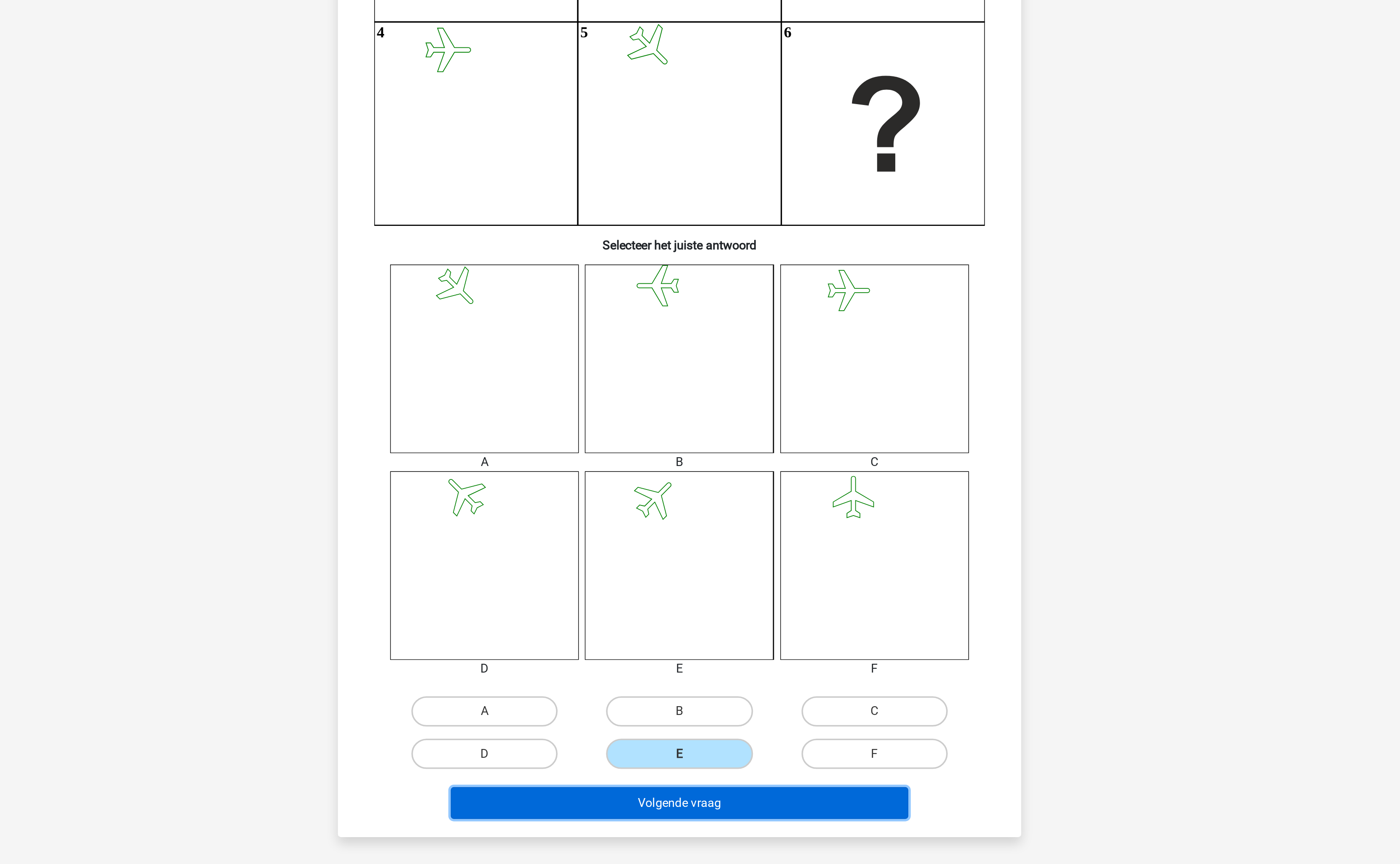
click at [698, 643] on button "Volgende vraag" at bounding box center [700, 643] width 254 height 18
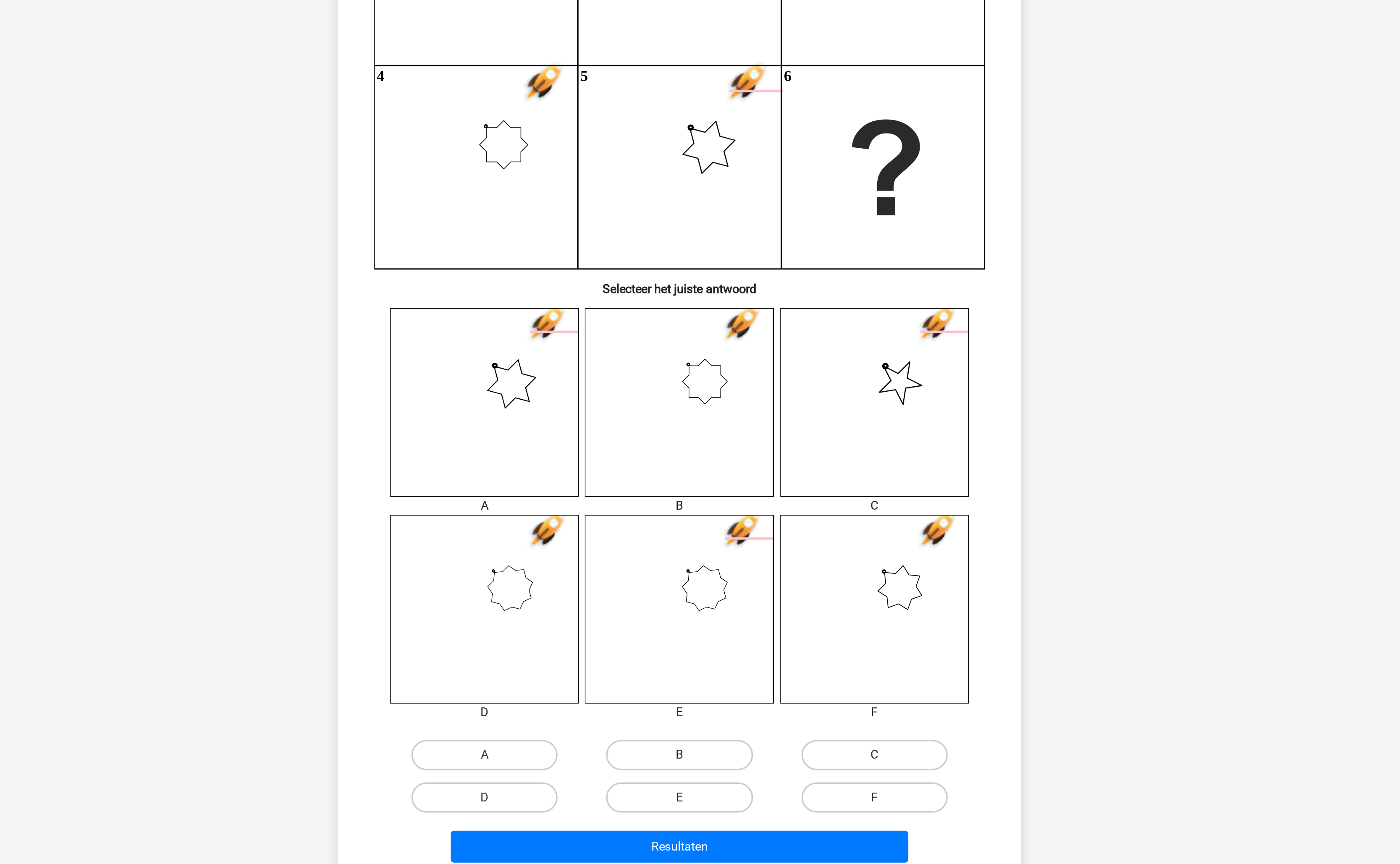
click at [731, 611] on label "E" at bounding box center [699, 615] width 81 height 17
click at [706, 616] on input "E" at bounding box center [703, 619] width 6 height 6
radio input "true"
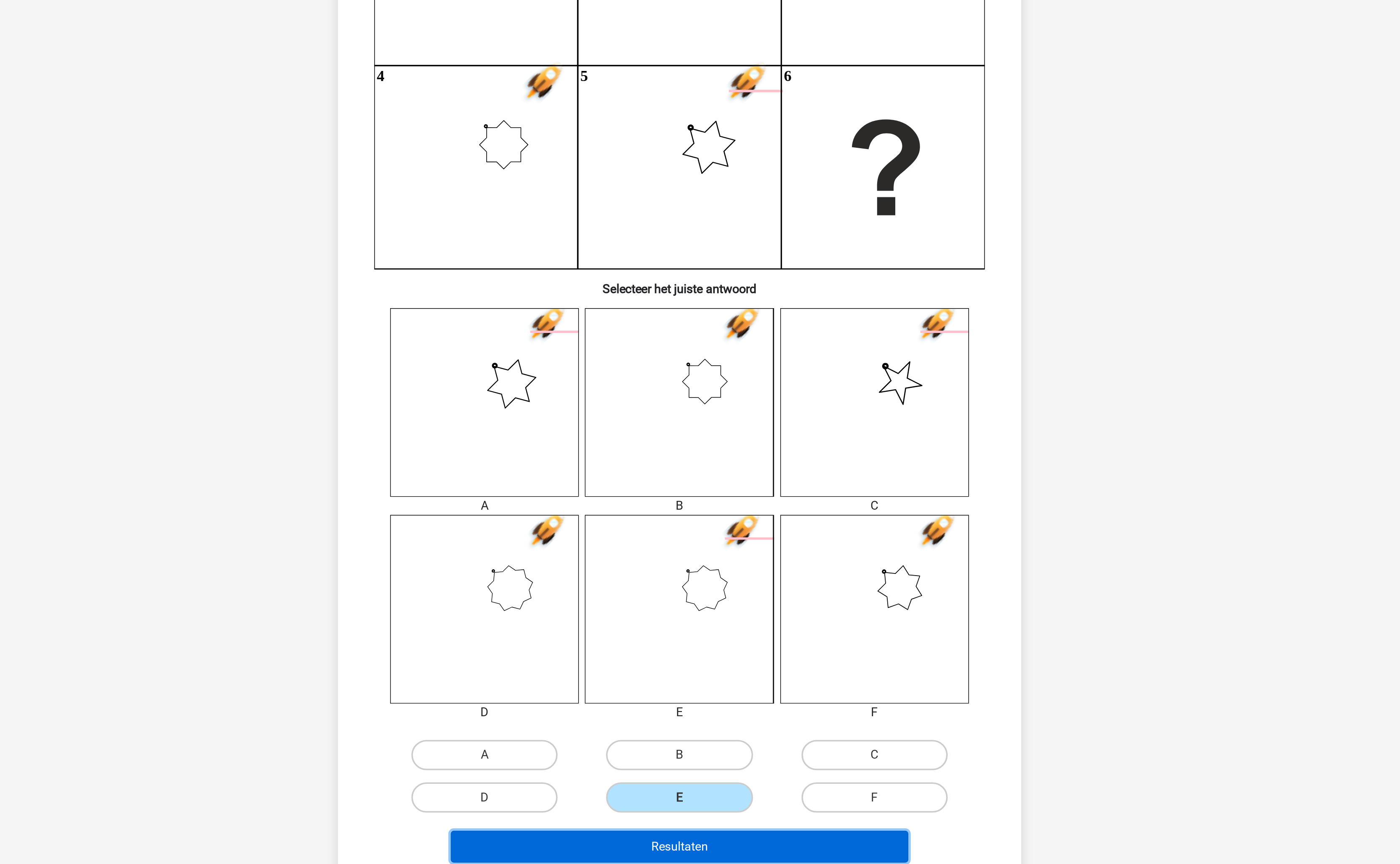
click at [720, 645] on button "Resultaten" at bounding box center [700, 643] width 254 height 18
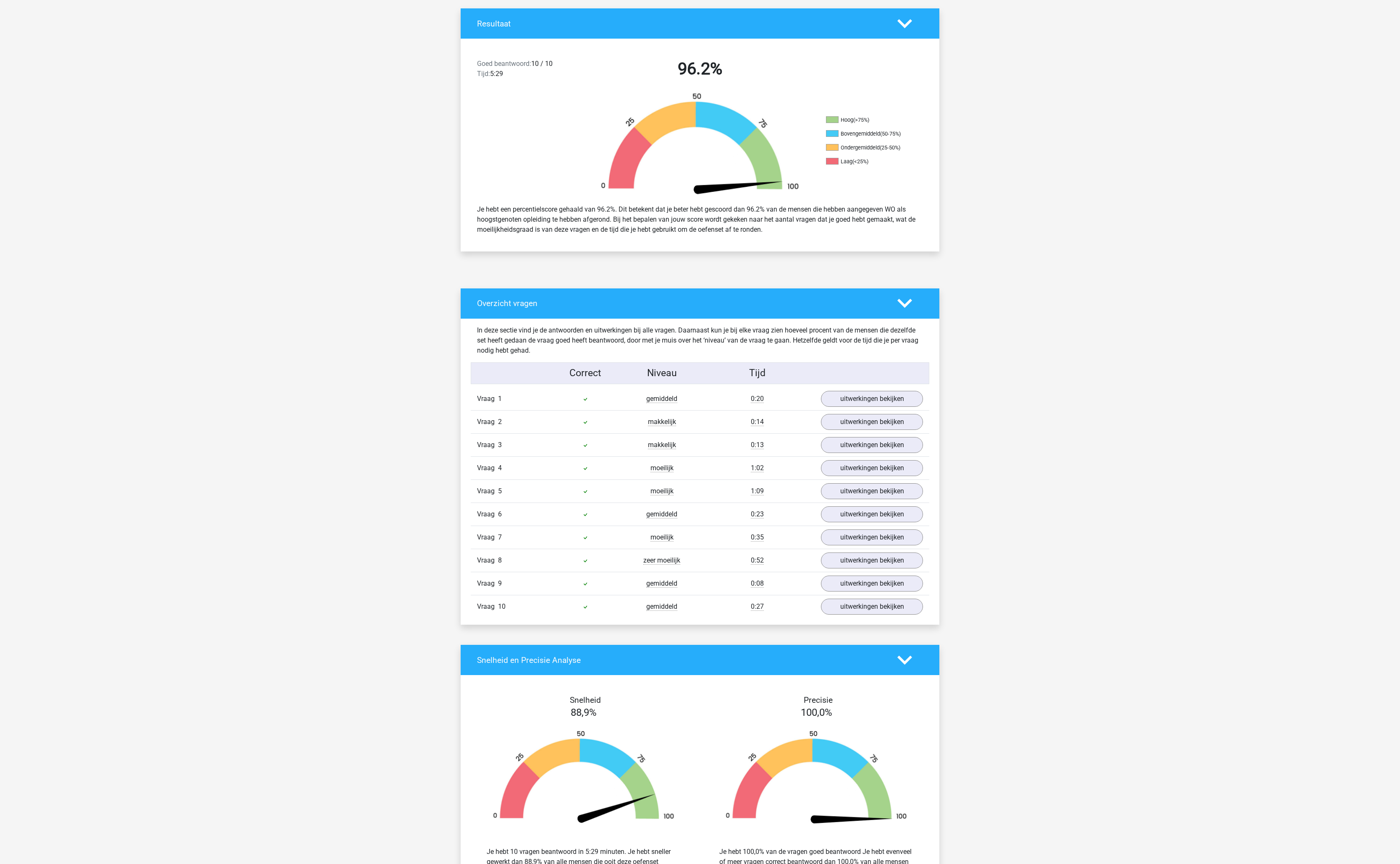
scroll to position [203, 0]
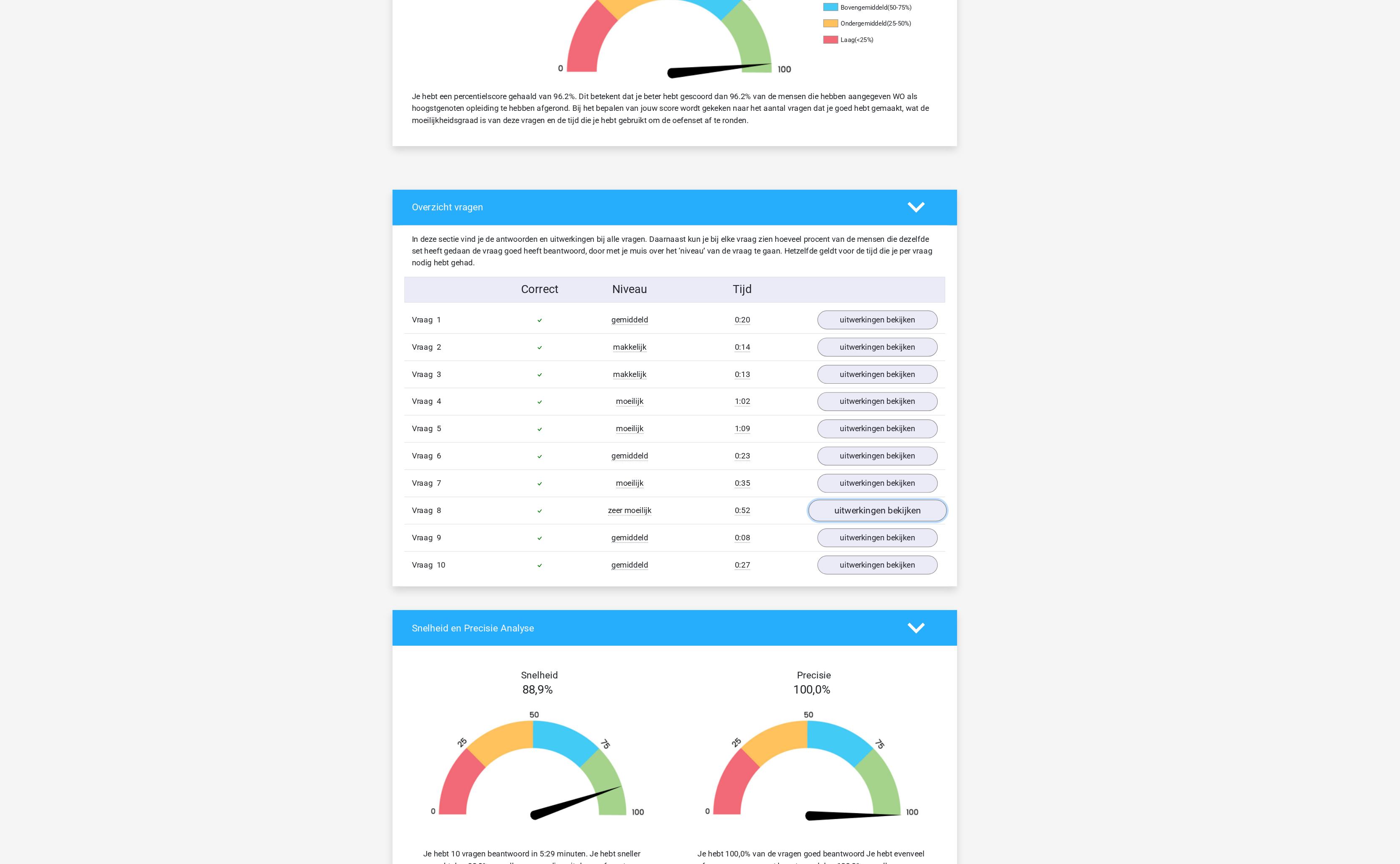
click at [856, 541] on link "uitwerkingen bekijken" at bounding box center [872, 532] width 117 height 18
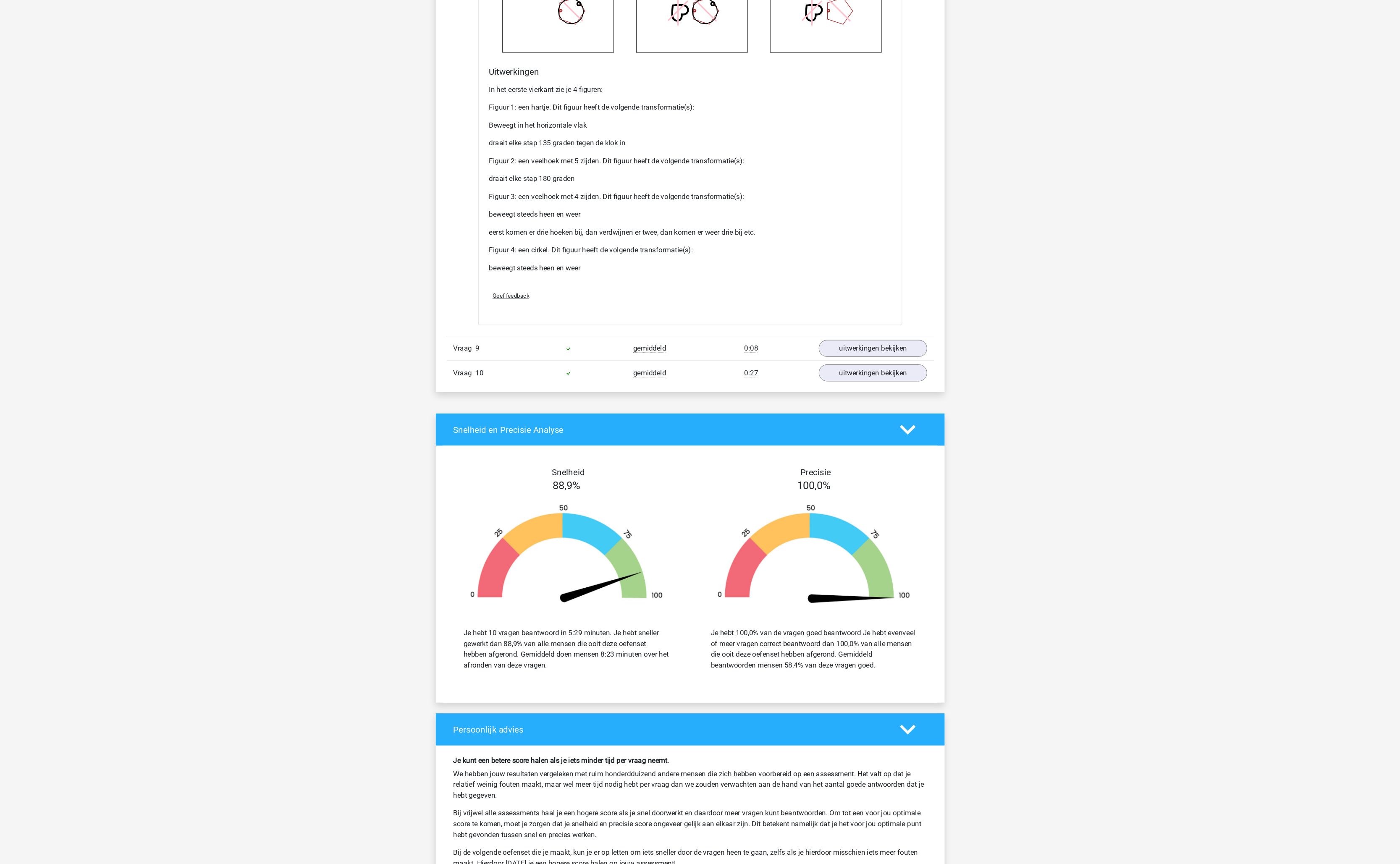
scroll to position [0, 0]
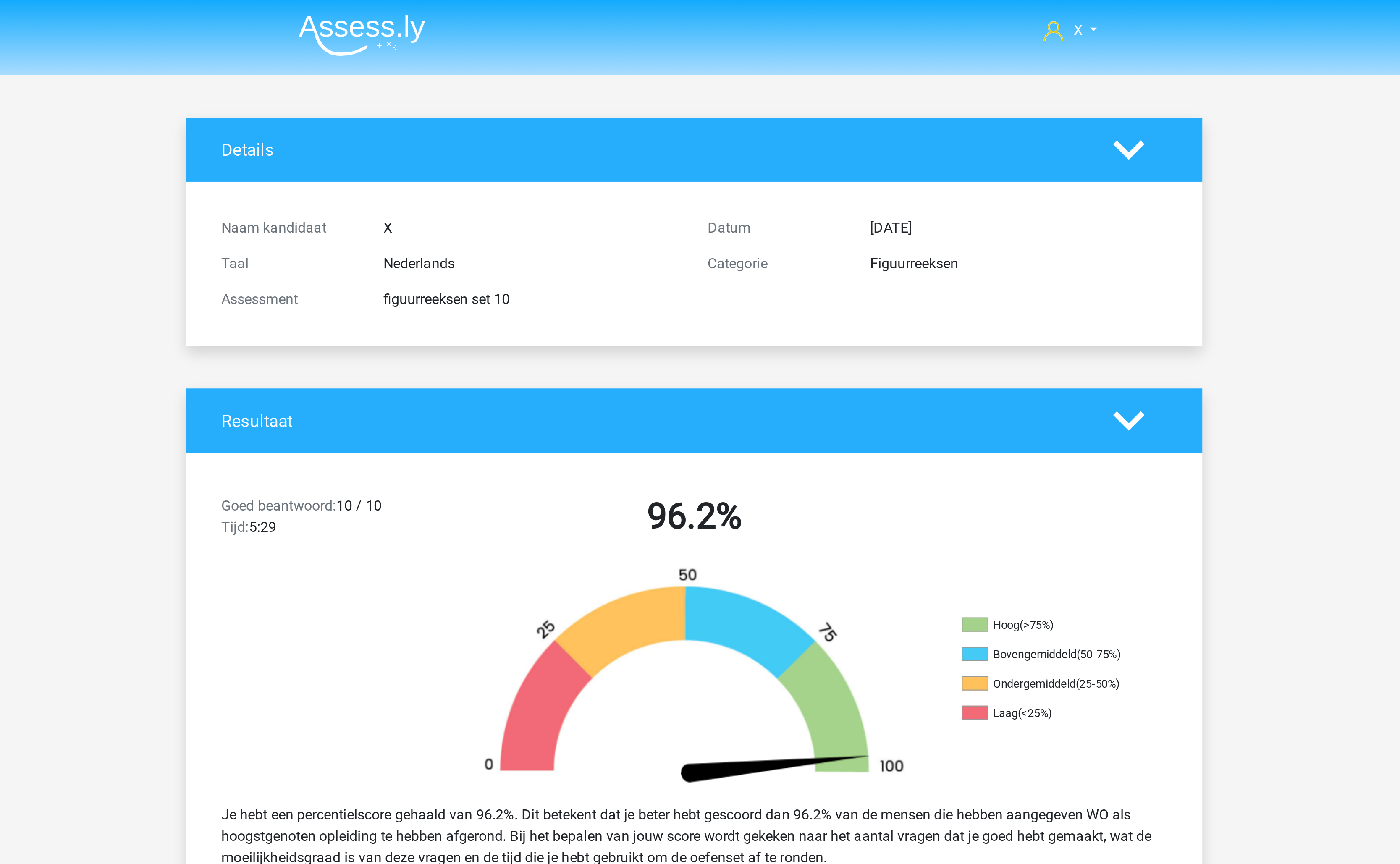
click at [522, 20] on img at bounding box center [543, 16] width 60 height 20
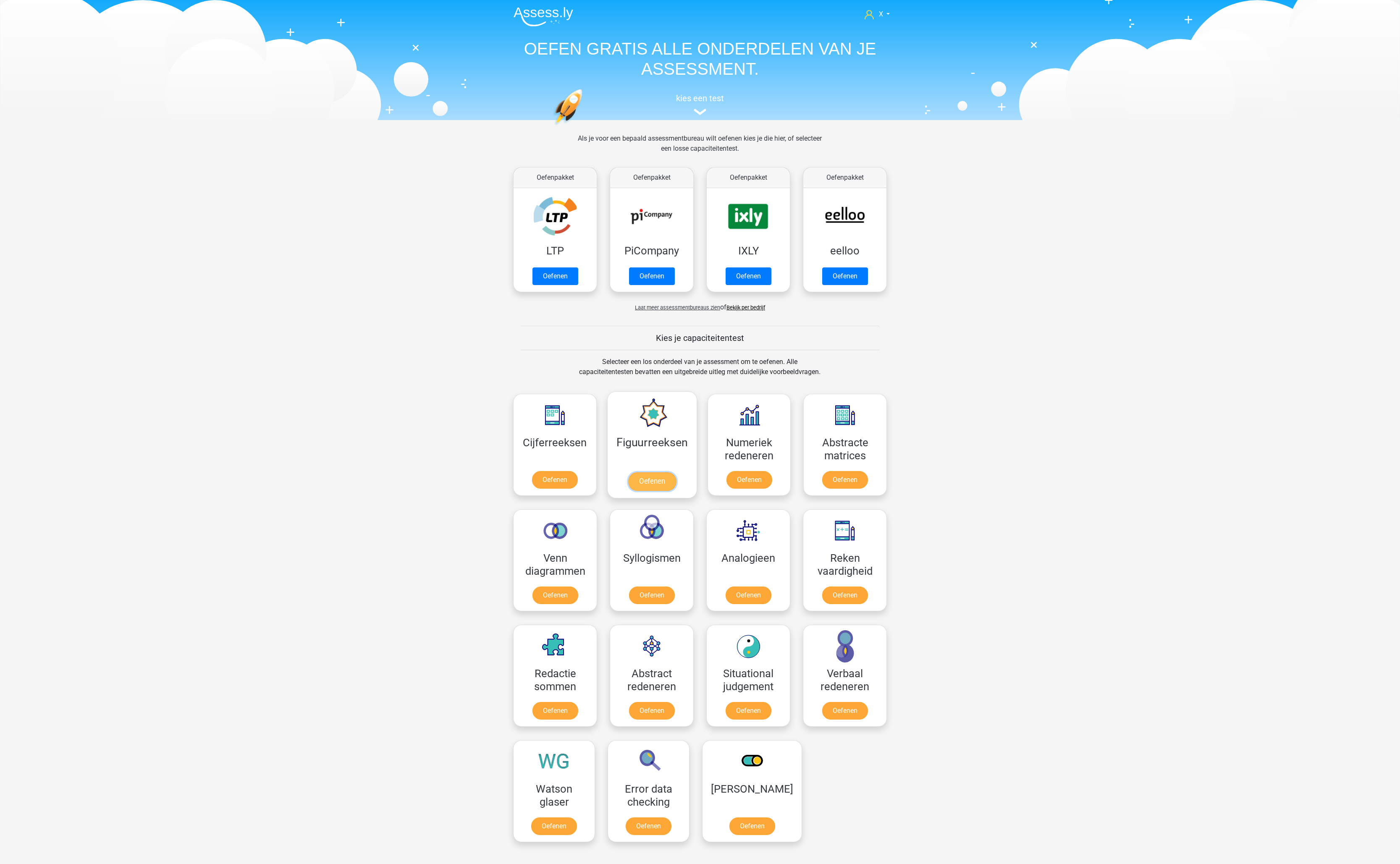
click at [657, 472] on link "Oefenen" at bounding box center [652, 481] width 48 height 18
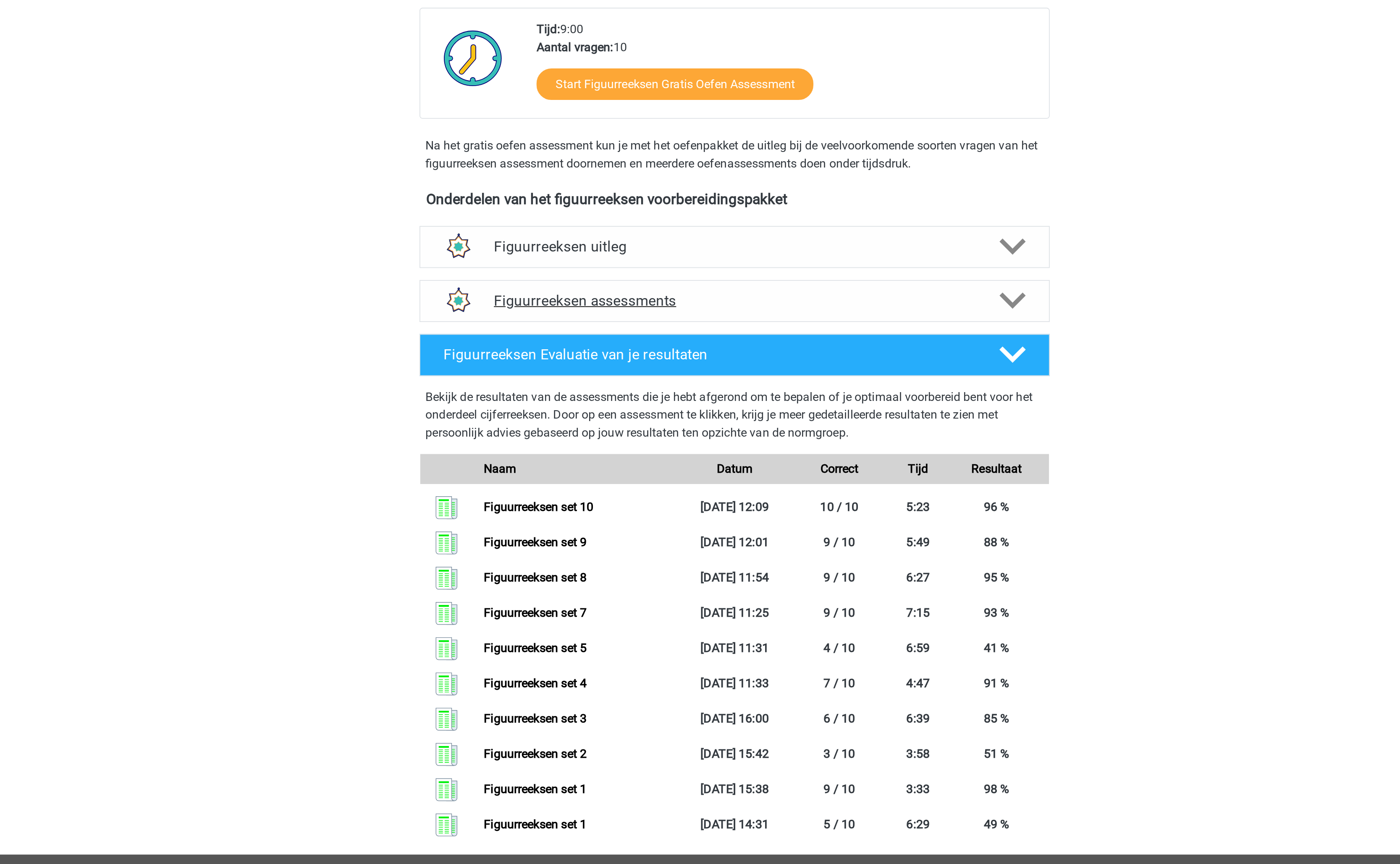
click at [706, 379] on h4 "Figuurreeksen assessments" at bounding box center [700, 379] width 269 height 9
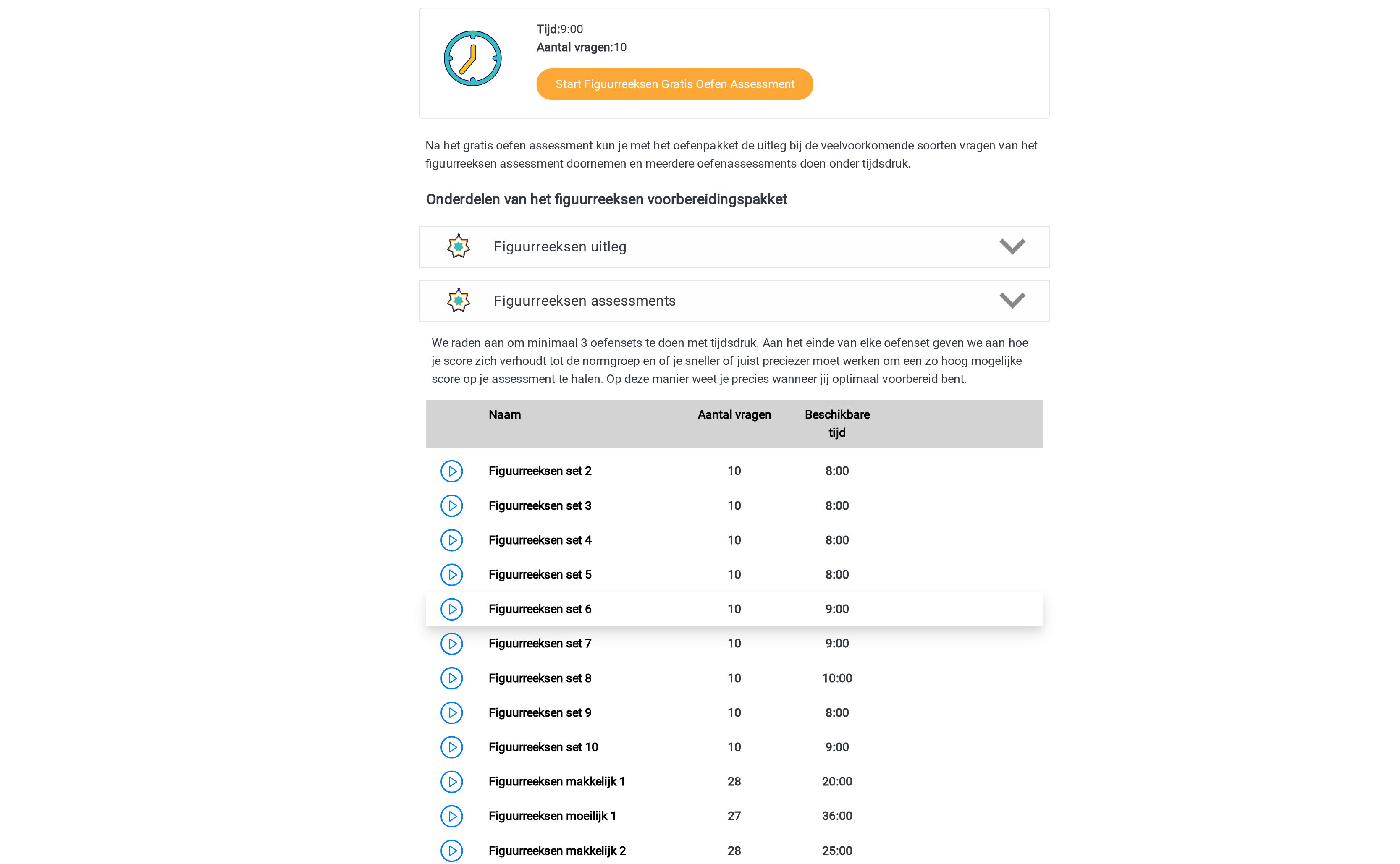
click at [619, 556] on link "Figuurreeksen set 6" at bounding box center [590, 552] width 57 height 8
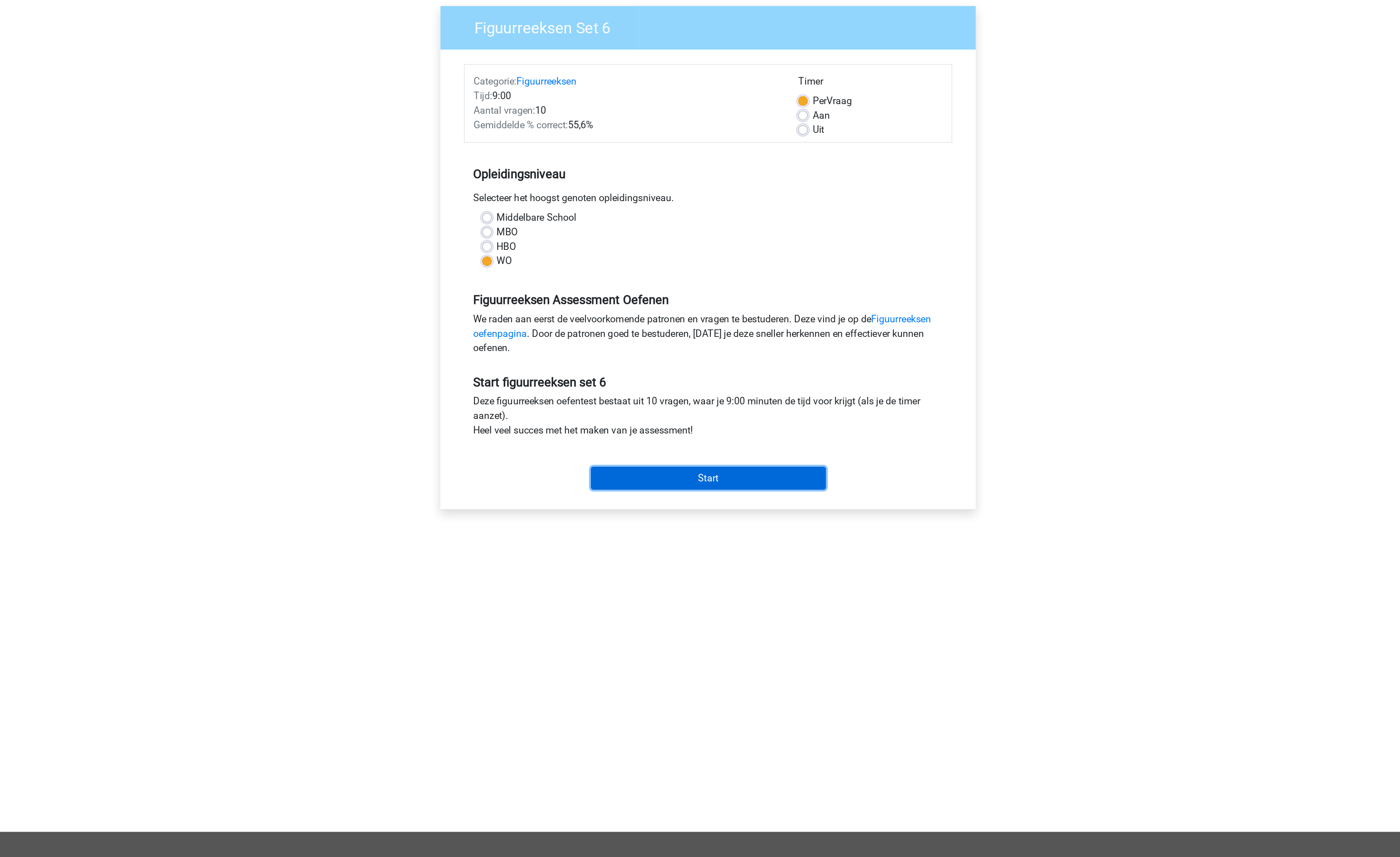
click at [708, 393] on input "Start" at bounding box center [700, 393] width 162 height 16
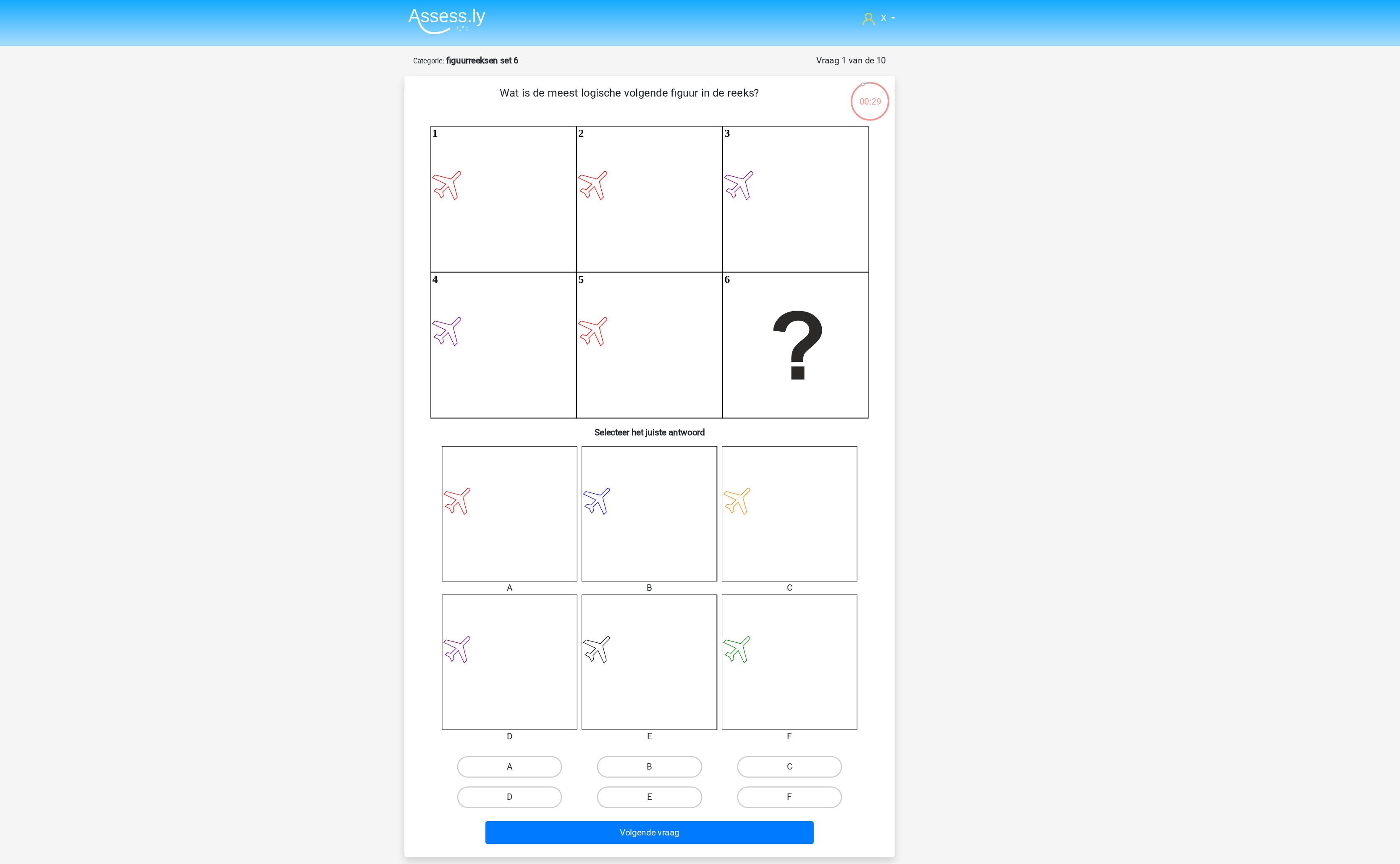
click at [609, 591] on label "A" at bounding box center [592, 592] width 81 height 17
click at [597, 592] on input "A" at bounding box center [595, 595] width 6 height 6
radio input "true"
click at [638, 629] on div "Volgende vraag" at bounding box center [699, 641] width 352 height 28
click at [637, 636] on button "Volgende vraag" at bounding box center [700, 643] width 254 height 18
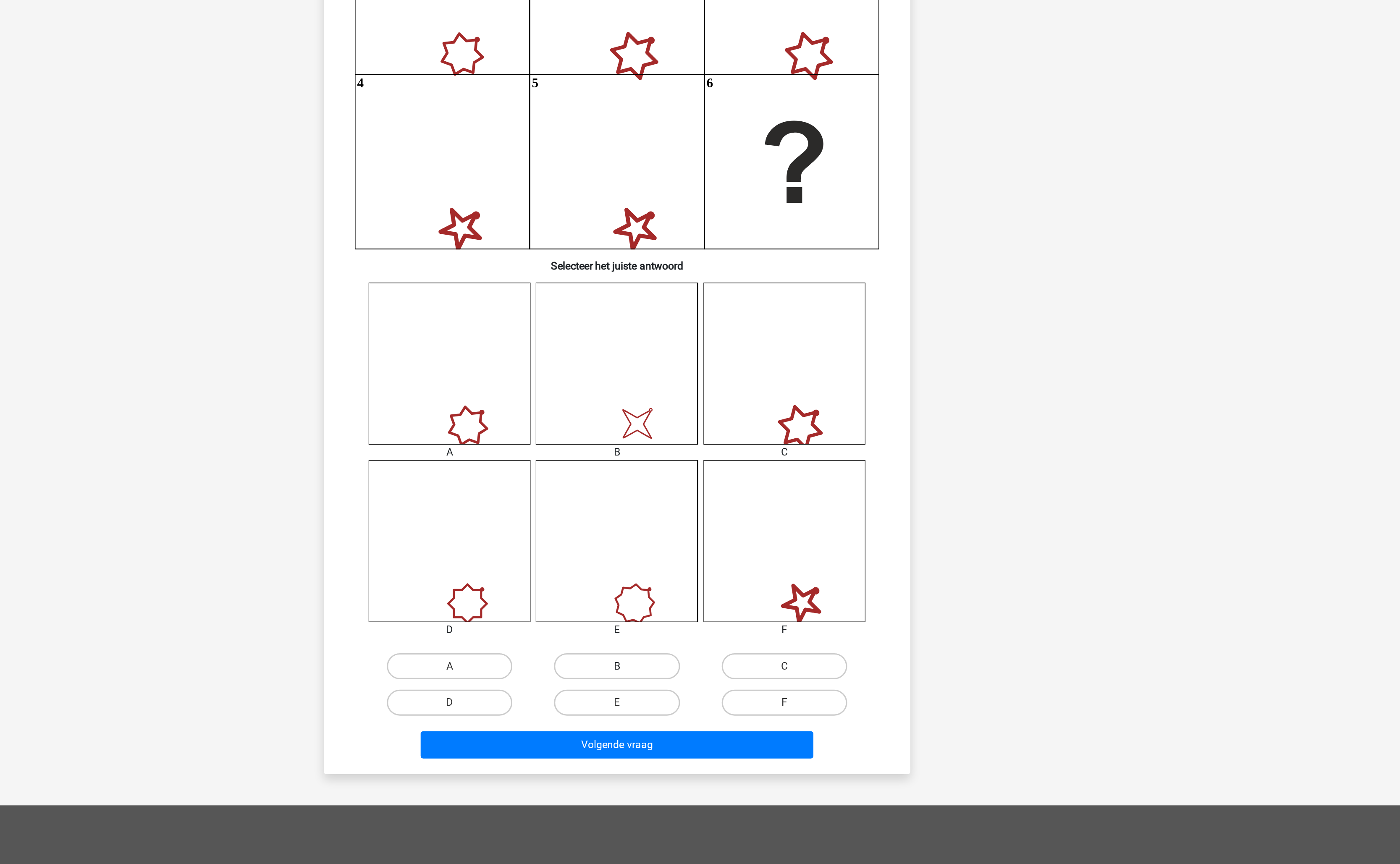
click at [735, 596] on label "B" at bounding box center [699, 592] width 81 height 17
click at [706, 596] on input "B" at bounding box center [703, 595] width 6 height 6
radio input "true"
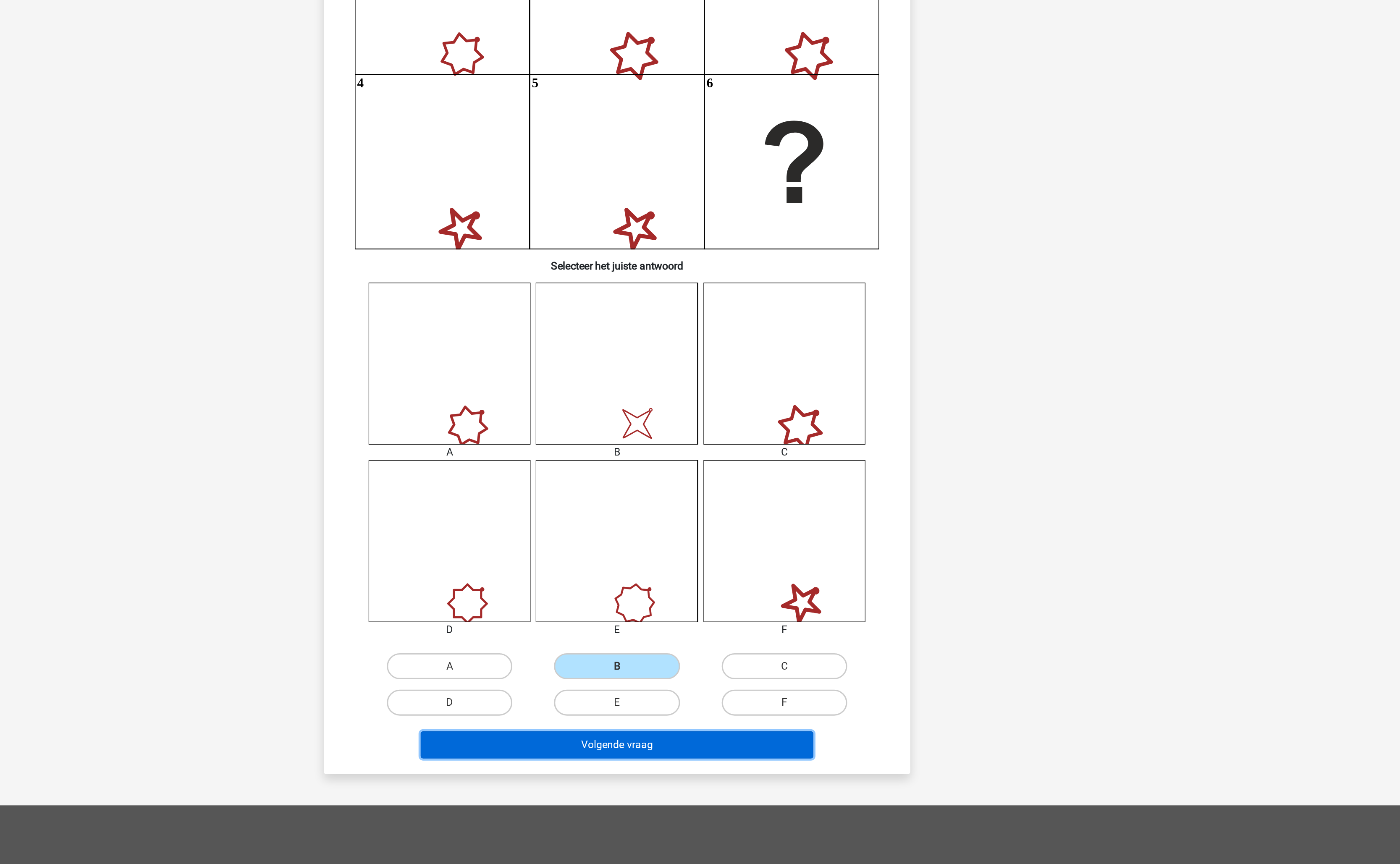
click at [726, 646] on button "Volgende vraag" at bounding box center [700, 643] width 254 height 18
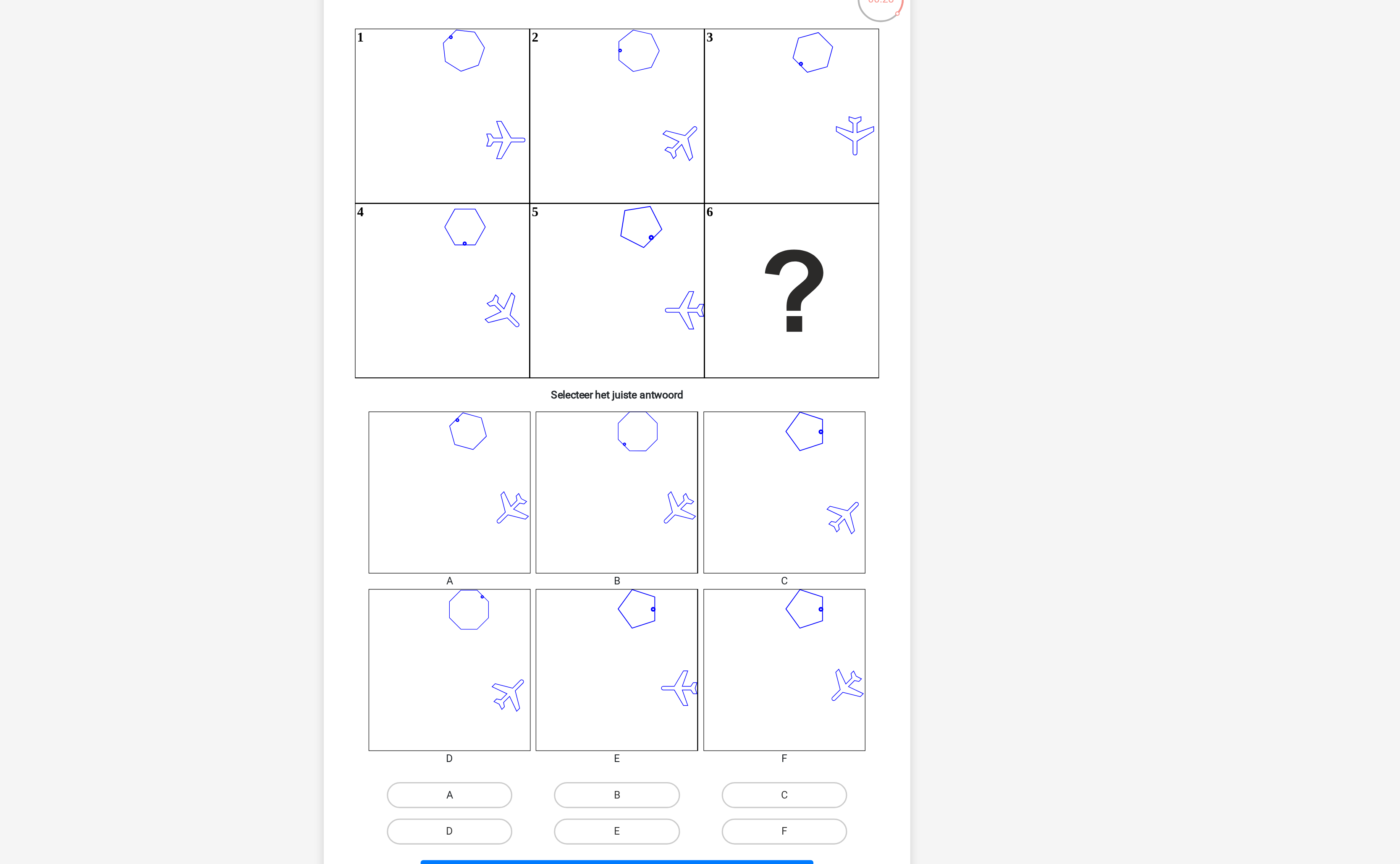
click at [609, 588] on label "A" at bounding box center [592, 592] width 81 height 17
click at [597, 592] on input "A" at bounding box center [595, 595] width 6 height 6
radio input "true"
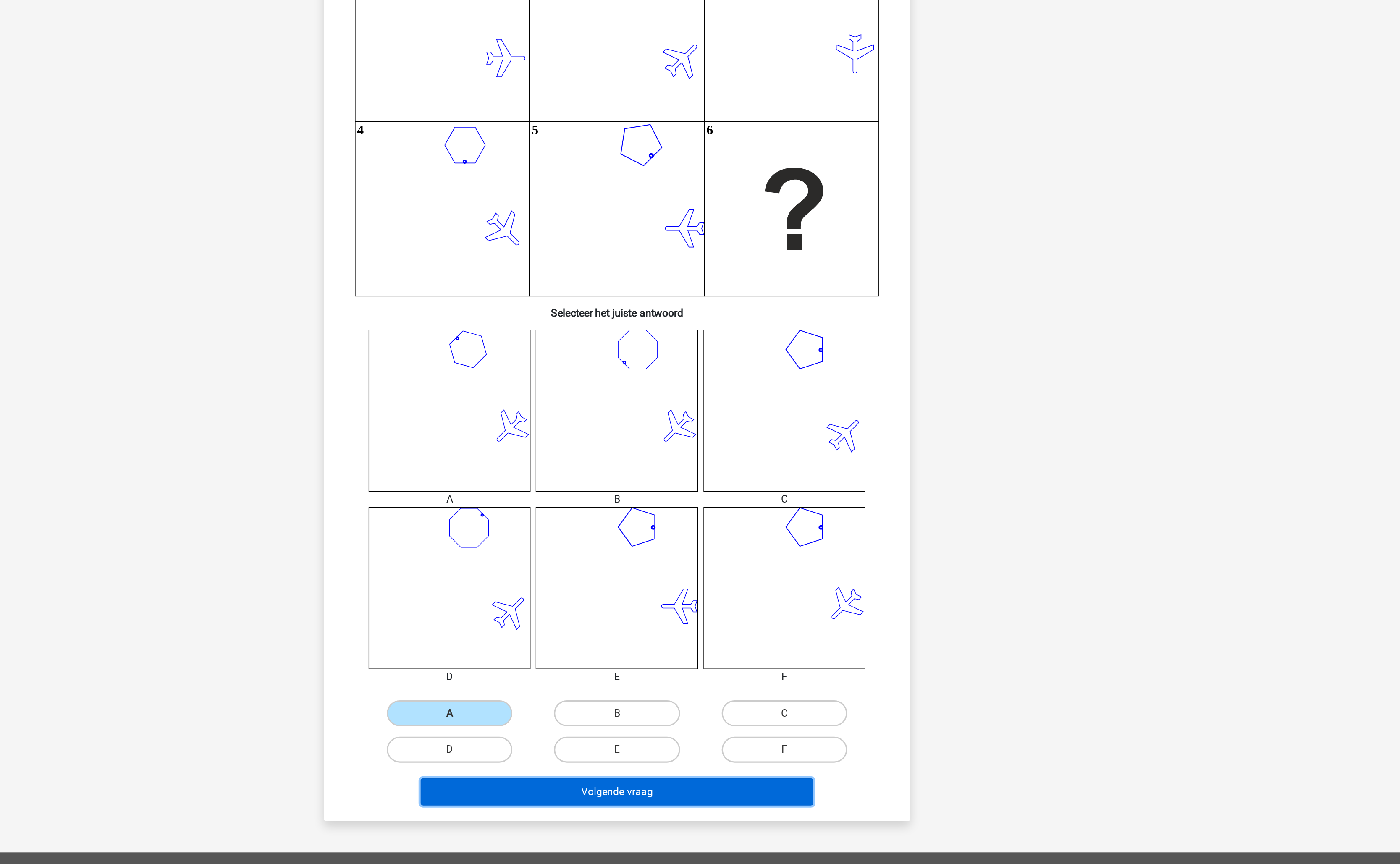
click at [657, 641] on button "Volgende vraag" at bounding box center [700, 643] width 254 height 18
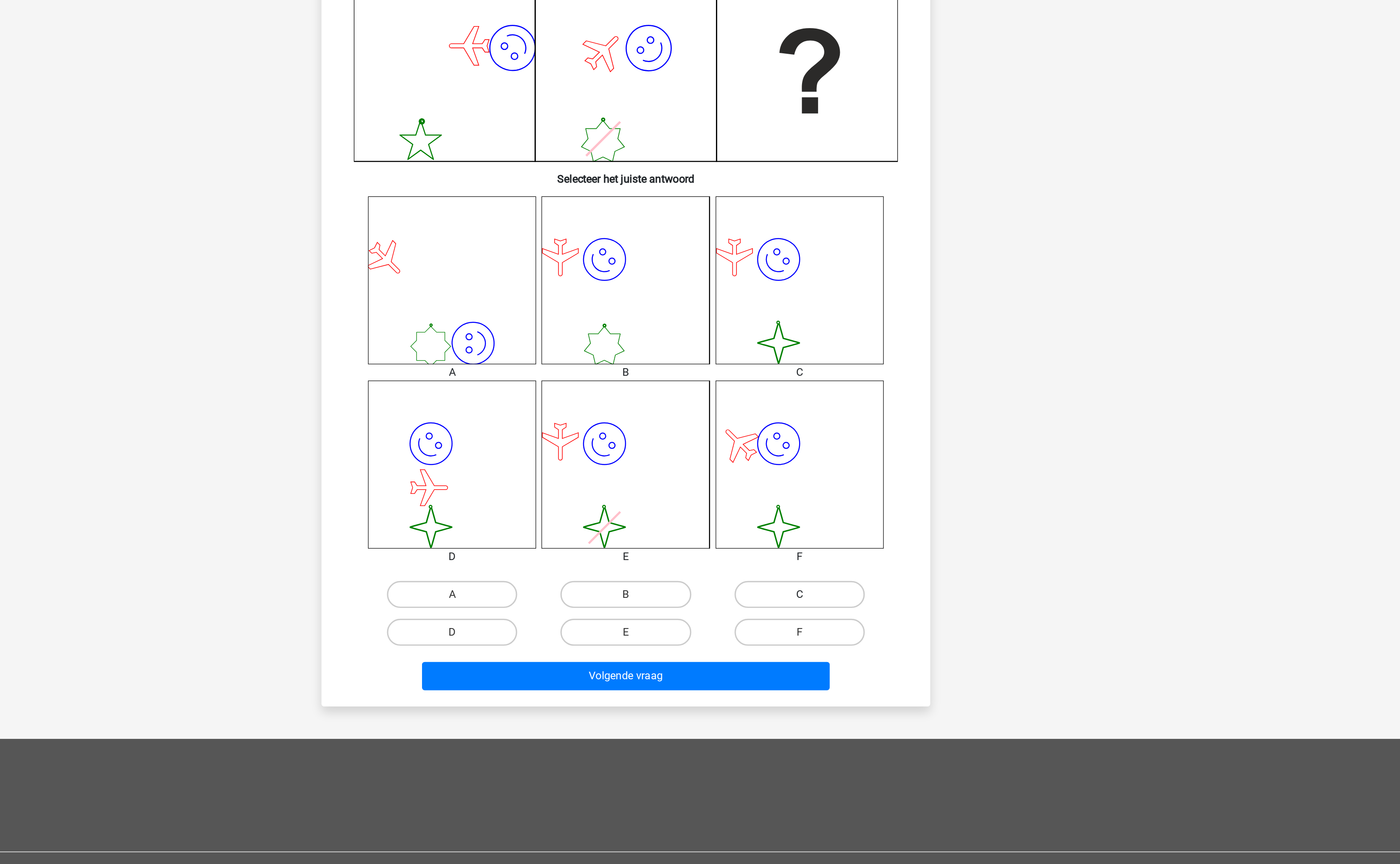
click at [785, 593] on label "C" at bounding box center [808, 592] width 81 height 17
click at [808, 593] on input "C" at bounding box center [810, 595] width 6 height 6
radio input "true"
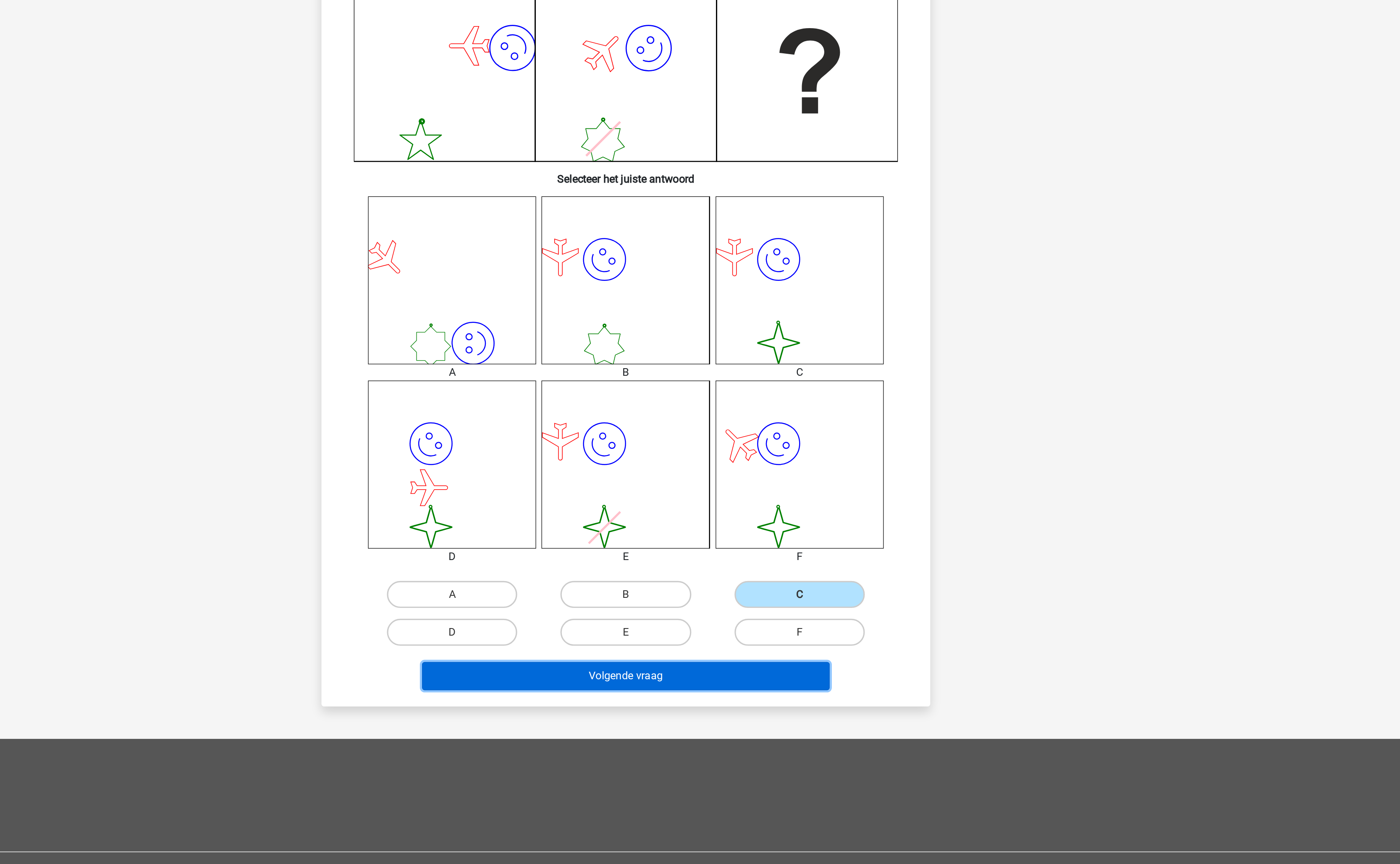
click at [745, 646] on button "Volgende vraag" at bounding box center [700, 643] width 254 height 18
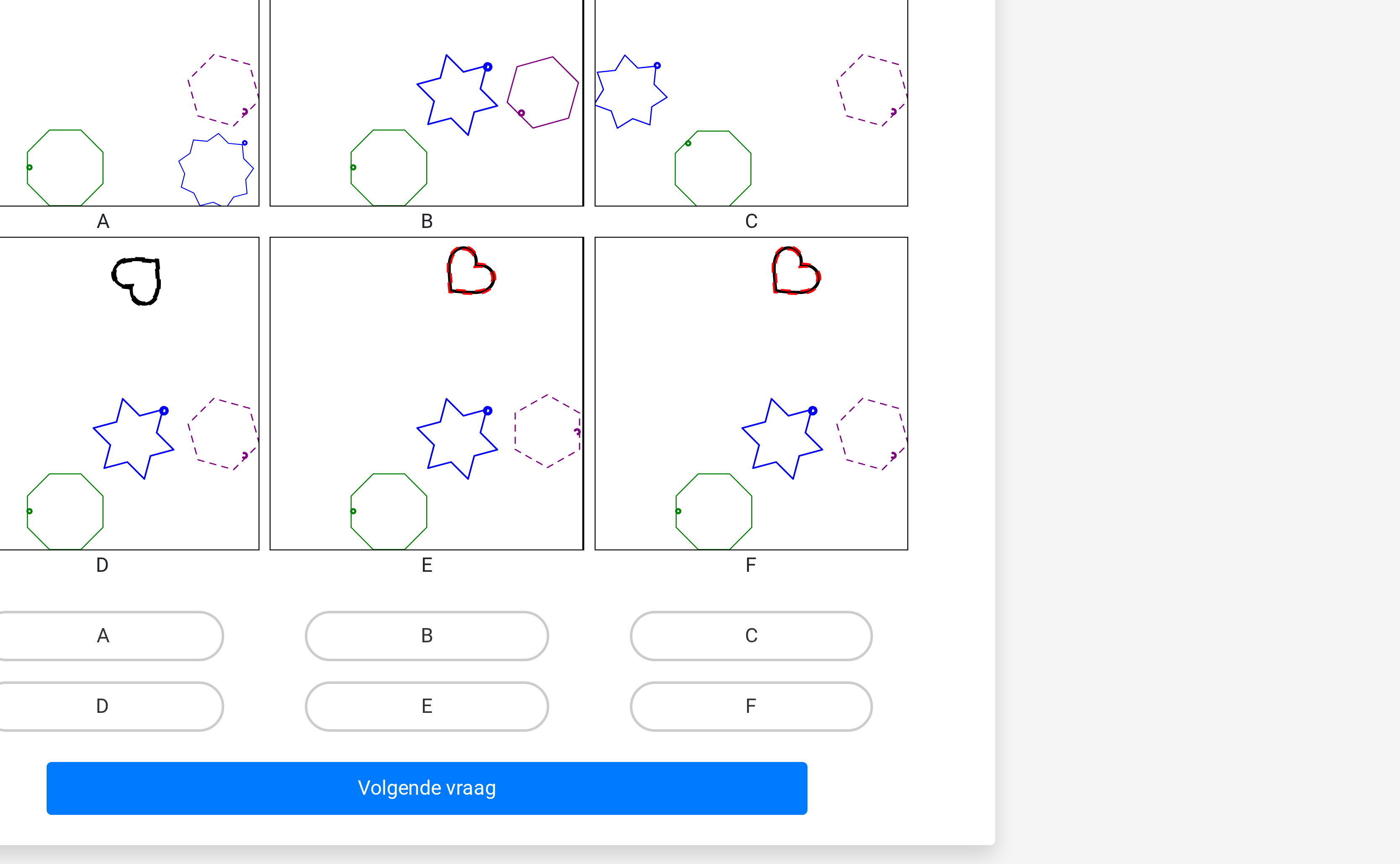
click at [752, 496] on div at bounding box center [808, 512] width 117 height 104
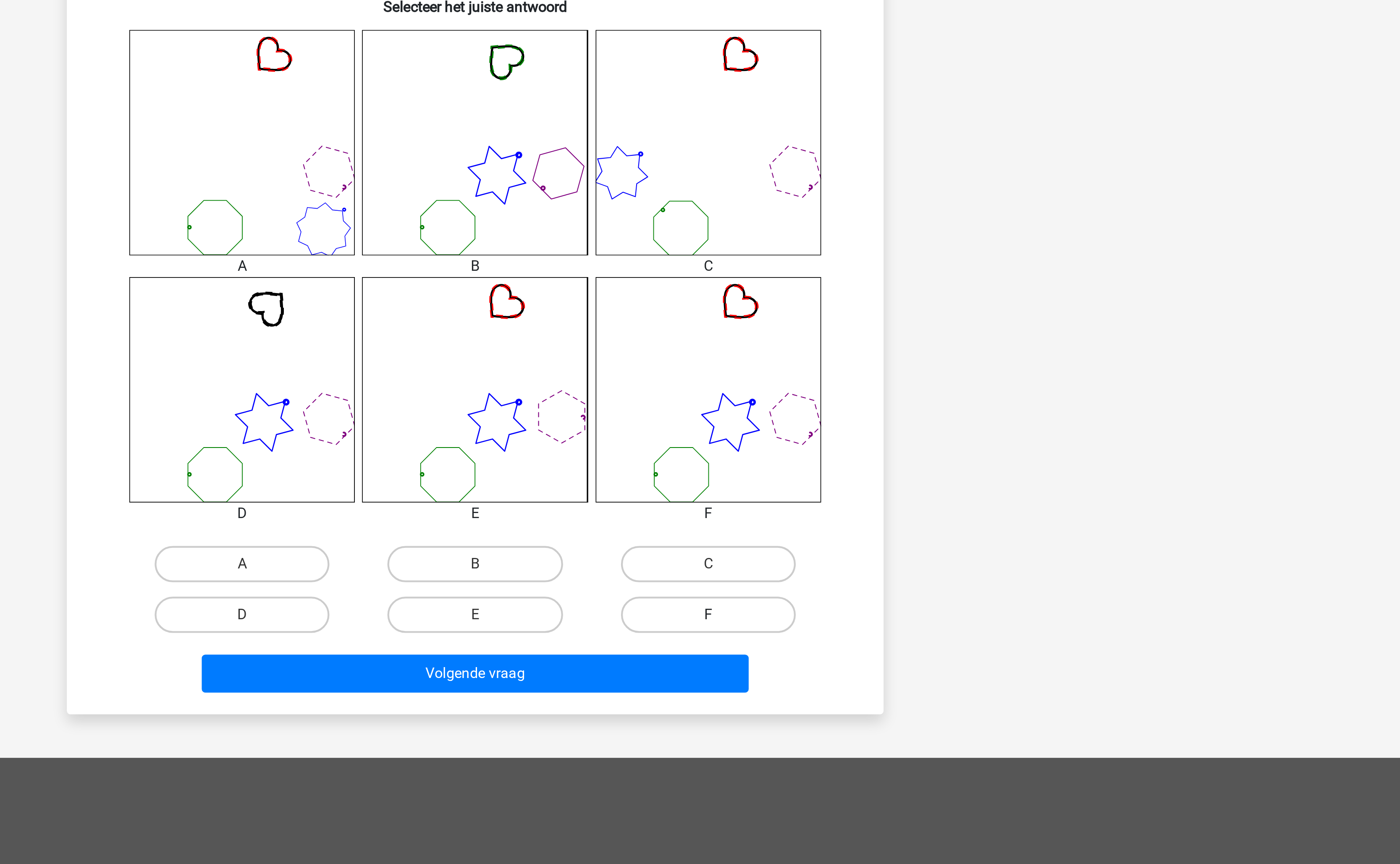
click at [801, 617] on label "F" at bounding box center [808, 615] width 81 height 17
click at [808, 617] on input "F" at bounding box center [810, 619] width 6 height 6
radio input "true"
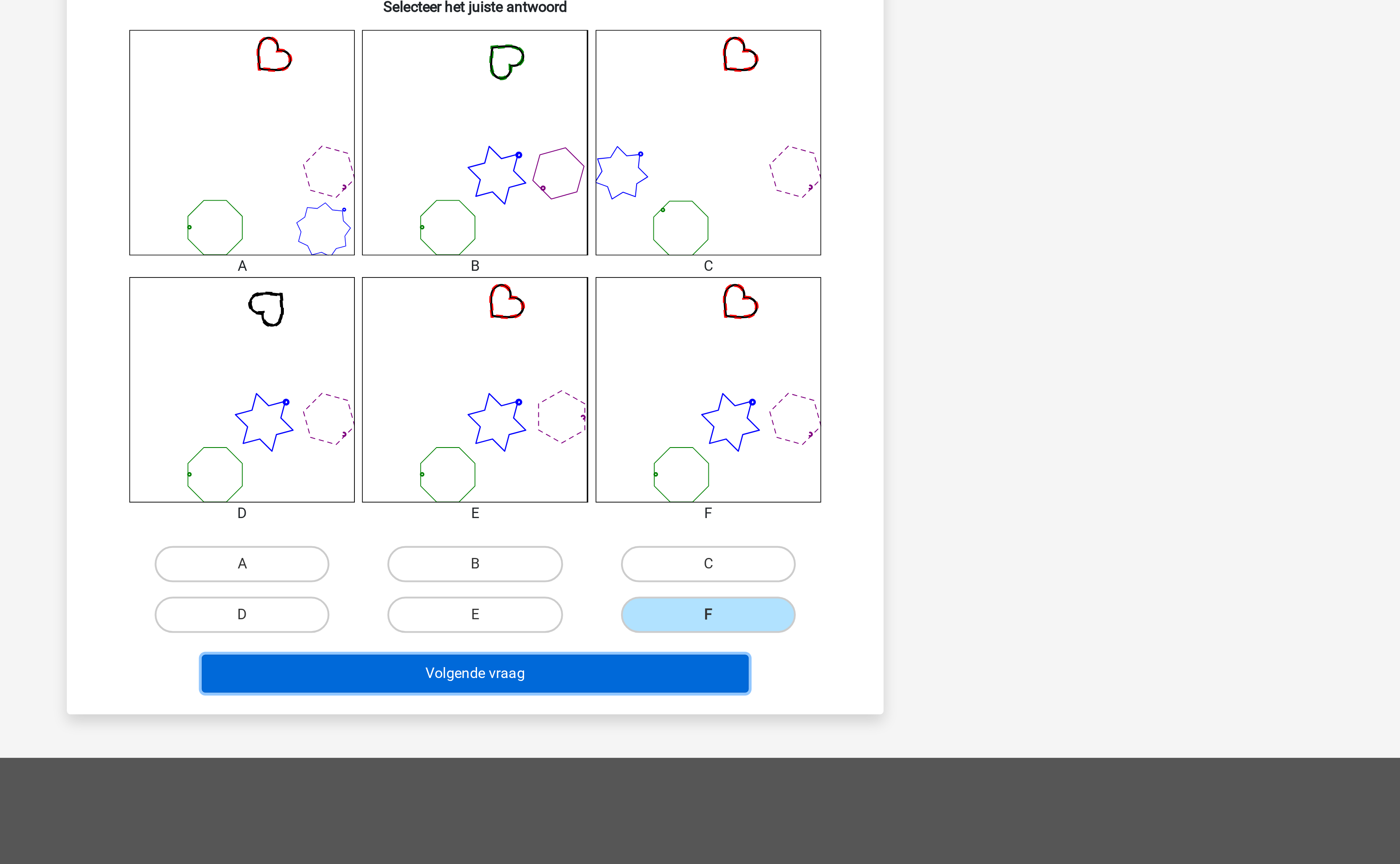
click at [755, 651] on button "Volgende vraag" at bounding box center [700, 643] width 254 height 18
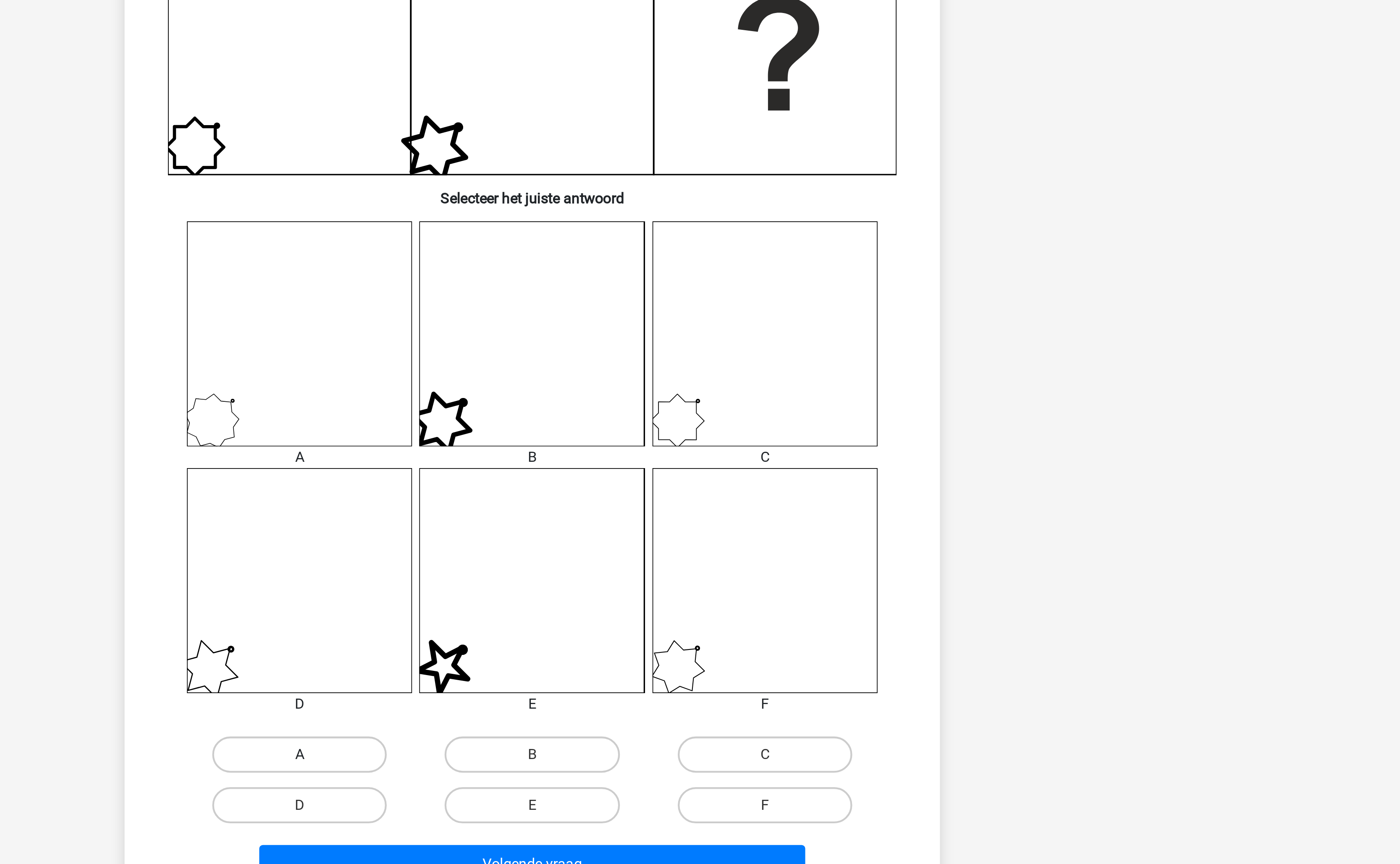
click at [609, 597] on label "A" at bounding box center [592, 592] width 81 height 17
click at [597, 597] on input "A" at bounding box center [595, 595] width 6 height 6
radio input "true"
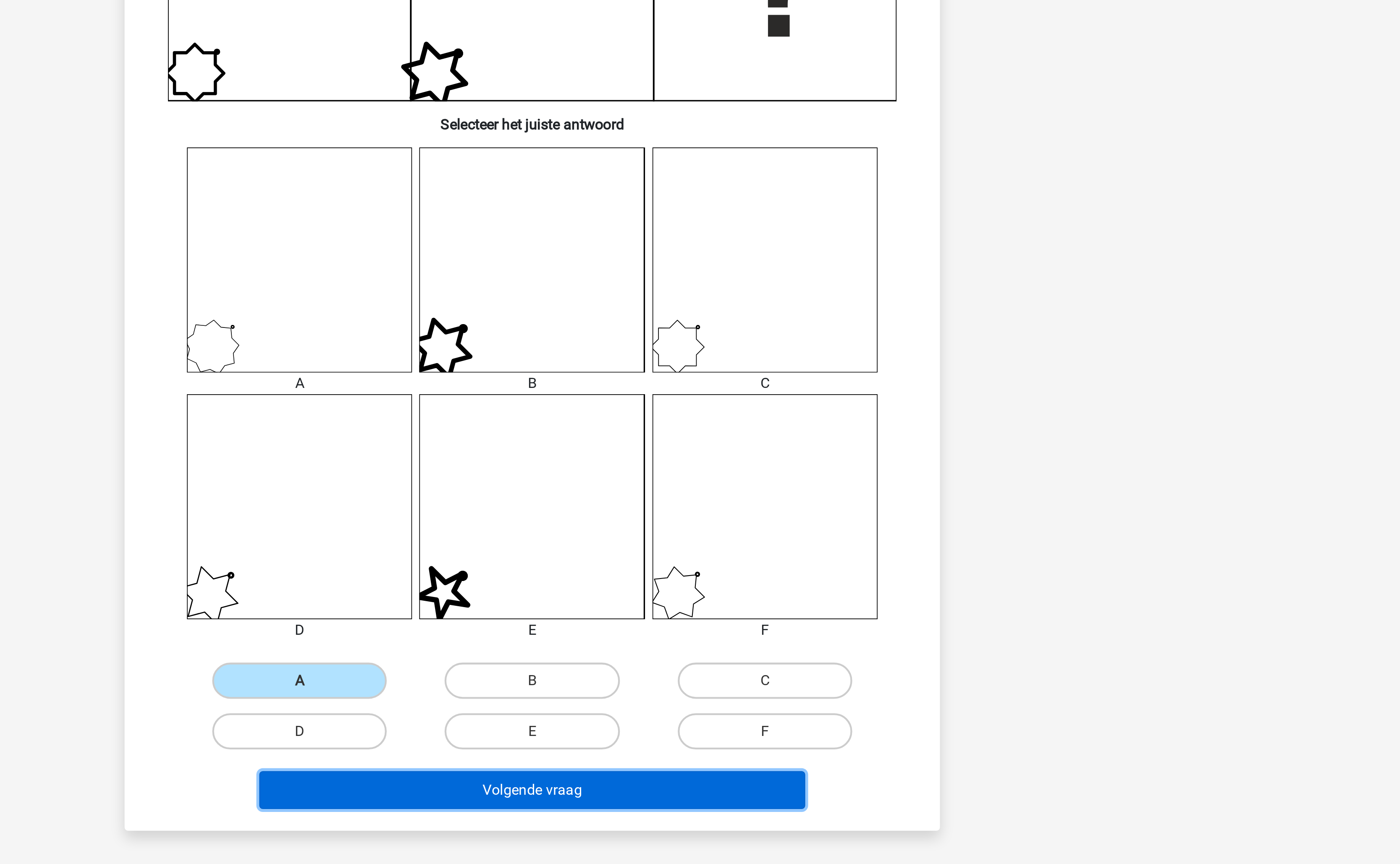
click at [651, 649] on button "Volgende vraag" at bounding box center [700, 643] width 254 height 18
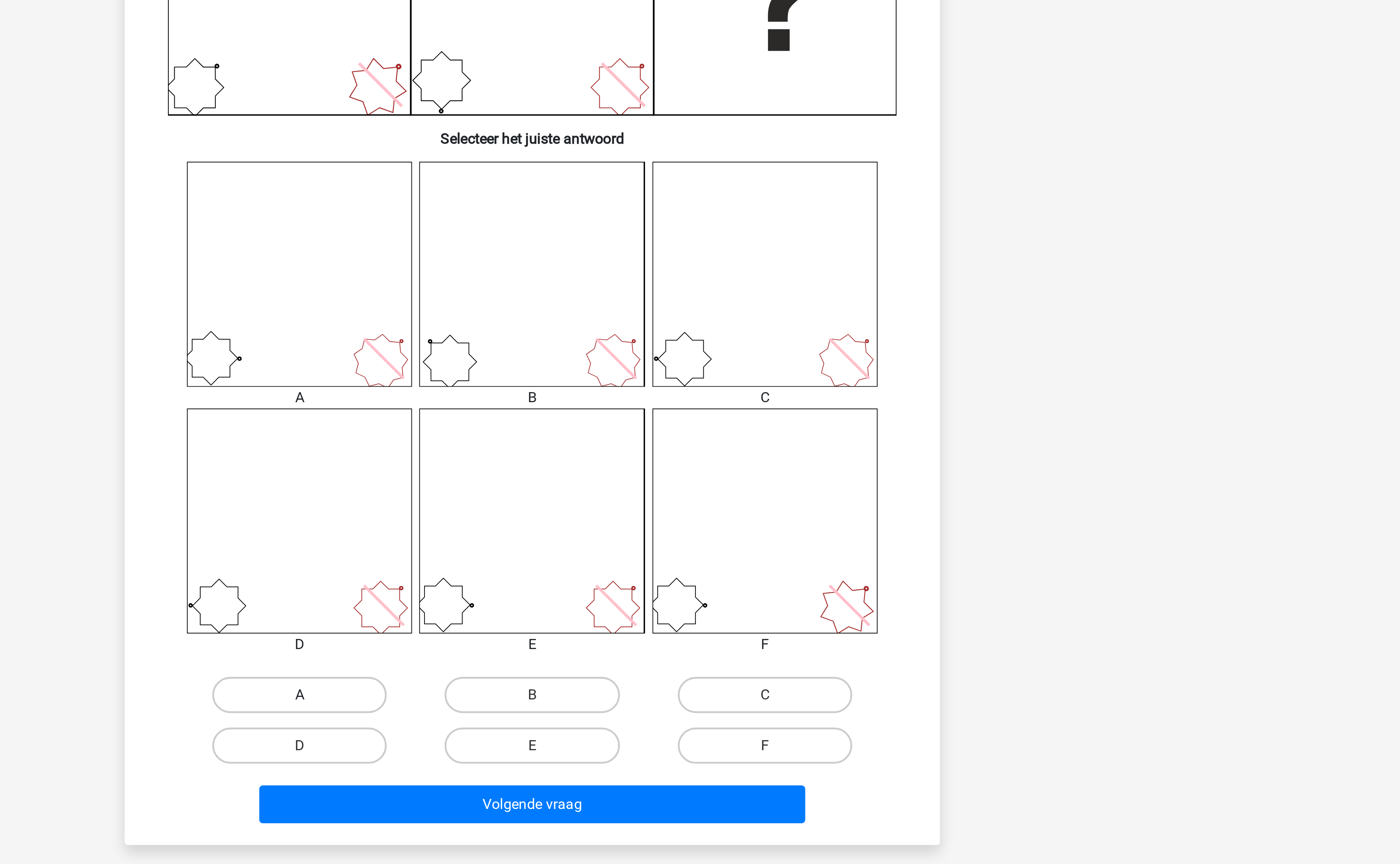
click at [605, 592] on label "A" at bounding box center [592, 592] width 81 height 17
click at [597, 592] on input "A" at bounding box center [595, 595] width 6 height 6
radio input "true"
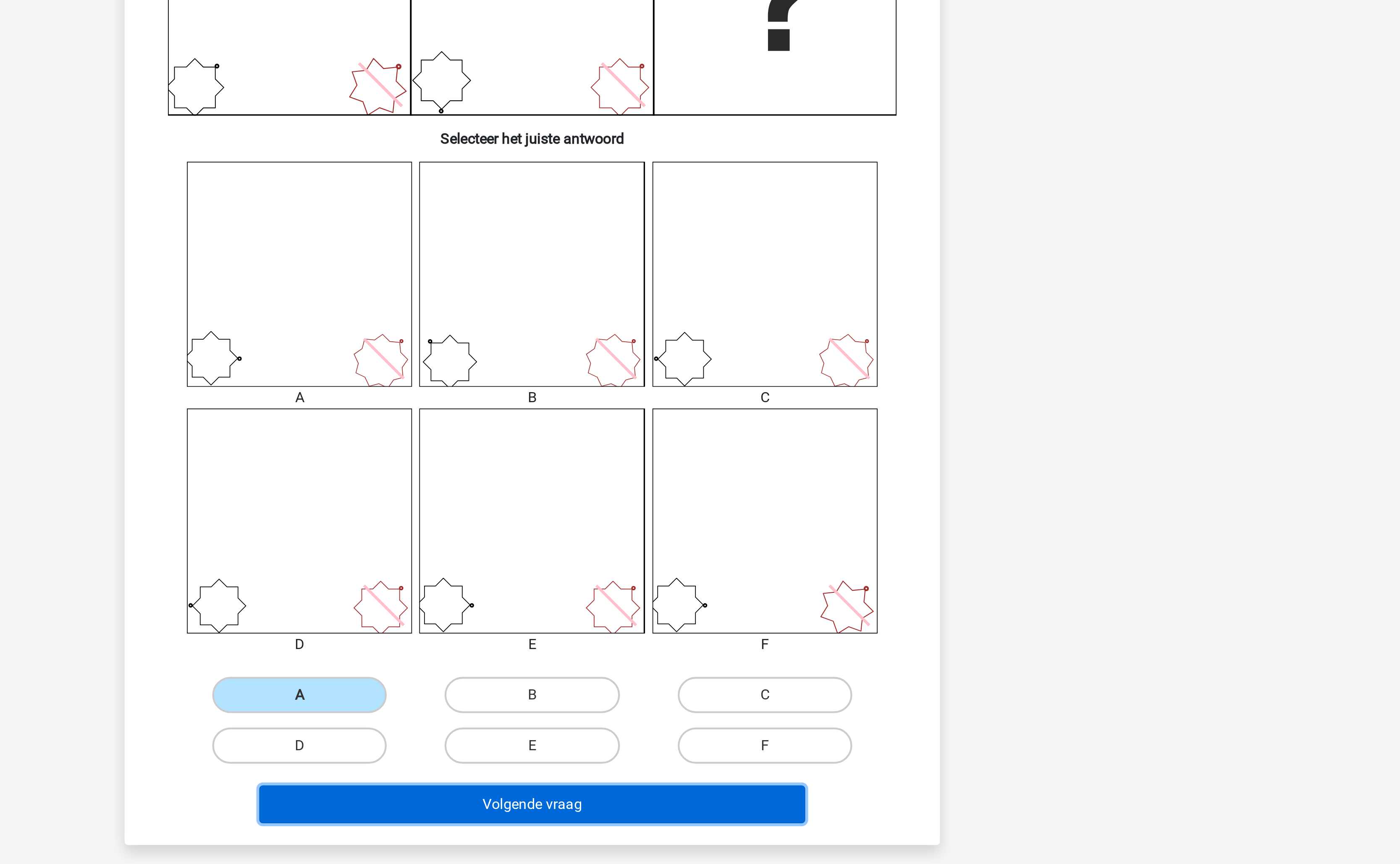
click at [654, 649] on button "Volgende vraag" at bounding box center [700, 643] width 254 height 18
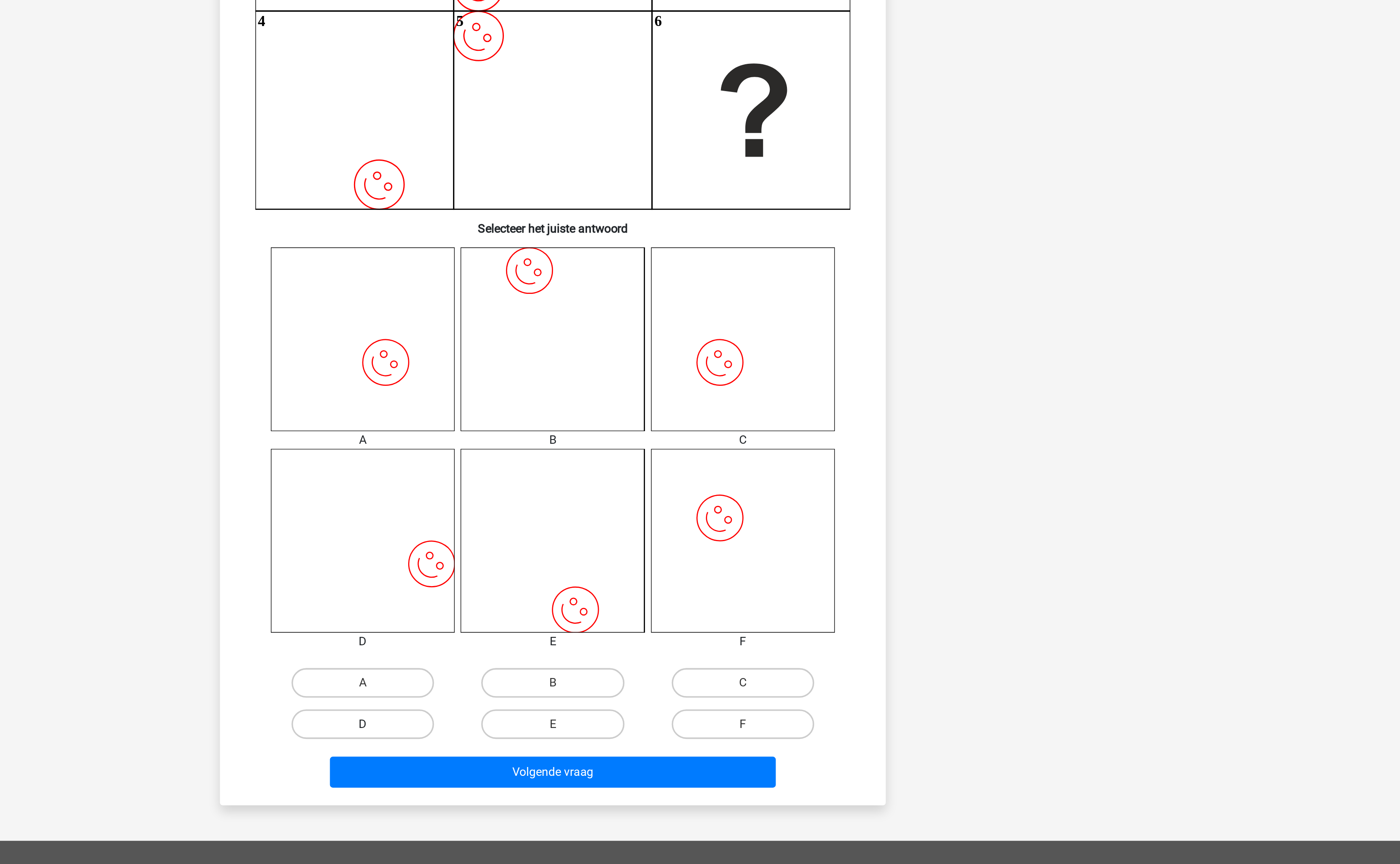
click at [613, 616] on label "D" at bounding box center [592, 615] width 81 height 17
click at [597, 616] on input "D" at bounding box center [595, 619] width 6 height 6
radio input "true"
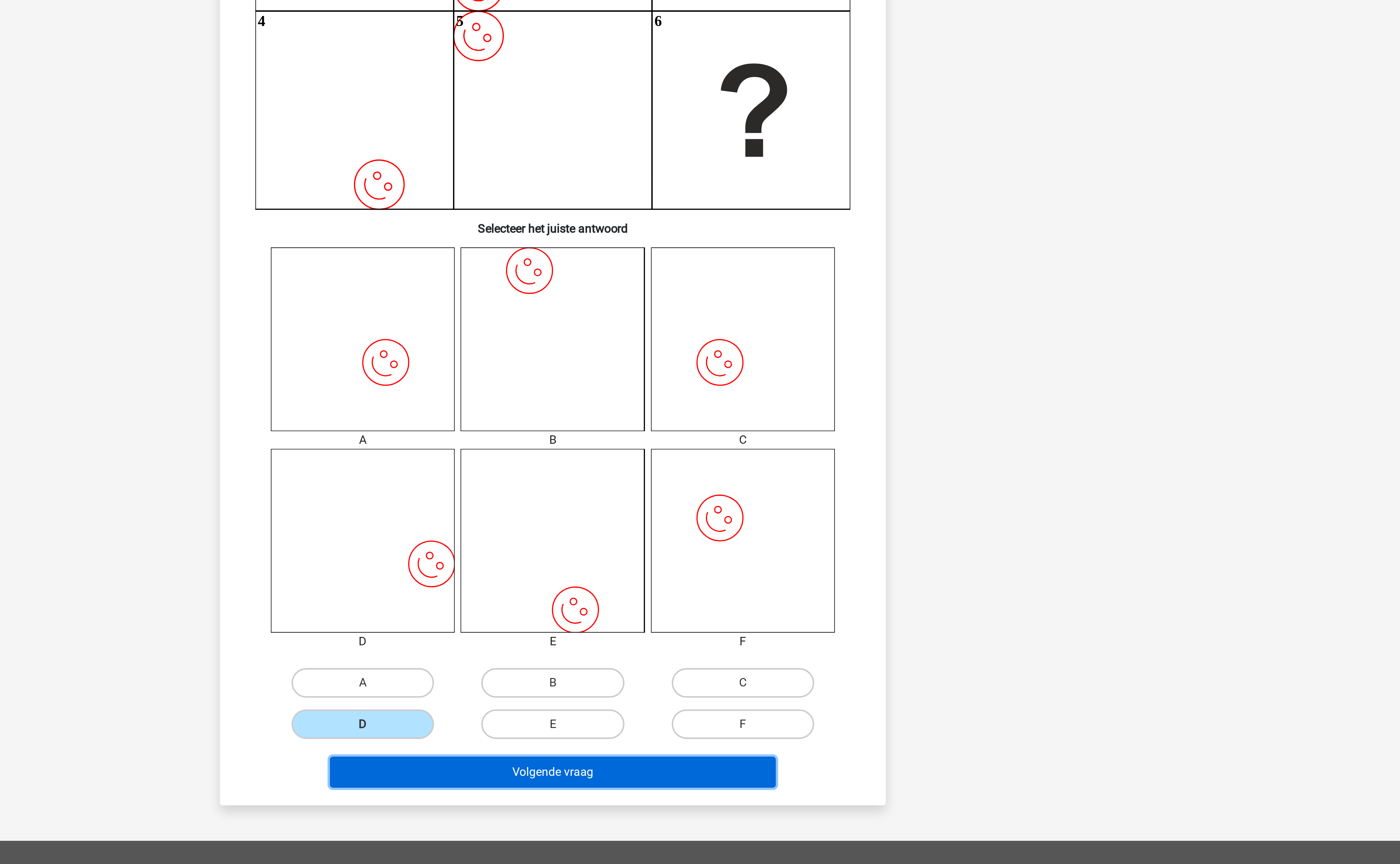
click at [702, 651] on button "Volgende vraag" at bounding box center [700, 643] width 254 height 18
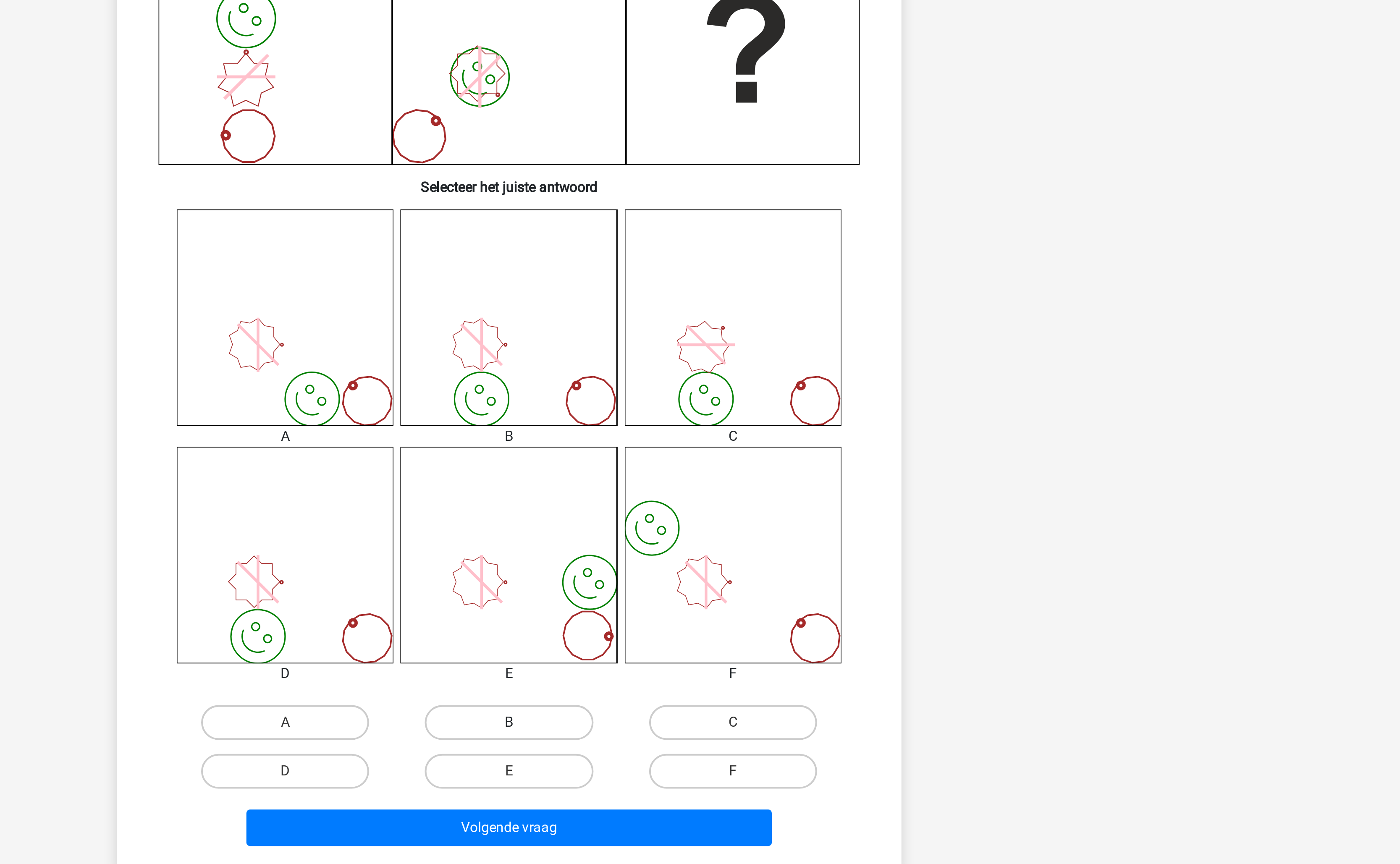
click at [680, 589] on label "B" at bounding box center [699, 592] width 81 height 17
click at [700, 592] on input "B" at bounding box center [703, 595] width 6 height 6
radio input "true"
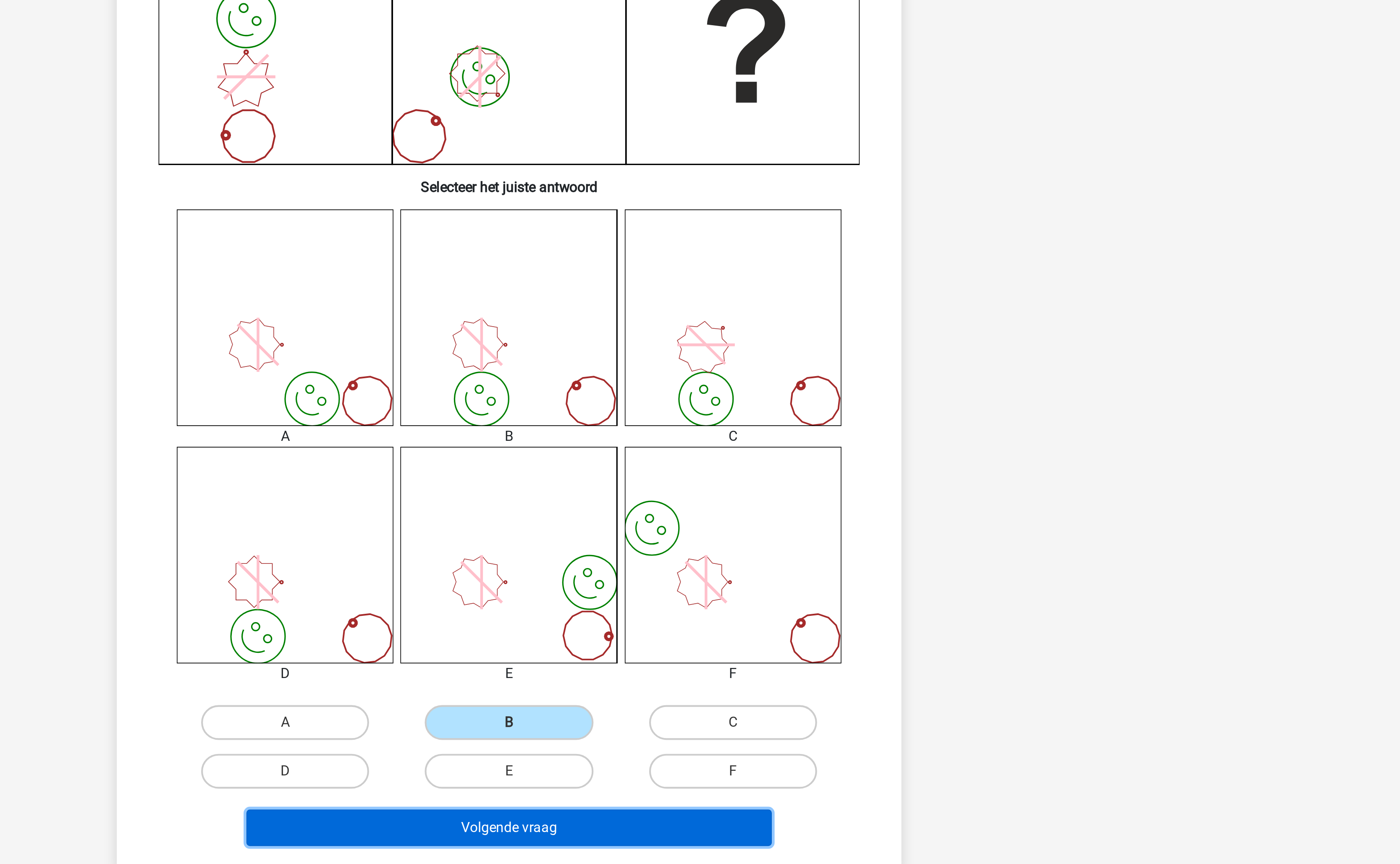
click at [682, 642] on button "Volgende vraag" at bounding box center [700, 643] width 254 height 18
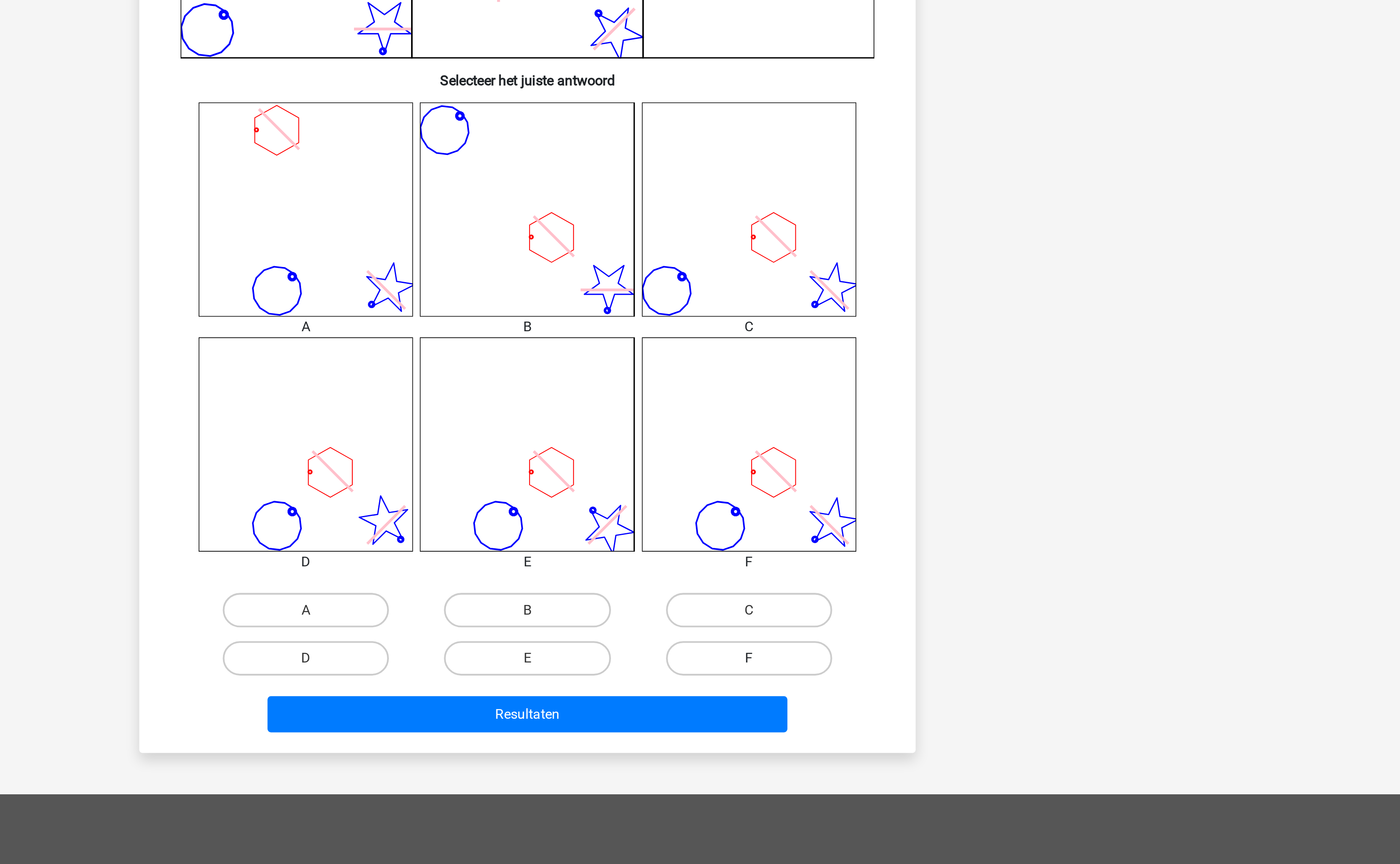
click at [795, 623] on label "F" at bounding box center [808, 615] width 81 height 17
click at [808, 621] on input "F" at bounding box center [810, 619] width 6 height 6
radio input "true"
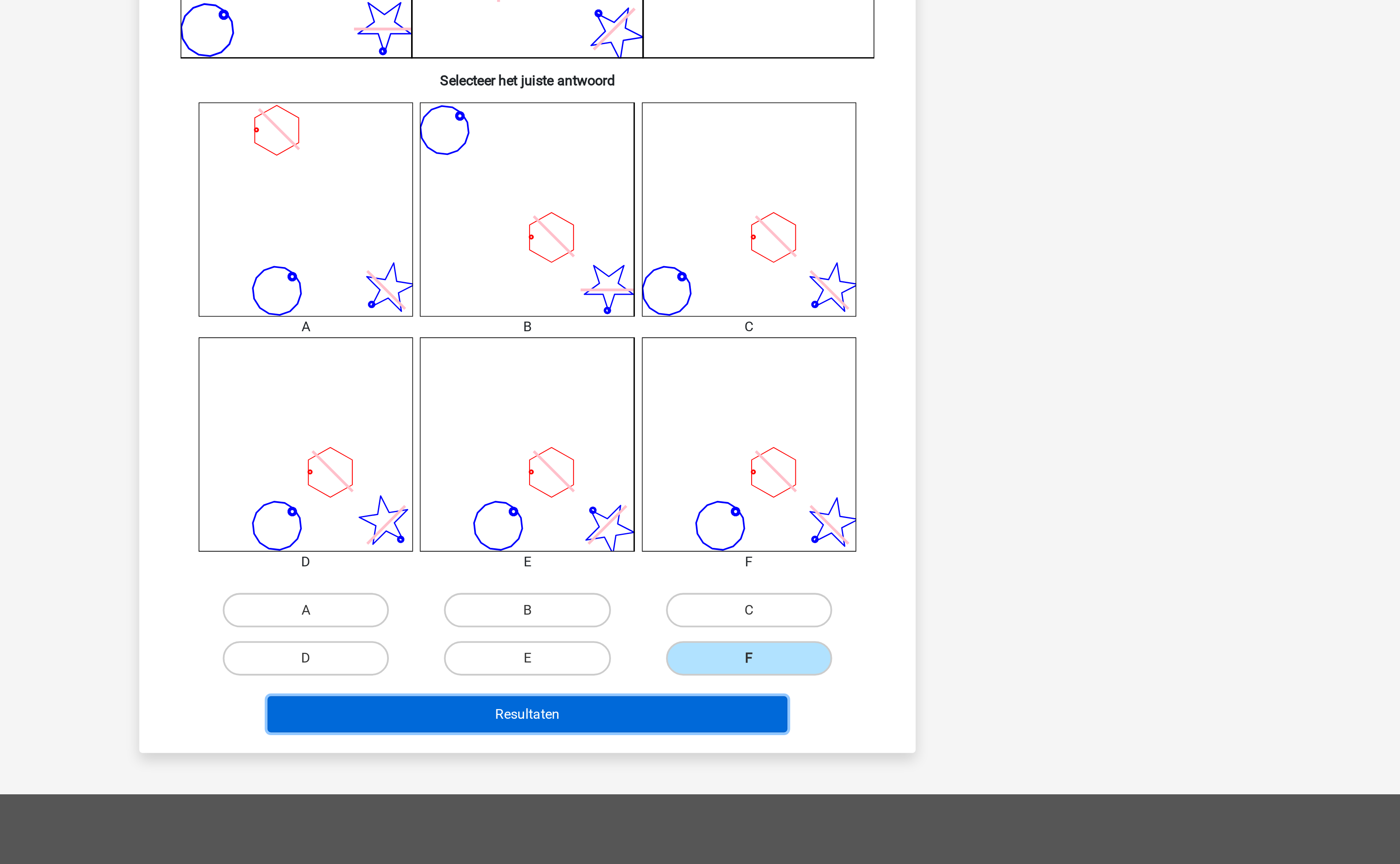
click at [761, 648] on button "Resultaten" at bounding box center [700, 643] width 254 height 18
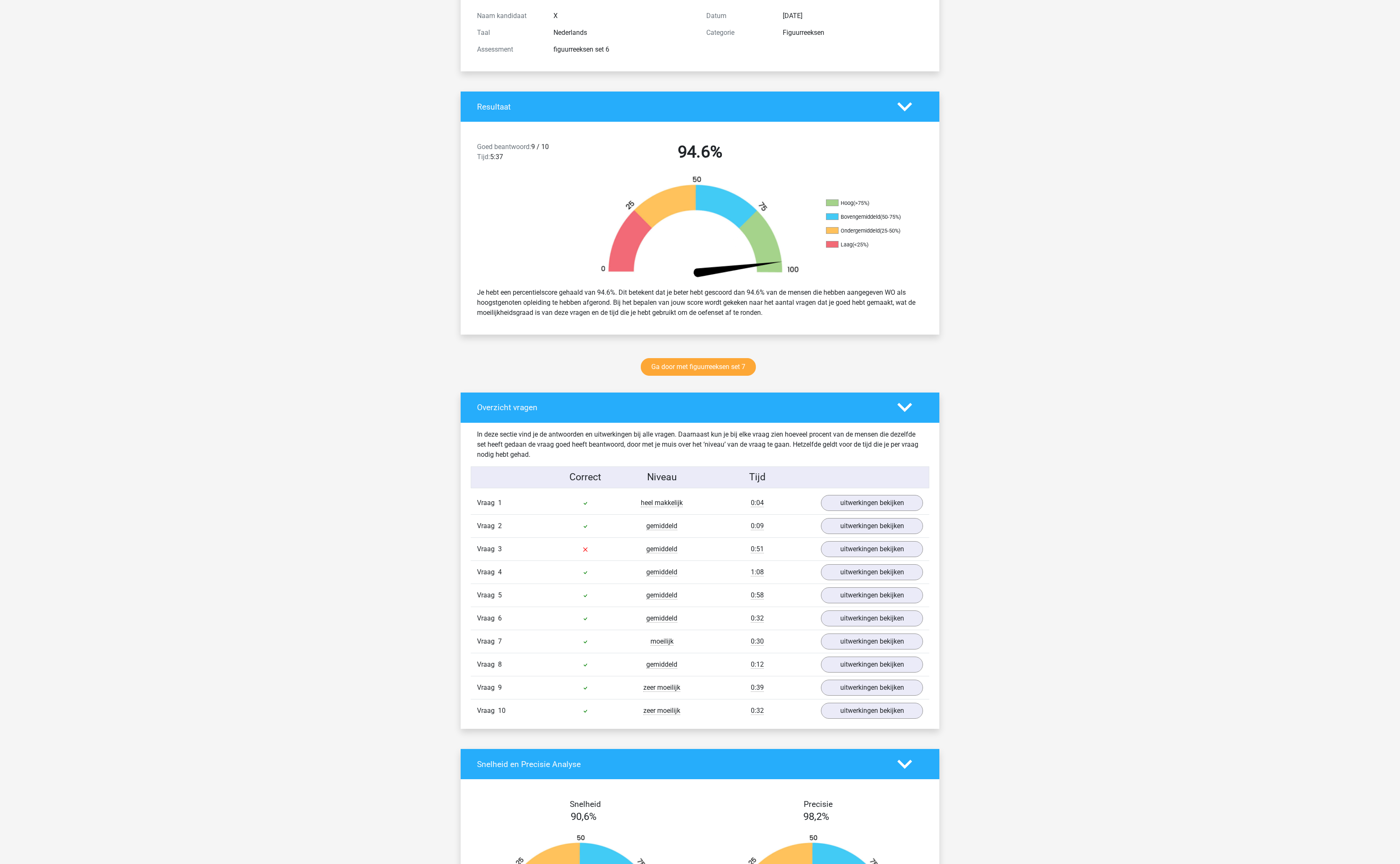
scroll to position [111, 0]
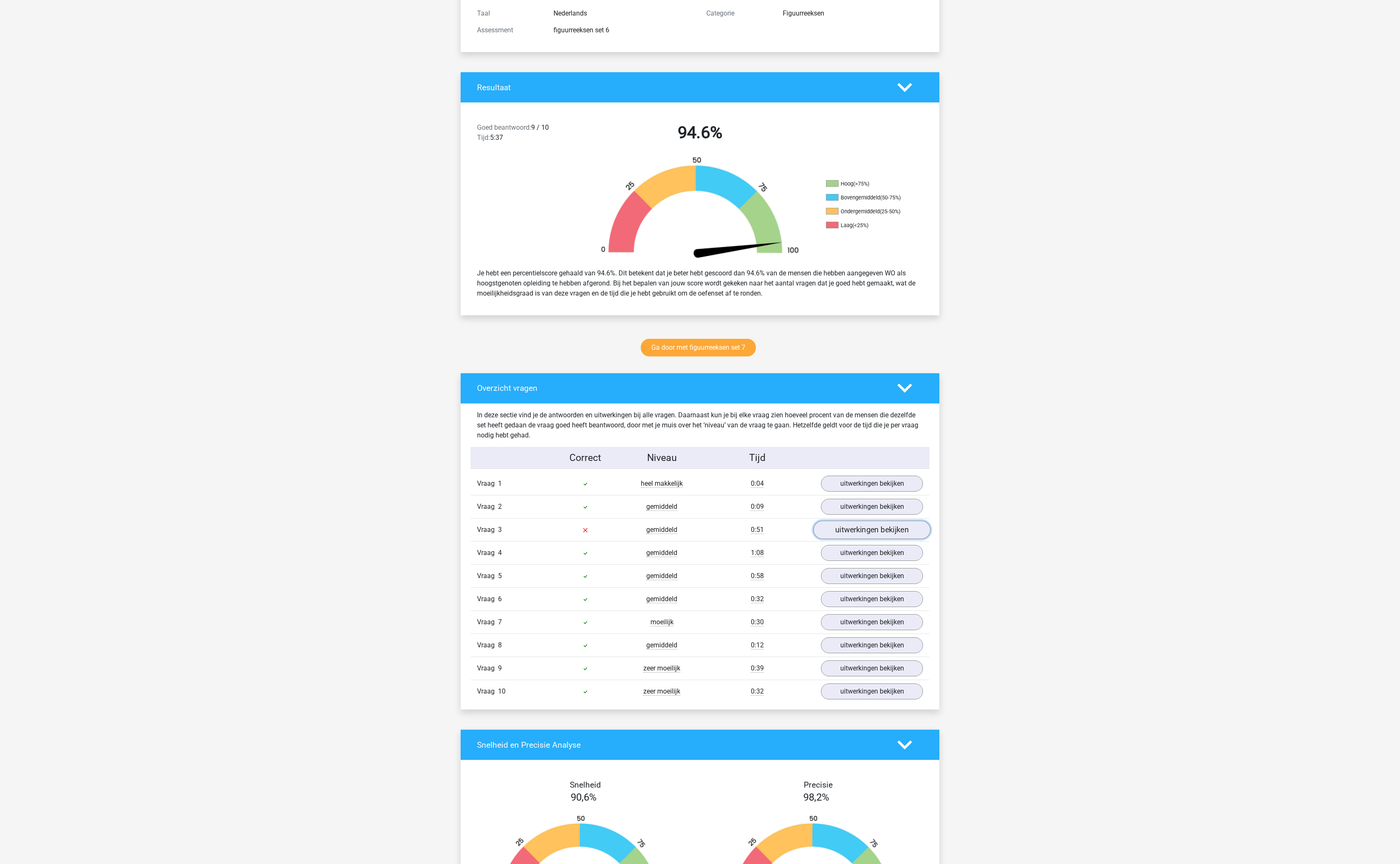
click at [874, 534] on link "uitwerkingen bekijken" at bounding box center [872, 529] width 117 height 18
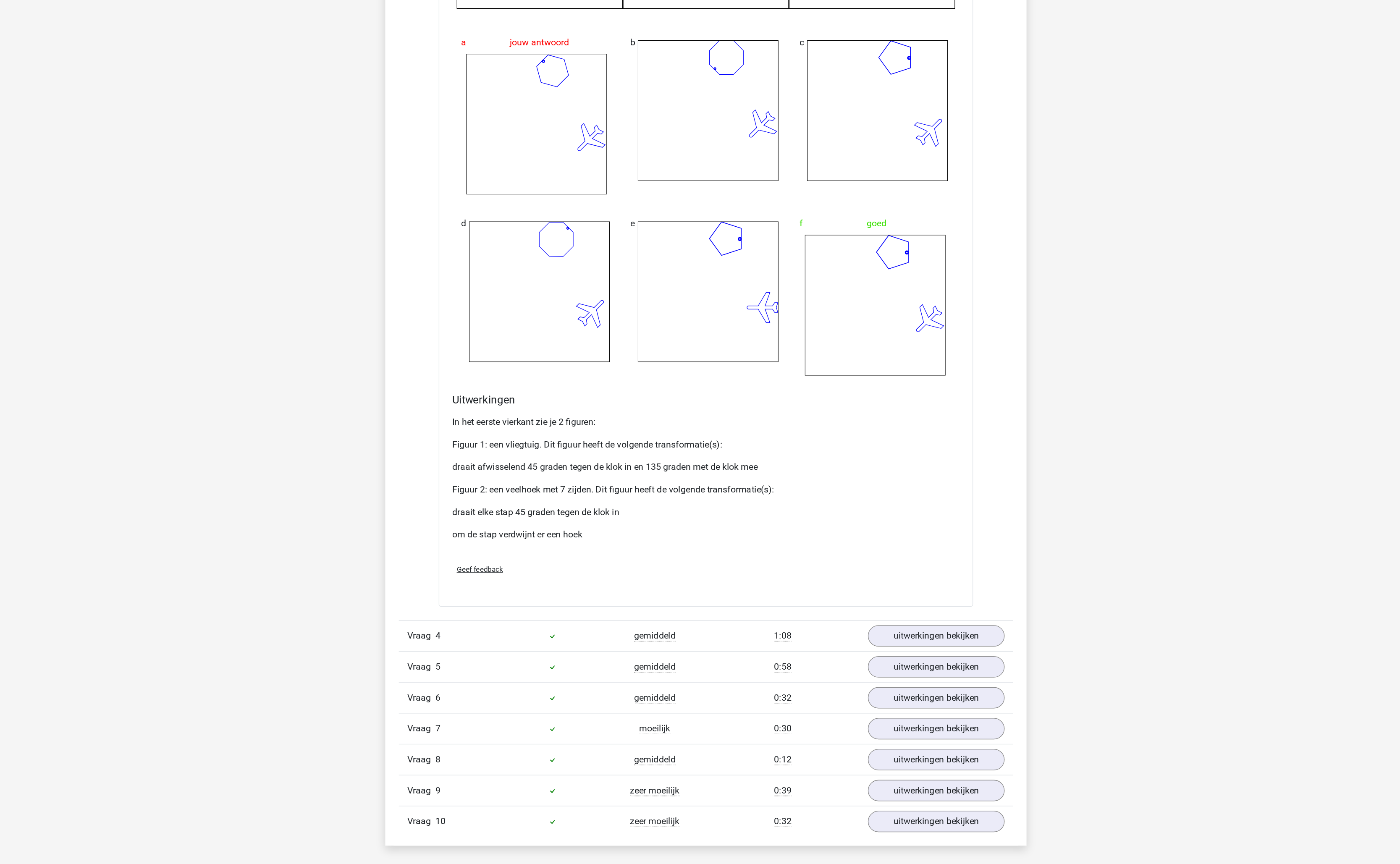
scroll to position [701, 0]
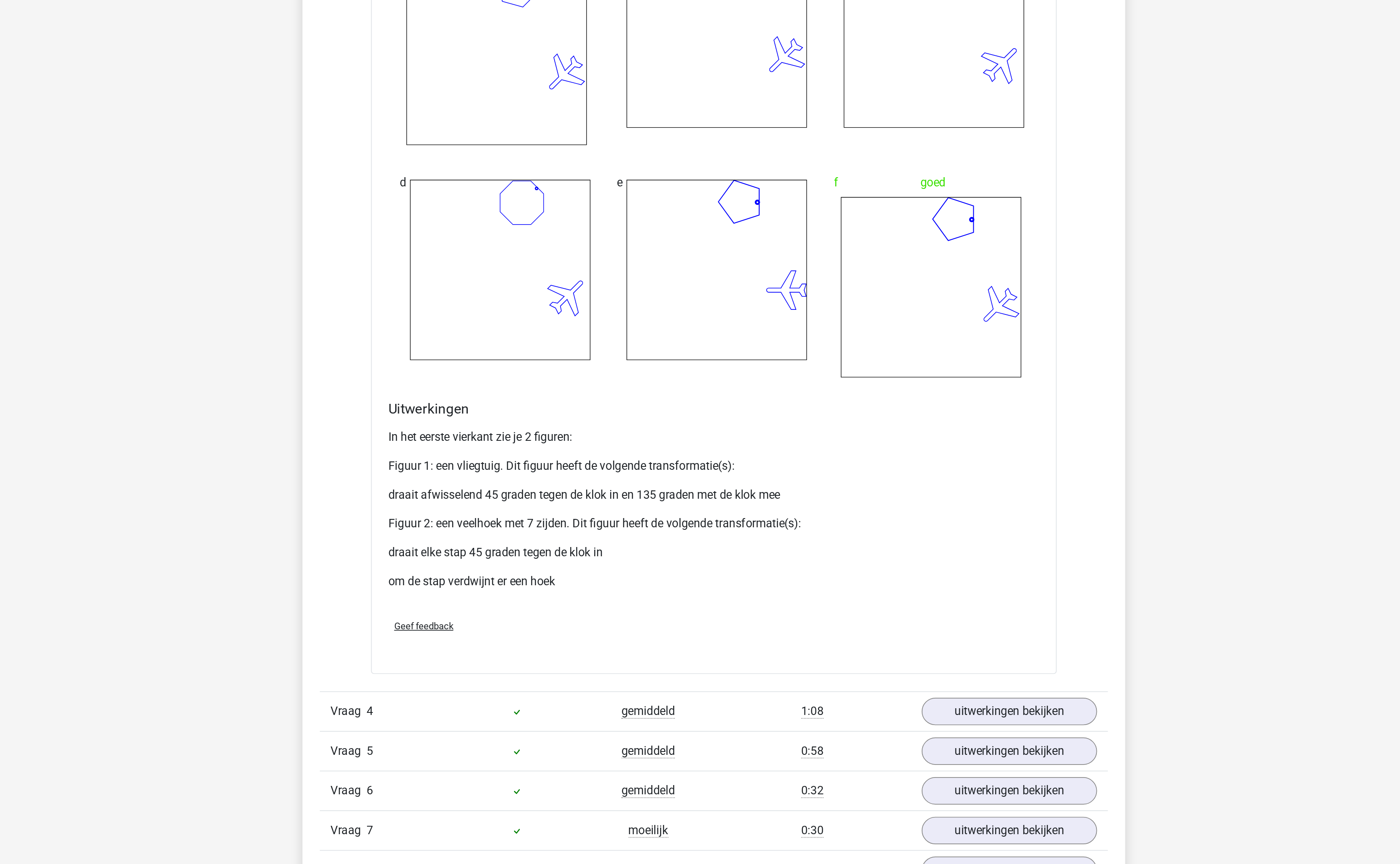
click at [596, 585] on p "Figuur 2: een veelhoek met 7 zijden. Dit figuur heeft de volgende transformatie…" at bounding box center [700, 585] width 379 height 10
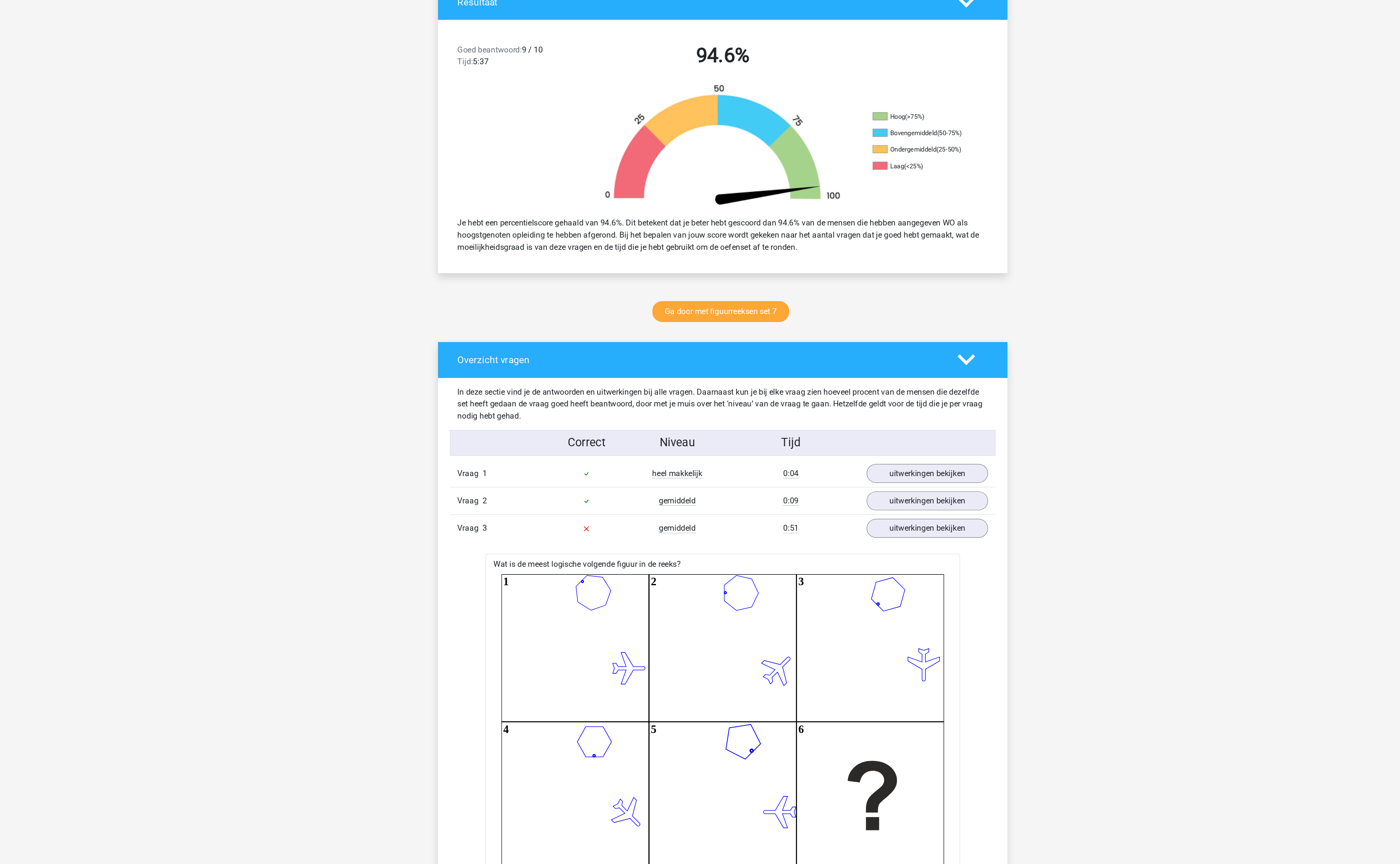
scroll to position [0, 0]
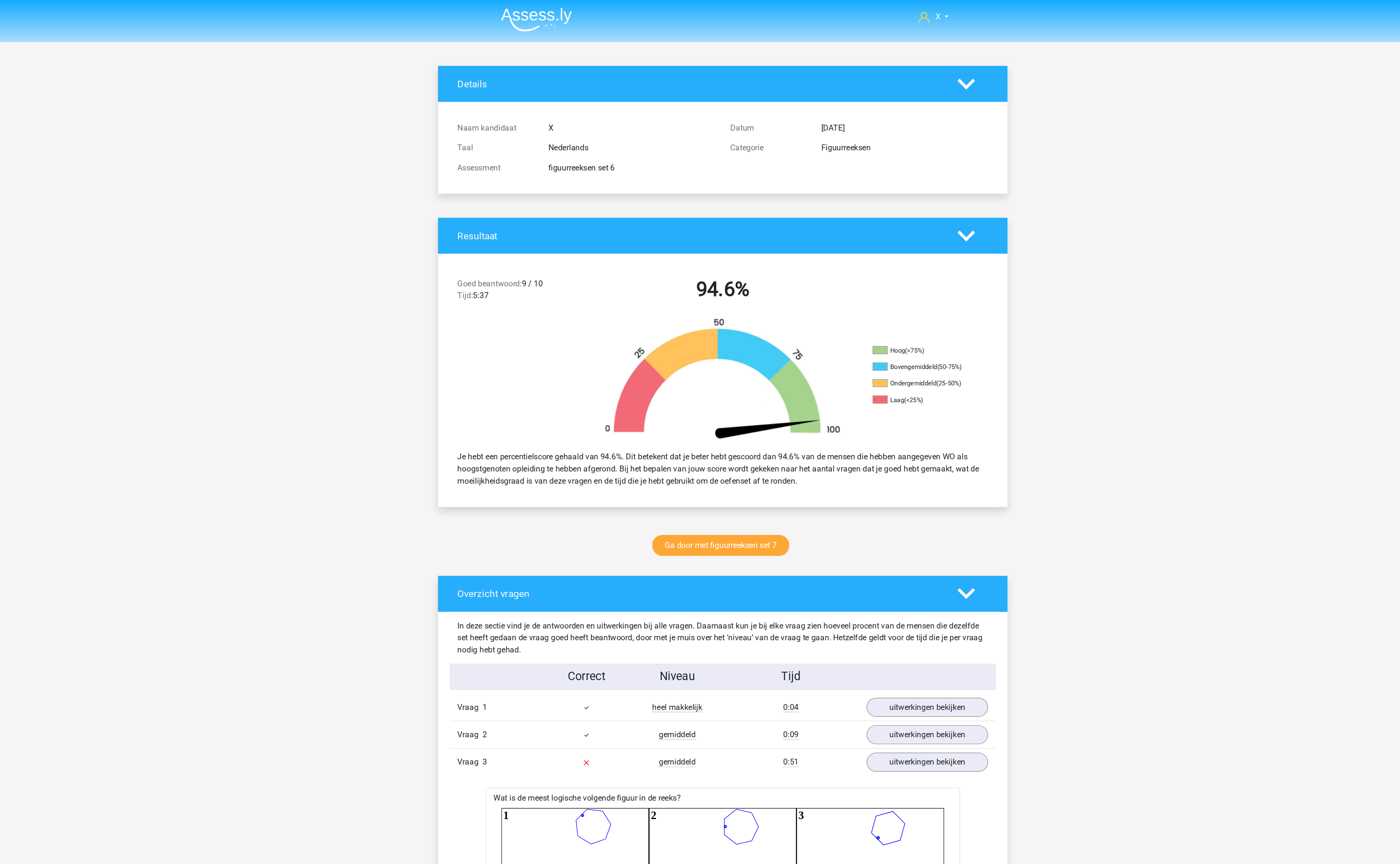
click at [556, 27] on nav "X [EMAIL_ADDRESS][DOMAIN_NAME]" at bounding box center [700, 14] width 387 height 27
click at [556, 21] on img at bounding box center [543, 16] width 60 height 20
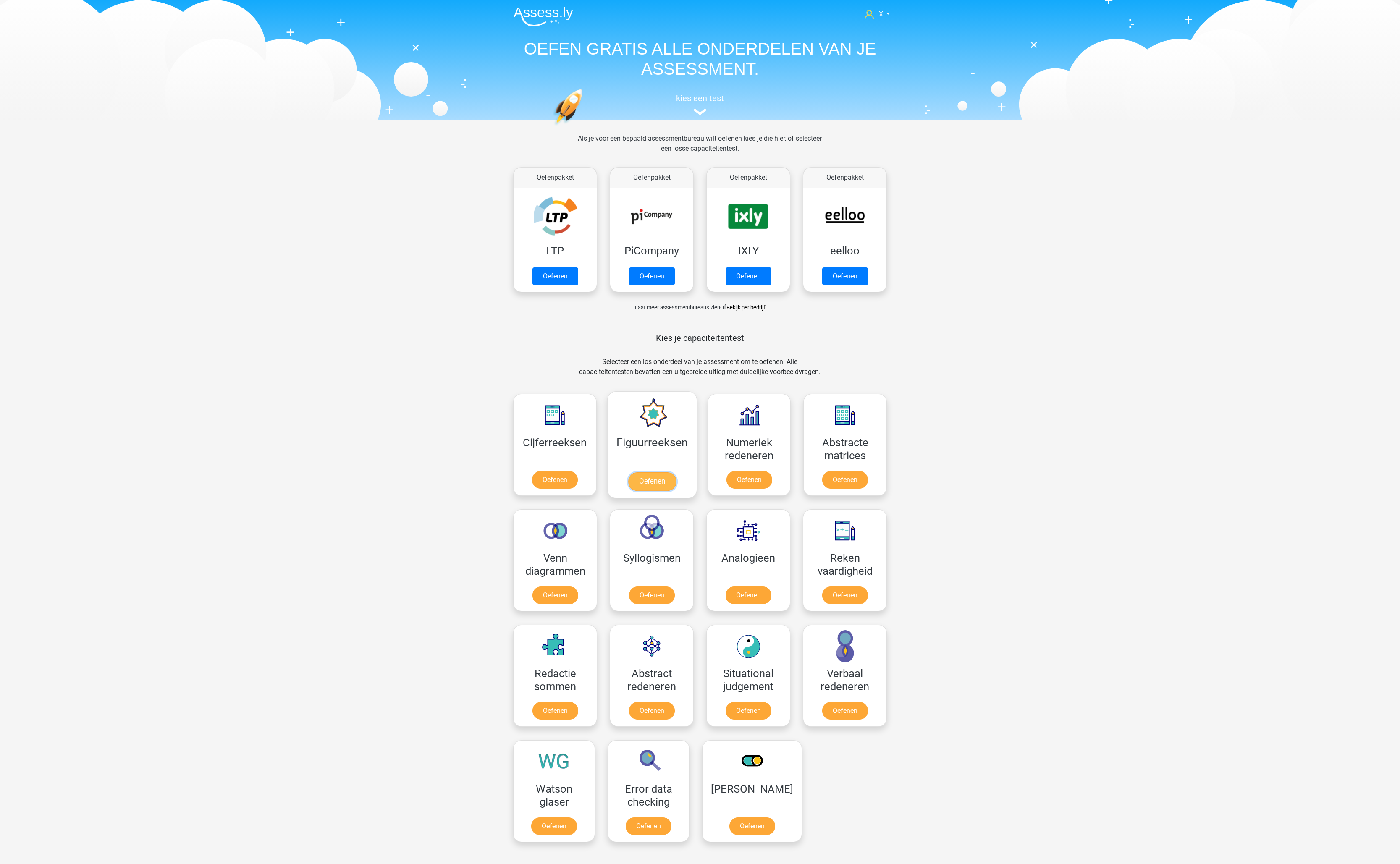
click at [654, 472] on link "Oefenen" at bounding box center [652, 481] width 48 height 18
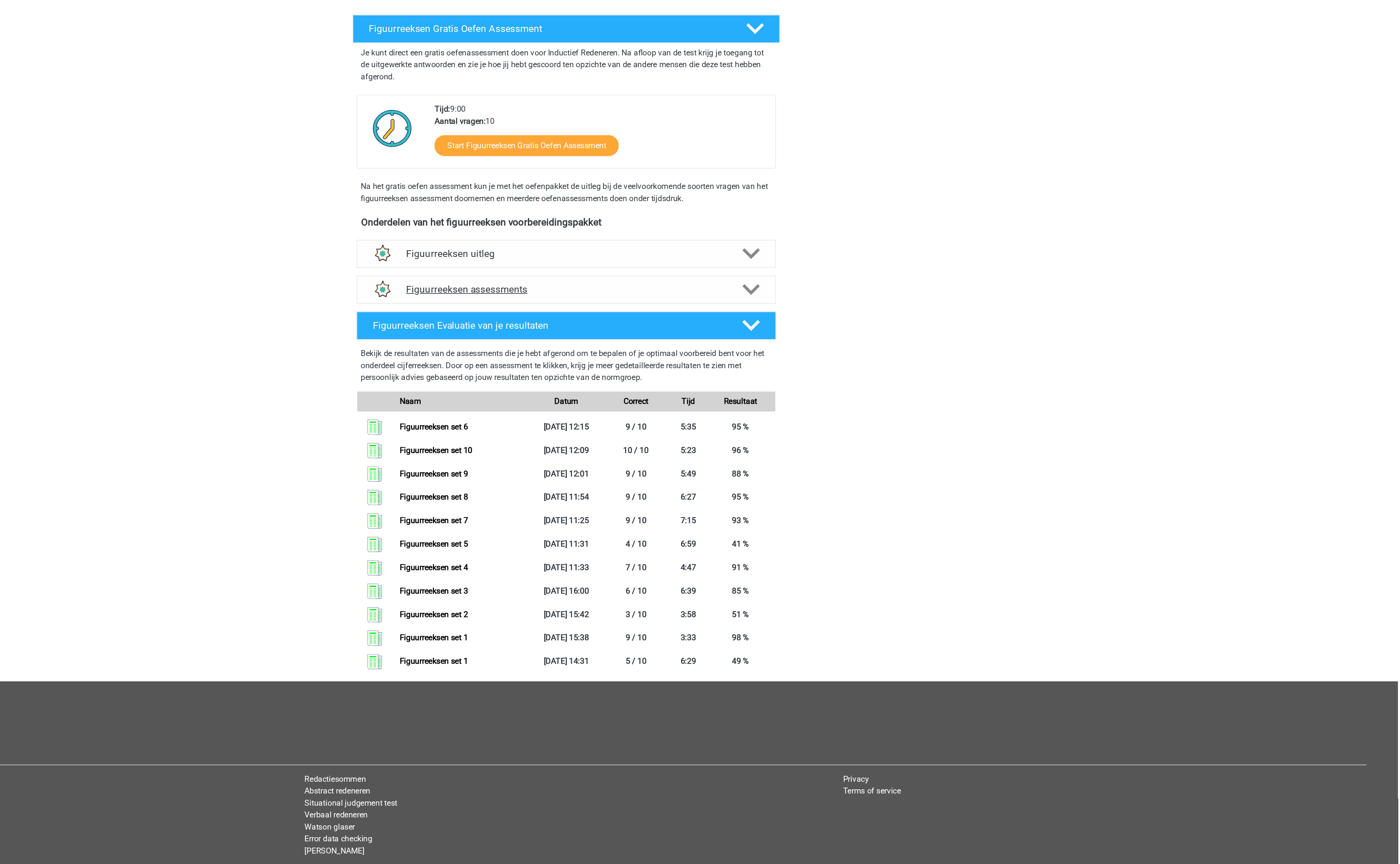
click at [719, 379] on h4 "Figuurreeksen assessments" at bounding box center [700, 379] width 269 height 9
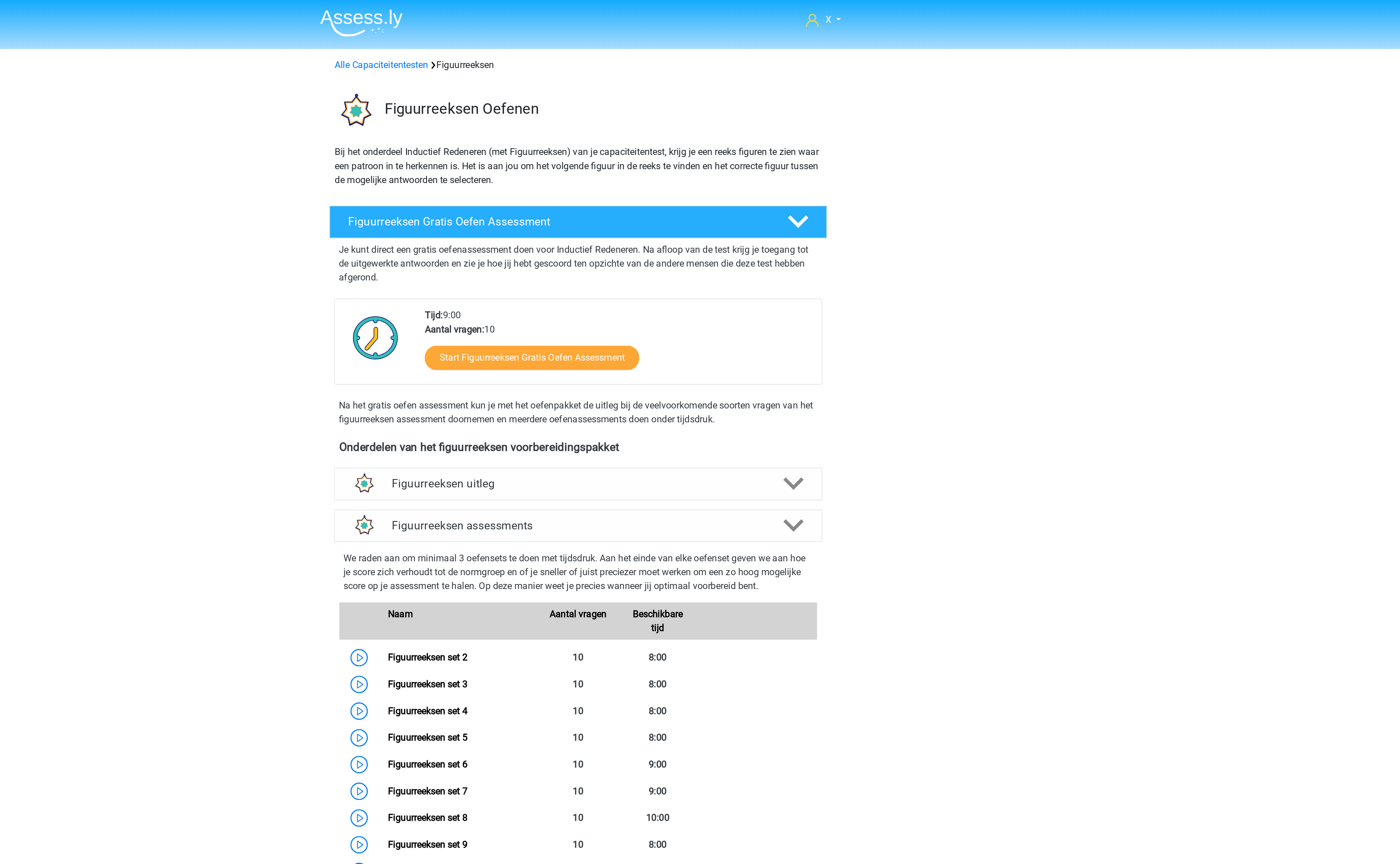
click at [564, 15] on img at bounding box center [543, 16] width 60 height 20
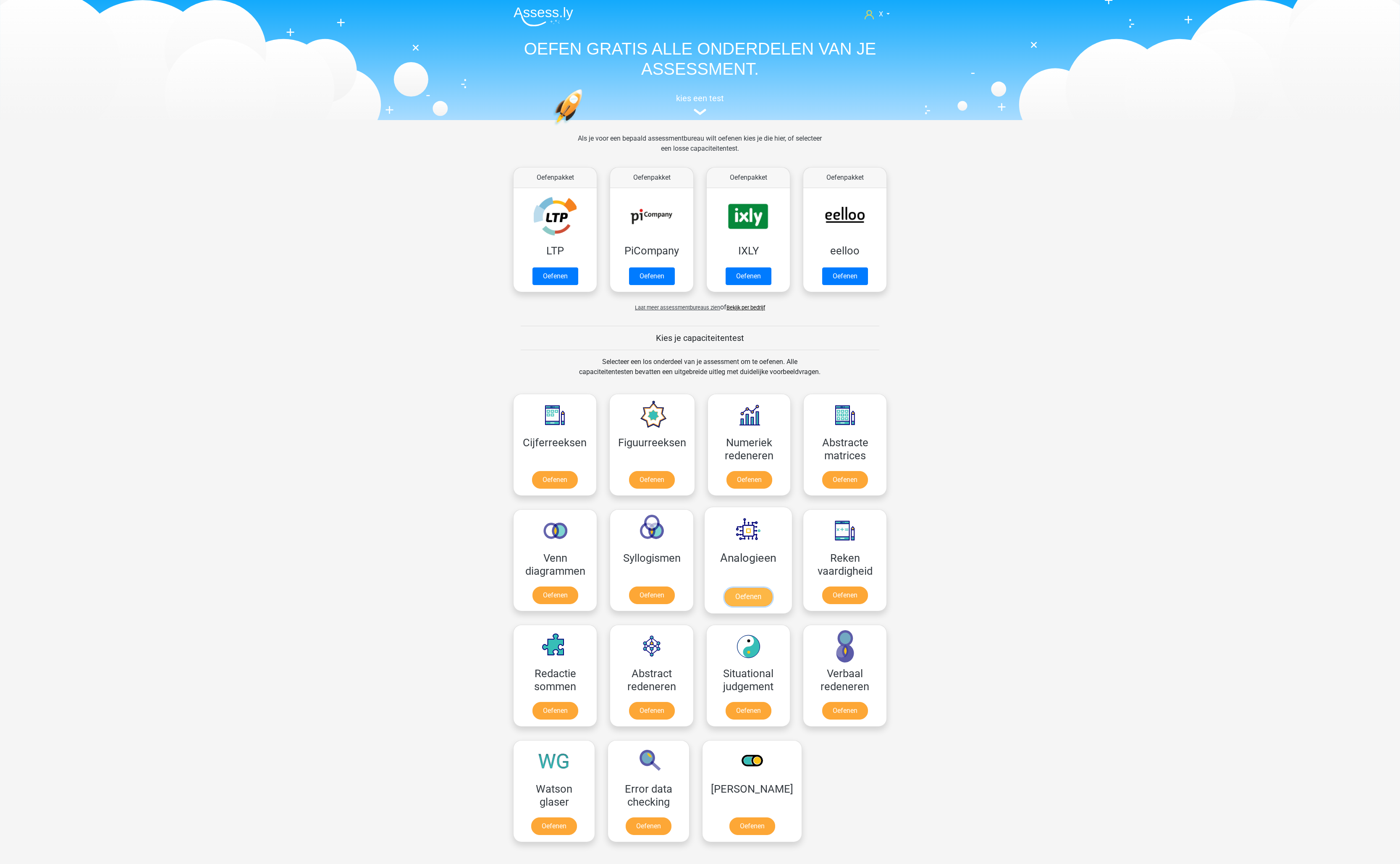
click at [765, 588] on link "Oefenen" at bounding box center [748, 597] width 48 height 18
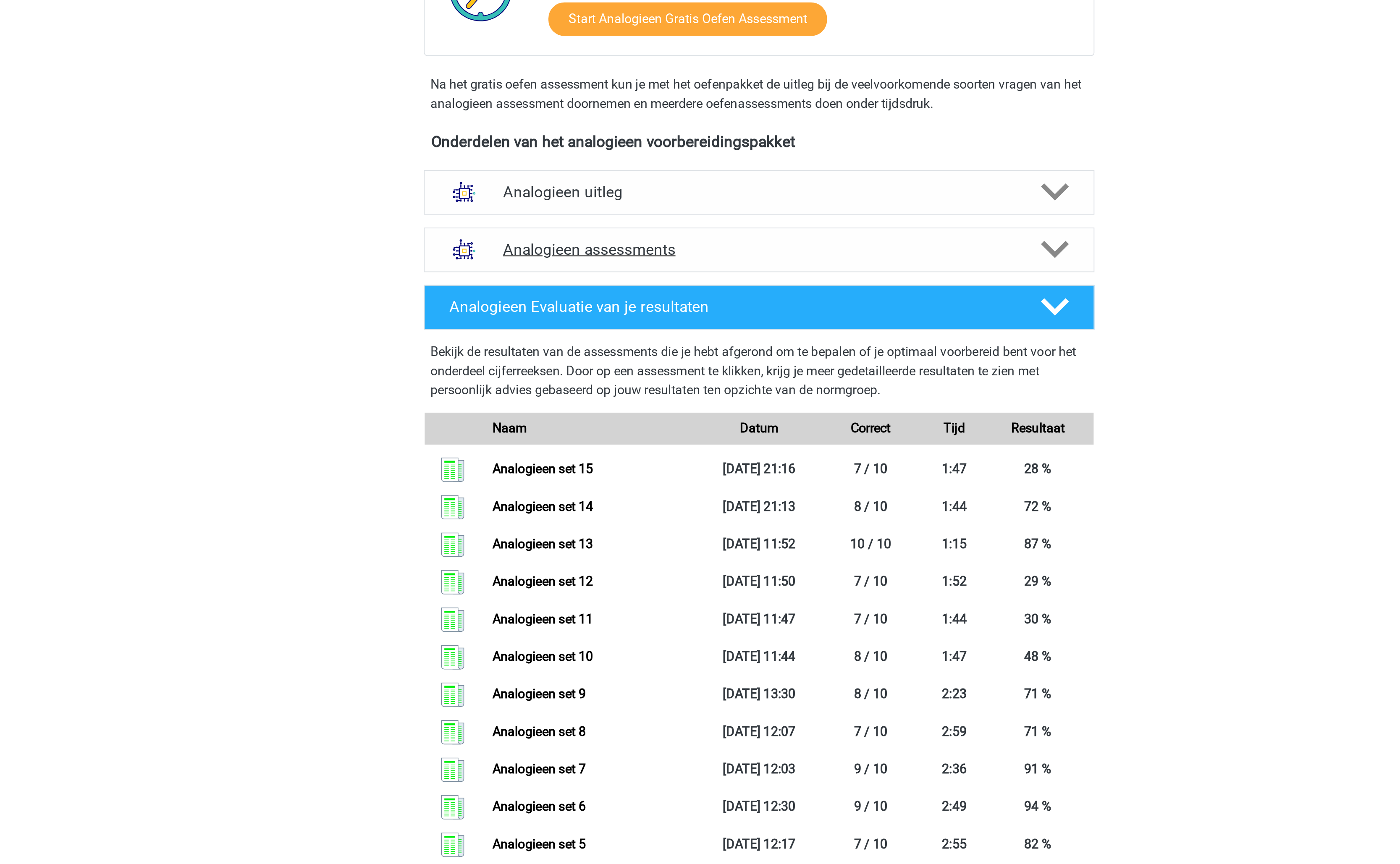
click at [677, 360] on h4 "Analogieen assessments" at bounding box center [700, 359] width 269 height 9
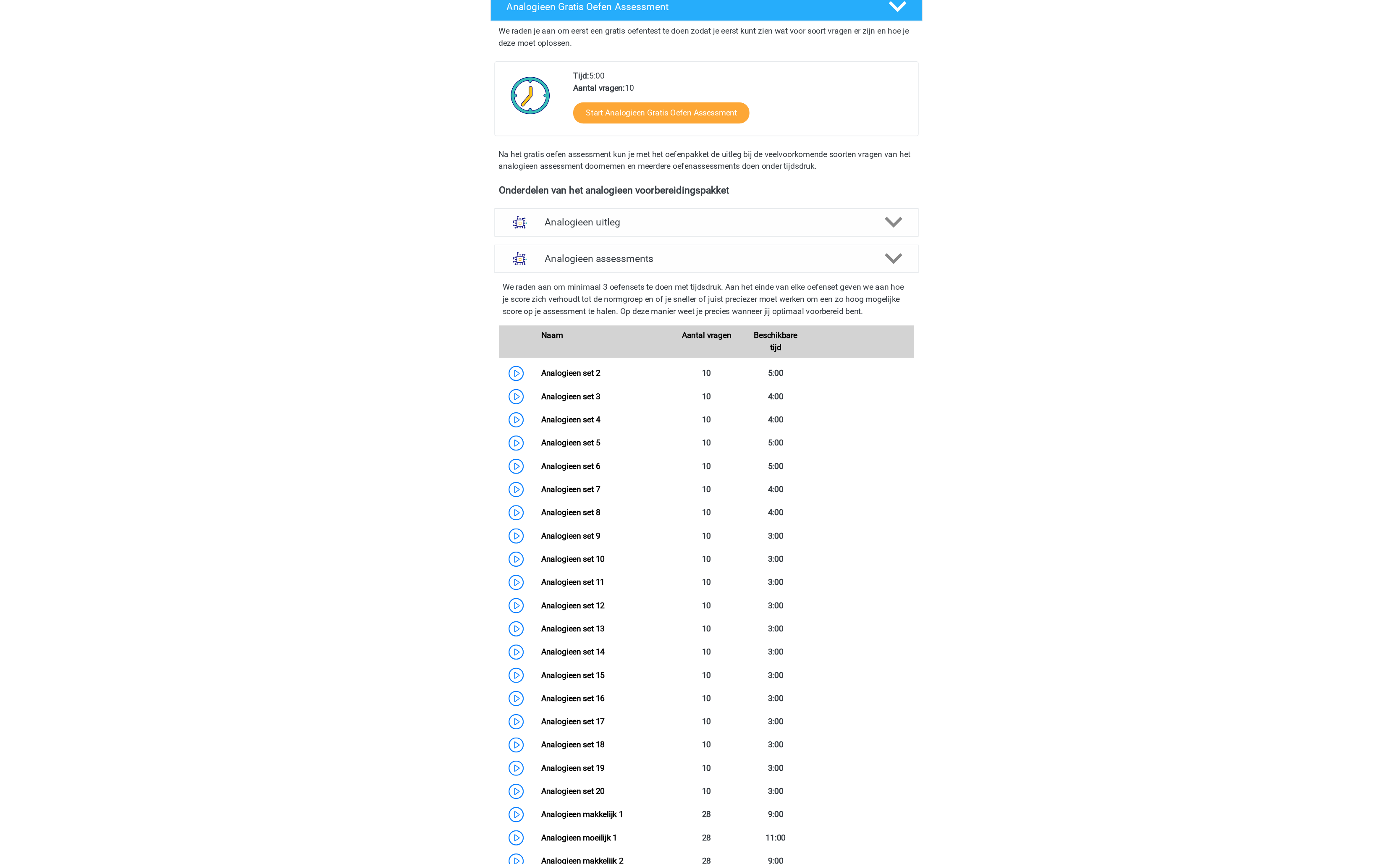
scroll to position [196, 0]
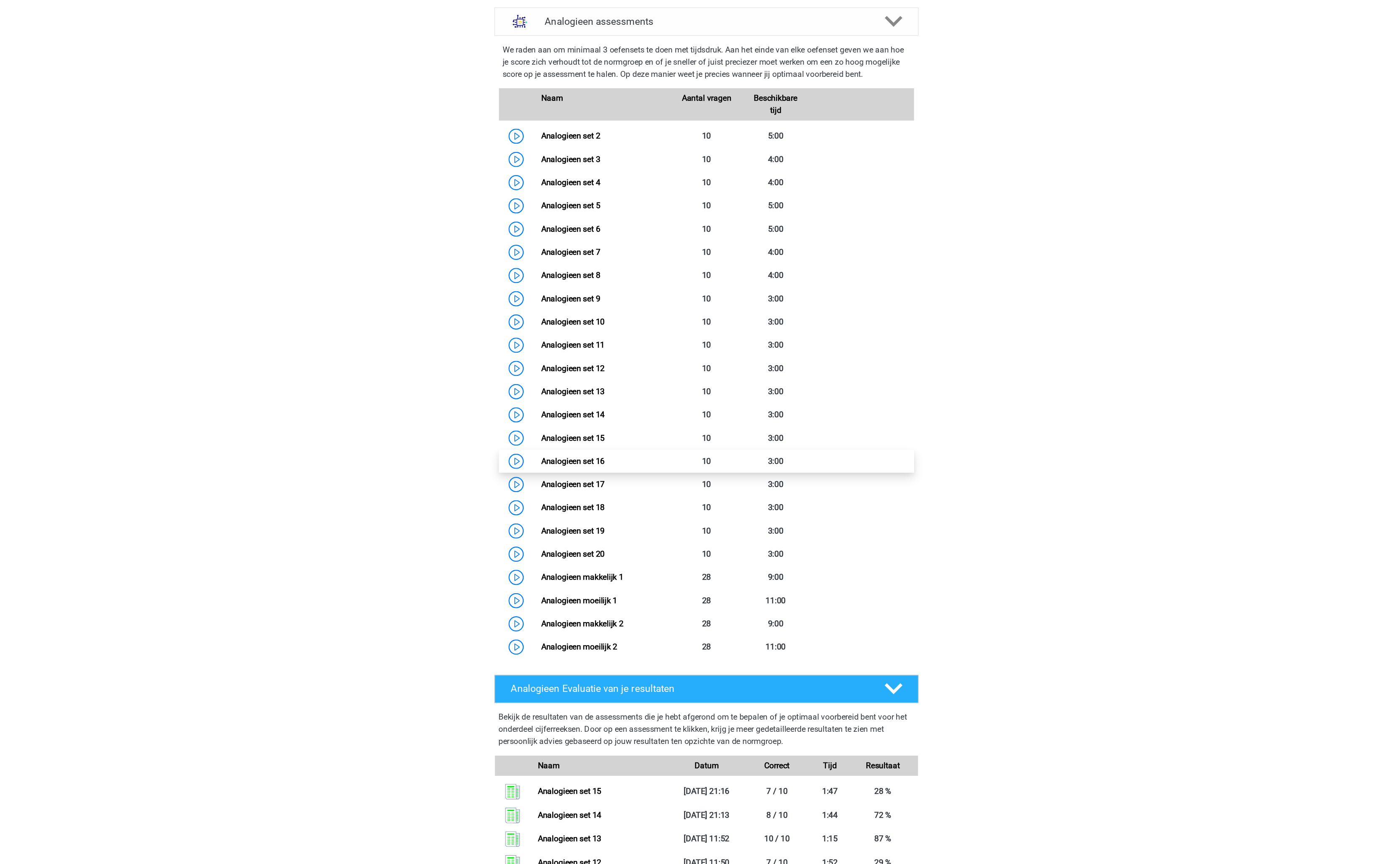
click at [615, 525] on link "Analogieen set 16" at bounding box center [589, 529] width 53 height 8
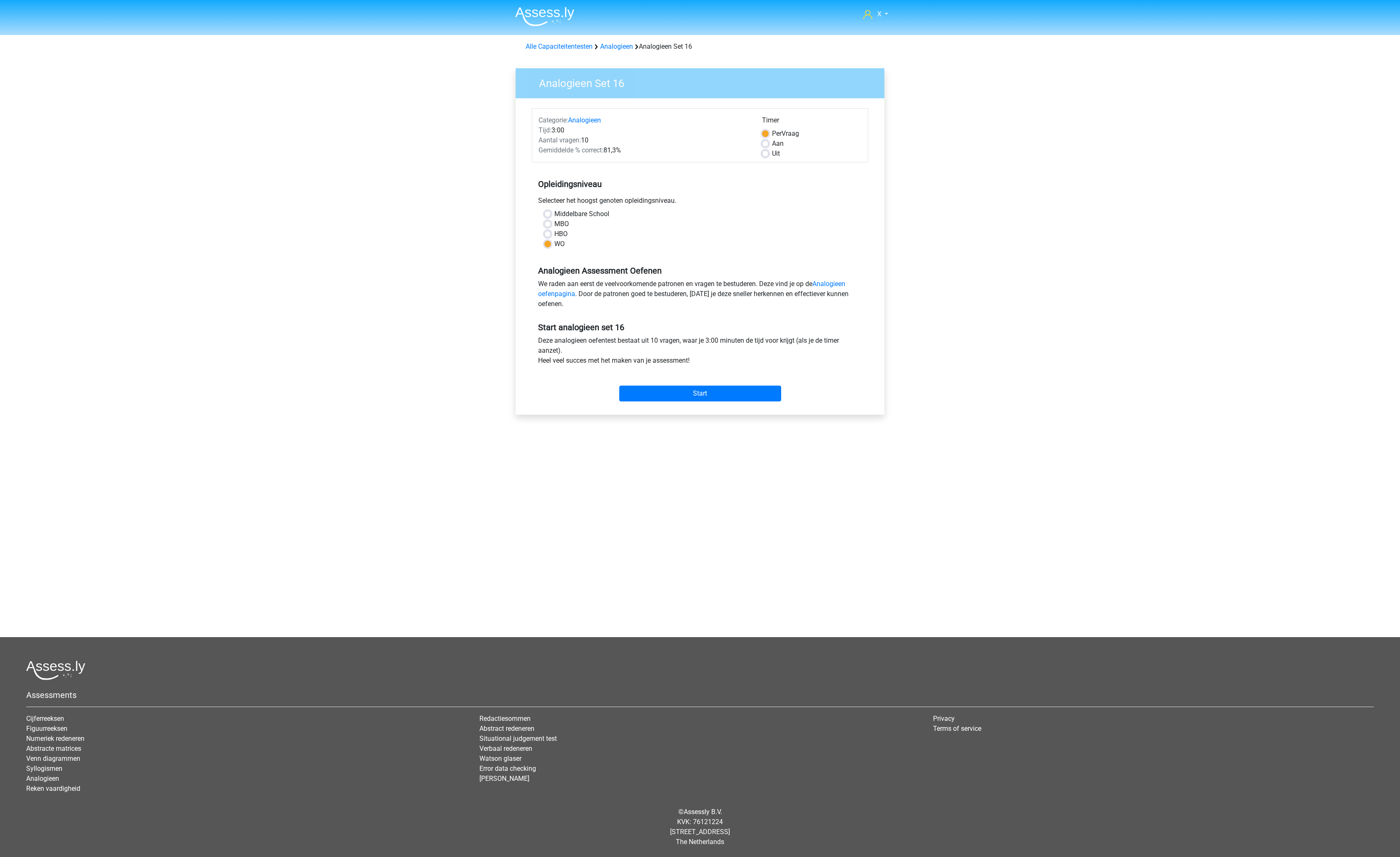
click at [827, 216] on div "Middelbare School" at bounding box center [699, 214] width 311 height 10
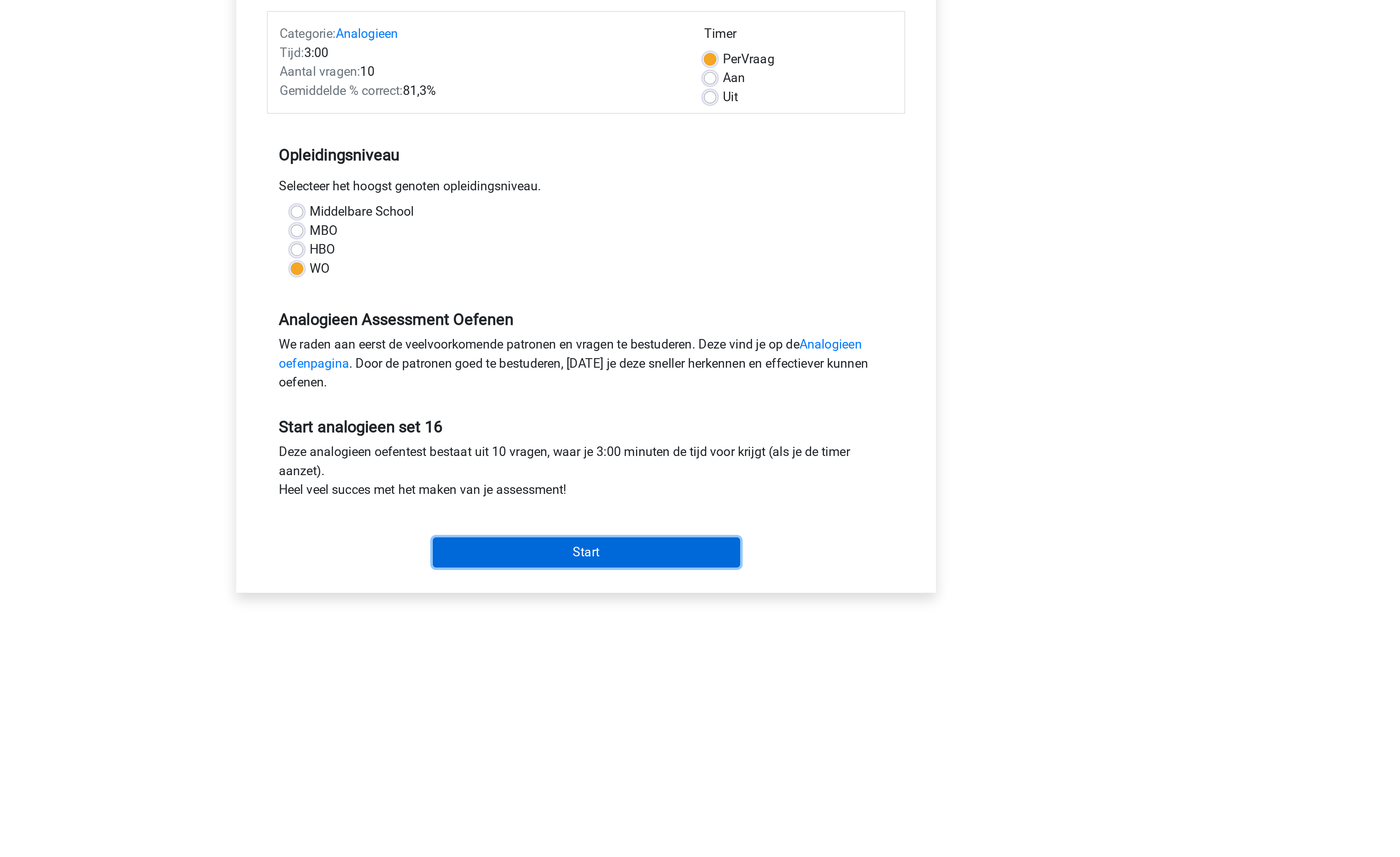
click at [685, 398] on input "Start" at bounding box center [700, 393] width 162 height 16
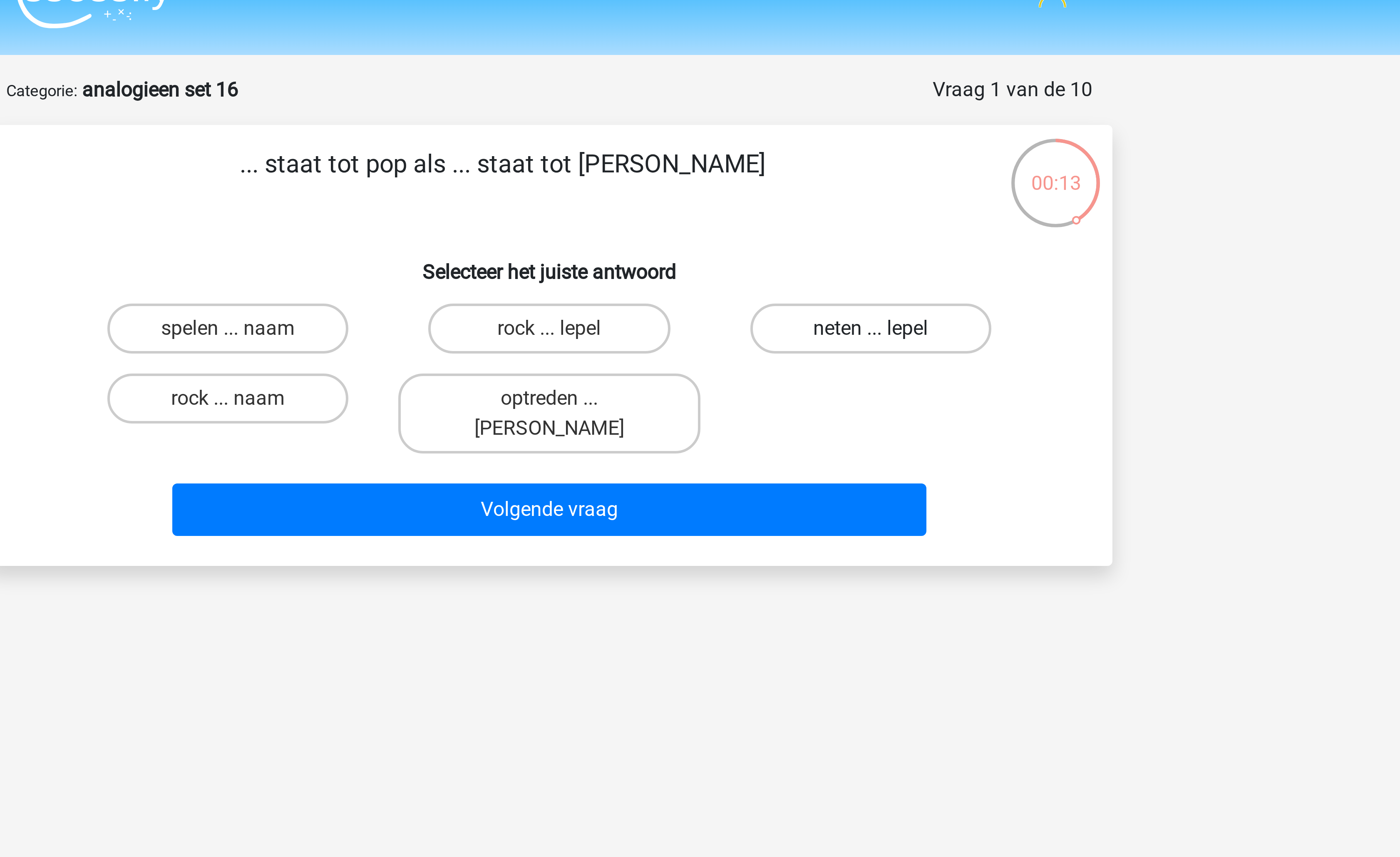
click at [802, 129] on label "neten ... lepel" at bounding box center [807, 126] width 80 height 17
click at [807, 129] on input "neten ... lepel" at bounding box center [809, 129] width 6 height 6
radio input "true"
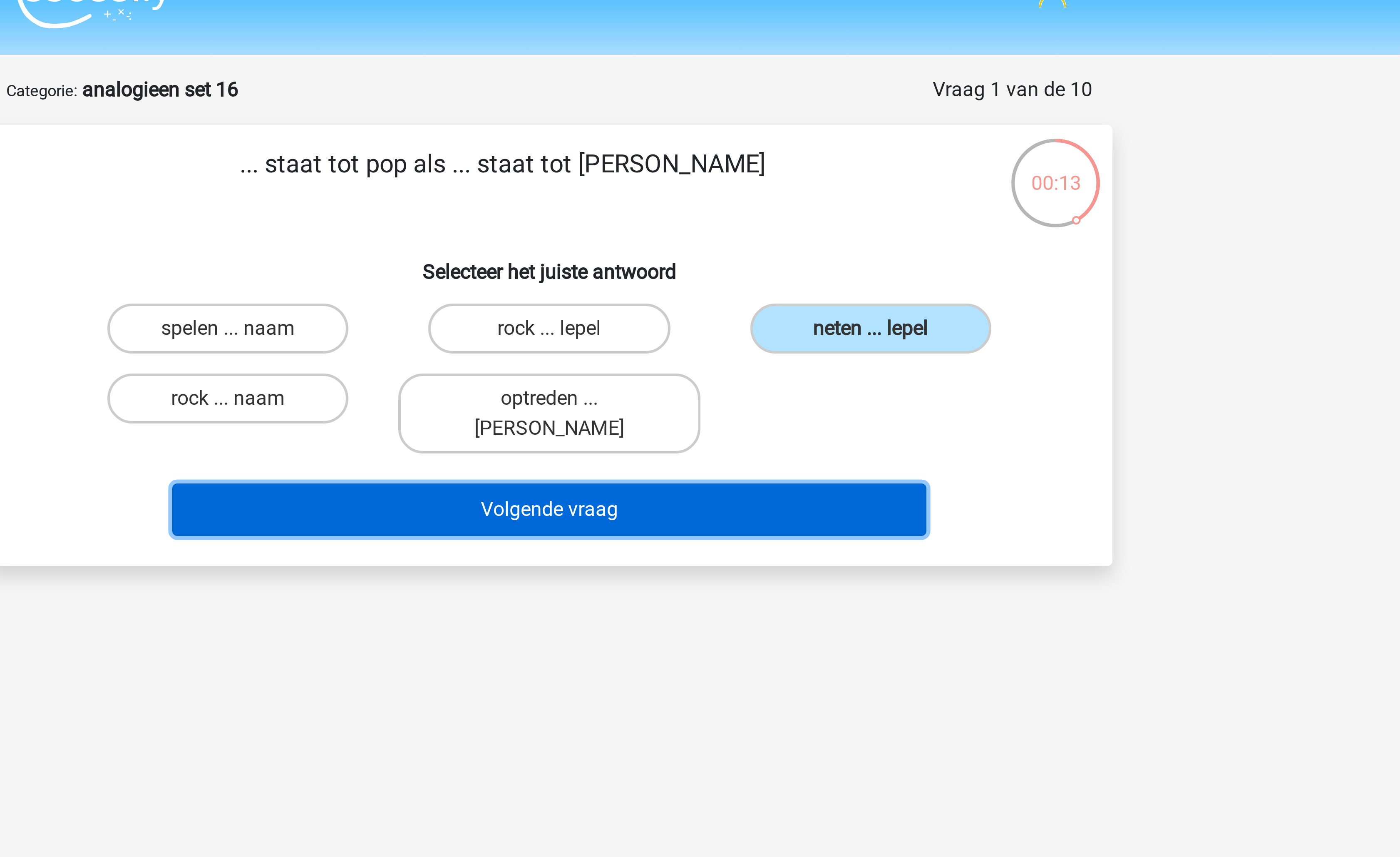
click at [775, 178] on button "Volgende vraag" at bounding box center [701, 187] width 252 height 17
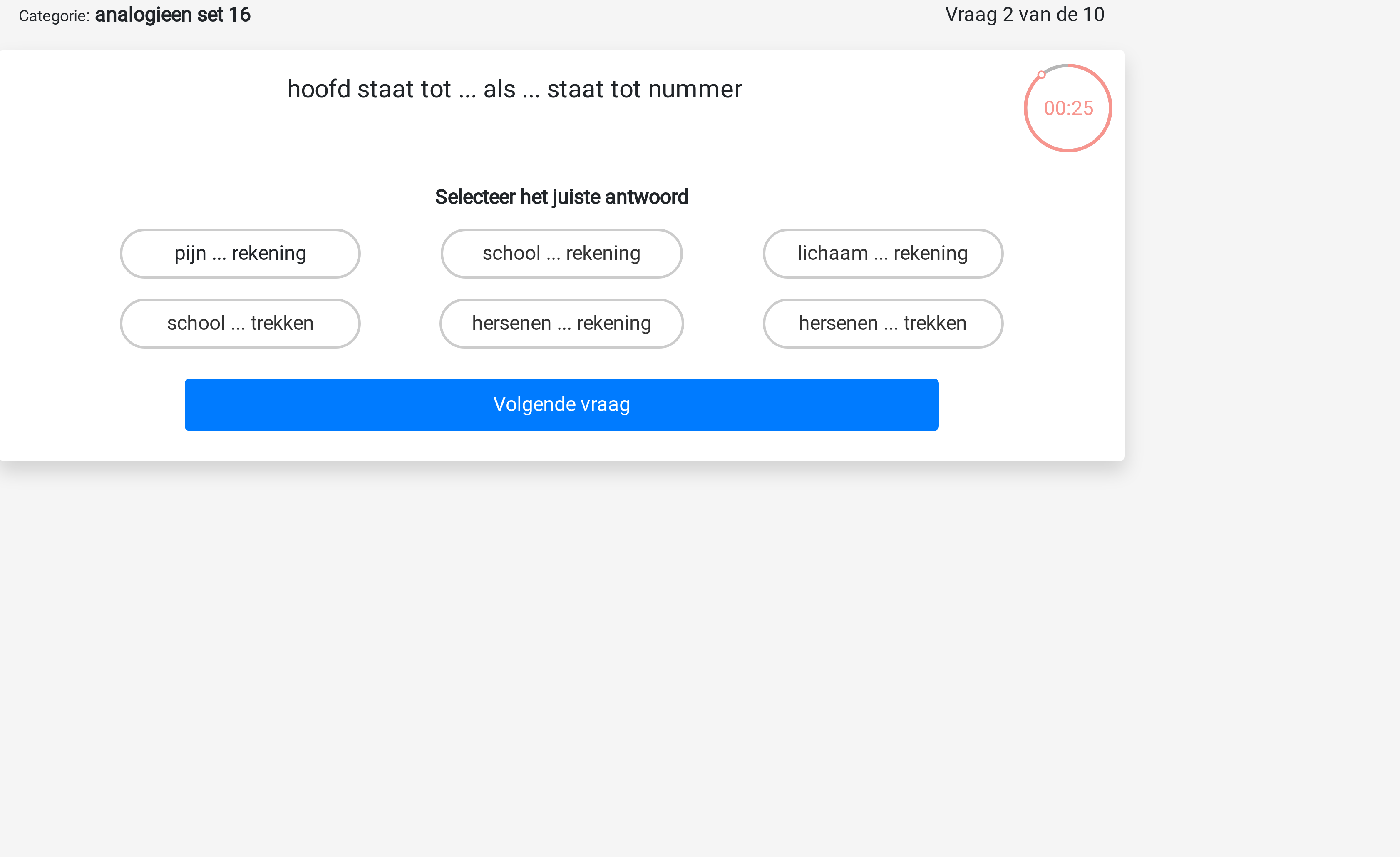
click at [602, 130] on label "pijn ... rekening" at bounding box center [593, 126] width 80 height 17
click at [598, 130] on input "pijn ... rekening" at bounding box center [596, 129] width 6 height 6
radio input "true"
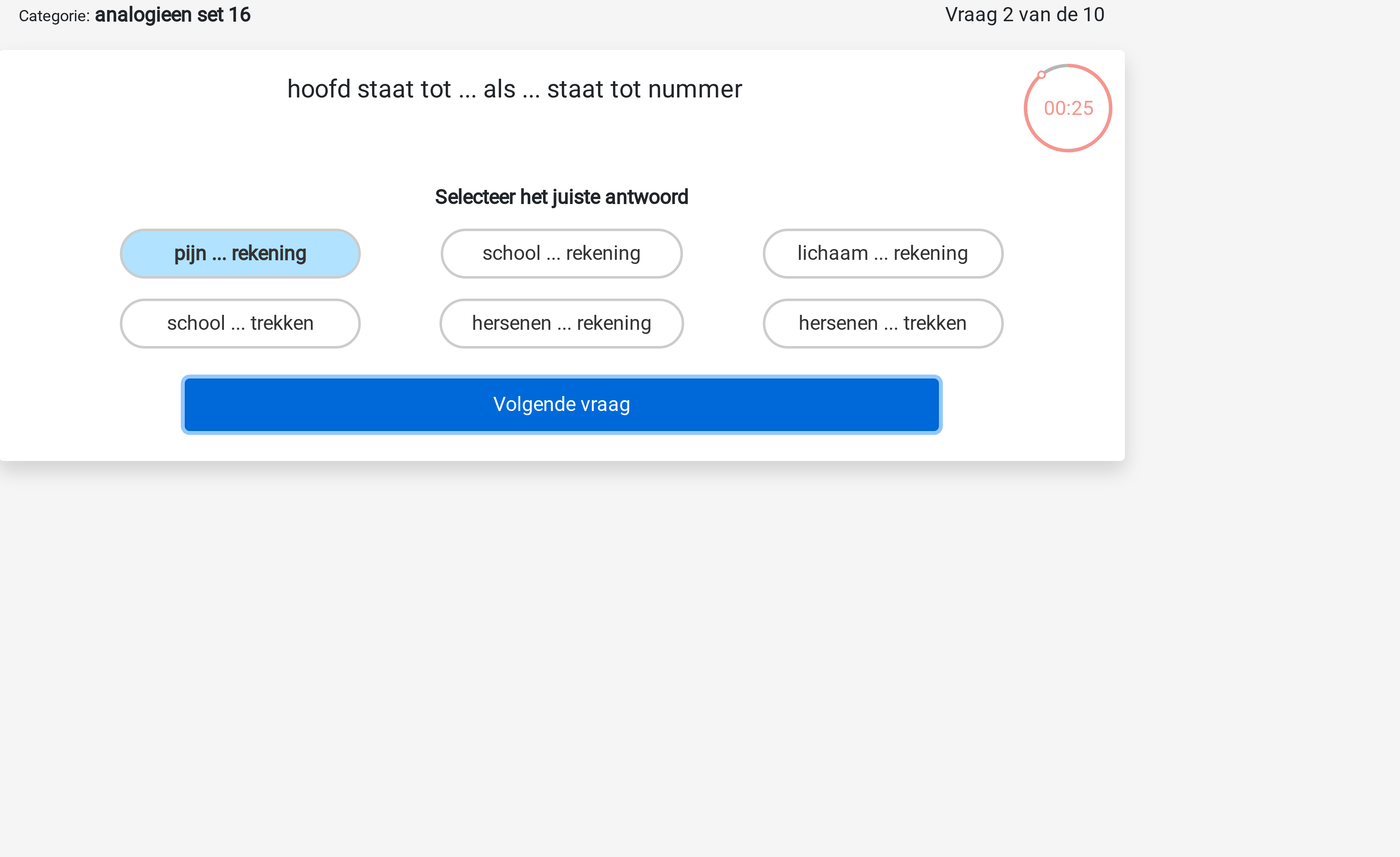
click at [668, 175] on button "Volgende vraag" at bounding box center [701, 177] width 252 height 17
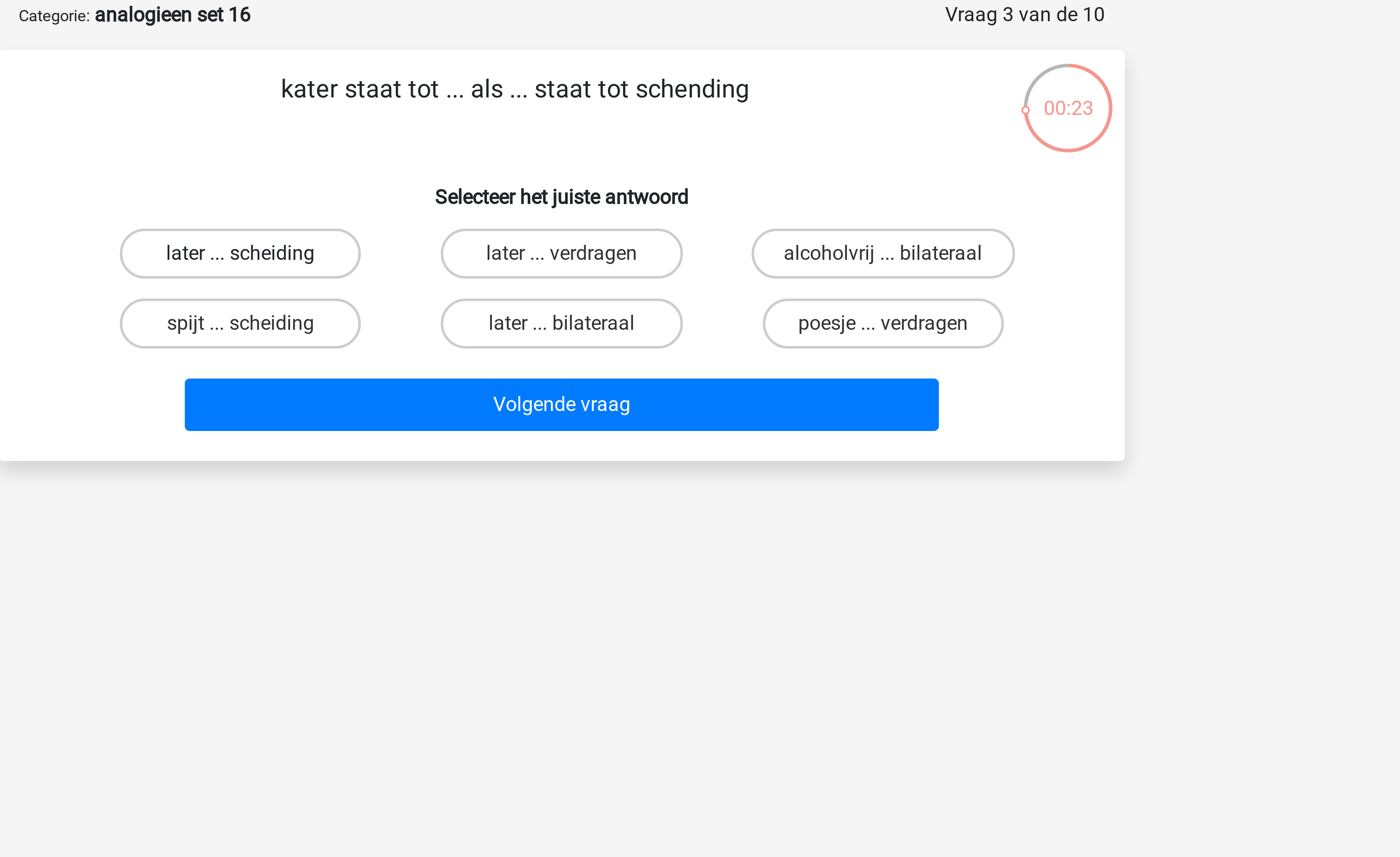
click at [606, 127] on label "later ... scheiding" at bounding box center [593, 126] width 80 height 17
click at [598, 127] on input "later ... scheiding" at bounding box center [596, 129] width 6 height 6
radio input "true"
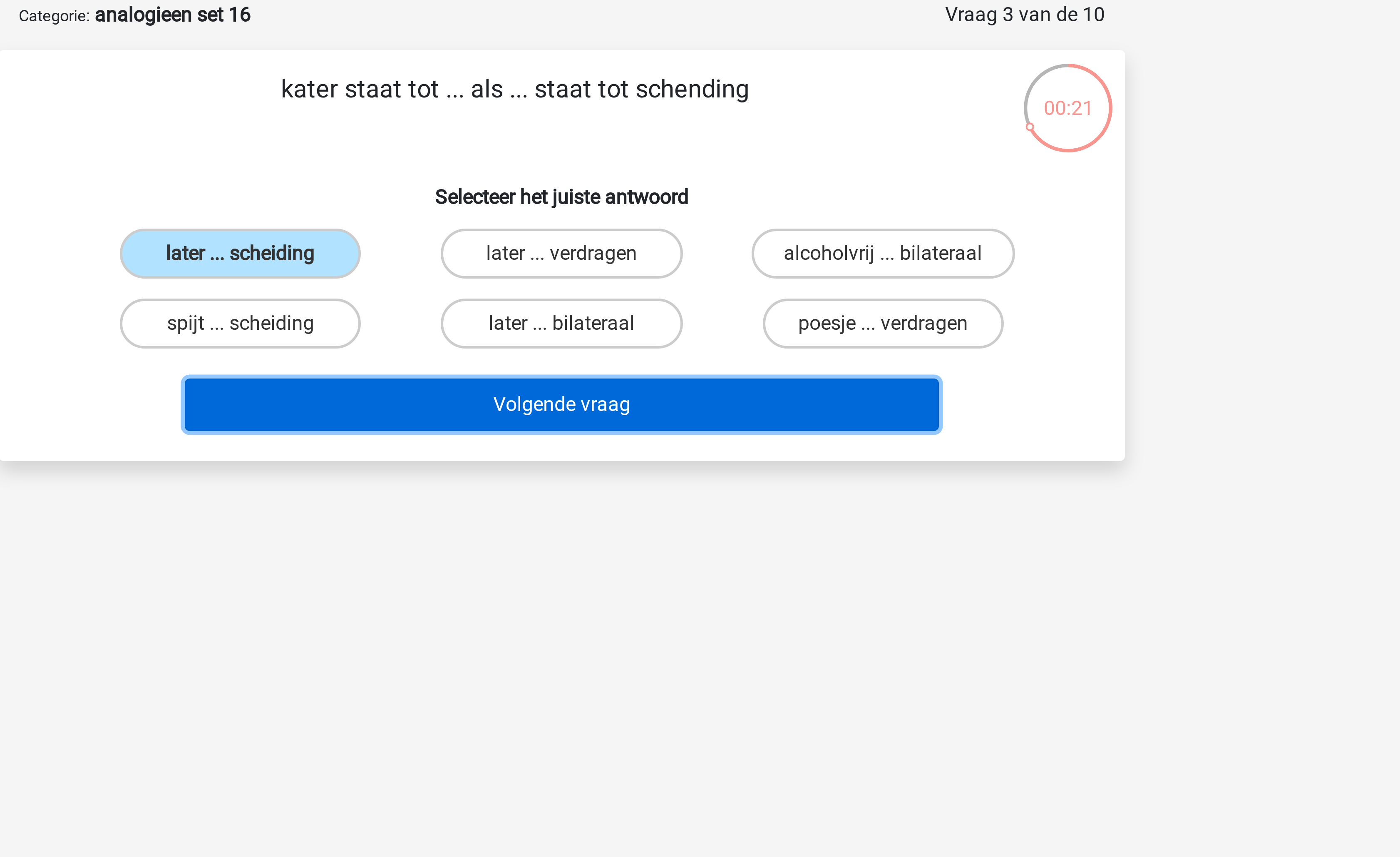
click at [666, 170] on button "Volgende vraag" at bounding box center [701, 177] width 252 height 17
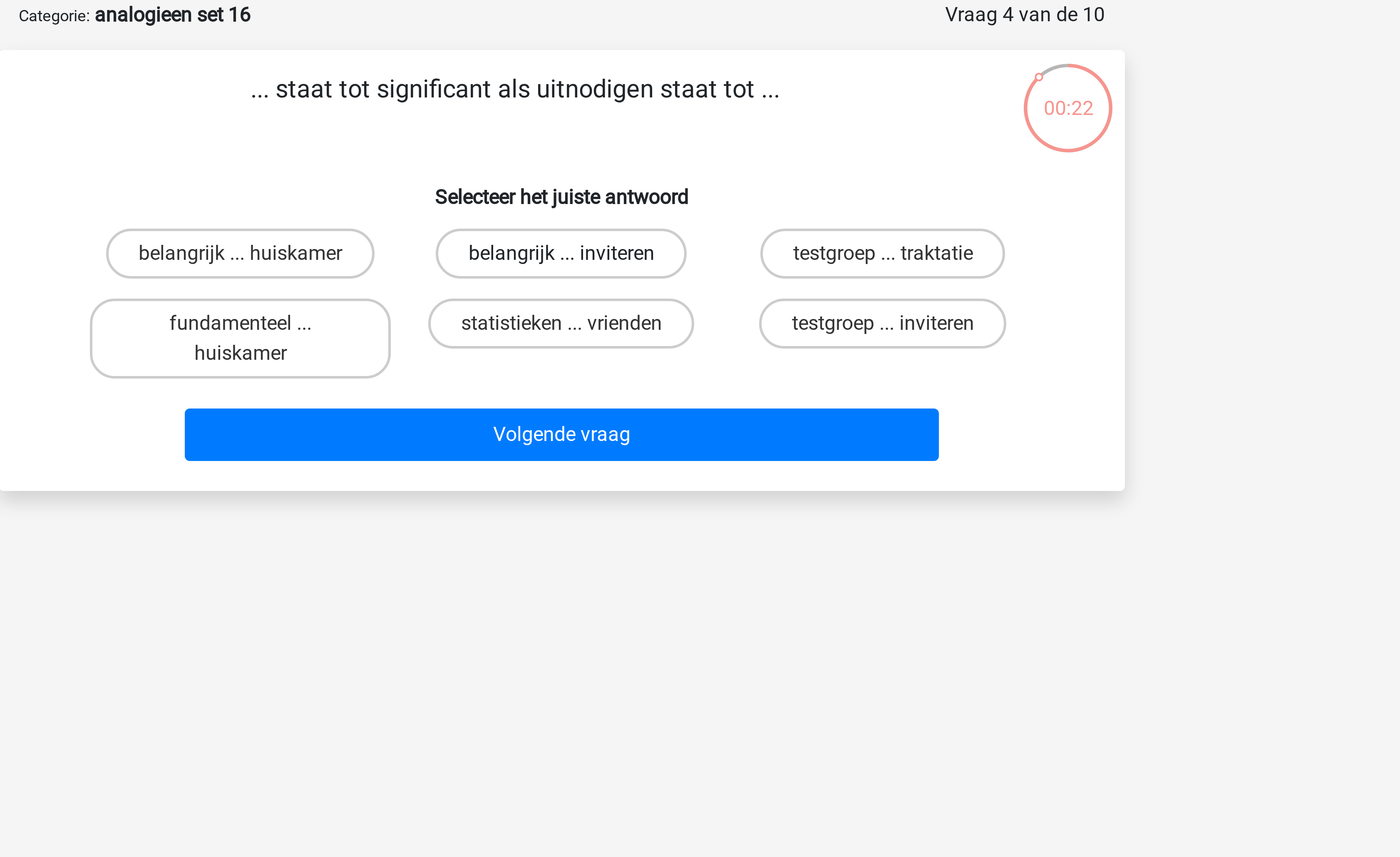
click at [711, 122] on label "belangrijk ... inviteren" at bounding box center [700, 126] width 84 height 17
click at [706, 126] on input "belangrijk ... inviteren" at bounding box center [702, 129] width 6 height 6
radio input "true"
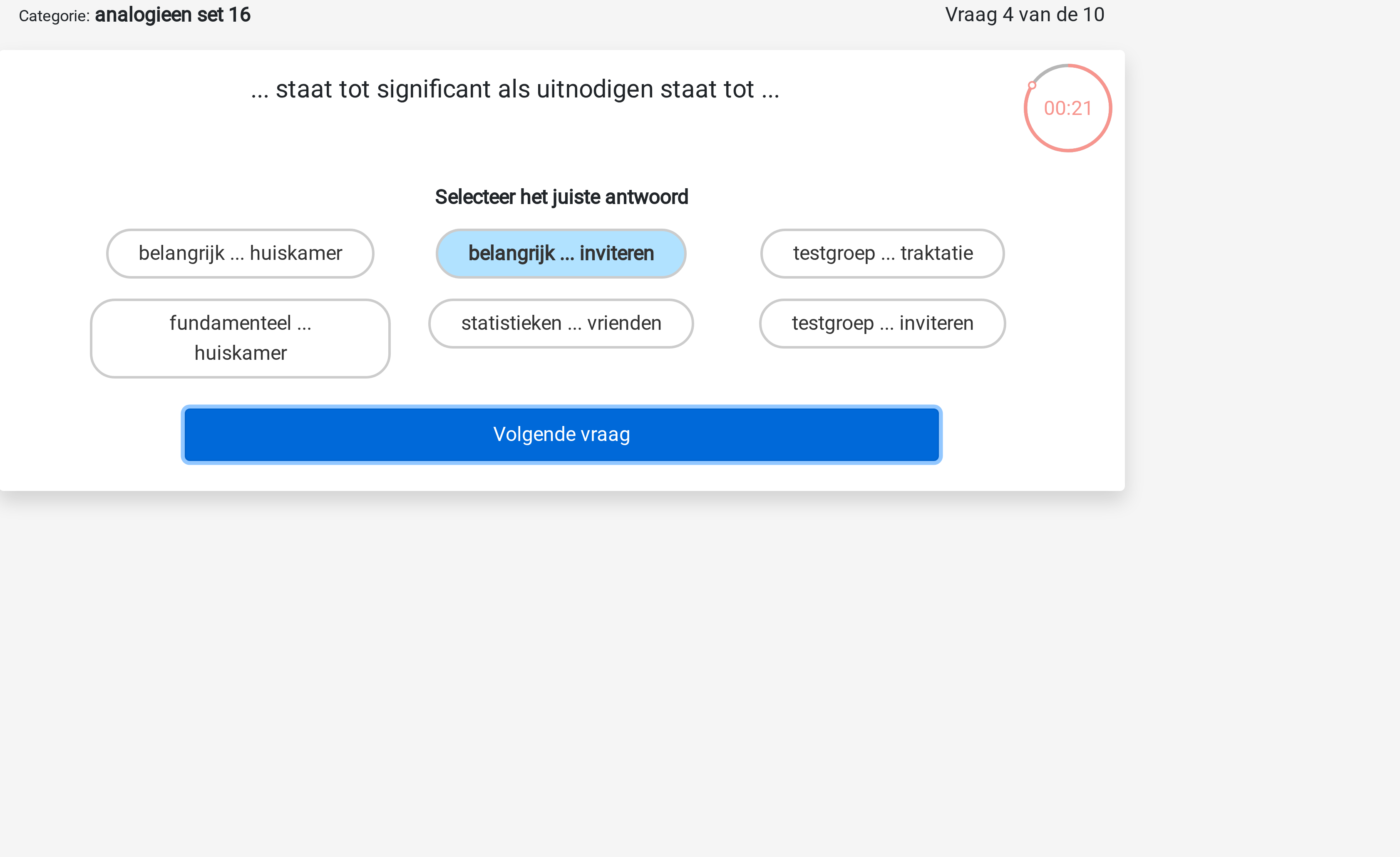
click at [706, 189] on button "Volgende vraag" at bounding box center [701, 187] width 252 height 17
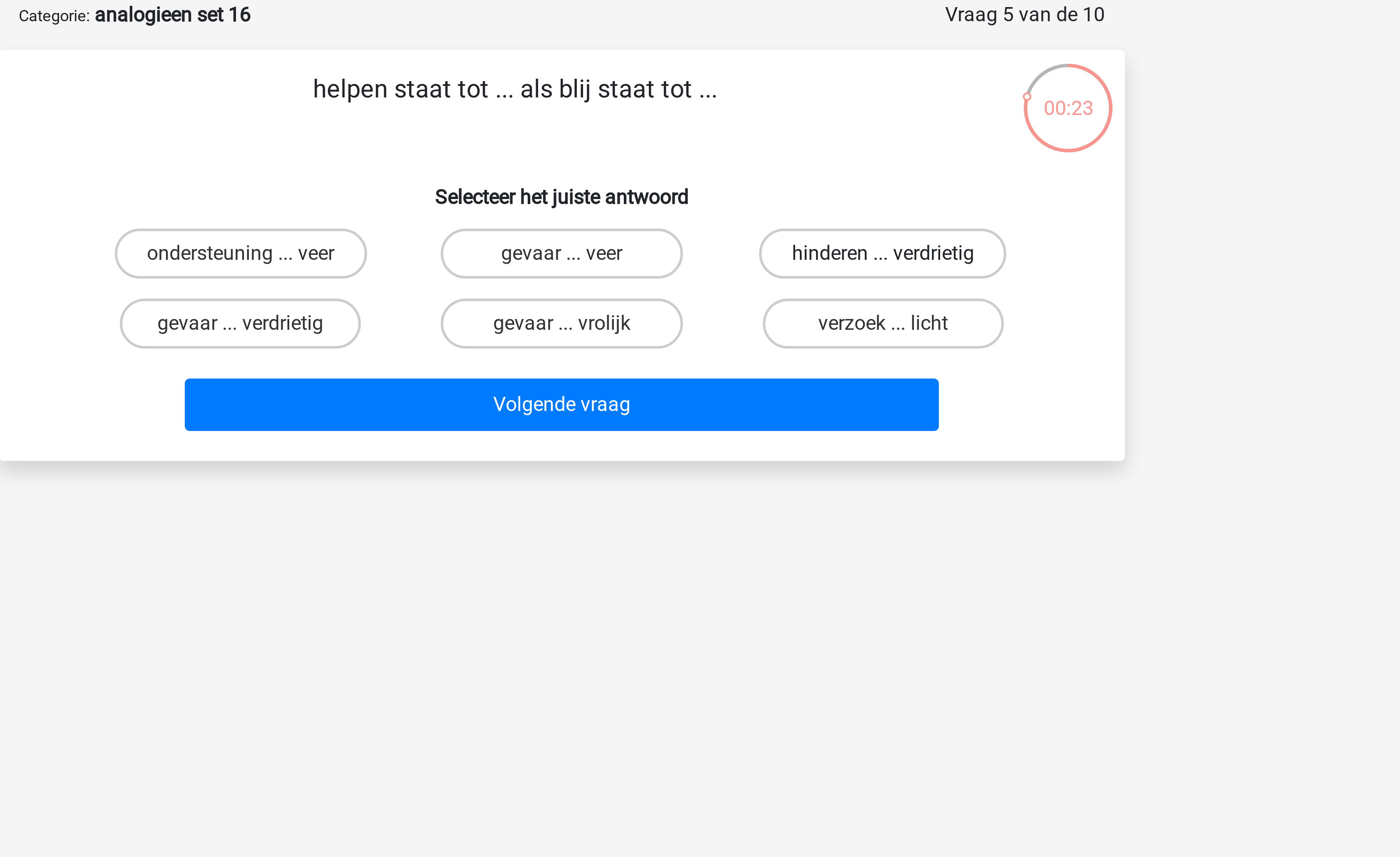
click at [774, 122] on label "hinderen ... verdrietig" at bounding box center [807, 126] width 82 height 17
click at [807, 126] on input "hinderen ... verdrietig" at bounding box center [809, 129] width 6 height 6
radio input "true"
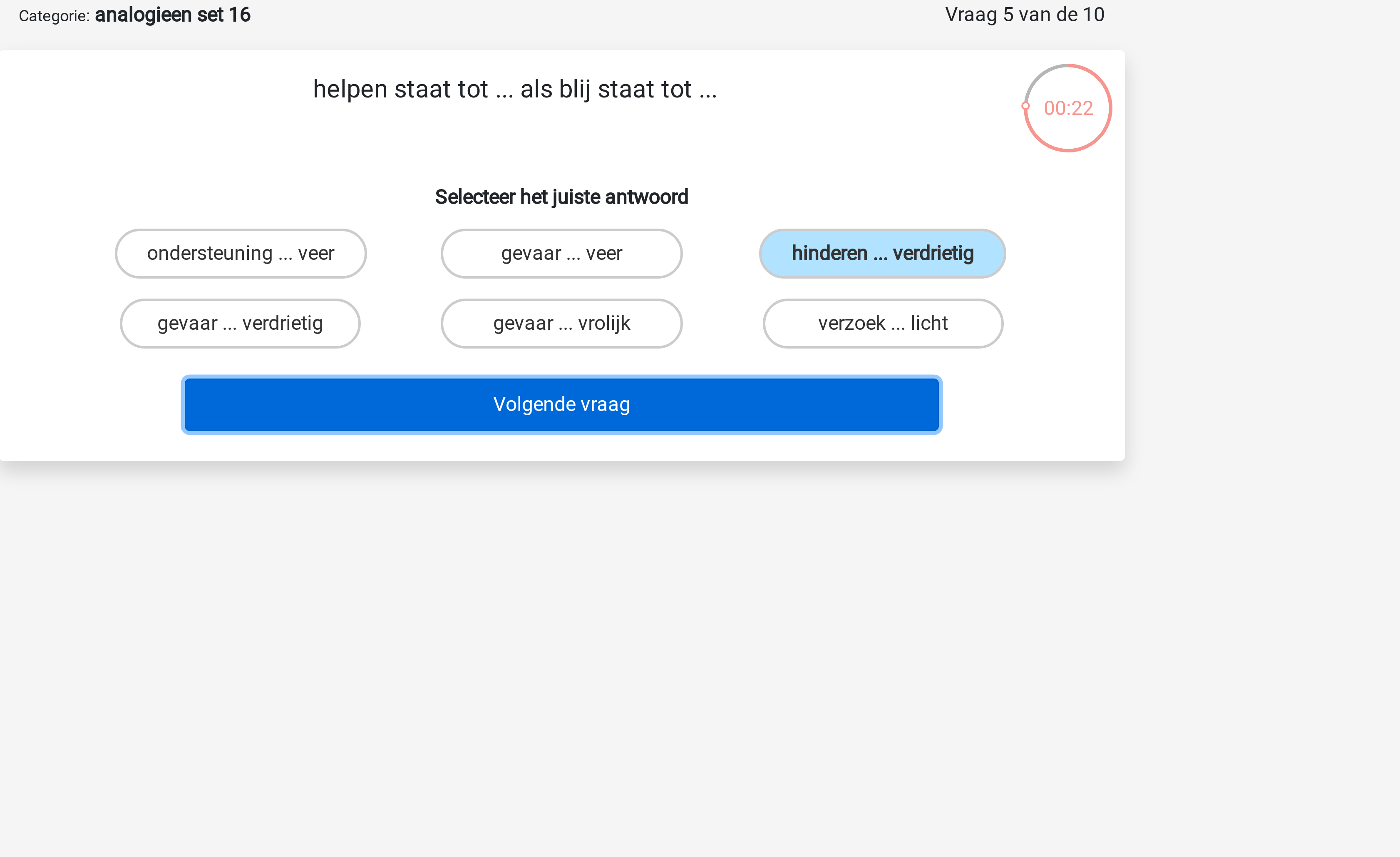
click at [726, 174] on button "Volgende vraag" at bounding box center [701, 177] width 252 height 17
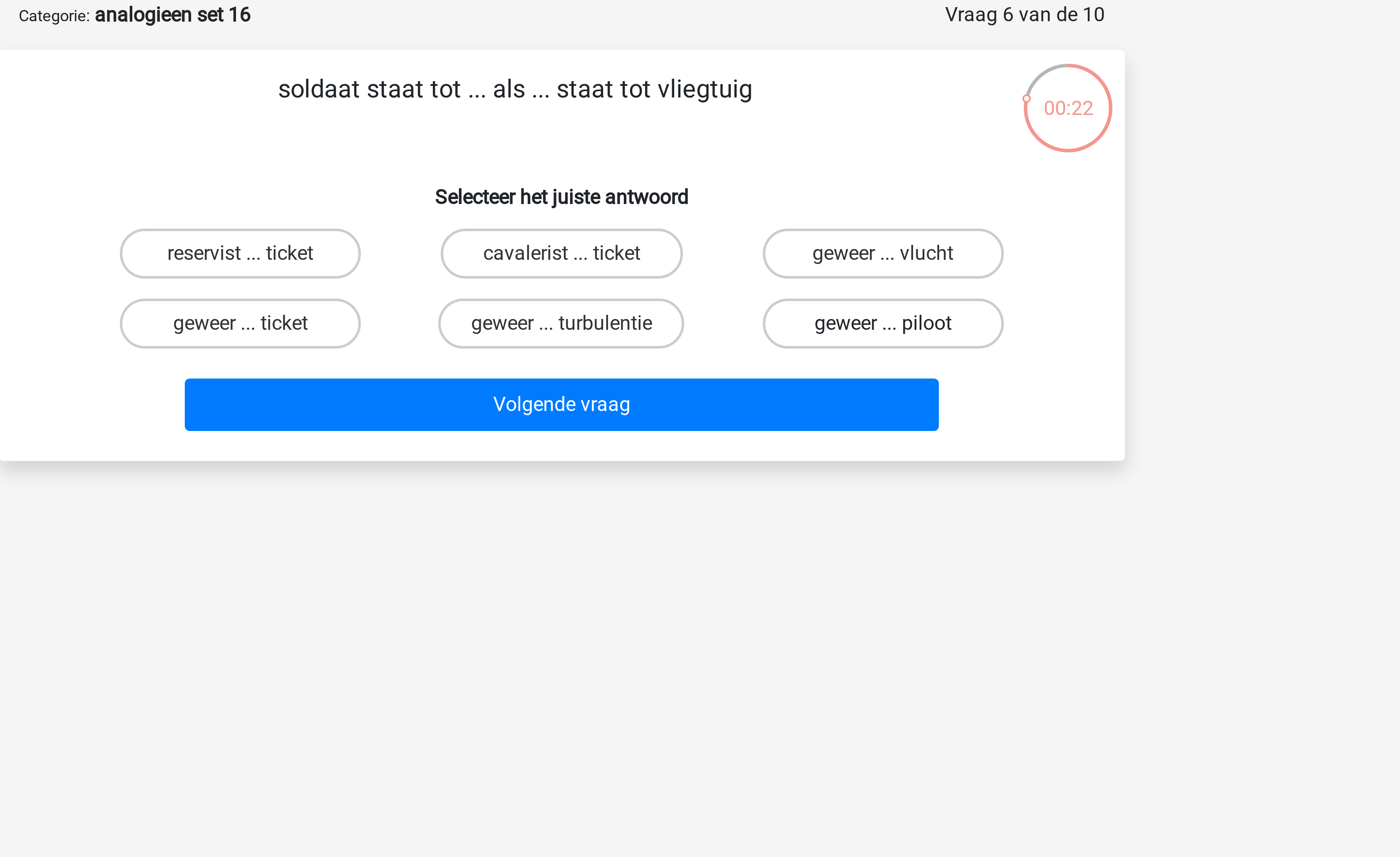
click at [783, 150] on label "geweer ... piloot" at bounding box center [807, 149] width 80 height 17
click at [807, 150] on input "geweer ... piloot" at bounding box center [809, 152] width 6 height 6
radio input "true"
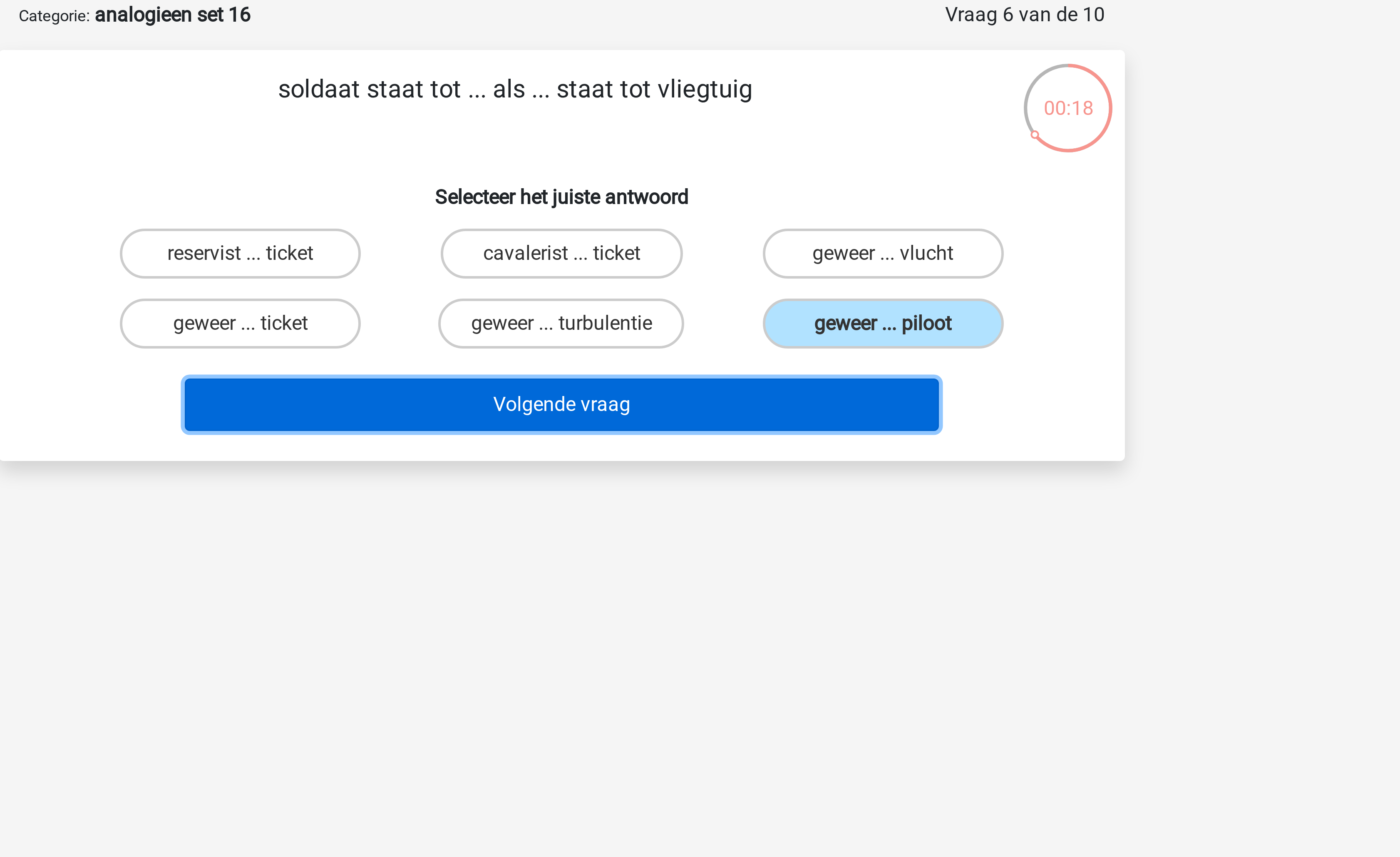
click at [759, 177] on button "Volgende vraag" at bounding box center [701, 177] width 252 height 17
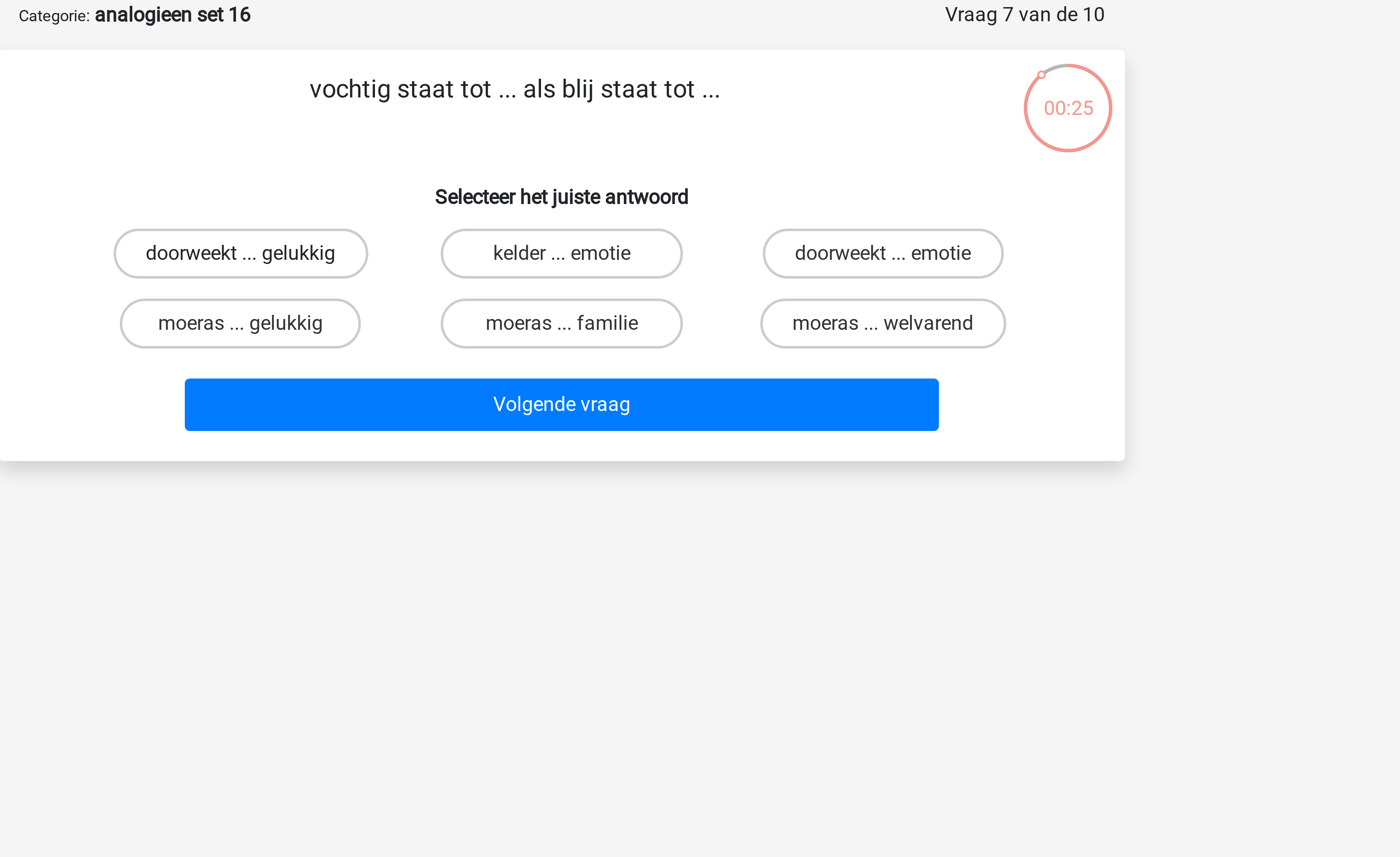
click at [621, 127] on label "doorweekt ... gelukkig" at bounding box center [593, 126] width 85 height 17
click at [598, 127] on input "doorweekt ... gelukkig" at bounding box center [596, 129] width 6 height 6
radio input "true"
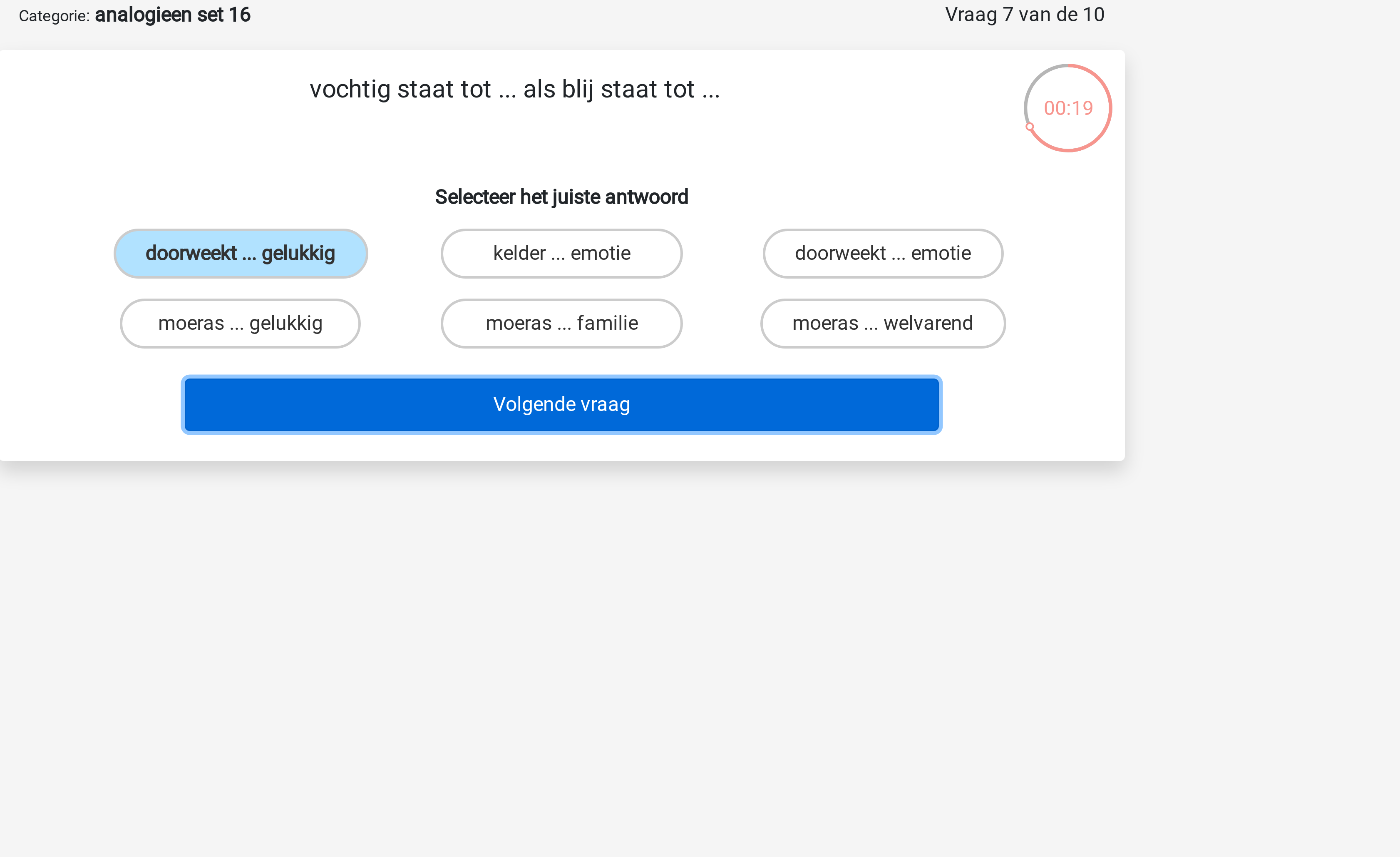
click at [728, 172] on button "Volgende vraag" at bounding box center [701, 177] width 252 height 17
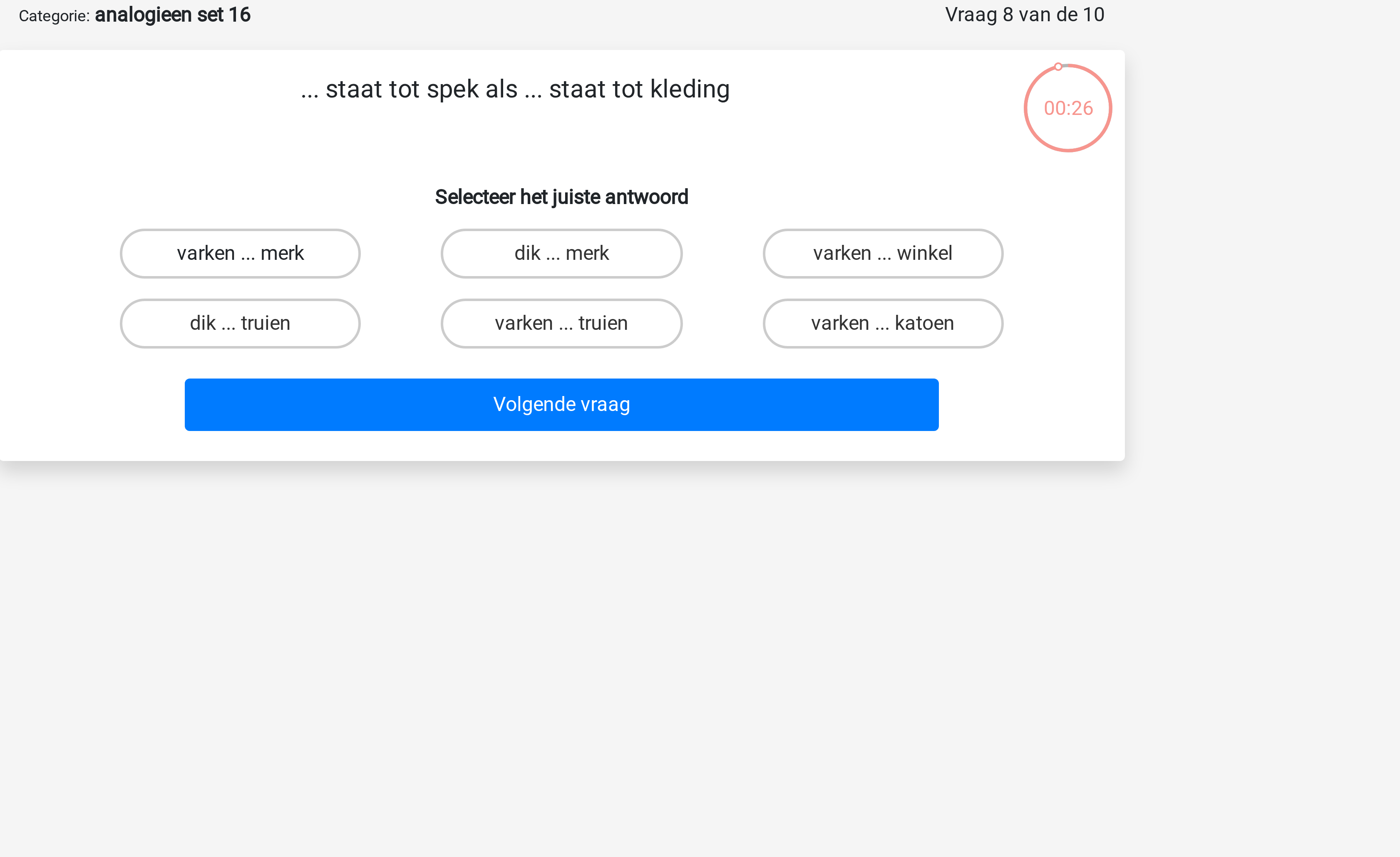
click at [617, 123] on label "varken ... merk" at bounding box center [593, 126] width 80 height 17
click at [598, 126] on input "varken ... merk" at bounding box center [596, 129] width 6 height 6
radio input "true"
click at [810, 149] on input "varken ... katoen" at bounding box center [809, 152] width 6 height 6
radio input "true"
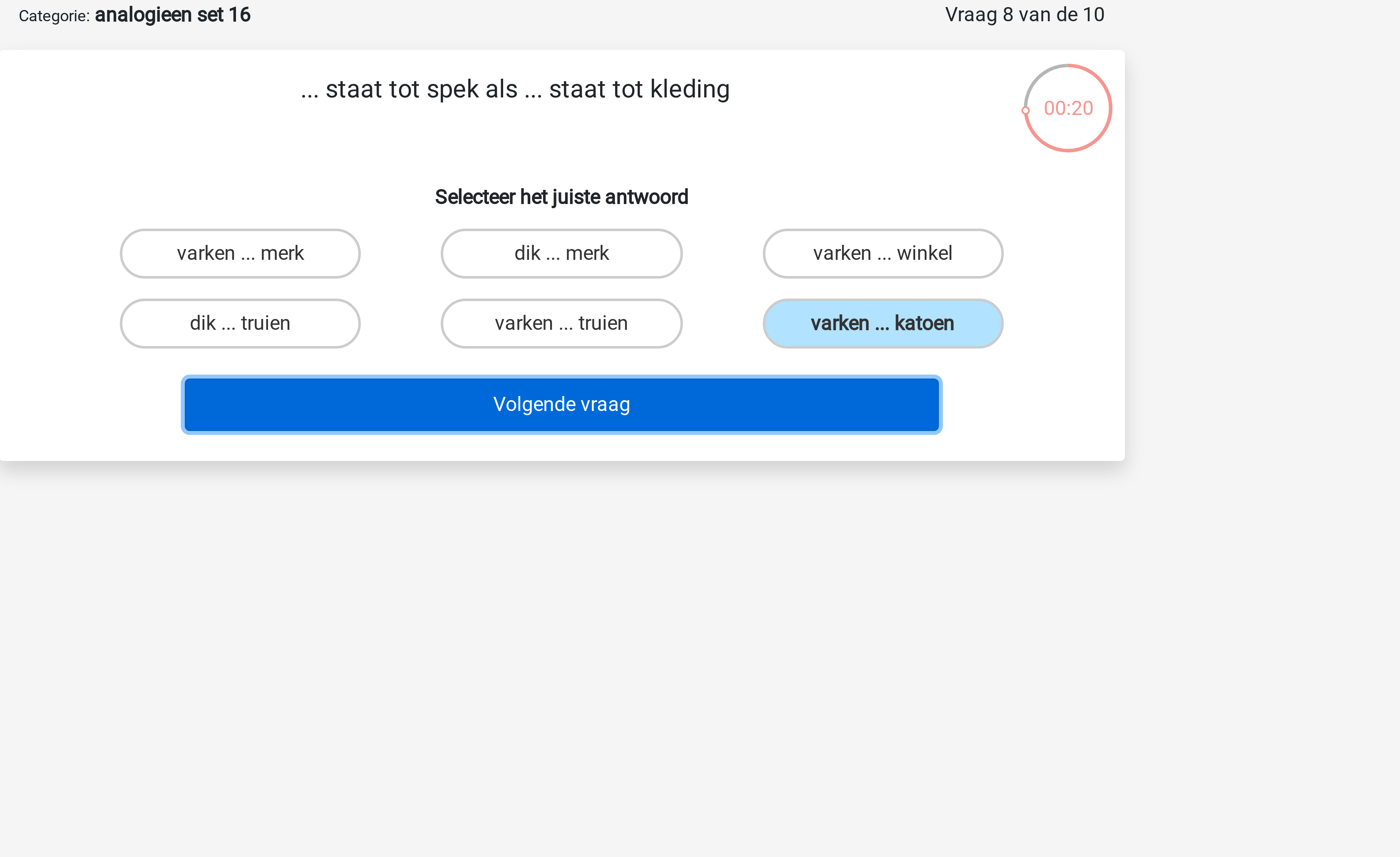
click at [768, 174] on button "Volgende vraag" at bounding box center [701, 177] width 252 height 17
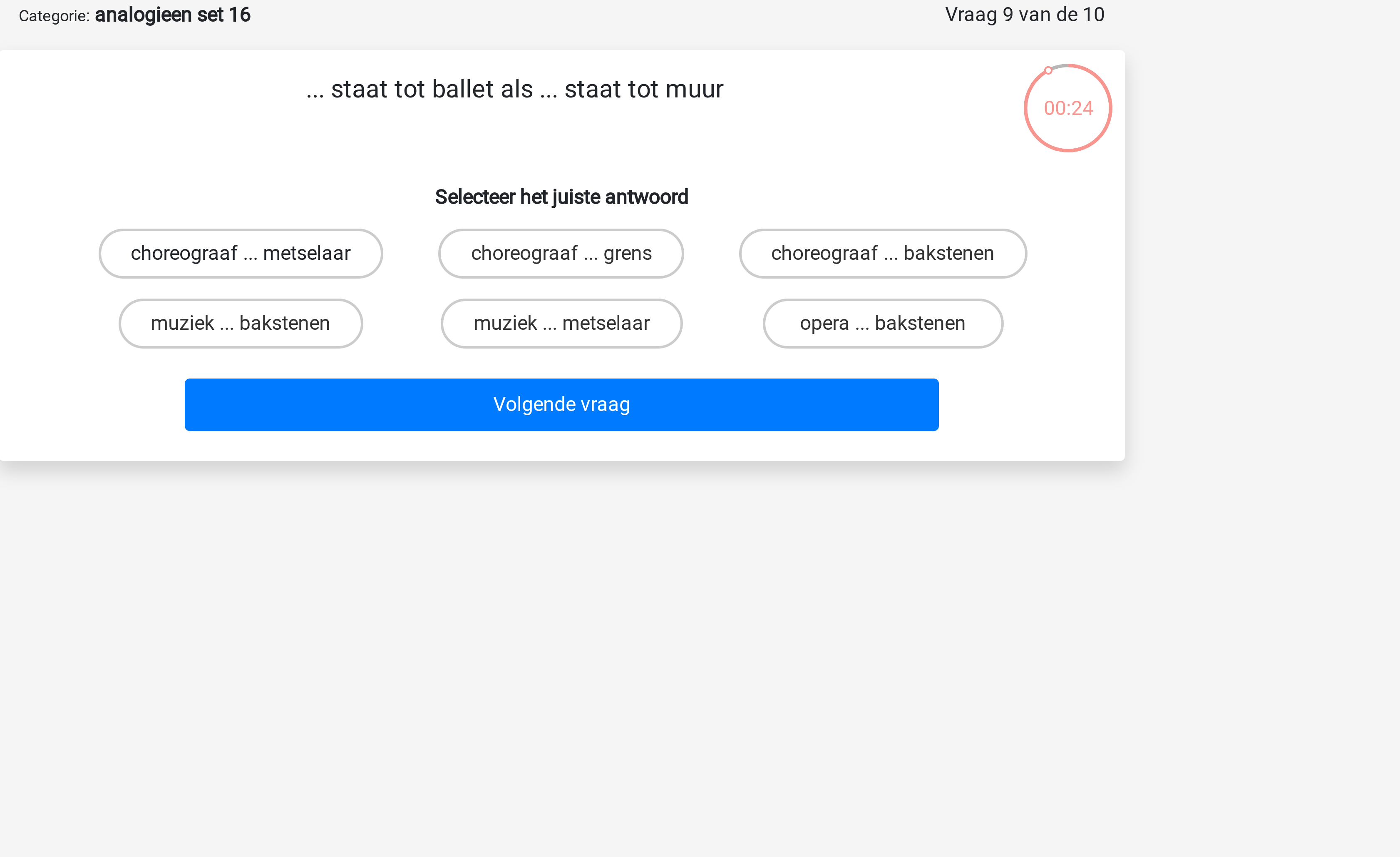
click at [623, 128] on label "choreograaf ... metselaar" at bounding box center [593, 126] width 95 height 17
click at [598, 128] on input "choreograaf ... metselaar" at bounding box center [596, 129] width 6 height 6
radio input "true"
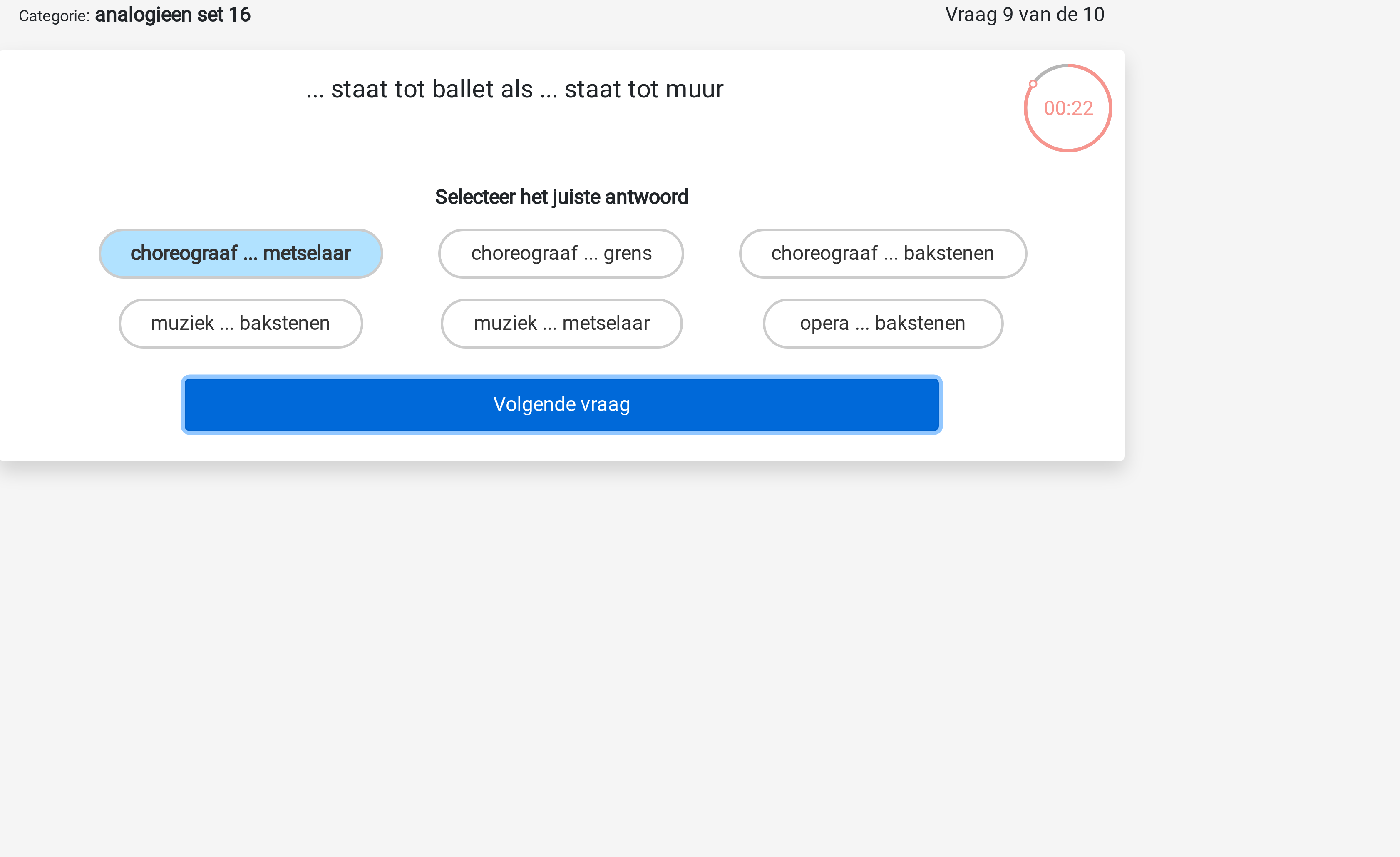
click at [689, 174] on button "Volgende vraag" at bounding box center [701, 177] width 252 height 17
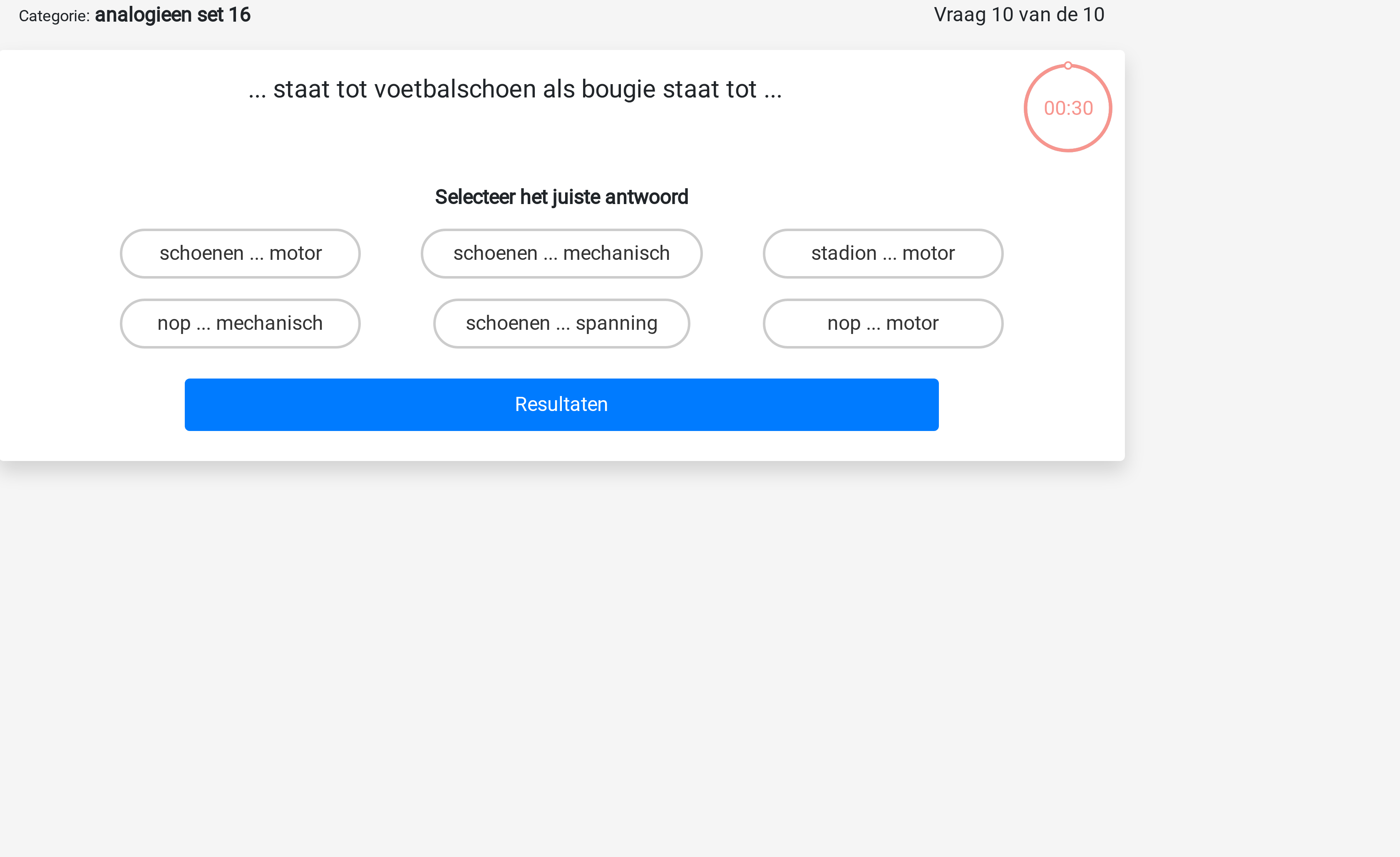
click at [677, 71] on p "... staat tot voetbalschoen als bougie staat tot ..." at bounding box center [684, 77] width 318 height 25
click at [679, 71] on p "... staat tot voetbalschoen als bougie staat tot ..." at bounding box center [684, 77] width 318 height 25
click at [727, 127] on label "schoenen ... mechanisch" at bounding box center [700, 126] width 94 height 17
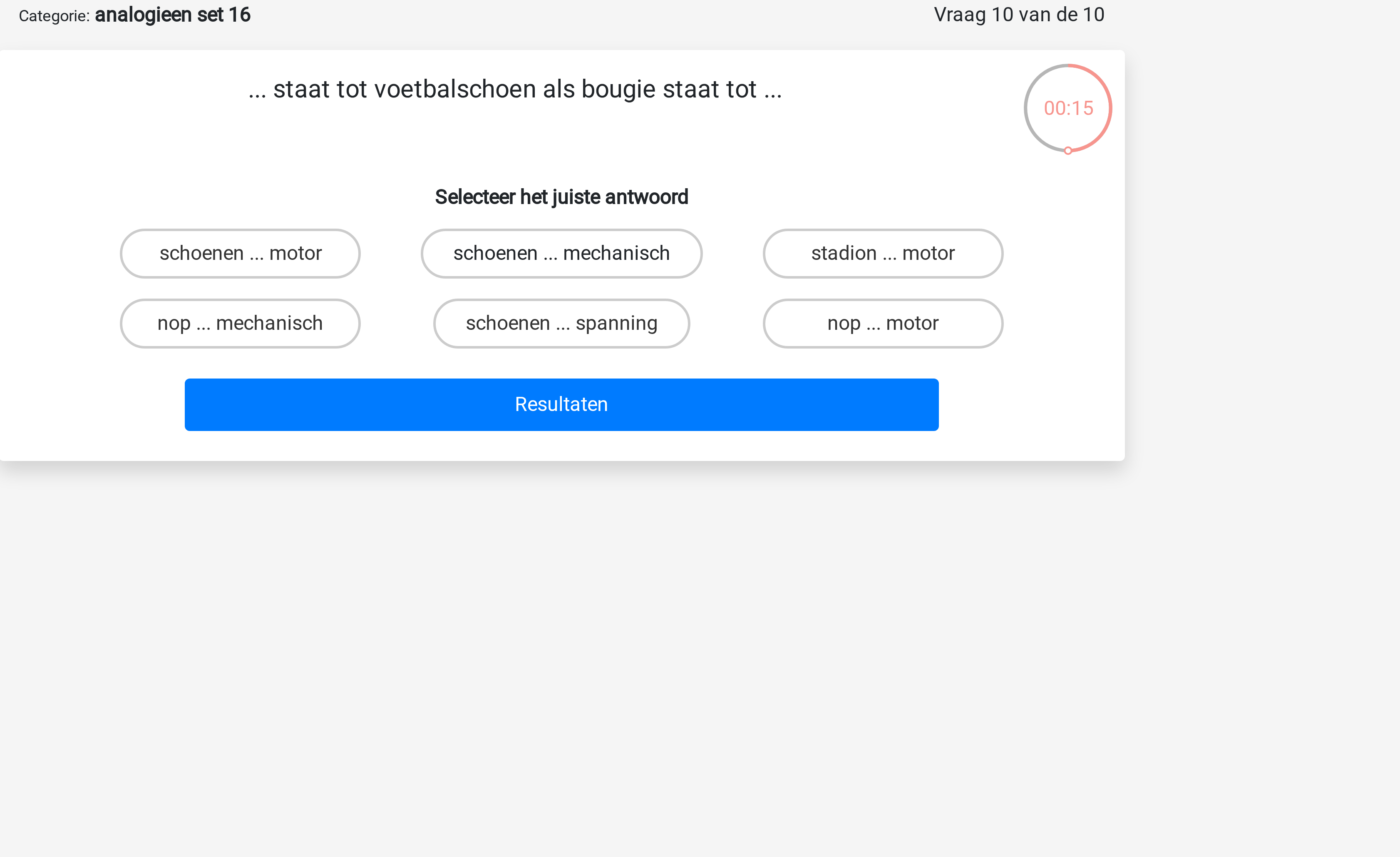
click at [706, 127] on input "schoenen ... mechanisch" at bounding box center [702, 129] width 6 height 6
radio input "true"
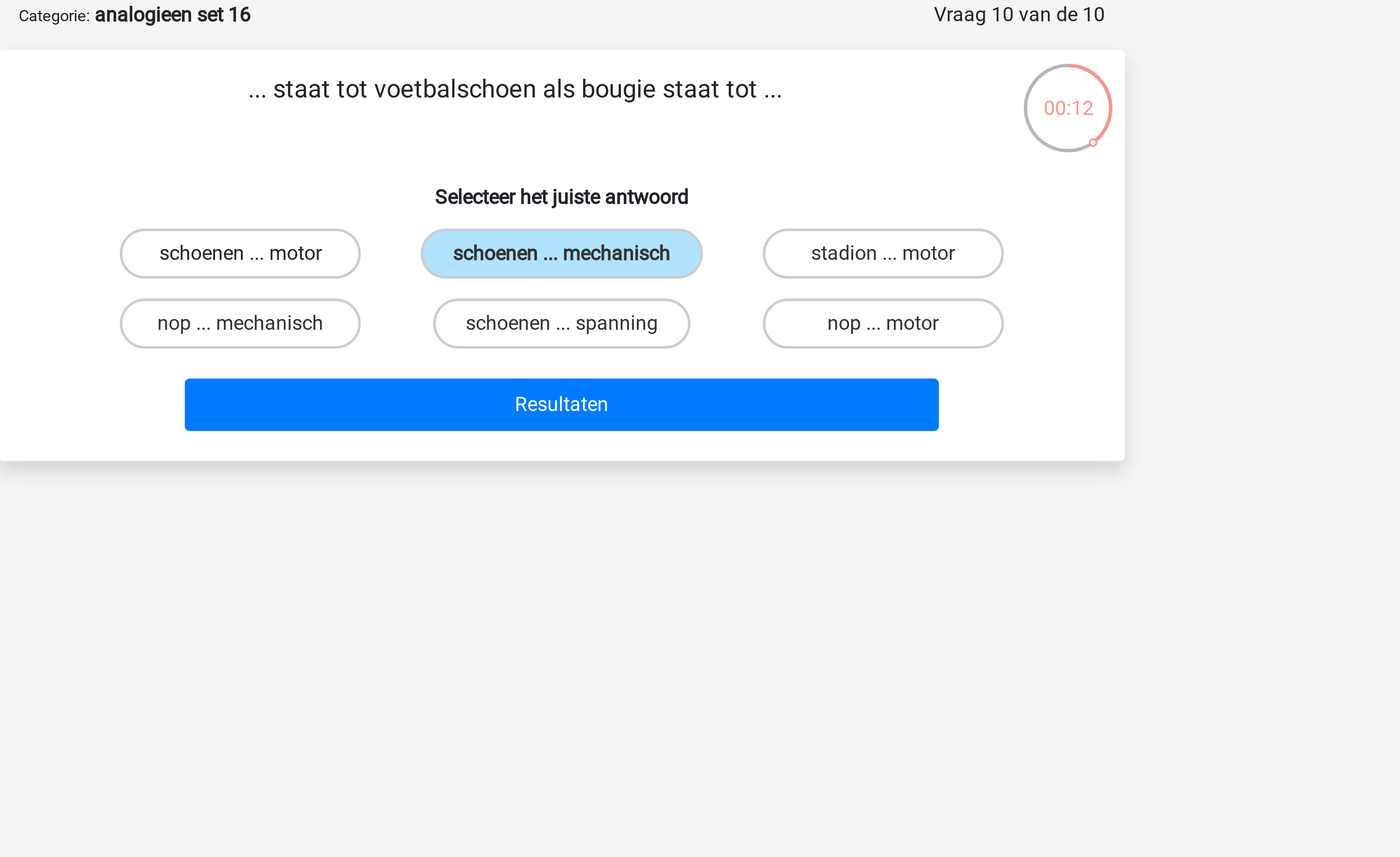
click at [626, 129] on label "schoenen ... motor" at bounding box center [593, 126] width 80 height 17
click at [598, 129] on input "schoenen ... motor" at bounding box center [596, 129] width 6 height 6
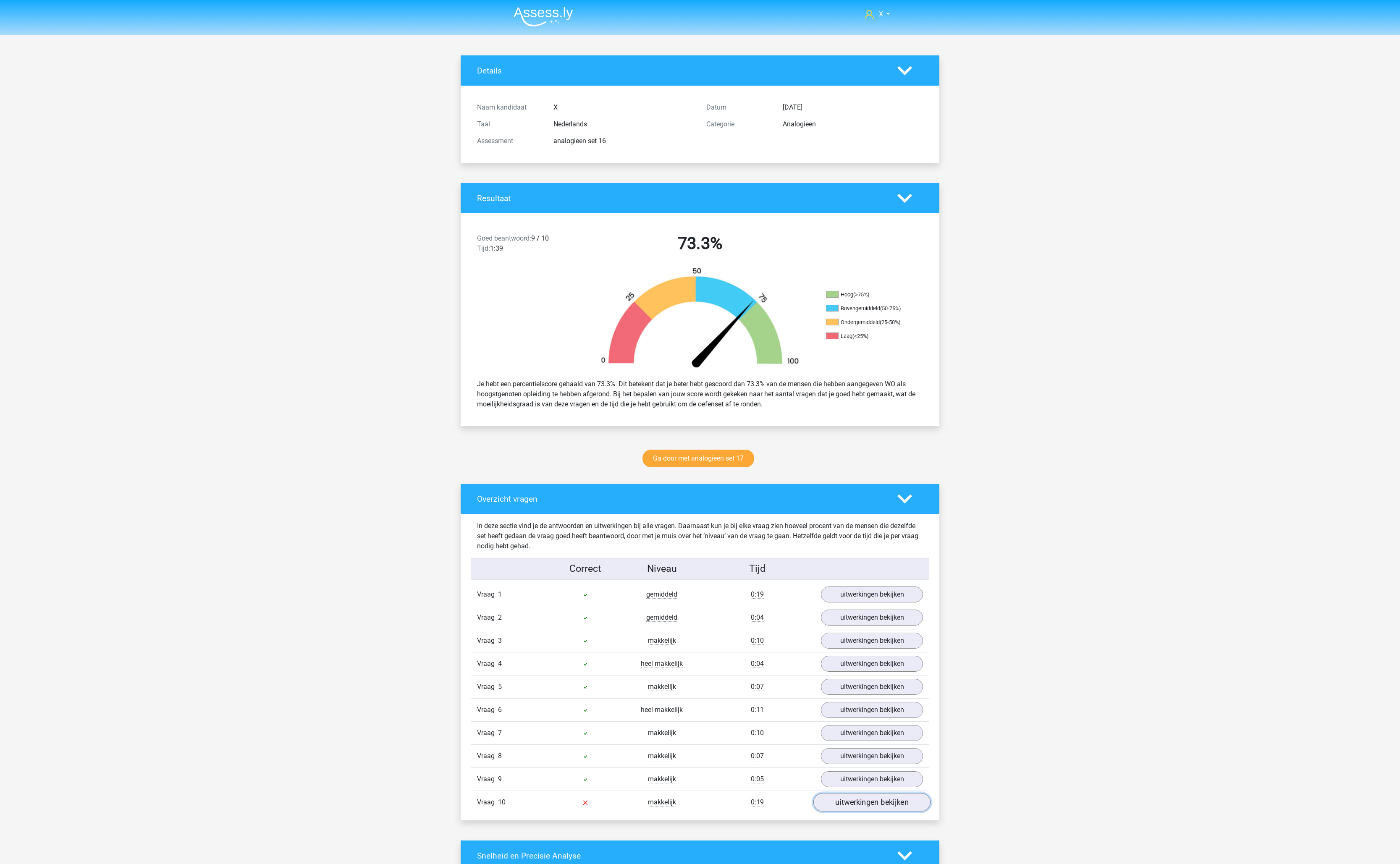
click at [850, 811] on link "uitwerkingen bekijken" at bounding box center [872, 802] width 117 height 18
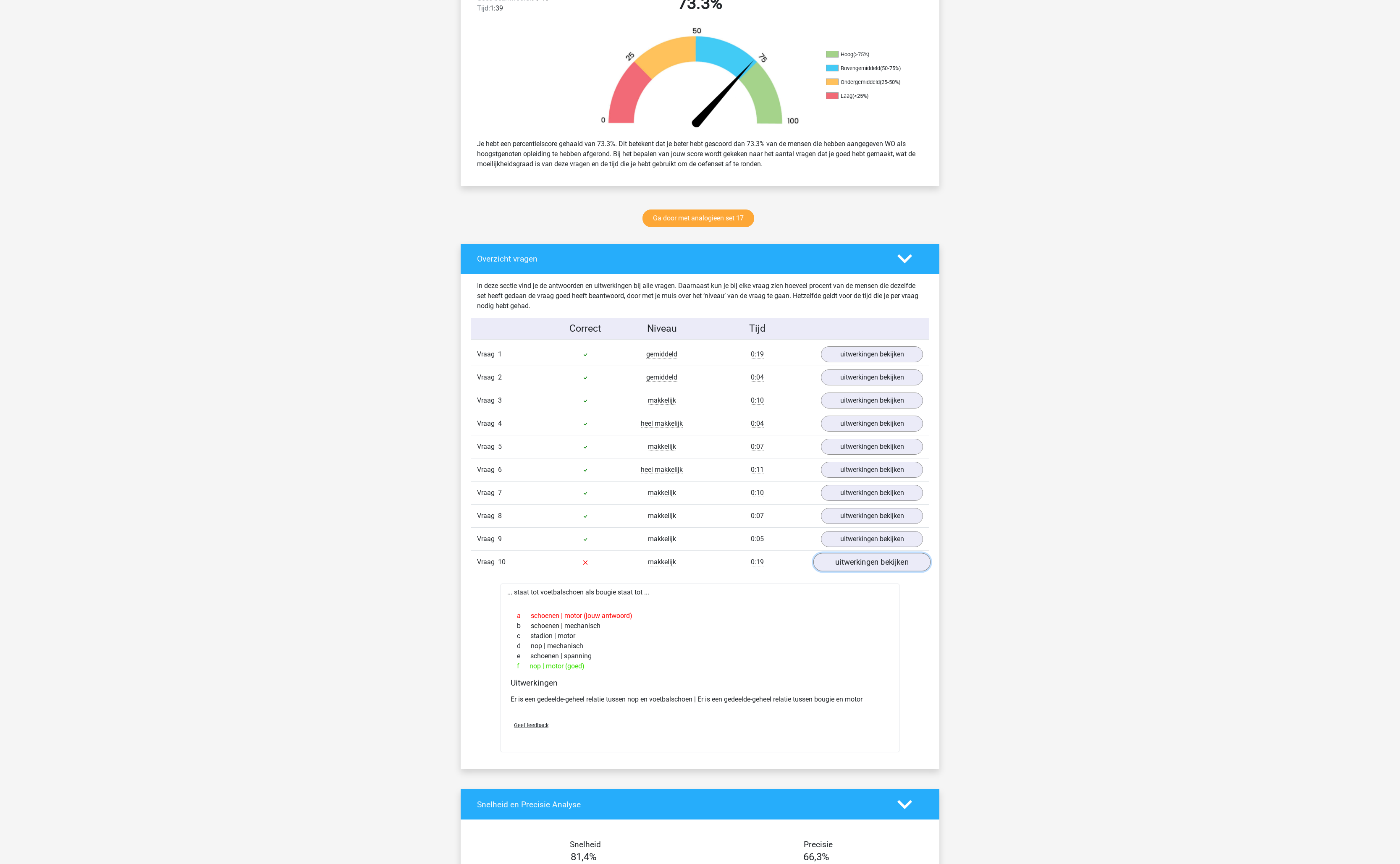
scroll to position [637, 0]
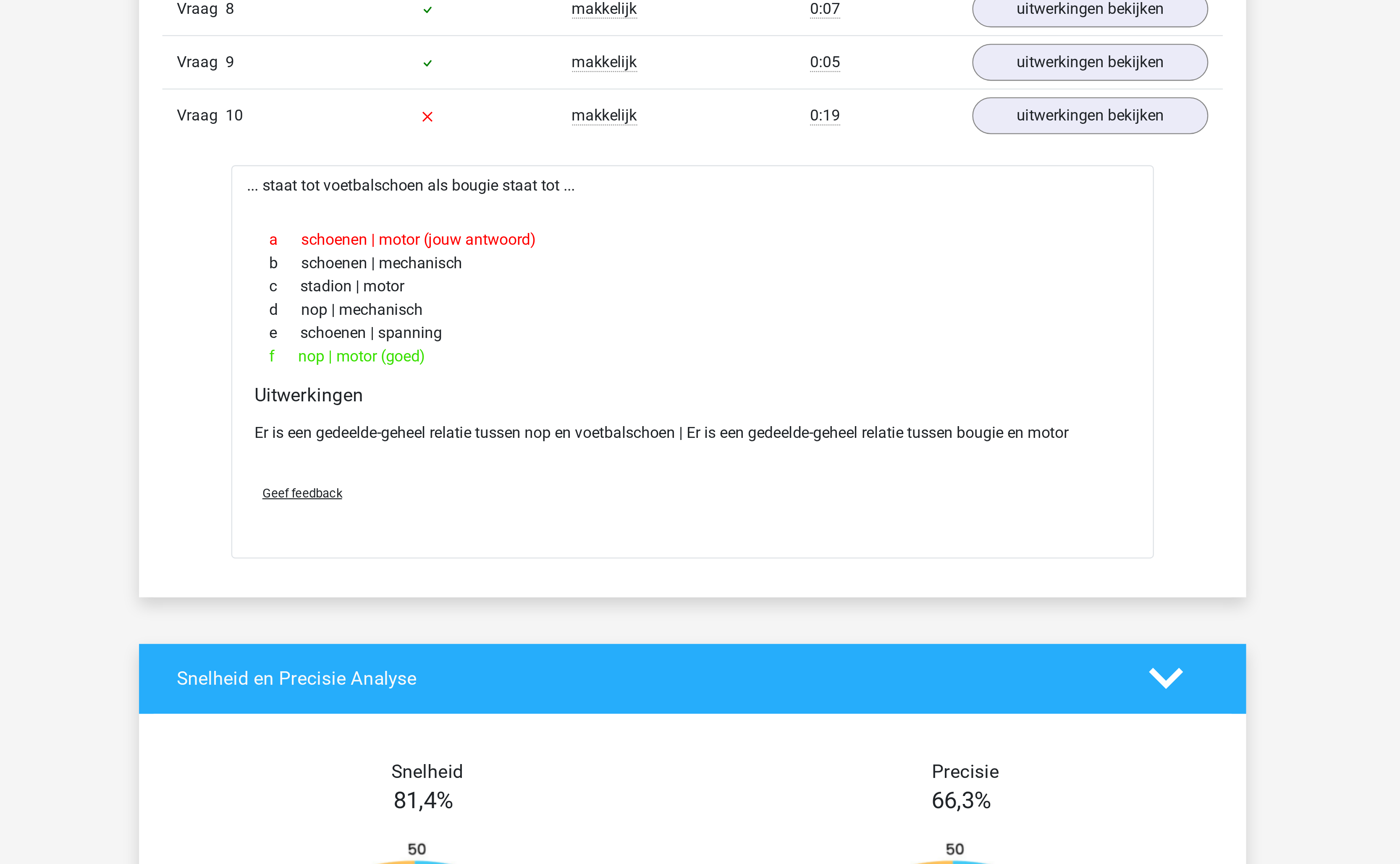
drag, startPoint x: 555, startPoint y: 285, endPoint x: 558, endPoint y: 276, distance: 9.5
click at [555, 274] on div "f nop | motor (goed)" at bounding box center [700, 269] width 379 height 10
click at [602, 206] on div "... staat tot voetbalschoen als bougie staat tot ... a schoenen | motor (jouw a…" at bounding box center [700, 271] width 399 height 169
copy div "bougie"
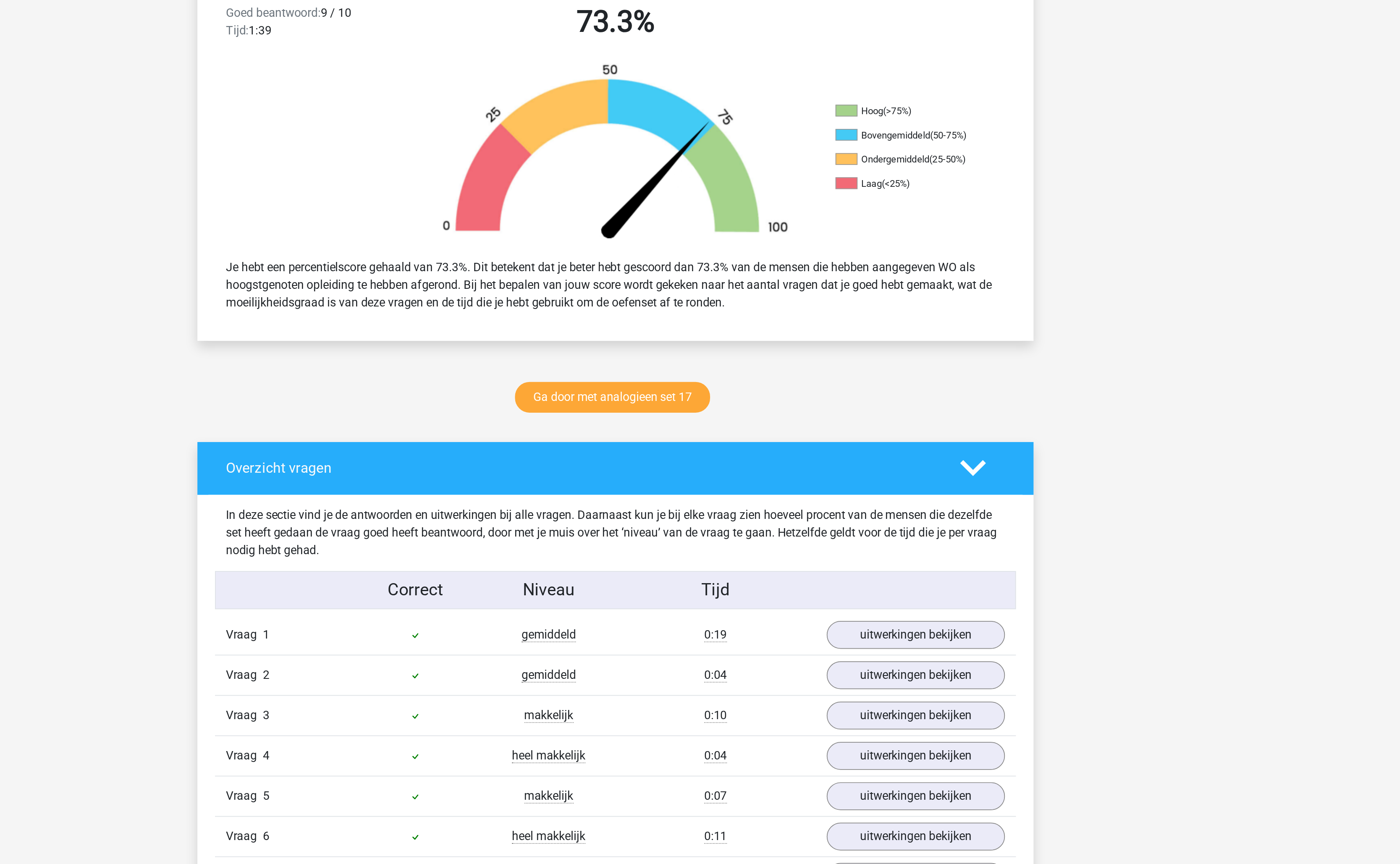
scroll to position [0, 0]
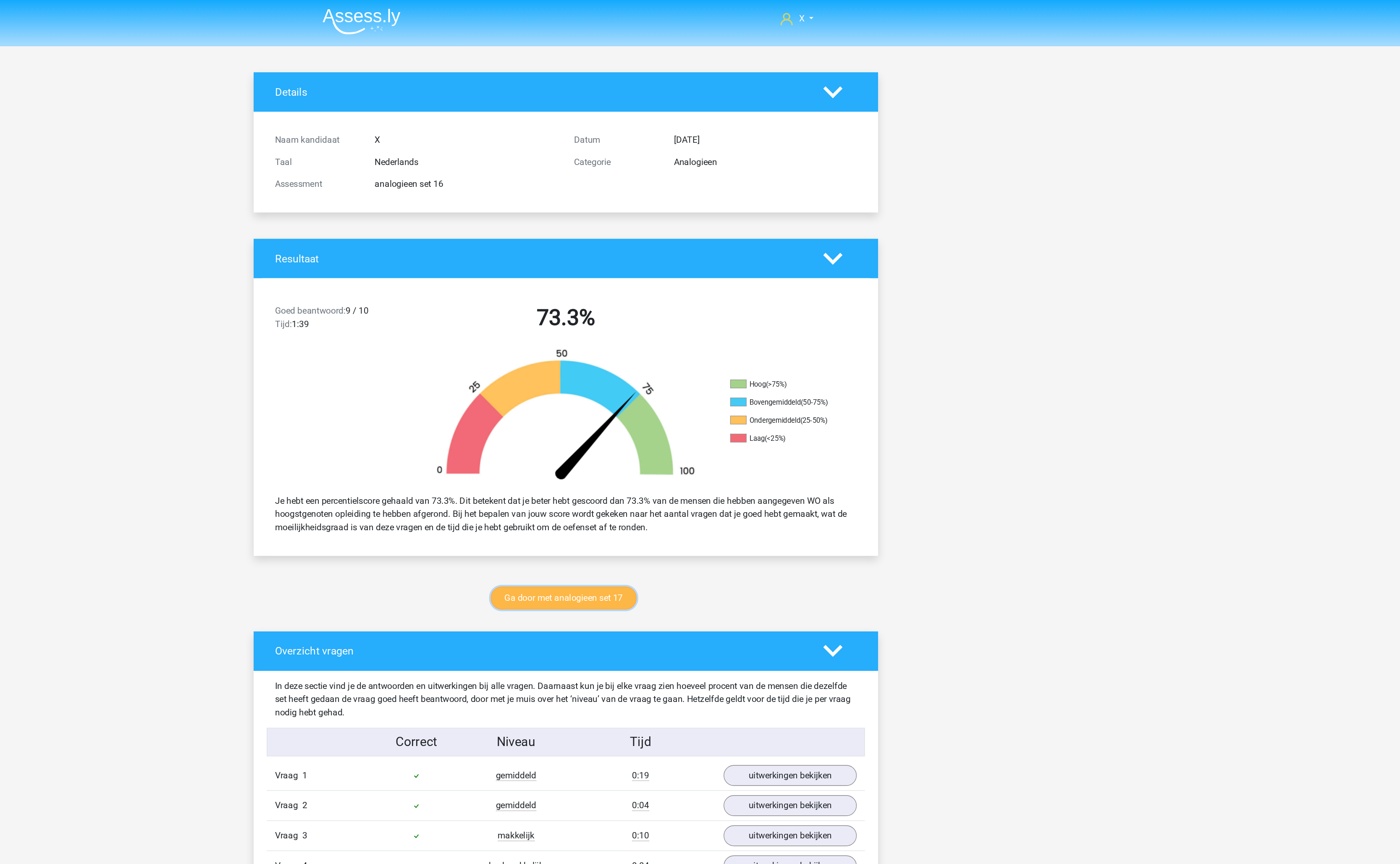
click at [674, 455] on link "Ga door met analogieen set 17" at bounding box center [698, 458] width 111 height 18
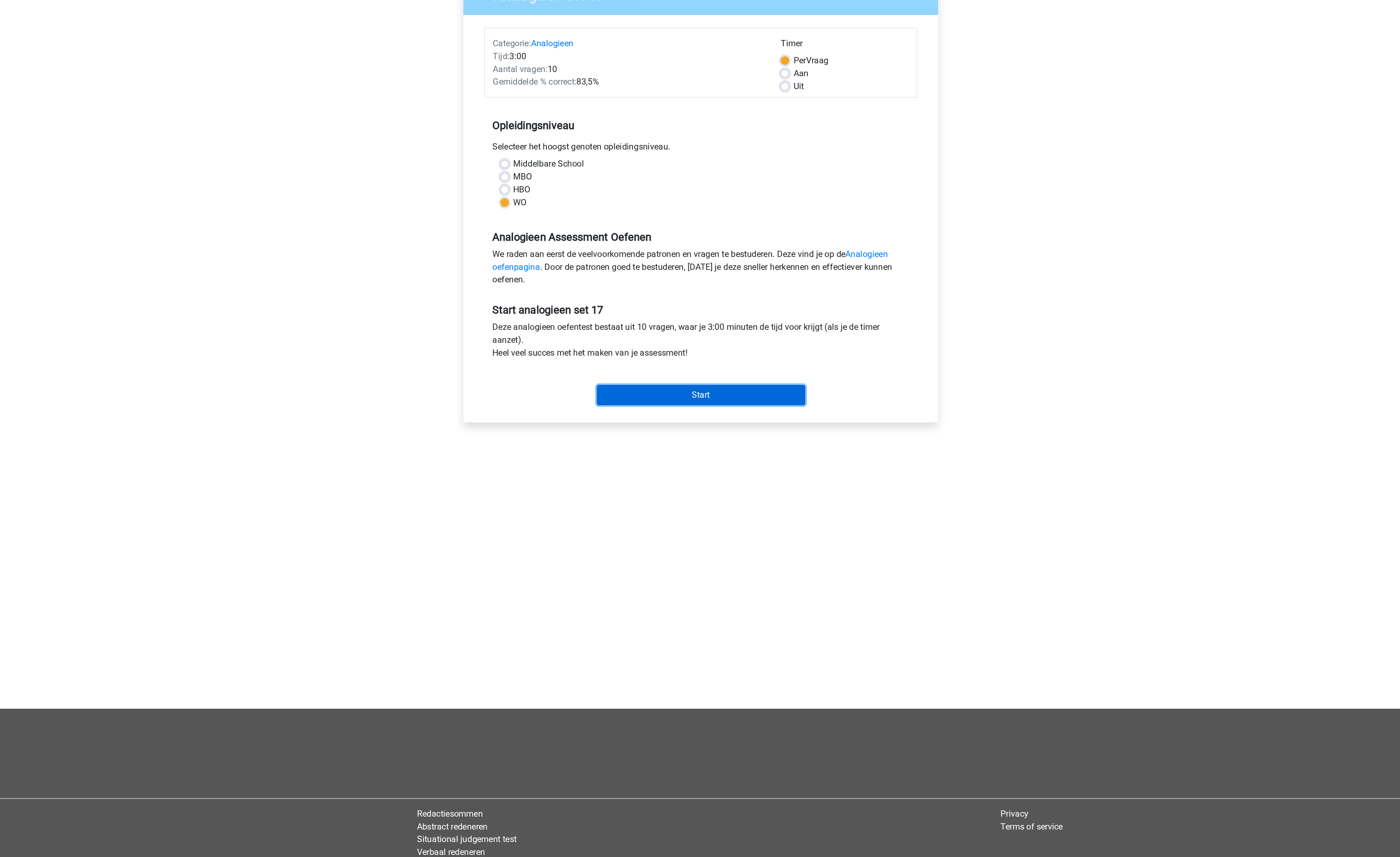
click at [697, 391] on input "Start" at bounding box center [700, 393] width 162 height 16
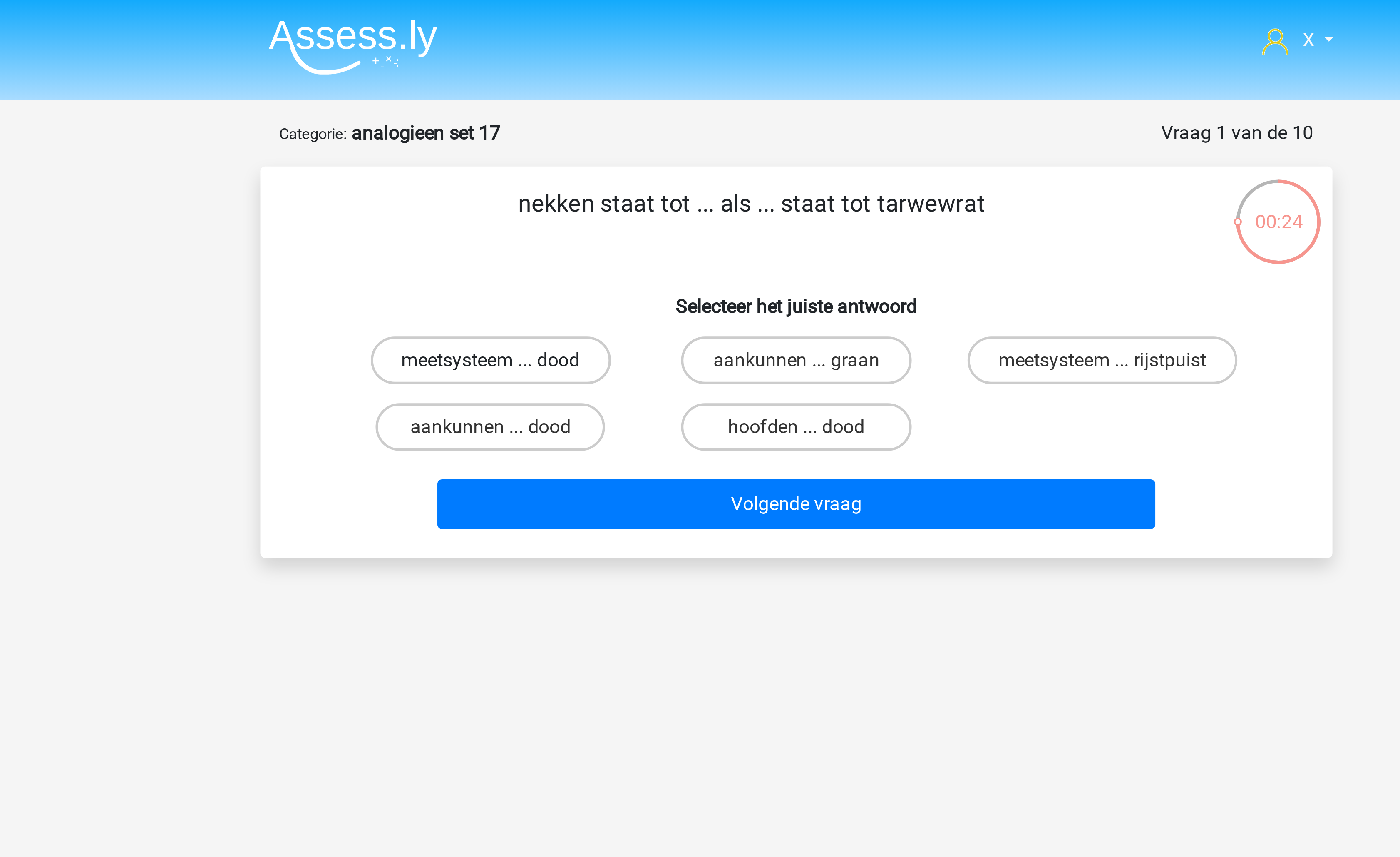
click at [616, 124] on label "meetsysteem ... dood" at bounding box center [593, 126] width 84 height 17
click at [598, 126] on input "meetsysteem ... dood" at bounding box center [596, 129] width 6 height 6
radio input "true"
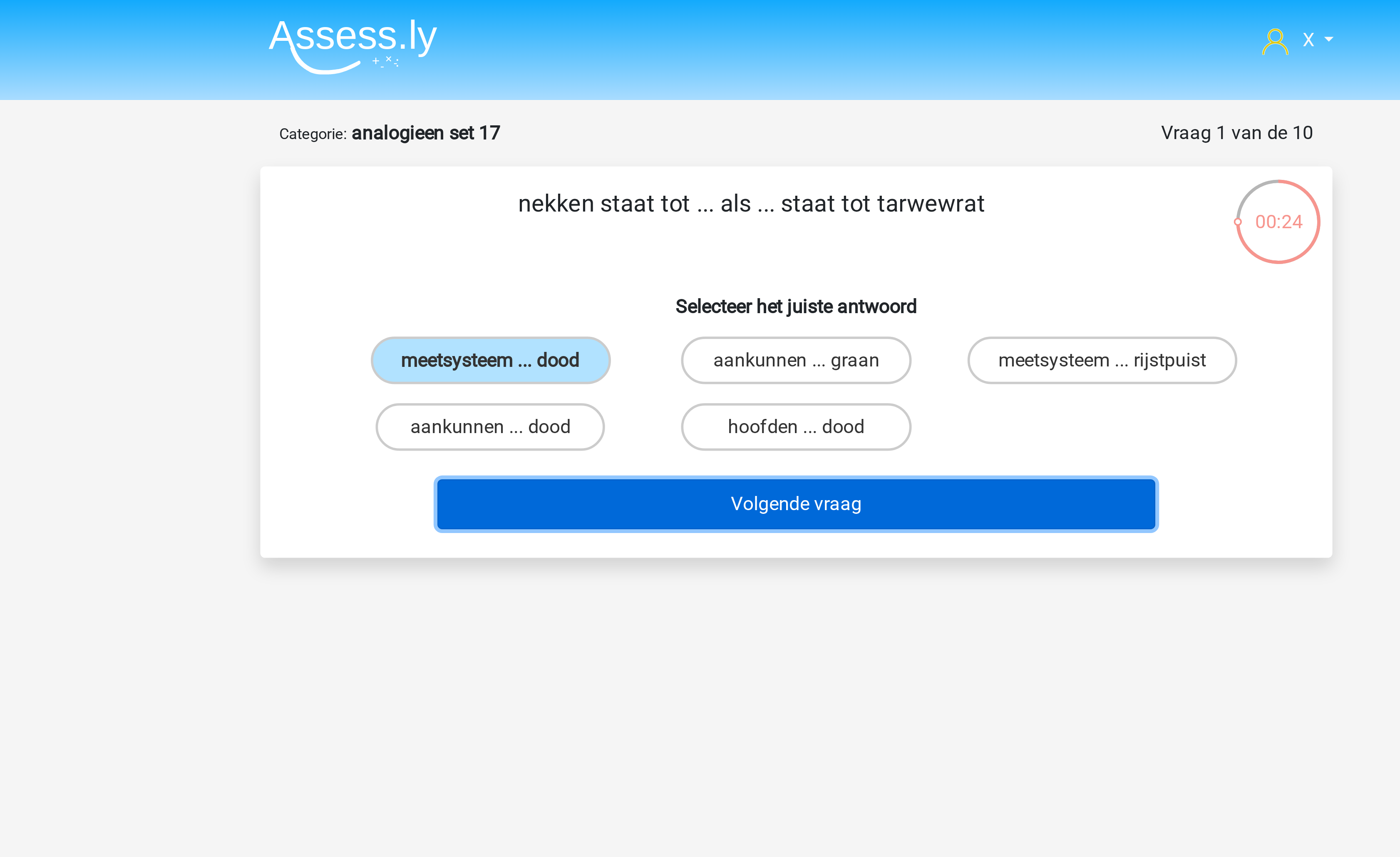
click at [662, 179] on button "Volgende vraag" at bounding box center [701, 177] width 252 height 17
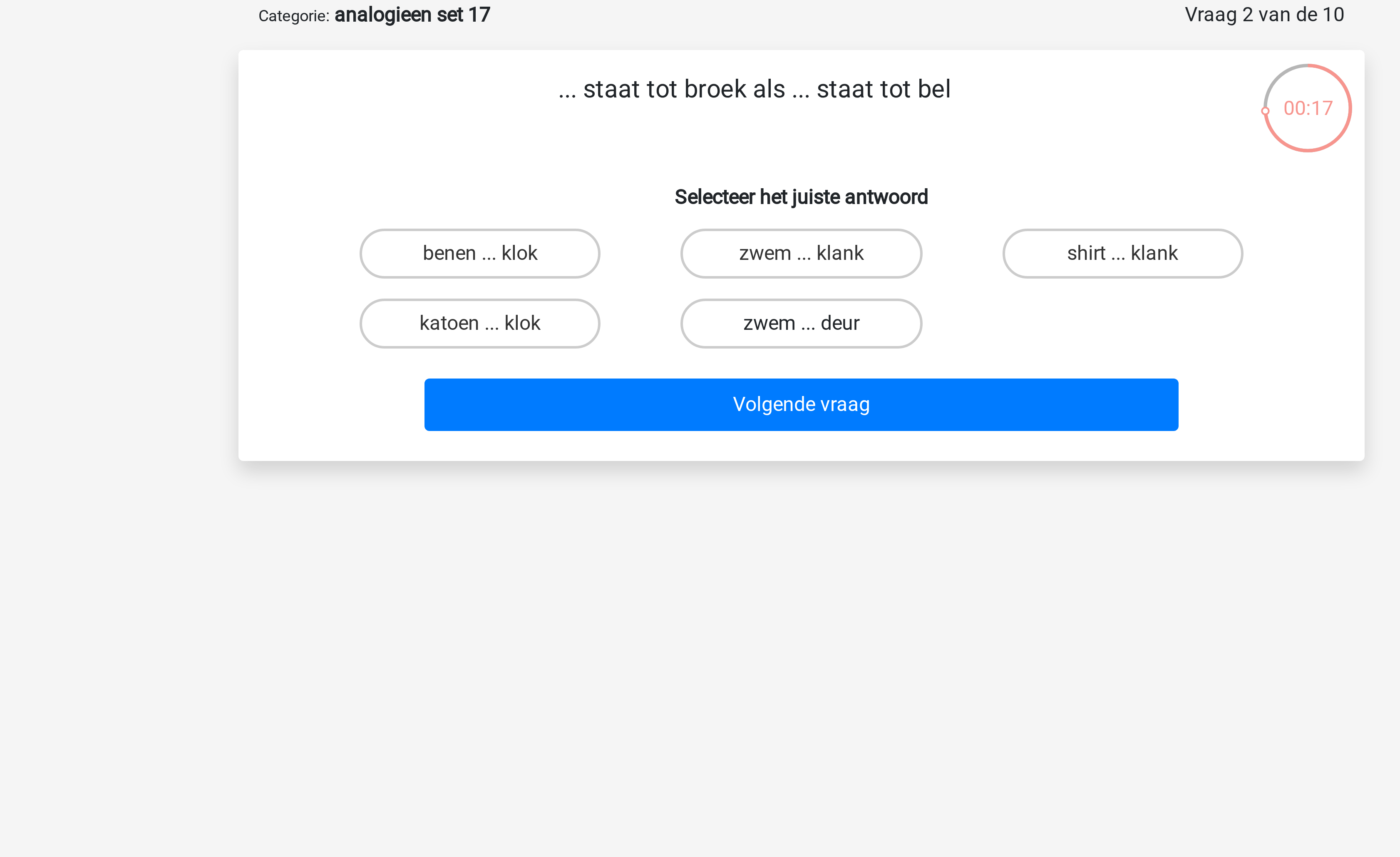
click at [705, 147] on label "zwem ... deur" at bounding box center [699, 149] width 80 height 17
click at [705, 149] on input "zwem ... deur" at bounding box center [702, 152] width 6 height 6
radio input "true"
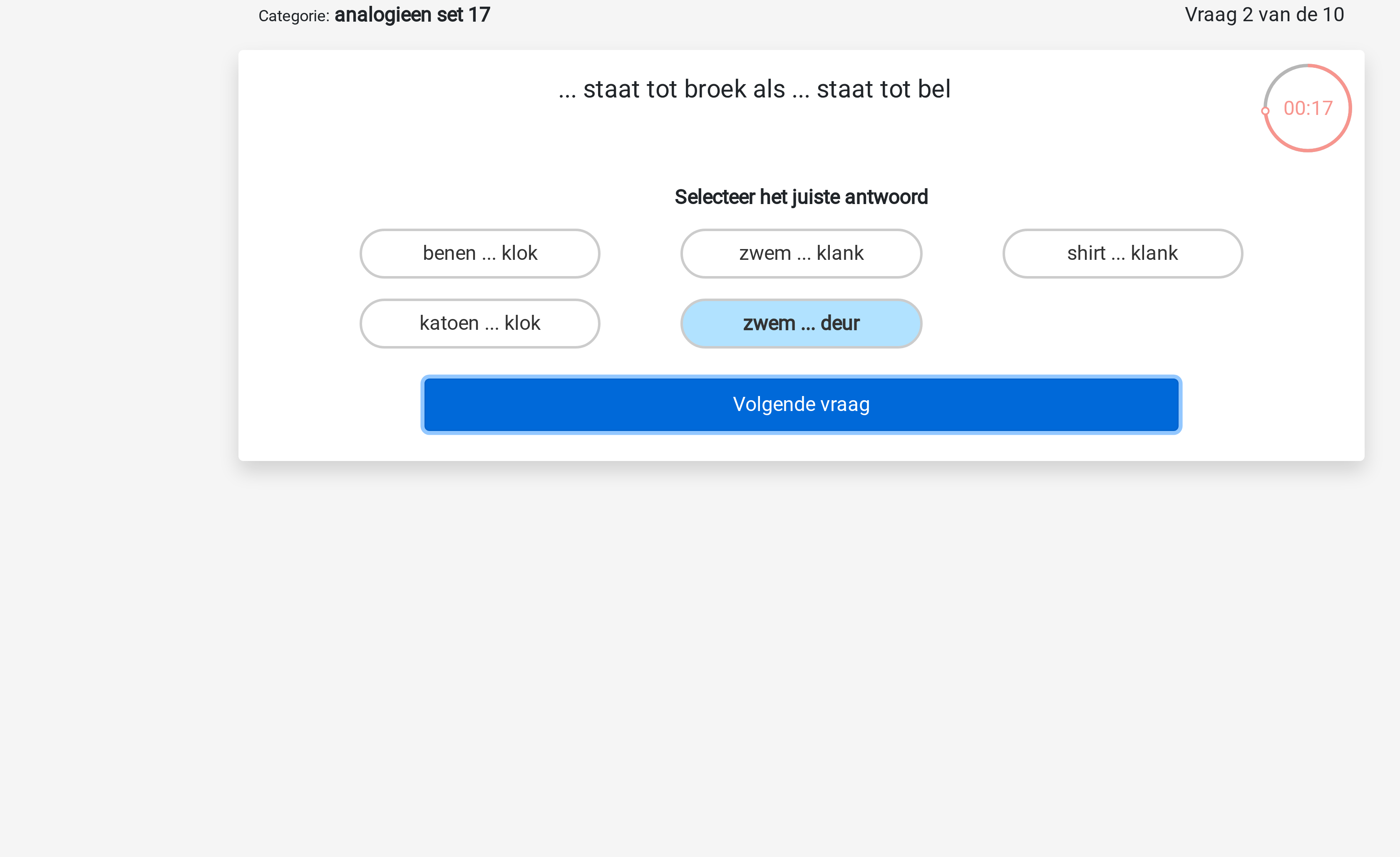
click at [698, 176] on button "Volgende vraag" at bounding box center [701, 177] width 252 height 17
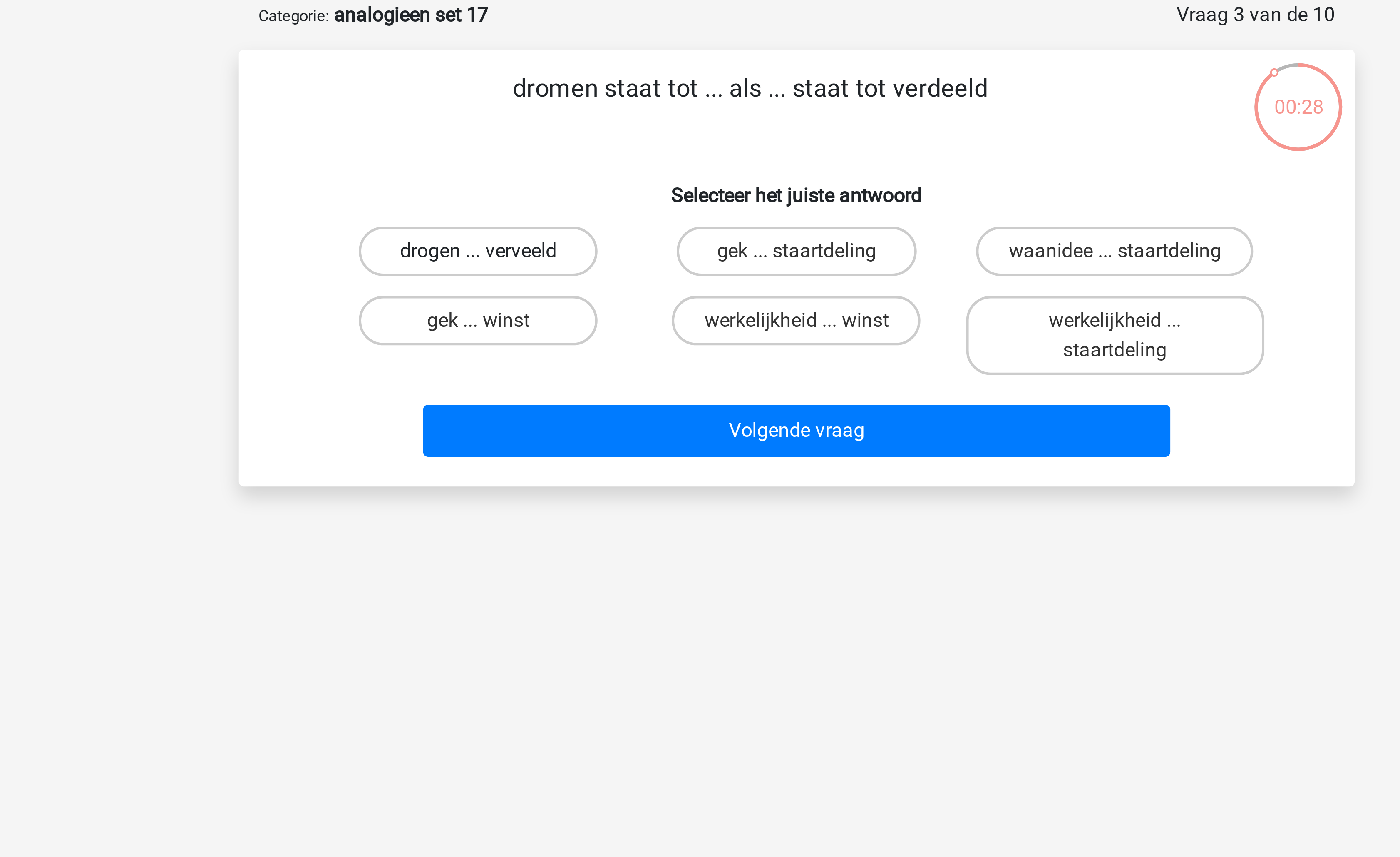
click at [617, 124] on label "drogen ... verveeld" at bounding box center [593, 126] width 80 height 17
click at [598, 126] on input "drogen ... verveeld" at bounding box center [596, 129] width 6 height 6
radio input "true"
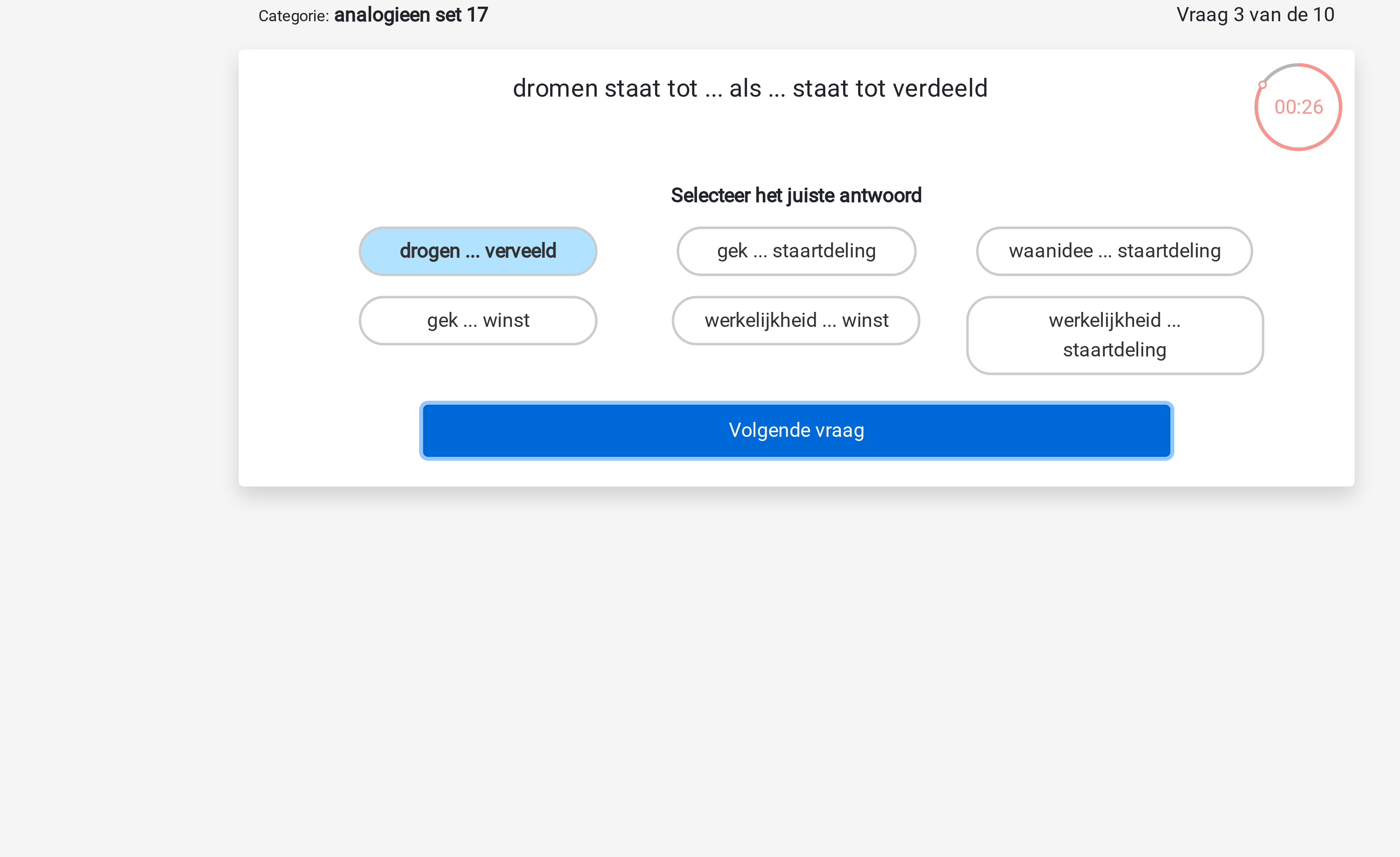
click at [674, 189] on button "Volgende vraag" at bounding box center [701, 187] width 252 height 17
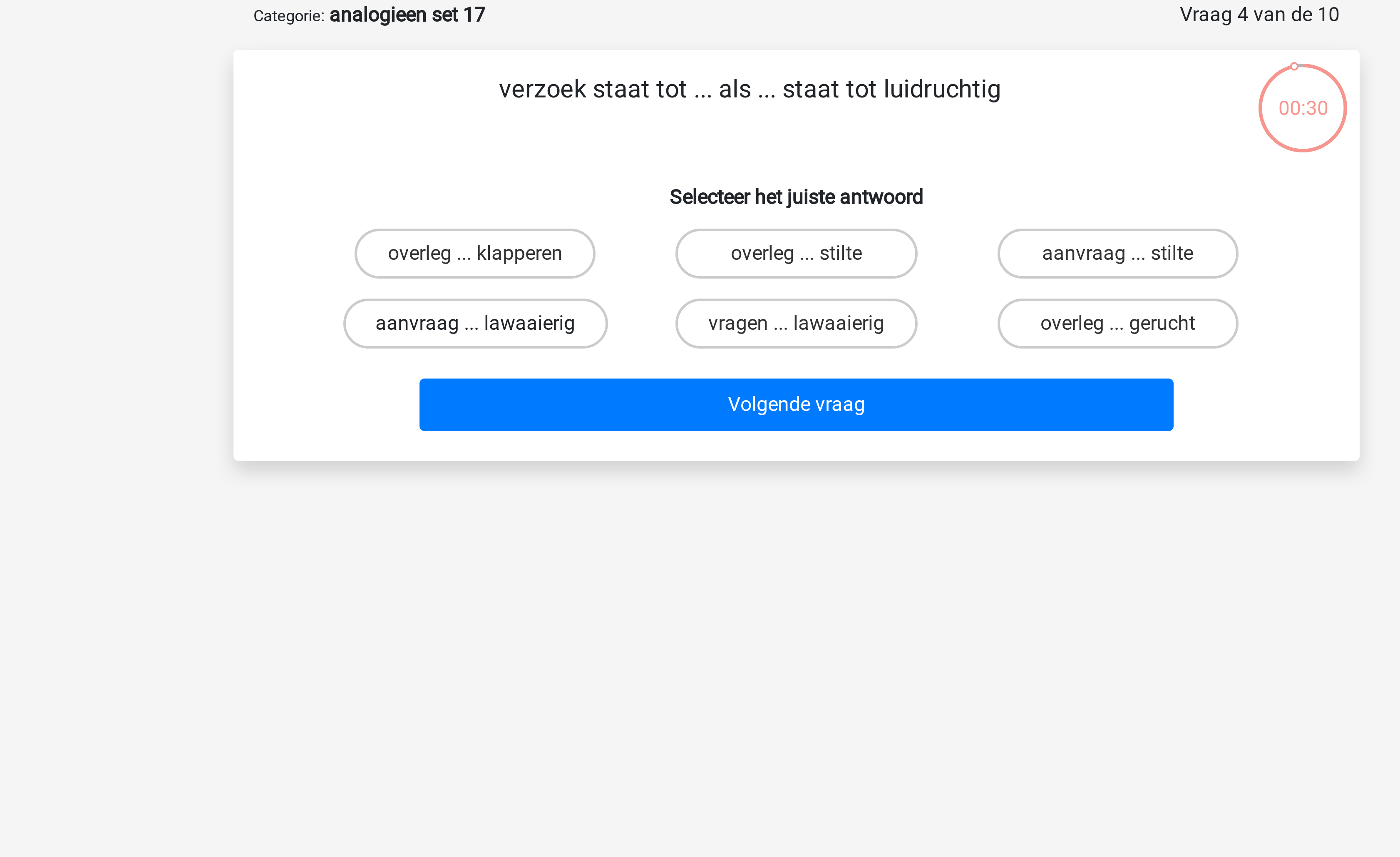
click at [619, 147] on label "aanvraag ... lawaaierig" at bounding box center [593, 149] width 88 height 17
click at [598, 149] on input "aanvraag ... lawaaierig" at bounding box center [596, 152] width 6 height 6
radio input "true"
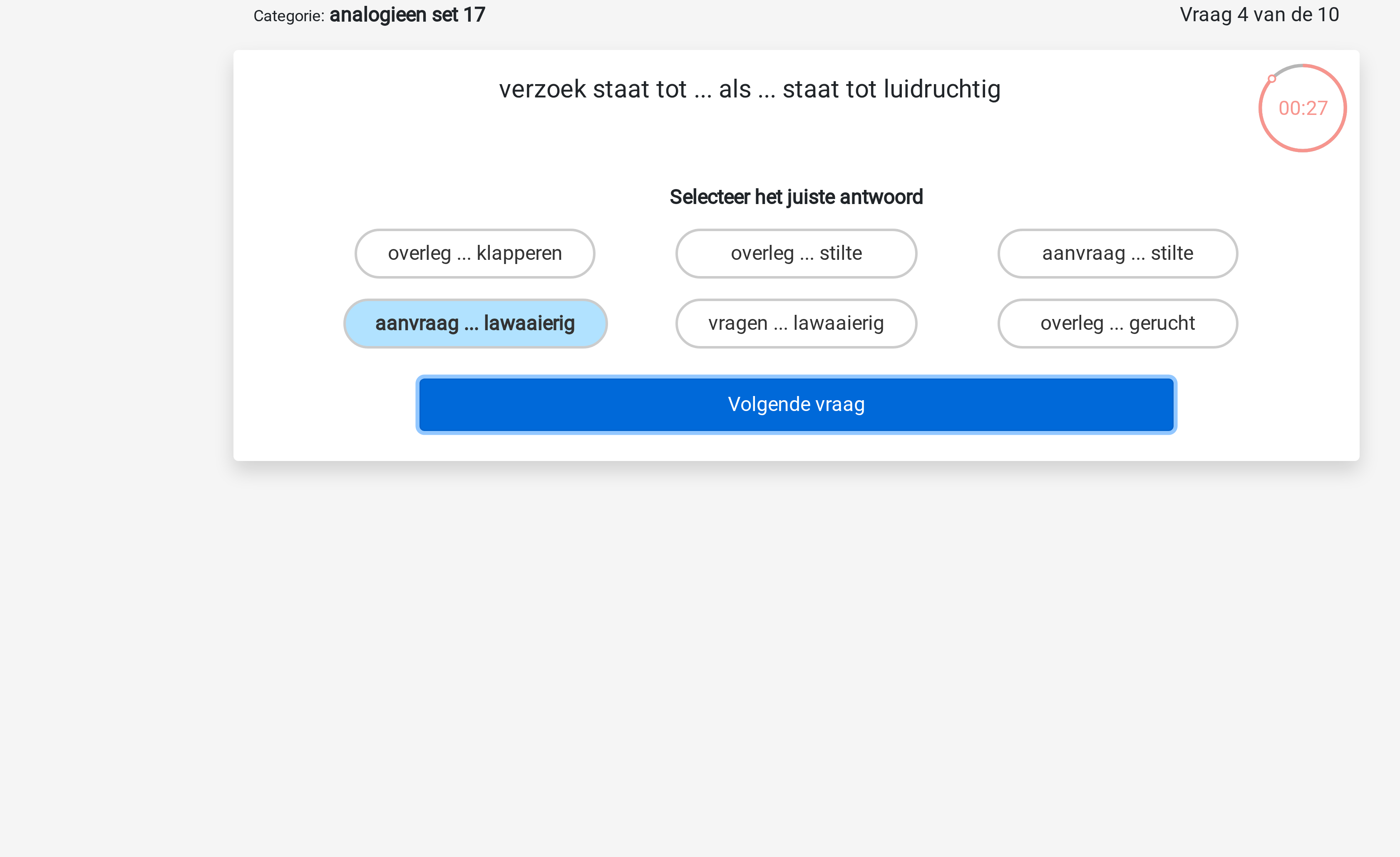
click at [686, 175] on button "Volgende vraag" at bounding box center [701, 177] width 252 height 17
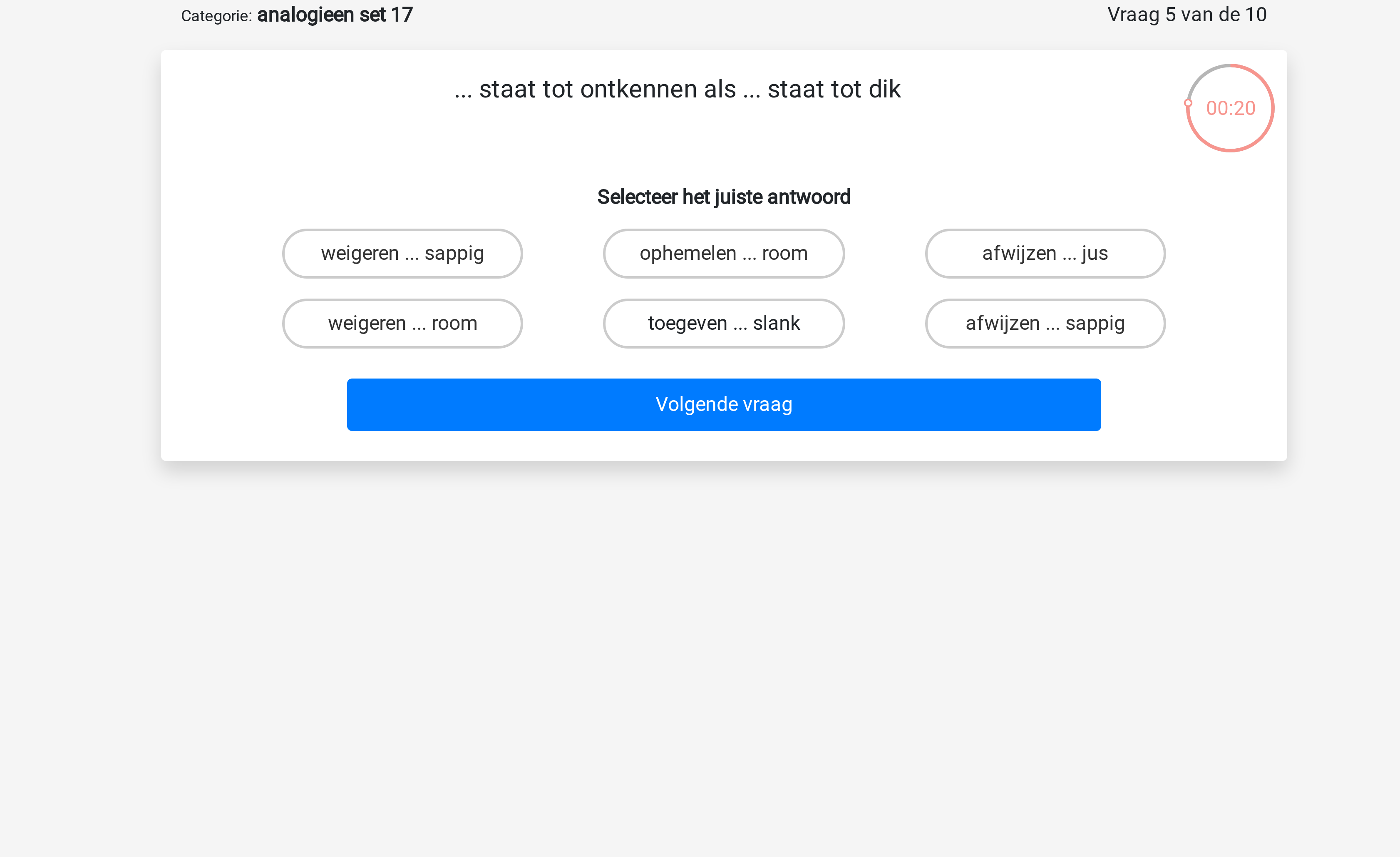
click at [731, 150] on label "toegeven ... slank" at bounding box center [699, 149] width 80 height 17
click at [706, 150] on input "toegeven ... slank" at bounding box center [702, 152] width 6 height 6
radio input "true"
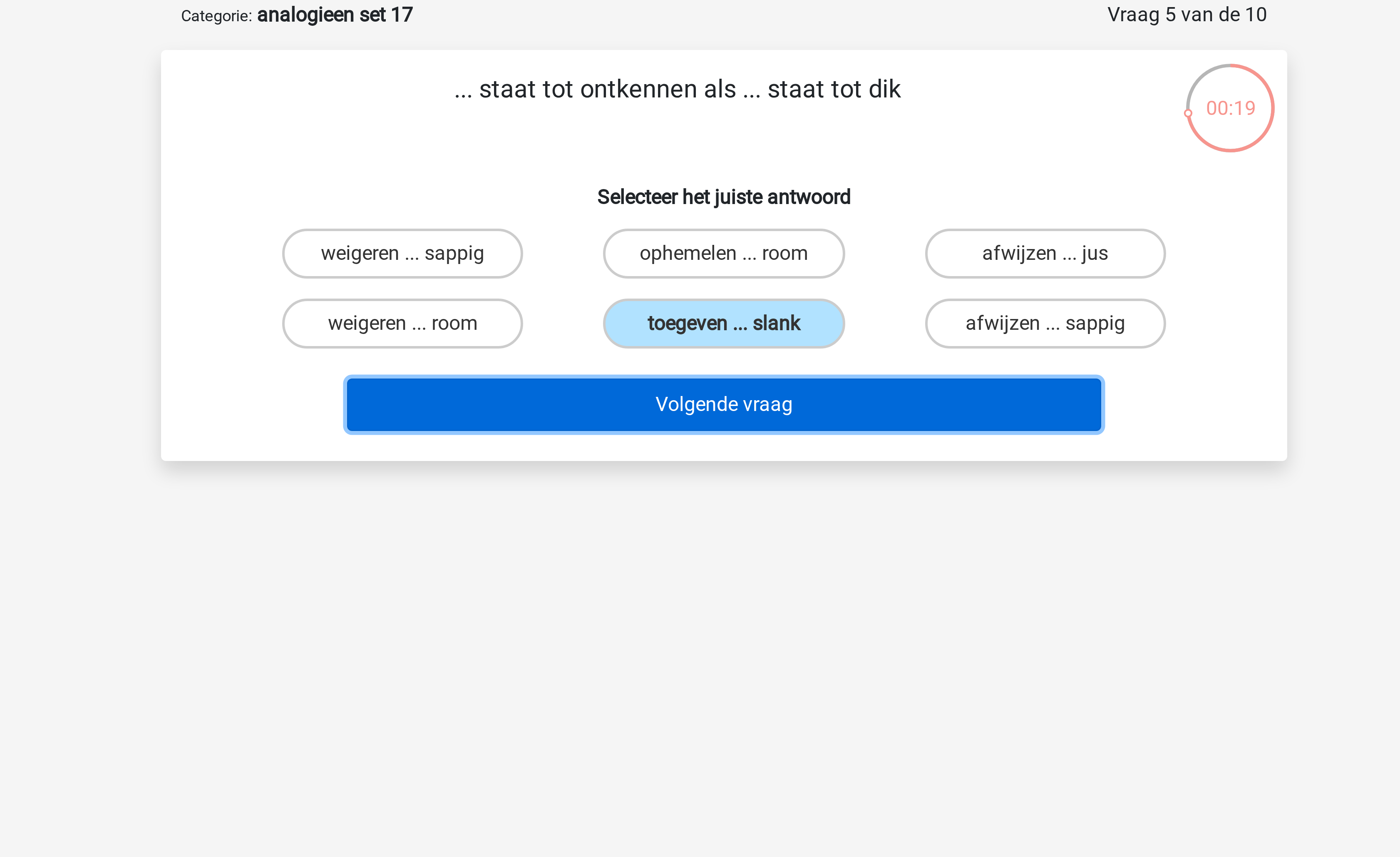
click at [727, 174] on button "Volgende vraag" at bounding box center [701, 177] width 252 height 17
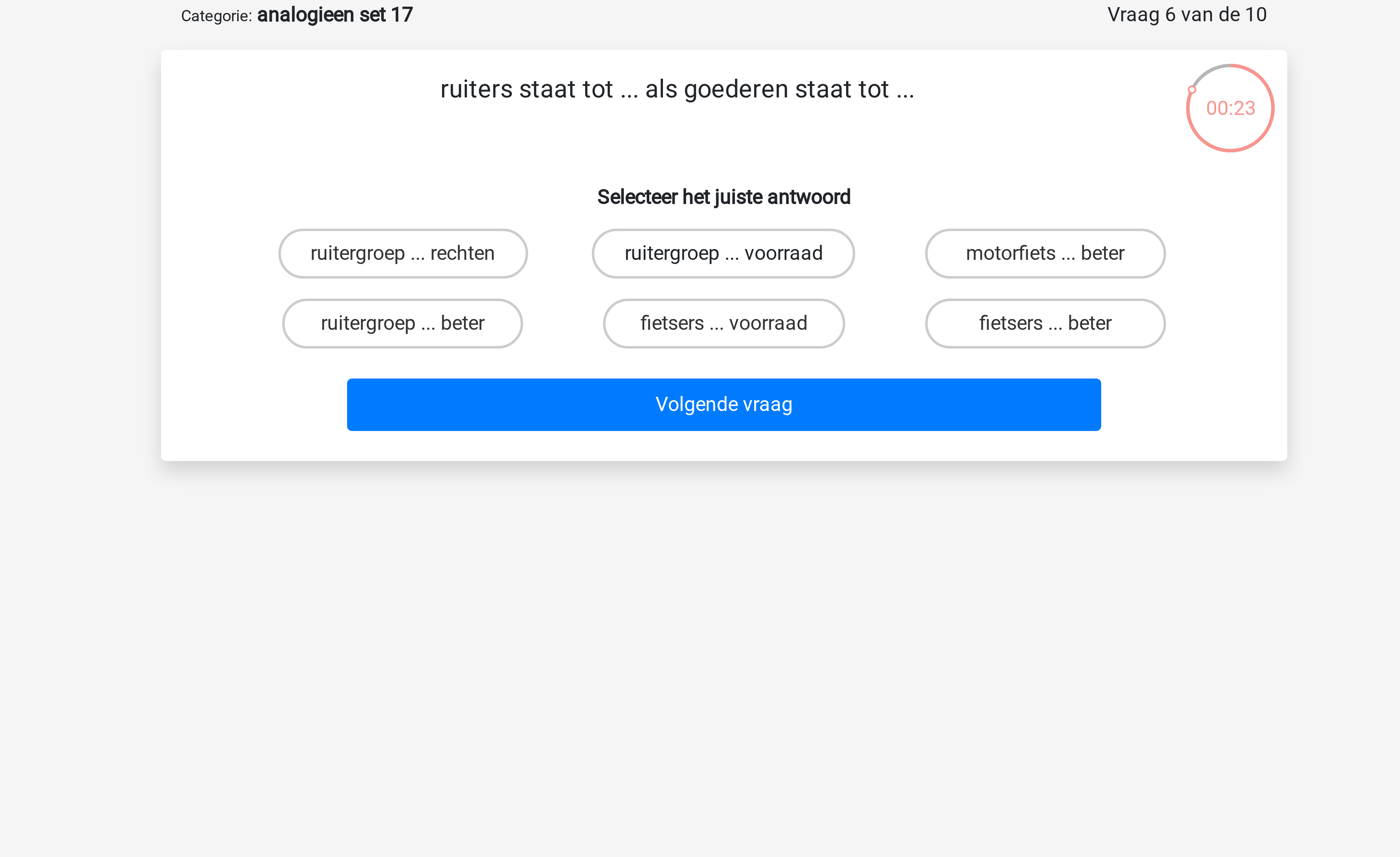
click at [698, 127] on label "ruitergroep ... voorraad" at bounding box center [699, 126] width 88 height 17
click at [700, 127] on input "ruitergroep ... voorraad" at bounding box center [702, 129] width 6 height 6
radio input "true"
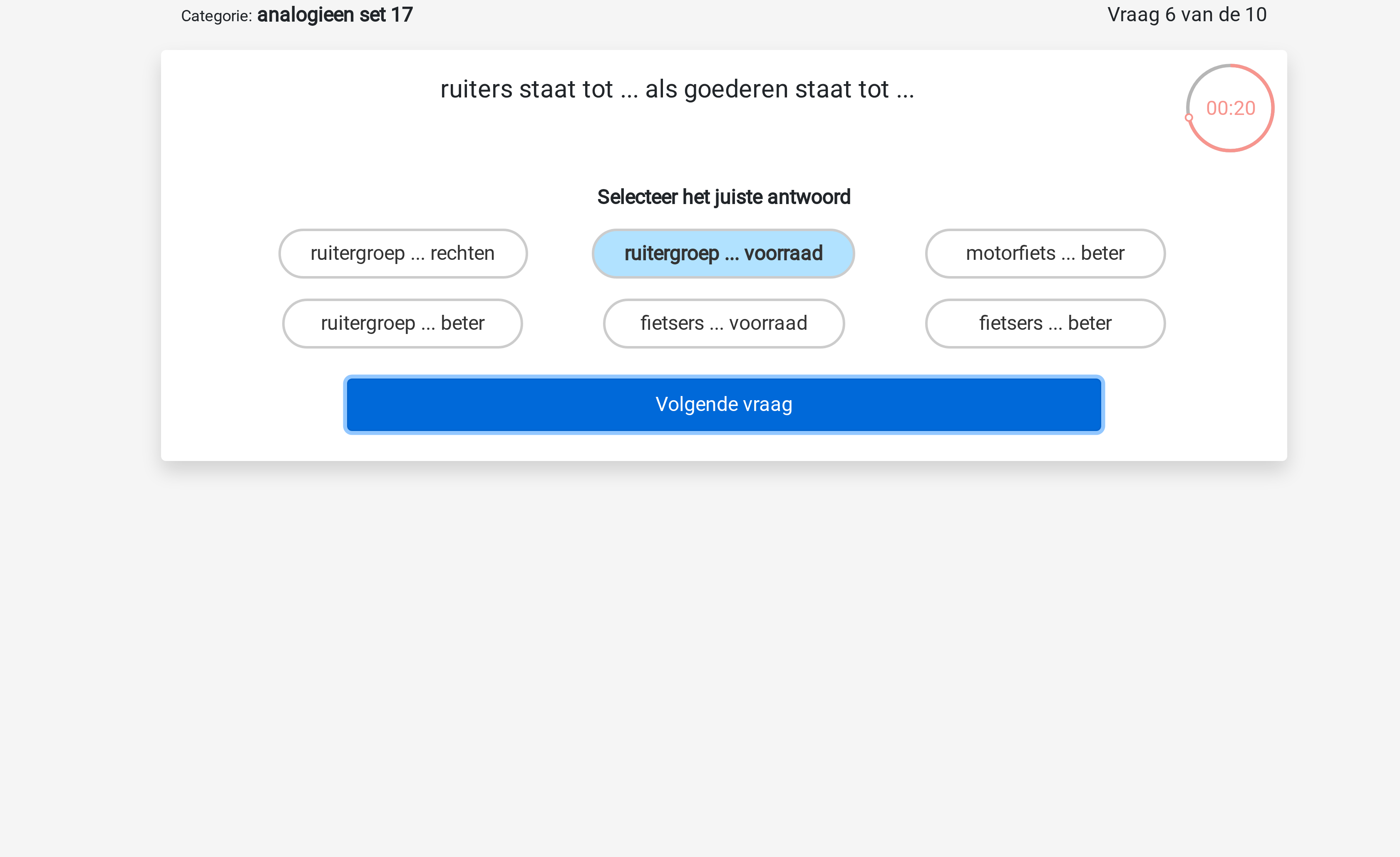
click at [724, 175] on button "Volgende vraag" at bounding box center [701, 177] width 252 height 17
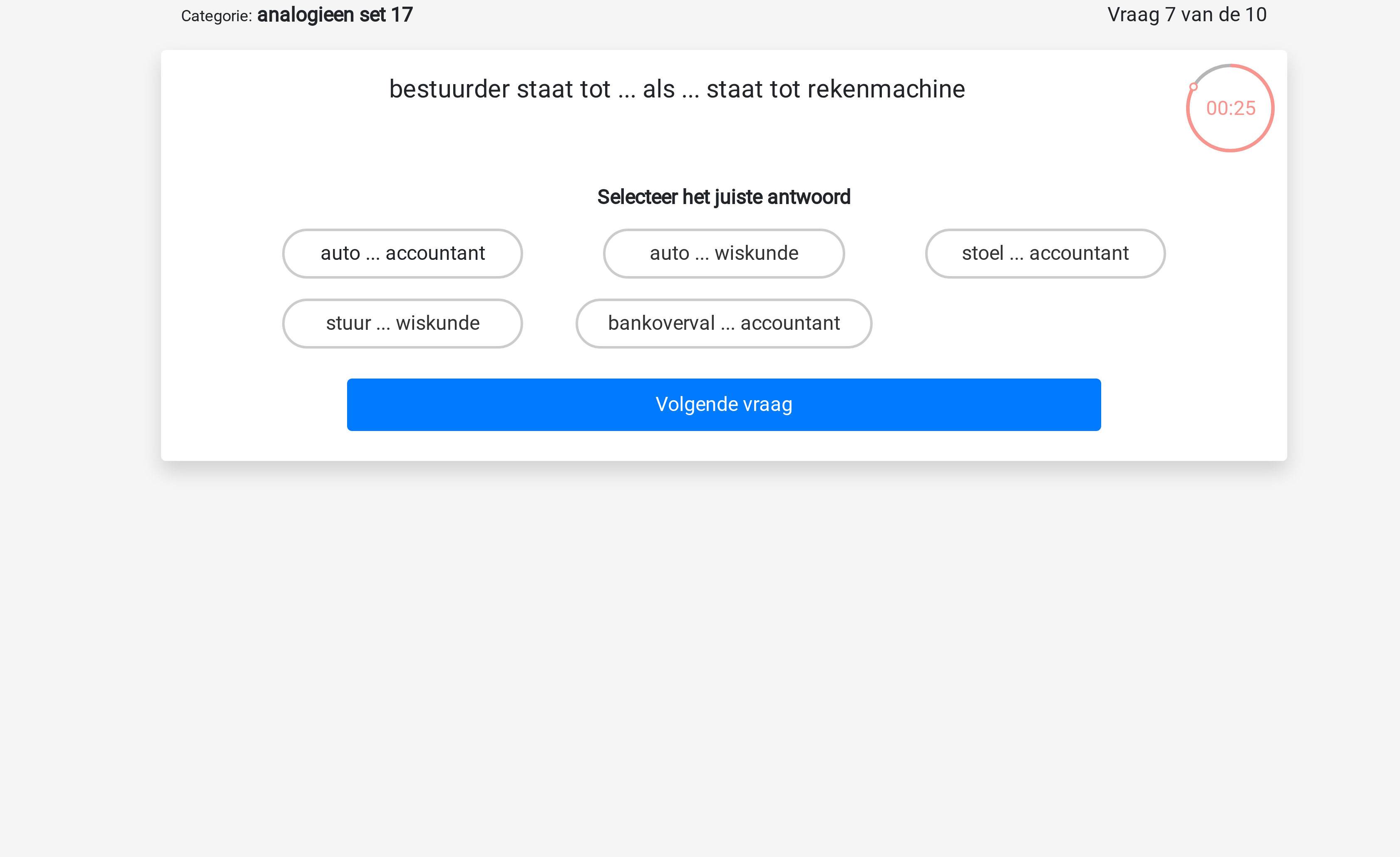
click at [596, 132] on label "auto ... accountant" at bounding box center [593, 126] width 80 height 17
click at [596, 132] on input "auto ... accountant" at bounding box center [596, 129] width 6 height 6
radio input "true"
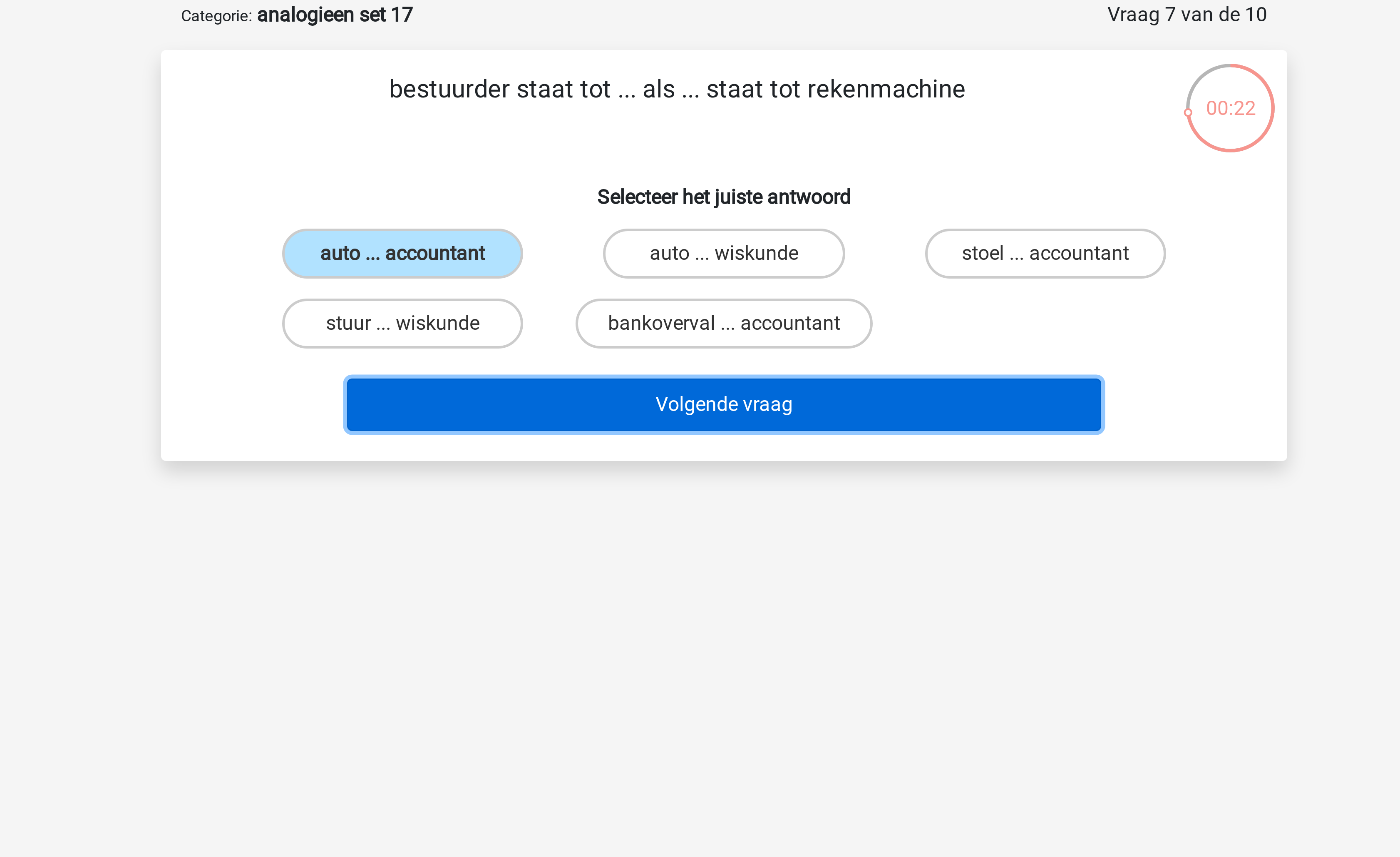
click at [677, 174] on button "Volgende vraag" at bounding box center [701, 177] width 252 height 17
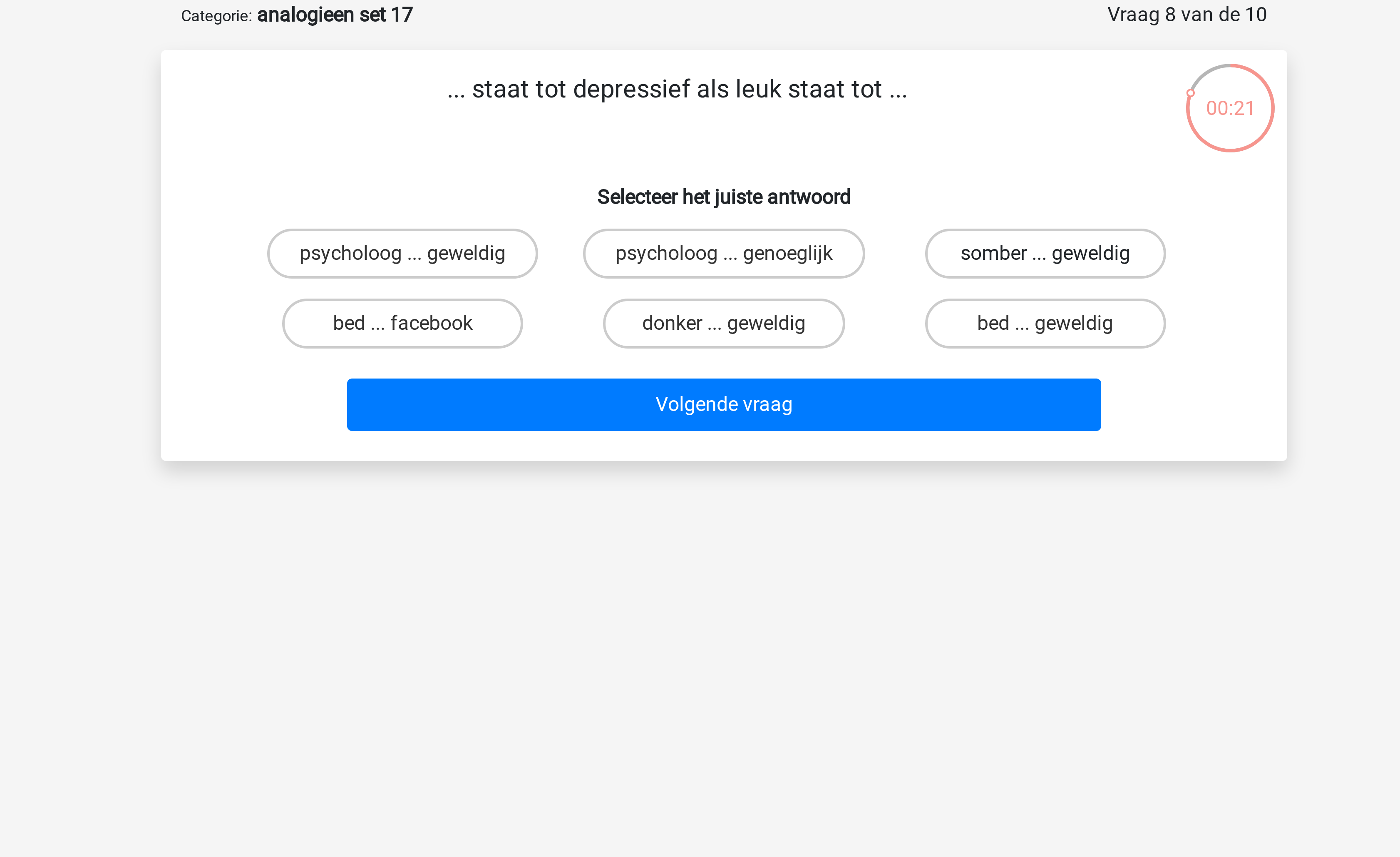
click at [787, 129] on label "somber ... geweldig" at bounding box center [807, 126] width 80 height 17
click at [807, 129] on input "somber ... geweldig" at bounding box center [809, 129] width 6 height 6
radio input "true"
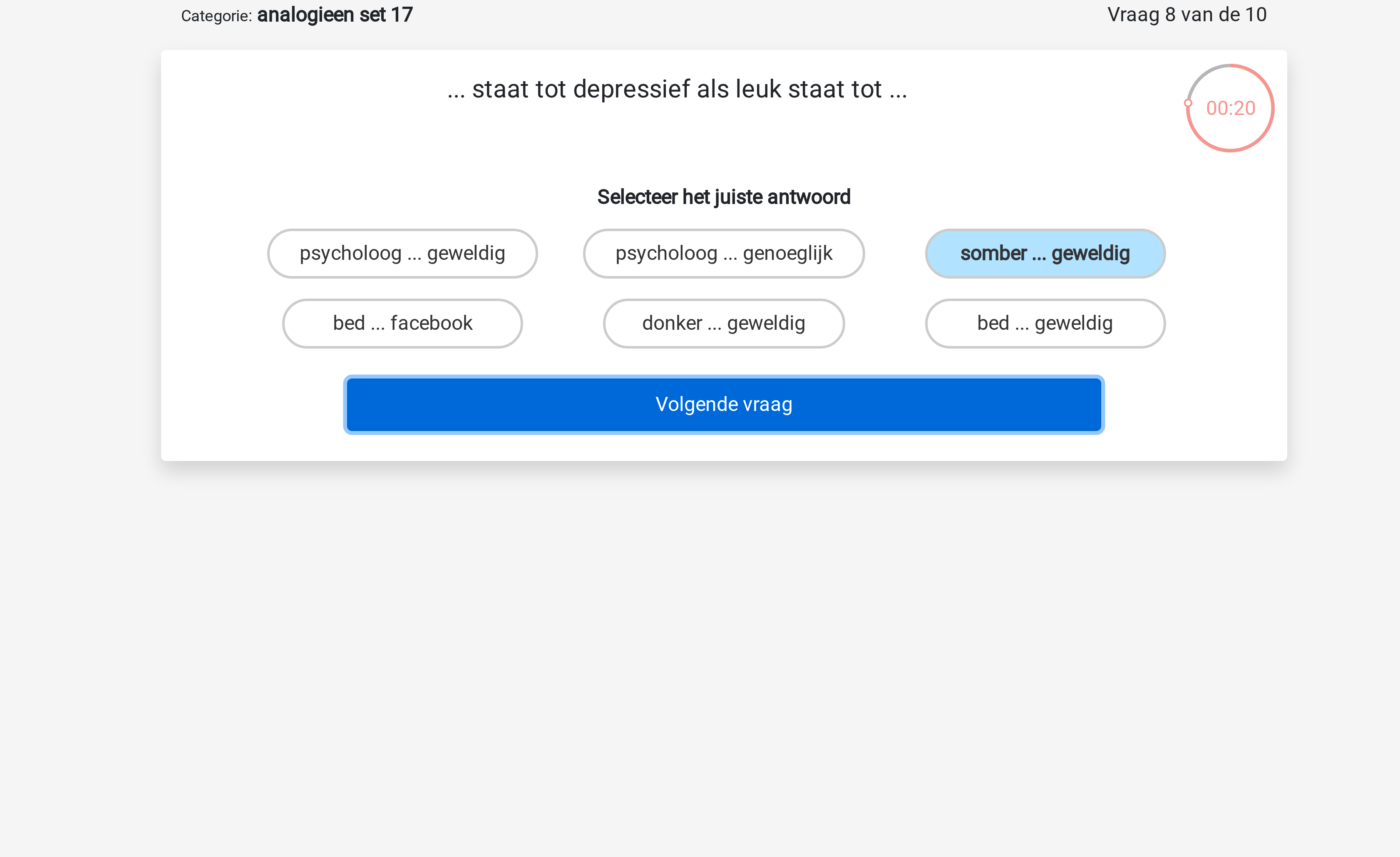
click at [733, 174] on button "Volgende vraag" at bounding box center [701, 177] width 252 height 17
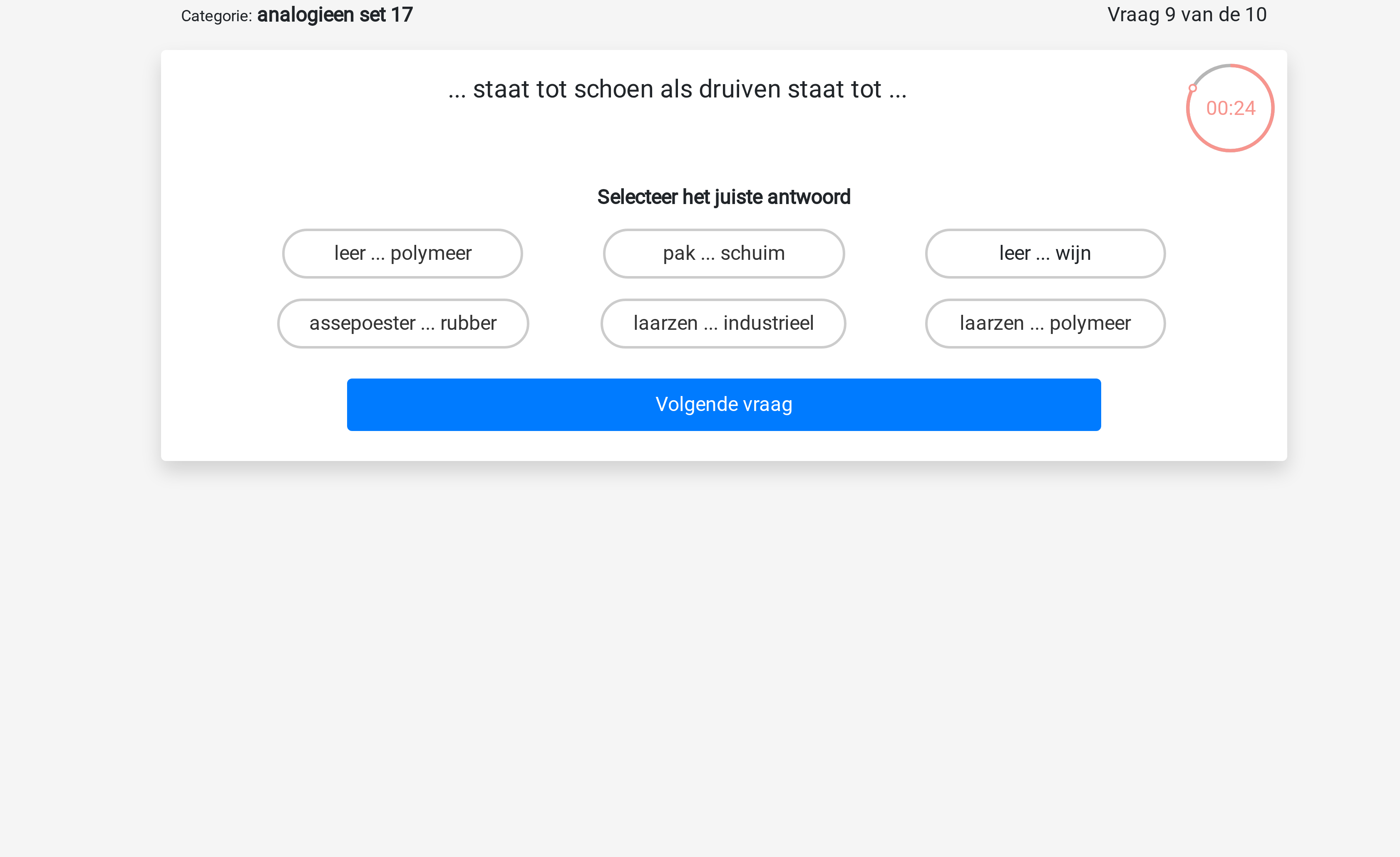
click at [780, 124] on label "leer ... wijn" at bounding box center [807, 126] width 80 height 17
click at [807, 126] on input "leer ... wijn" at bounding box center [809, 129] width 6 height 6
radio input "true"
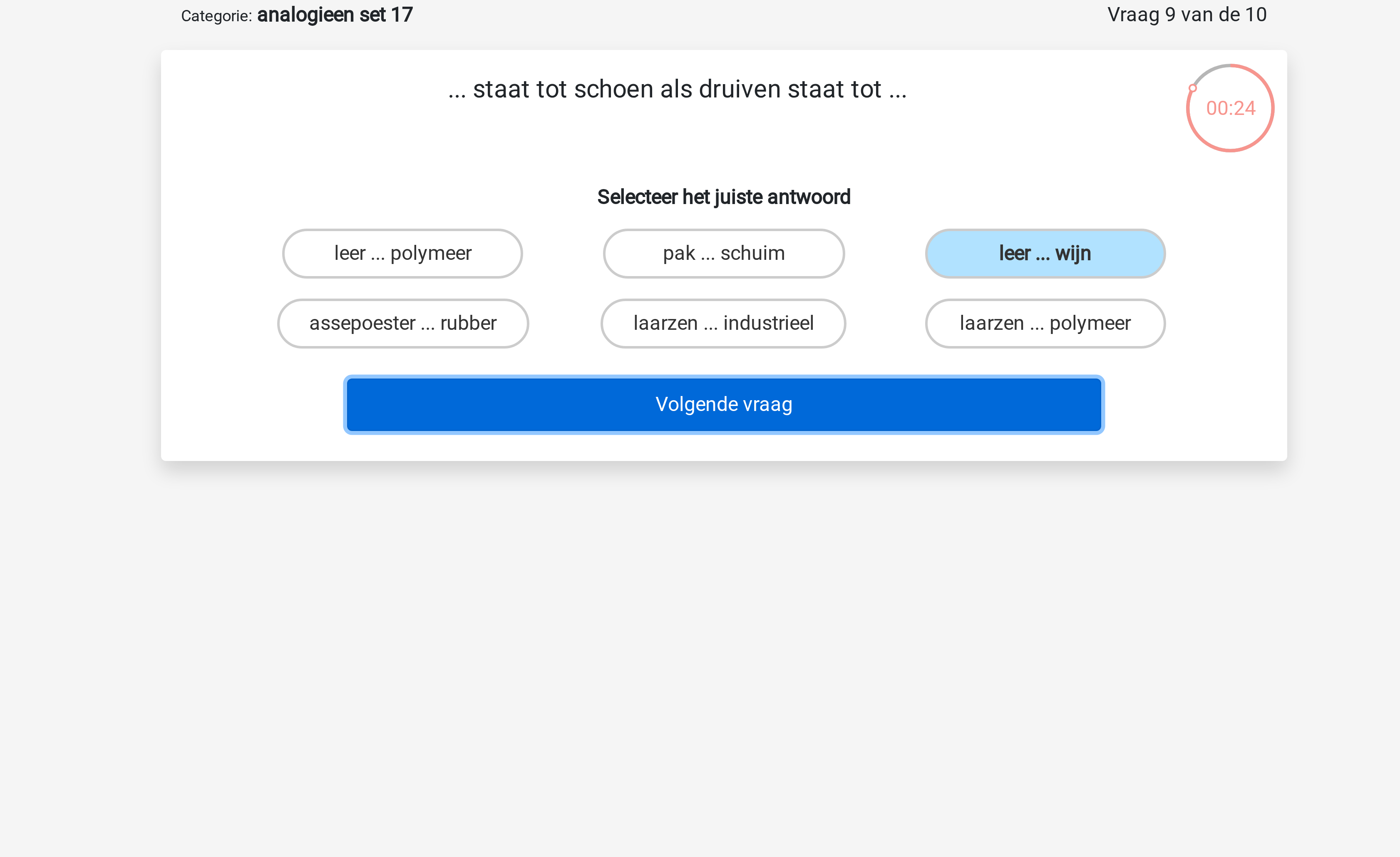
click at [748, 174] on button "Volgende vraag" at bounding box center [701, 177] width 252 height 17
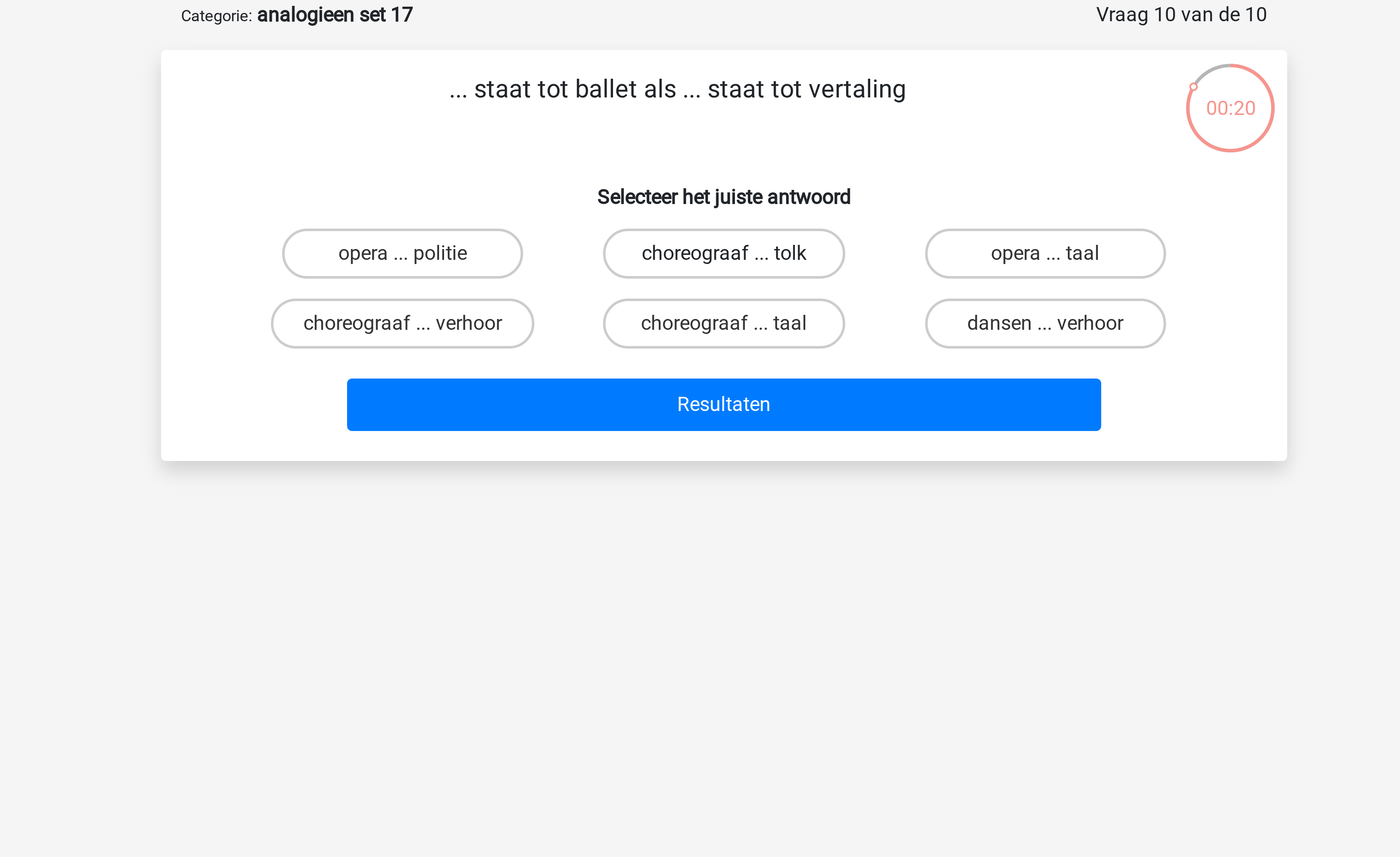
click at [723, 129] on label "choreograaf ... tolk" at bounding box center [699, 126] width 80 height 17
click at [706, 129] on input "choreograaf ... tolk" at bounding box center [702, 129] width 6 height 6
radio input "true"
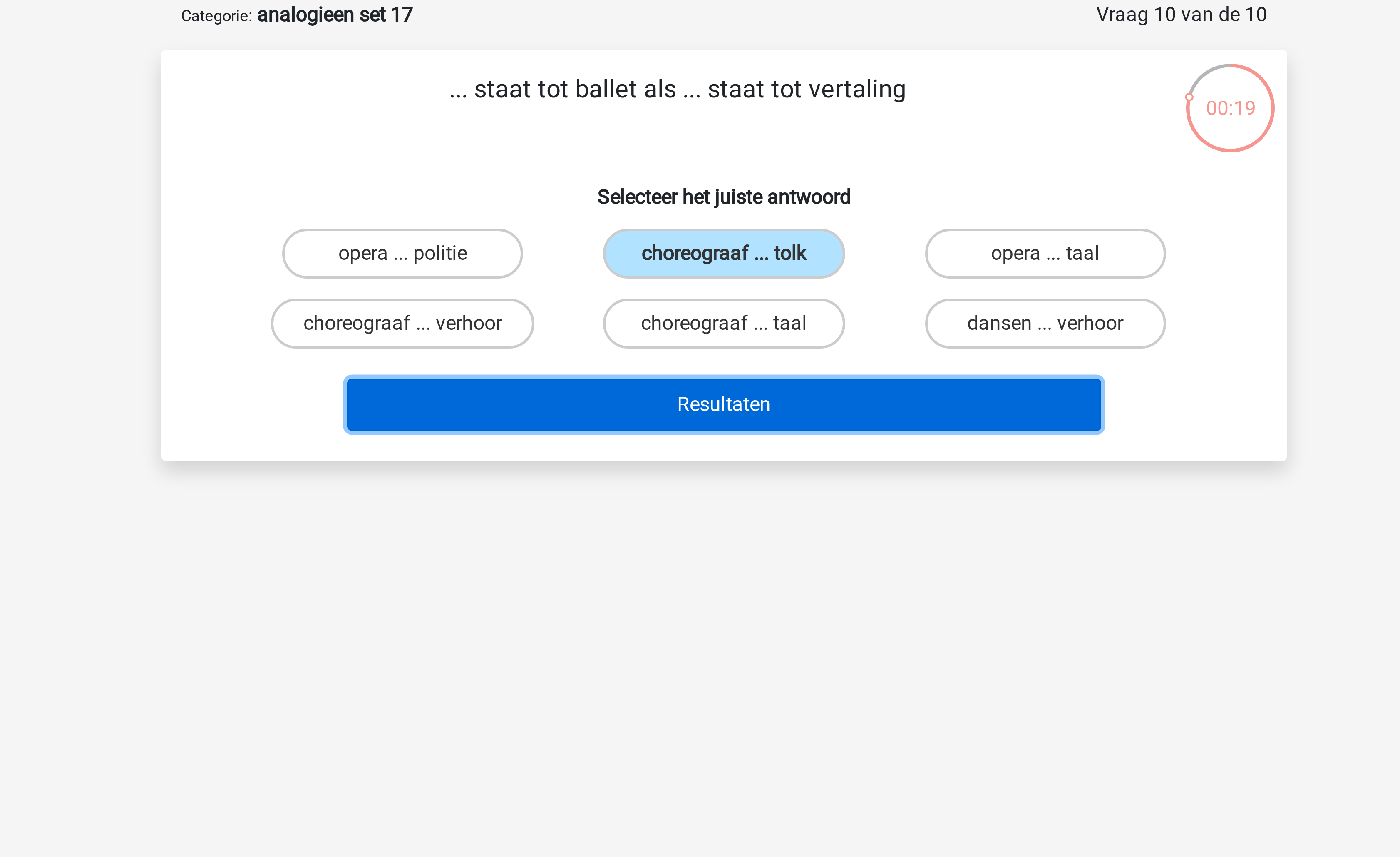
click at [712, 182] on button "Resultaten" at bounding box center [701, 177] width 252 height 17
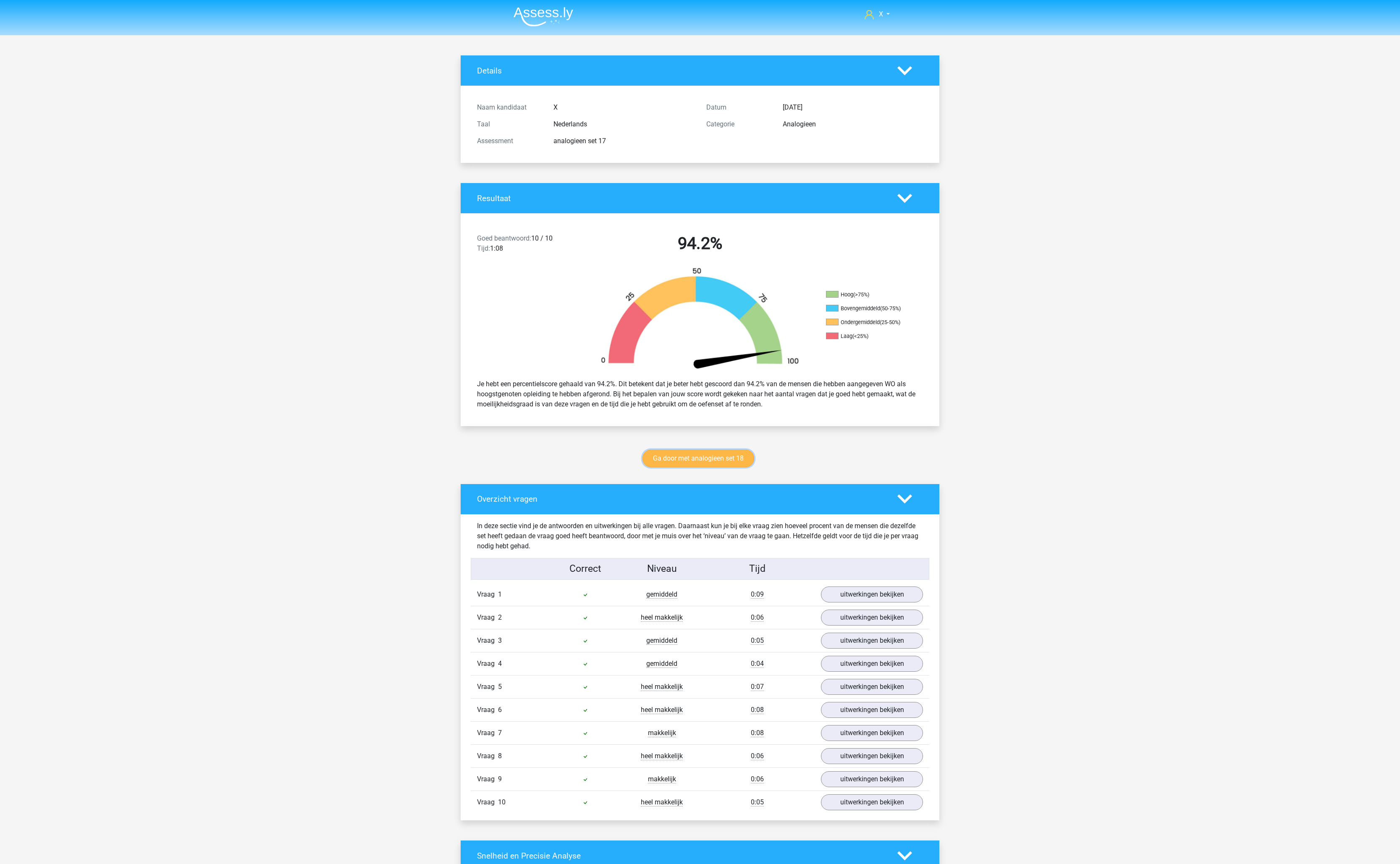
click at [704, 466] on link "Ga door met analogieen set 18" at bounding box center [698, 458] width 111 height 18
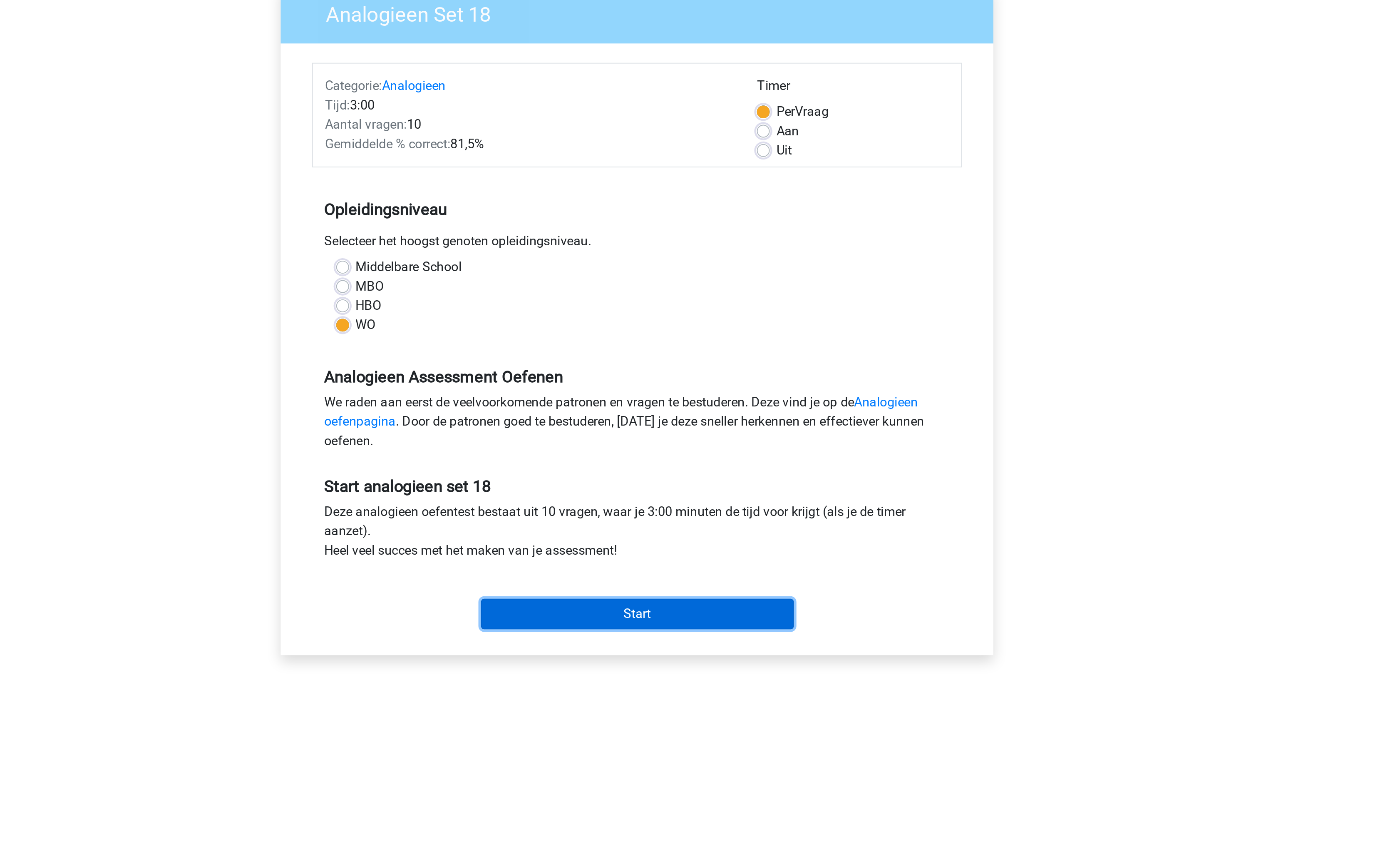
click at [703, 391] on input "Start" at bounding box center [700, 393] width 162 height 16
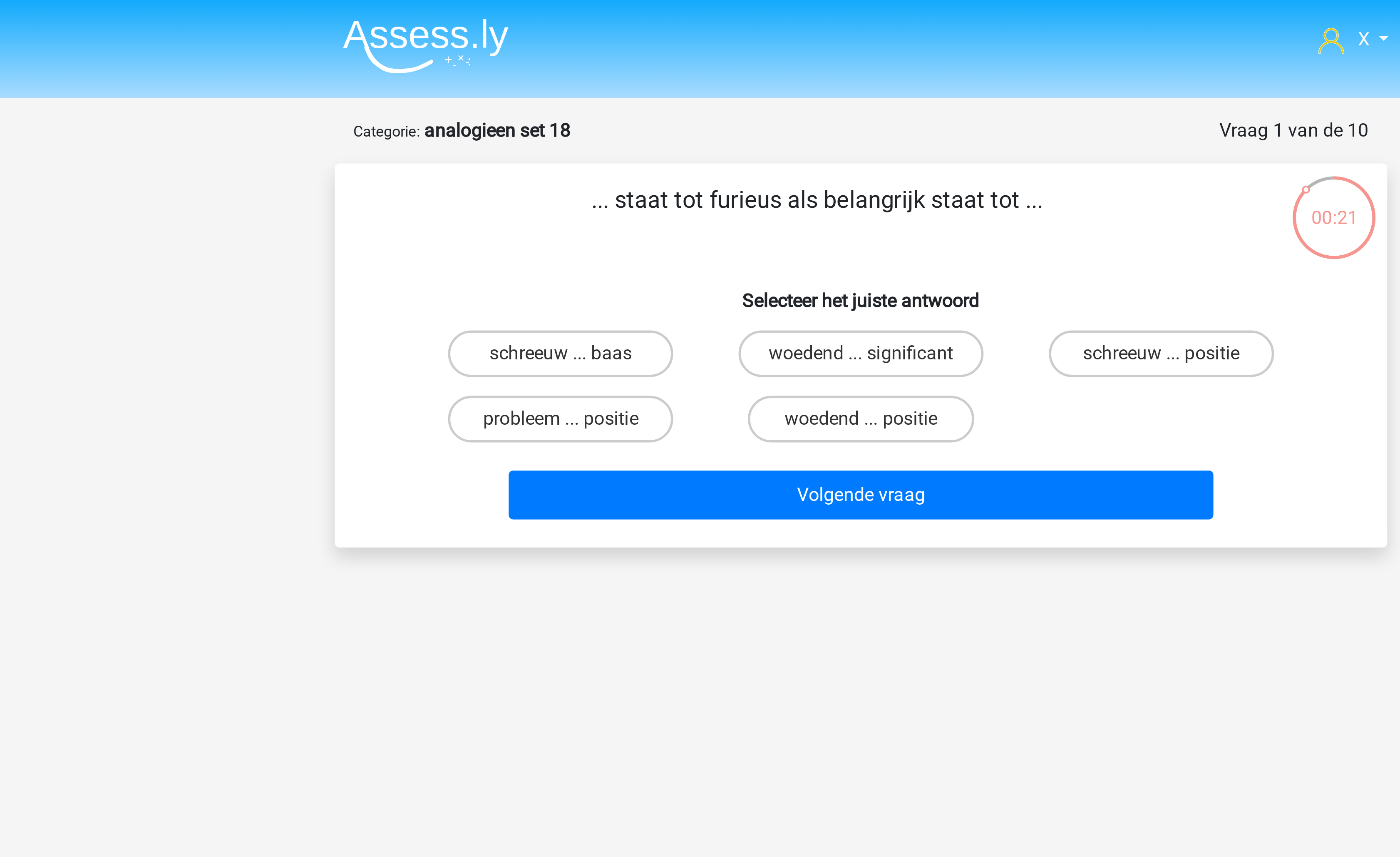
click at [702, 129] on input "woedend ... significant" at bounding box center [702, 129] width 6 height 6
radio input "true"
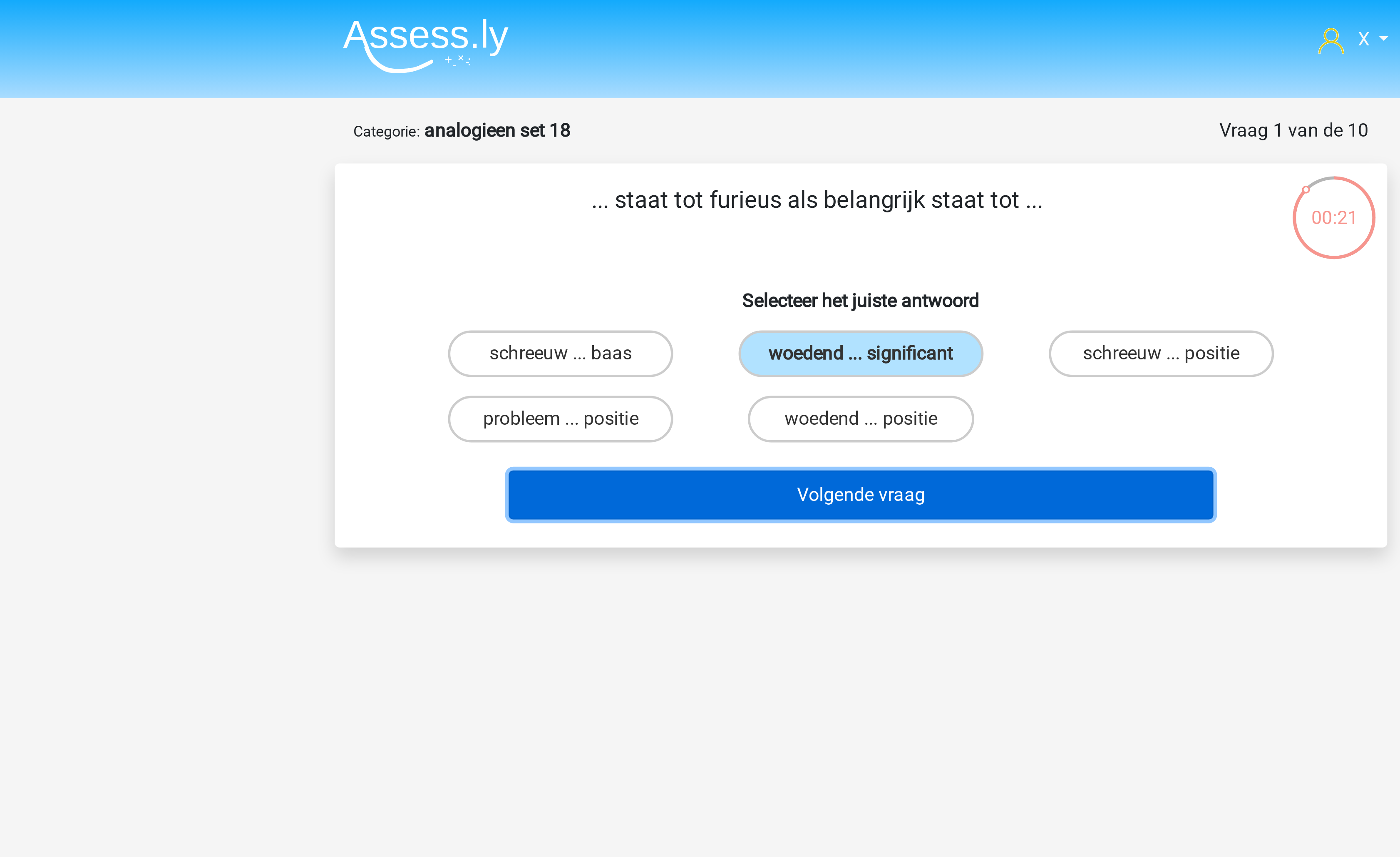
click at [699, 174] on button "Volgende vraag" at bounding box center [701, 177] width 252 height 17
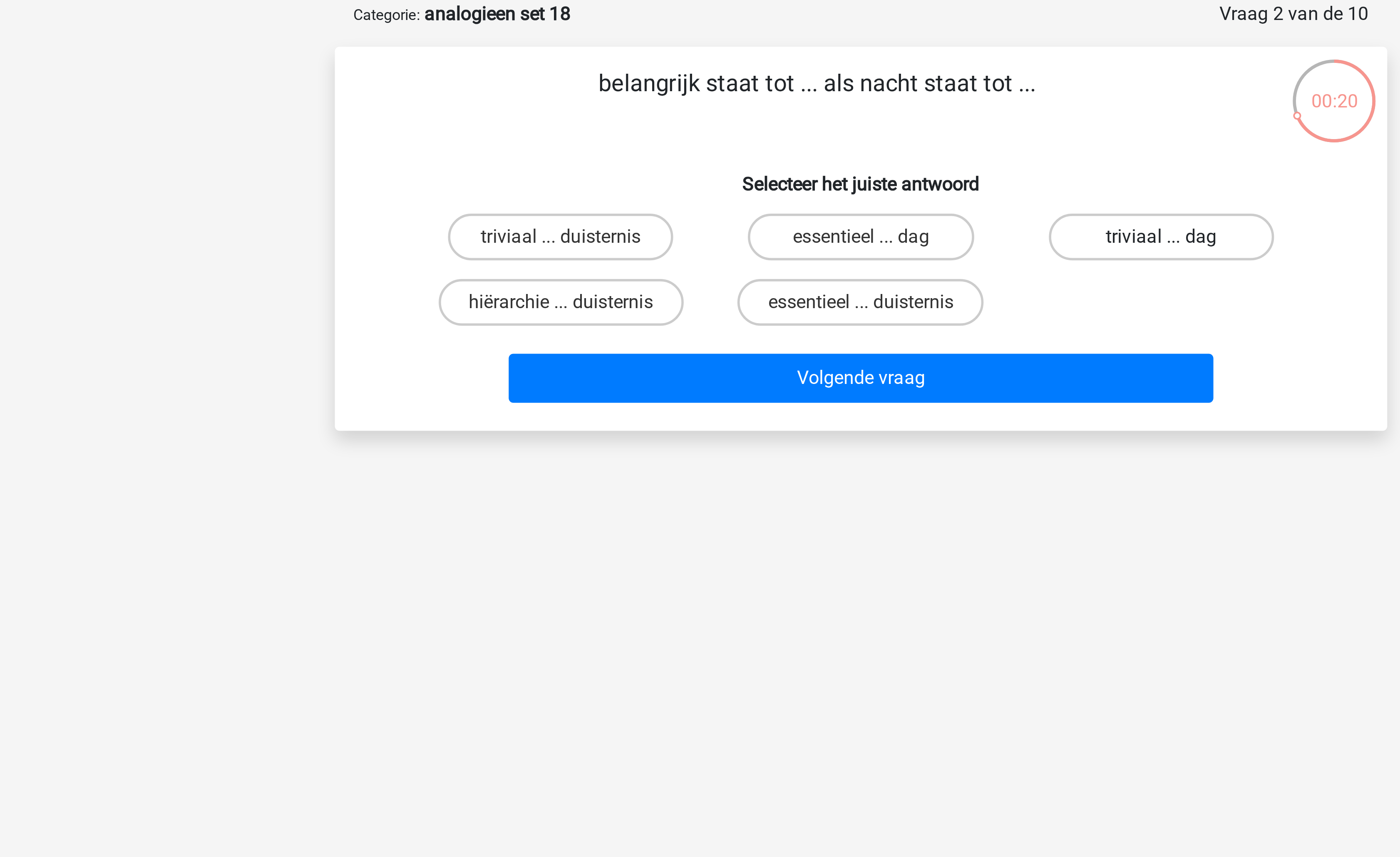
click at [782, 131] on label "triviaal ... dag" at bounding box center [807, 126] width 80 height 17
click at [807, 131] on input "triviaal ... dag" at bounding box center [809, 129] width 6 height 6
radio input "true"
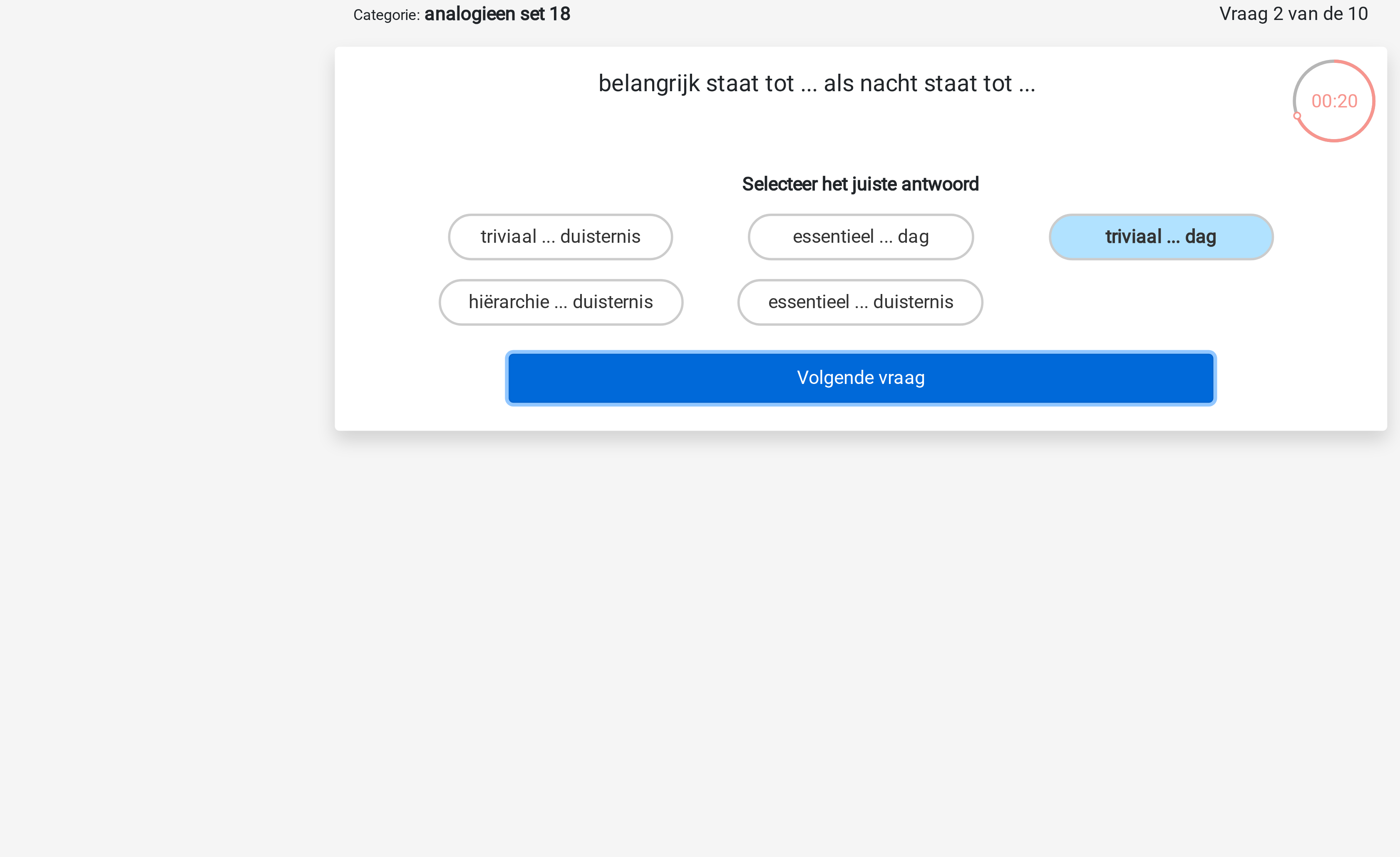
click at [732, 169] on button "Volgende vraag" at bounding box center [701, 177] width 252 height 17
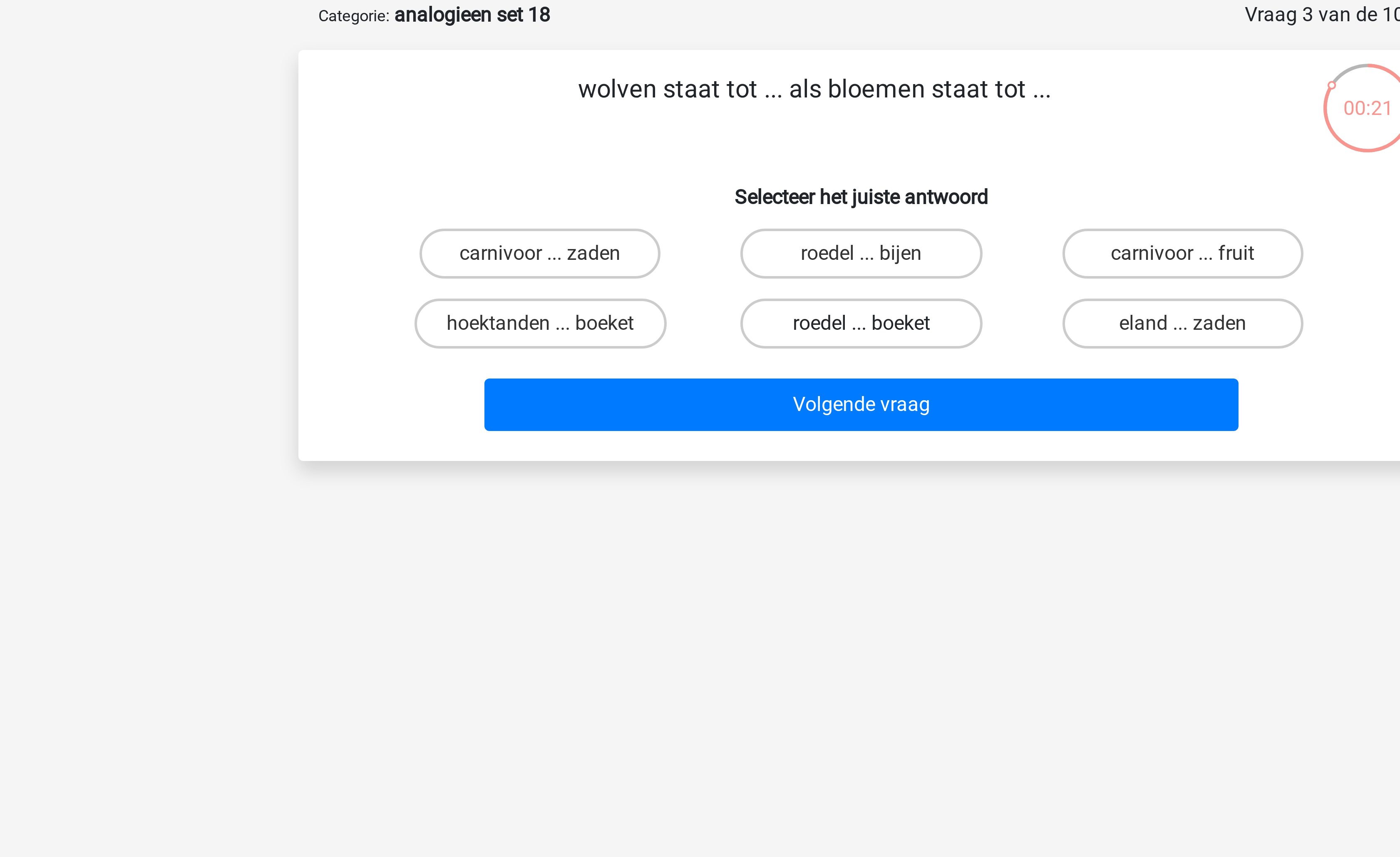
click at [719, 149] on label "roedel ... boeket" at bounding box center [699, 149] width 80 height 17
click at [706, 149] on input "roedel ... boeket" at bounding box center [702, 152] width 6 height 6
radio input "true"
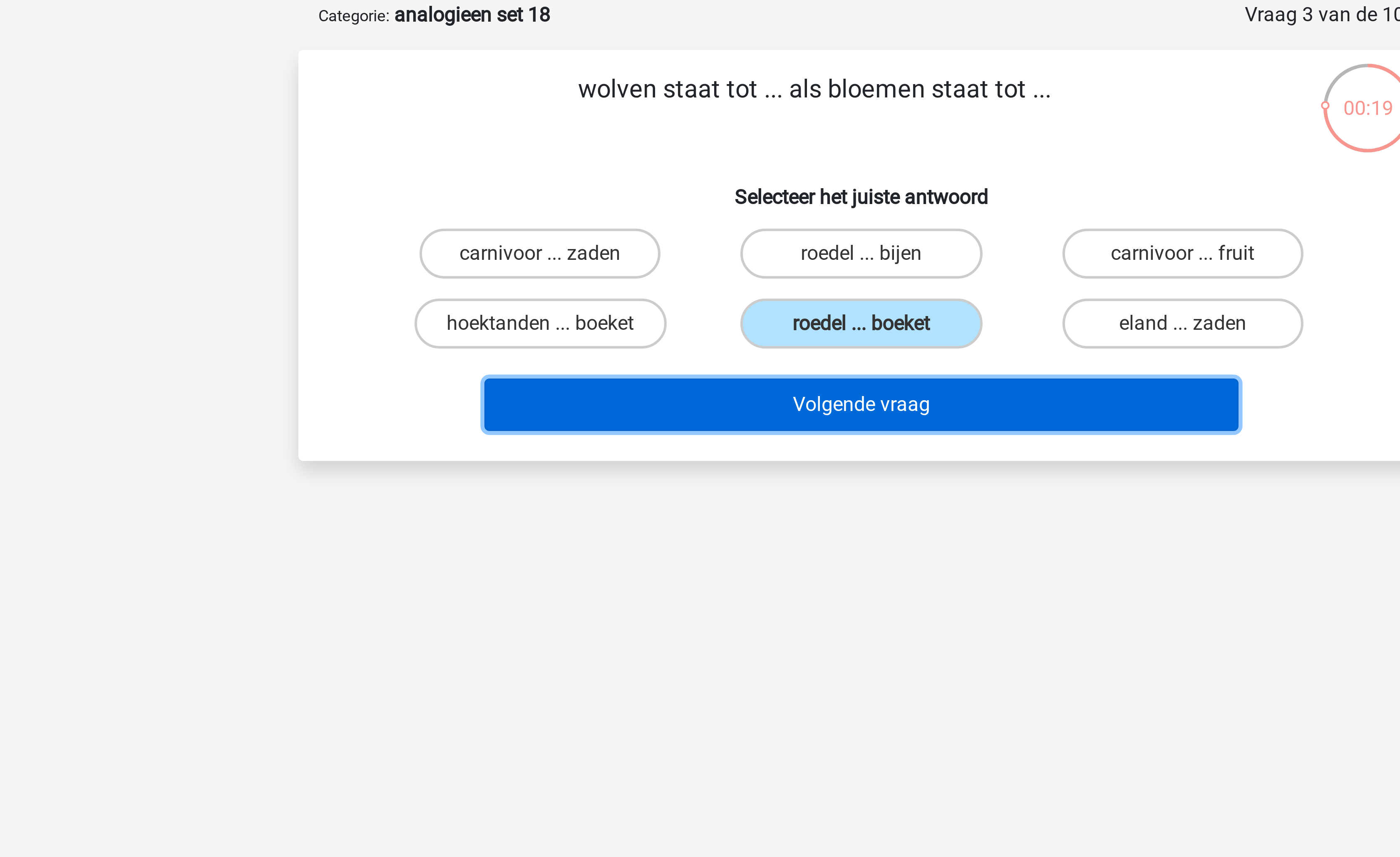
click at [722, 176] on button "Volgende vraag" at bounding box center [701, 177] width 252 height 17
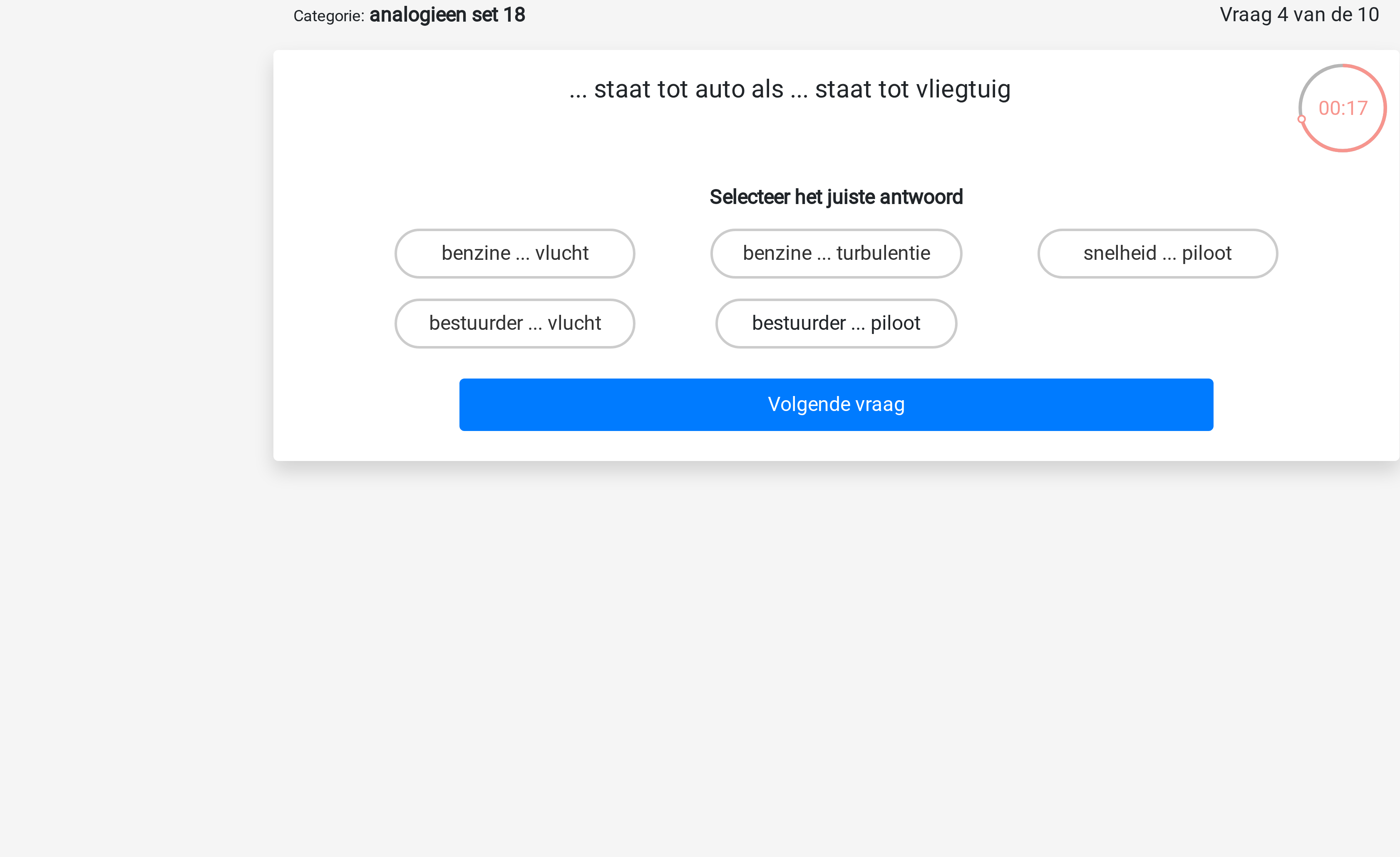
click at [682, 152] on label "bestuurder ... piloot" at bounding box center [699, 149] width 80 height 17
click at [700, 152] on input "bestuurder ... piloot" at bounding box center [702, 152] width 6 height 6
radio input "true"
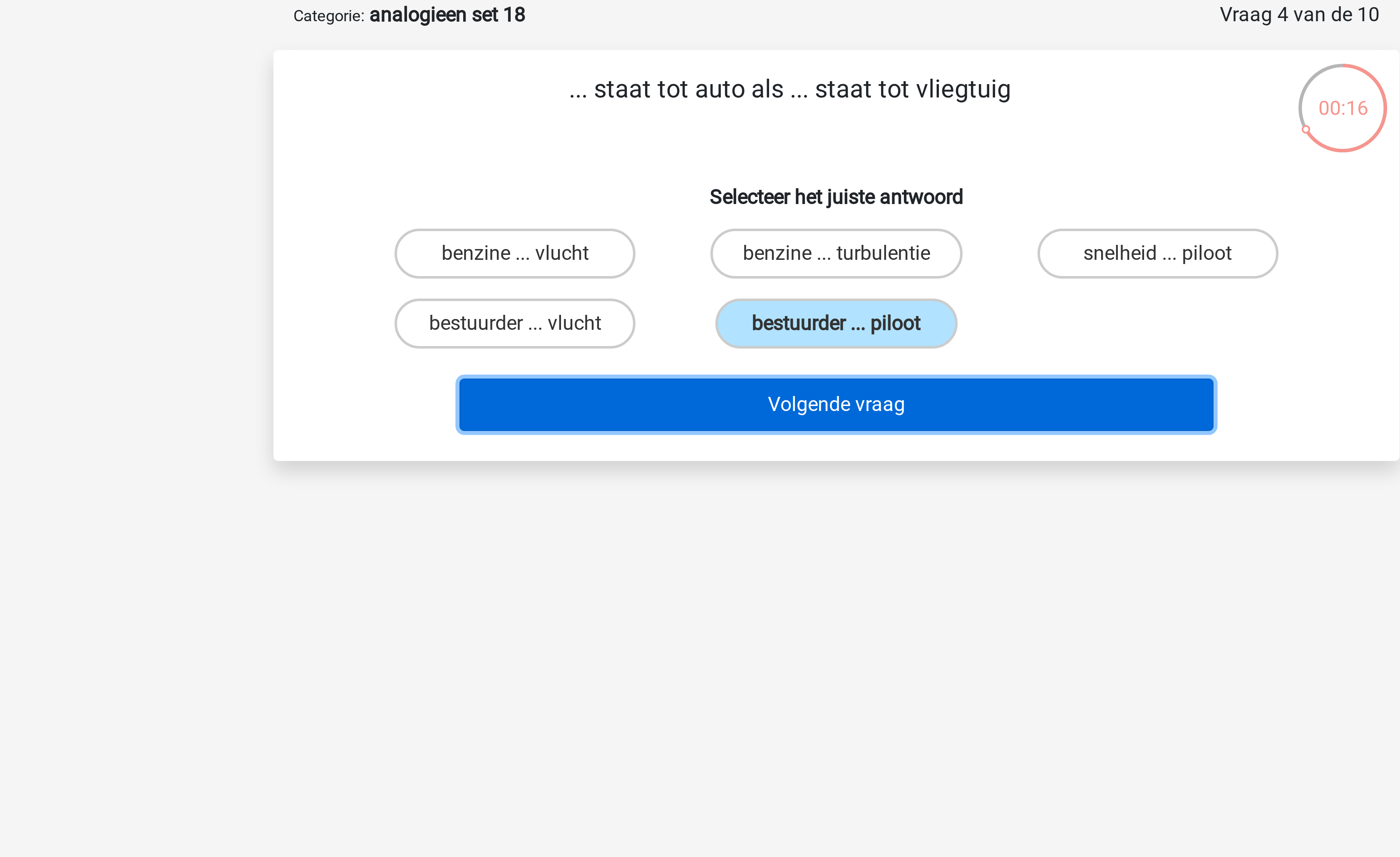
click at [684, 178] on button "Volgende vraag" at bounding box center [701, 177] width 252 height 17
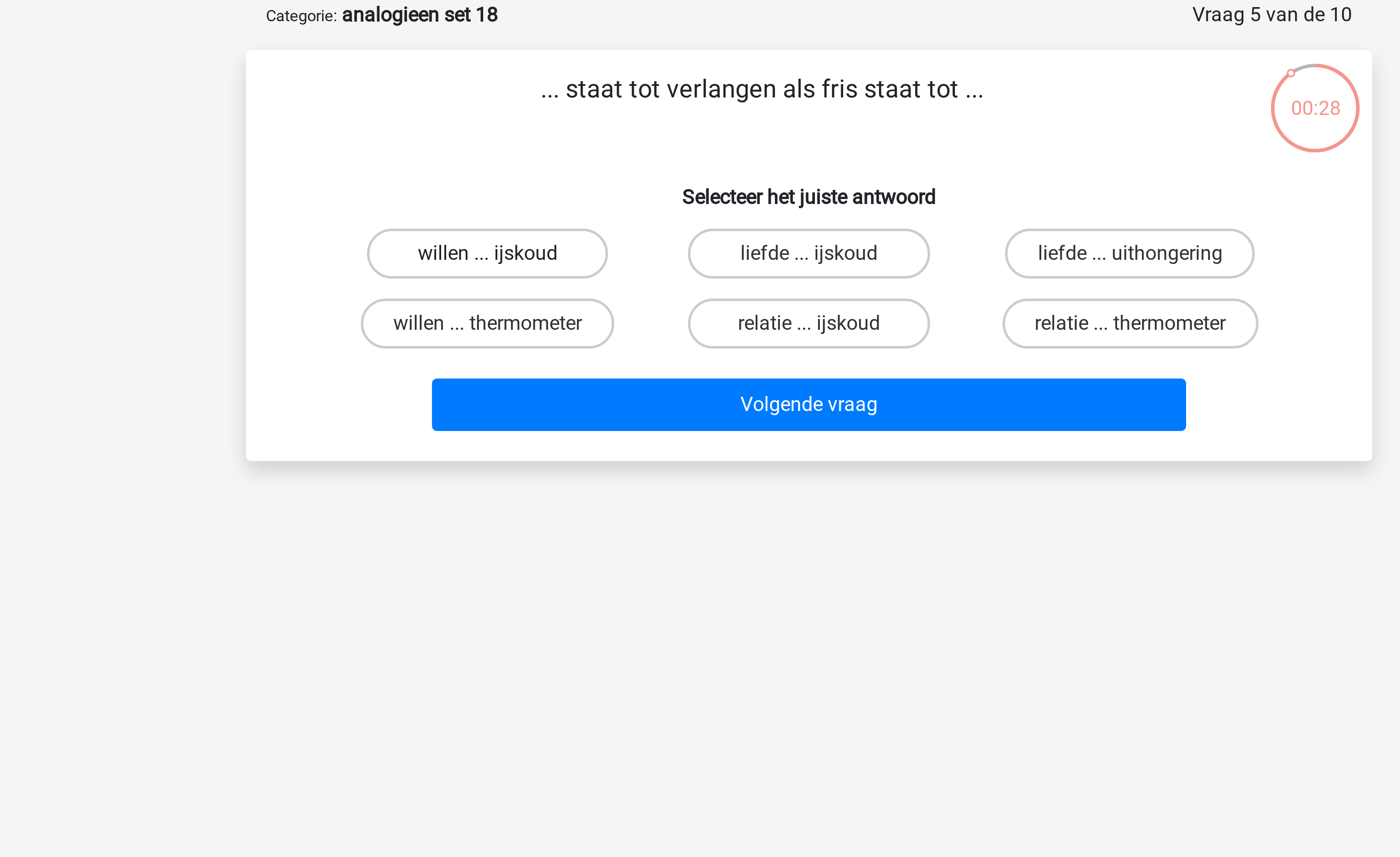
click at [606, 123] on label "willen ... ijskoud" at bounding box center [593, 126] width 80 height 17
click at [598, 126] on input "willen ... ijskoud" at bounding box center [596, 129] width 6 height 6
radio input "true"
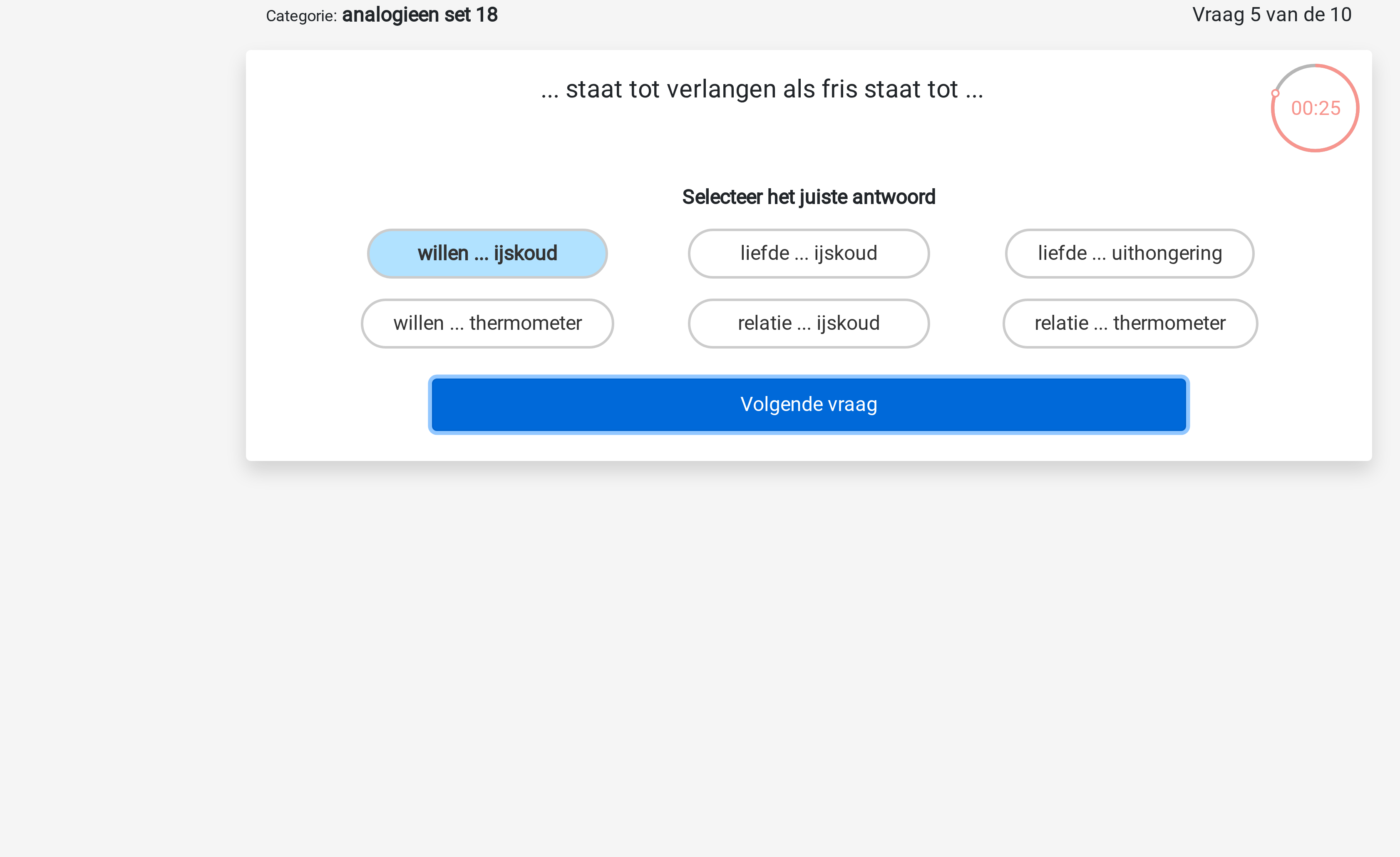
click at [676, 180] on button "Volgende vraag" at bounding box center [701, 177] width 252 height 17
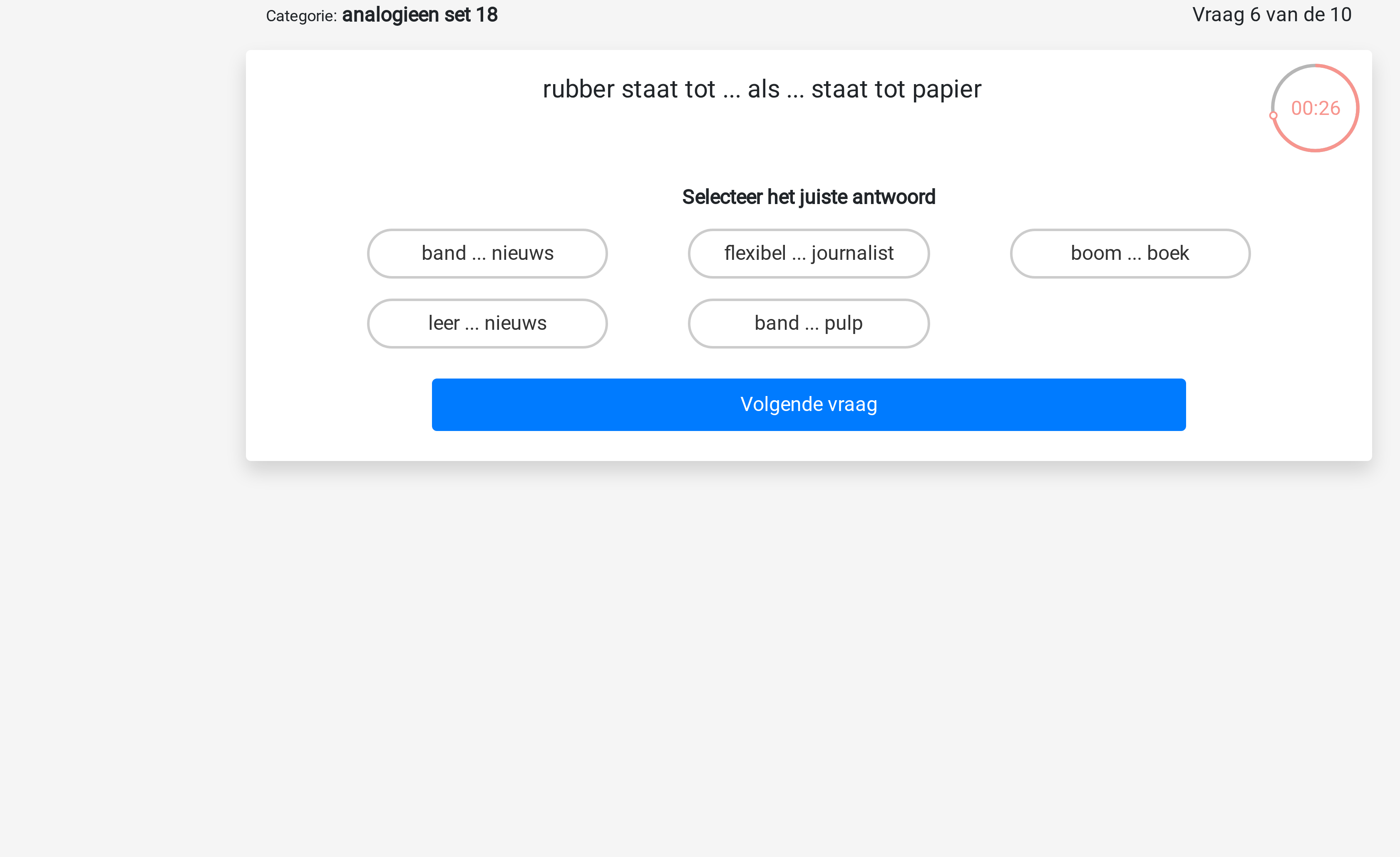
click at [655, 73] on p "rubber staat tot ... als ... staat tot papier" at bounding box center [684, 77] width 318 height 25
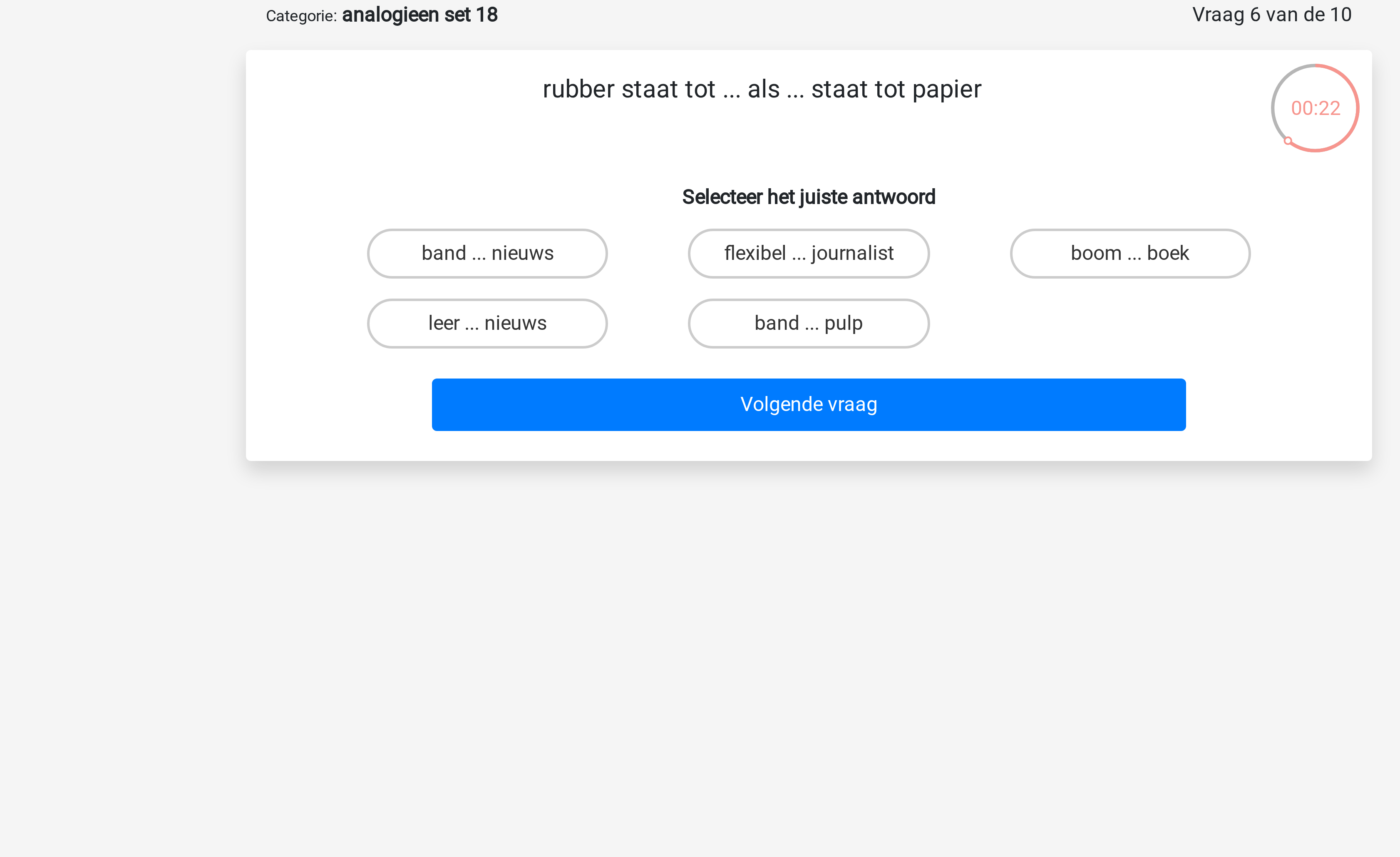
click at [655, 73] on p "rubber staat tot ... als ... staat tot papier" at bounding box center [684, 77] width 318 height 25
click at [707, 149] on label "band ... pulp" at bounding box center [699, 149] width 80 height 17
click at [706, 149] on input "band ... pulp" at bounding box center [702, 152] width 6 height 6
radio input "true"
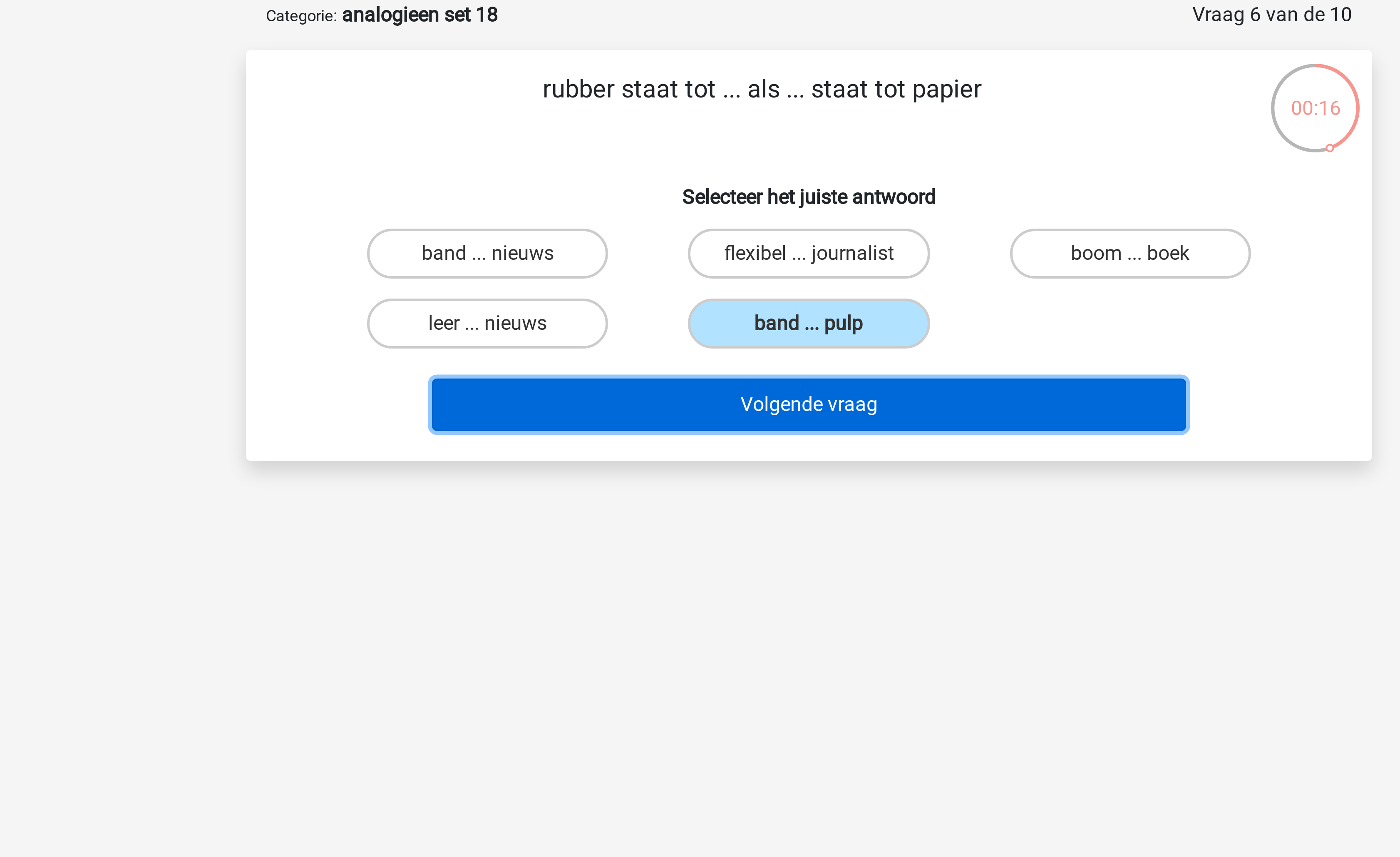
click at [695, 177] on button "Volgende vraag" at bounding box center [701, 177] width 252 height 17
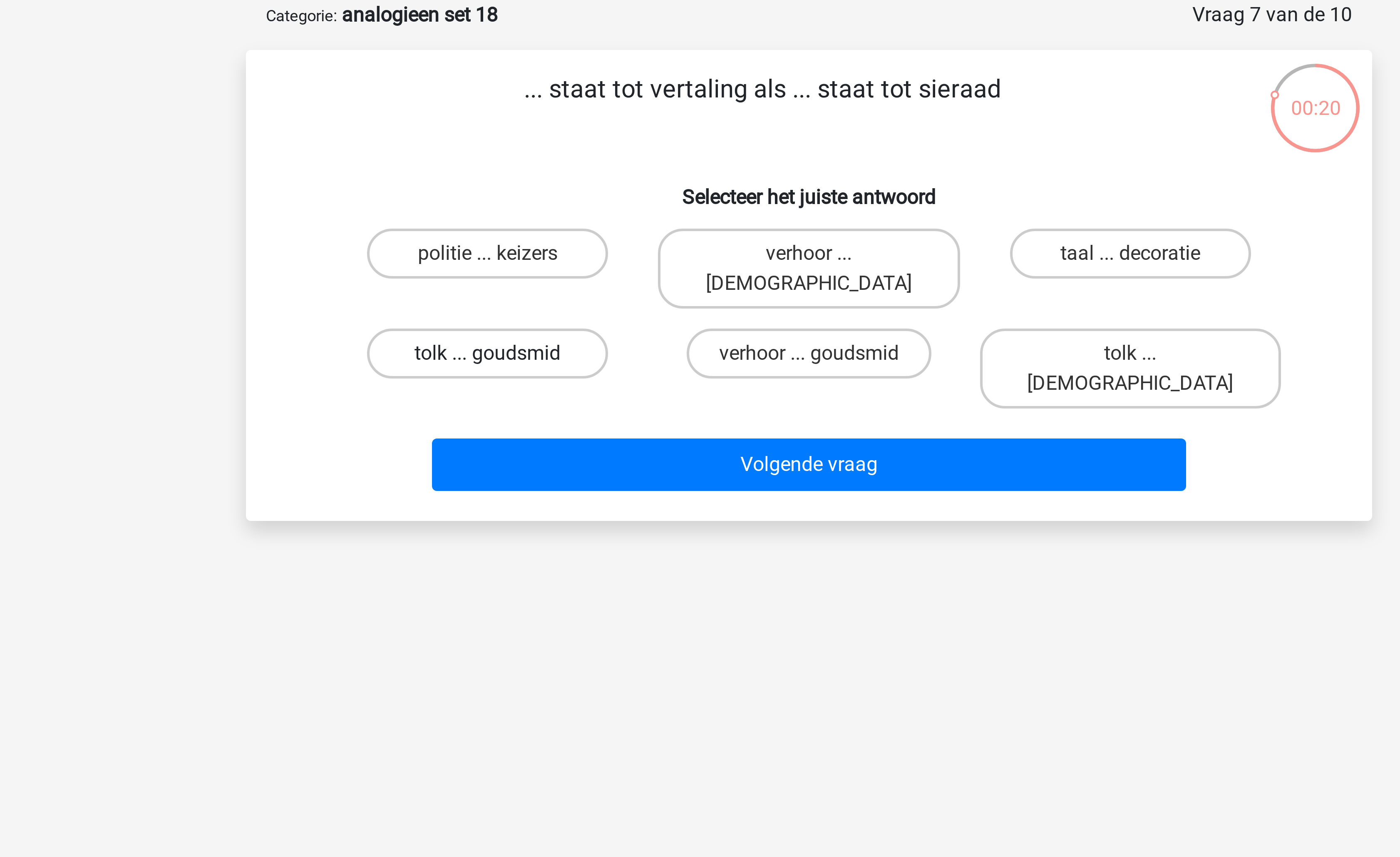
click at [621, 151] on label "tolk ... goudsmid" at bounding box center [593, 159] width 80 height 17
click at [598, 159] on input "tolk ... goudsmid" at bounding box center [596, 162] width 6 height 6
radio input "true"
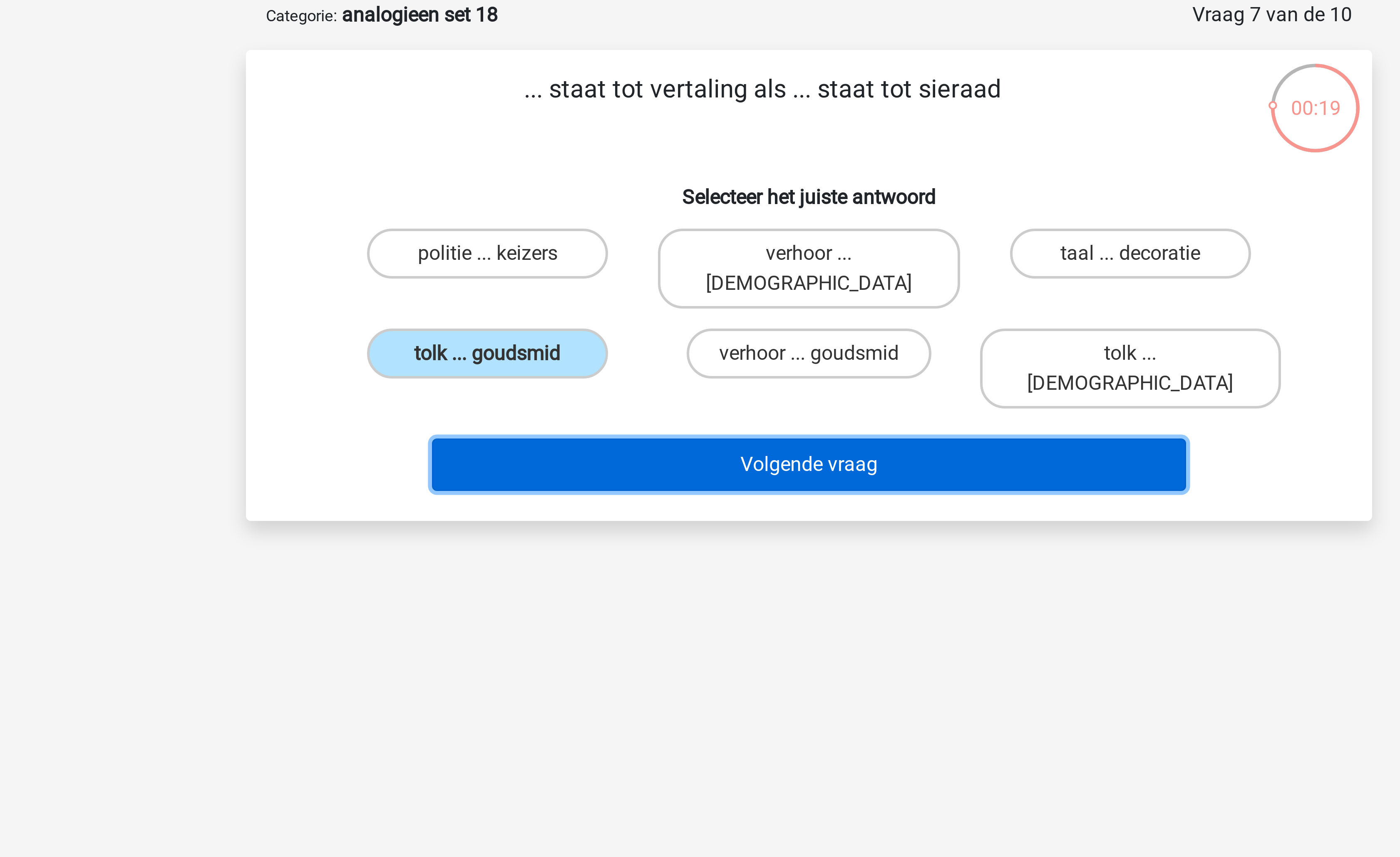
click at [669, 188] on button "Volgende vraag" at bounding box center [701, 197] width 252 height 17
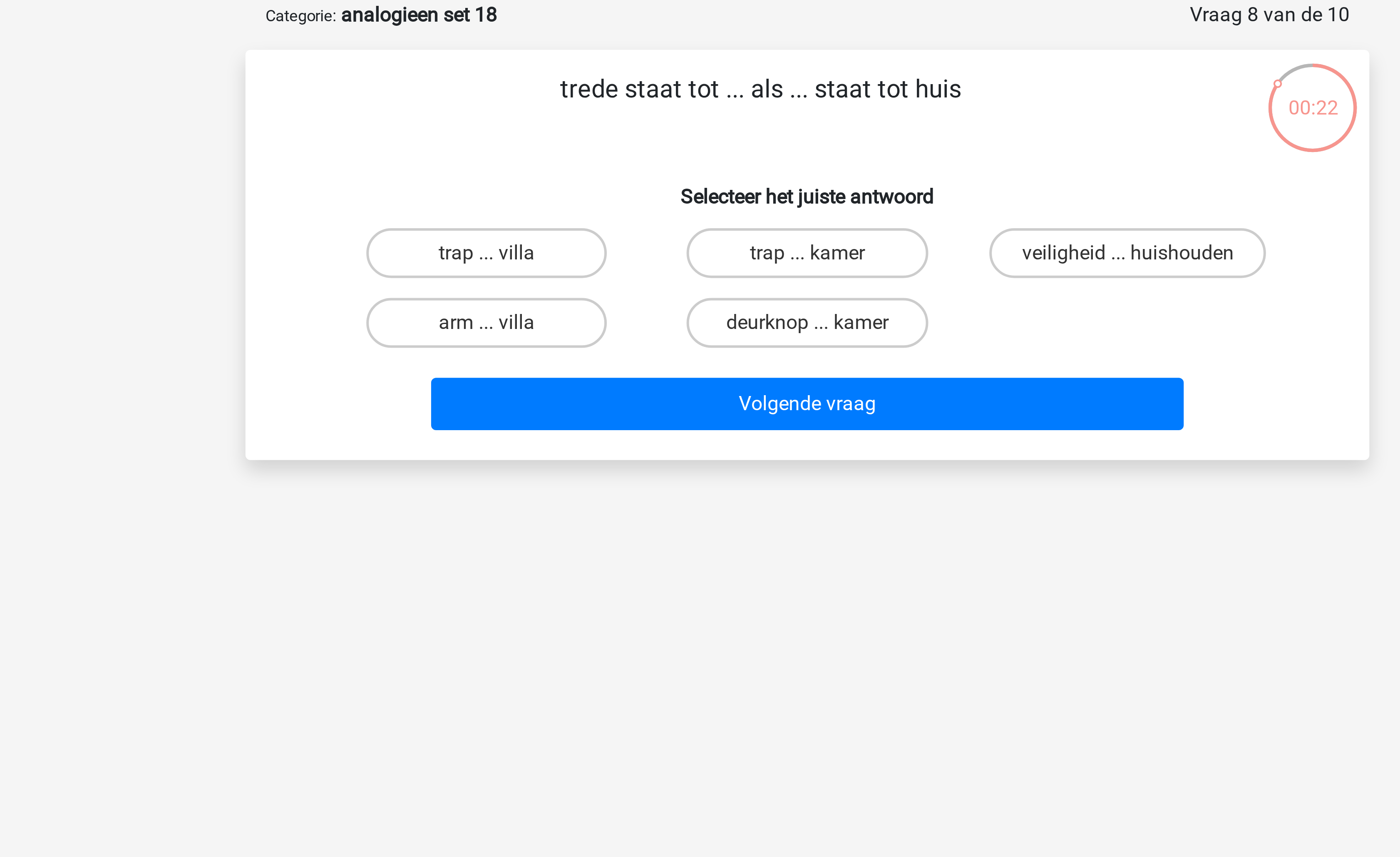
click at [703, 128] on input "trap ... kamer" at bounding box center [702, 129] width 6 height 6
radio input "true"
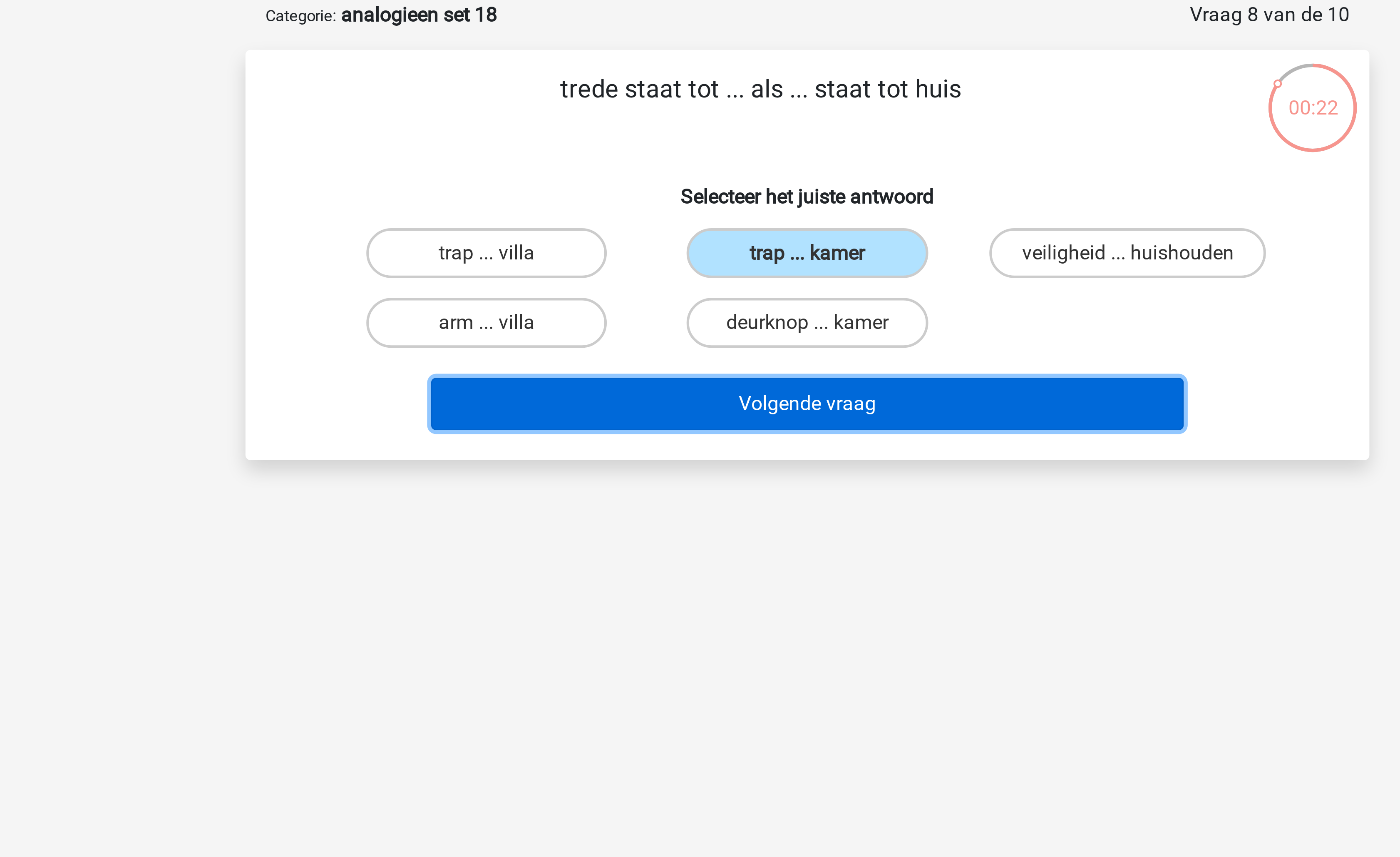
click at [694, 174] on button "Volgende vraag" at bounding box center [701, 177] width 252 height 17
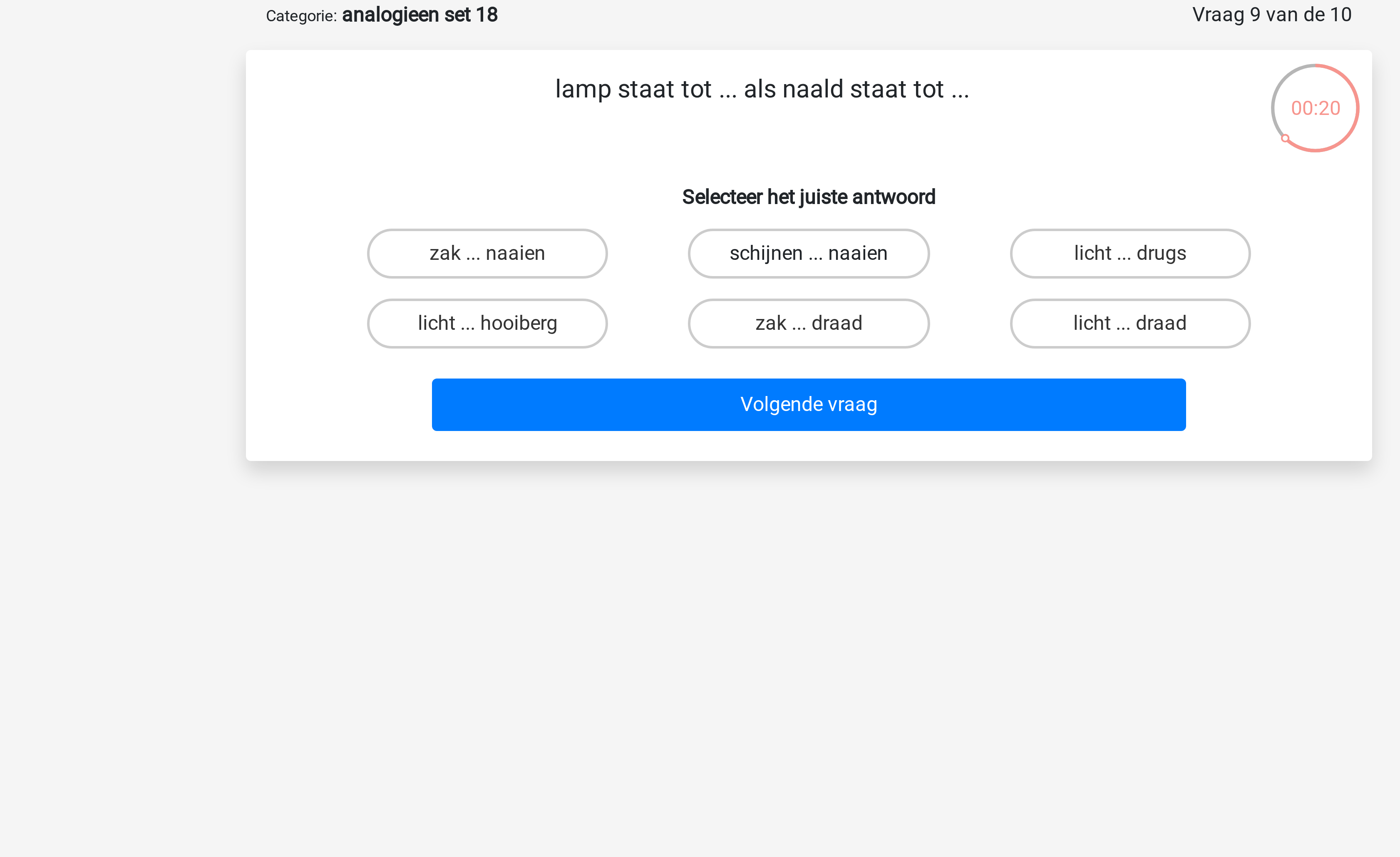
click at [693, 125] on label "schijnen ... naaien" at bounding box center [699, 126] width 80 height 17
click at [700, 126] on input "schijnen ... naaien" at bounding box center [702, 129] width 6 height 6
radio input "true"
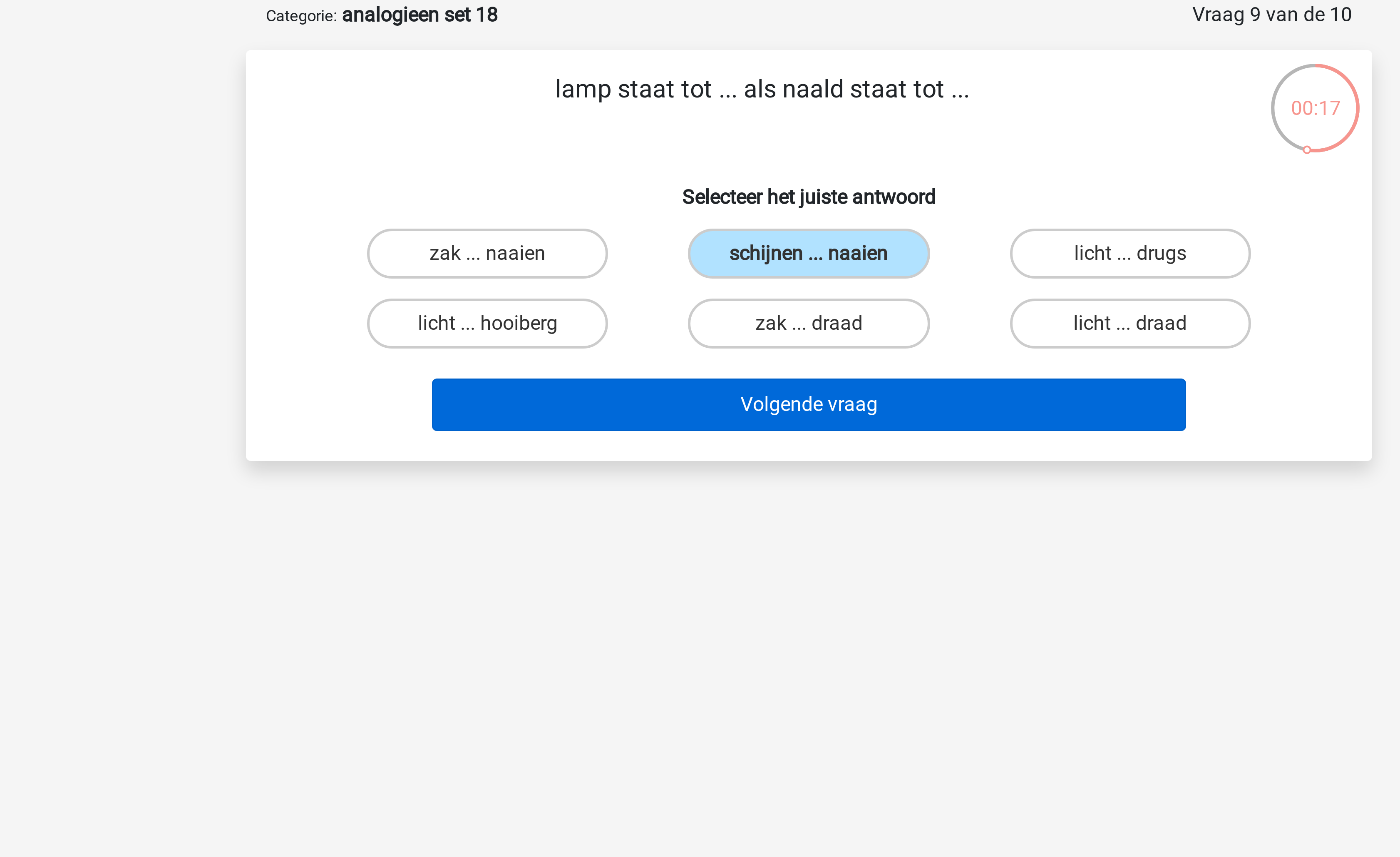
click at [704, 175] on button "Volgende vraag" at bounding box center [701, 177] width 252 height 17
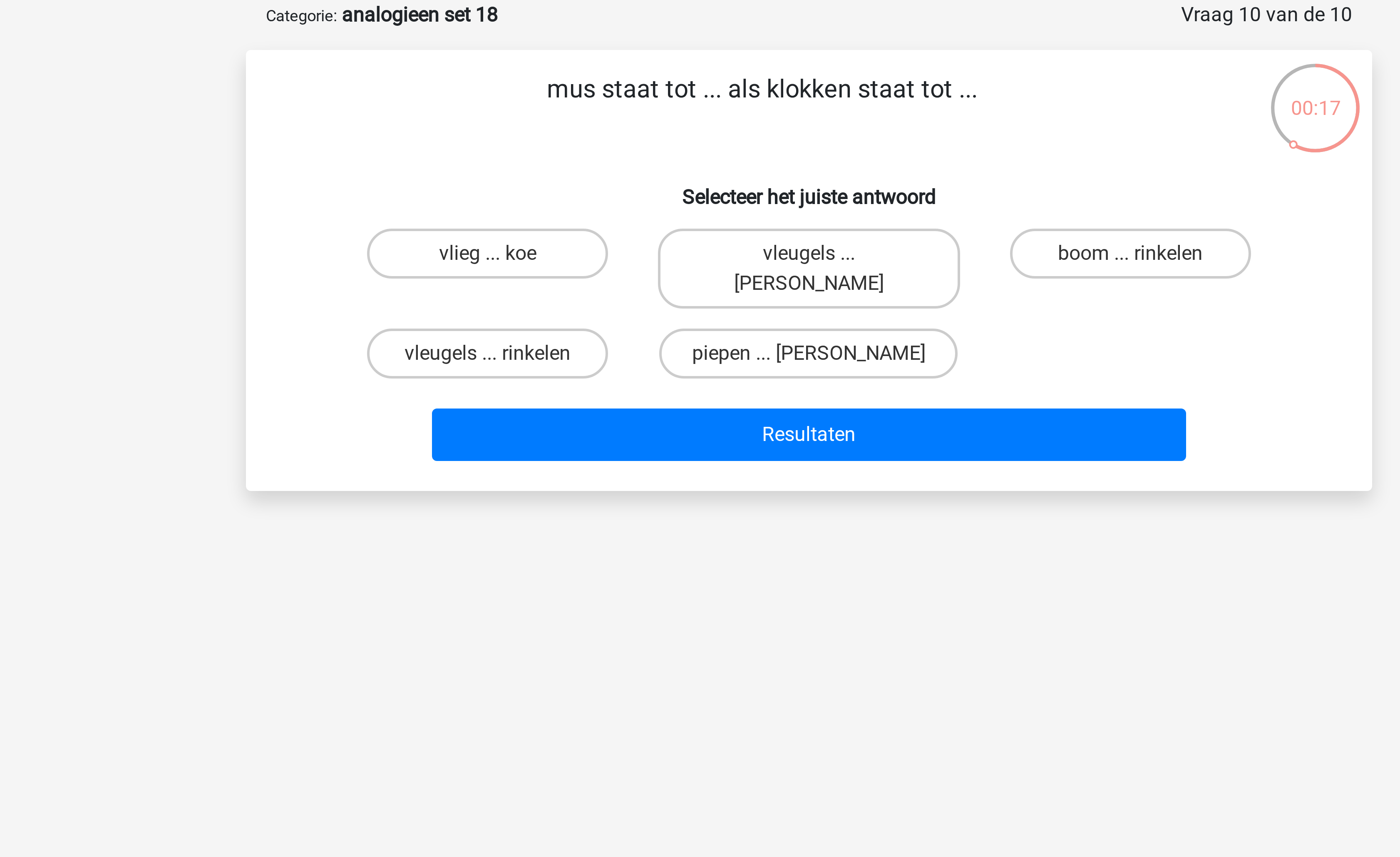
click at [765, 128] on div "boom ... rinkelen" at bounding box center [807, 131] width 100 height 27
click at [711, 153] on label "piepen ... luiden" at bounding box center [699, 159] width 99 height 17
click at [706, 159] on input "piepen ... luiden" at bounding box center [702, 162] width 6 height 6
radio input "true"
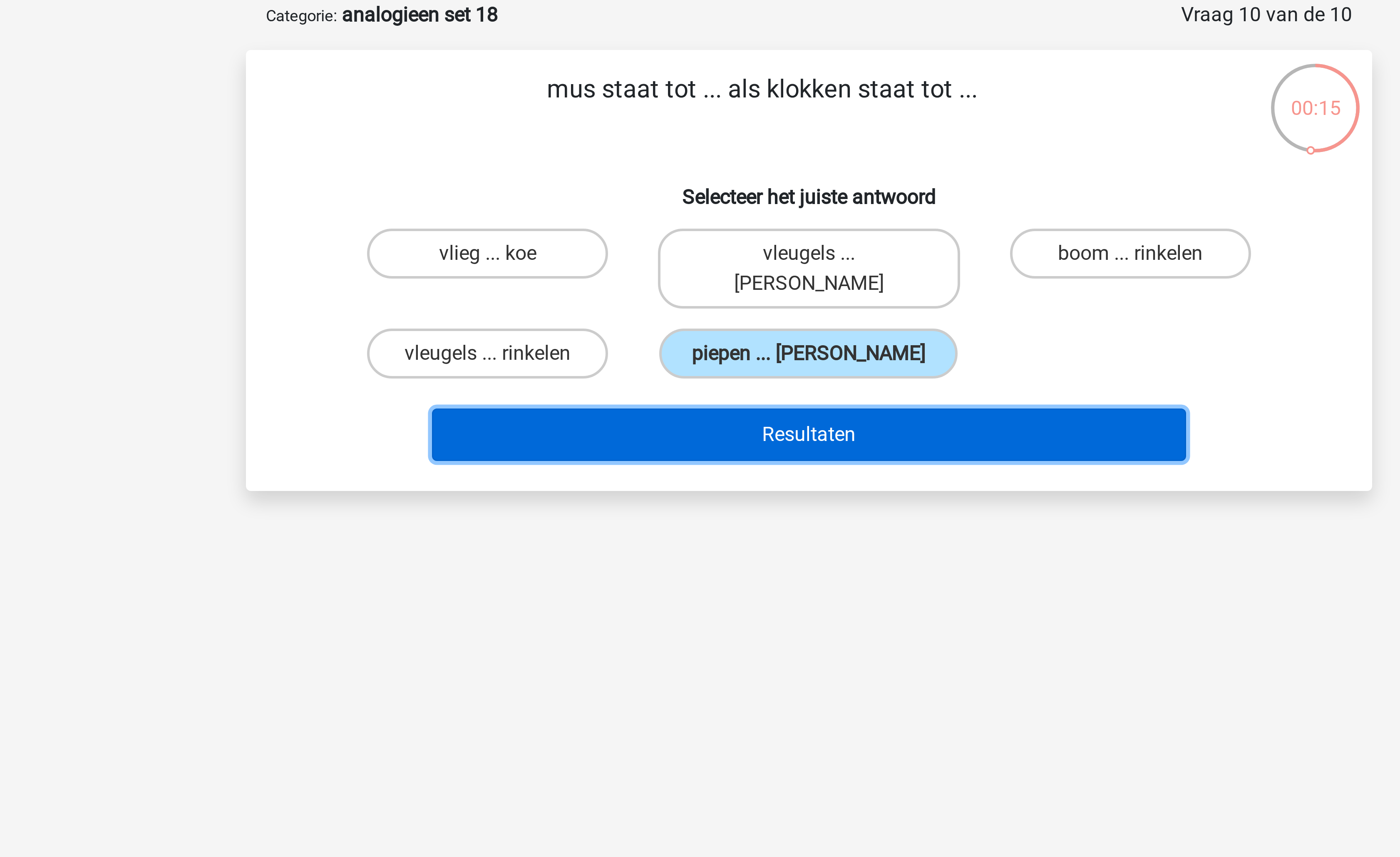
click at [701, 183] on button "Resultaten" at bounding box center [701, 187] width 252 height 17
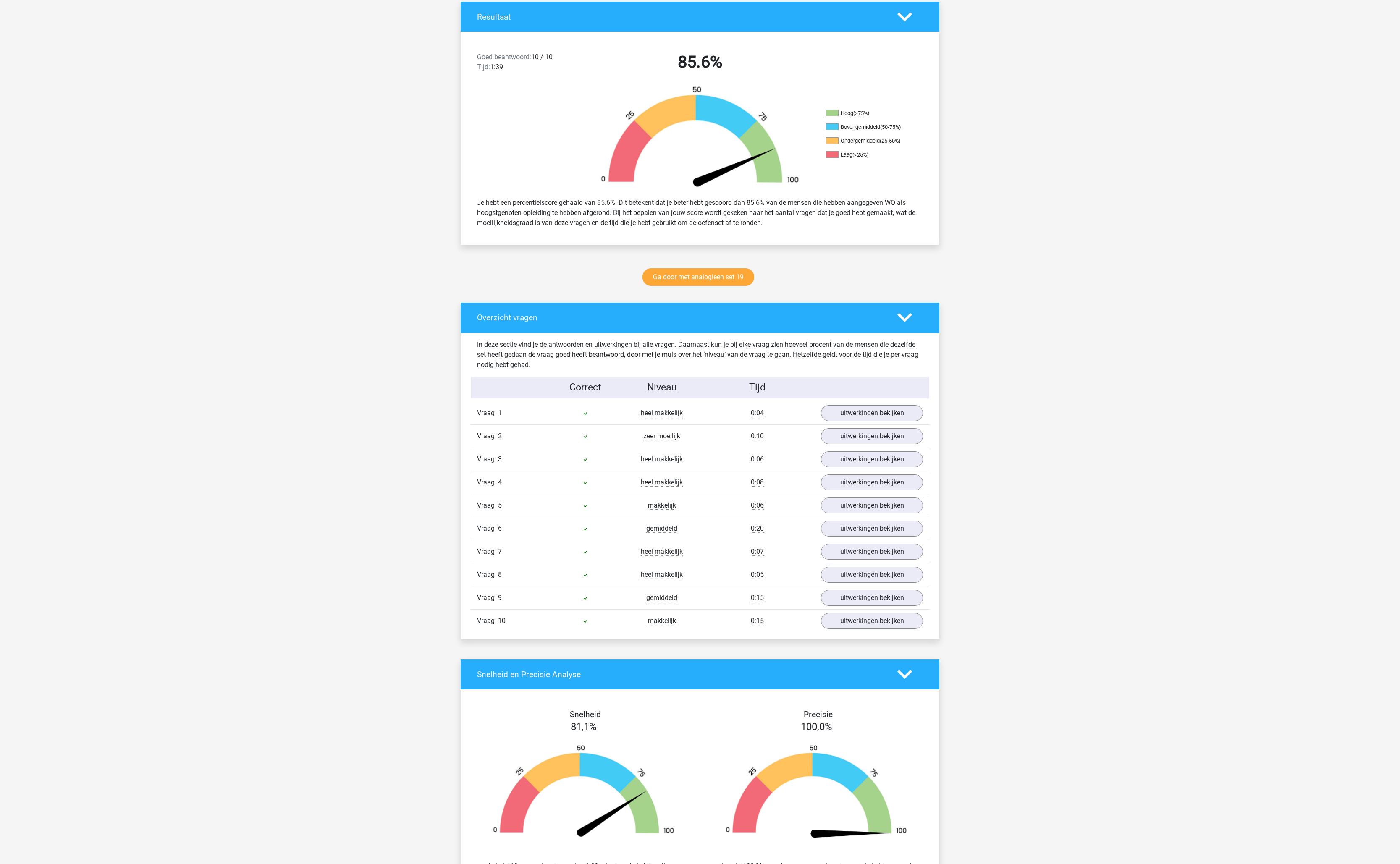
scroll to position [311, 0]
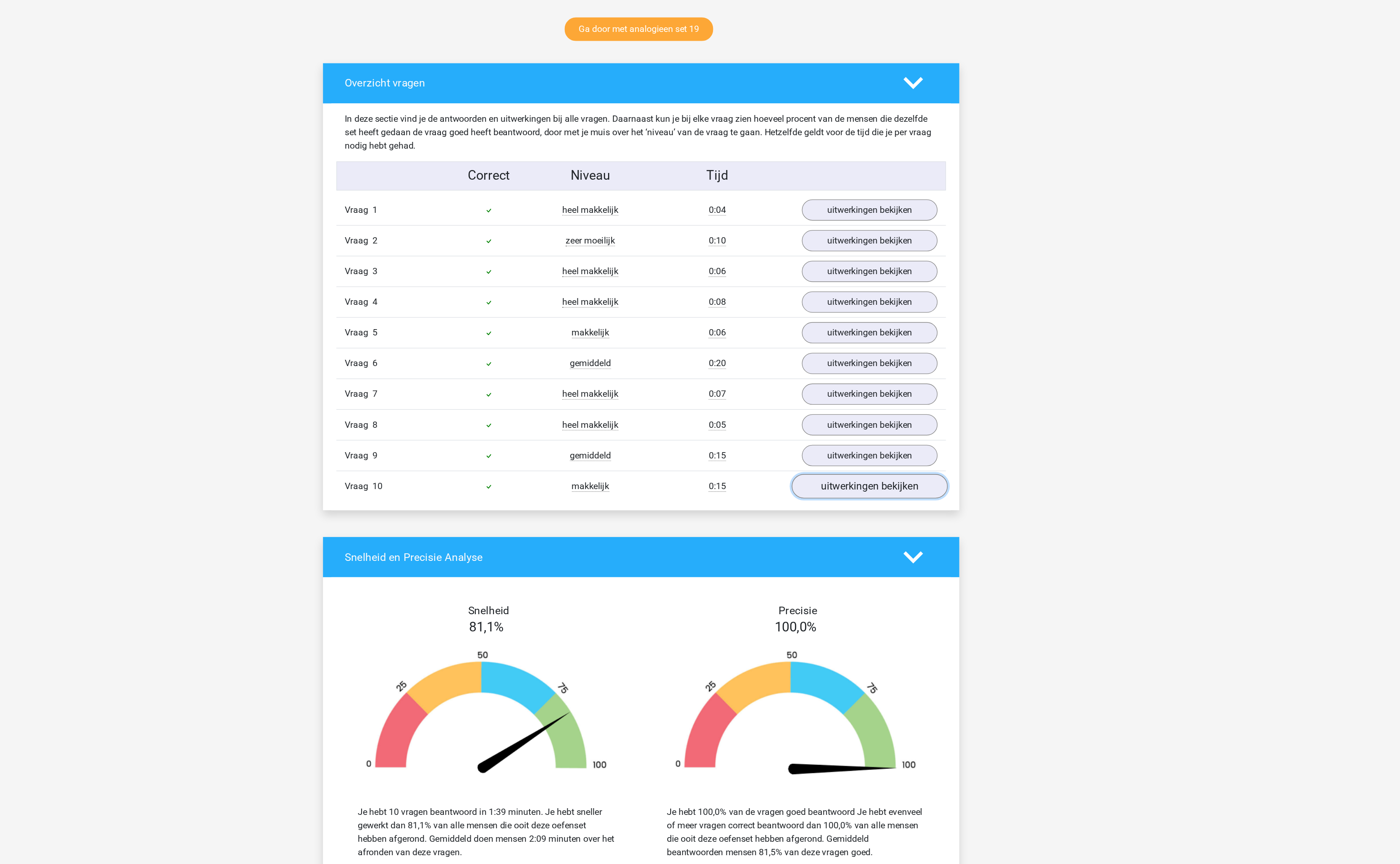
click at [879, 501] on link "uitwerkingen bekijken" at bounding box center [872, 491] width 117 height 18
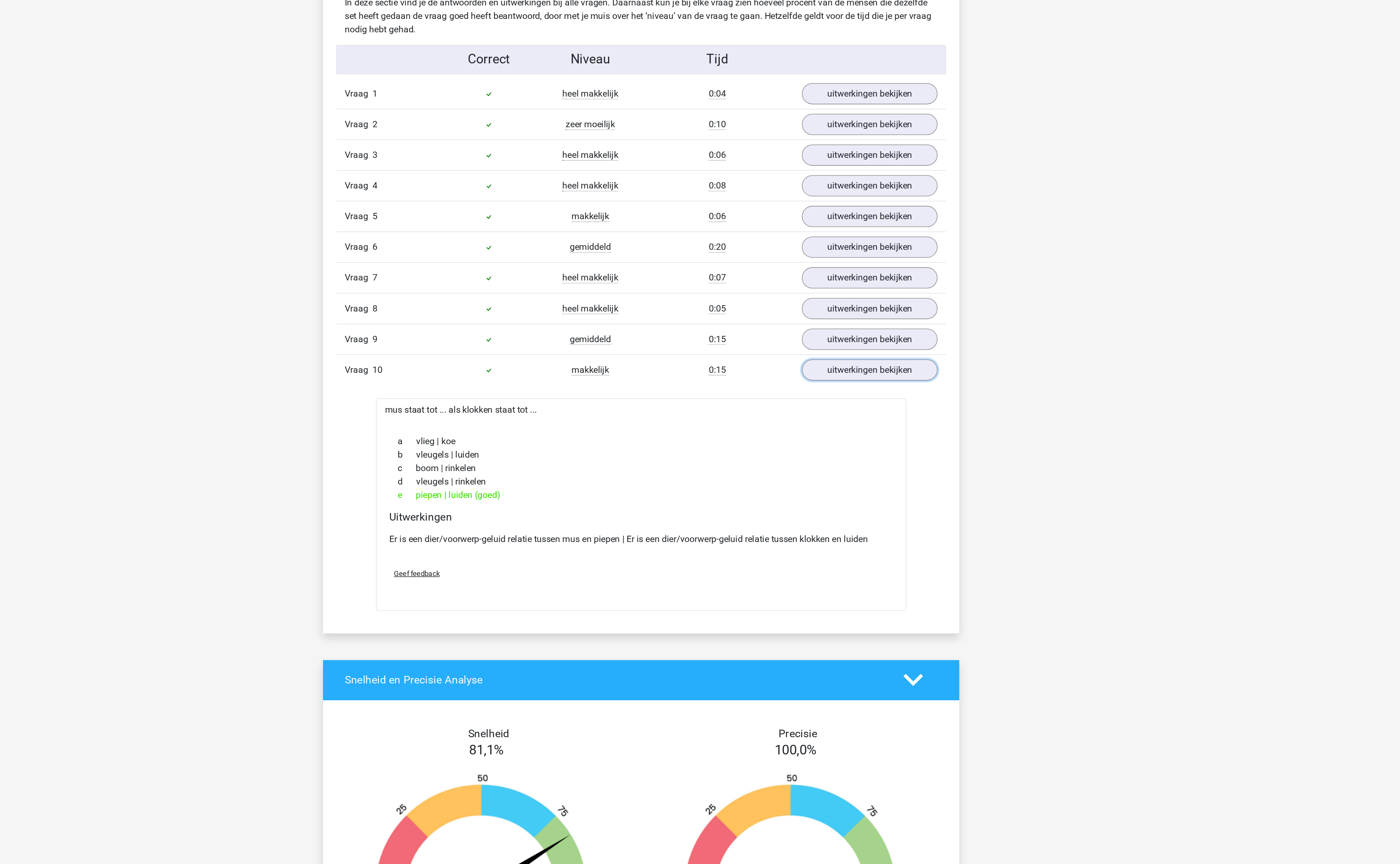
scroll to position [392, 0]
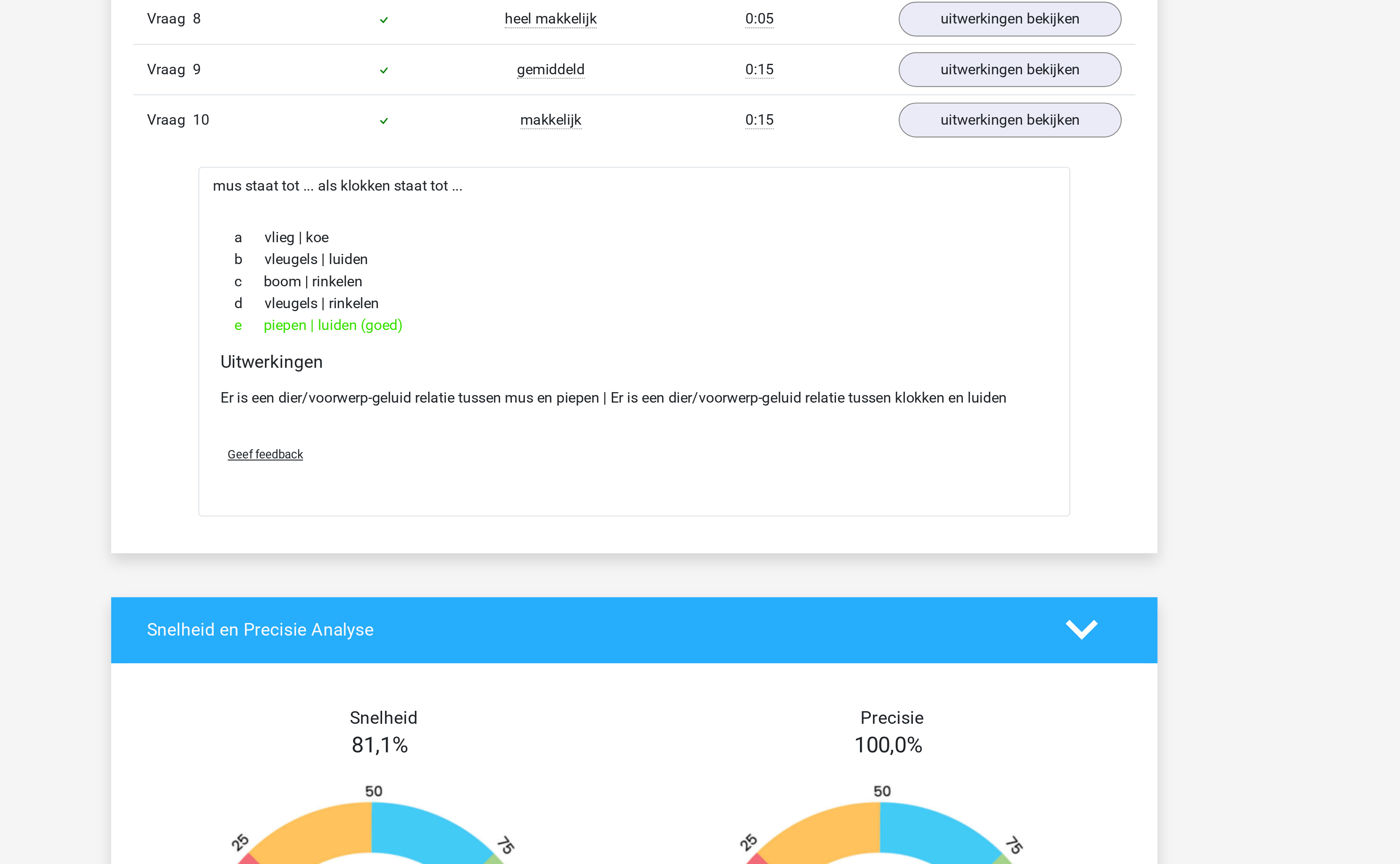
click at [585, 456] on div "mus staat tot ... als klokken staat tot ... a vlieg | koe b vleugels | luiden c…" at bounding box center [700, 511] width 399 height 159
copy div "klokken"
click at [514, 452] on div "mus staat tot ... als klokken staat tot ... a vlieg | koe b vleugels | luiden c…" at bounding box center [700, 511] width 399 height 159
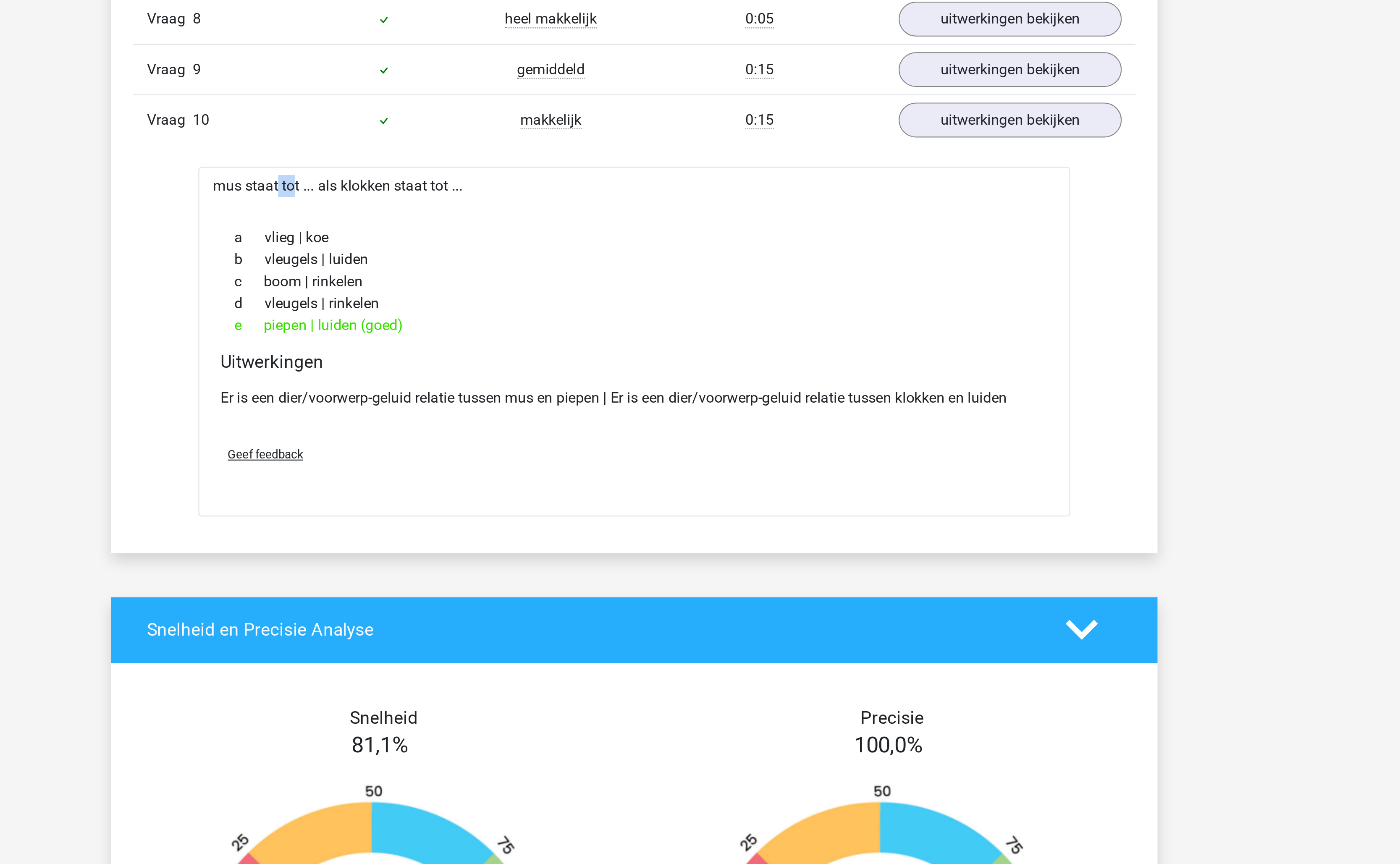
copy div "mus"
click at [612, 489] on div "c boom | rinkelen" at bounding box center [700, 484] width 379 height 10
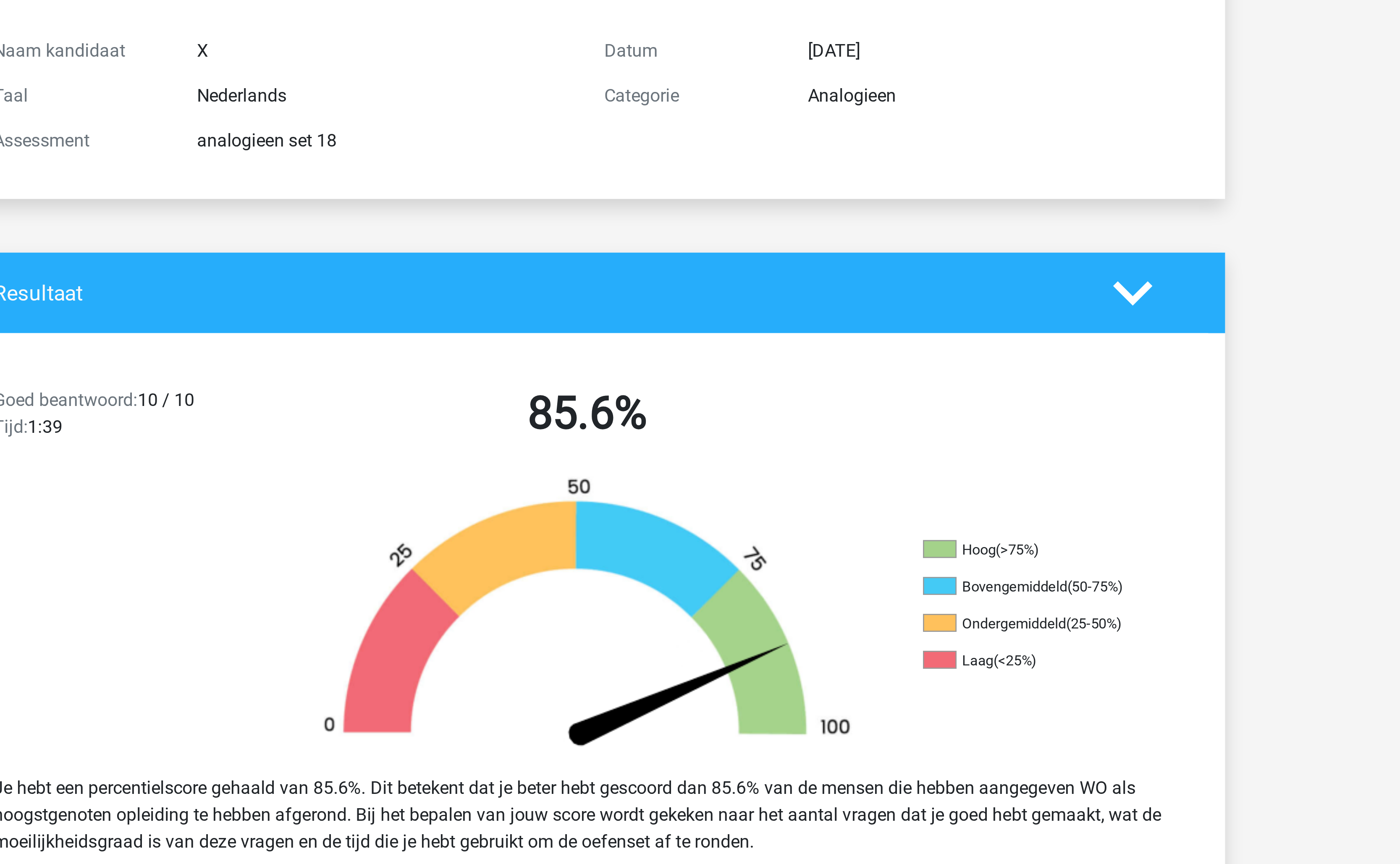
scroll to position [13, 0]
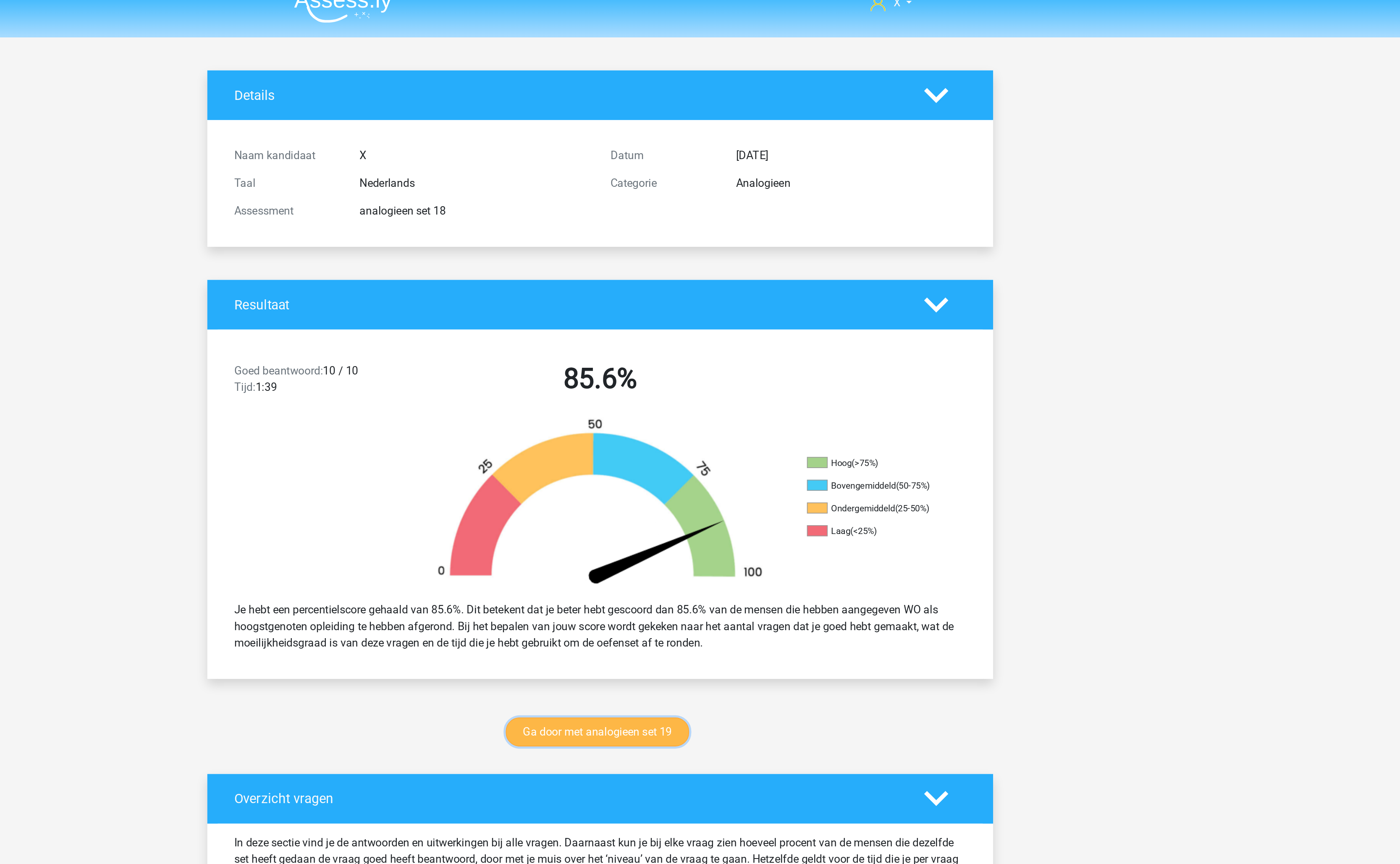
click at [737, 447] on link "Ga door met analogieen set 19" at bounding box center [698, 446] width 111 height 18
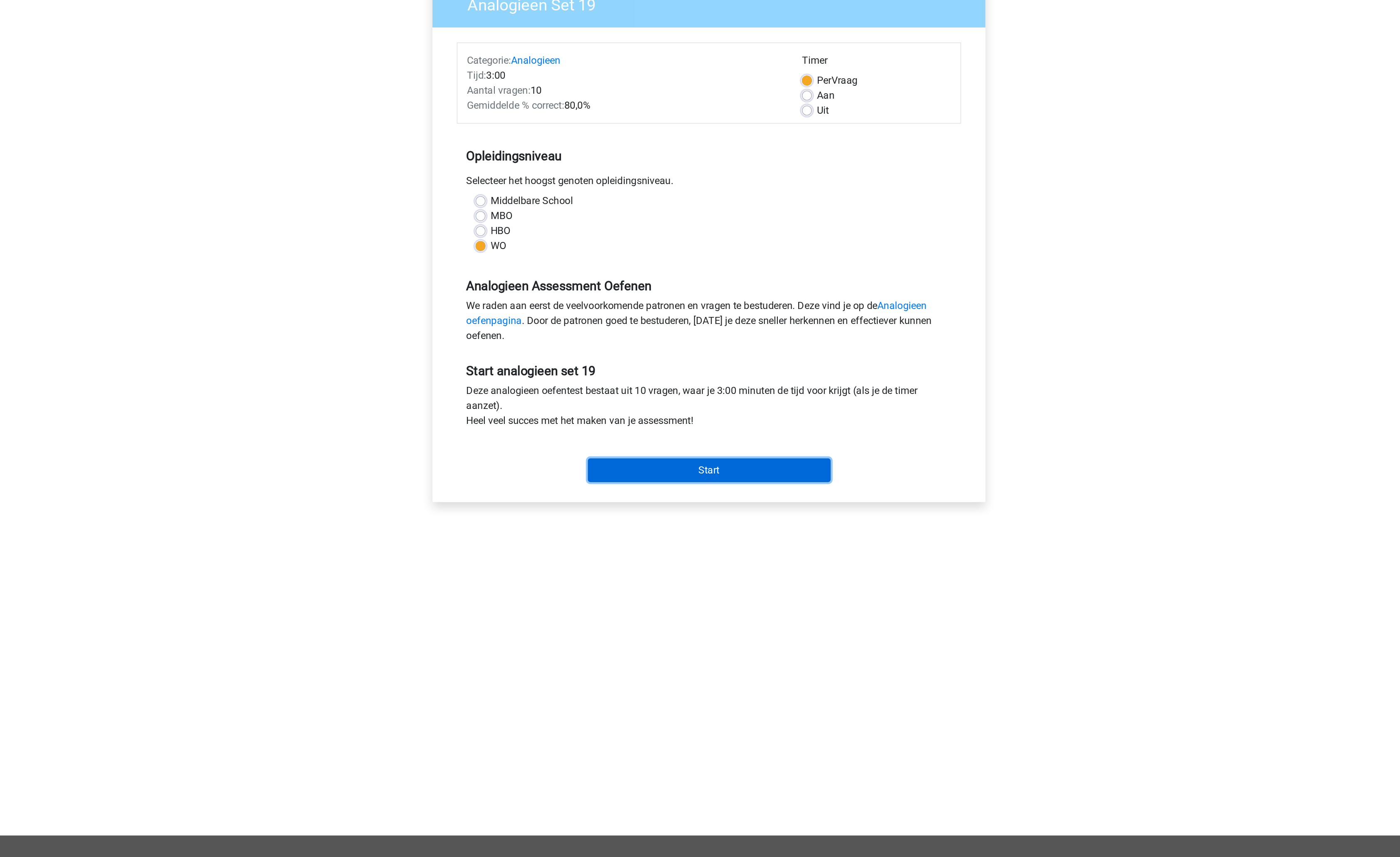
click at [701, 400] on input "Start" at bounding box center [700, 393] width 162 height 16
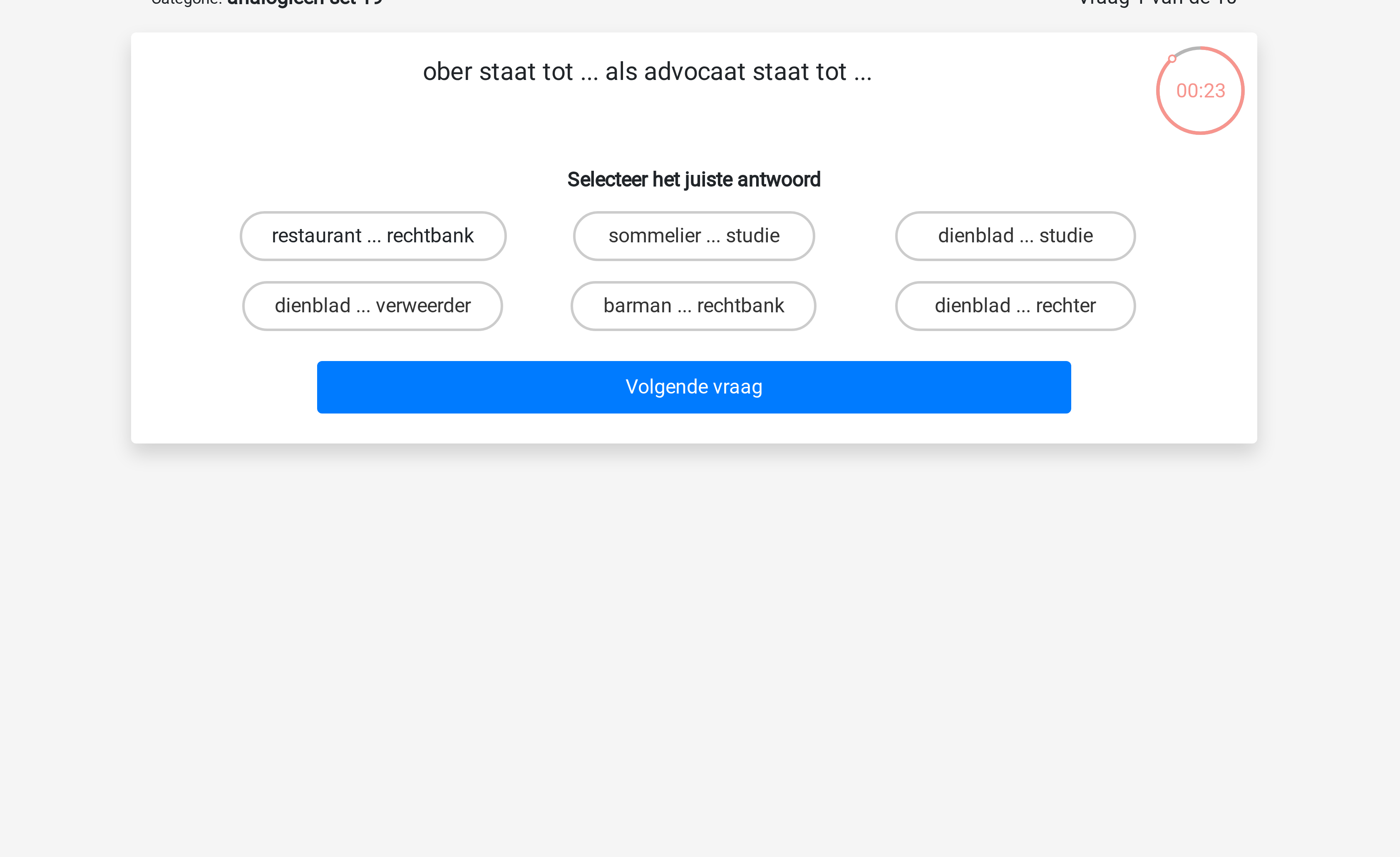
click at [606, 128] on label "restaurant ... rechtbank" at bounding box center [593, 126] width 89 height 17
click at [598, 128] on input "restaurant ... rechtbank" at bounding box center [596, 129] width 6 height 6
radio input "true"
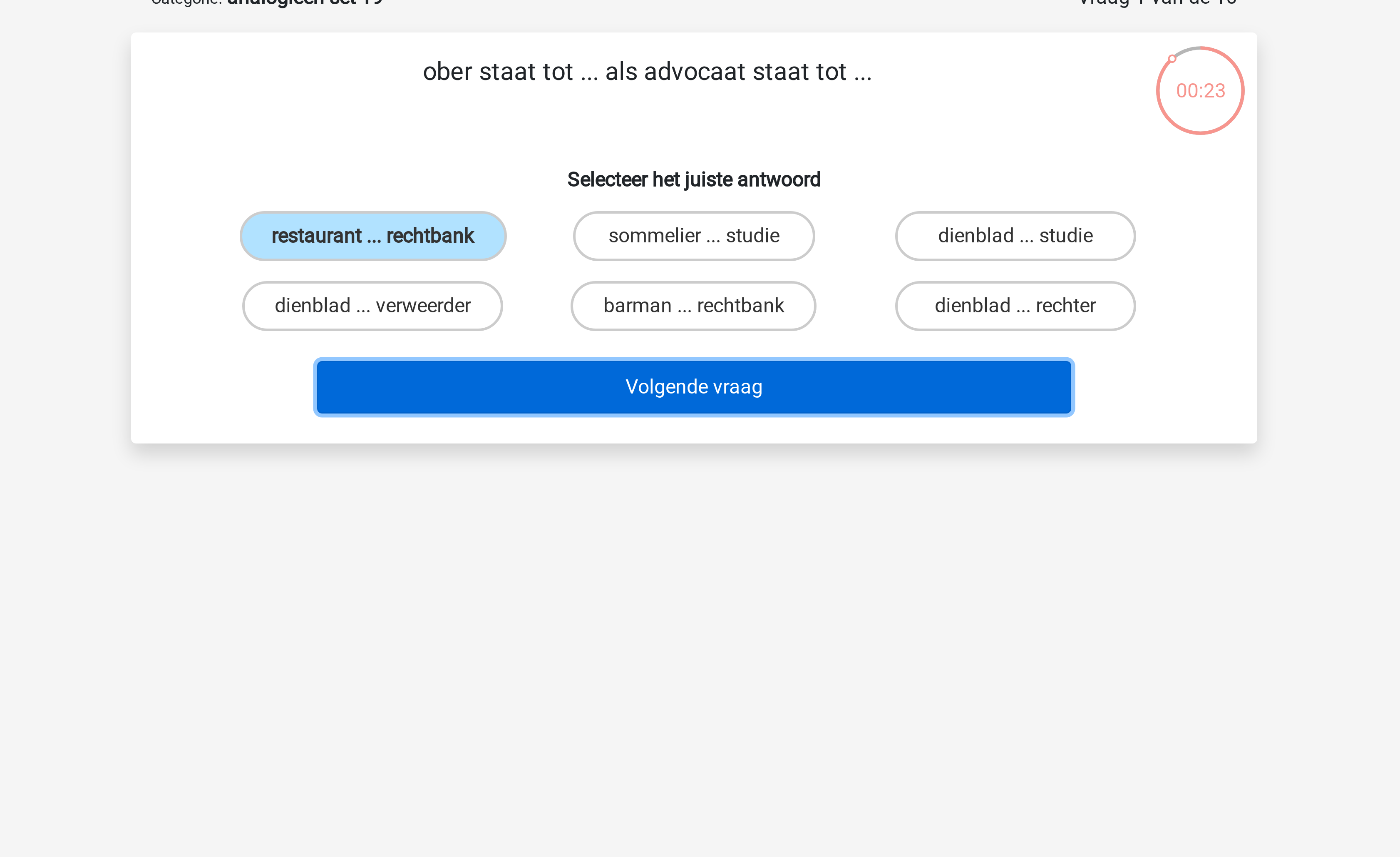
click at [682, 184] on button "Volgende vraag" at bounding box center [701, 177] width 252 height 17
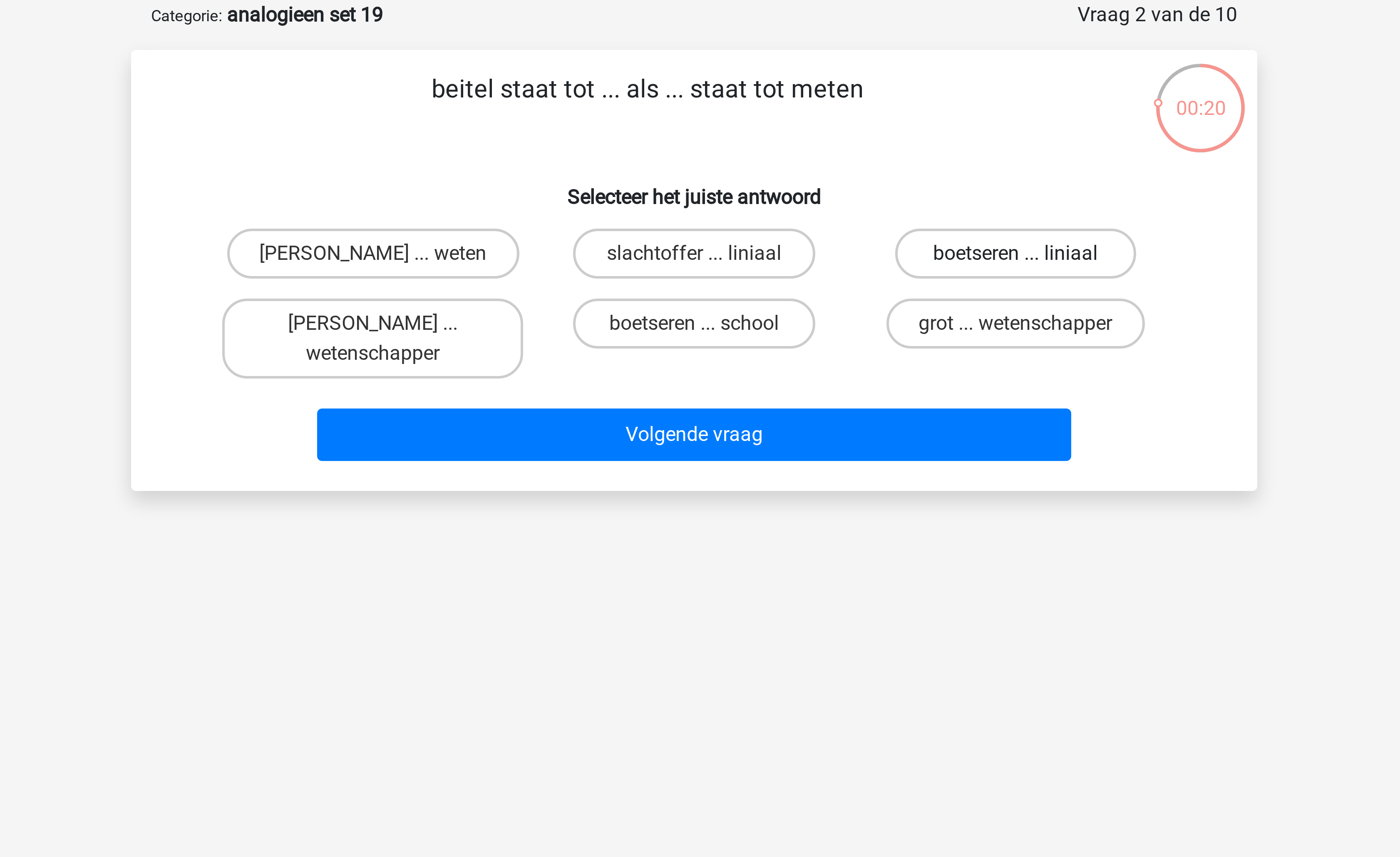
click at [800, 129] on label "boetseren ... liniaal" at bounding box center [807, 126] width 80 height 17
click at [807, 129] on input "boetseren ... liniaal" at bounding box center [809, 129] width 6 height 6
radio input "true"
click at [731, 175] on div "Volgende vraag" at bounding box center [699, 185] width 349 height 27
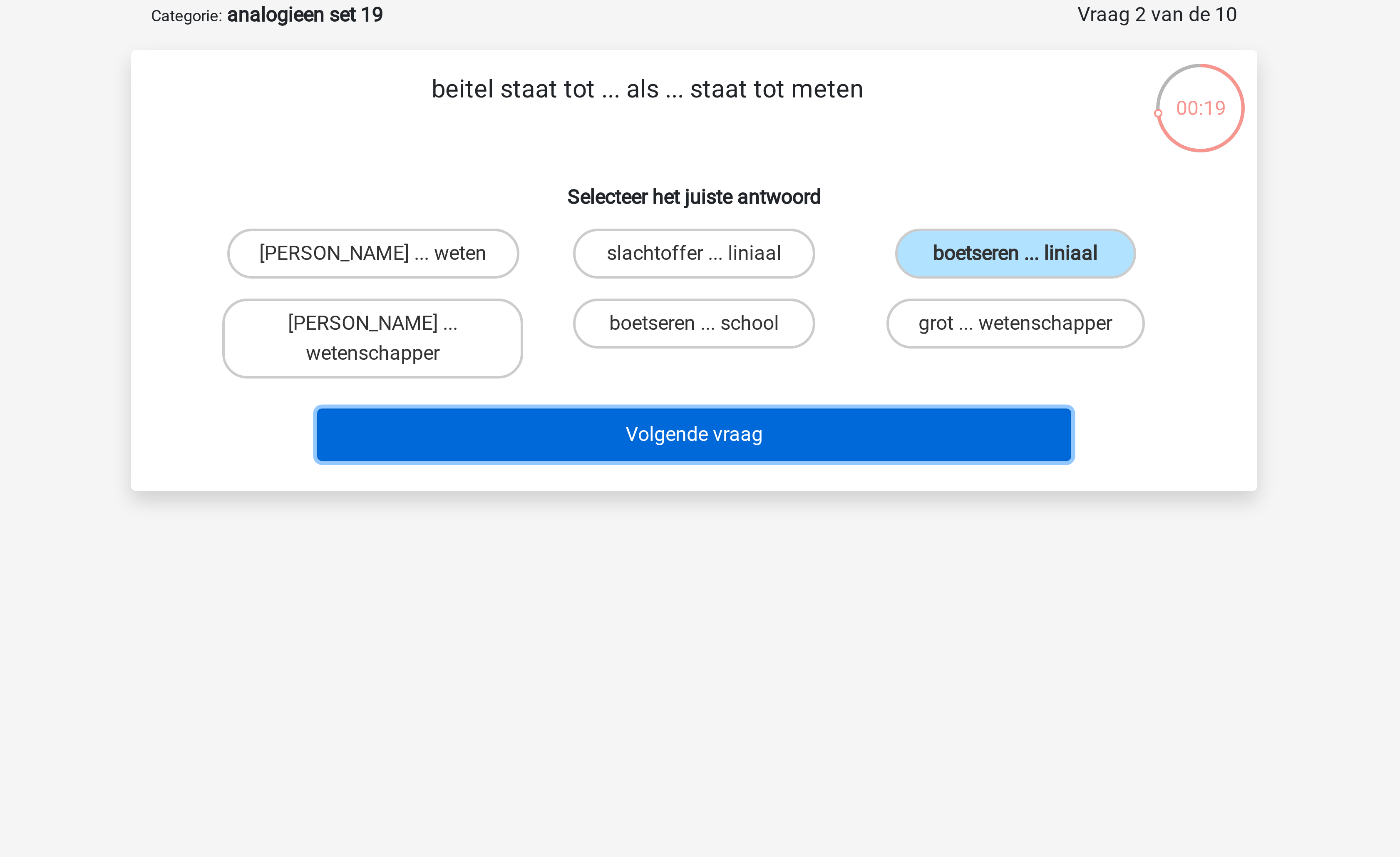
click at [727, 187] on button "Volgende vraag" at bounding box center [701, 187] width 252 height 17
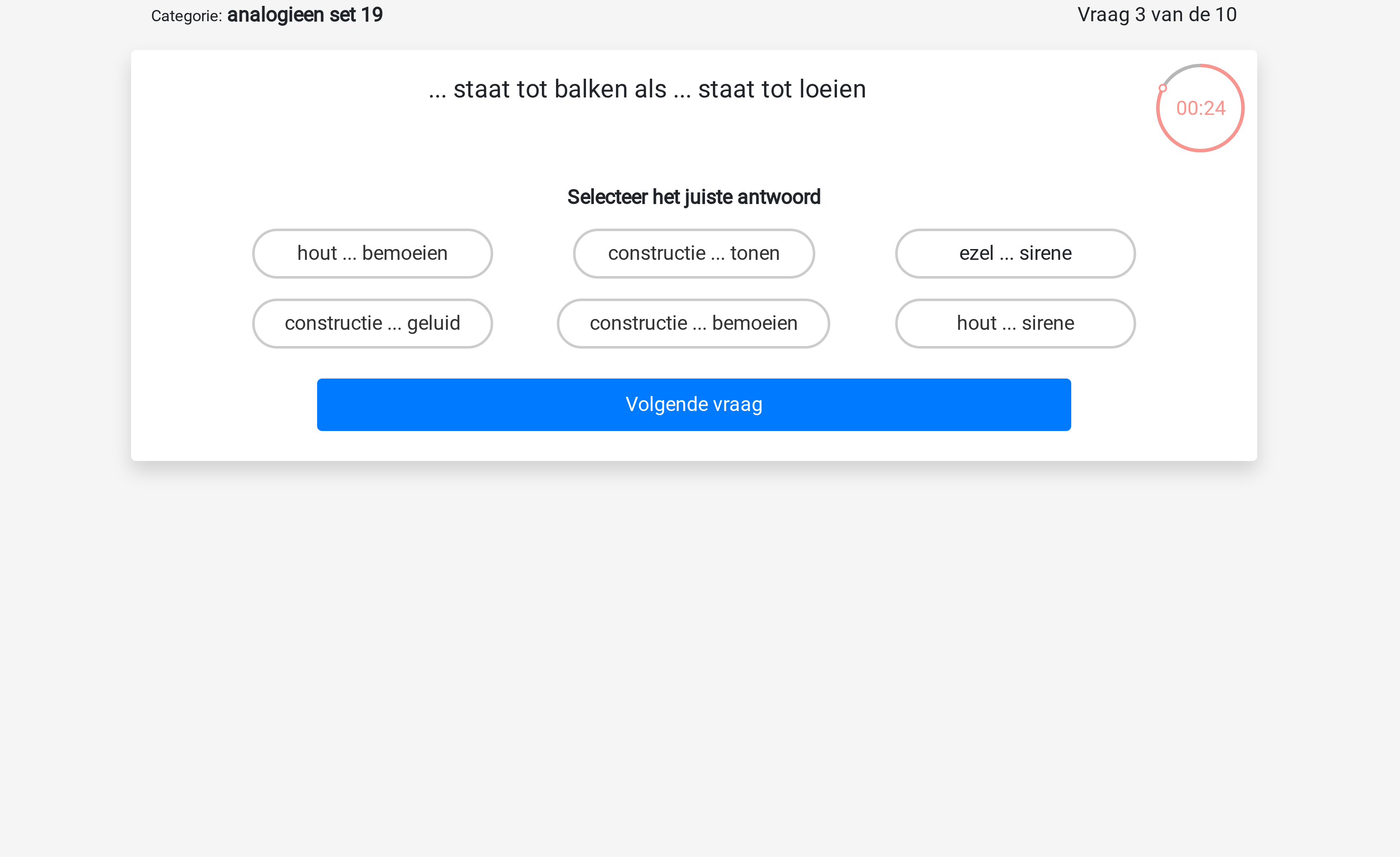
click at [812, 130] on label "ezel ... sirene" at bounding box center [807, 126] width 80 height 17
click at [812, 130] on input "ezel ... sirene" at bounding box center [809, 129] width 6 height 6
radio input "true"
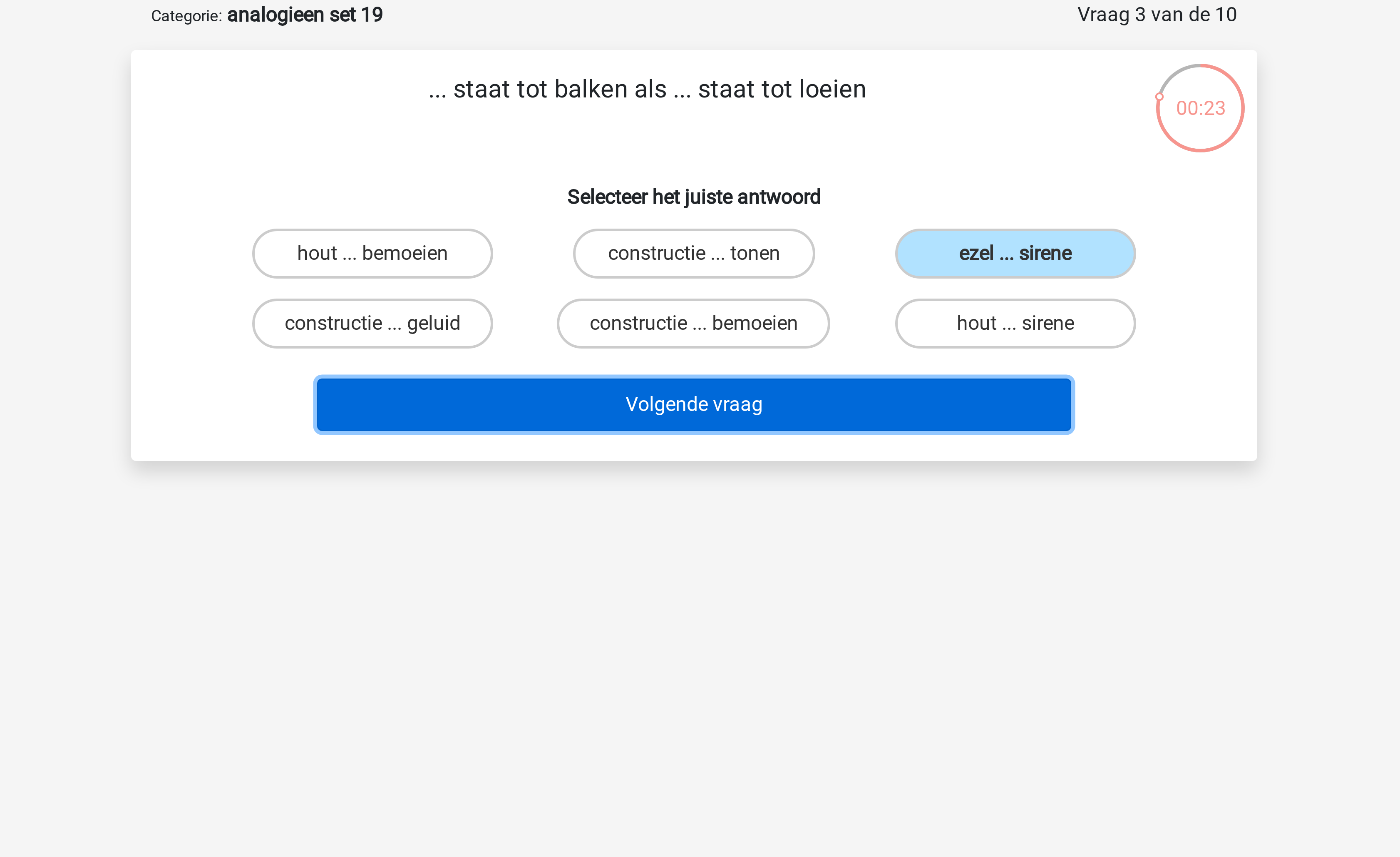
click at [753, 173] on button "Volgende vraag" at bounding box center [701, 177] width 252 height 17
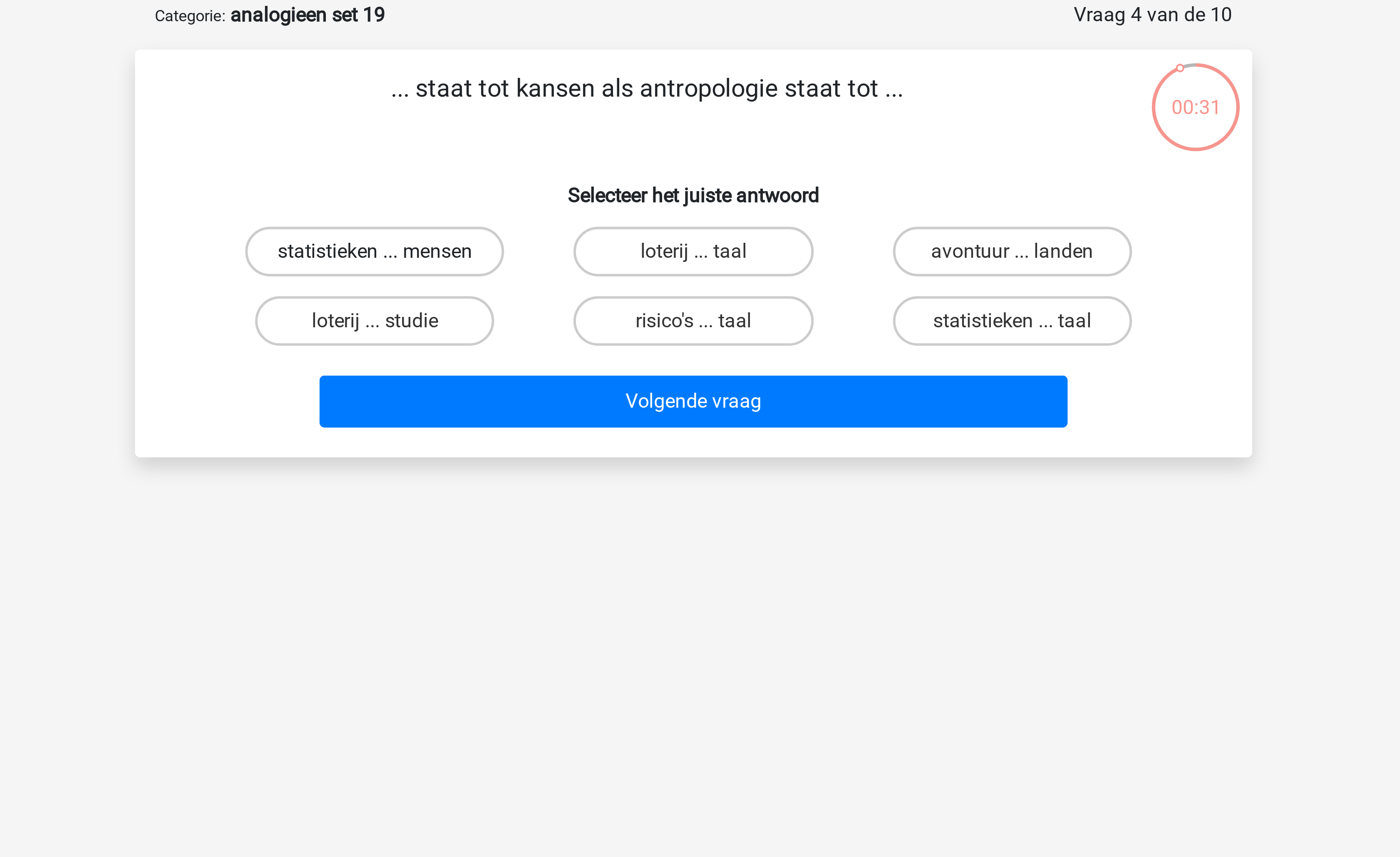
click at [605, 119] on label "statistieken ... mensen" at bounding box center [592, 126] width 87 height 17
click at [598, 126] on input "statistieken ... mensen" at bounding box center [596, 129] width 6 height 6
radio input "true"
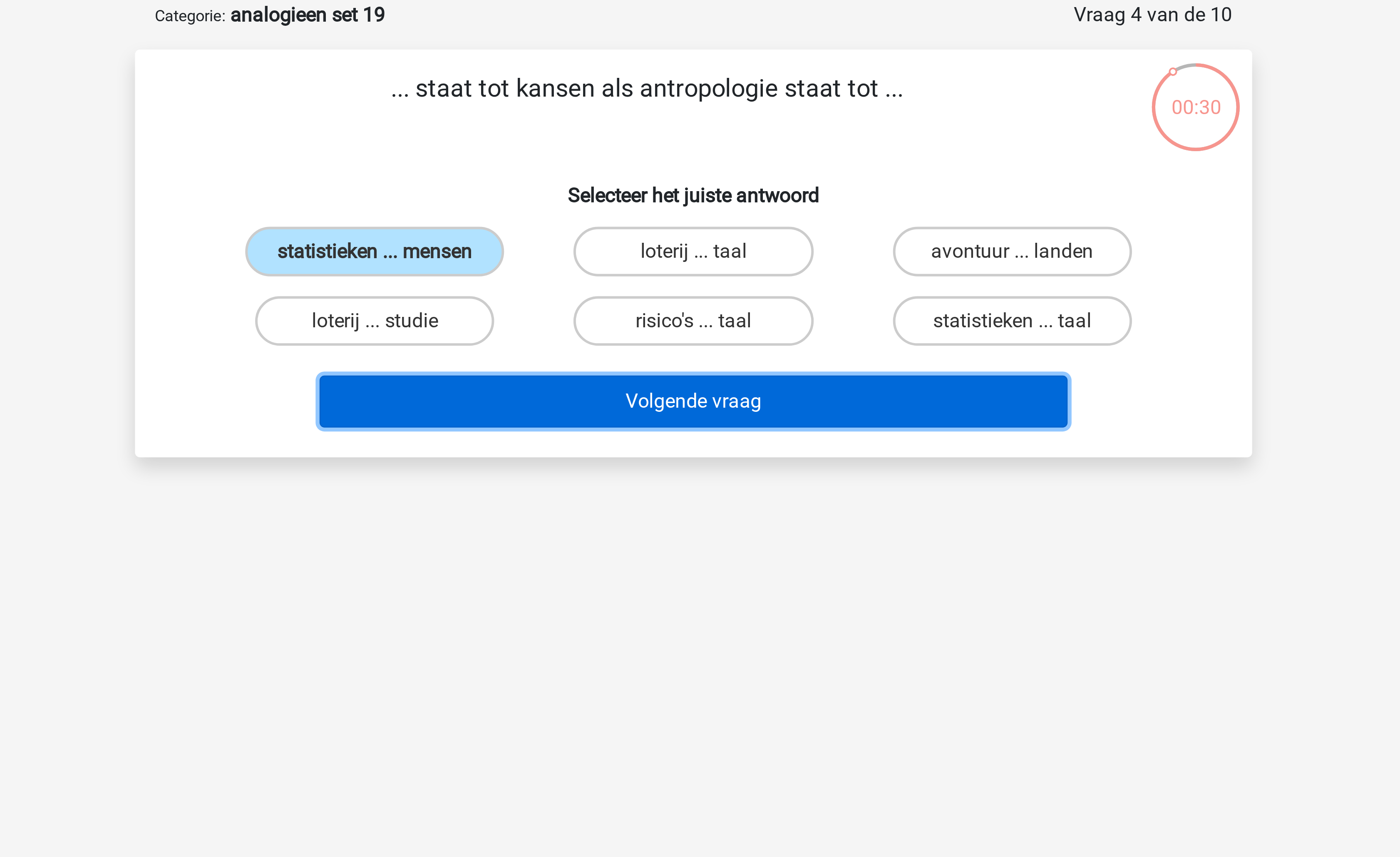
click at [666, 175] on button "Volgende vraag" at bounding box center [701, 177] width 252 height 17
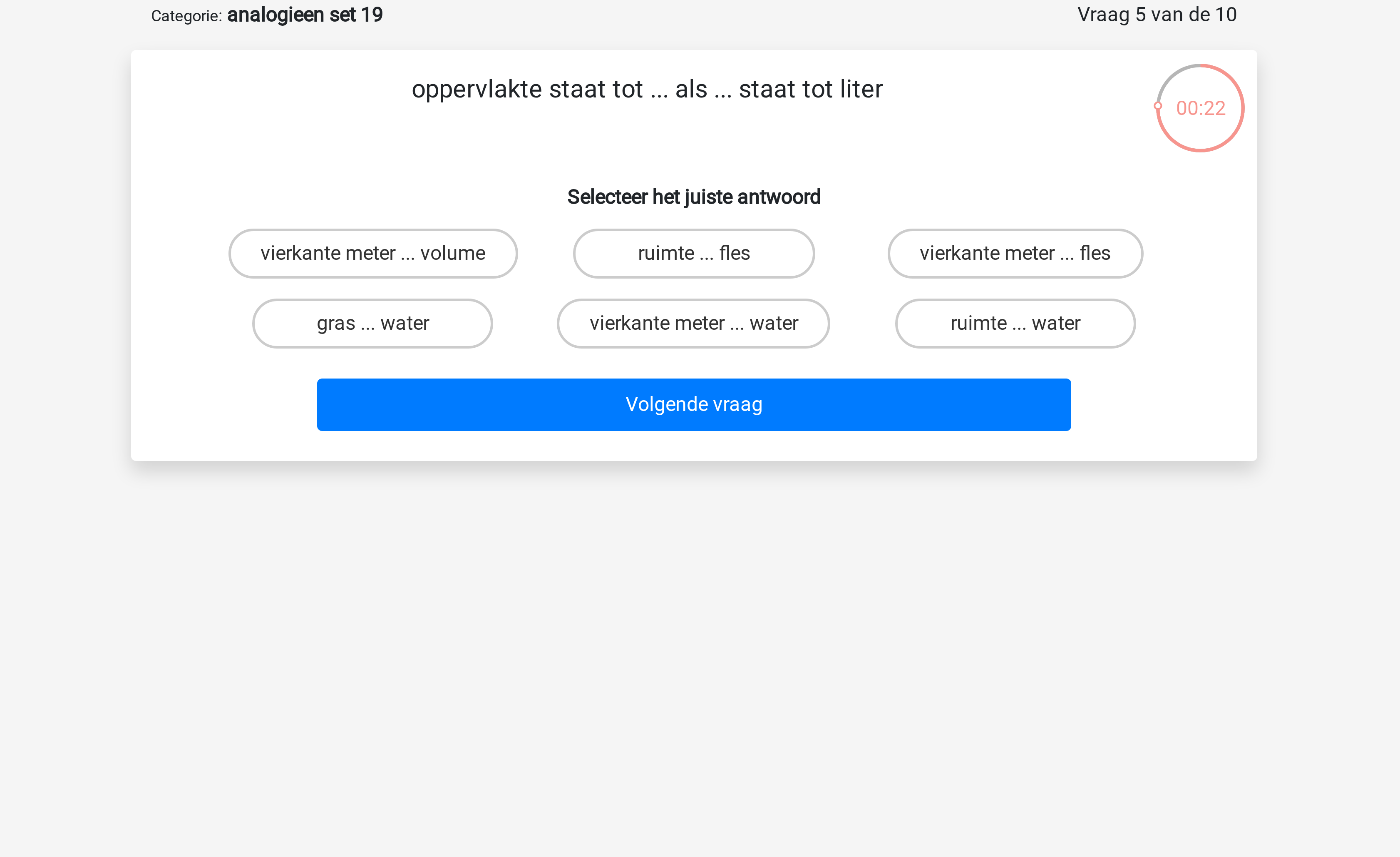
click at [634, 74] on p "oppervlakte staat tot ... als ... staat tot liter" at bounding box center [684, 77] width 318 height 25
click at [608, 127] on label "vierkante meter ... volume" at bounding box center [593, 126] width 97 height 17
click at [598, 127] on input "vierkante meter ... volume" at bounding box center [596, 129] width 6 height 6
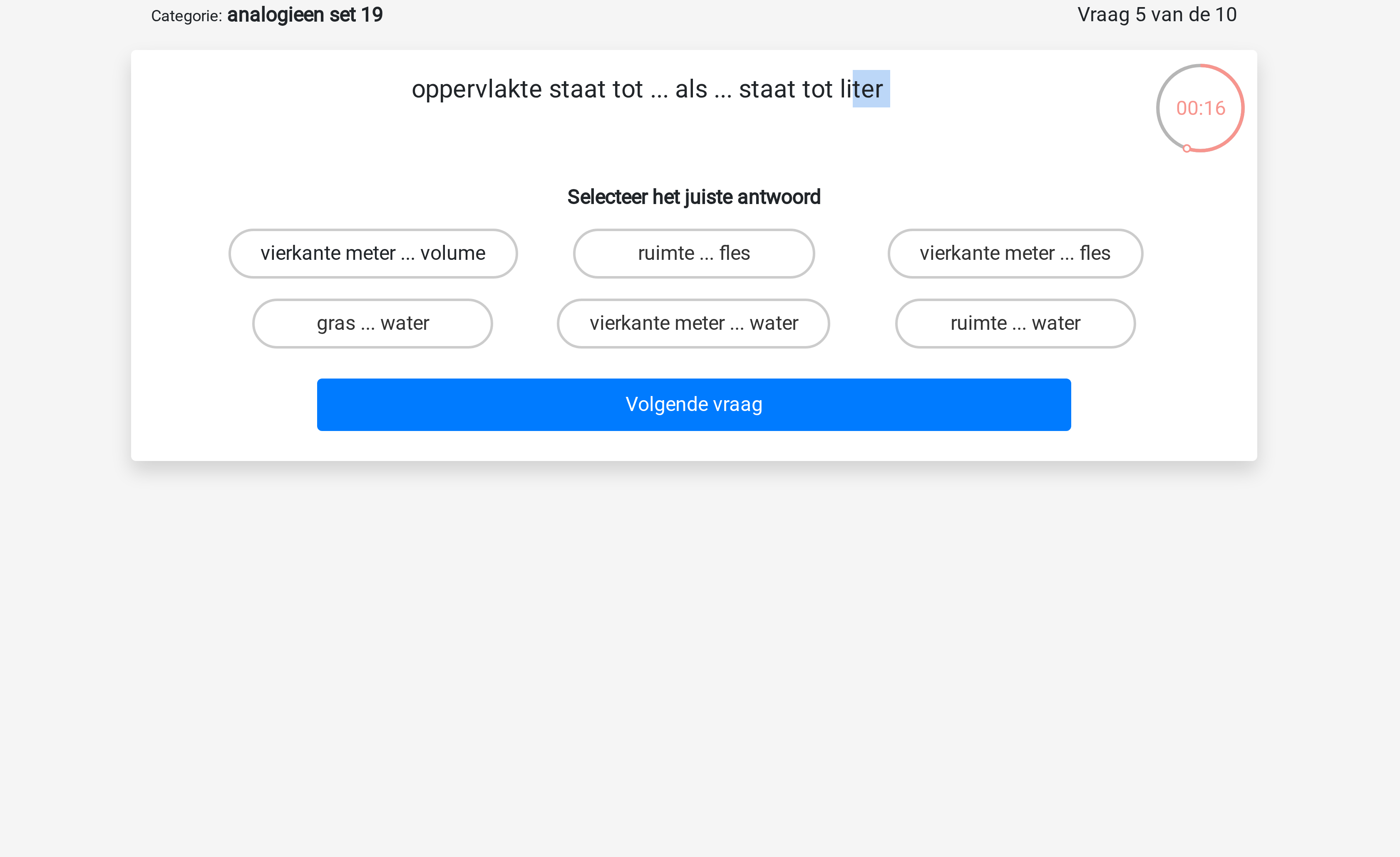
radio input "true"
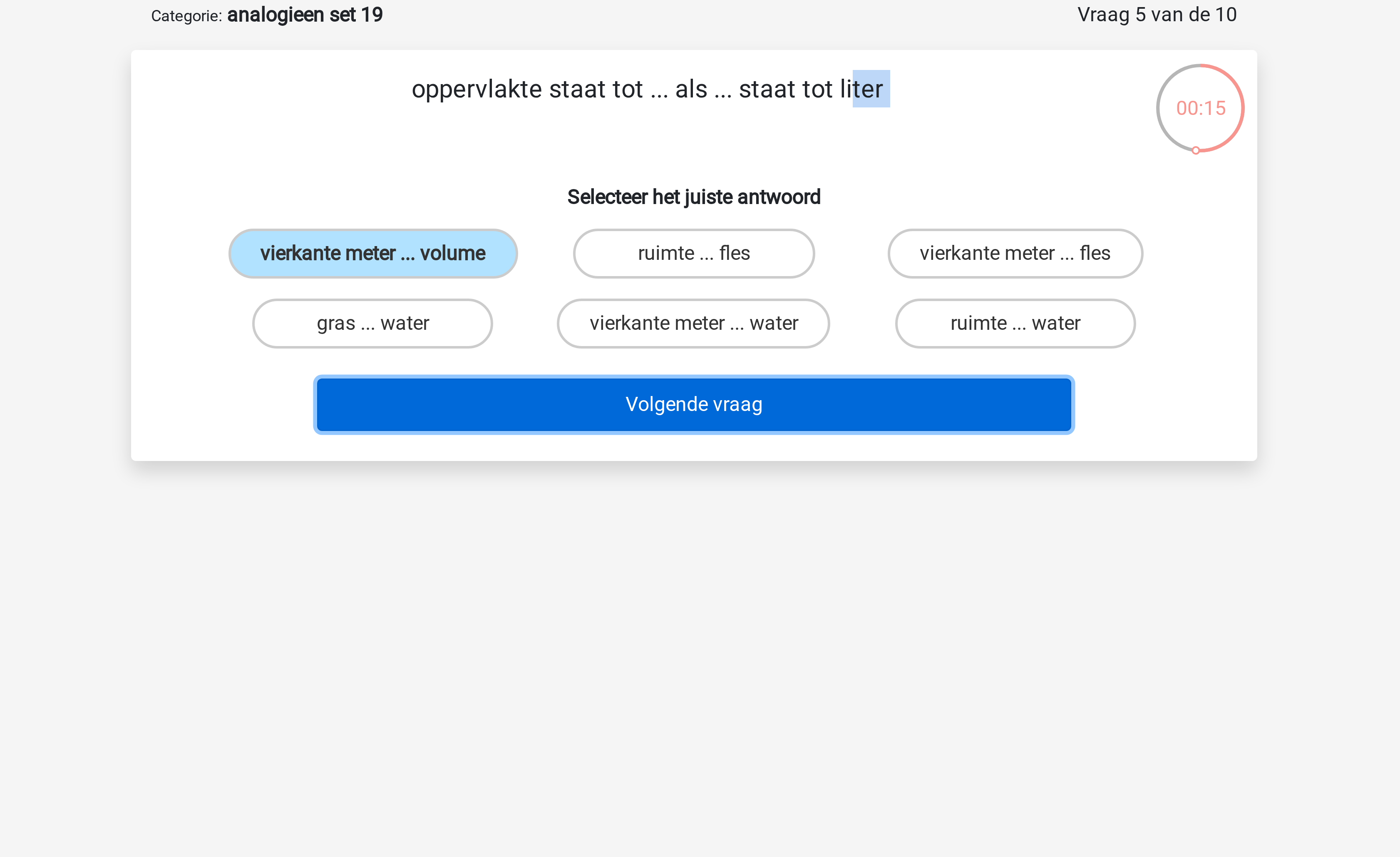
click at [699, 183] on button "Volgende vraag" at bounding box center [701, 177] width 252 height 17
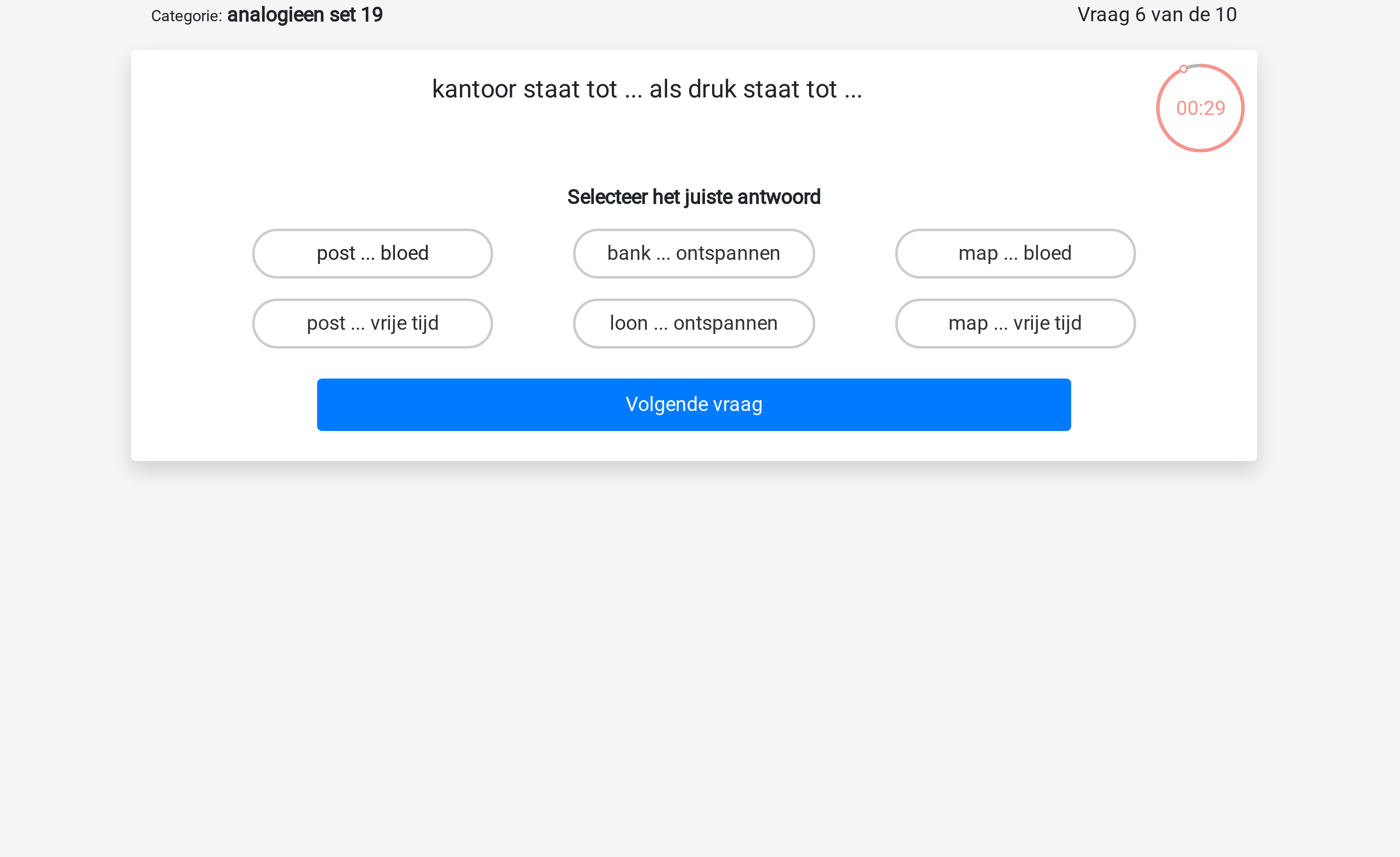
click at [613, 125] on label "post ... bloed" at bounding box center [593, 126] width 80 height 17
click at [598, 126] on input "post ... bloed" at bounding box center [596, 129] width 6 height 6
radio input "true"
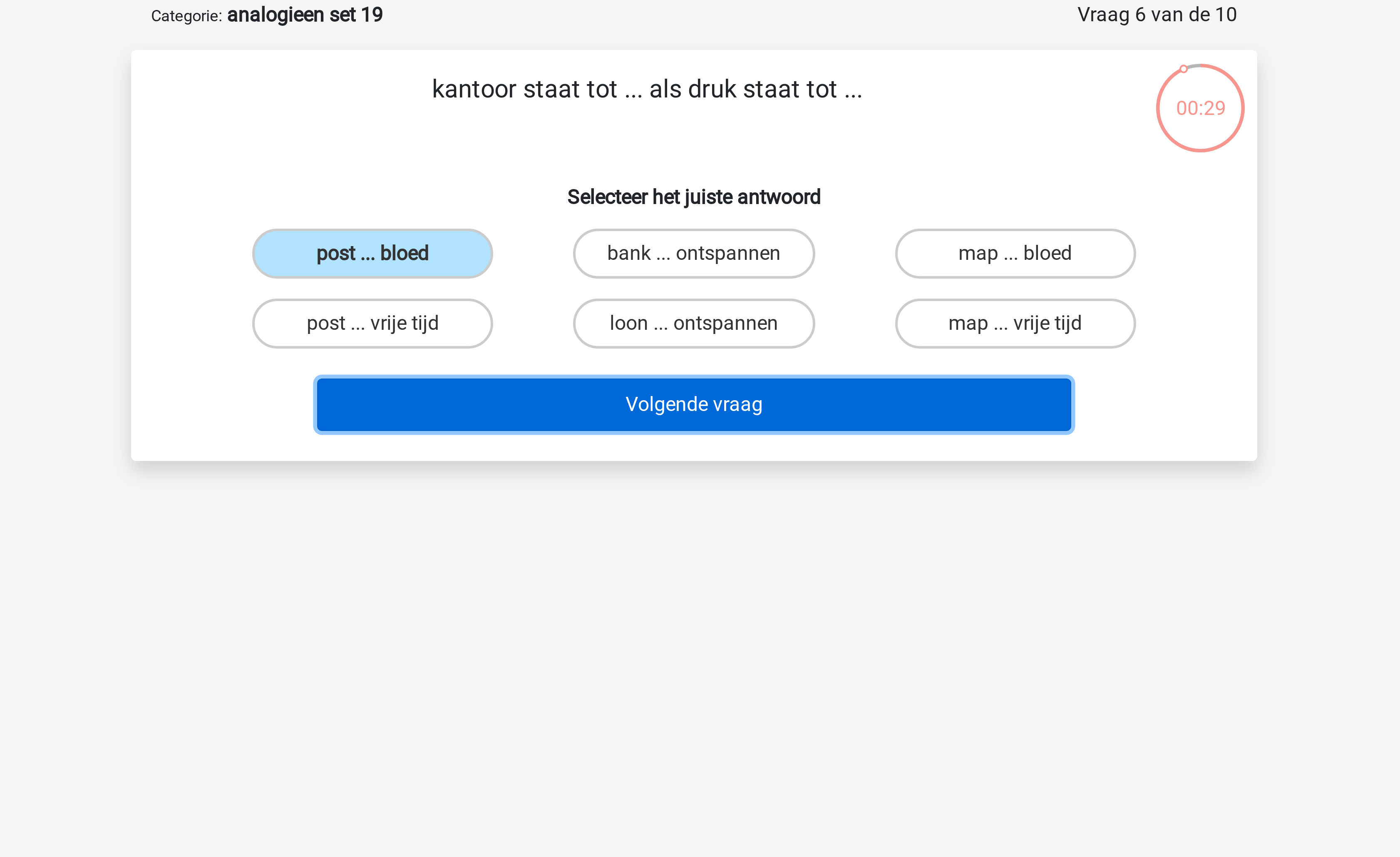
click at [670, 177] on button "Volgende vraag" at bounding box center [701, 177] width 252 height 17
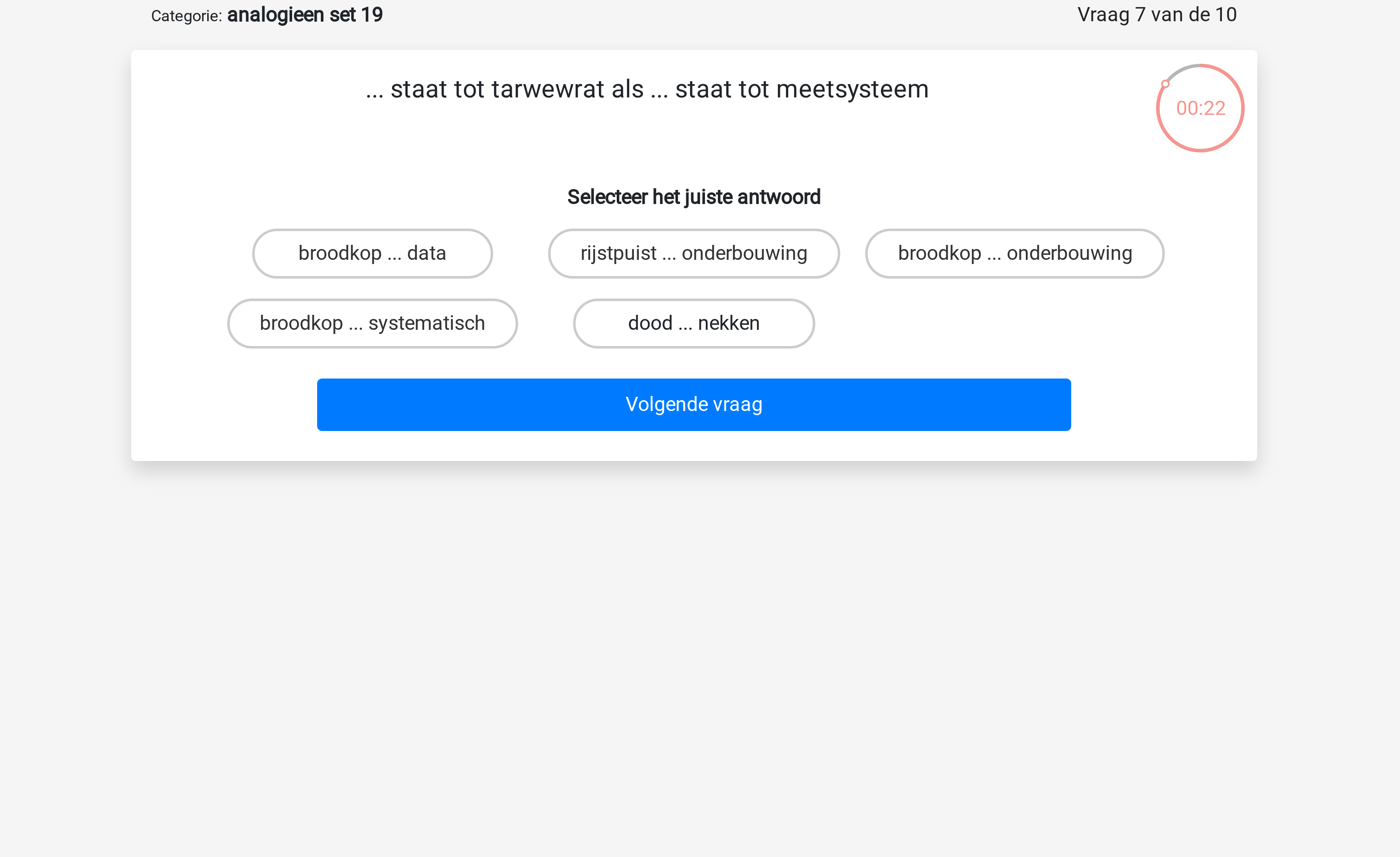
click at [681, 154] on label "dood ... nekken" at bounding box center [699, 149] width 80 height 17
click at [700, 154] on input "dood ... nekken" at bounding box center [702, 152] width 6 height 6
radio input "true"
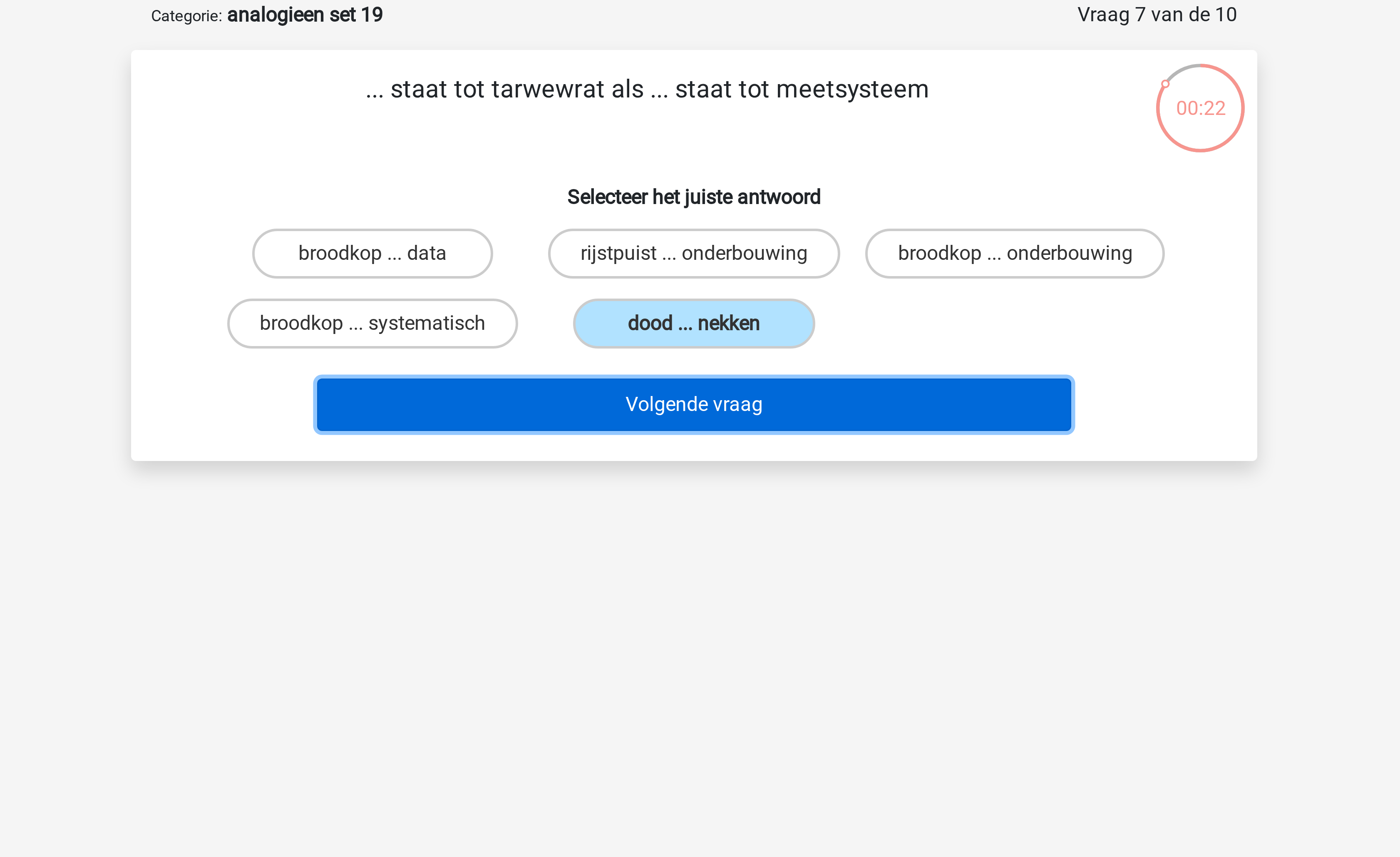
click at [683, 185] on button "Volgende vraag" at bounding box center [701, 177] width 252 height 17
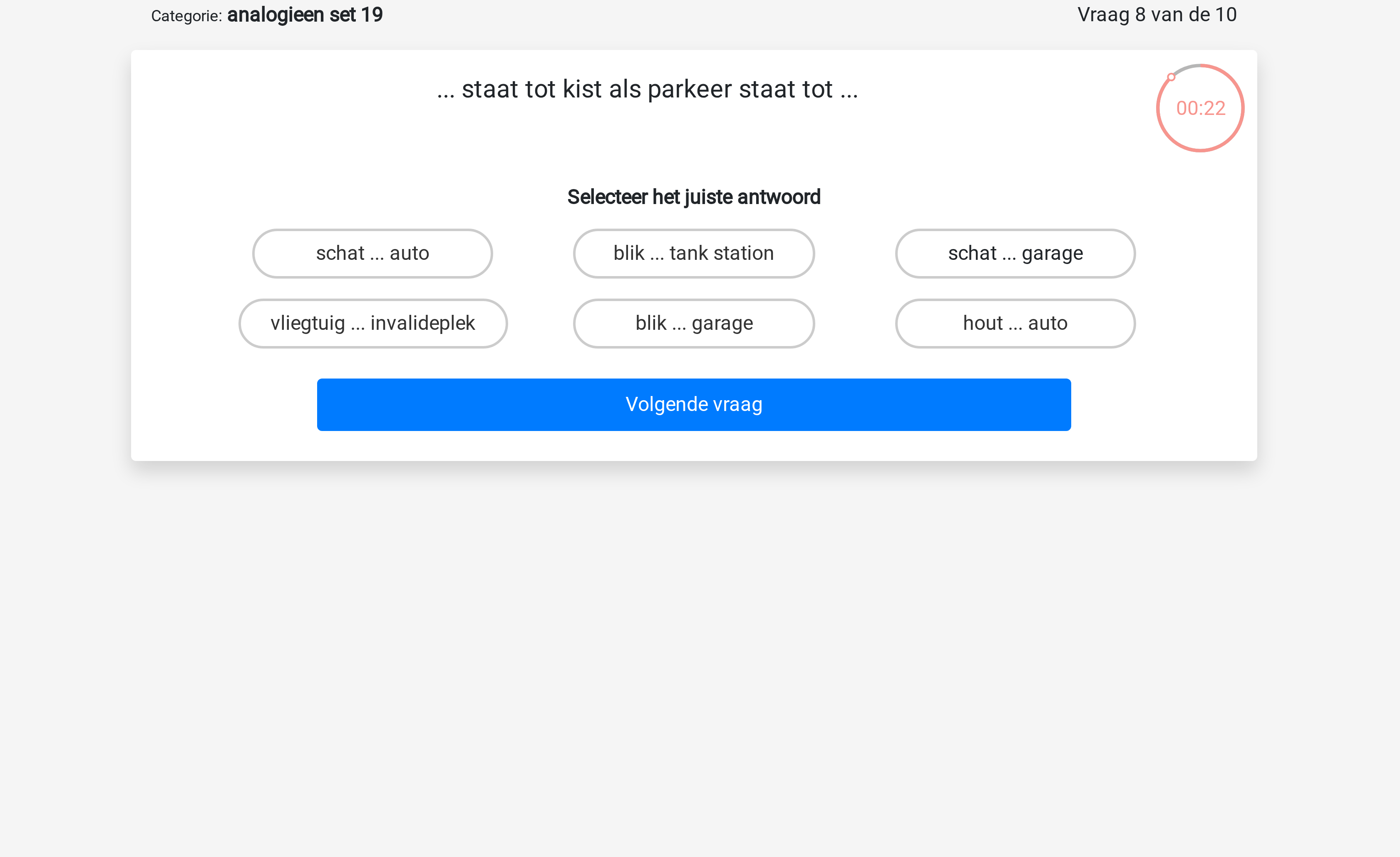
click at [795, 130] on label "schat ... garage" at bounding box center [807, 126] width 80 height 17
click at [807, 130] on input "schat ... garage" at bounding box center [809, 129] width 6 height 6
radio input "true"
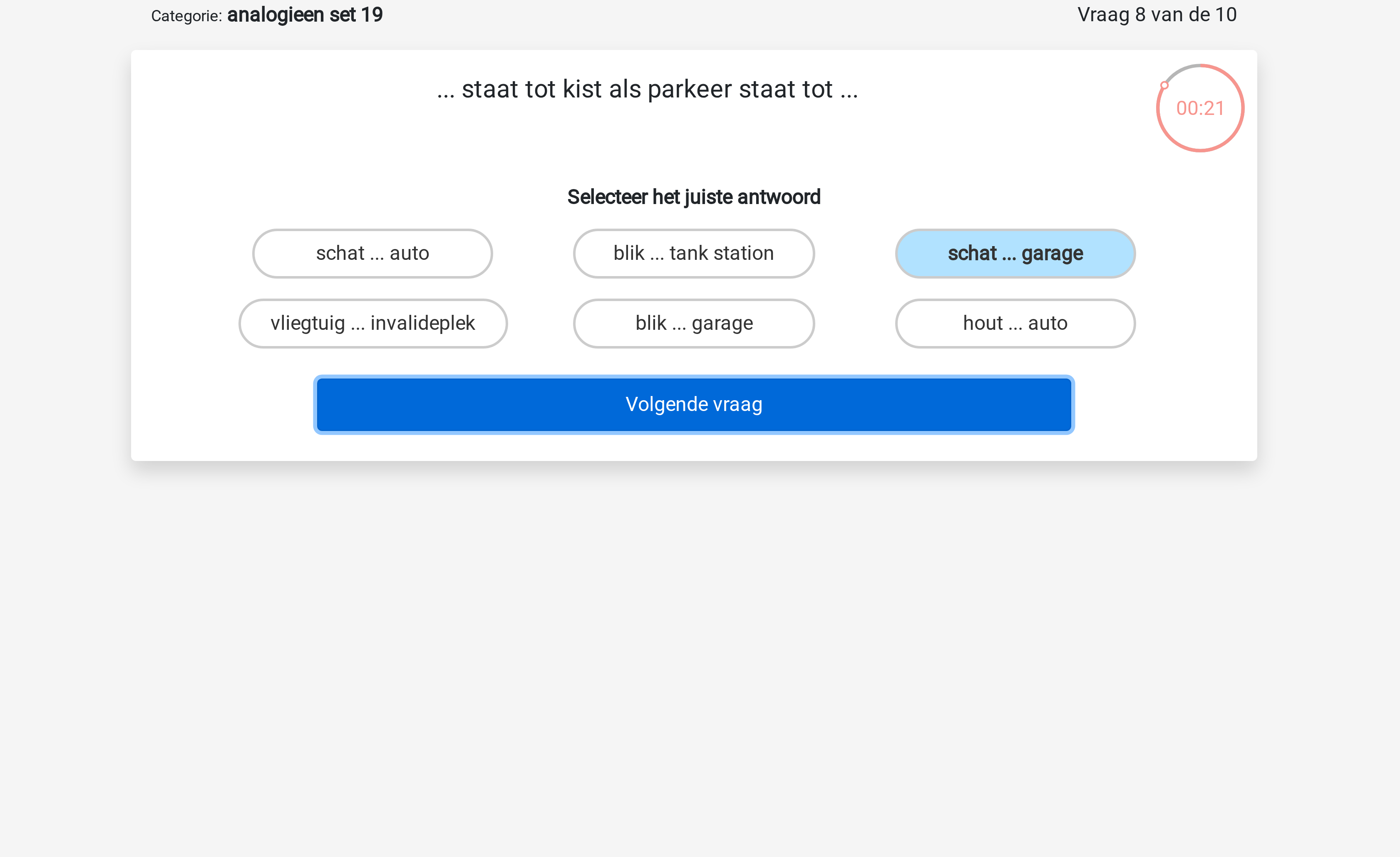
click at [764, 174] on button "Volgende vraag" at bounding box center [701, 177] width 252 height 17
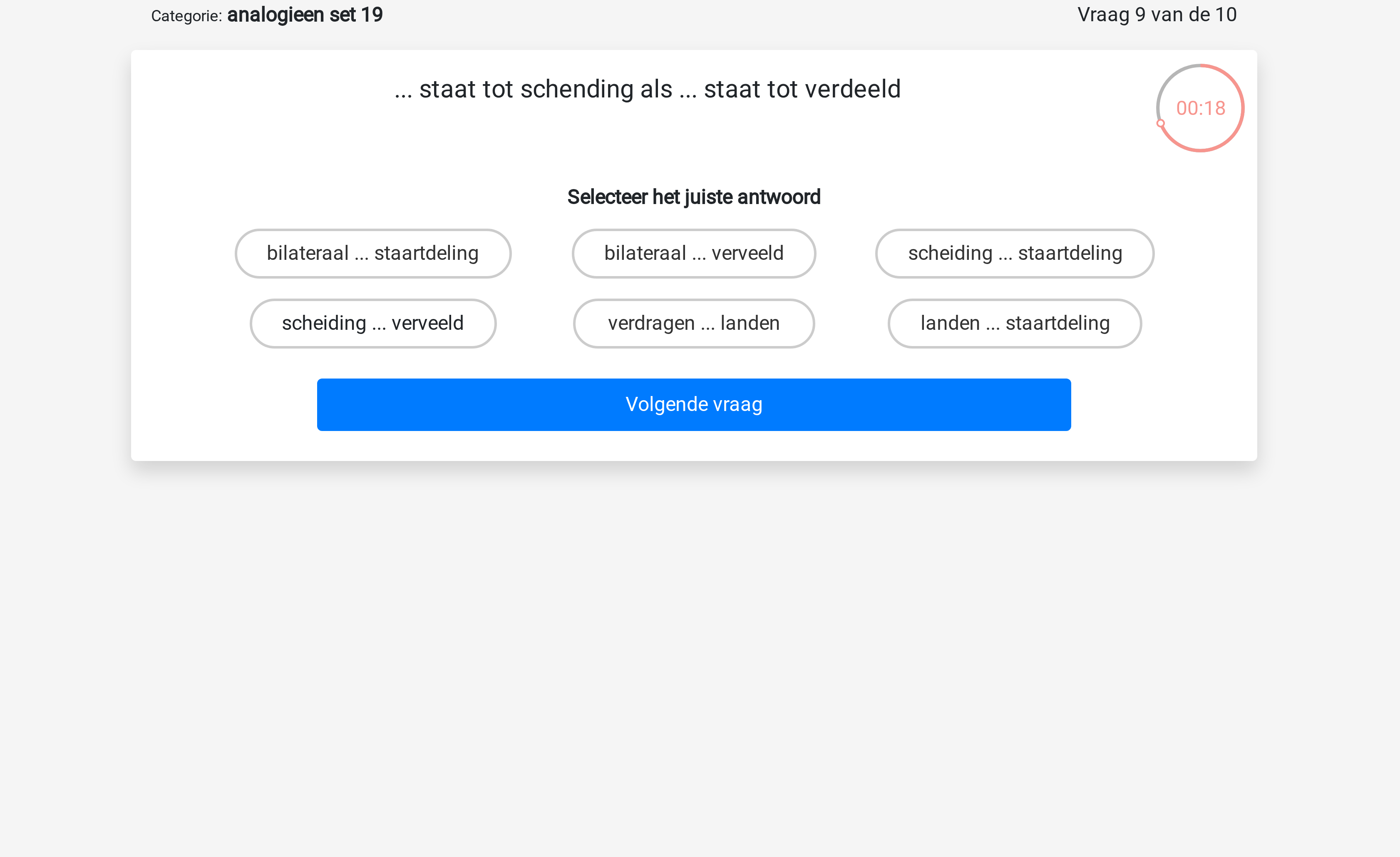
click at [628, 149] on label "scheiding ... verveeld" at bounding box center [593, 149] width 82 height 17
click at [598, 149] on input "scheiding ... verveeld" at bounding box center [596, 152] width 6 height 6
radio input "true"
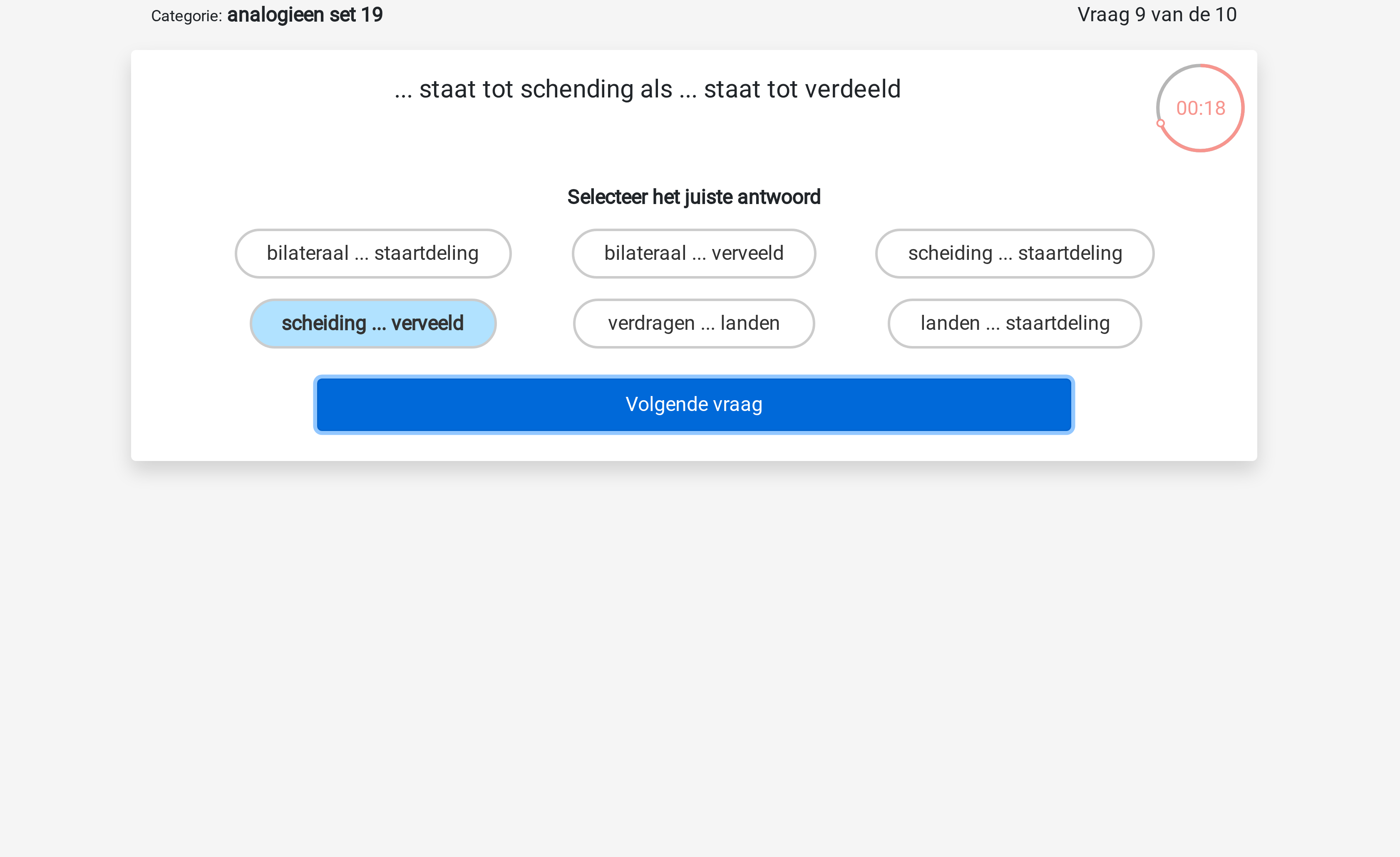
click at [692, 184] on button "Volgende vraag" at bounding box center [701, 177] width 252 height 17
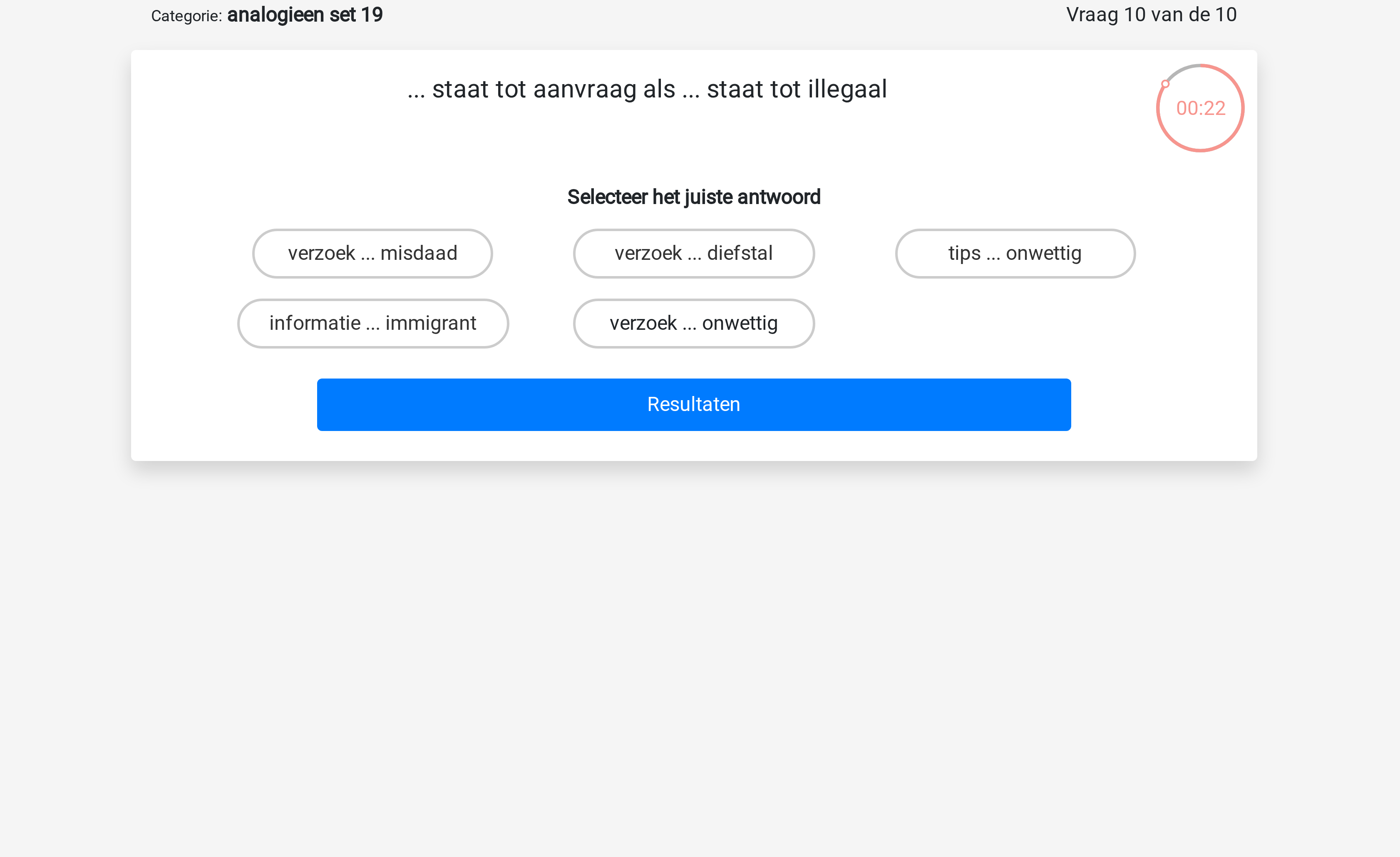
click at [722, 154] on label "verzoek ... onwettig" at bounding box center [699, 149] width 80 height 17
click at [706, 154] on input "verzoek ... onwettig" at bounding box center [702, 152] width 6 height 6
radio input "true"
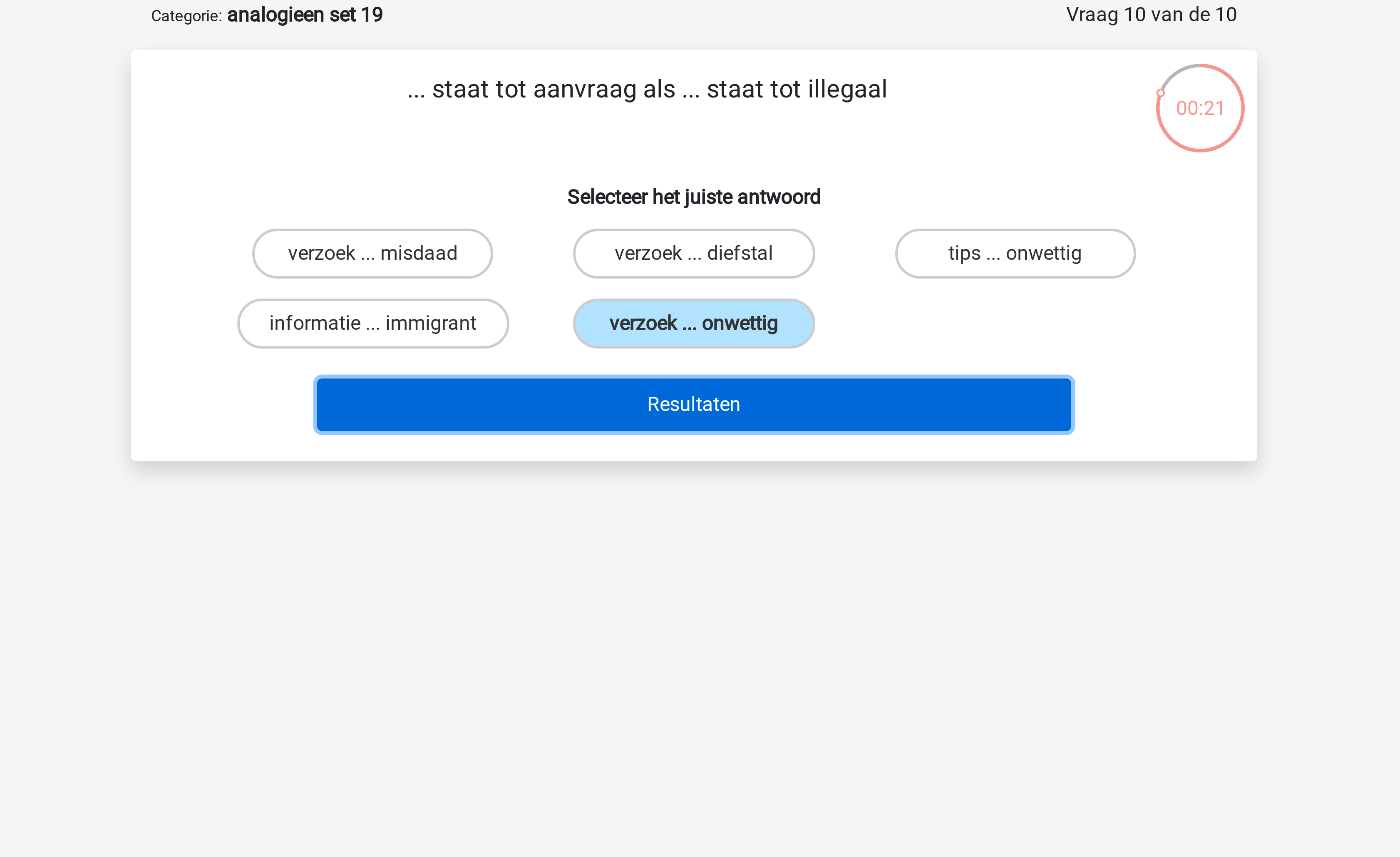
click at [722, 180] on button "Resultaten" at bounding box center [701, 177] width 252 height 17
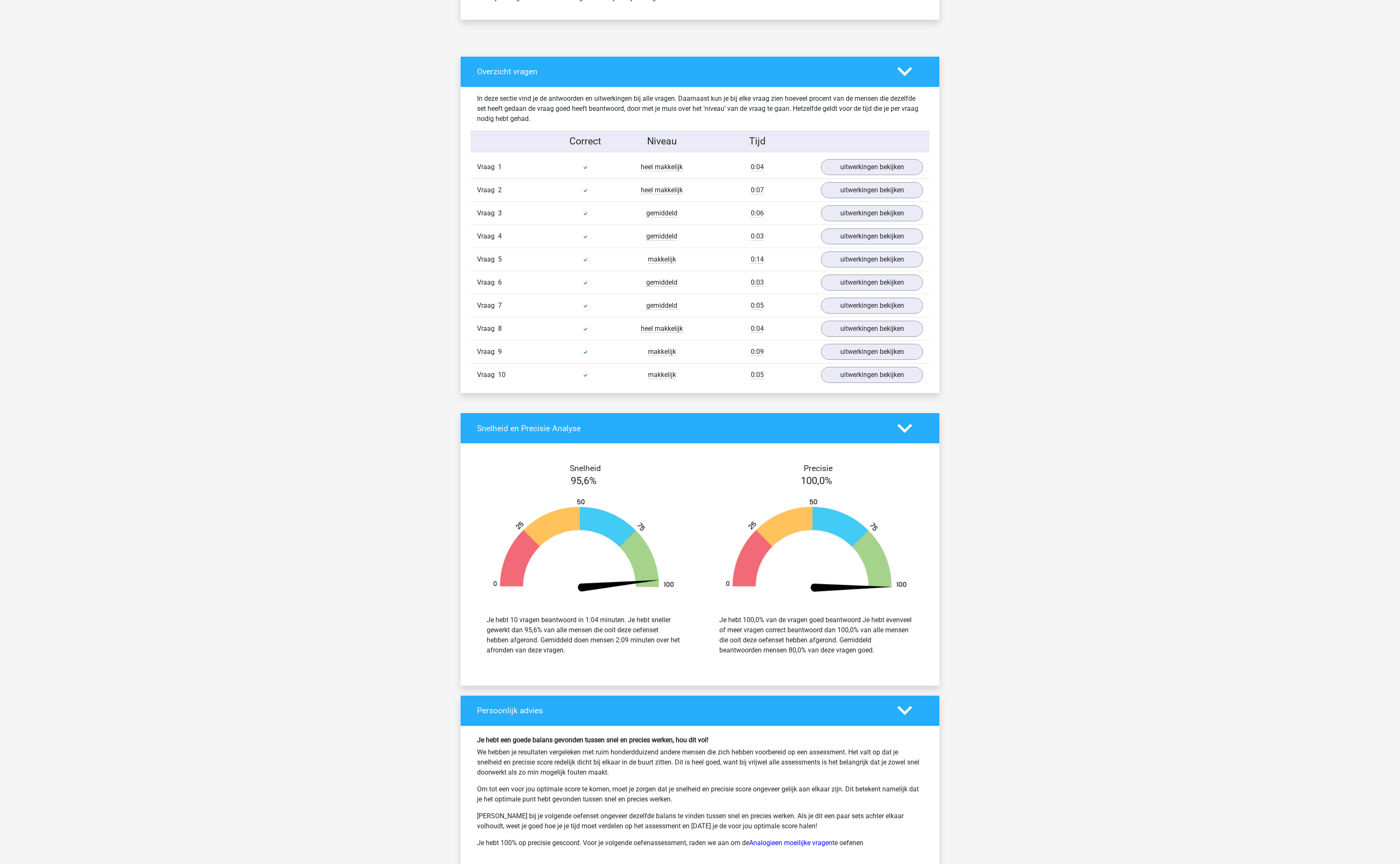
scroll to position [693, 0]
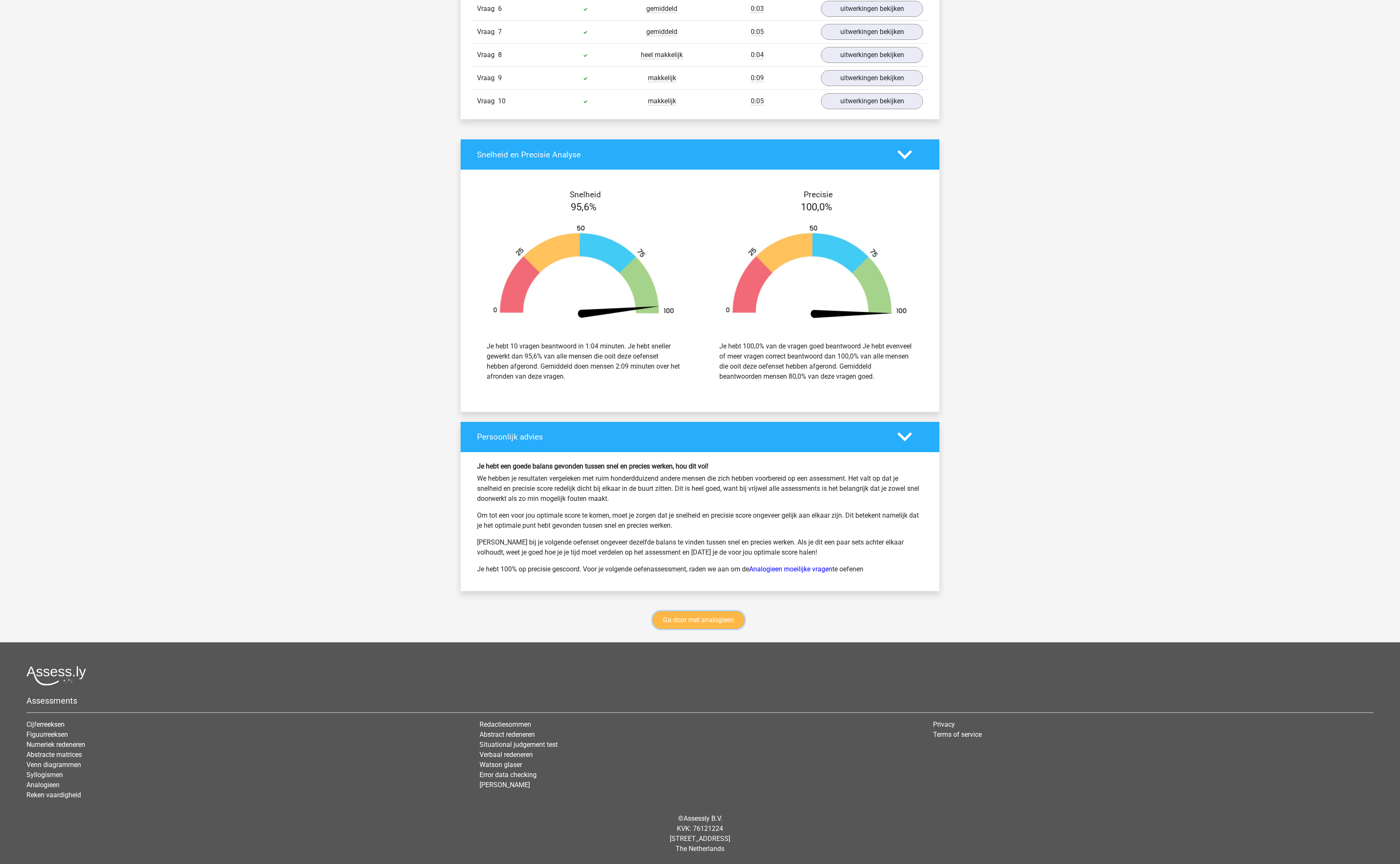
click at [711, 612] on link "Ga door met analogieen" at bounding box center [699, 620] width 92 height 18
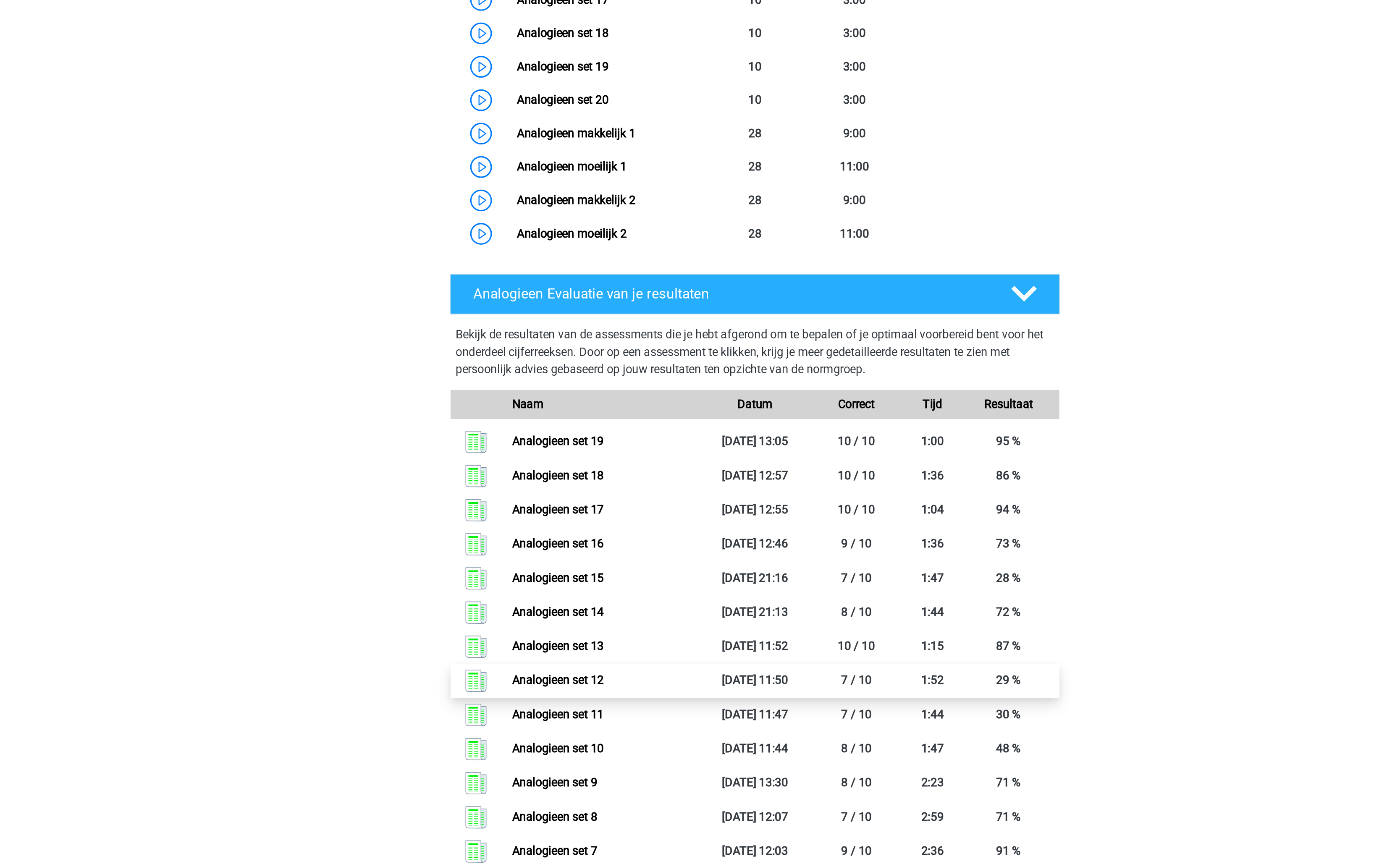
scroll to position [415, 0]
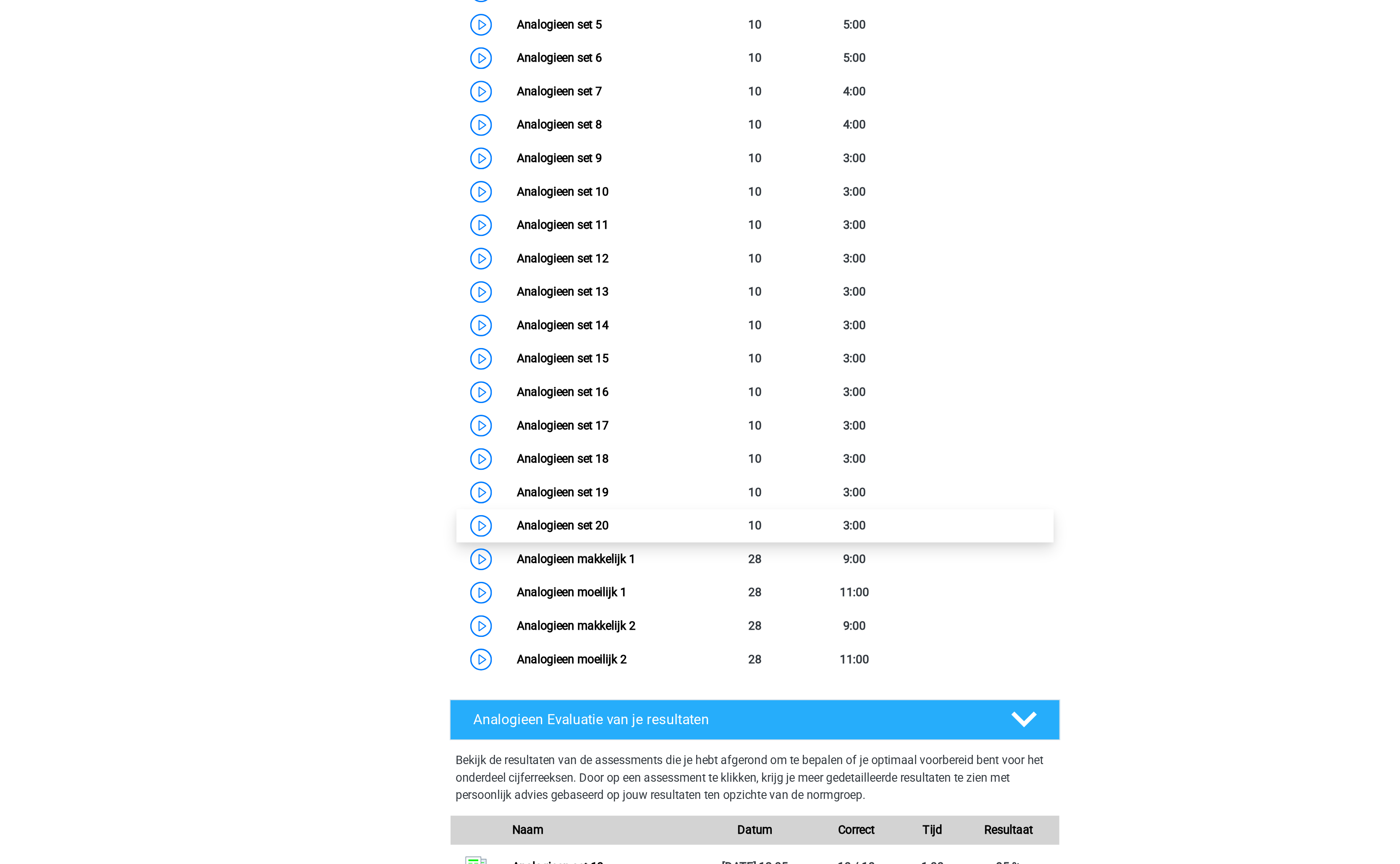
click at [615, 386] on link "Analogieen set 20" at bounding box center [589, 386] width 53 height 8
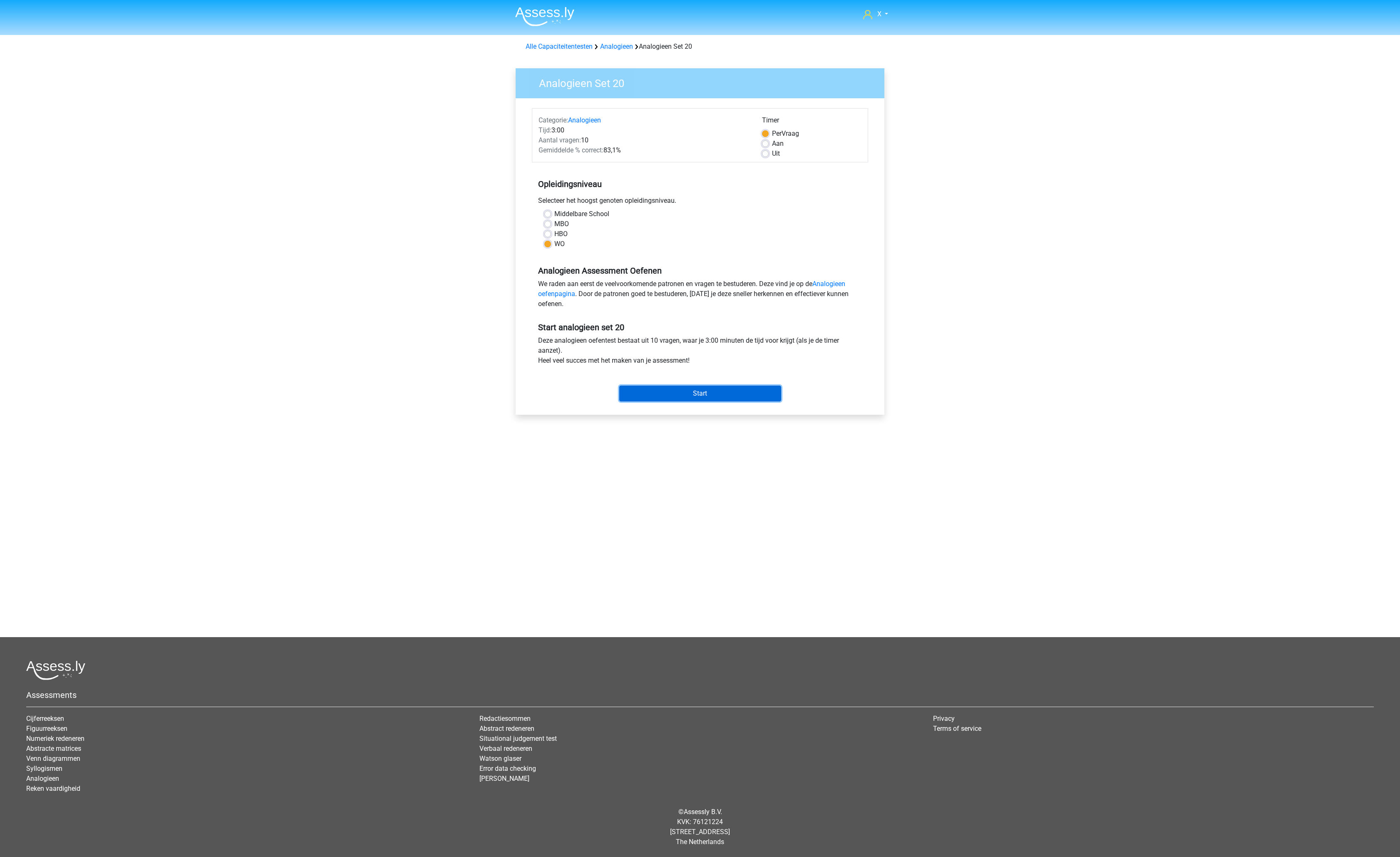
click at [716, 398] on input "Start" at bounding box center [700, 393] width 162 height 16
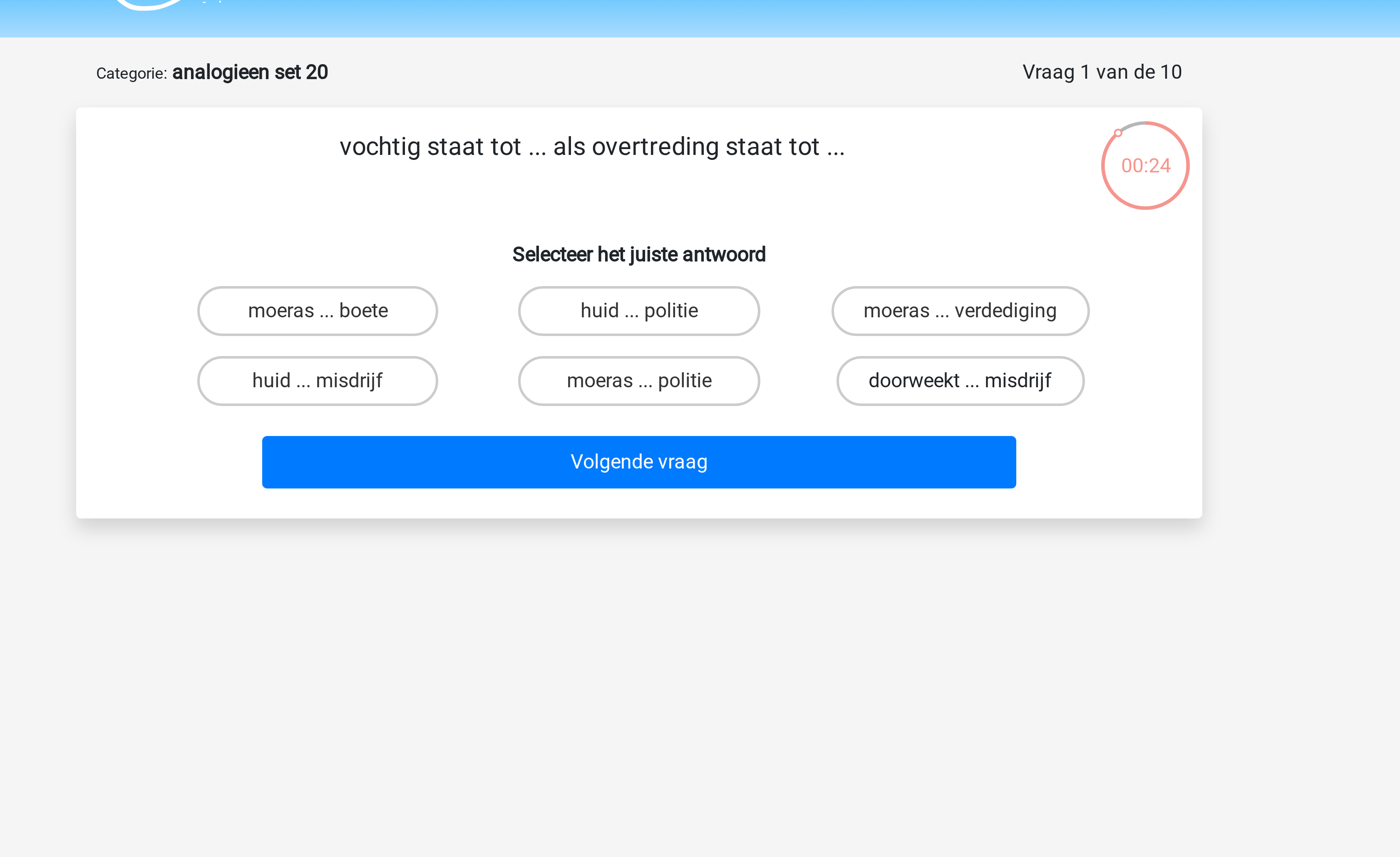
click at [794, 151] on label "doorweekt ... misdrijf" at bounding box center [807, 149] width 83 height 17
click at [807, 151] on input "doorweekt ... misdrijf" at bounding box center [809, 152] width 6 height 6
radio input "true"
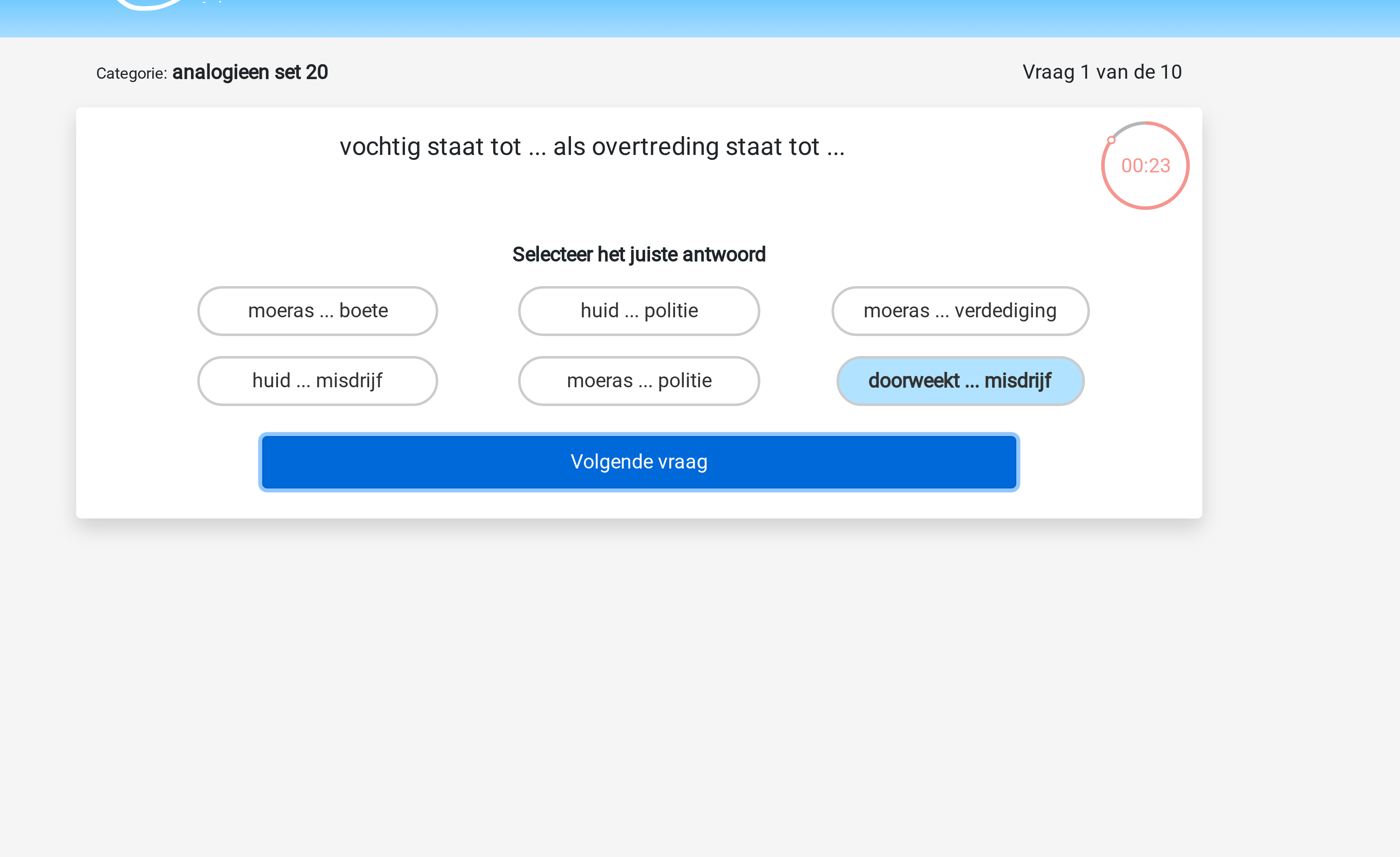
click at [752, 173] on button "Volgende vraag" at bounding box center [701, 177] width 252 height 17
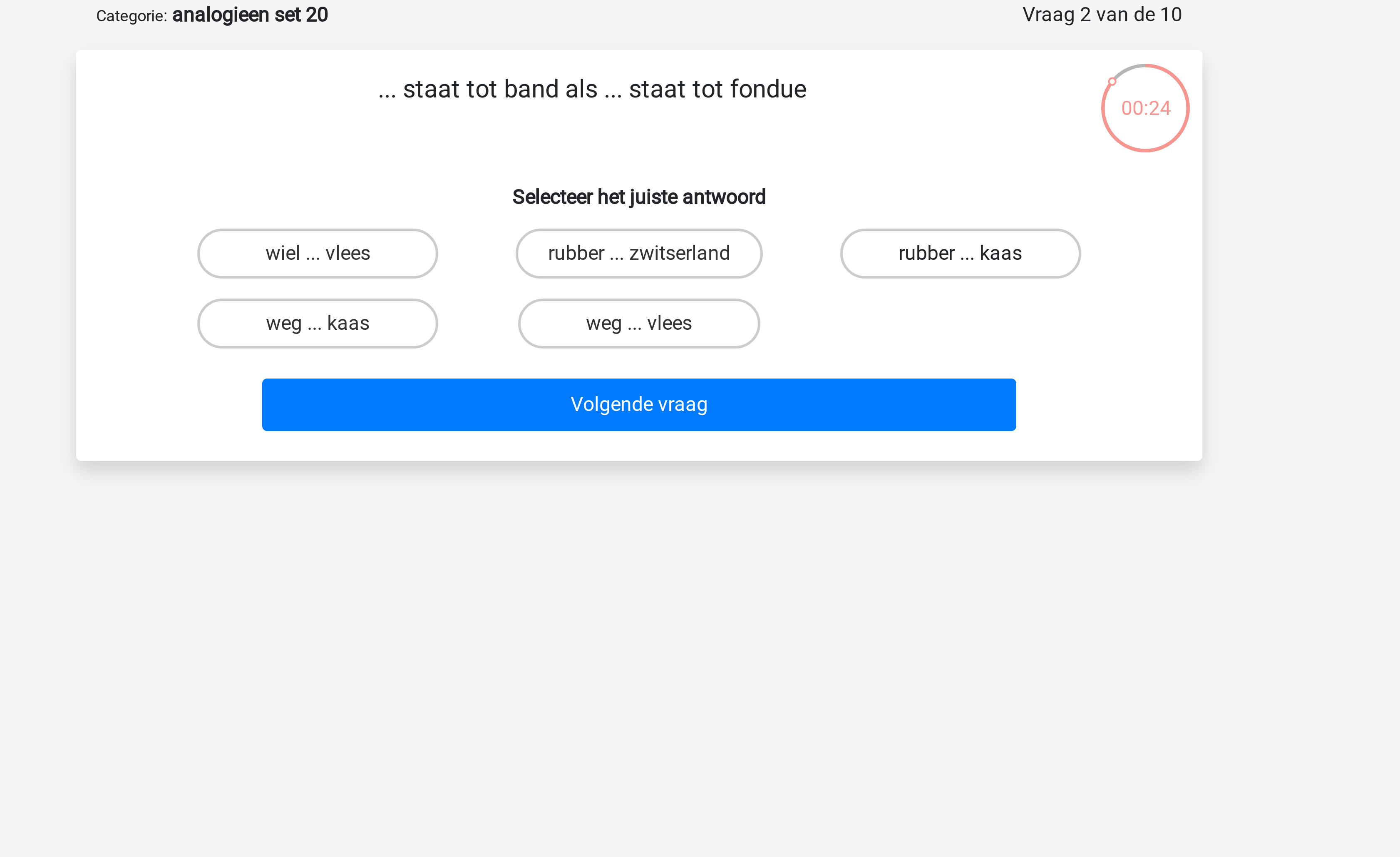
click at [781, 127] on label "rubber ... kaas" at bounding box center [807, 126] width 80 height 17
click at [807, 127] on input "rubber ... kaas" at bounding box center [809, 129] width 6 height 6
radio input "true"
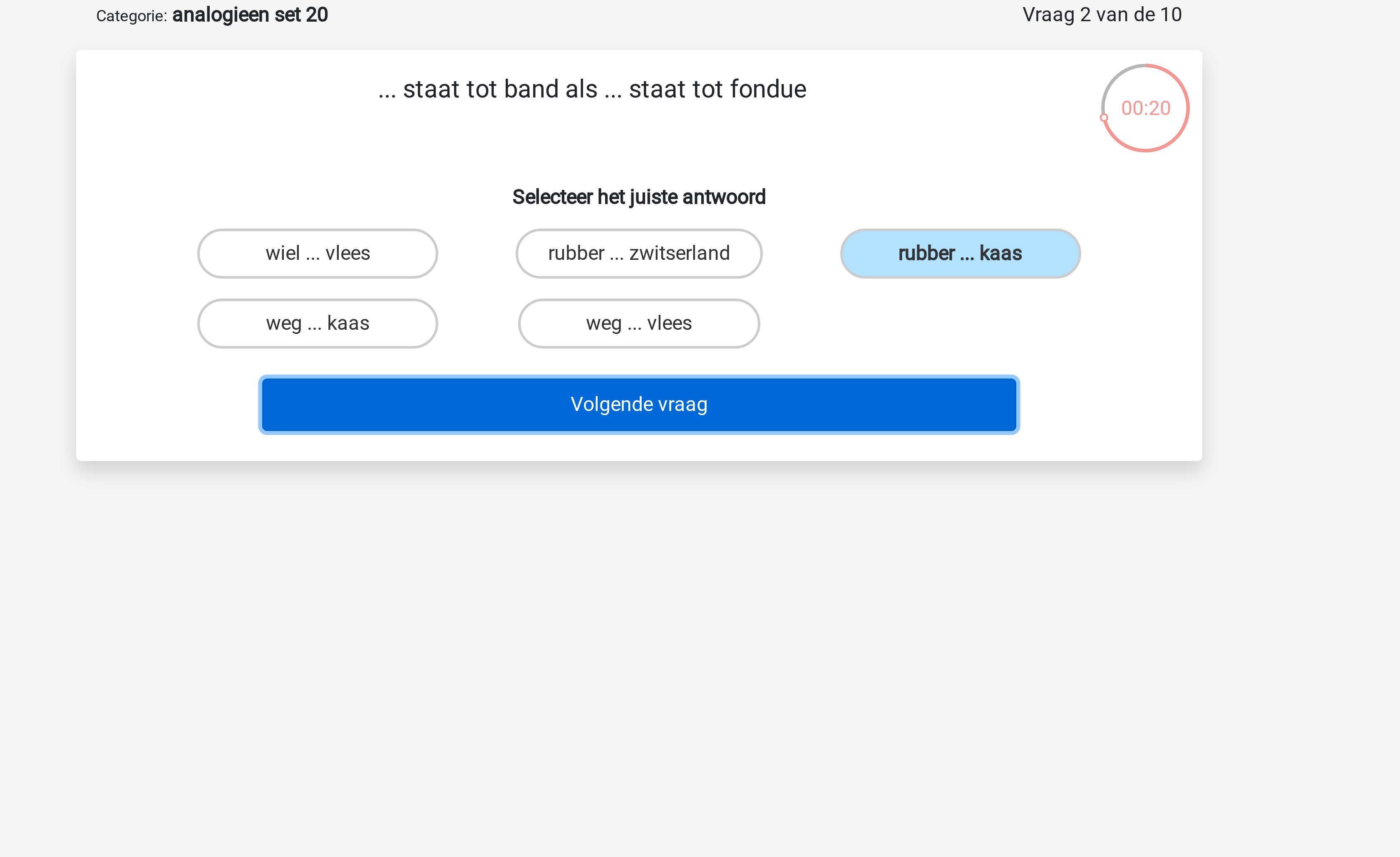
click at [750, 175] on button "Volgende vraag" at bounding box center [701, 177] width 252 height 17
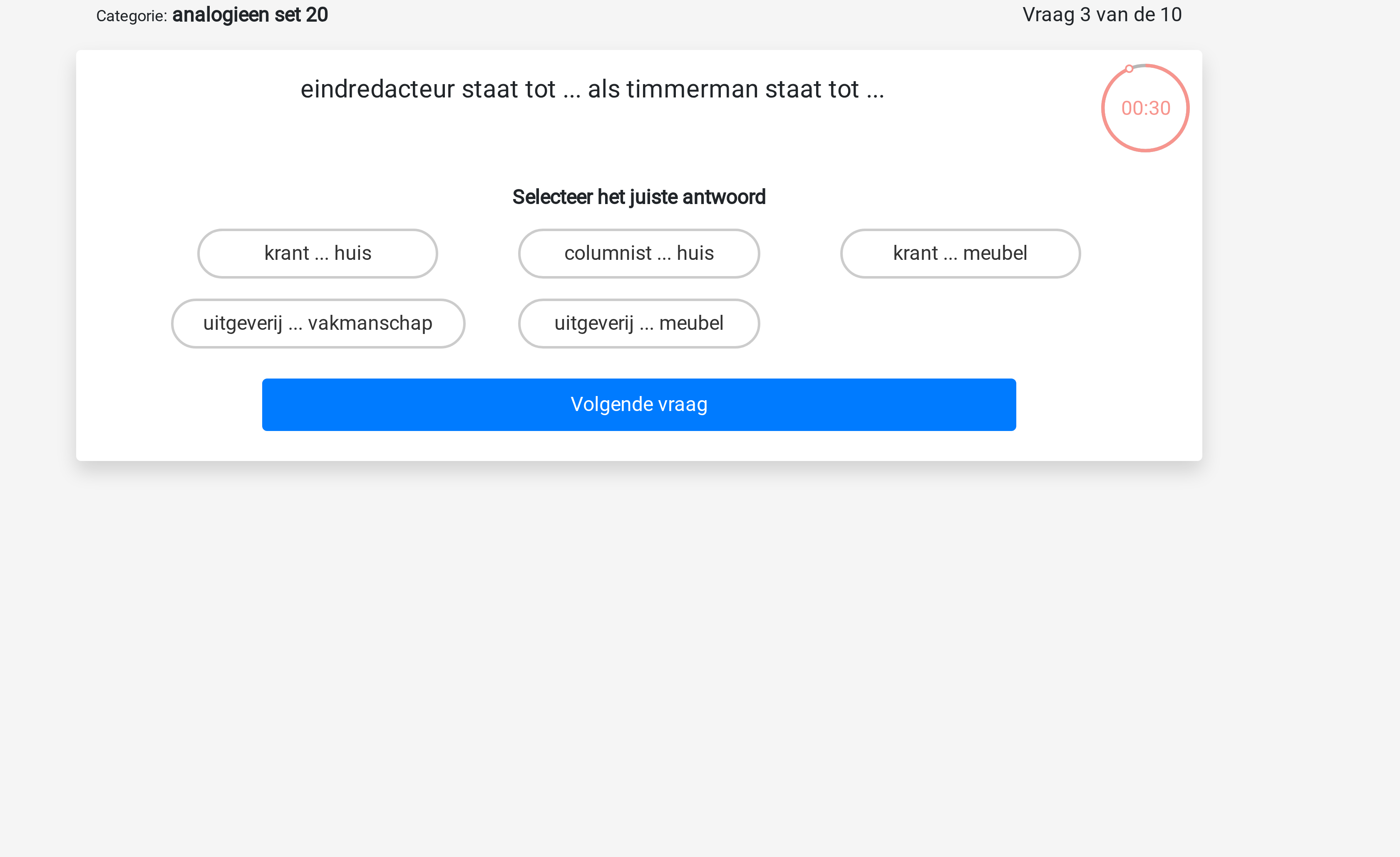
click at [639, 71] on p "eindredacteur staat tot ... als timmerman staat tot ..." at bounding box center [684, 77] width 318 height 25
click at [784, 125] on label "krant ... meubel" at bounding box center [807, 126] width 80 height 17
click at [807, 126] on input "krant ... meubel" at bounding box center [809, 129] width 6 height 6
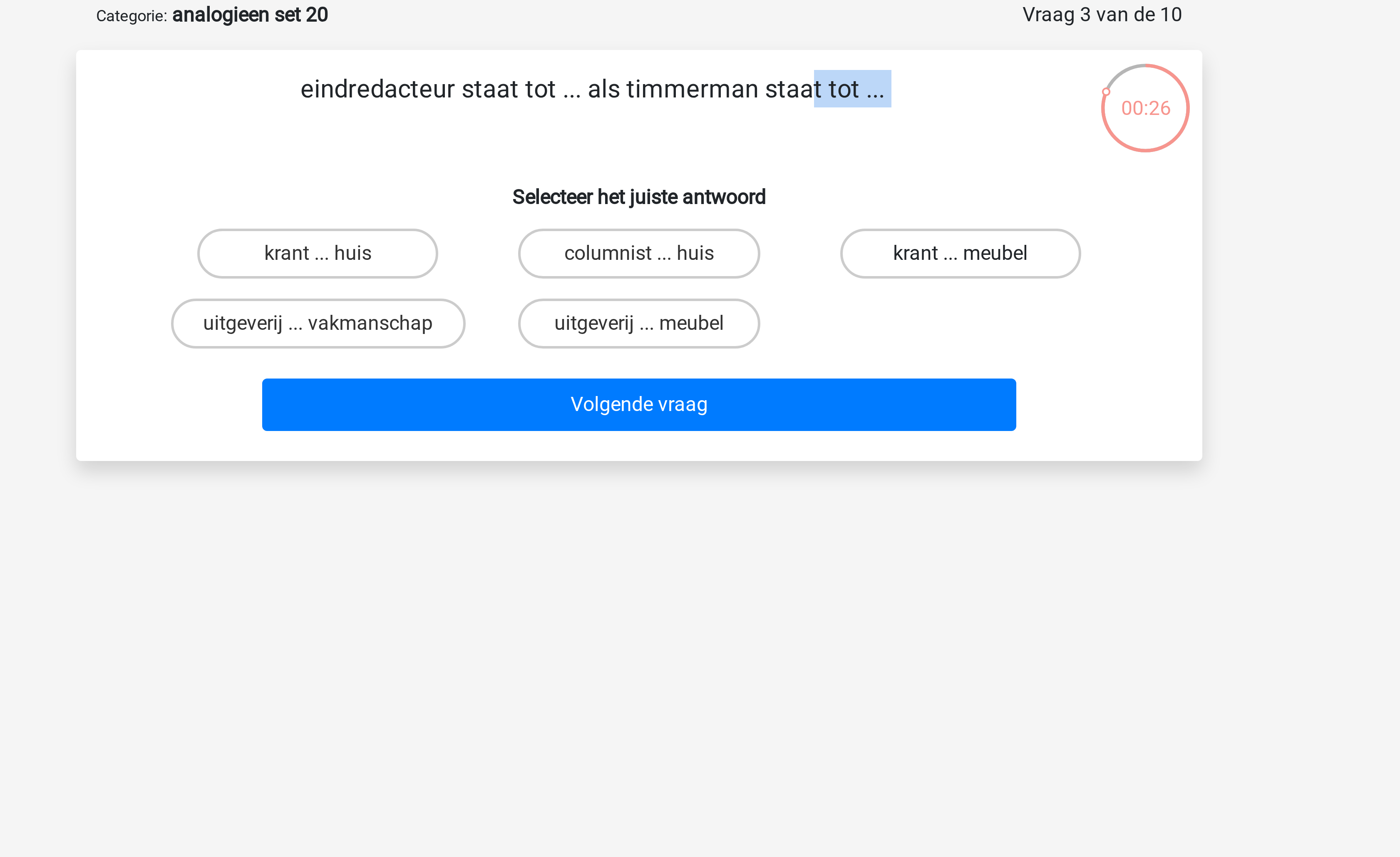
radio input "true"
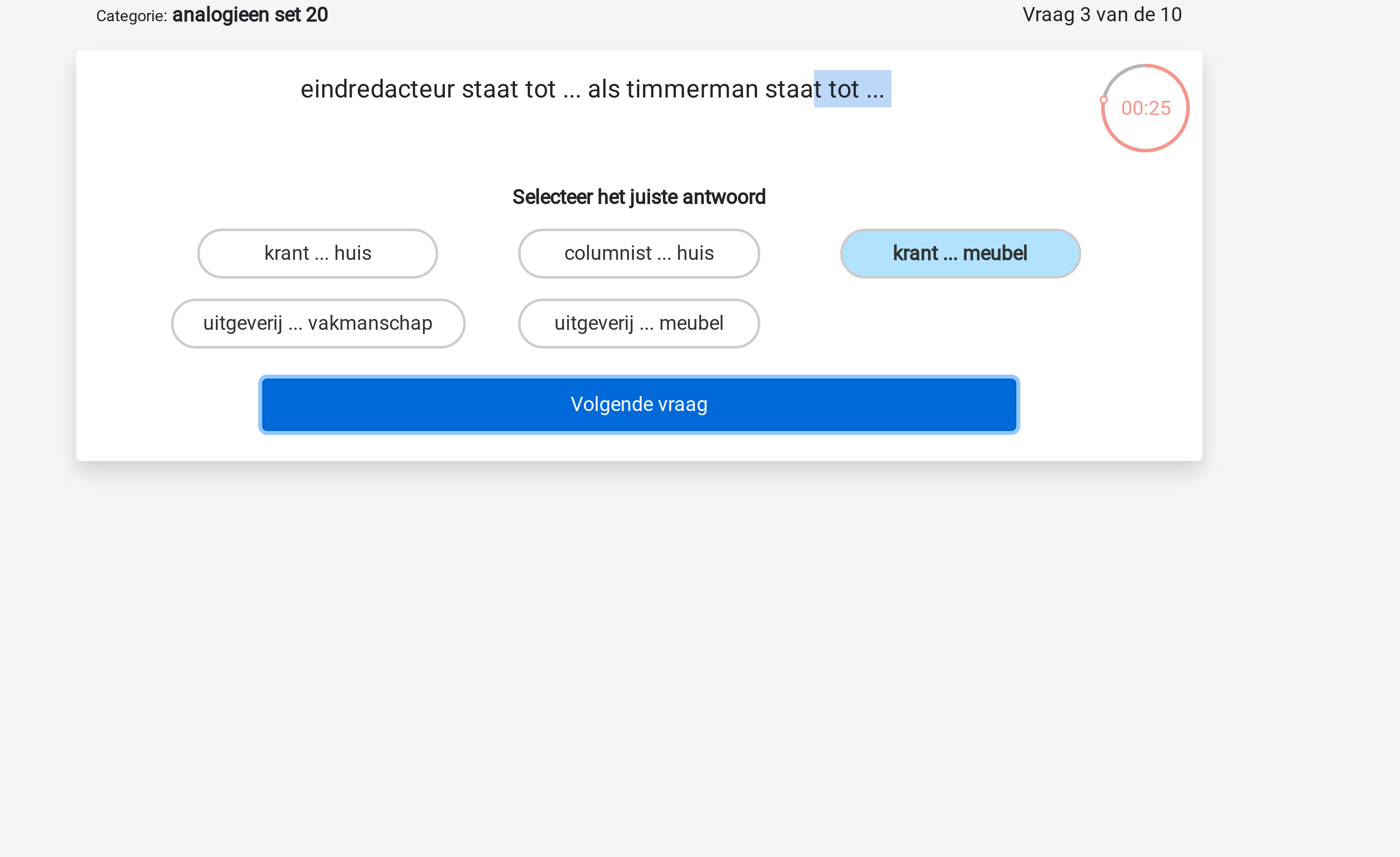
click at [742, 175] on button "Volgende vraag" at bounding box center [701, 177] width 252 height 17
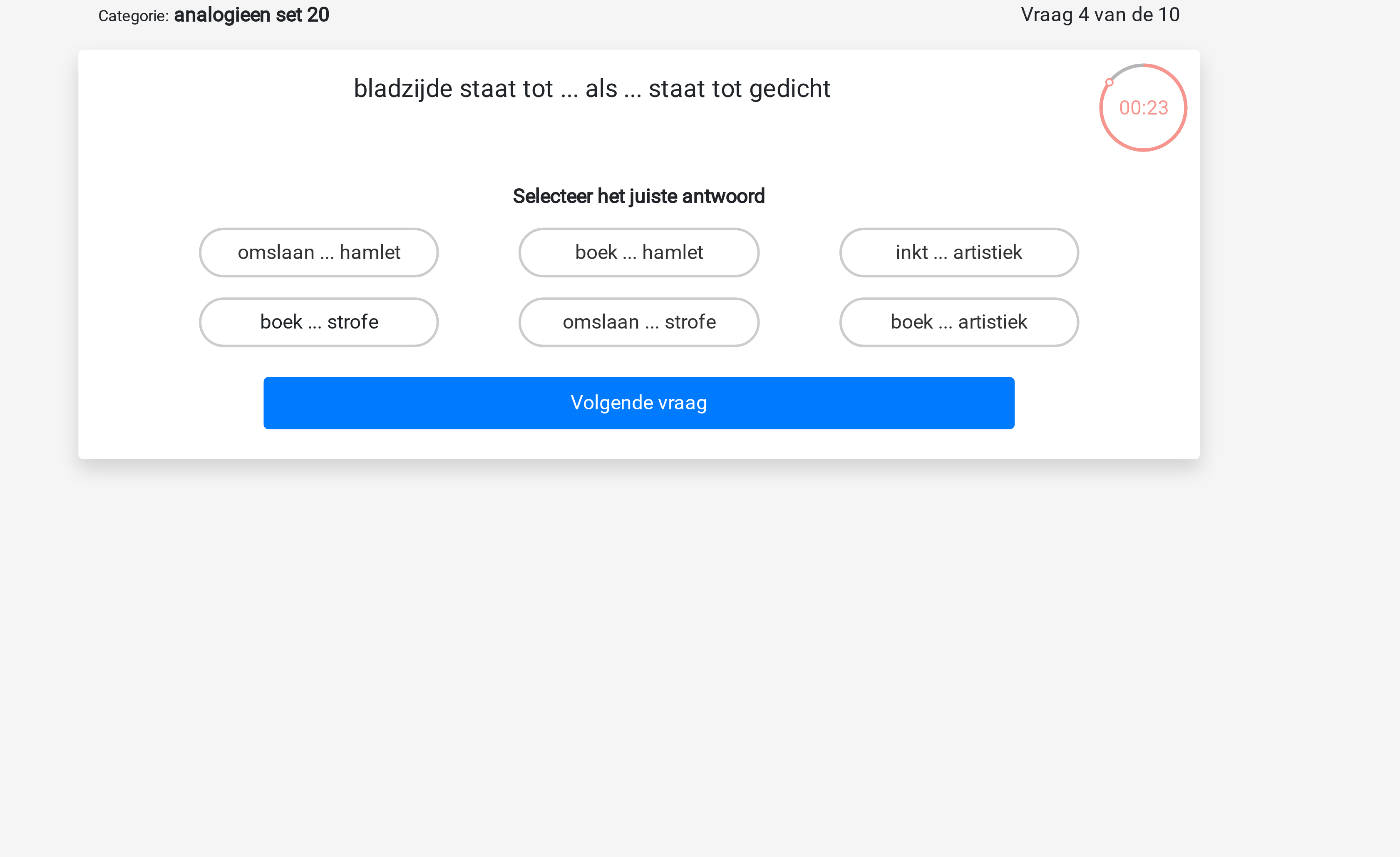
click at [623, 149] on label "boek ... strofe" at bounding box center [593, 149] width 80 height 17
click at [598, 149] on input "boek ... strofe" at bounding box center [596, 152] width 6 height 6
radio input "true"
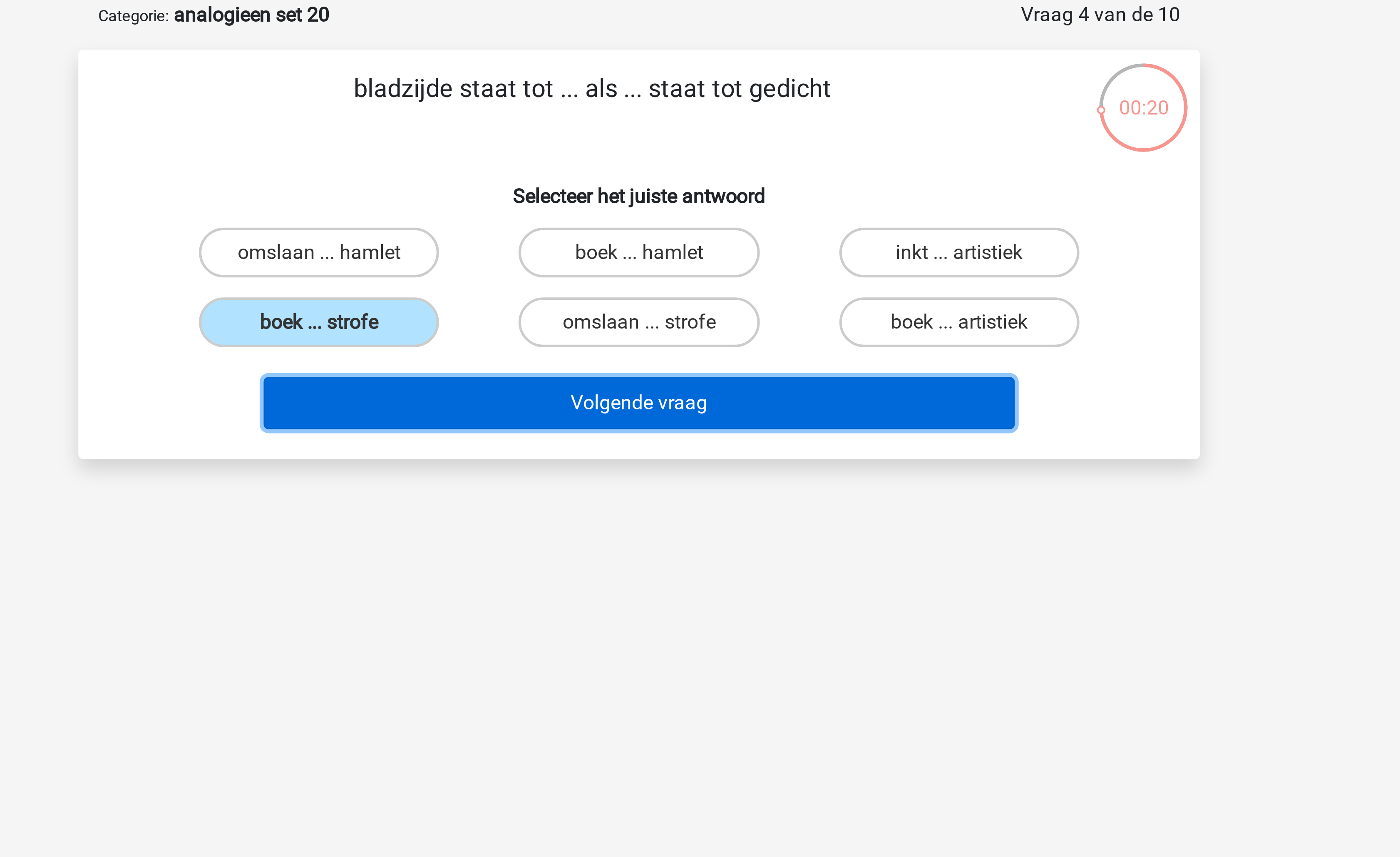
click at [706, 182] on button "Volgende vraag" at bounding box center [701, 177] width 252 height 17
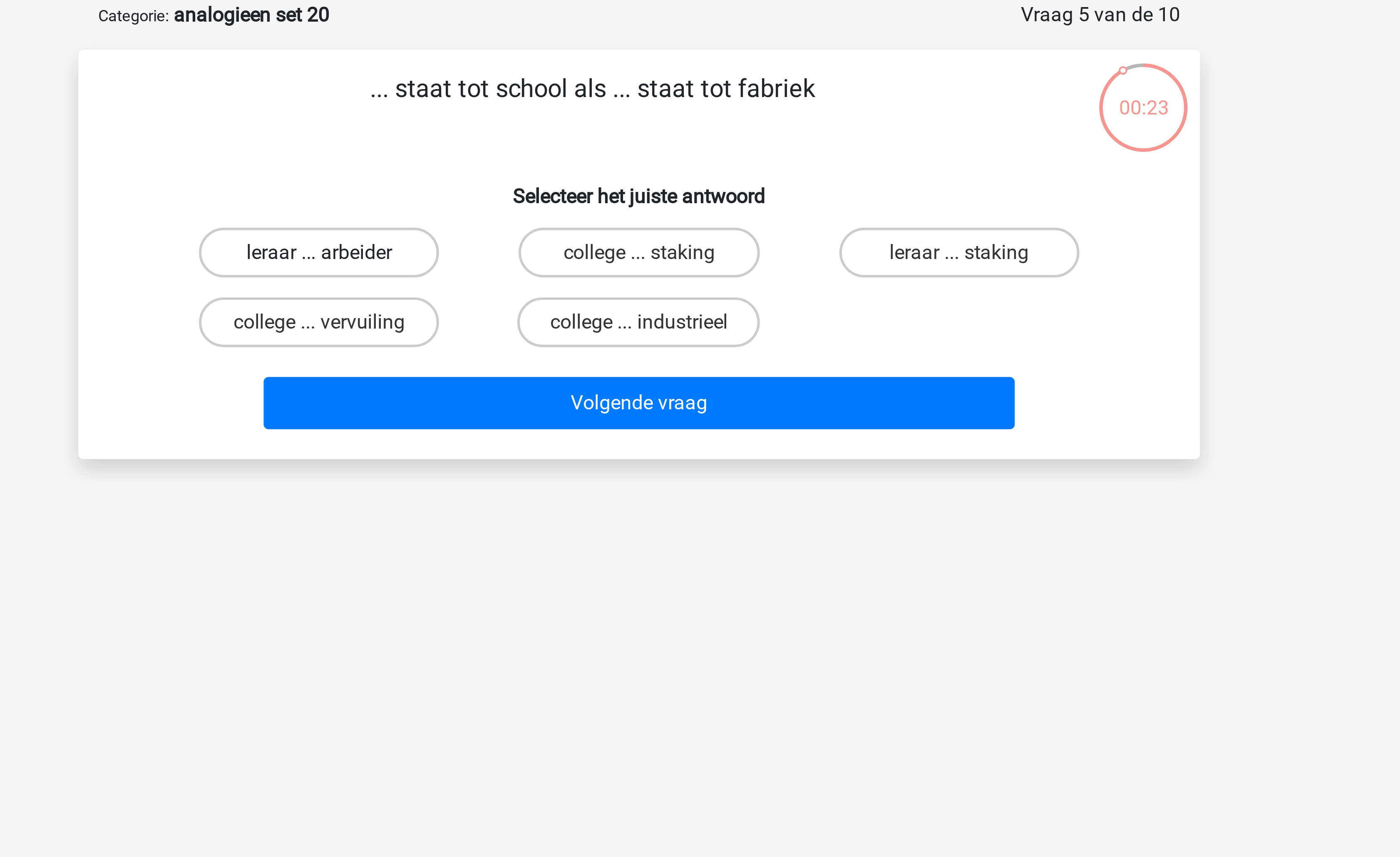
click at [616, 130] on label "leraar ... arbeider" at bounding box center [593, 126] width 80 height 17
click at [598, 130] on input "leraar ... arbeider" at bounding box center [596, 129] width 6 height 6
radio input "true"
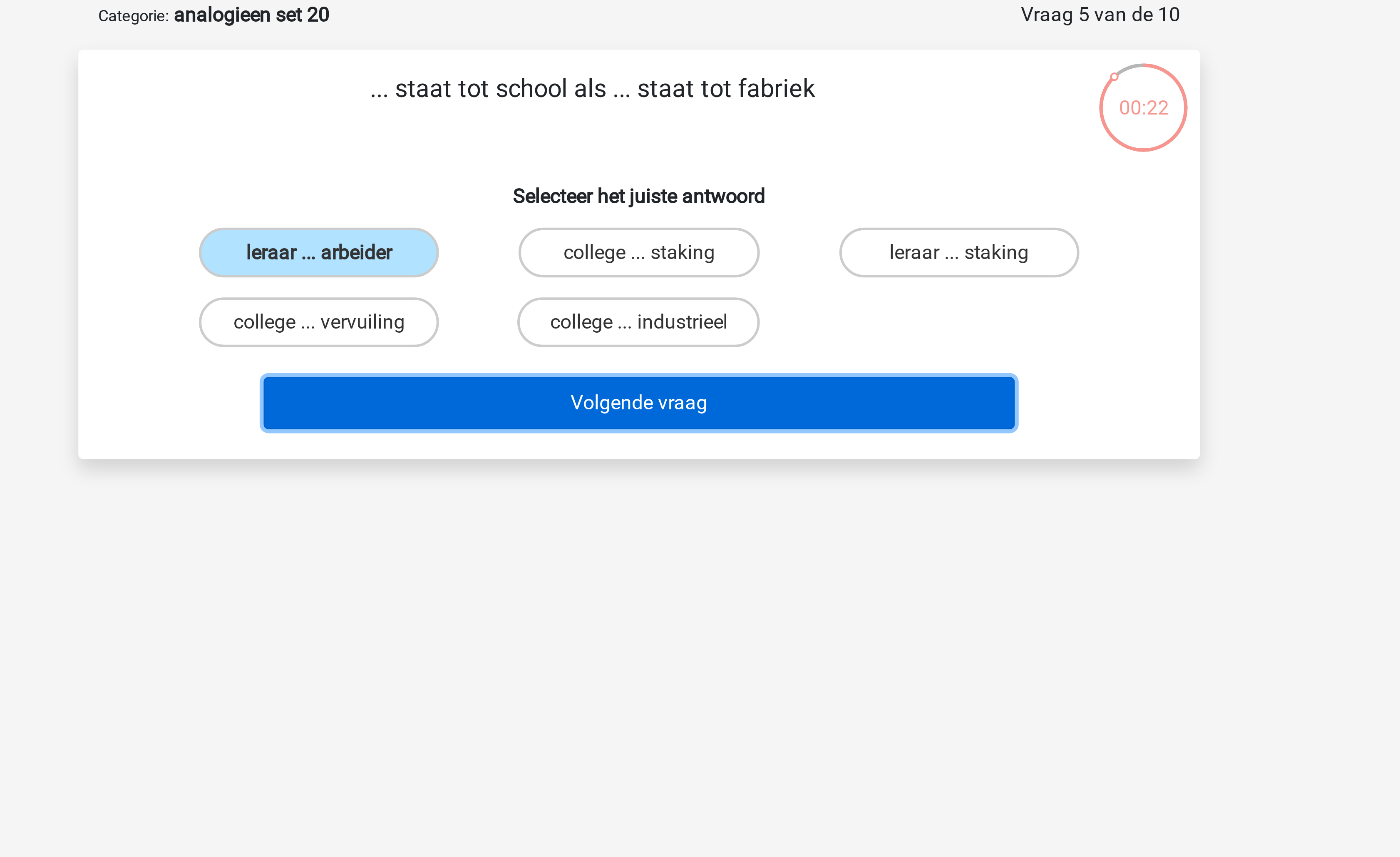
click at [696, 182] on button "Volgende vraag" at bounding box center [701, 177] width 252 height 17
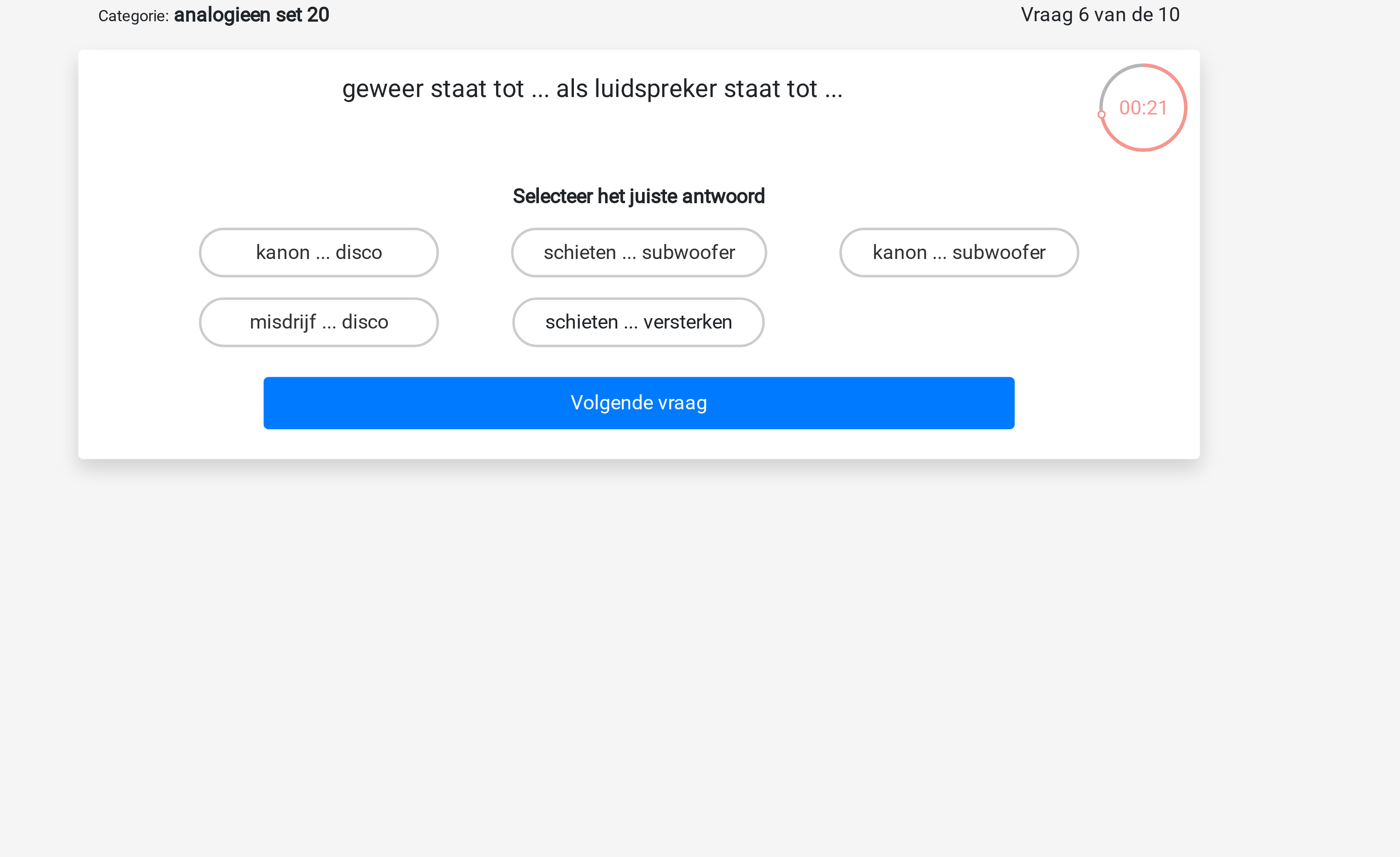
click at [722, 151] on label "schieten ... versterken" at bounding box center [699, 149] width 84 height 17
click at [706, 151] on input "schieten ... versterken" at bounding box center [702, 152] width 6 height 6
radio input "true"
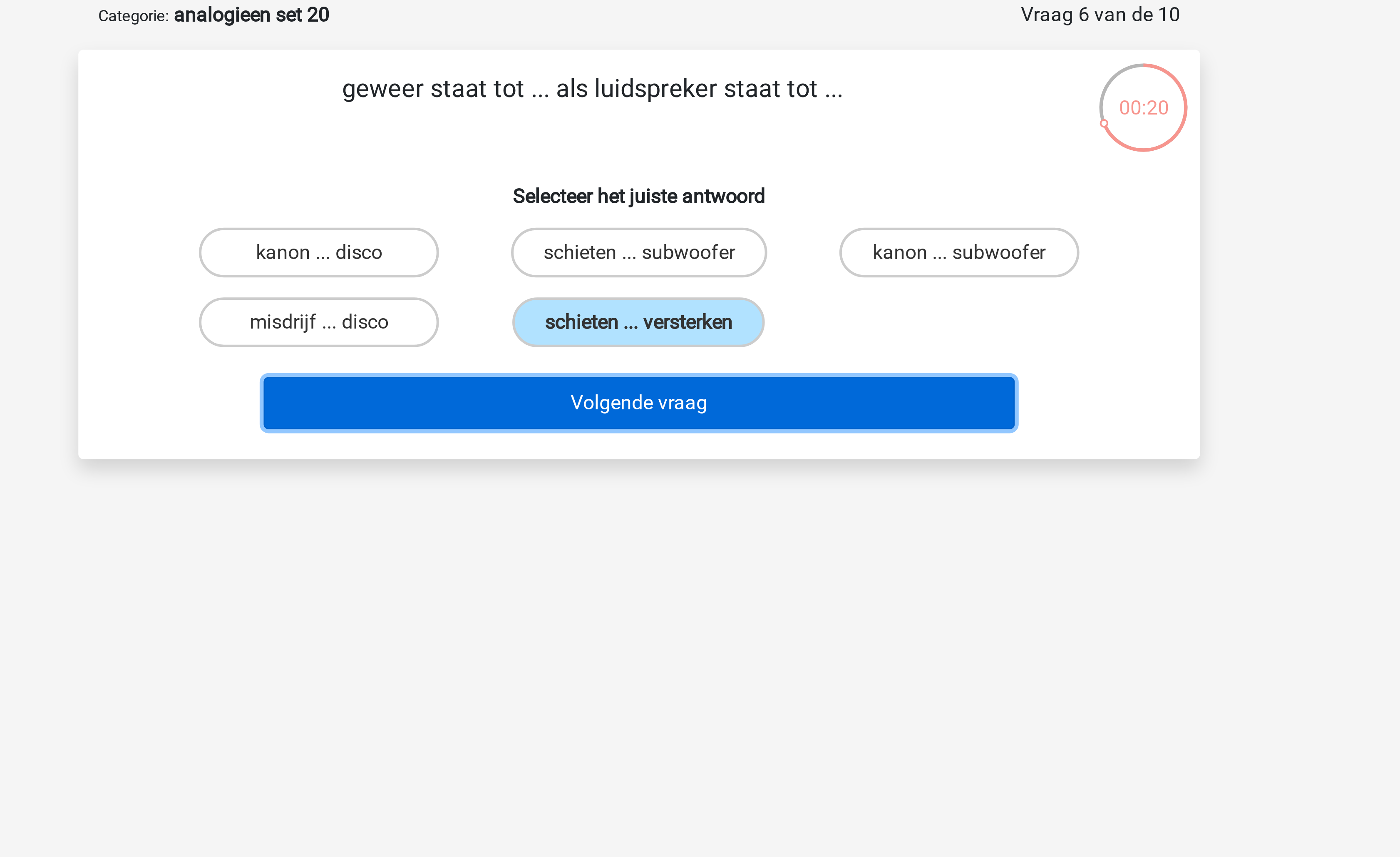
click at [712, 179] on button "Volgende vraag" at bounding box center [701, 177] width 252 height 17
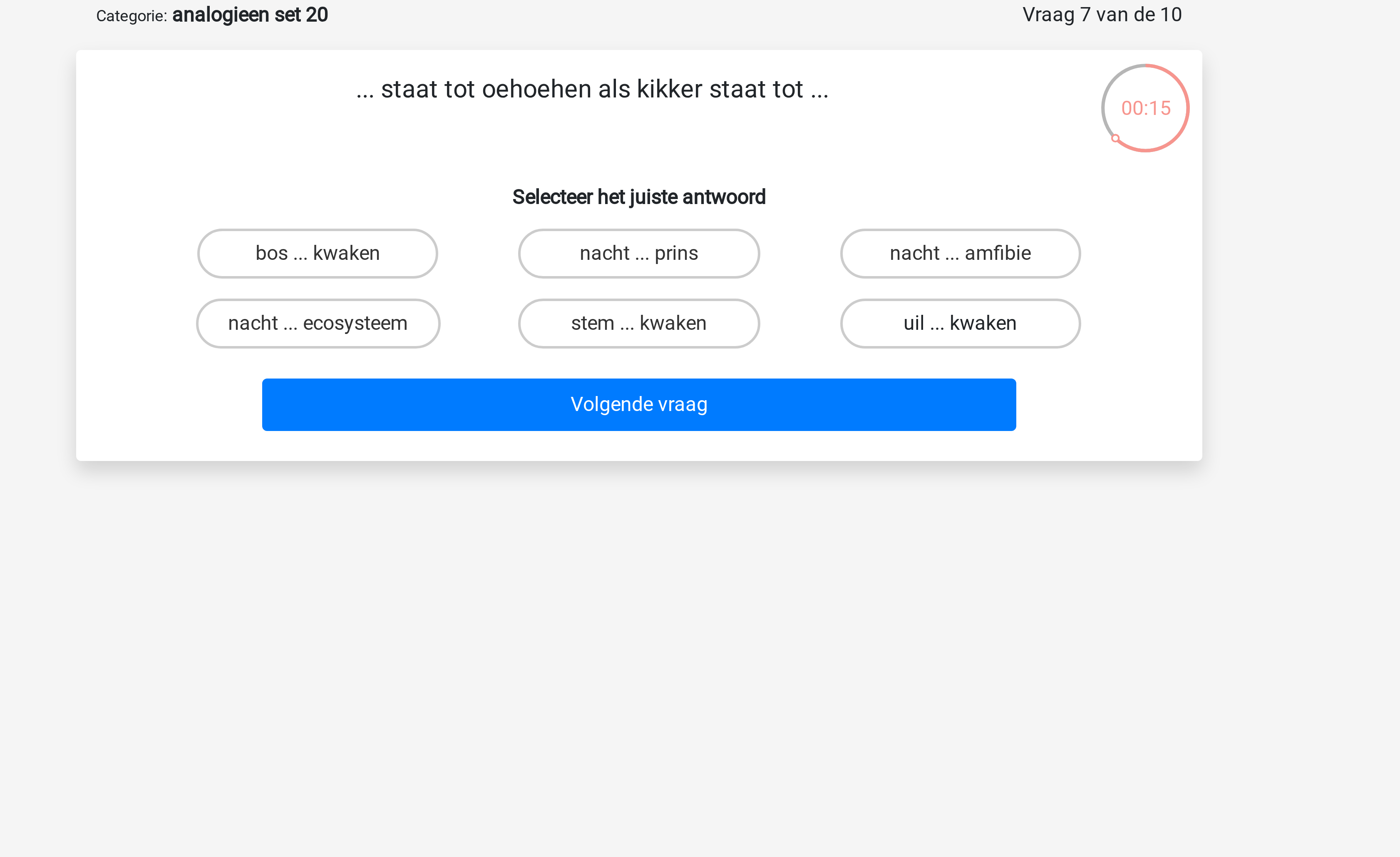
click at [800, 155] on label "uil ... kwaken" at bounding box center [807, 149] width 80 height 17
click at [807, 155] on input "uil ... kwaken" at bounding box center [809, 152] width 6 height 6
radio input "true"
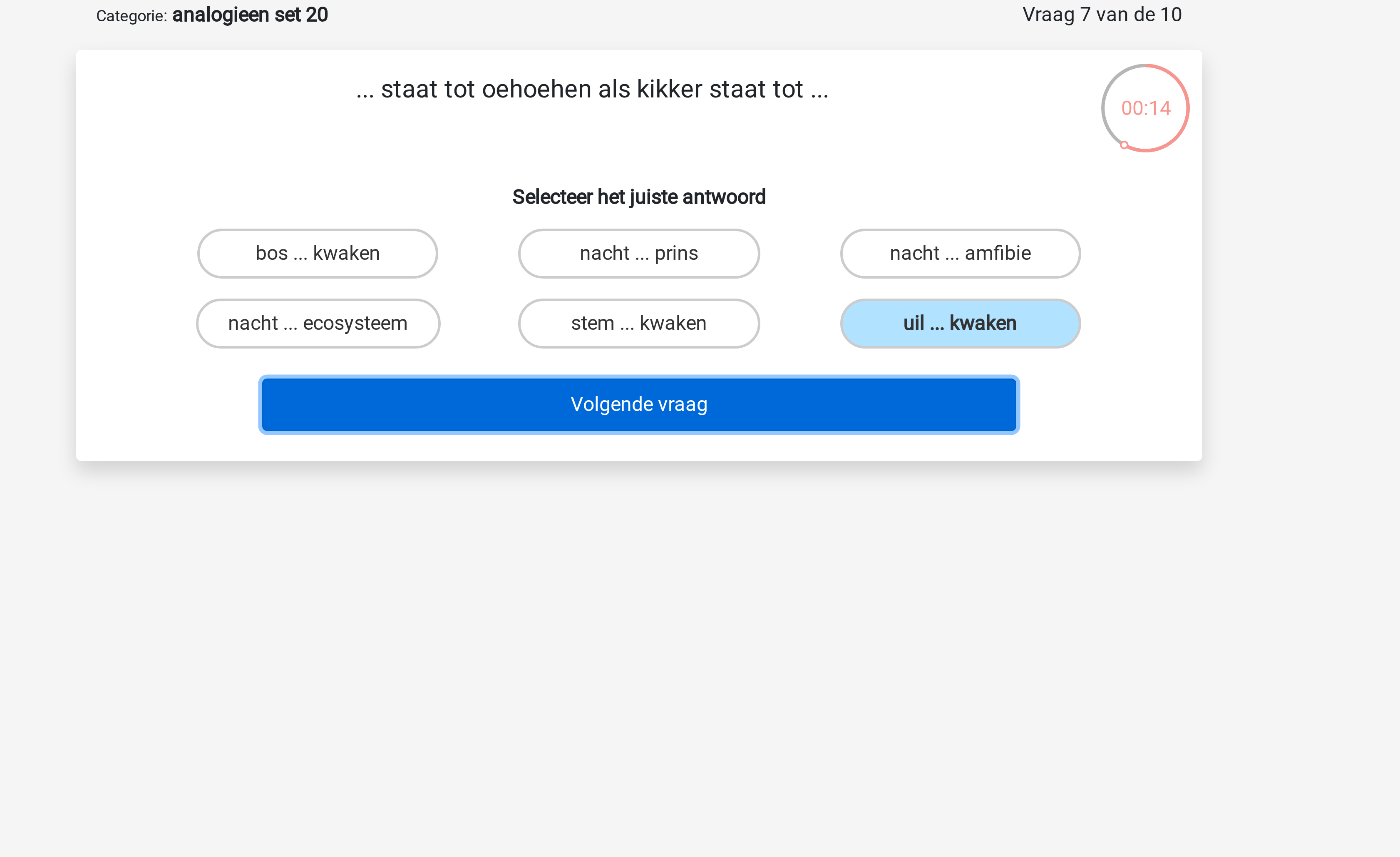
click at [764, 177] on button "Volgende vraag" at bounding box center [701, 177] width 252 height 17
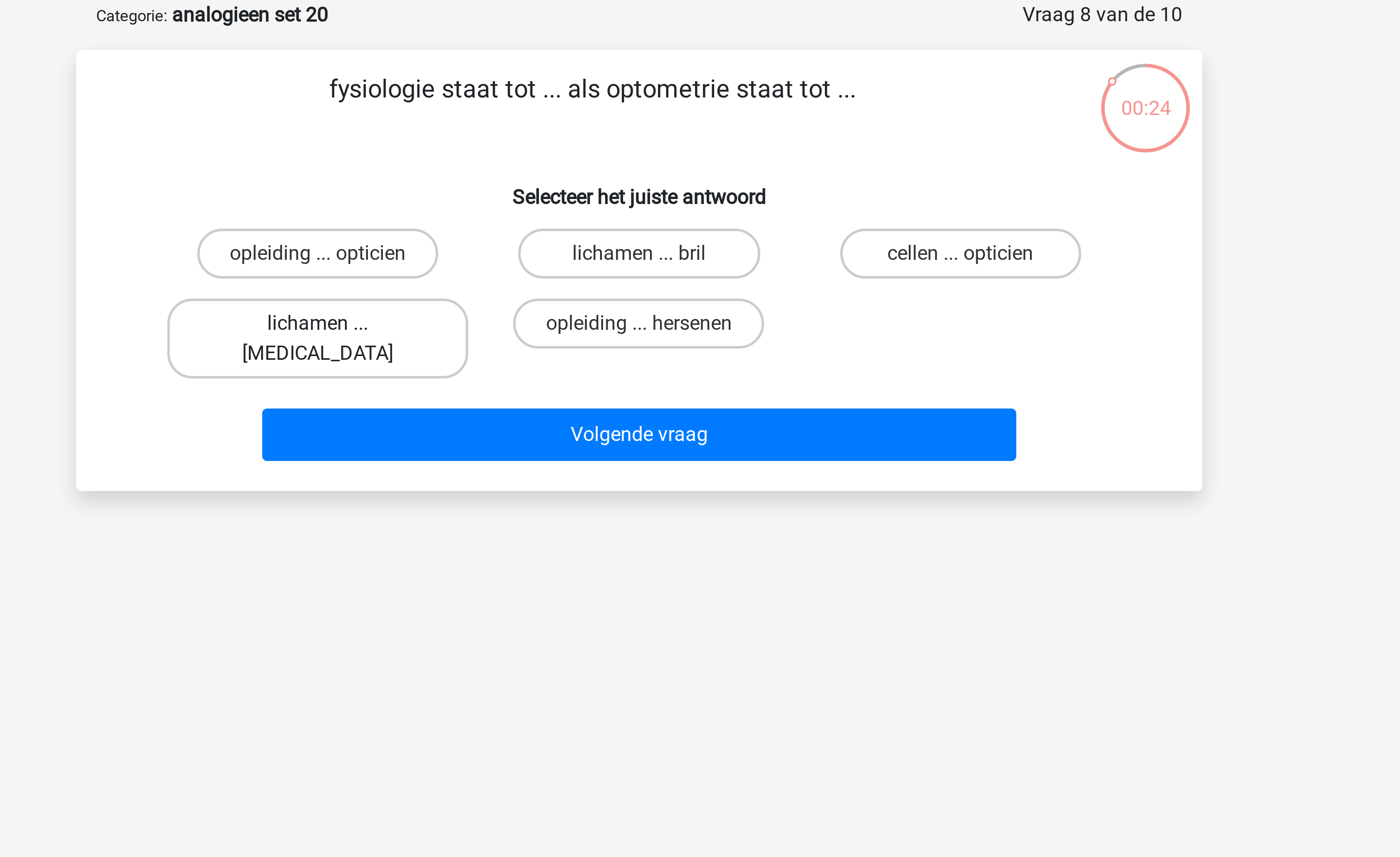
click at [617, 144] on label "lichamen ... ogen" at bounding box center [593, 154] width 100 height 27
click at [598, 149] on input "lichamen ... ogen" at bounding box center [596, 152] width 6 height 6
radio input "true"
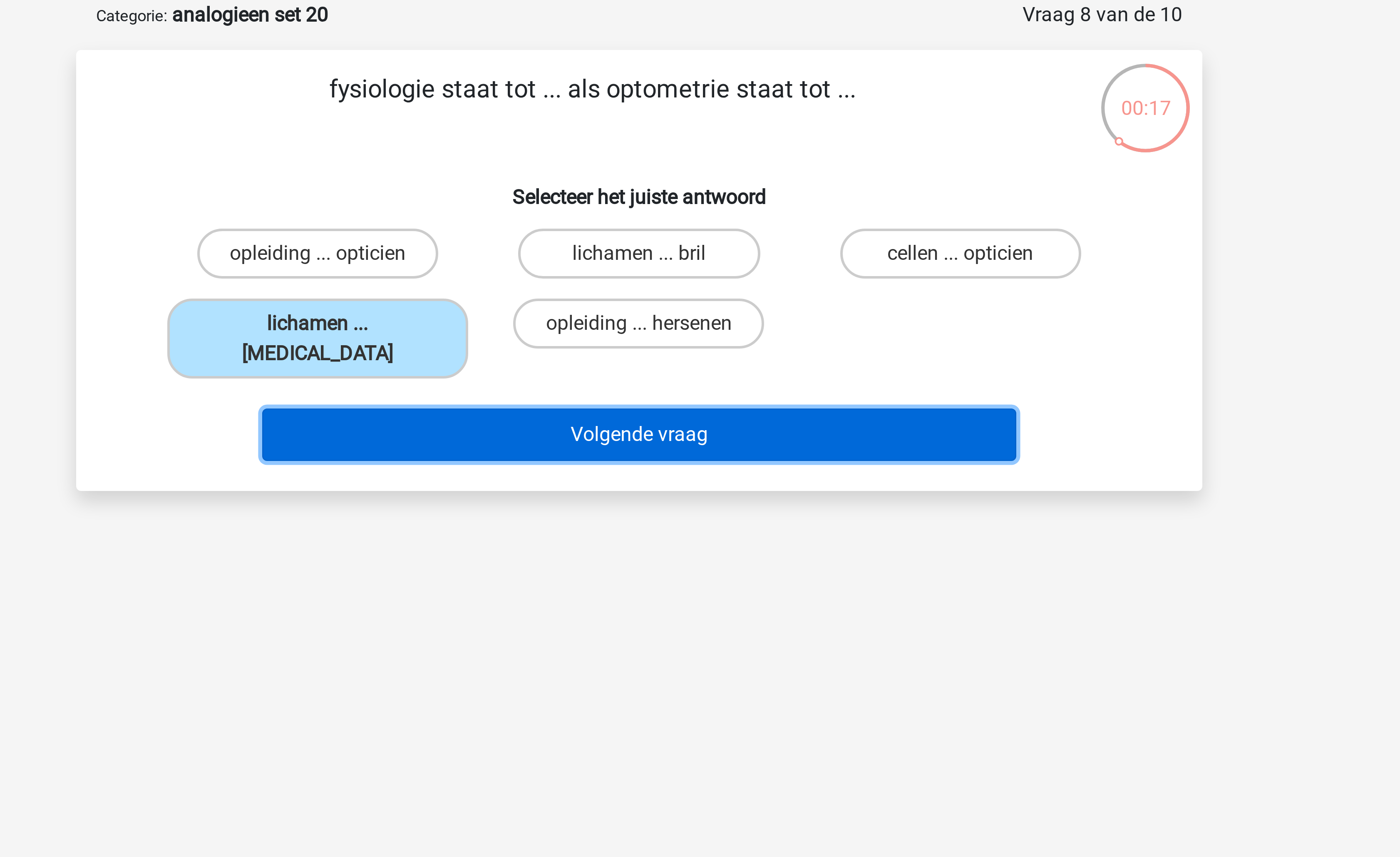
click at [739, 179] on button "Volgende vraag" at bounding box center [701, 187] width 252 height 17
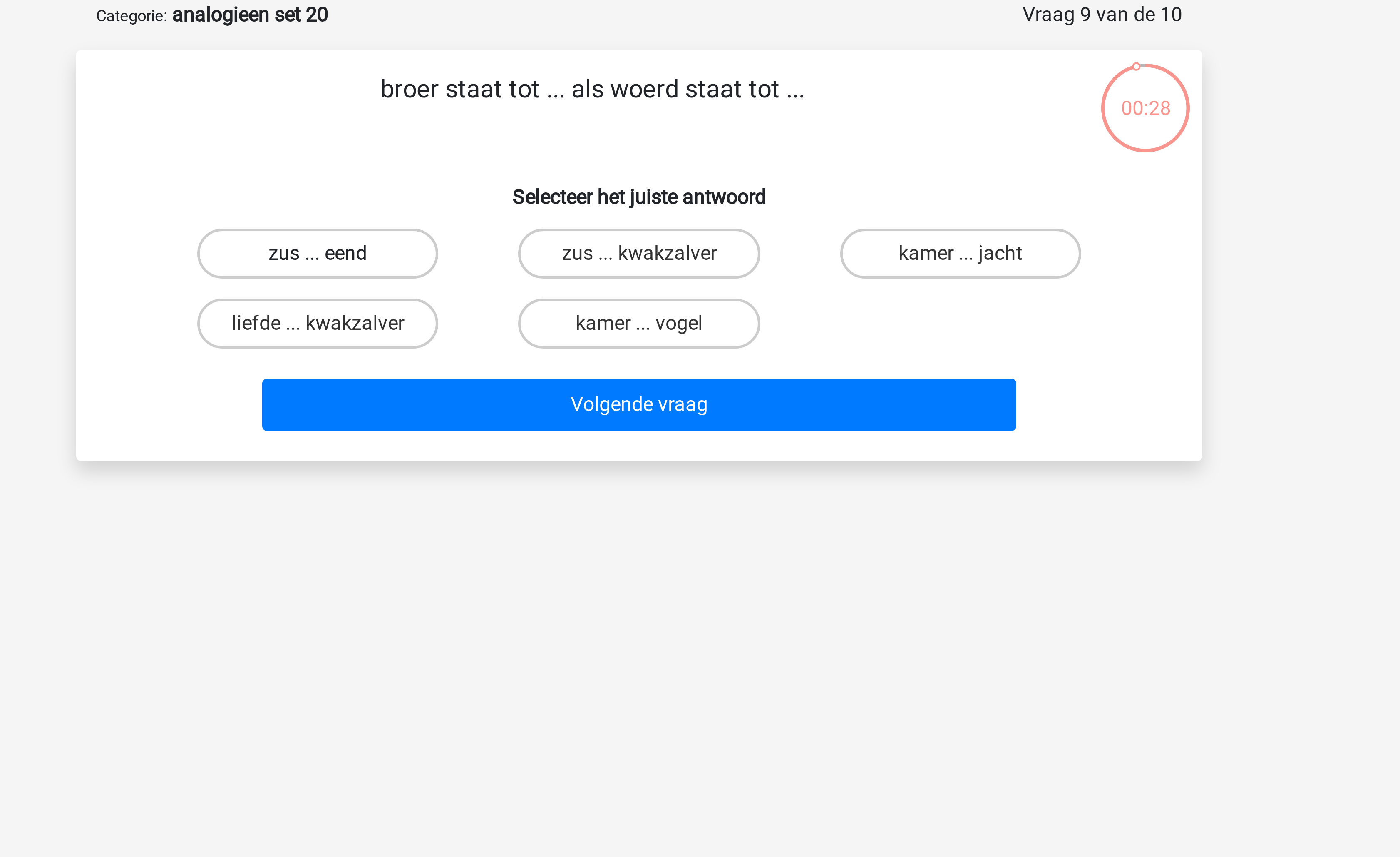
click at [617, 123] on label "zus ... eend" at bounding box center [593, 126] width 80 height 17
click at [598, 126] on input "zus ... eend" at bounding box center [596, 129] width 6 height 6
radio input "true"
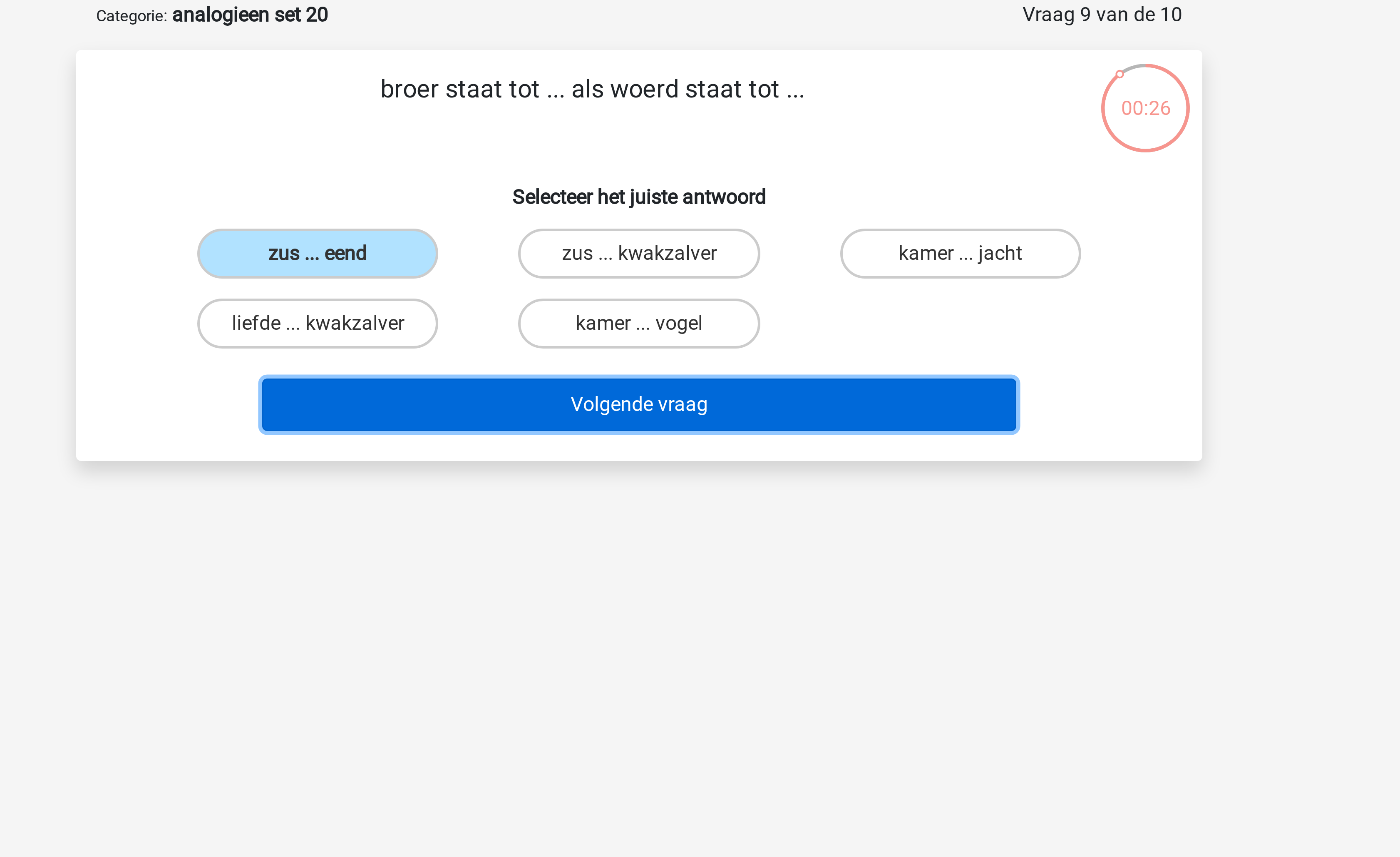
click at [688, 174] on button "Volgende vraag" at bounding box center [701, 177] width 252 height 17
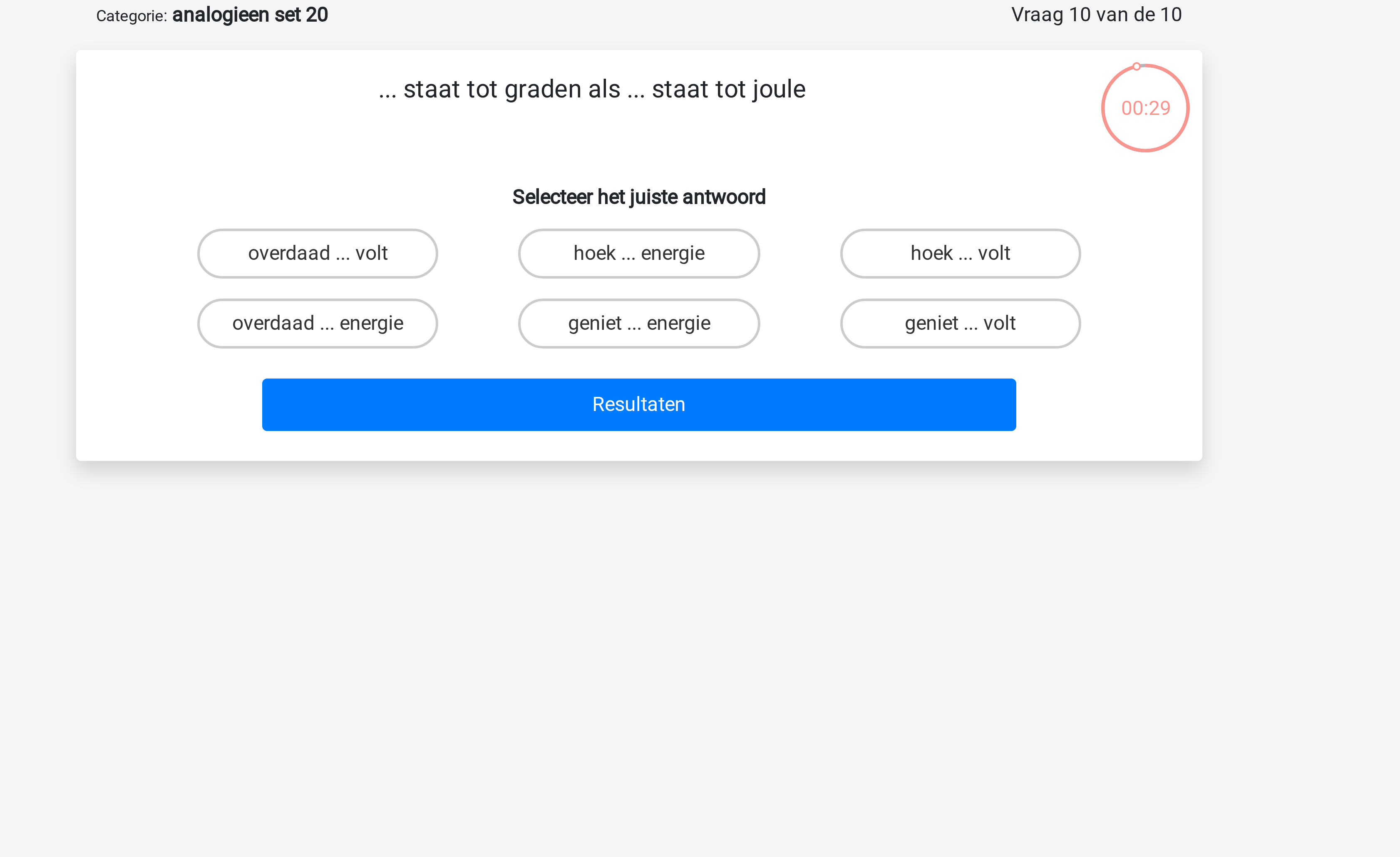
click at [674, 71] on p "... staat tot graden als ... staat tot joule" at bounding box center [684, 77] width 318 height 25
click at [699, 133] on label "hoek ... energie" at bounding box center [699, 126] width 80 height 17
click at [700, 132] on input "hoek ... energie" at bounding box center [702, 129] width 6 height 6
radio input "true"
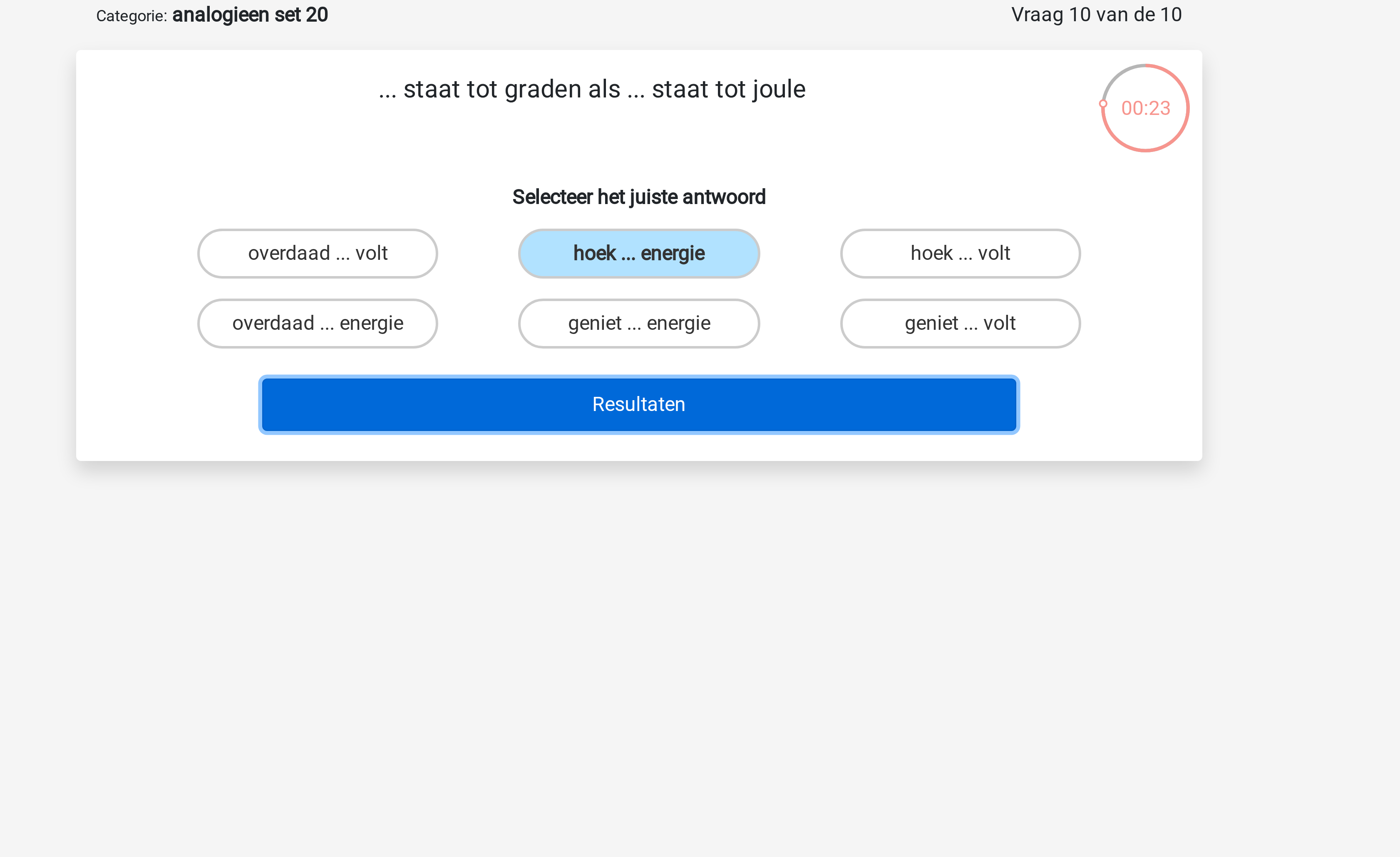
click at [698, 177] on button "Resultaten" at bounding box center [701, 177] width 252 height 17
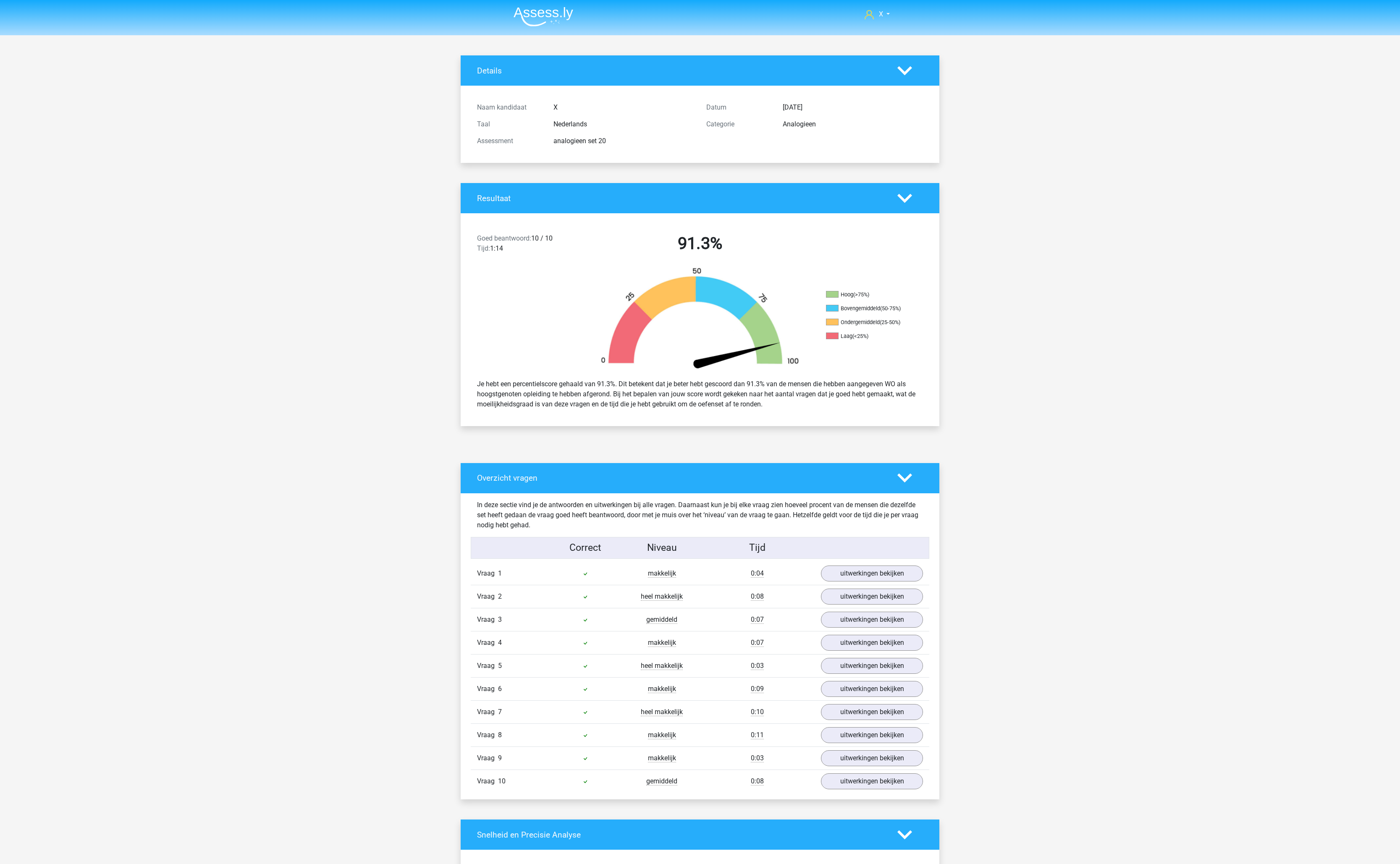
click at [568, 23] on img at bounding box center [543, 16] width 60 height 20
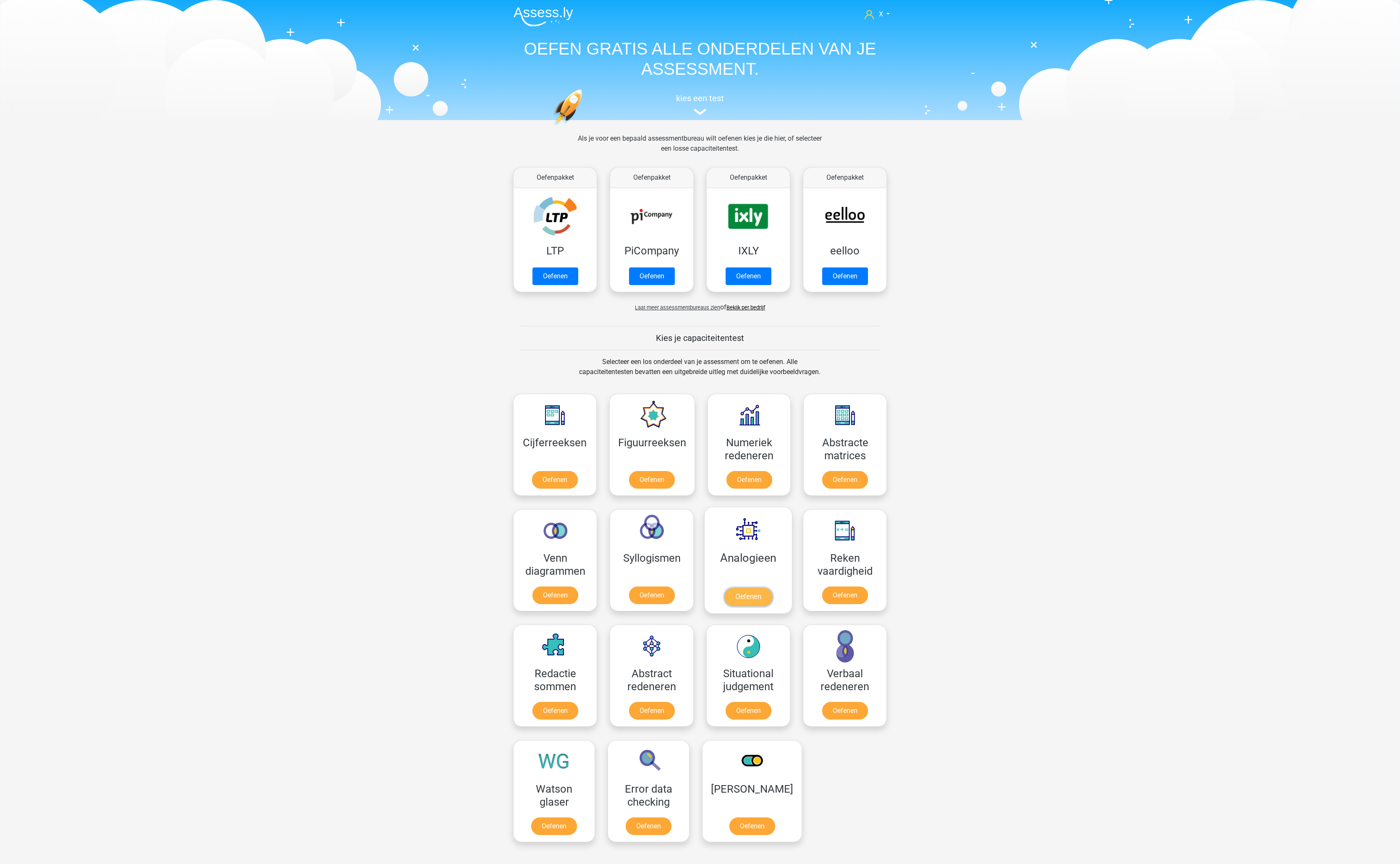
click at [762, 588] on link "Oefenen" at bounding box center [748, 597] width 48 height 18
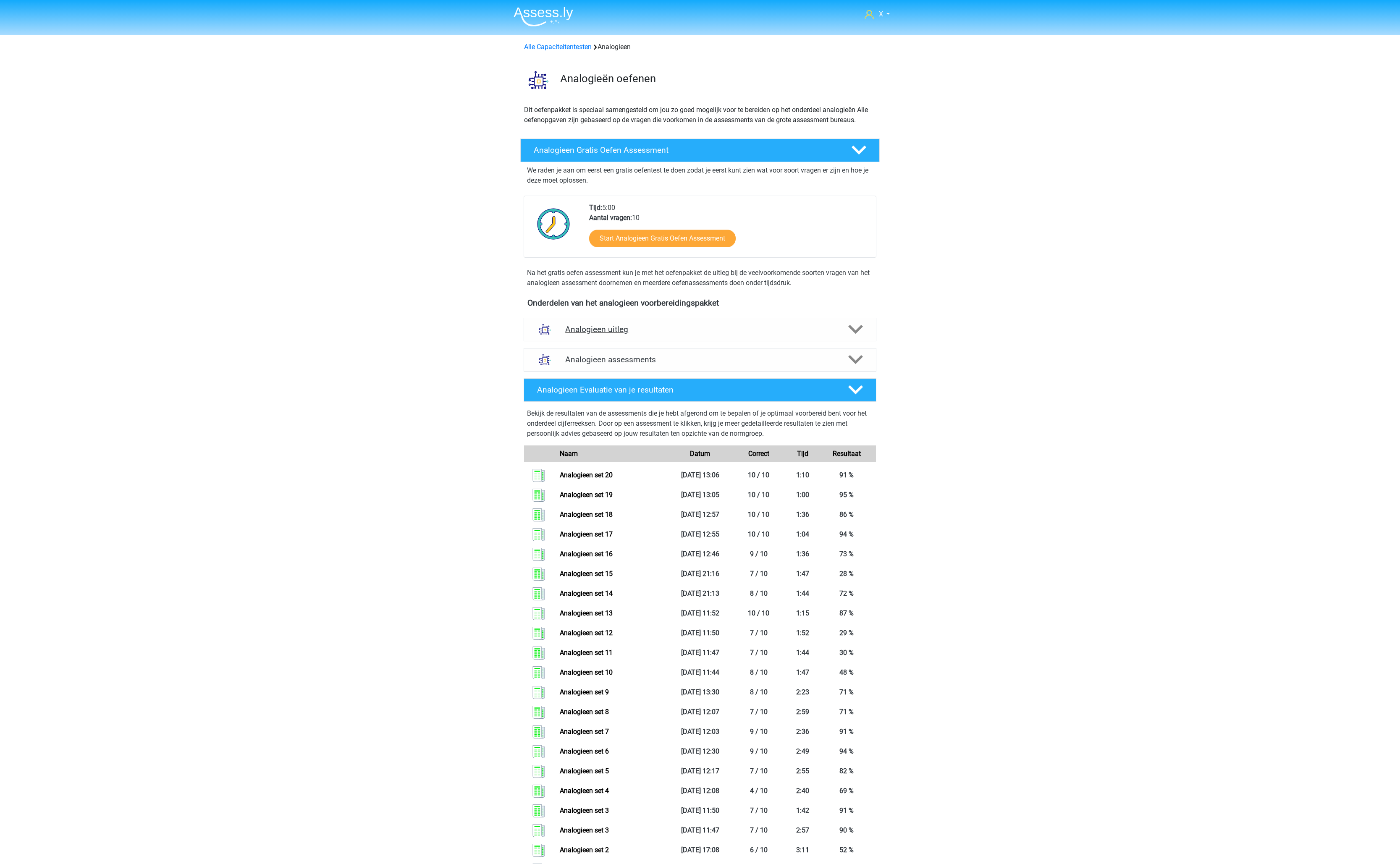
click at [789, 337] on div "Analogieen uitleg" at bounding box center [700, 329] width 353 height 23
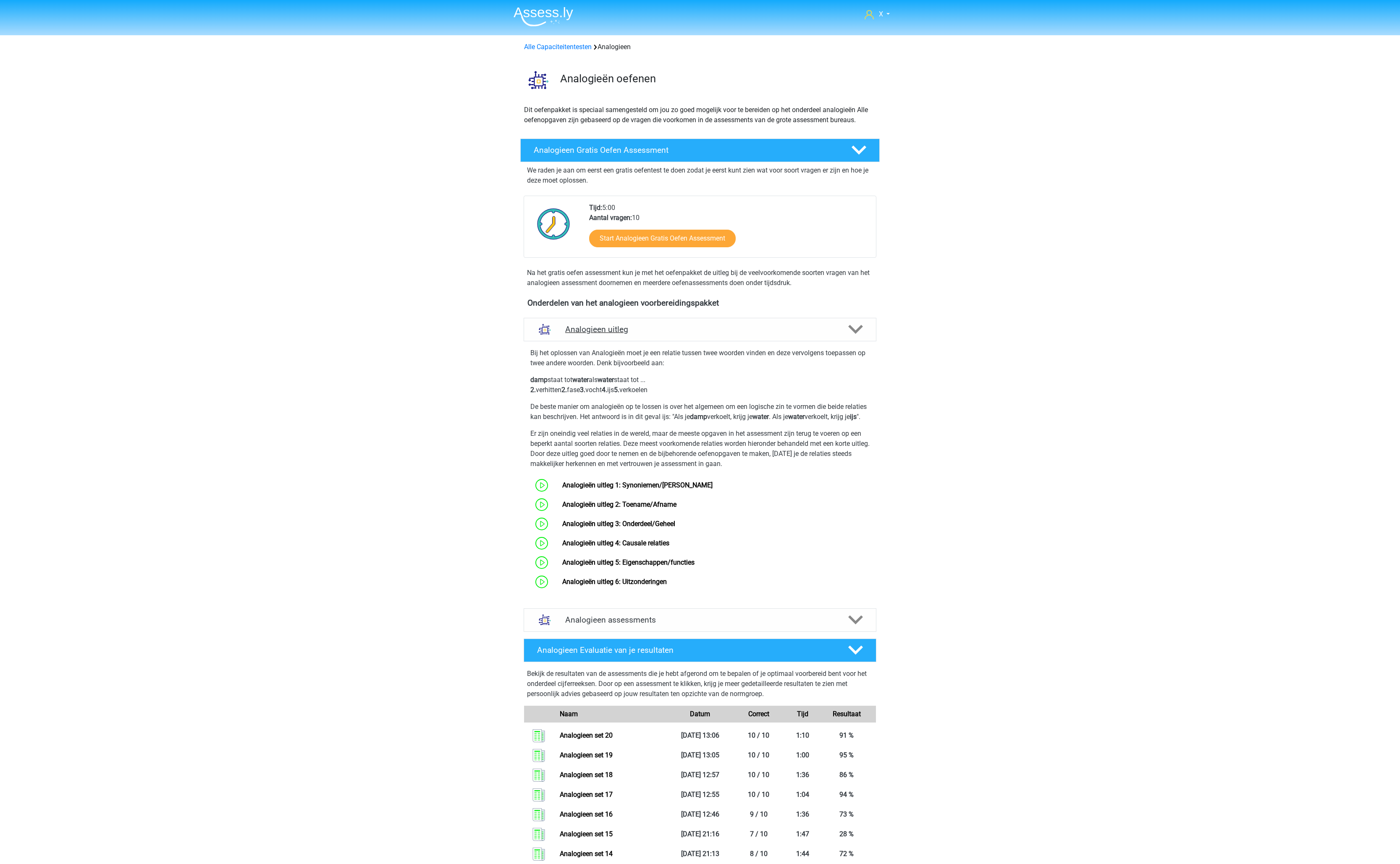
click at [789, 337] on div "Analogieen uitleg" at bounding box center [700, 329] width 353 height 23
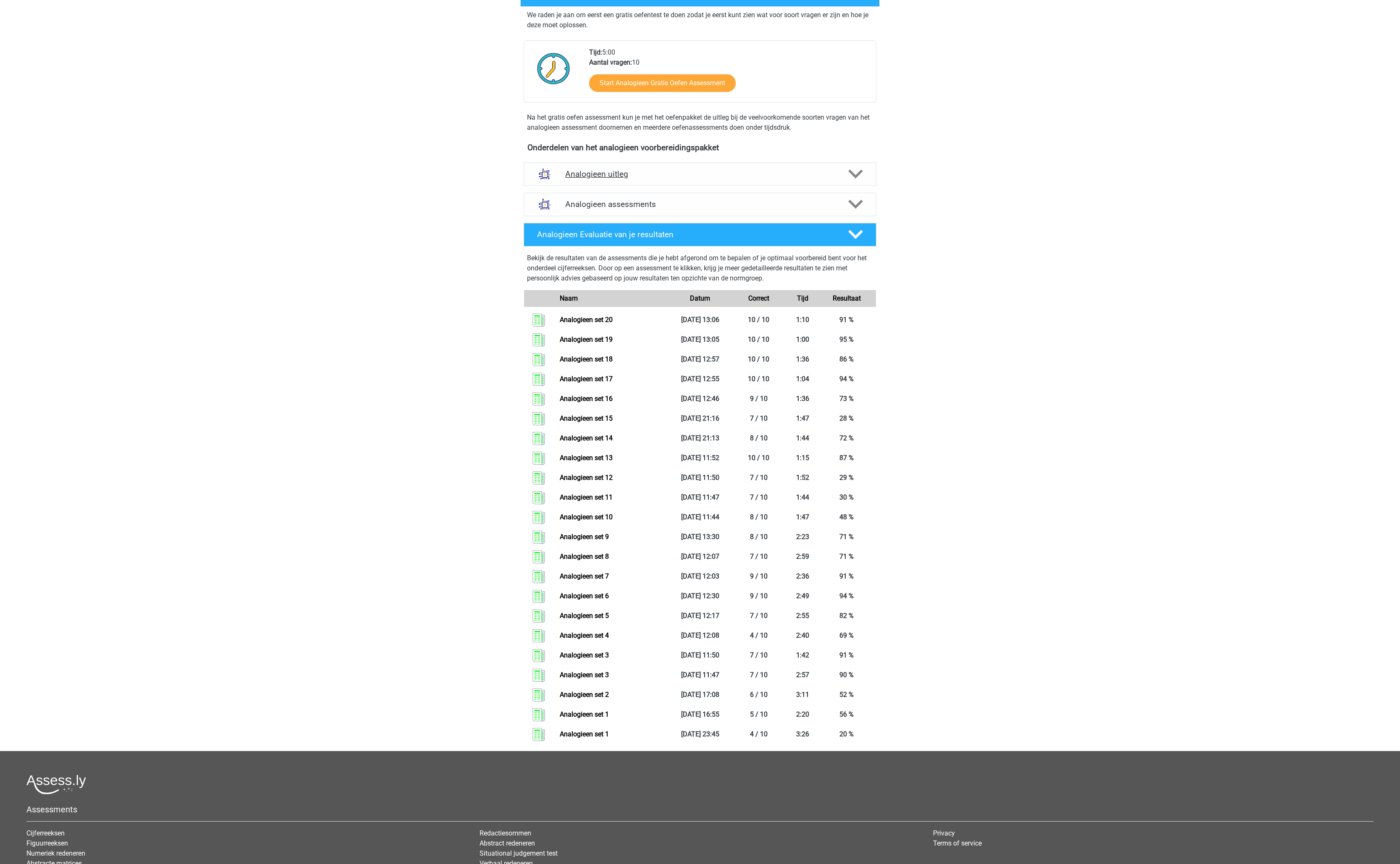
scroll to position [159, 0]
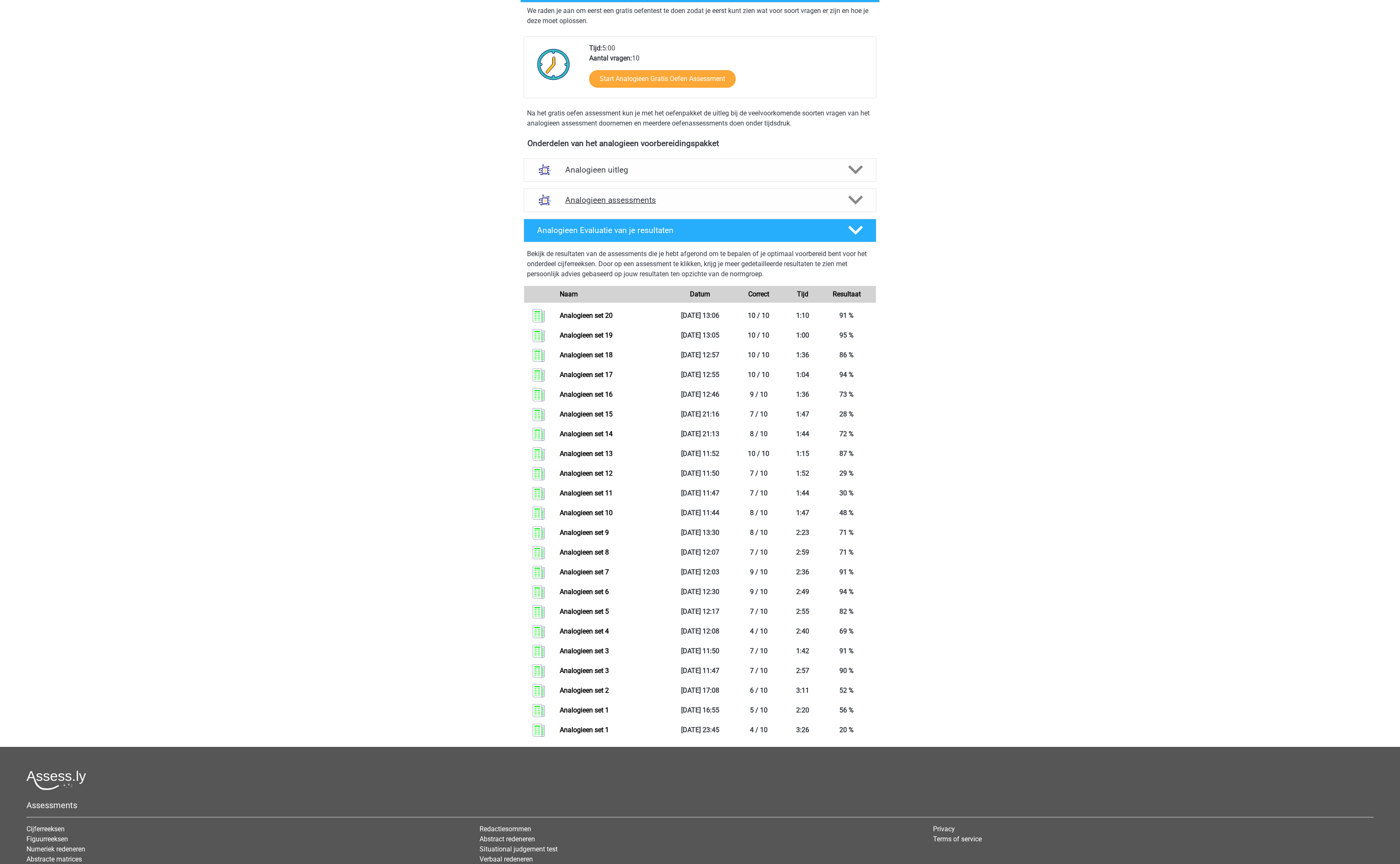
click at [771, 210] on div "Analogieen assessments" at bounding box center [700, 199] width 353 height 23
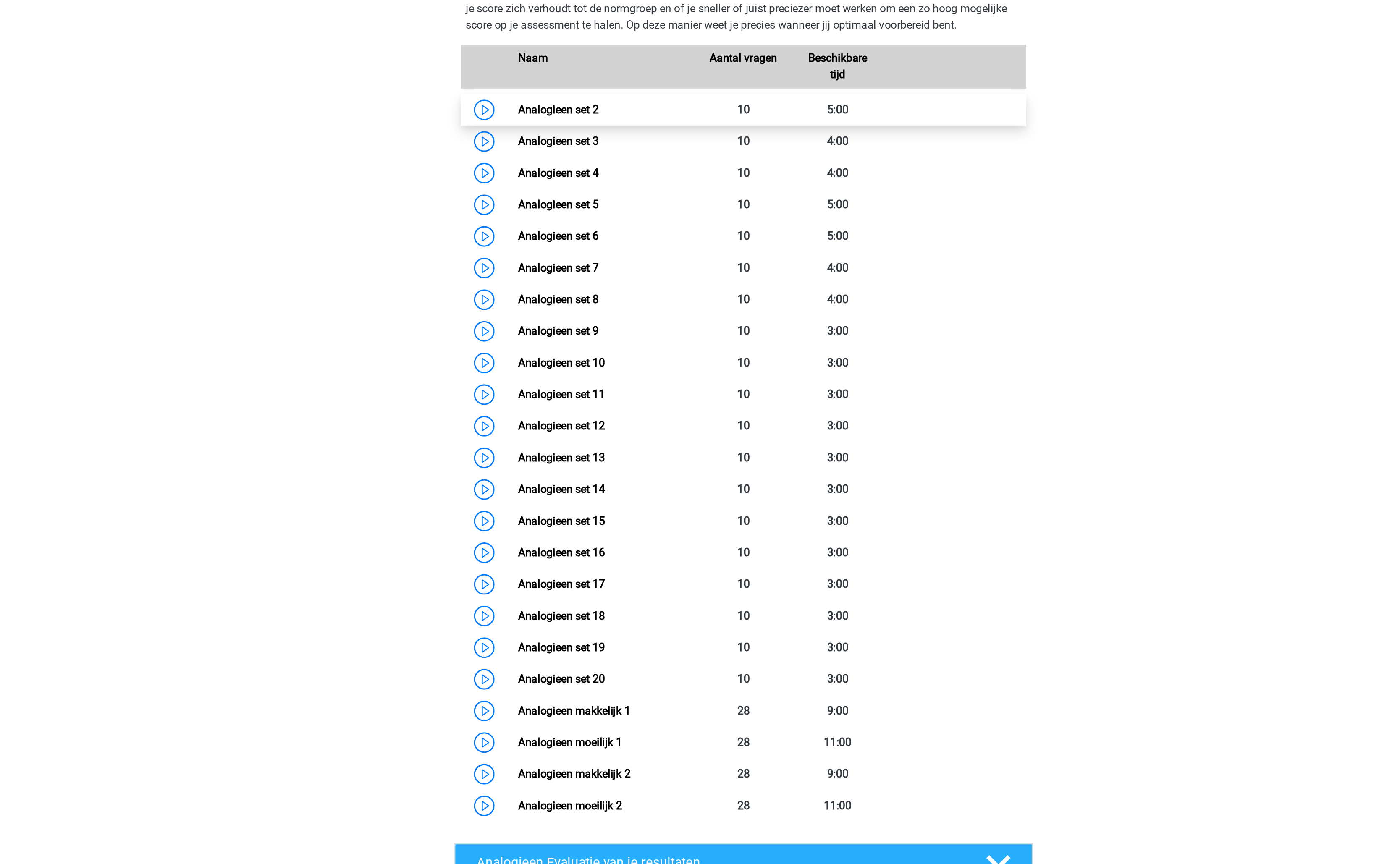
scroll to position [0, 0]
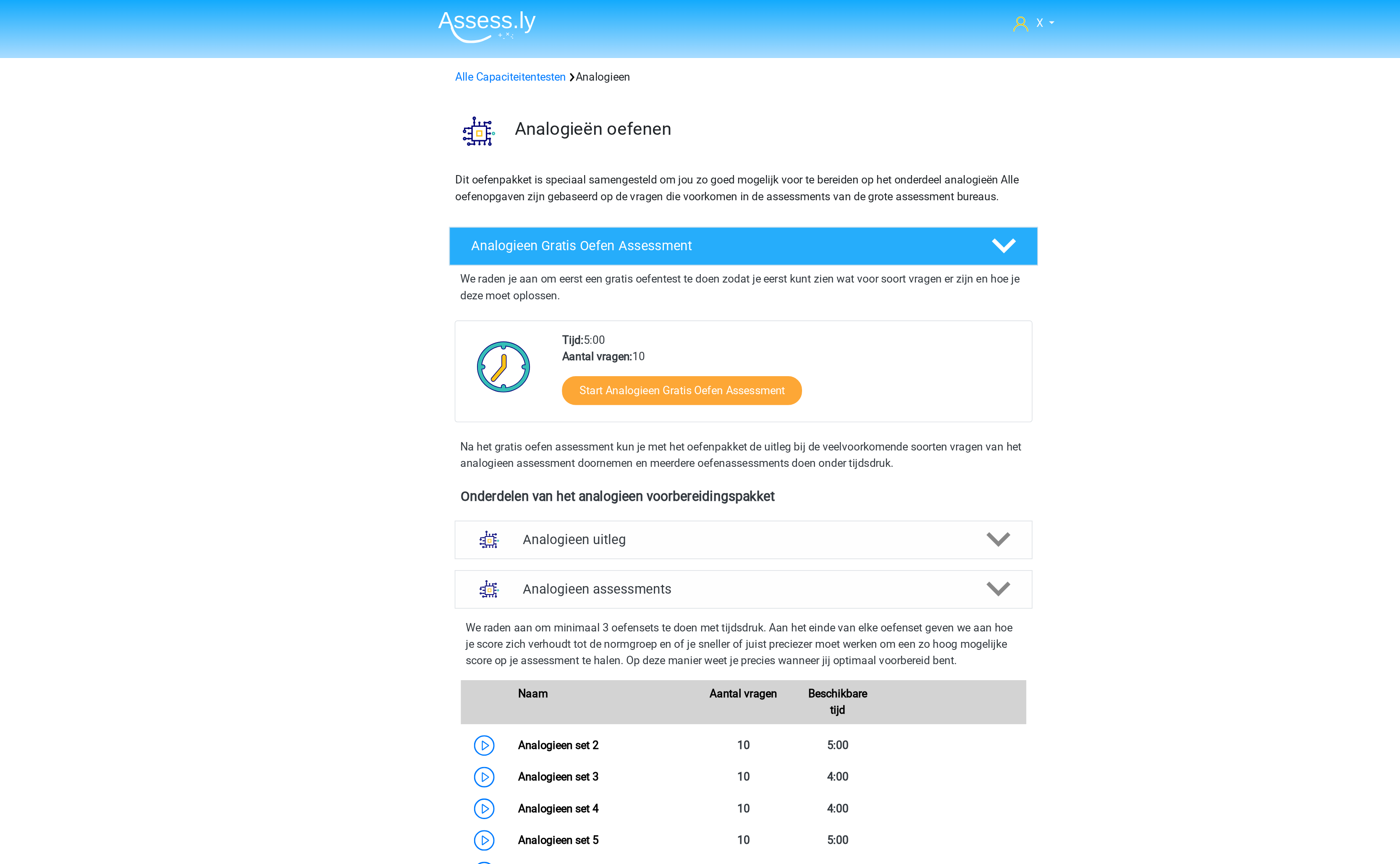
click at [562, 12] on img at bounding box center [543, 16] width 60 height 20
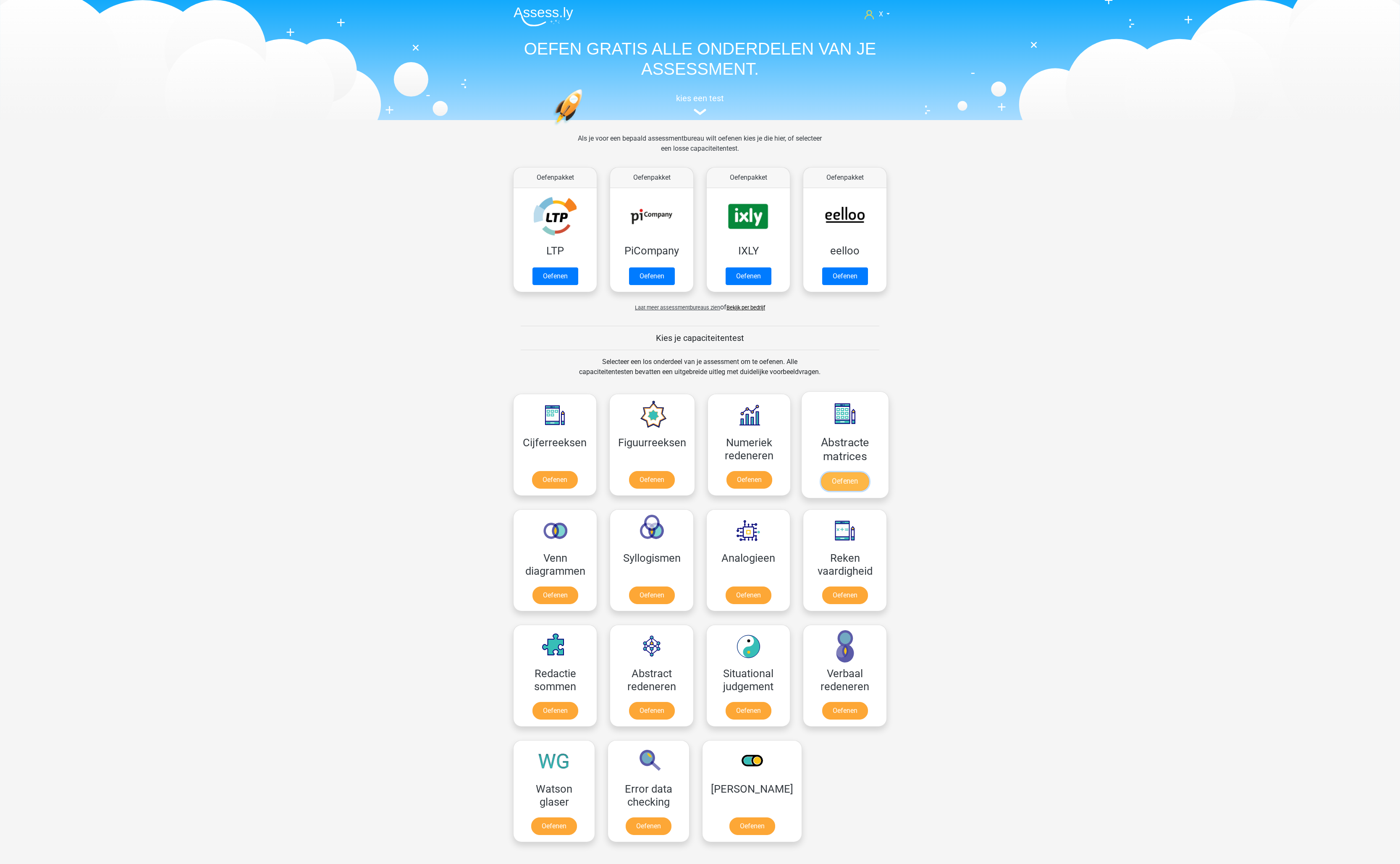
click at [859, 472] on link "Oefenen" at bounding box center [845, 481] width 48 height 18
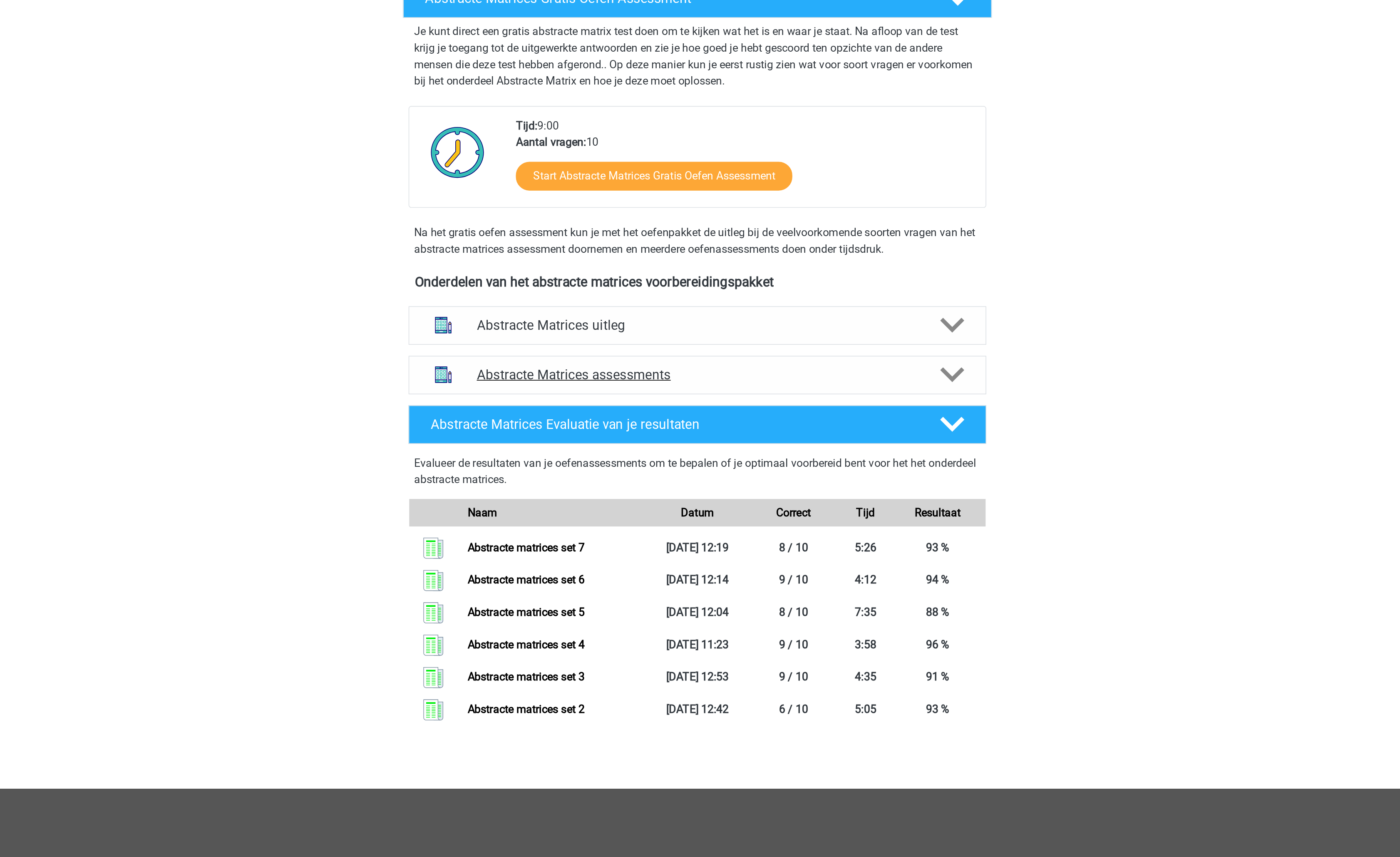
click at [739, 386] on h4 "Abstracte Matrices assessments" at bounding box center [700, 386] width 267 height 9
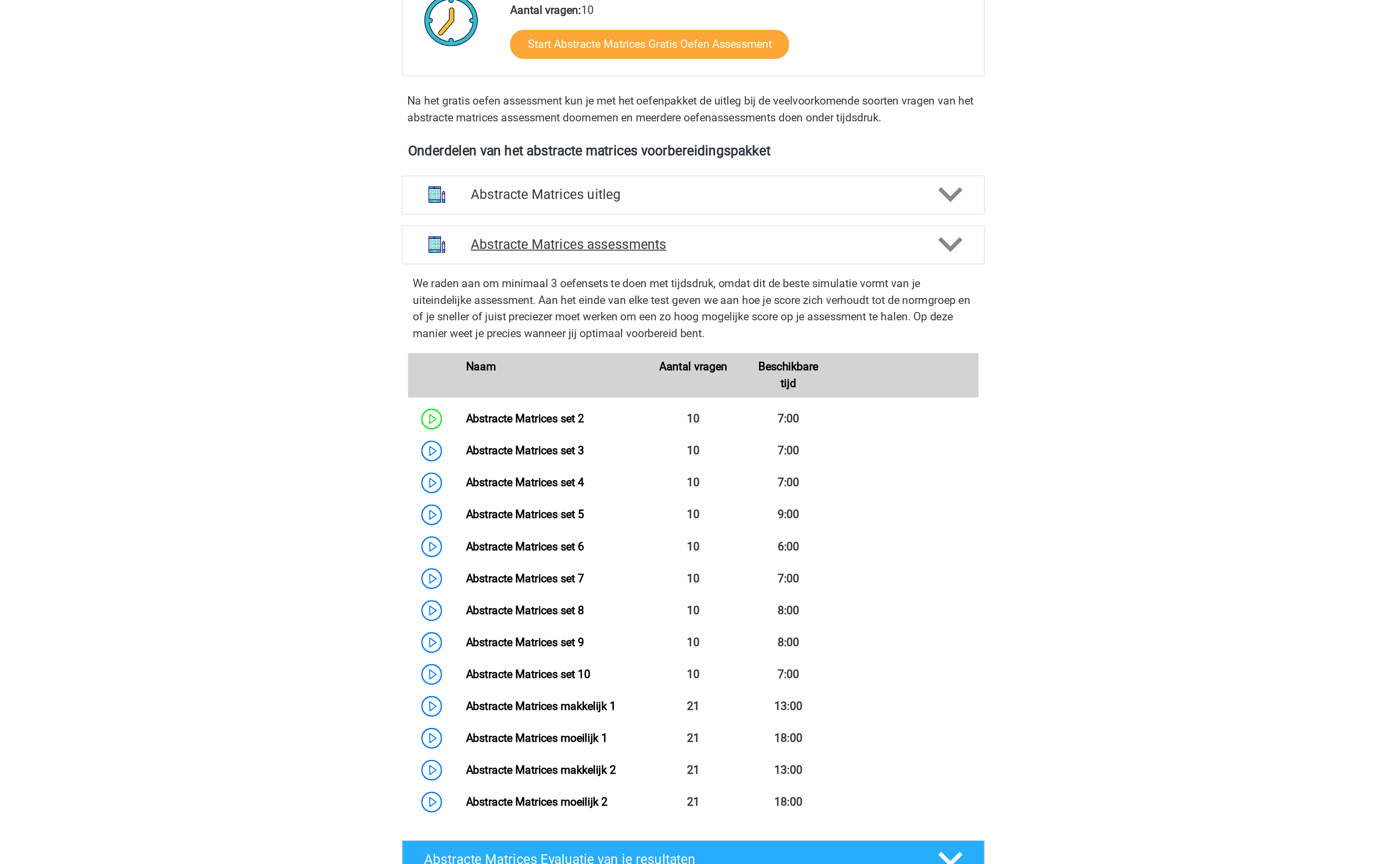
scroll to position [48, 0]
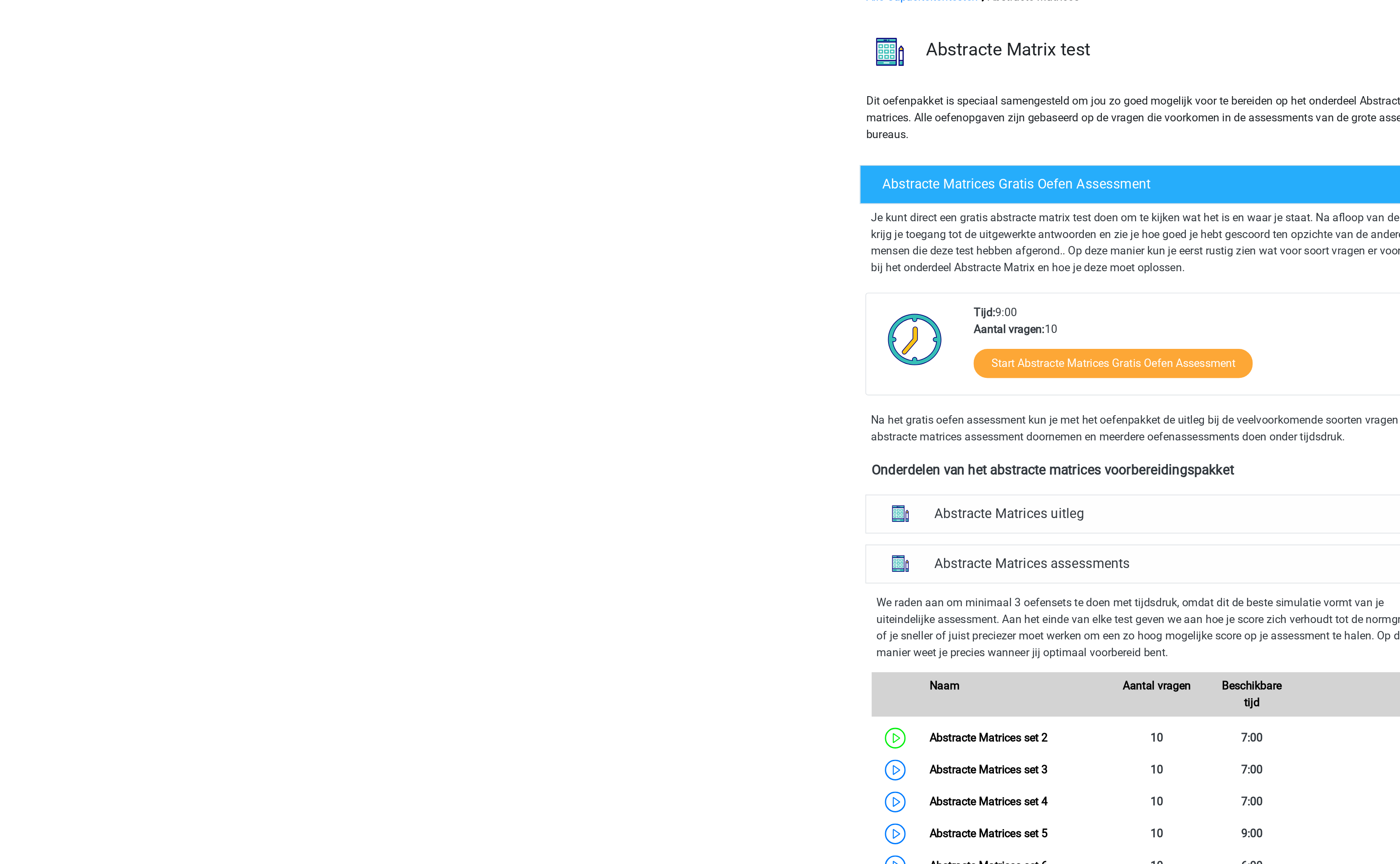
click at [329, 259] on div "X [EMAIL_ADDRESS][DOMAIN_NAME] Nederlands English" at bounding box center [700, 539] width 1400 height 1174
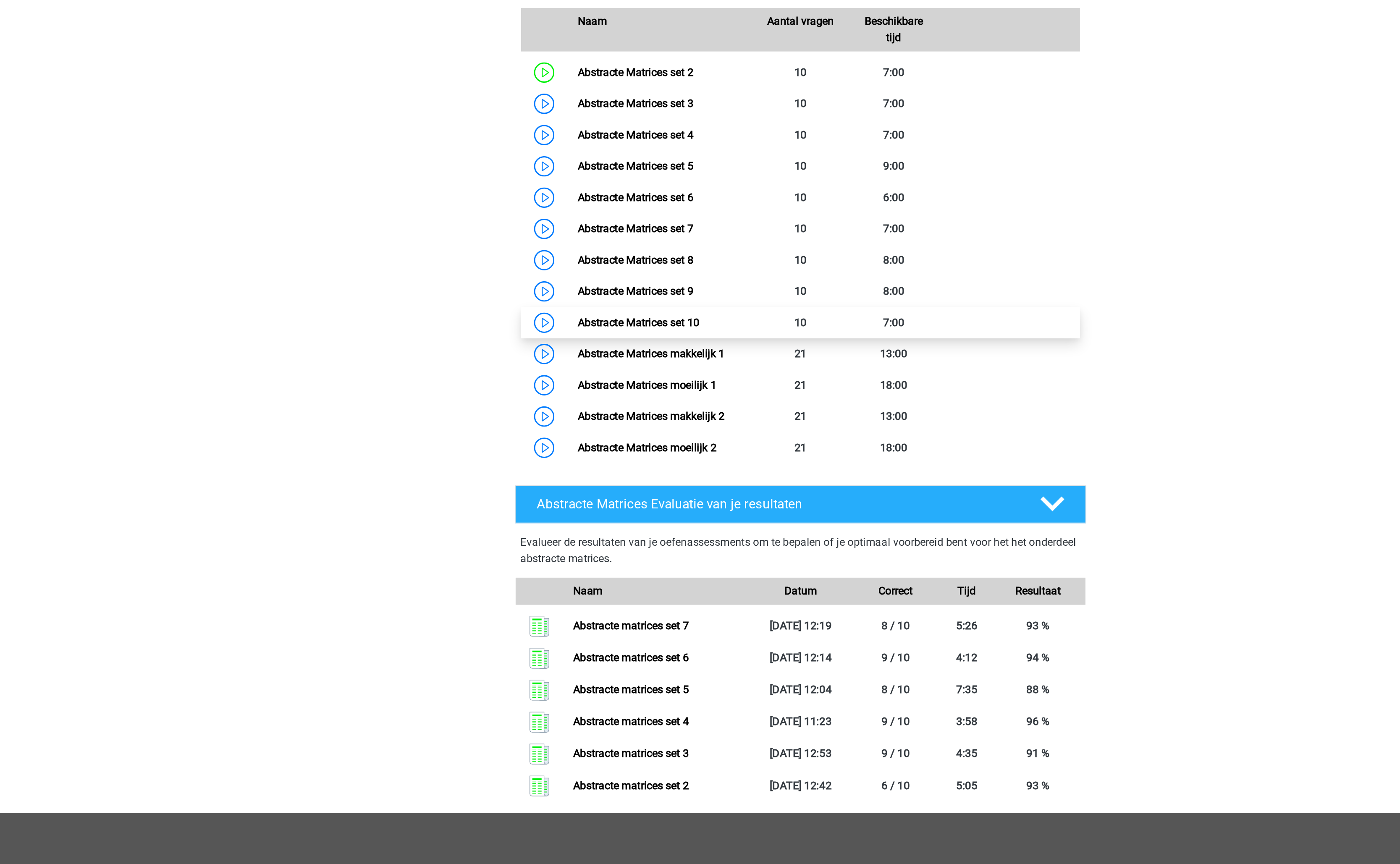
scroll to position [0, 0]
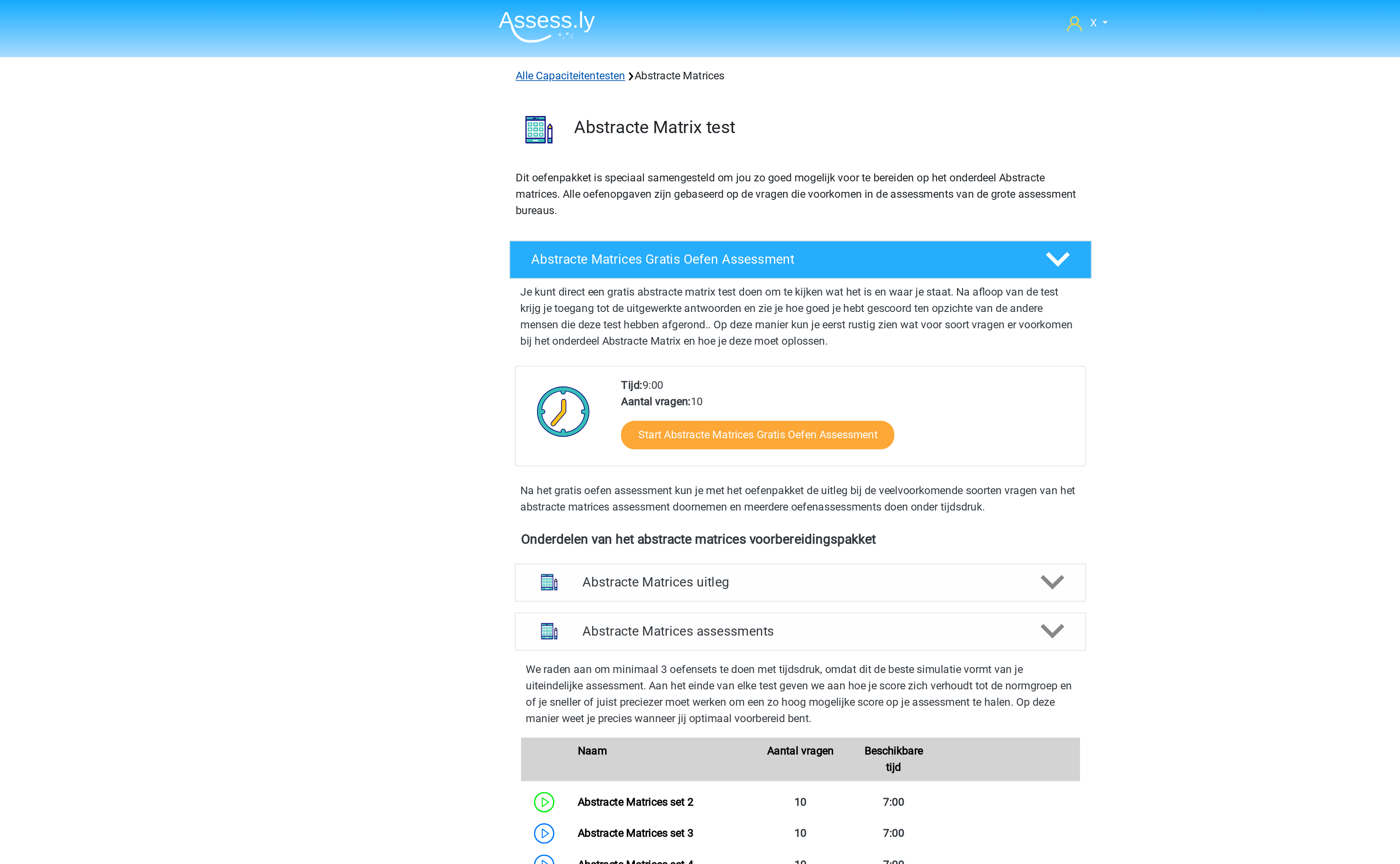
click at [583, 46] on link "Alle Capaciteitentesten" at bounding box center [557, 47] width 67 height 8
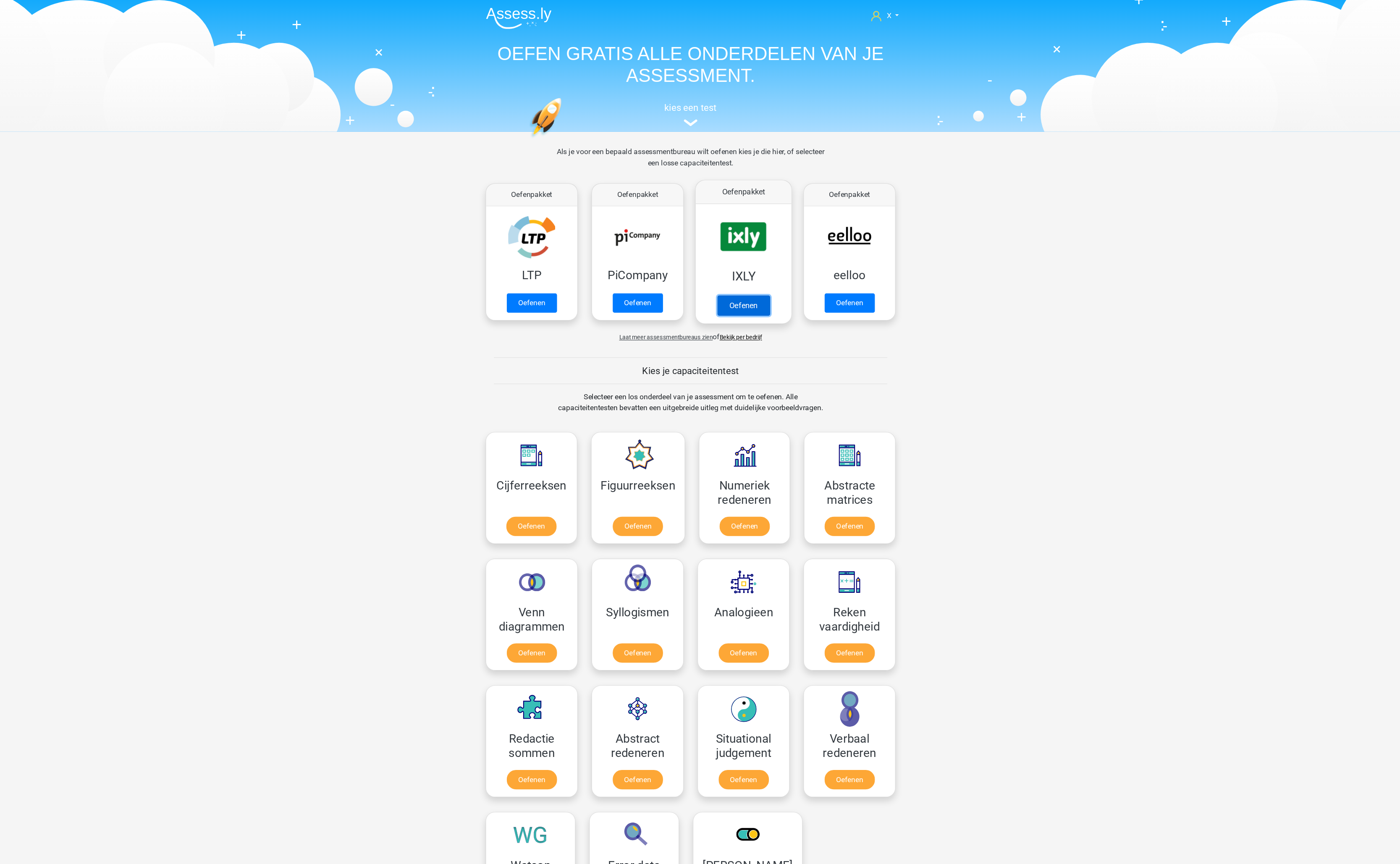
click at [767, 269] on link "Oefenen" at bounding box center [748, 278] width 48 height 18
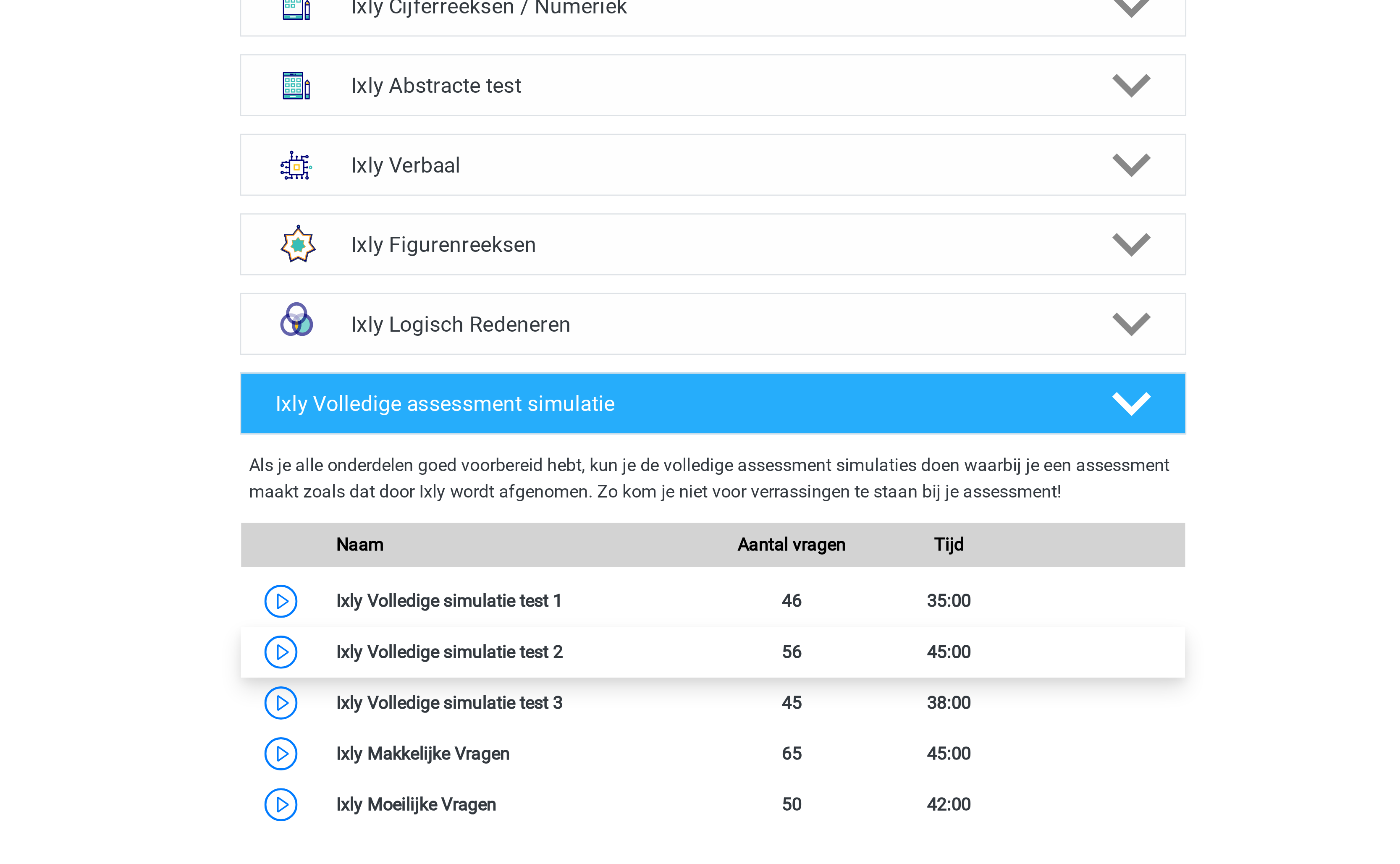
click at [643, 624] on link at bounding box center [643, 622] width 0 height 8
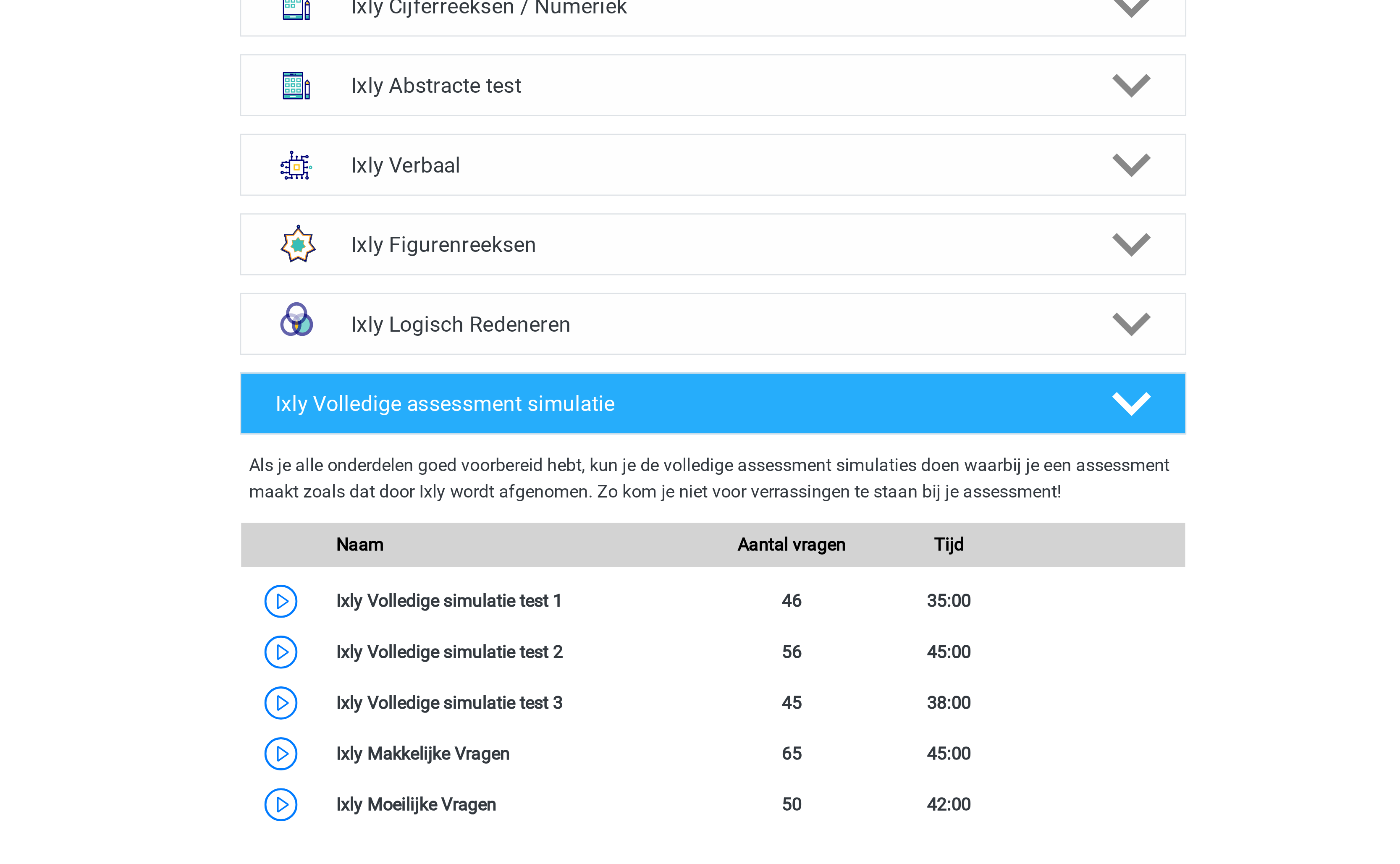
click at [623, 661] on link at bounding box center [623, 660] width 0 height 8
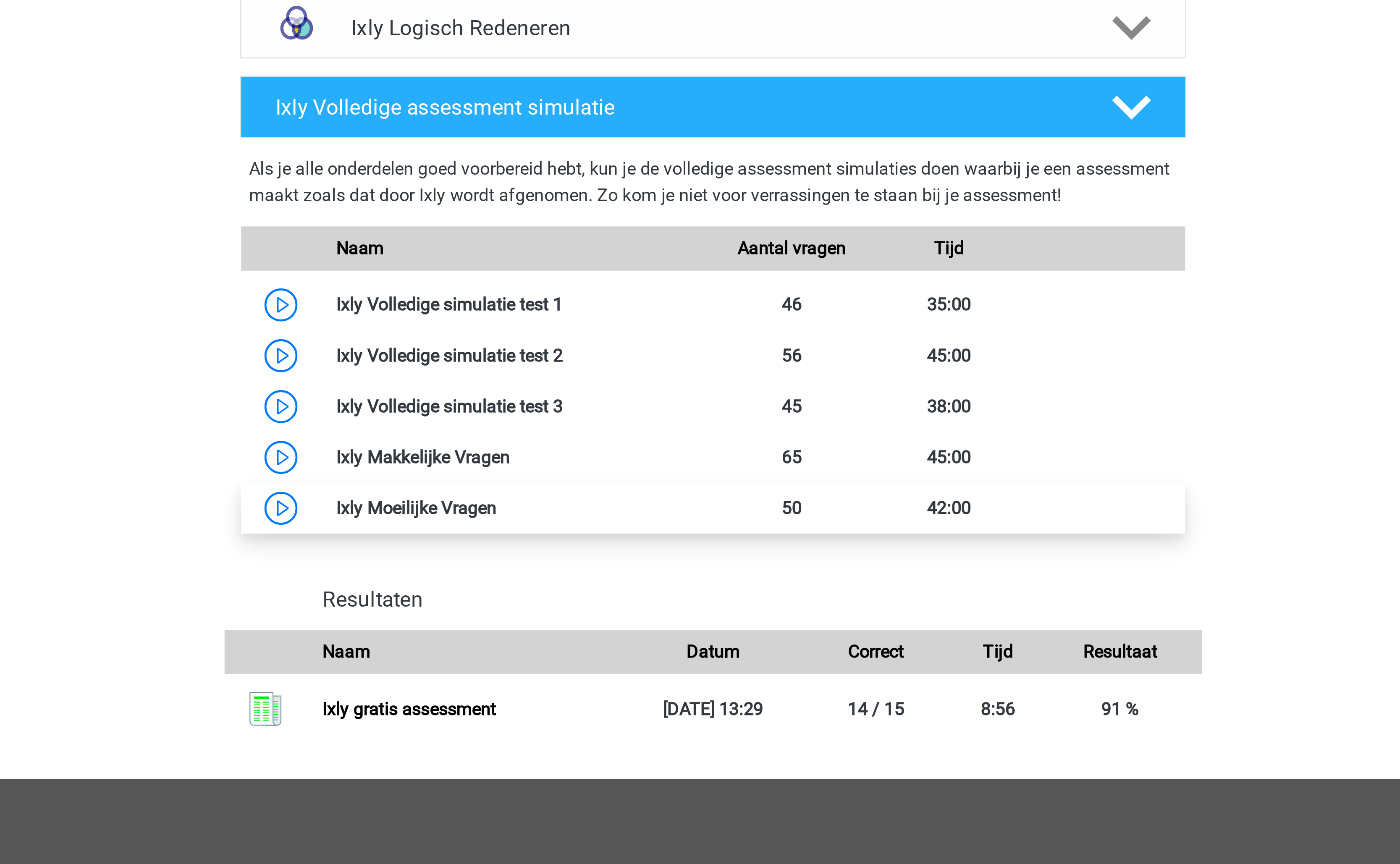
click at [618, 684] on link at bounding box center [618, 680] width 0 height 8
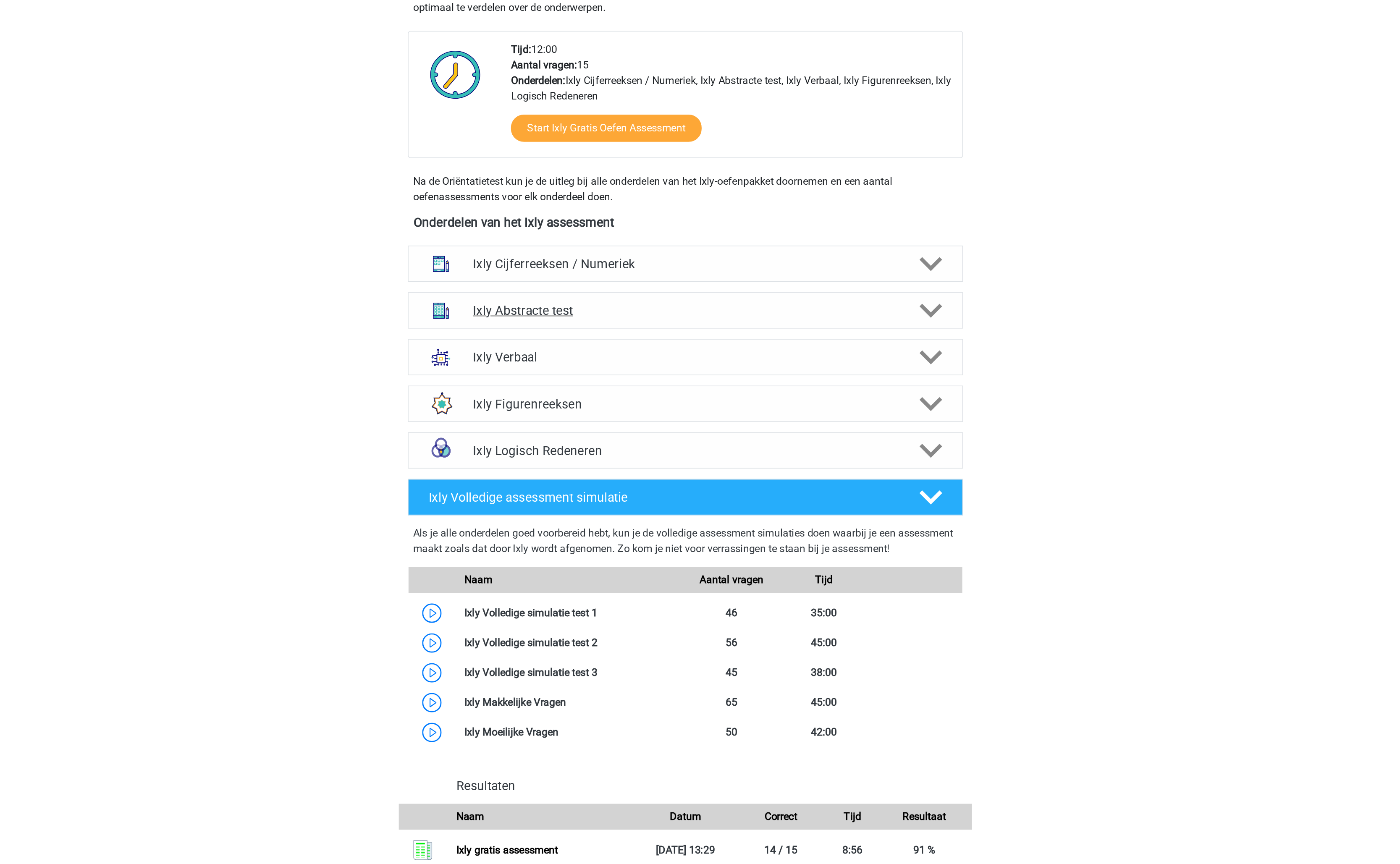
click at [664, 412] on h4 "Ixly Abstracte test" at bounding box center [699, 407] width 275 height 9
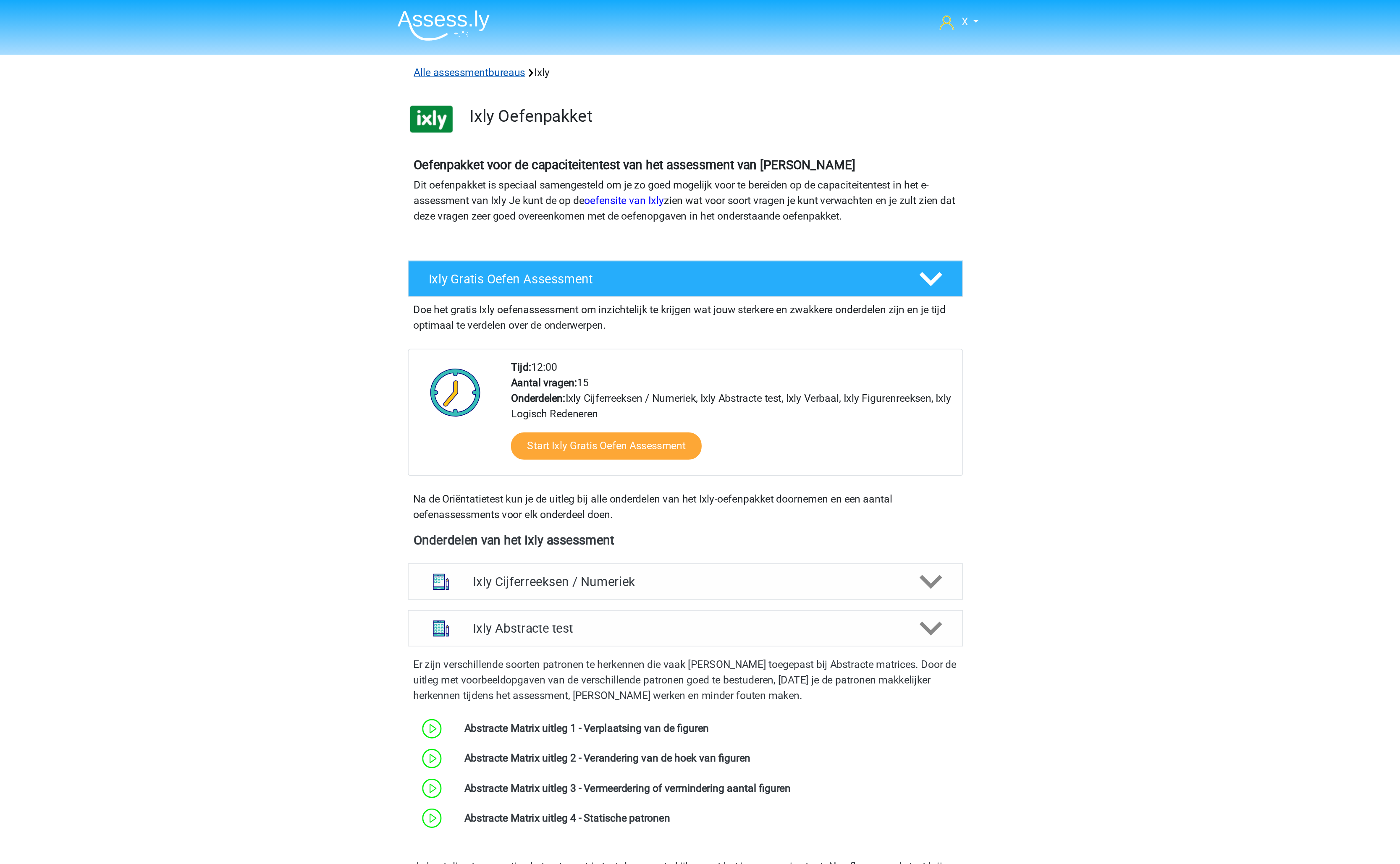
click at [591, 48] on link "Alle assessmentbureaus" at bounding box center [560, 47] width 72 height 8
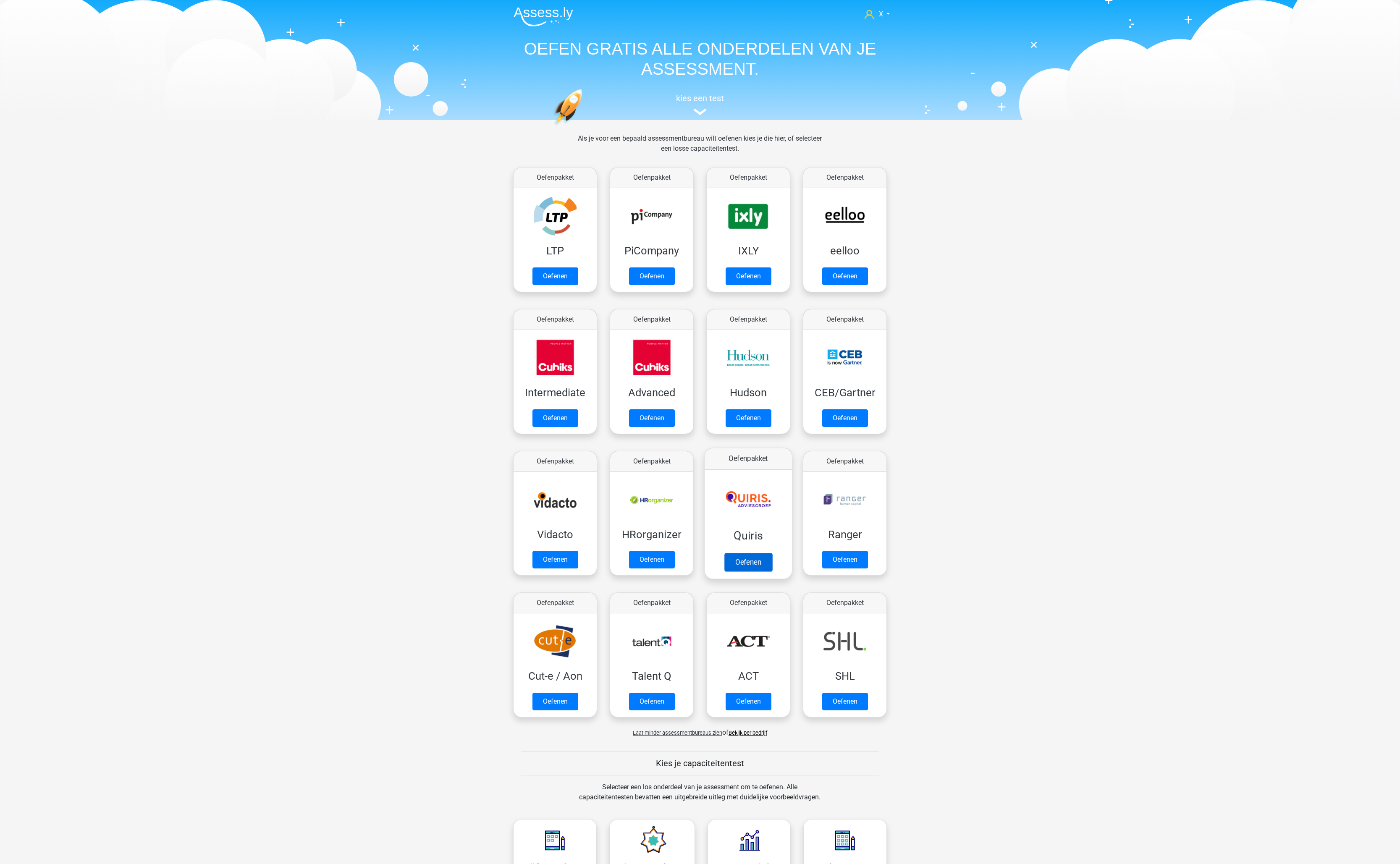
scroll to position [475, 0]
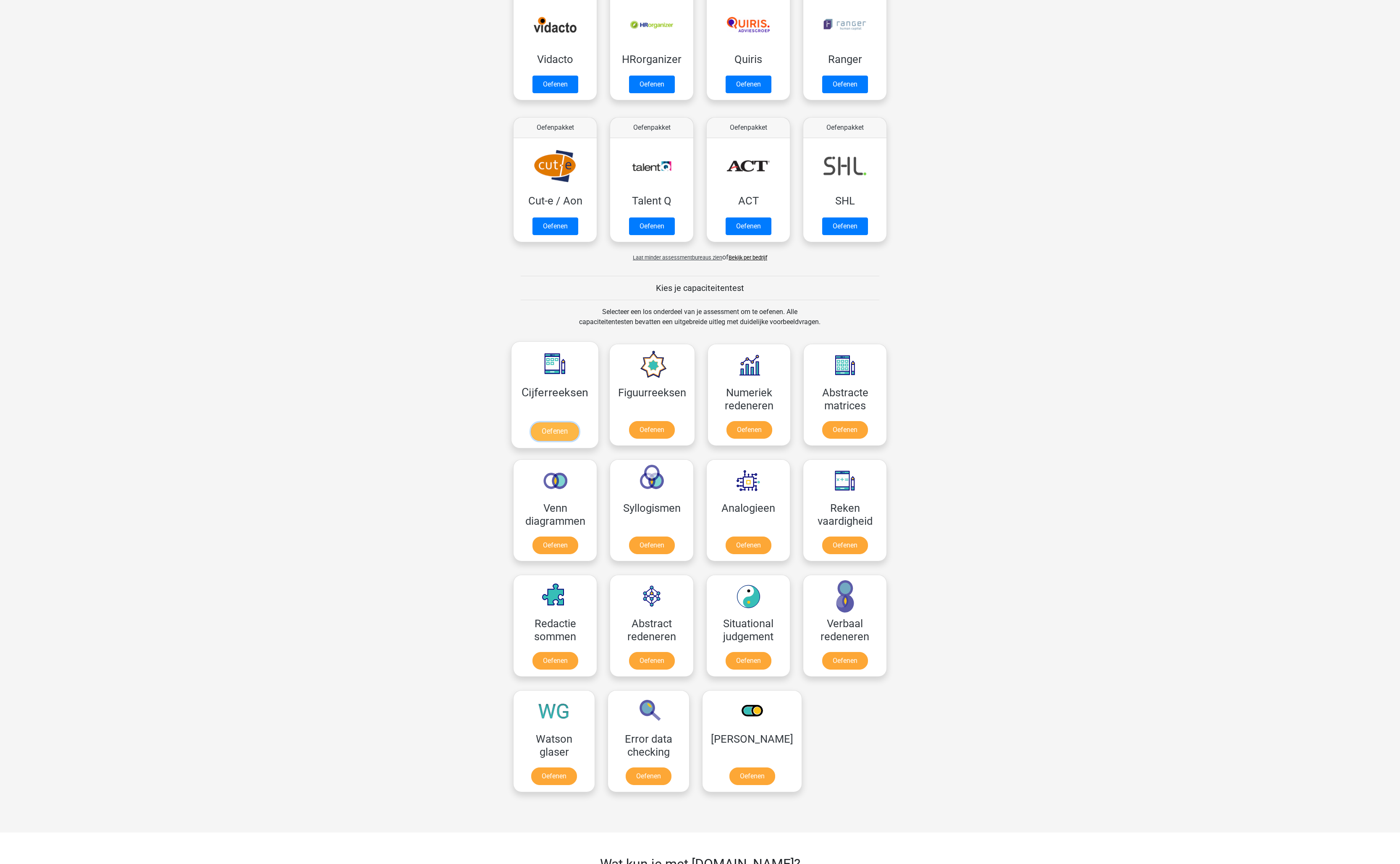
click at [545, 422] on link "Oefenen" at bounding box center [555, 431] width 48 height 18
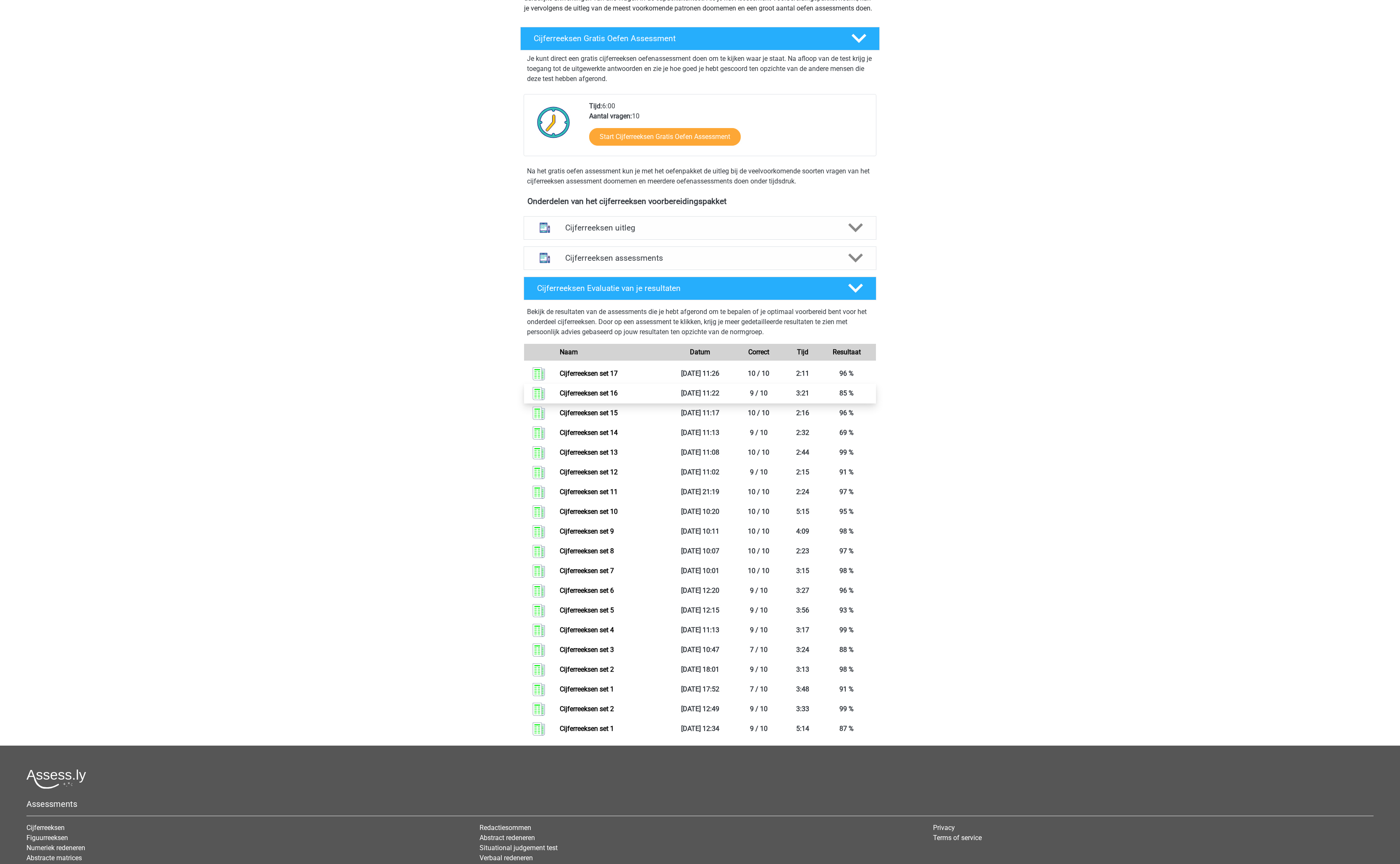
scroll to position [35, 0]
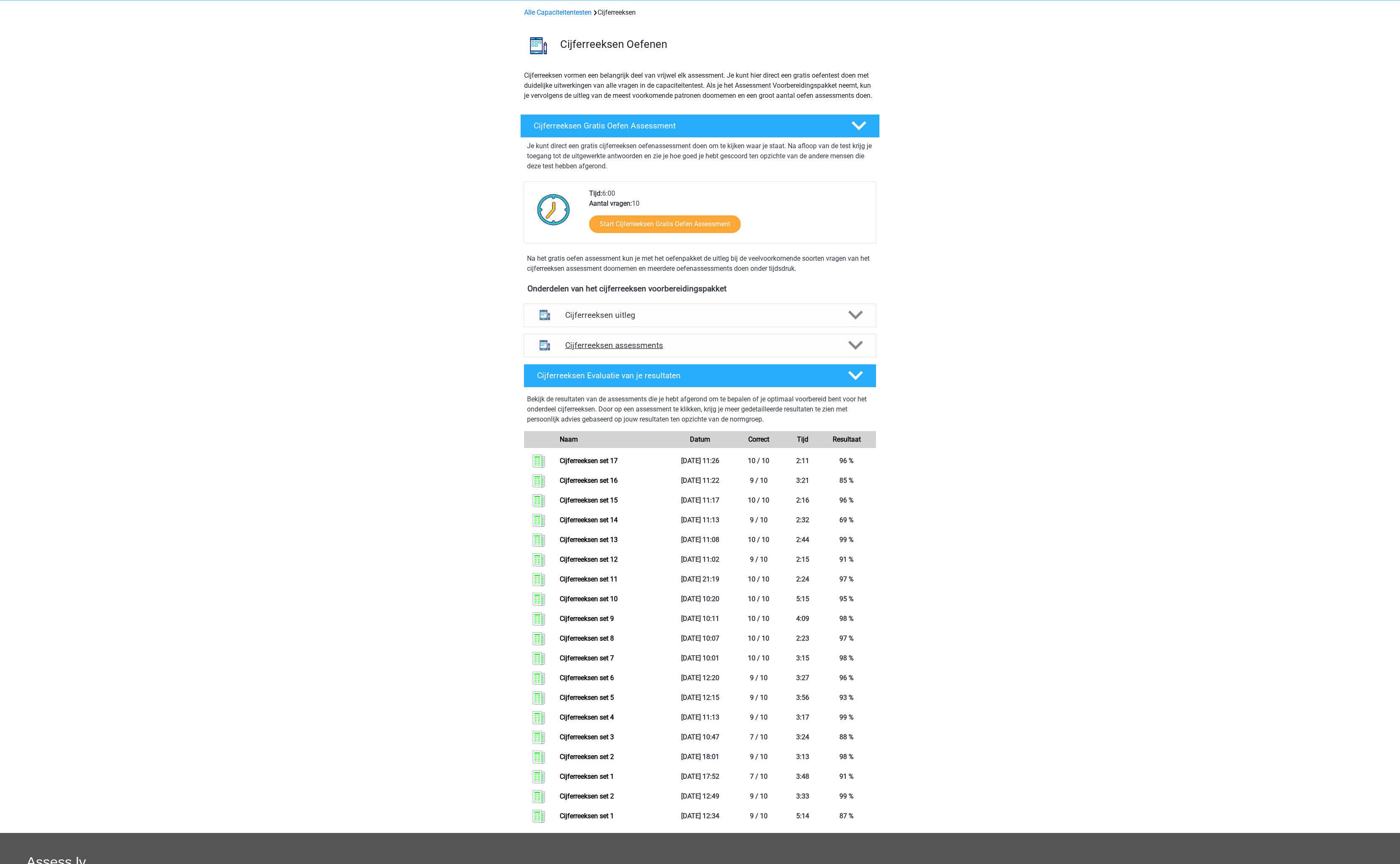
click at [772, 350] on h4 "Cijferreeksen assessments" at bounding box center [700, 345] width 269 height 9
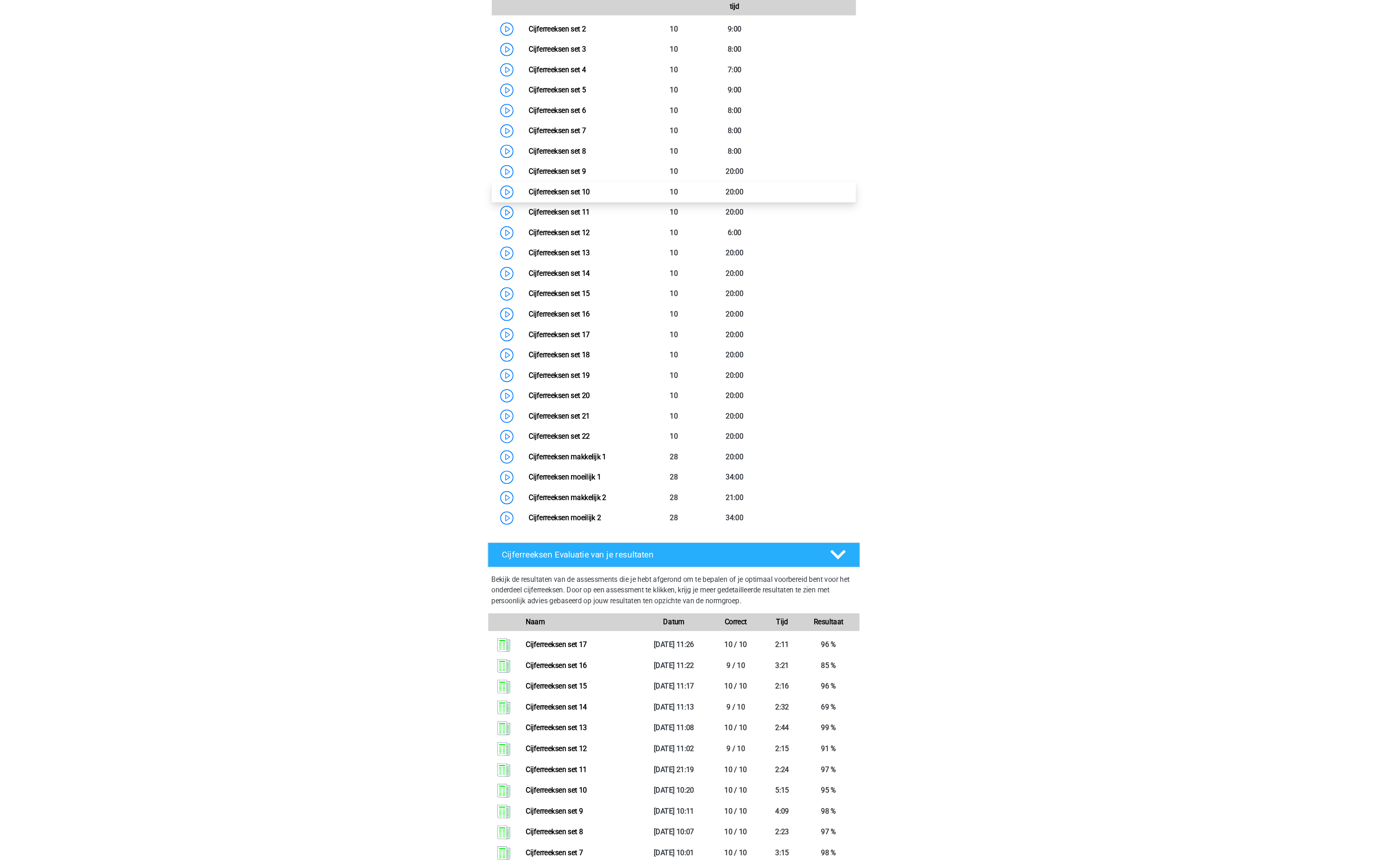
scroll to position [0, 0]
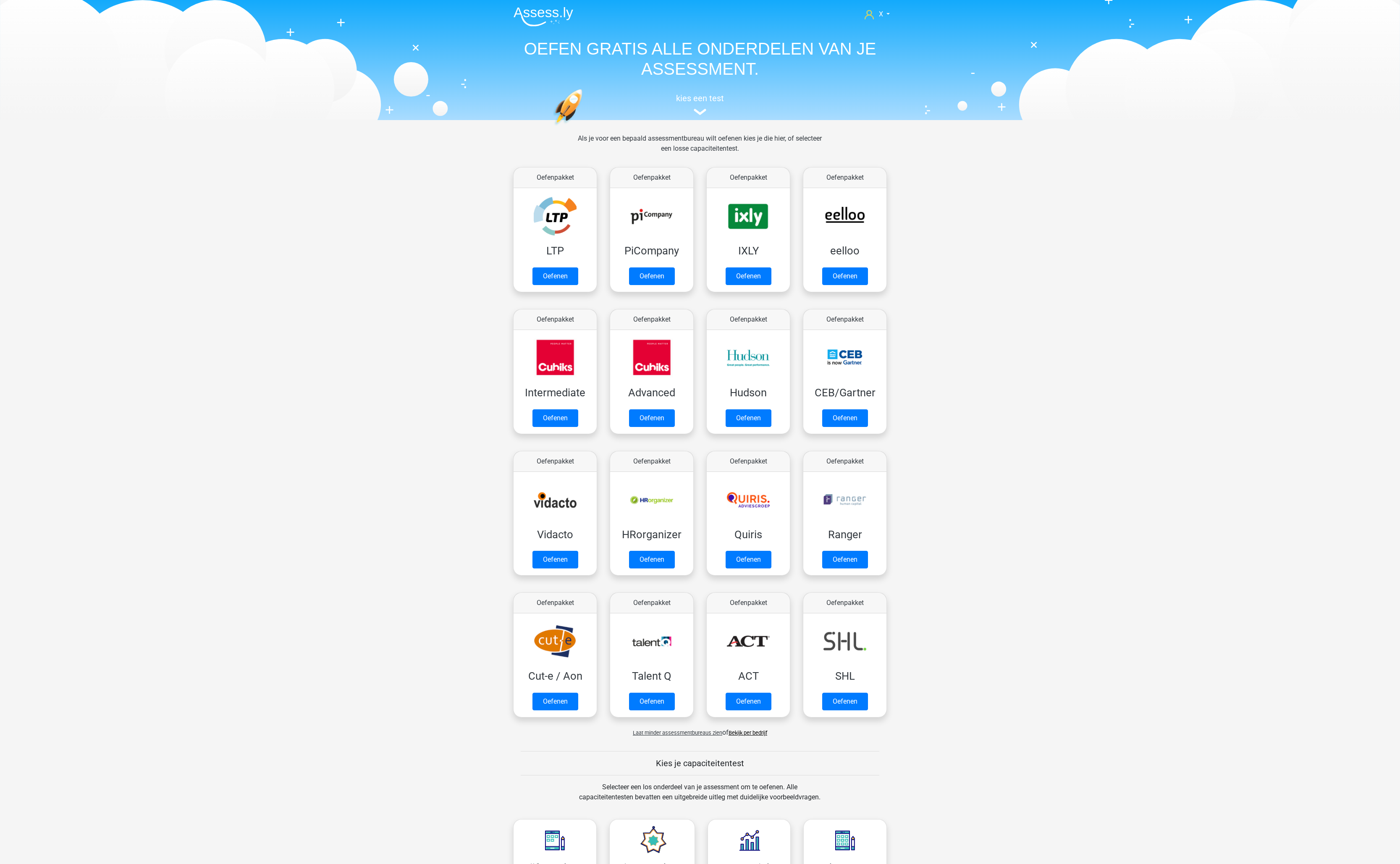
scroll to position [475, 0]
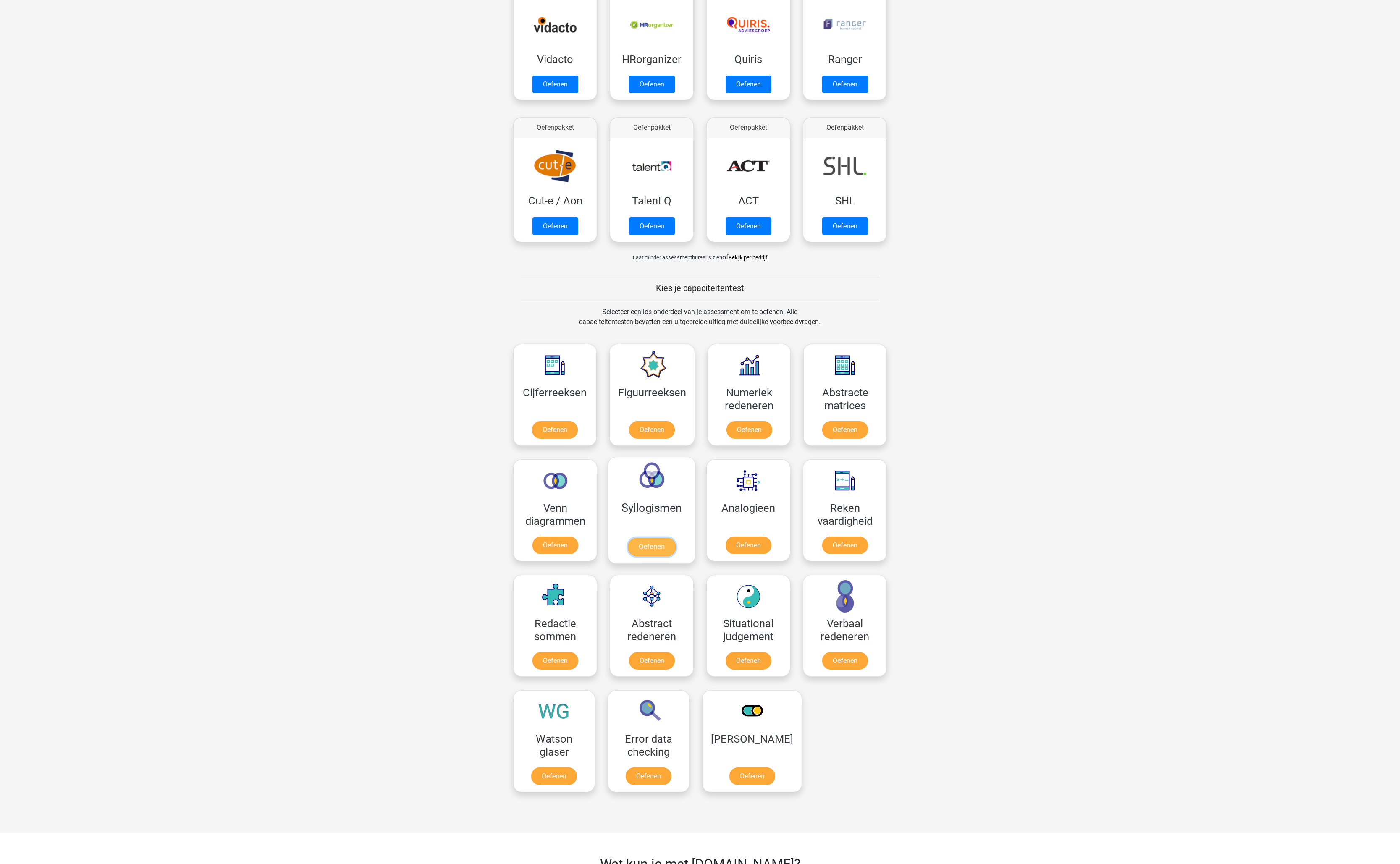
click at [655, 537] on link "Oefenen" at bounding box center [652, 546] width 48 height 18
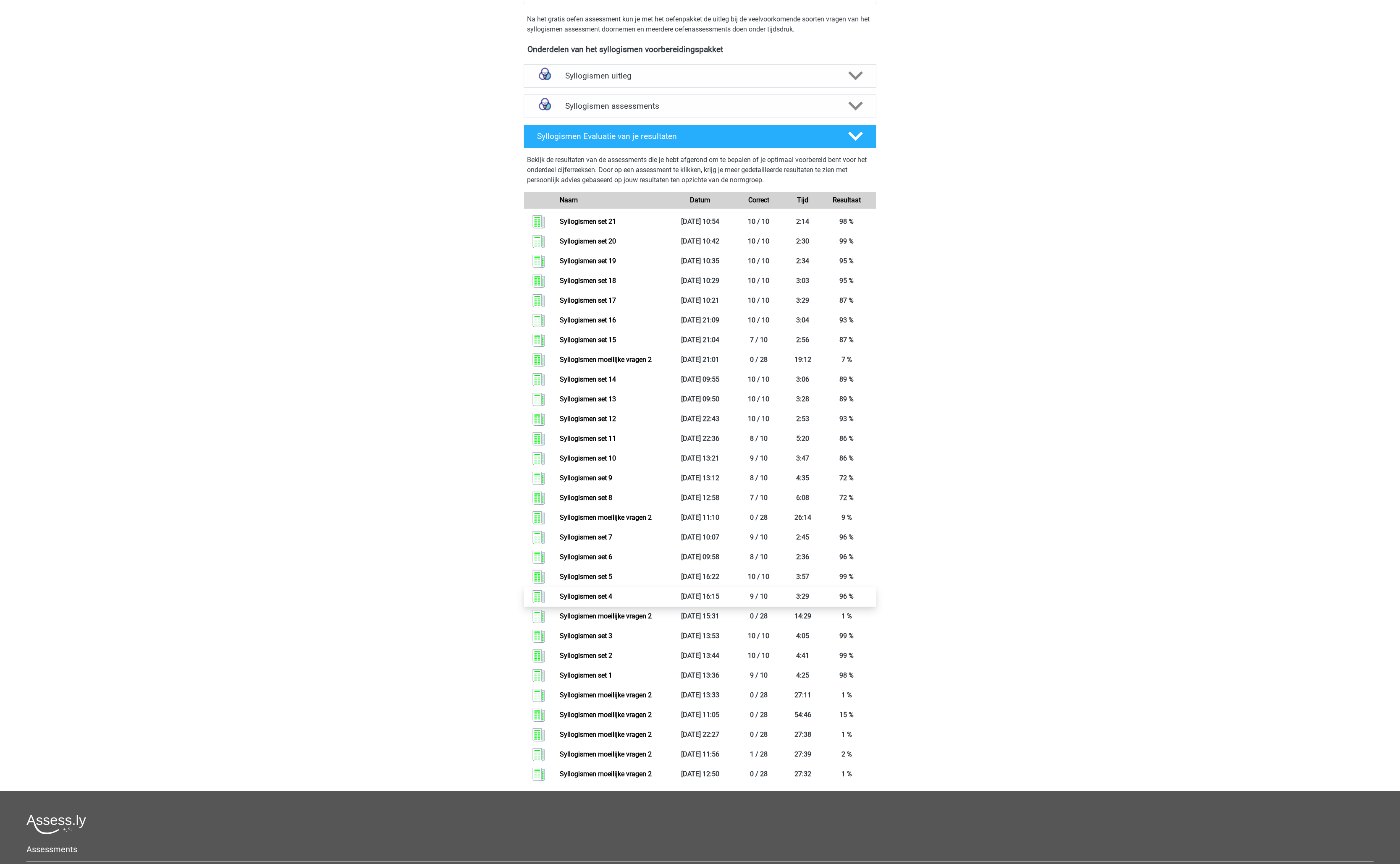
scroll to position [66, 0]
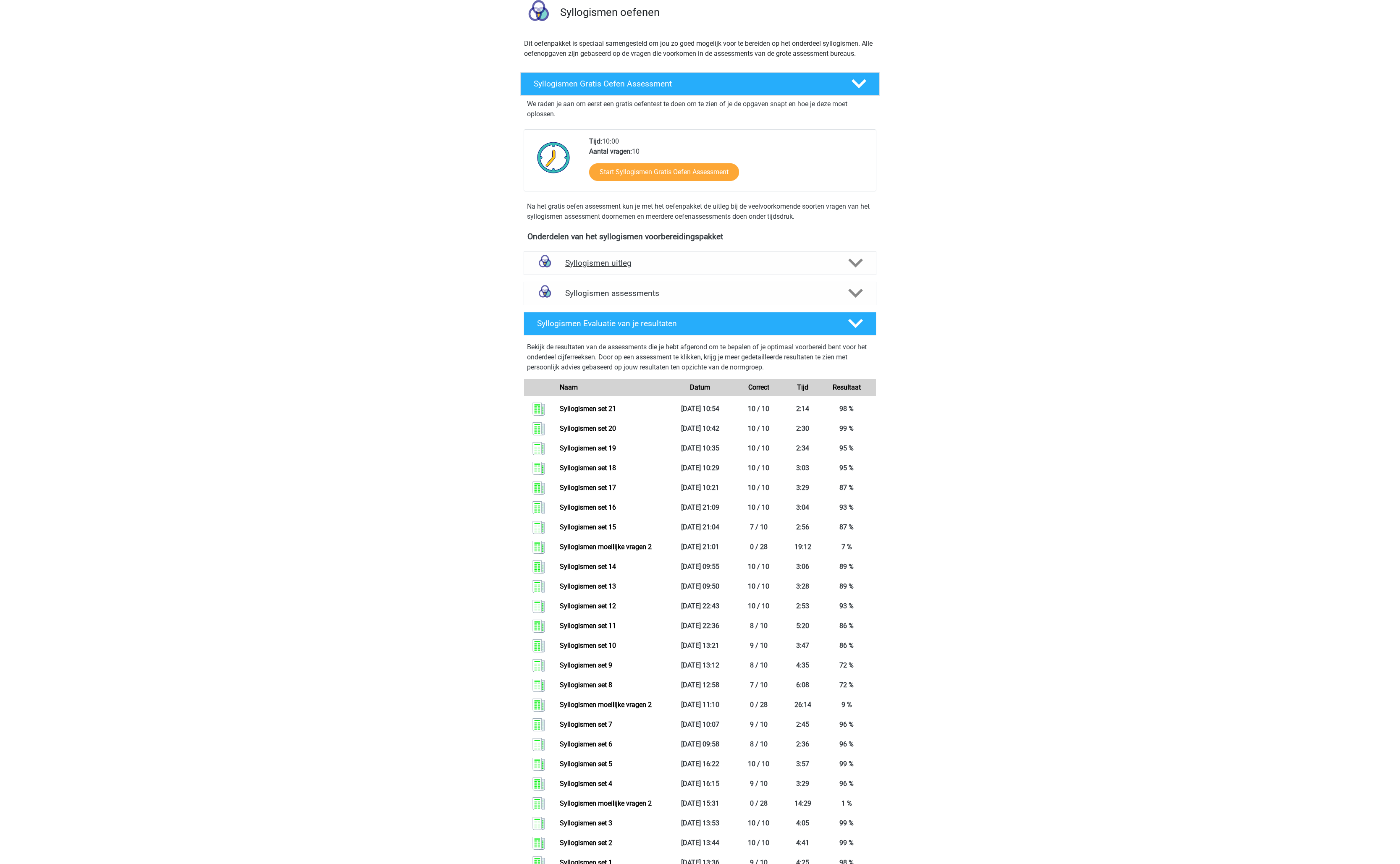
click at [682, 261] on h4 "Syllogismen uitleg" at bounding box center [700, 262] width 269 height 9
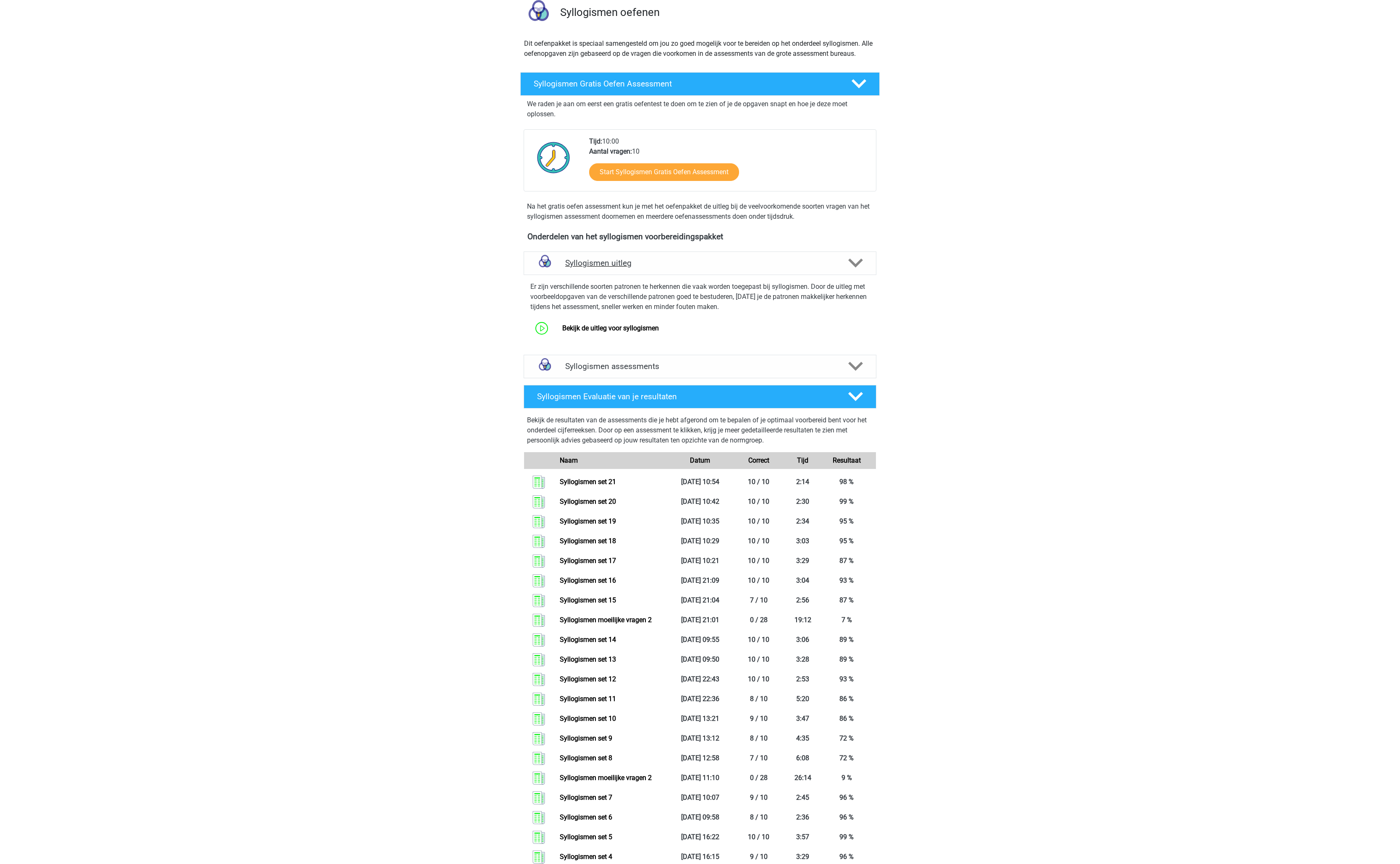
click at [682, 261] on h4 "Syllogismen uitleg" at bounding box center [700, 262] width 269 height 9
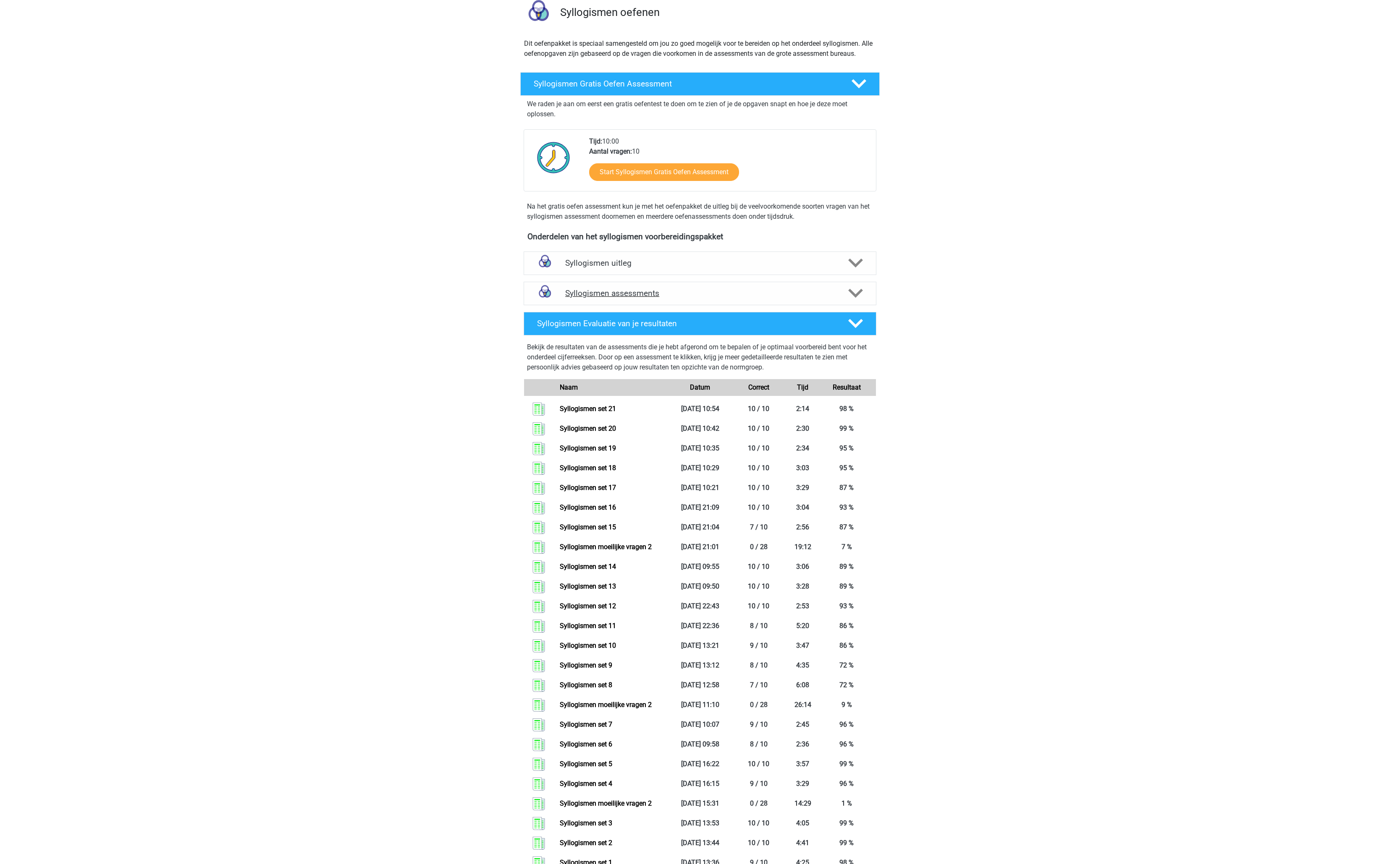
click at [701, 301] on div "Syllogismen assessments" at bounding box center [700, 293] width 353 height 23
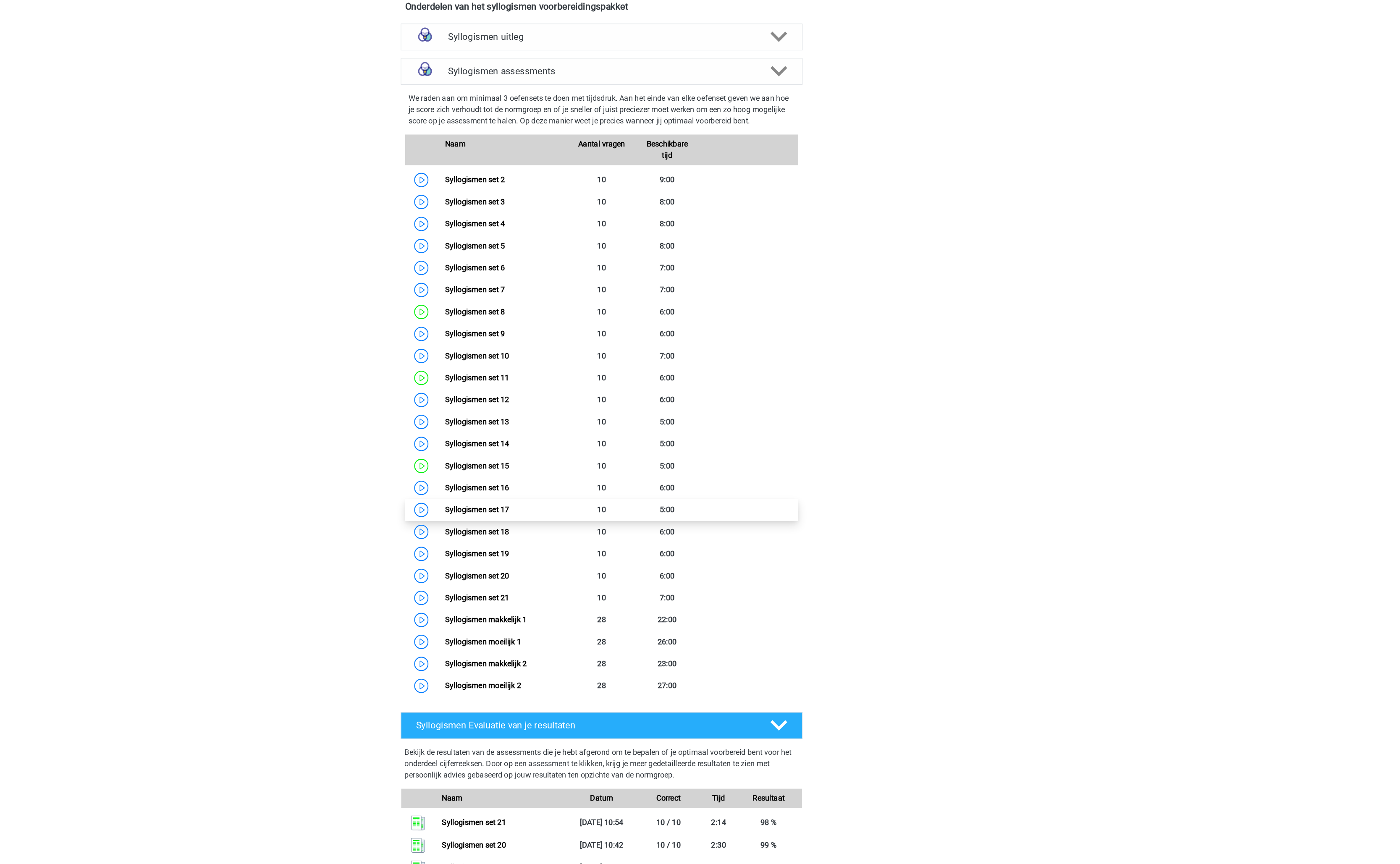
scroll to position [192, 0]
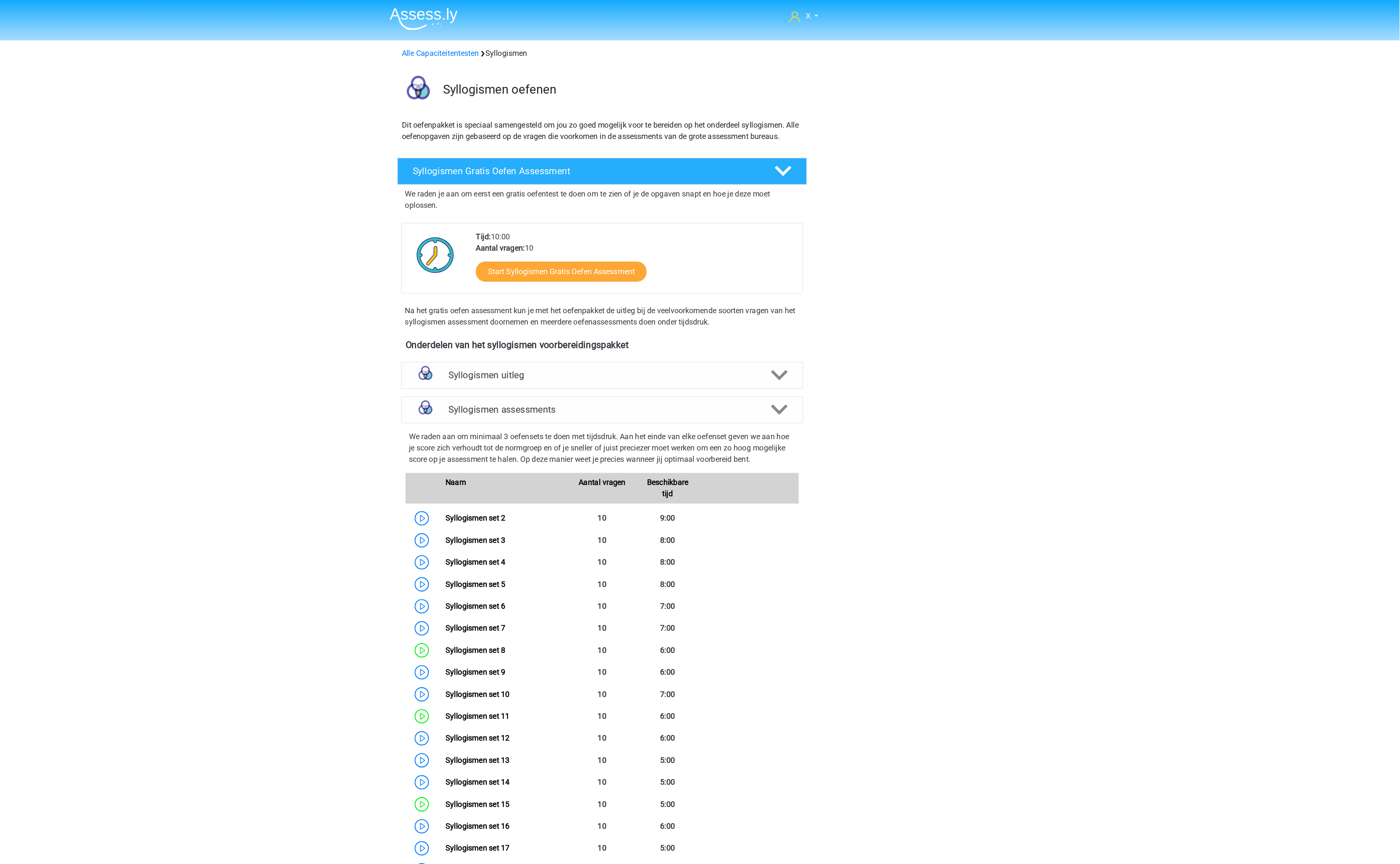
click at [565, 21] on img at bounding box center [543, 16] width 60 height 20
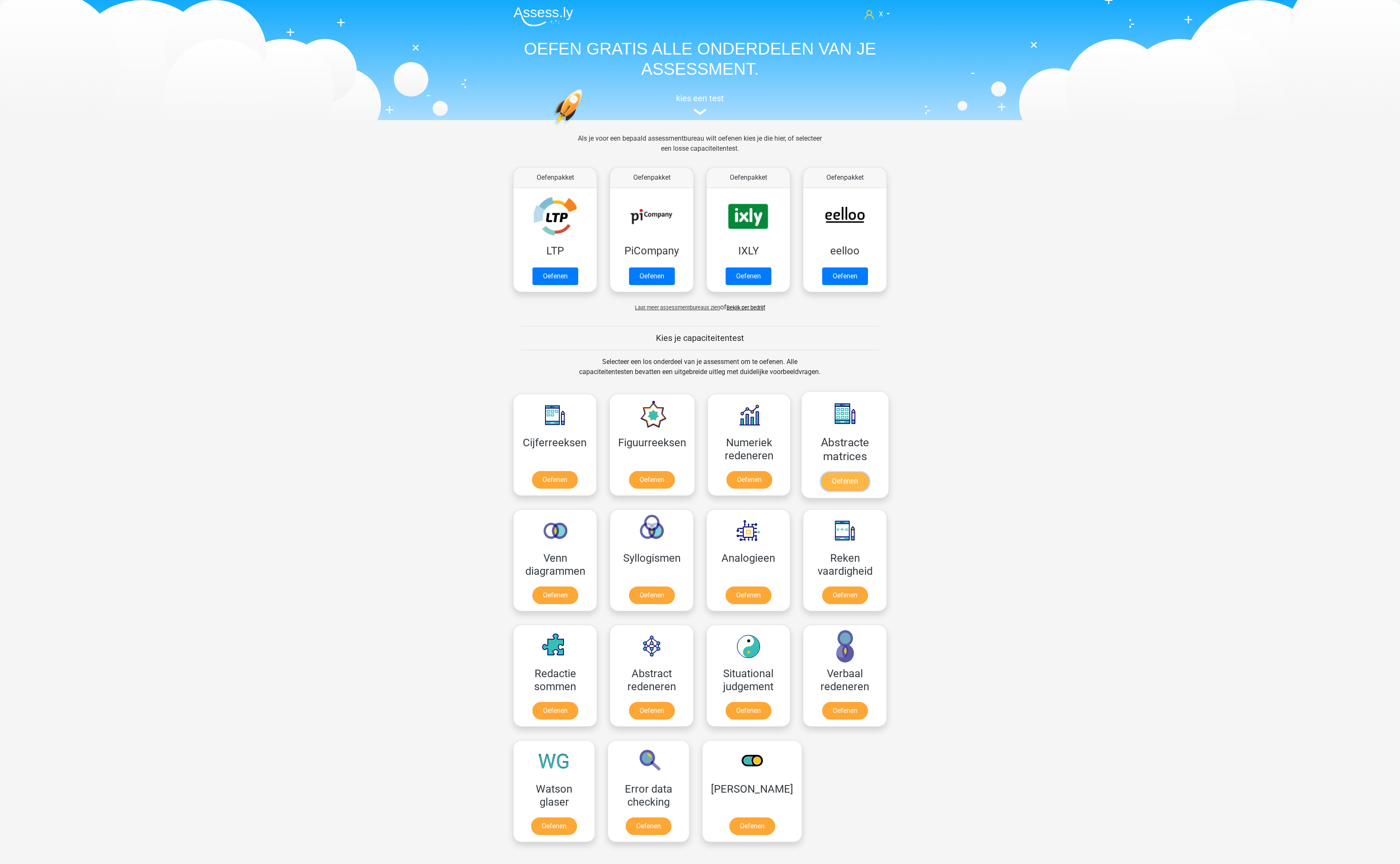
click at [821, 472] on link "Oefenen" at bounding box center [845, 481] width 48 height 18
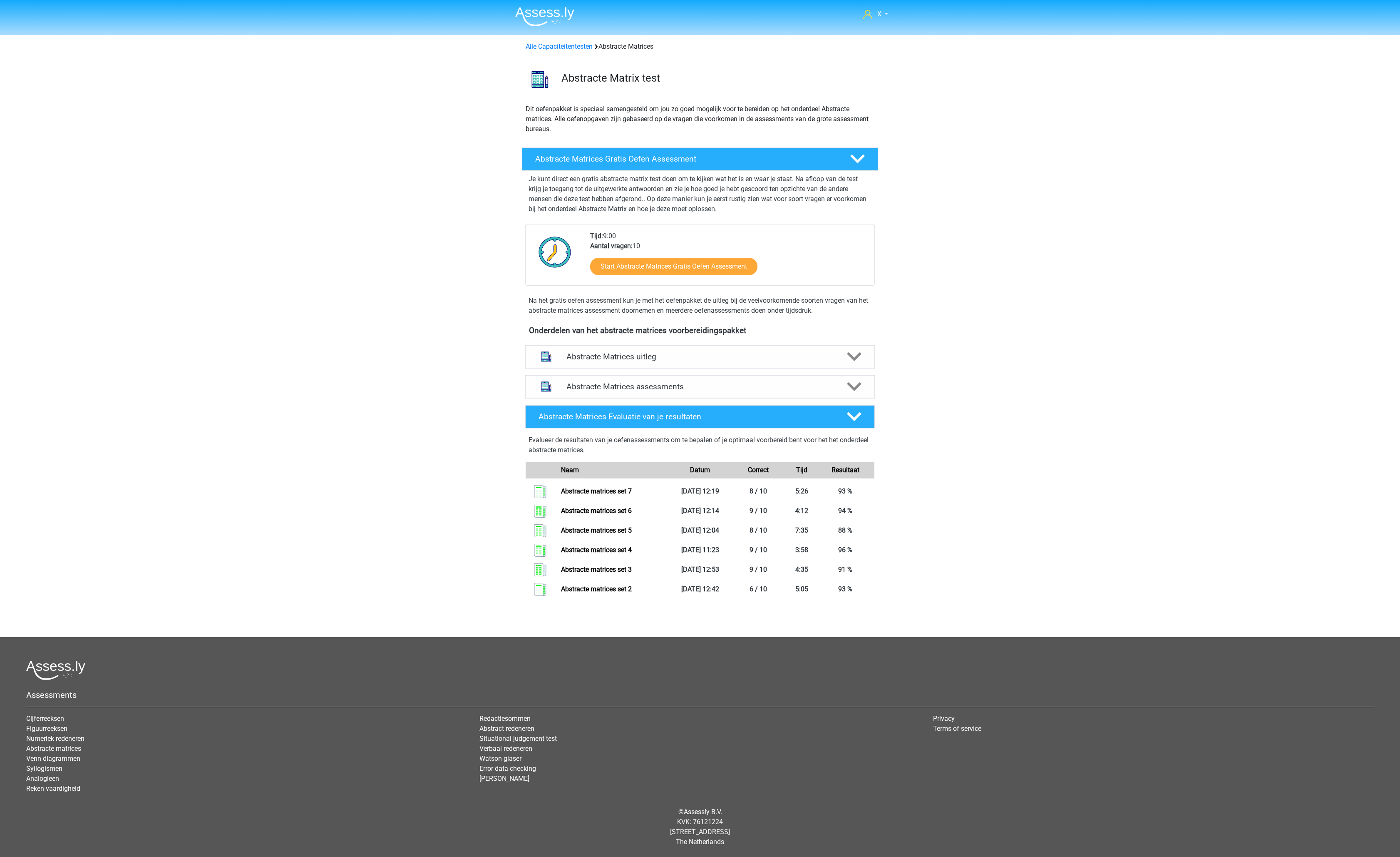
click at [704, 388] on h4 "Abstracte Matrices assessments" at bounding box center [700, 386] width 267 height 9
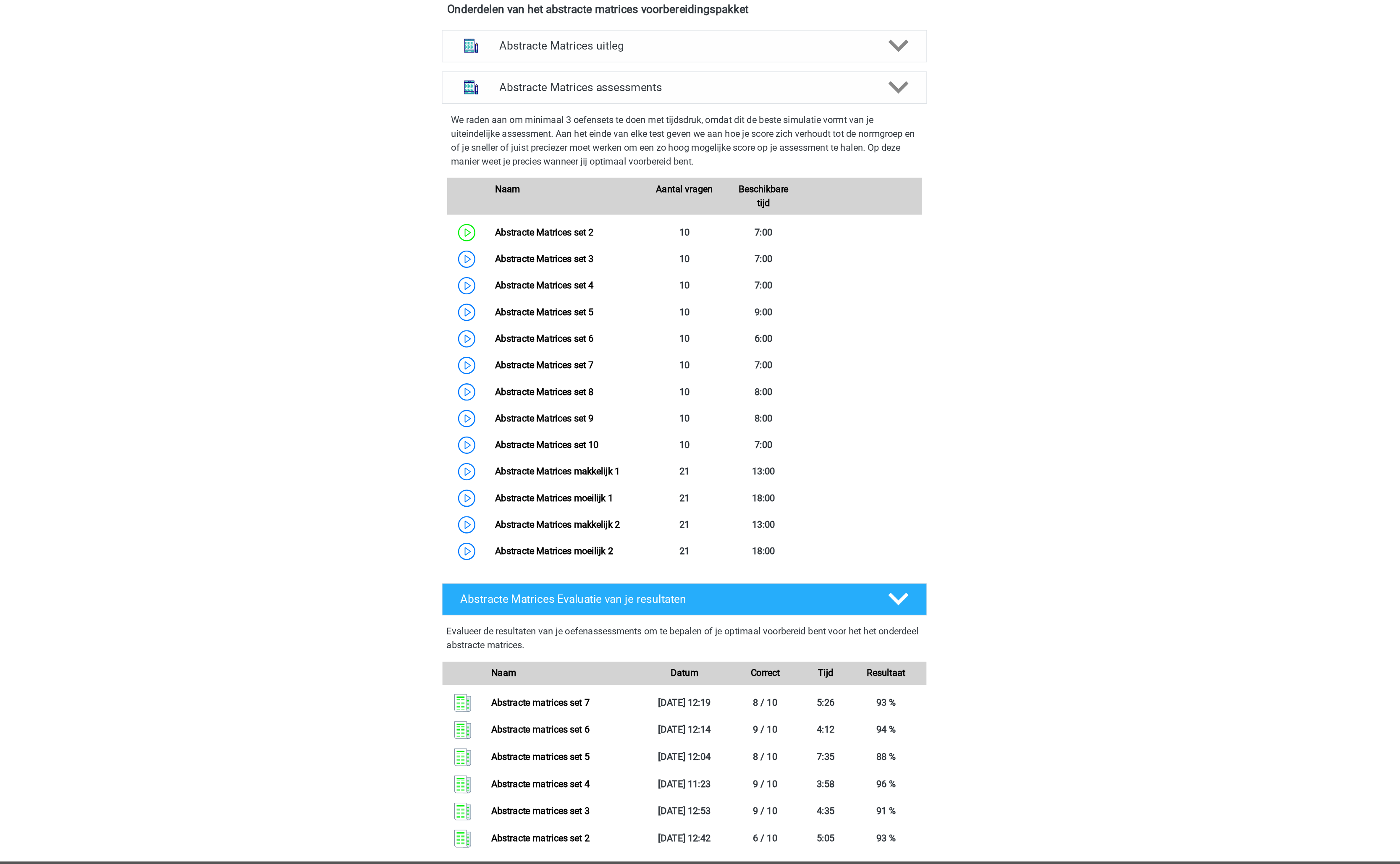
scroll to position [158, 0]
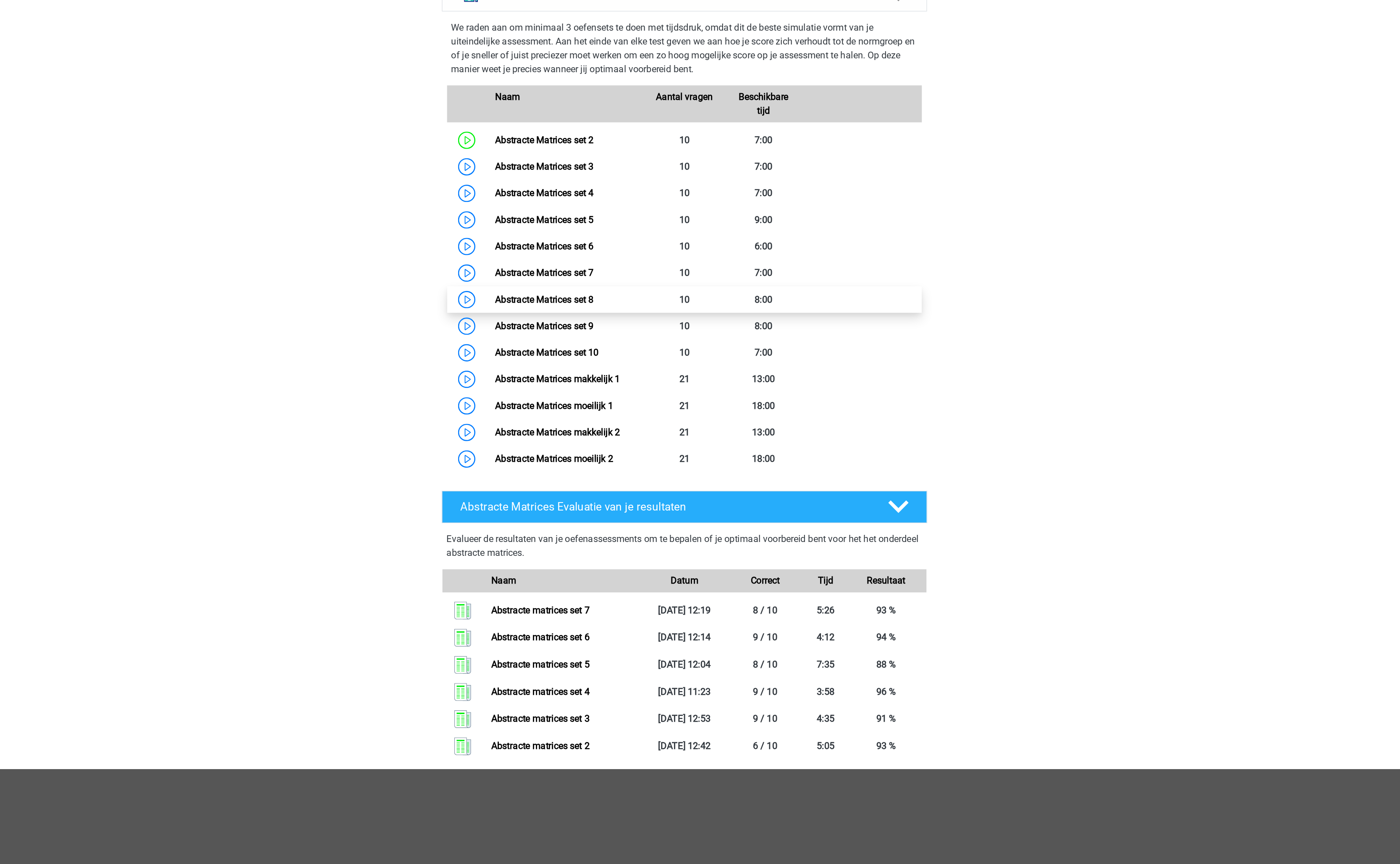
click at [628, 449] on link "Abstracte Matrices set 8" at bounding box center [597, 453] width 71 height 8
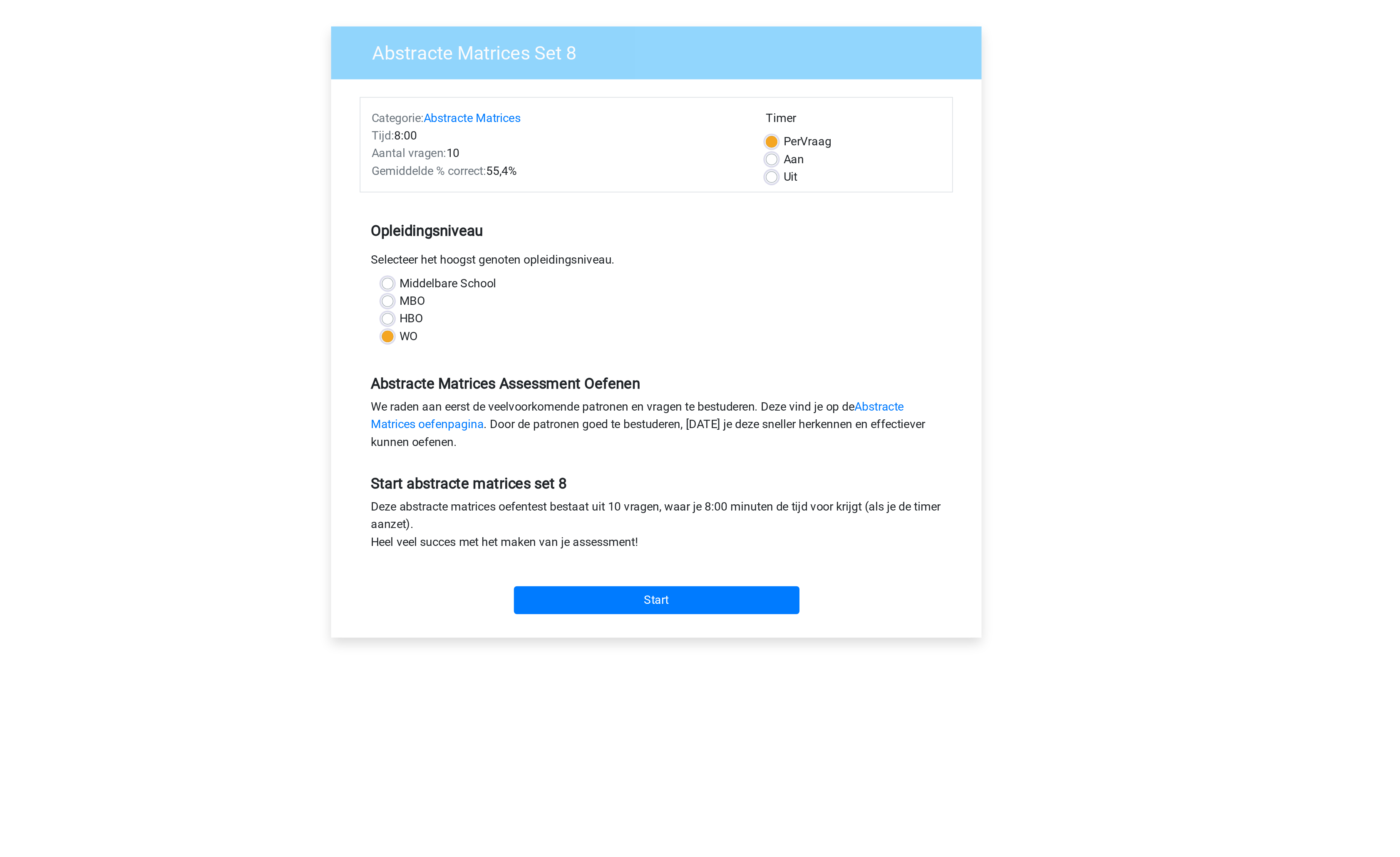
drag, startPoint x: 686, startPoint y: 434, endPoint x: 686, endPoint y: 421, distance: 13.0
click at [686, 434] on div "Abstracte Matrices Set 8 Categorie: Abstracte Matrices Tijd: 8:00 Aantal vragen…" at bounding box center [700, 247] width 382 height 383
click at [857, 417] on div "Abstracte Matrices Set 8 Categorie: Abstracte Matrices Tijd: 8:00 Aantal vragen…" at bounding box center [700, 247] width 382 height 383
click at [741, 397] on input "Start" at bounding box center [700, 393] width 162 height 16
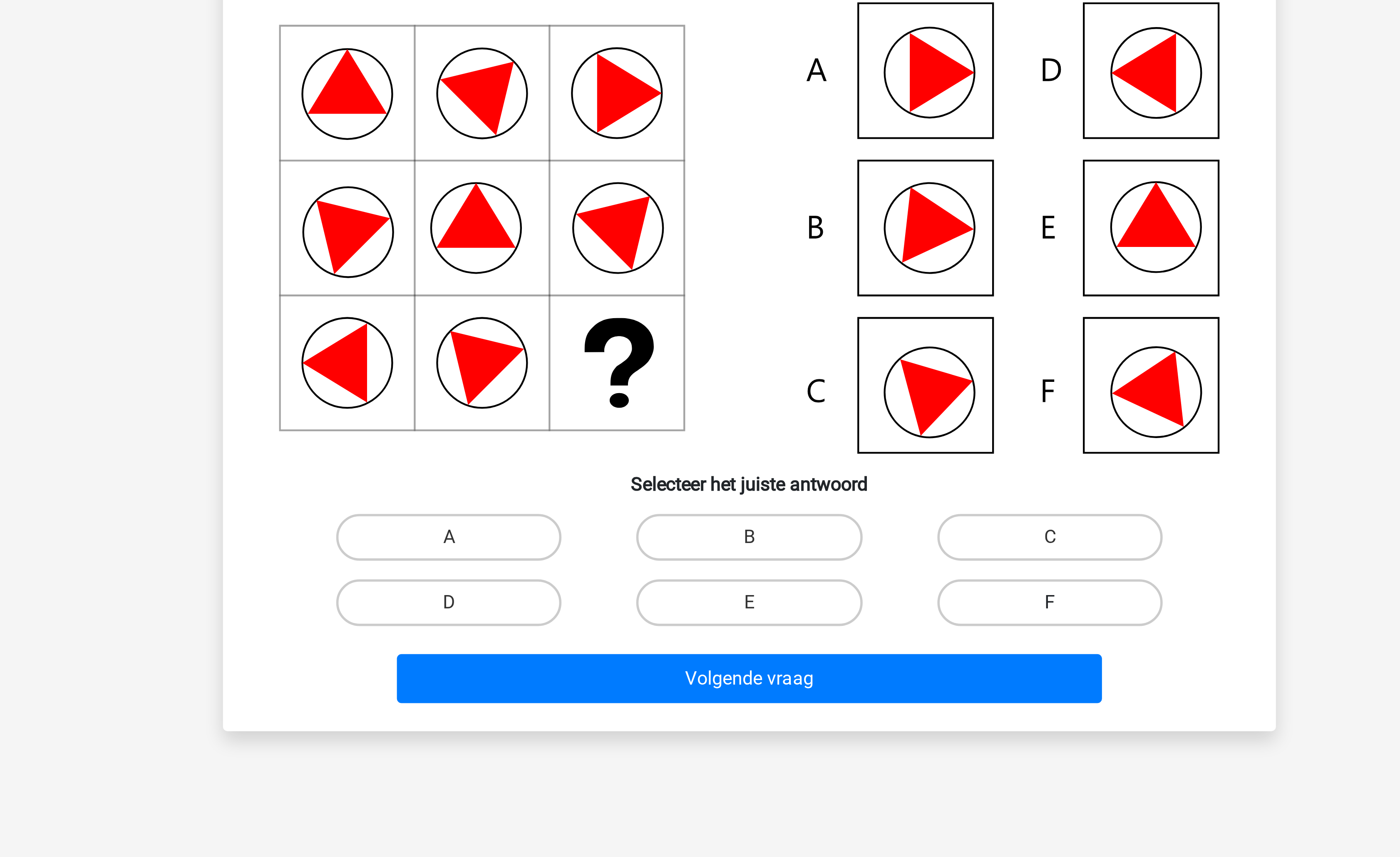
click at [807, 317] on label "F" at bounding box center [807, 310] width 80 height 17
click at [807, 316] on input "F" at bounding box center [809, 313] width 6 height 6
radio input "true"
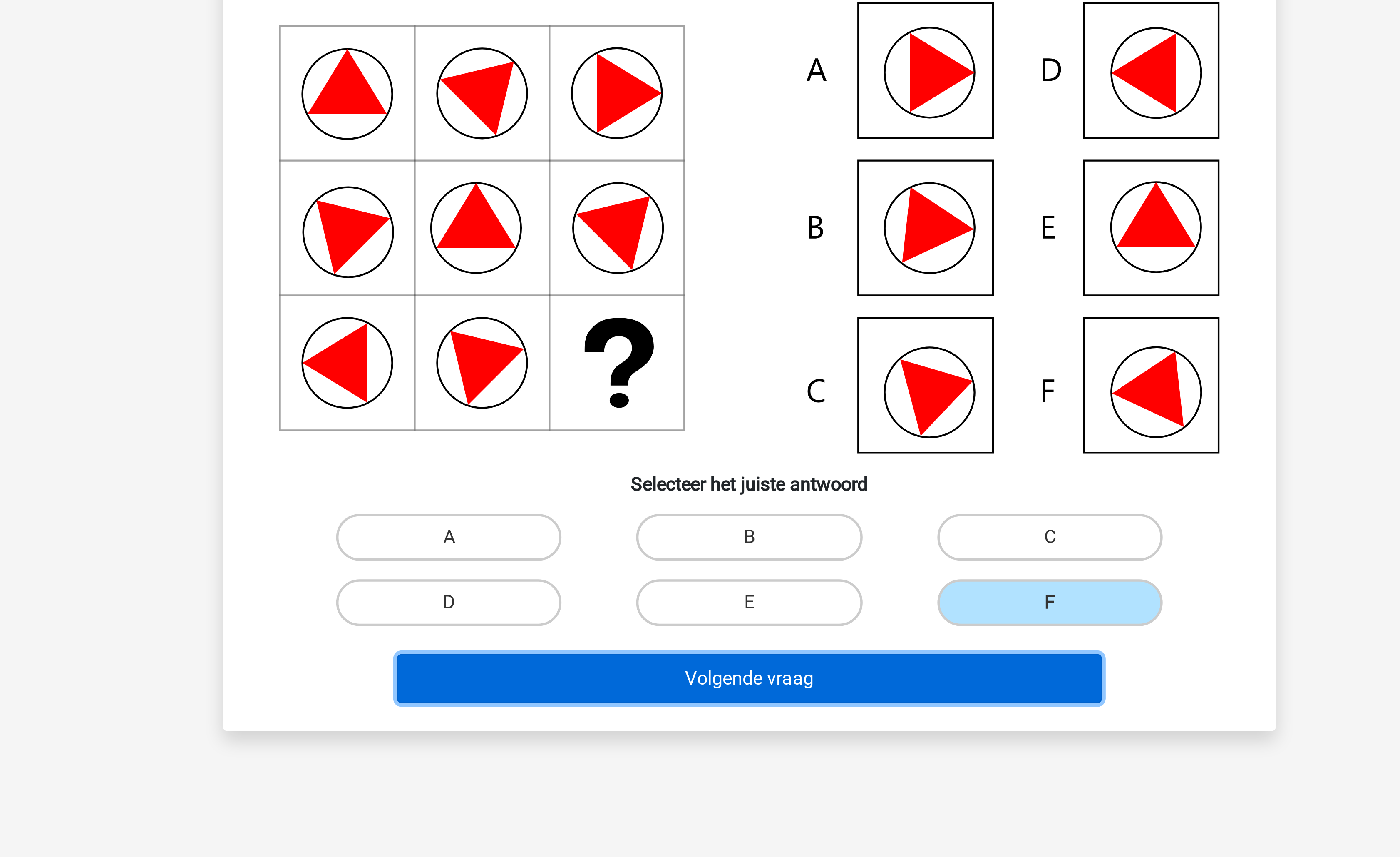
click at [771, 335] on button "Volgende vraag" at bounding box center [701, 338] width 252 height 17
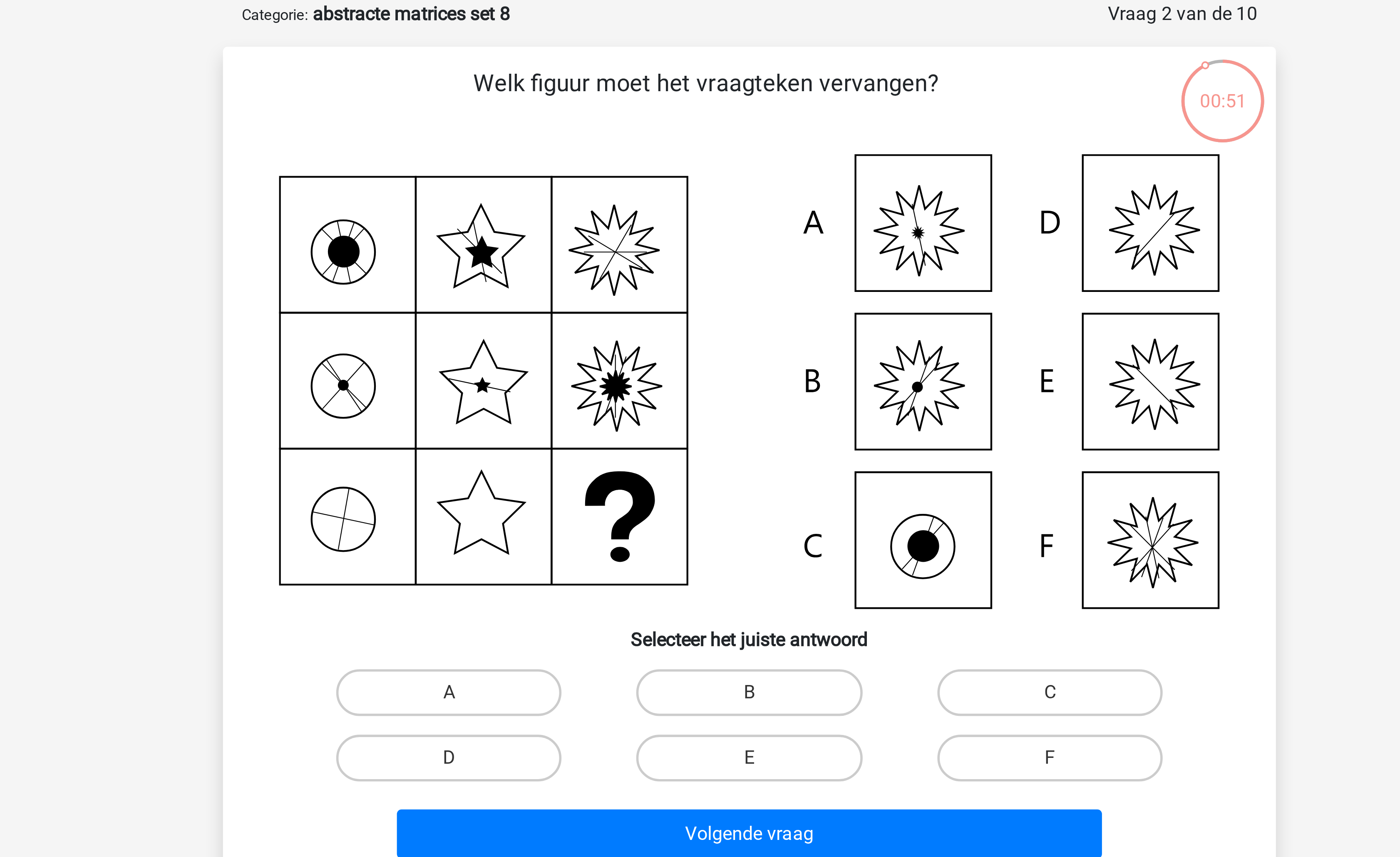
click at [701, 277] on div "B" at bounding box center [699, 288] width 107 height 23
click at [698, 286] on label "B" at bounding box center [699, 288] width 80 height 17
click at [700, 288] on input "B" at bounding box center [702, 291] width 6 height 6
radio input "true"
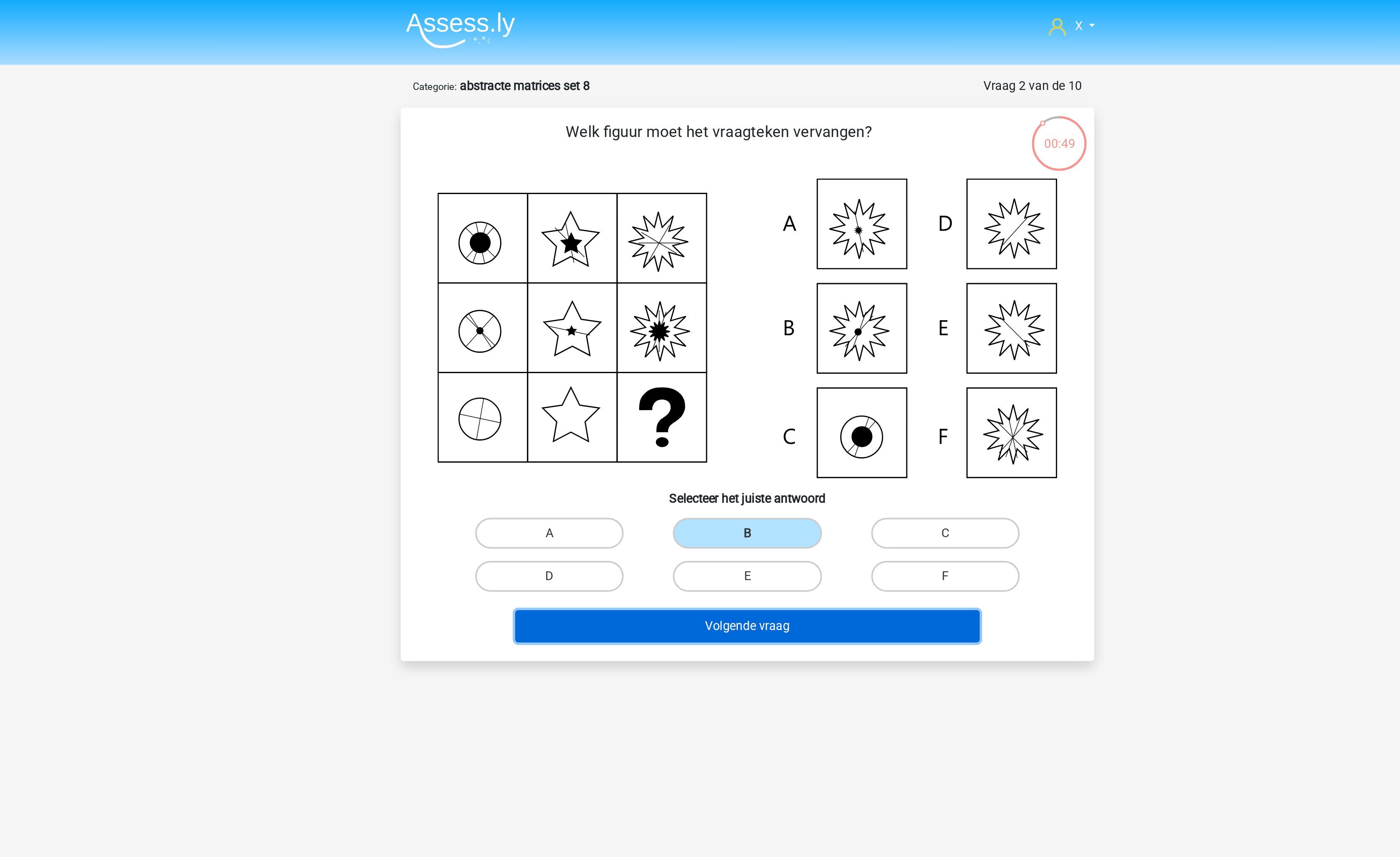
click at [709, 342] on button "Volgende vraag" at bounding box center [701, 339] width 252 height 17
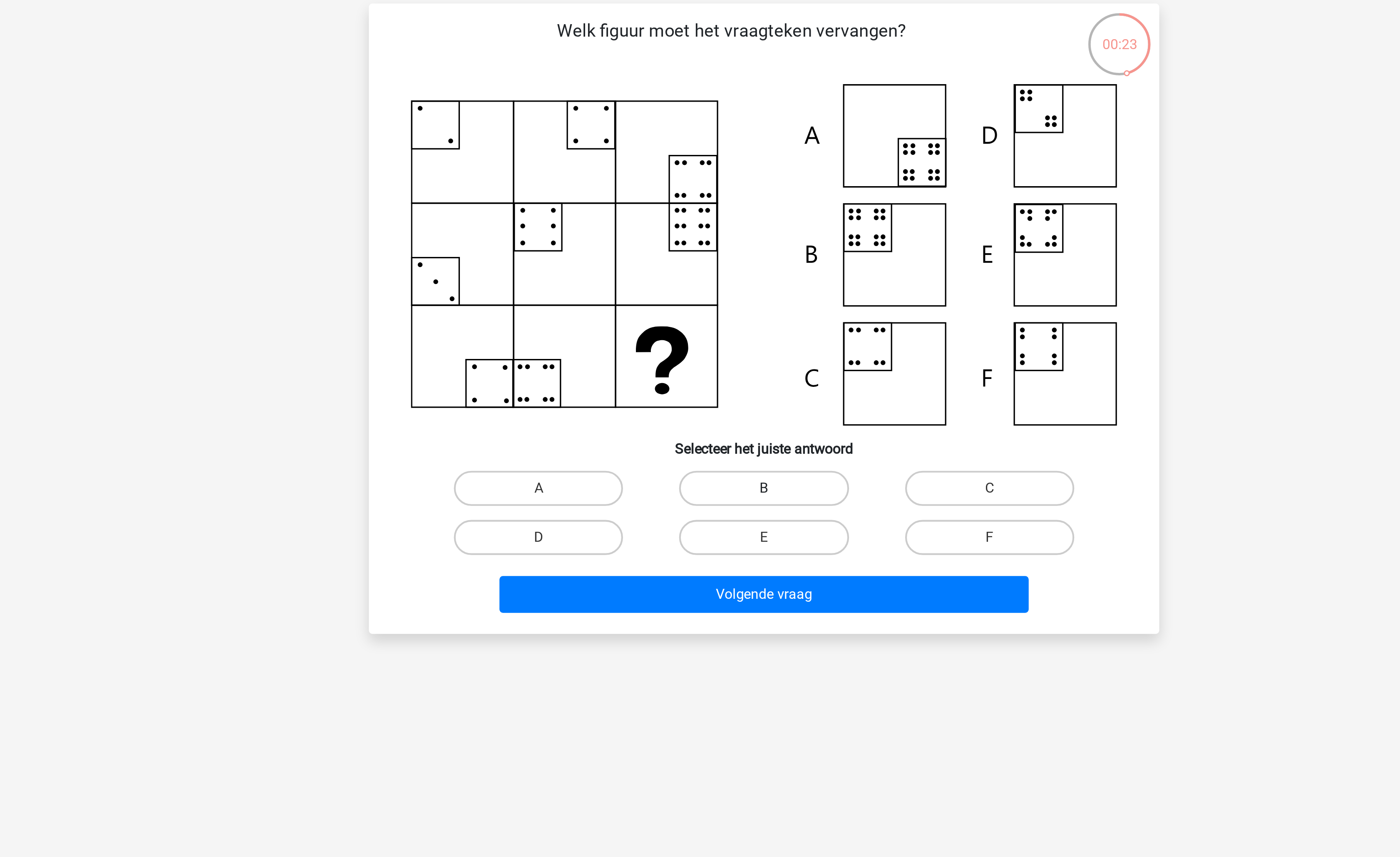
click at [721, 286] on label "B" at bounding box center [699, 288] width 80 height 17
click at [706, 288] on input "B" at bounding box center [702, 291] width 6 height 6
radio input "true"
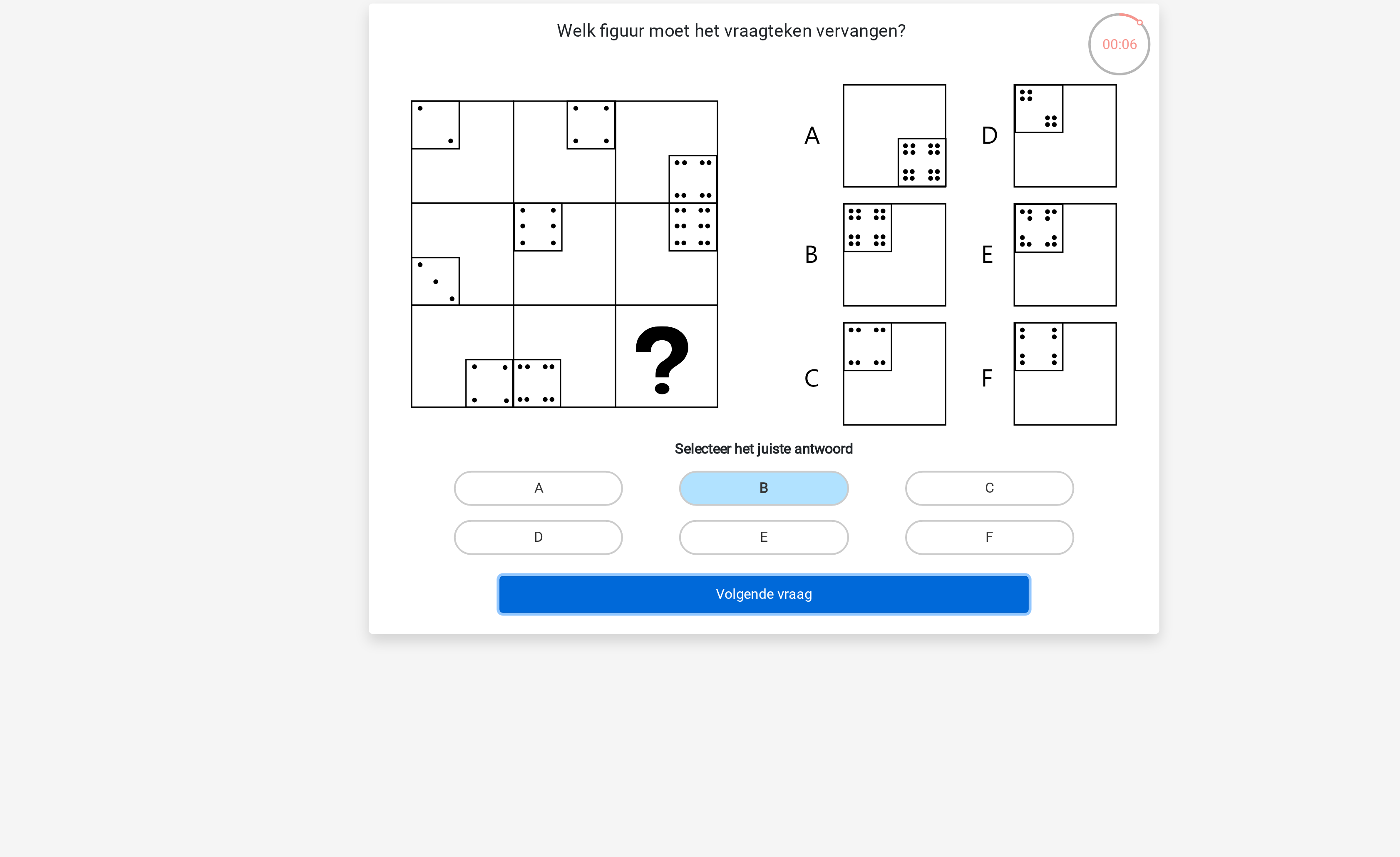
click at [647, 331] on button "Volgende vraag" at bounding box center [701, 339] width 252 height 17
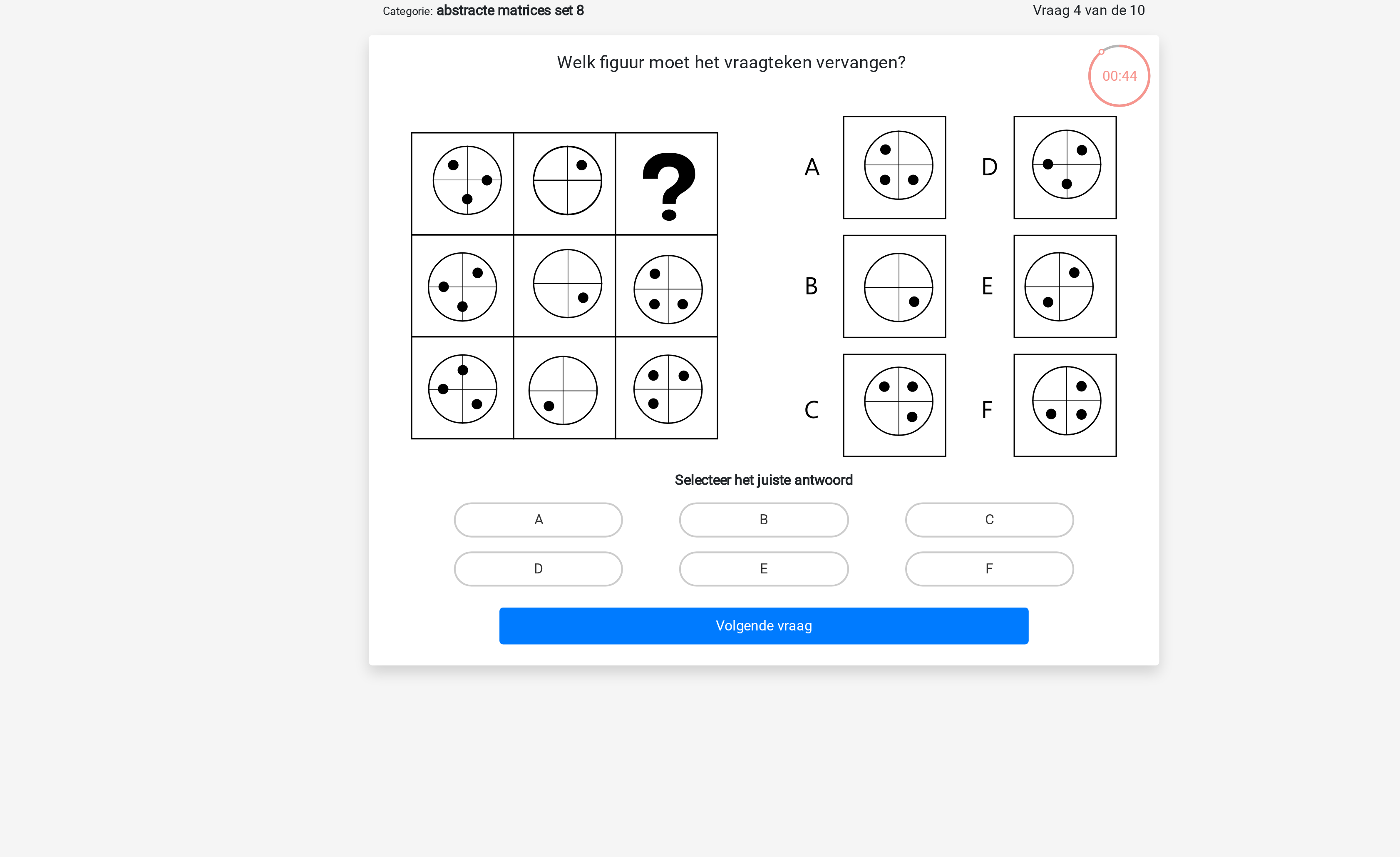
click at [474, 201] on div "X monsieursdedeucre@proton.med Nederlands English" at bounding box center [700, 298] width 1400 height 597
click at [797, 292] on label "C" at bounding box center [807, 288] width 80 height 17
click at [807, 292] on input "C" at bounding box center [809, 291] width 6 height 6
radio input "true"
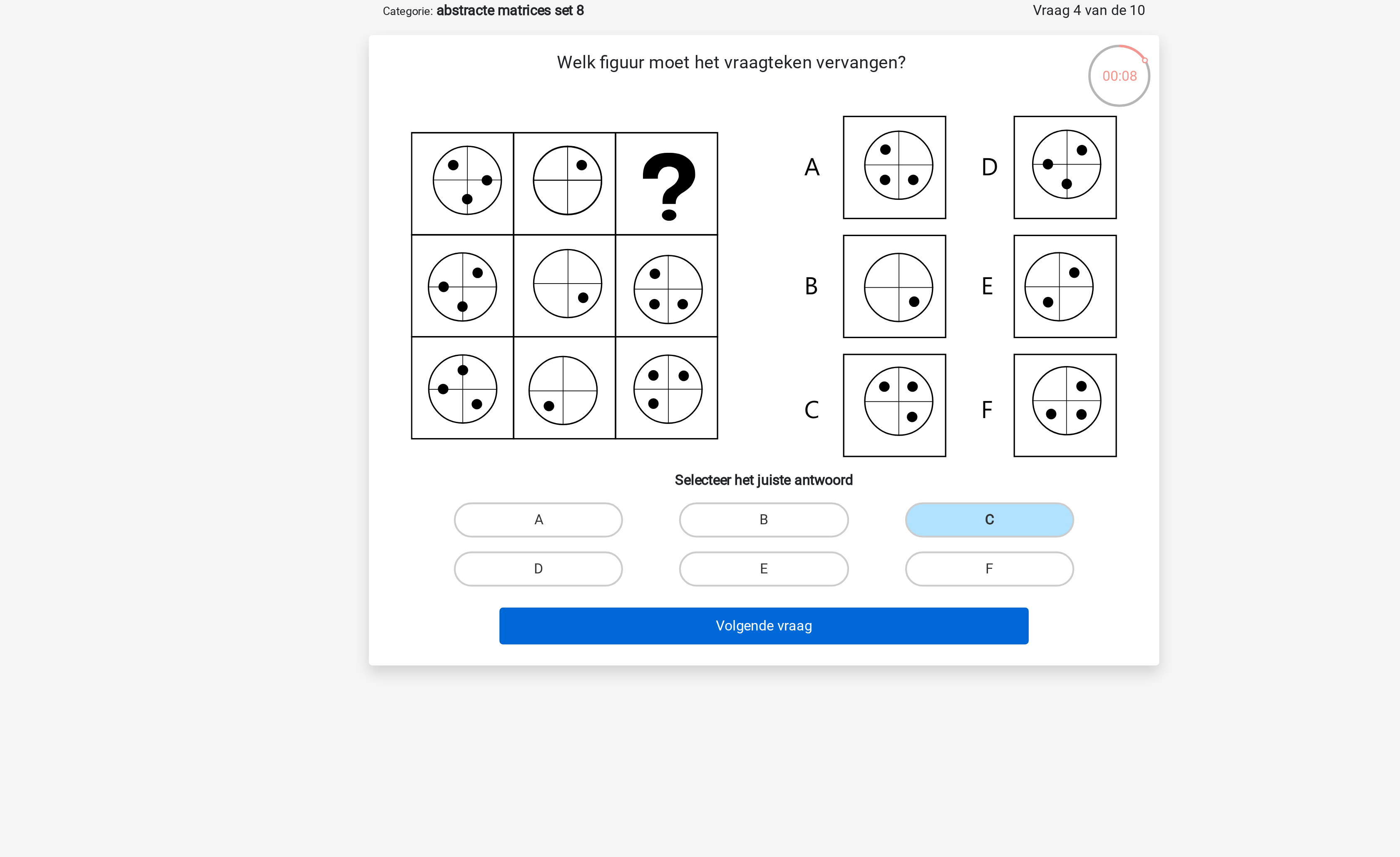
drag, startPoint x: 653, startPoint y: 371, endPoint x: 654, endPoint y: 338, distance: 33.0
click at [653, 371] on div "X monsieursdedeucre@proton.med Nederlands English" at bounding box center [700, 298] width 1400 height 597
click at [654, 335] on button "Volgende vraag" at bounding box center [701, 339] width 252 height 17
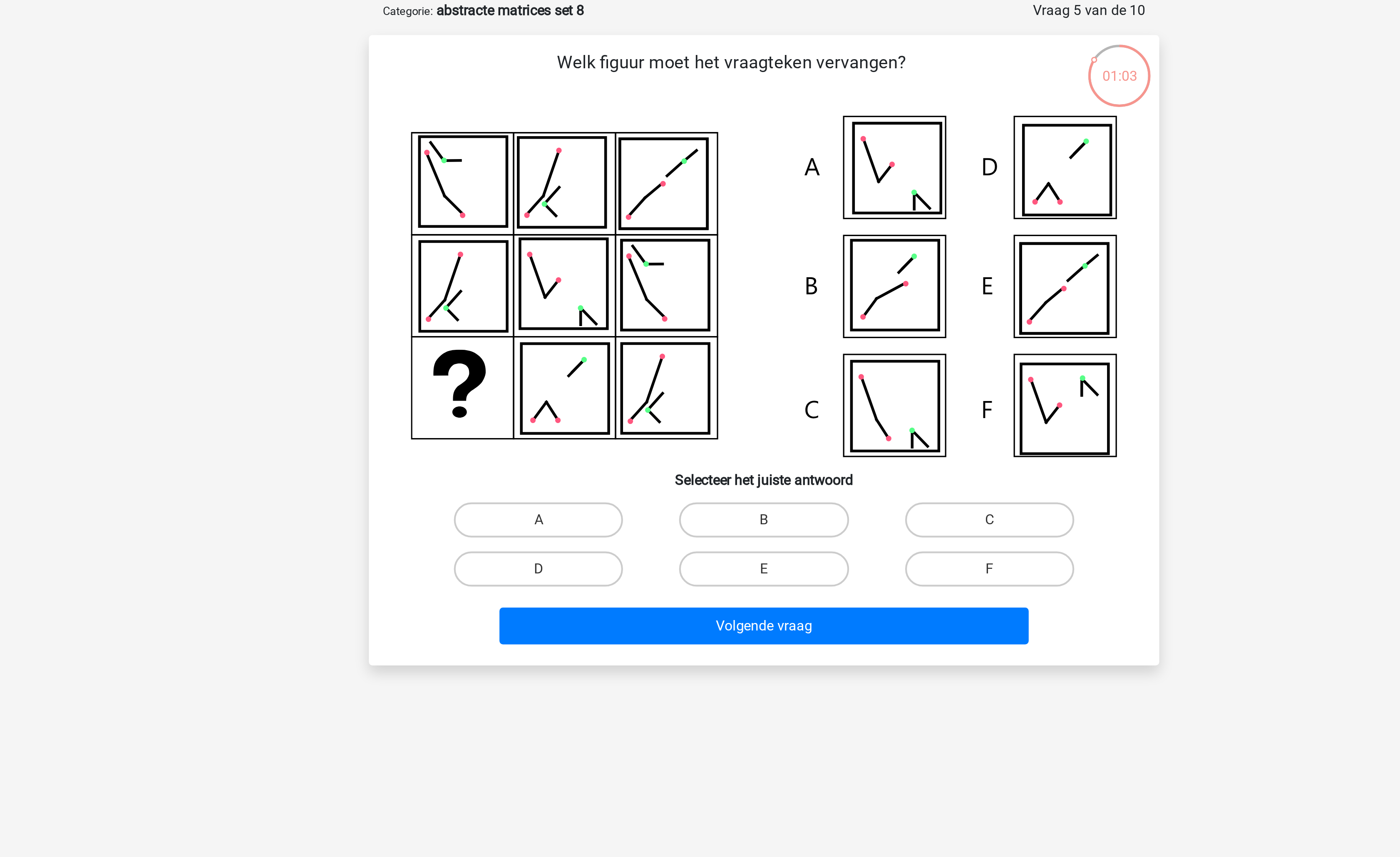
click at [461, 191] on div "X monsieursdedeucre@proton.med Nederlands English" at bounding box center [700, 298] width 1400 height 597
click at [545, 97] on icon at bounding box center [700, 177] width 336 height 162
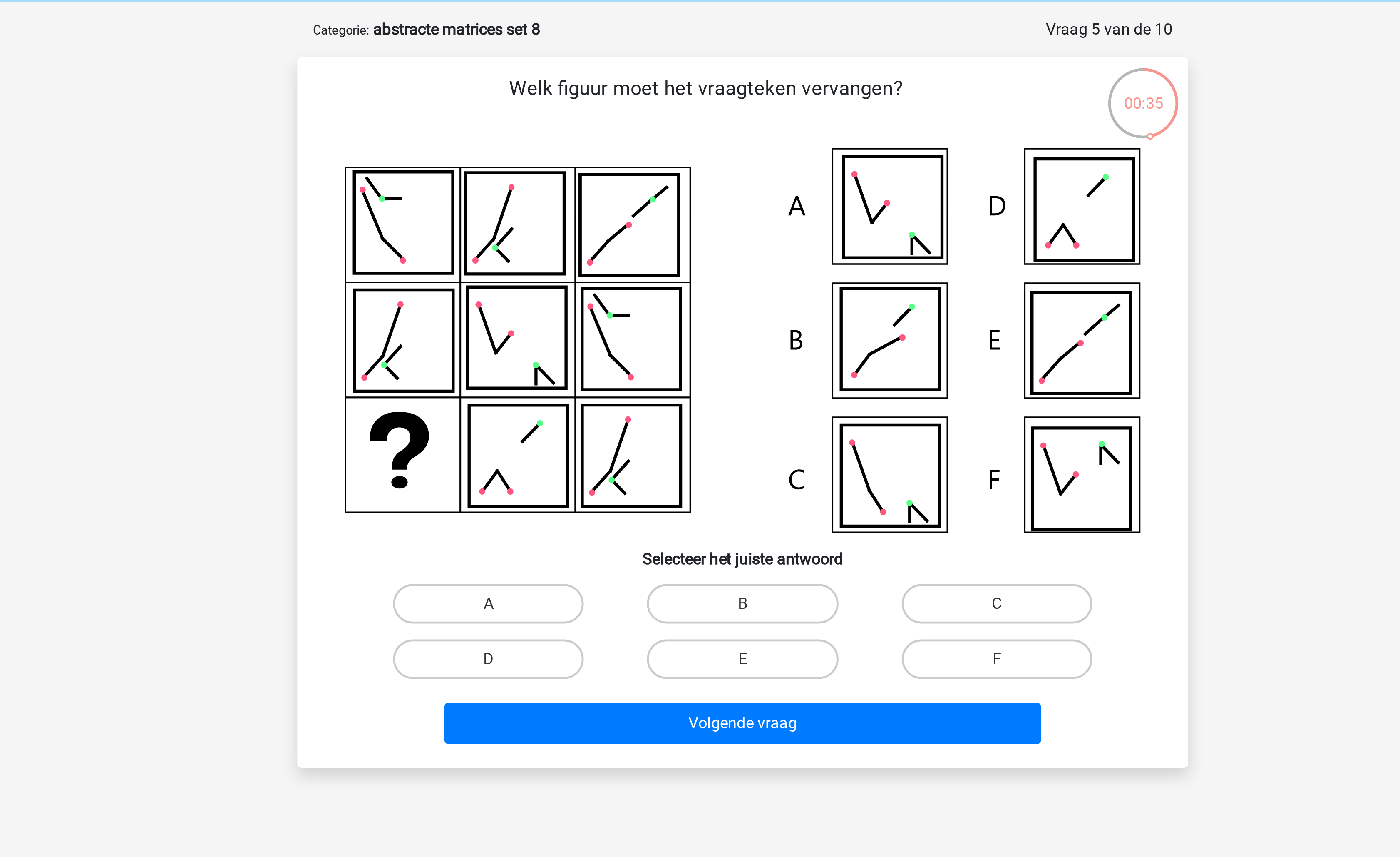
click at [771, 140] on icon at bounding box center [771, 137] width 0 height 8
click at [786, 285] on label "C" at bounding box center [807, 288] width 80 height 17
click at [807, 288] on input "C" at bounding box center [809, 291] width 6 height 6
radio input "true"
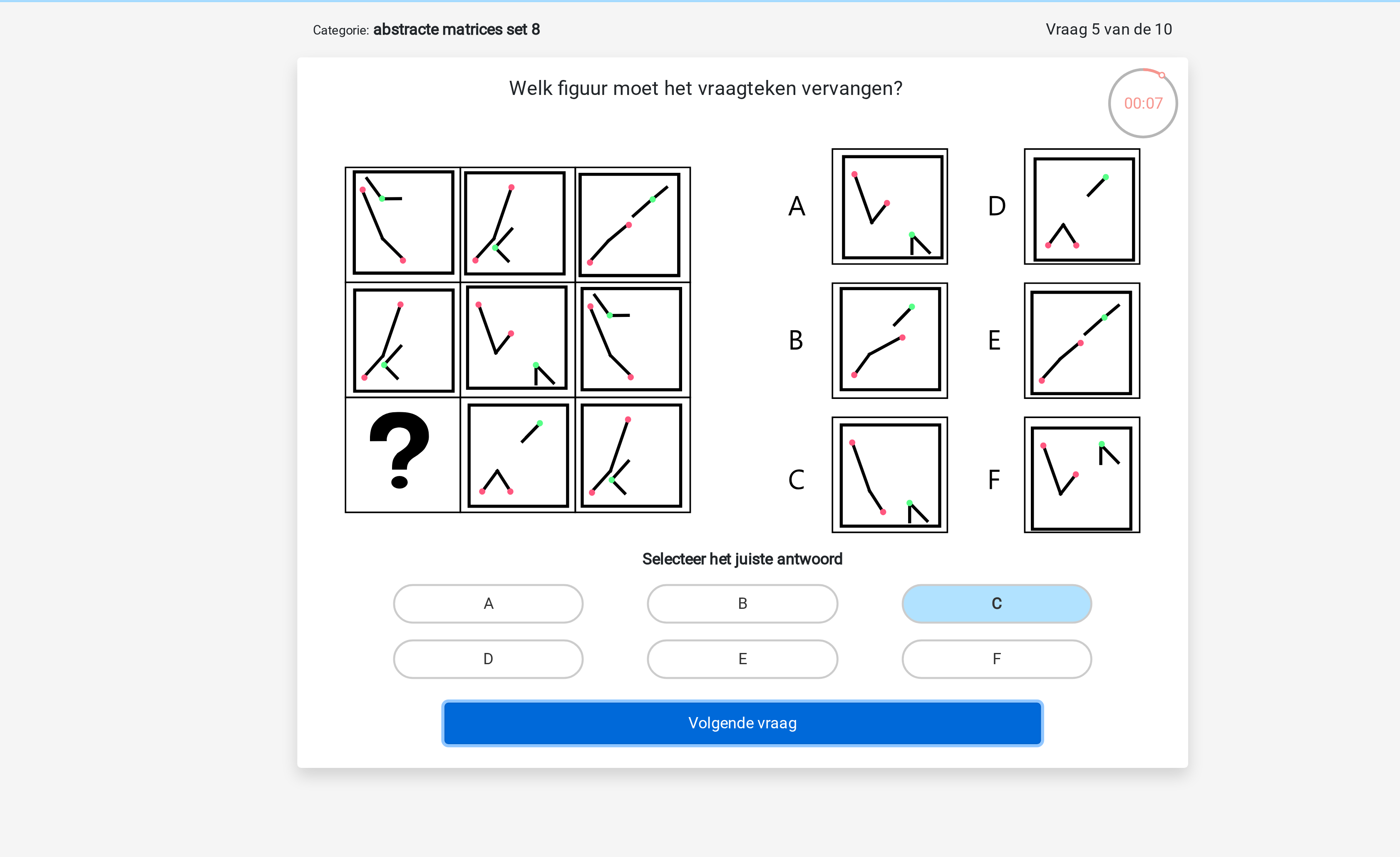
click at [720, 336] on button "Volgende vraag" at bounding box center [701, 339] width 252 height 17
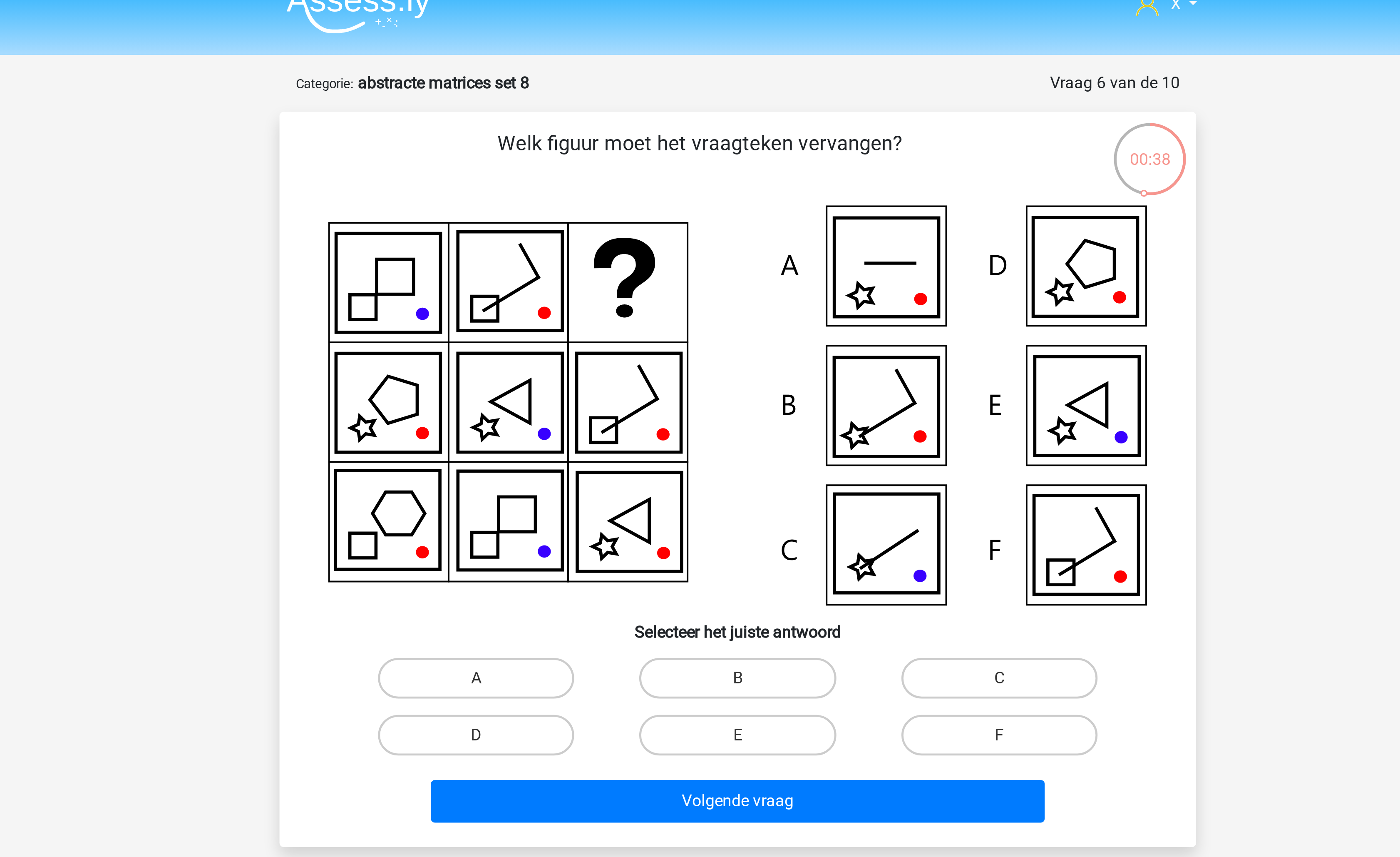
click at [637, 137] on icon at bounding box center [700, 179] width 336 height 164
click at [730, 297] on label "B" at bounding box center [699, 290] width 80 height 17
click at [706, 296] on input "B" at bounding box center [702, 293] width 6 height 6
radio input "true"
click at [729, 327] on div "Volgende vraag" at bounding box center [699, 339] width 349 height 27
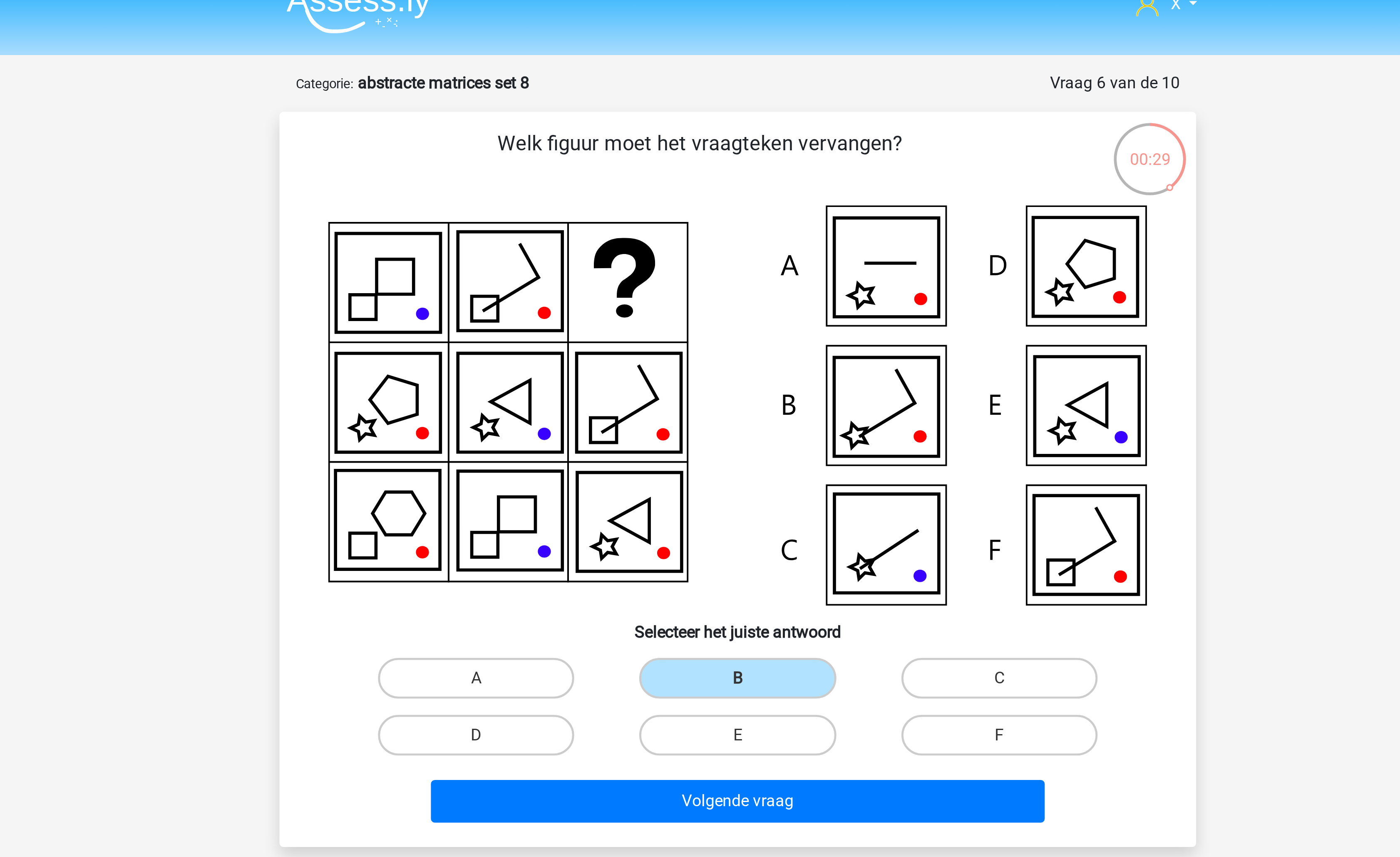
click at [728, 330] on div "Volgende vraag" at bounding box center [699, 339] width 349 height 27
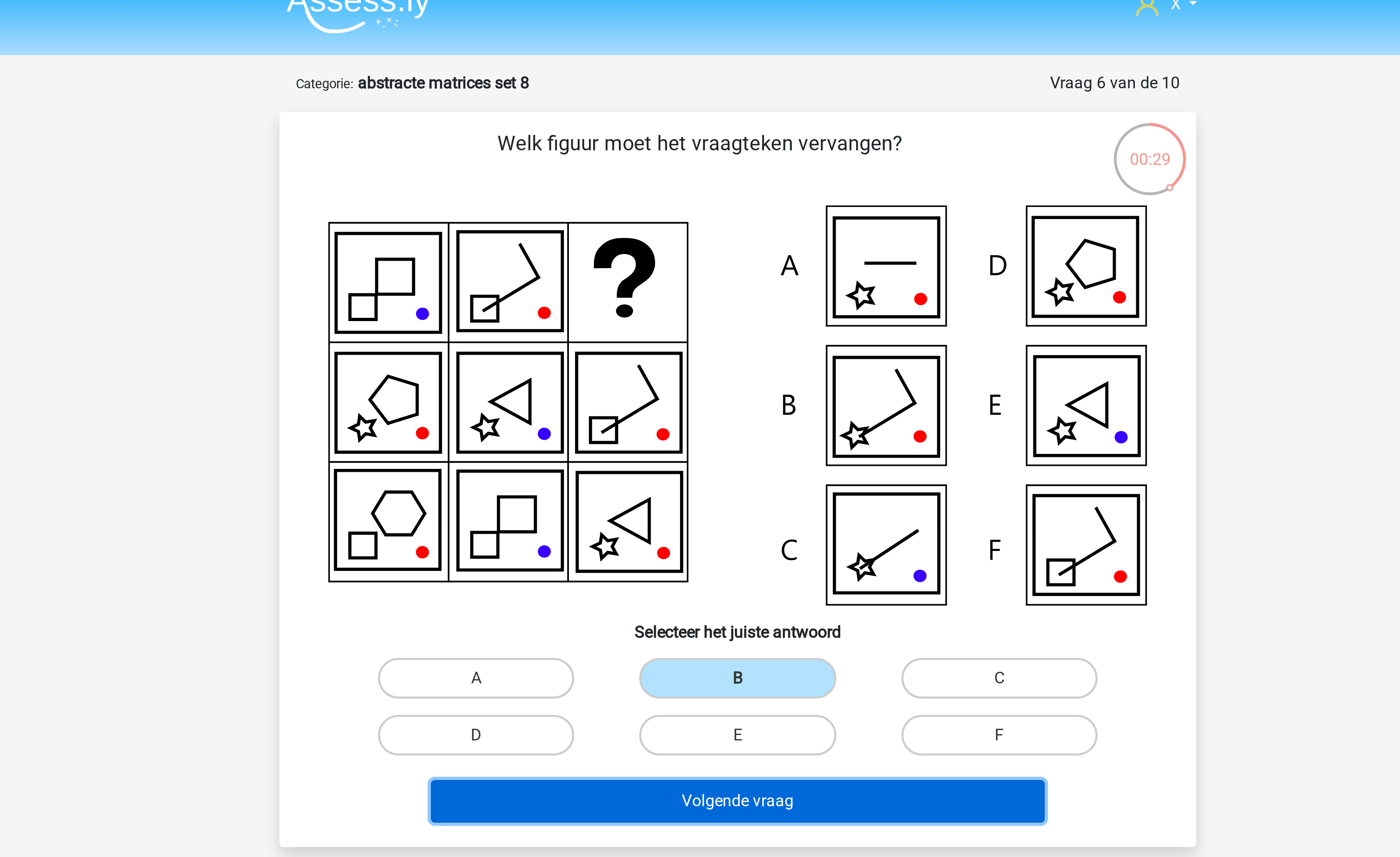
click at [726, 332] on button "Volgende vraag" at bounding box center [701, 341] width 252 height 17
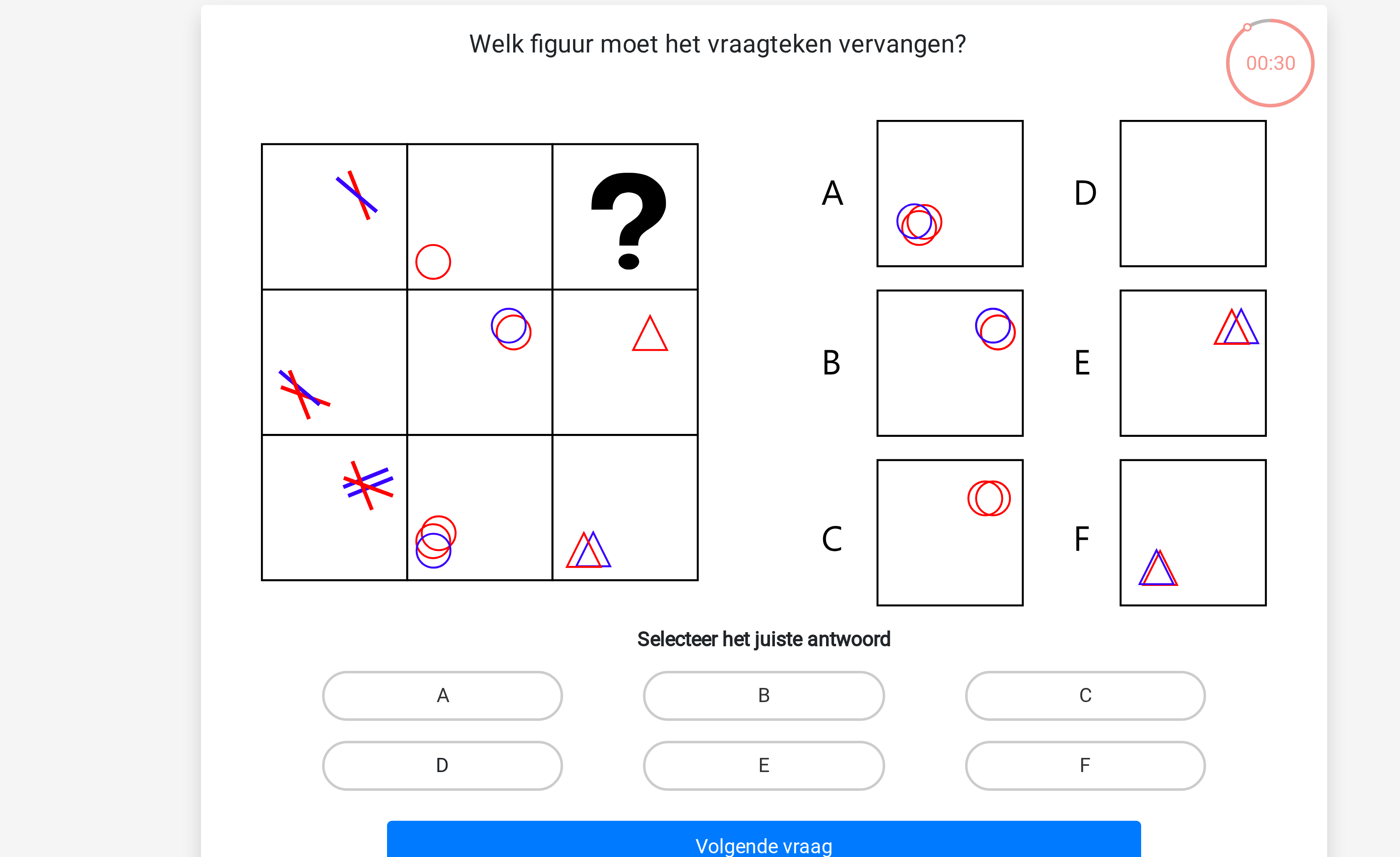
click at [621, 316] on label "D" at bounding box center [593, 311] width 80 height 17
click at [598, 316] on input "D" at bounding box center [596, 315] width 6 height 6
radio input "true"
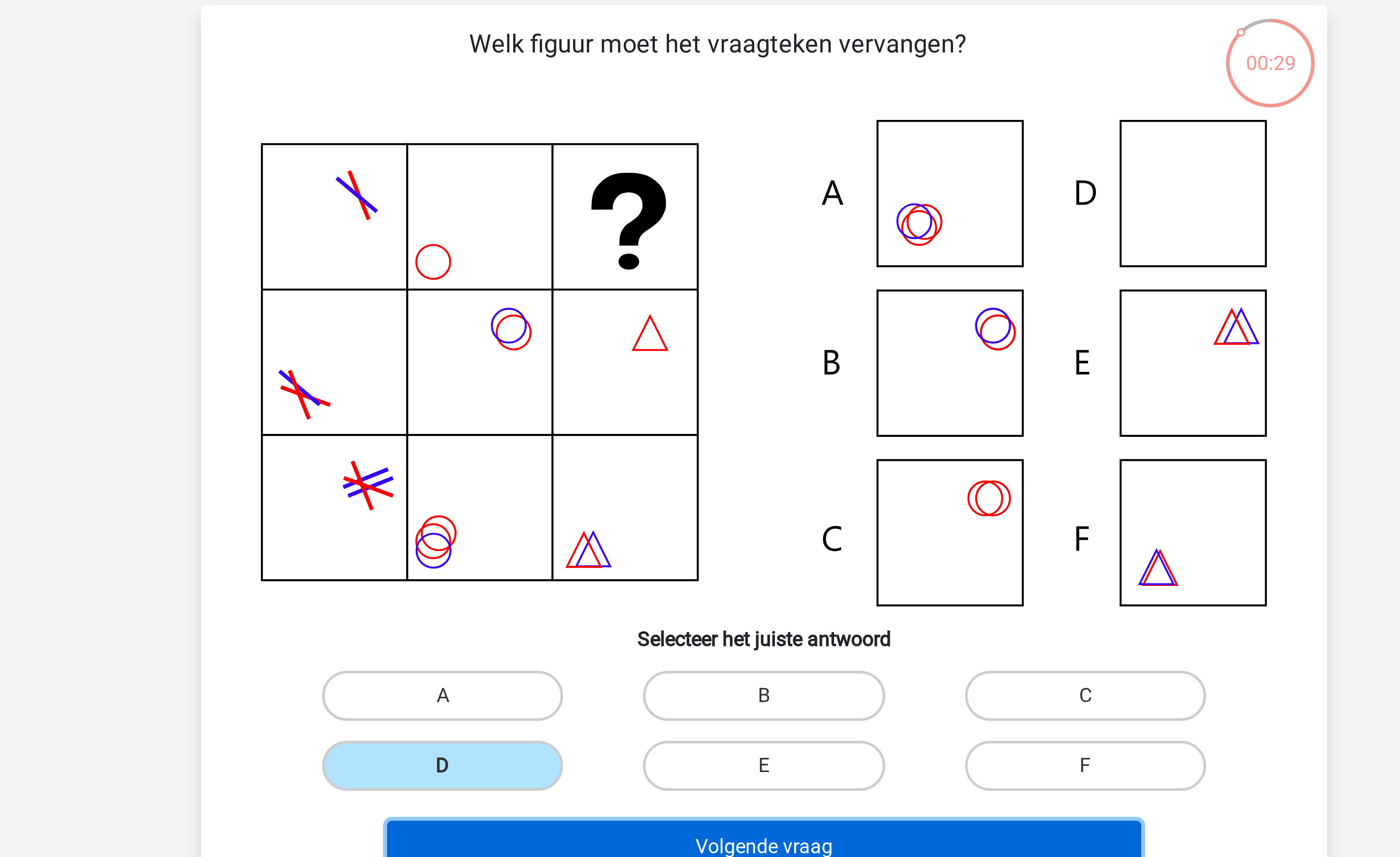
click at [644, 335] on button "Volgende vraag" at bounding box center [701, 339] width 252 height 17
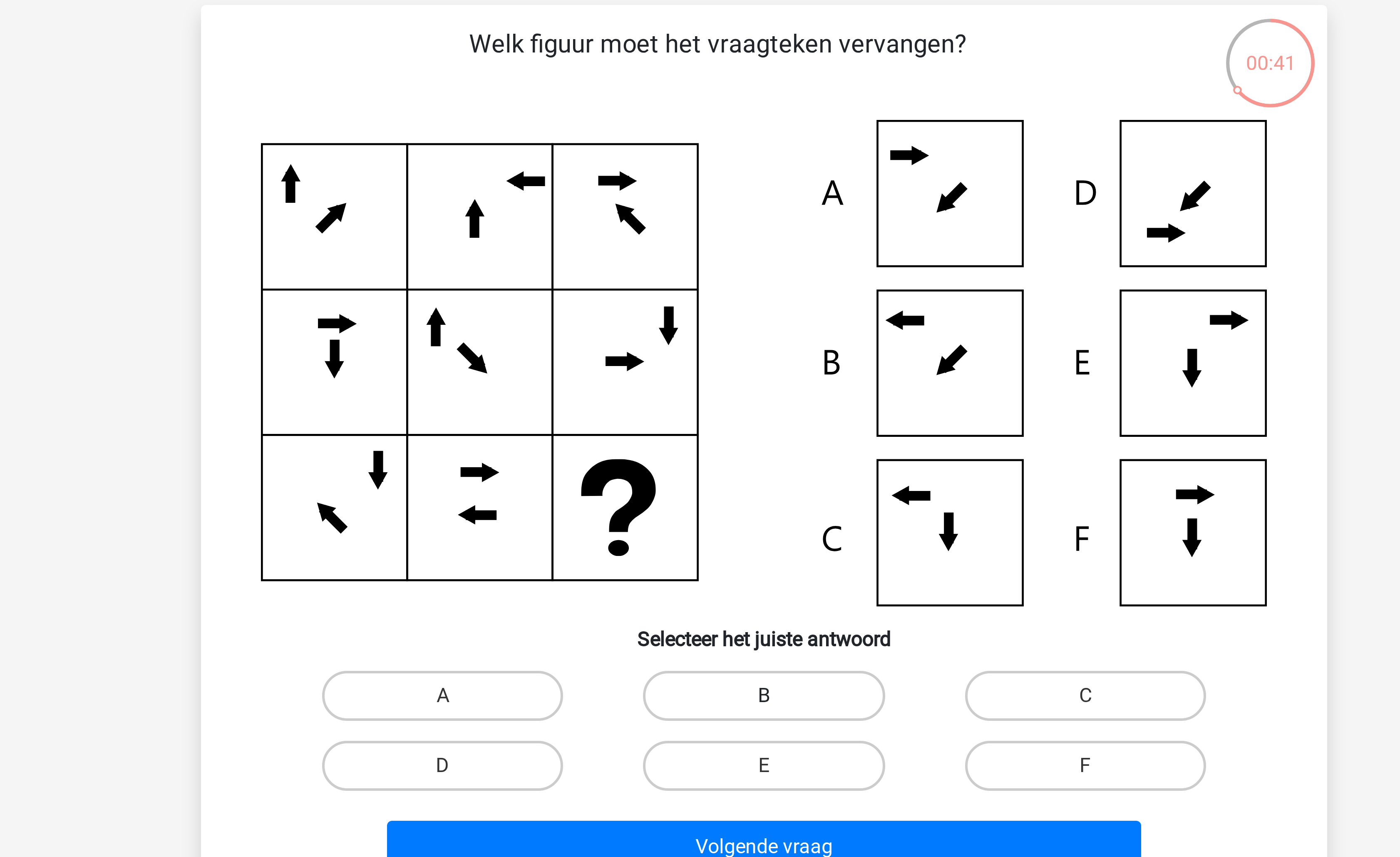
click at [675, 290] on label "B" at bounding box center [699, 288] width 80 height 17
click at [700, 290] on input "B" at bounding box center [702, 291] width 6 height 6
radio input "true"
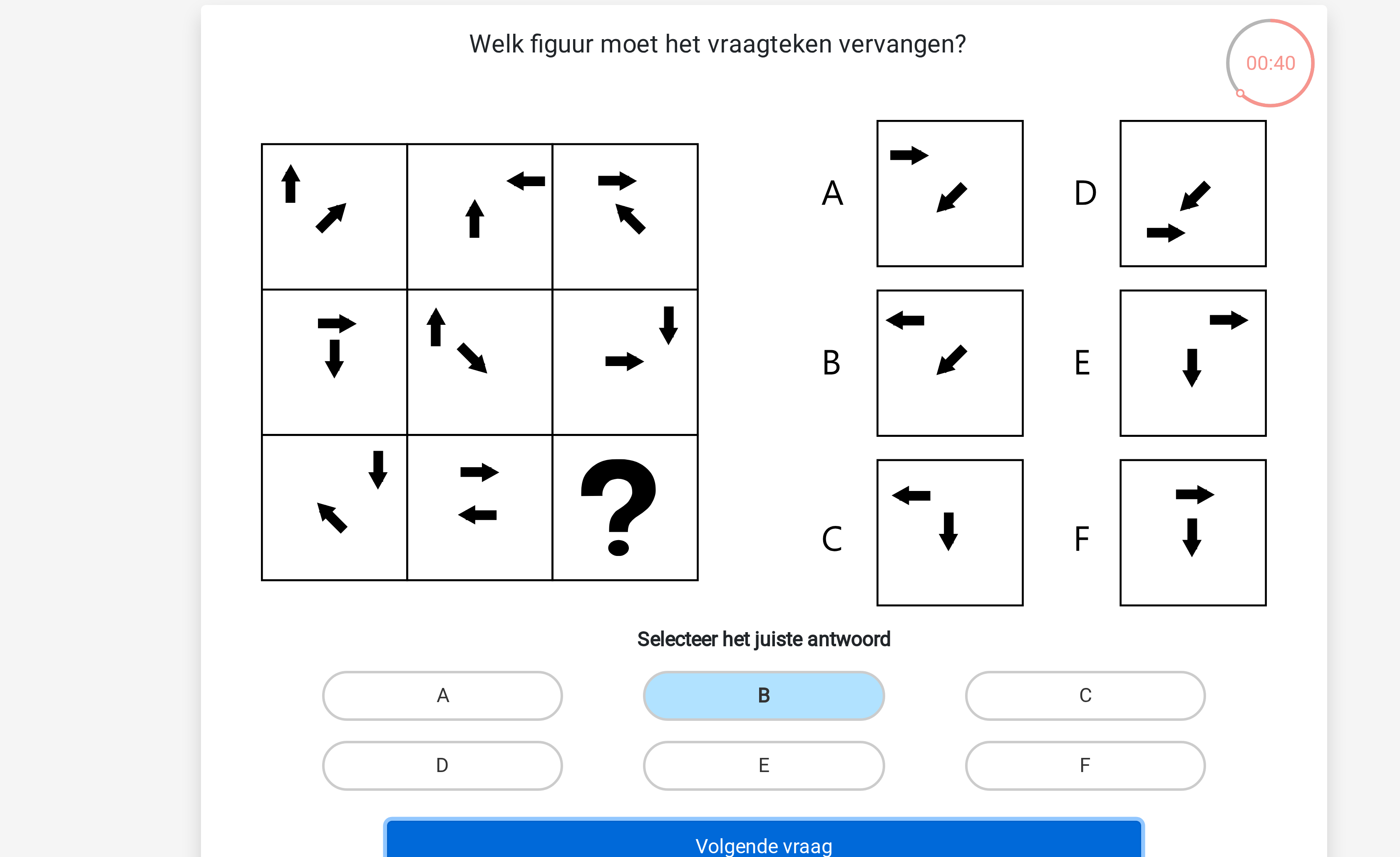
click at [673, 339] on button "Volgende vraag" at bounding box center [701, 339] width 252 height 17
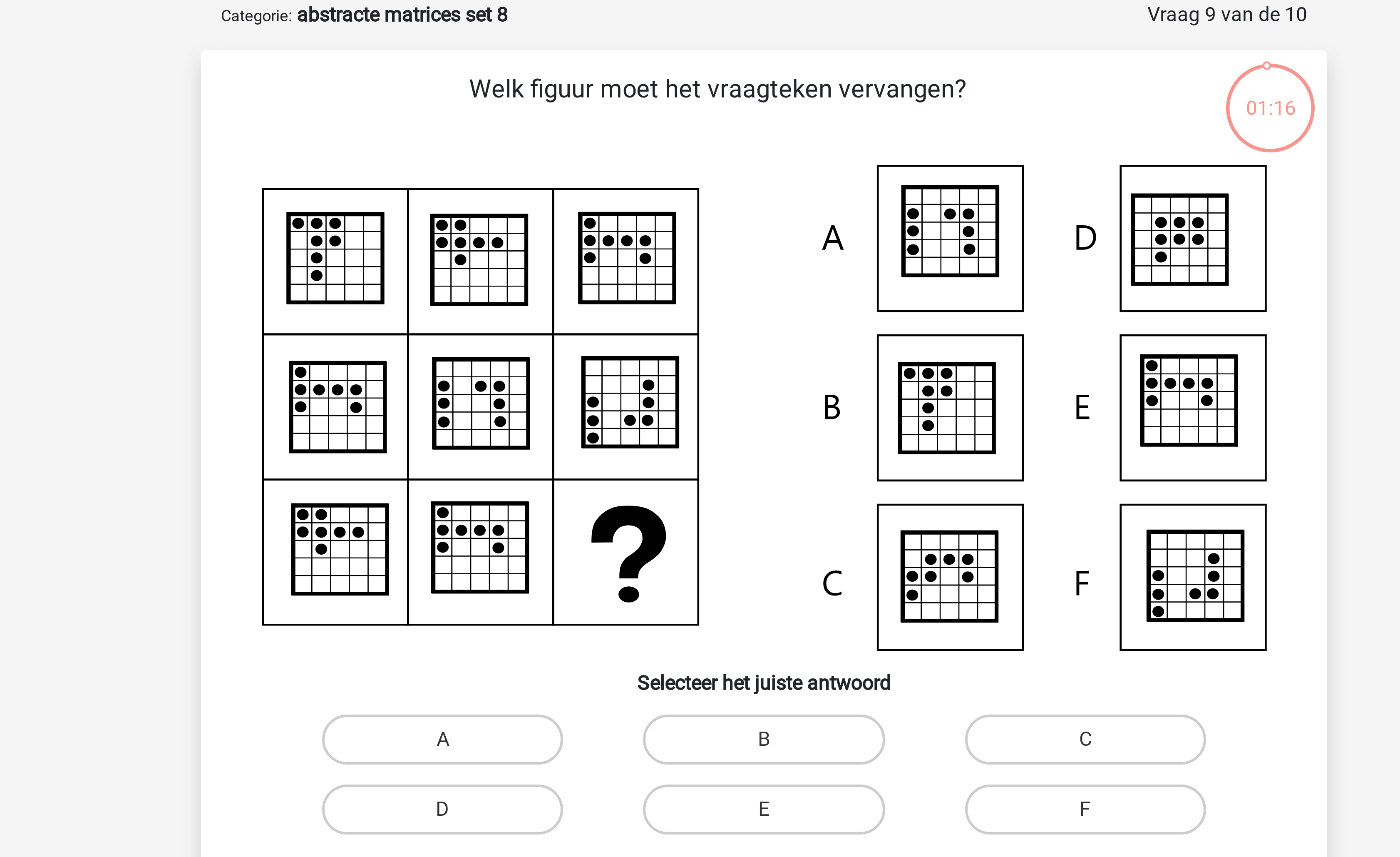
click at [552, 112] on icon at bounding box center [700, 177] width 336 height 162
click at [565, 109] on icon at bounding box center [700, 177] width 336 height 162
click at [571, 294] on label "A" at bounding box center [593, 288] width 80 height 17
click at [593, 293] on input "A" at bounding box center [596, 291] width 6 height 6
radio input "true"
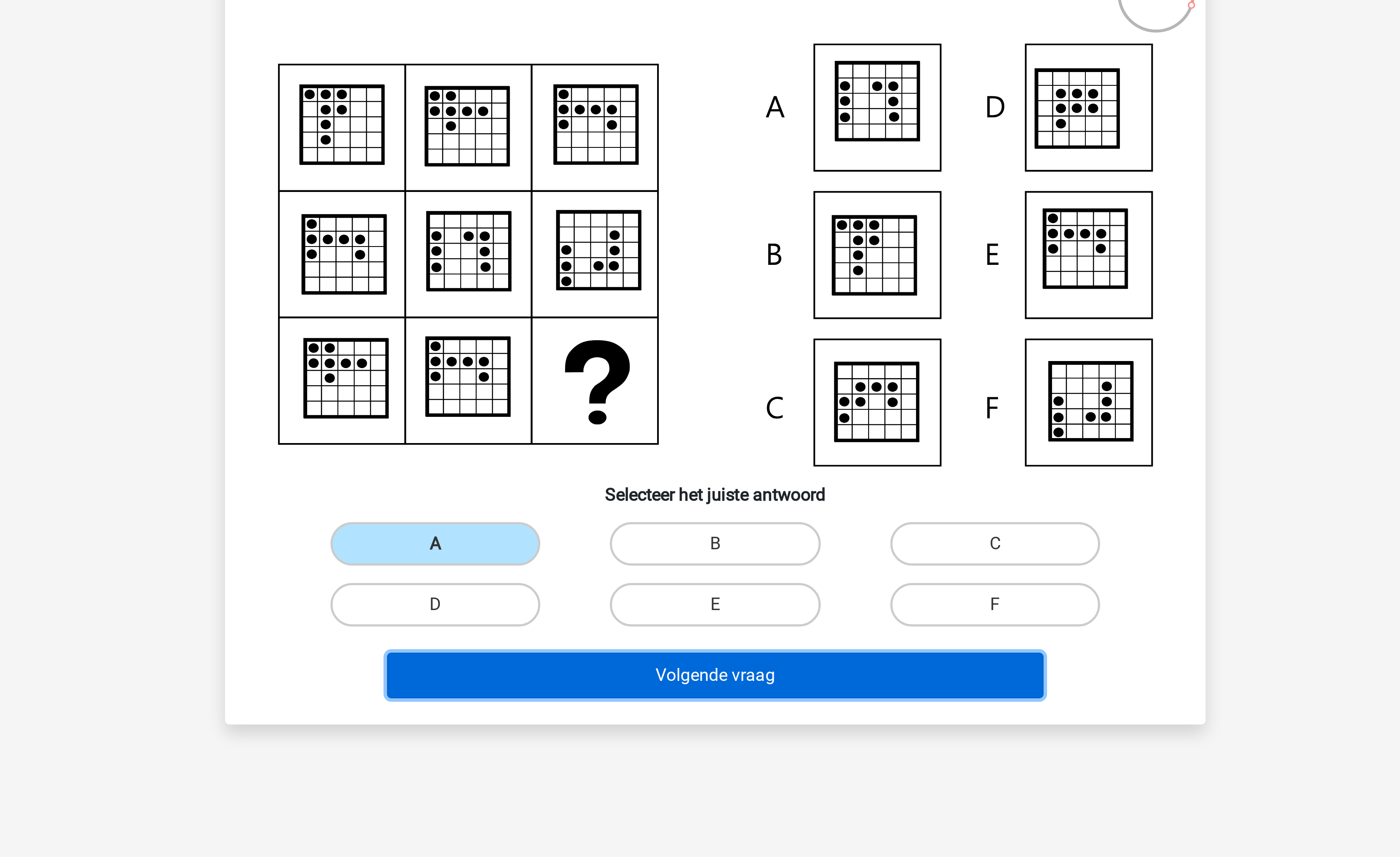
click at [742, 333] on button "Volgende vraag" at bounding box center [701, 338] width 252 height 17
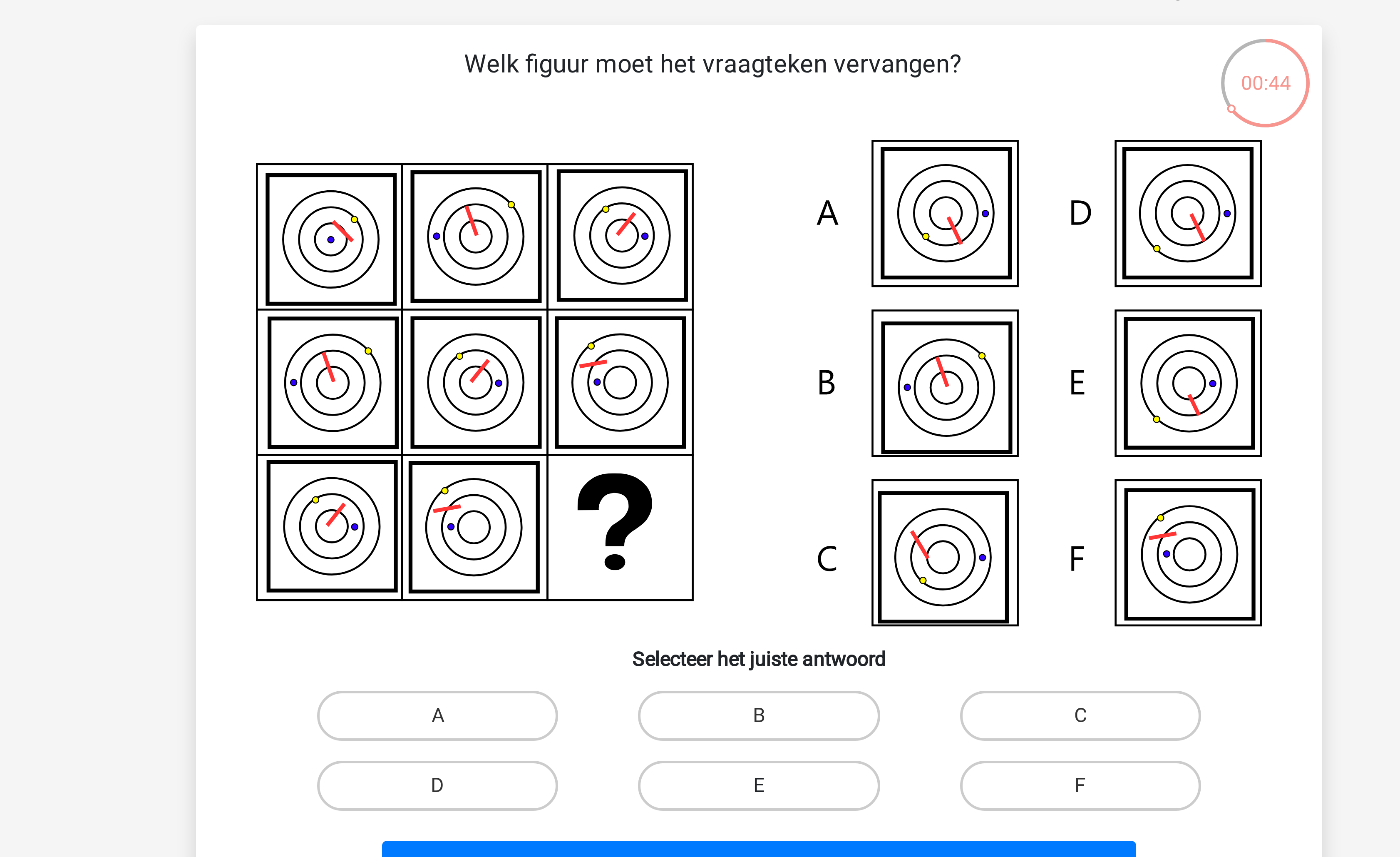
click at [714, 315] on label "E" at bounding box center [699, 311] width 80 height 17
click at [706, 315] on input "E" at bounding box center [702, 315] width 6 height 6
radio input "true"
click at [593, 281] on label "A" at bounding box center [593, 288] width 80 height 17
click at [593, 288] on input "A" at bounding box center [596, 291] width 6 height 6
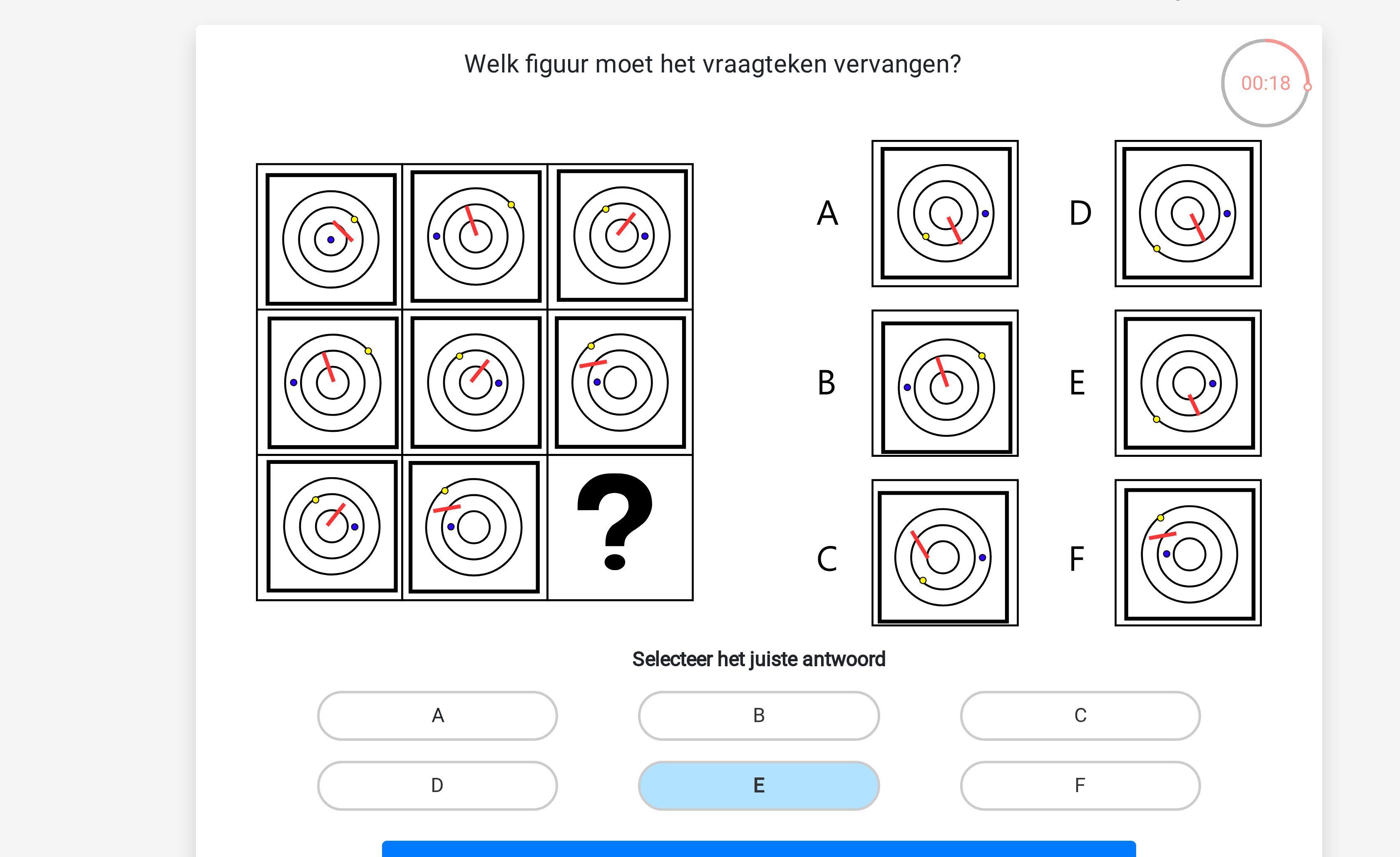
radio input "true"
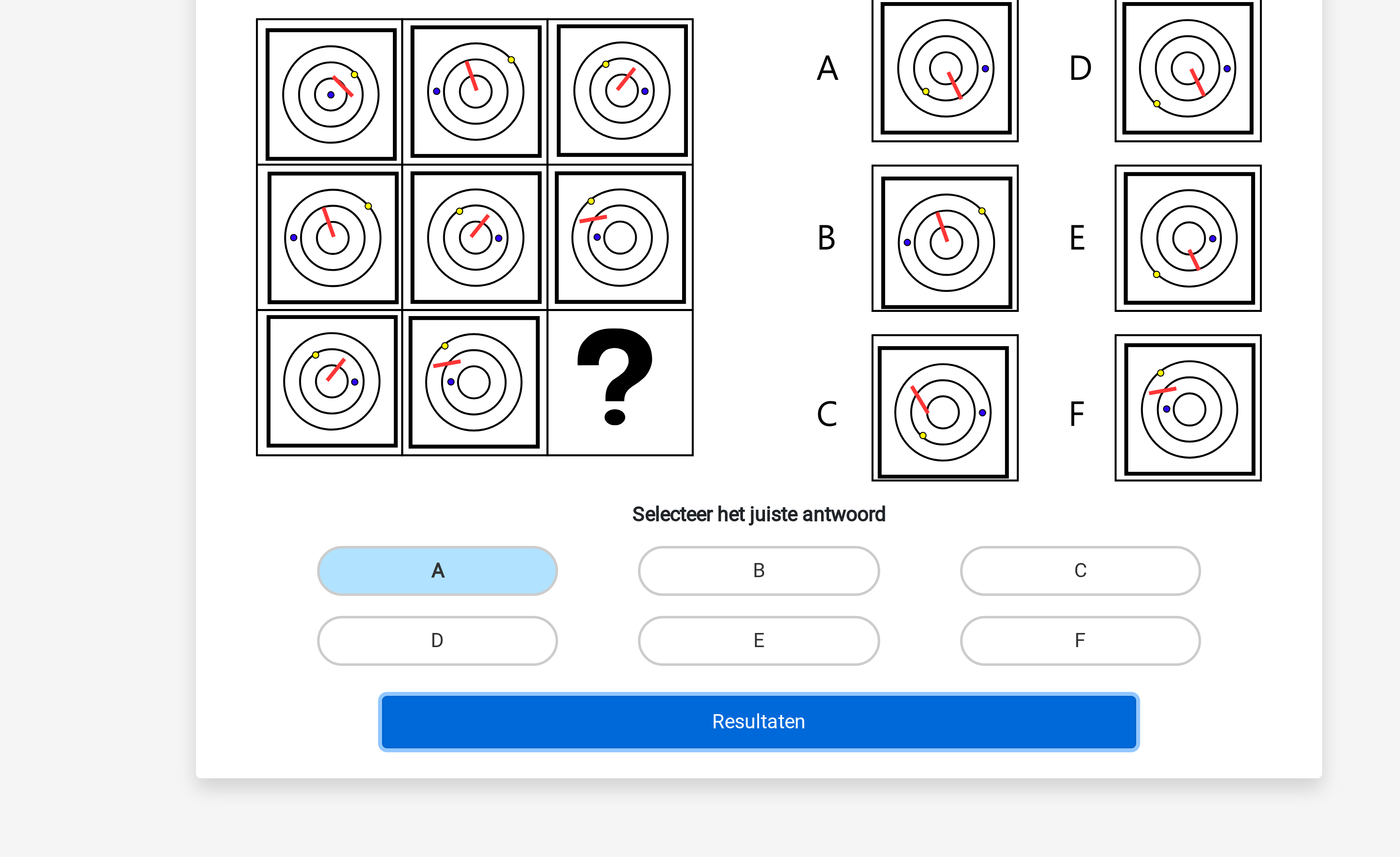
click at [702, 342] on button "Resultaten" at bounding box center [701, 339] width 252 height 17
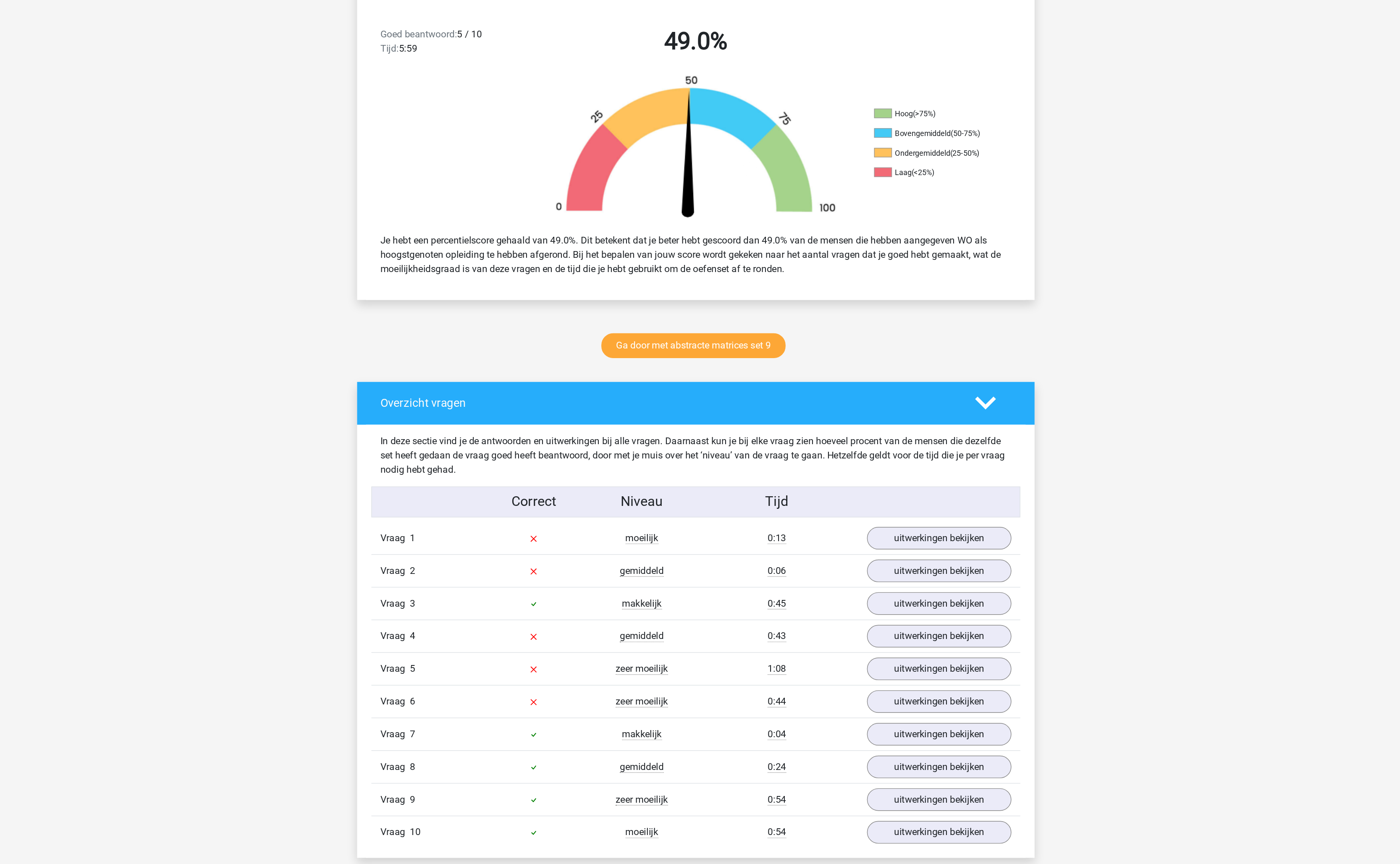
scroll to position [158, 0]
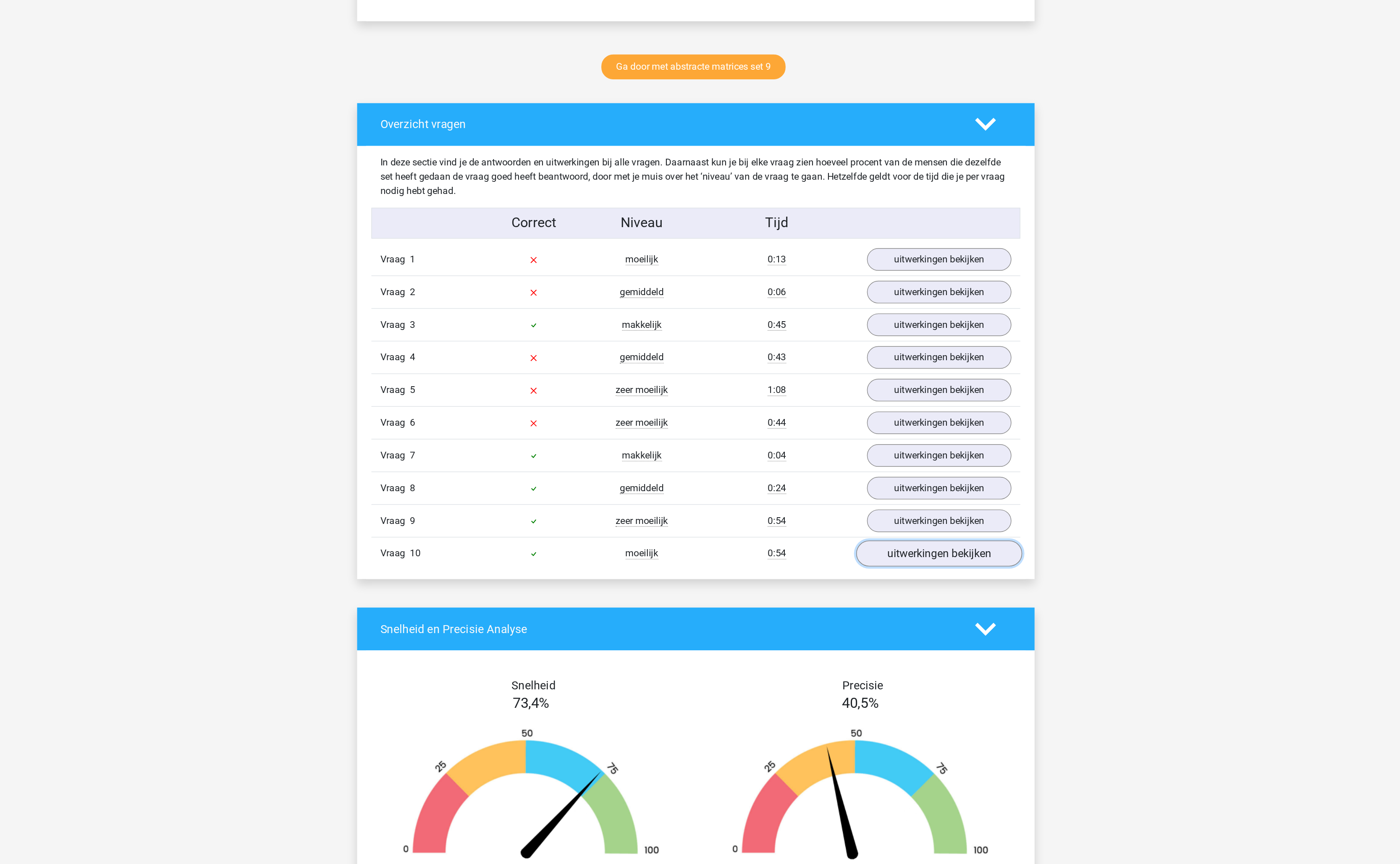
click at [855, 654] on link "uitwerkingen bekijken" at bounding box center [872, 644] width 117 height 18
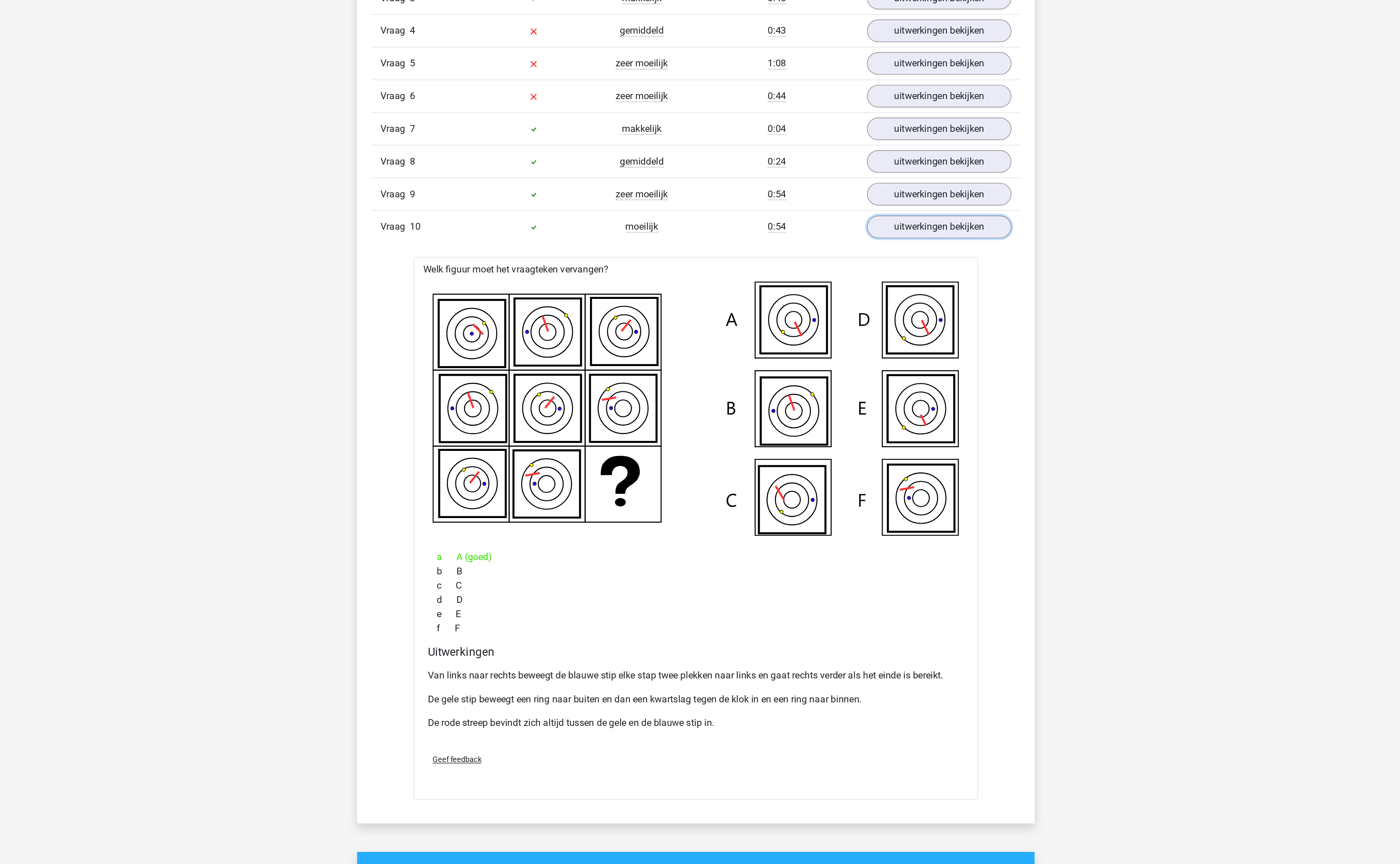
scroll to position [388, 0]
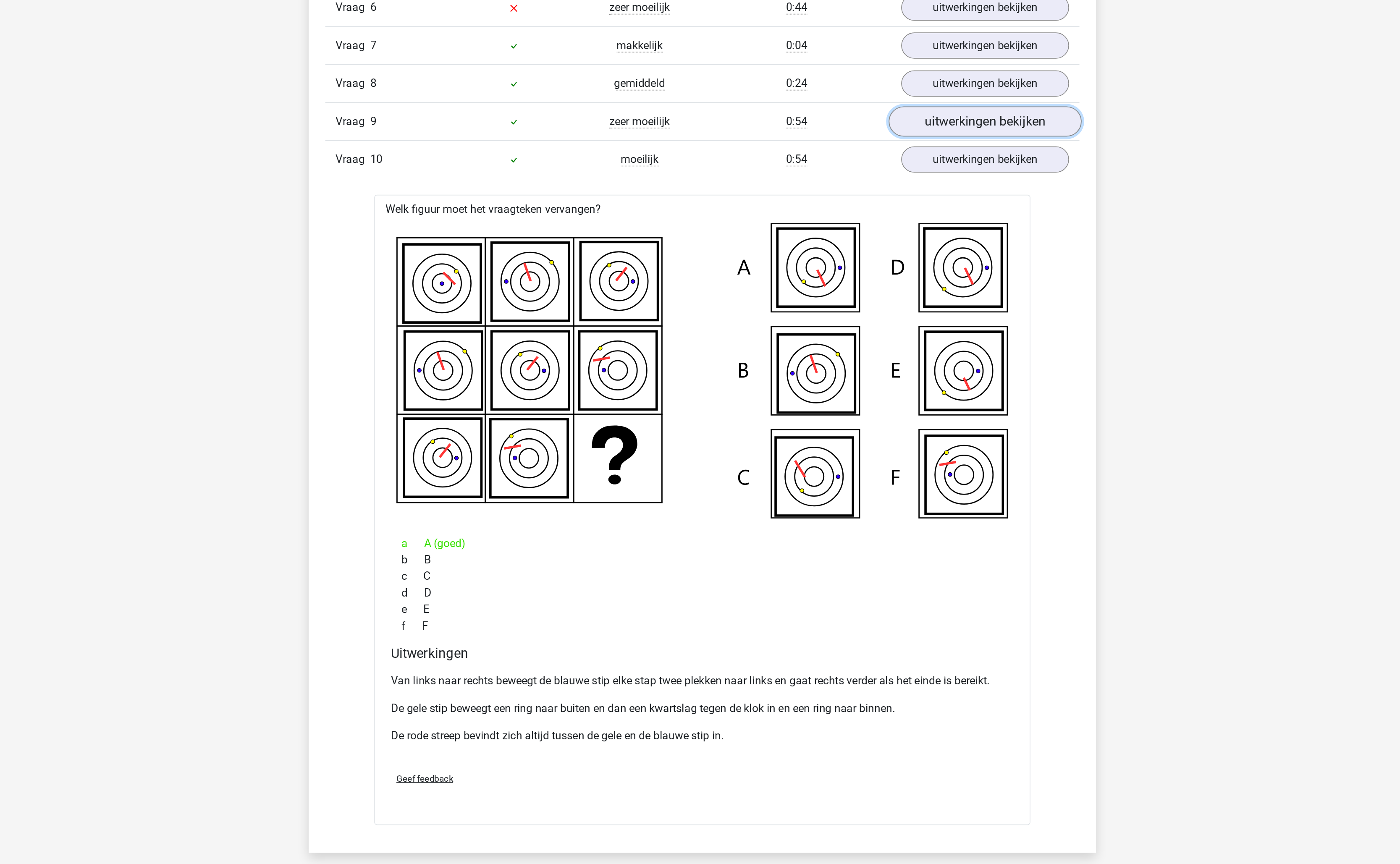
click at [836, 400] on link "uitwerkingen bekijken" at bounding box center [872, 391] width 117 height 18
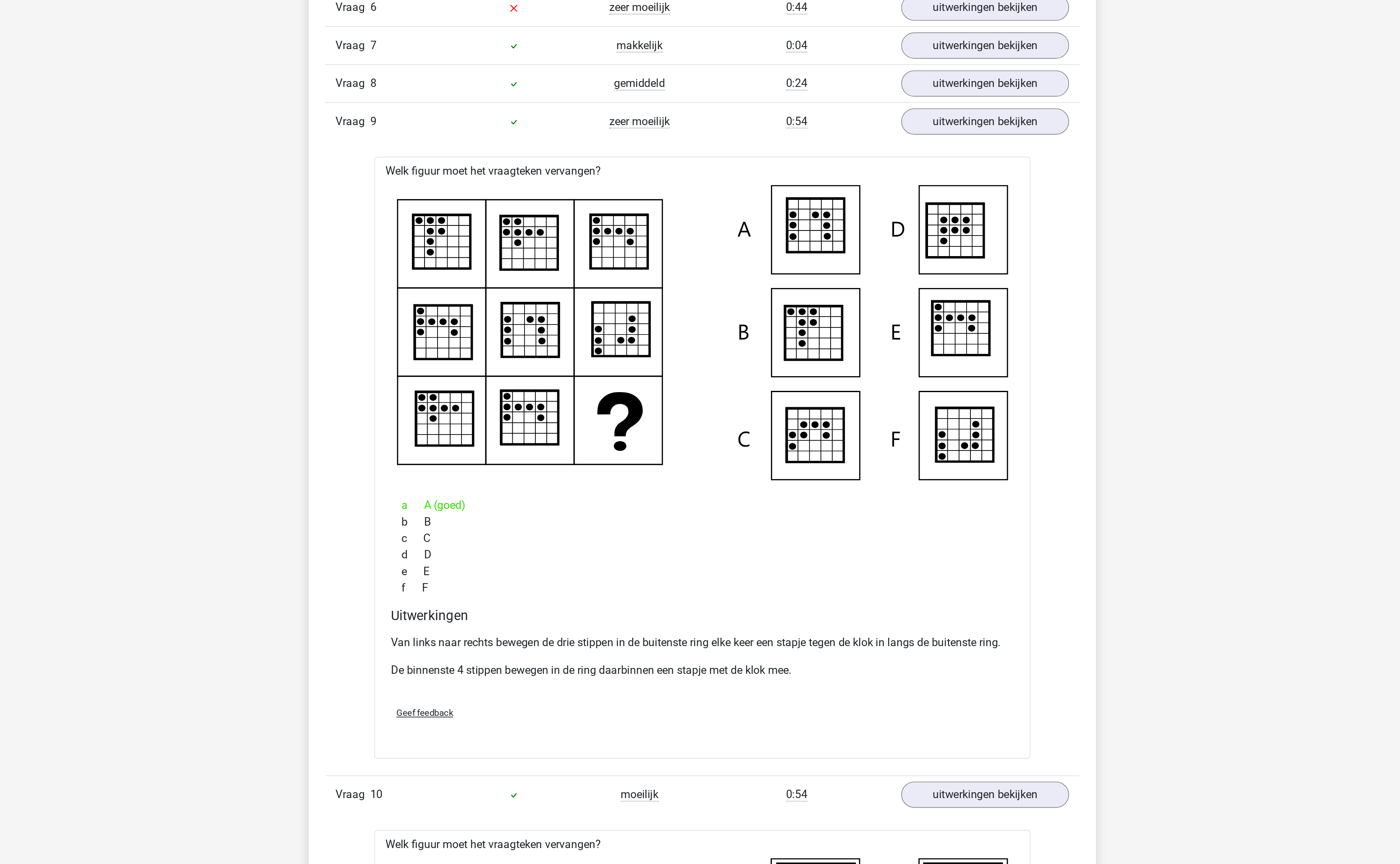
click at [512, 713] on p "Van links naar rechts bewegen de drie stippen in de buitenste ring elke keer ee…" at bounding box center [700, 708] width 379 height 10
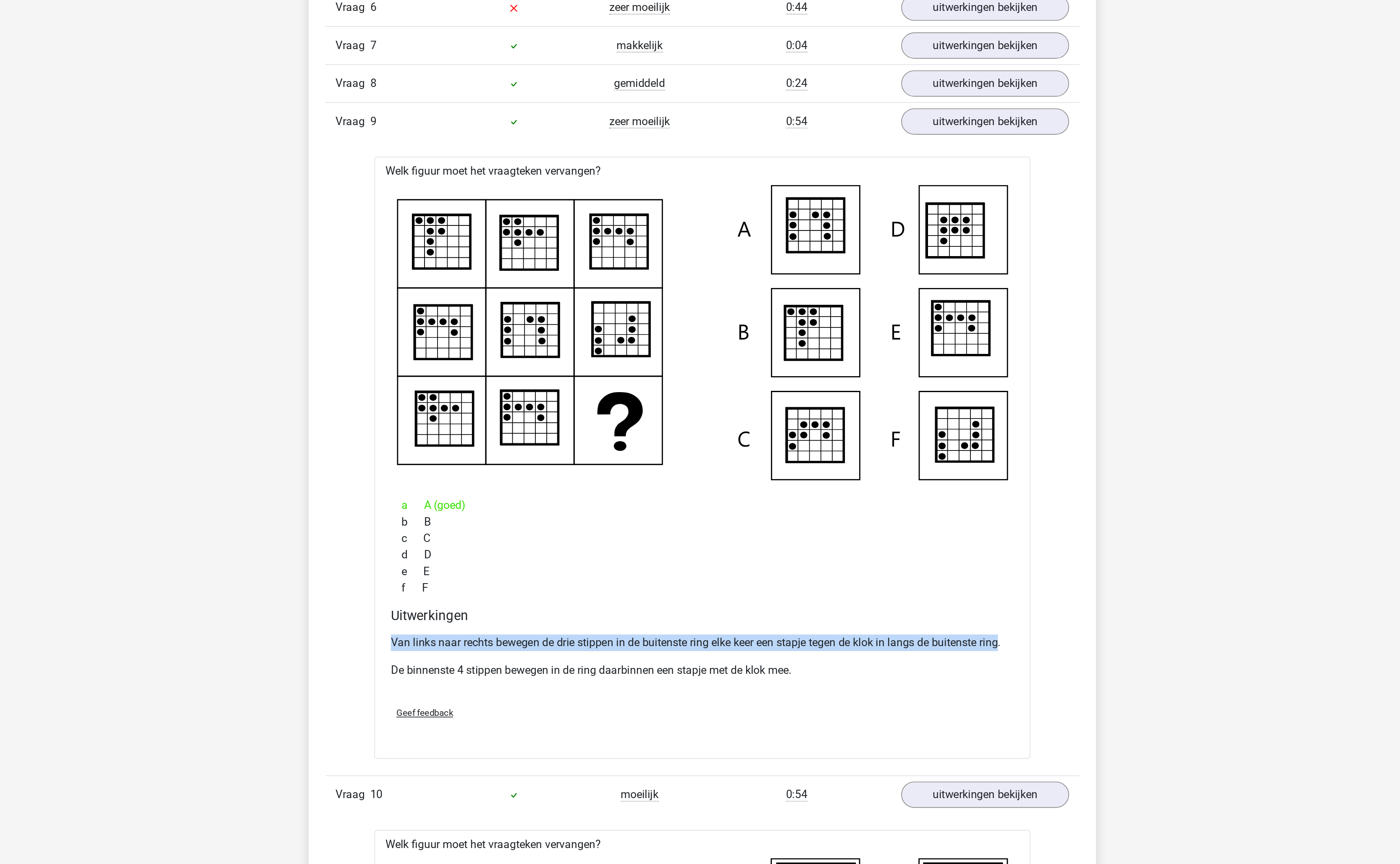
drag, startPoint x: 512, startPoint y: 722, endPoint x: 874, endPoint y: 722, distance: 362.0
click at [874, 713] on p "Van links naar rechts bewegen de drie stippen in de buitenste ring elke keer ee…" at bounding box center [700, 708] width 379 height 10
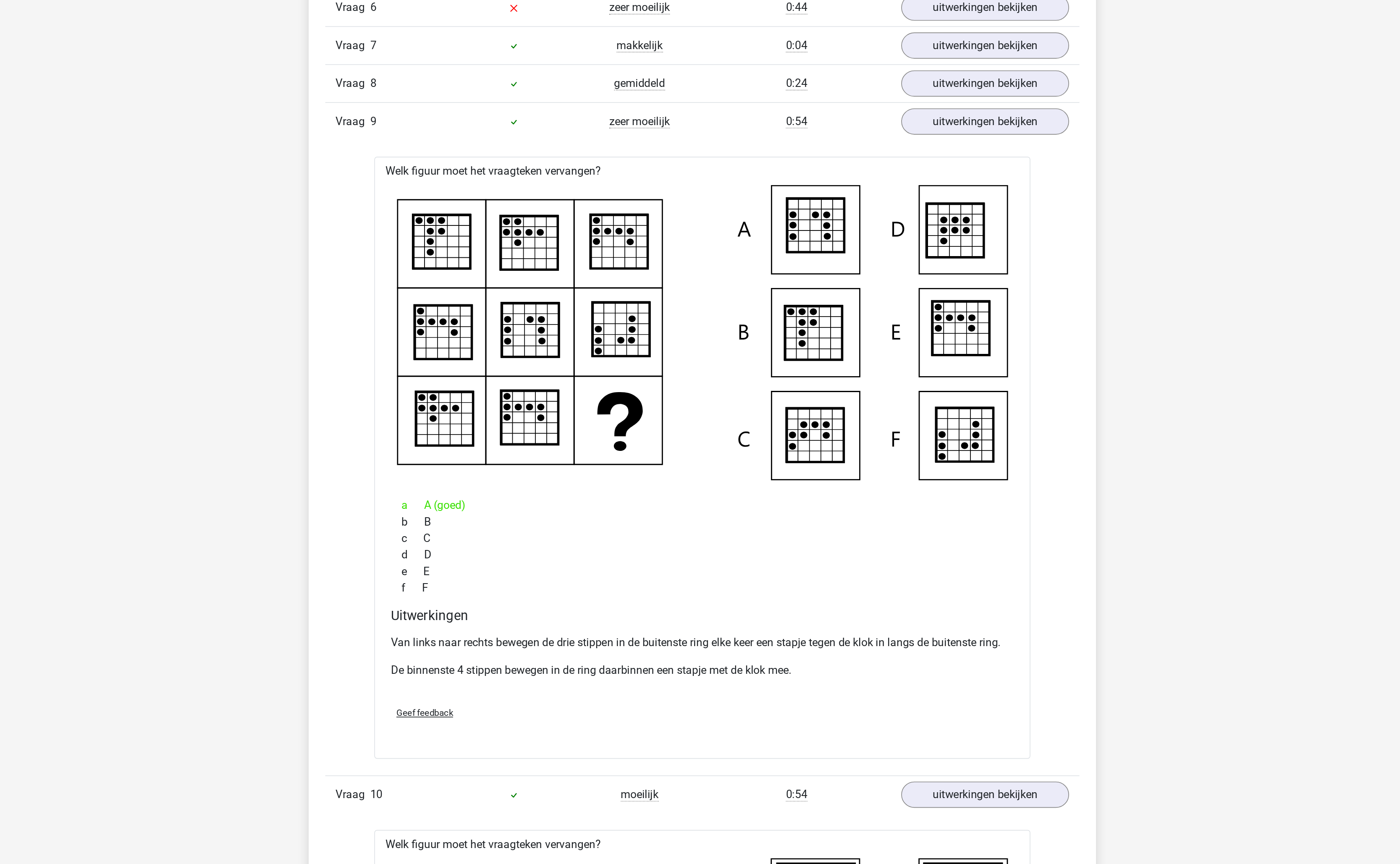
click at [569, 730] on p "De binnenste 4 stippen bewegen in de ring daarbinnen een stapje met de klok mee." at bounding box center [700, 725] width 379 height 10
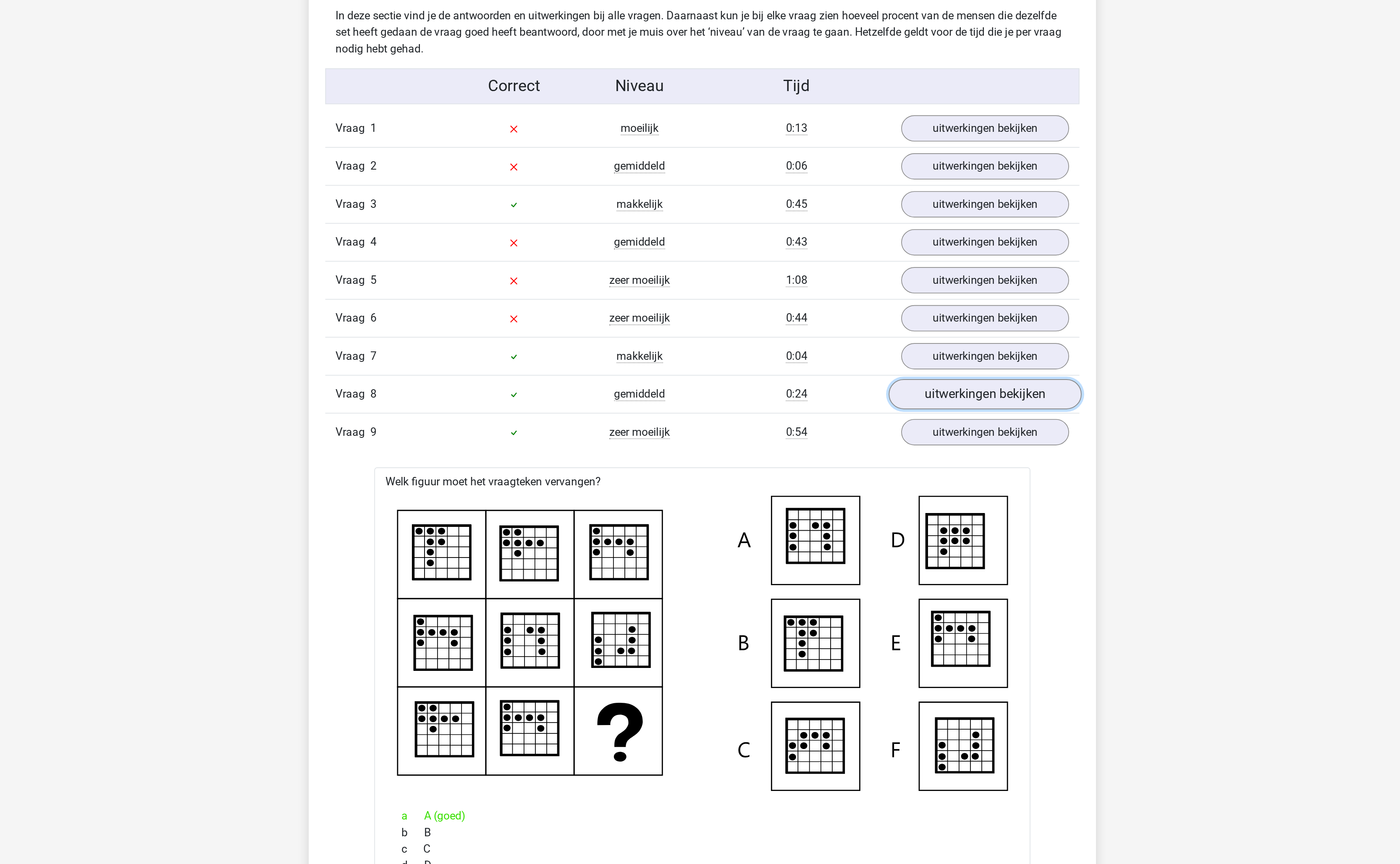
click at [845, 378] on link "uitwerkingen bekijken" at bounding box center [872, 367] width 117 height 18
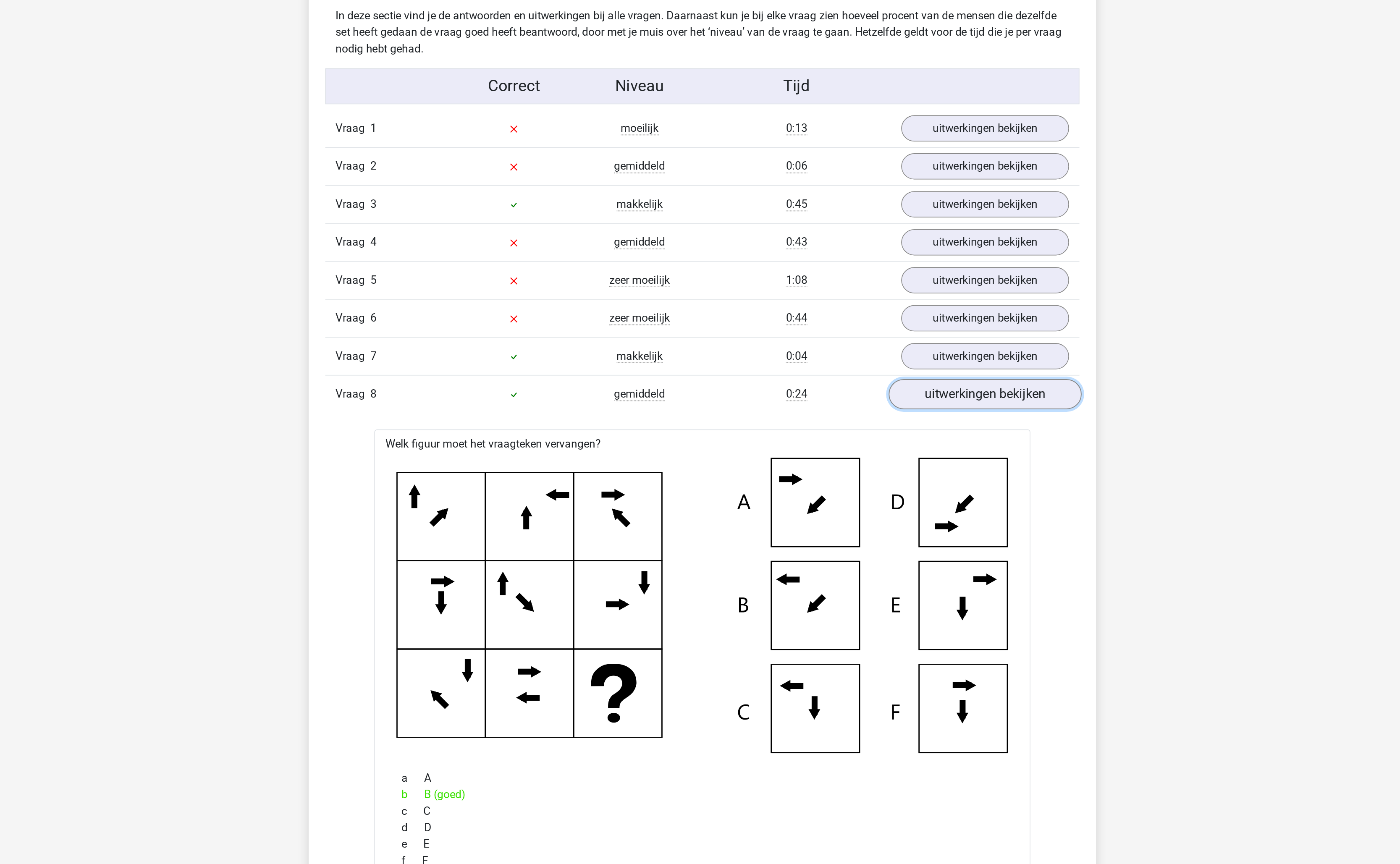
click at [845, 378] on link "uitwerkingen bekijken" at bounding box center [872, 367] width 117 height 18
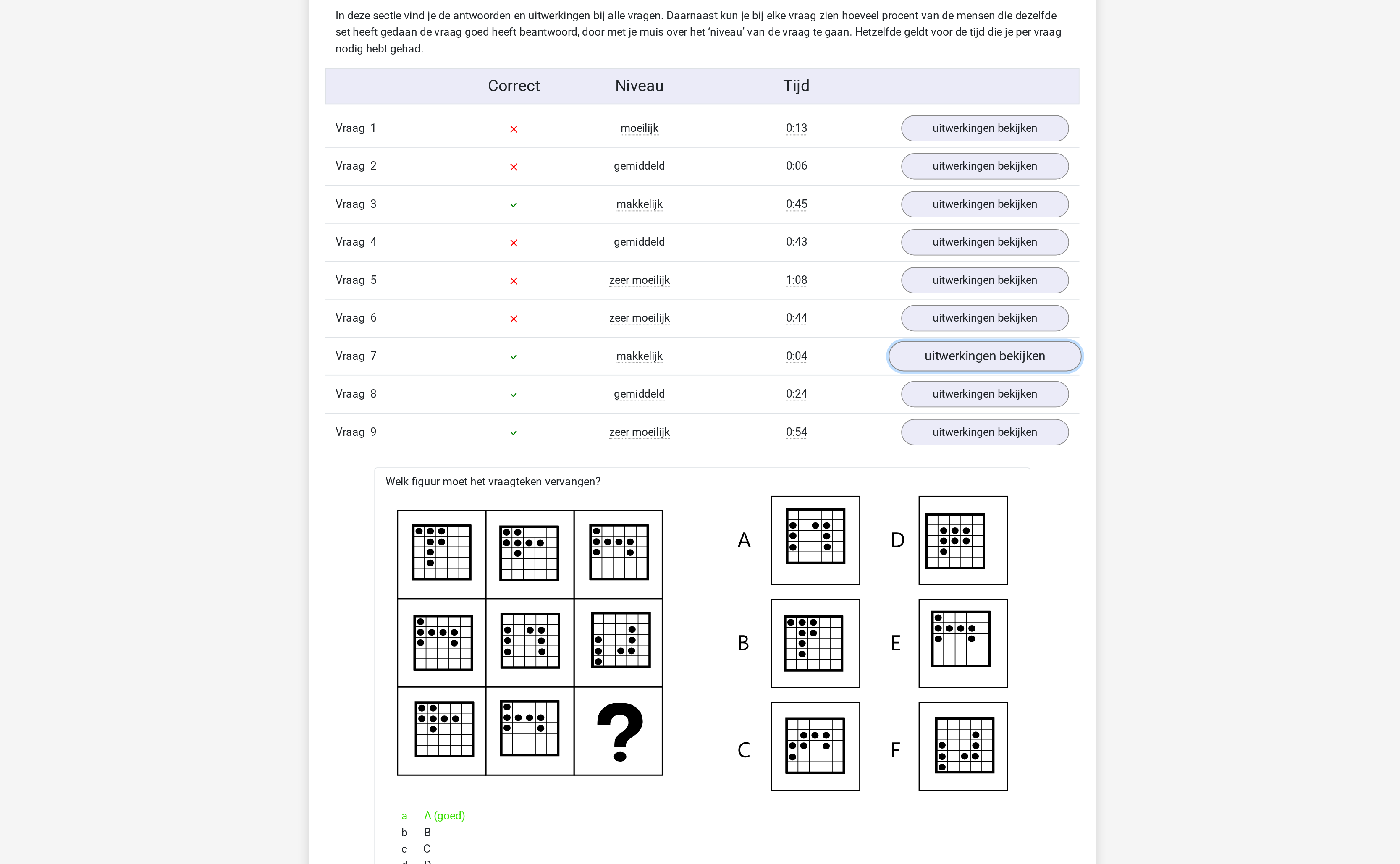
click at [855, 352] on link "uitwerkingen bekijken" at bounding box center [872, 345] width 117 height 18
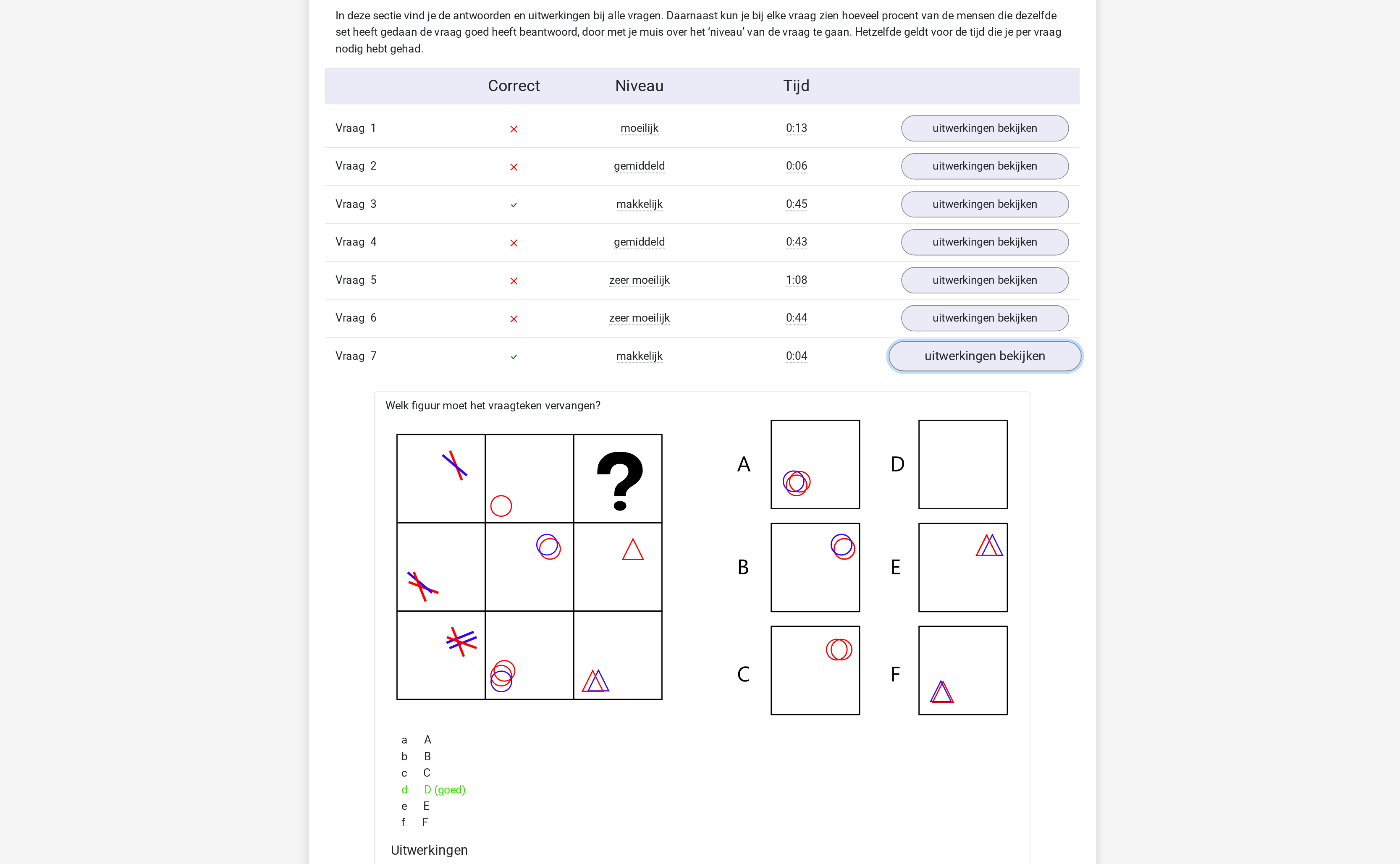
click at [855, 352] on link "uitwerkingen bekijken" at bounding box center [872, 345] width 117 height 18
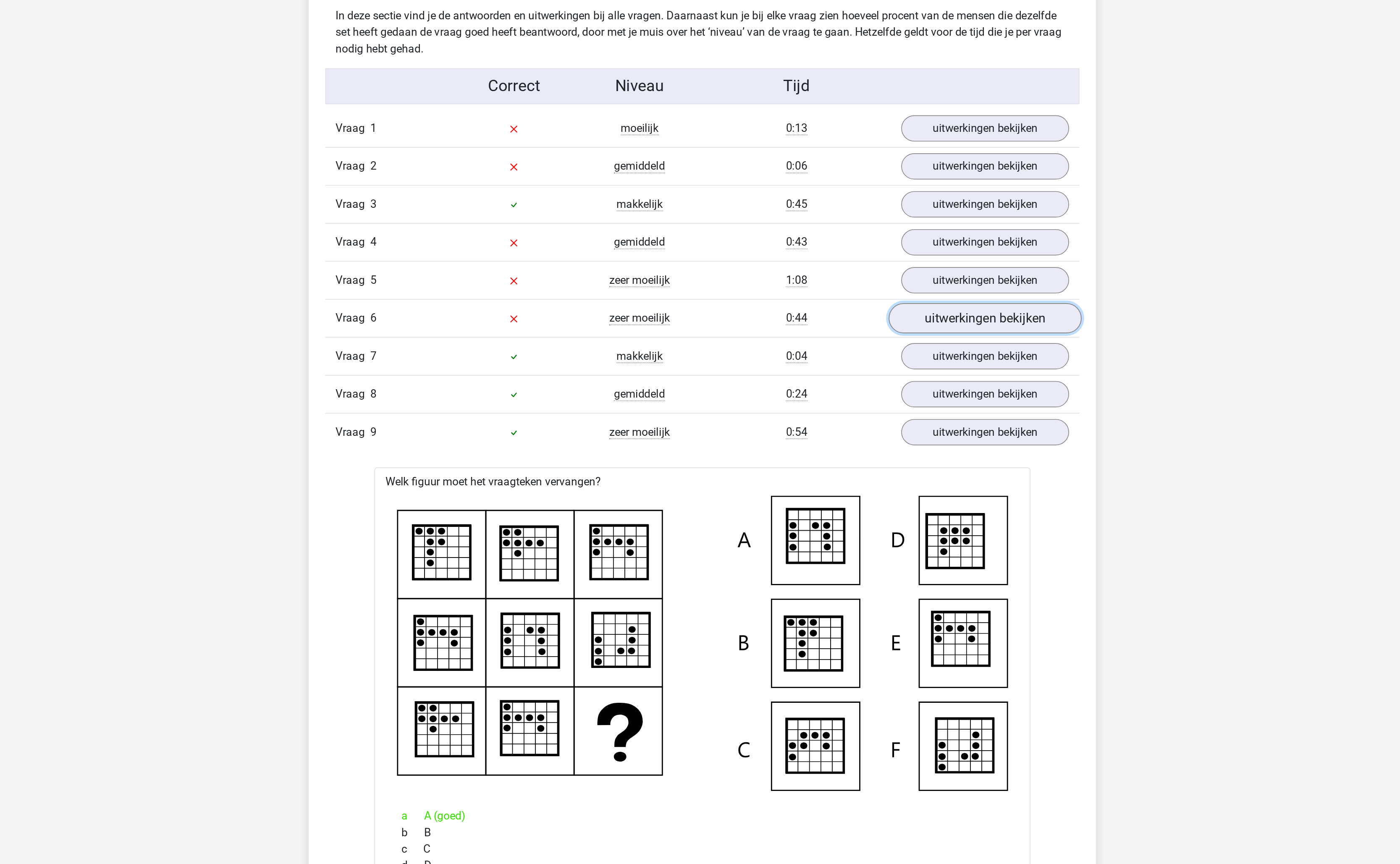
click at [868, 331] on link "uitwerkingen bekijken" at bounding box center [872, 322] width 117 height 18
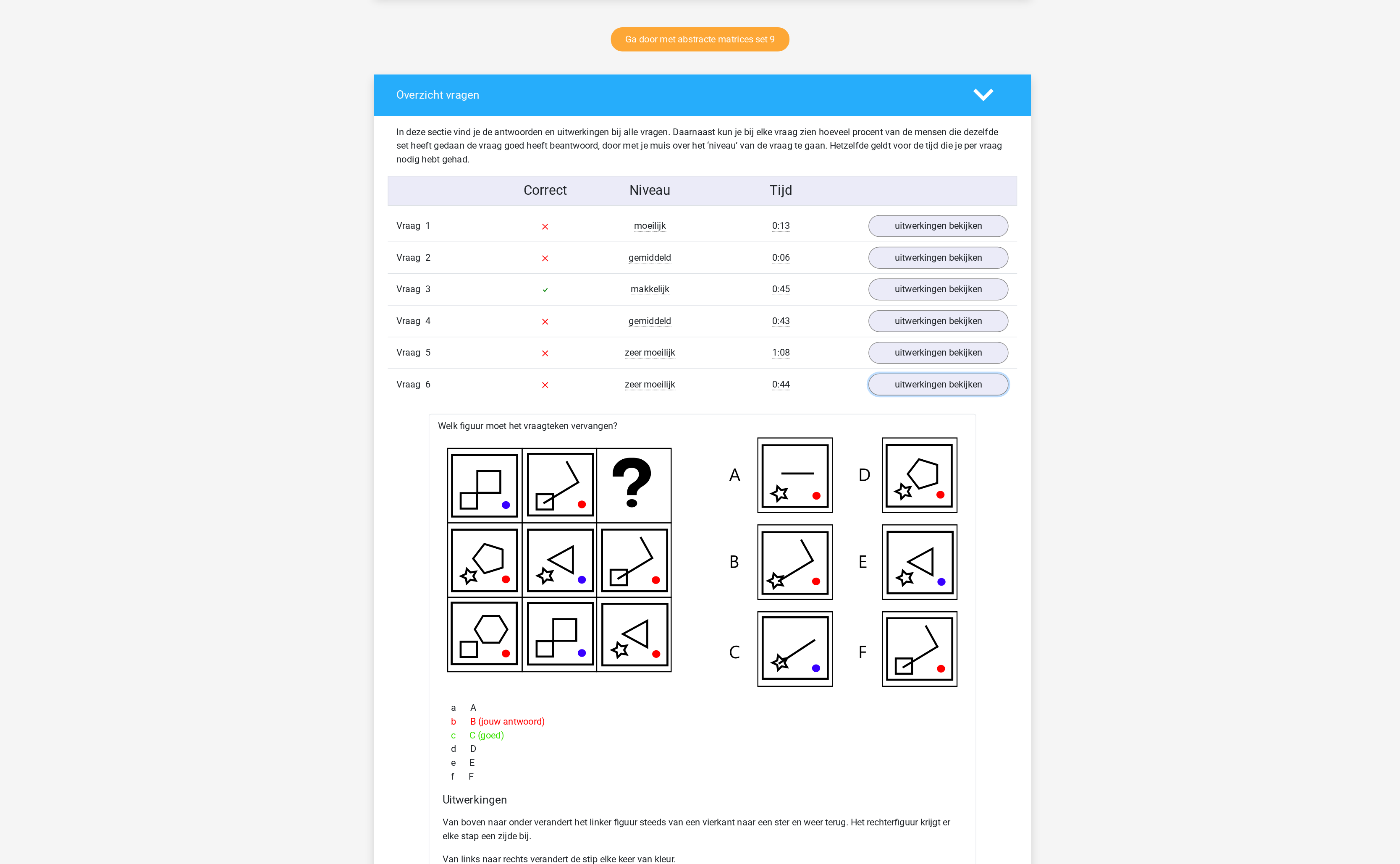
scroll to position [360, 0]
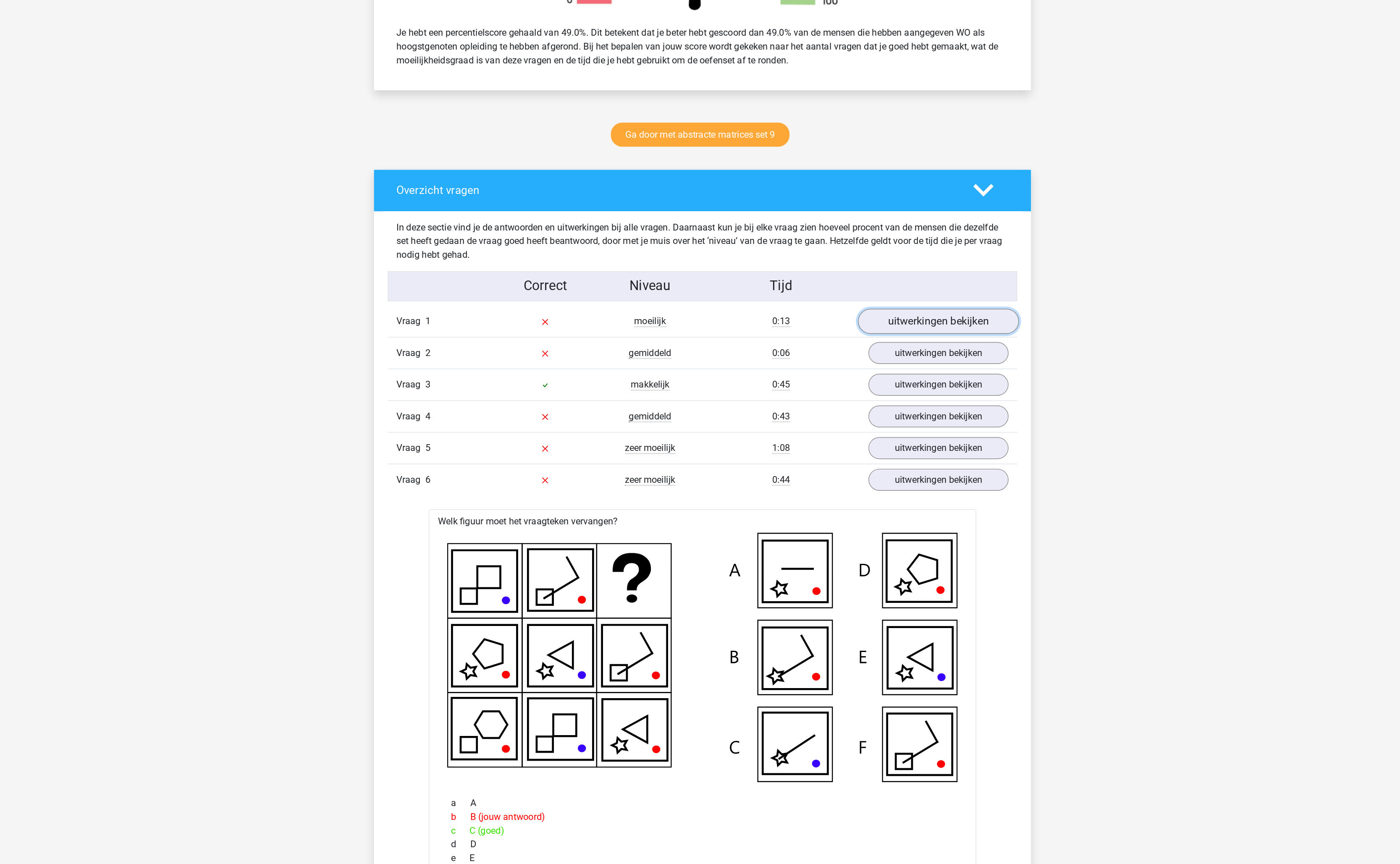
click at [855, 242] on link "uitwerkingen bekijken" at bounding box center [872, 234] width 117 height 18
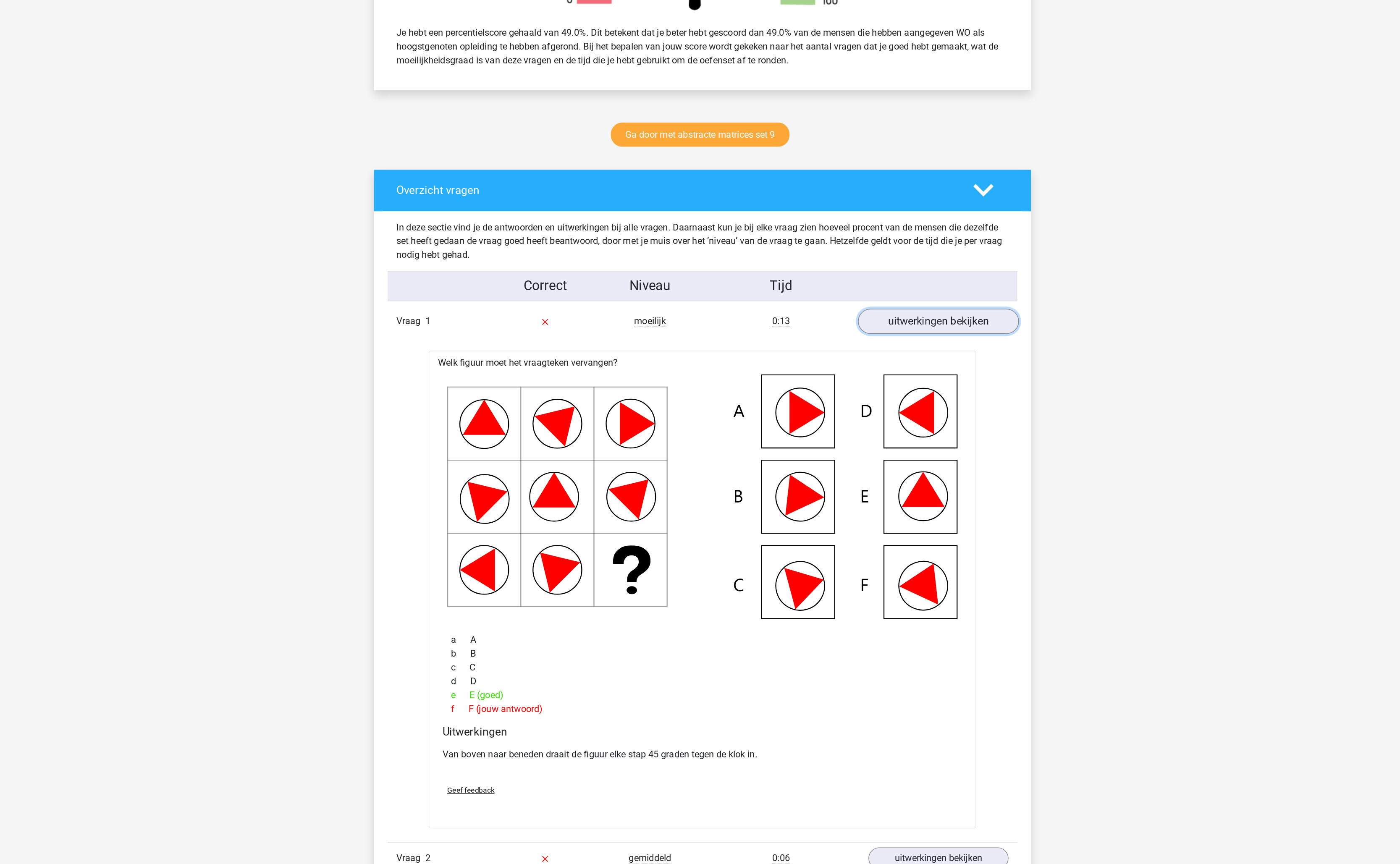
click at [871, 238] on link "uitwerkingen bekijken" at bounding box center [872, 234] width 117 height 18
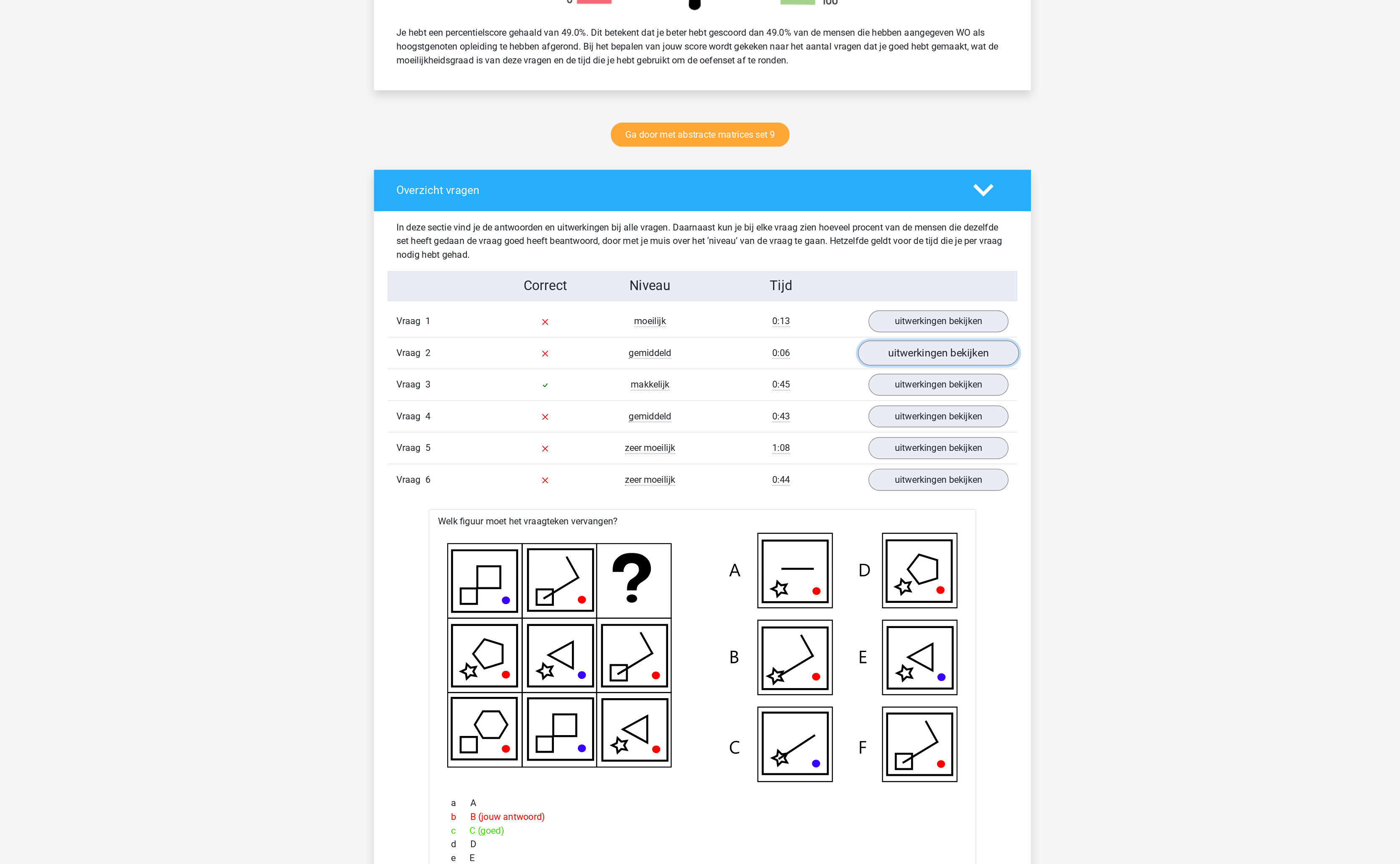
click at [877, 266] on link "uitwerkingen bekijken" at bounding box center [872, 257] width 117 height 18
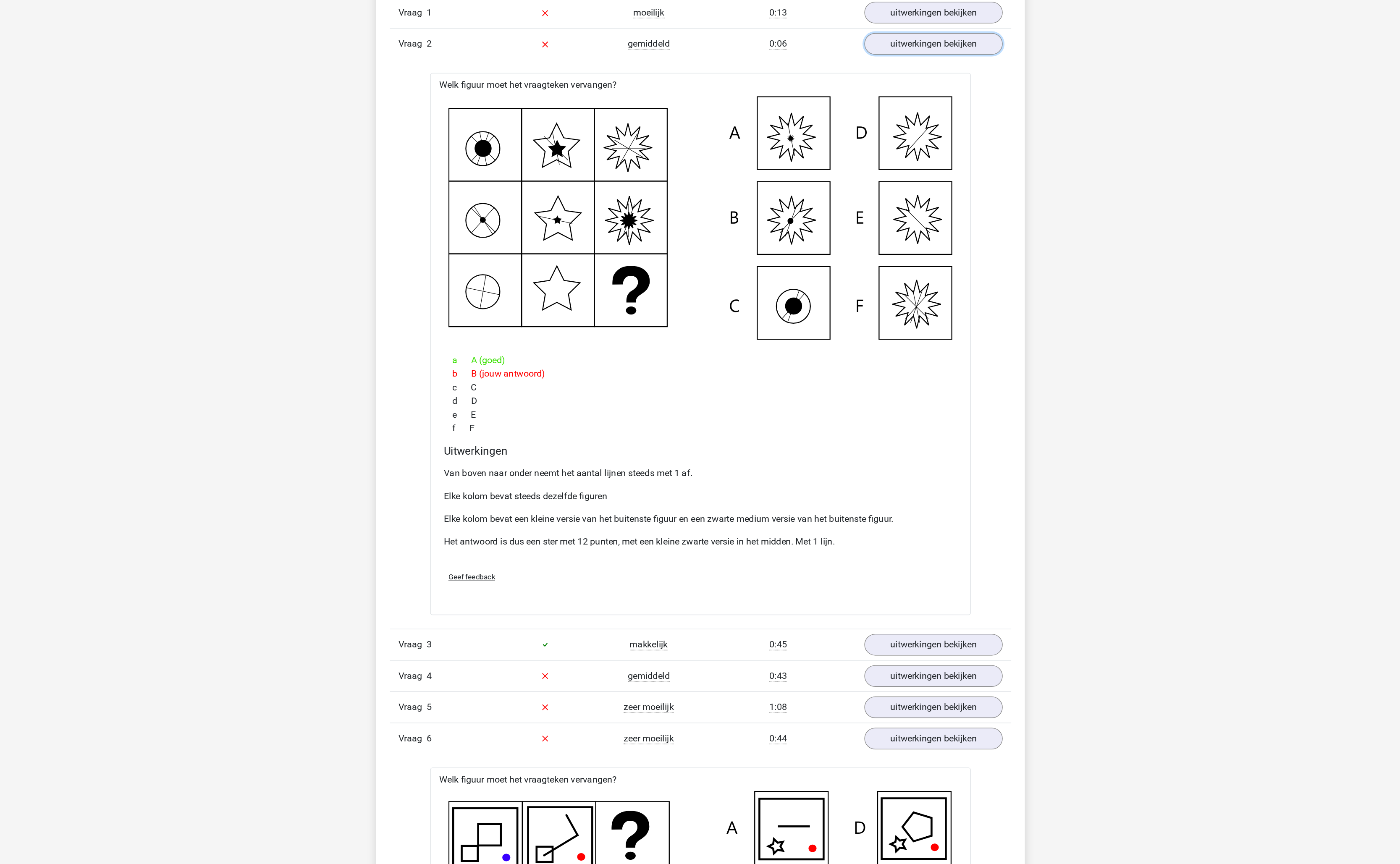
scroll to position [430, 0]
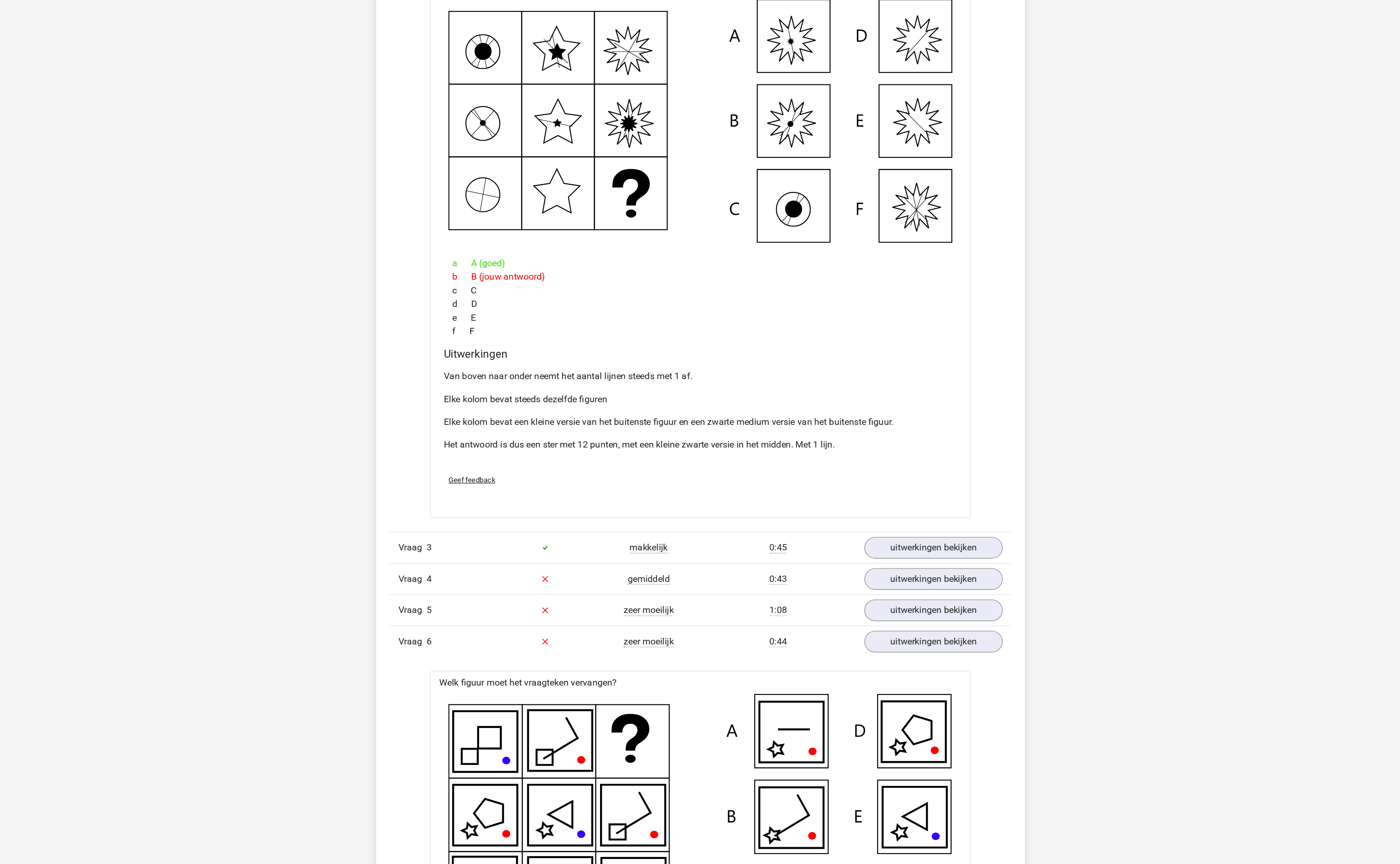
click at [847, 665] on div "Vraag 4 gemiddeld 0:43 uitwerkingen bekijken" at bounding box center [700, 653] width 458 height 23
click at [852, 661] on link "uitwerkingen bekijken" at bounding box center [872, 653] width 117 height 18
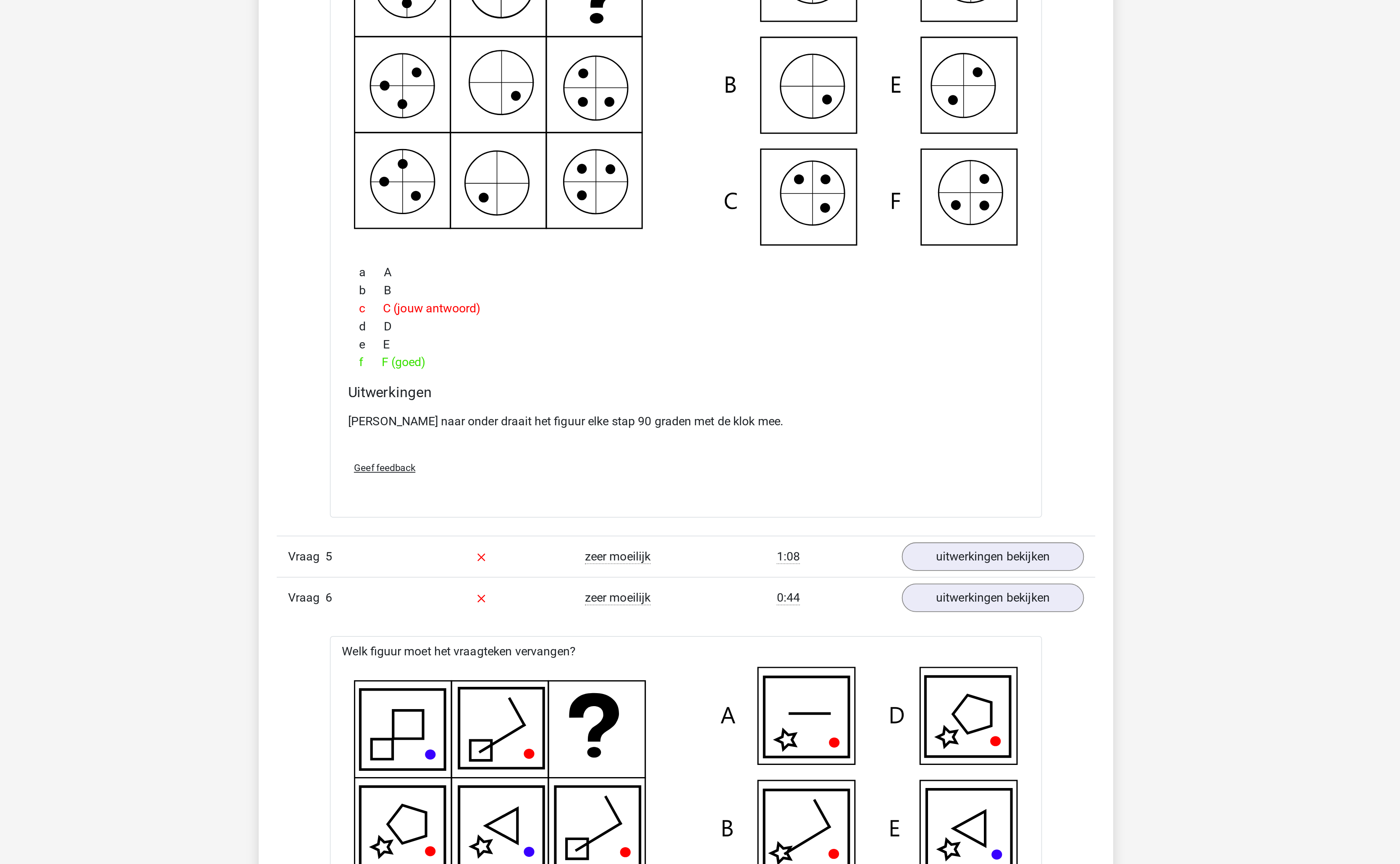
scroll to position [824, 0]
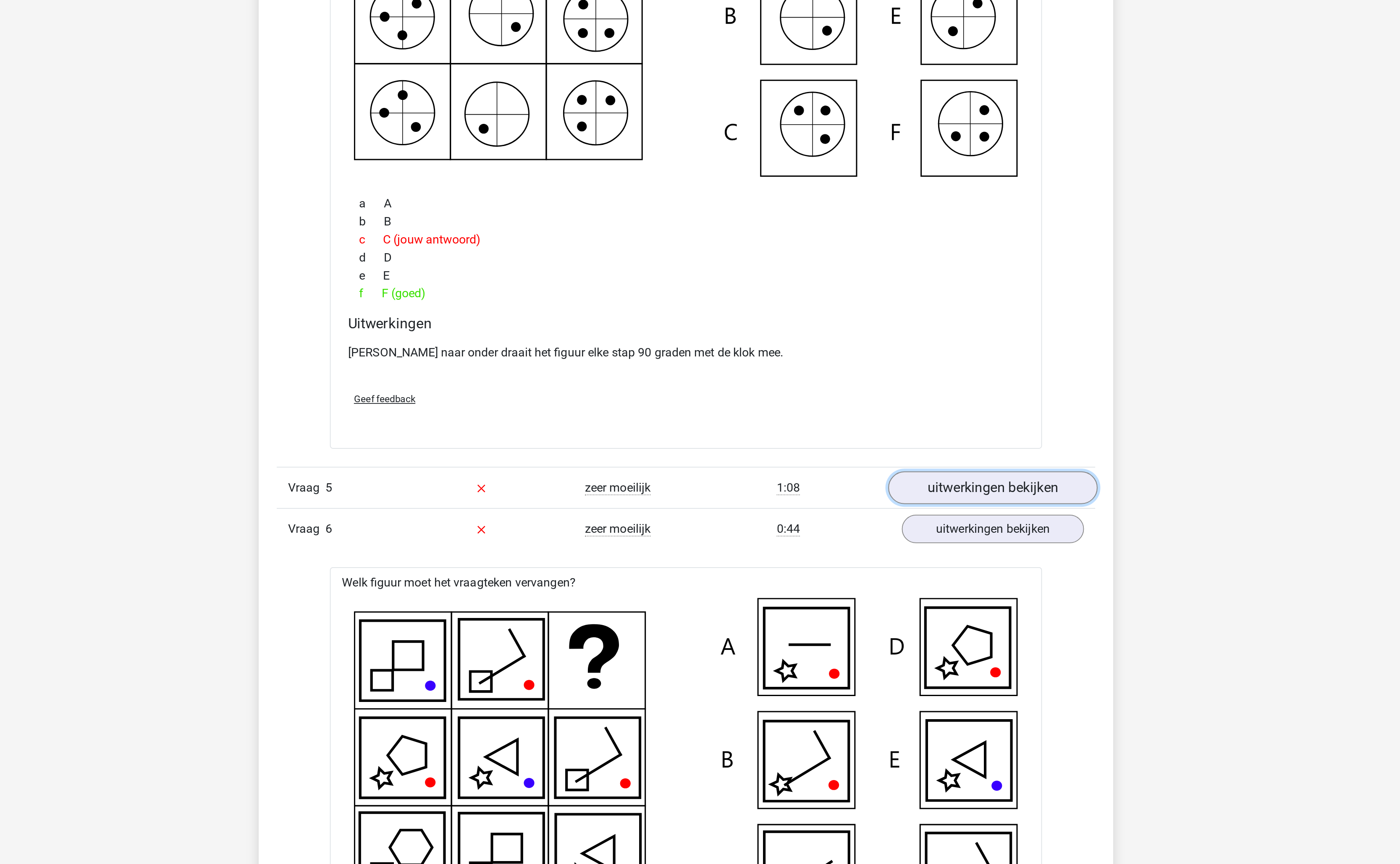
click at [837, 656] on link "uitwerkingen bekijken" at bounding box center [872, 653] width 117 height 18
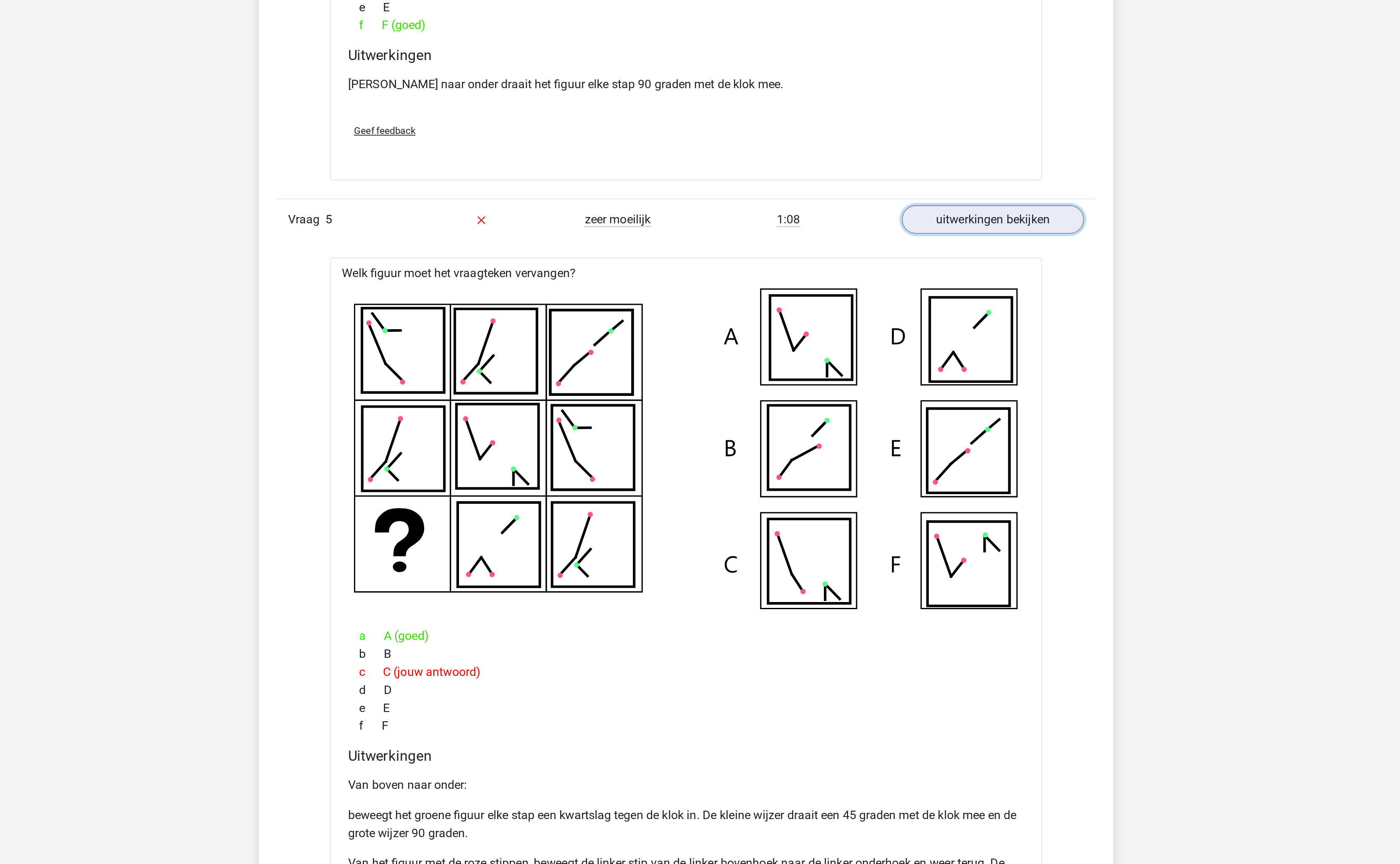
scroll to position [1076, 0]
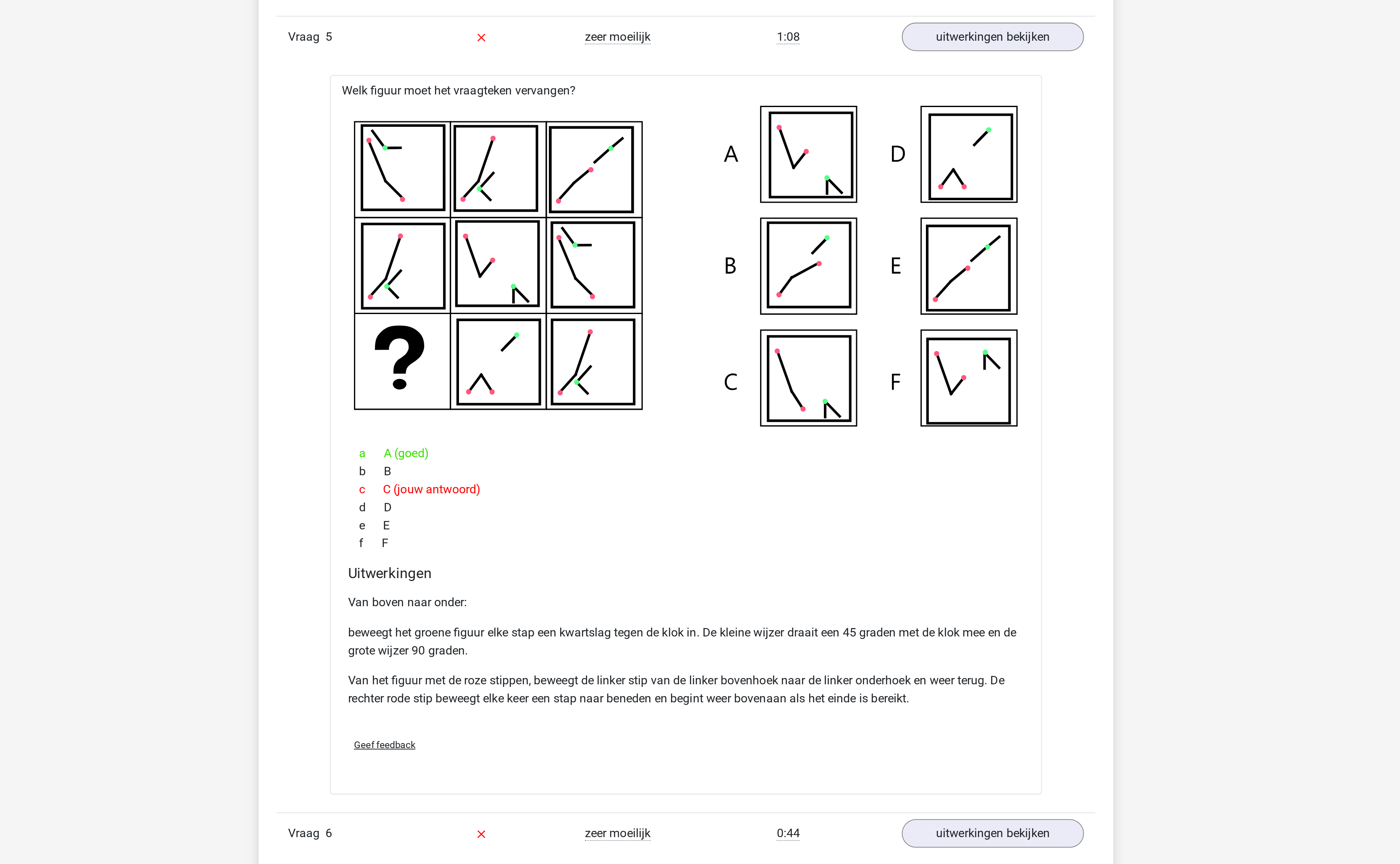
click at [730, 775] on p "Van het figuur met de roze stippen, beweegt de linker stip van de linker bovenh…" at bounding box center [700, 766] width 379 height 20
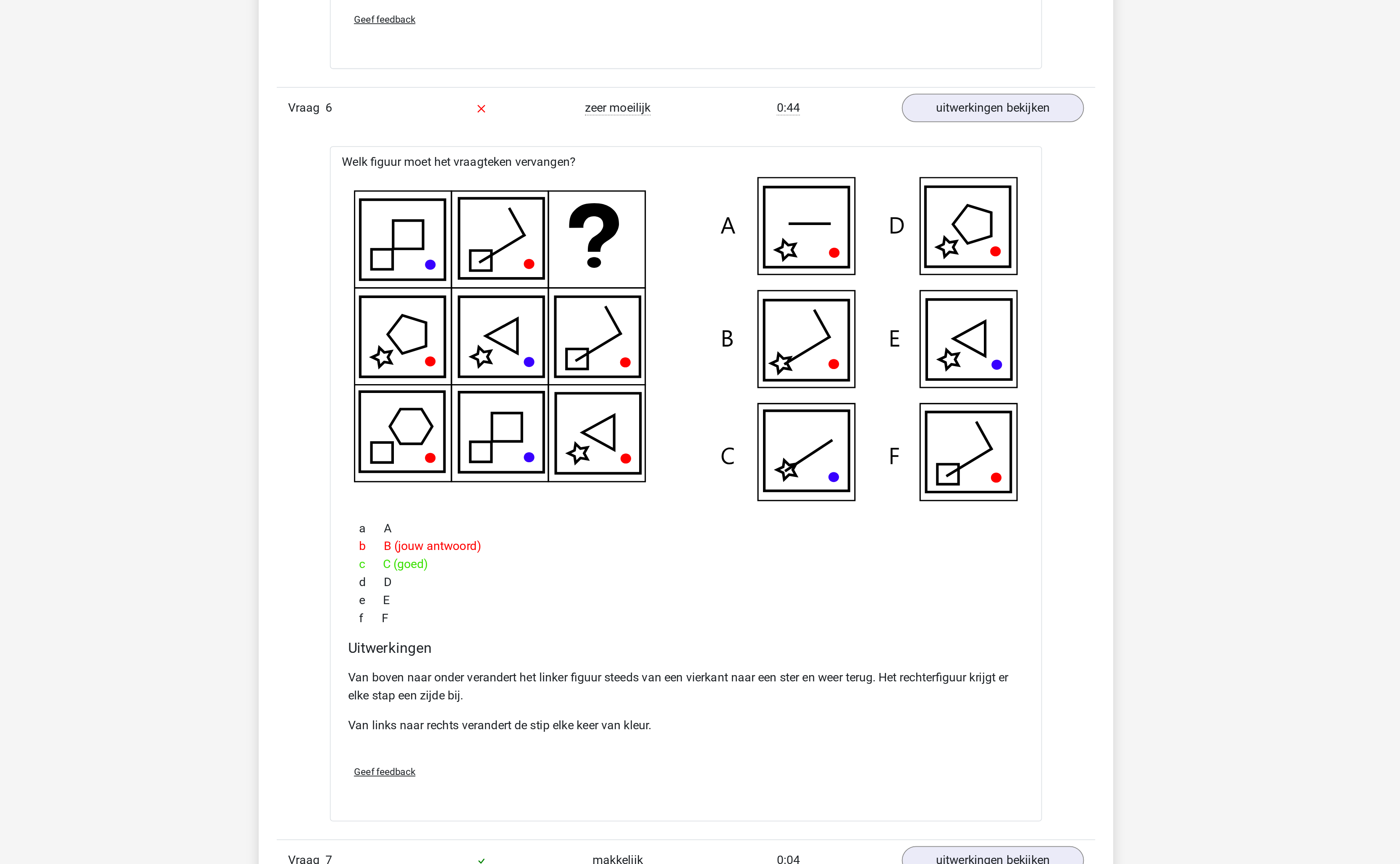
scroll to position [1657, 0]
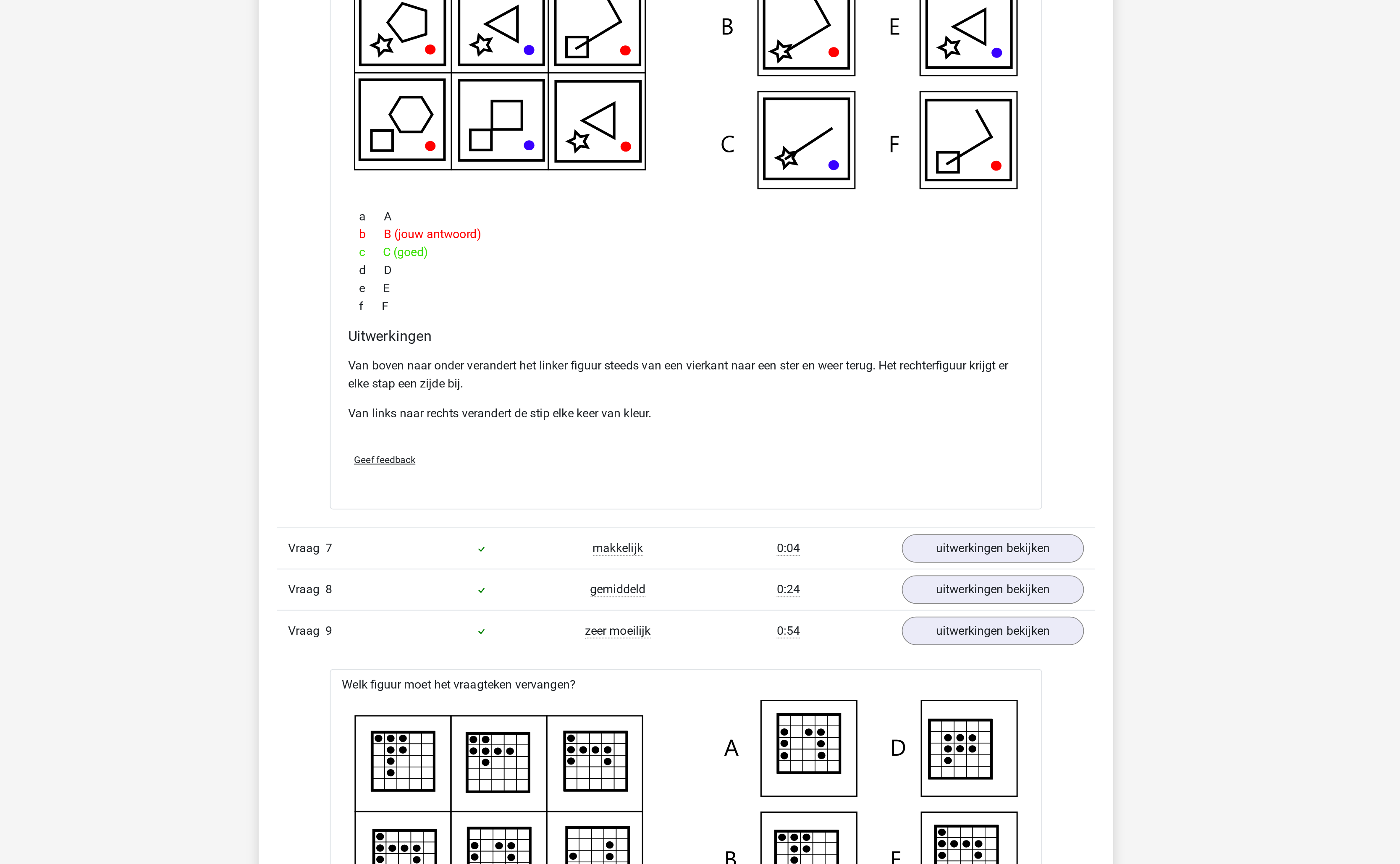
click at [701, 595] on p "Van boven naar onder verandert het linker figuur steeds van een vierkant naar e…" at bounding box center [700, 590] width 379 height 20
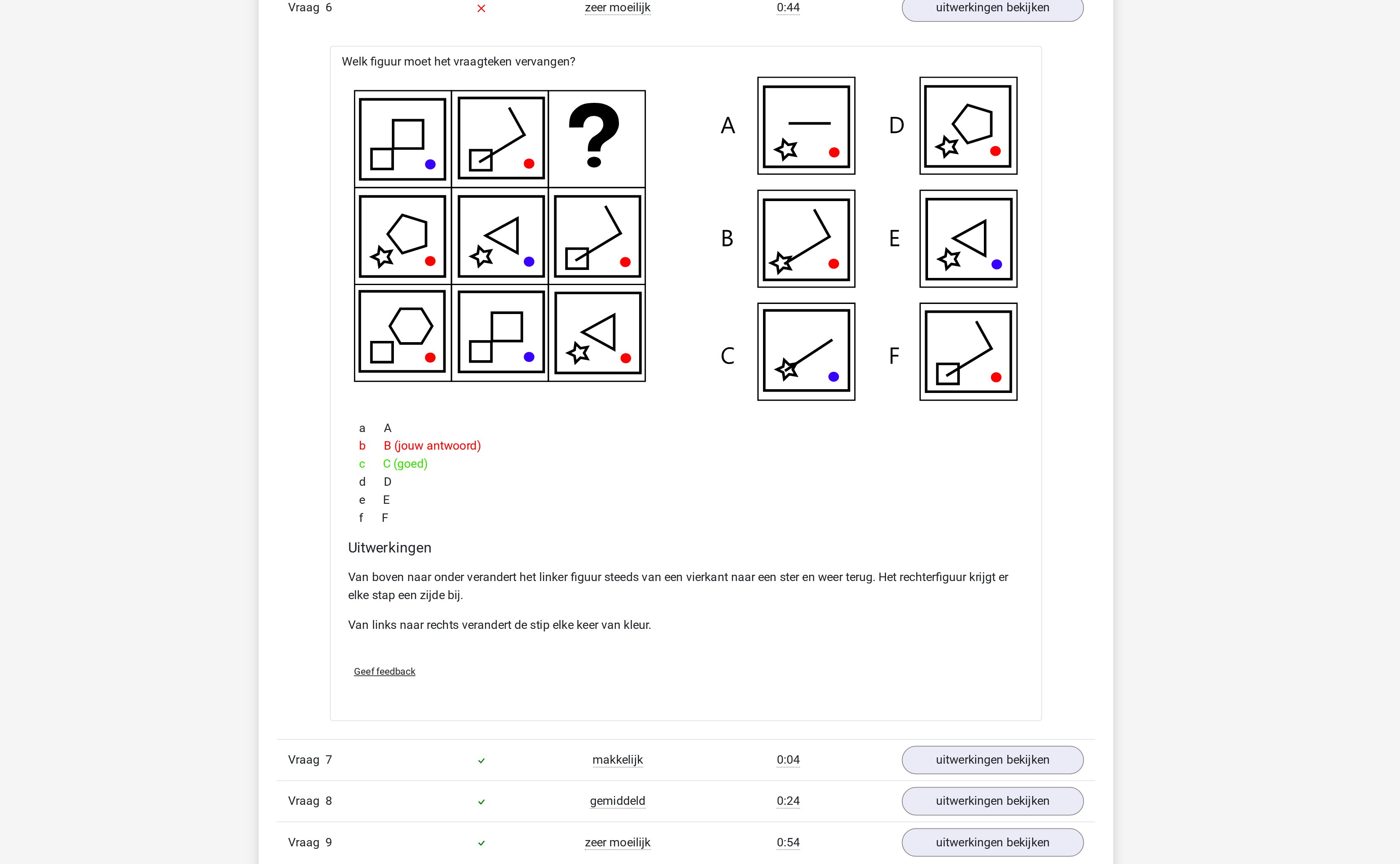
click at [804, 592] on p "Van boven naar onder verandert het linker figuur steeds van een vierkant naar e…" at bounding box center [700, 590] width 379 height 20
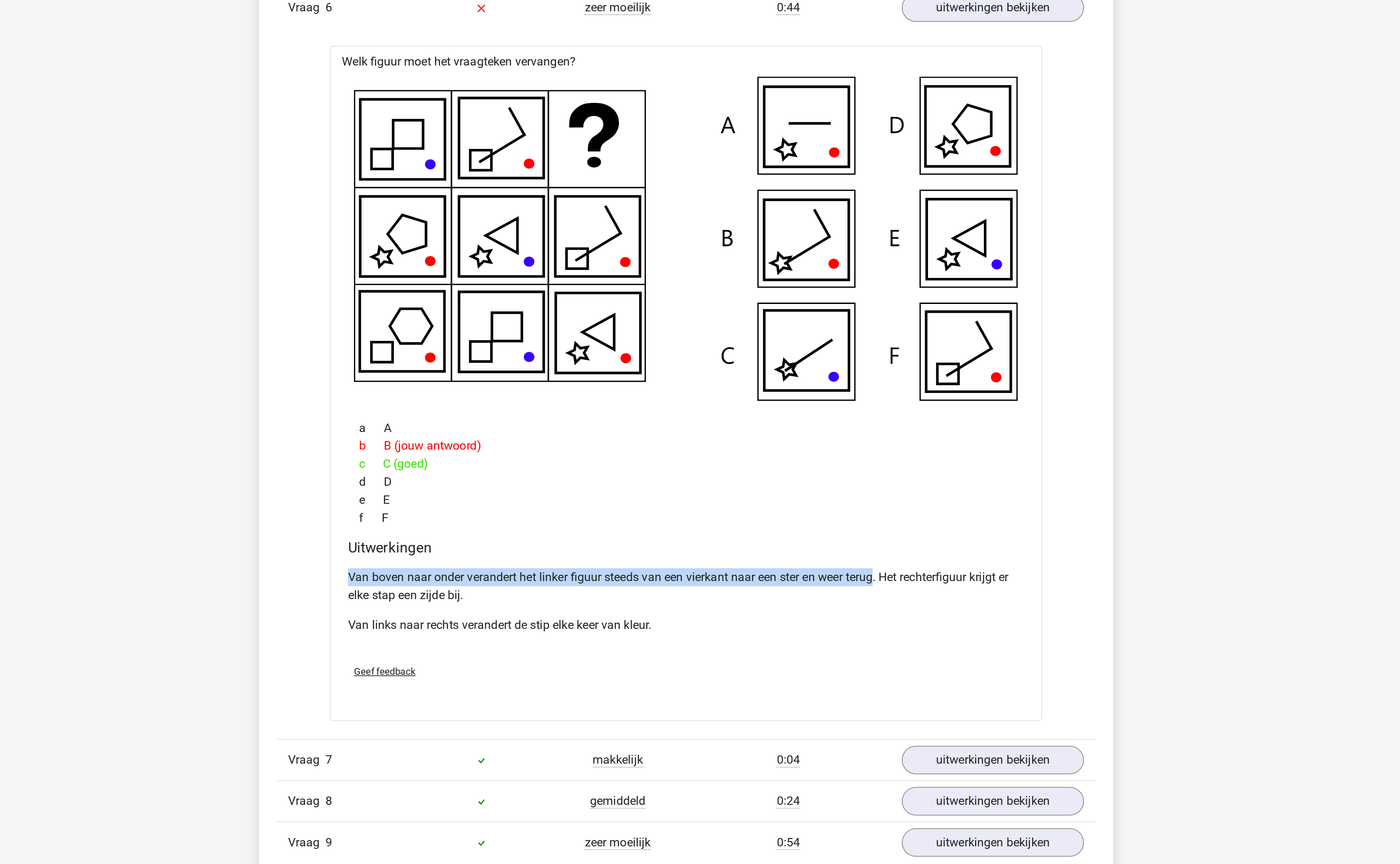
drag, startPoint x: 804, startPoint y: 592, endPoint x: 511, endPoint y: 596, distance: 293.0
click at [511, 596] on p "Van boven naar onder verandert het linker figuur steeds van een vierkant naar e…" at bounding box center [700, 590] width 379 height 20
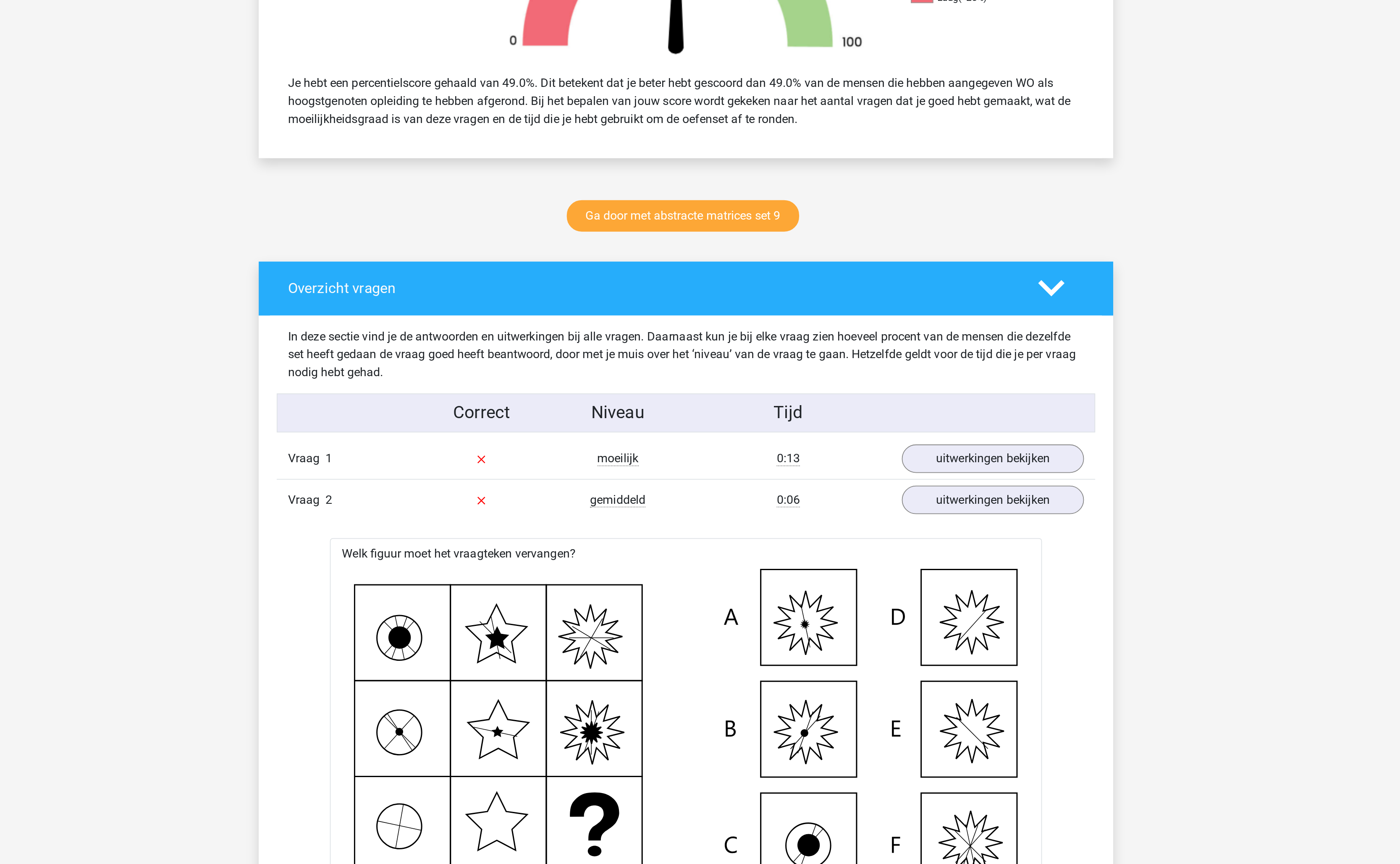
scroll to position [0, 0]
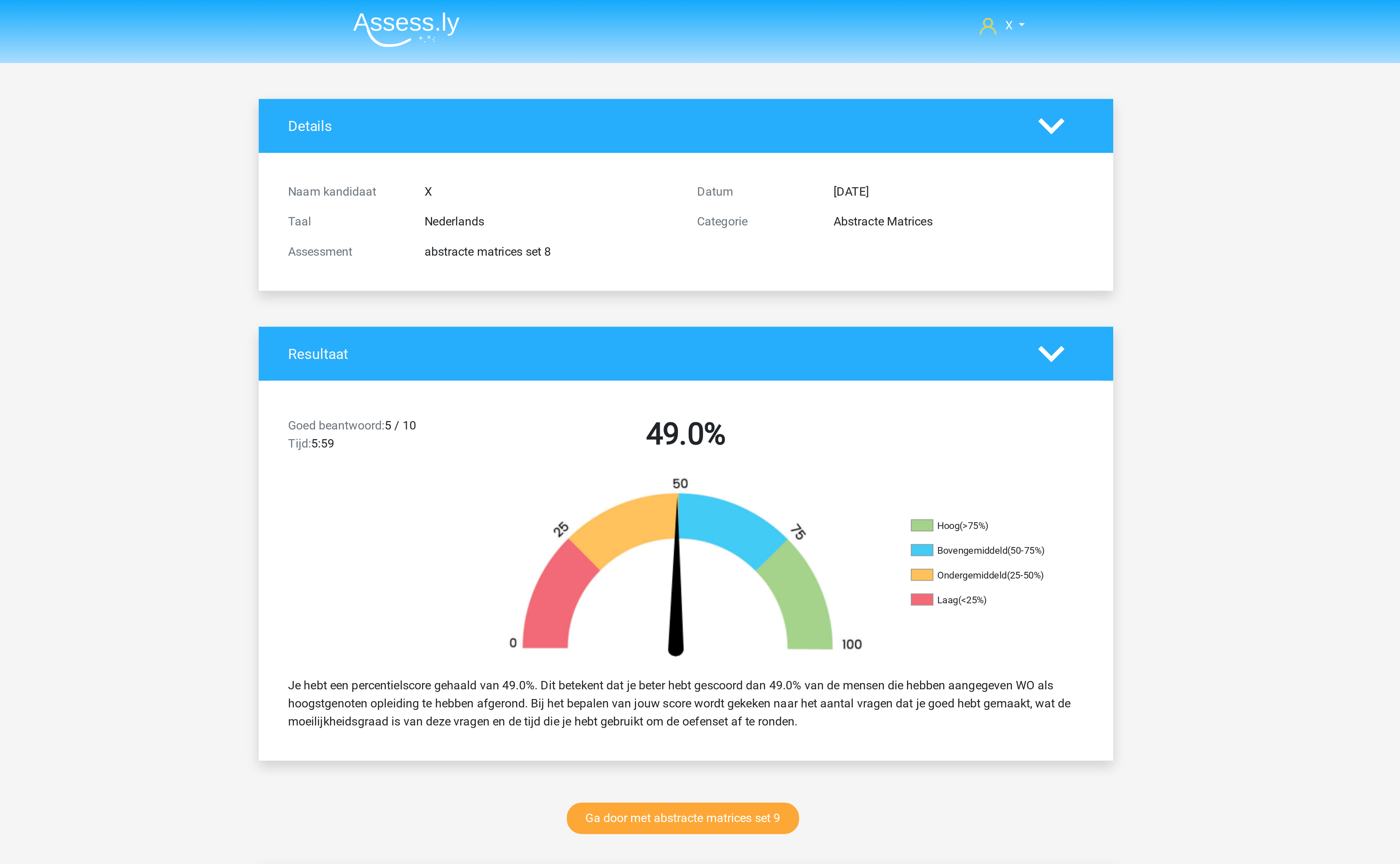
click at [558, 16] on img at bounding box center [543, 16] width 60 height 20
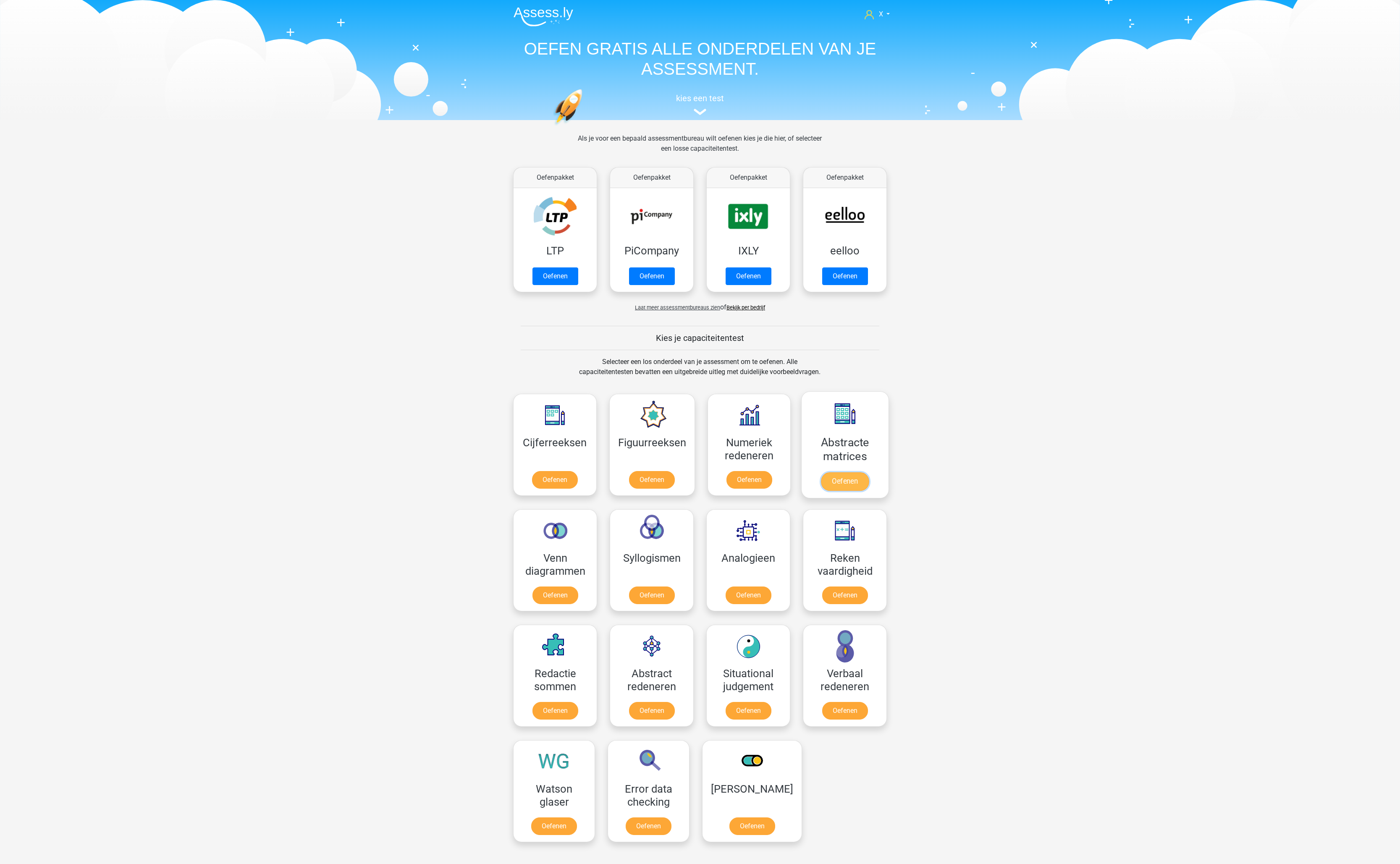
click at [869, 472] on link "Oefenen" at bounding box center [845, 481] width 48 height 18
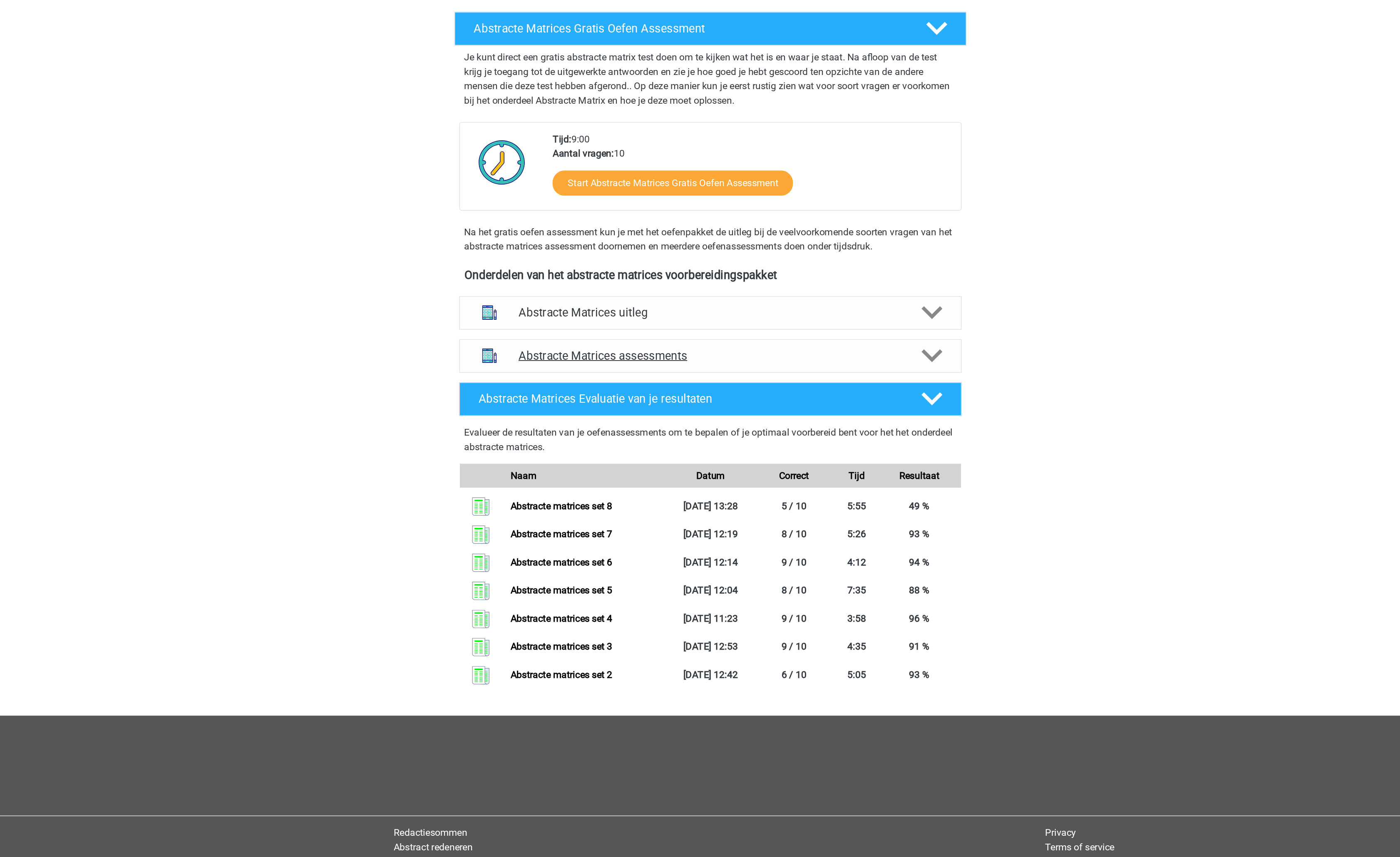
click at [746, 389] on h4 "Abstracte Matrices assessments" at bounding box center [700, 386] width 267 height 9
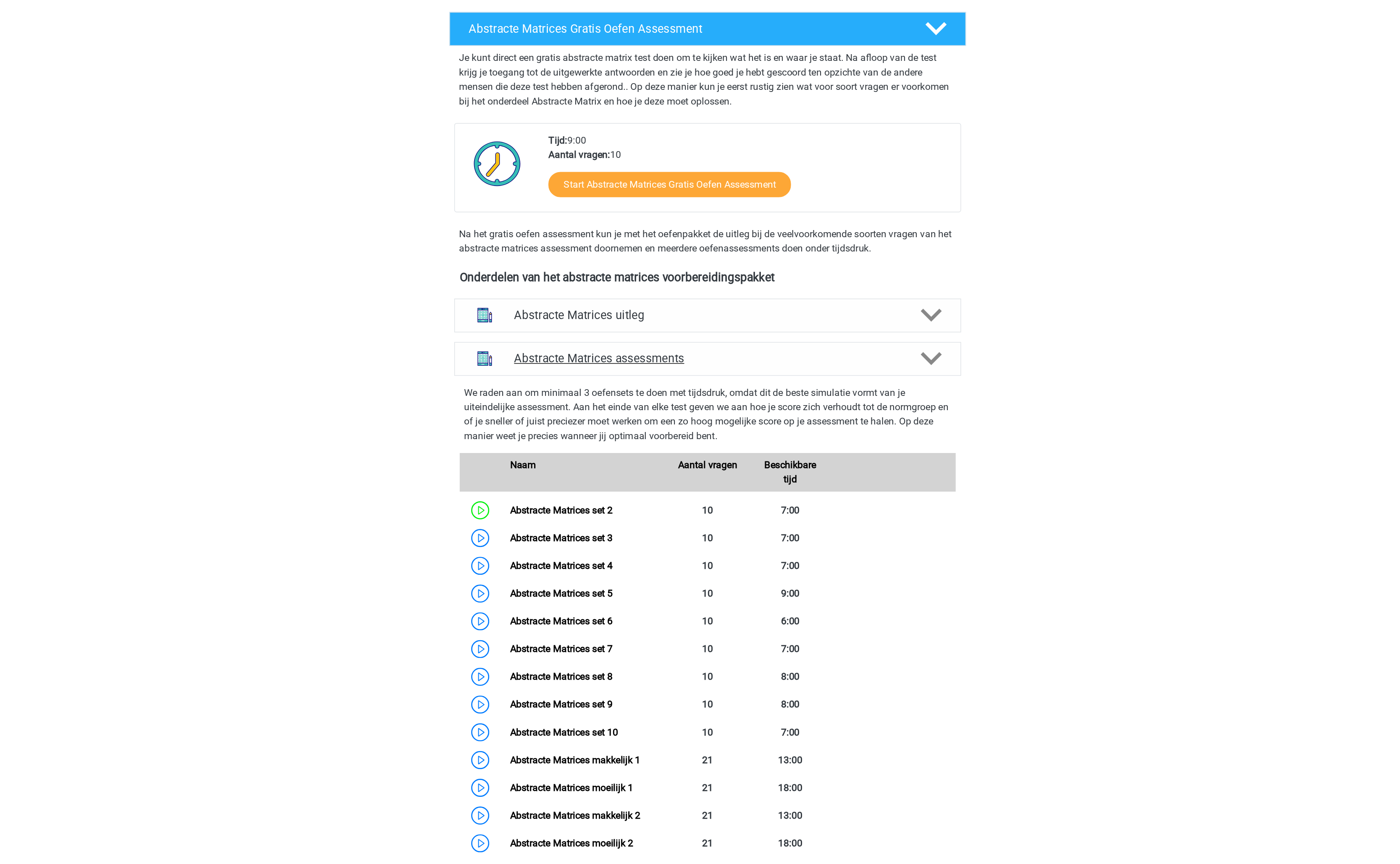
click at [753, 392] on h4 "Abstracte Matrices assessments" at bounding box center [700, 390] width 269 height 9
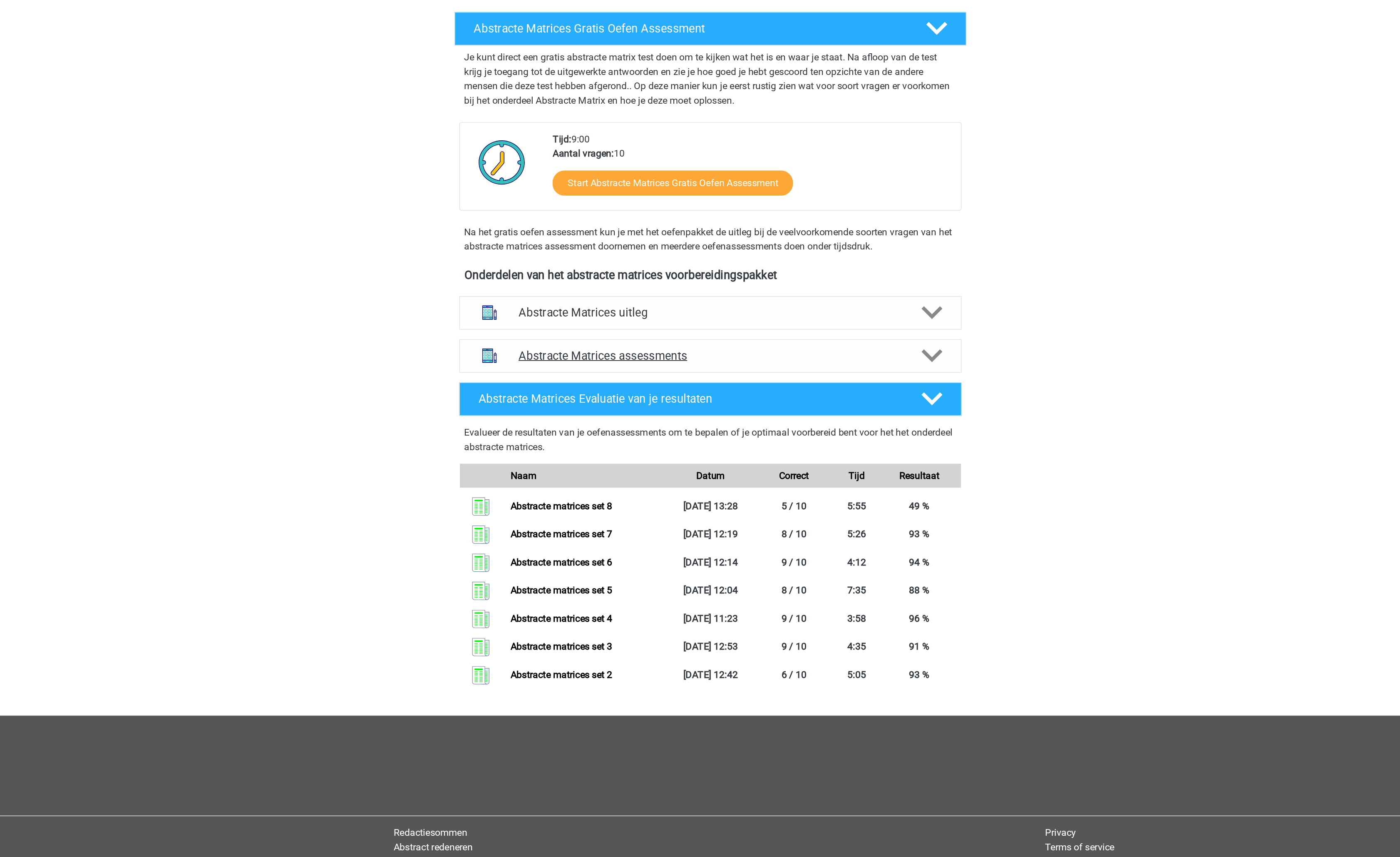
click at [746, 389] on h4 "Abstracte Matrices assessments" at bounding box center [700, 386] width 267 height 9
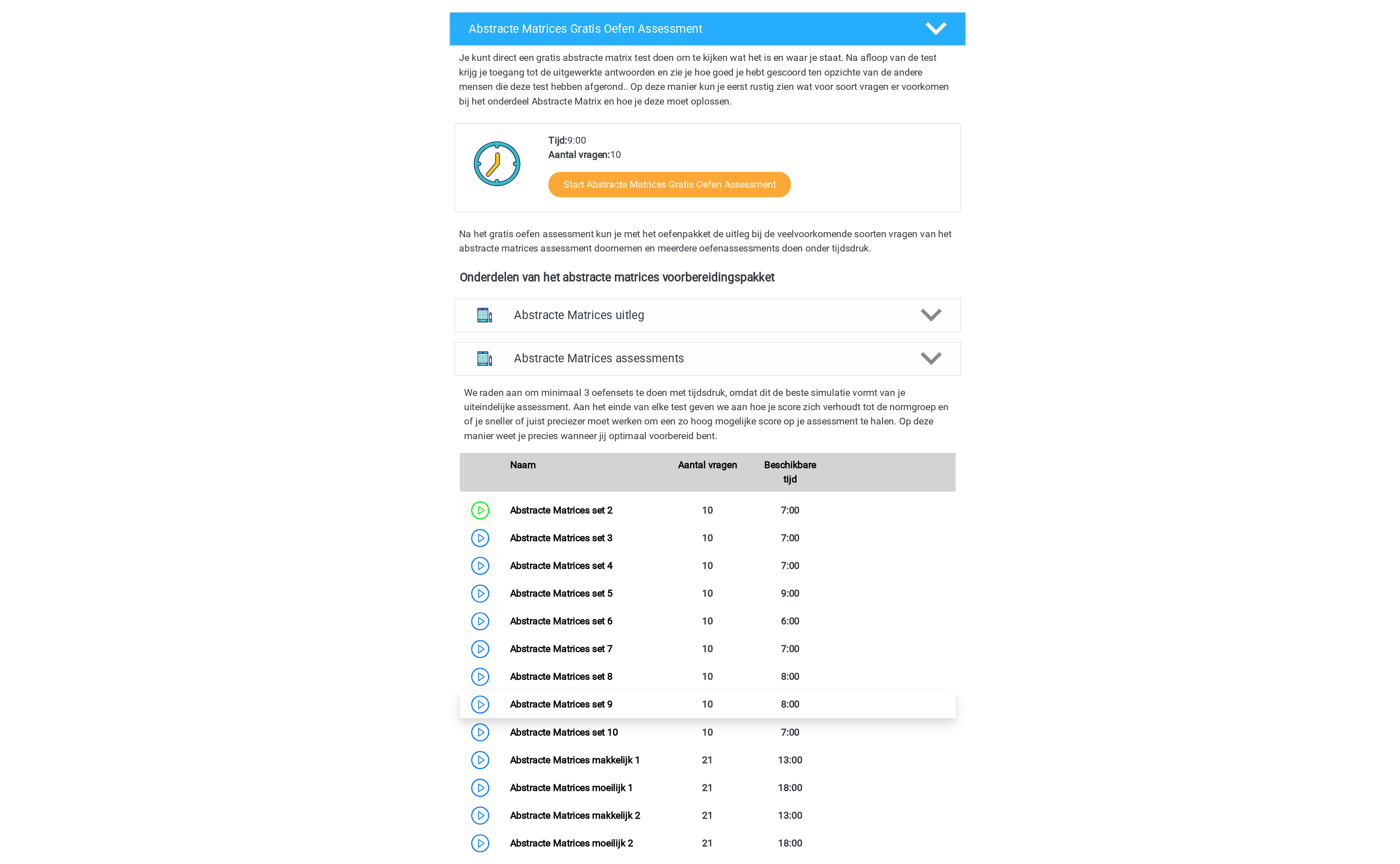
click at [634, 633] on link "Abstracte Matrices set 9" at bounding box center [597, 630] width 71 height 8
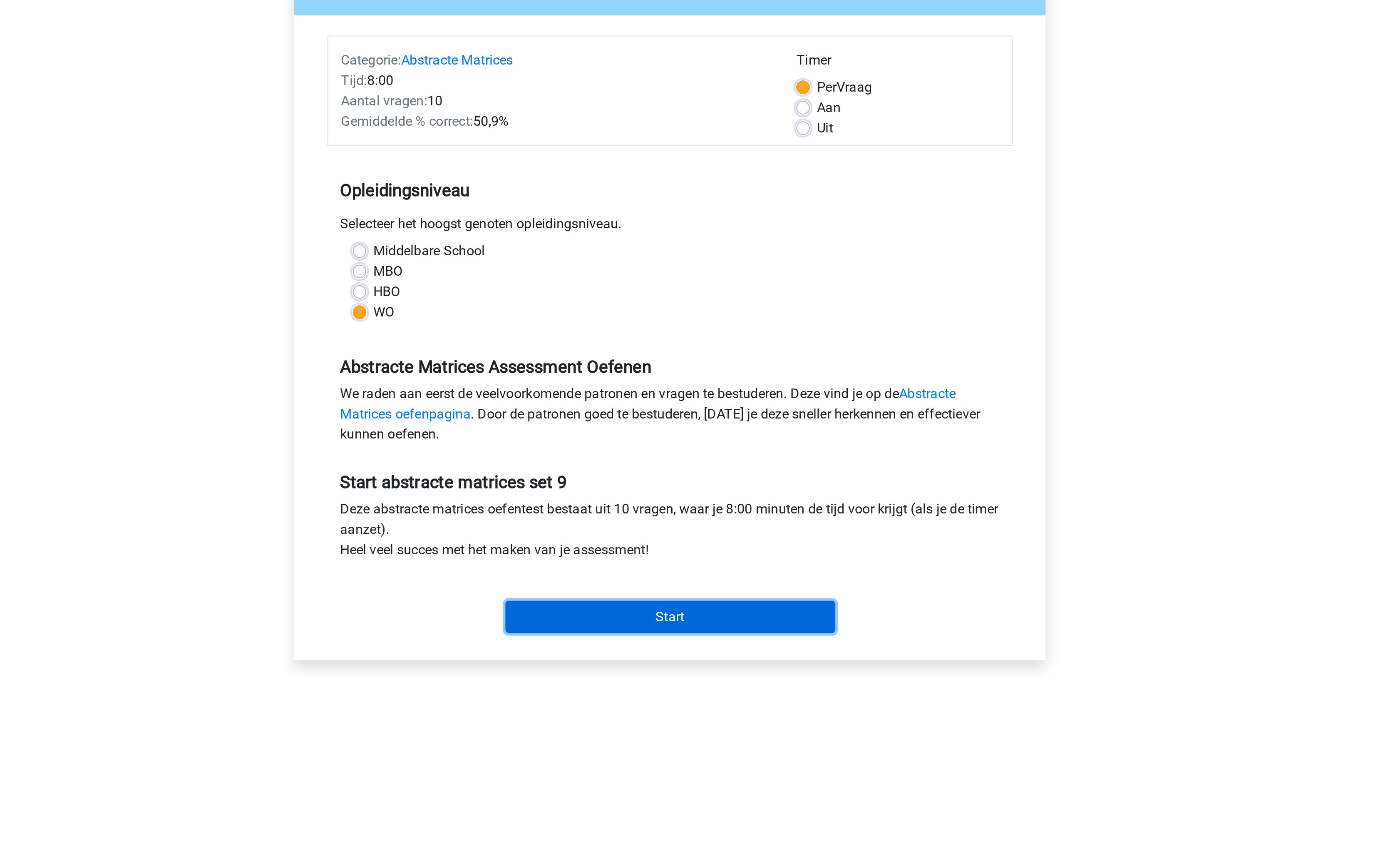
click at [698, 392] on input "Start" at bounding box center [700, 393] width 162 height 16
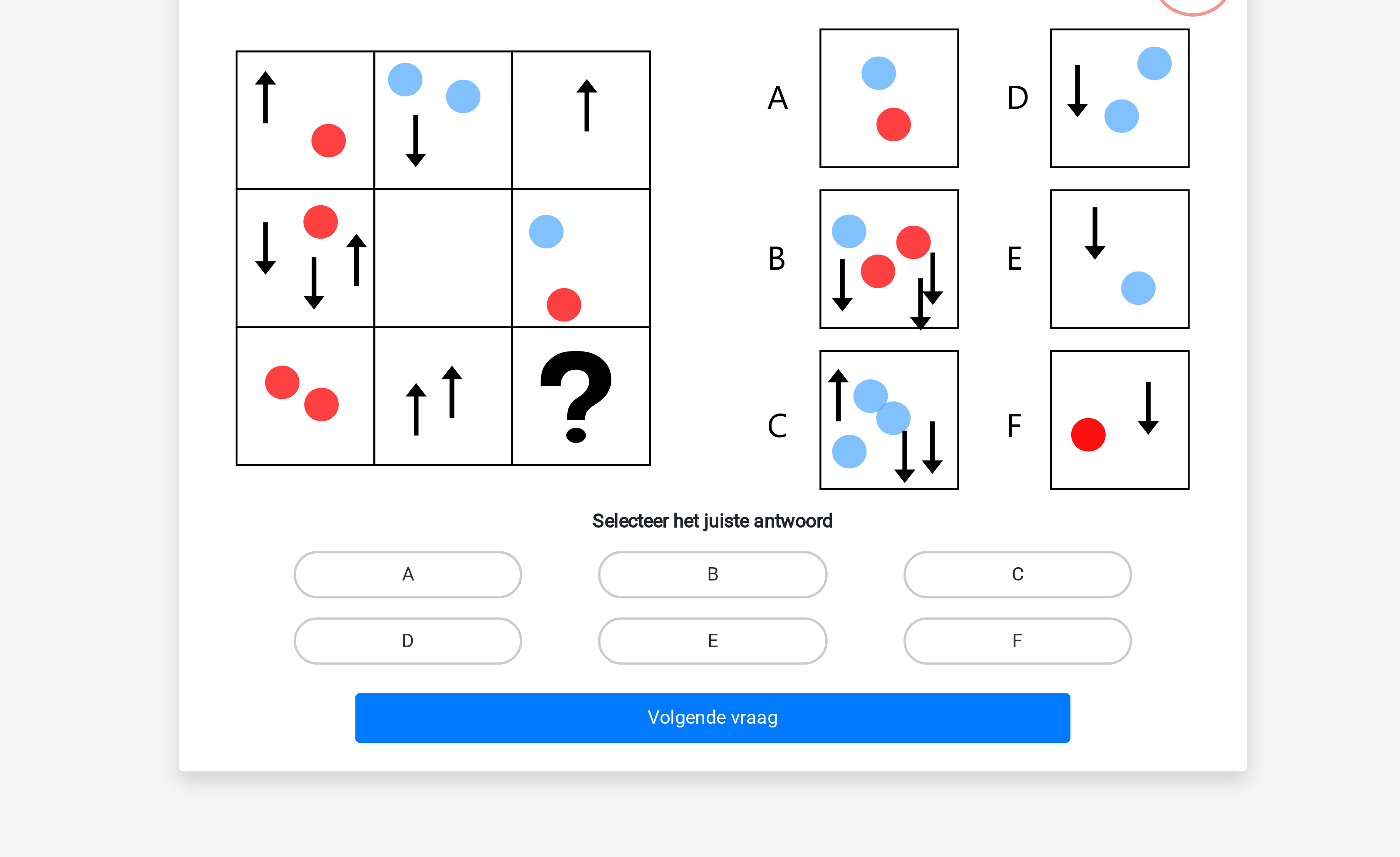
click at [783, 282] on label "C" at bounding box center [807, 288] width 80 height 17
click at [807, 288] on input "C" at bounding box center [809, 291] width 6 height 6
radio input "true"
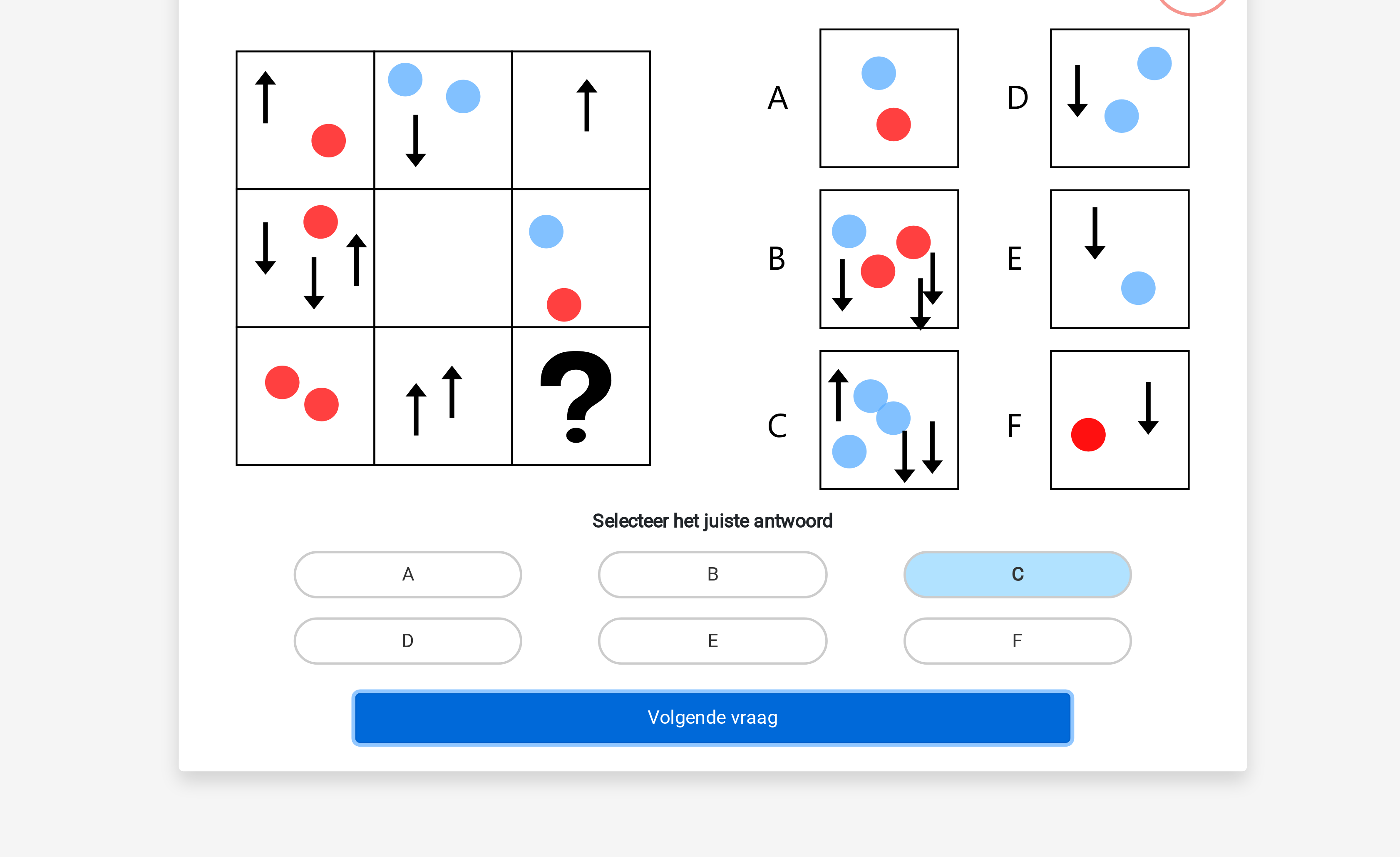
click at [731, 342] on button "Volgende vraag" at bounding box center [701, 339] width 252 height 17
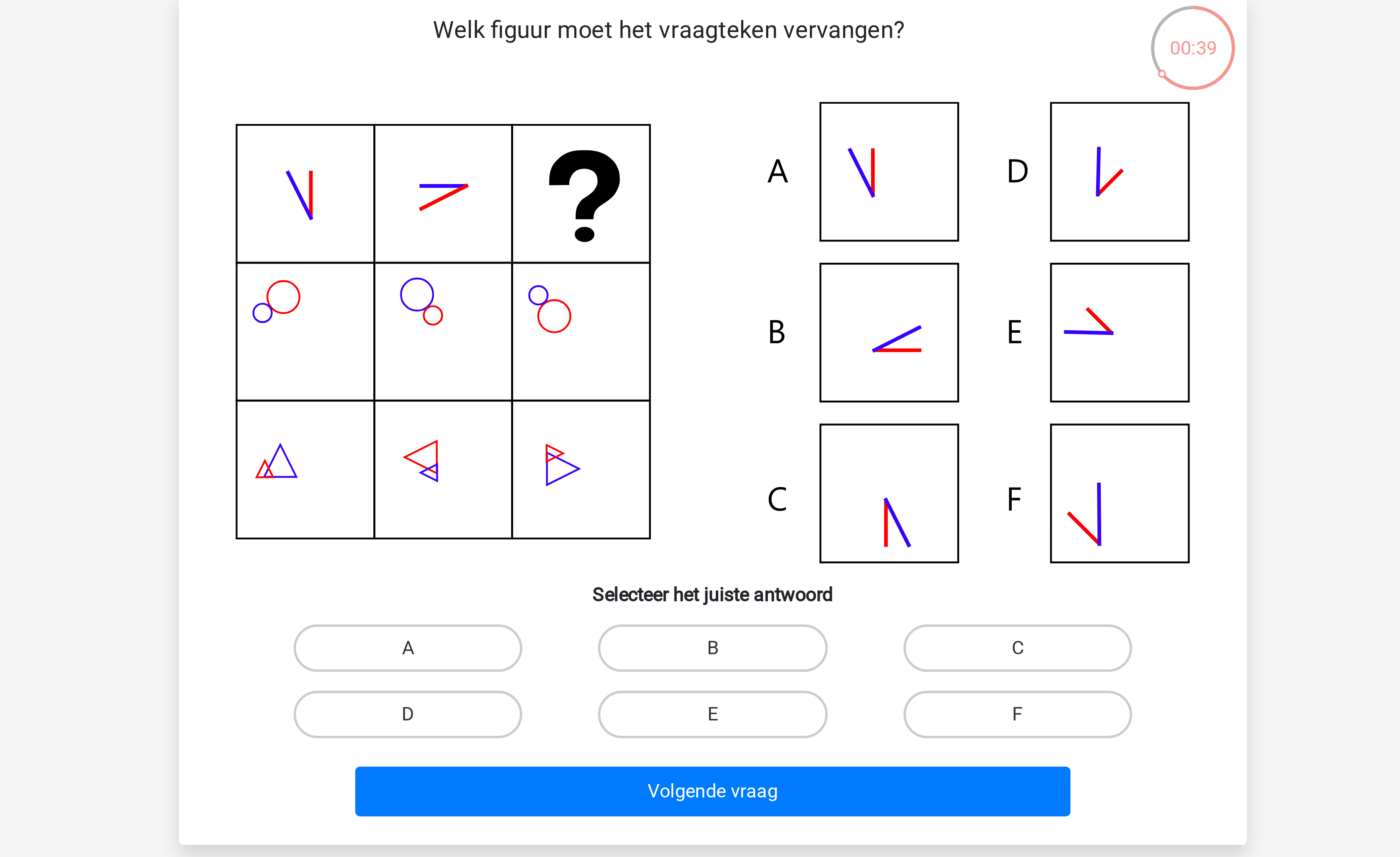
click at [772, 177] on icon at bounding box center [700, 177] width 336 height 162
click at [721, 286] on label "B" at bounding box center [699, 288] width 80 height 17
click at [706, 288] on input "B" at bounding box center [702, 291] width 6 height 6
radio input "true"
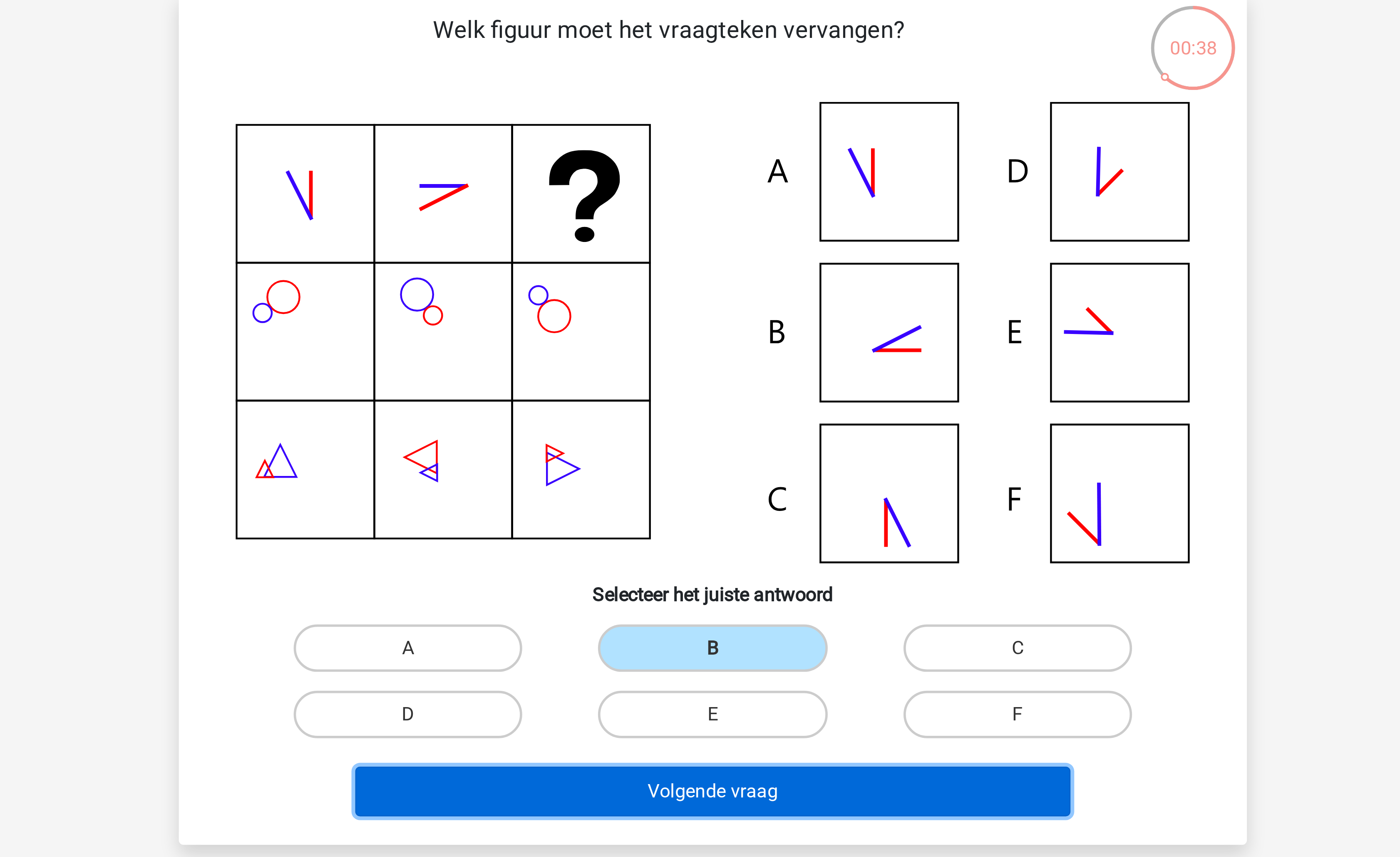
click at [721, 340] on button "Volgende vraag" at bounding box center [701, 339] width 252 height 17
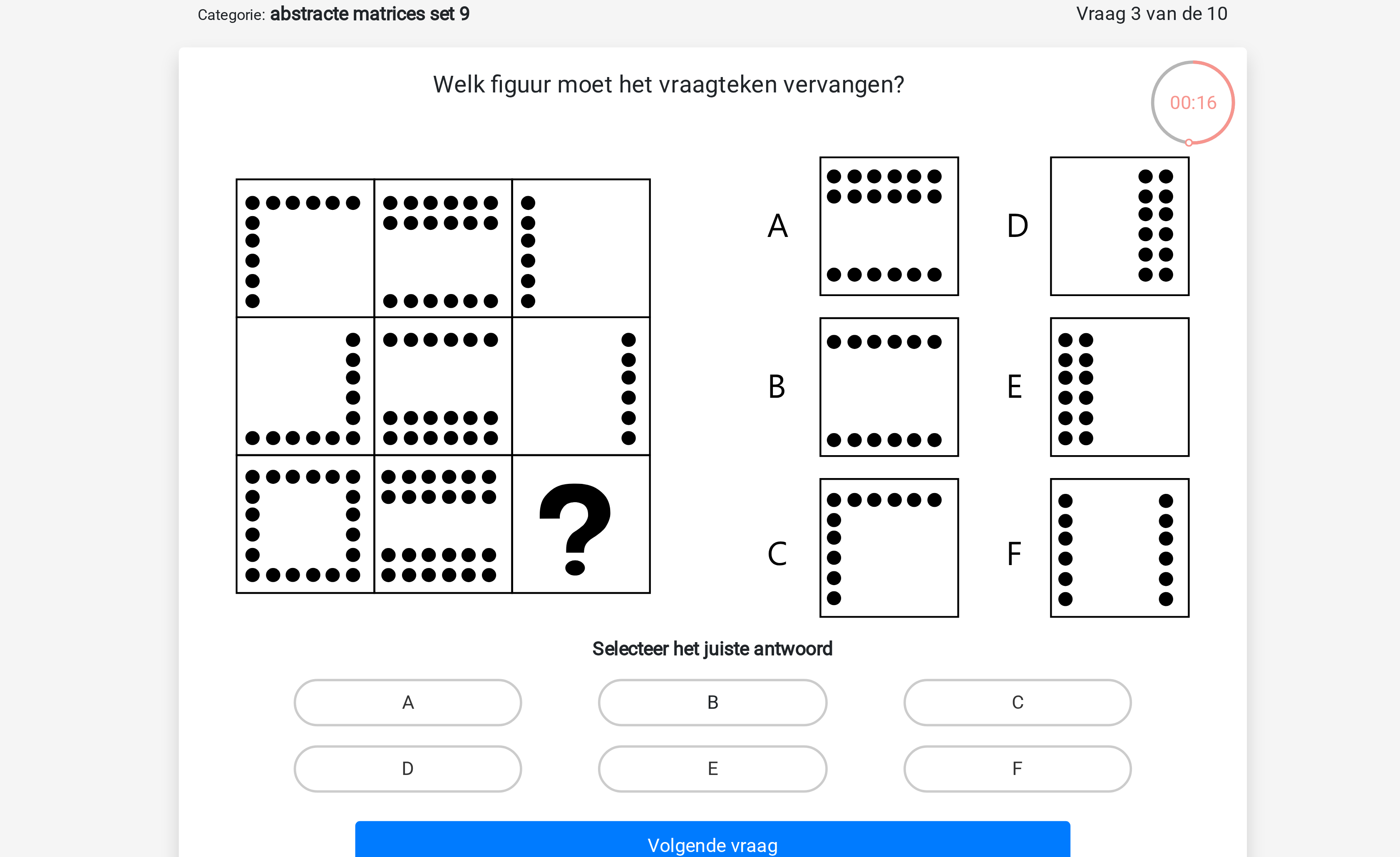
click at [696, 291] on label "B" at bounding box center [699, 288] width 80 height 17
click at [700, 291] on input "B" at bounding box center [702, 291] width 6 height 6
radio input "true"
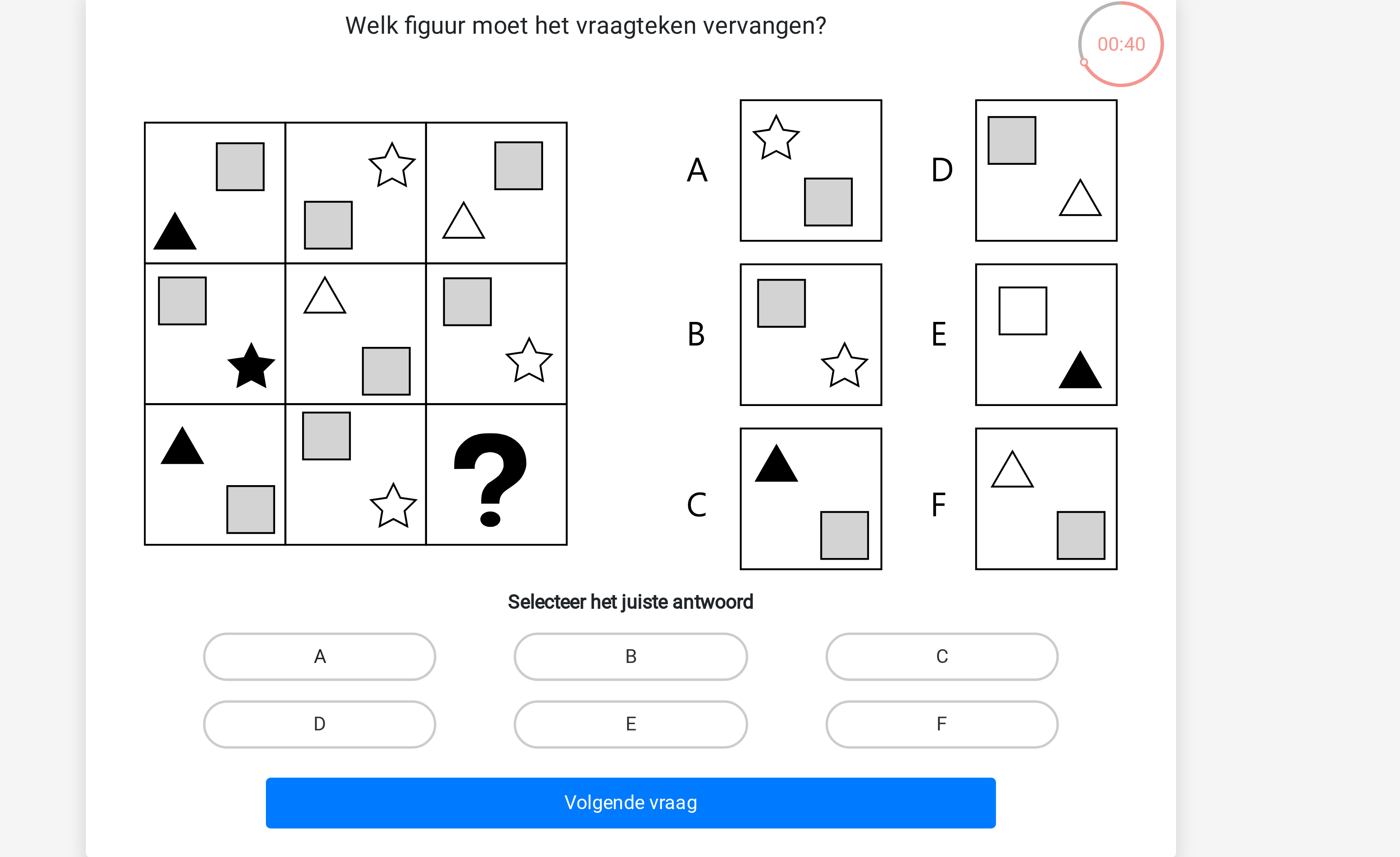
click at [612, 290] on label "A" at bounding box center [593, 288] width 80 height 17
click at [598, 290] on input "A" at bounding box center [596, 291] width 6 height 6
radio input "true"
click at [795, 315] on label "F" at bounding box center [807, 311] width 80 height 17
click at [807, 315] on input "F" at bounding box center [809, 315] width 6 height 6
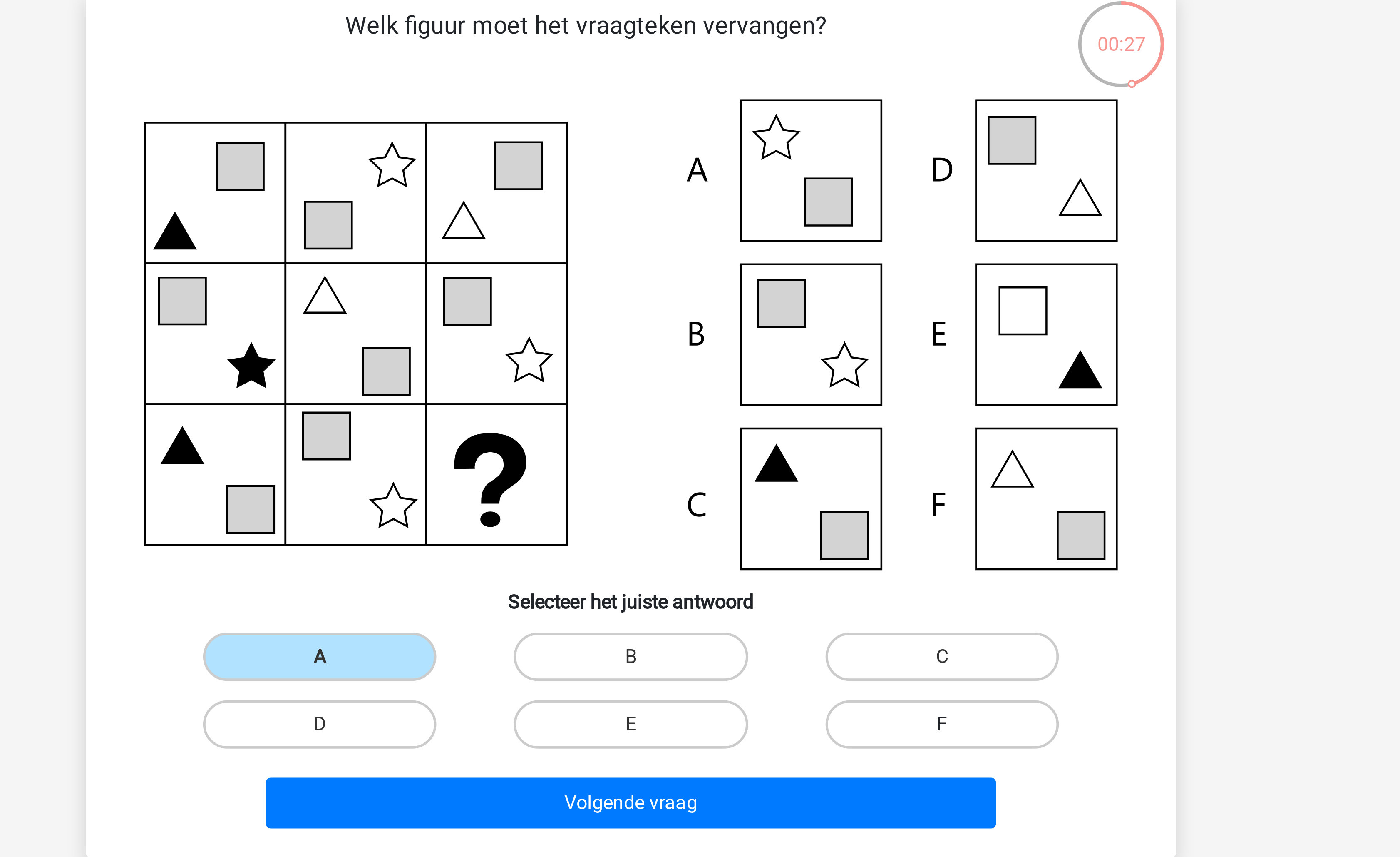
radio input "true"
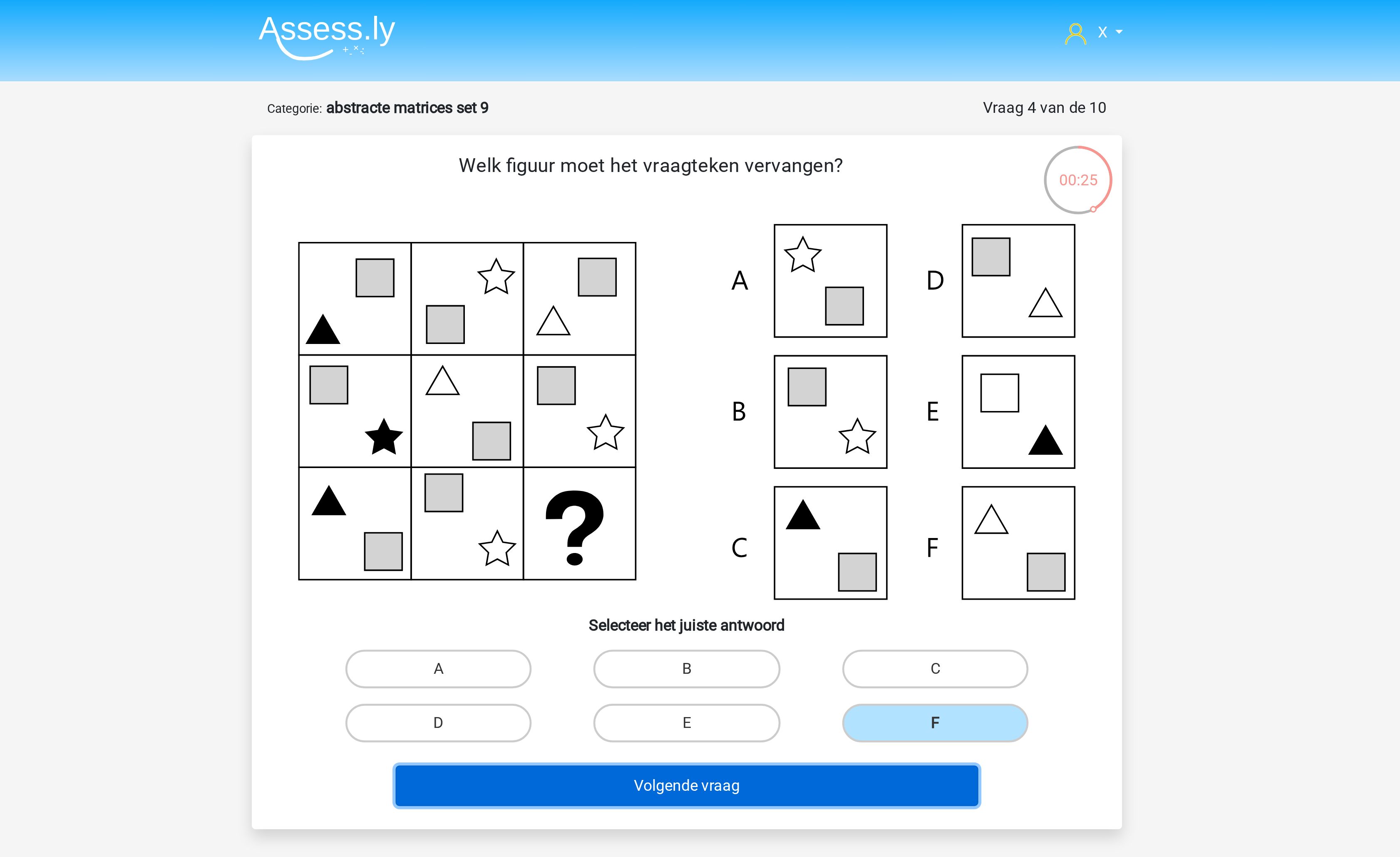
click at [769, 341] on button "Volgende vraag" at bounding box center [701, 339] width 252 height 17
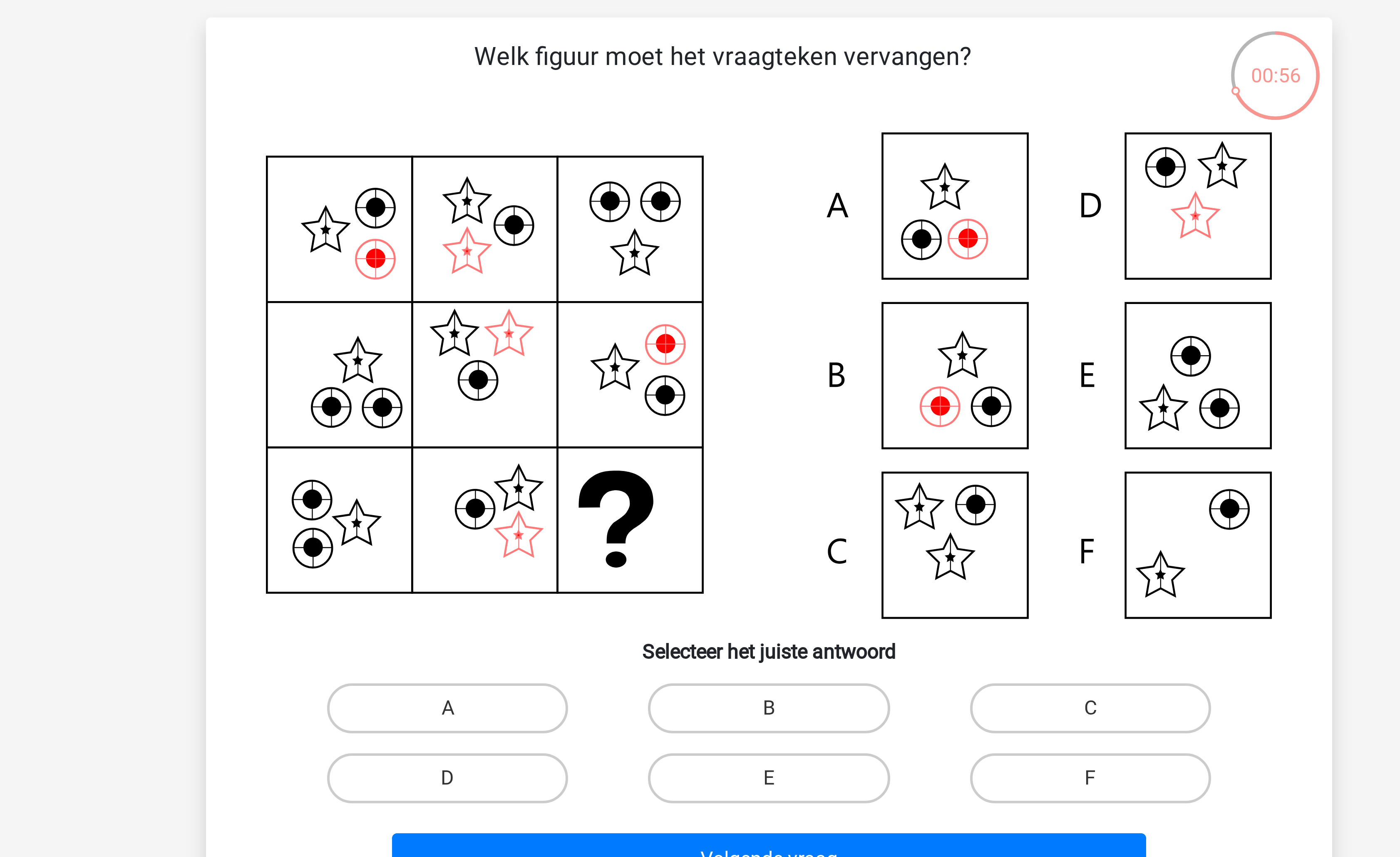
click at [593, 292] on input "A" at bounding box center [596, 291] width 6 height 6
radio input "true"
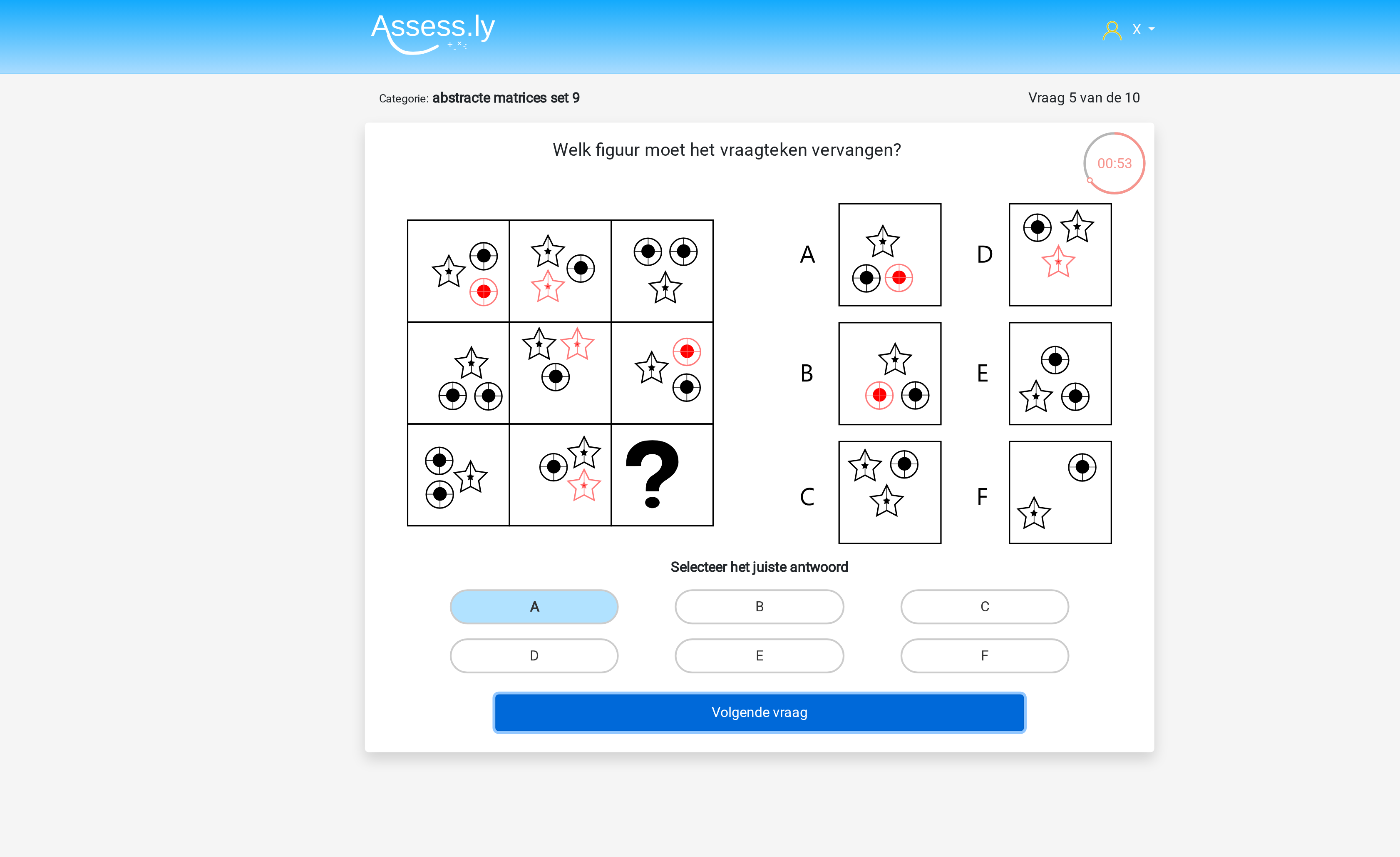
click at [674, 340] on button "Volgende vraag" at bounding box center [701, 339] width 252 height 17
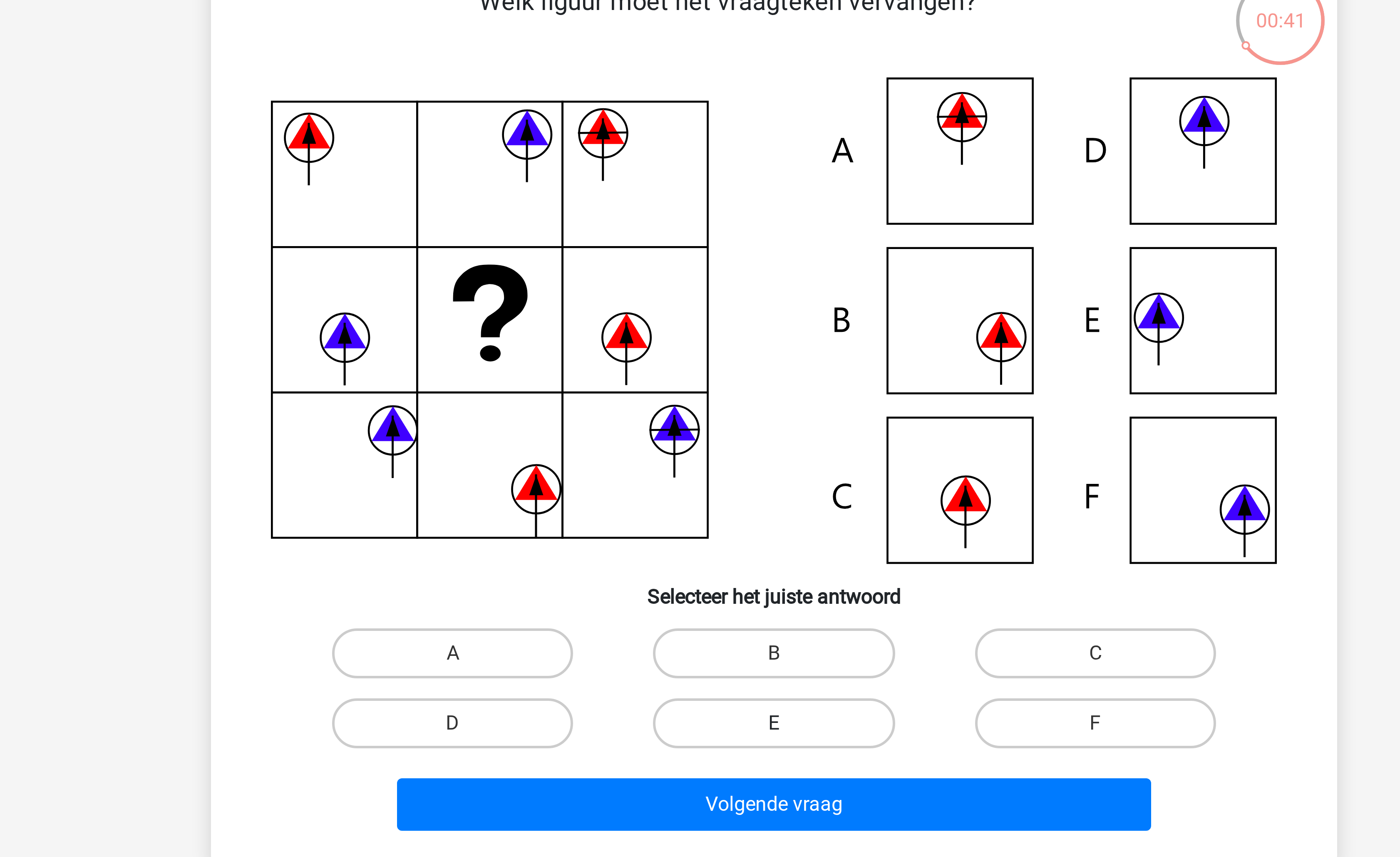
click at [718, 315] on label "E" at bounding box center [699, 311] width 80 height 17
click at [706, 315] on input "E" at bounding box center [702, 315] width 6 height 6
radio input "true"
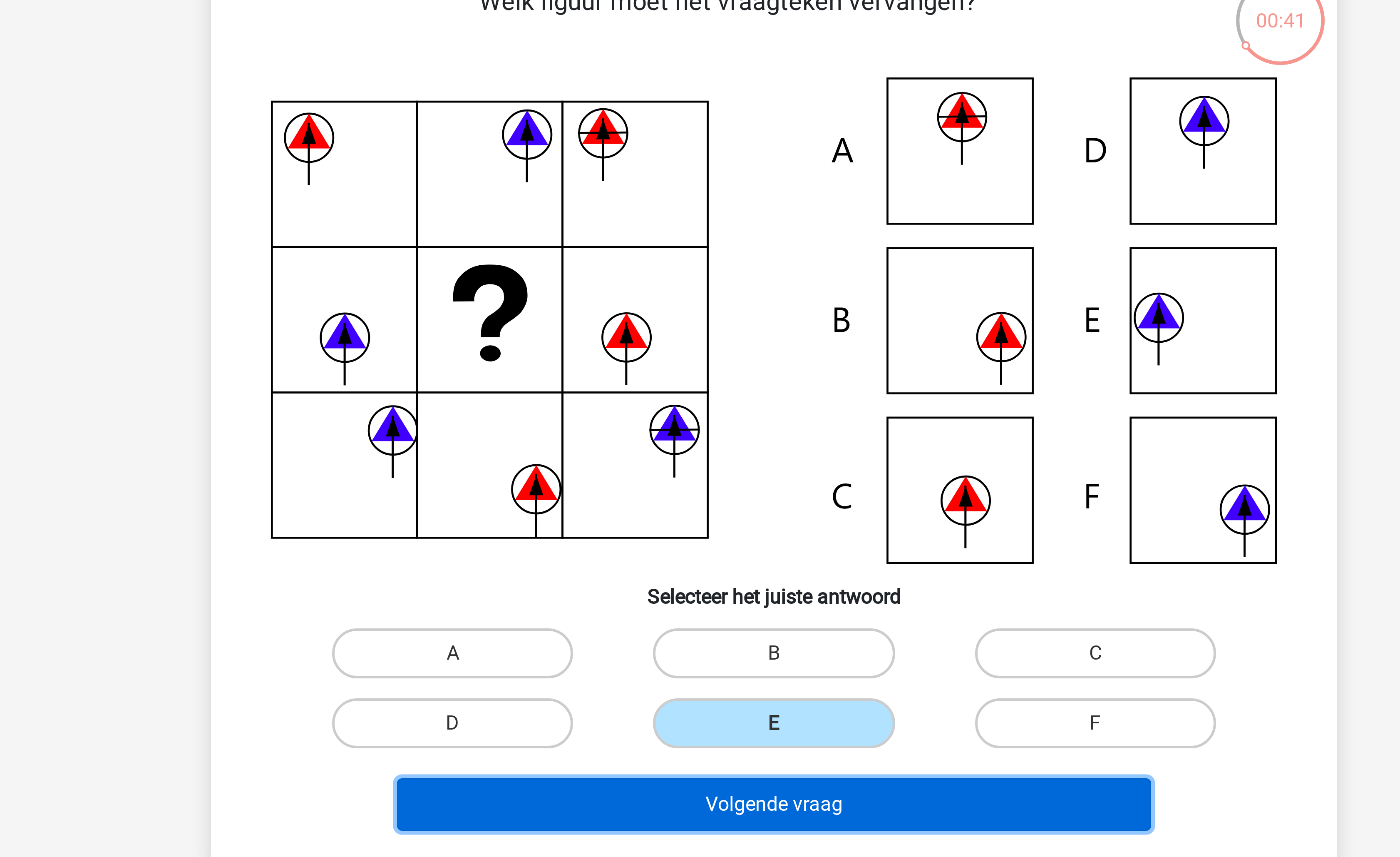
click at [708, 339] on button "Volgende vraag" at bounding box center [701, 339] width 252 height 17
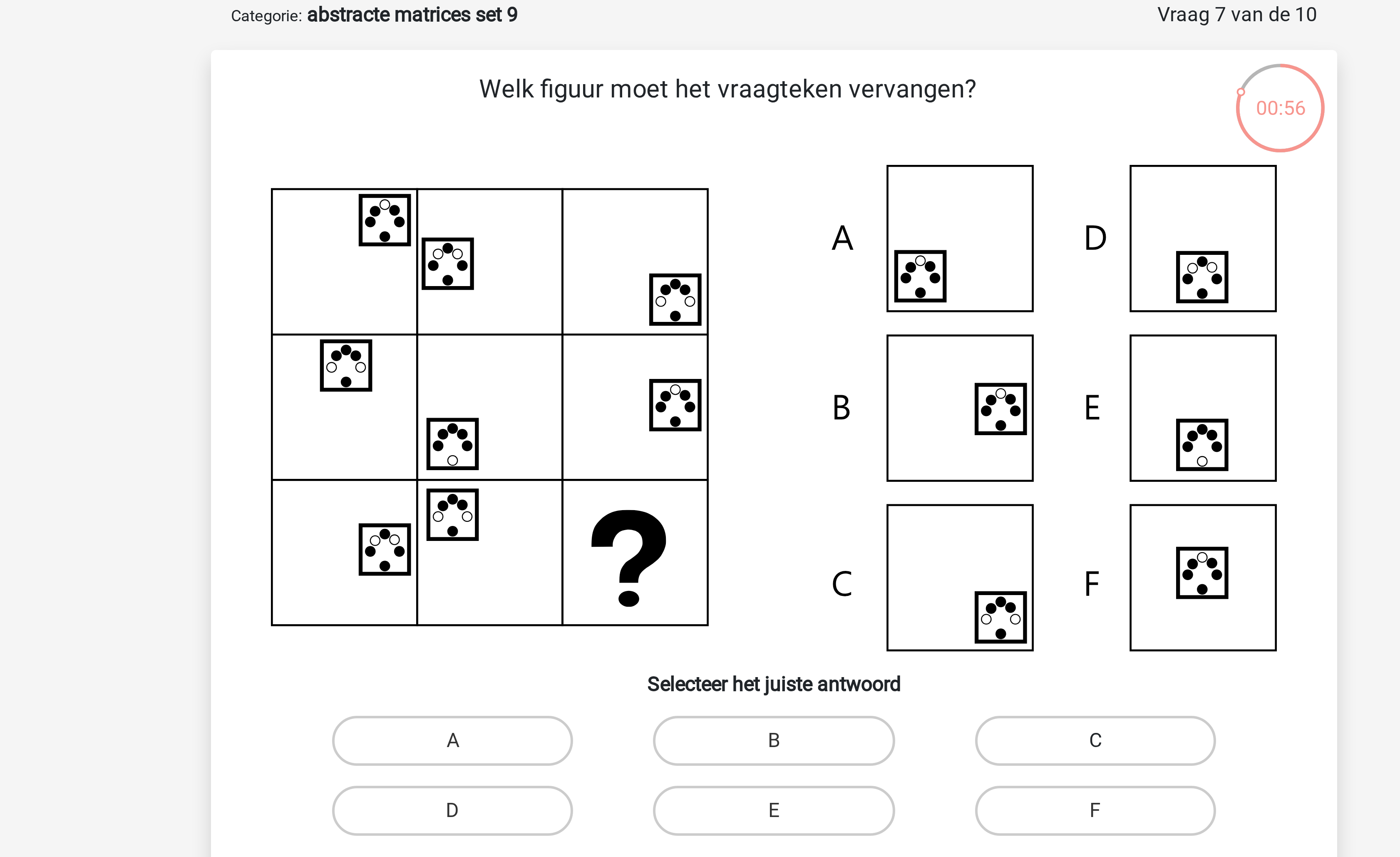
click at [792, 288] on label "C" at bounding box center [807, 288] width 80 height 17
click at [807, 288] on input "C" at bounding box center [809, 291] width 6 height 6
radio input "true"
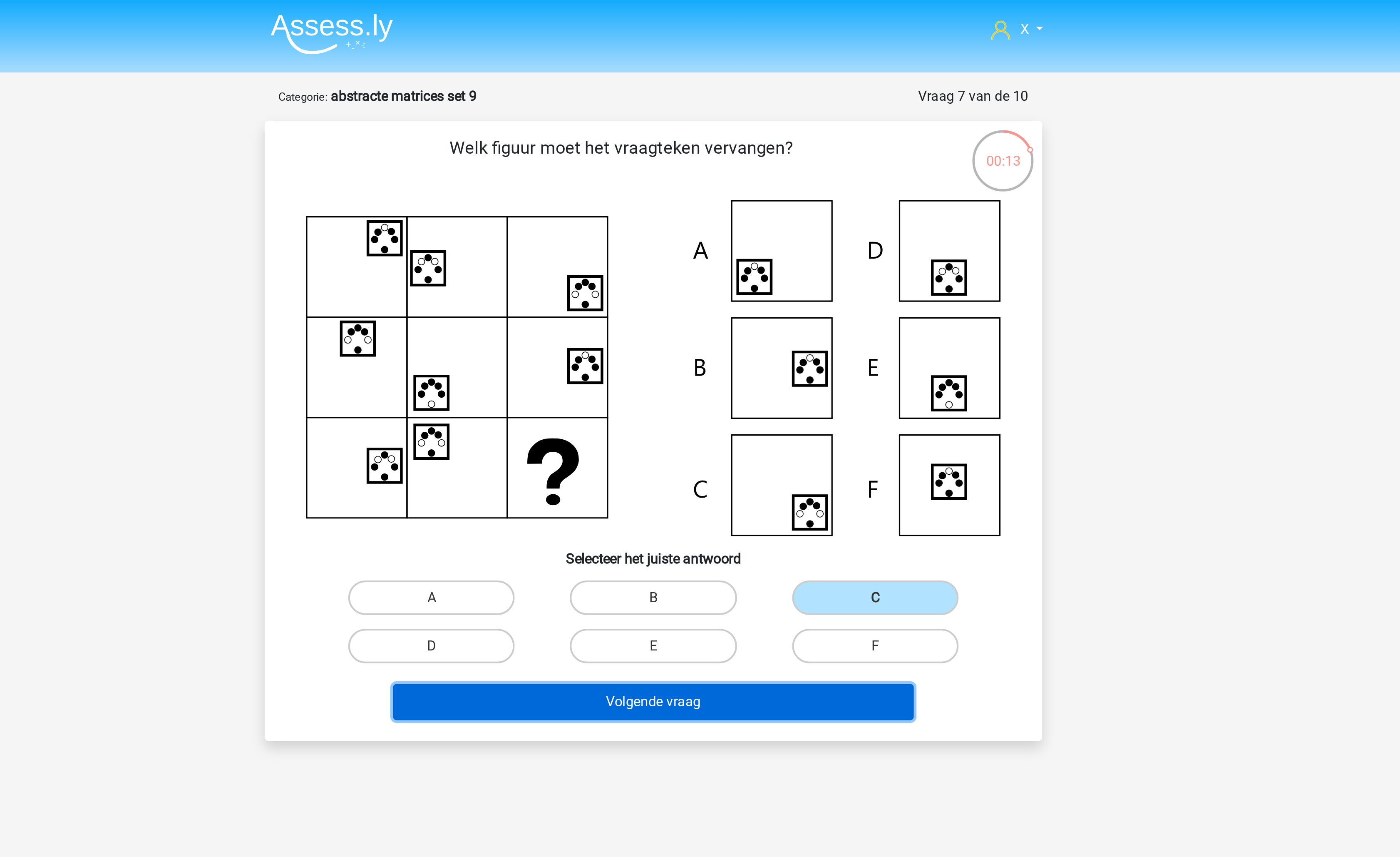
click at [696, 342] on button "Volgende vraag" at bounding box center [701, 339] width 252 height 17
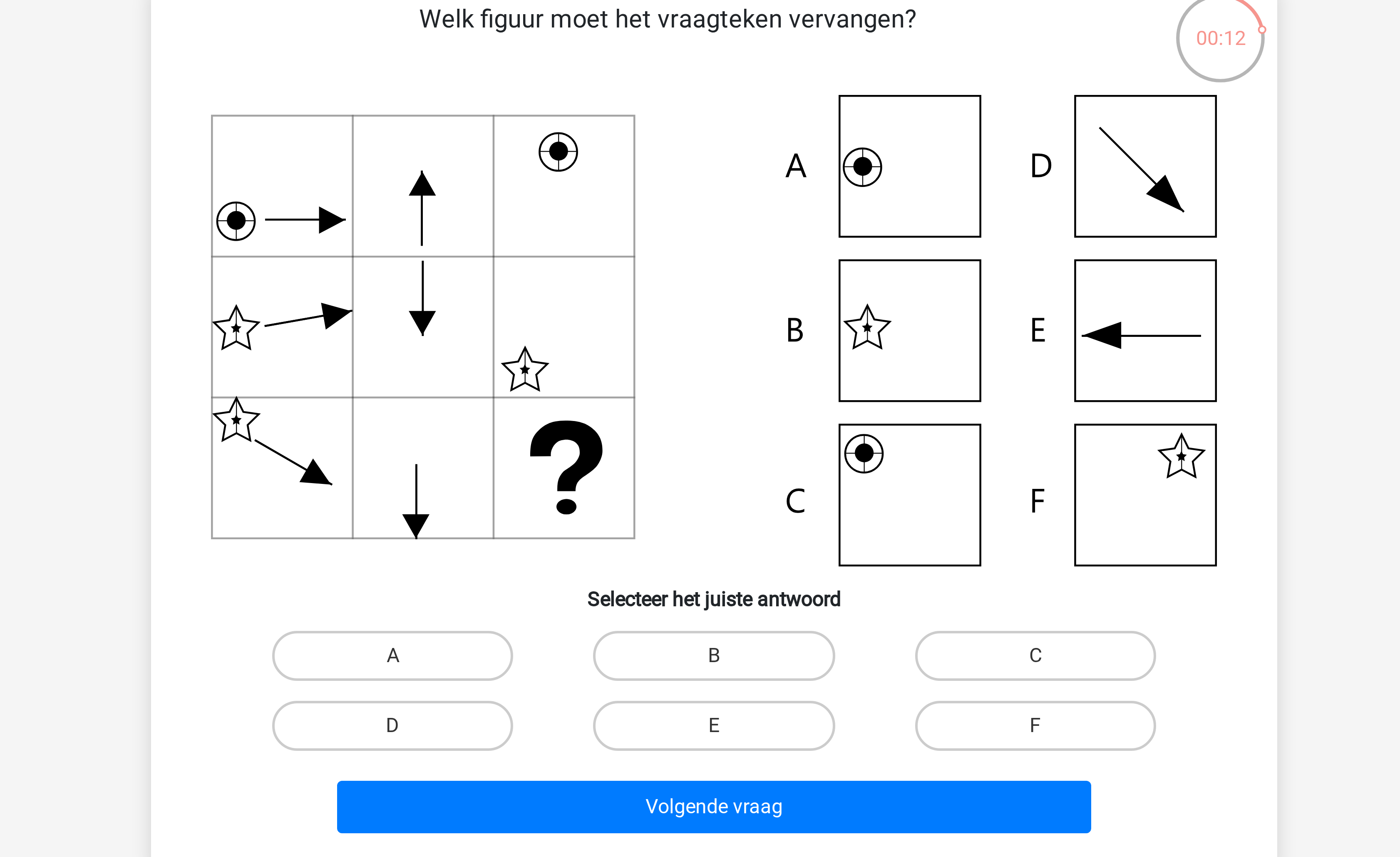
click at [823, 215] on icon at bounding box center [700, 175] width 336 height 157
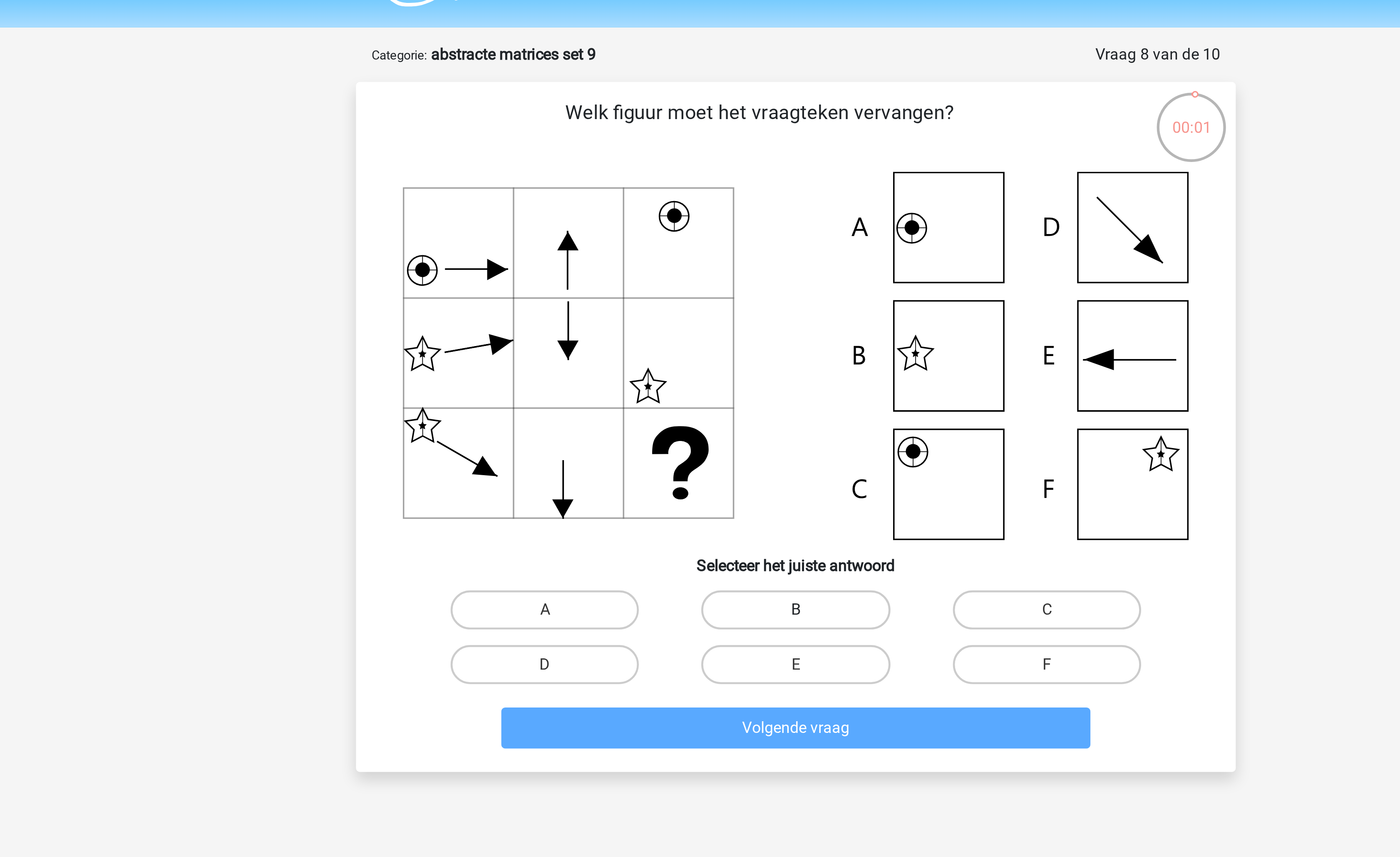
click at [689, 283] on label "B" at bounding box center [699, 283] width 80 height 17
click at [700, 283] on input "B" at bounding box center [702, 286] width 6 height 6
radio input "true"
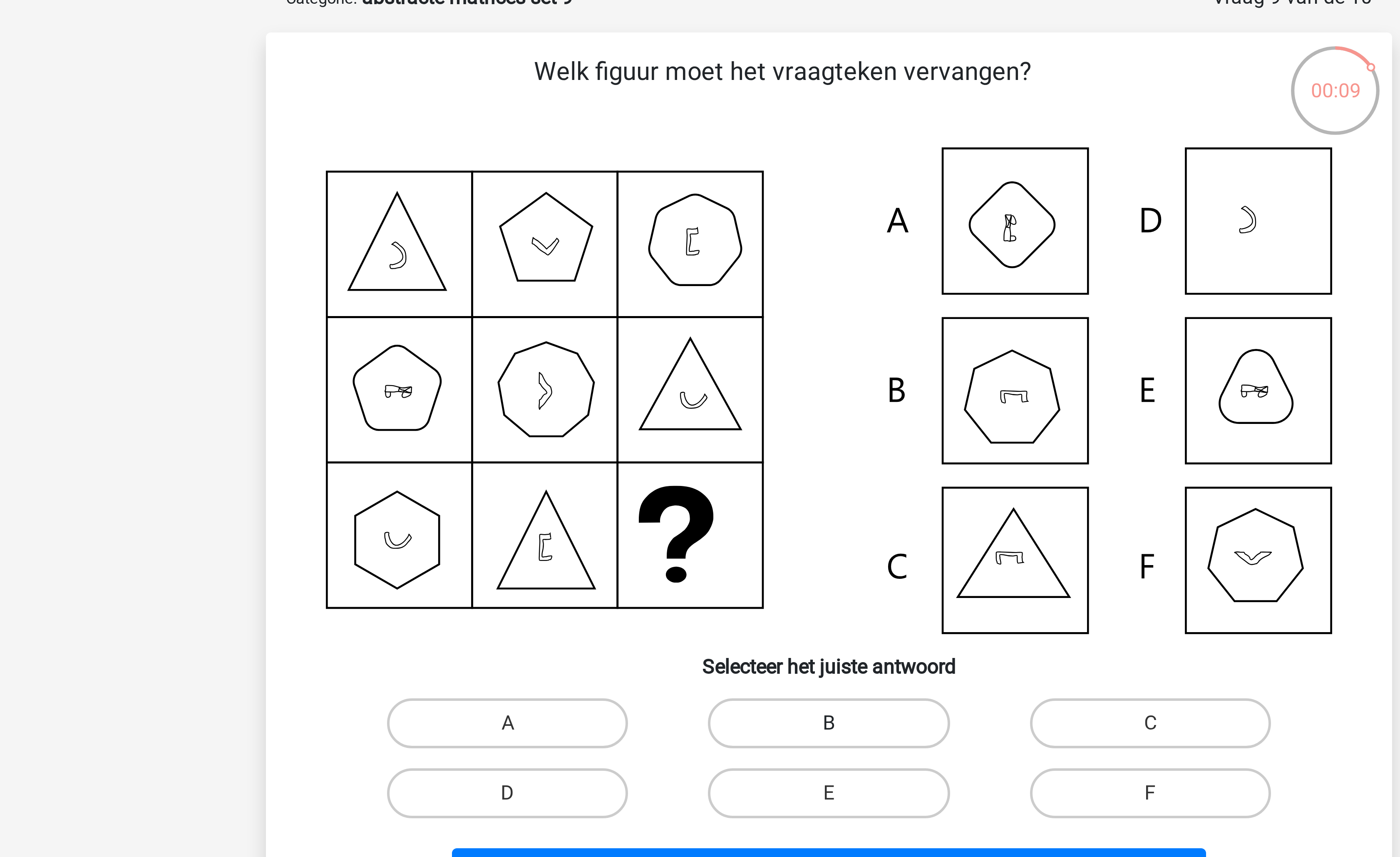
click at [708, 286] on label "B" at bounding box center [699, 288] width 80 height 17
click at [706, 288] on input "B" at bounding box center [702, 291] width 6 height 6
radio input "true"
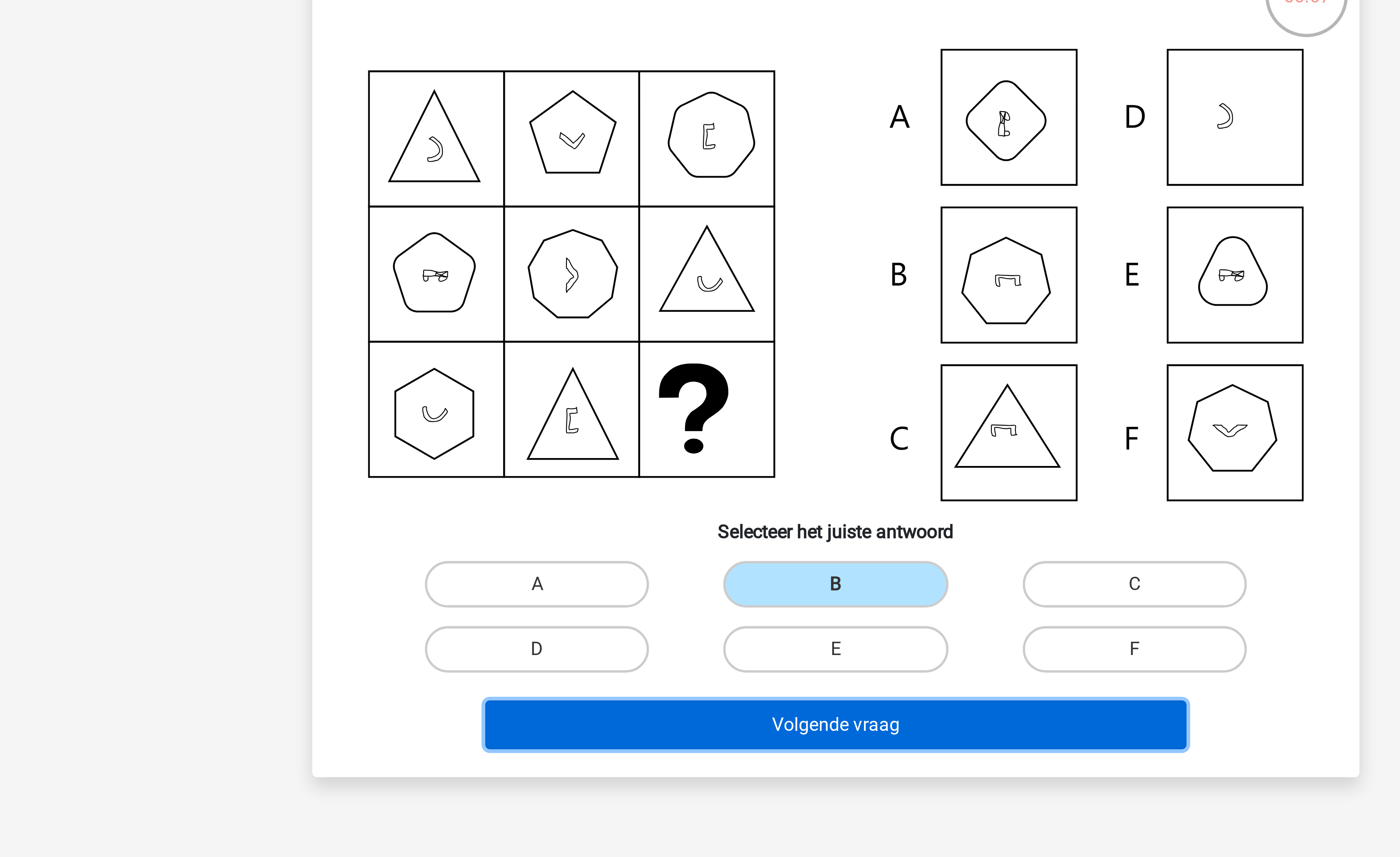
click at [729, 342] on button "Volgende vraag" at bounding box center [701, 339] width 252 height 17
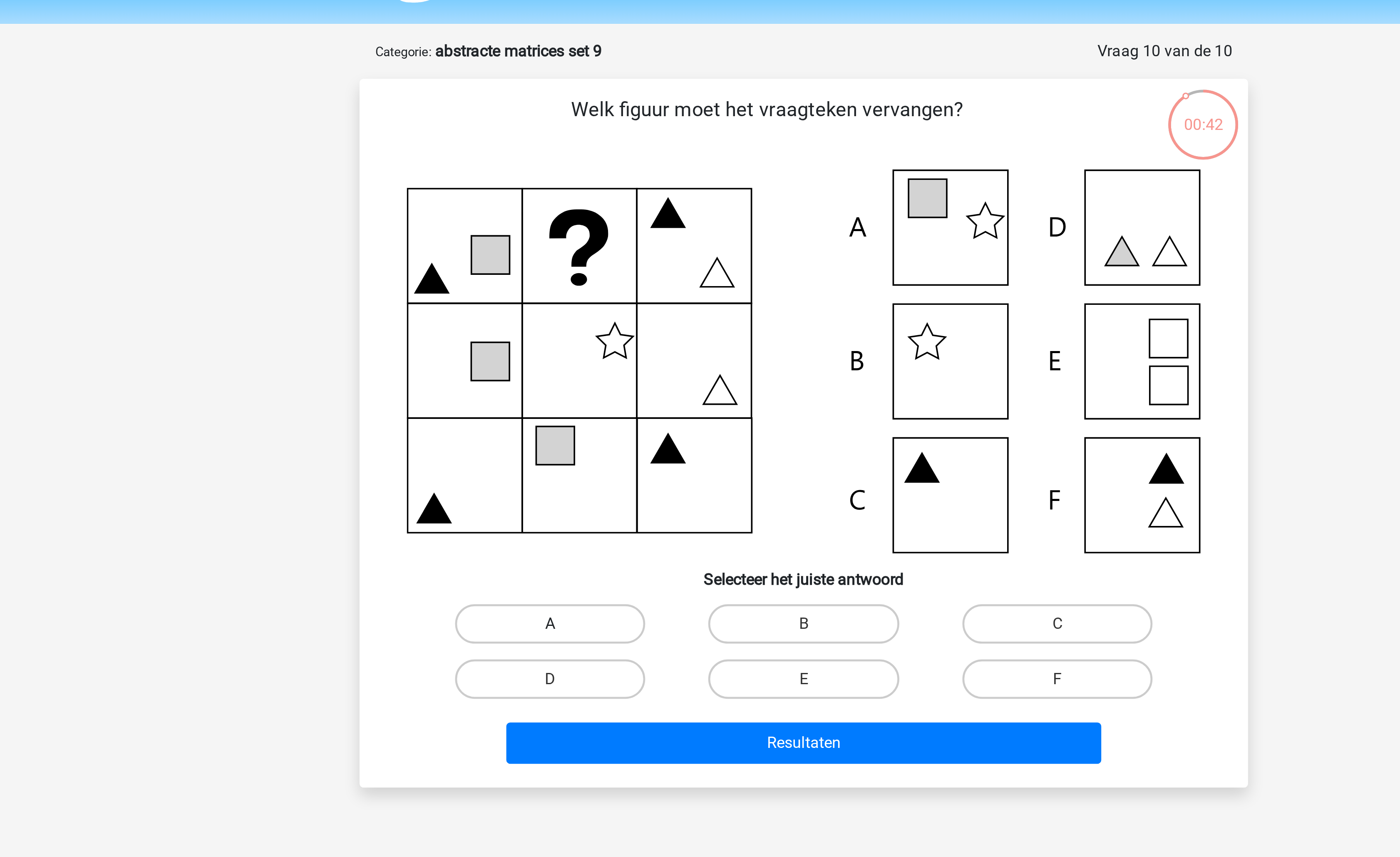
click at [610, 285] on label "A" at bounding box center [593, 288] width 80 height 17
click at [598, 288] on input "A" at bounding box center [596, 291] width 6 height 6
radio input "true"
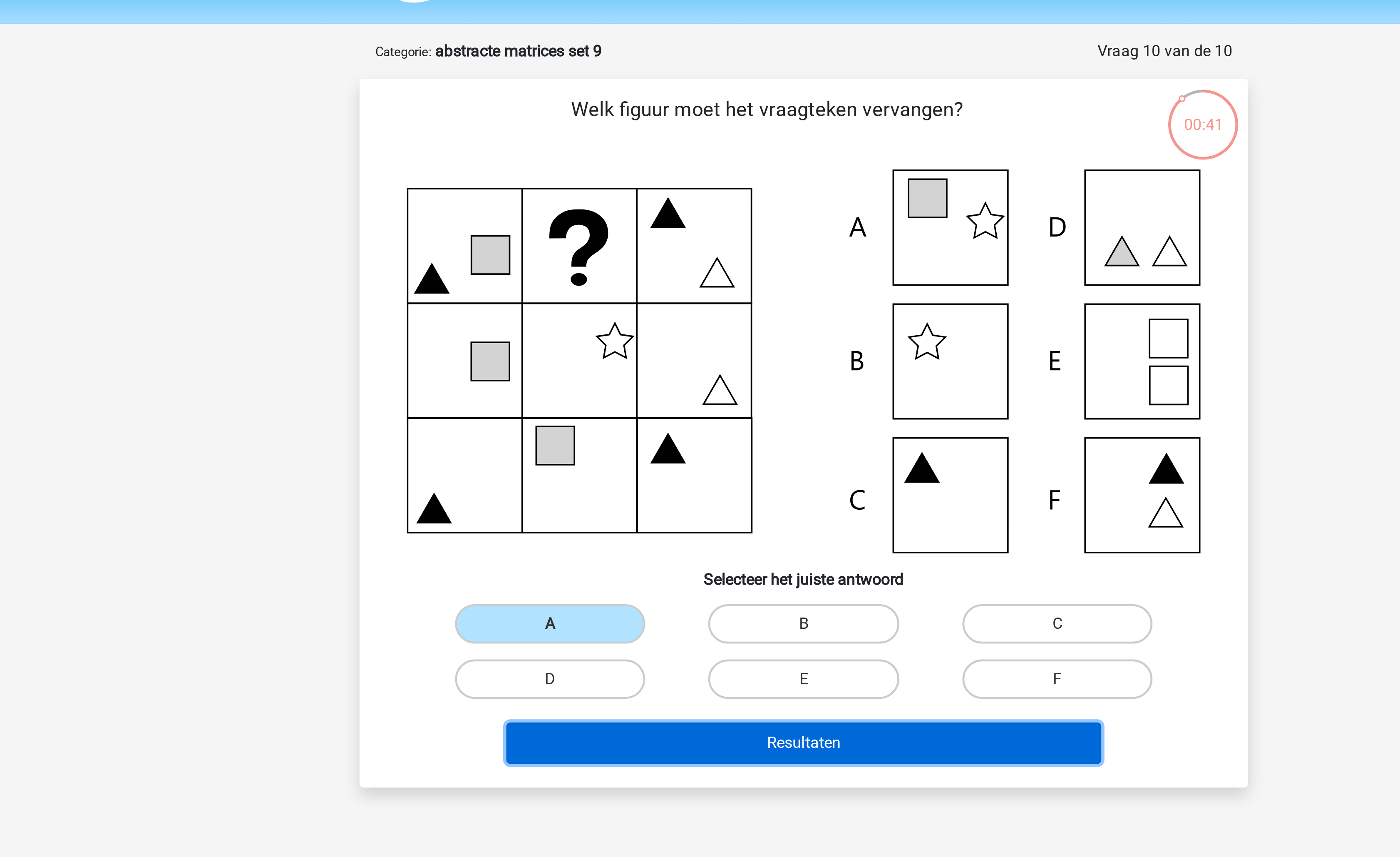
click at [653, 345] on button "Resultaten" at bounding box center [701, 339] width 252 height 17
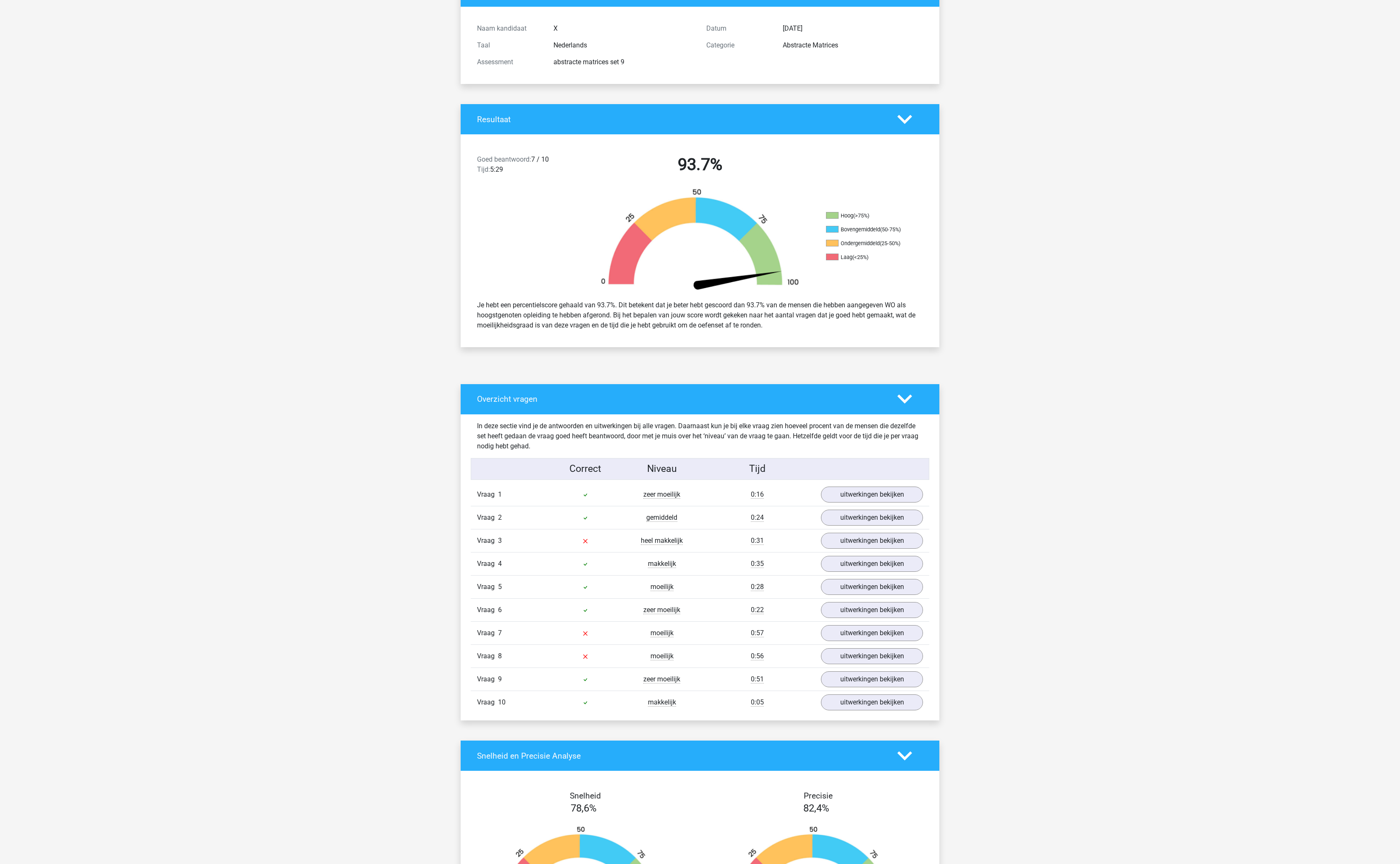
scroll to position [179, 0]
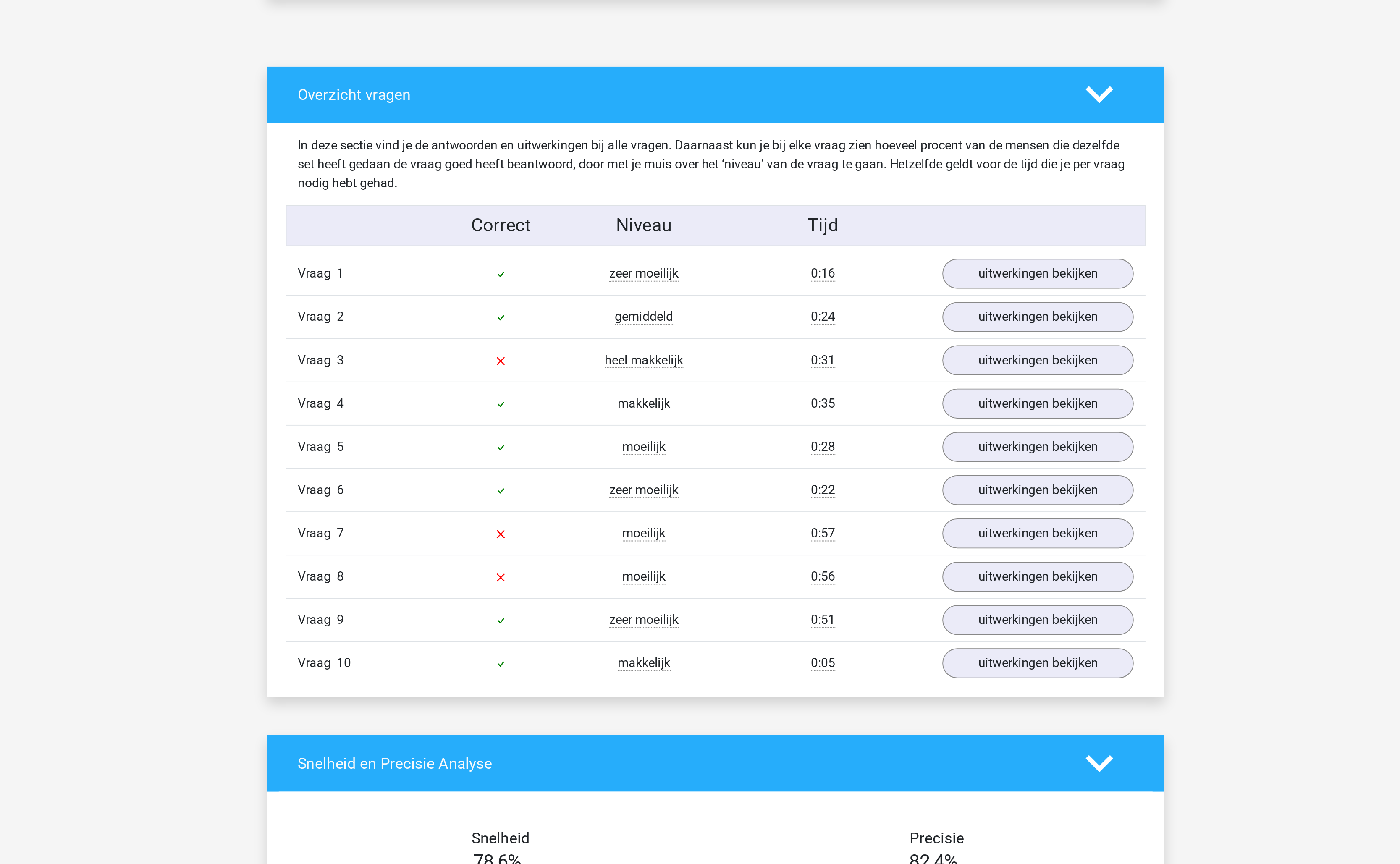
click at [774, 330] on div "In deze sectie vind je de antwoorden en uitwerkingen bij alle vragen. Daarnaast…" at bounding box center [700, 336] width 458 height 30
click at [863, 398] on link "uitwerkingen bekijken" at bounding box center [872, 394] width 117 height 18
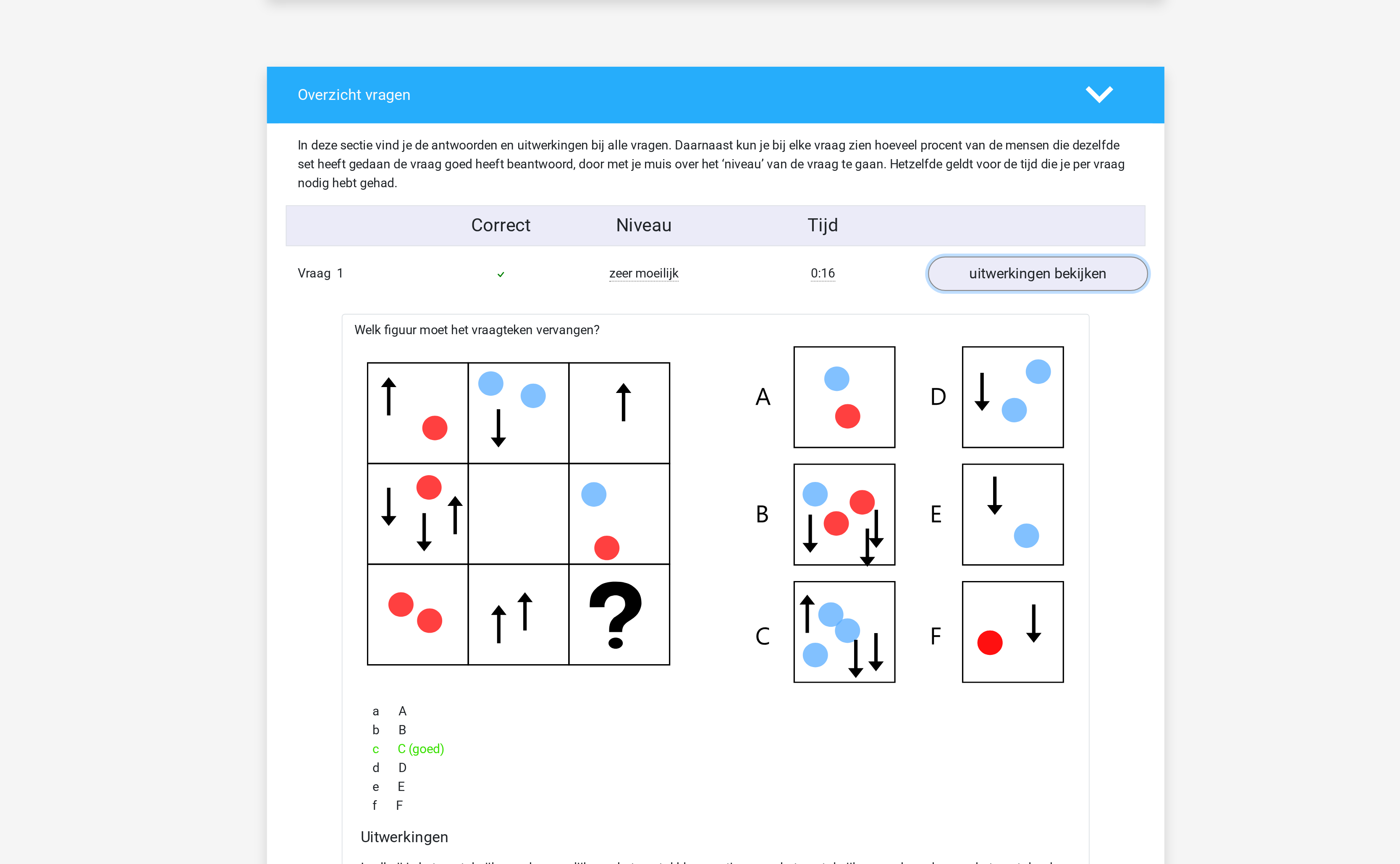
click at [863, 398] on link "uitwerkingen bekijken" at bounding box center [872, 394] width 117 height 18
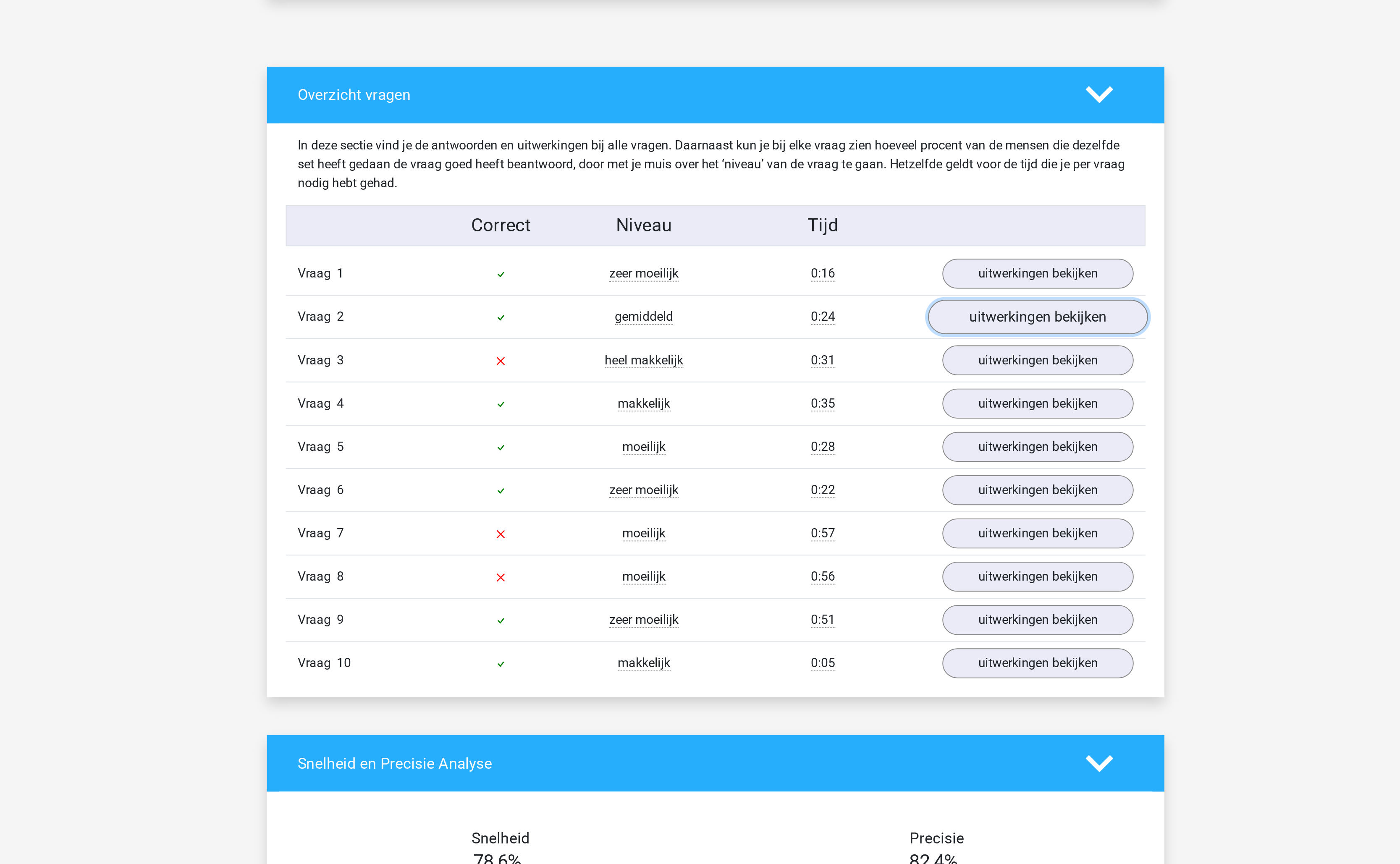
click at [854, 423] on link "uitwerkingen bekijken" at bounding box center [872, 417] width 117 height 18
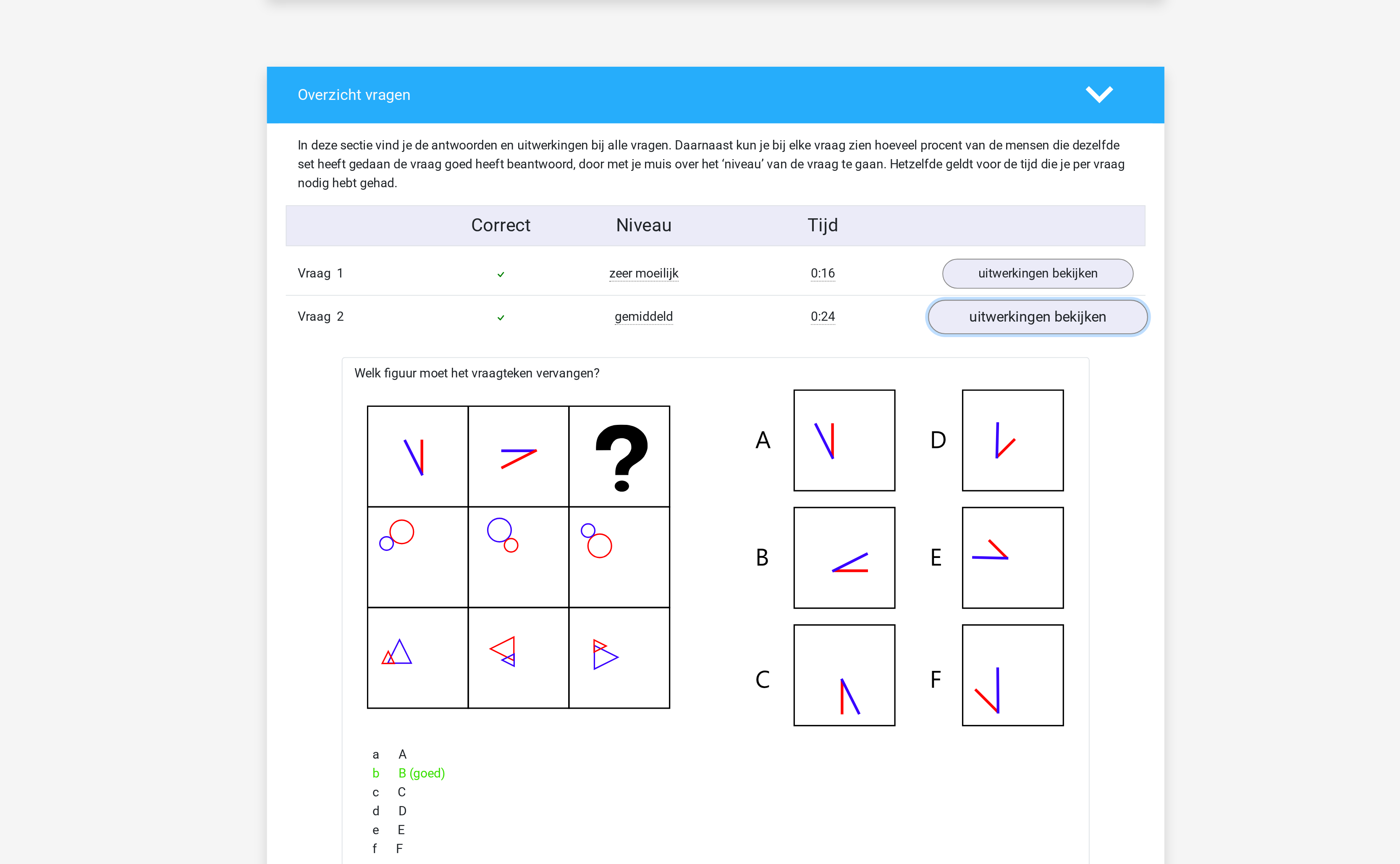
click at [854, 423] on link "uitwerkingen bekijken" at bounding box center [872, 417] width 117 height 18
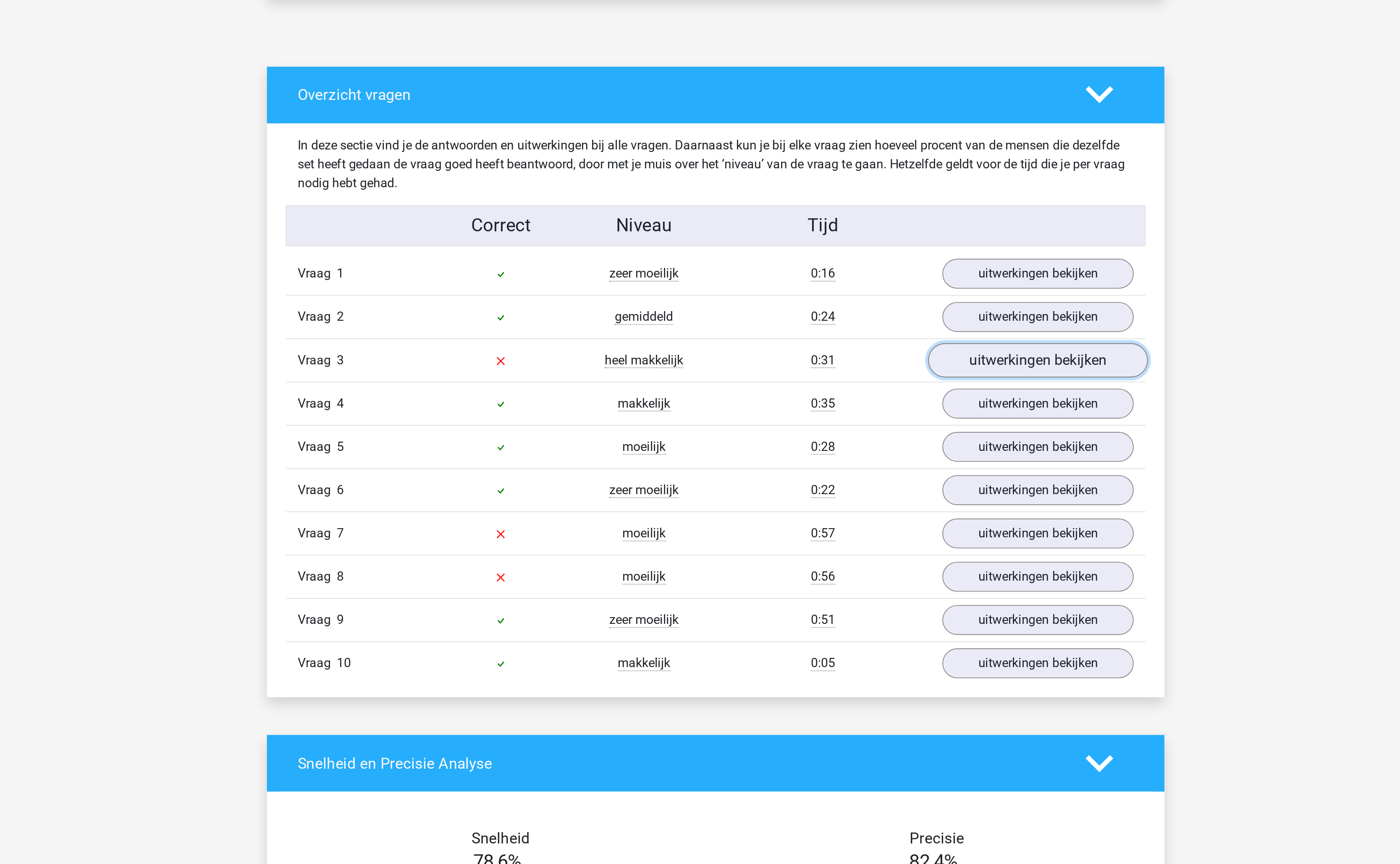
click at [859, 450] on link "uitwerkingen bekijken" at bounding box center [872, 440] width 117 height 18
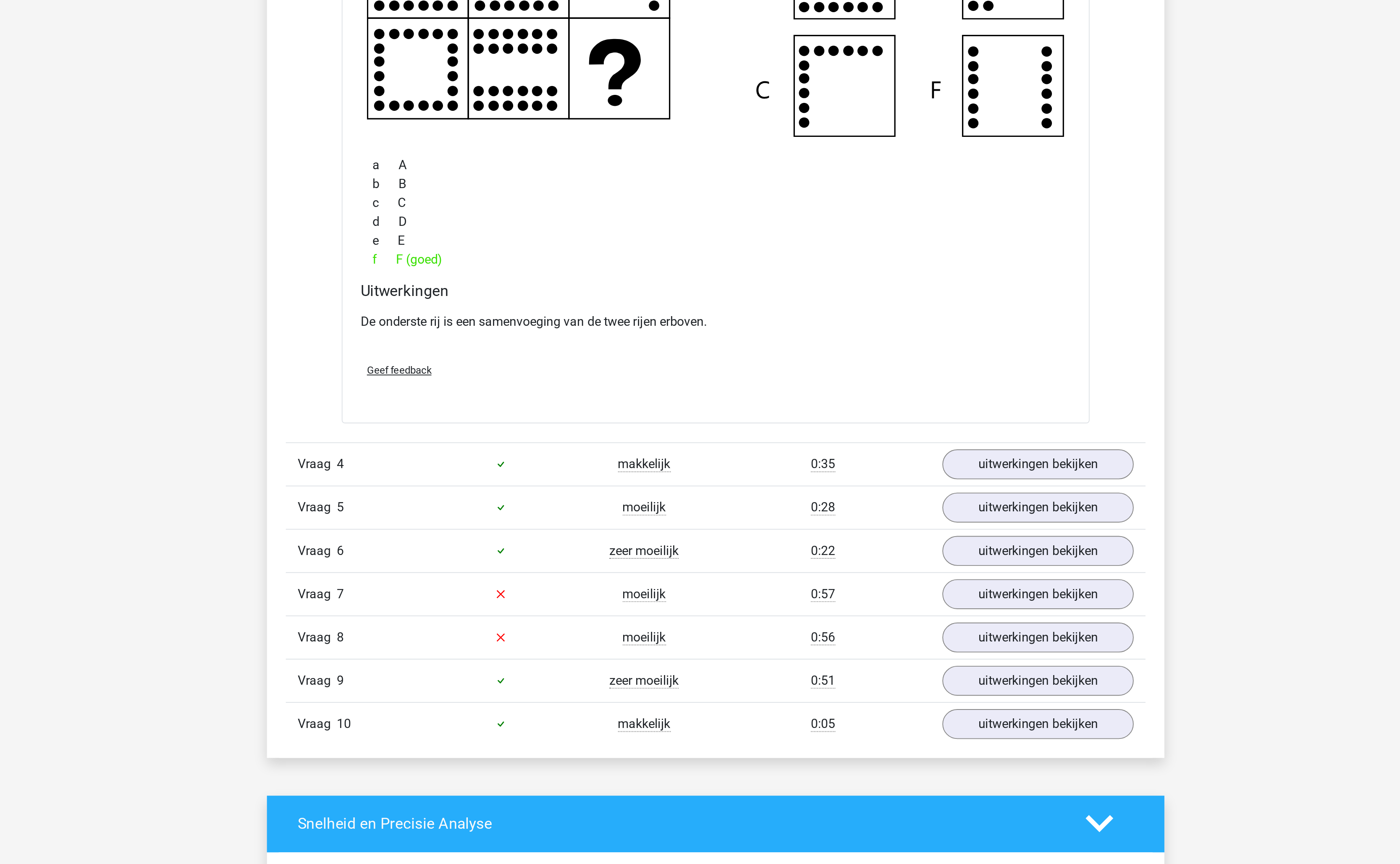
scroll to position [432, 0]
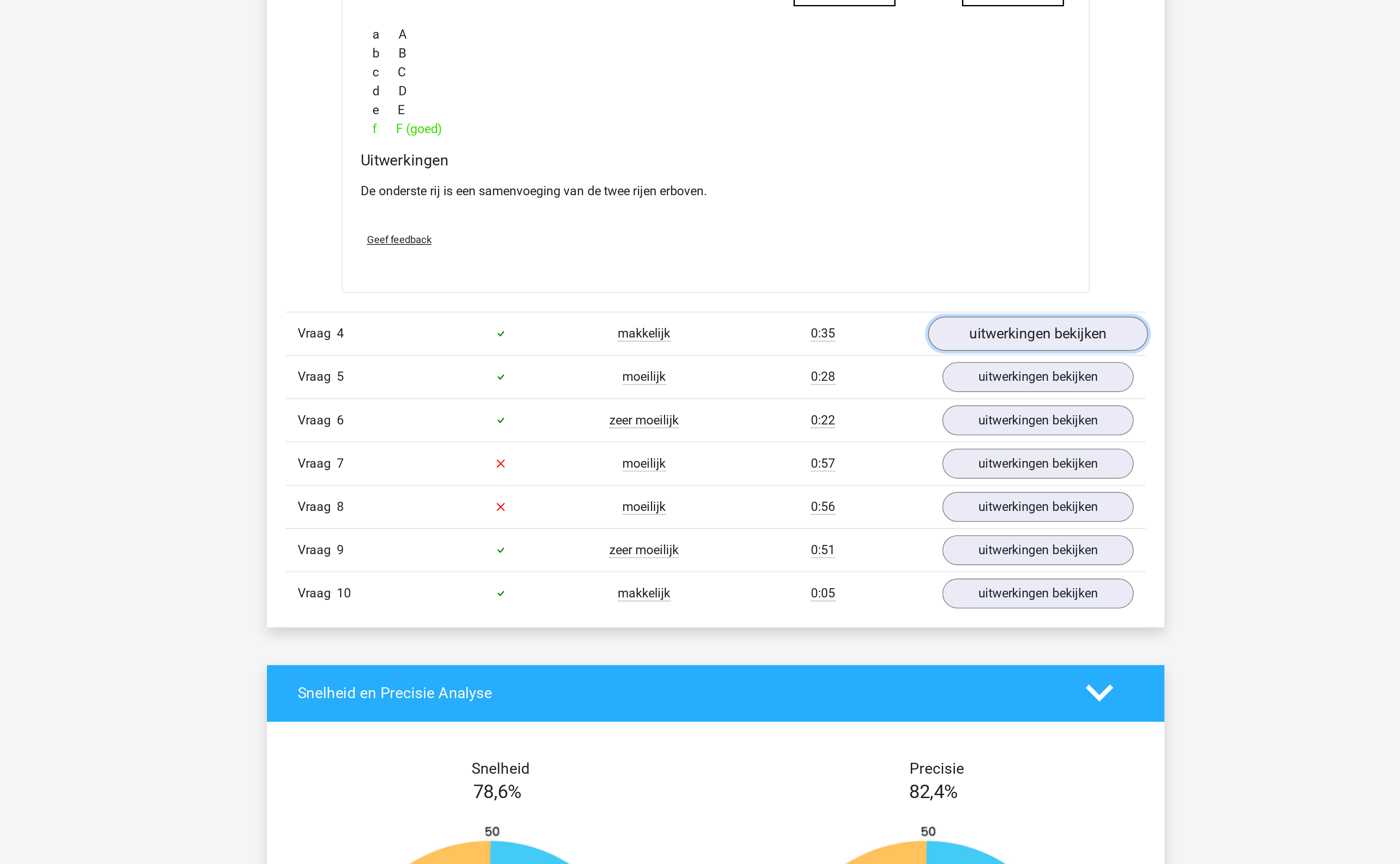
click at [873, 587] on link "uitwerkingen bekijken" at bounding box center [872, 580] width 117 height 18
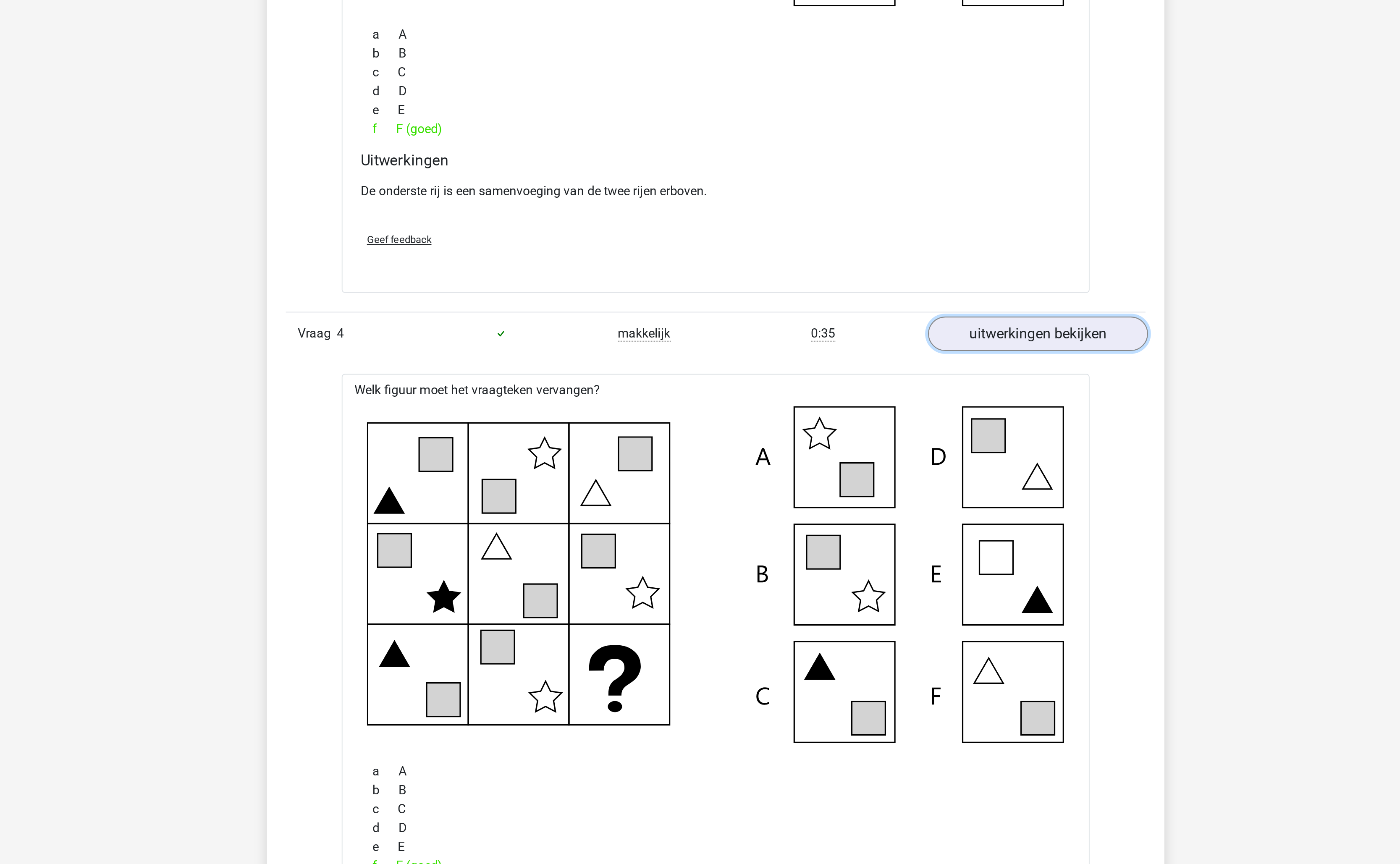
click at [873, 587] on link "uitwerkingen bekijken" at bounding box center [872, 580] width 117 height 18
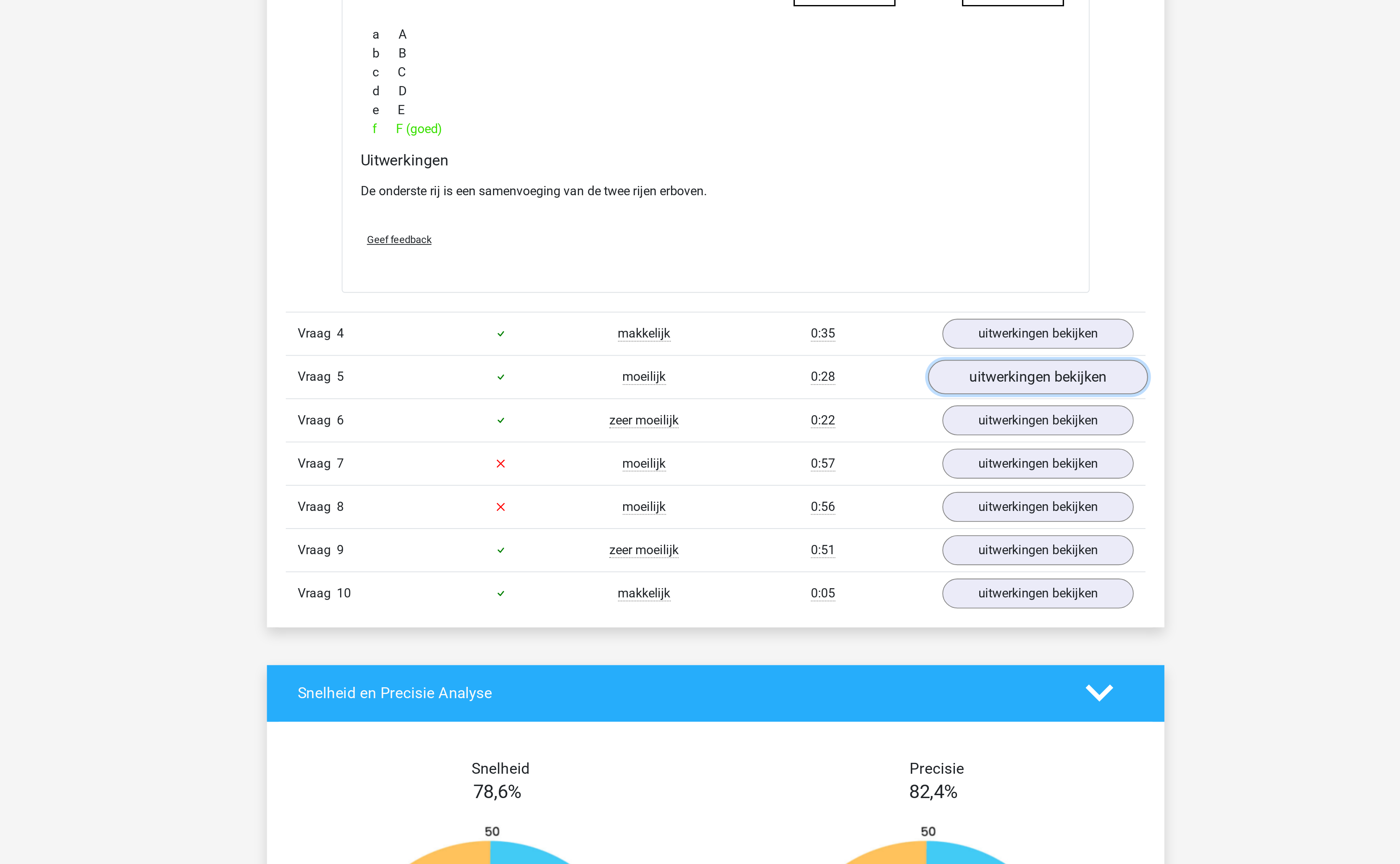
click at [862, 614] on link "uitwerkingen bekijken" at bounding box center [872, 603] width 117 height 18
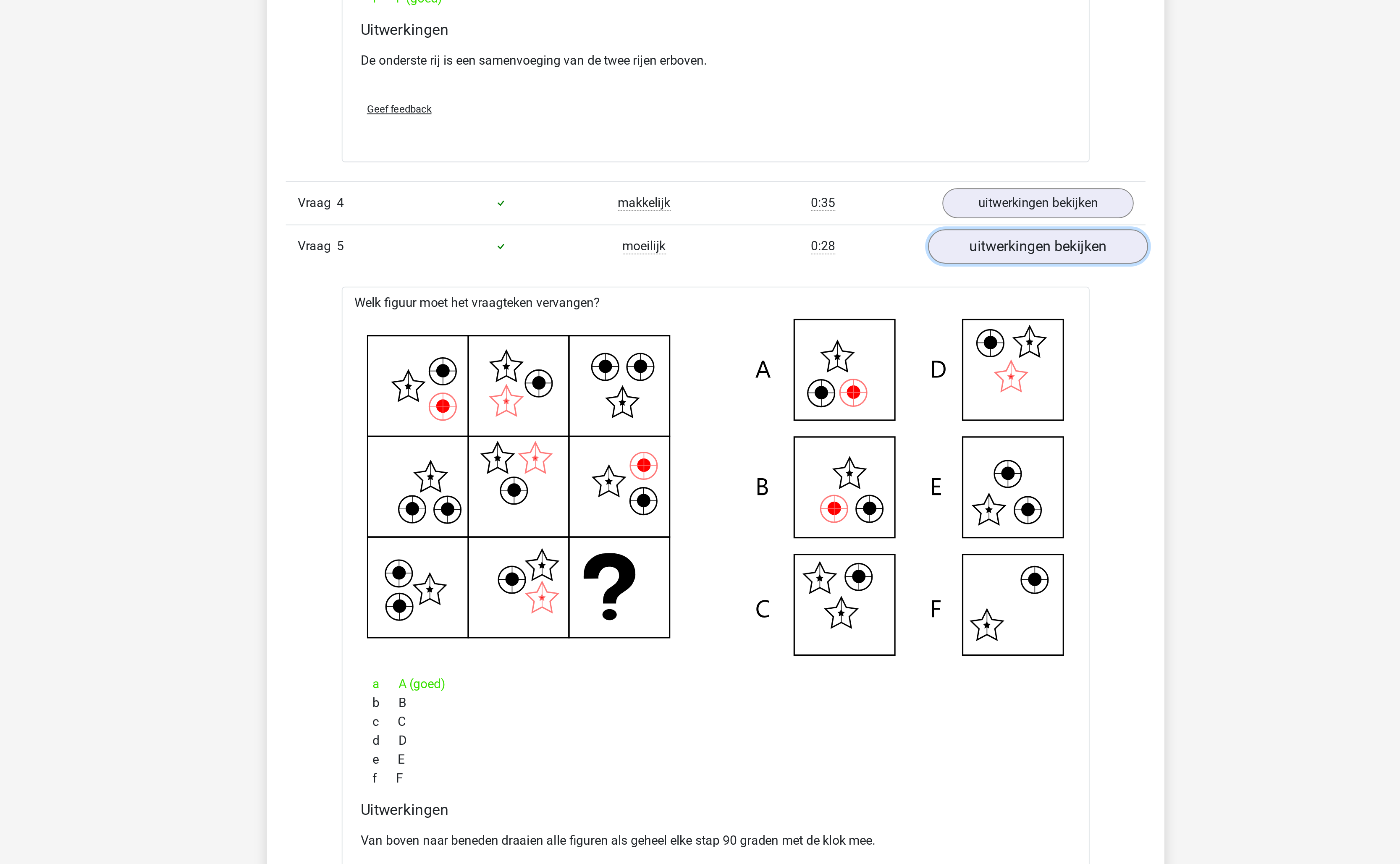
scroll to position [563, 0]
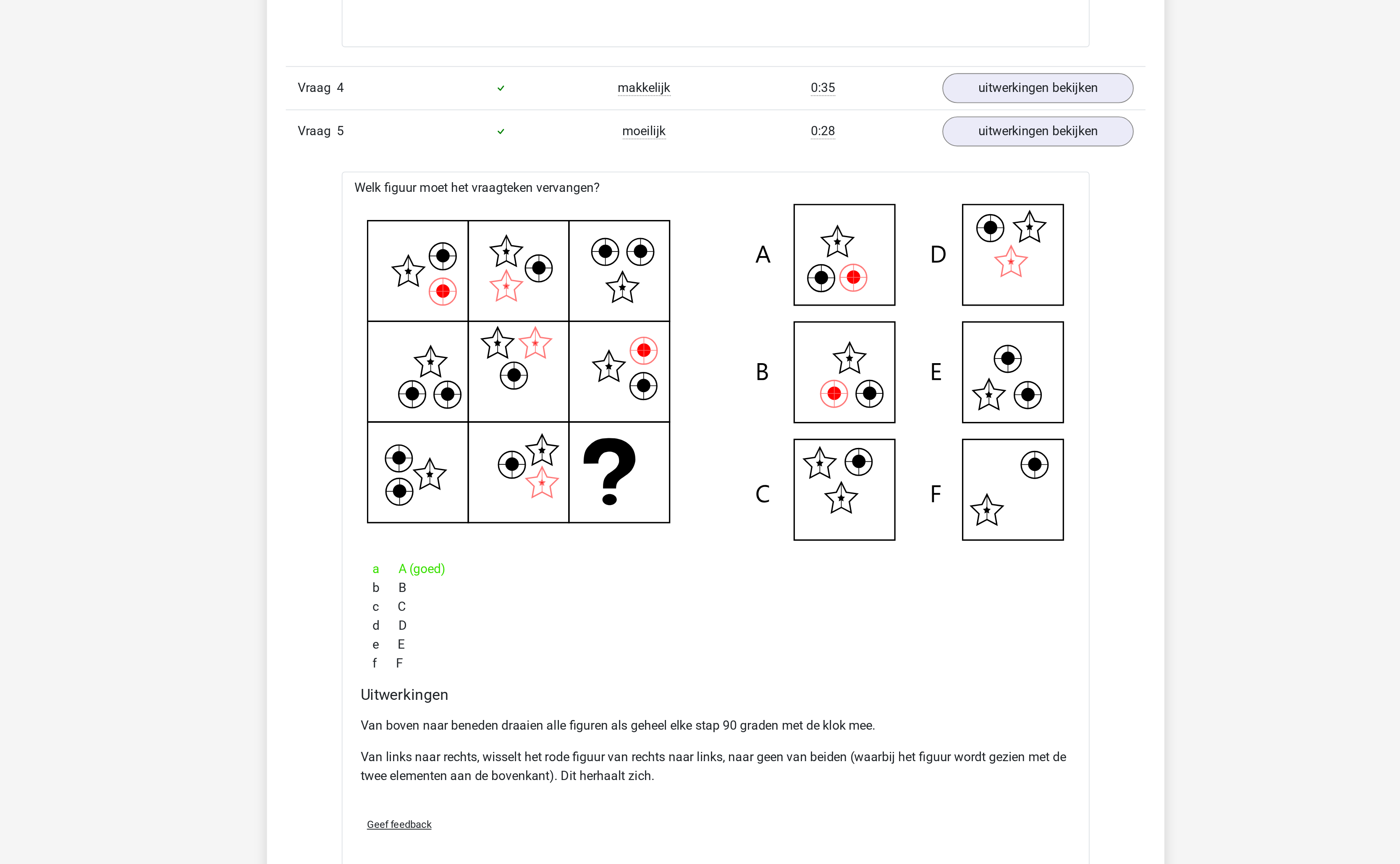
click at [784, 795] on p "Van boven naar beneden draaien alle figuren als geheel elke stap 90 graden met …" at bounding box center [700, 790] width 379 height 10
click at [781, 794] on p "Van boven naar beneden draaien alle figuren als geheel elke stap 90 graden met …" at bounding box center [700, 790] width 379 height 10
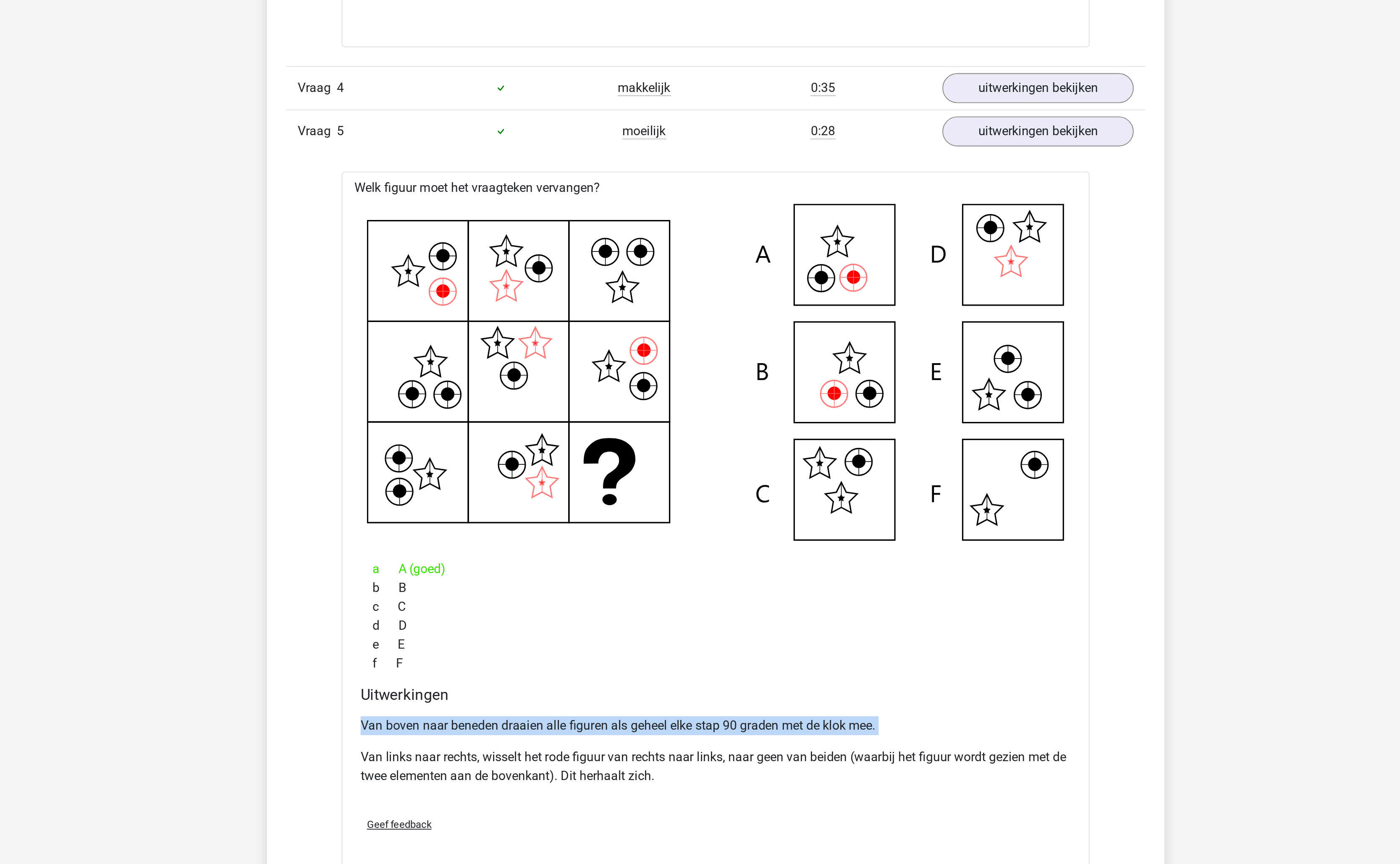
click at [781, 794] on p "Van boven naar beneden draaien alle figuren als geheel elke stap 90 graden met …" at bounding box center [700, 790] width 379 height 10
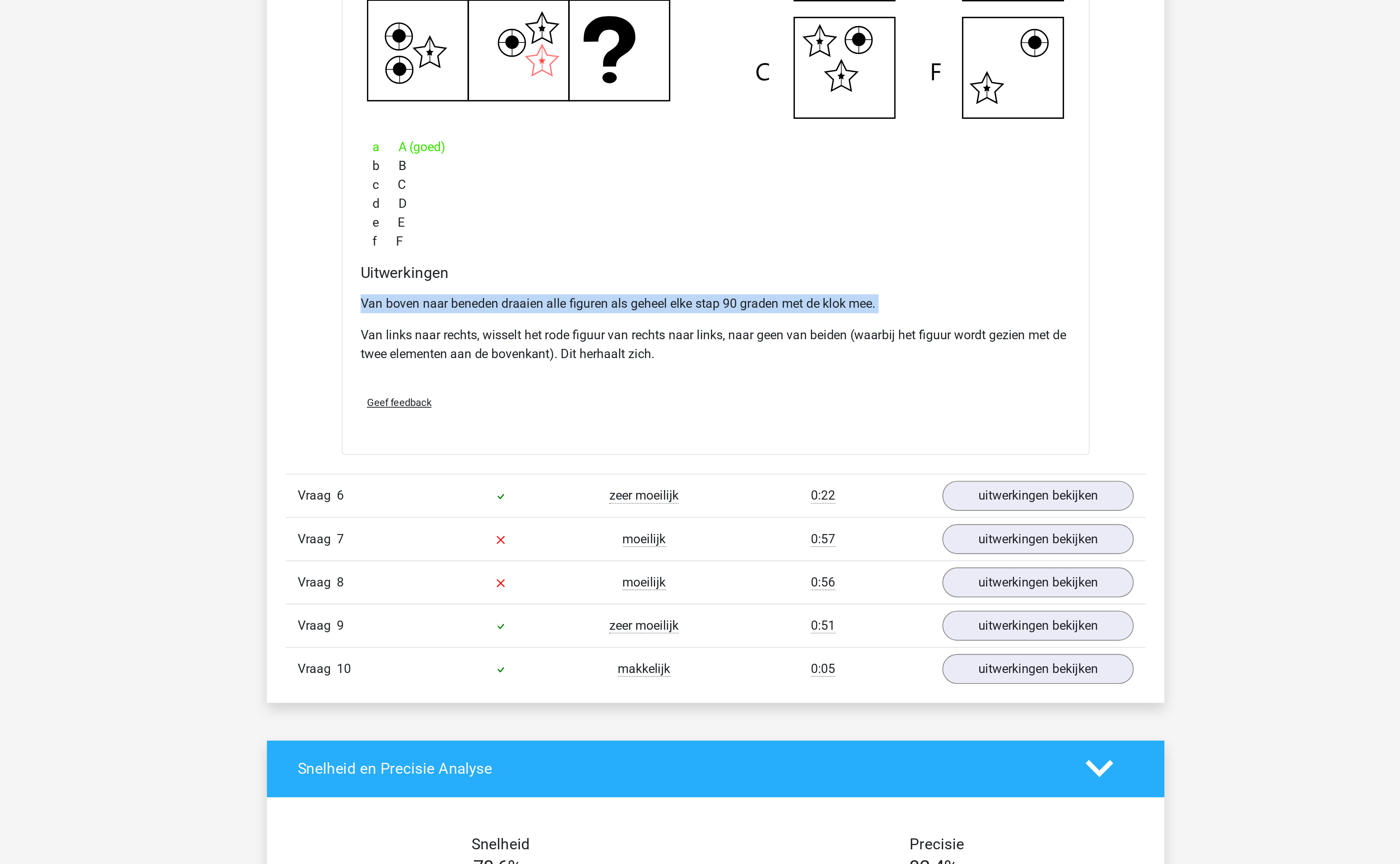
scroll to position [870, 0]
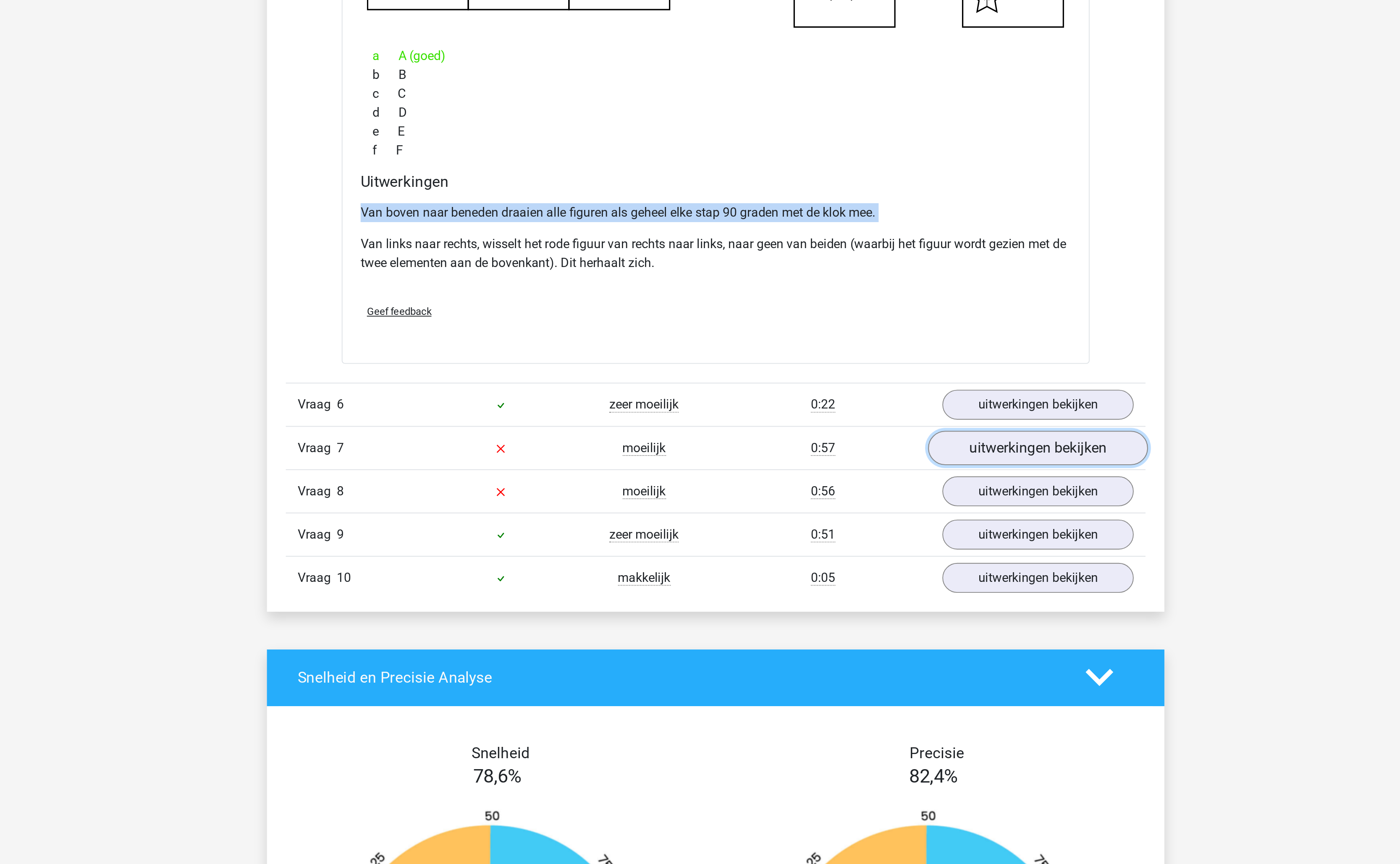
click at [883, 617] on link "uitwerkingen bekijken" at bounding box center [872, 608] width 117 height 18
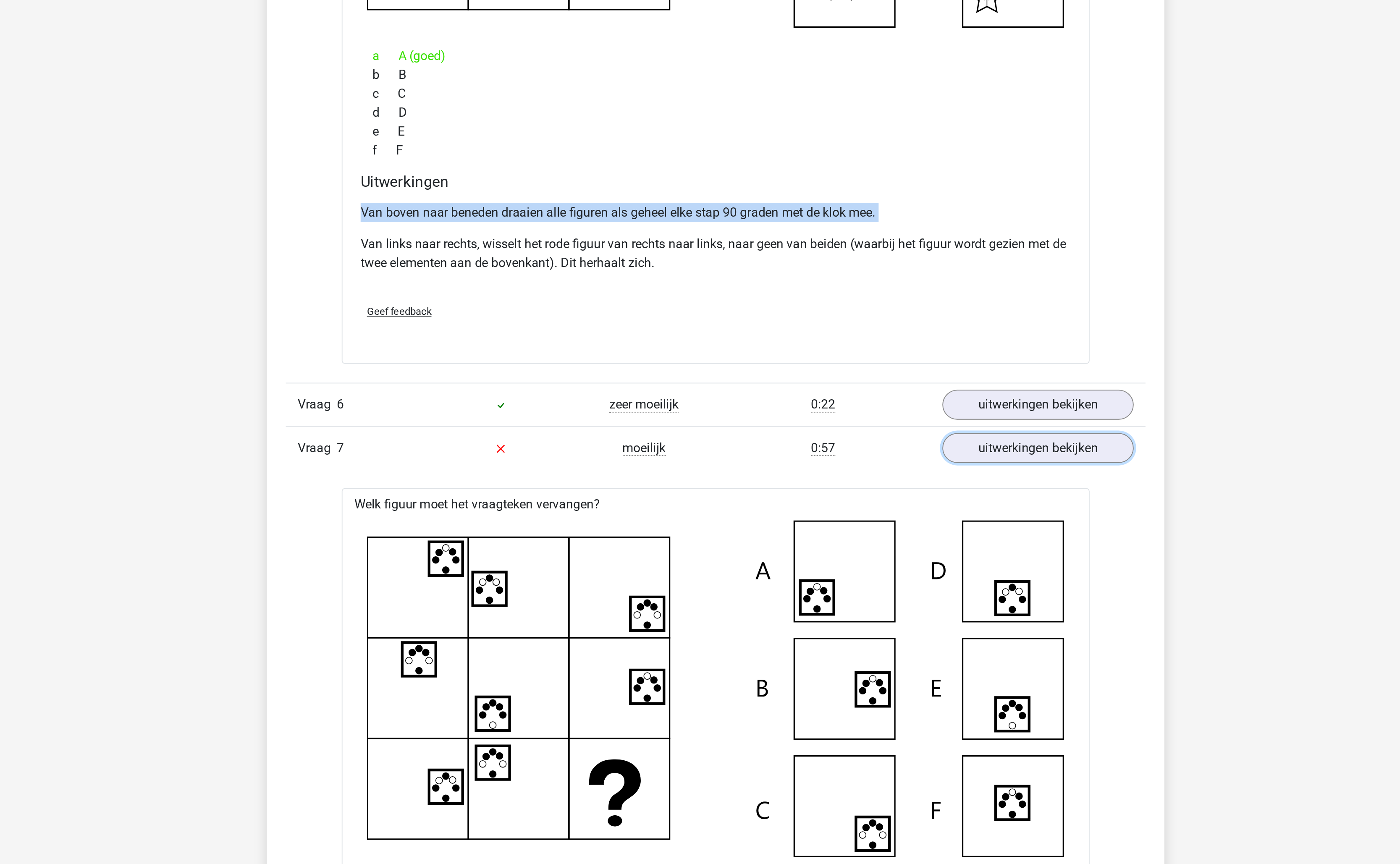
scroll to position [996, 0]
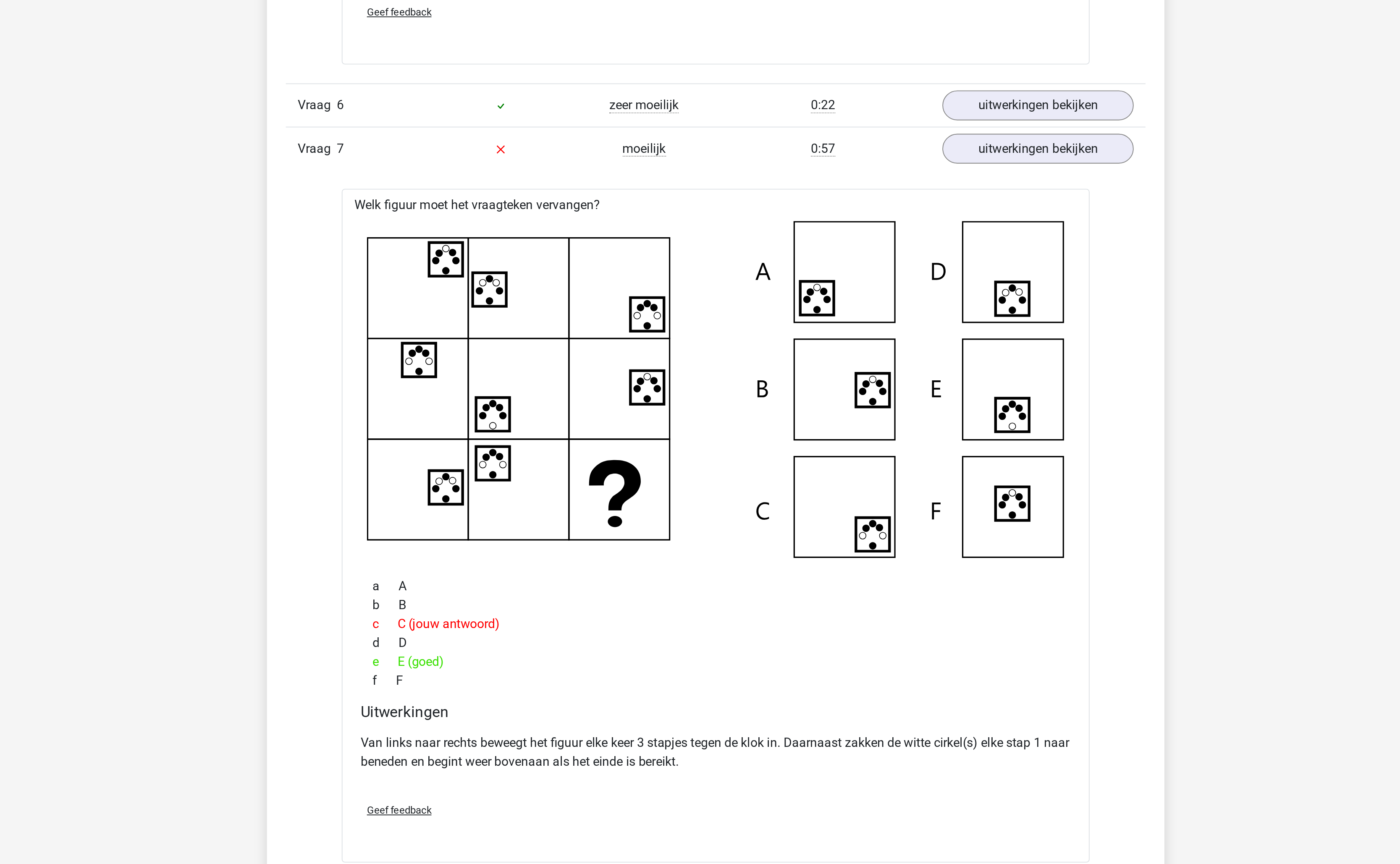
click at [602, 814] on p "Van links naar rechts beweegt het figuur elke keer 3 stapjes tegen de klok in. …" at bounding box center [700, 804] width 379 height 20
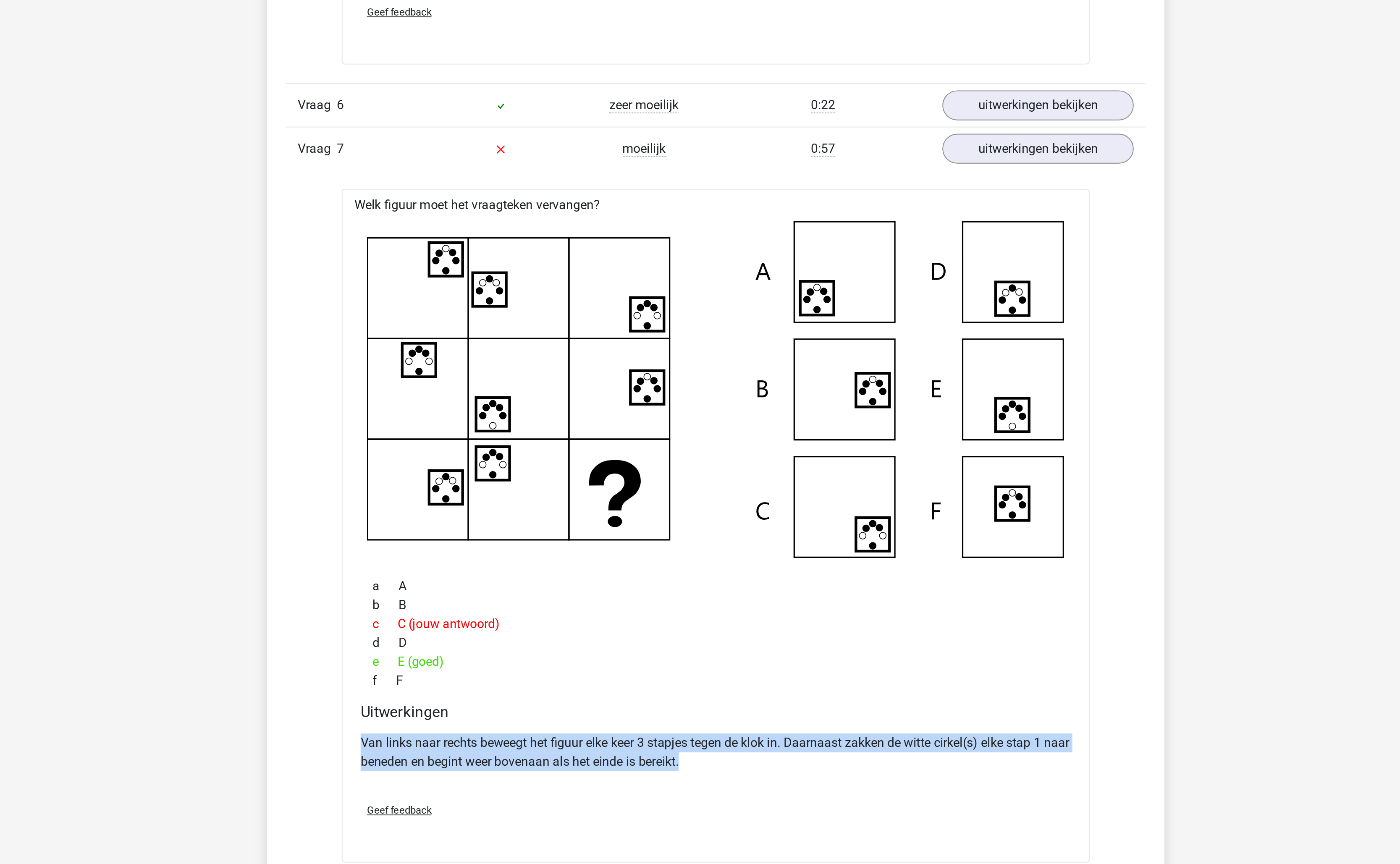
click at [602, 814] on p "Van links naar rechts beweegt het figuur elke keer 3 stapjes tegen de klok in. …" at bounding box center [700, 804] width 379 height 20
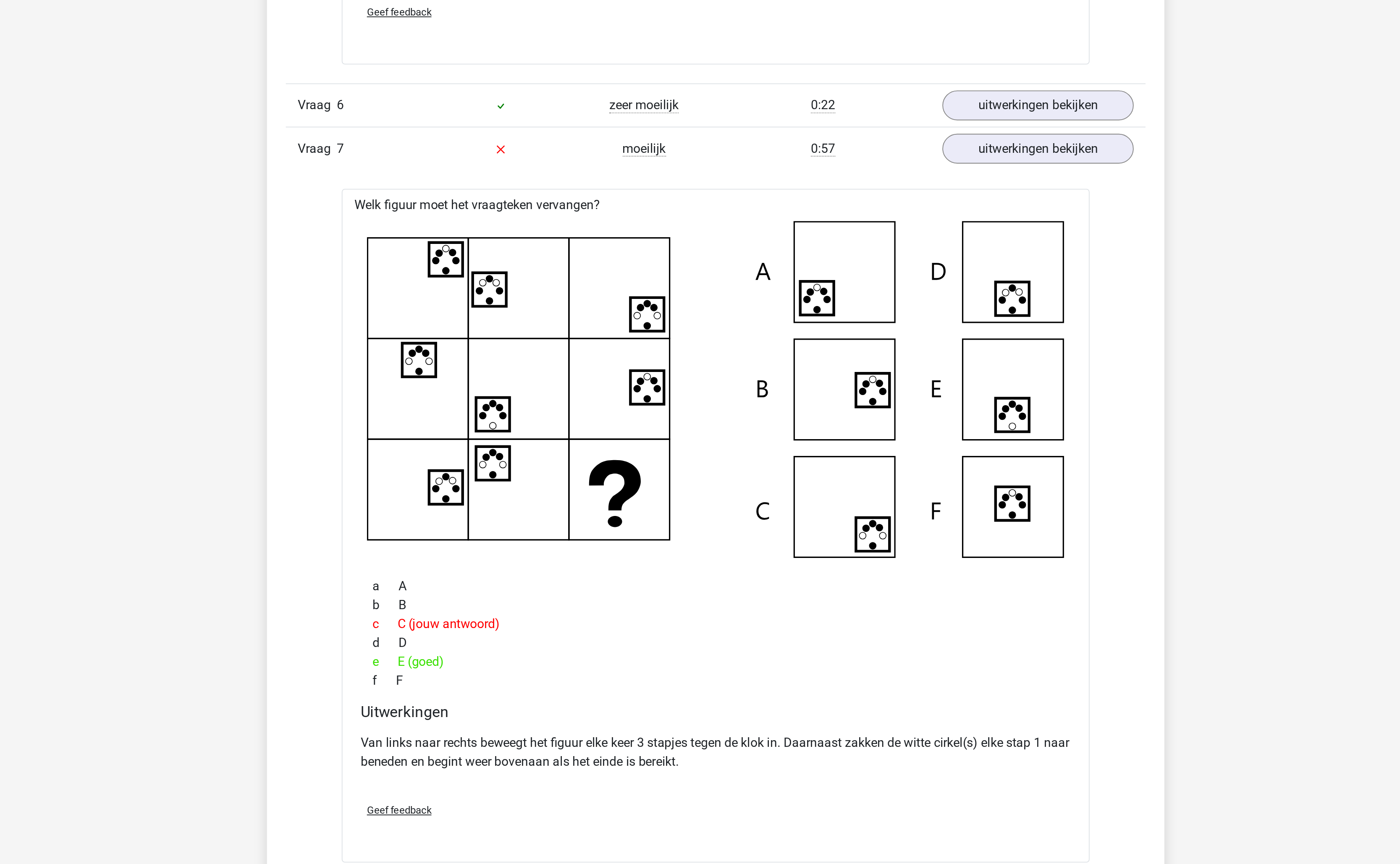
click at [764, 809] on p "Van links naar rechts beweegt het figuur elke keer 3 stapjes tegen de klok in. …" at bounding box center [700, 804] width 379 height 20
drag, startPoint x: 764, startPoint y: 809, endPoint x: 546, endPoint y: 822, distance: 218.4
click at [546, 814] on p "Van links naar rechts beweegt het figuur elke keer 3 stapjes tegen de klok in. …" at bounding box center [700, 804] width 379 height 20
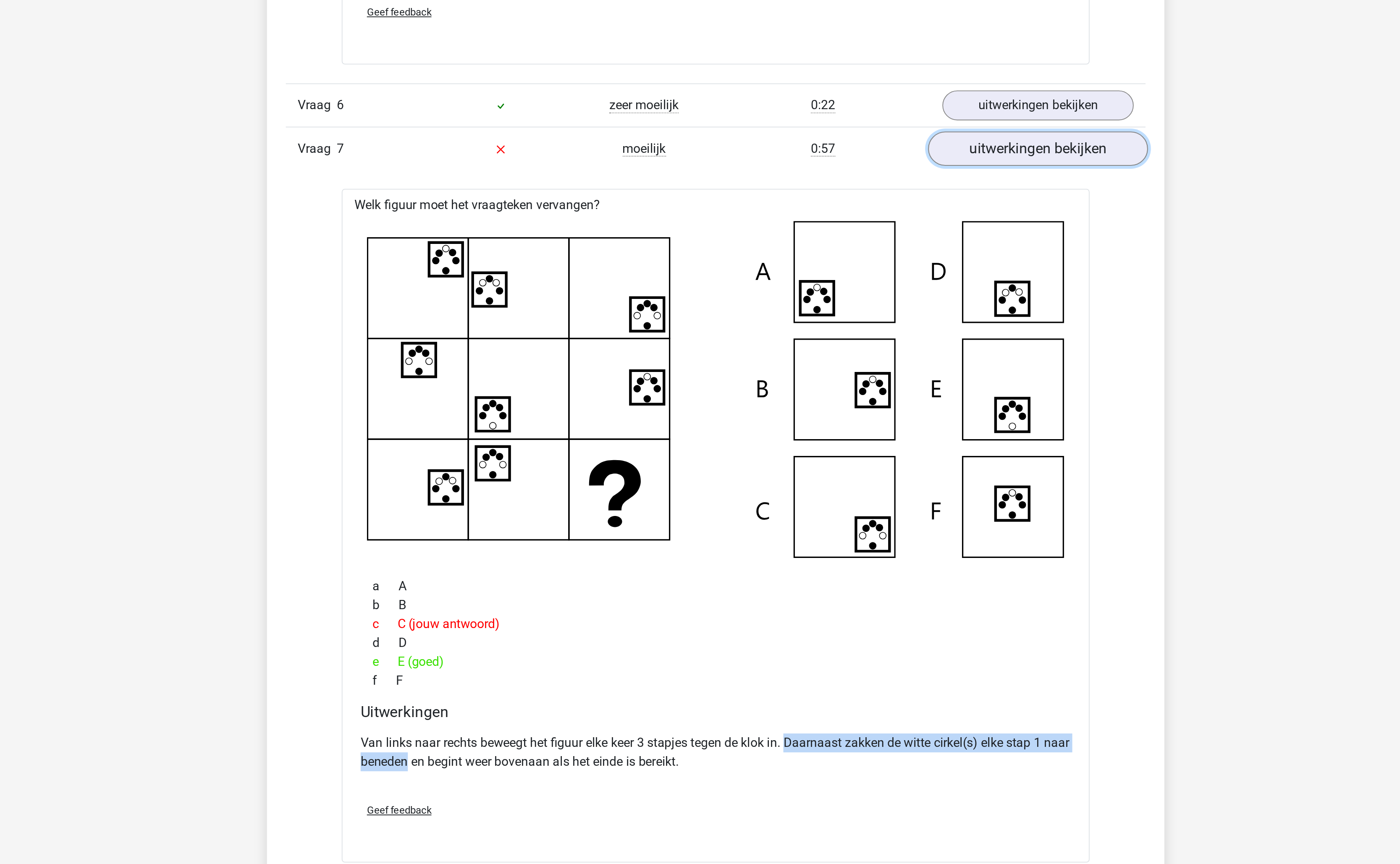
click at [876, 491] on link "uitwerkingen bekijken" at bounding box center [872, 482] width 117 height 18
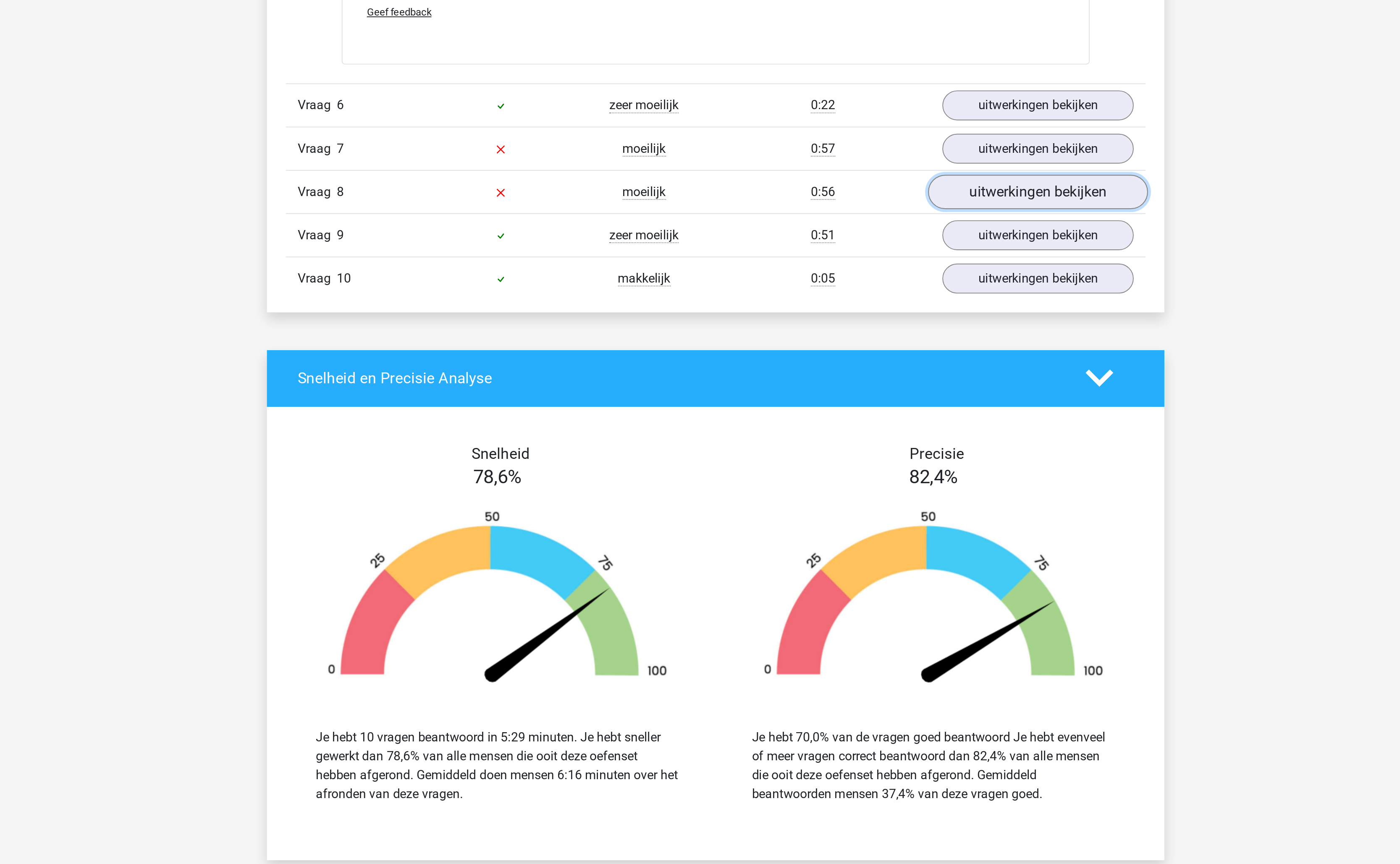
click at [863, 515] on link "uitwerkingen bekijken" at bounding box center [872, 505] width 117 height 18
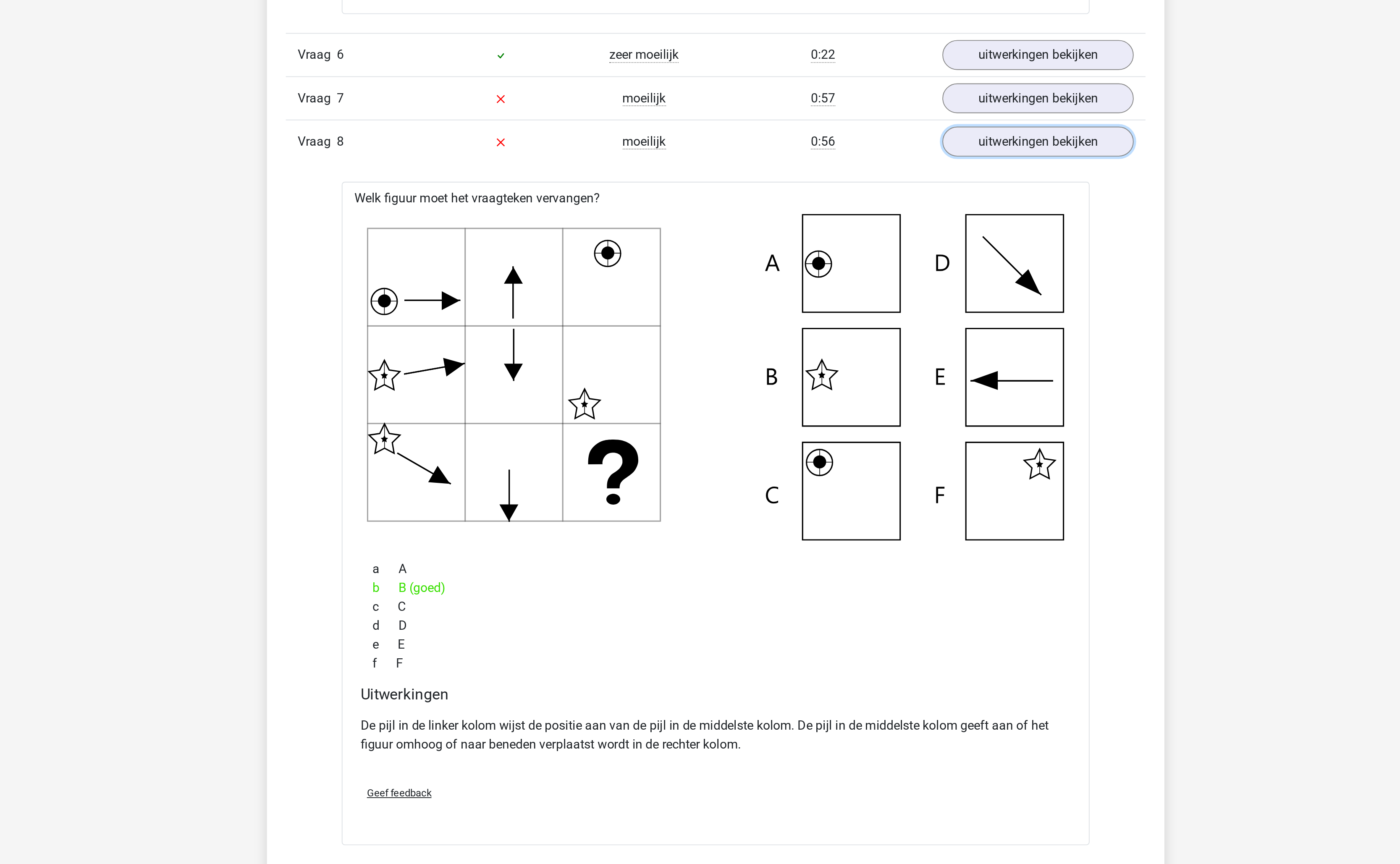
scroll to position [1128, 0]
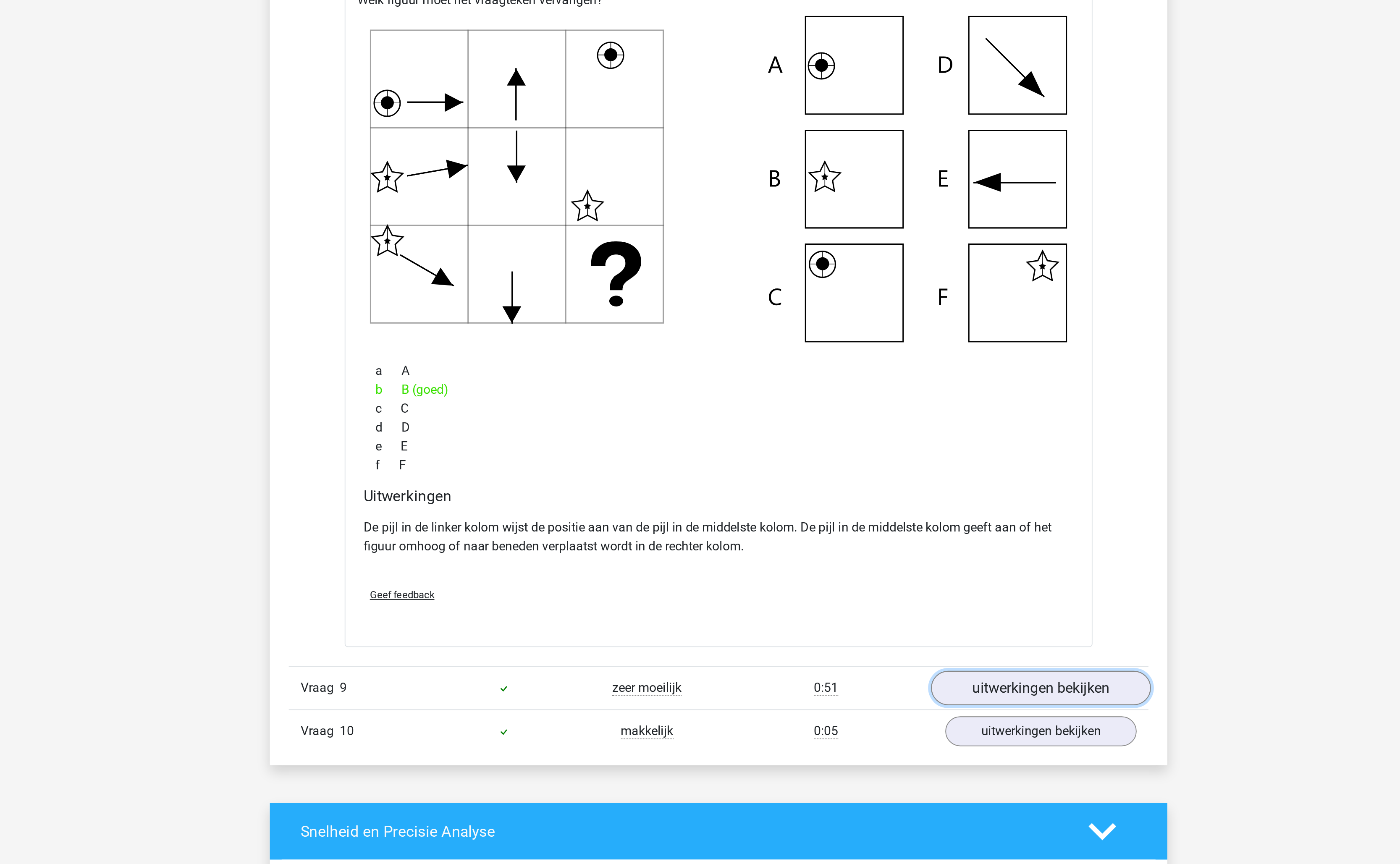
click at [862, 776] on link "uitwerkingen bekijken" at bounding box center [872, 770] width 117 height 18
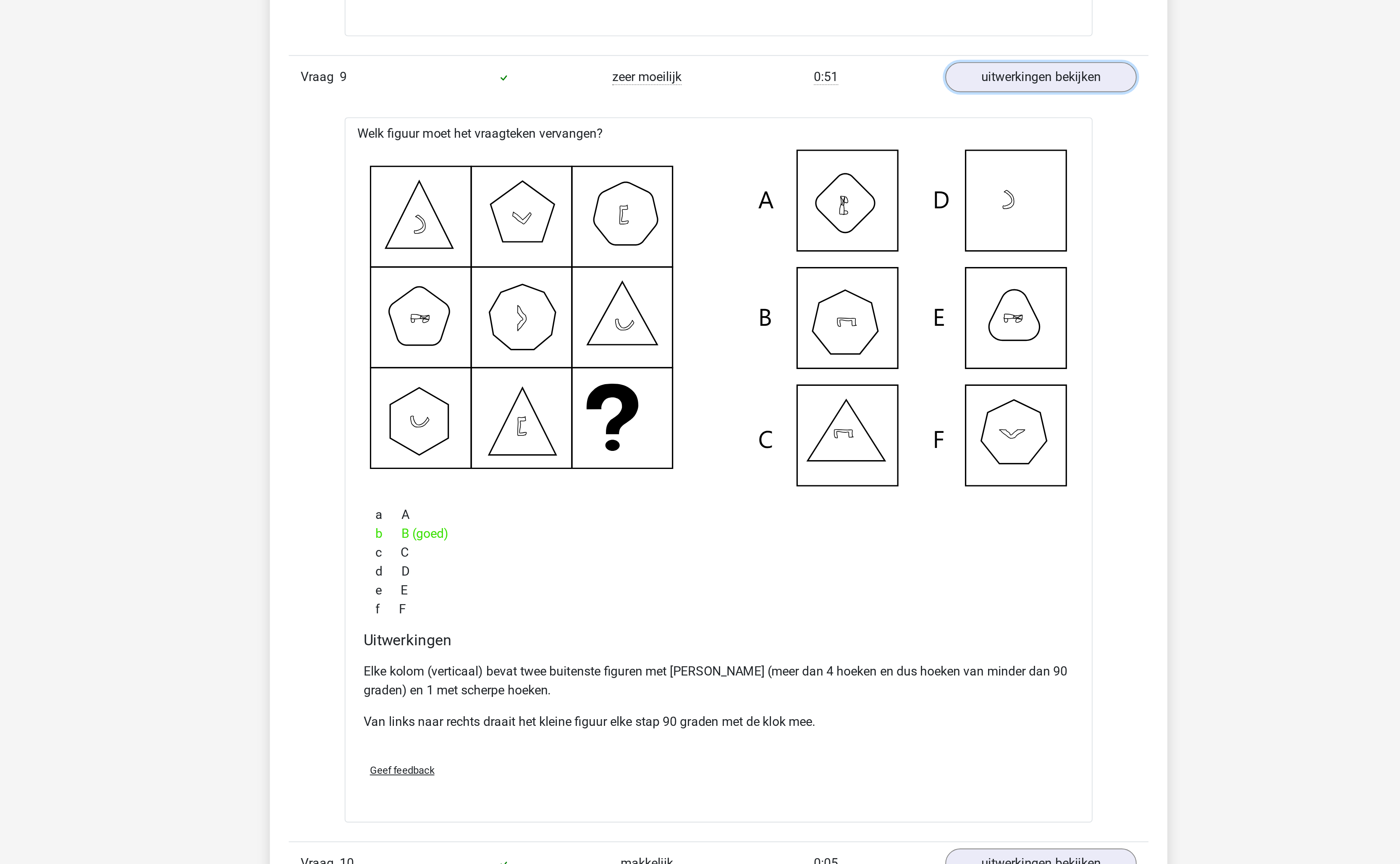
scroll to position [1511, 0]
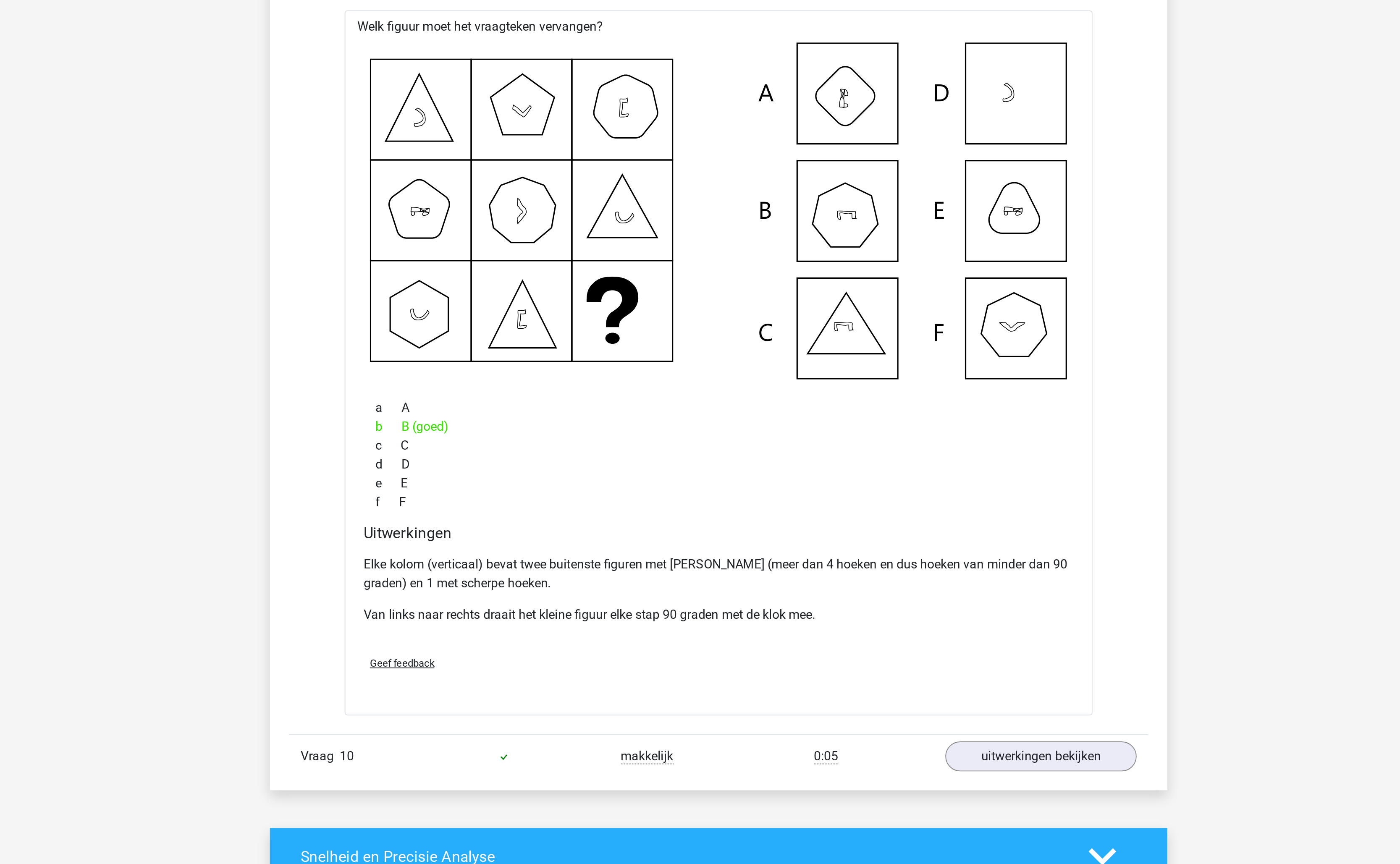
click at [696, 719] on p "Elke kolom (verticaal) bevat twee buitenste figuren met stompe hoeken (meer dan…" at bounding box center [700, 709] width 379 height 20
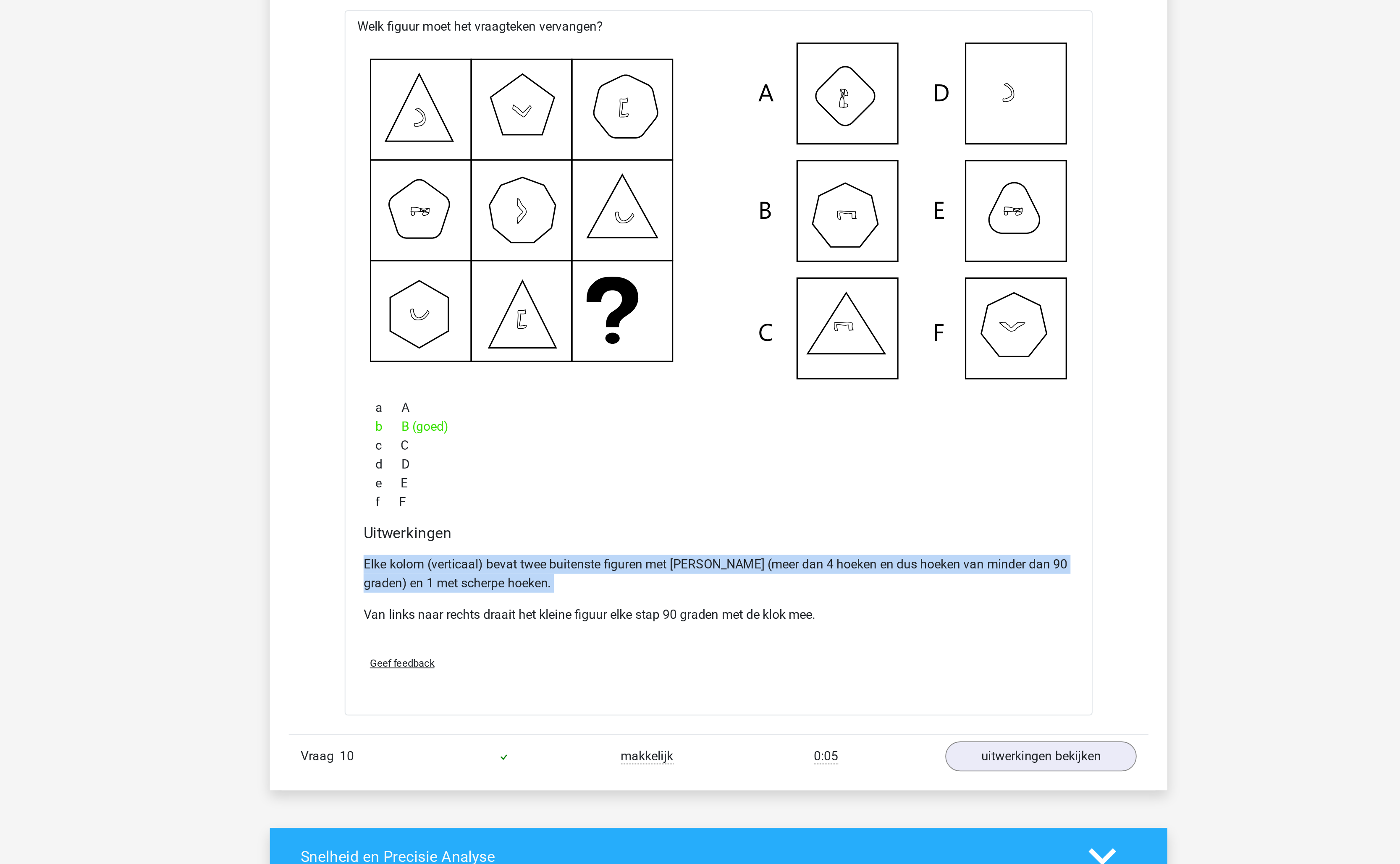
click at [696, 719] on p "Elke kolom (verticaal) bevat twee buitenste figuren met stompe hoeken (meer dan…" at bounding box center [700, 709] width 379 height 20
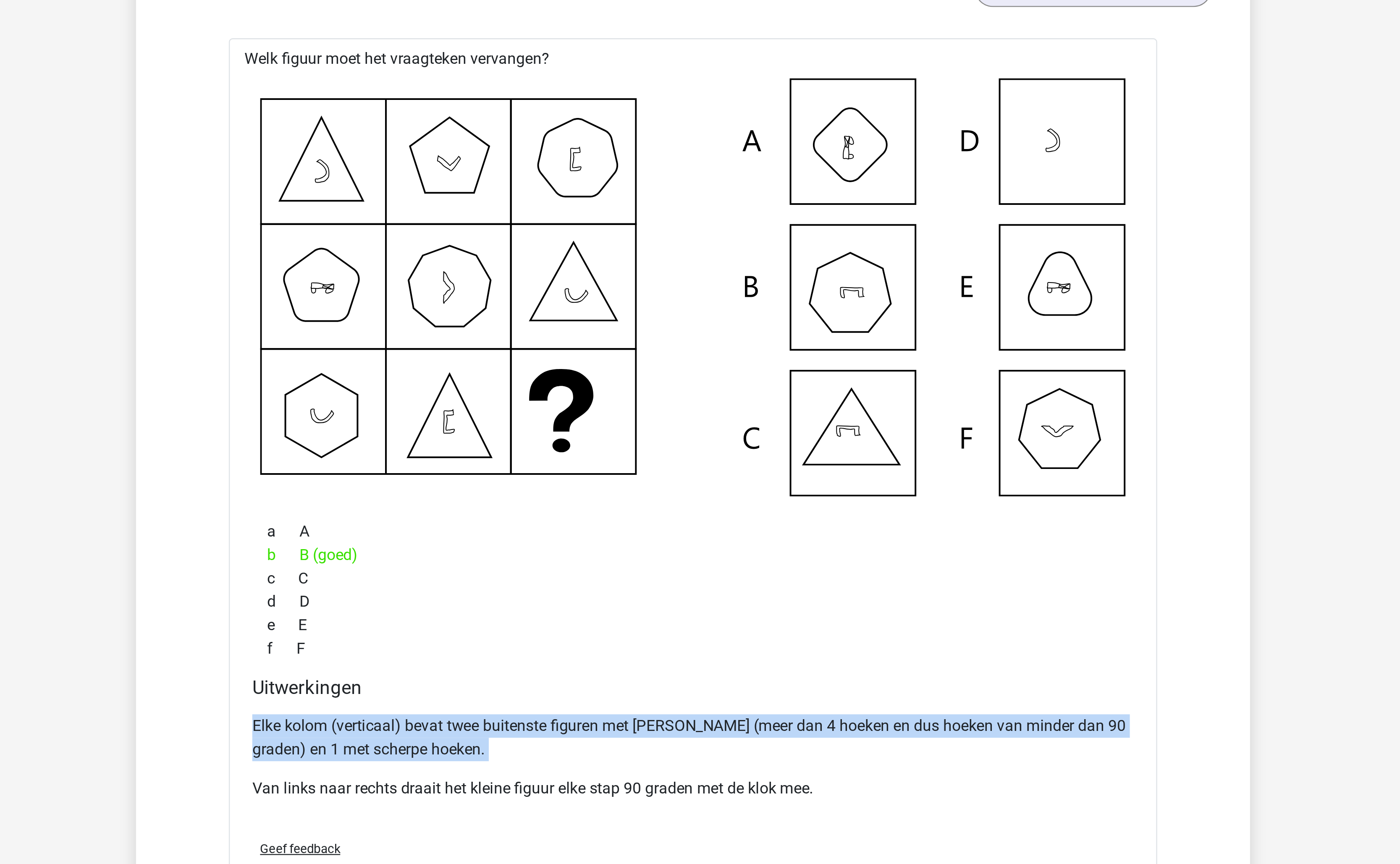
click at [697, 717] on p "Elke kolom (verticaal) bevat twee buitenste figuren met stompe hoeken (meer dan…" at bounding box center [700, 709] width 379 height 20
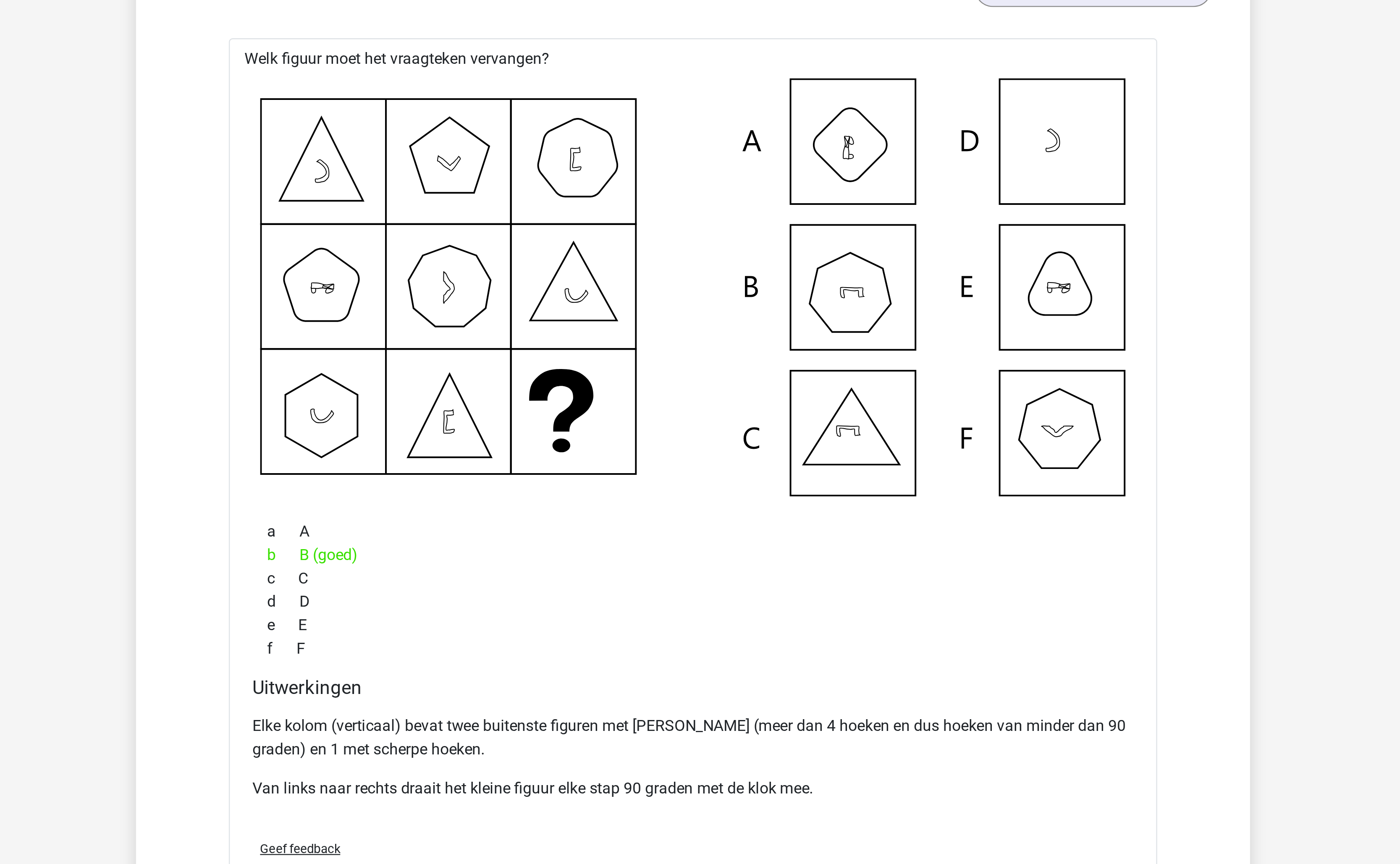
click at [697, 717] on p "Elke kolom (verticaal) bevat twee buitenste figuren met stompe hoeken (meer dan…" at bounding box center [700, 709] width 379 height 20
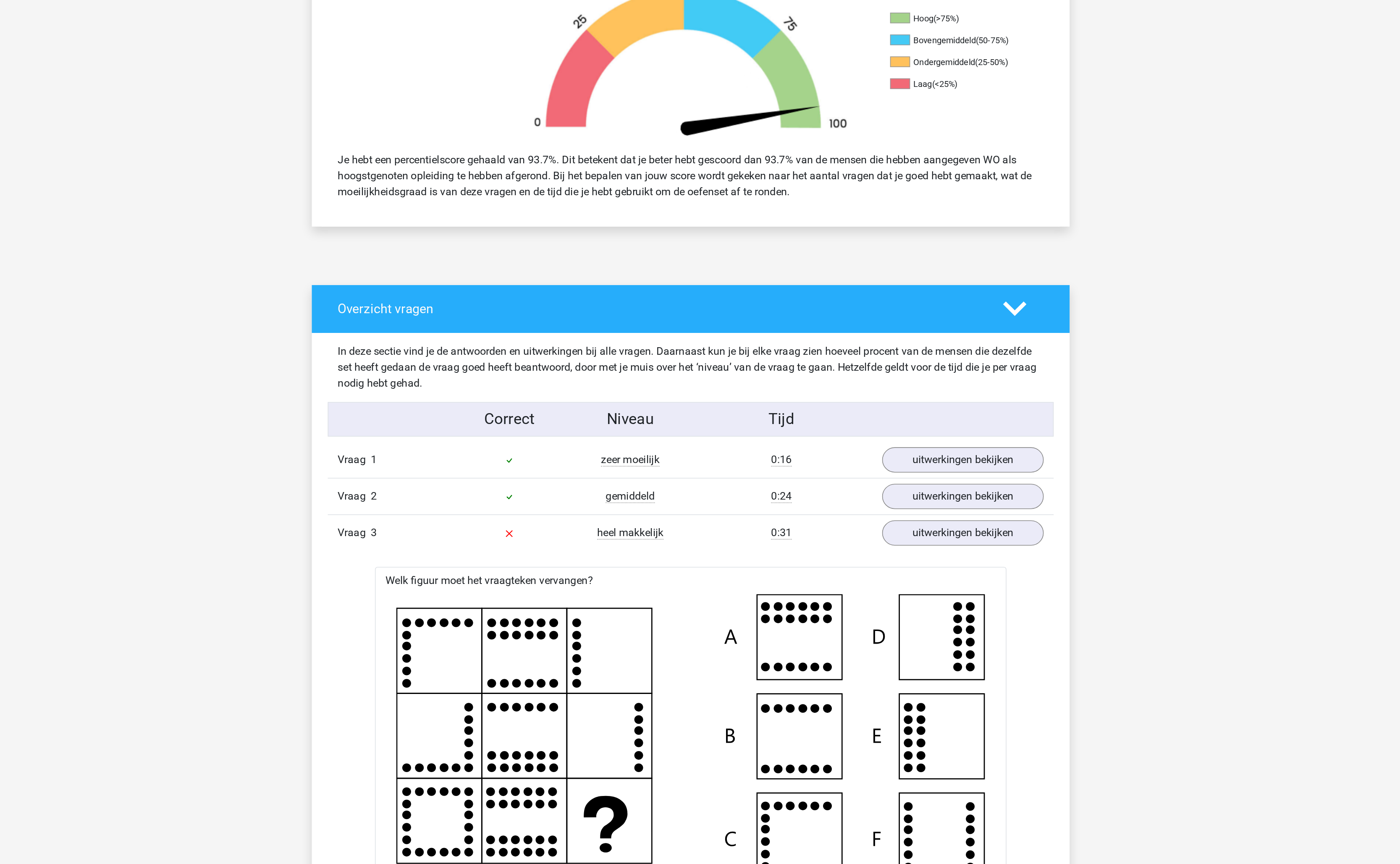
scroll to position [0, 0]
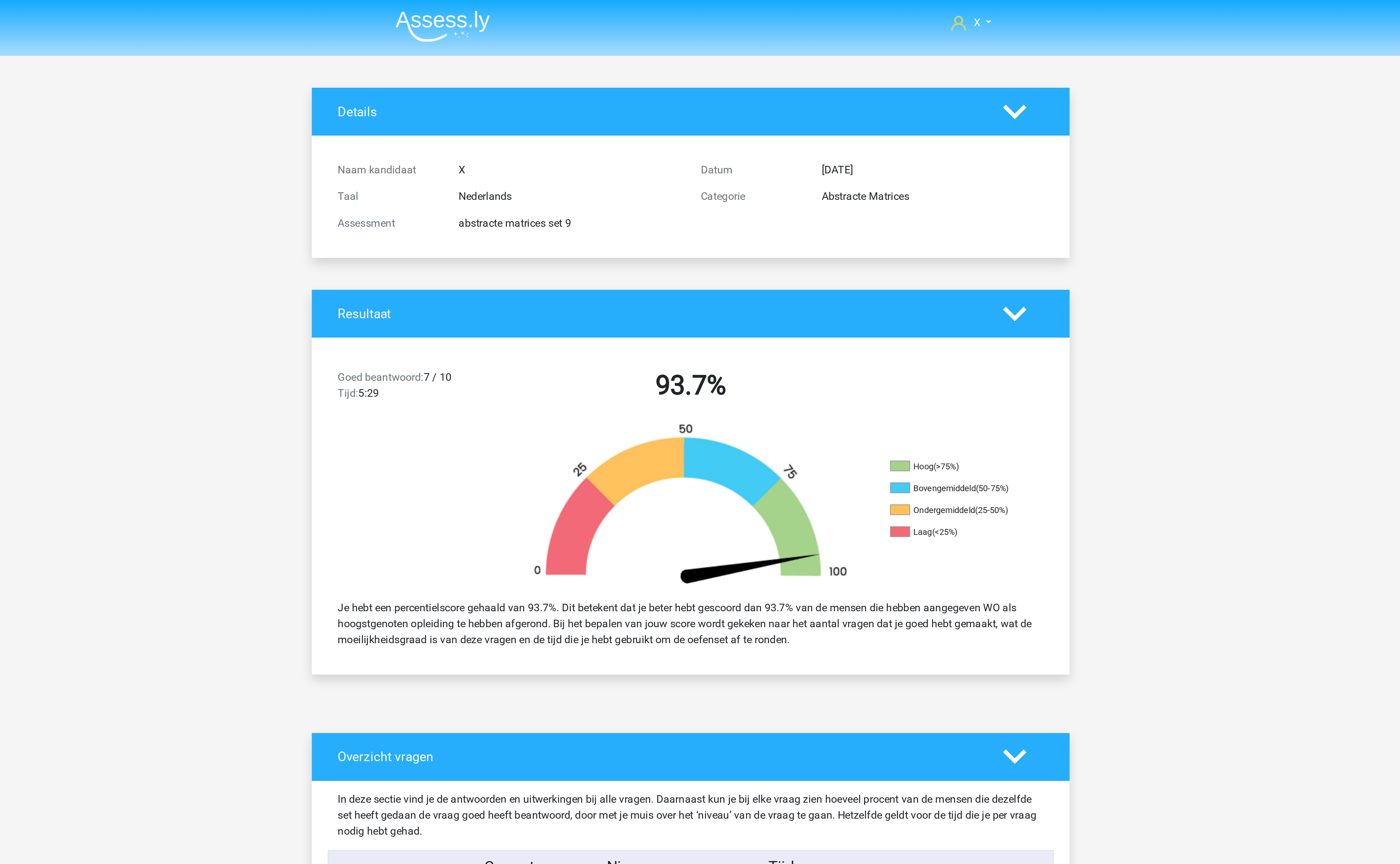
click at [531, 15] on img at bounding box center [543, 16] width 60 height 20
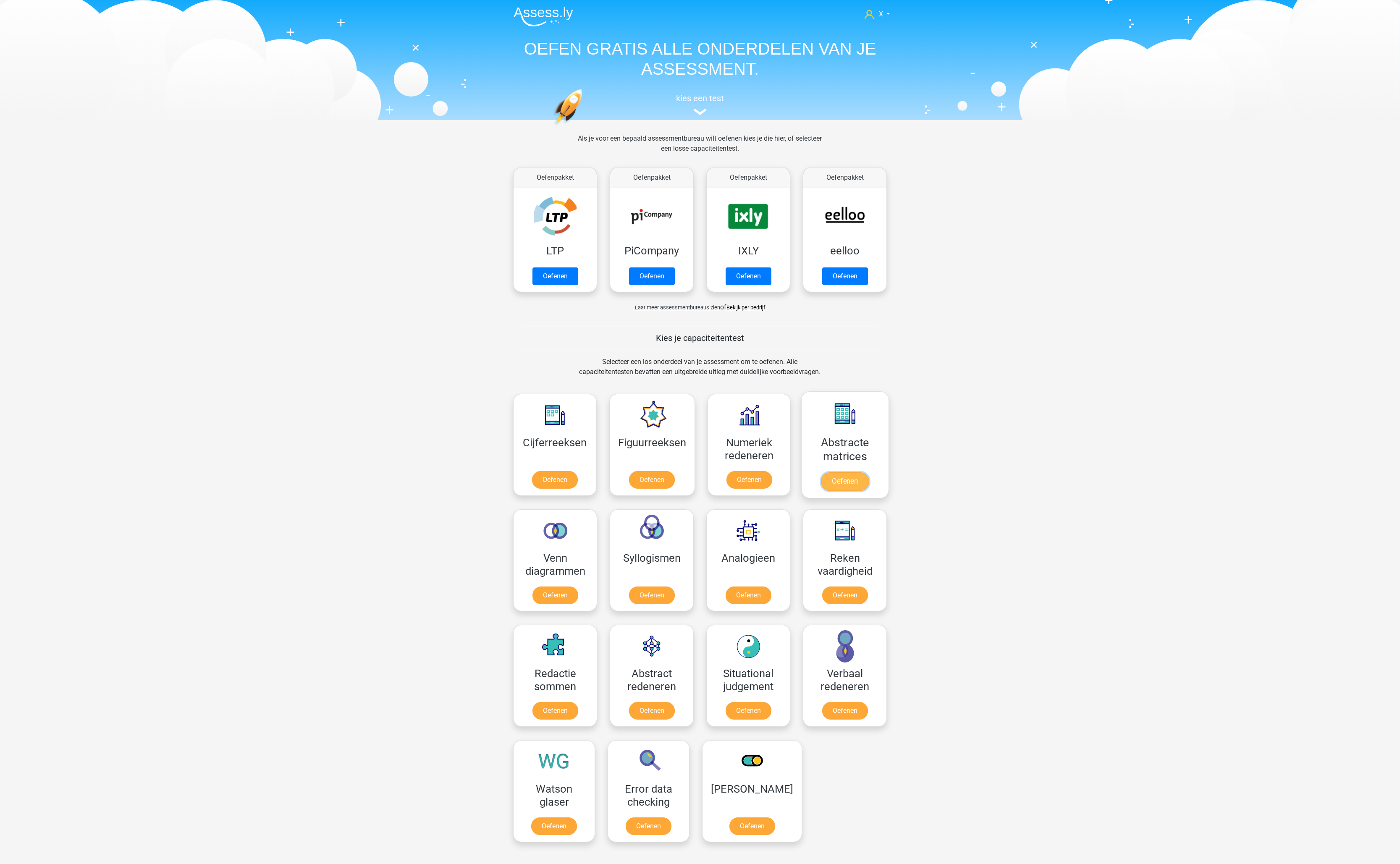
click at [837, 472] on link "Oefenen" at bounding box center [845, 481] width 48 height 18
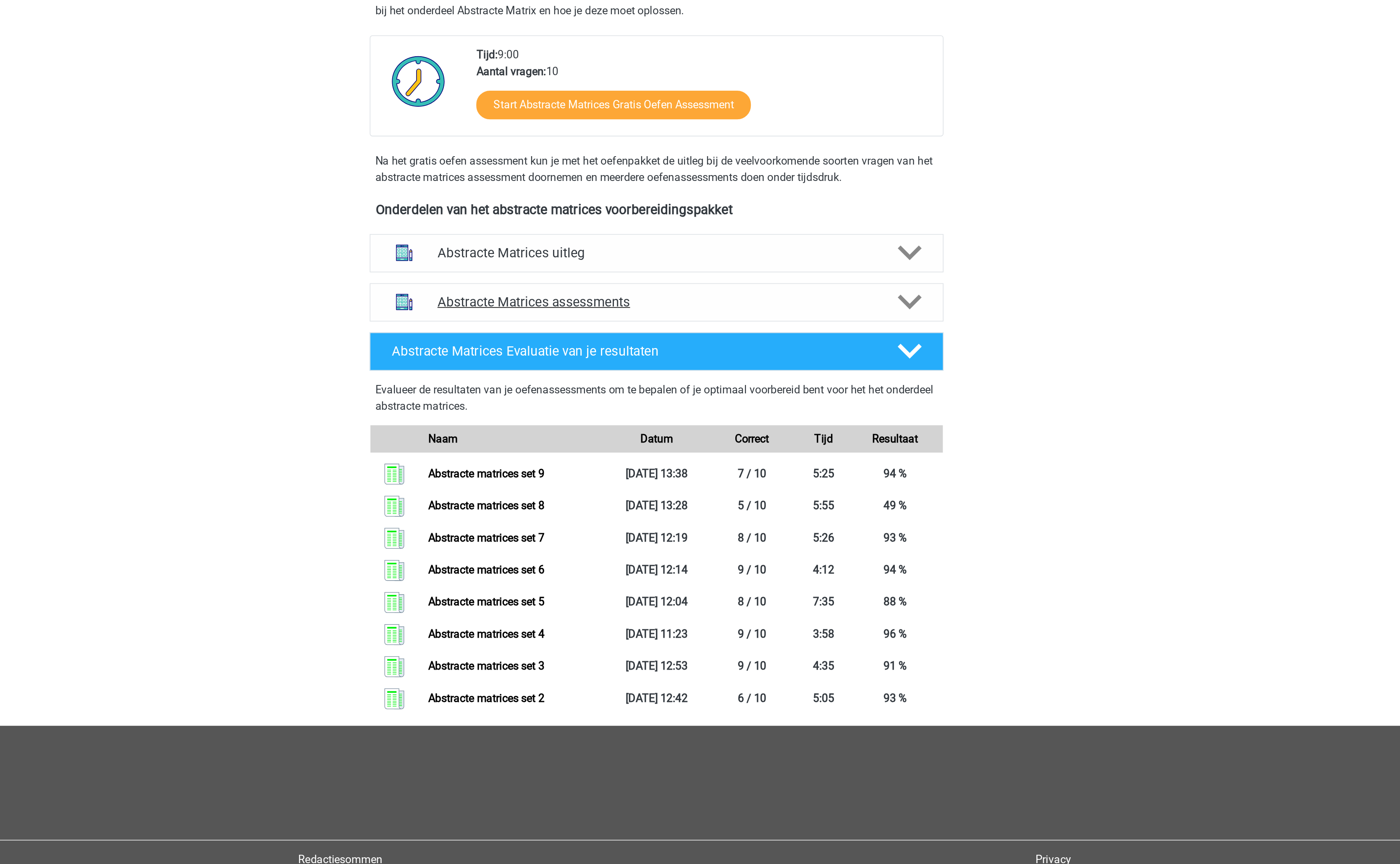
click at [781, 385] on div "Abstracte Matrices assessments" at bounding box center [700, 390] width 353 height 23
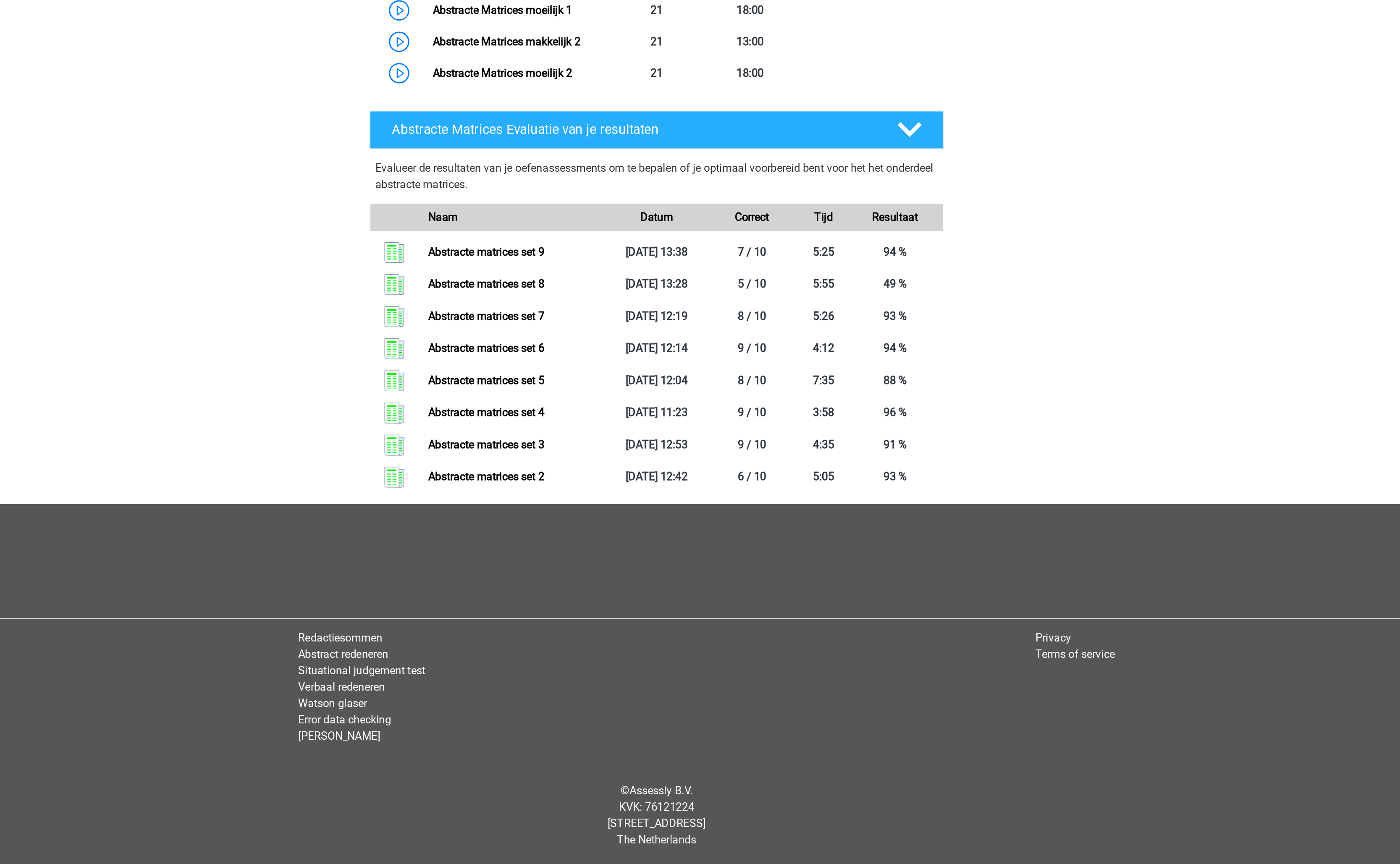
scroll to position [350, 0]
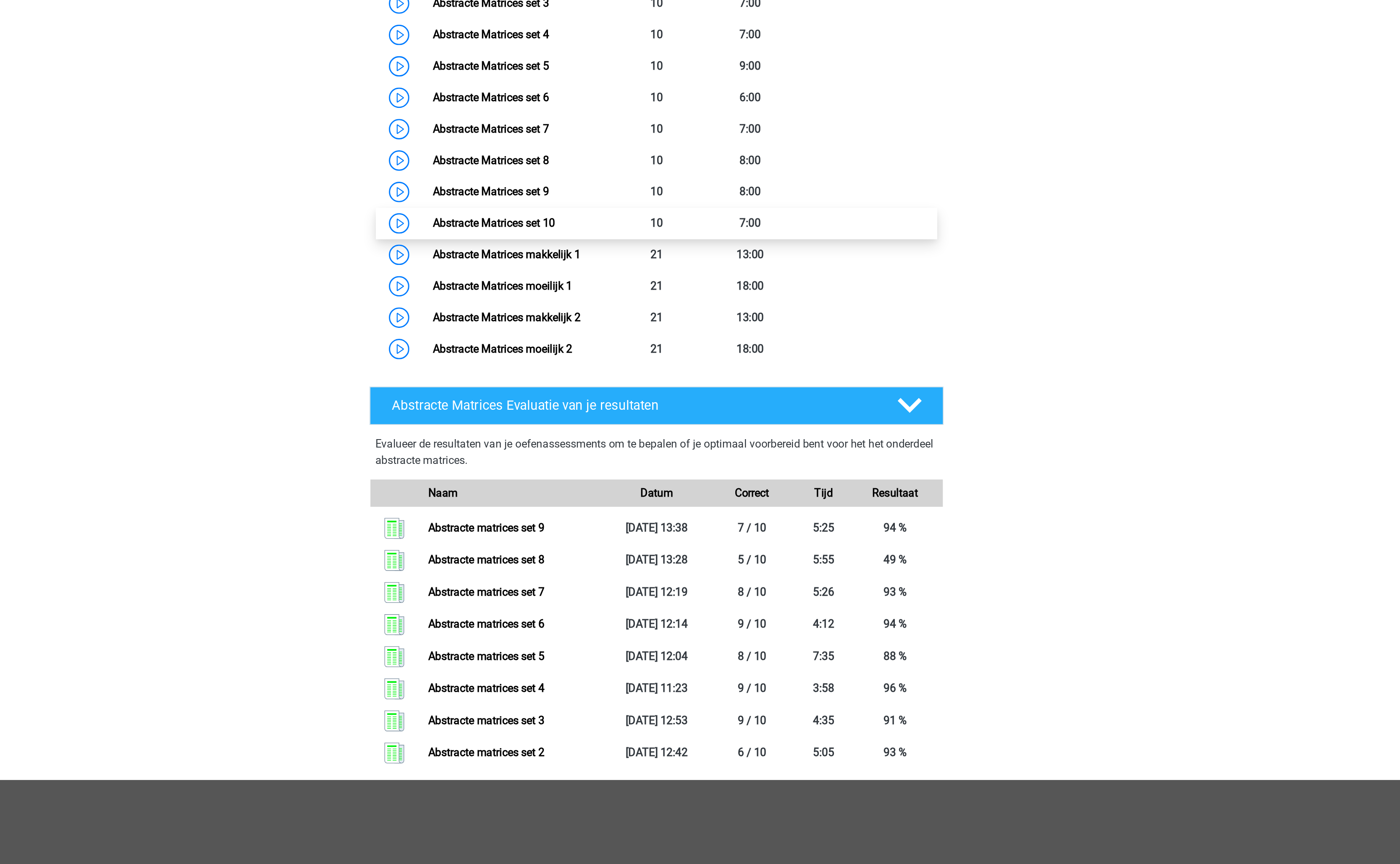
click at [638, 299] on link "Abstracte Matrices set 10" at bounding box center [599, 300] width 75 height 8
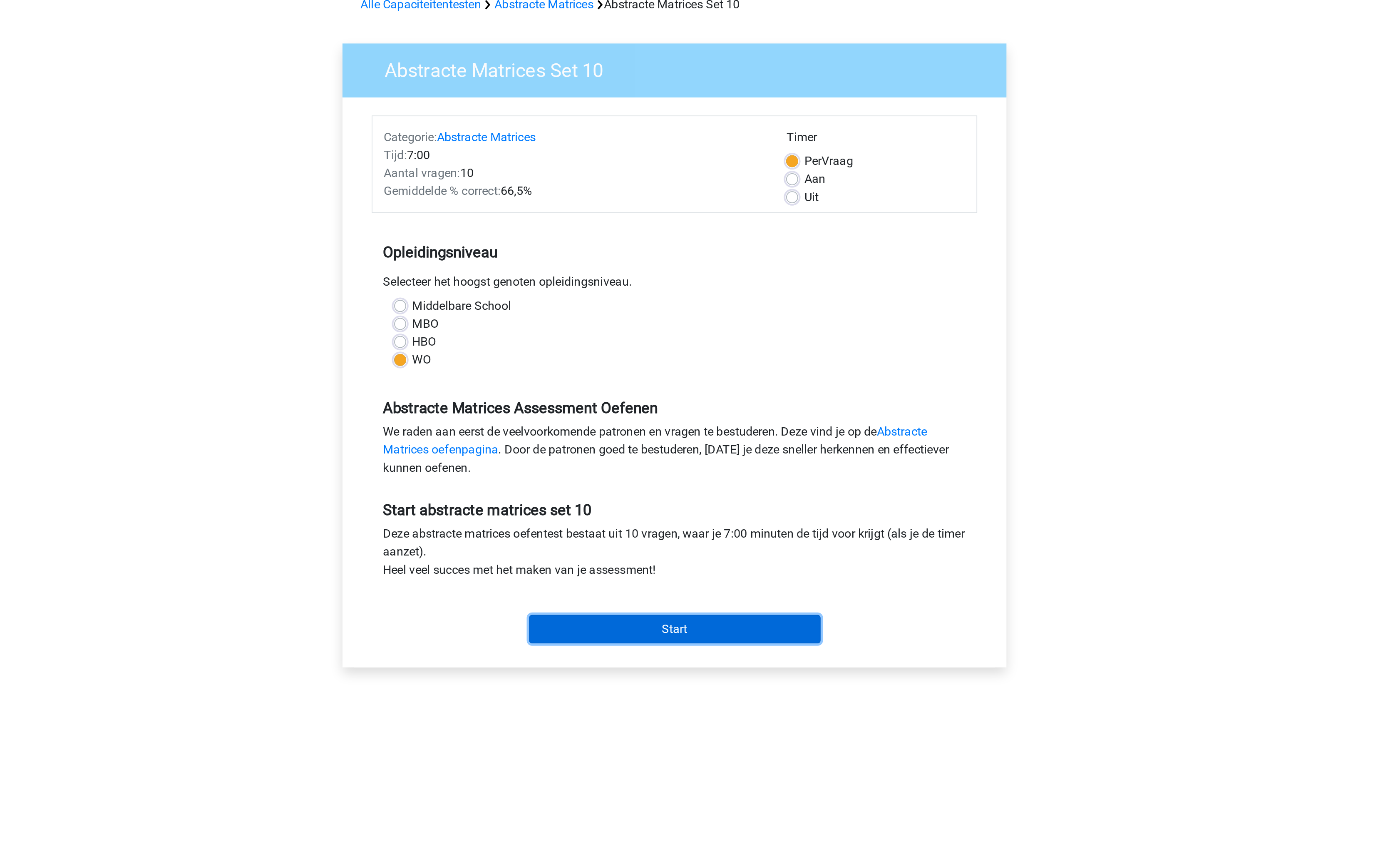
click at [686, 396] on input "Start" at bounding box center [700, 393] width 162 height 16
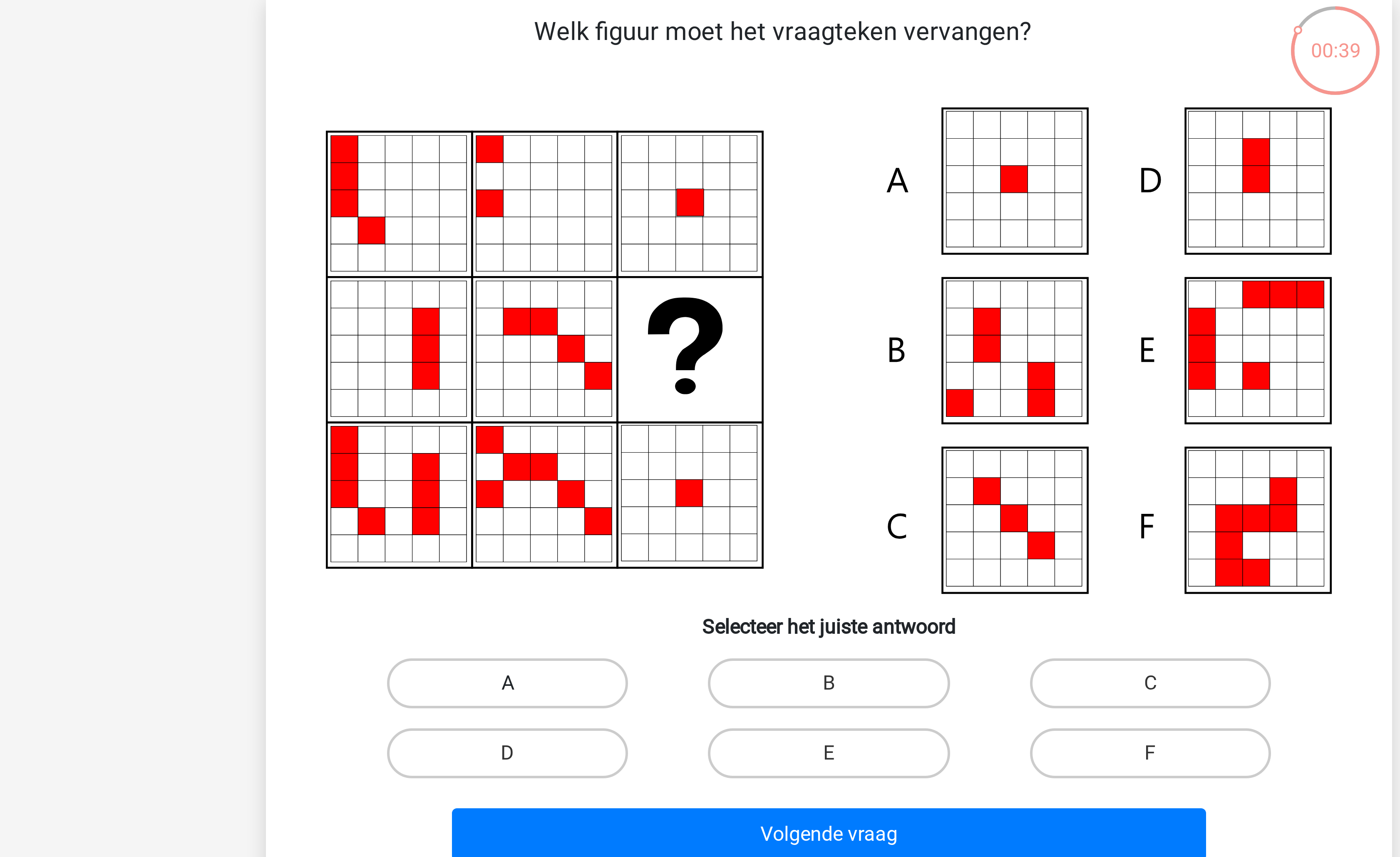
click at [620, 291] on label "A" at bounding box center [593, 288] width 80 height 17
click at [598, 291] on input "A" at bounding box center [596, 291] width 6 height 6
radio input "true"
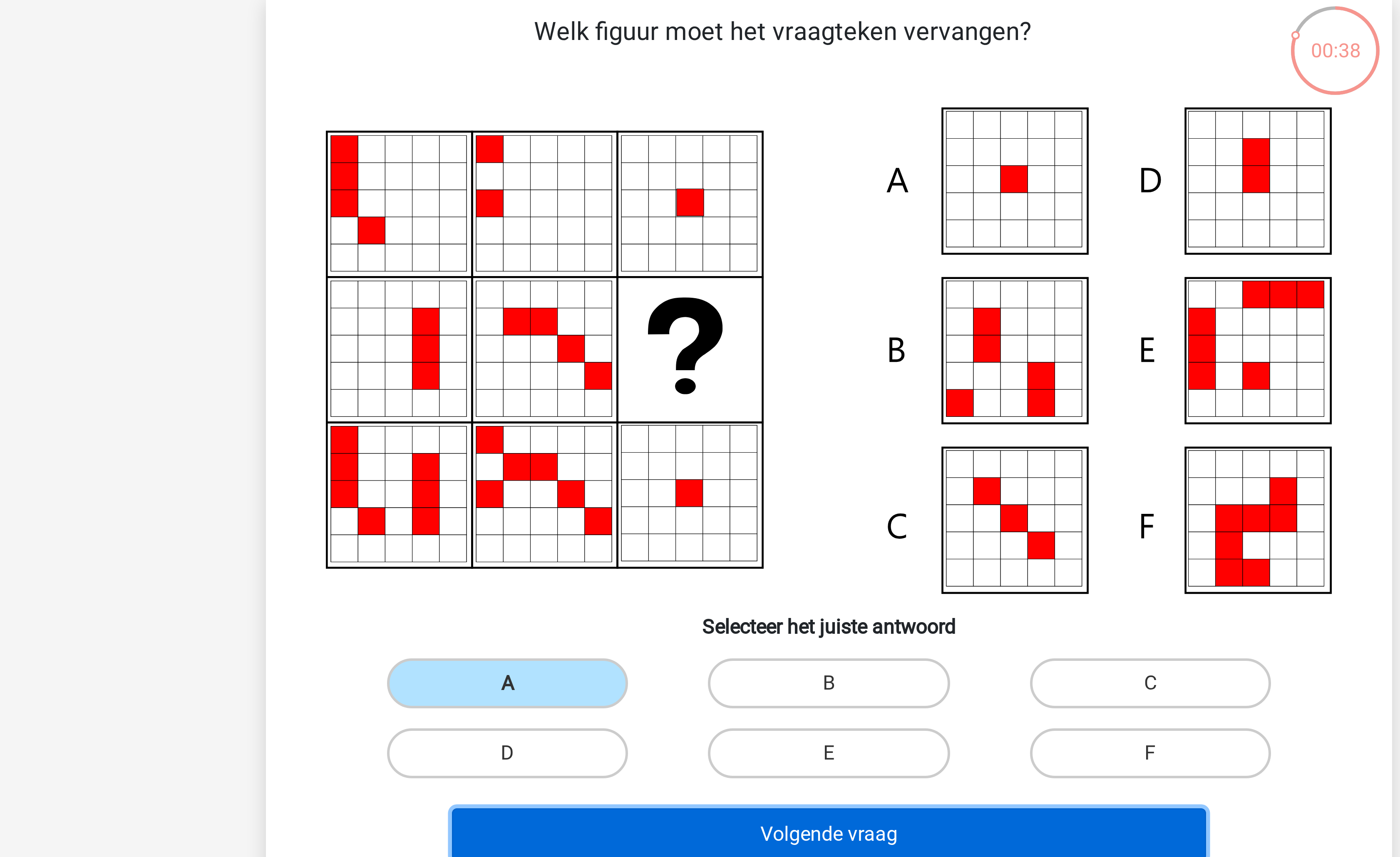
click at [644, 342] on button "Volgende vraag" at bounding box center [701, 339] width 252 height 17
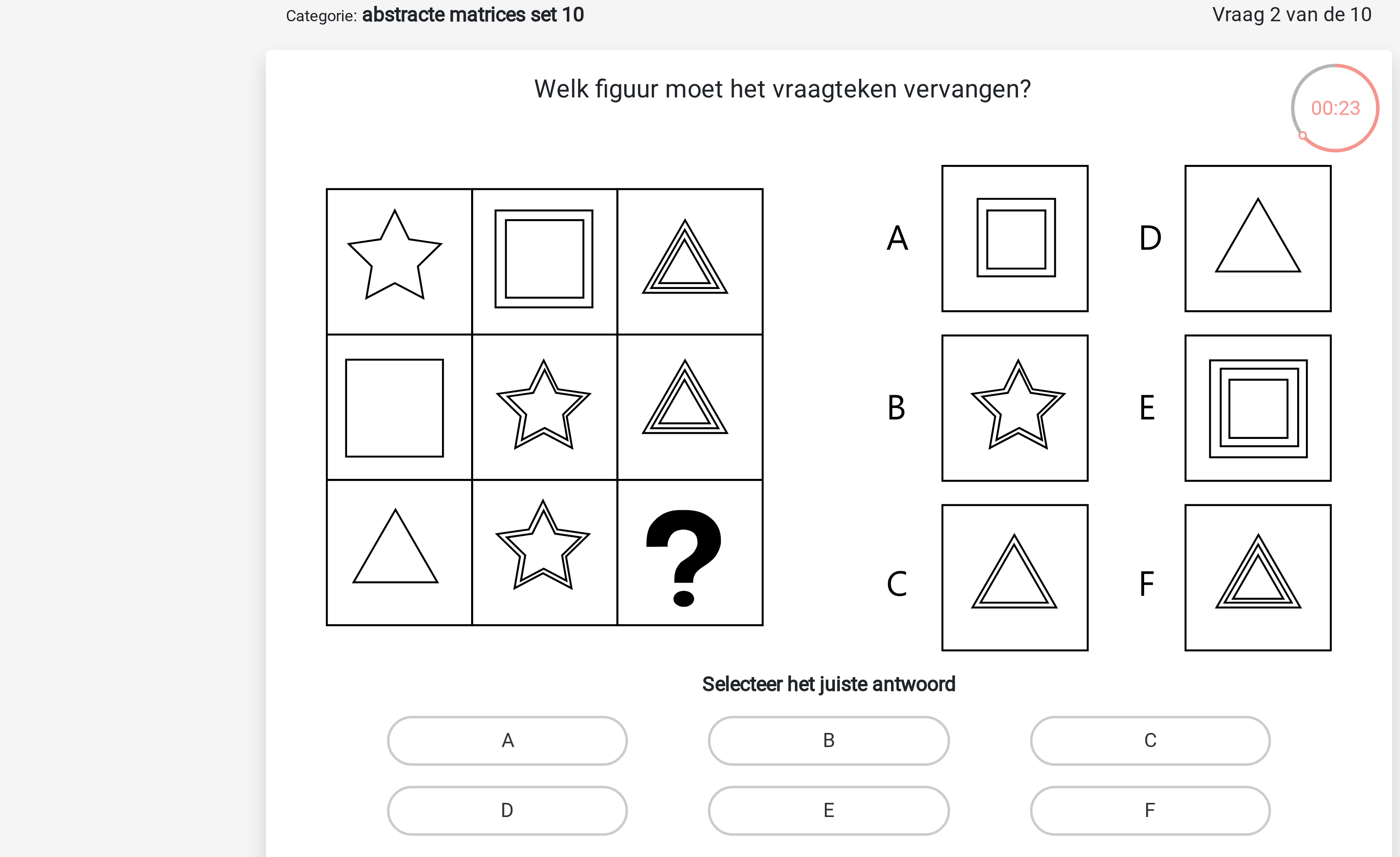
click at [617, 179] on icon at bounding box center [700, 177] width 336 height 162
click at [616, 220] on icon at bounding box center [700, 177] width 336 height 162
click at [606, 137] on icon at bounding box center [700, 177] width 336 height 162
click at [712, 315] on label "E" at bounding box center [699, 311] width 80 height 17
click at [706, 315] on input "E" at bounding box center [702, 315] width 6 height 6
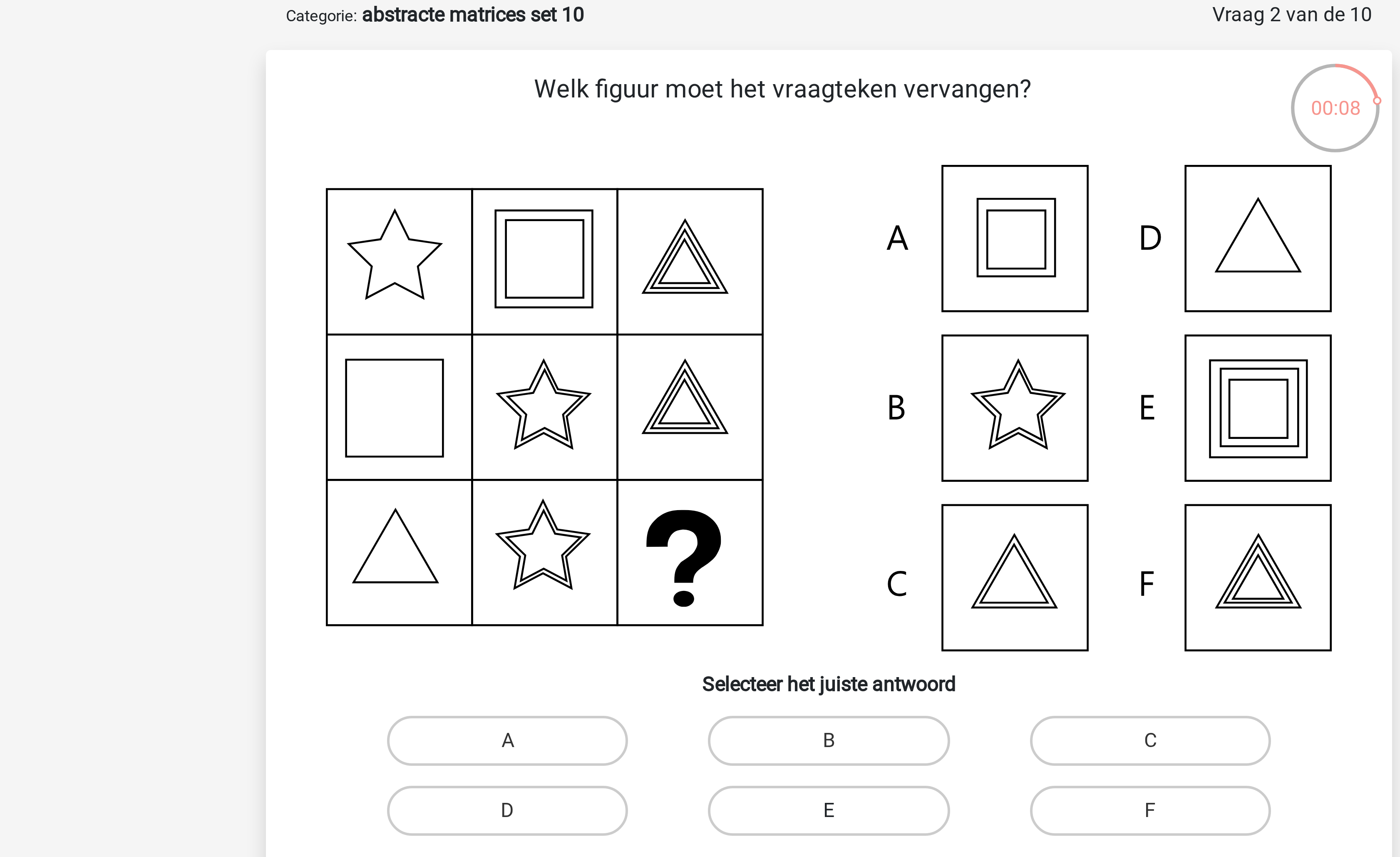
radio input "true"
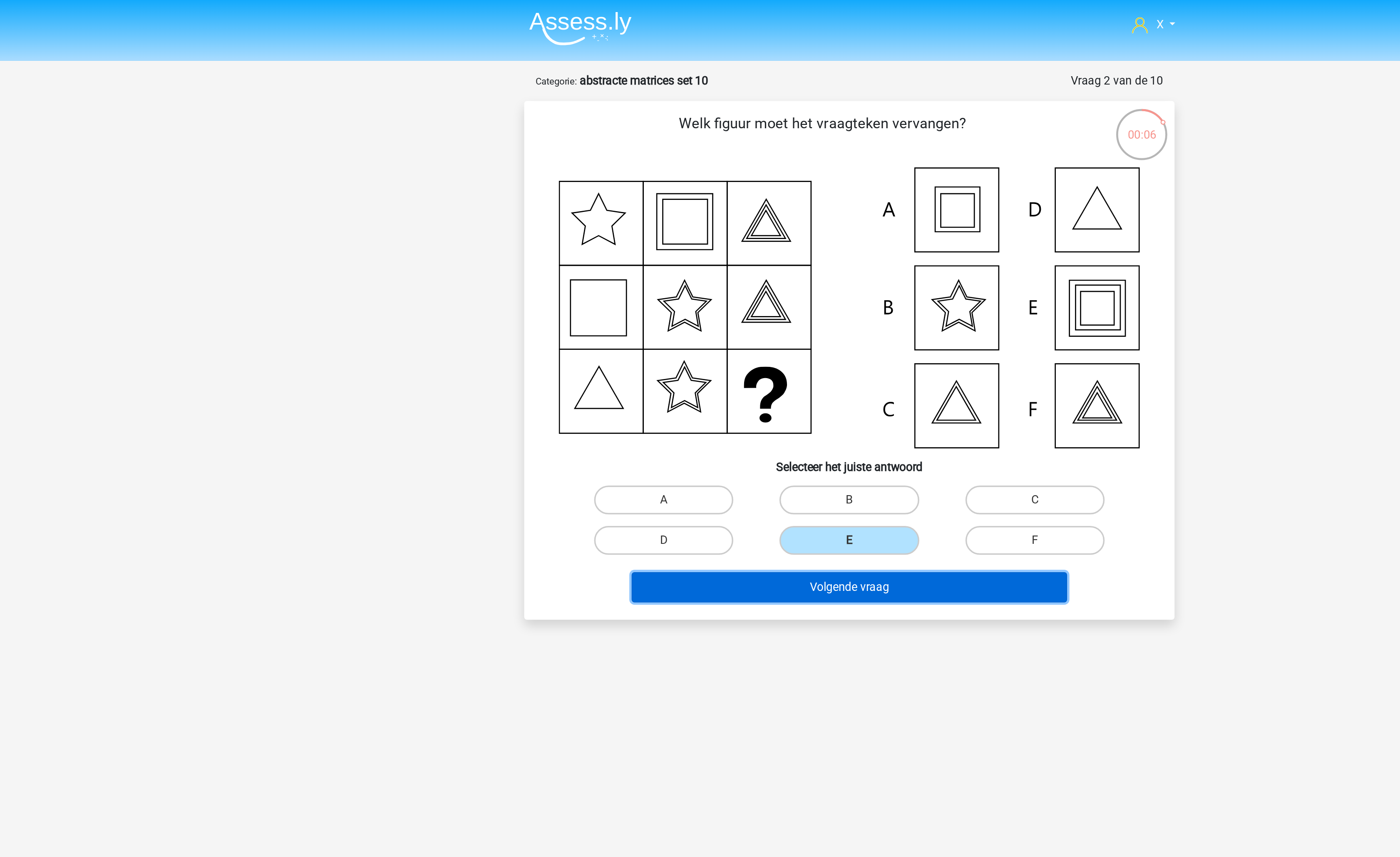
click at [719, 347] on button "Volgende vraag" at bounding box center [701, 339] width 252 height 17
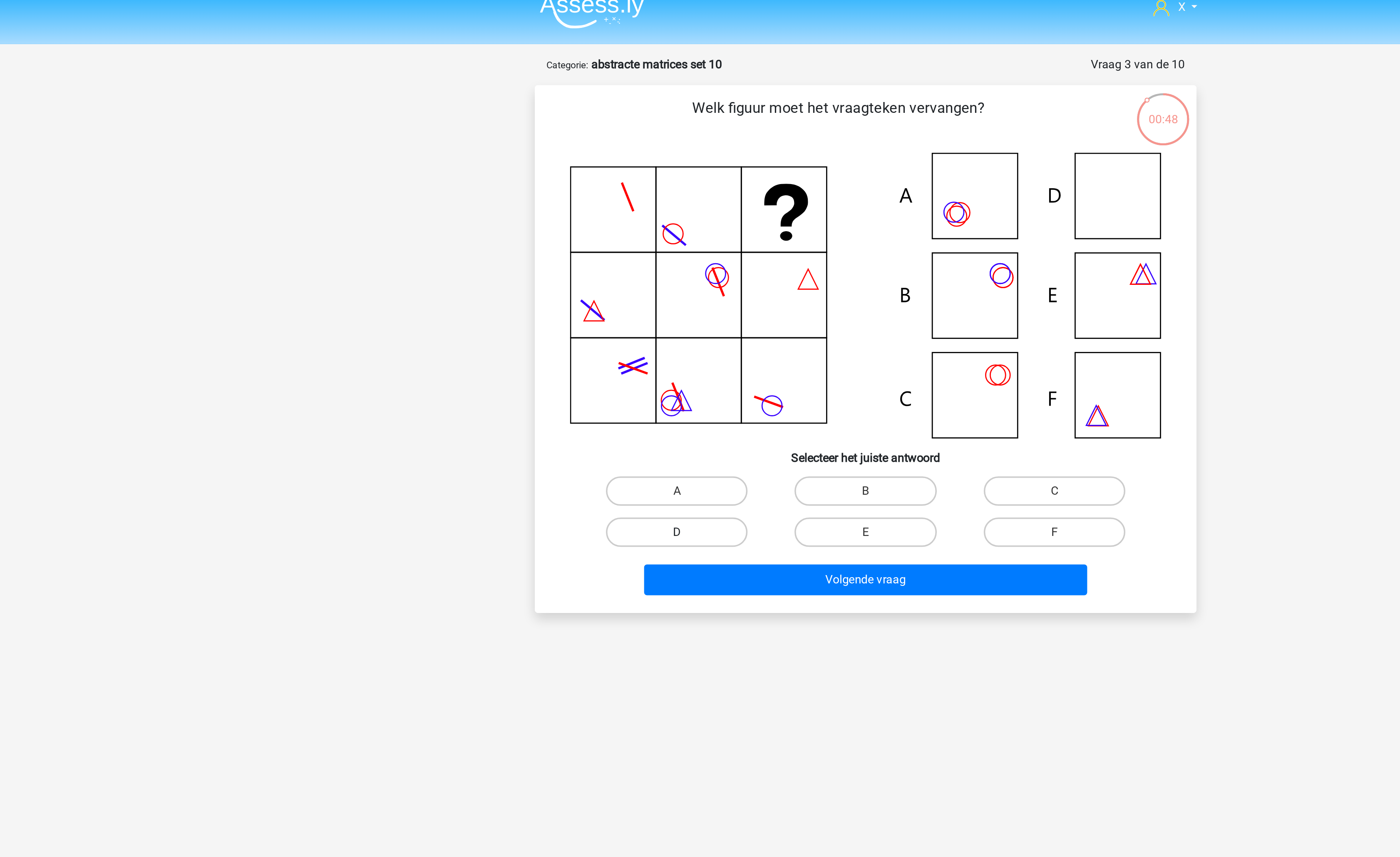
click at [620, 317] on label "D" at bounding box center [593, 311] width 80 height 17
click at [598, 317] on input "D" at bounding box center [596, 315] width 6 height 6
radio input "true"
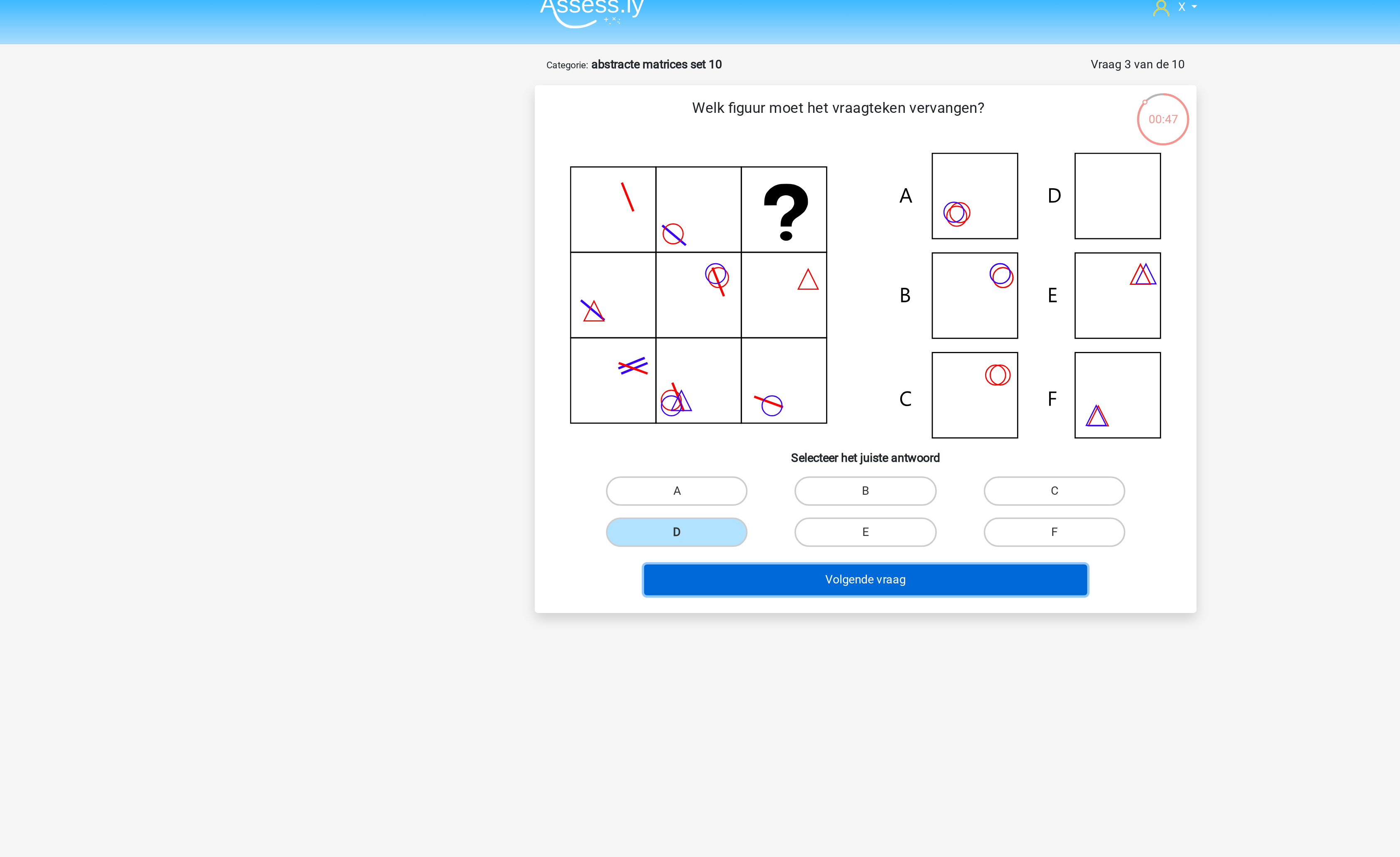
click at [672, 338] on button "Volgende vraag" at bounding box center [701, 339] width 252 height 17
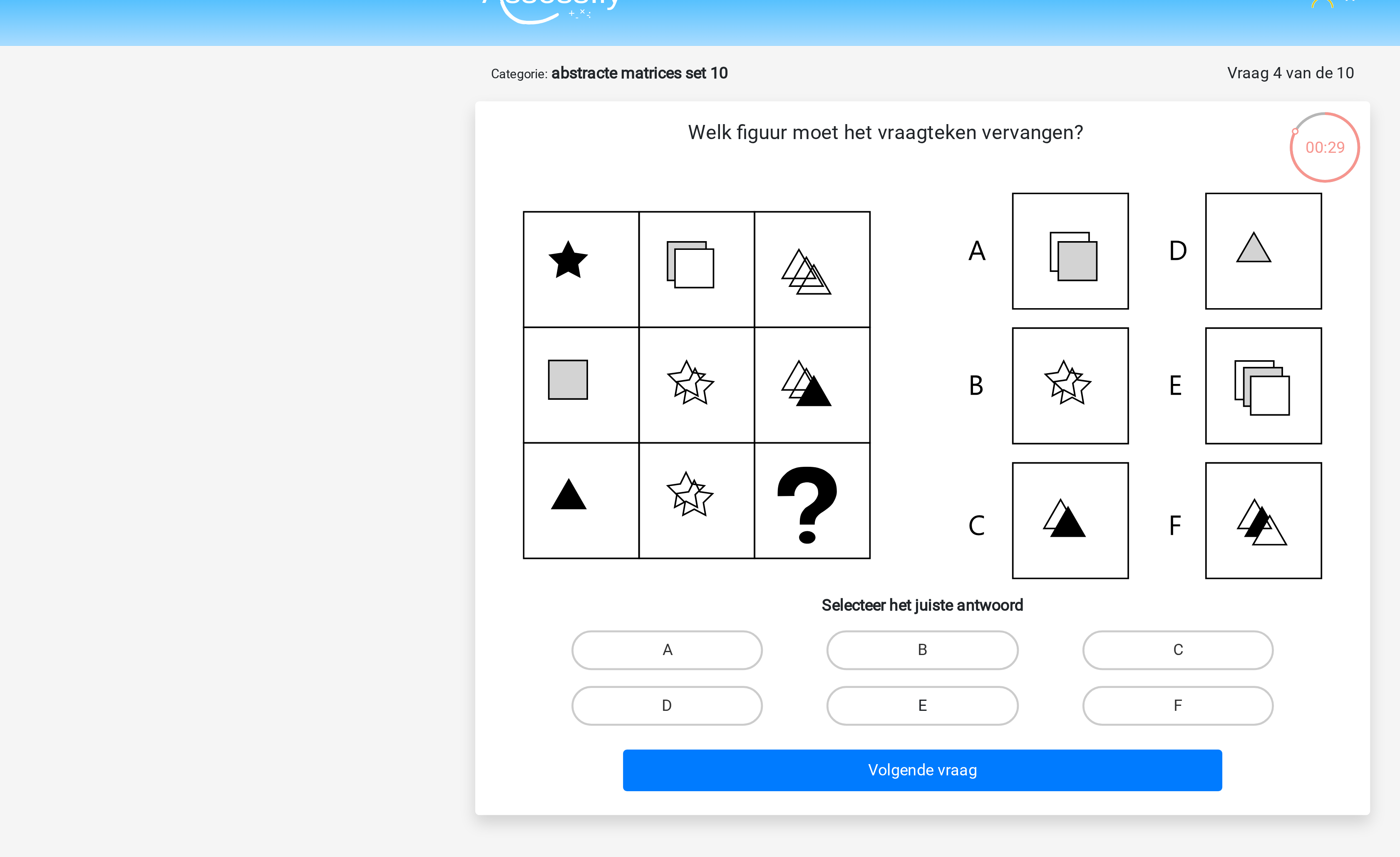
click at [722, 311] on label "E" at bounding box center [699, 311] width 80 height 17
click at [706, 312] on input "E" at bounding box center [702, 315] width 6 height 6
radio input "true"
click at [721, 348] on div "Volgende vraag" at bounding box center [699, 340] width 321 height 21
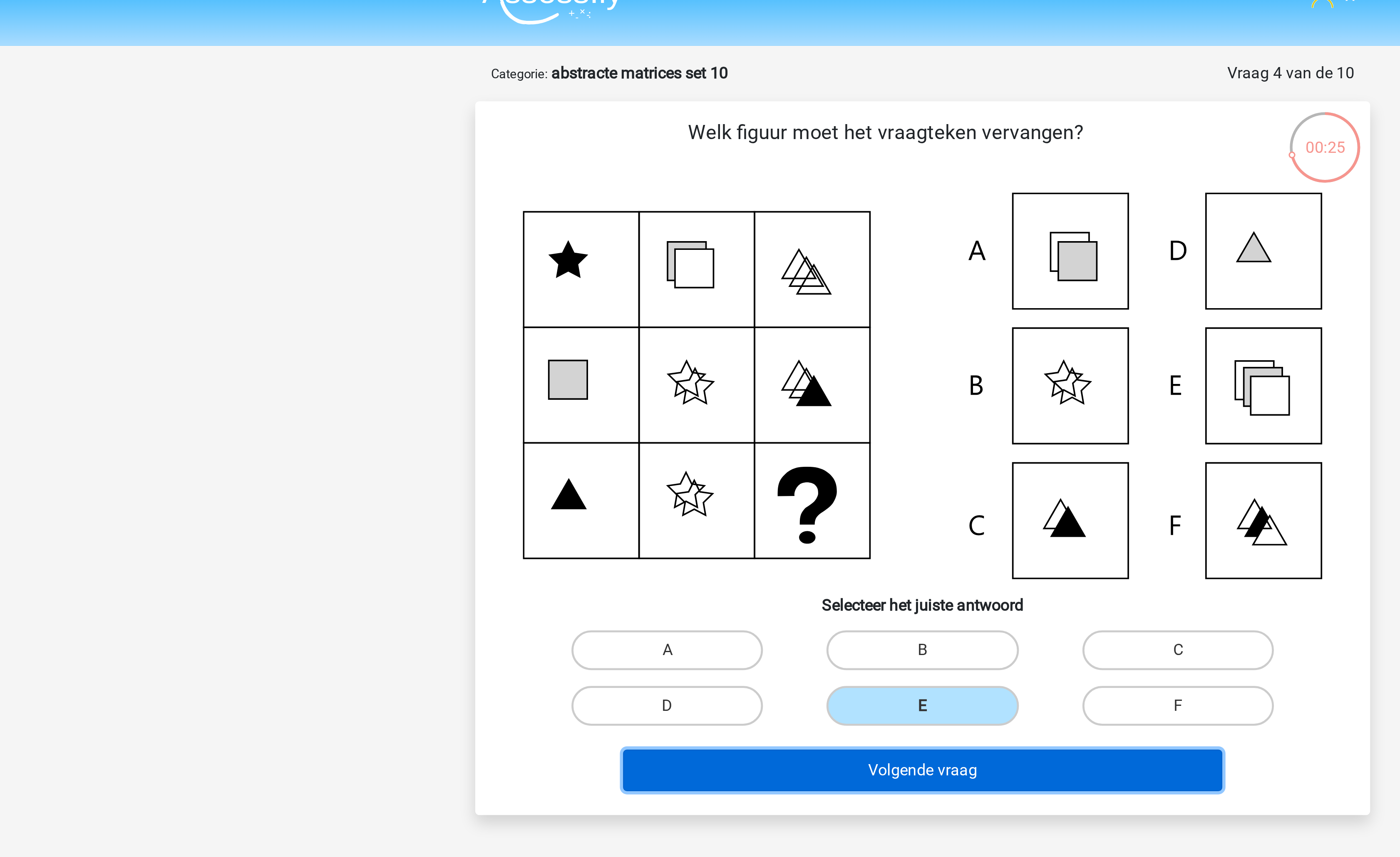
click at [736, 337] on button "Volgende vraag" at bounding box center [701, 339] width 252 height 17
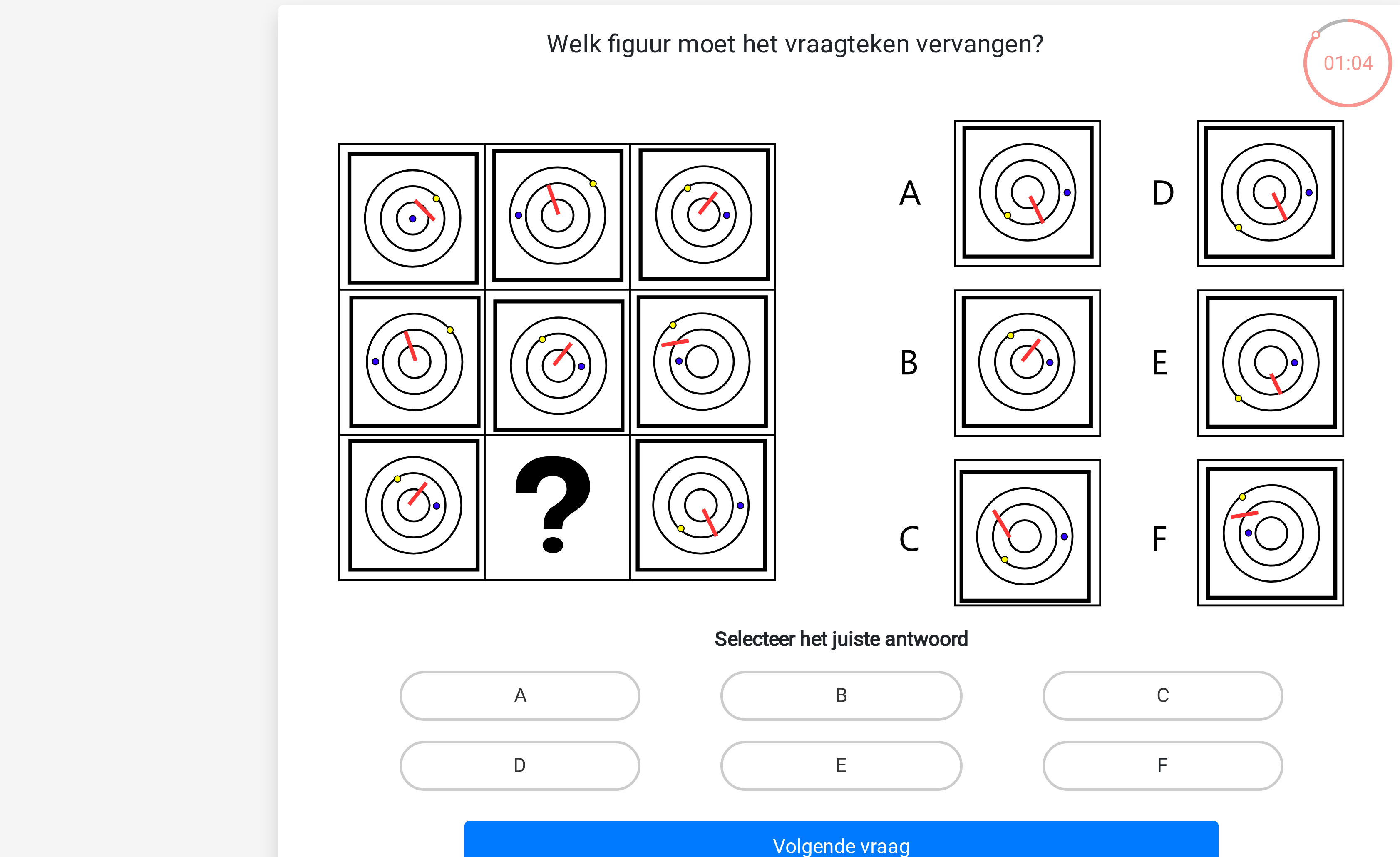
click at [788, 308] on label "F" at bounding box center [807, 311] width 80 height 17
click at [807, 312] on input "F" at bounding box center [809, 315] width 6 height 6
radio input "true"
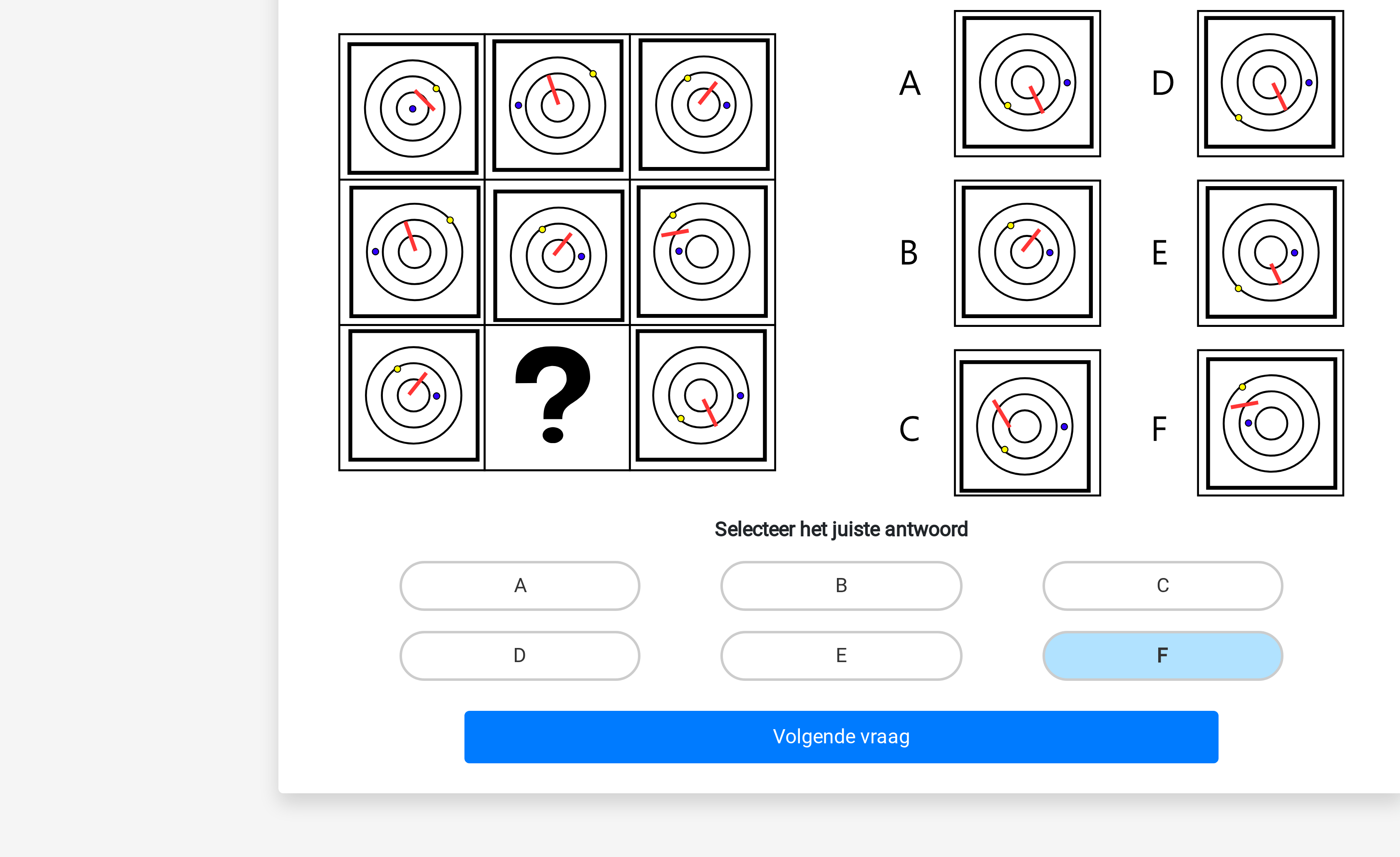
click at [646, 328] on div "Volgende vraag" at bounding box center [699, 337] width 349 height 27
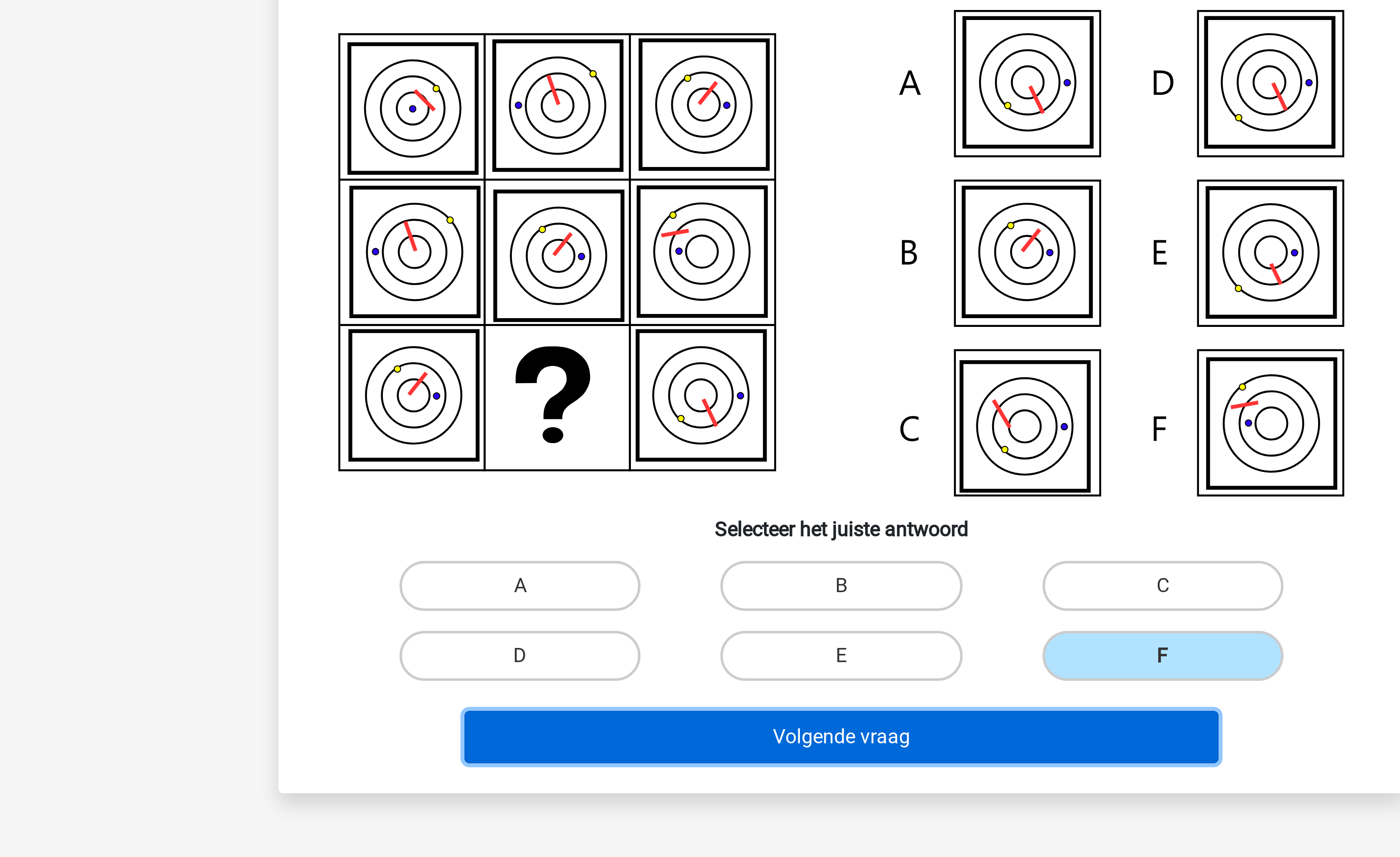
click at [644, 337] on button "Volgende vraag" at bounding box center [701, 339] width 252 height 17
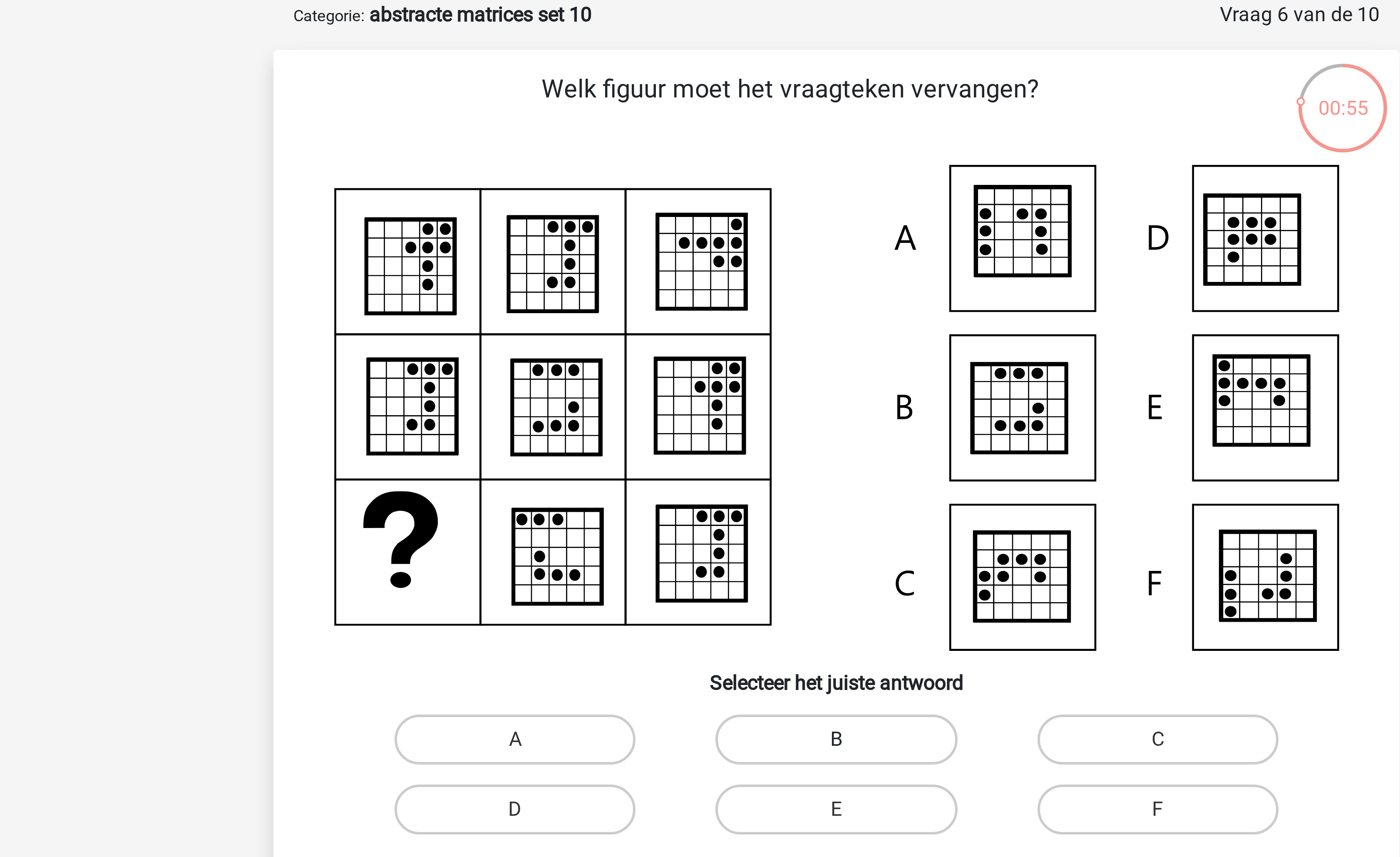
click at [696, 287] on label "B" at bounding box center [699, 288] width 80 height 17
click at [700, 288] on input "B" at bounding box center [702, 291] width 6 height 6
radio input "true"
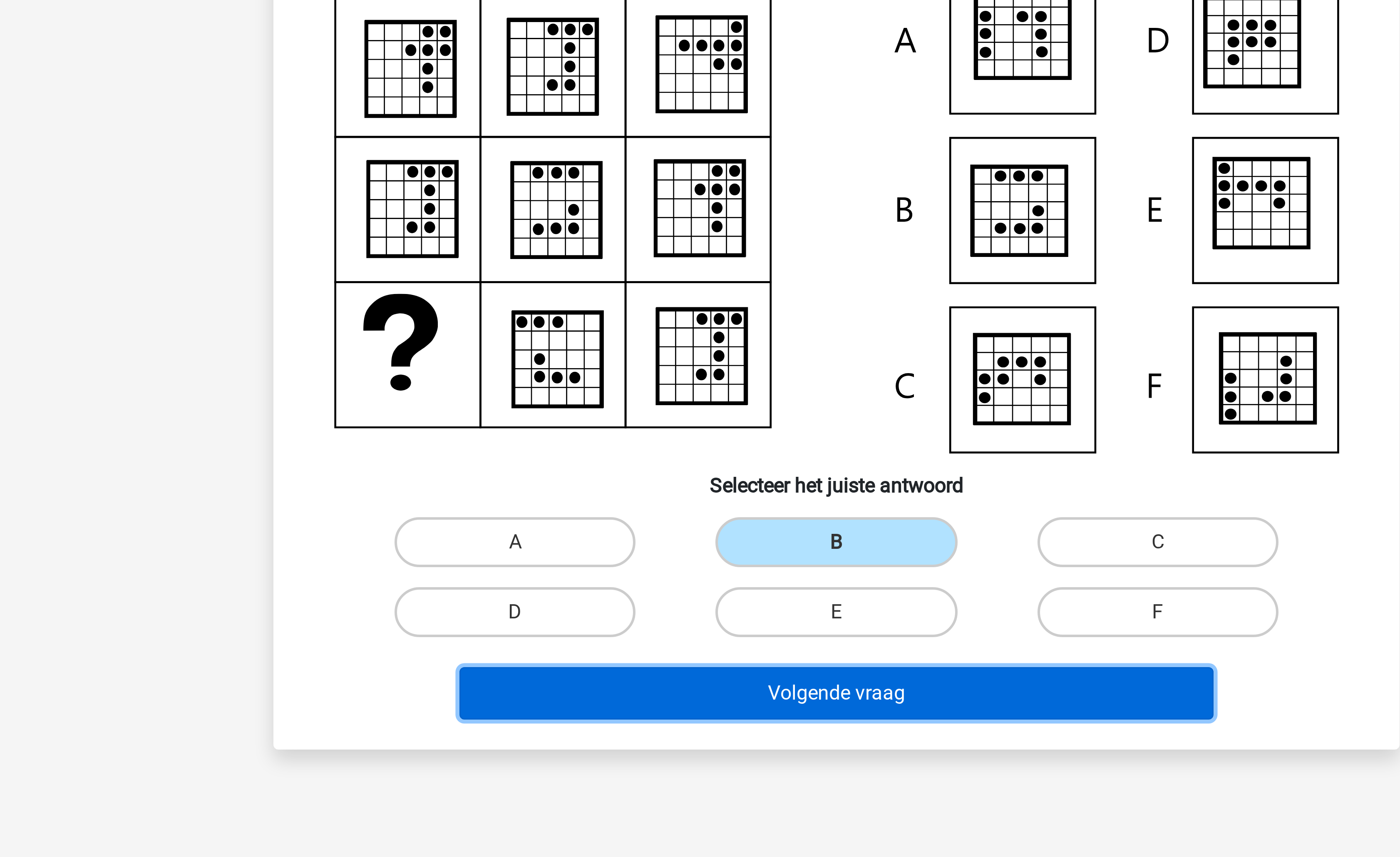
click at [716, 341] on button "Volgende vraag" at bounding box center [701, 338] width 252 height 17
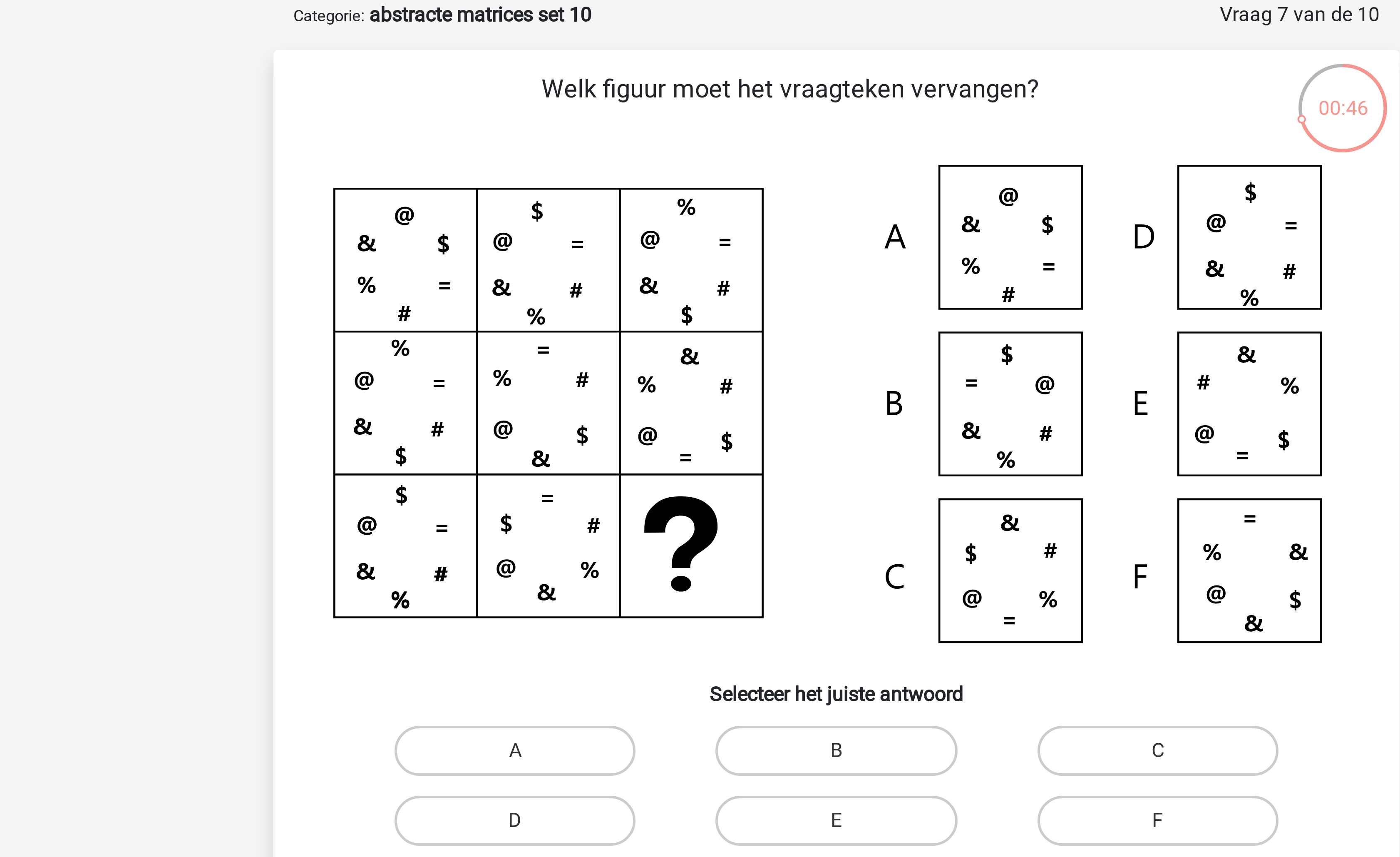
click at [752, 228] on icon at bounding box center [700, 179] width 336 height 165
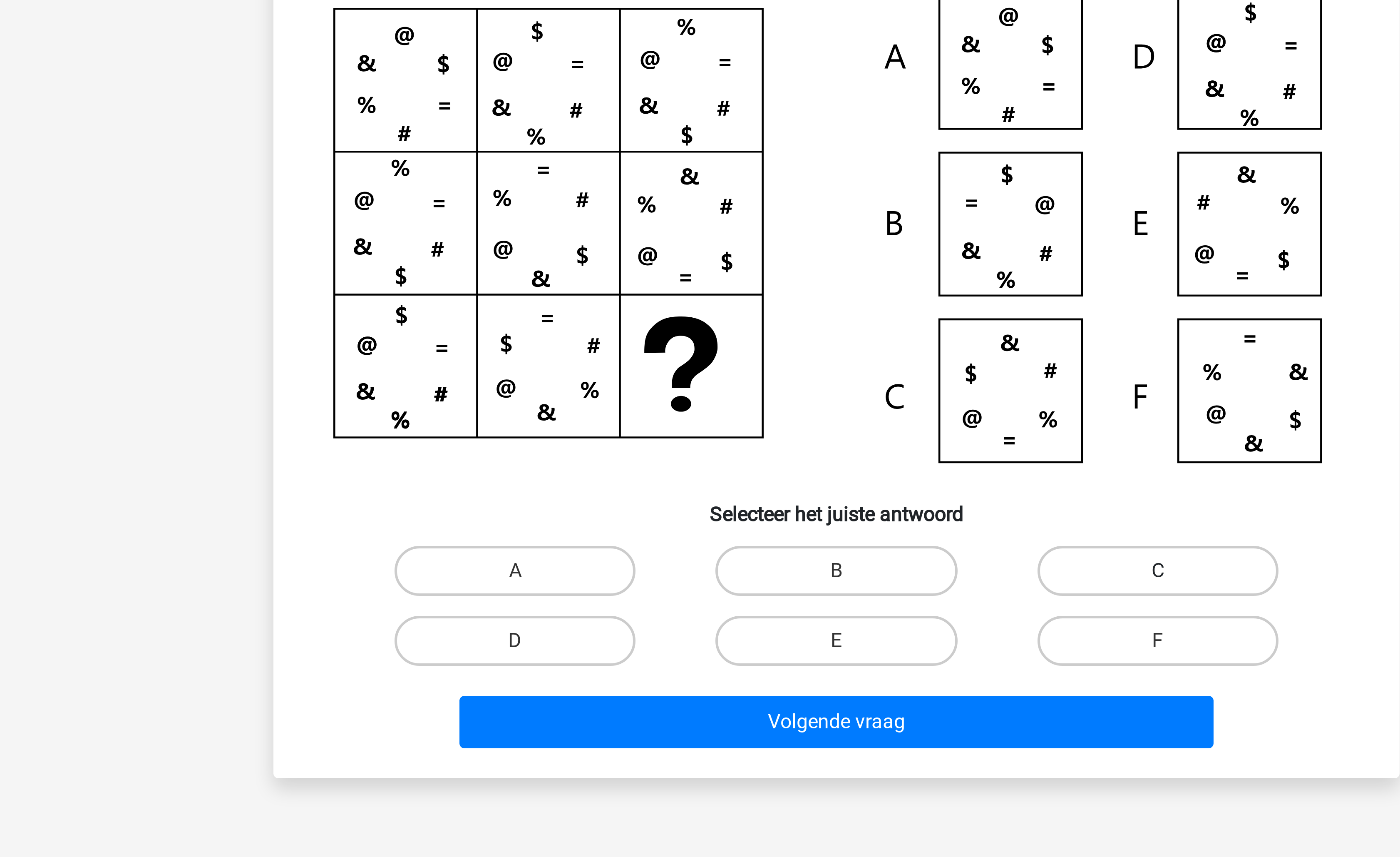
click at [792, 295] on label "C" at bounding box center [807, 291] width 80 height 17
click at [807, 295] on input "C" at bounding box center [809, 295] width 6 height 6
radio input "true"
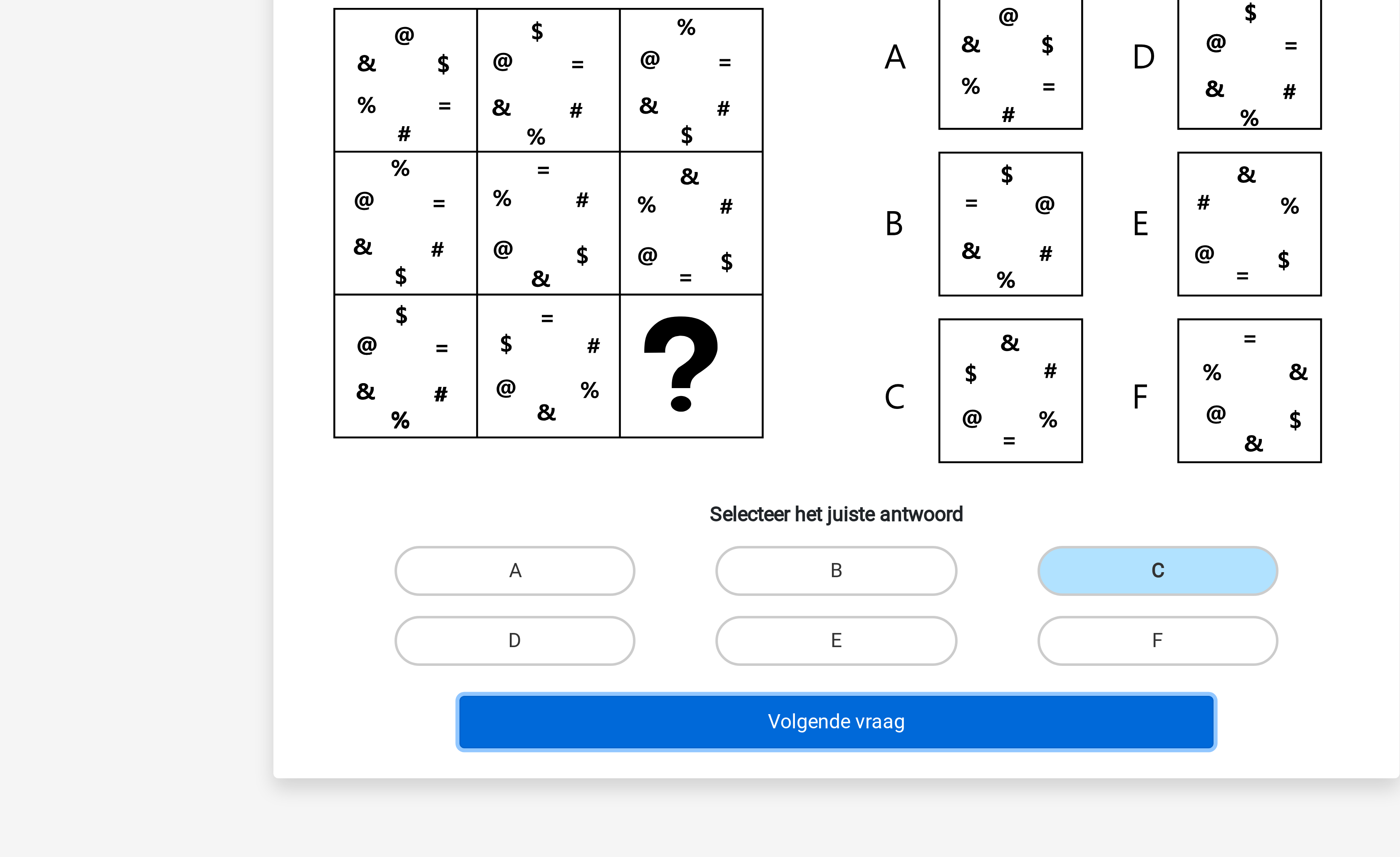
click at [734, 351] on button "Volgende vraag" at bounding box center [701, 342] width 252 height 17
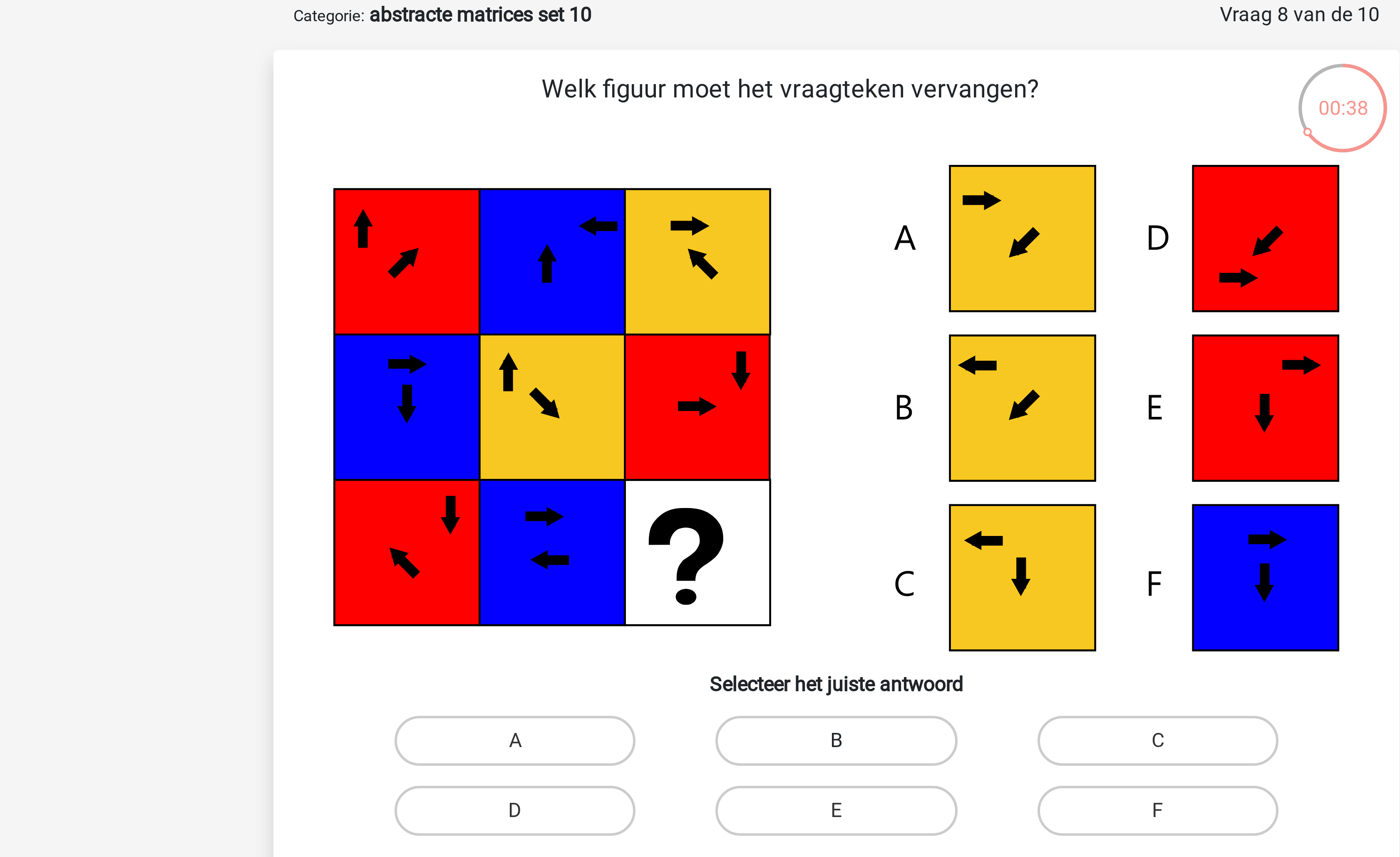
click at [699, 285] on label "B" at bounding box center [699, 288] width 80 height 17
click at [700, 288] on input "B" at bounding box center [702, 291] width 6 height 6
radio input "true"
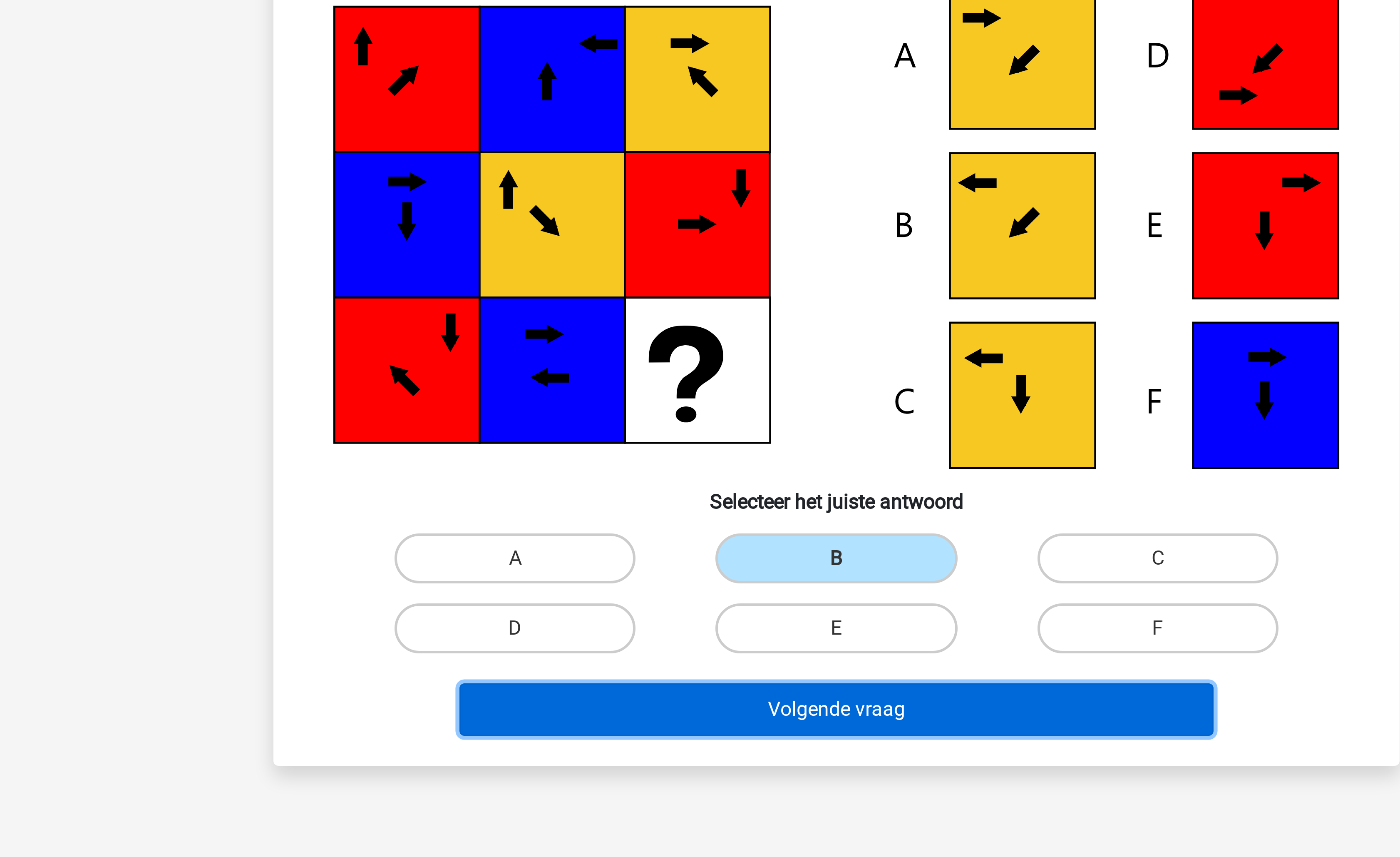
click at [708, 336] on button "Volgende vraag" at bounding box center [701, 339] width 252 height 17
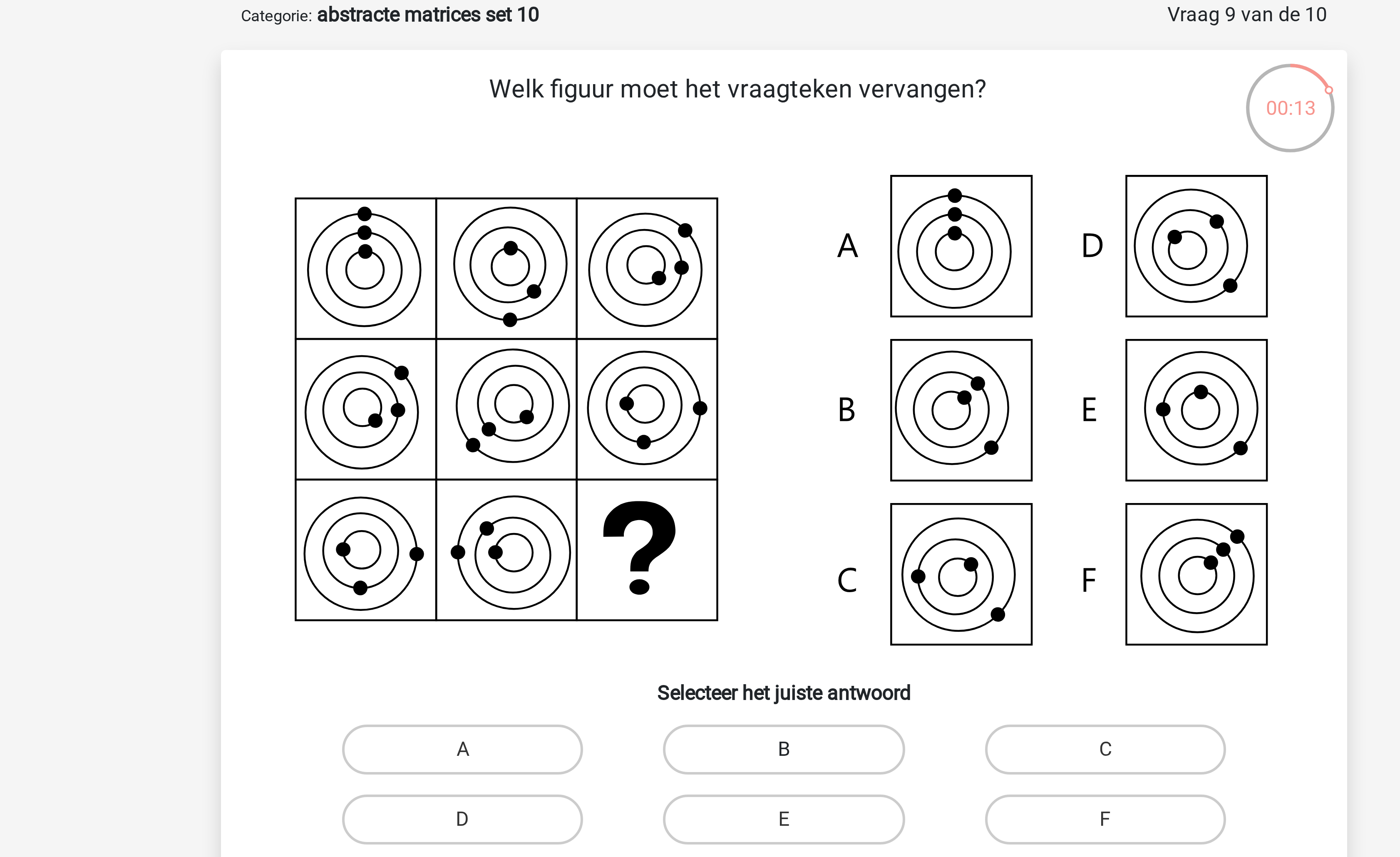
click at [709, 293] on label "B" at bounding box center [699, 291] width 80 height 17
click at [706, 293] on input "B" at bounding box center [702, 294] width 6 height 6
radio input "true"
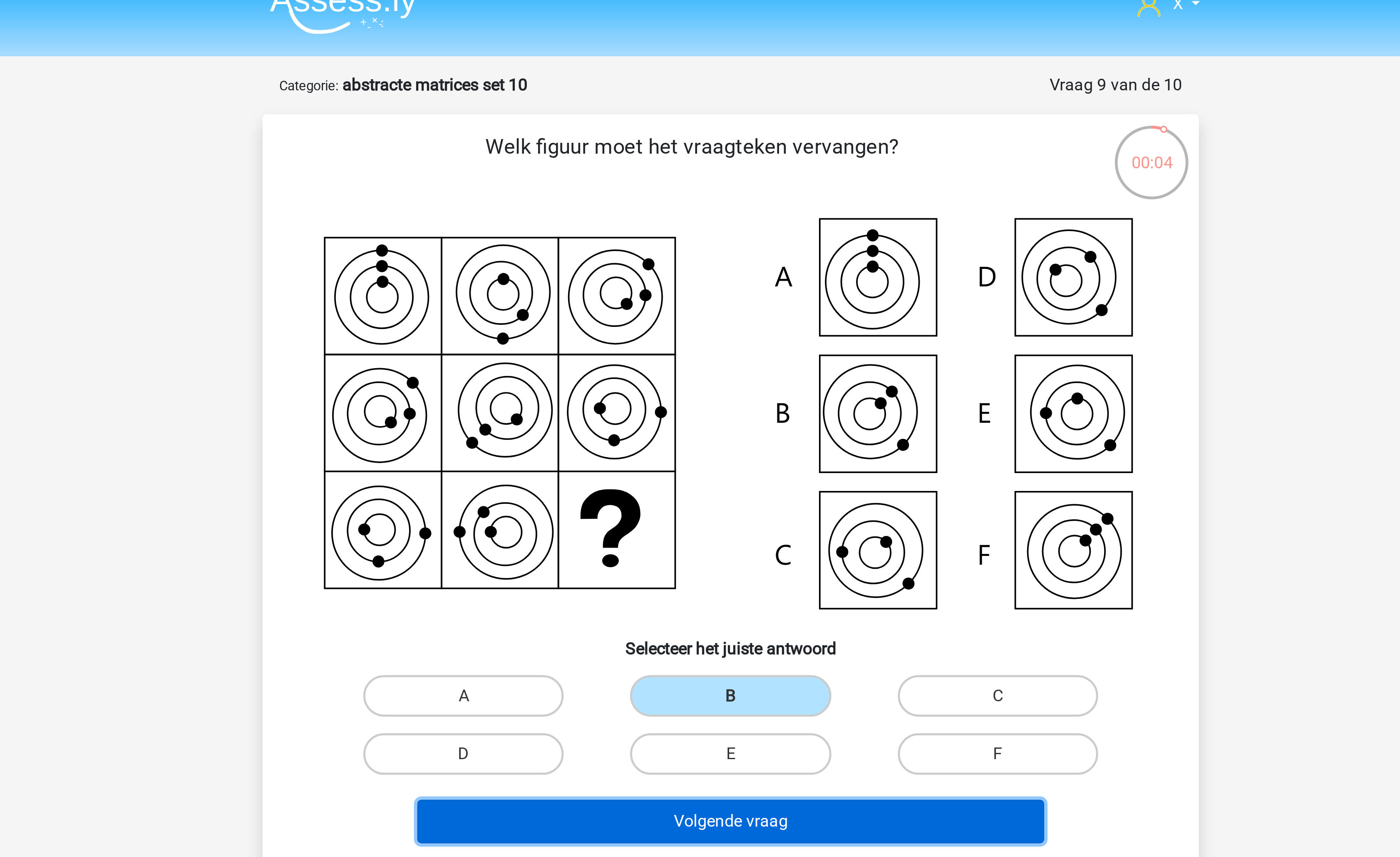
click at [703, 343] on button "Volgende vraag" at bounding box center [701, 342] width 252 height 17
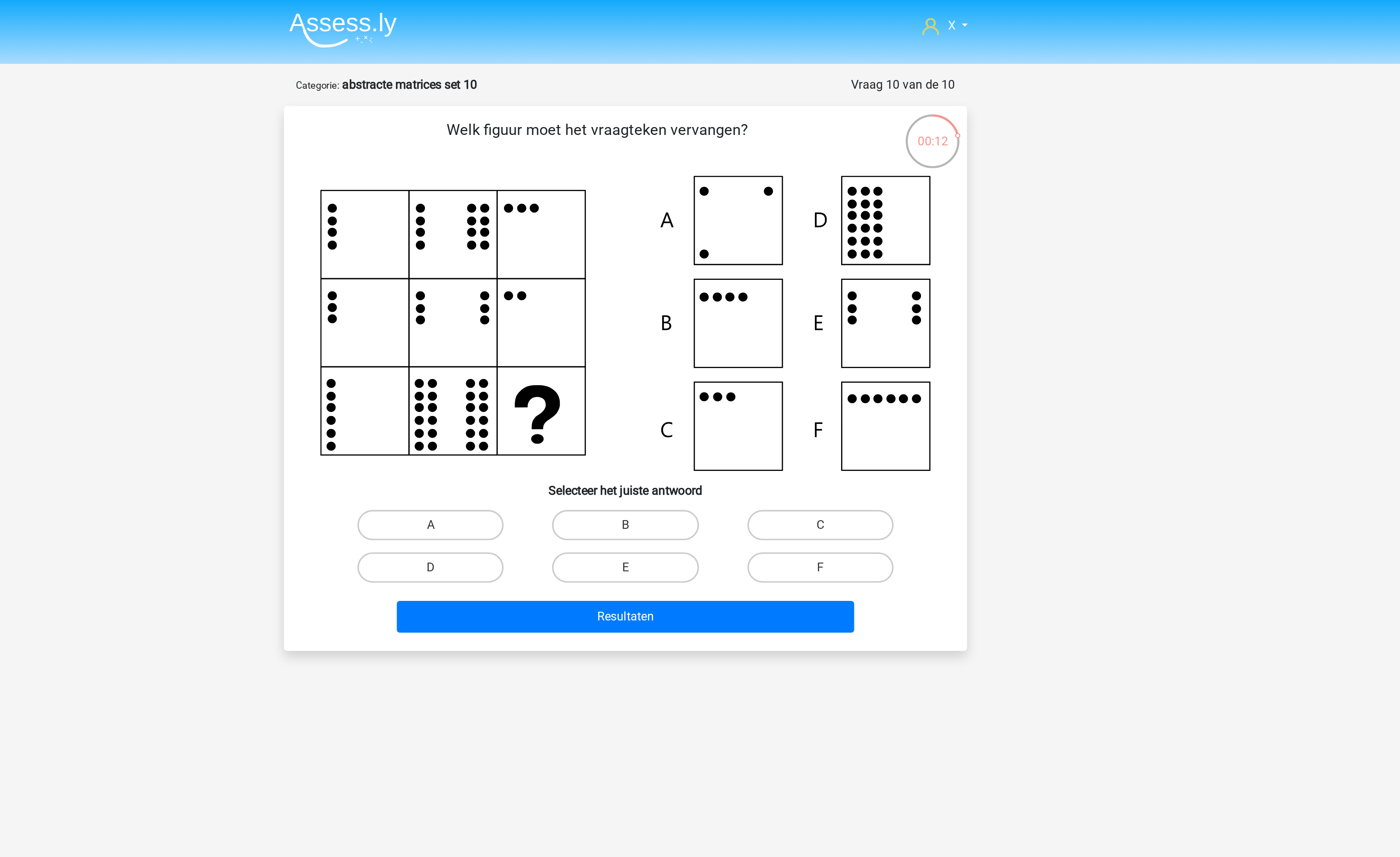
click at [631, 145] on icon at bounding box center [700, 177] width 336 height 162
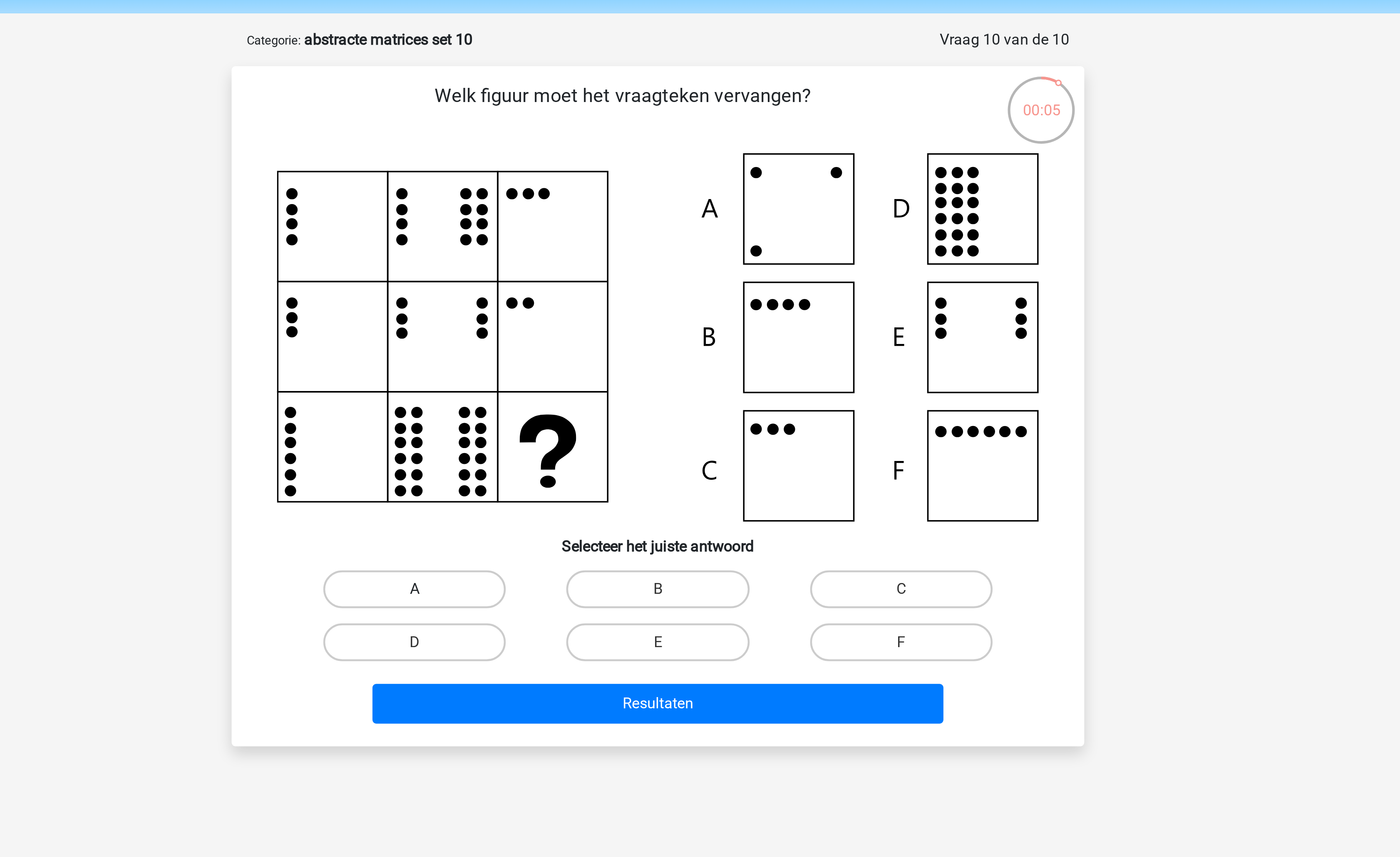
click at [625, 282] on label "A" at bounding box center [593, 288] width 80 height 17
click at [598, 288] on input "A" at bounding box center [596, 291] width 6 height 6
radio input "true"
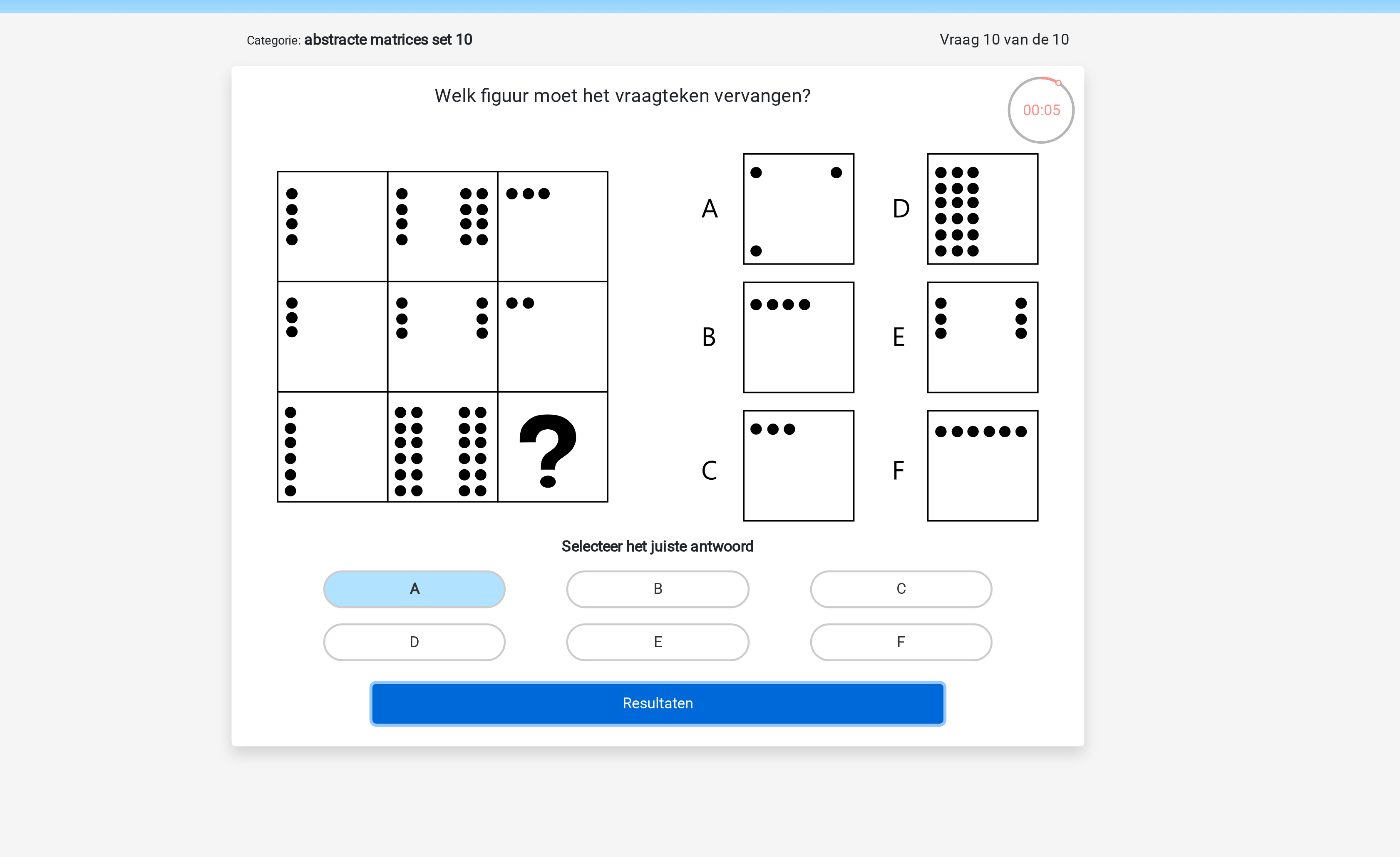
click at [645, 336] on button "Resultaten" at bounding box center [701, 339] width 252 height 17
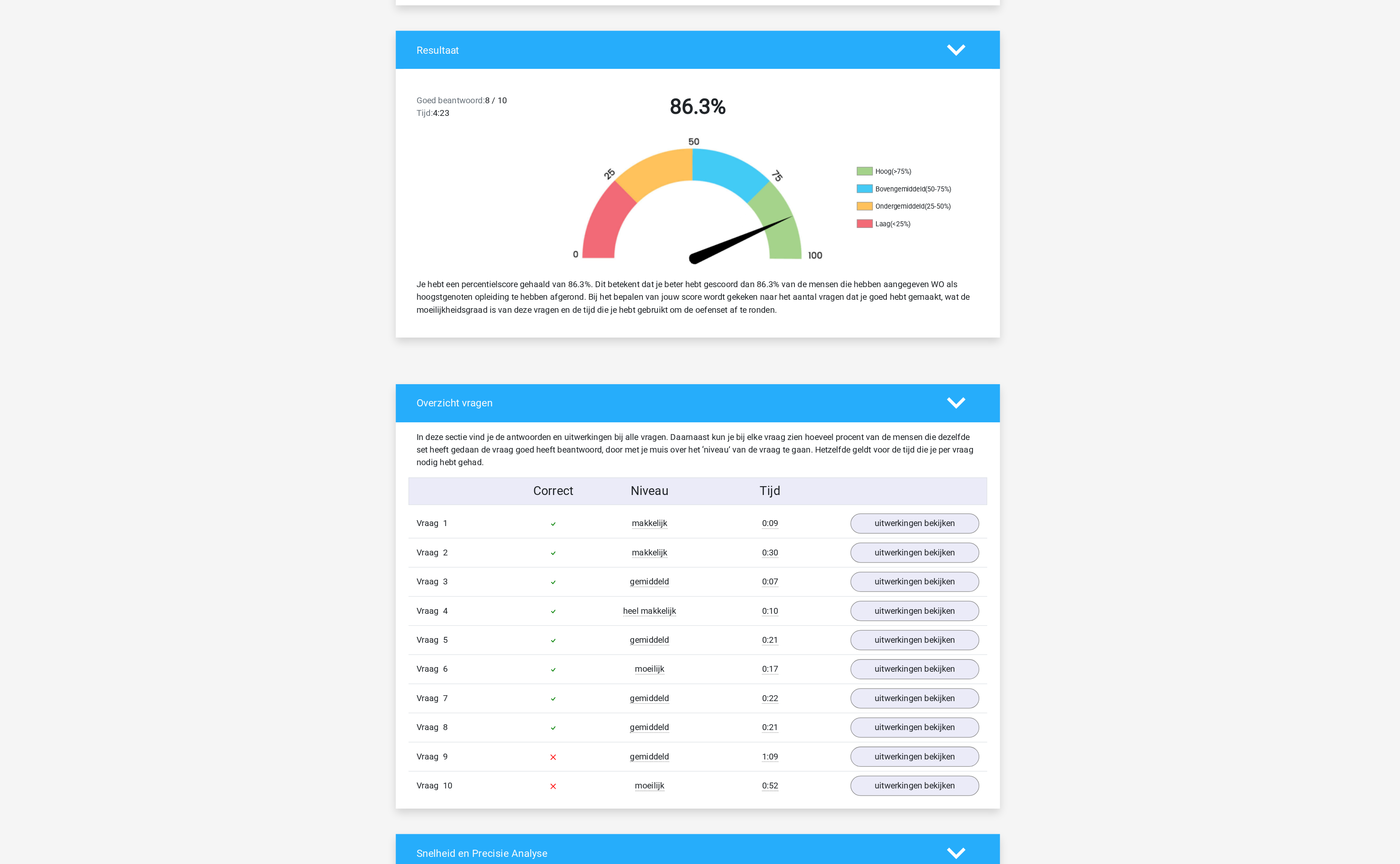
click at [708, 763] on div "1:09" at bounding box center [757, 758] width 115 height 10
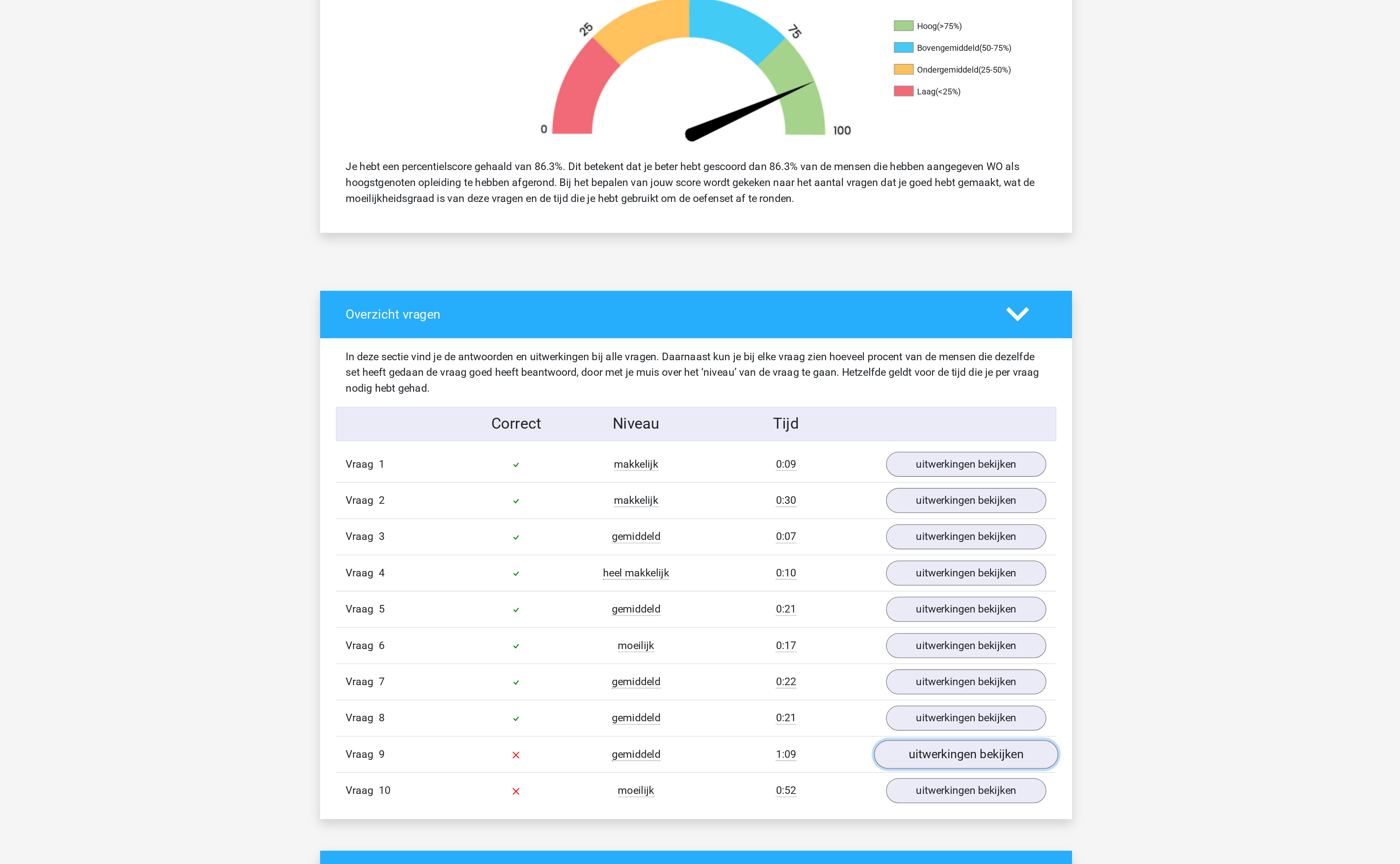
click at [859, 767] on link "uitwerkingen bekijken" at bounding box center [872, 758] width 117 height 18
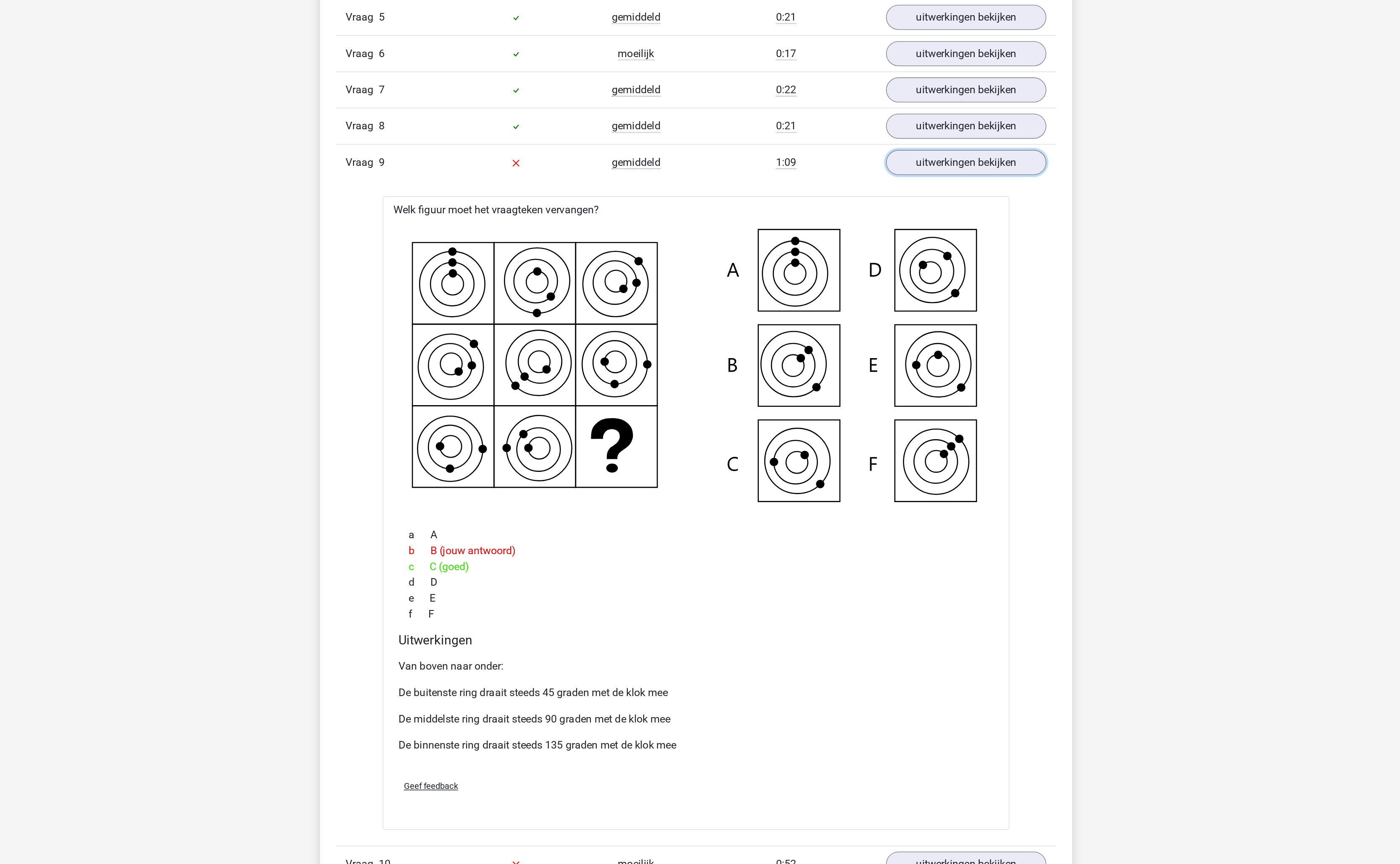
scroll to position [340, 0]
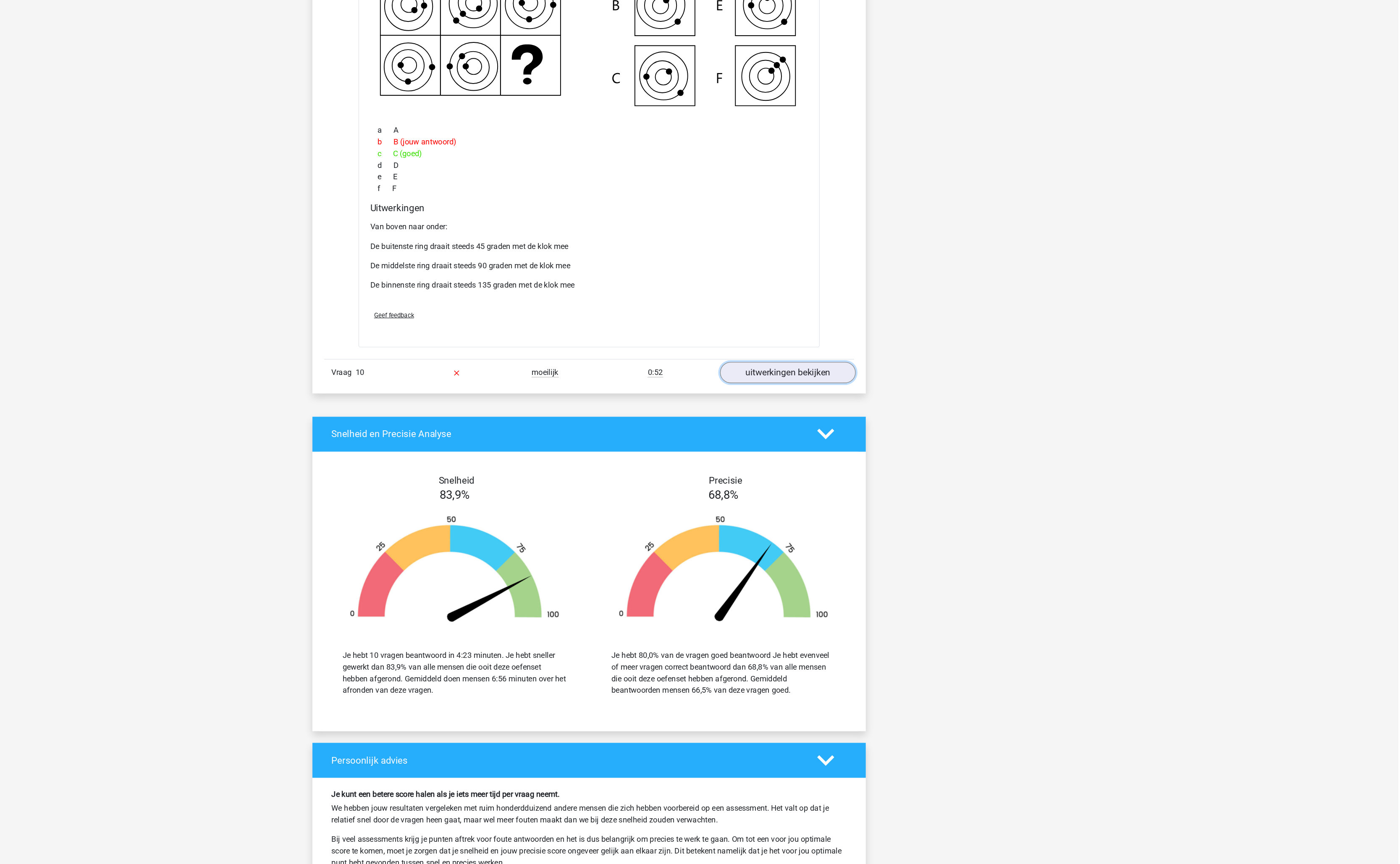
click at [864, 447] on link "uitwerkingen bekijken" at bounding box center [872, 438] width 117 height 18
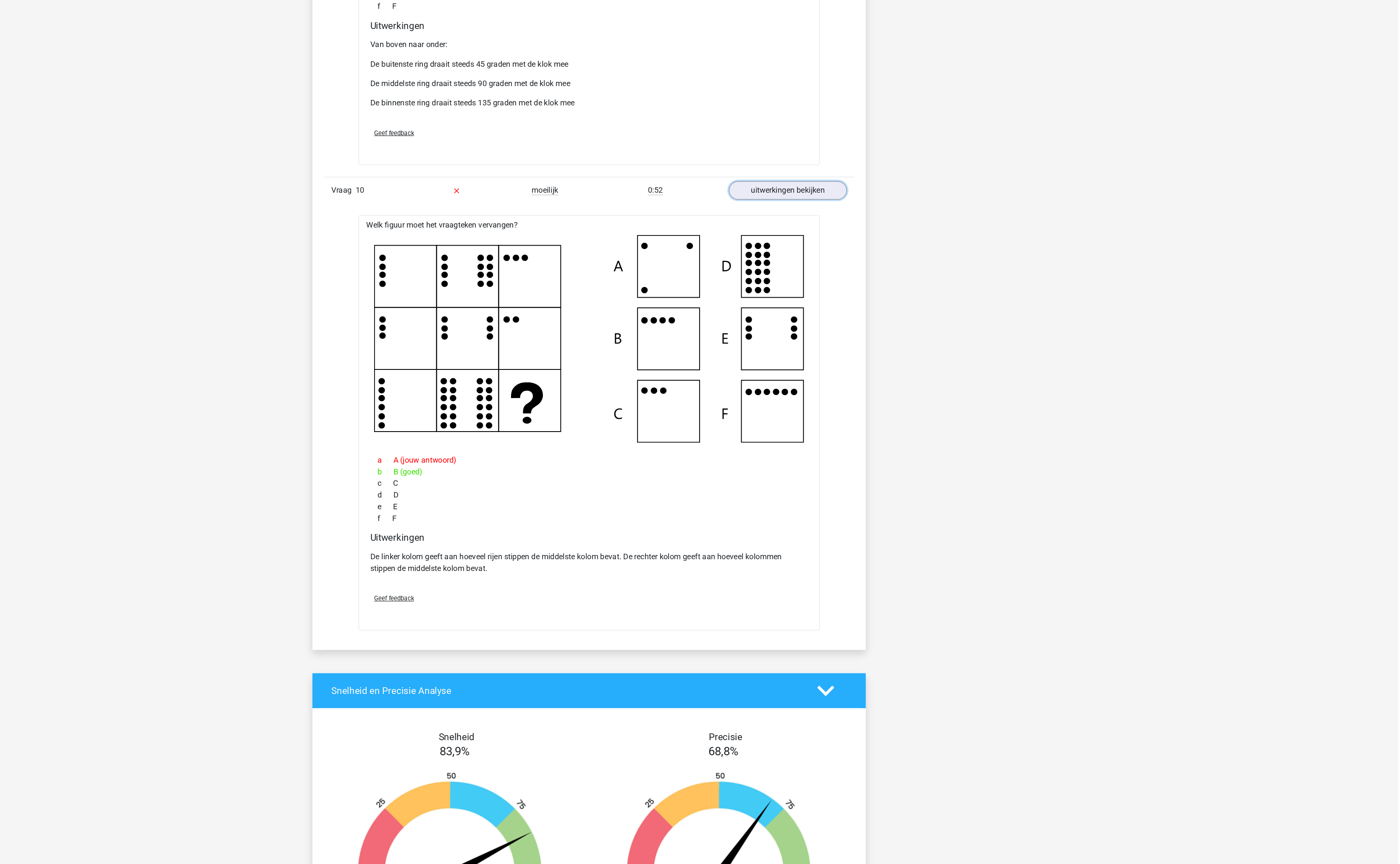
scroll to position [924, 0]
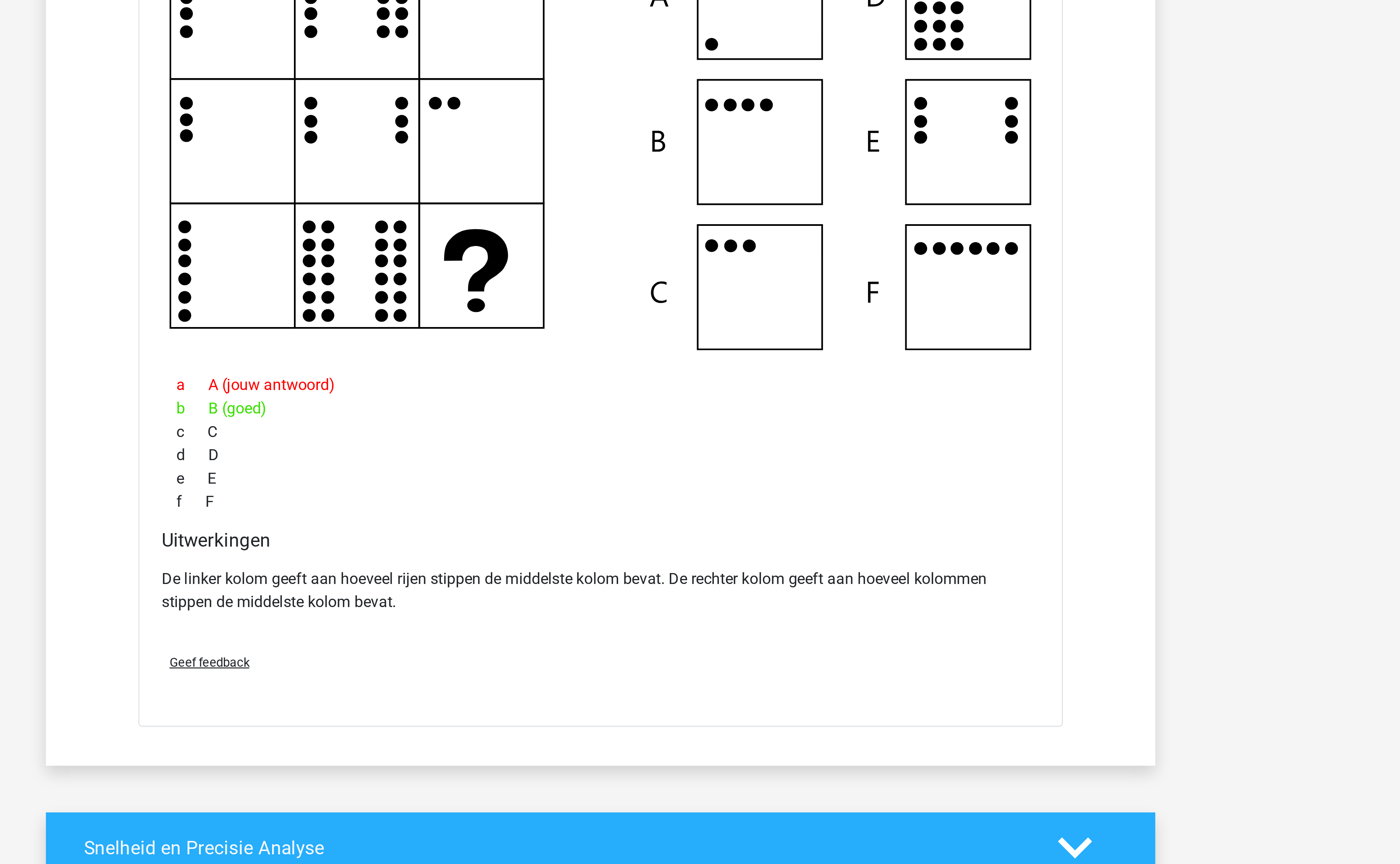
click at [650, 606] on p "De linker kolom geeft aan hoeveel rijen stippen de middelste kolom bevat. De re…" at bounding box center [700, 602] width 379 height 20
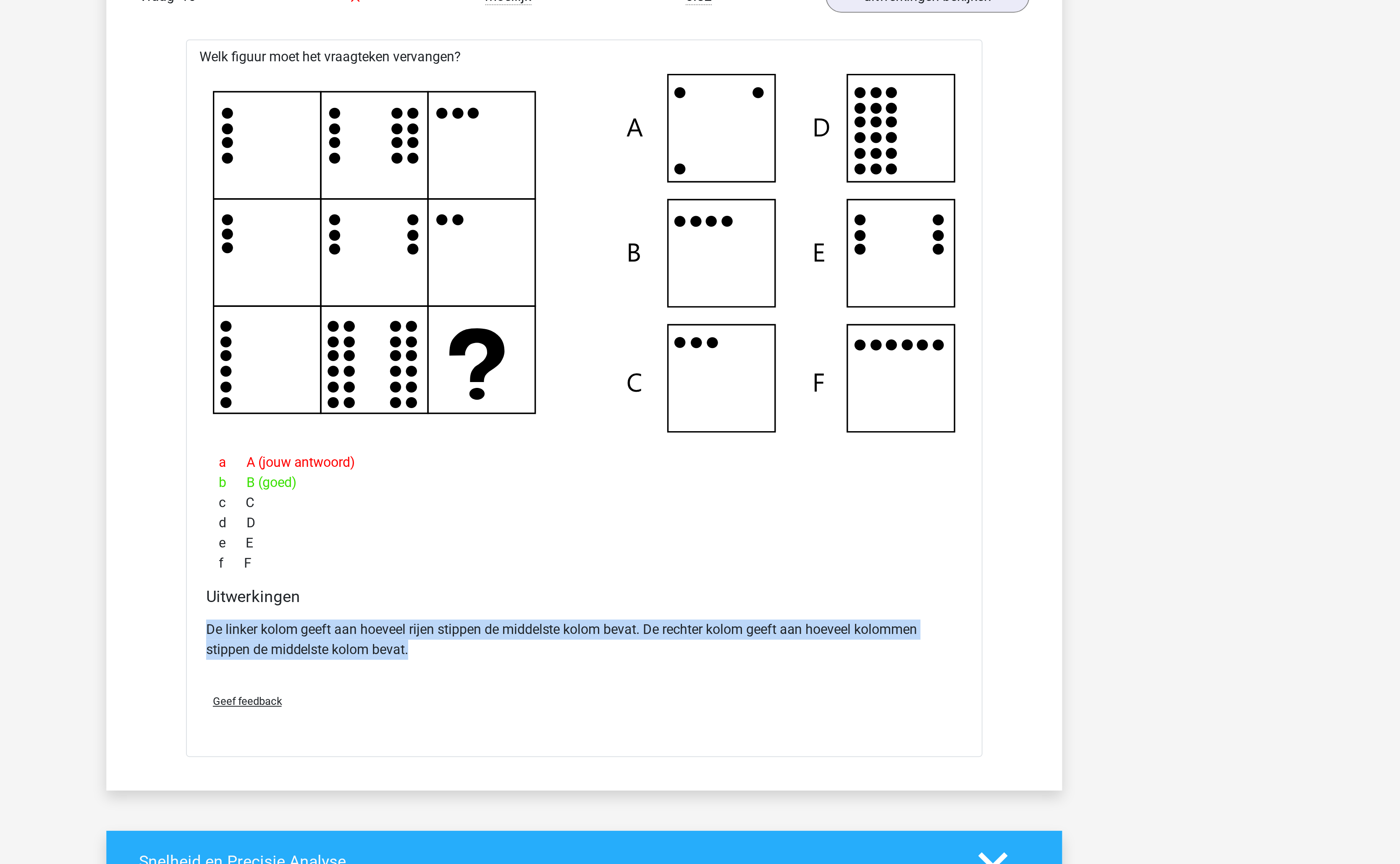
click at [645, 612] on p "De linker kolom geeft aan hoeveel rijen stippen de middelste kolom bevat. De re…" at bounding box center [700, 602] width 379 height 20
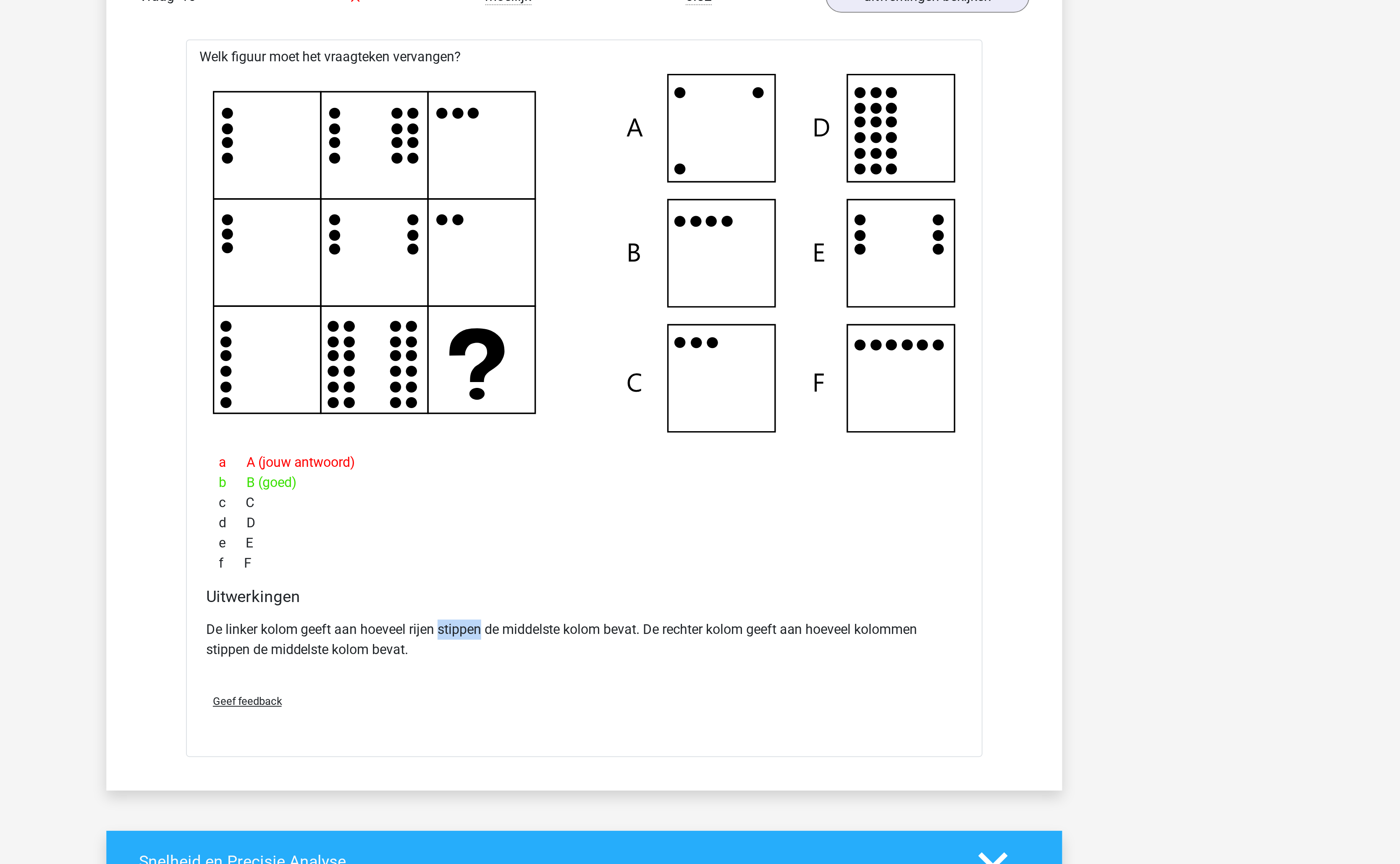
click at [645, 612] on p "De linker kolom geeft aan hoeveel rijen stippen de middelste kolom bevat. De re…" at bounding box center [700, 602] width 379 height 20
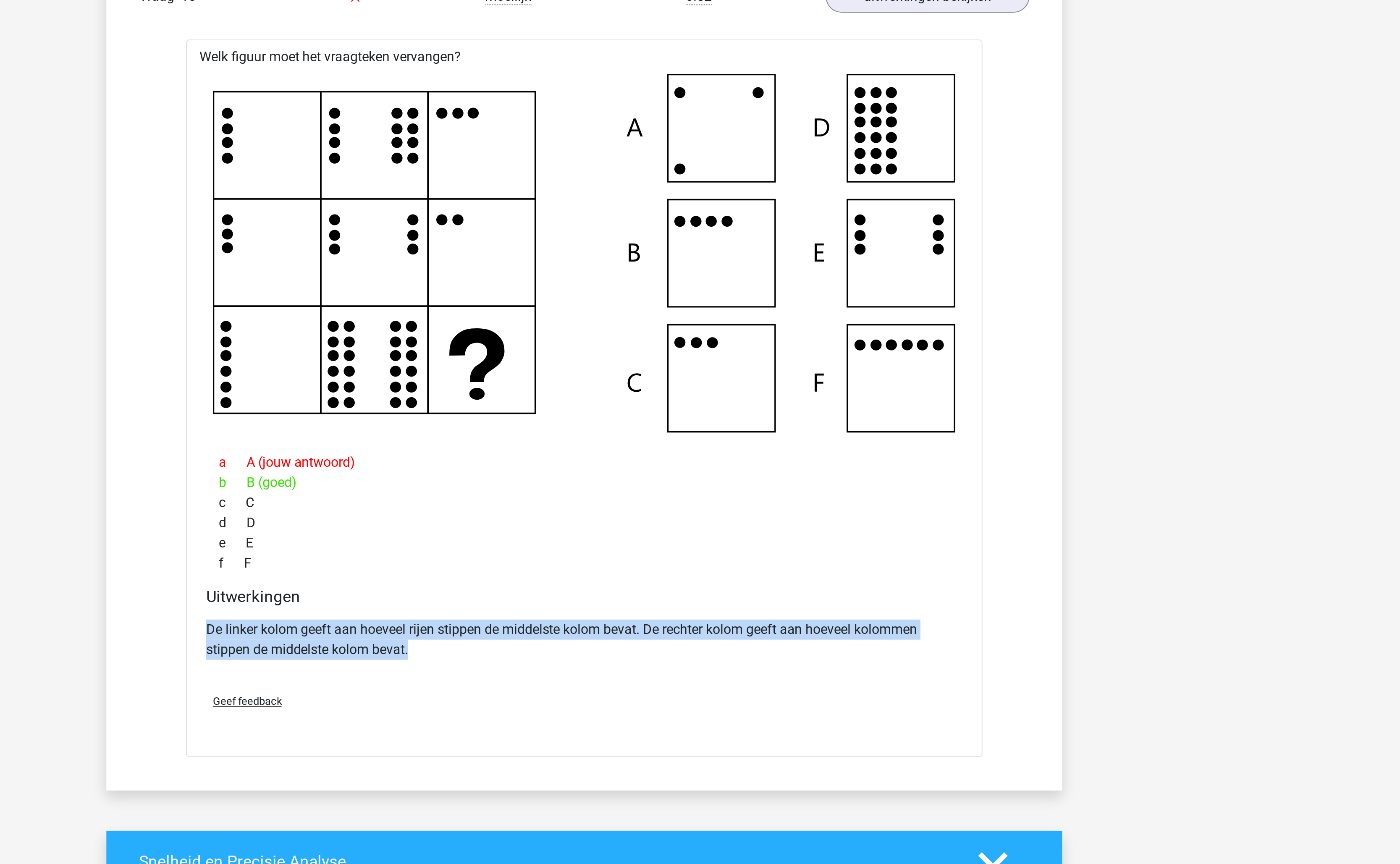
click at [645, 612] on p "De linker kolom geeft aan hoeveel rijen stippen de middelste kolom bevat. De re…" at bounding box center [700, 602] width 379 height 20
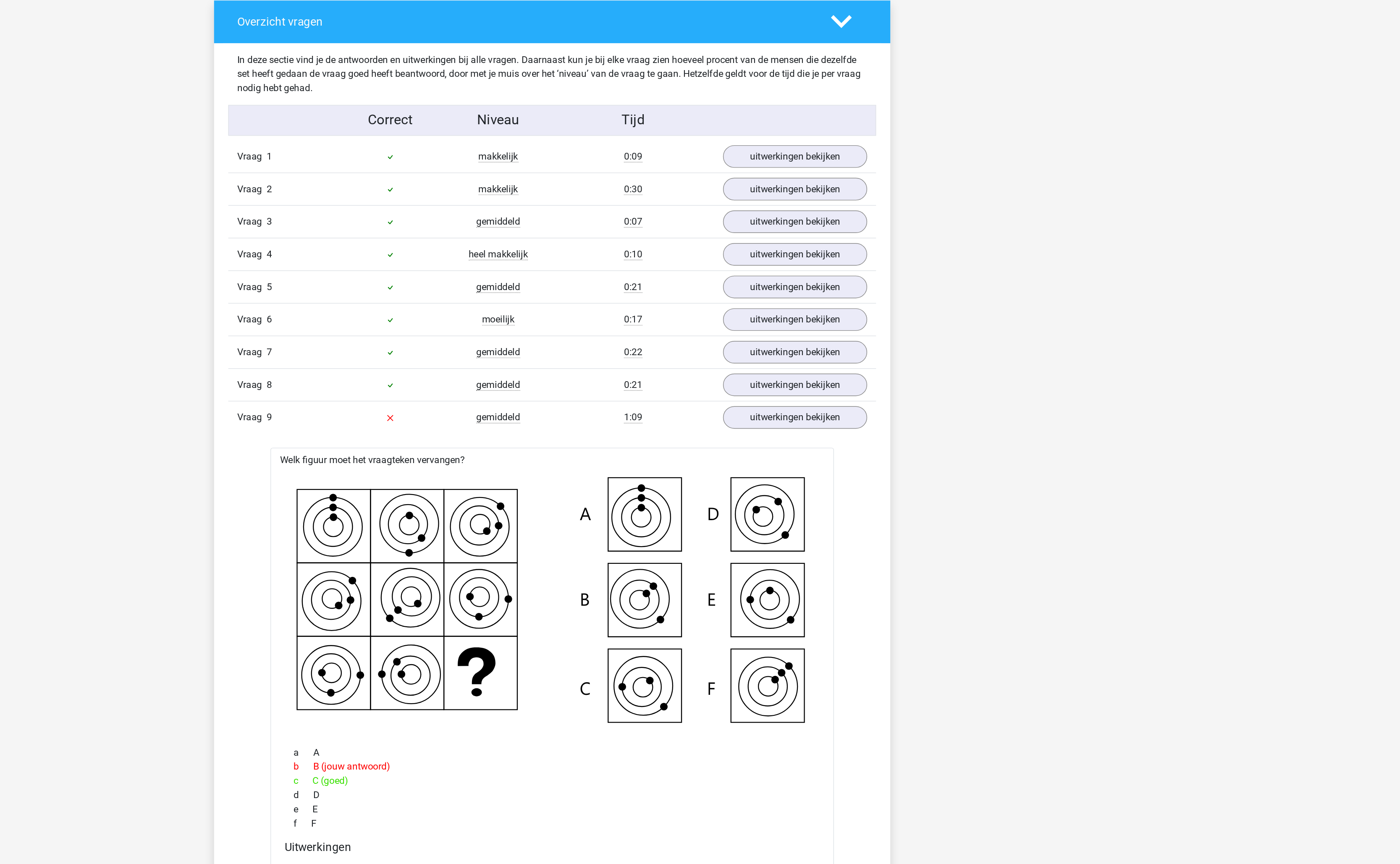
scroll to position [250, 0]
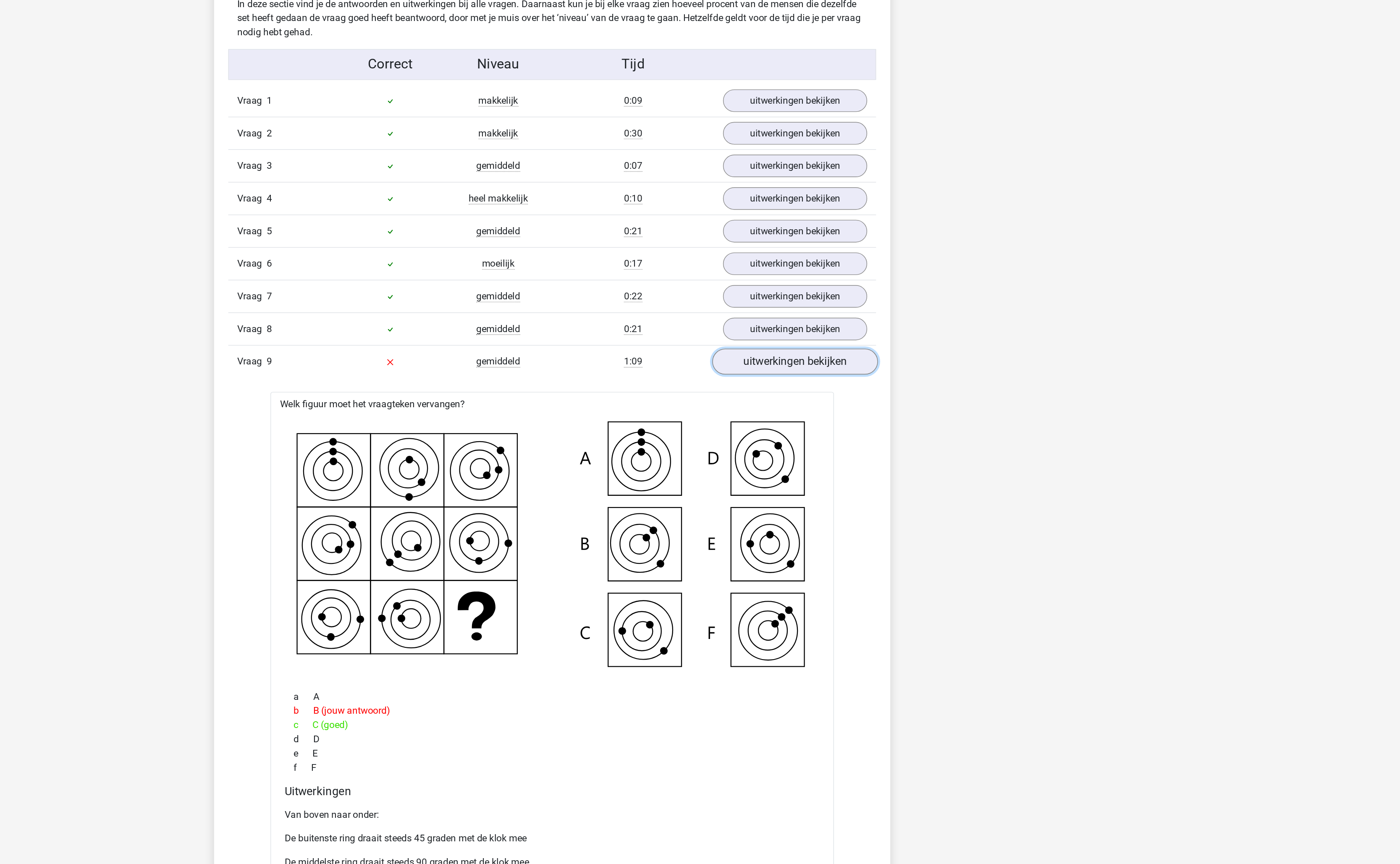
click at [840, 510] on link "uitwerkingen bekijken" at bounding box center [872, 507] width 117 height 18
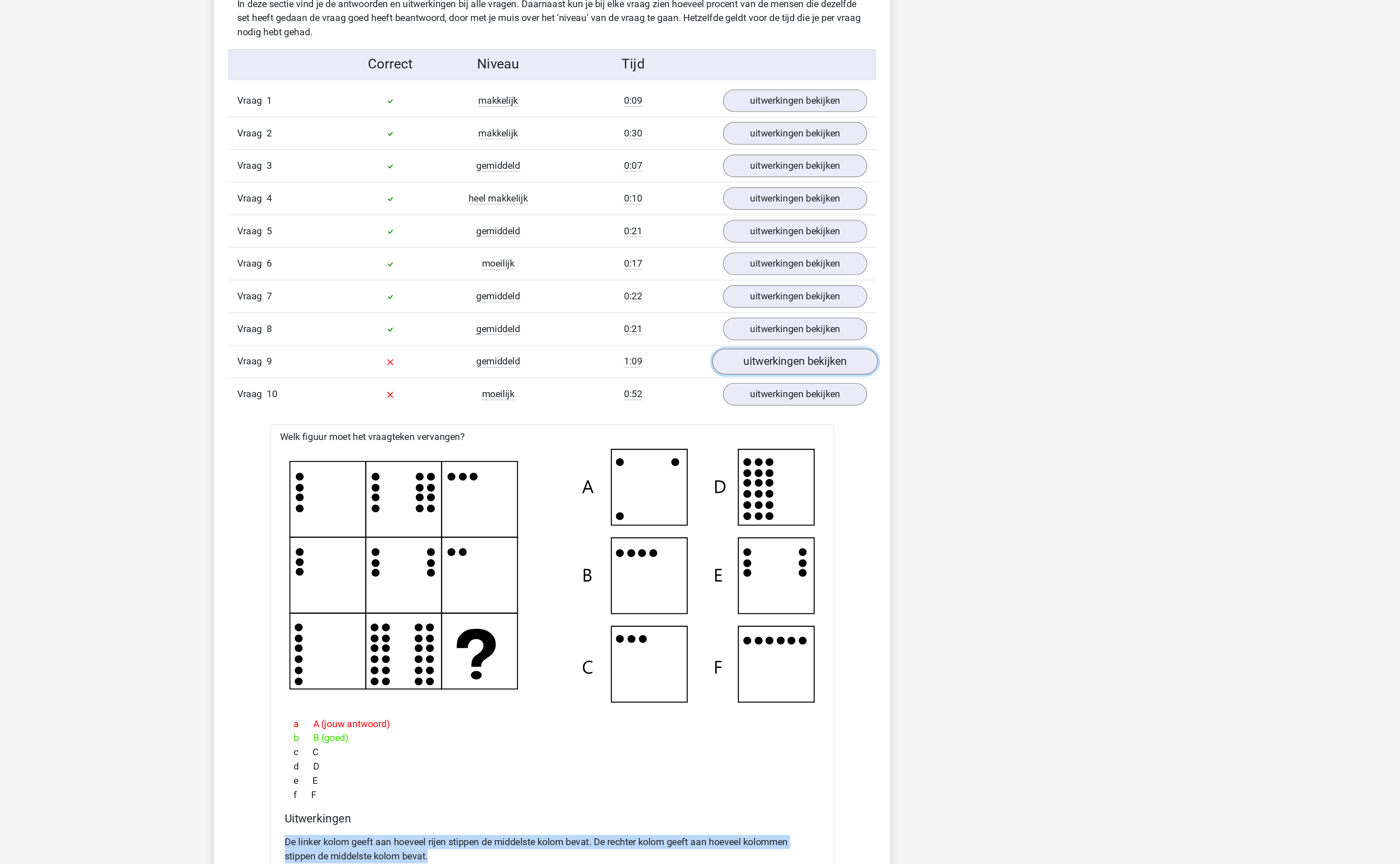
click at [835, 517] on link "uitwerkingen bekijken" at bounding box center [872, 507] width 117 height 18
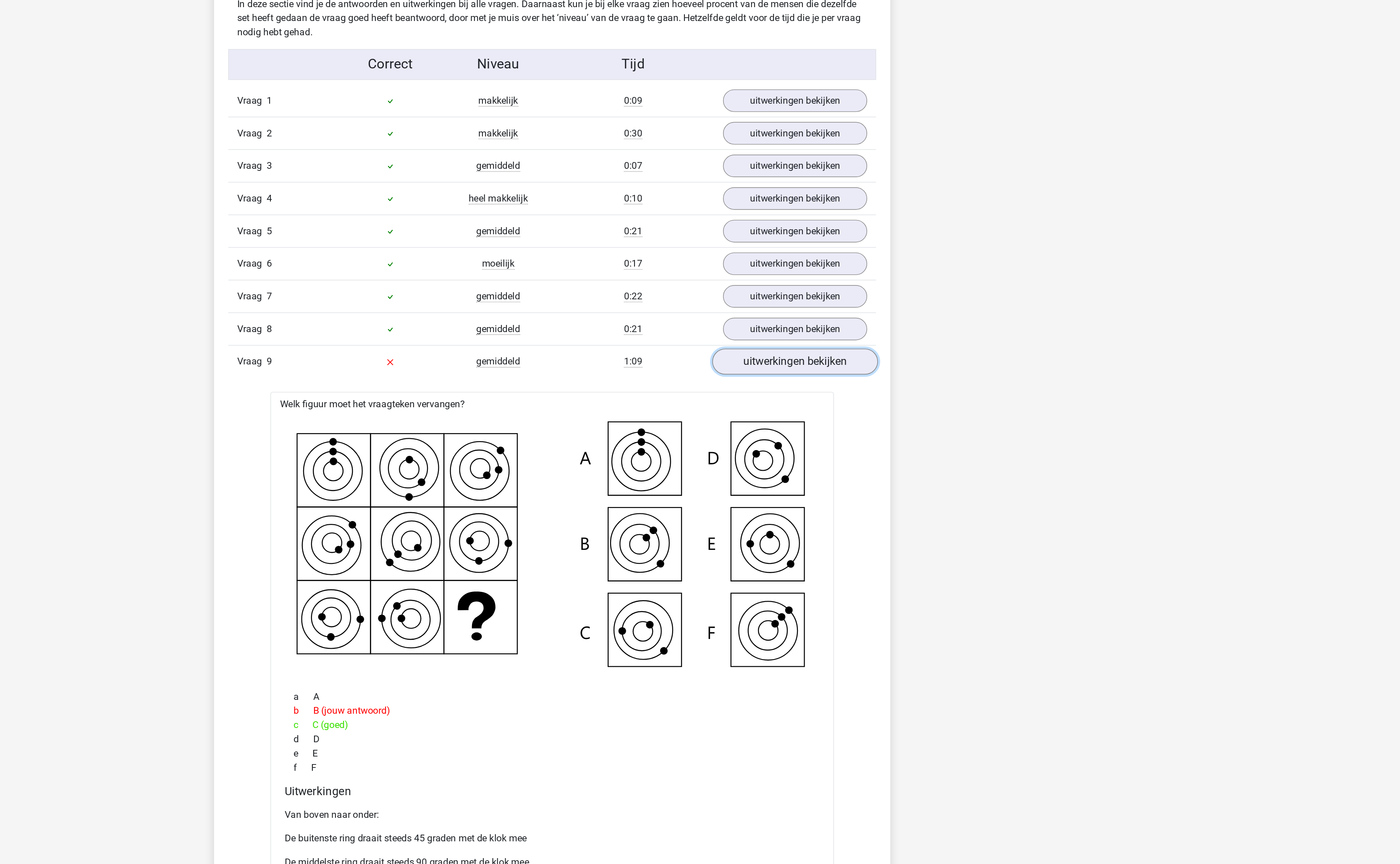
click at [835, 517] on link "uitwerkingen bekijken" at bounding box center [872, 507] width 117 height 18
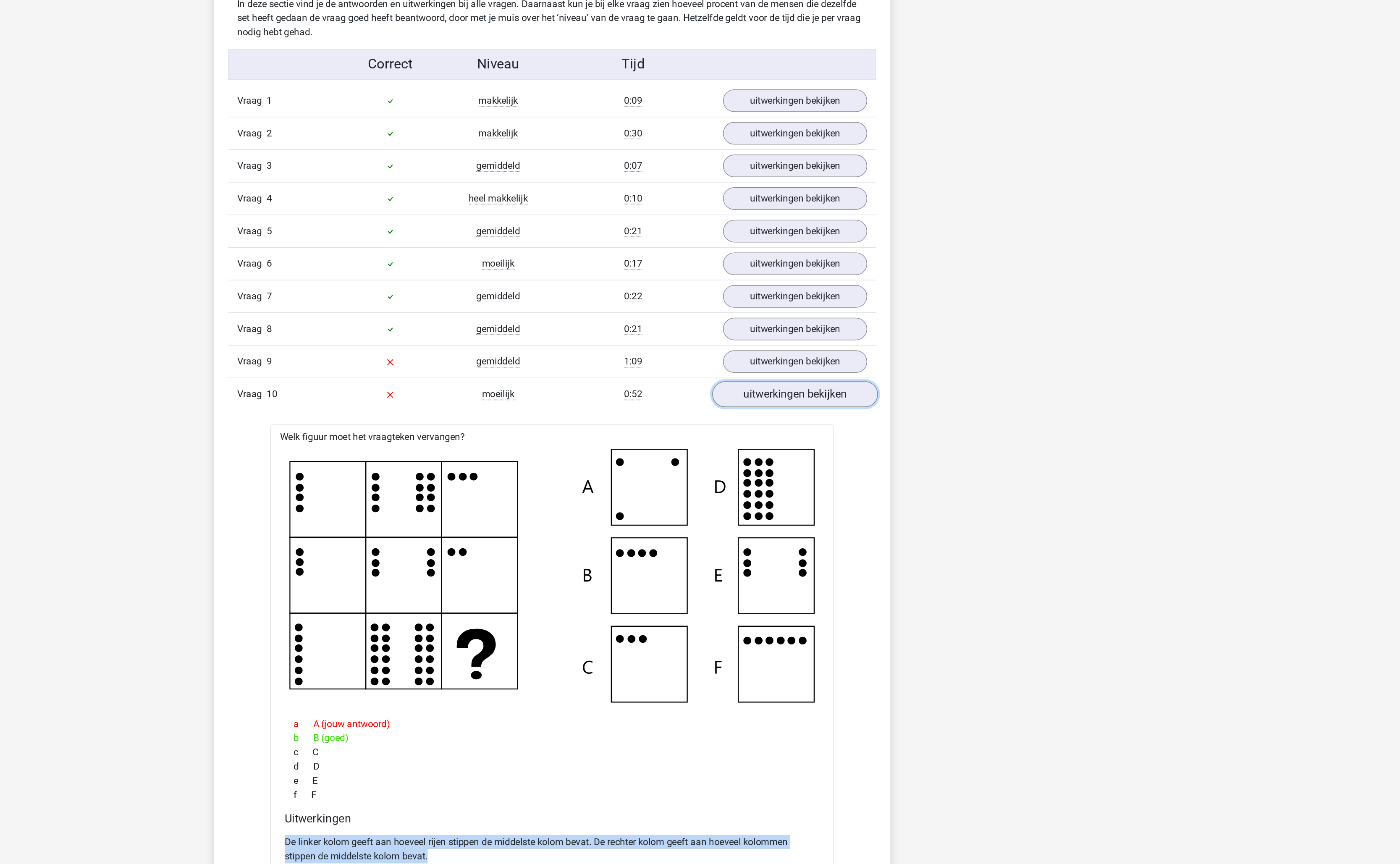
click at [827, 540] on link "uitwerkingen bekijken" at bounding box center [872, 530] width 117 height 18
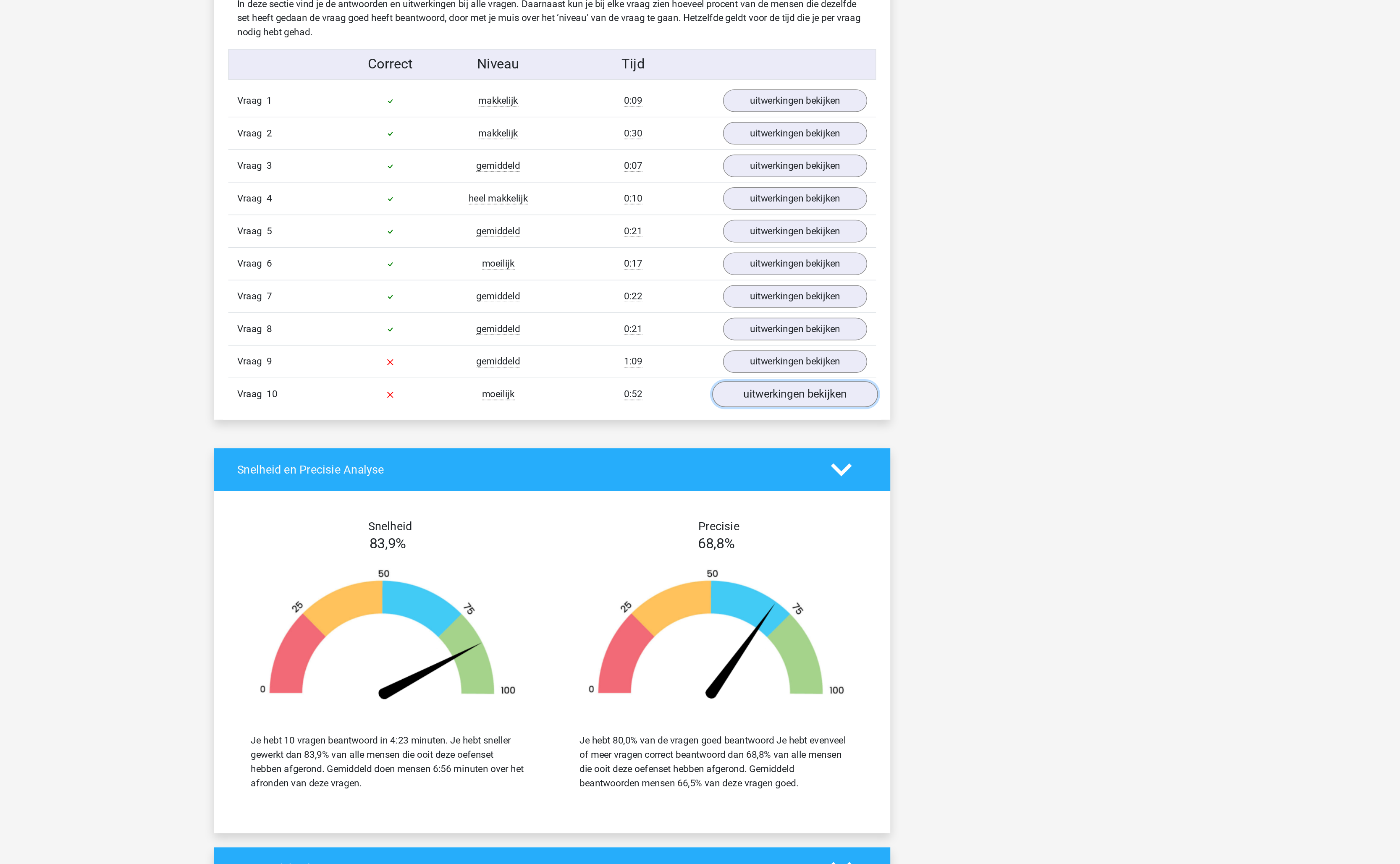
click at [827, 540] on link "uitwerkingen bekijken" at bounding box center [872, 530] width 117 height 18
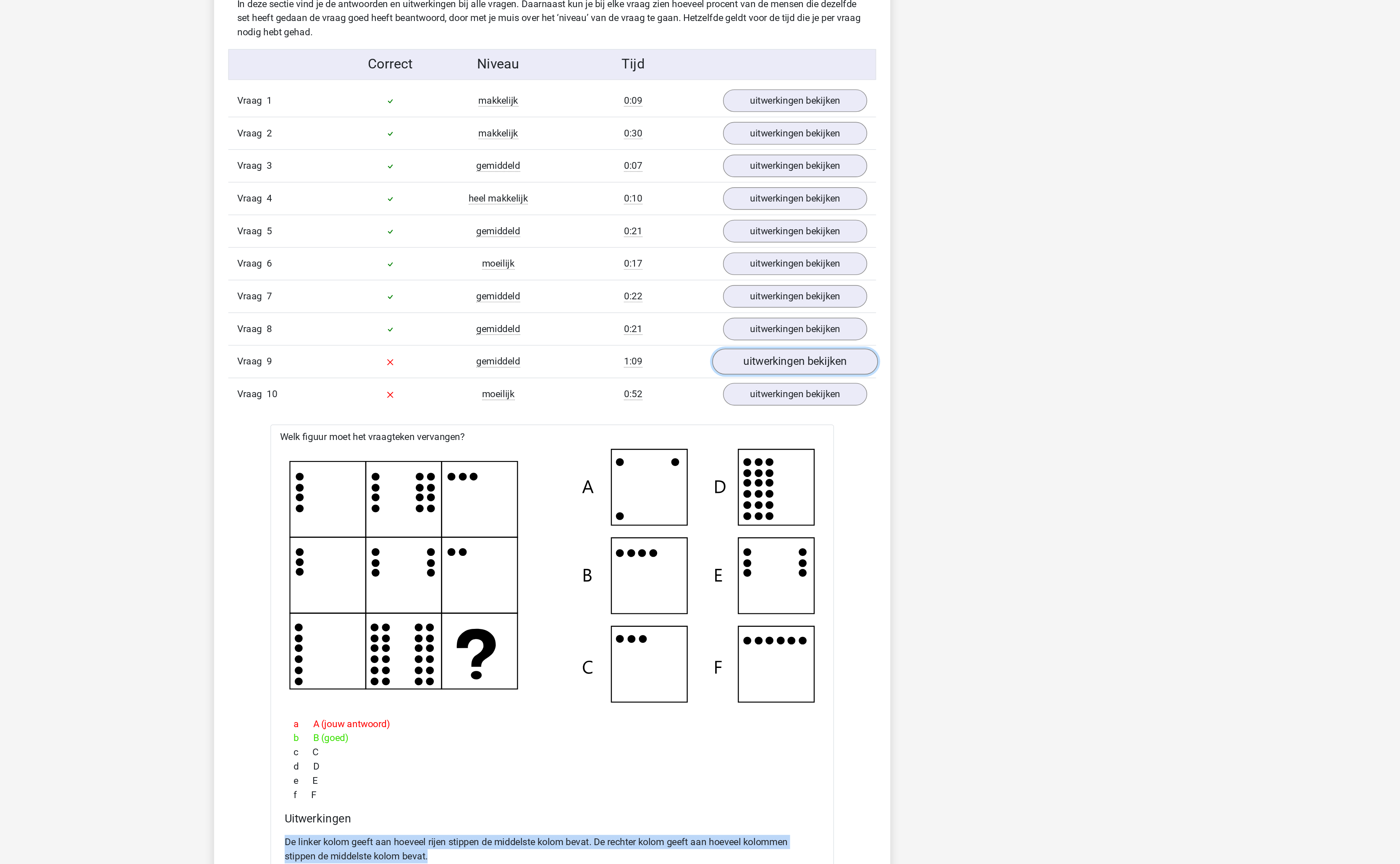
click at [847, 517] on link "uitwerkingen bekijken" at bounding box center [872, 507] width 117 height 18
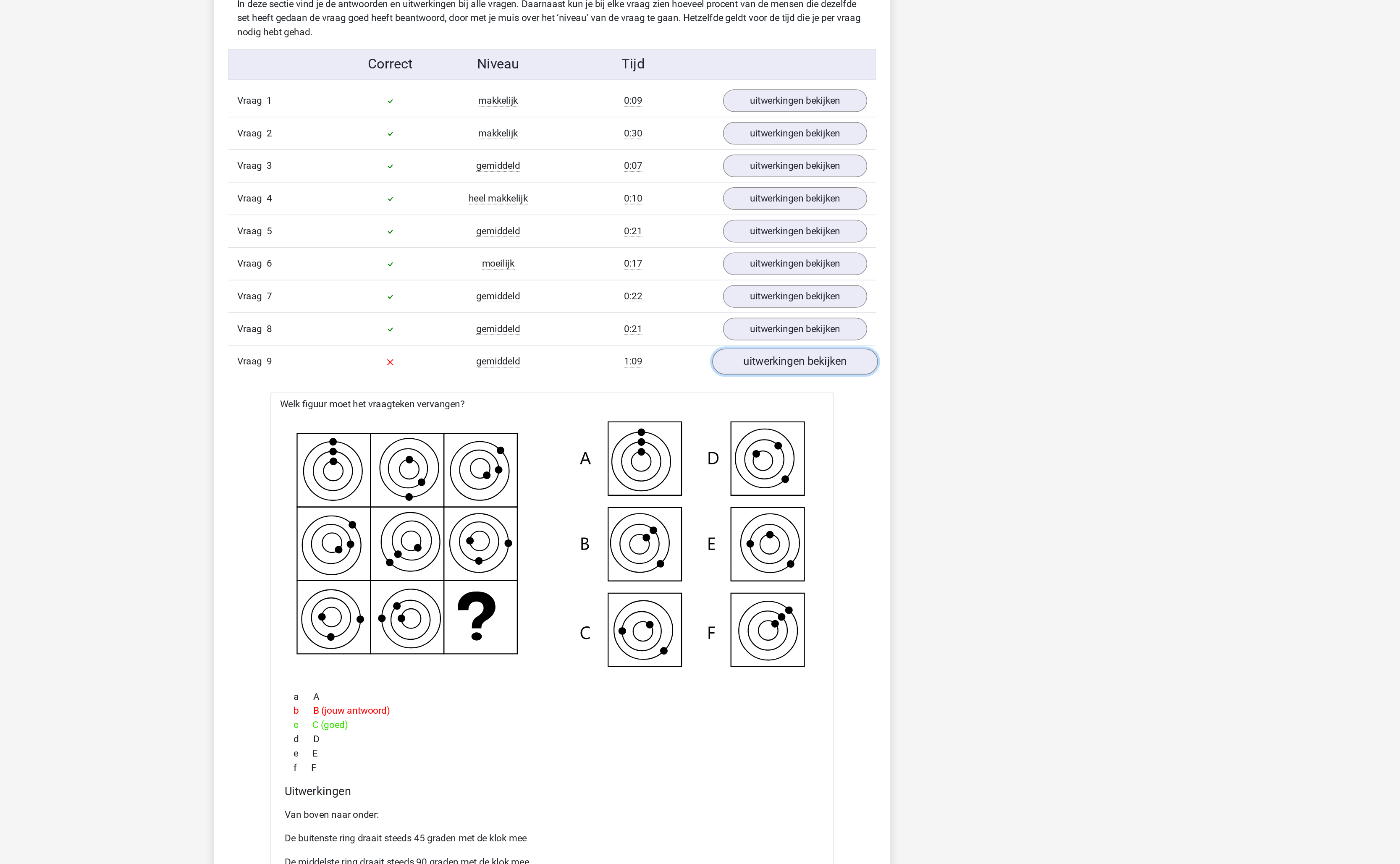
click at [847, 517] on link "uitwerkingen bekijken" at bounding box center [872, 507] width 117 height 18
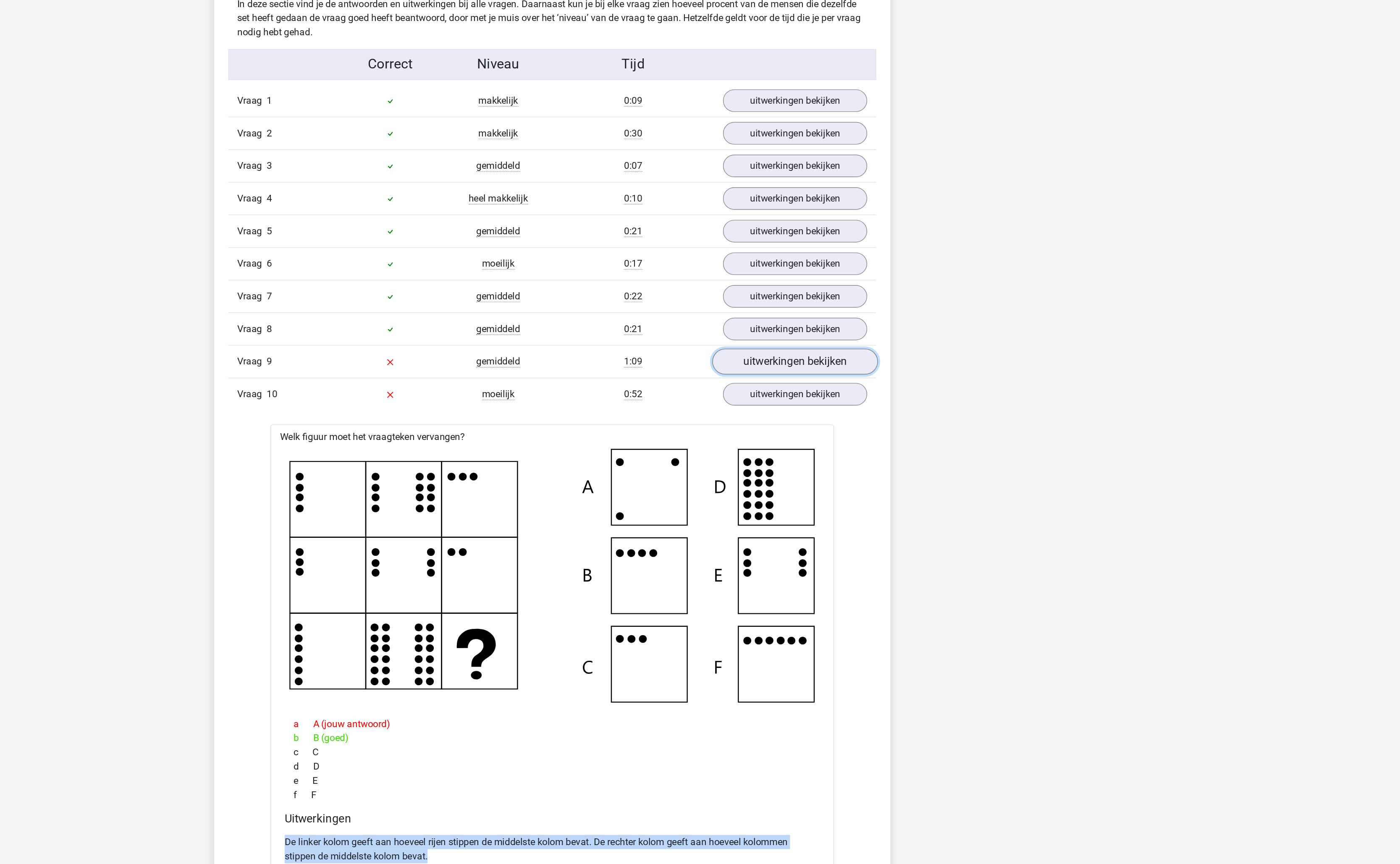
click at [847, 517] on link "uitwerkingen bekijken" at bounding box center [872, 507] width 117 height 18
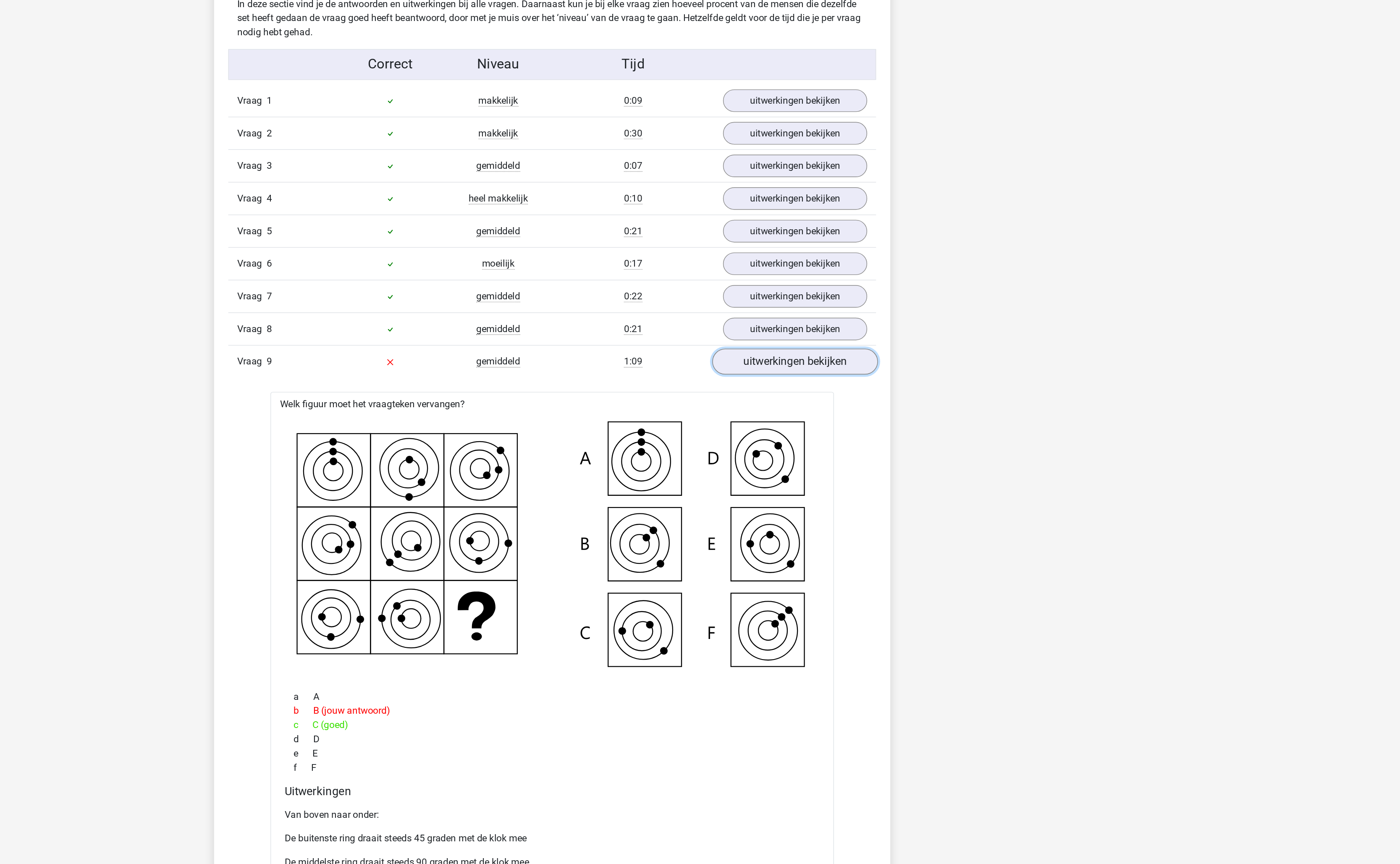
click at [847, 517] on link "uitwerkingen bekijken" at bounding box center [872, 507] width 117 height 18
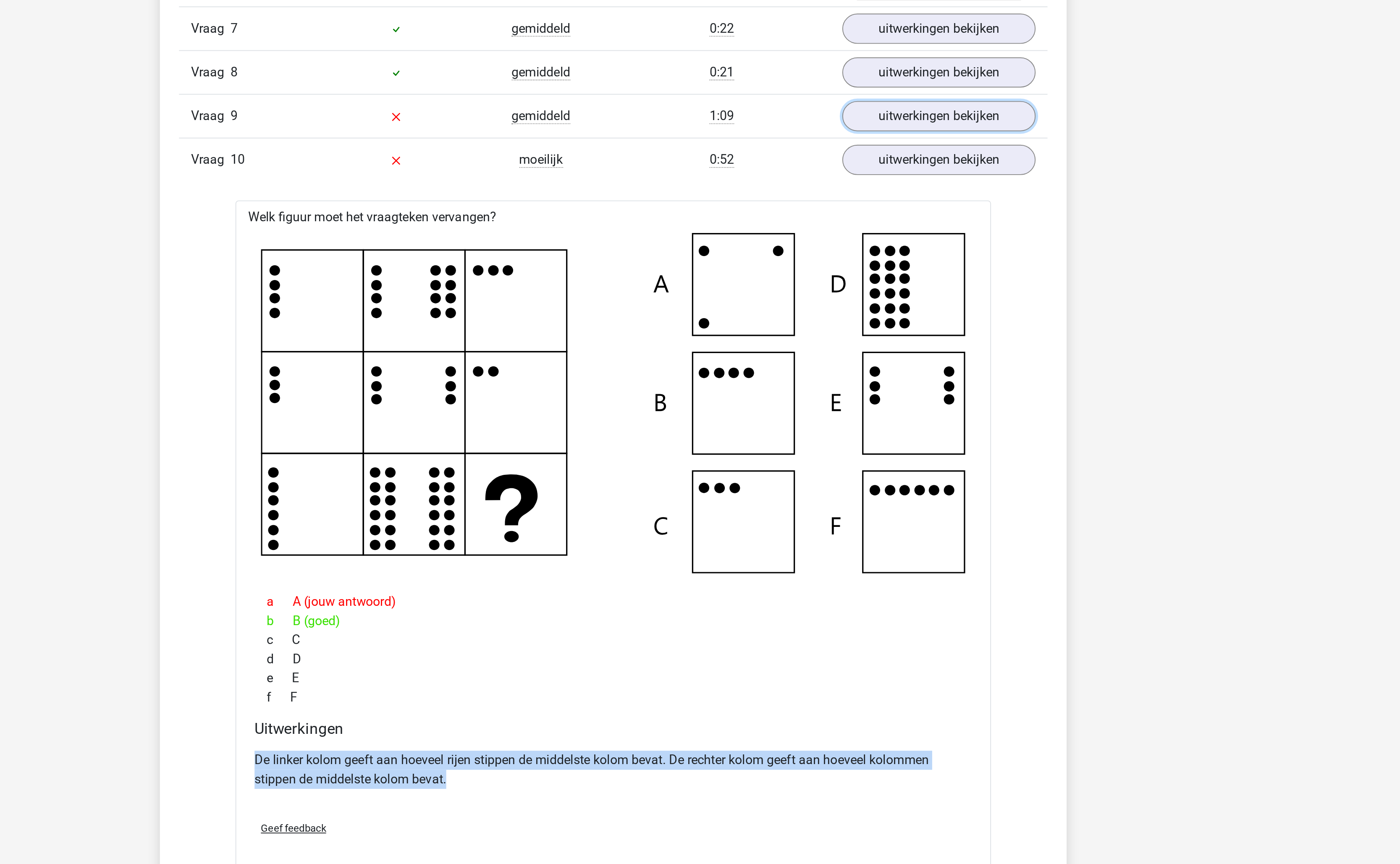
scroll to position [371, 0]
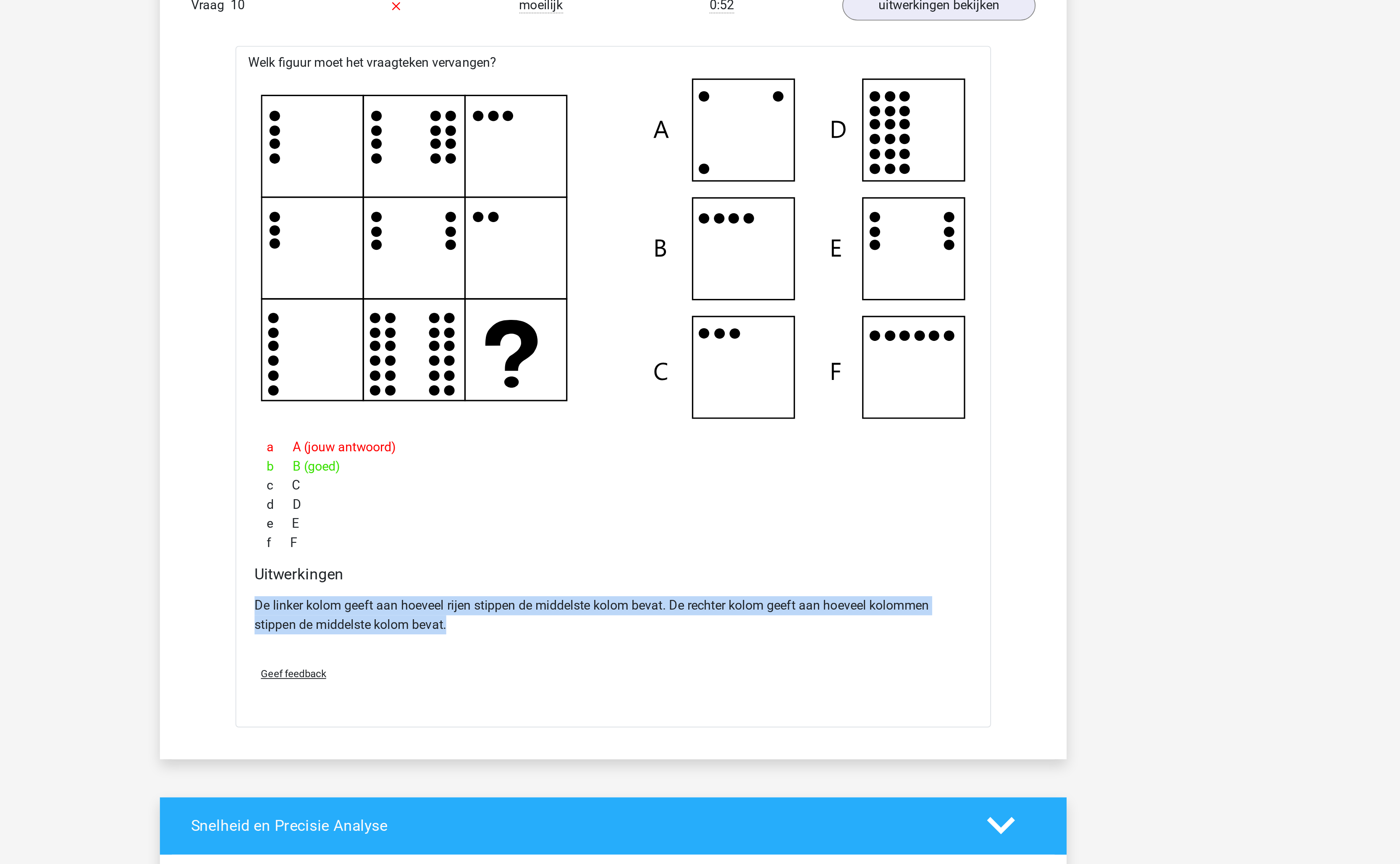
click at [629, 740] on p "De linker kolom geeft aan hoeveel rijen stippen de middelste kolom bevat. De re…" at bounding box center [700, 732] width 379 height 20
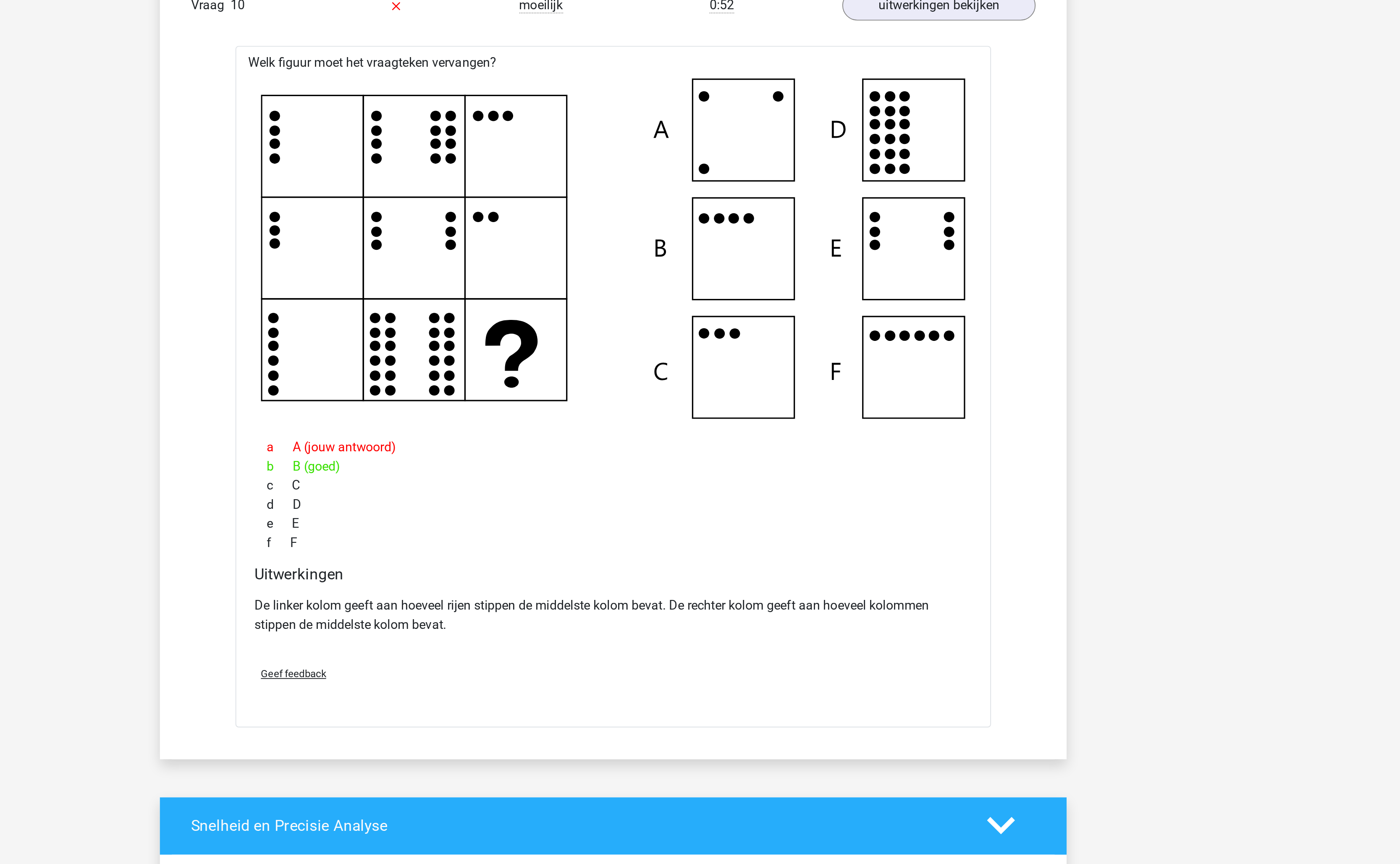
click at [629, 740] on p "De linker kolom geeft aan hoeveel rijen stippen de middelste kolom bevat. De re…" at bounding box center [700, 732] width 379 height 20
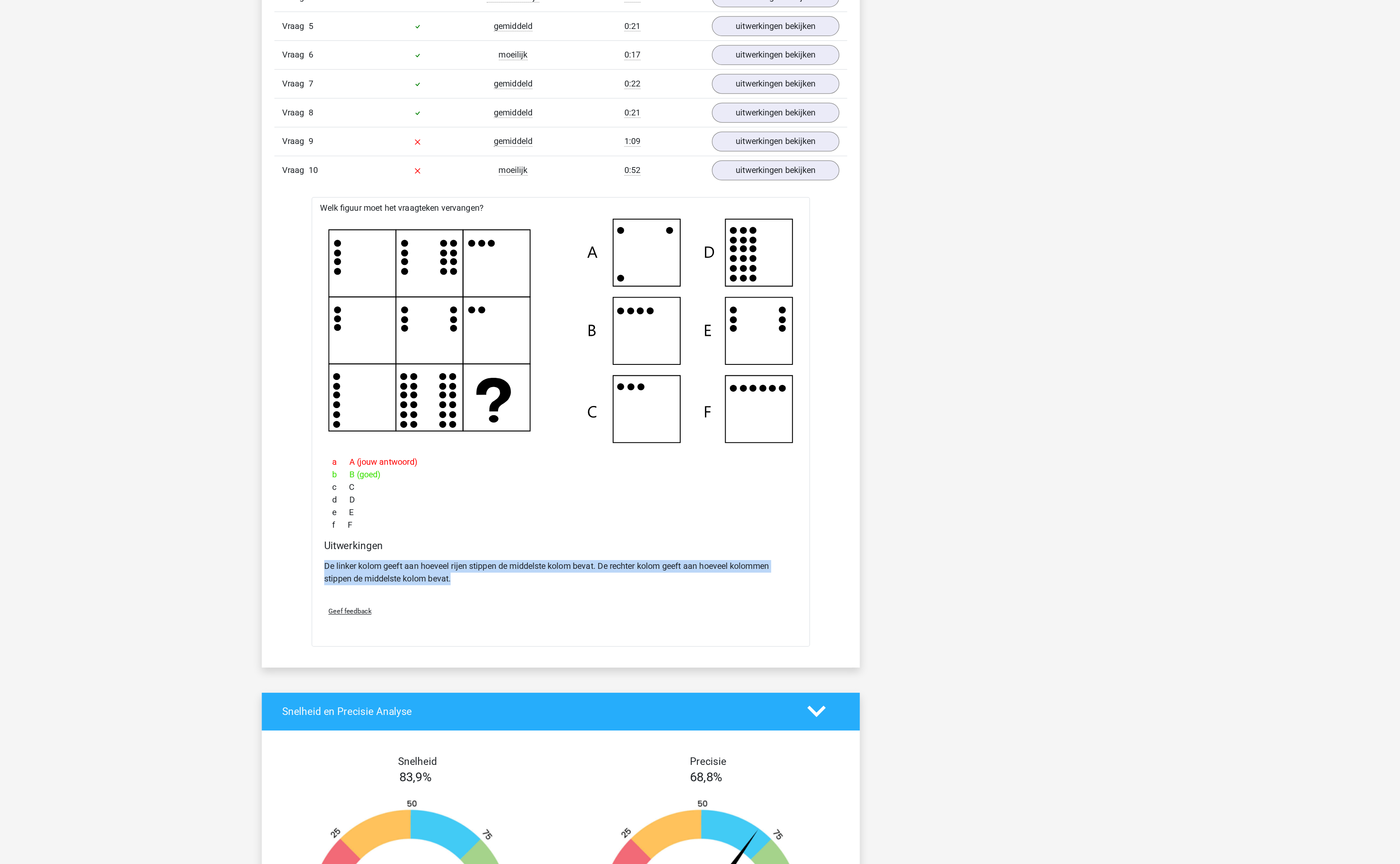
scroll to position [525, 0]
